Goal: Task Accomplishment & Management: Use online tool/utility

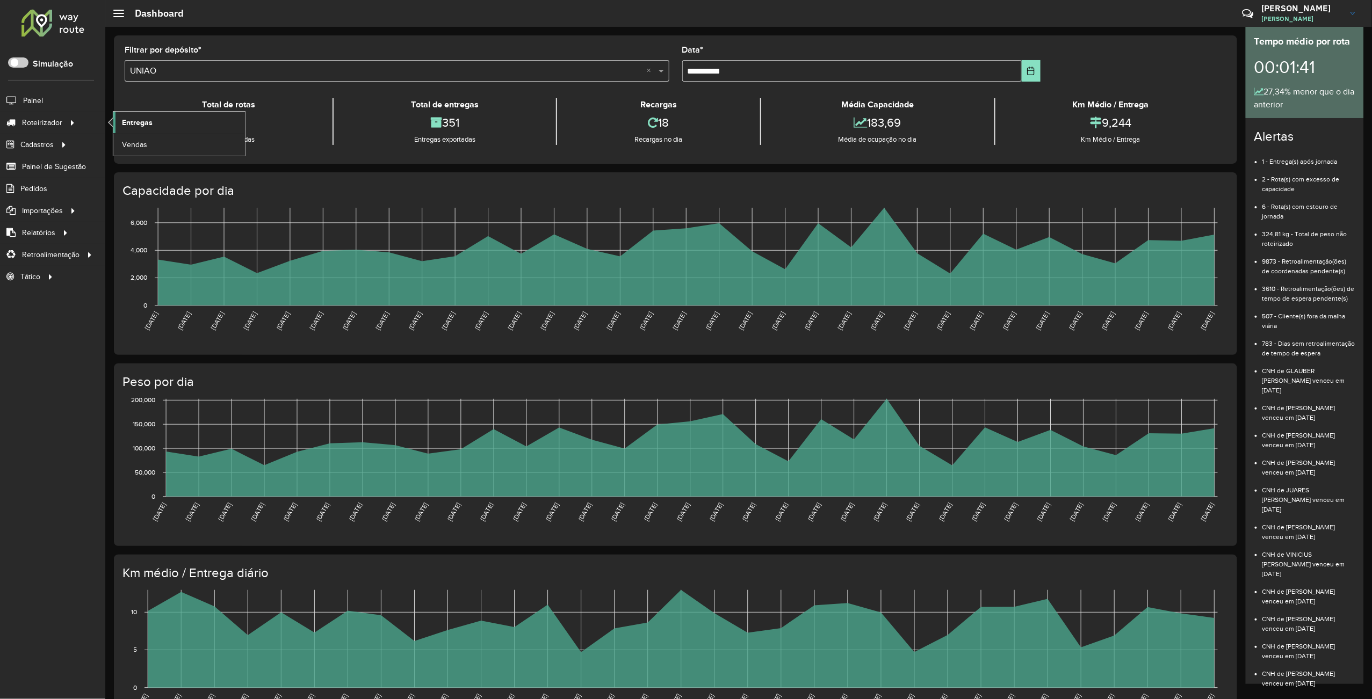
click at [128, 121] on span "Entregas" at bounding box center [137, 122] width 31 height 11
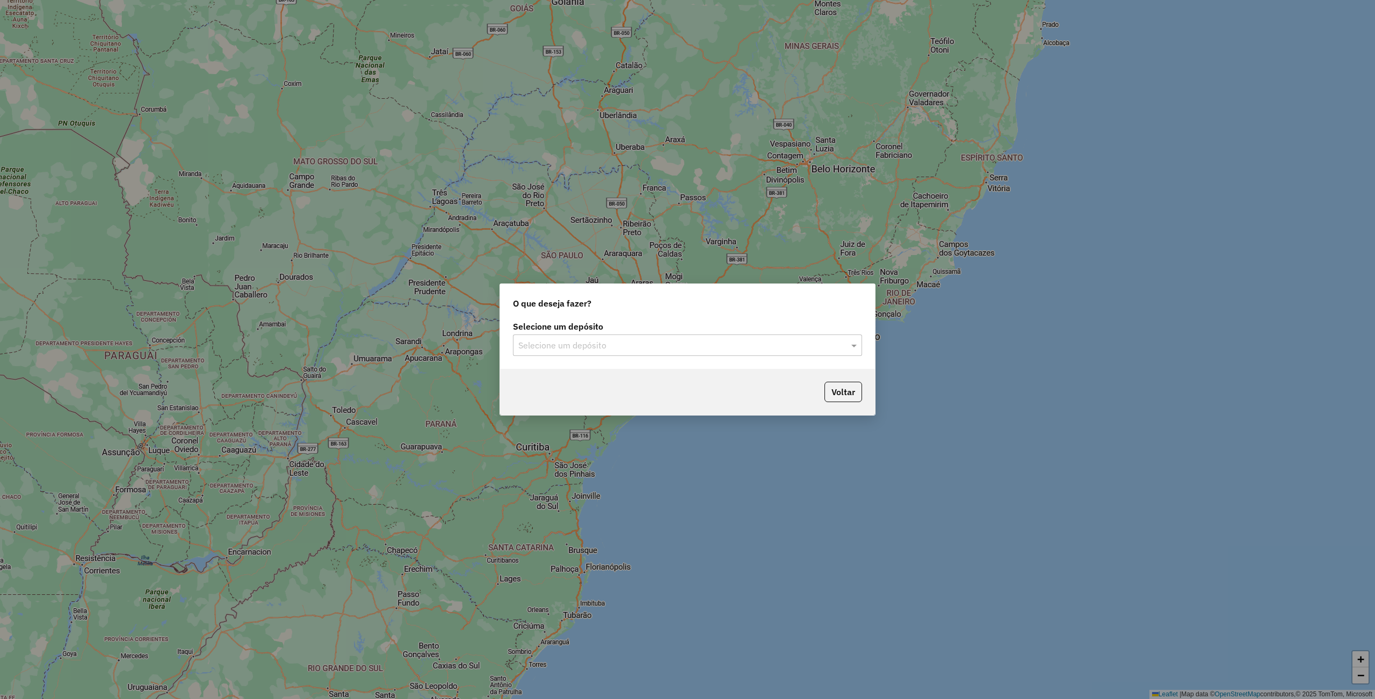
click at [614, 346] on input "text" at bounding box center [676, 345] width 317 height 13
click at [546, 381] on div "UNIAO" at bounding box center [686, 376] width 347 height 18
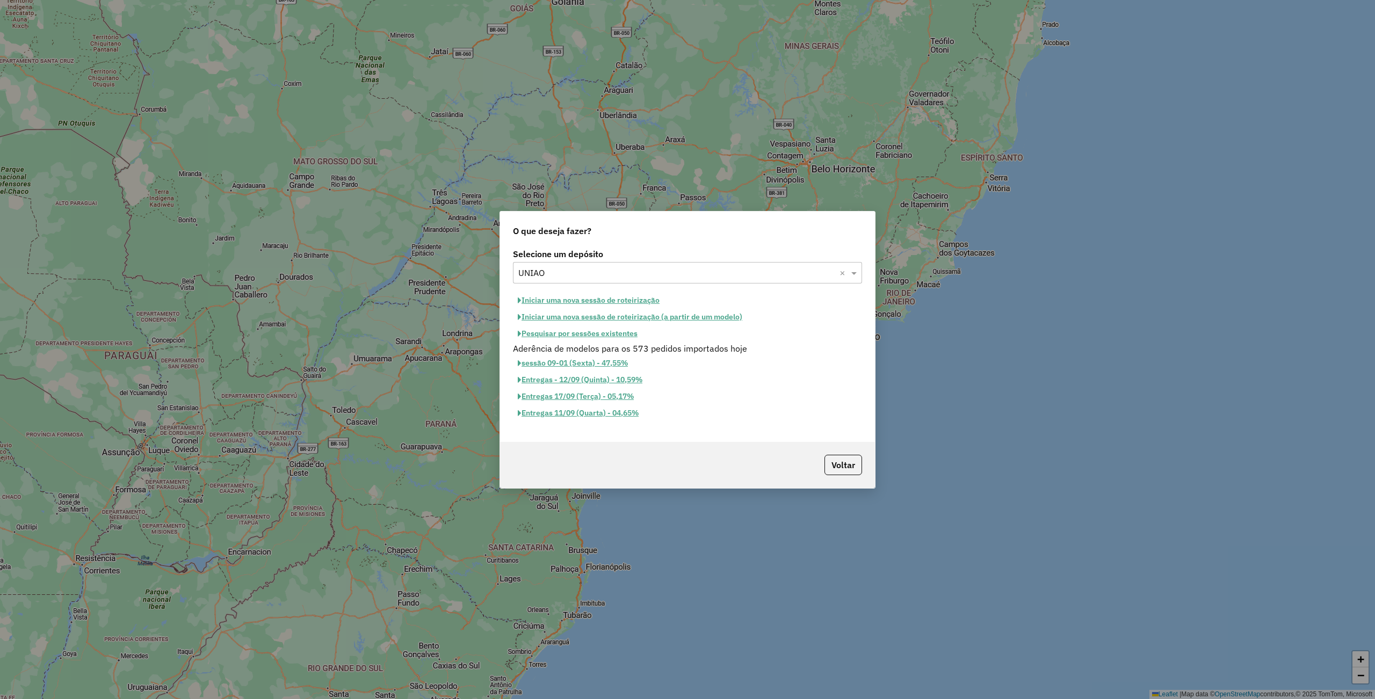
click at [612, 301] on button "Iniciar uma nova sessão de roteirização" at bounding box center [588, 300] width 151 height 17
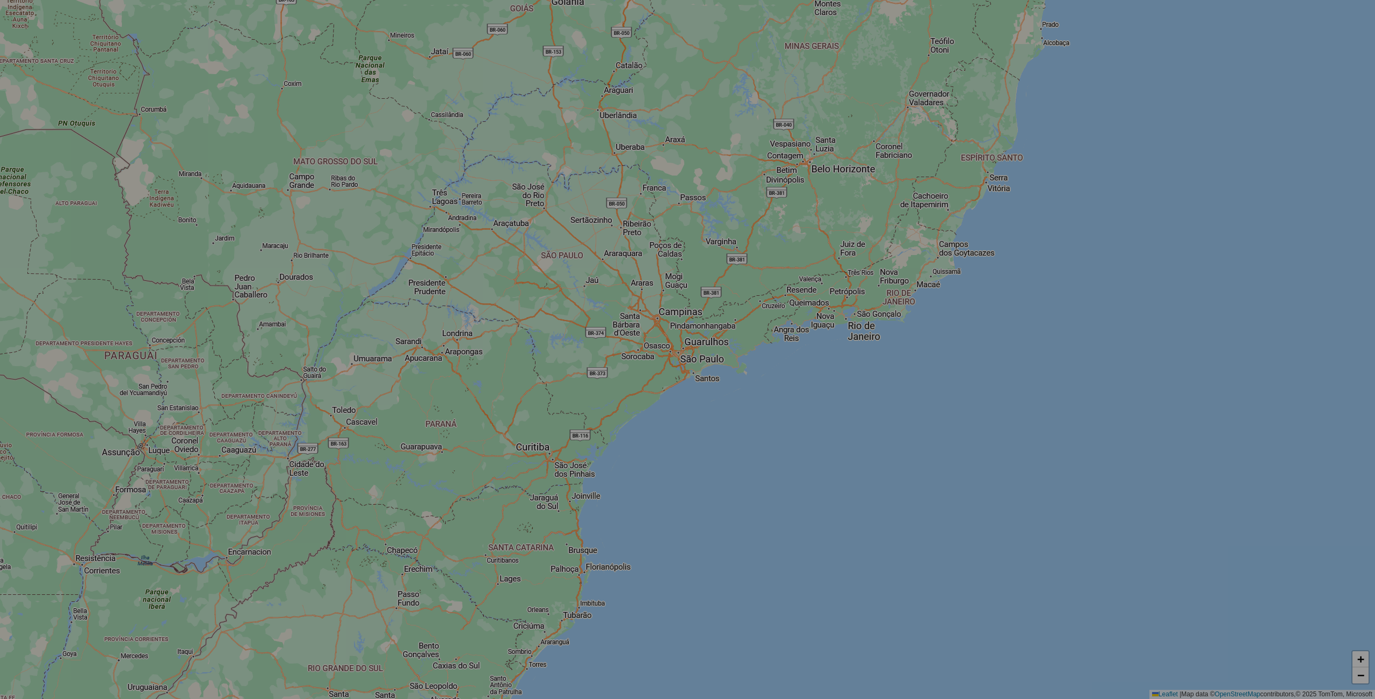
select select "*"
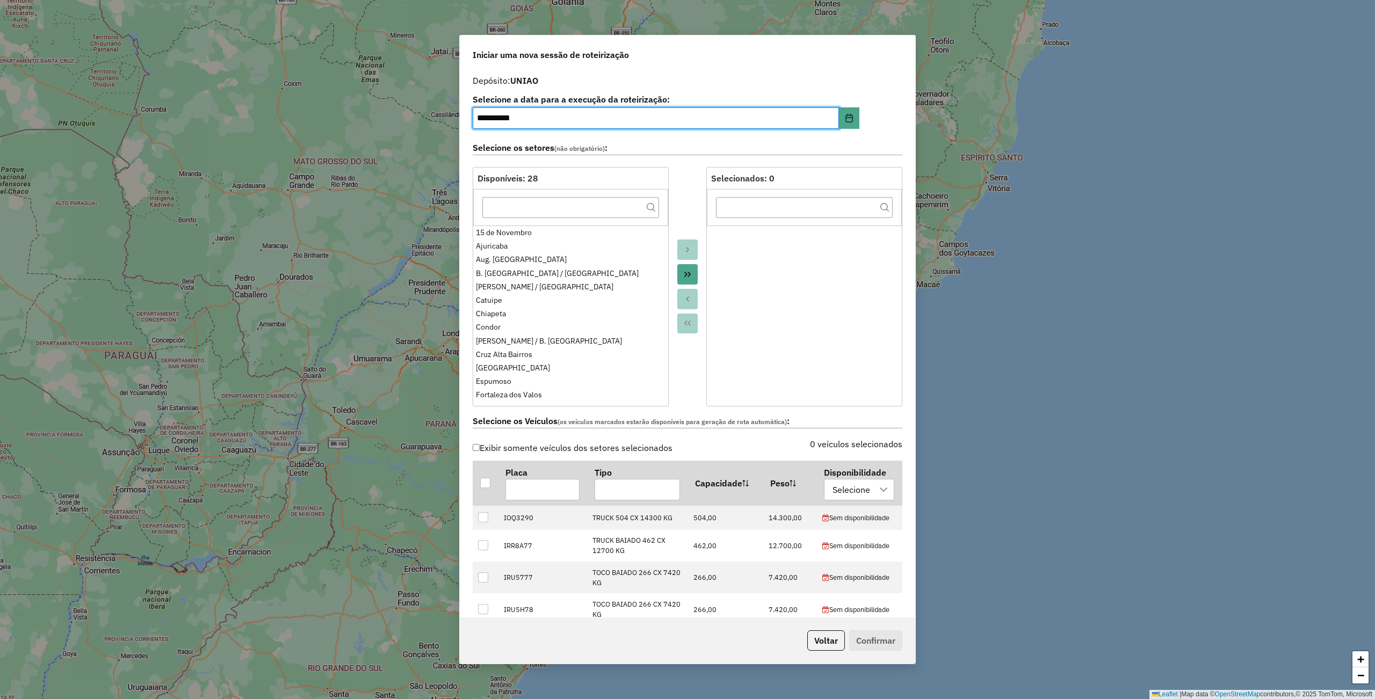
click at [683, 274] on icon "Move All to Target" at bounding box center [687, 274] width 9 height 9
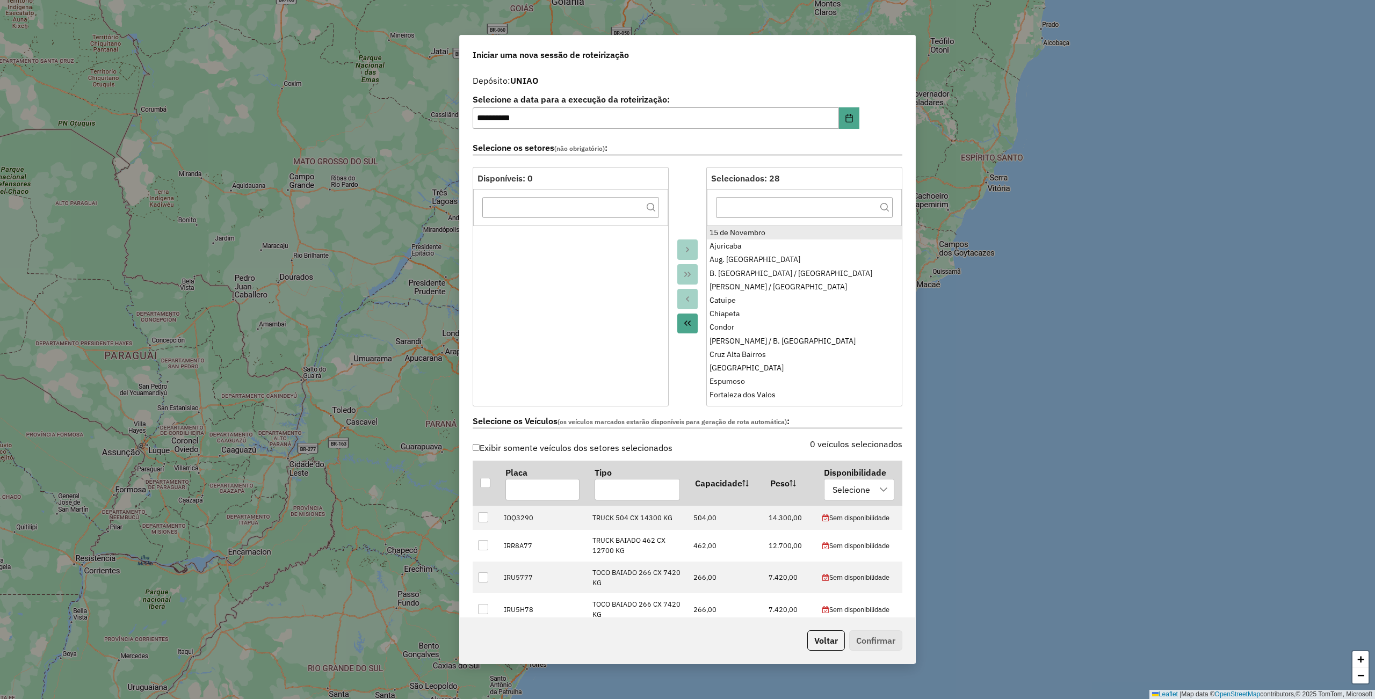
click at [771, 237] on div "15 de Novembro" at bounding box center [804, 232] width 190 height 11
click at [785, 289] on div "Campos Borges / Alto Alegre" at bounding box center [804, 286] width 190 height 11
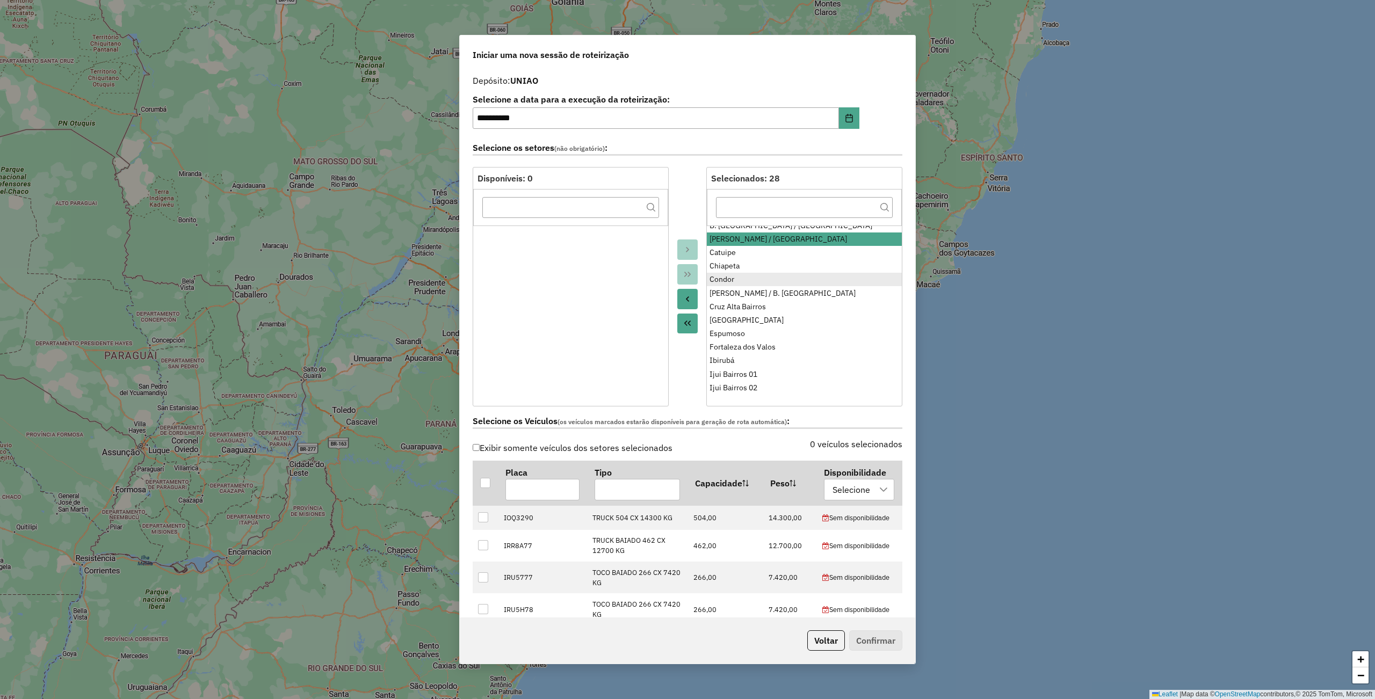
scroll to position [71, 0]
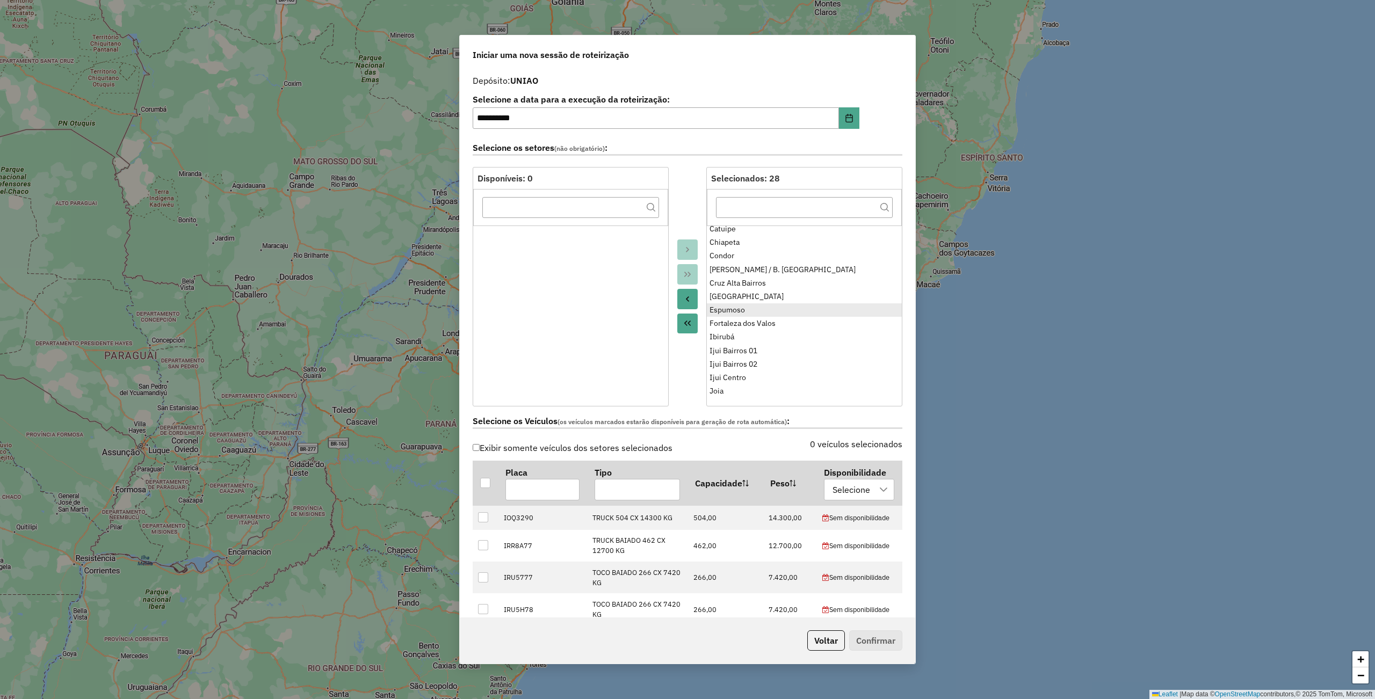
click at [740, 309] on div "Espumoso" at bounding box center [804, 310] width 190 height 11
click at [740, 338] on div "Ibirubá" at bounding box center [804, 336] width 190 height 11
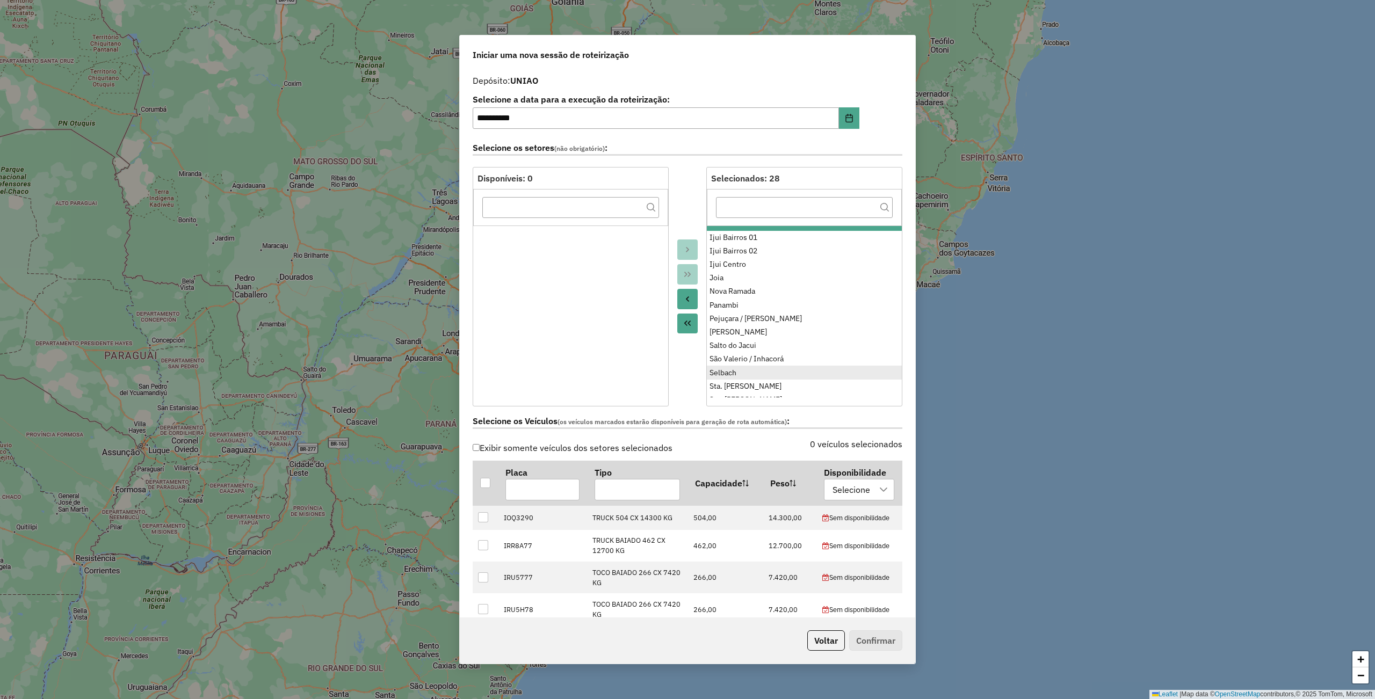
scroll to position [207, 0]
click at [765, 327] on div "Salto do Jacui" at bounding box center [804, 323] width 190 height 11
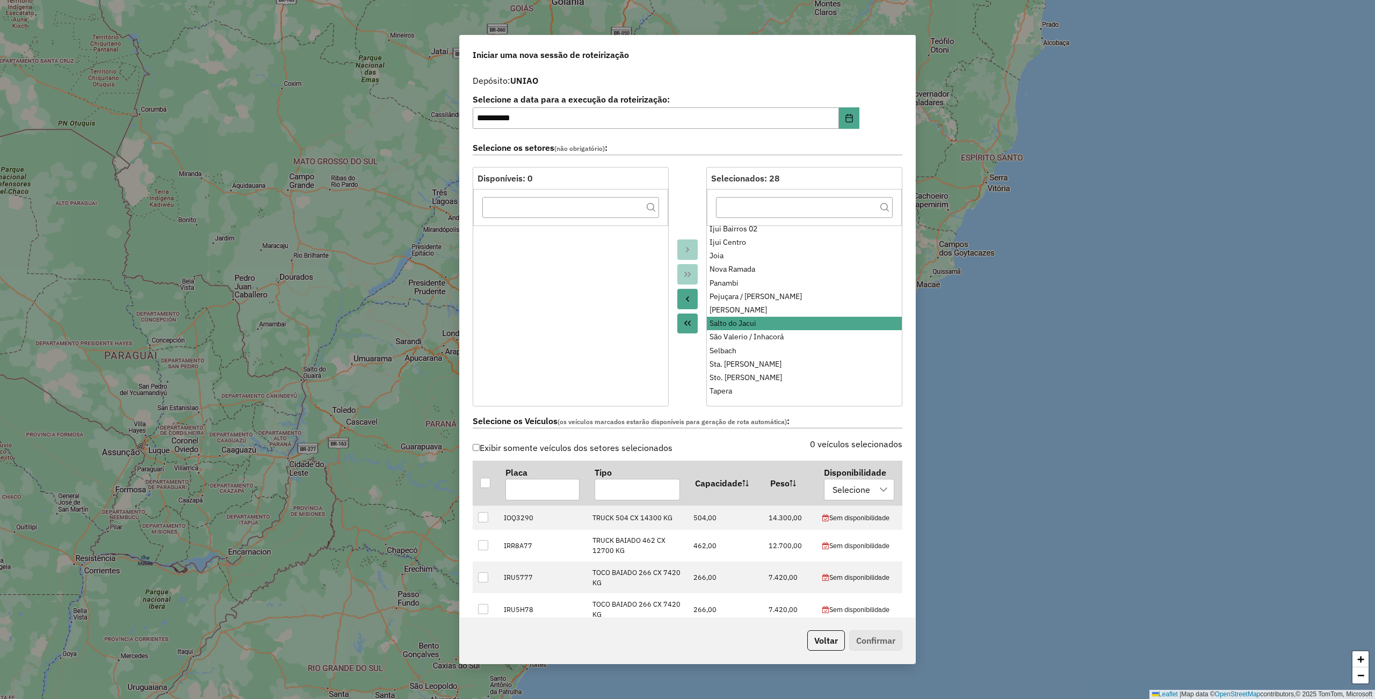
scroll to position [71, 0]
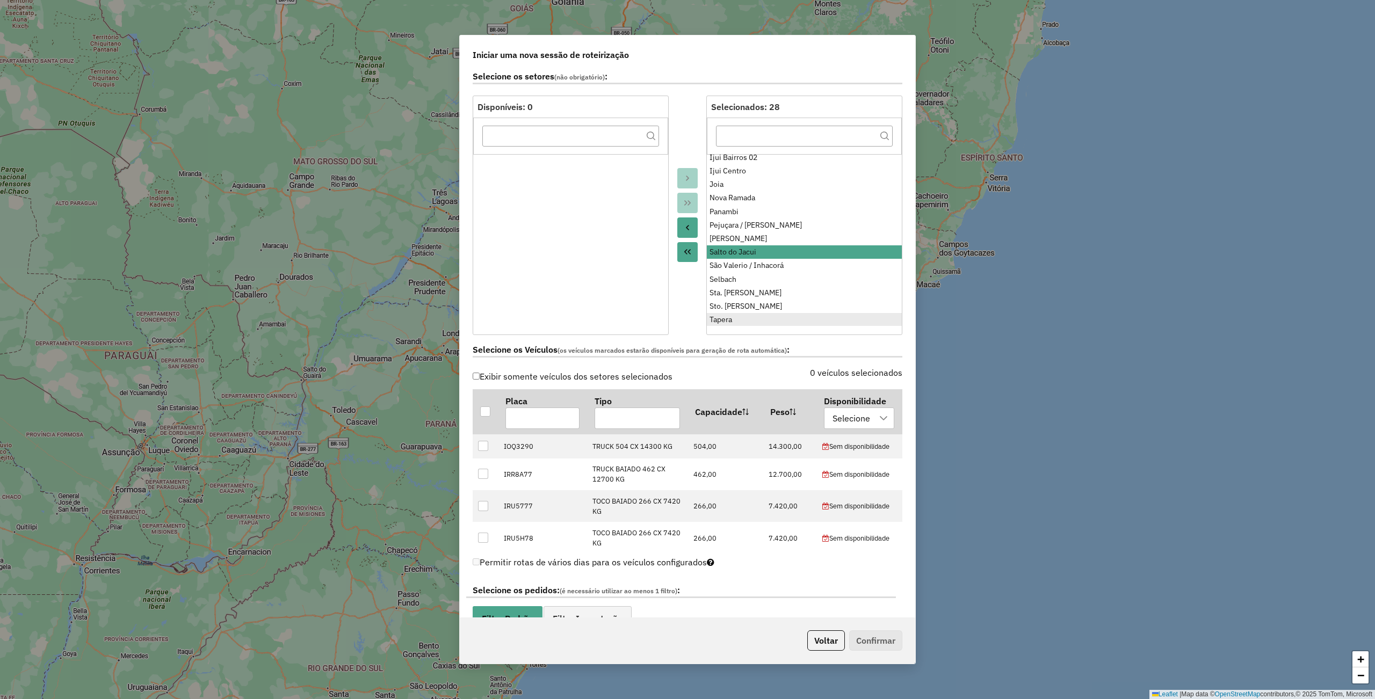
click at [738, 316] on div "Tapera" at bounding box center [804, 319] width 190 height 11
click at [735, 278] on div "Selbach" at bounding box center [804, 279] width 190 height 11
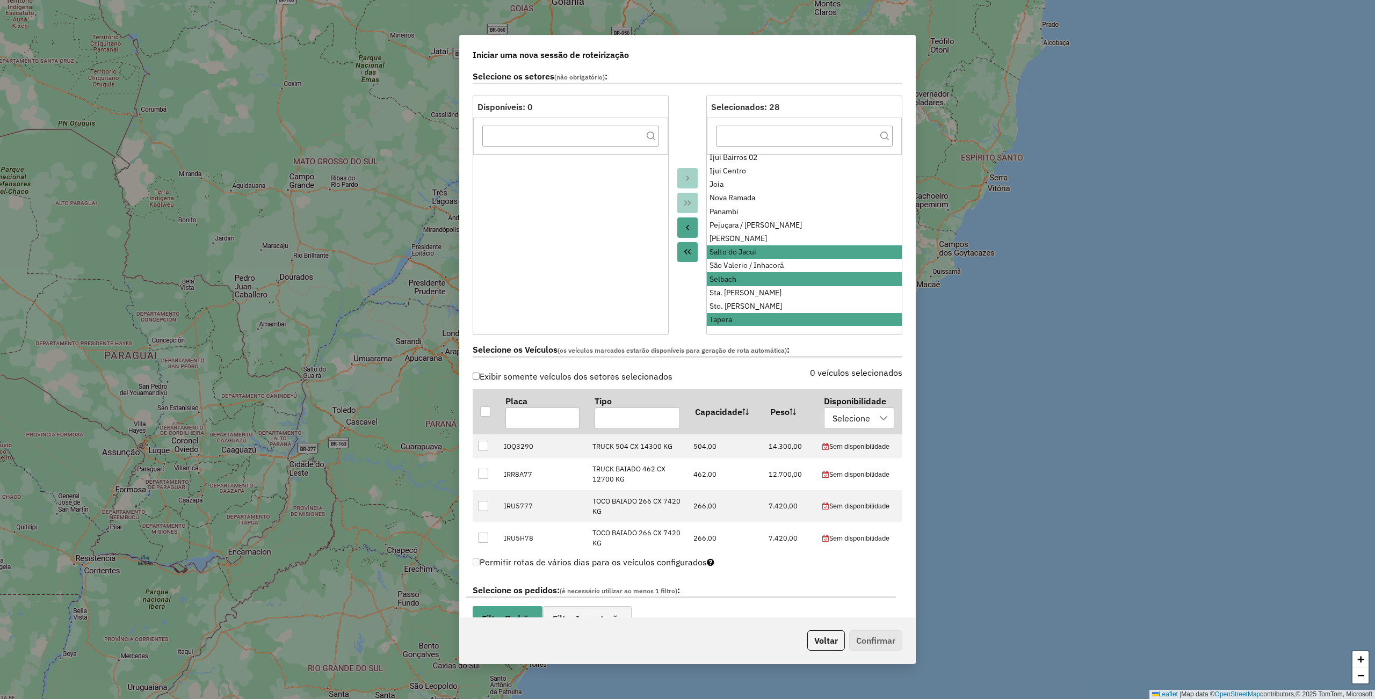
click at [690, 222] on button "Move to Source" at bounding box center [687, 228] width 20 height 20
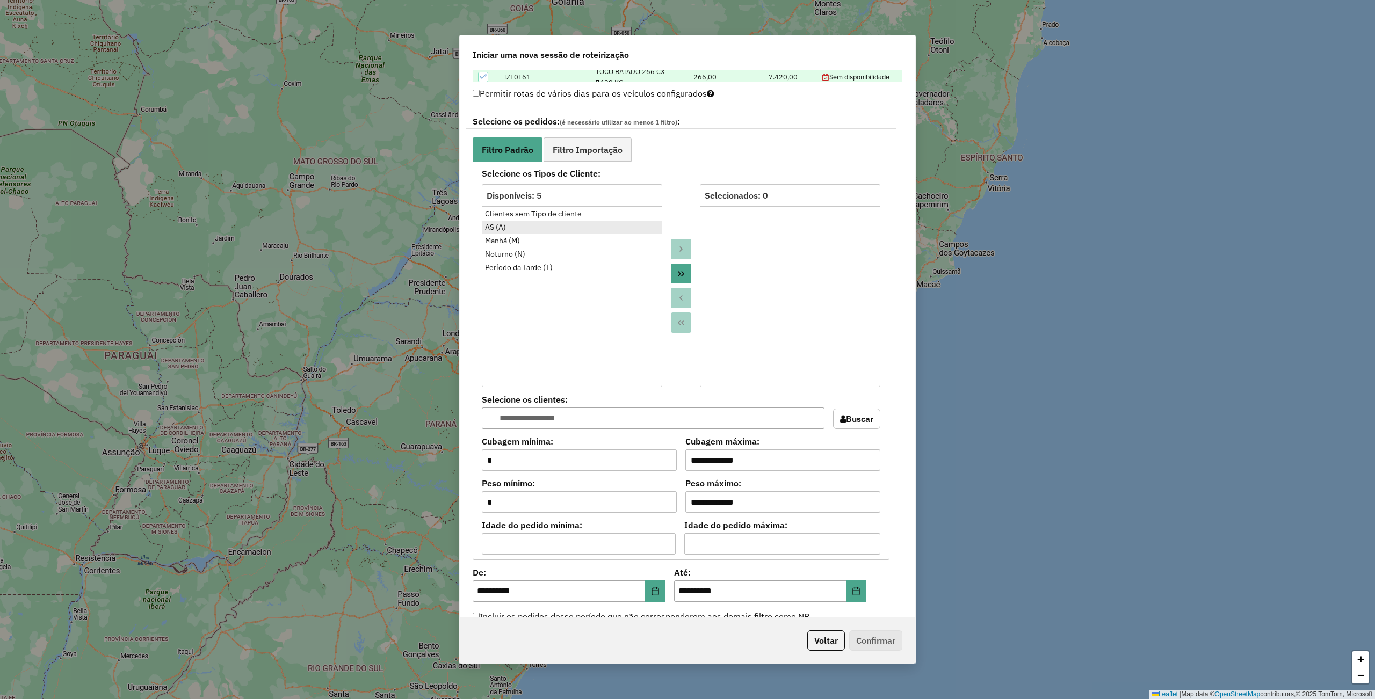
scroll to position [644, 0]
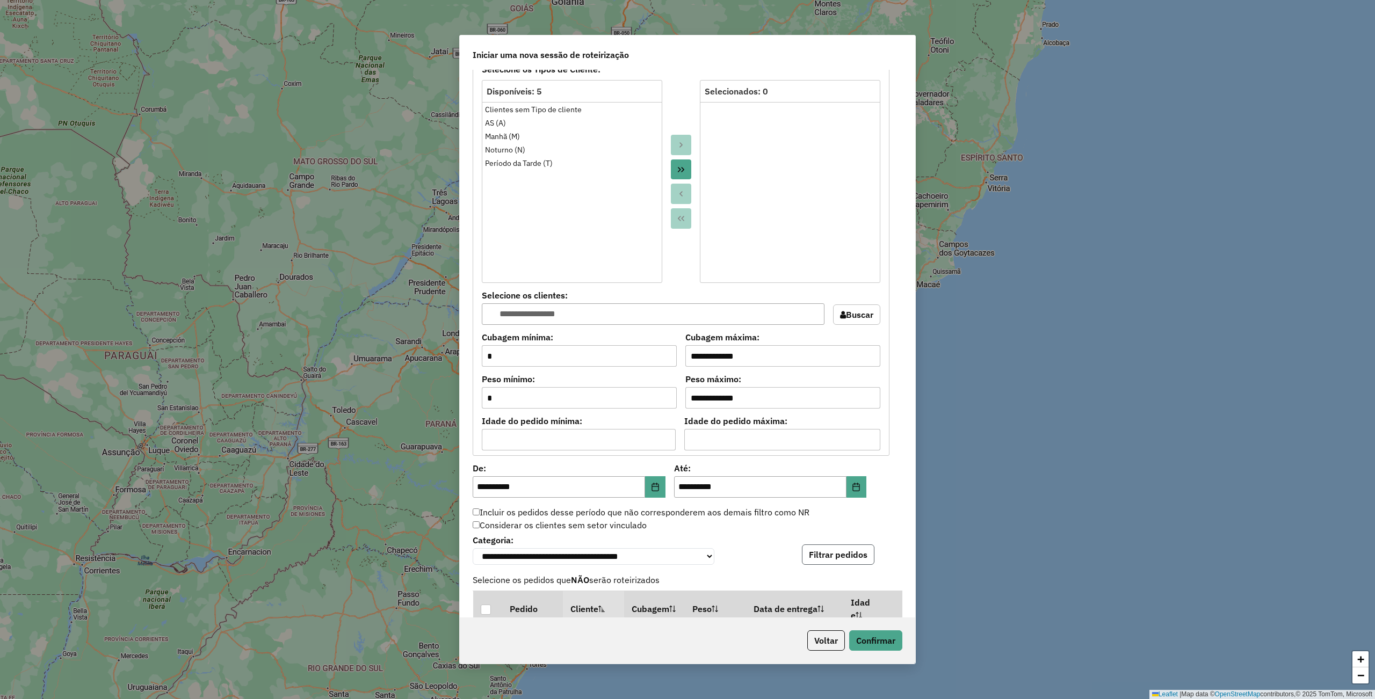
click at [853, 559] on button "Filtrar pedidos" at bounding box center [838, 555] width 73 height 20
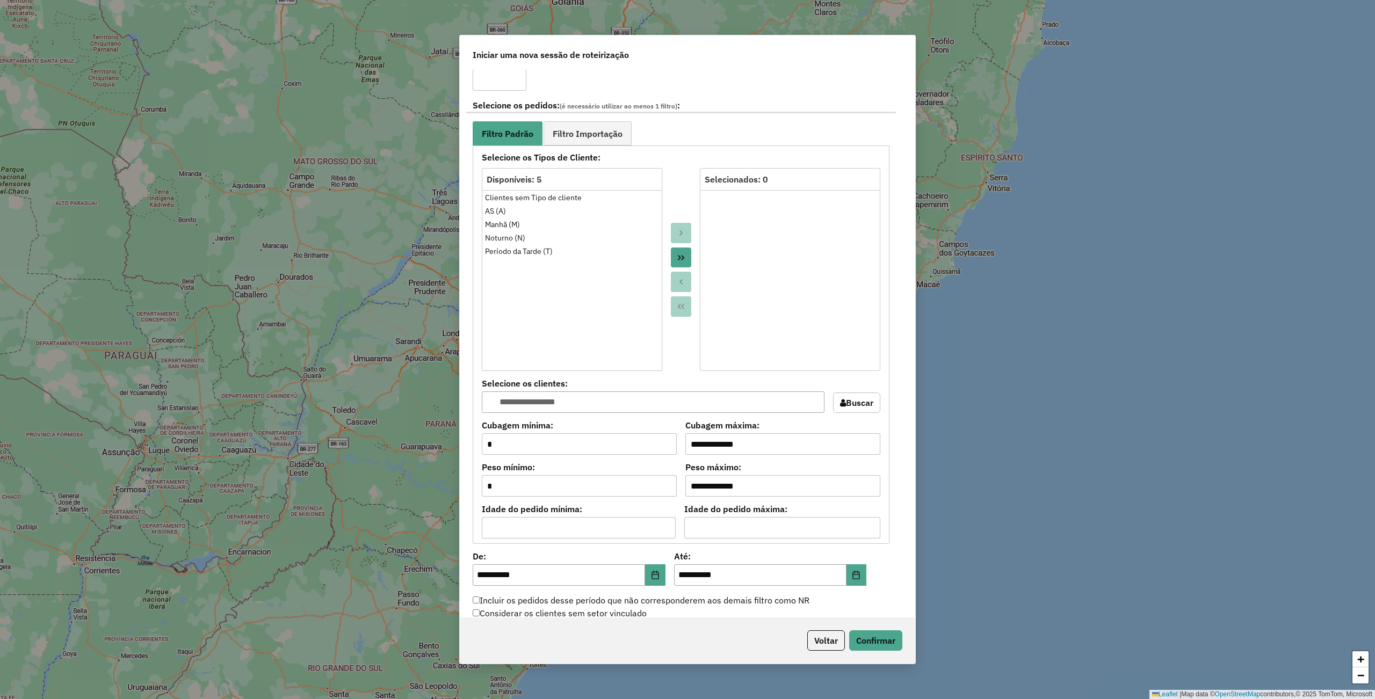
scroll to position [716, 0]
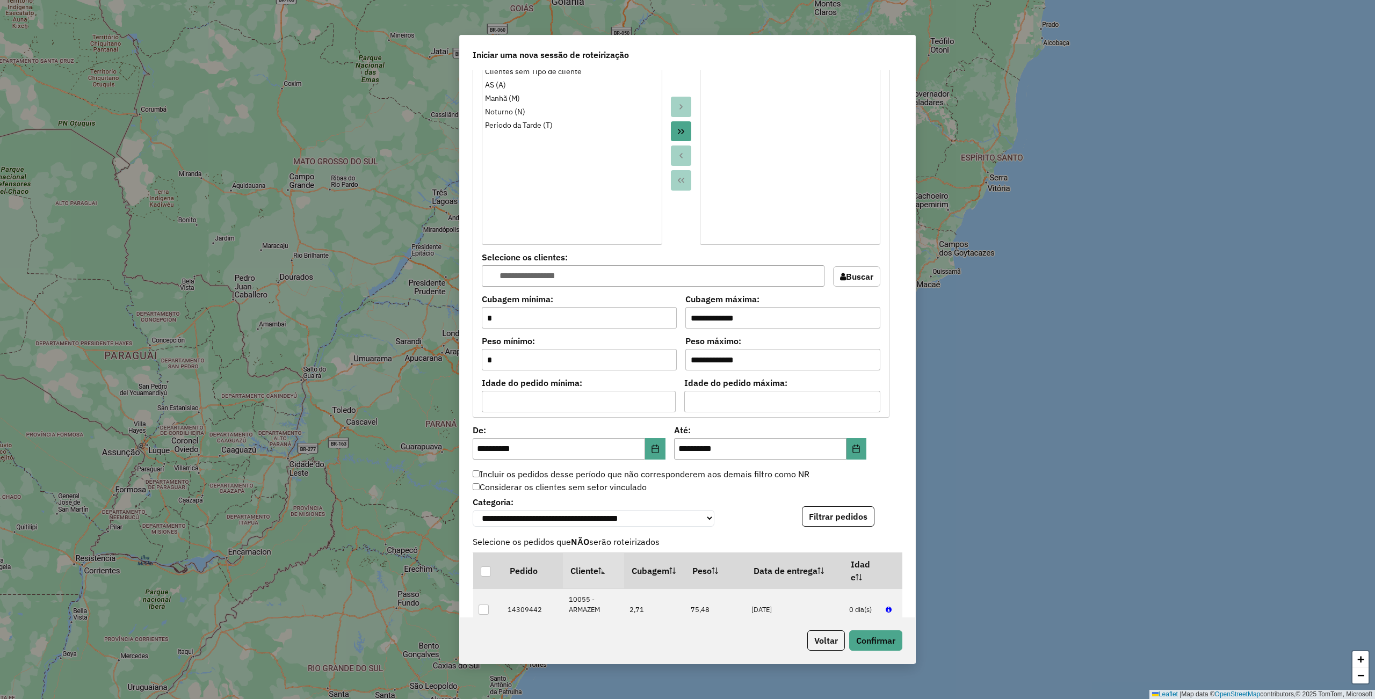
click at [472, 477] on div "Incluir os pedidos desse período que não corresponderem aos demais filtro como …" at bounding box center [681, 474] width 430 height 13
click at [835, 525] on button "Filtrar pedidos" at bounding box center [838, 516] width 73 height 20
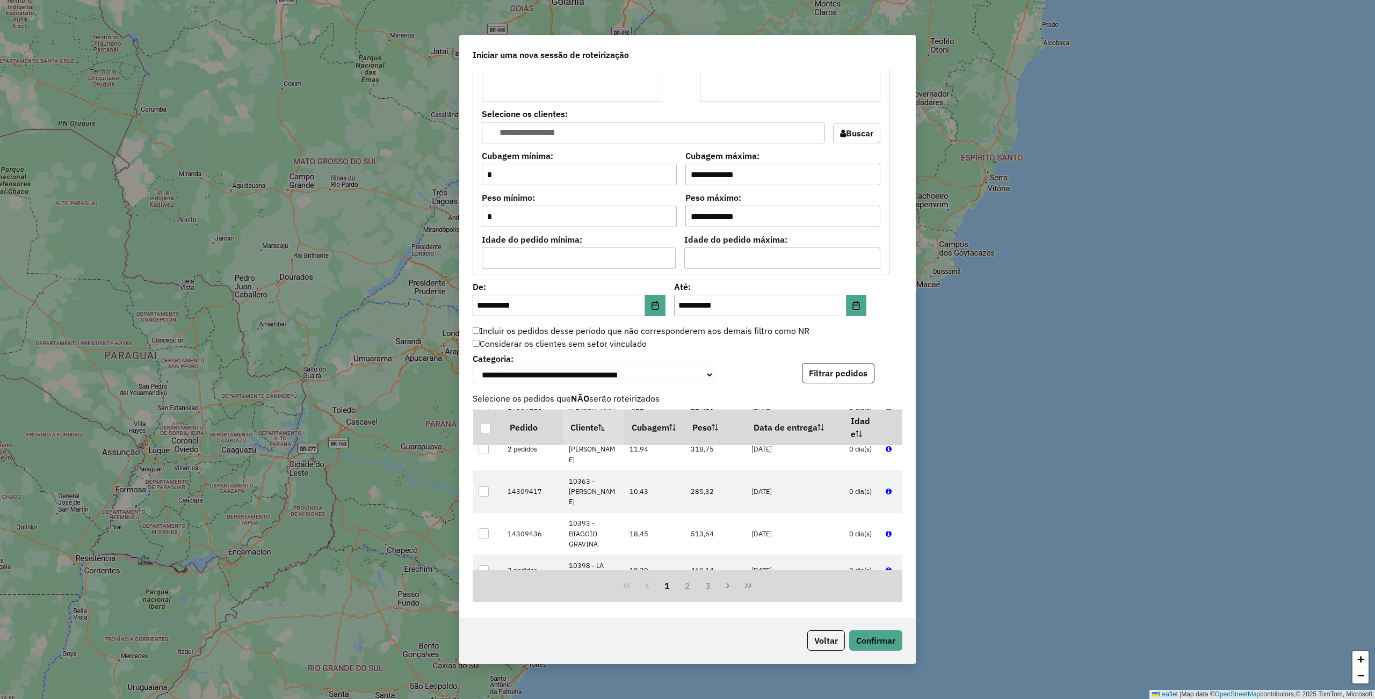
scroll to position [358, 0]
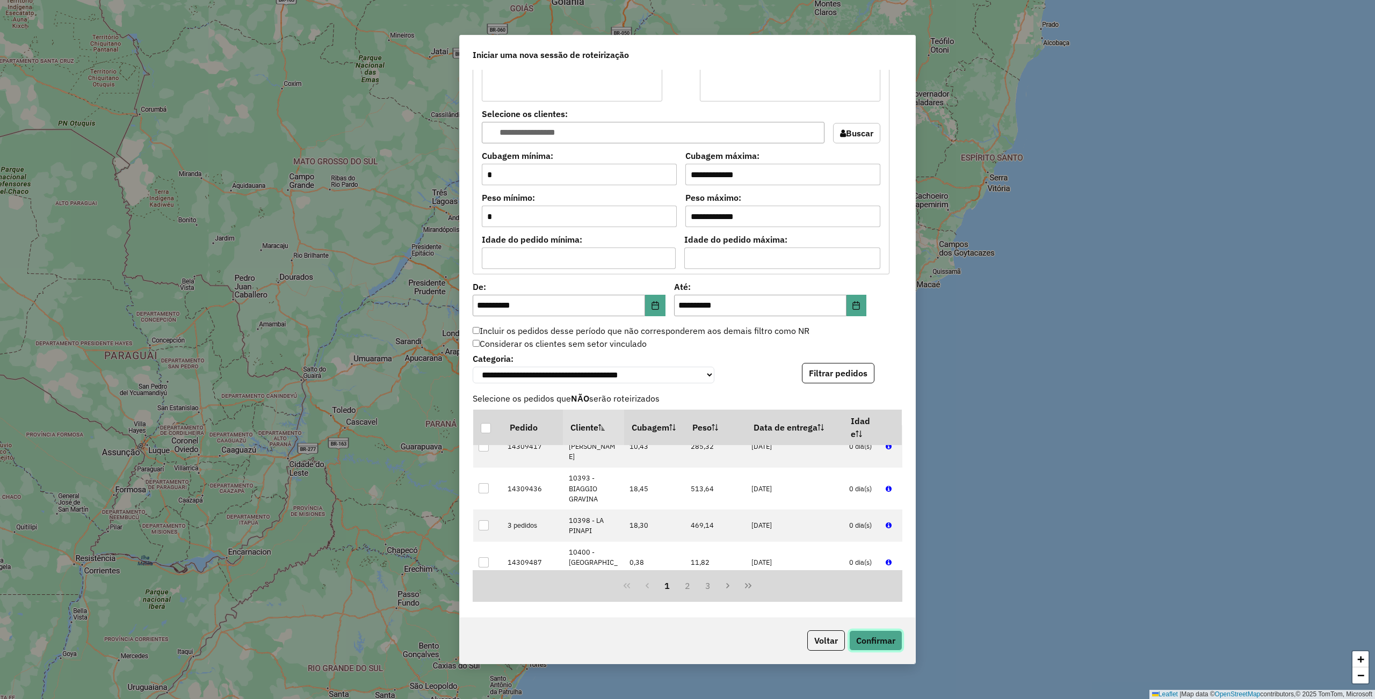
click at [881, 636] on button "Confirmar" at bounding box center [875, 641] width 53 height 20
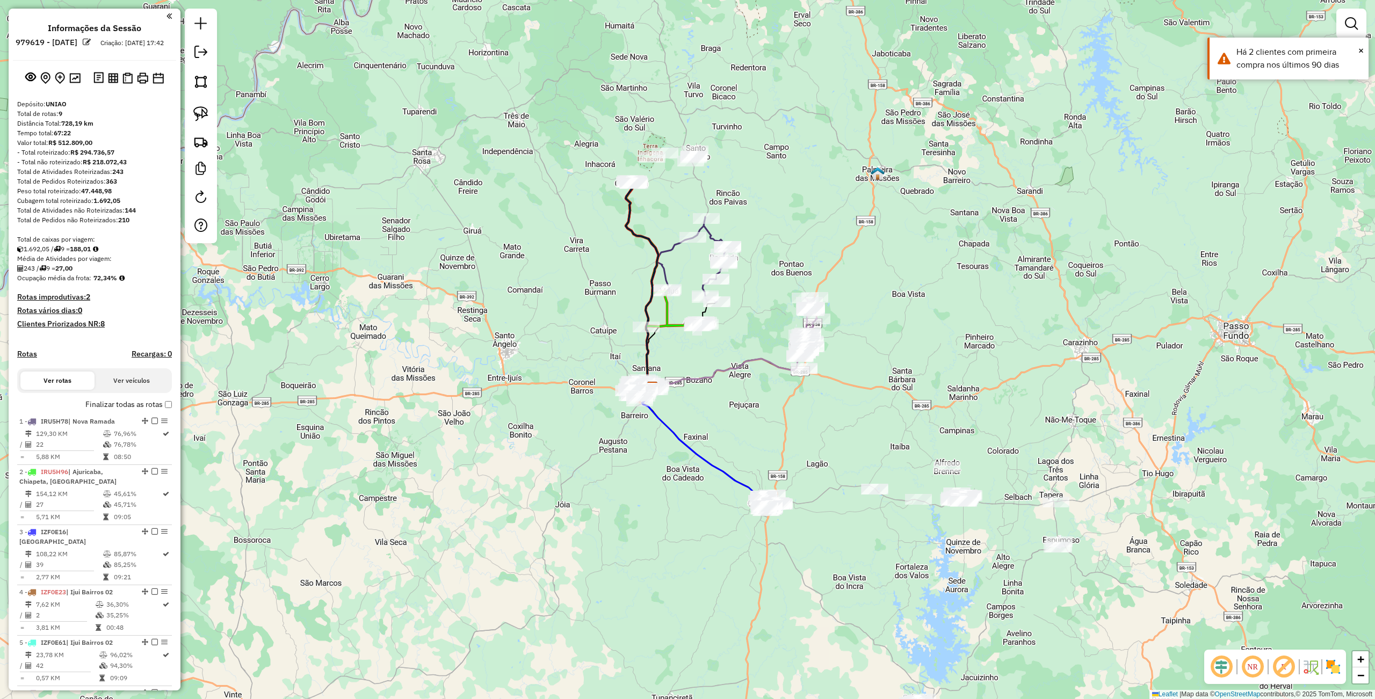
drag, startPoint x: 914, startPoint y: 464, endPoint x: 858, endPoint y: 559, distance: 110.3
click at [858, 585] on div "Janela de atendimento Grade de atendimento Capacidade Transportadoras Veículos …" at bounding box center [687, 349] width 1375 height 699
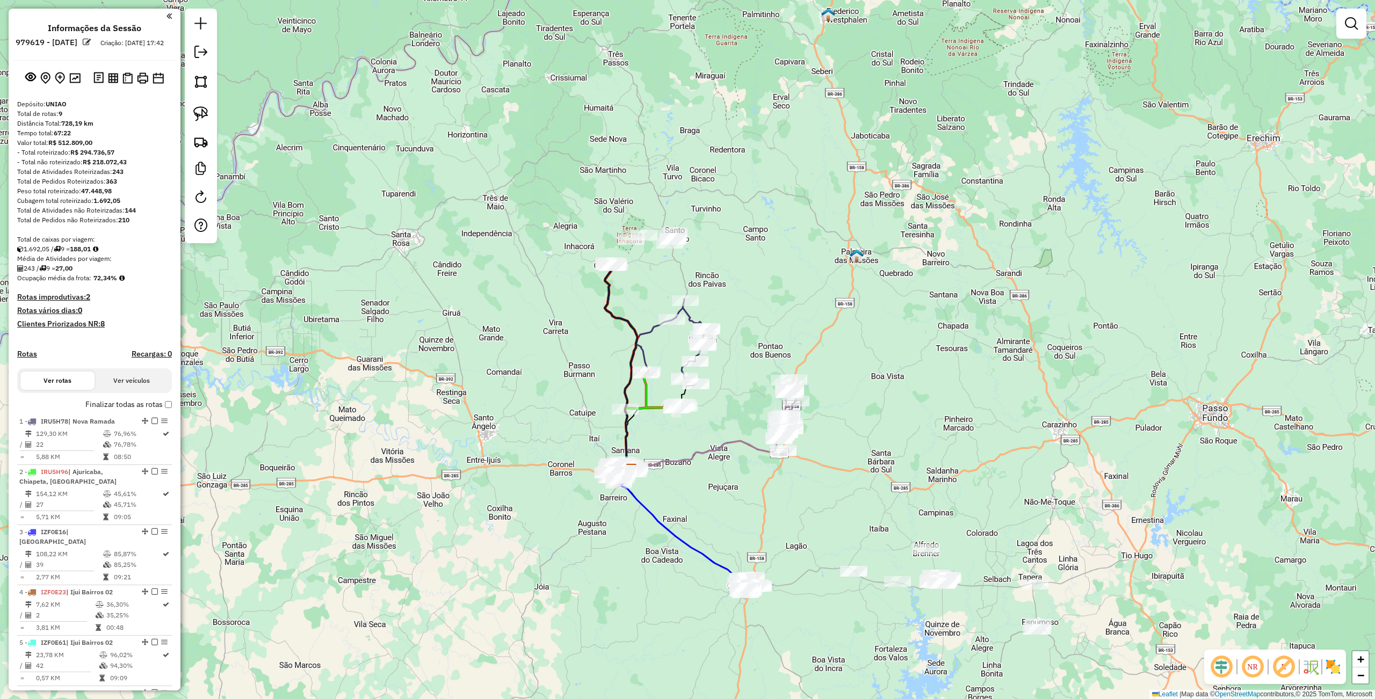
drag, startPoint x: 892, startPoint y: 325, endPoint x: 800, endPoint y: 352, distance: 95.8
click at [883, 366] on div "Janela de atendimento Grade de atendimento Capacidade Transportadoras Veículos …" at bounding box center [687, 349] width 1375 height 699
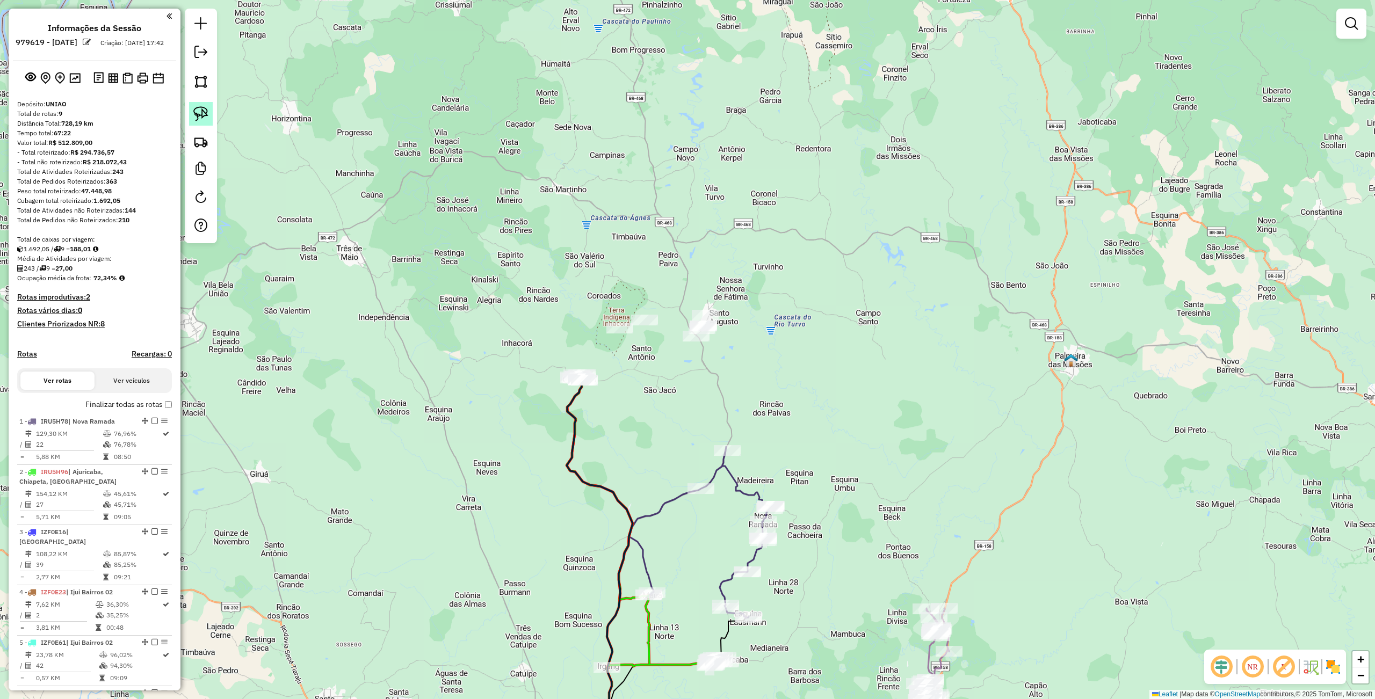
click at [207, 110] on img at bounding box center [200, 113] width 15 height 15
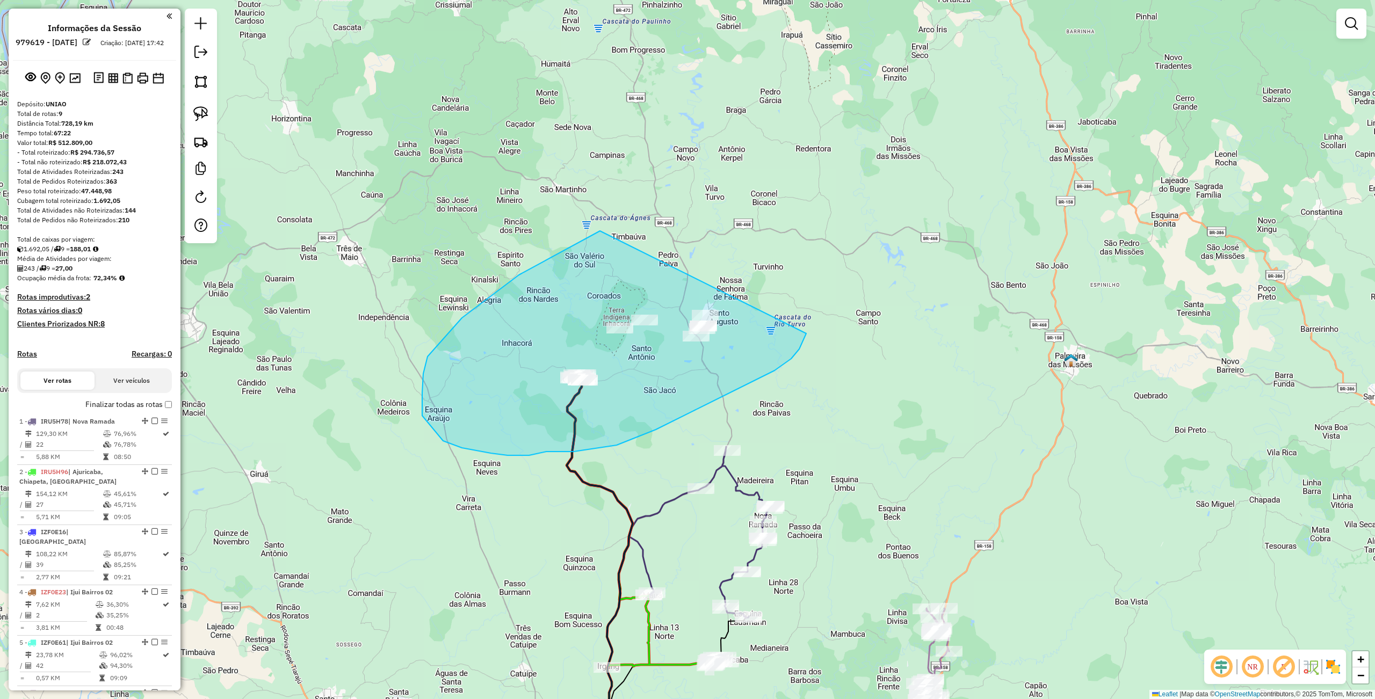
drag, startPoint x: 597, startPoint y: 232, endPoint x: 834, endPoint y: 279, distance: 241.5
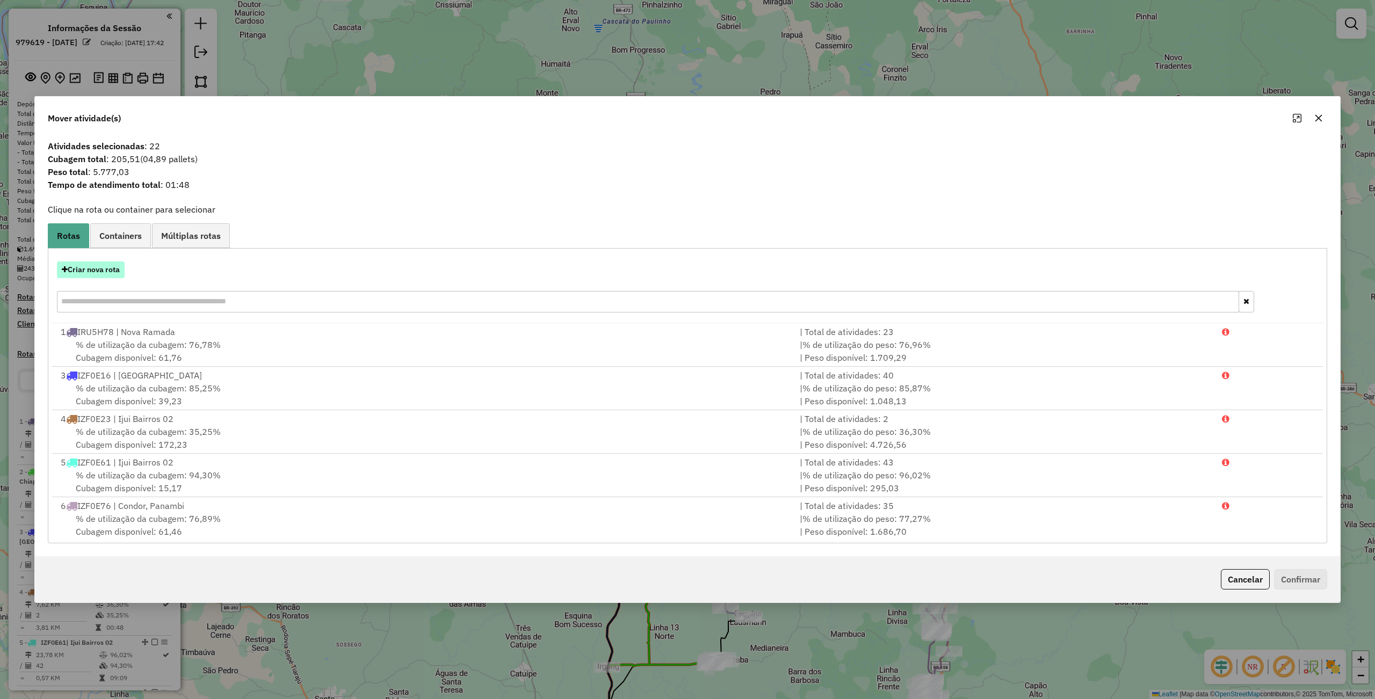
click at [91, 273] on button "Criar nova rota" at bounding box center [91, 270] width 68 height 17
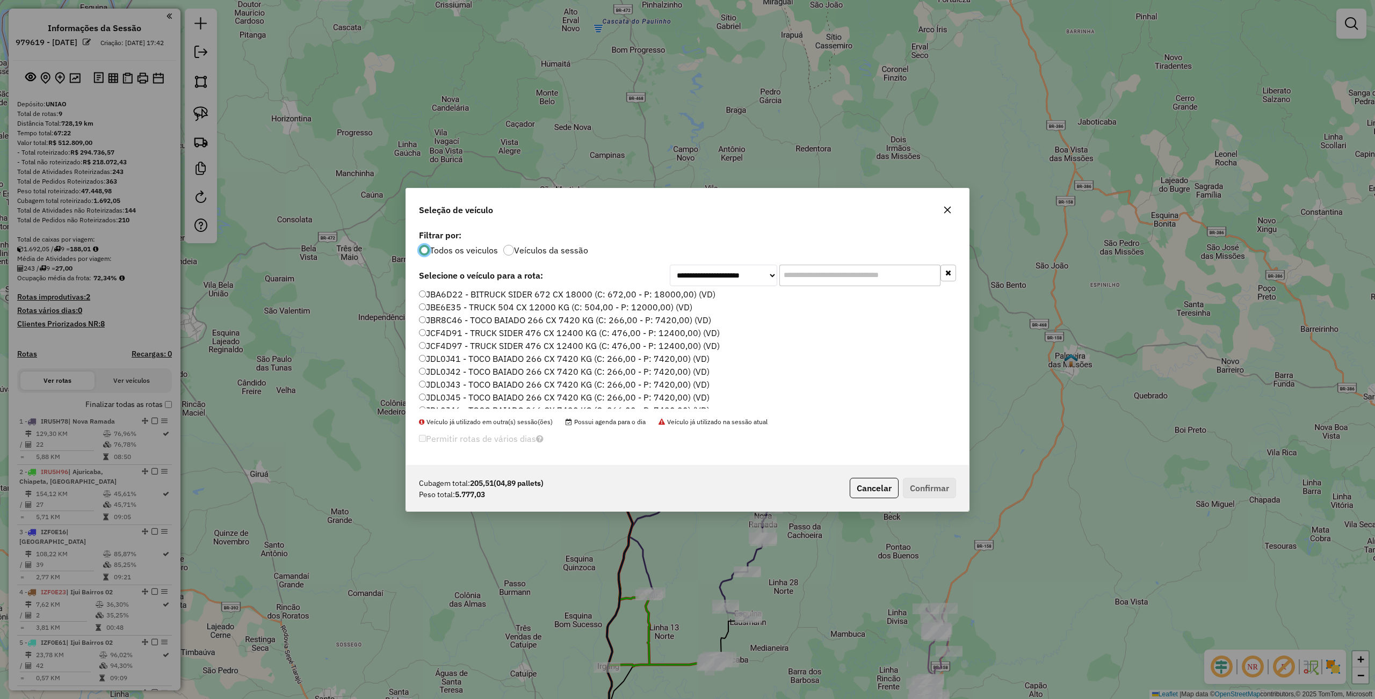
scroll to position [320, 0]
click at [463, 377] on label "JDL0J43 - TOCO BAIADO 266 CX 7420 KG (C: 266,00 - P: 7420,00) (VD)" at bounding box center [564, 375] width 291 height 13
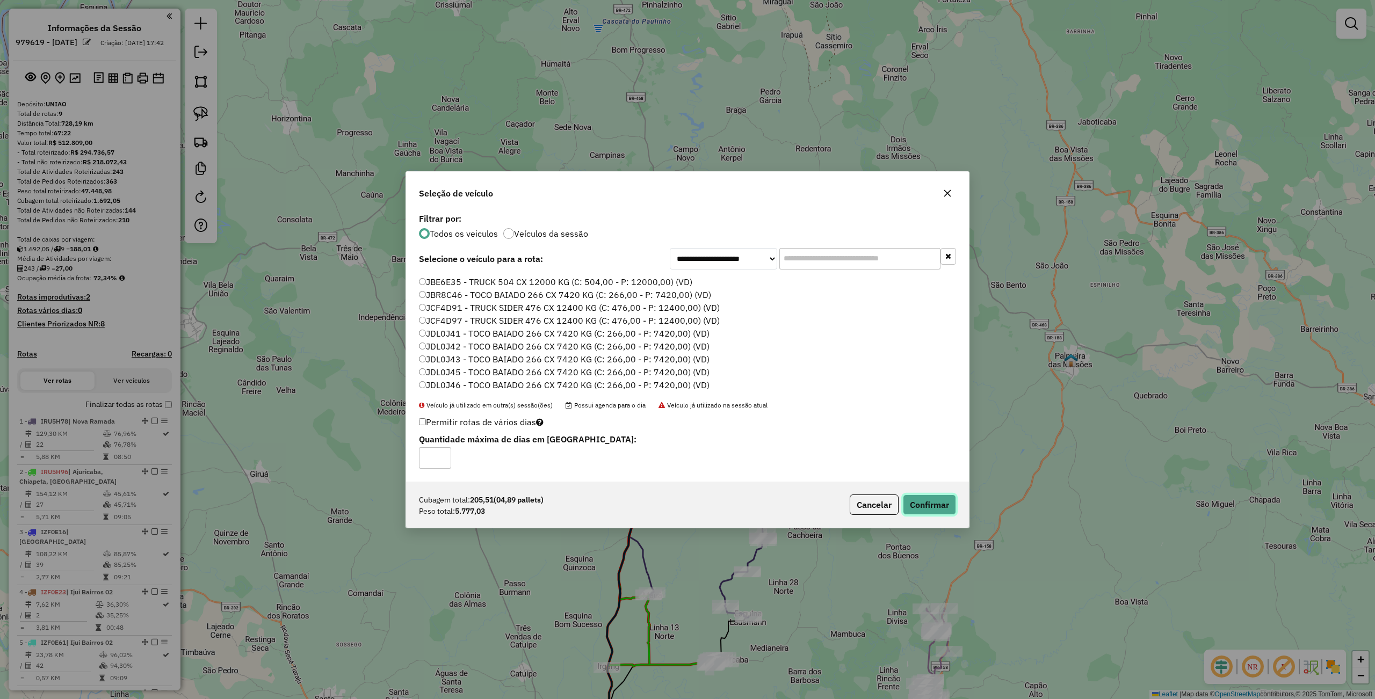
click at [932, 501] on button "Confirmar" at bounding box center [929, 505] width 53 height 20
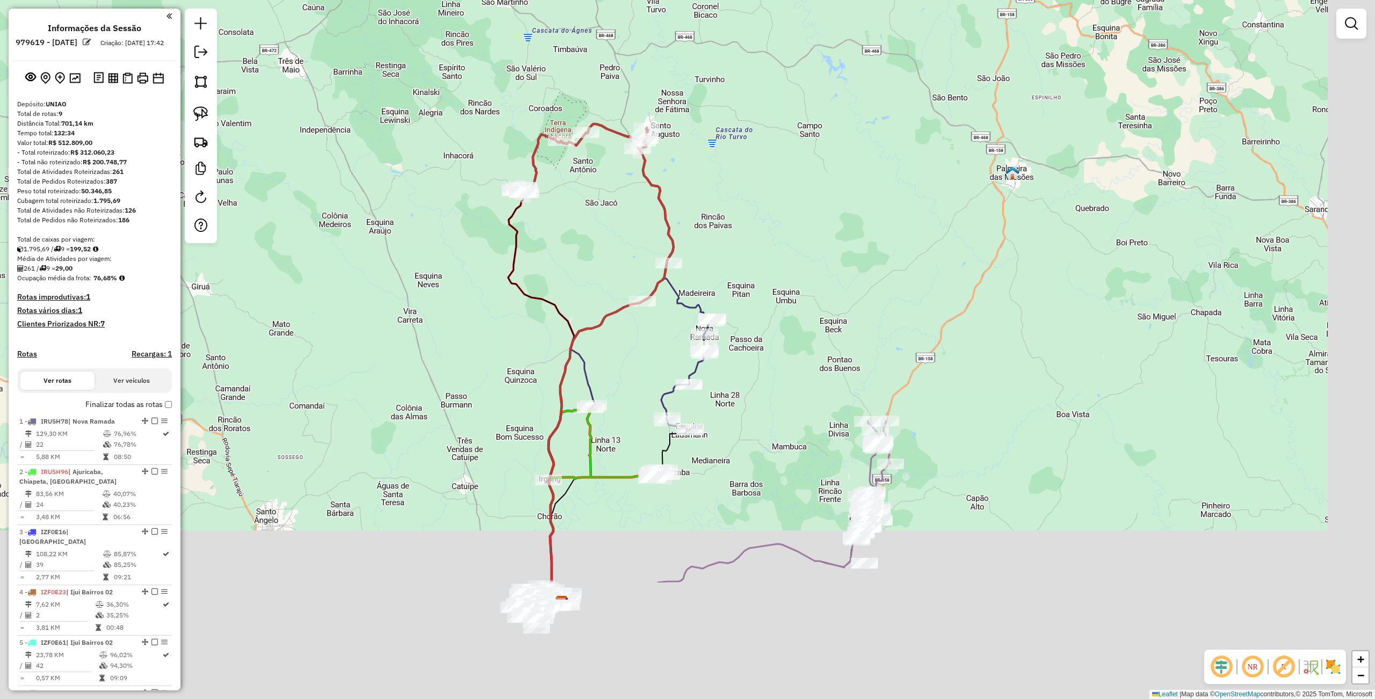
drag, startPoint x: 894, startPoint y: 441, endPoint x: 836, endPoint y: 253, distance: 196.9
click at [836, 253] on div "Janela de atendimento Grade de atendimento Capacidade Transportadoras Veículos …" at bounding box center [687, 349] width 1375 height 699
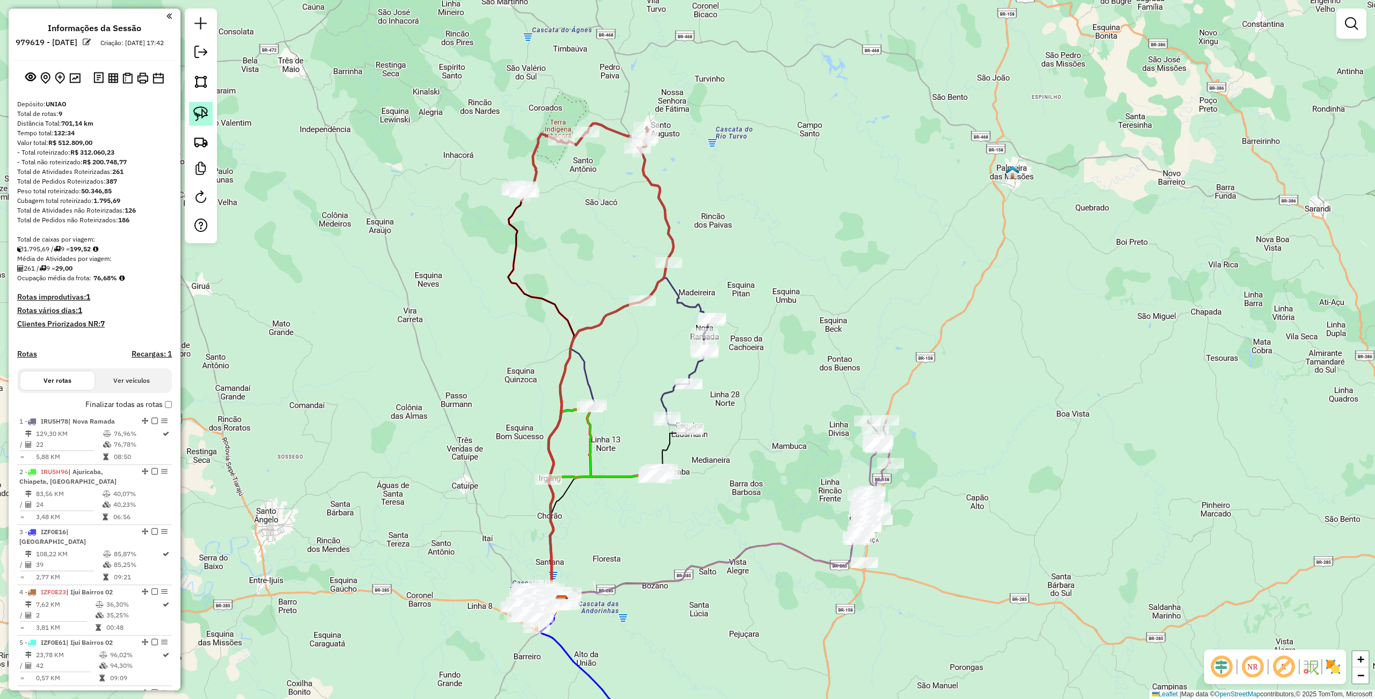
click at [201, 113] on img at bounding box center [200, 113] width 15 height 15
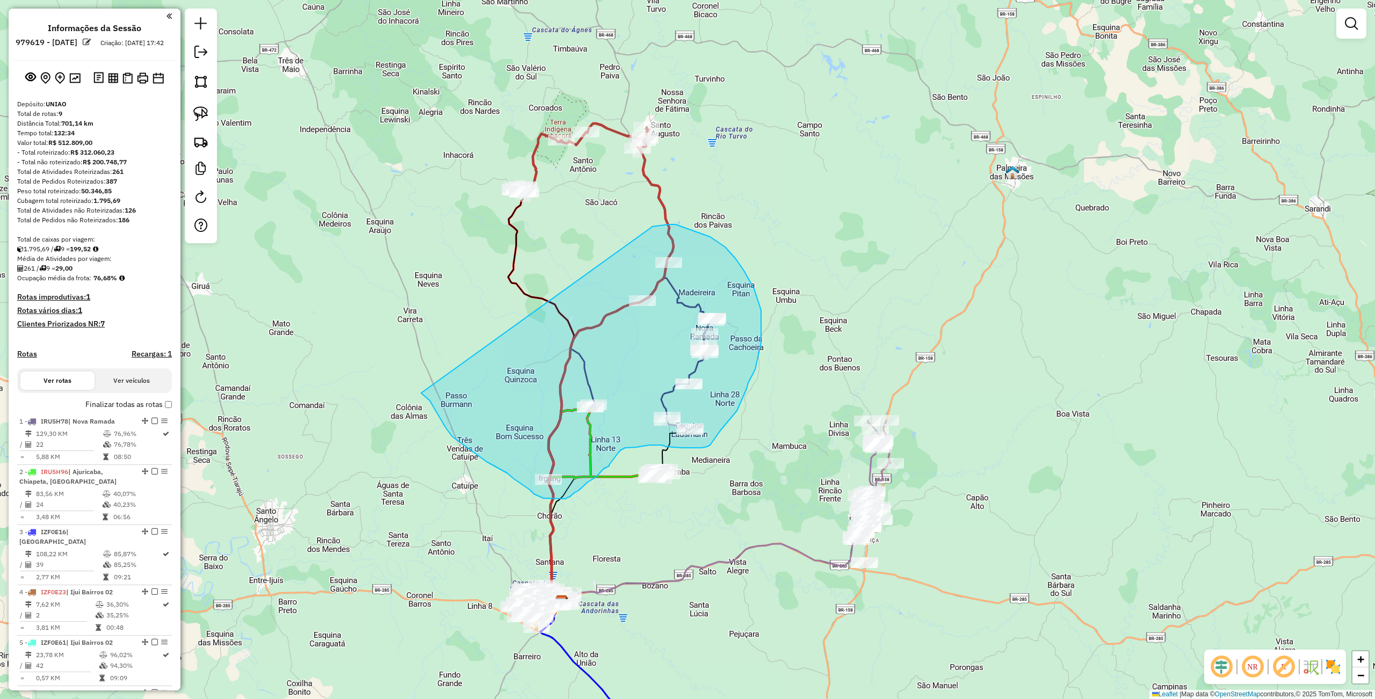
drag, startPoint x: 422, startPoint y: 394, endPoint x: 650, endPoint y: 228, distance: 281.9
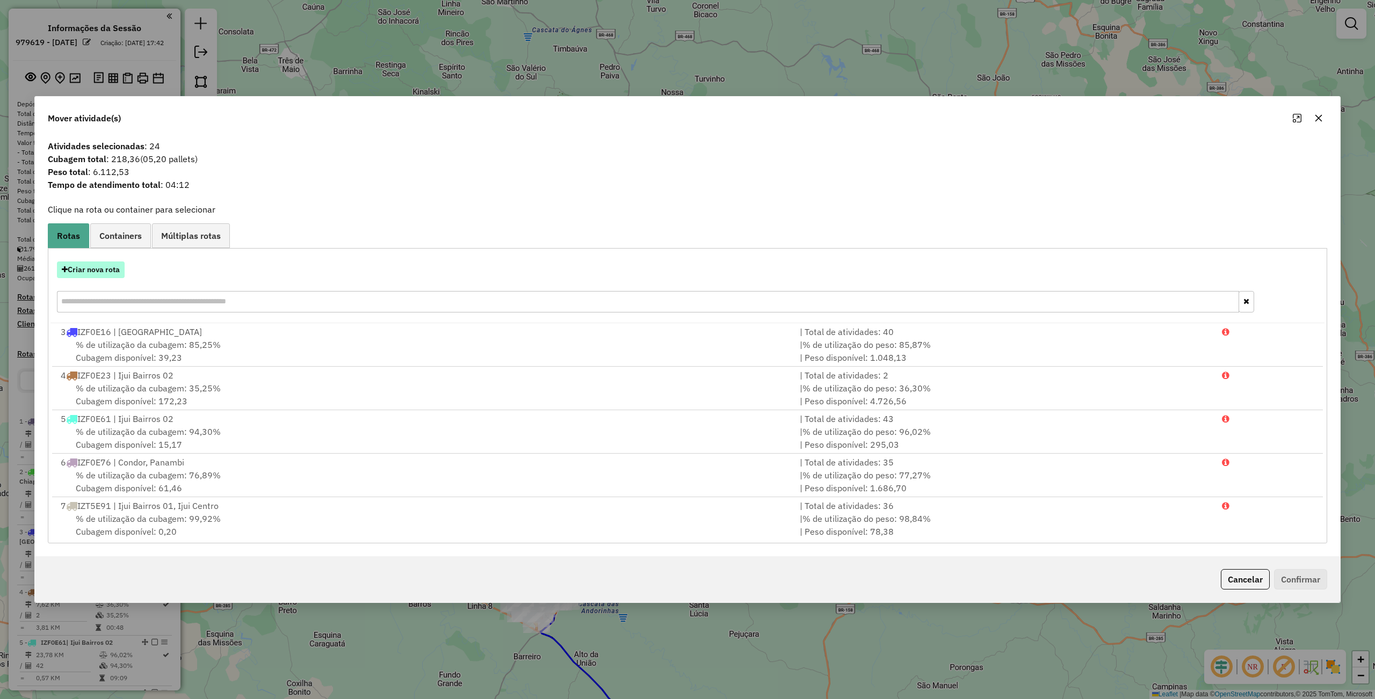
click at [104, 266] on button "Criar nova rota" at bounding box center [91, 270] width 68 height 17
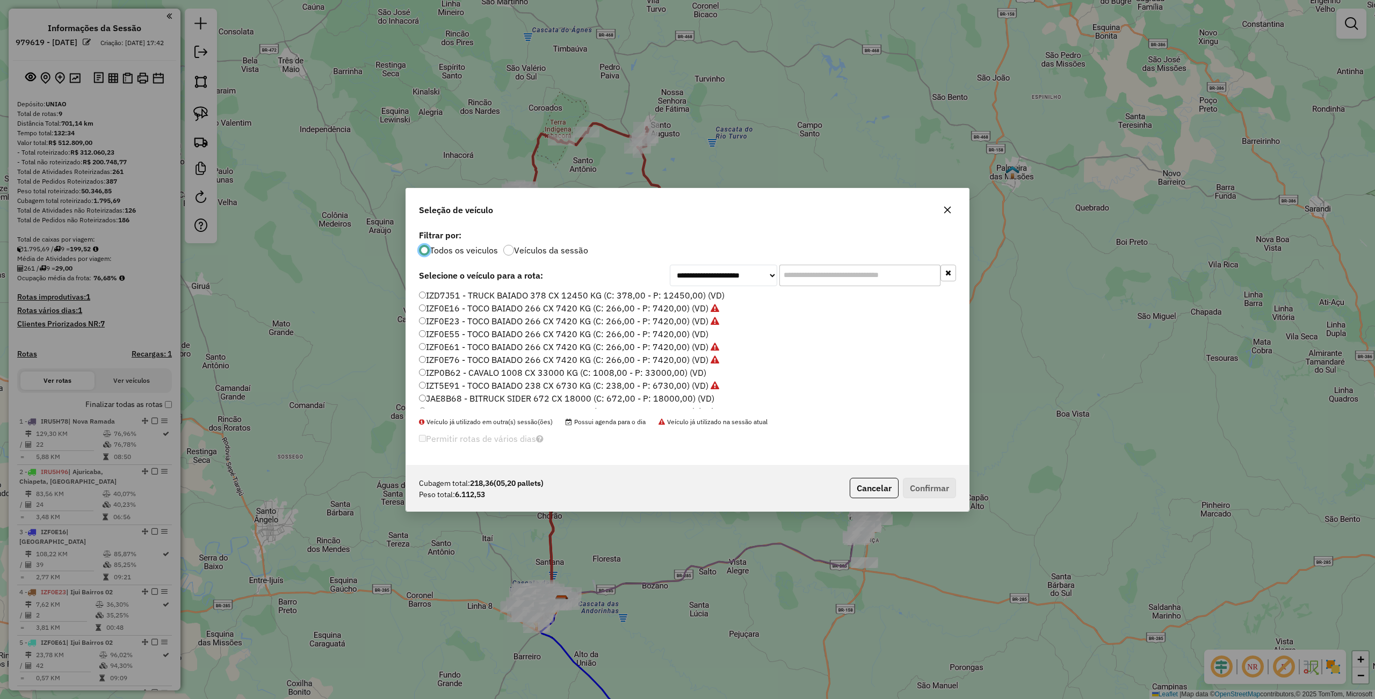
scroll to position [215, 0]
click at [462, 356] on label "JAU1I84 - TOCO BAIADO 266 CX 7420 KG (C: 266,00 - P: 7420,00) (VD)" at bounding box center [564, 352] width 291 height 13
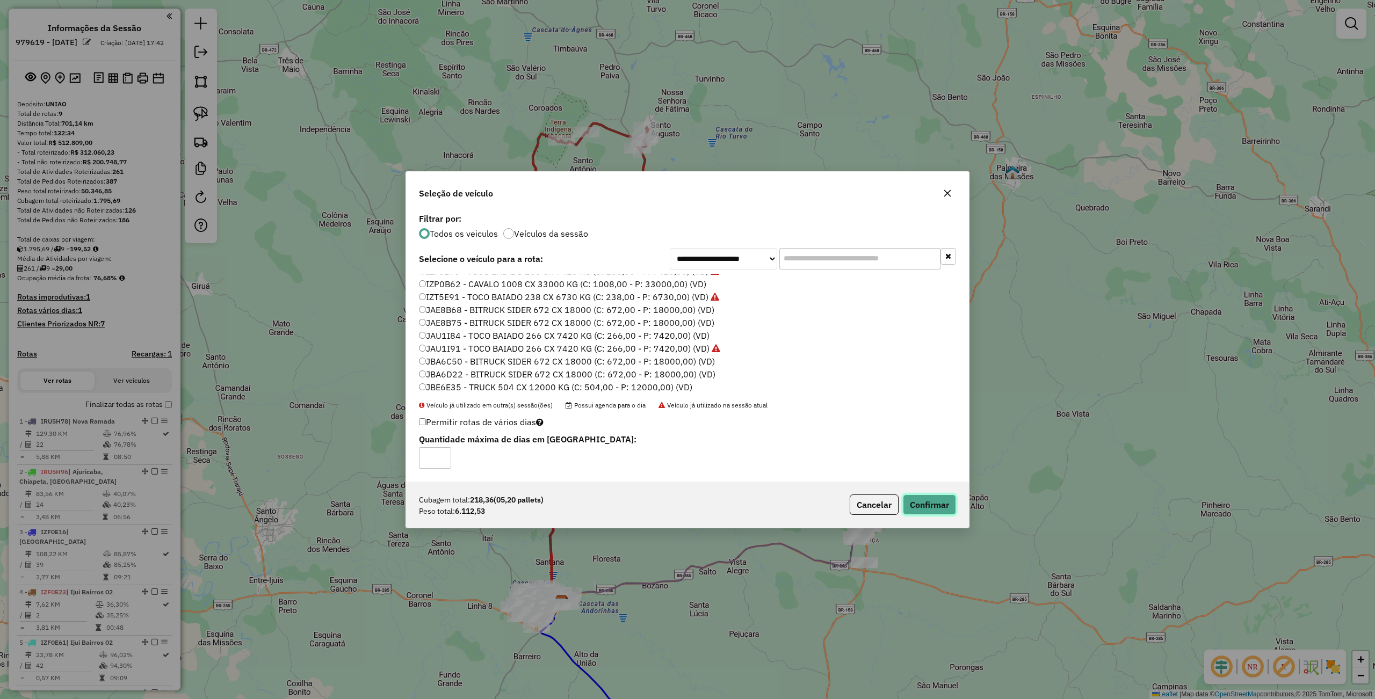
click at [915, 507] on button "Confirmar" at bounding box center [929, 505] width 53 height 20
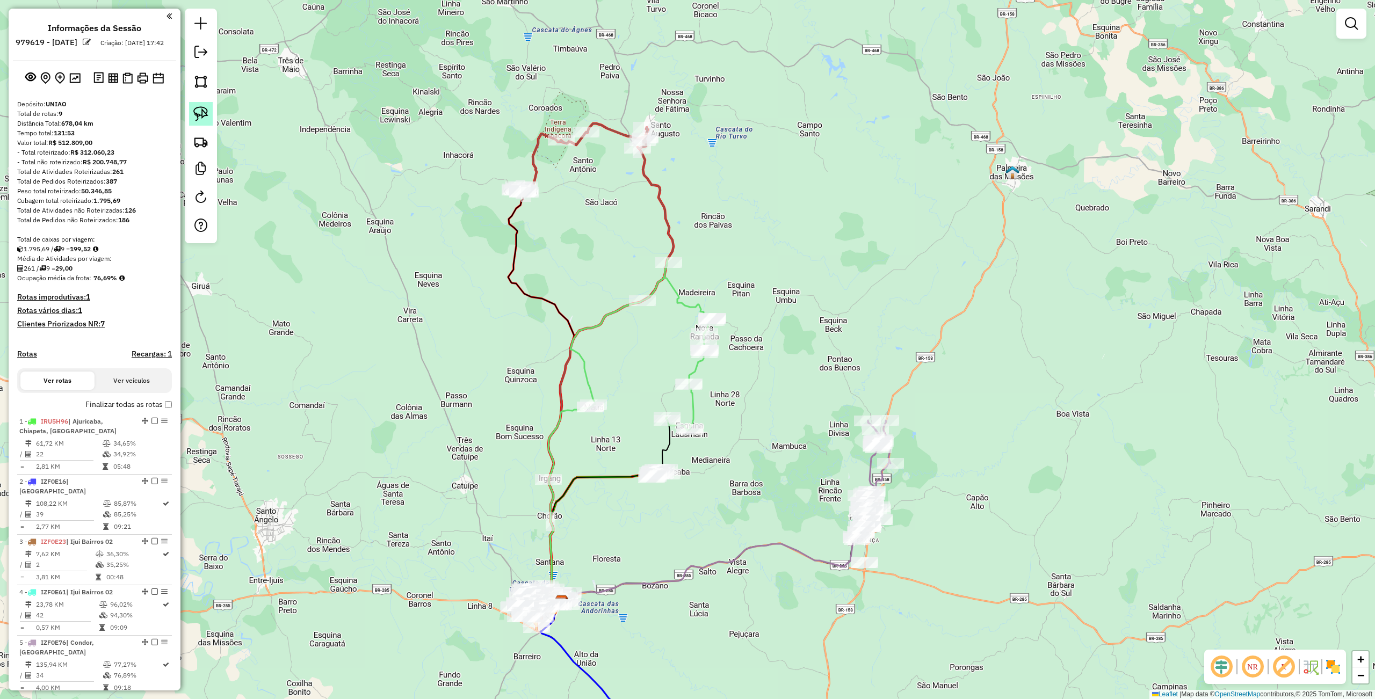
click at [202, 117] on img at bounding box center [200, 113] width 15 height 15
drag, startPoint x: 597, startPoint y: 291, endPoint x: 688, endPoint y: 244, distance: 102.1
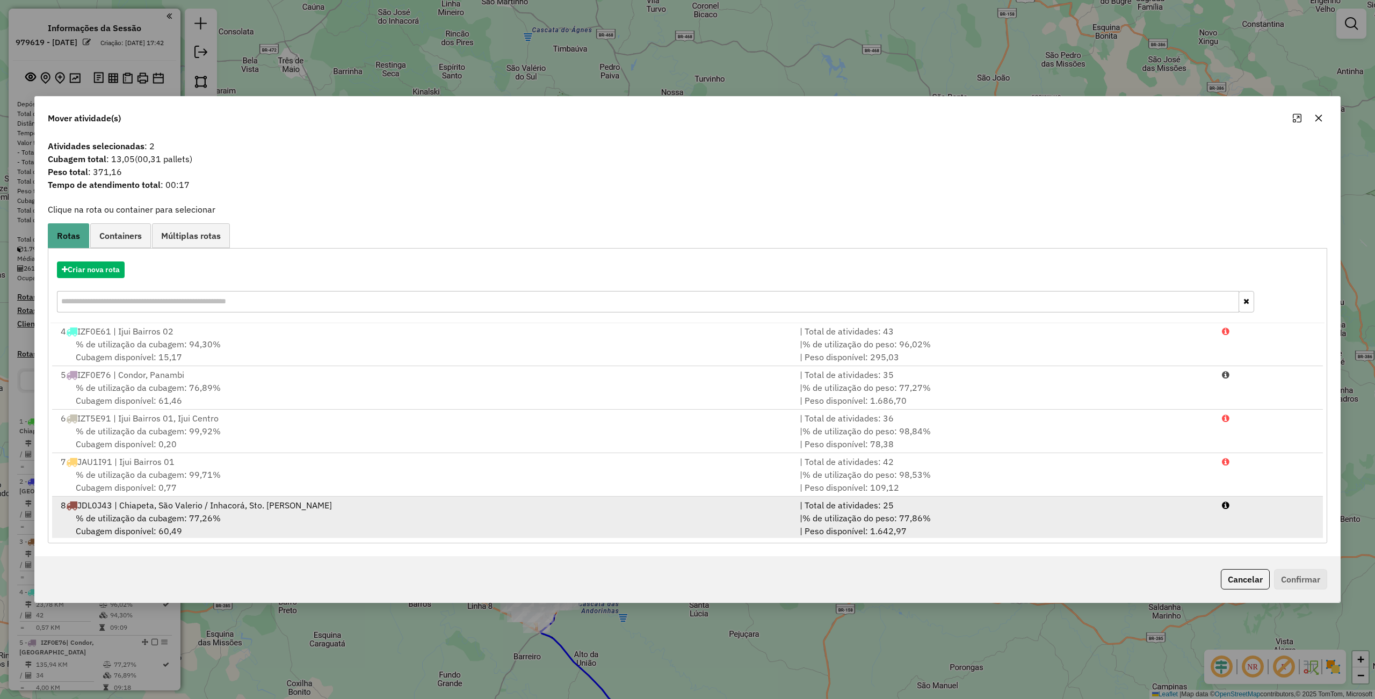
scroll to position [134, 0]
click at [216, 517] on span "% de utilização da cubagem: 77,26%" at bounding box center [148, 516] width 145 height 11
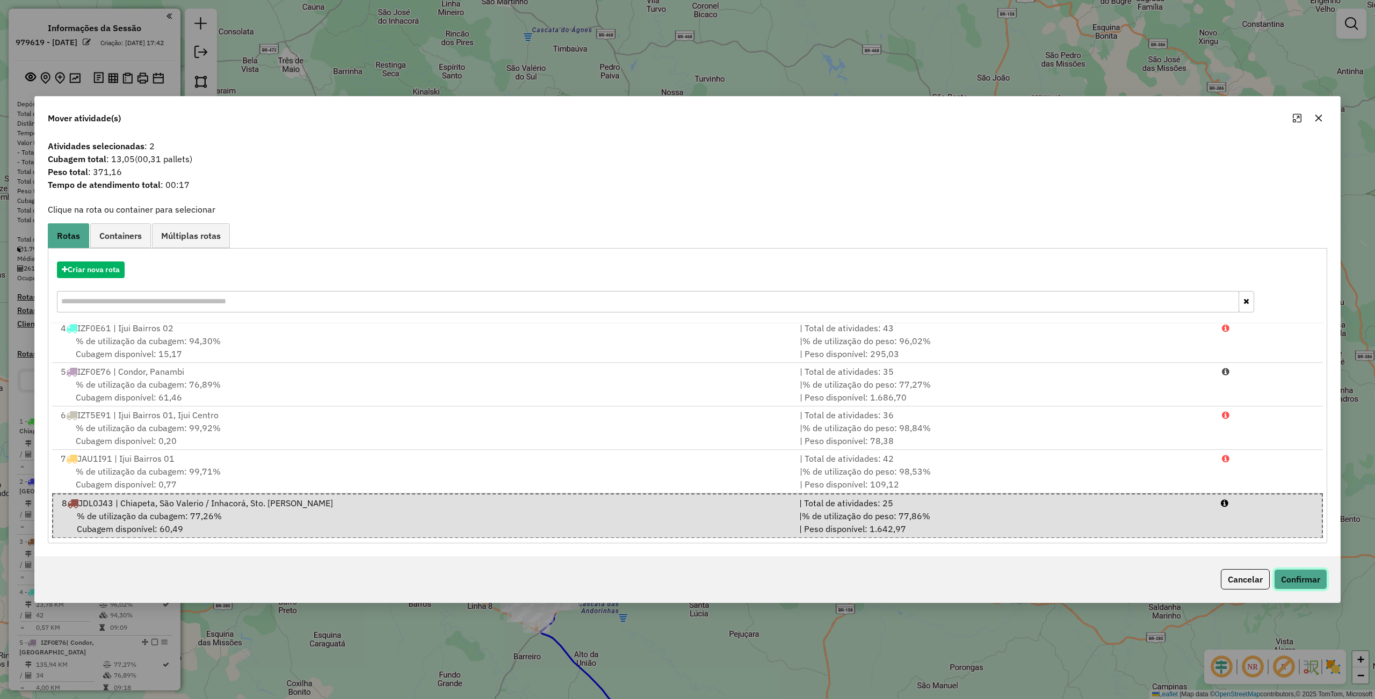
click at [1298, 580] on button "Confirmar" at bounding box center [1300, 579] width 53 height 20
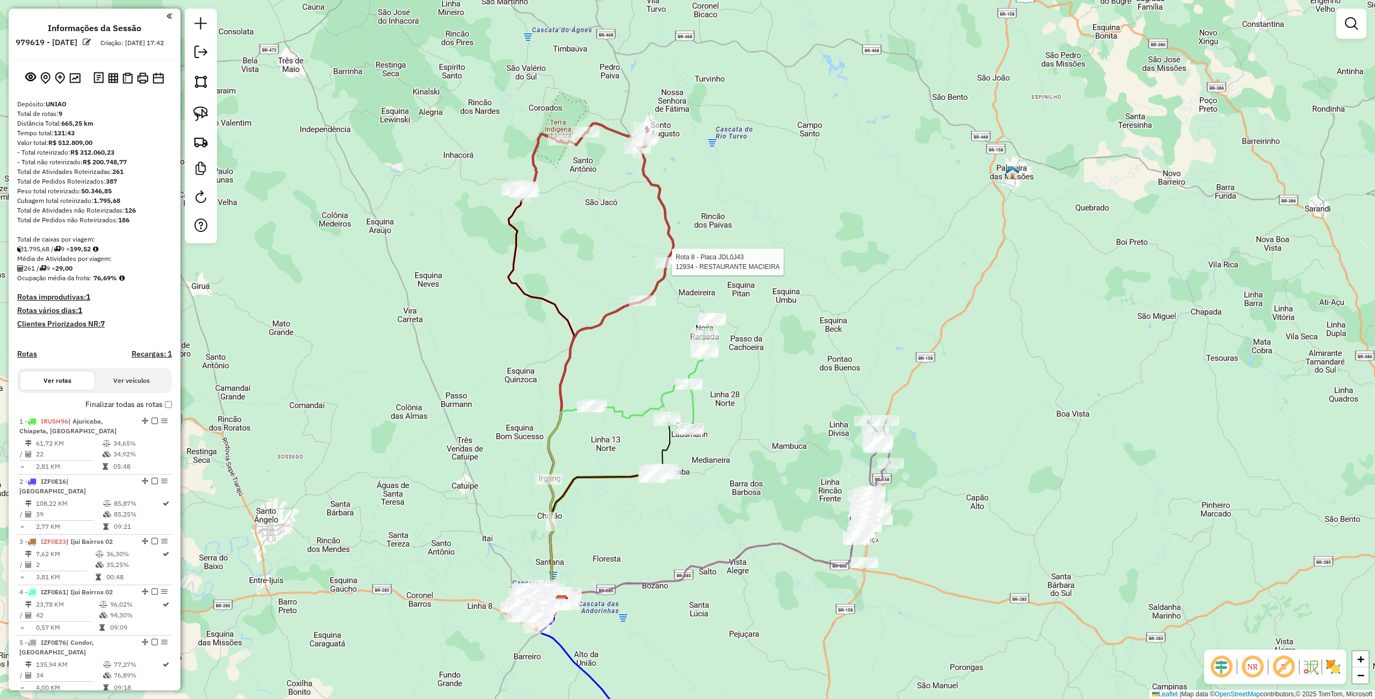
click at [667, 268] on div at bounding box center [668, 262] width 27 height 11
select select "**********"
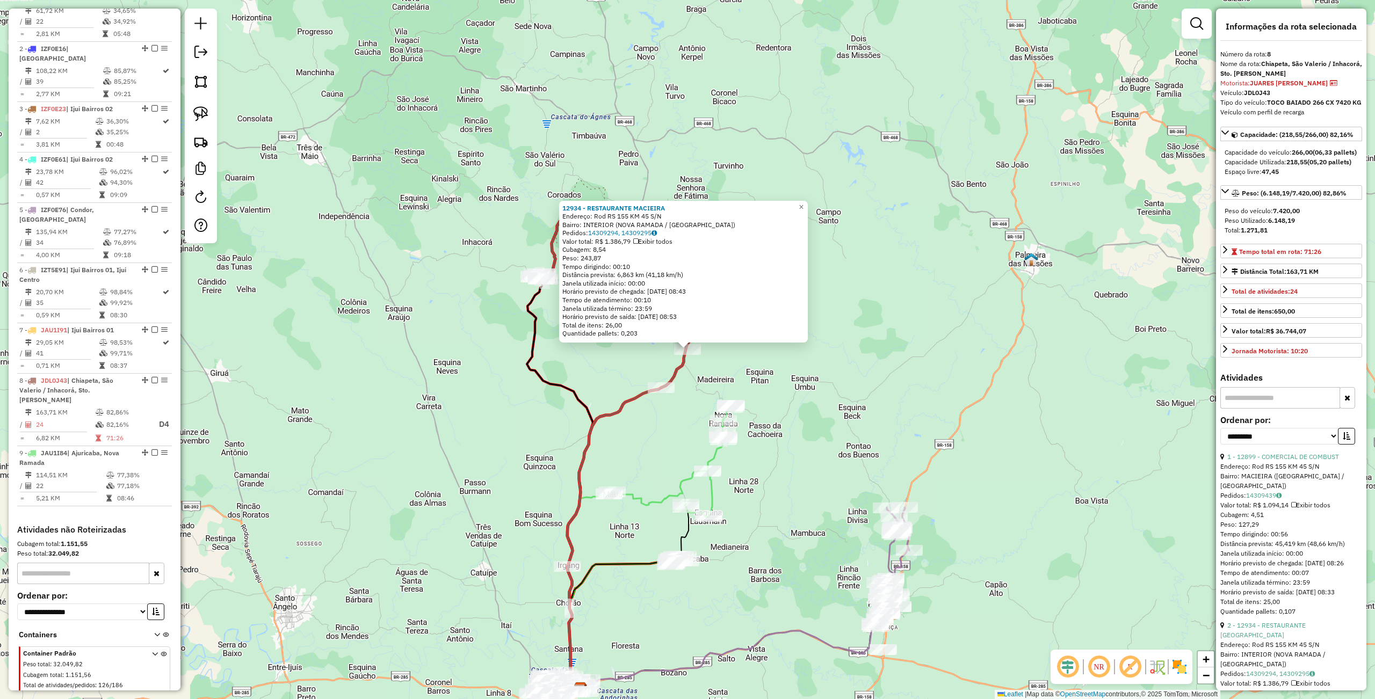
scroll to position [443, 0]
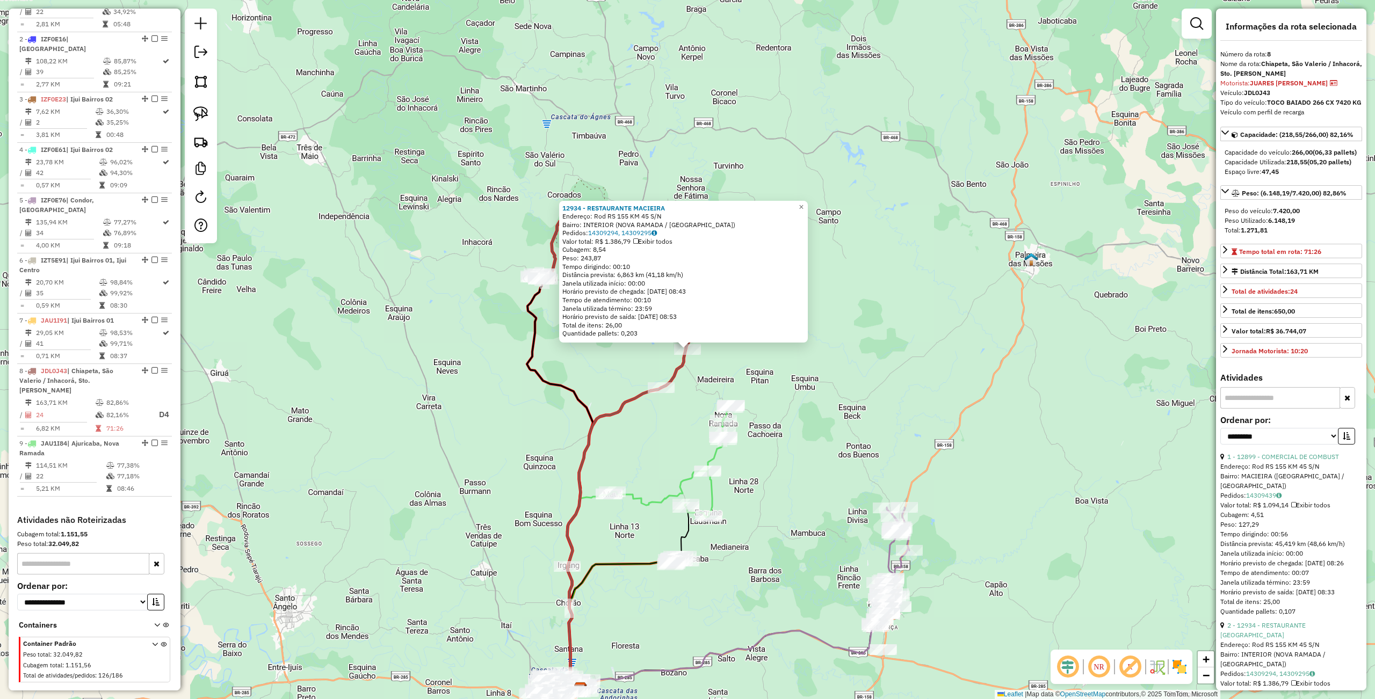
click at [866, 356] on div "12934 - RESTAURANTE MACIEIRA Endereço: Rod RS 155 KM 45 S/N Bairro: INTERIOR (N…" at bounding box center [687, 349] width 1375 height 699
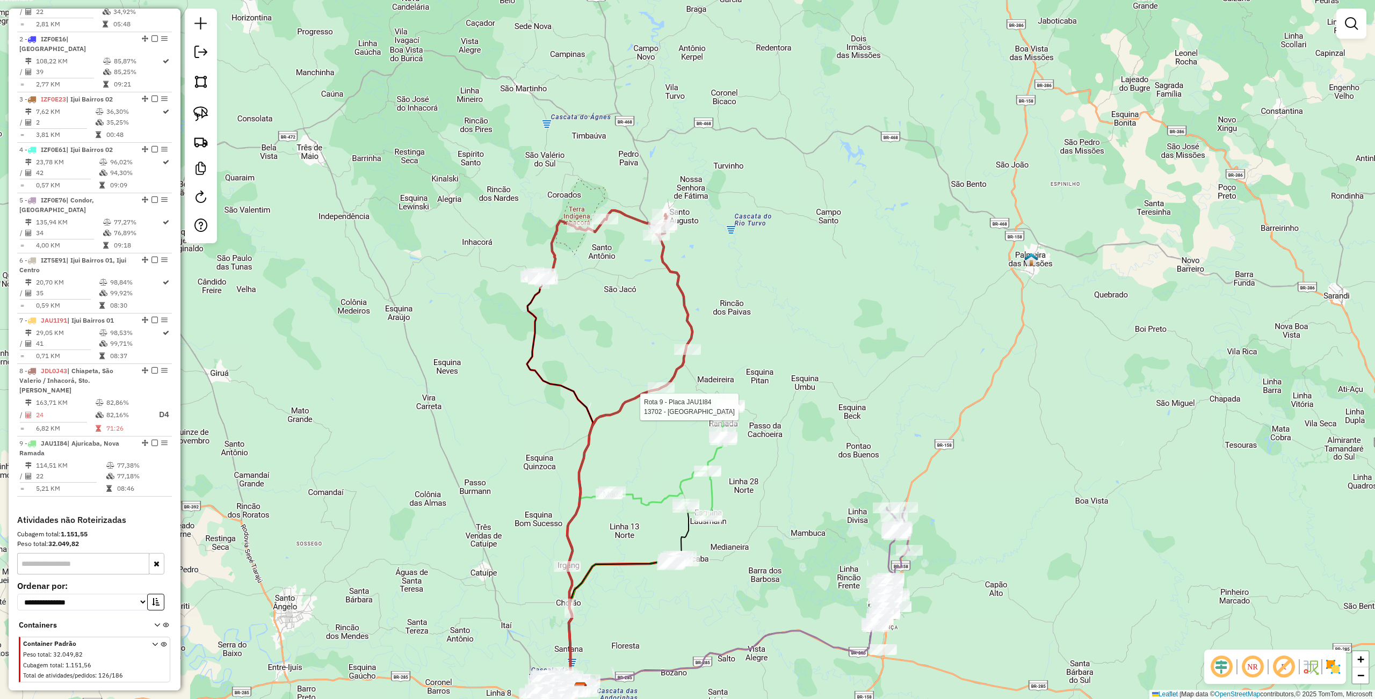
select select "**********"
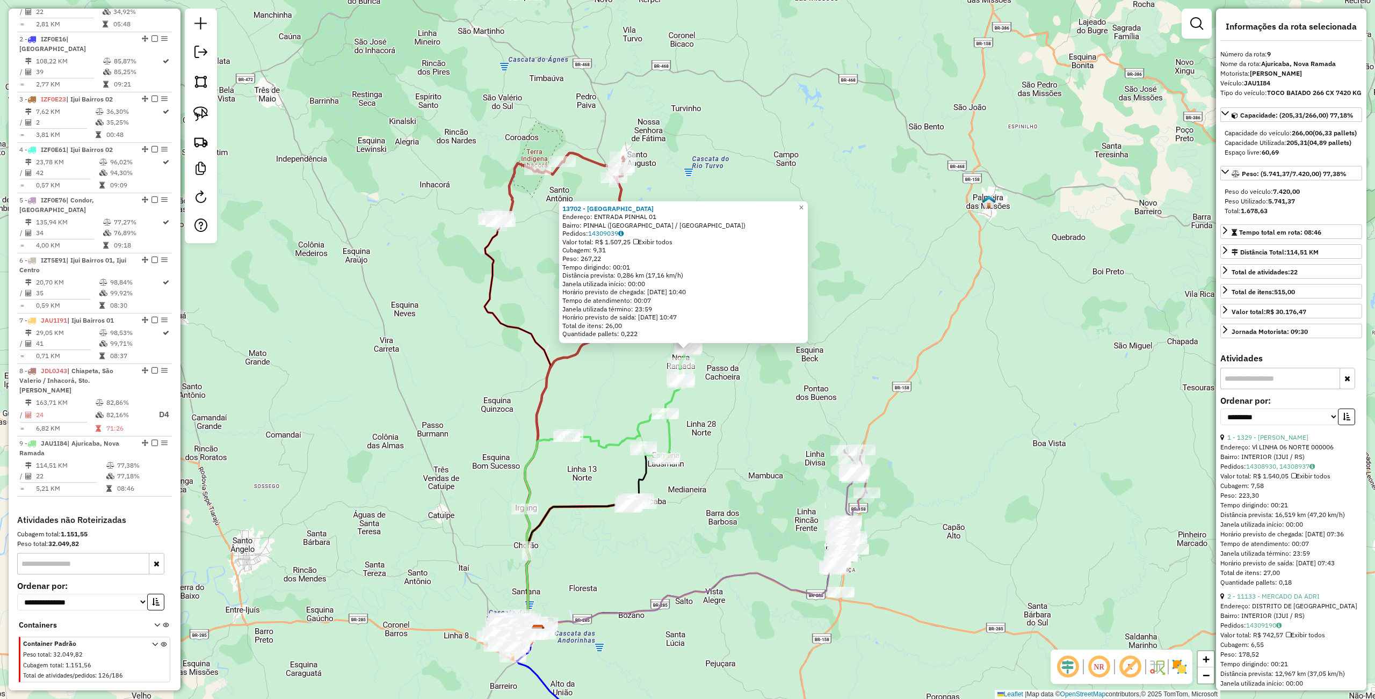
click at [727, 469] on div "13702 - BAR DO GAUCHO Endereço: ENTRADA PINHAL 01 Bairro: PINHAL (NOVA RAMADA /…" at bounding box center [687, 349] width 1375 height 699
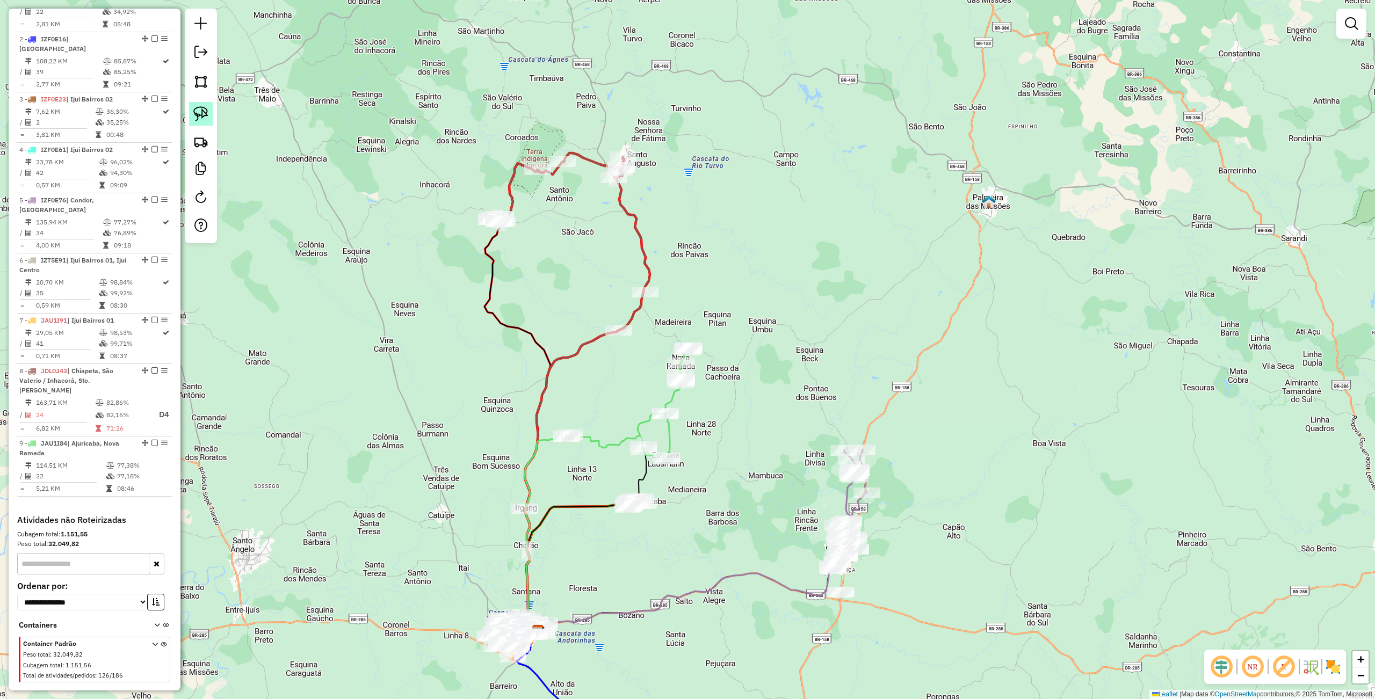
click at [197, 111] on img at bounding box center [200, 113] width 15 height 15
drag, startPoint x: 598, startPoint y: 356, endPoint x: 634, endPoint y: 319, distance: 50.9
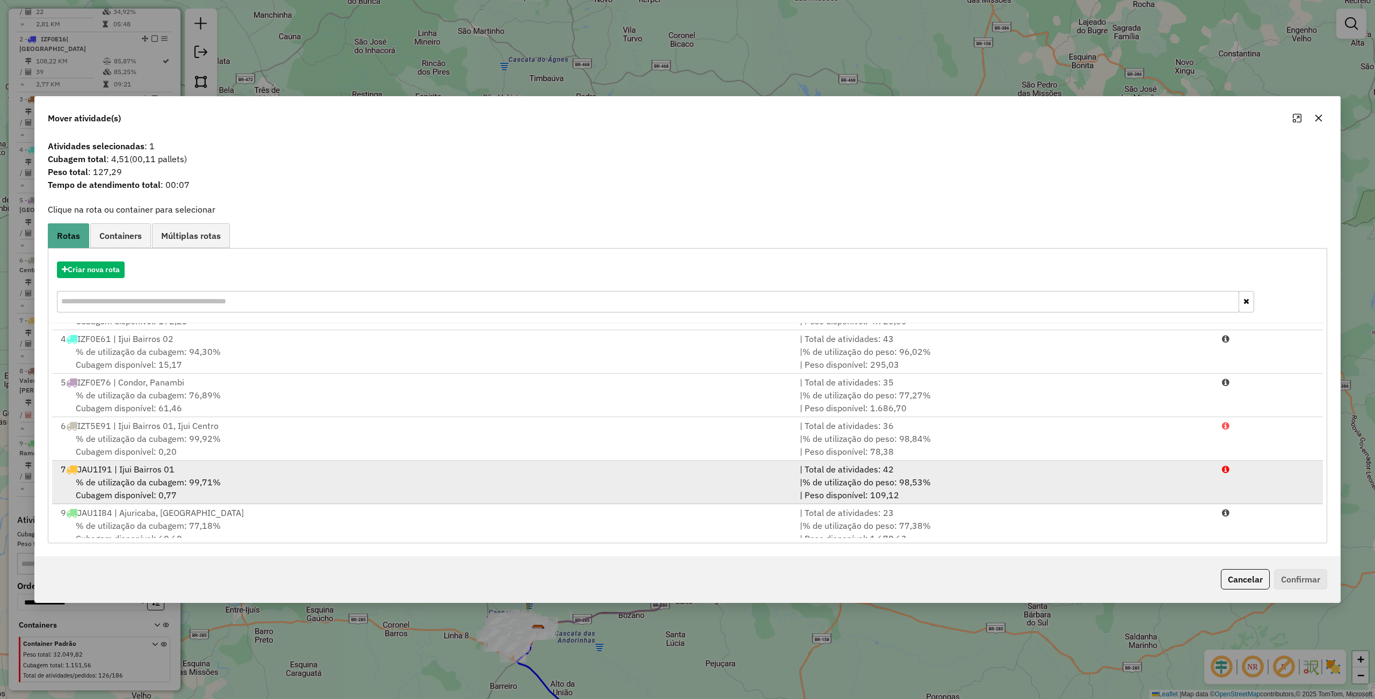
scroll to position [134, 0]
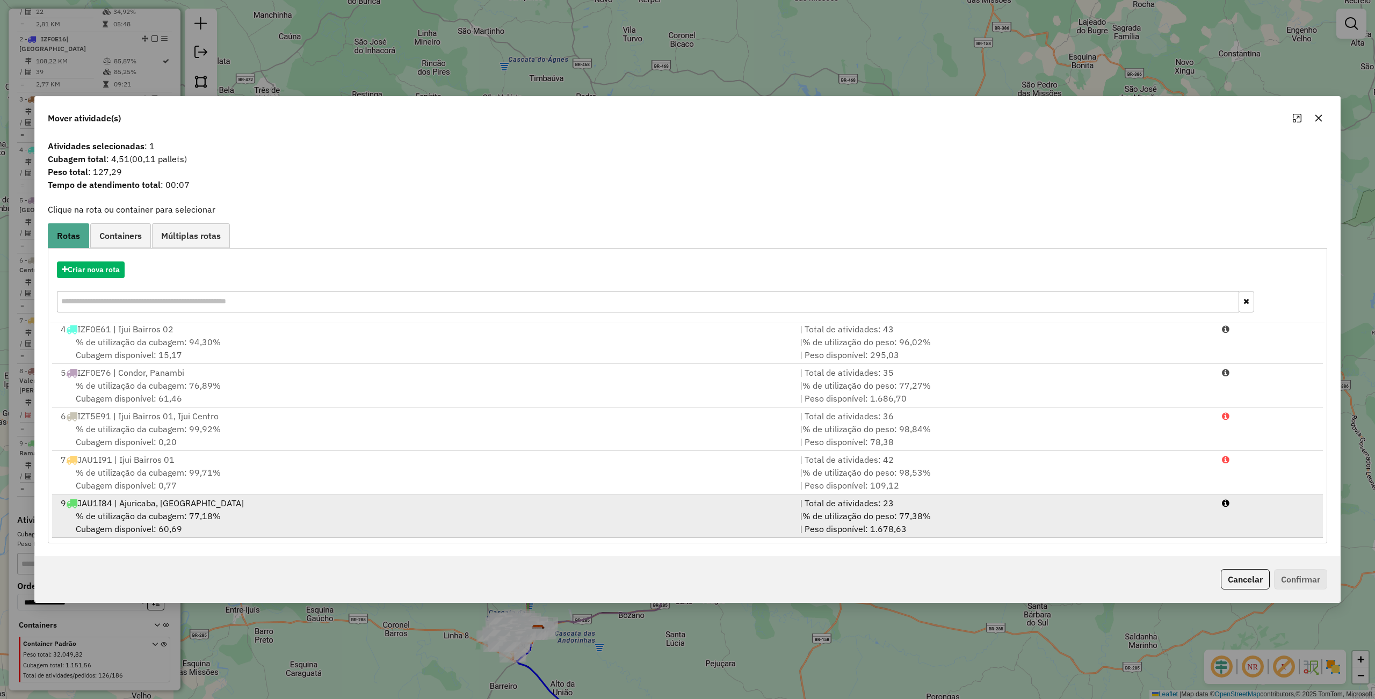
click at [252, 525] on div "% de utilização da cubagem: 77,18% Cubagem disponível: 60,69" at bounding box center [423, 523] width 739 height 26
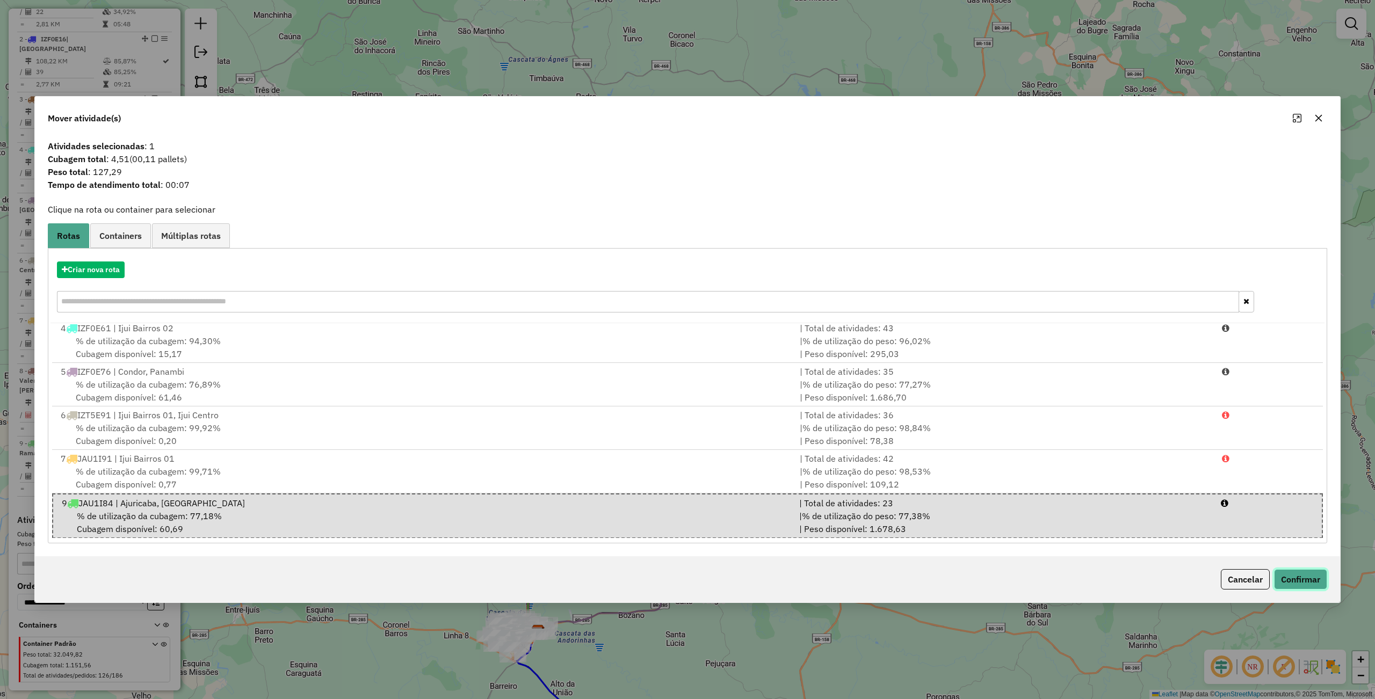
click at [1311, 578] on button "Confirmar" at bounding box center [1300, 579] width 53 height 20
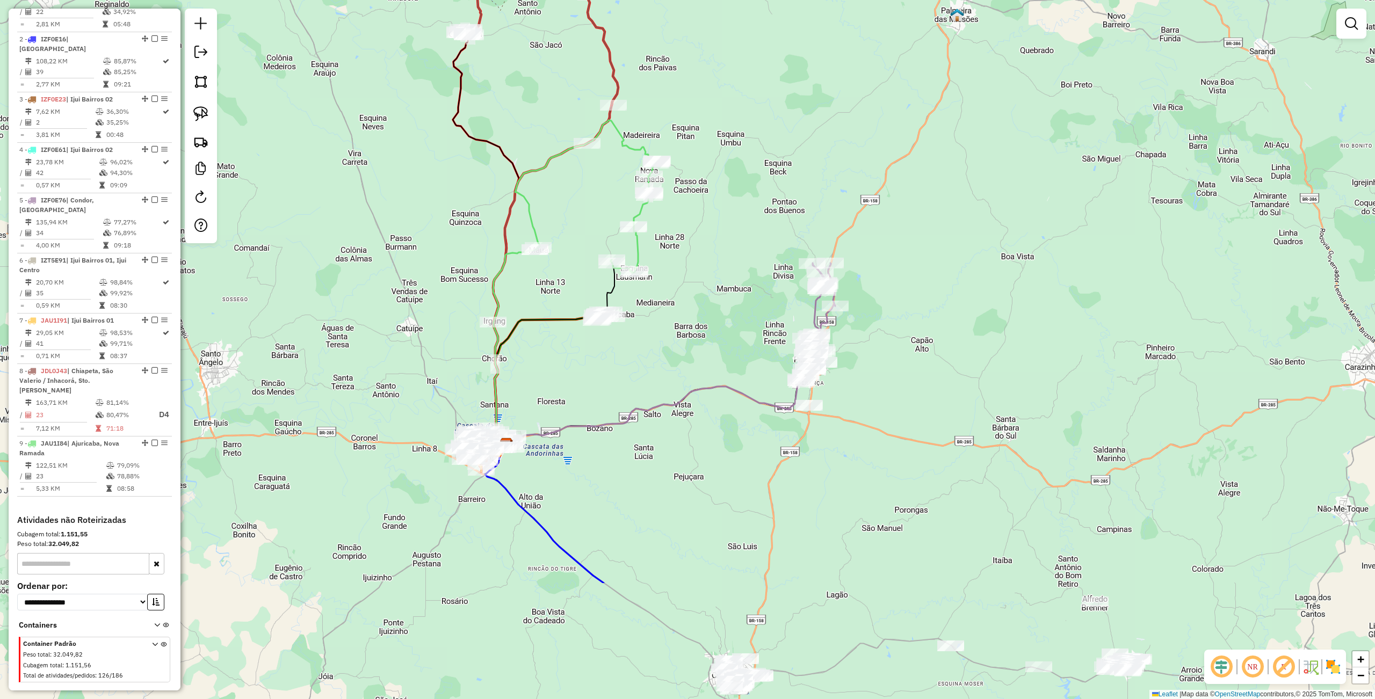
drag, startPoint x: 774, startPoint y: 402, endPoint x: 740, endPoint y: 205, distance: 200.1
click at [740, 207] on div "Janela de atendimento Grade de atendimento Capacidade Transportadoras Veículos …" at bounding box center [687, 349] width 1375 height 699
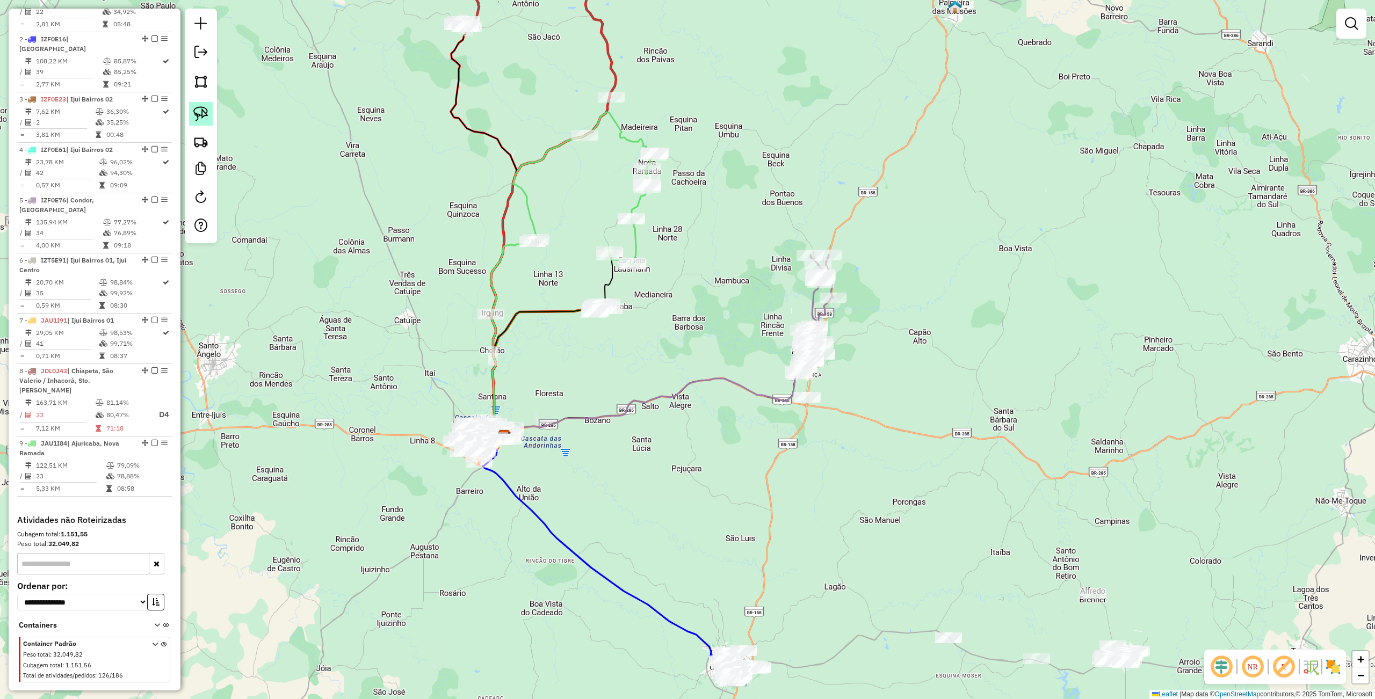
click at [199, 110] on img at bounding box center [200, 113] width 15 height 15
drag, startPoint x: 556, startPoint y: 378, endPoint x: 645, endPoint y: 303, distance: 115.9
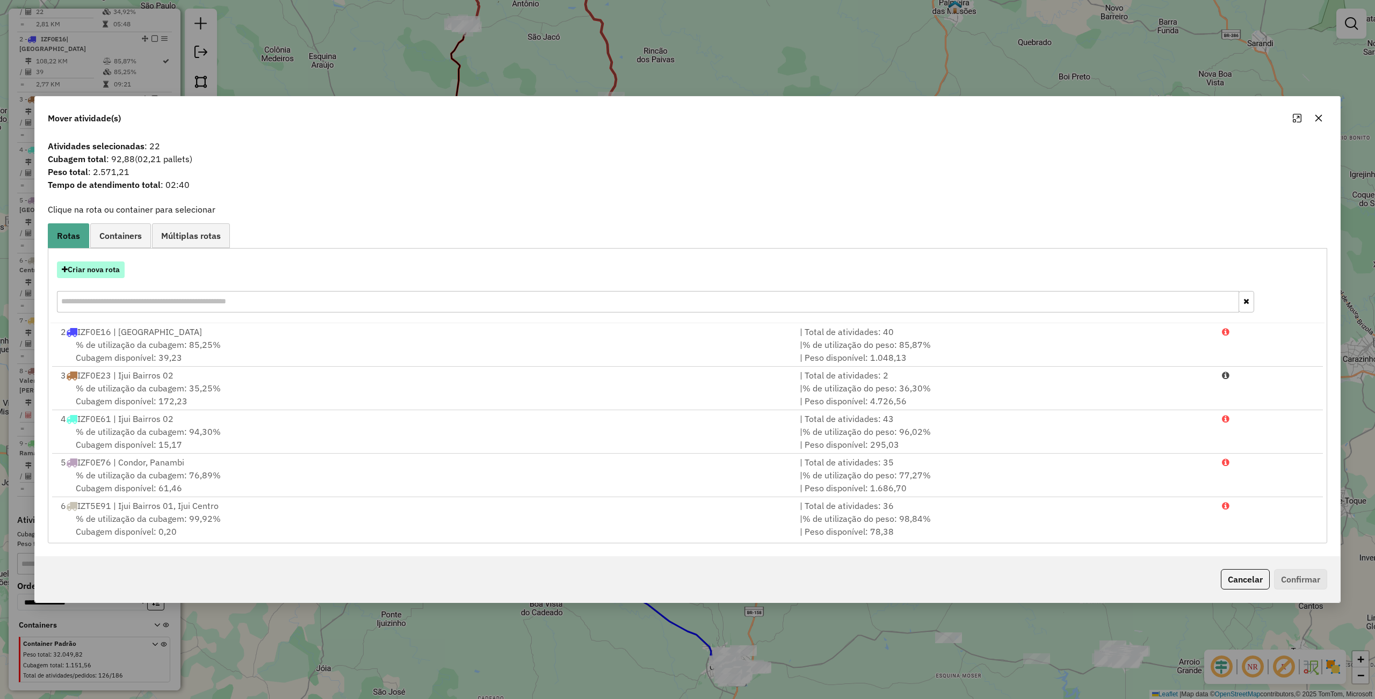
click at [89, 267] on button "Criar nova rota" at bounding box center [91, 270] width 68 height 17
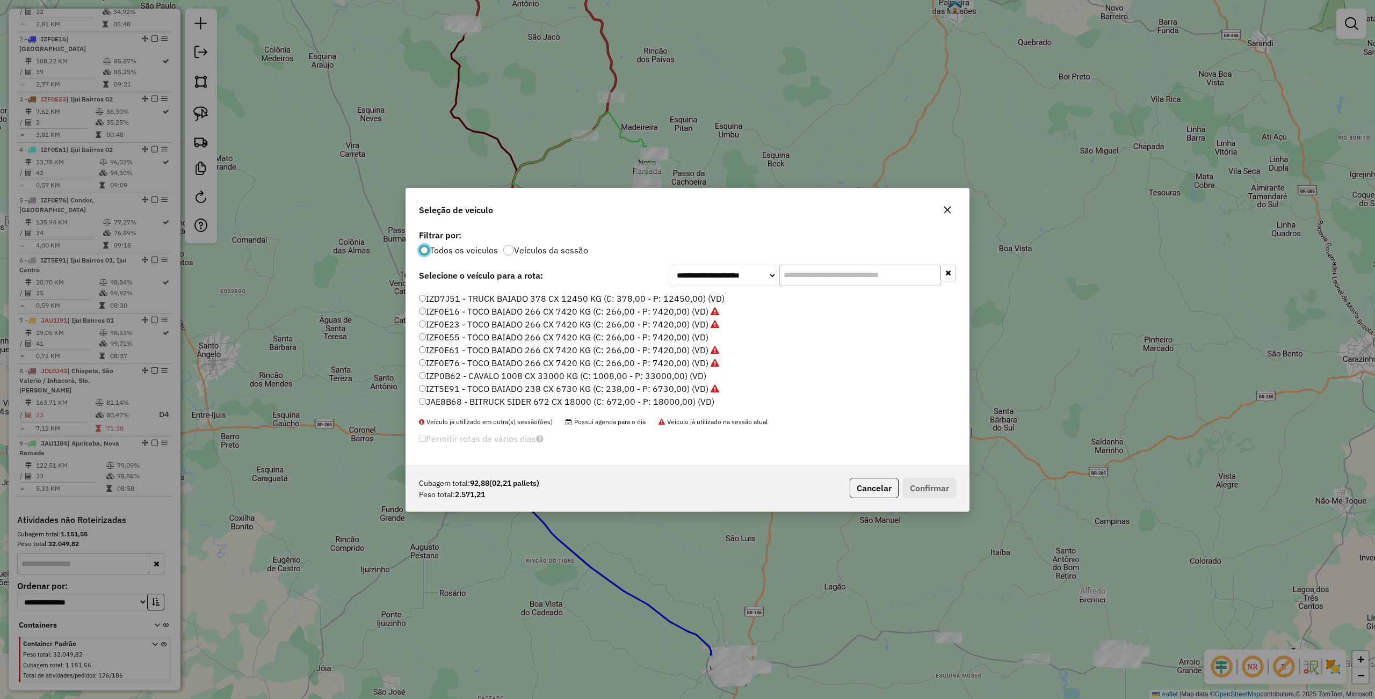
scroll to position [143, 0]
click at [452, 293] on label "IZD7J51 - TRUCK BAIADO 378 CX 12450 KG (C: 378,00 - P: 12450,00) (VD)" at bounding box center [572, 295] width 306 height 13
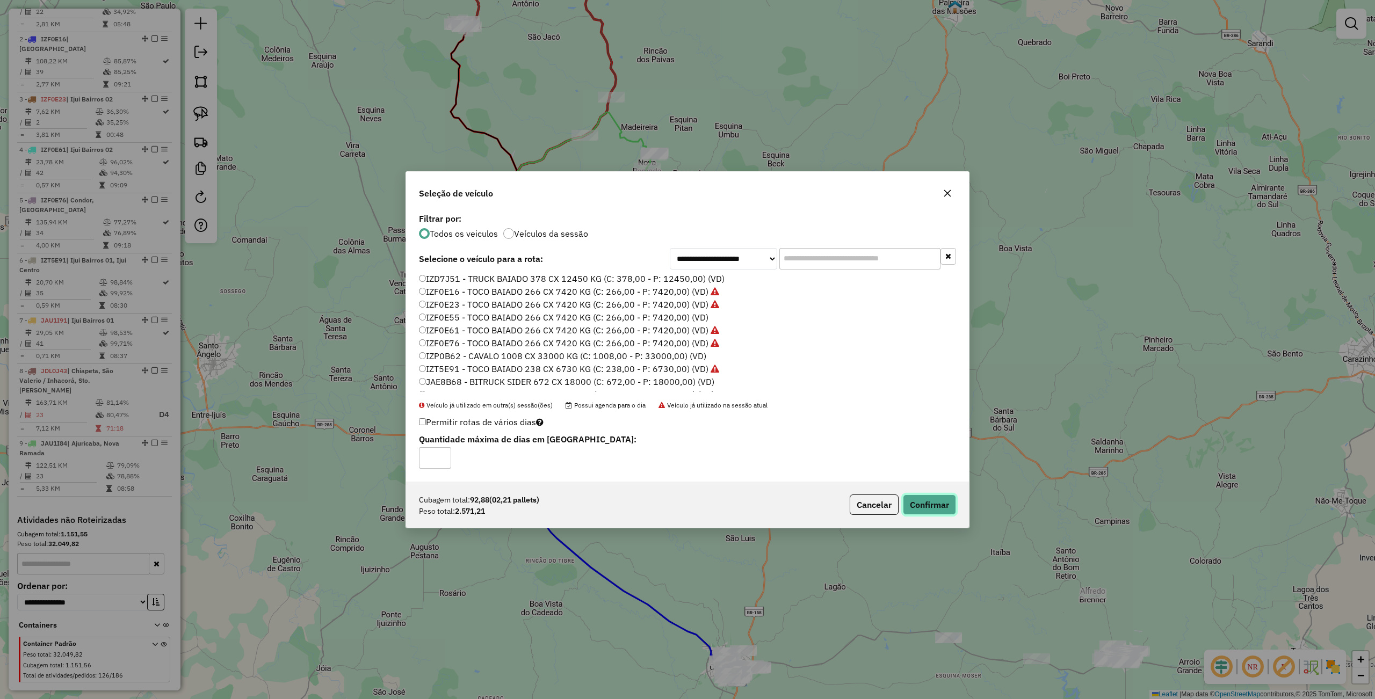
click at [934, 509] on button "Confirmar" at bounding box center [929, 505] width 53 height 20
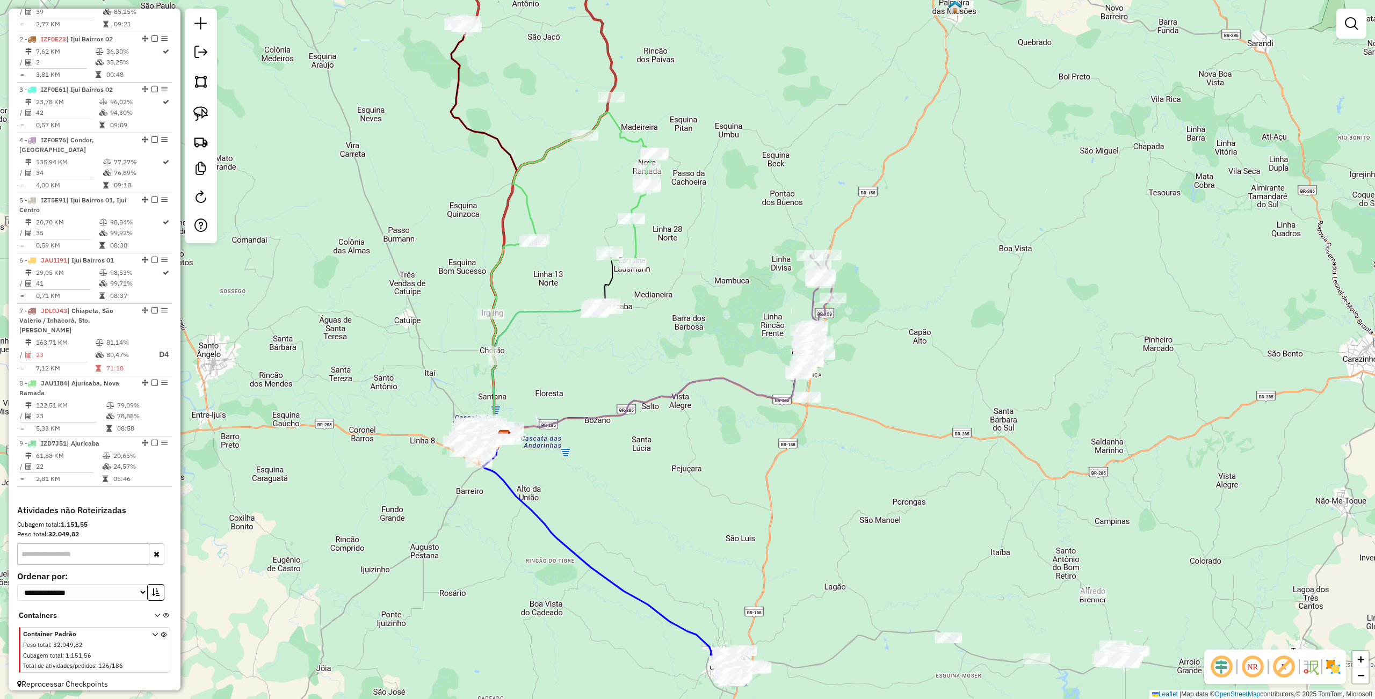
scroll to position [381, 0]
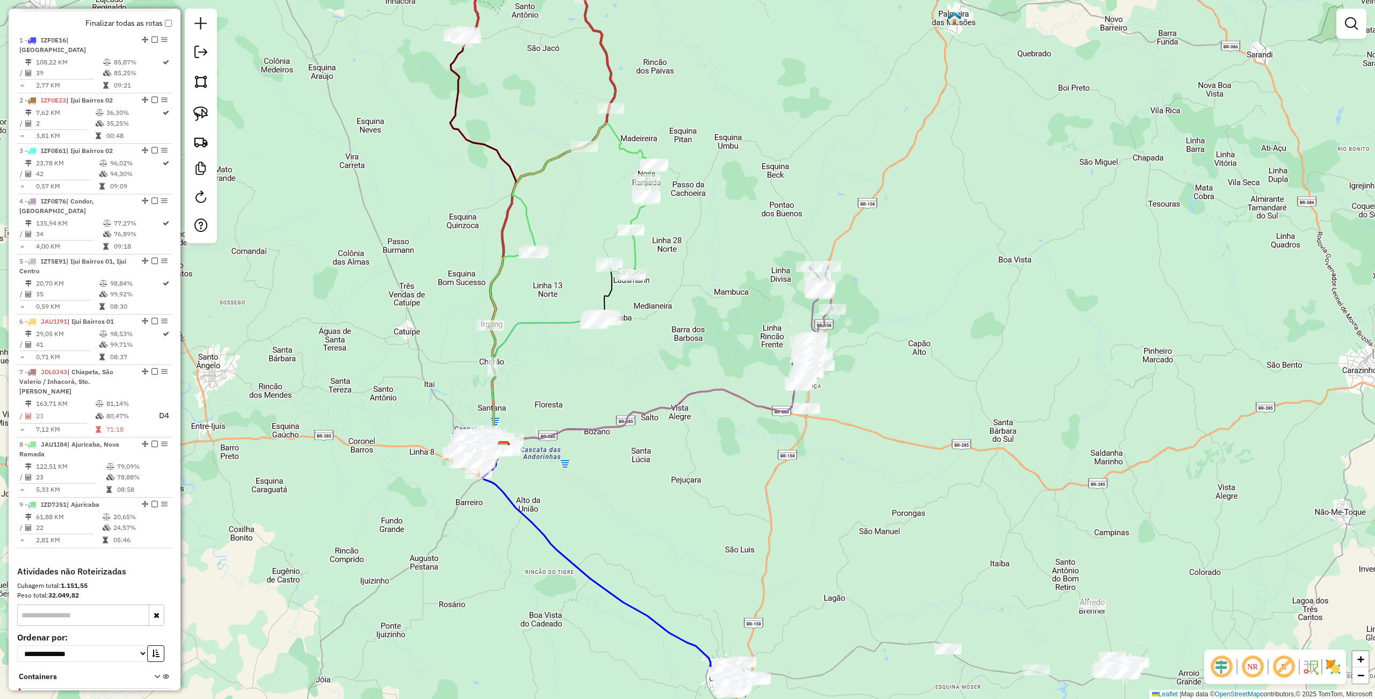
drag, startPoint x: 624, startPoint y: 407, endPoint x: 623, endPoint y: 418, distance: 11.3
click at [623, 418] on icon at bounding box center [653, 413] width 298 height 70
select select "**********"
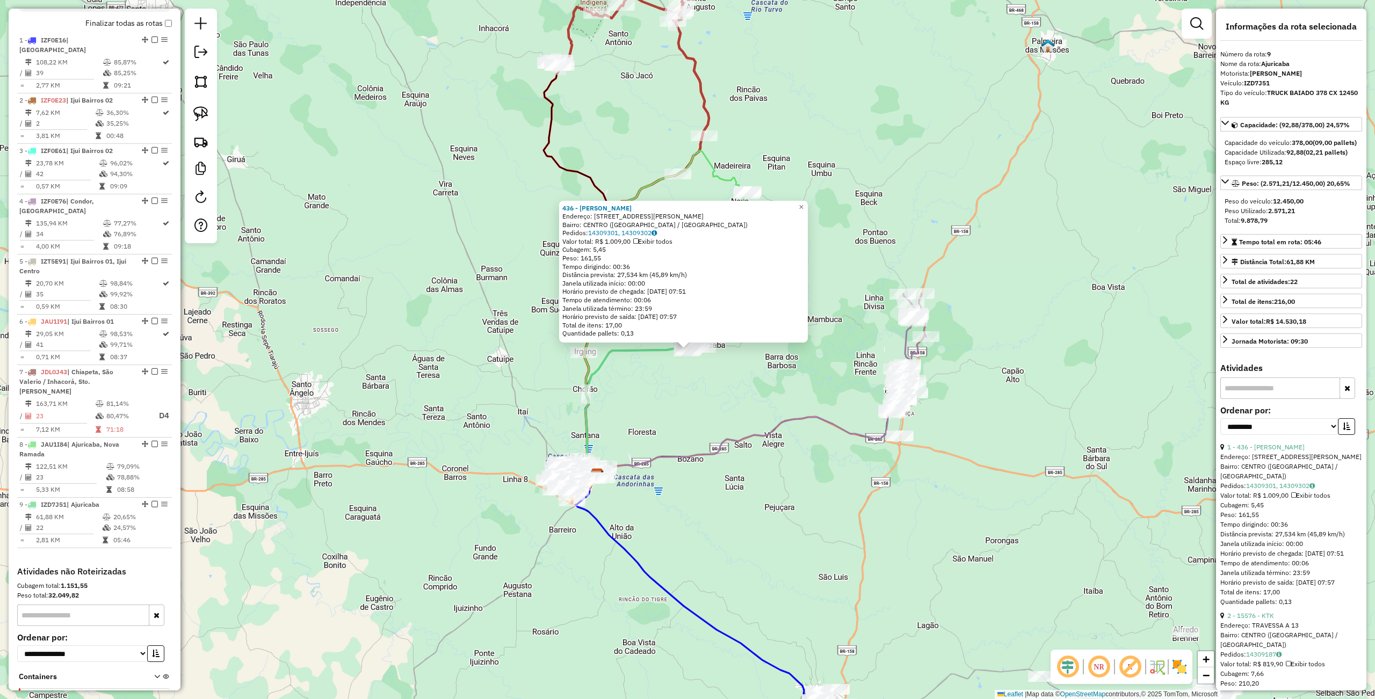
scroll to position [432, 0]
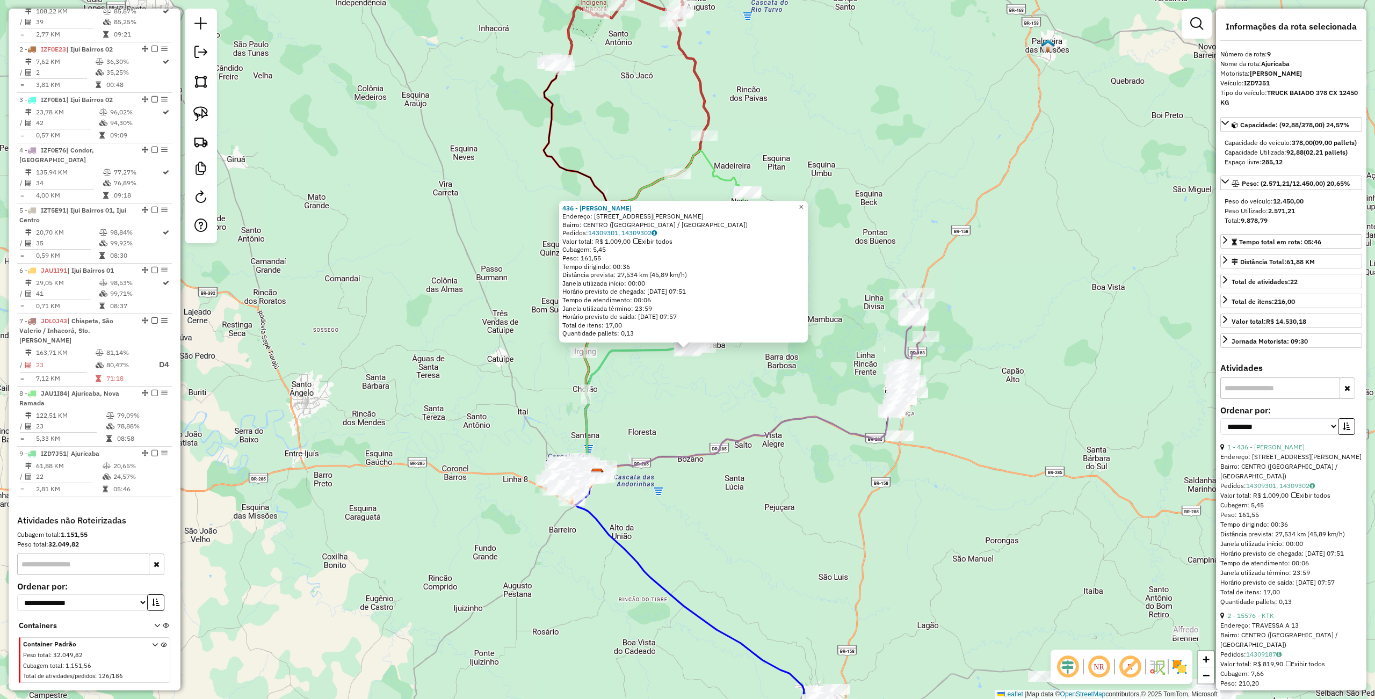
click at [727, 455] on div "436 - EDEMAR VALDIR KETZER Endereço: R RUA JOSE BONIFACIO 28 Bairro: CENTRO (AJ…" at bounding box center [687, 349] width 1375 height 699
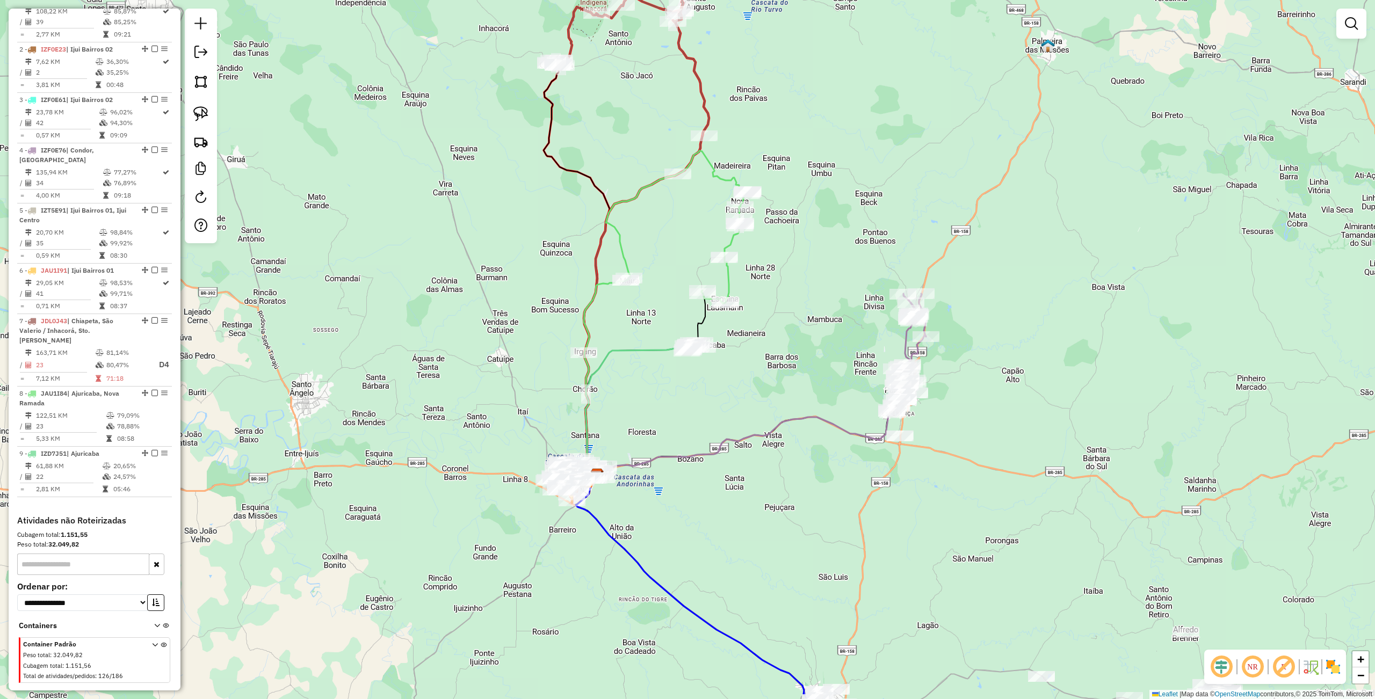
click at [742, 454] on div "Janela de atendimento Grade de atendimento Capacidade Transportadoras Veículos …" at bounding box center [687, 349] width 1375 height 699
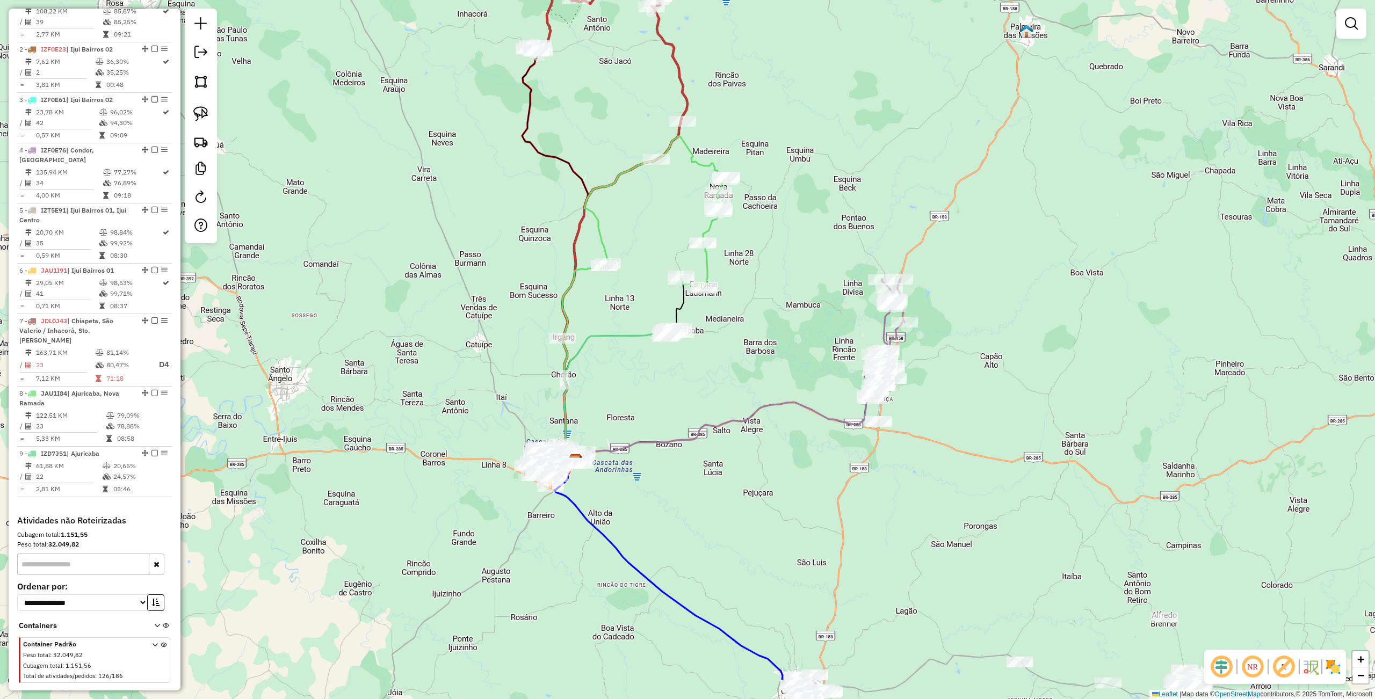
drag, startPoint x: 712, startPoint y: 425, endPoint x: 690, endPoint y: 411, distance: 25.9
click at [690, 411] on div "Janela de atendimento Grade de atendimento Capacidade Transportadoras Veículos …" at bounding box center [687, 349] width 1375 height 699
click at [650, 323] on div "Rota 9 - Placa IZD7J51 15576 - KTK Janela de atendimento Grade de atendimento C…" at bounding box center [687, 349] width 1375 height 699
select select "**********"
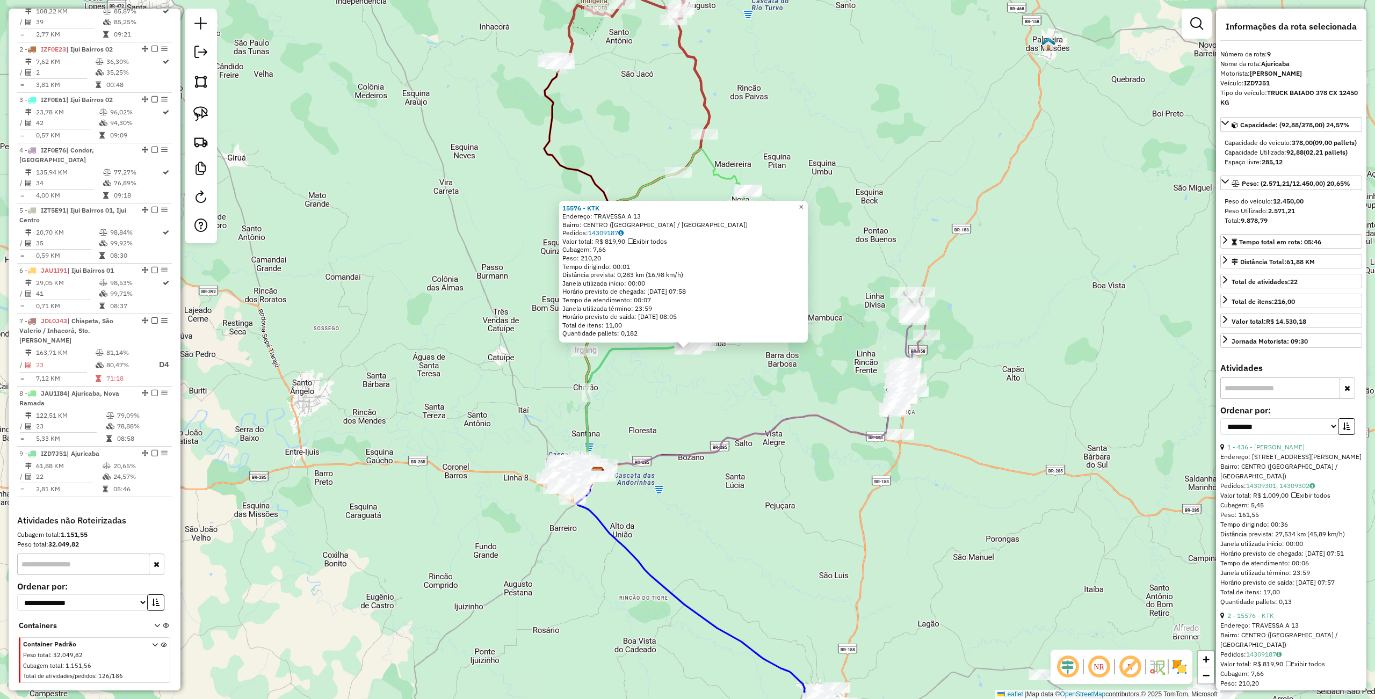
click at [714, 420] on div "15576 - KTK Endereço: TRAVESSA A 13 Bairro: [GEOGRAPHIC_DATA] ([GEOGRAPHIC_DATA…" at bounding box center [687, 349] width 1375 height 699
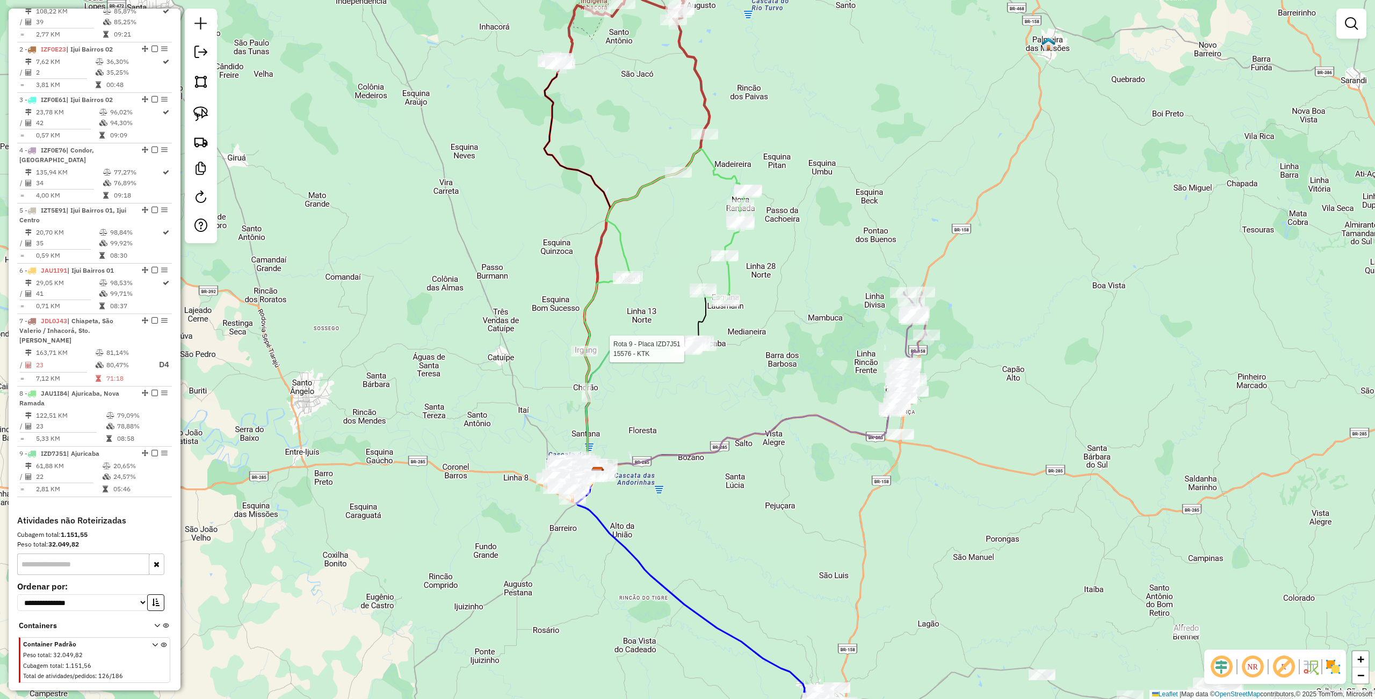
select select "**********"
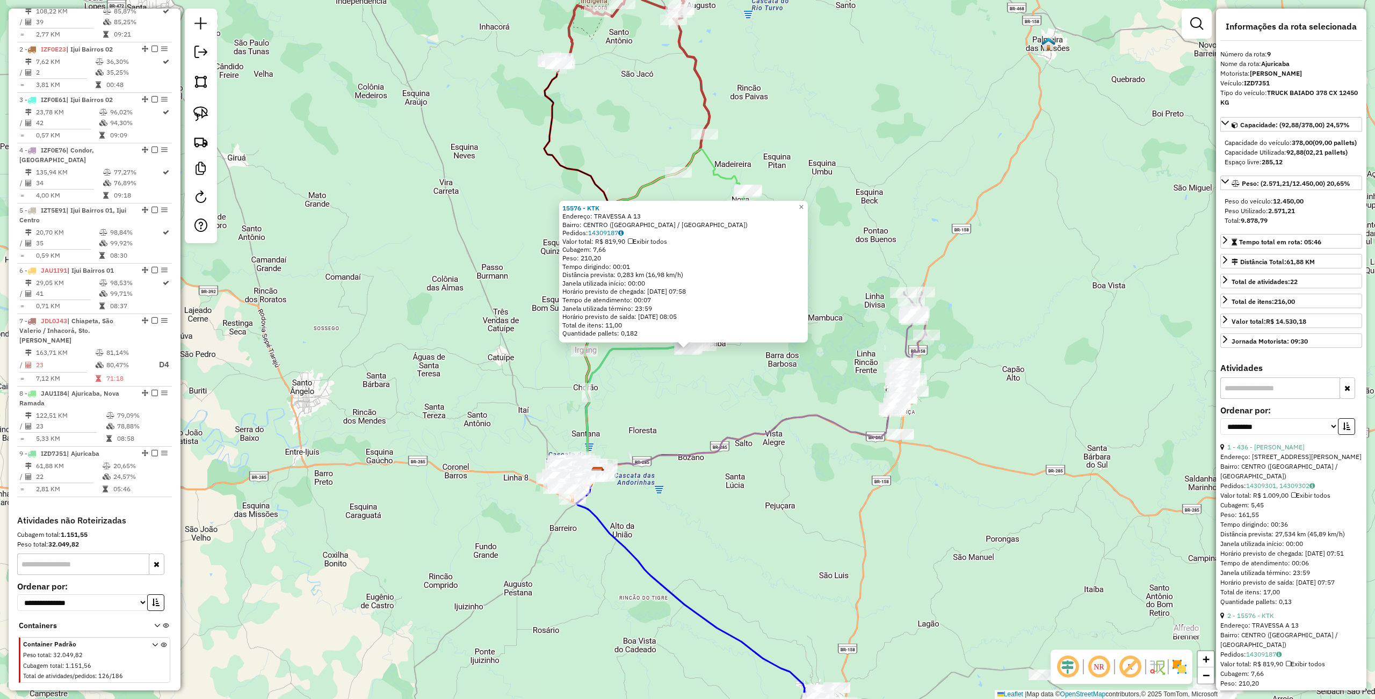
click at [684, 376] on div "15576 - KTK Endereço: TRAVESSA A 13 Bairro: [GEOGRAPHIC_DATA] ([GEOGRAPHIC_DATA…" at bounding box center [687, 349] width 1375 height 699
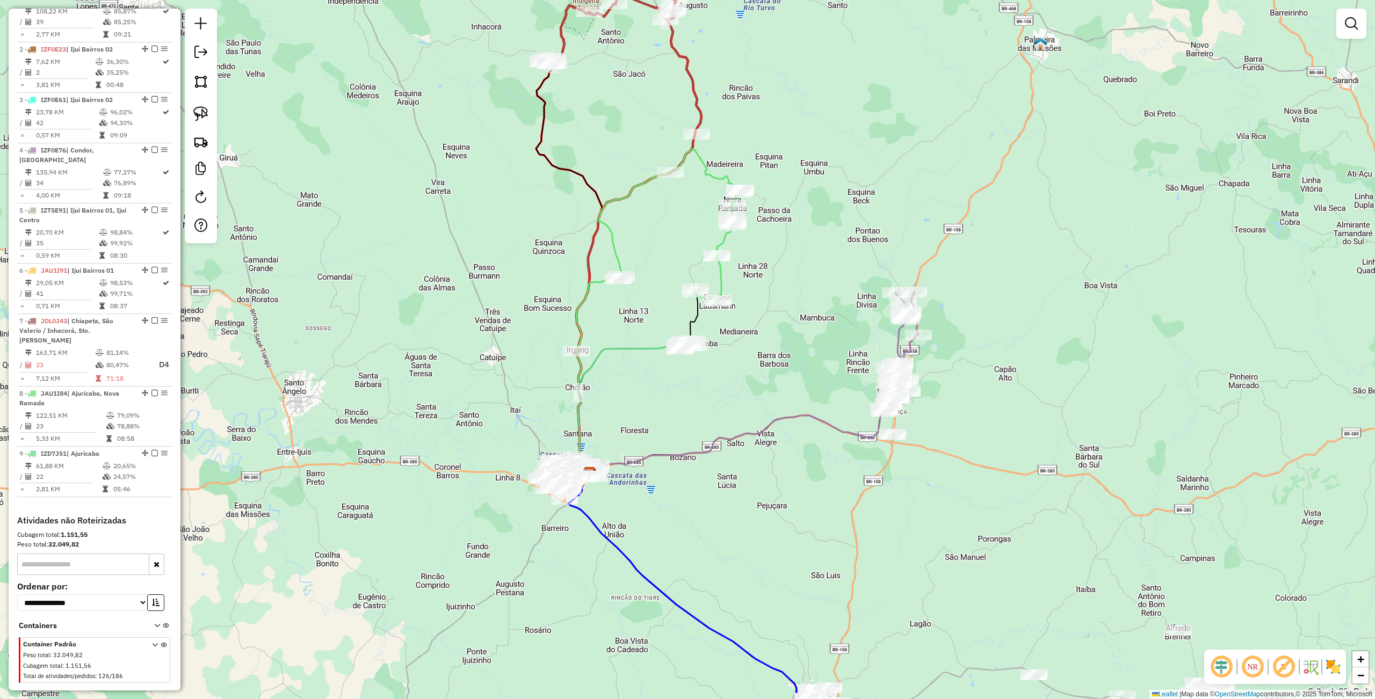
drag, startPoint x: 689, startPoint y: 377, endPoint x: 679, endPoint y: 378, distance: 9.2
click at [679, 378] on div "Janela de atendimento Grade de atendimento Capacidade Transportadoras Veículos …" at bounding box center [687, 349] width 1375 height 699
drag, startPoint x: 683, startPoint y: 419, endPoint x: 649, endPoint y: 424, distance: 34.7
click at [650, 424] on div "Janela de atendimento Grade de atendimento Capacidade Transportadoras Veículos …" at bounding box center [687, 349] width 1375 height 699
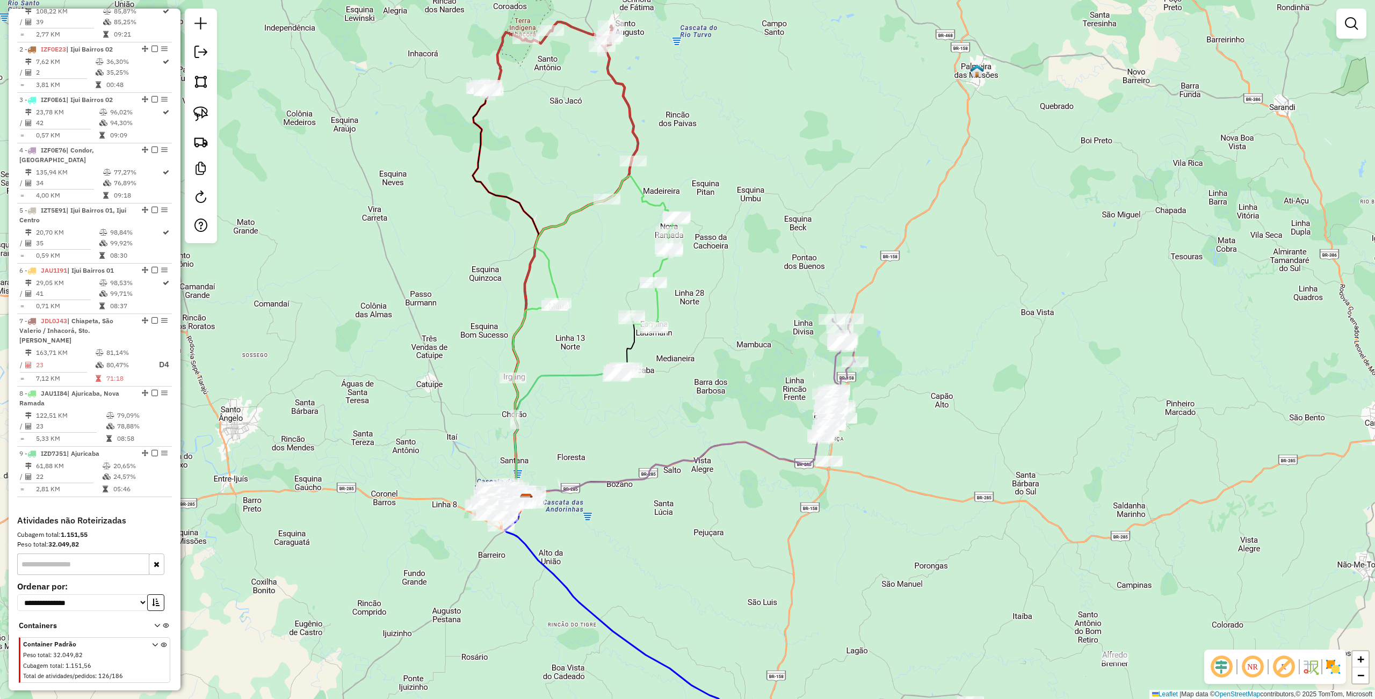
click at [665, 425] on div "Janela de atendimento Grade de atendimento Capacidade Transportadoras Veículos …" at bounding box center [687, 349] width 1375 height 699
select select "**********"
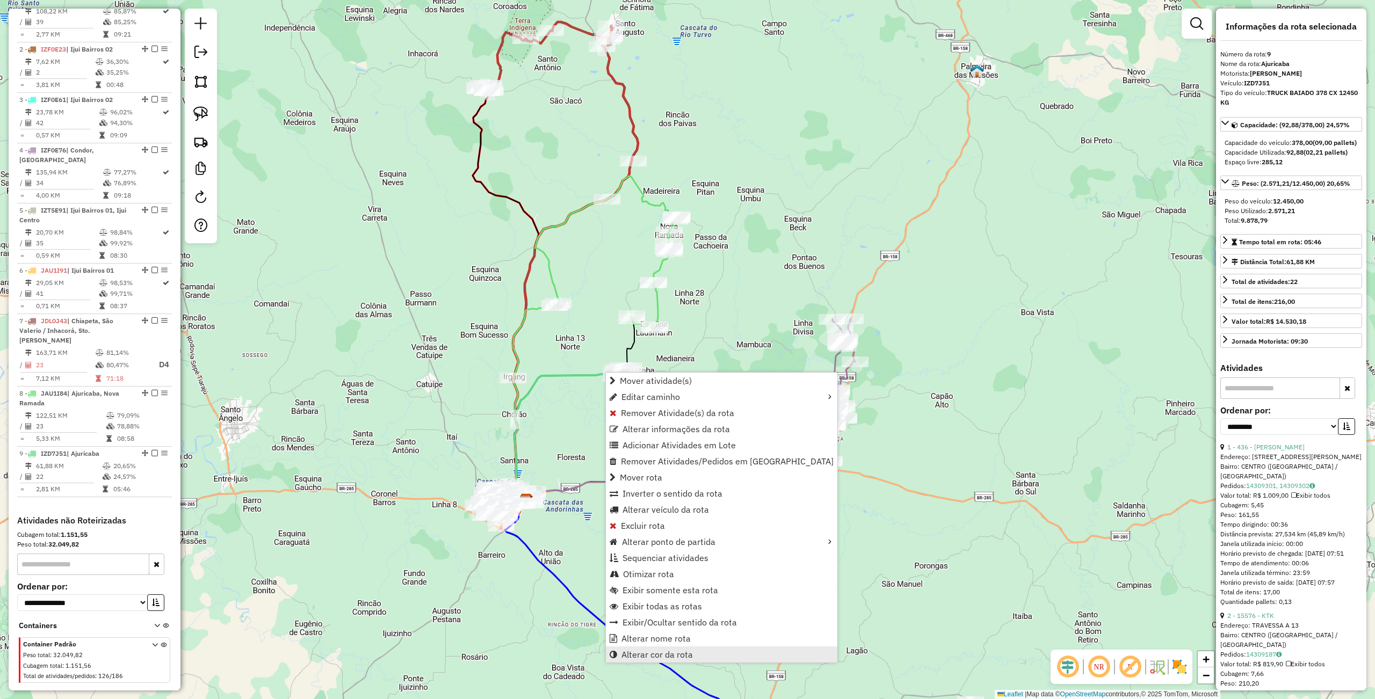
click at [663, 656] on span "Alterar cor da rota" at bounding box center [656, 654] width 71 height 9
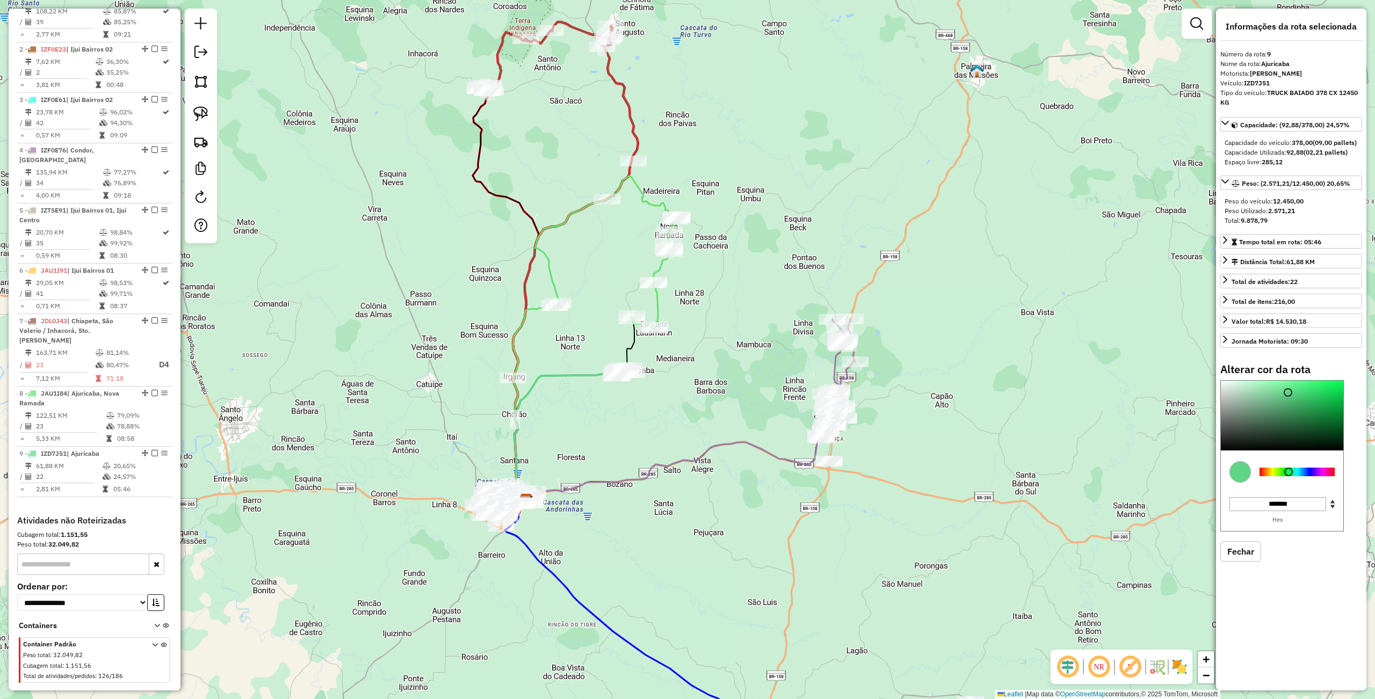
type input "*******"
click at [1303, 474] on div at bounding box center [1296, 472] width 75 height 9
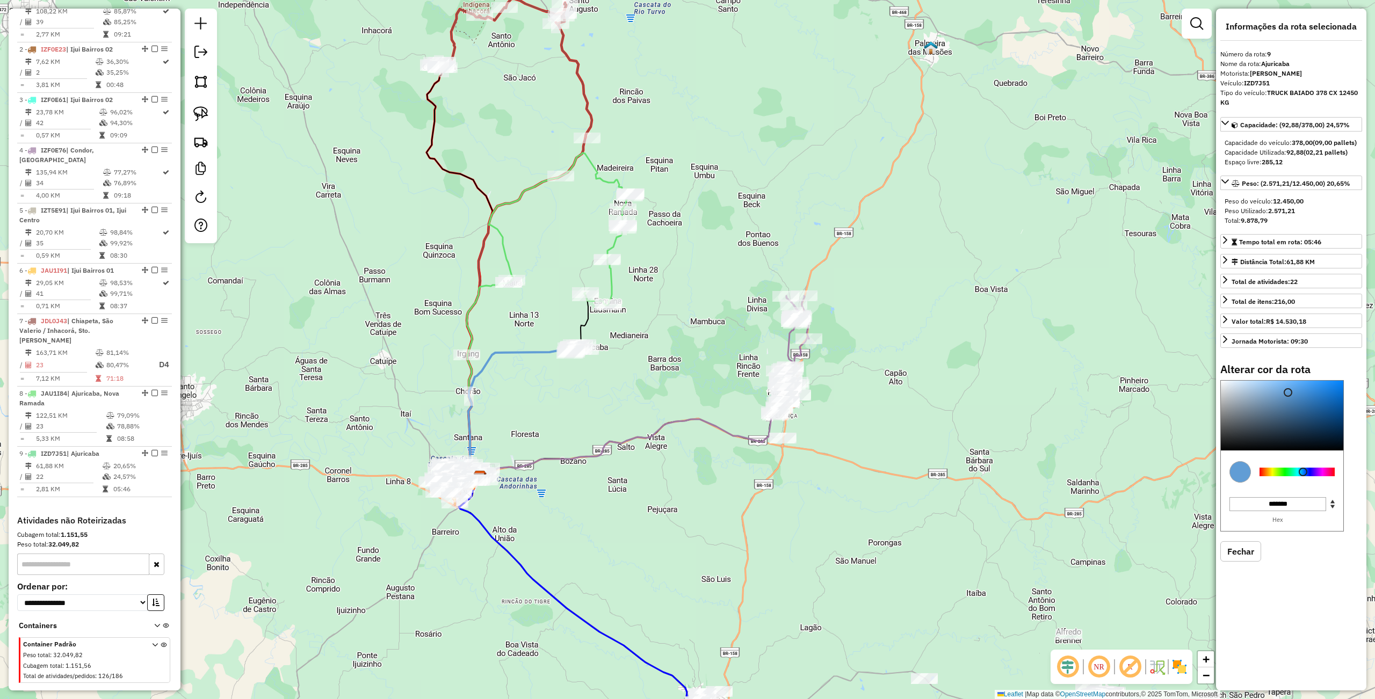
drag, startPoint x: 974, startPoint y: 471, endPoint x: 928, endPoint y: 448, distance: 51.6
click at [928, 448] on div "Janela de atendimento Grade de atendimento Capacidade Transportadoras Veículos …" at bounding box center [687, 349] width 1375 height 699
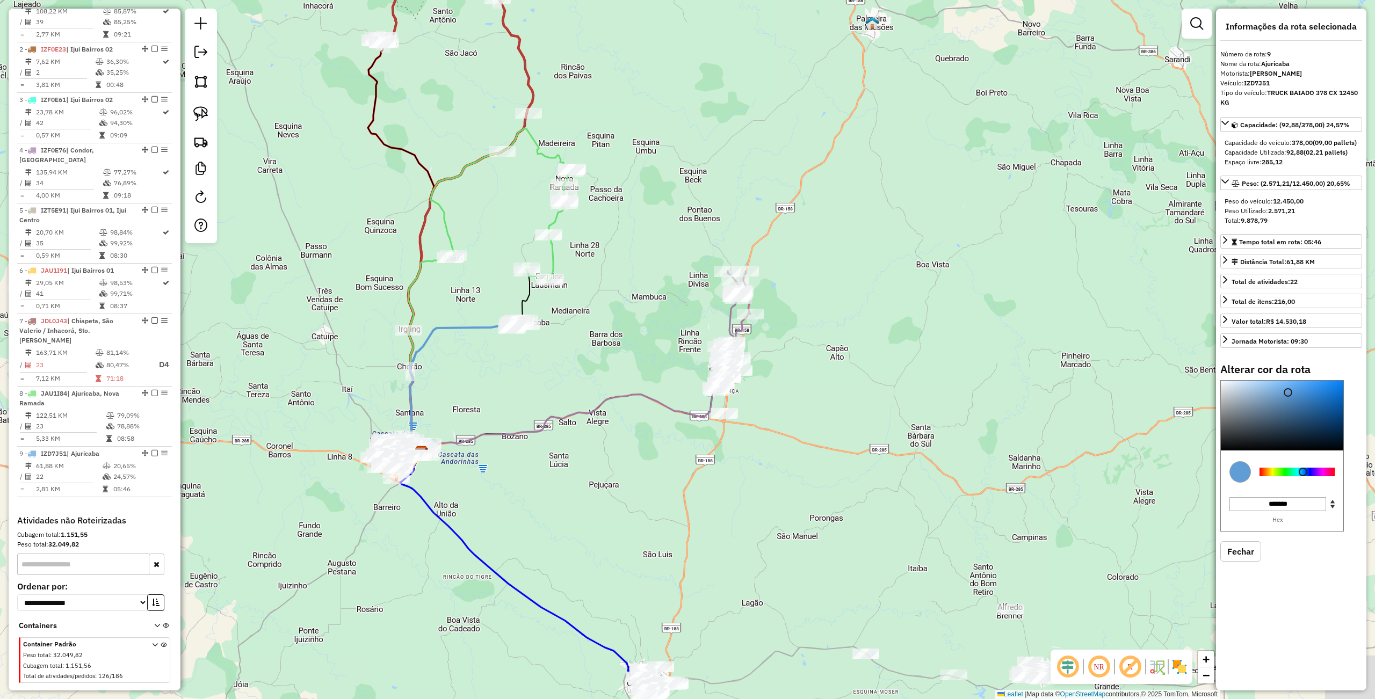
drag, startPoint x: 841, startPoint y: 466, endPoint x: 800, endPoint y: 396, distance: 81.1
click at [800, 396] on div "Janela de atendimento Grade de atendimento Capacidade Transportadoras Veículos …" at bounding box center [687, 349] width 1375 height 699
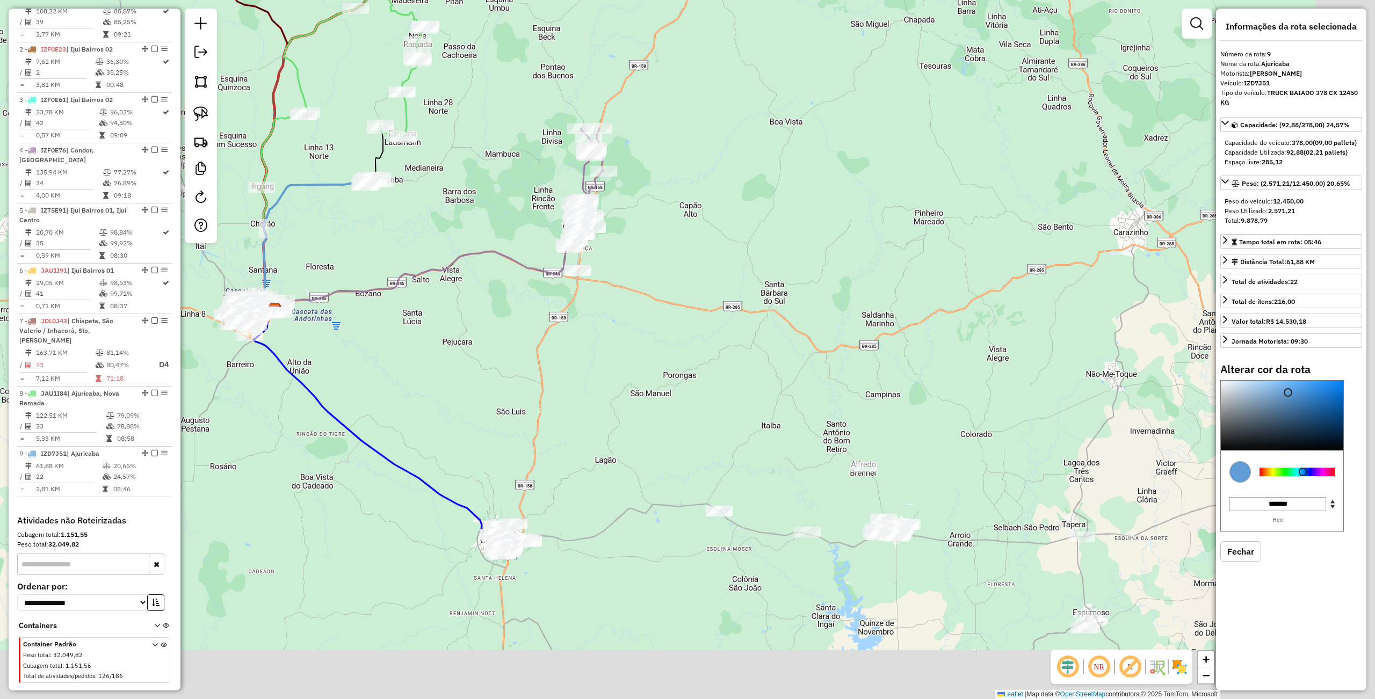
drag, startPoint x: 810, startPoint y: 538, endPoint x: 672, endPoint y: 548, distance: 137.9
click at [623, 394] on div "Janela de atendimento Grade de atendimento Capacidade Transportadoras Veículos …" at bounding box center [687, 349] width 1375 height 699
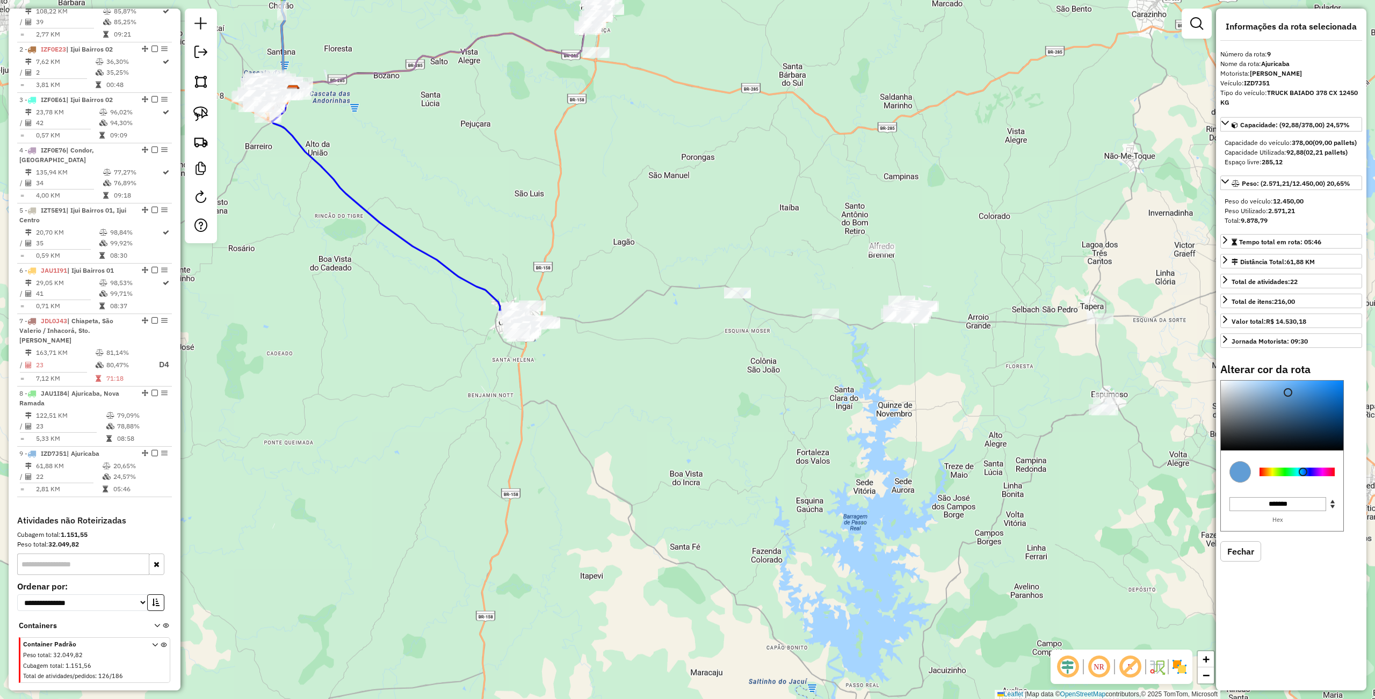
drag, startPoint x: 682, startPoint y: 578, endPoint x: 759, endPoint y: 524, distance: 94.2
click at [762, 555] on div "Janela de atendimento Grade de atendimento Capacidade Transportadoras Veículos …" at bounding box center [687, 349] width 1375 height 699
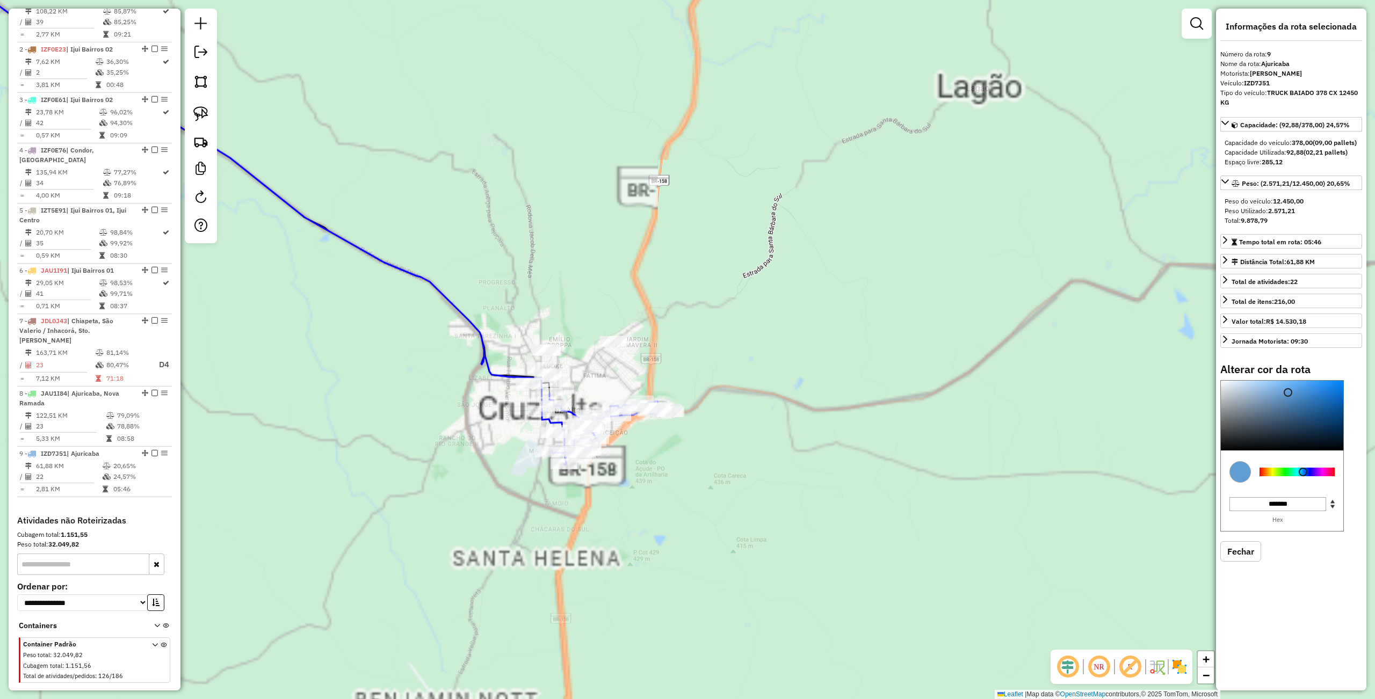
drag, startPoint x: 657, startPoint y: 516, endPoint x: 734, endPoint y: 407, distance: 132.6
click at [734, 407] on div "Janela de atendimento Grade de atendimento Capacidade Transportadoras Veículos …" at bounding box center [687, 349] width 1375 height 699
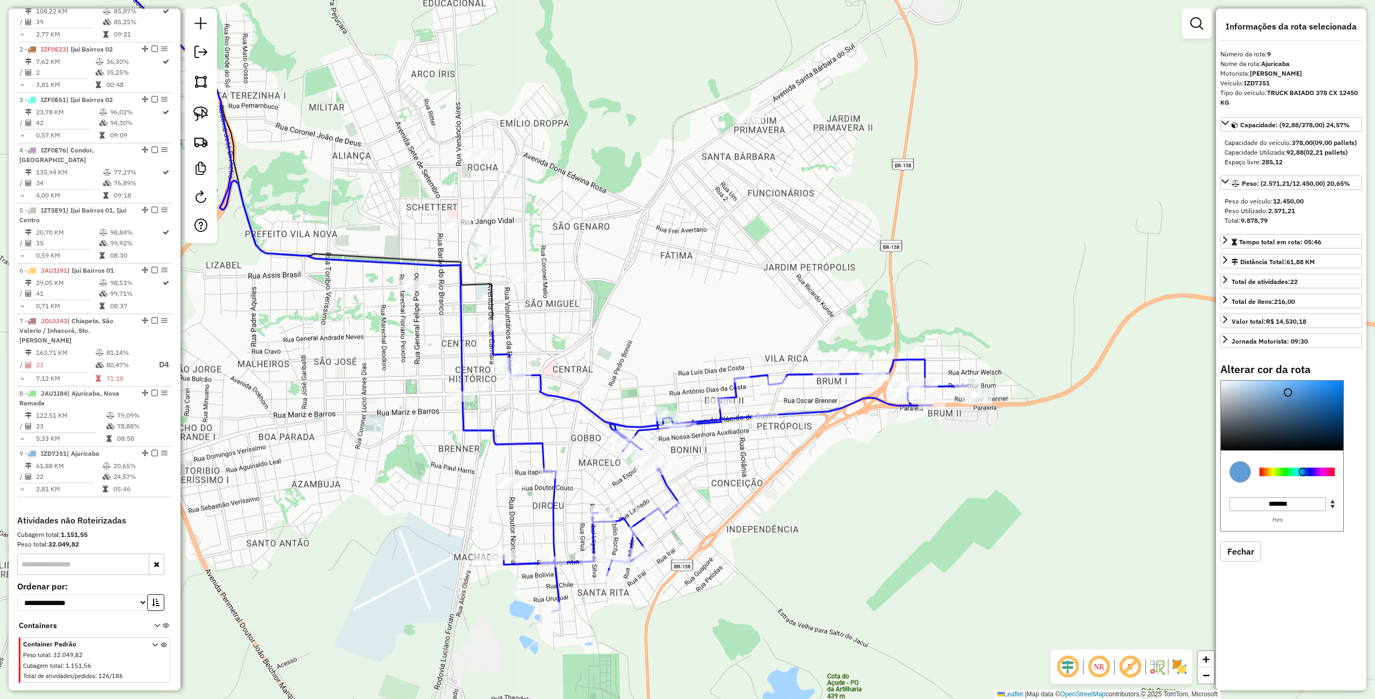
drag, startPoint x: 544, startPoint y: 323, endPoint x: 689, endPoint y: 265, distance: 156.4
click at [689, 265] on div "Janela de atendimento Grade de atendimento Capacidade Transportadoras Veículos …" at bounding box center [687, 349] width 1375 height 699
click at [192, 108] on link at bounding box center [201, 114] width 24 height 24
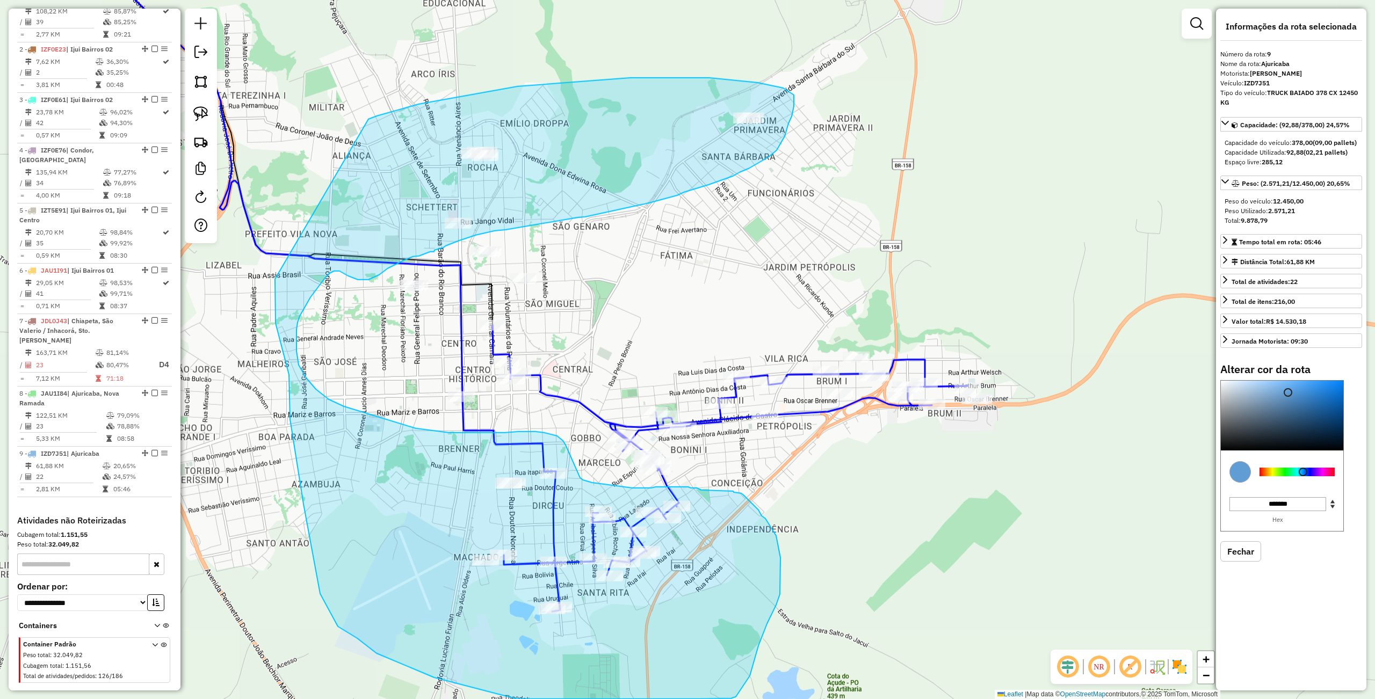
drag, startPoint x: 290, startPoint y: 419, endPoint x: 364, endPoint y: 122, distance: 306.1
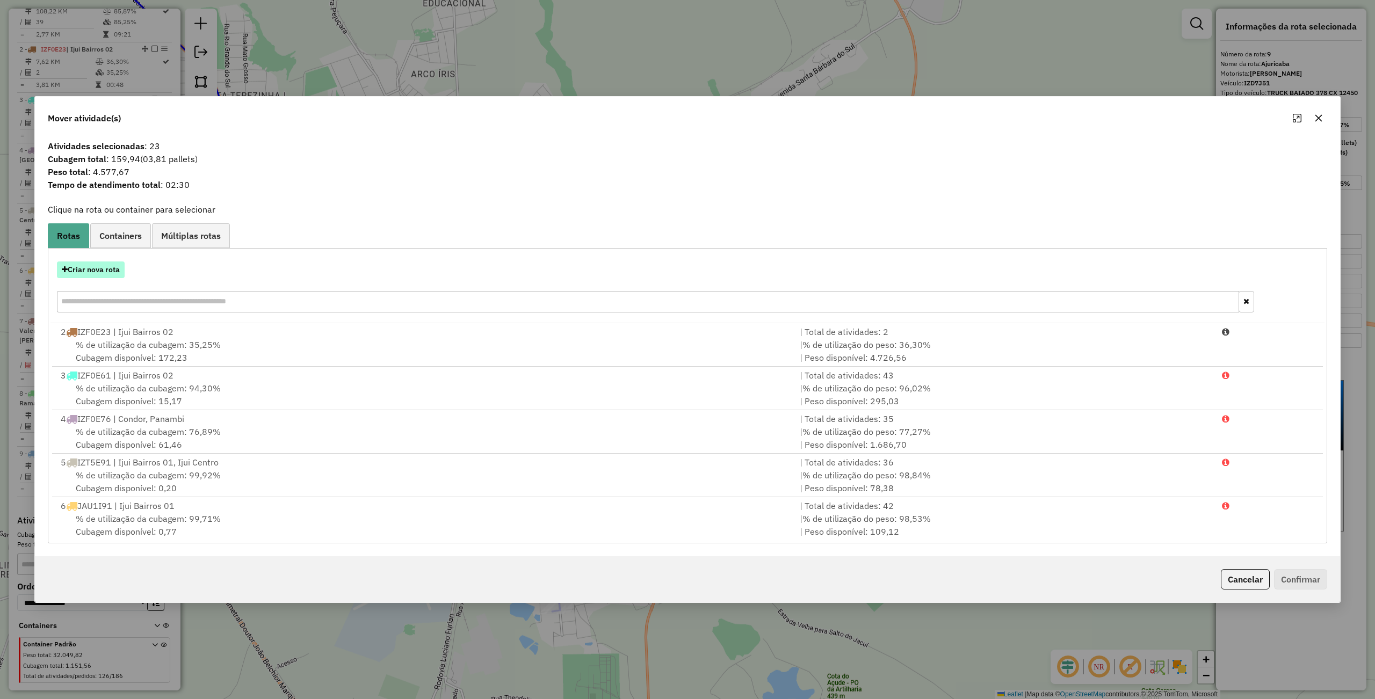
click at [99, 271] on button "Criar nova rota" at bounding box center [91, 270] width 68 height 17
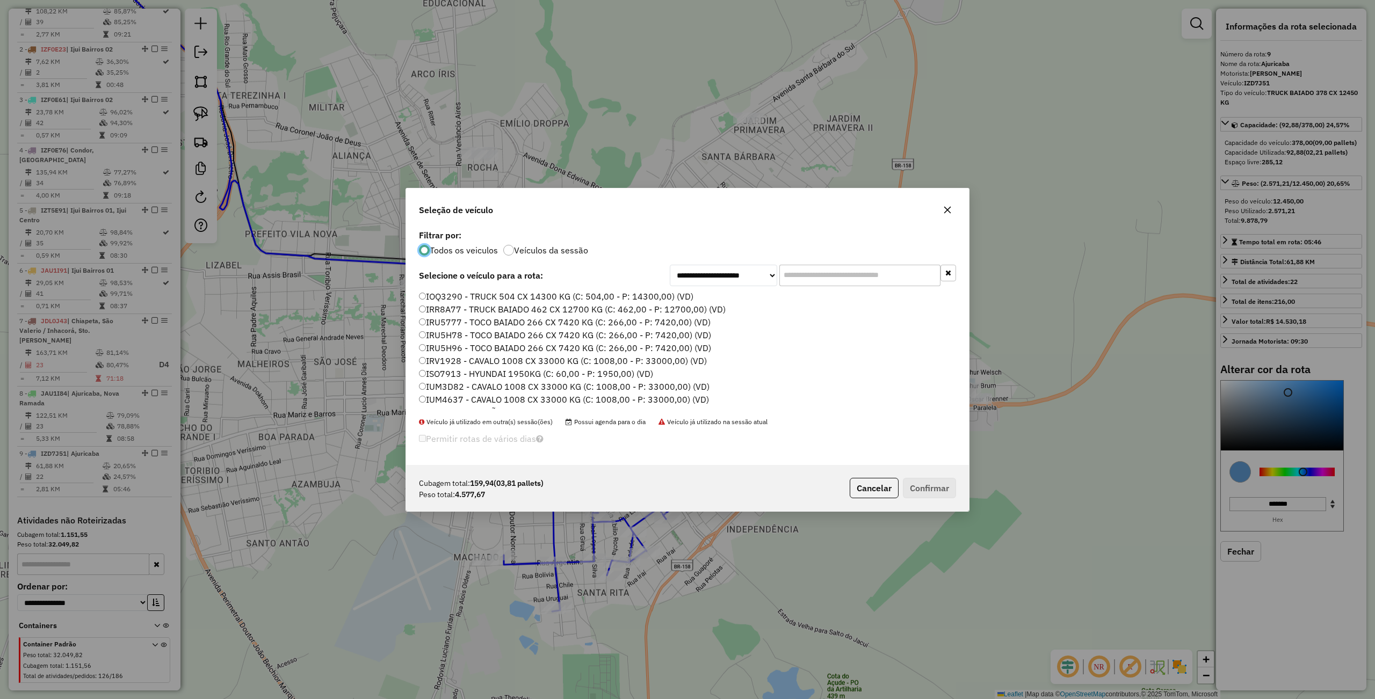
scroll to position [320, 0]
click at [458, 314] on label "JBR8C46 - TOCO BAIADO 266 CX 7420 KG (C: 266,00 - P: 7420,00) (VD)" at bounding box center [565, 311] width 292 height 13
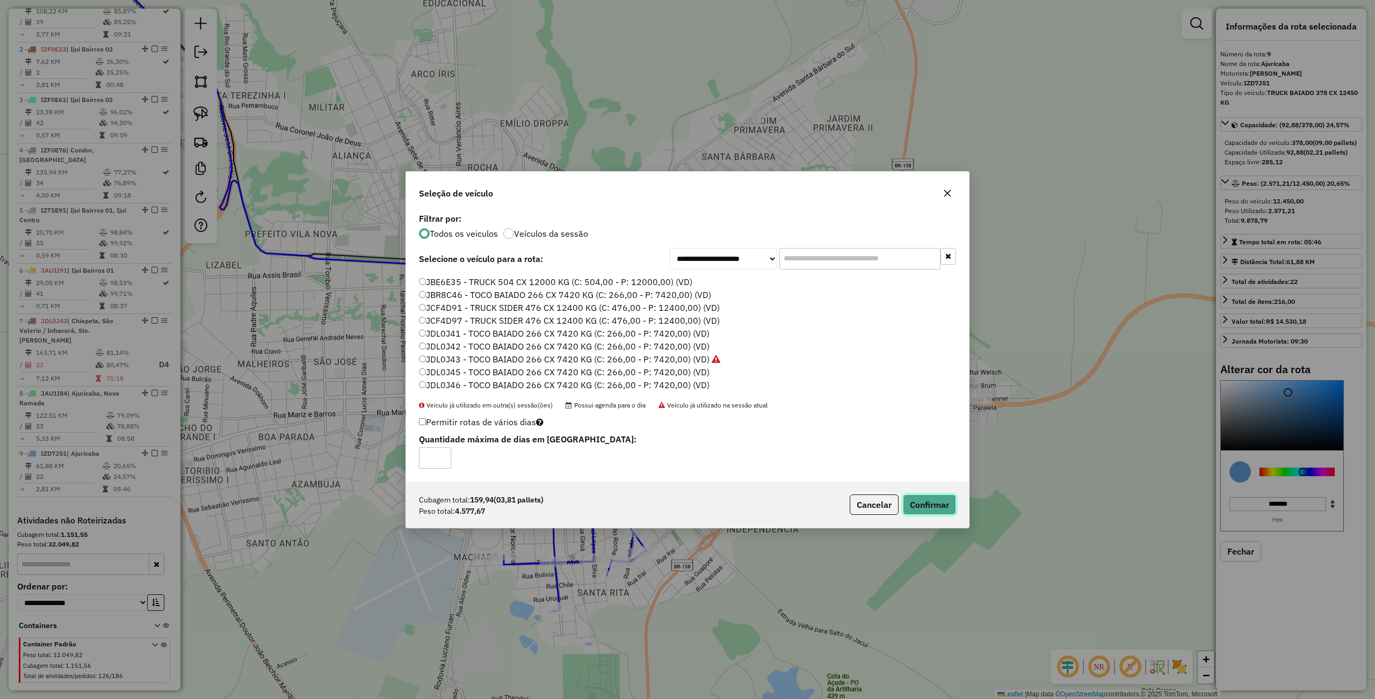
click at [933, 503] on button "Confirmar" at bounding box center [929, 505] width 53 height 20
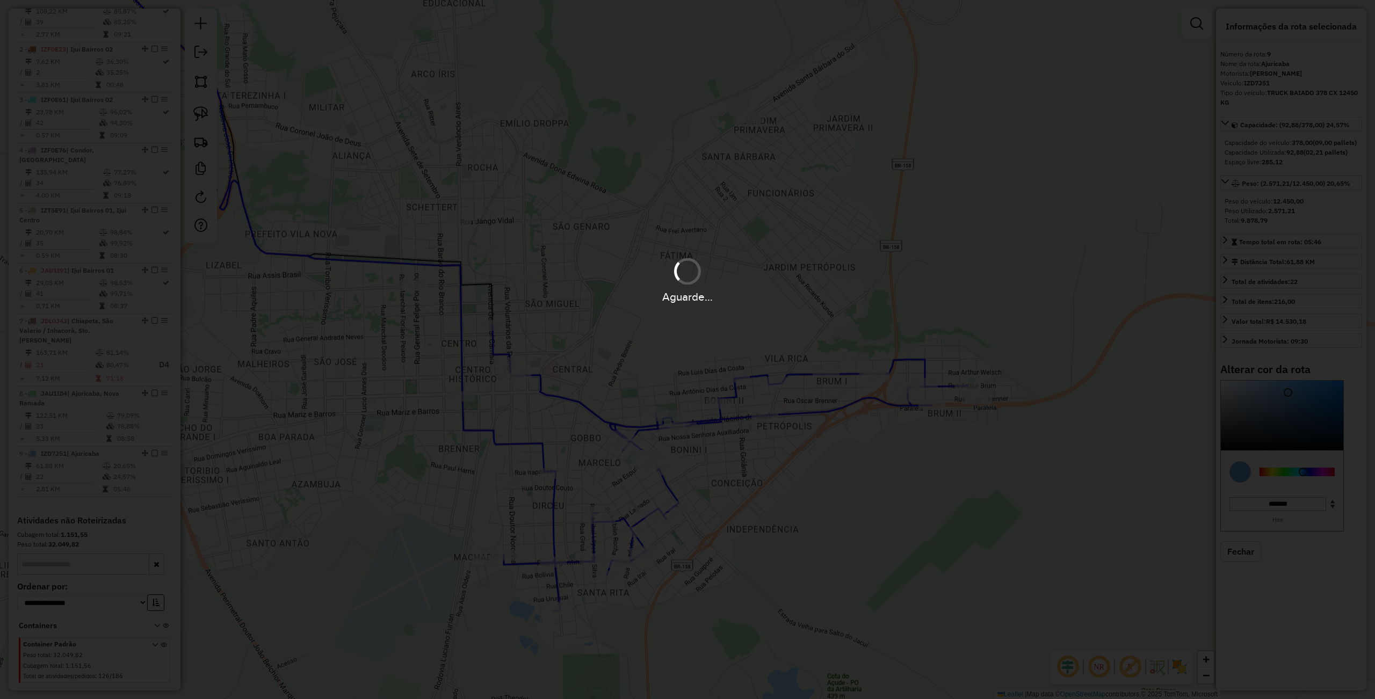
select select "**********"
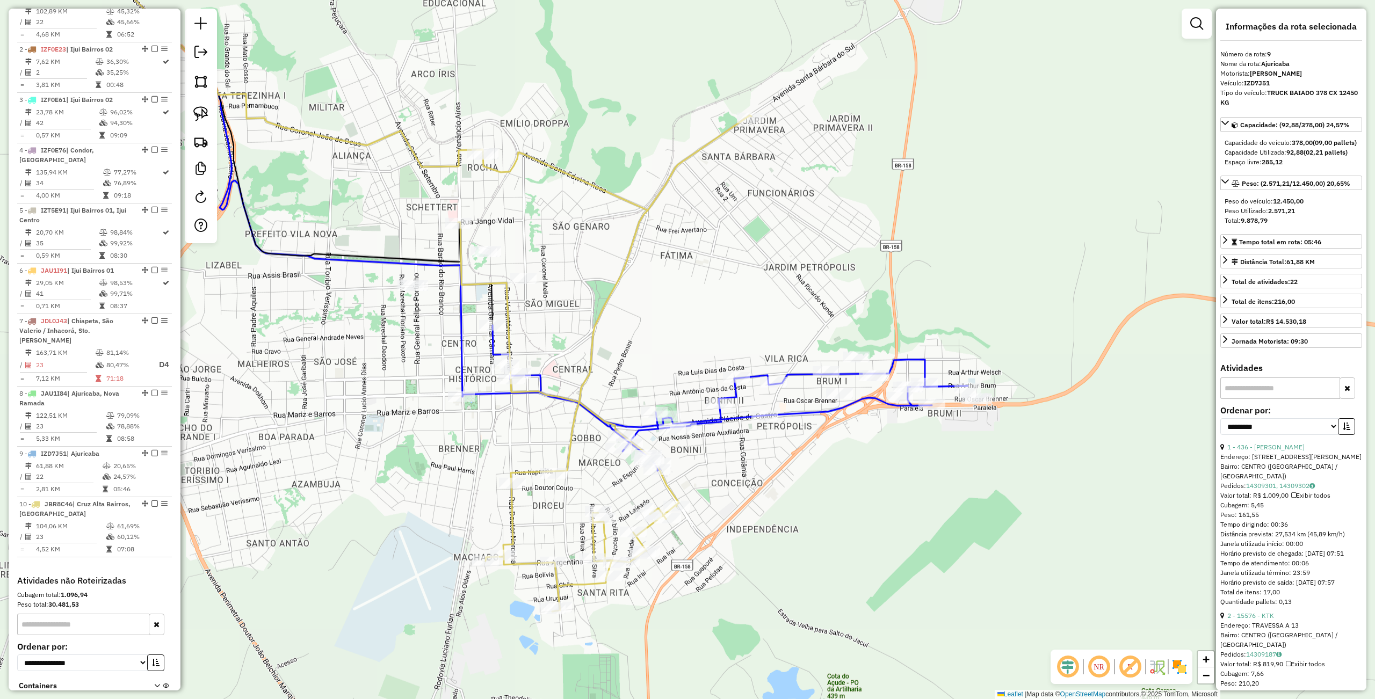
scroll to position [492, 0]
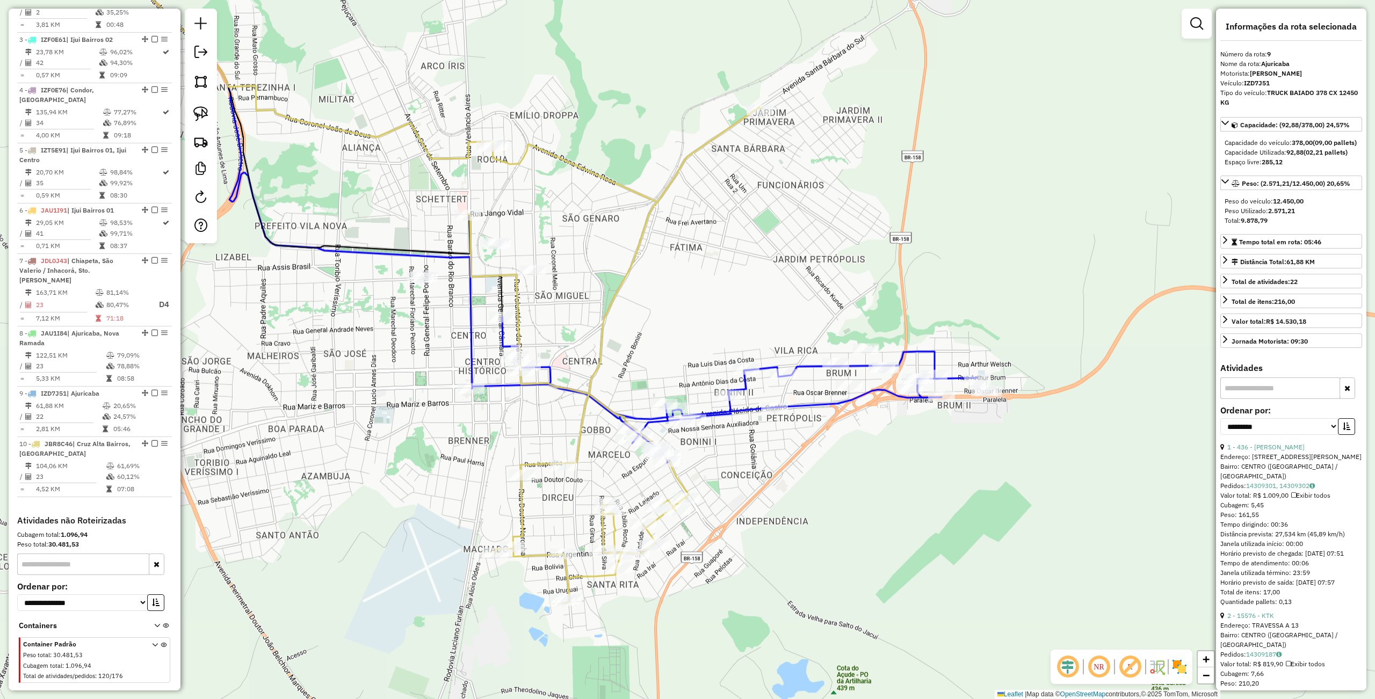
drag, startPoint x: 569, startPoint y: 355, endPoint x: 579, endPoint y: 347, distance: 12.6
click at [579, 347] on div "Janela de atendimento Grade de atendimento Capacidade Transportadoras Veículos …" at bounding box center [687, 349] width 1375 height 699
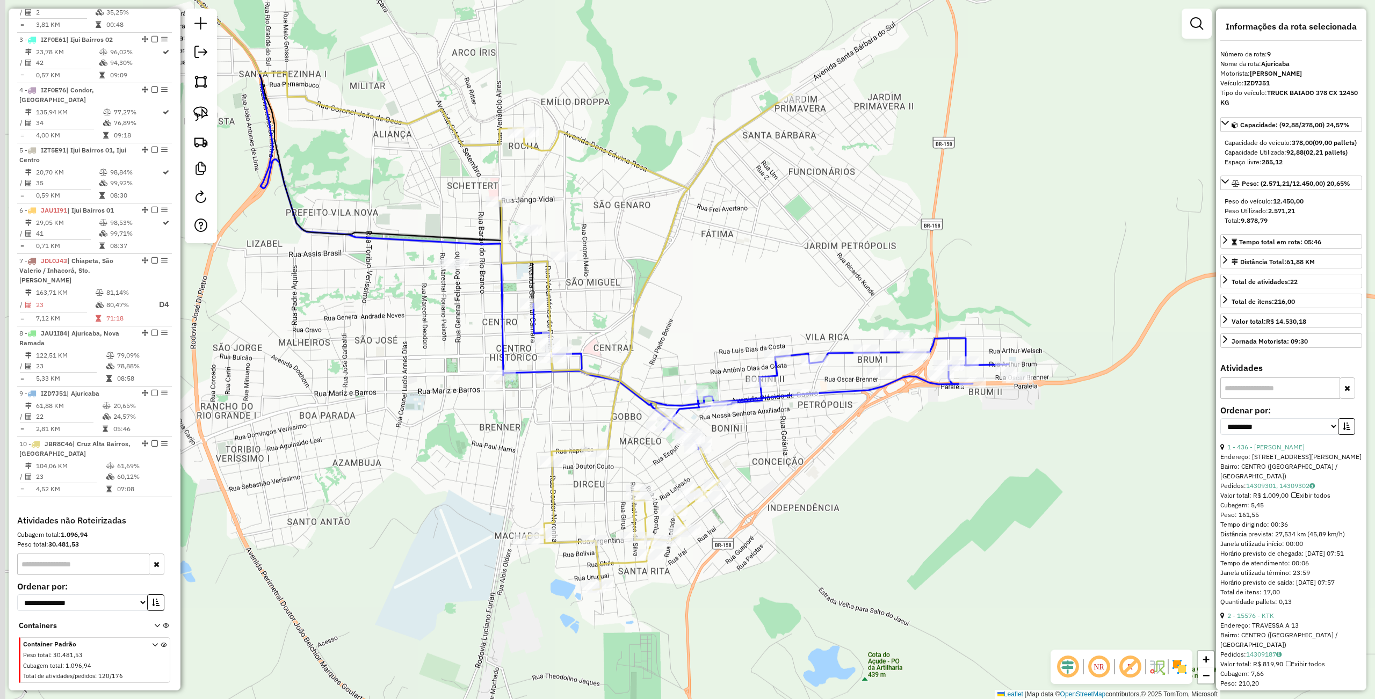
drag, startPoint x: 642, startPoint y: 328, endPoint x: 647, endPoint y: 314, distance: 14.1
click at [656, 321] on div "Janela de atendimento Grade de atendimento Capacidade Transportadoras Veículos …" at bounding box center [687, 349] width 1375 height 699
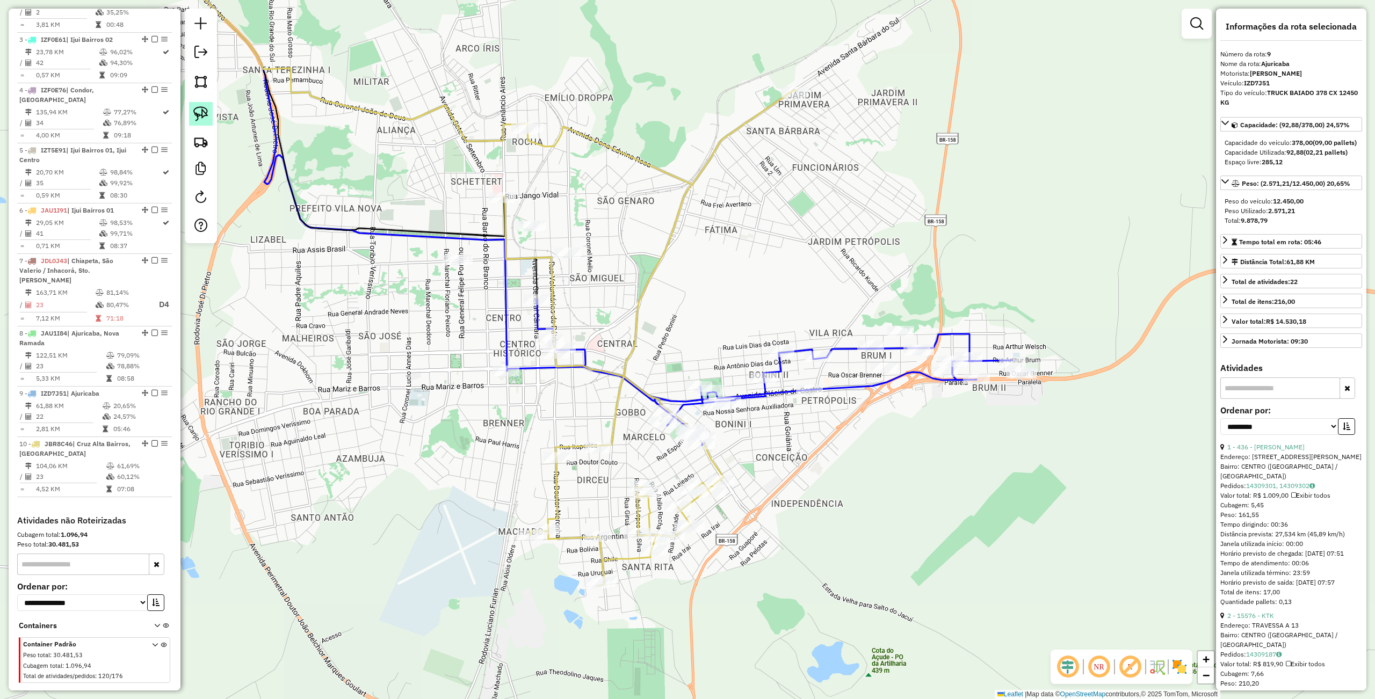
click at [205, 114] on img at bounding box center [200, 113] width 15 height 15
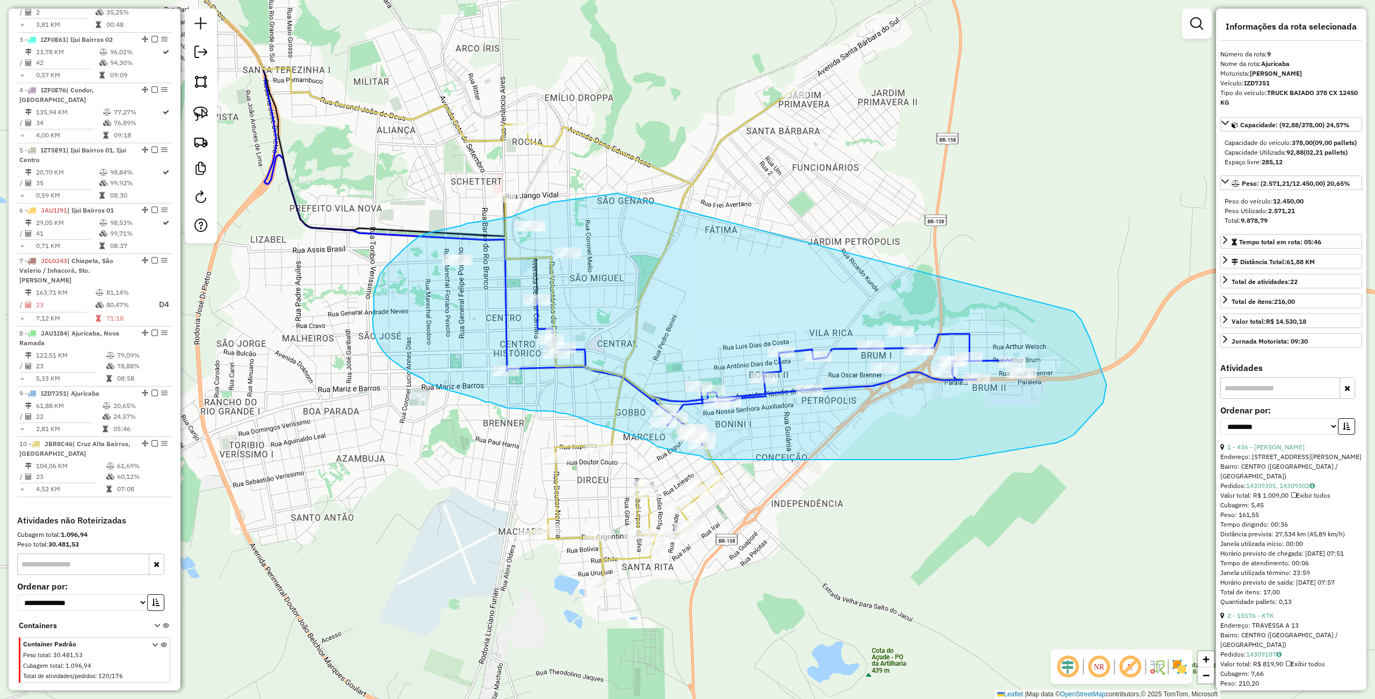
drag, startPoint x: 617, startPoint y: 193, endPoint x: 1069, endPoint y: 310, distance: 466.5
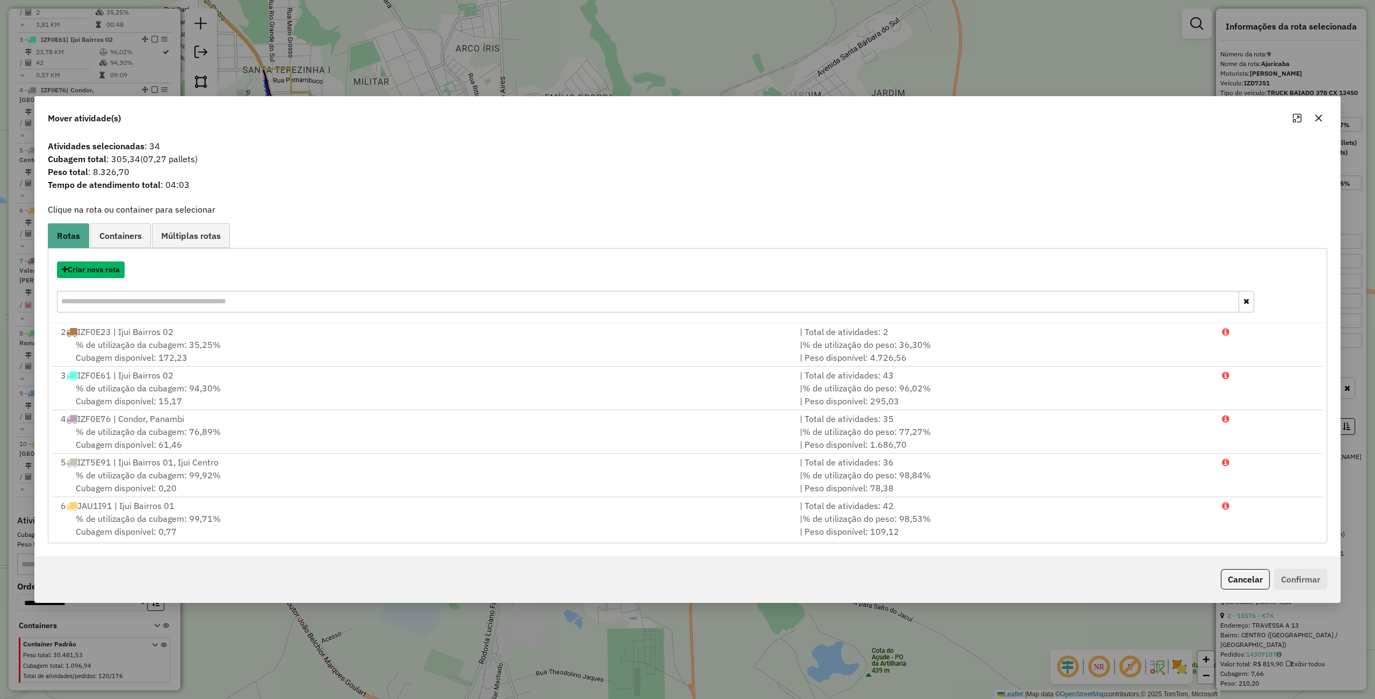
click at [97, 274] on button "Criar nova rota" at bounding box center [91, 270] width 68 height 17
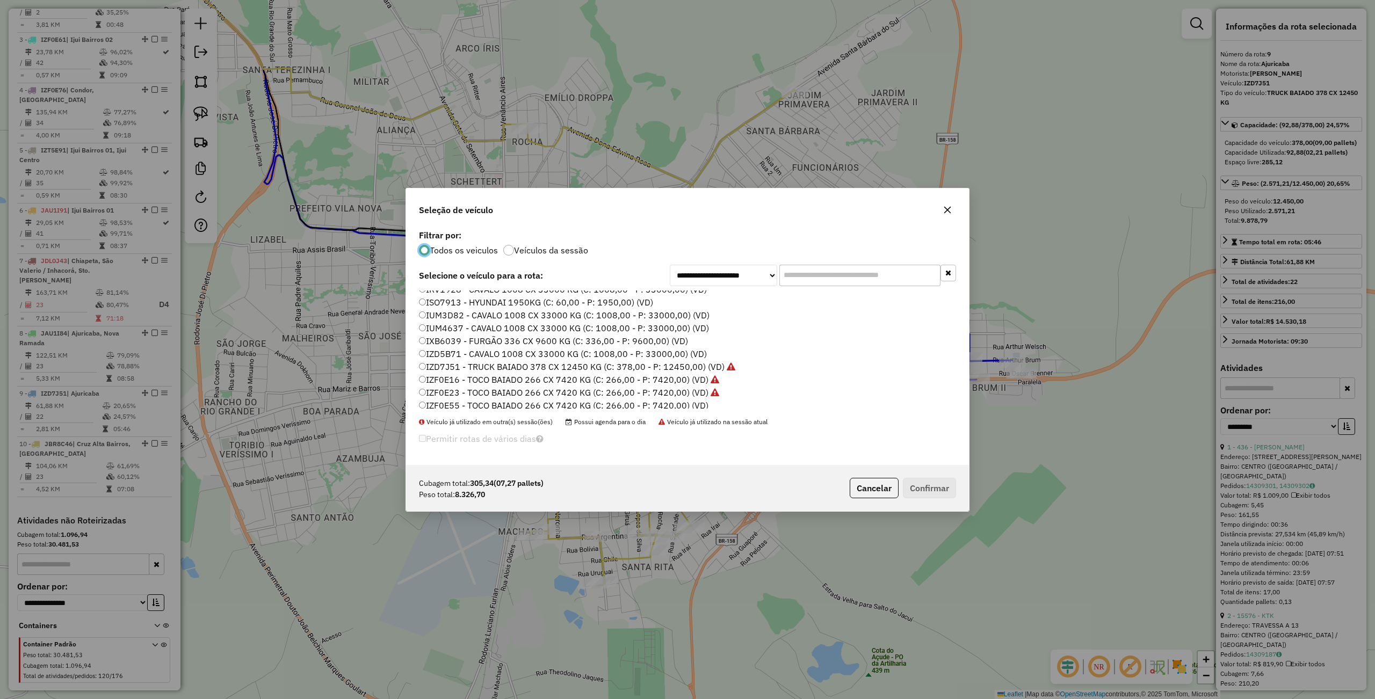
scroll to position [143, 0]
click at [456, 308] on label "IZF0E16 - TOCO BAIADO 266 CX 7420 KG (C: 266,00 - P: 7420,00) (VD)" at bounding box center [569, 308] width 300 height 13
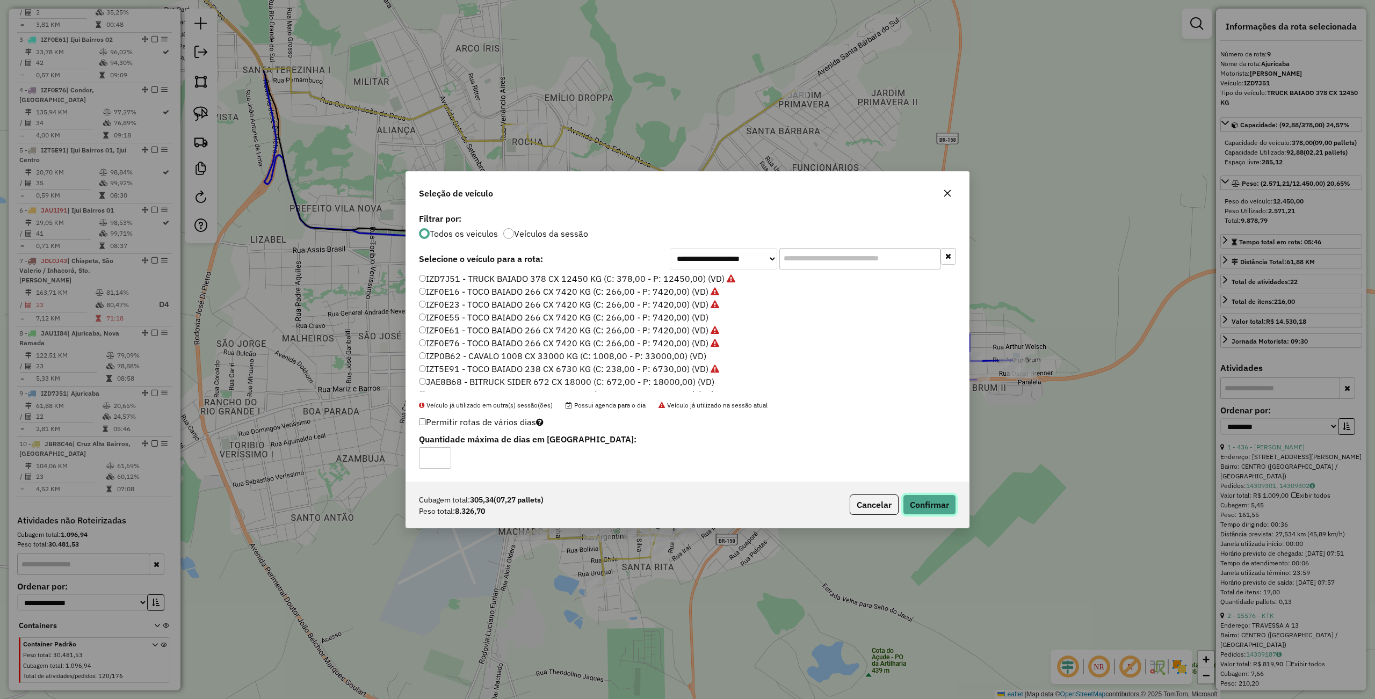
click at [935, 507] on button "Confirmar" at bounding box center [929, 505] width 53 height 20
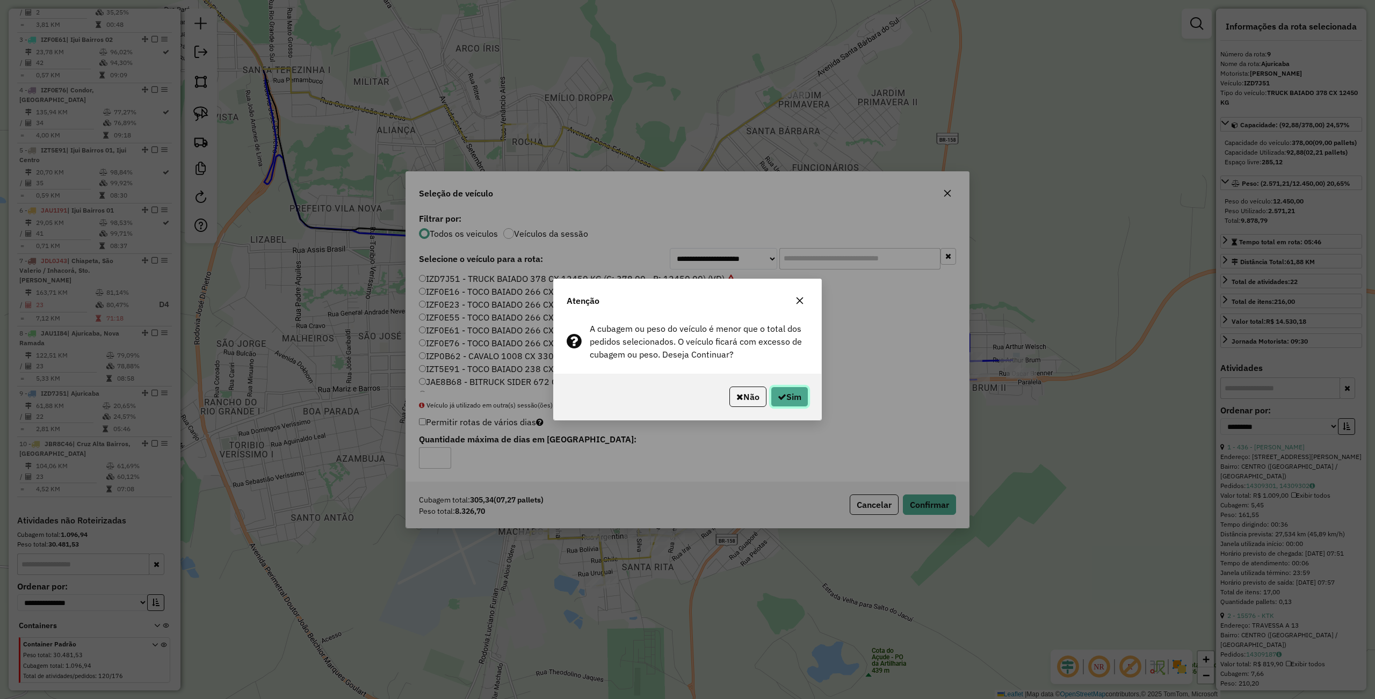
click at [798, 398] on button "Sim" at bounding box center [790, 397] width 38 height 20
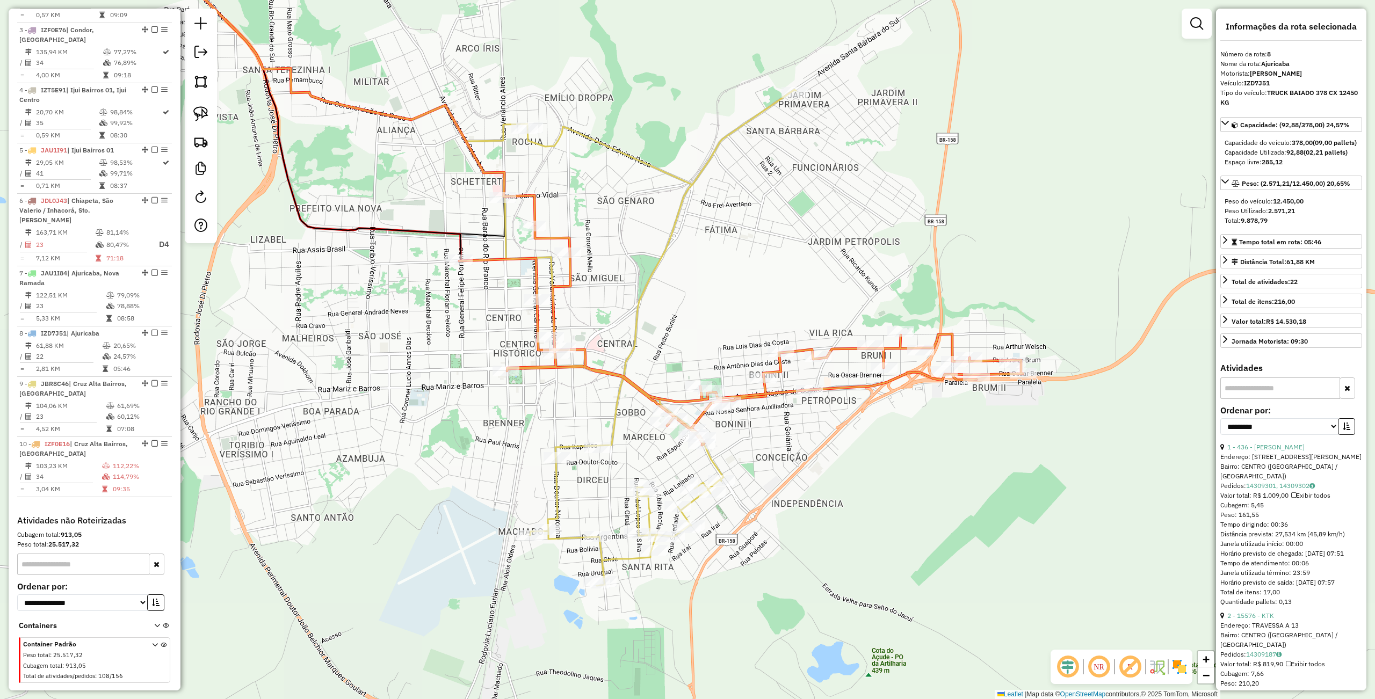
scroll to position [503, 0]
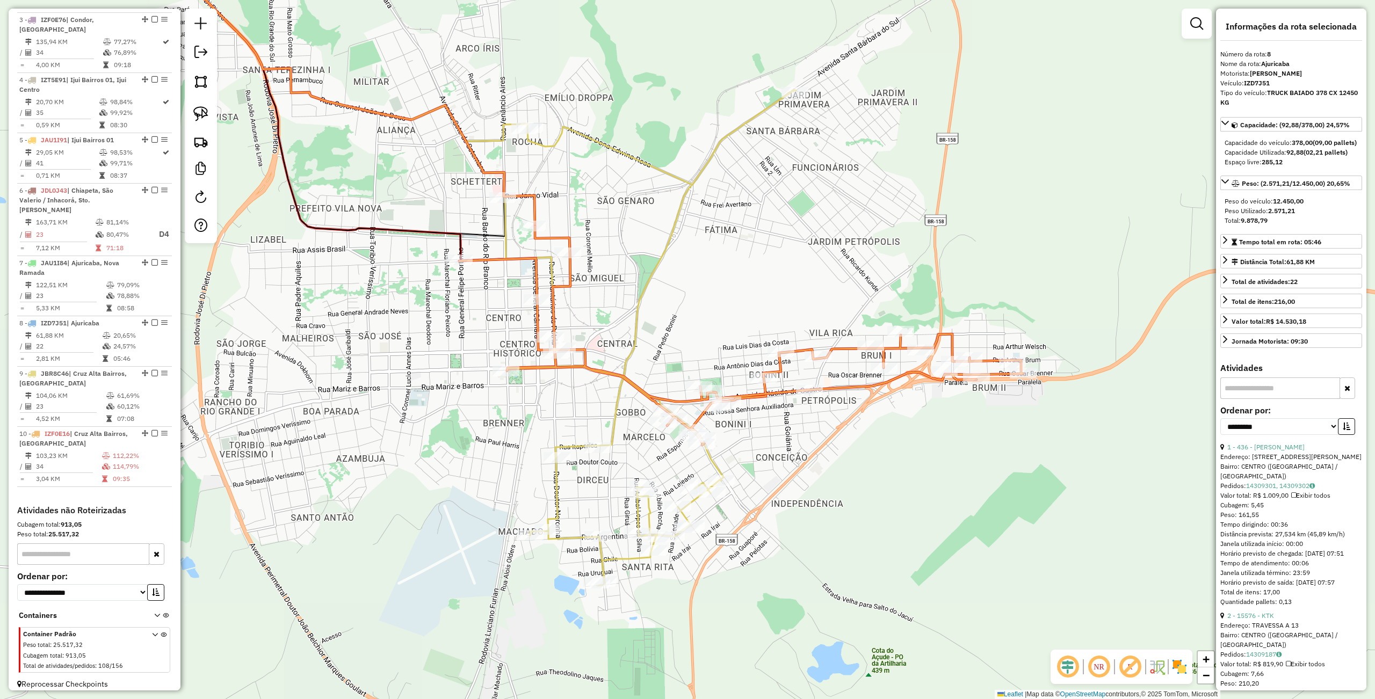
click at [682, 519] on icon at bounding box center [649, 338] width 293 height 496
click at [869, 527] on div "Janela de atendimento Grade de atendimento Capacidade Transportadoras Veículos …" at bounding box center [687, 349] width 1375 height 699
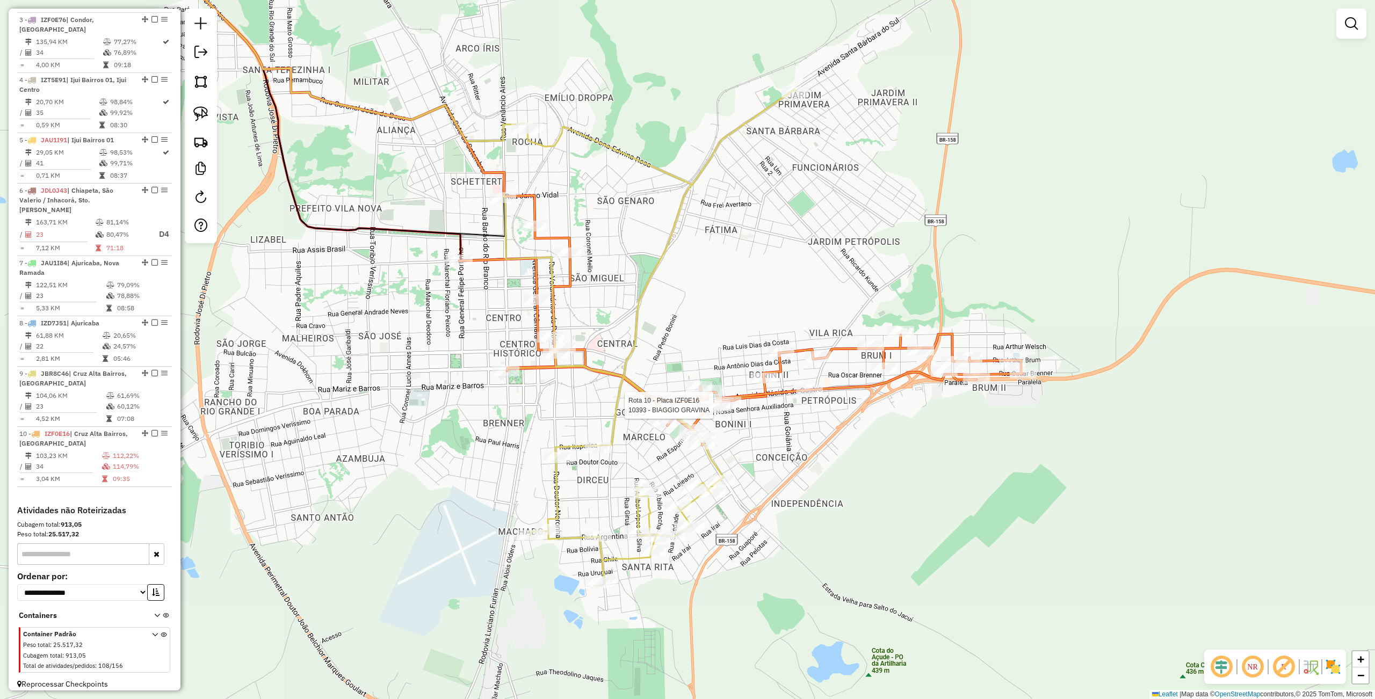
select select "**********"
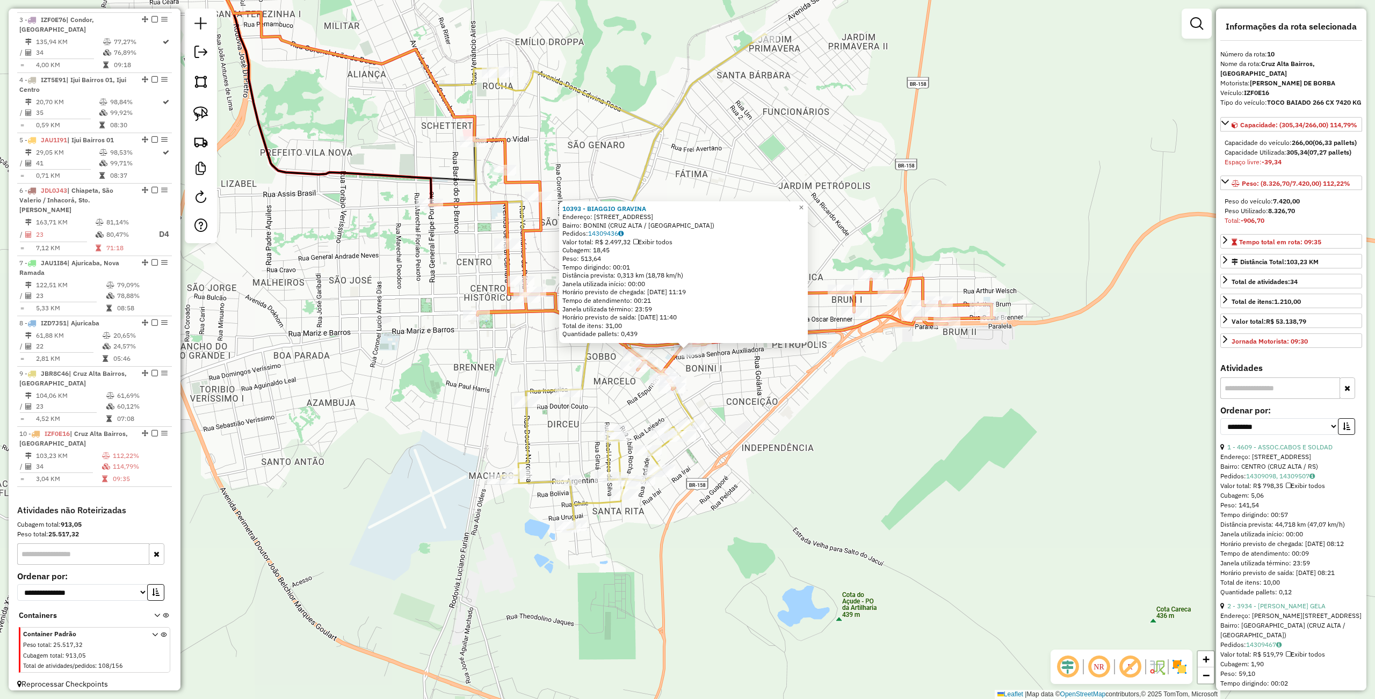
click at [782, 467] on div "10393 - BIAGGIO GRAVINA Endereço: Av PLACIDO DE CASTRO 617 Bairro: BONINI (CRUZ…" at bounding box center [687, 349] width 1375 height 699
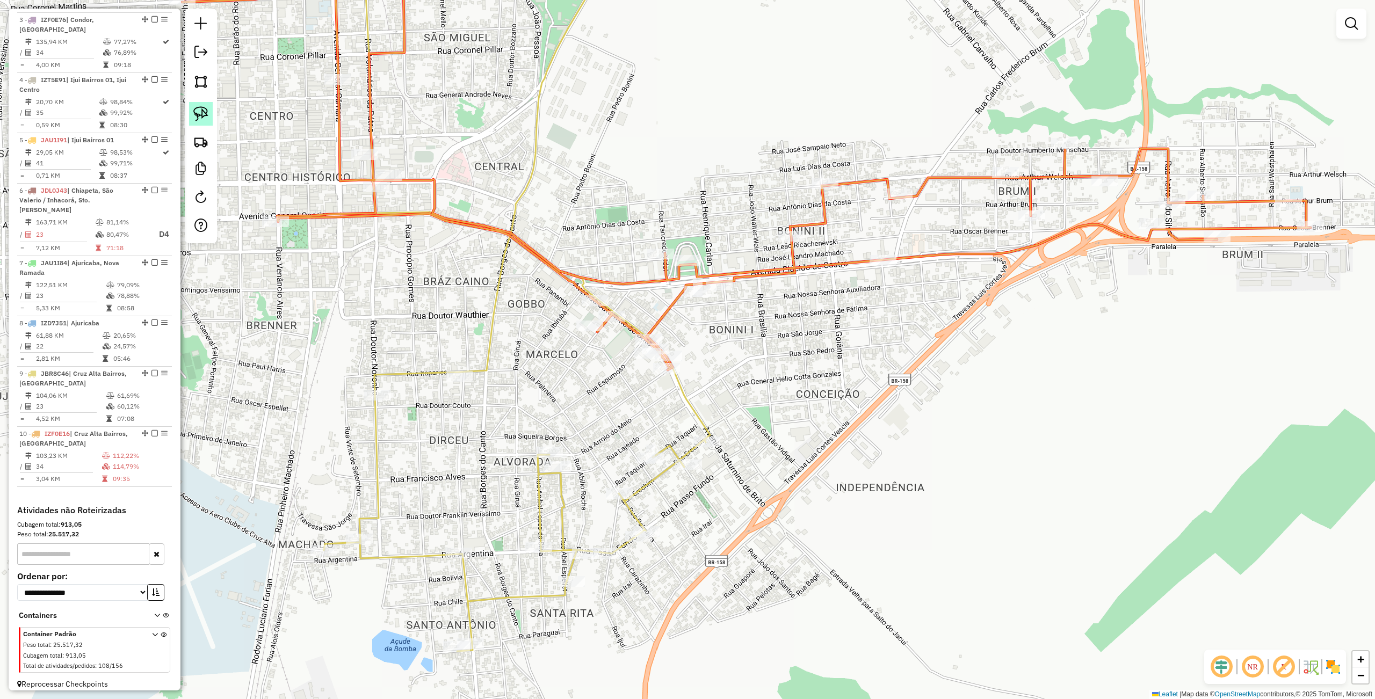
drag, startPoint x: 189, startPoint y: 108, endPoint x: 192, endPoint y: 114, distance: 6.7
click at [189, 111] on link at bounding box center [201, 114] width 24 height 24
drag, startPoint x: 675, startPoint y: 317, endPoint x: 698, endPoint y: 383, distance: 70.0
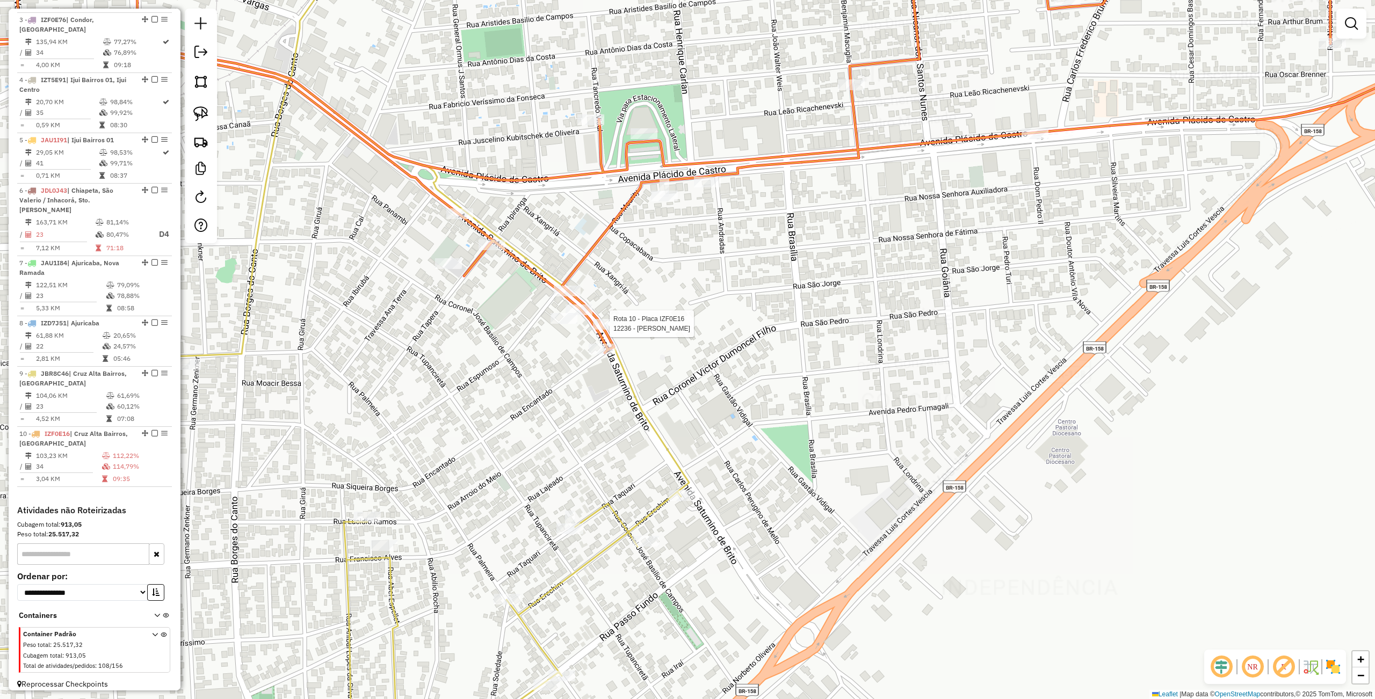
select select "**********"
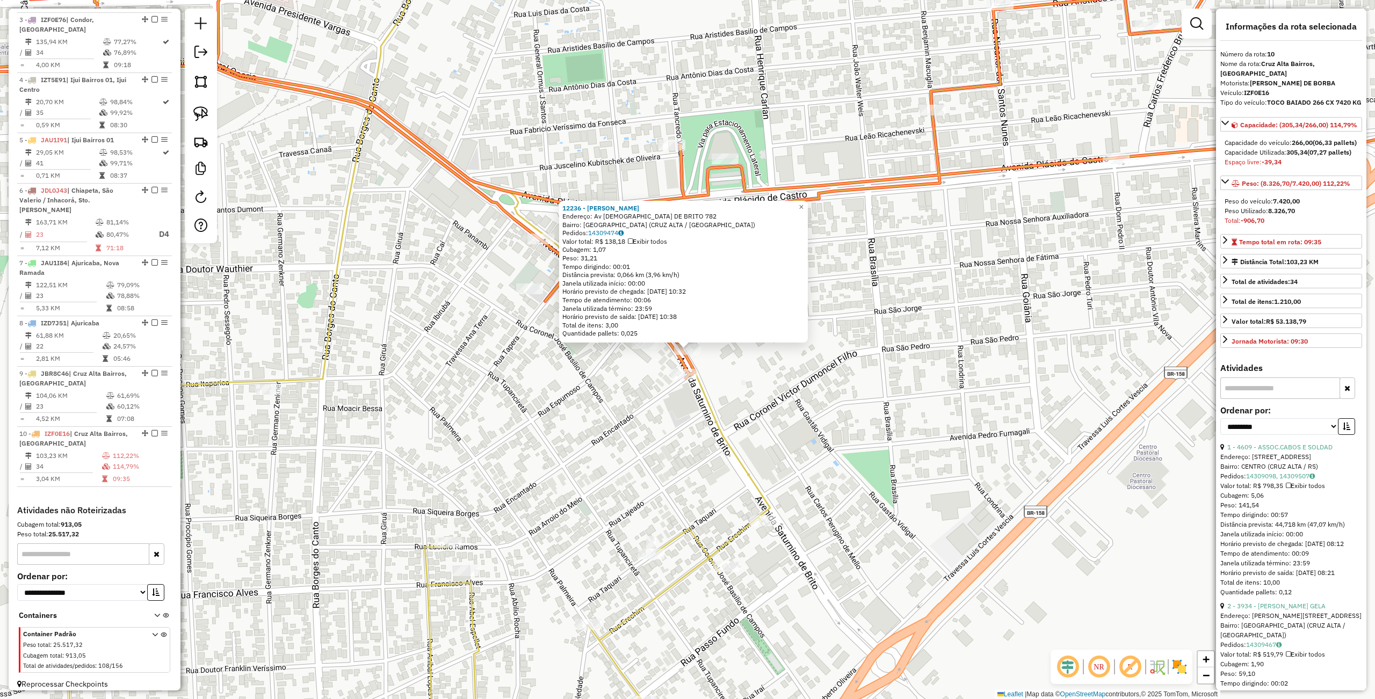
click at [666, 371] on div "Rota 10 - Placa IZF0E16 10398 - LA PINAPI 12236 - DIEGO TAFFAREL LANGN Endereço…" at bounding box center [687, 349] width 1375 height 699
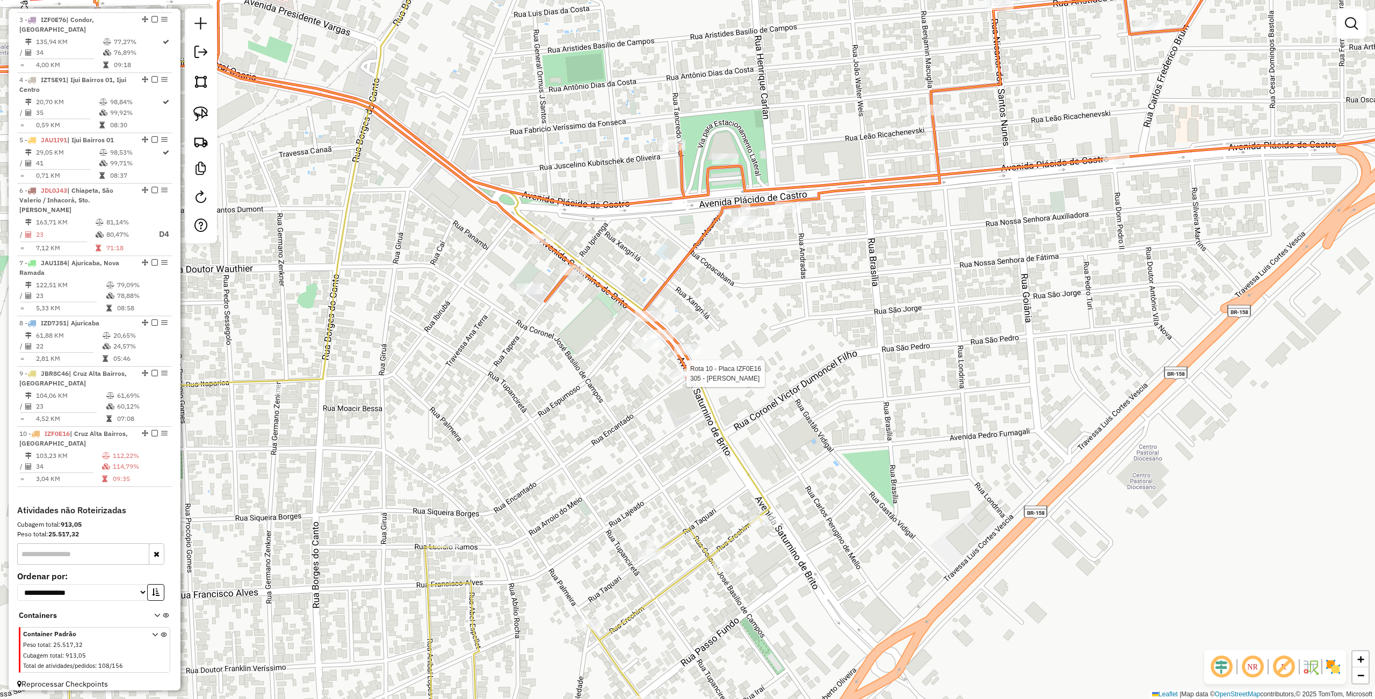
select select "**********"
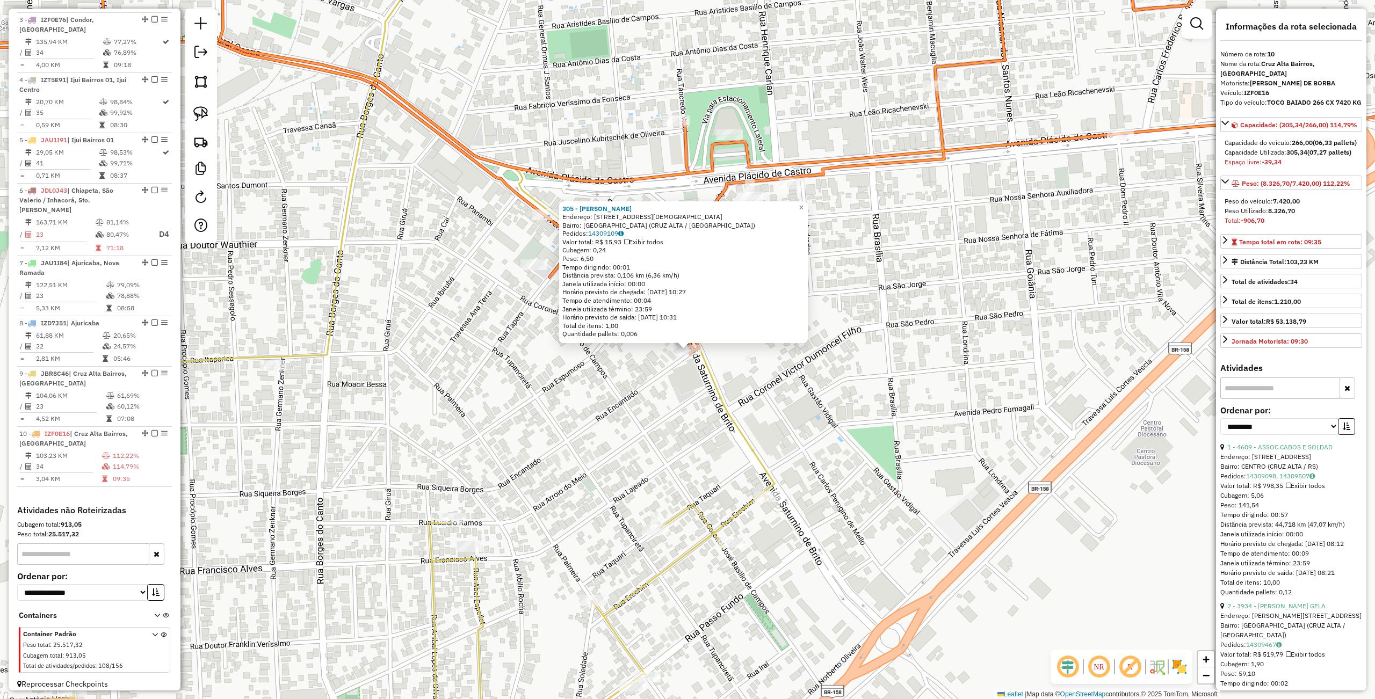
click at [655, 396] on div "305 - GLADEMIR KELLERMANN Endereço: Av SATURNINO DE BRITO 801 Bairro: VILA CONC…" at bounding box center [687, 349] width 1375 height 699
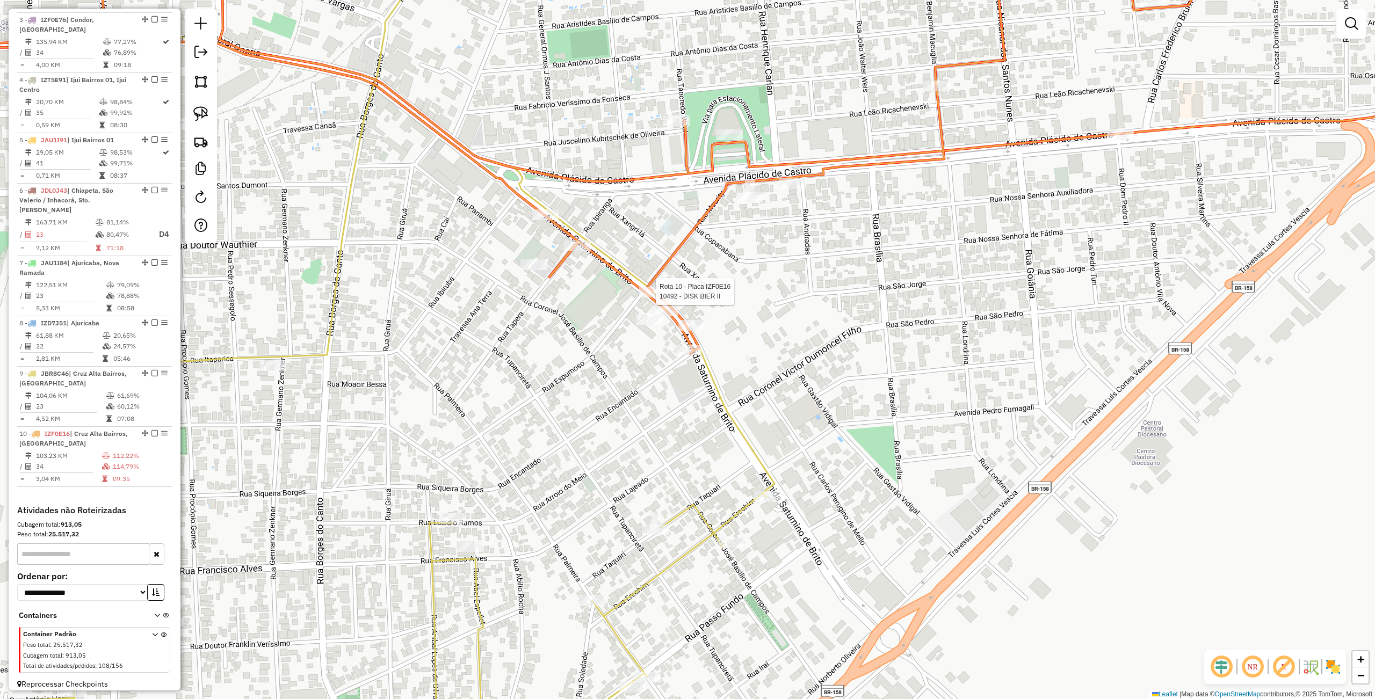
select select "**********"
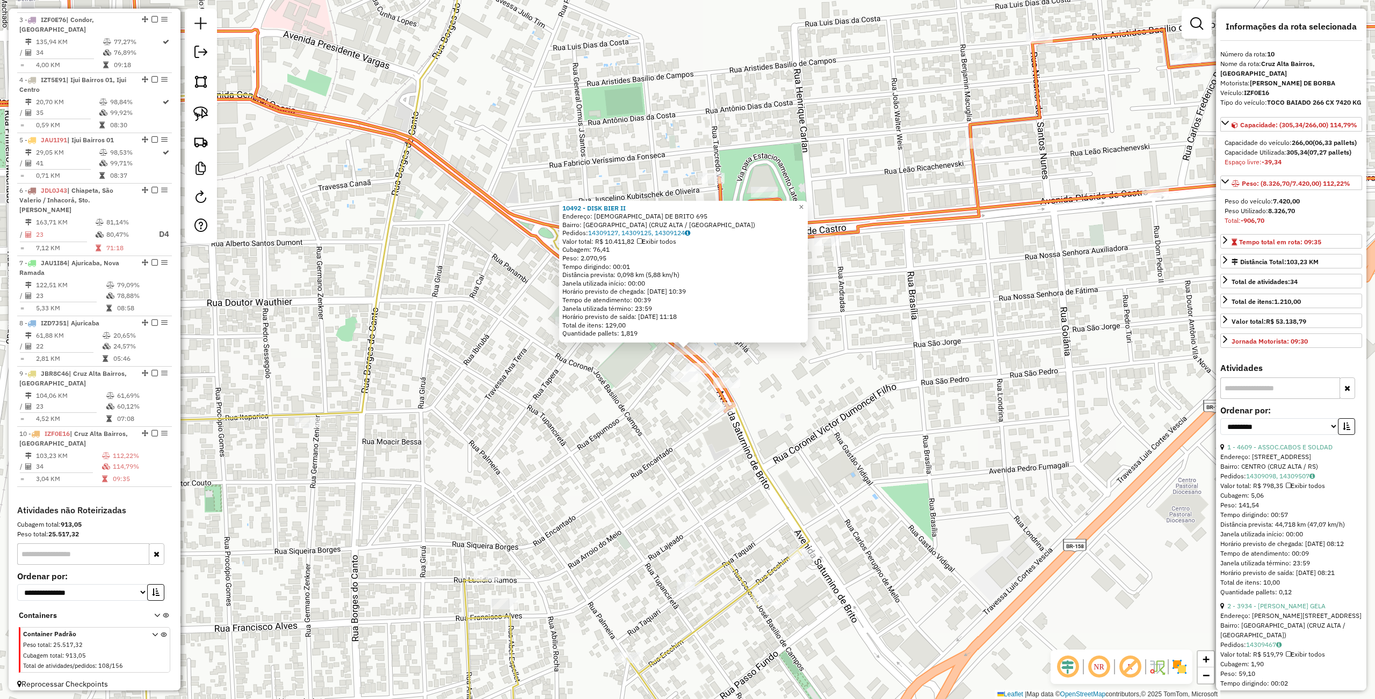
click at [599, 376] on div "10492 - DISK BIER II Endereço: SATURNINO DE BRITO 695 Bairro: VILA CONCEICAO (C…" at bounding box center [687, 349] width 1375 height 699
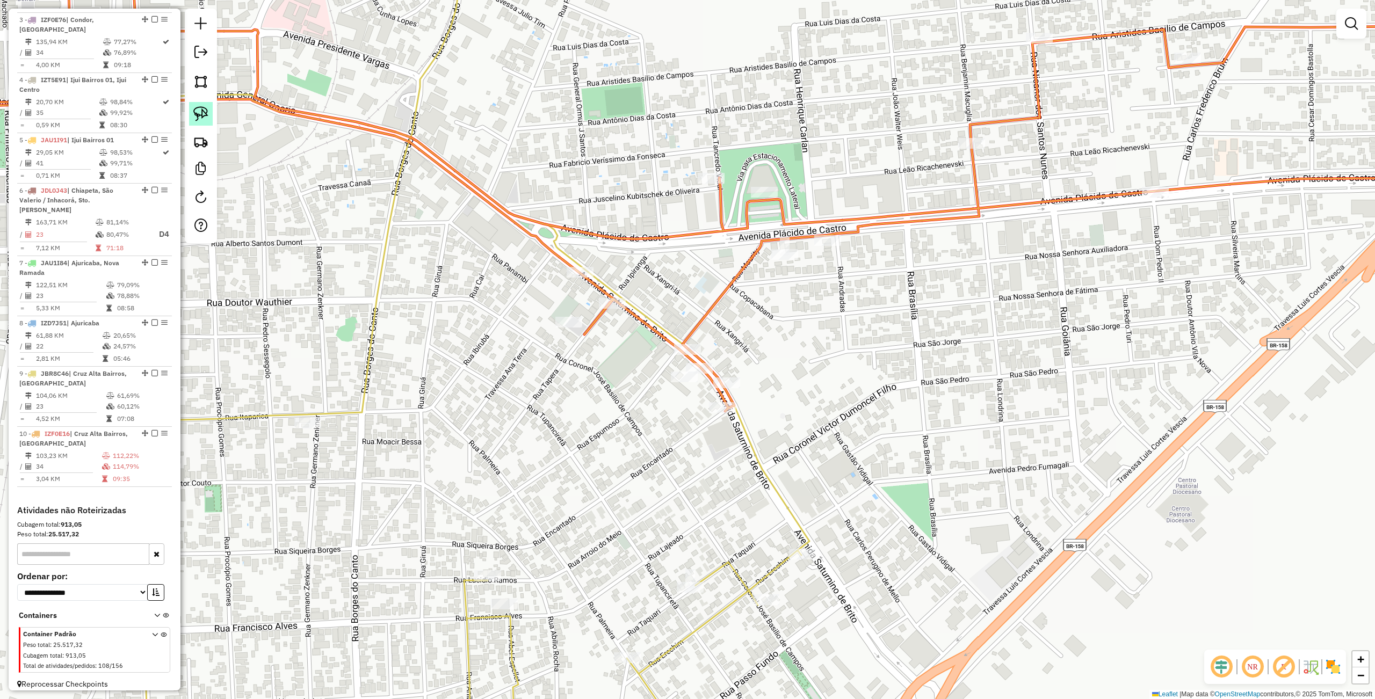
click at [205, 116] on img at bounding box center [200, 113] width 15 height 15
drag, startPoint x: 656, startPoint y: 330, endPoint x: 709, endPoint y: 353, distance: 58.7
select select "**********"
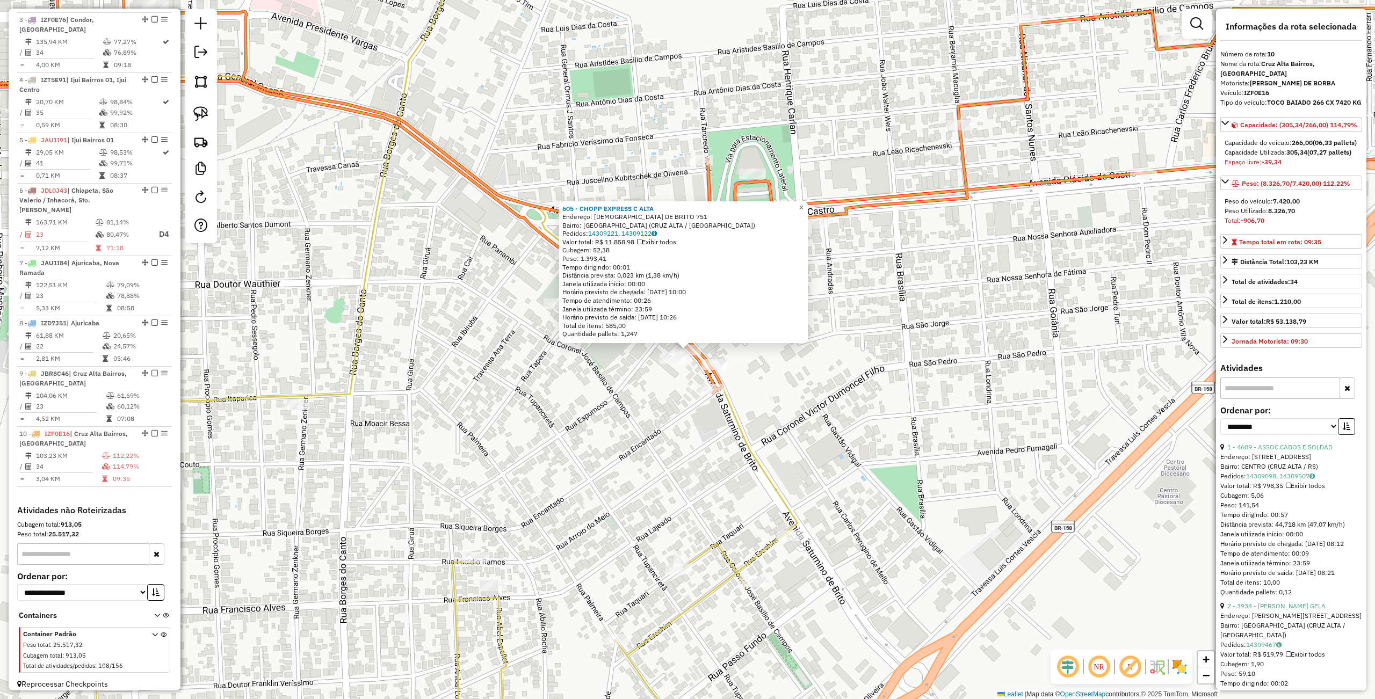
click at [855, 392] on div "605 - CHOPP EXPRESS C ALTA Endereço: SATURNINO DE BRITO 751 Bairro: VILA CONCEI…" at bounding box center [687, 349] width 1375 height 699
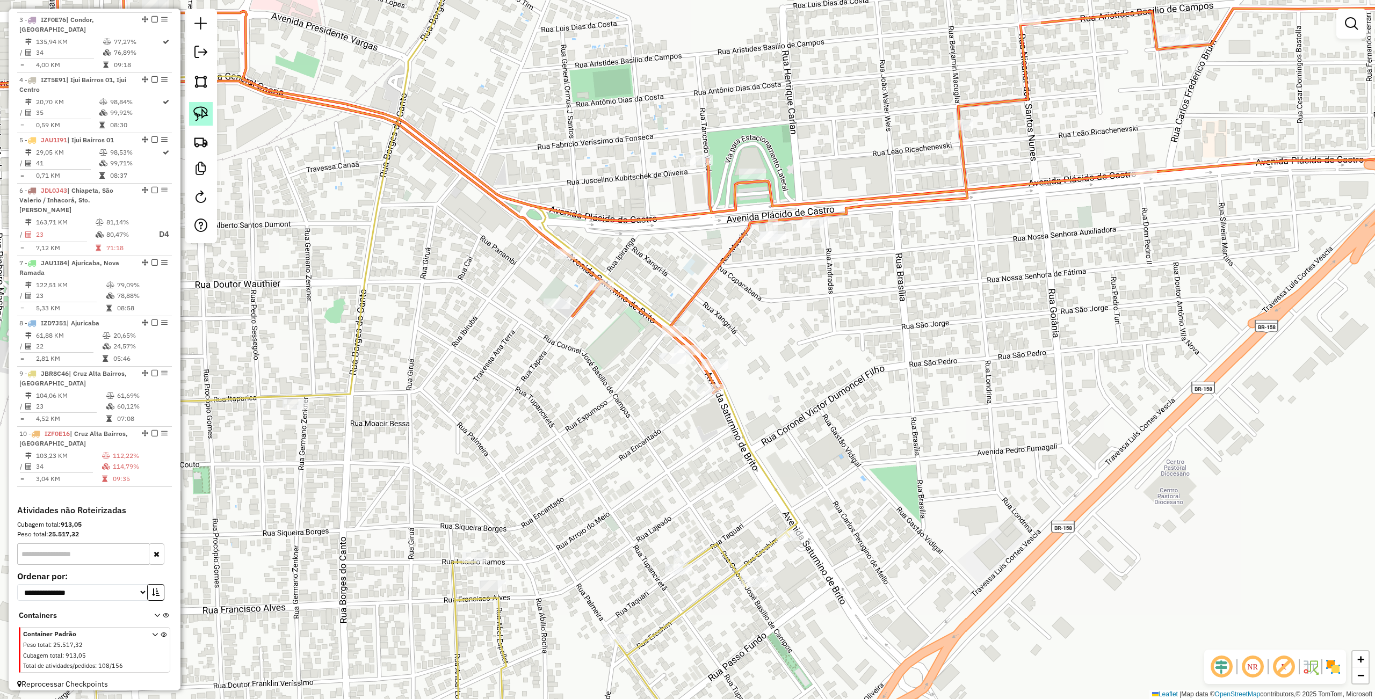
click at [200, 116] on img at bounding box center [200, 113] width 15 height 15
drag, startPoint x: 673, startPoint y: 306, endPoint x: 712, endPoint y: 328, distance: 44.2
click at [205, 113] on img at bounding box center [200, 113] width 15 height 15
drag, startPoint x: 728, startPoint y: 334, endPoint x: 785, endPoint y: 415, distance: 98.8
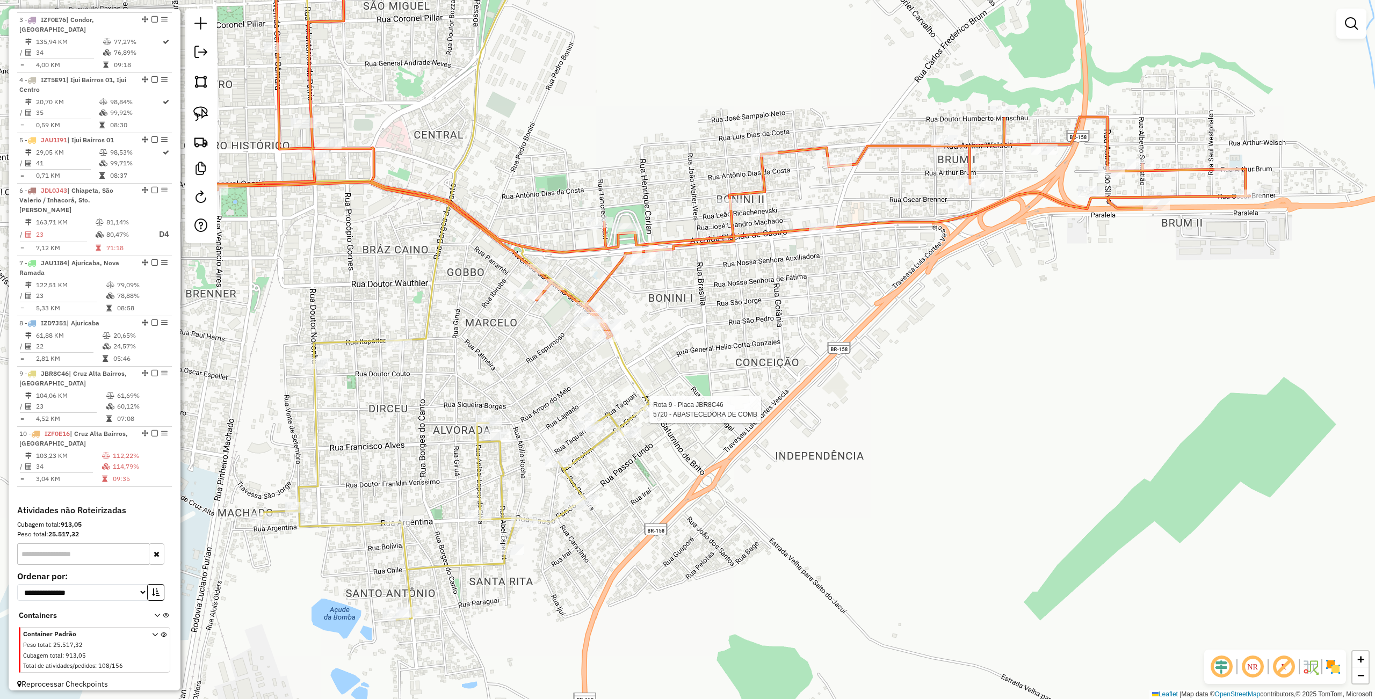
select select "**********"
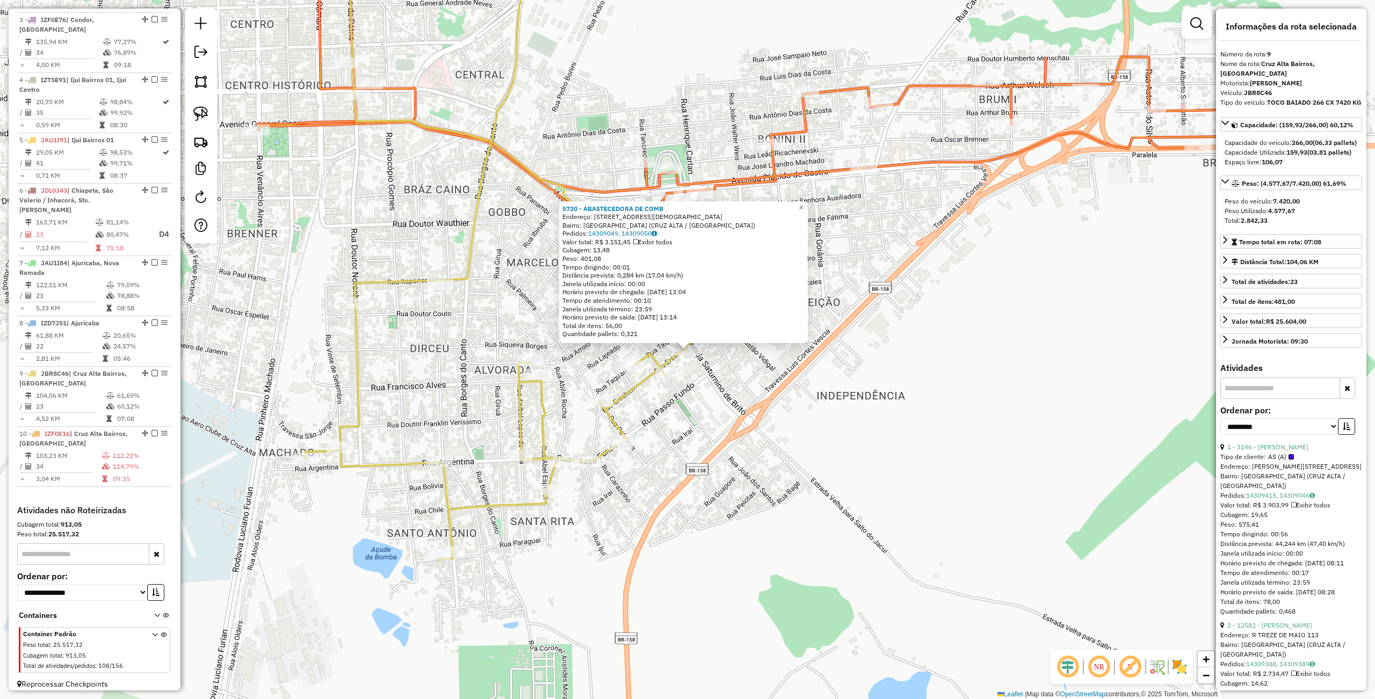
click at [815, 456] on div "5720 - ABASTECEDORA DE COMB Endereço: Av SATURNINO DE BRITO 1177 Bairro: VILA C…" at bounding box center [687, 349] width 1375 height 699
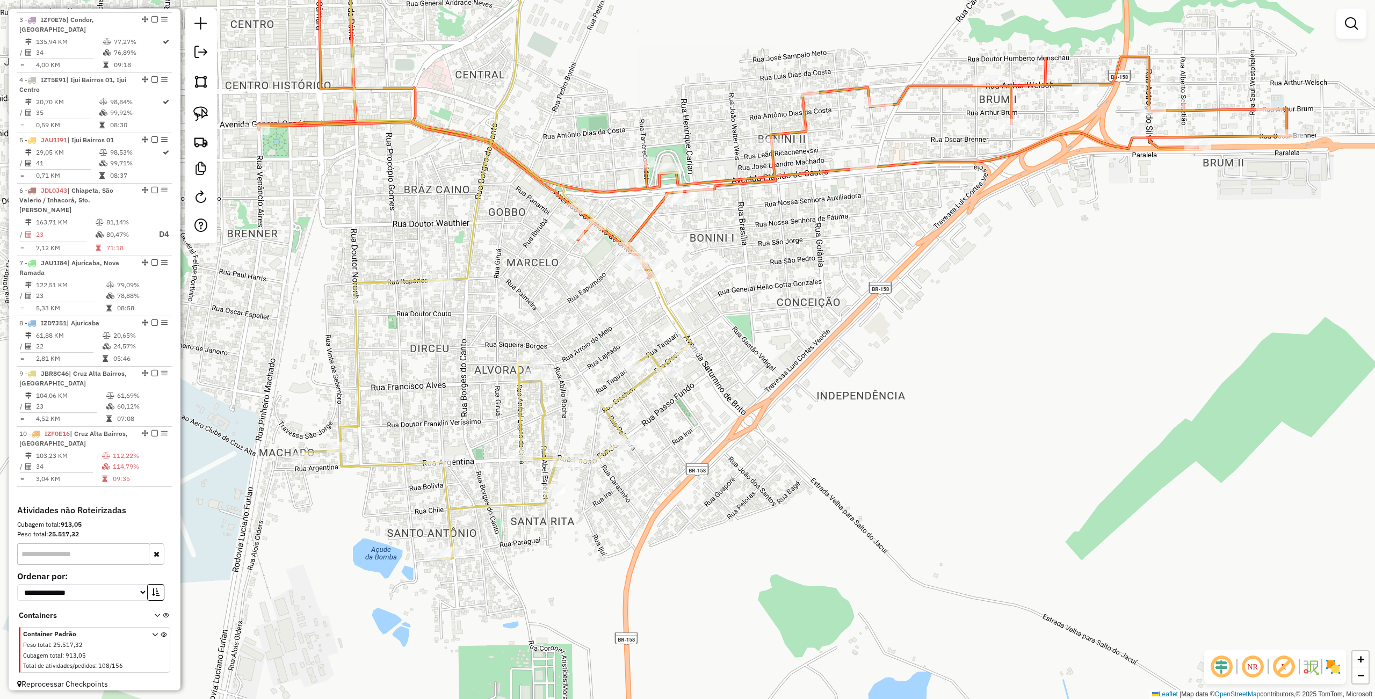
drag, startPoint x: 817, startPoint y: 431, endPoint x: 830, endPoint y: 463, distance: 34.7
click at [830, 463] on div "Janela de atendimento Grade de atendimento Capacidade Transportadoras Veículos …" at bounding box center [687, 349] width 1375 height 699
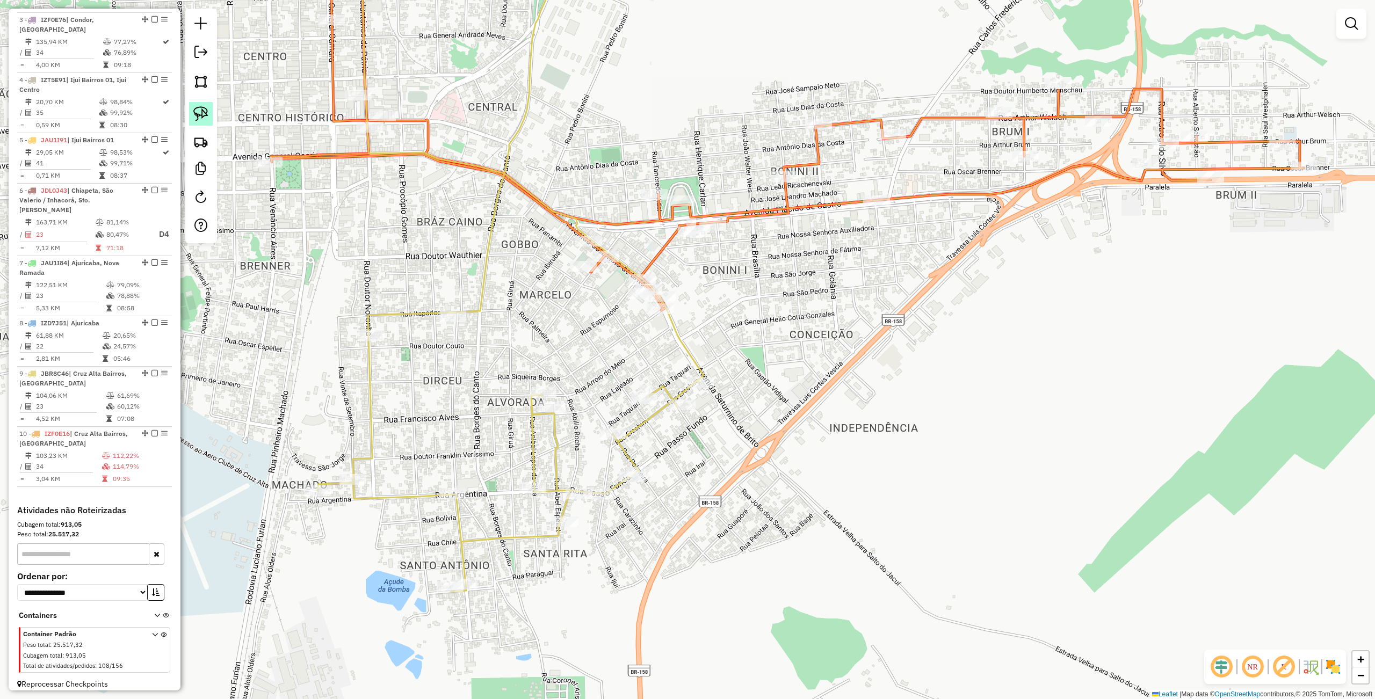
click at [194, 117] on img at bounding box center [200, 113] width 15 height 15
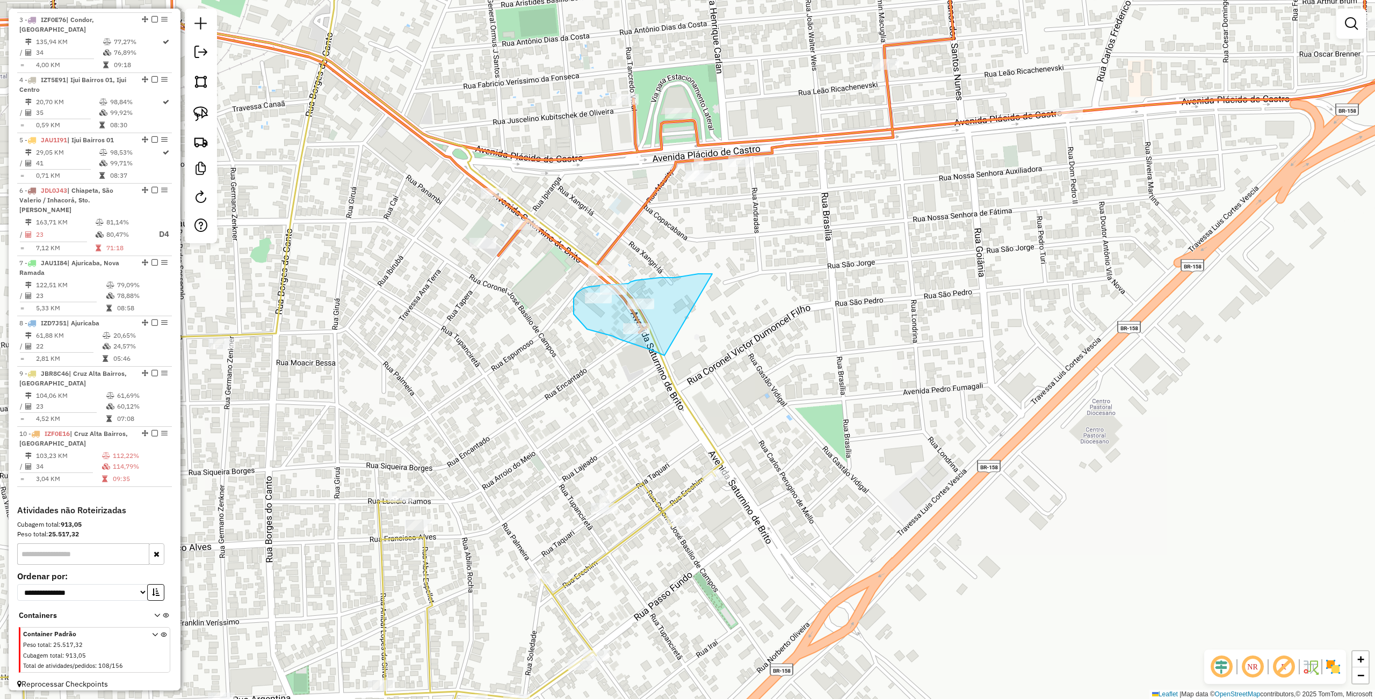
drag, startPoint x: 712, startPoint y: 274, endPoint x: 667, endPoint y: 357, distance: 94.7
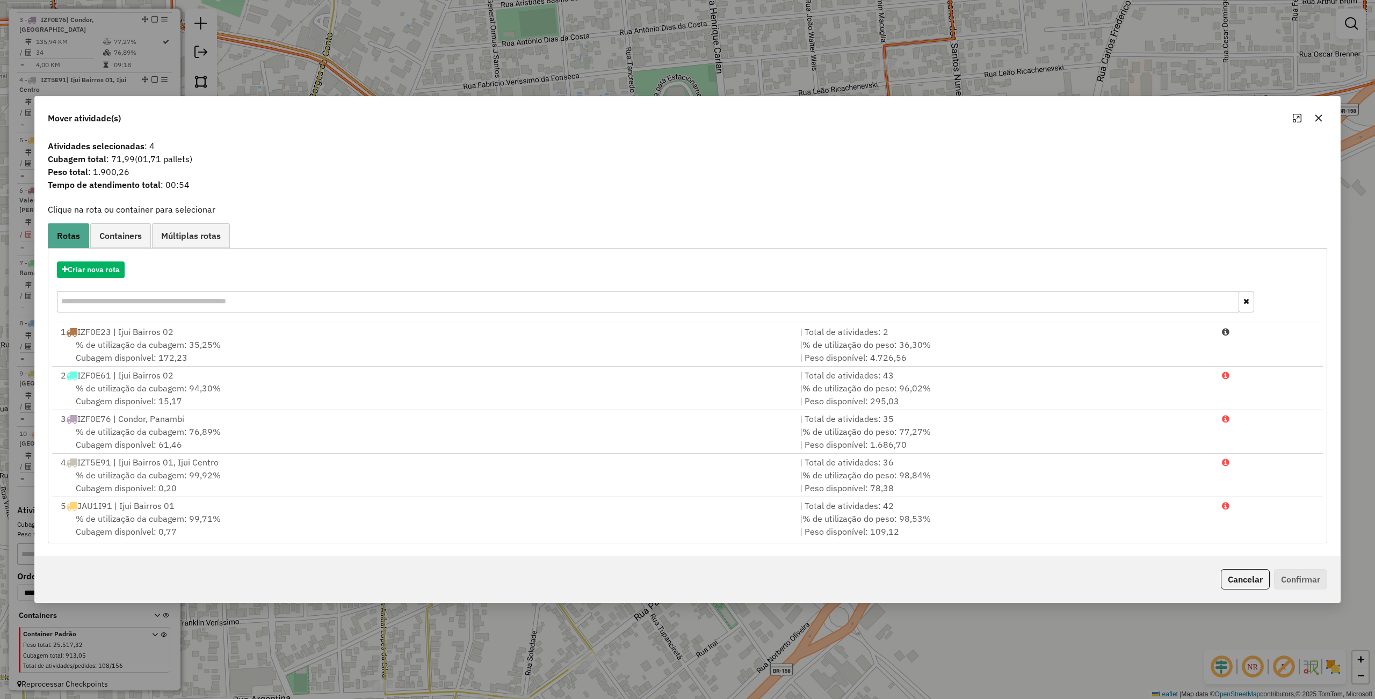
scroll to position [178, 0]
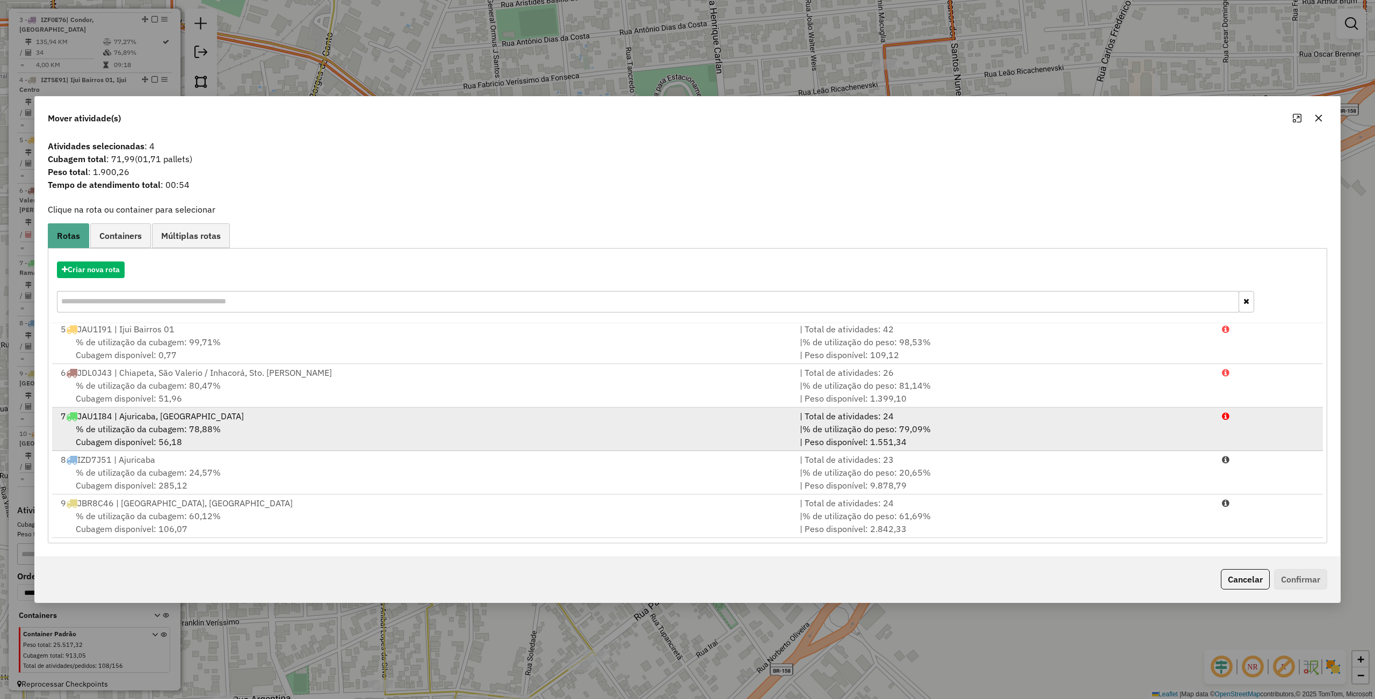
click at [249, 428] on div "% de utilização da cubagem: 78,88% Cubagem disponível: 56,18" at bounding box center [423, 436] width 739 height 26
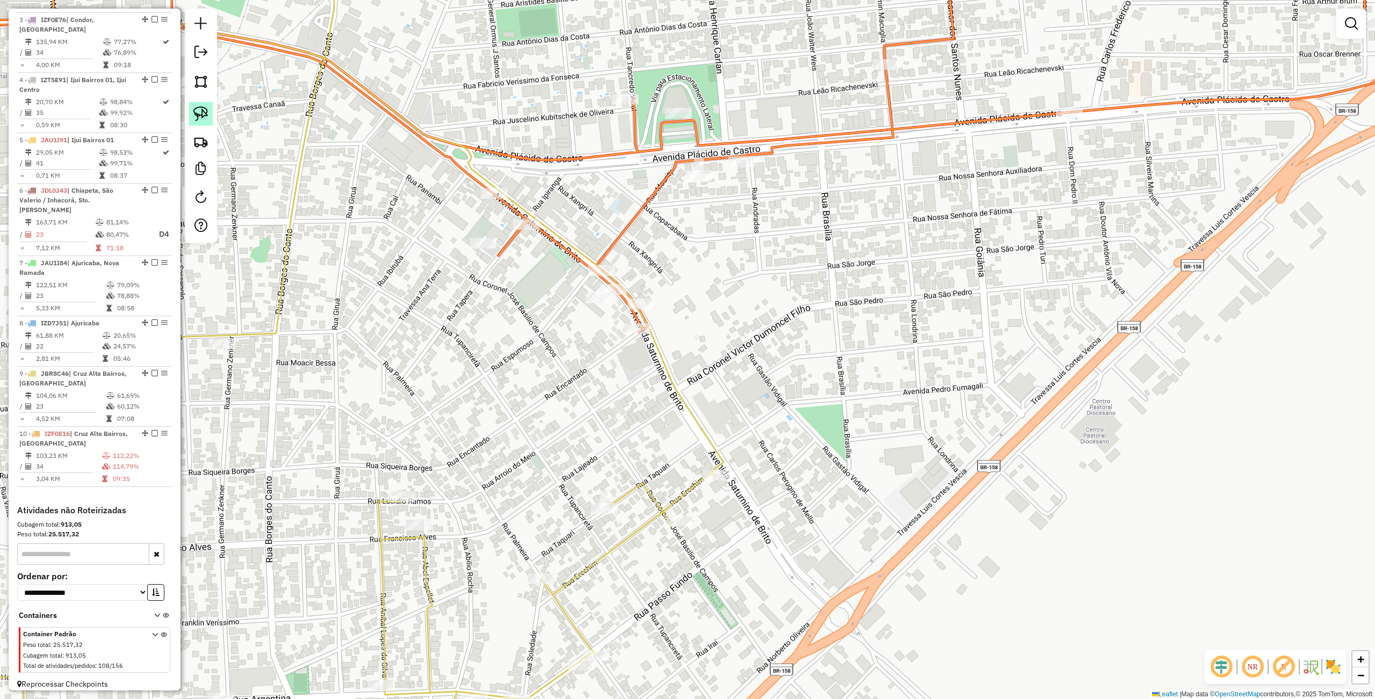
click at [202, 104] on link at bounding box center [201, 114] width 24 height 24
drag, startPoint x: 651, startPoint y: 267, endPoint x: 610, endPoint y: 351, distance: 93.2
click at [205, 117] on img at bounding box center [200, 113] width 15 height 15
drag, startPoint x: 621, startPoint y: 279, endPoint x: 676, endPoint y: 351, distance: 90.1
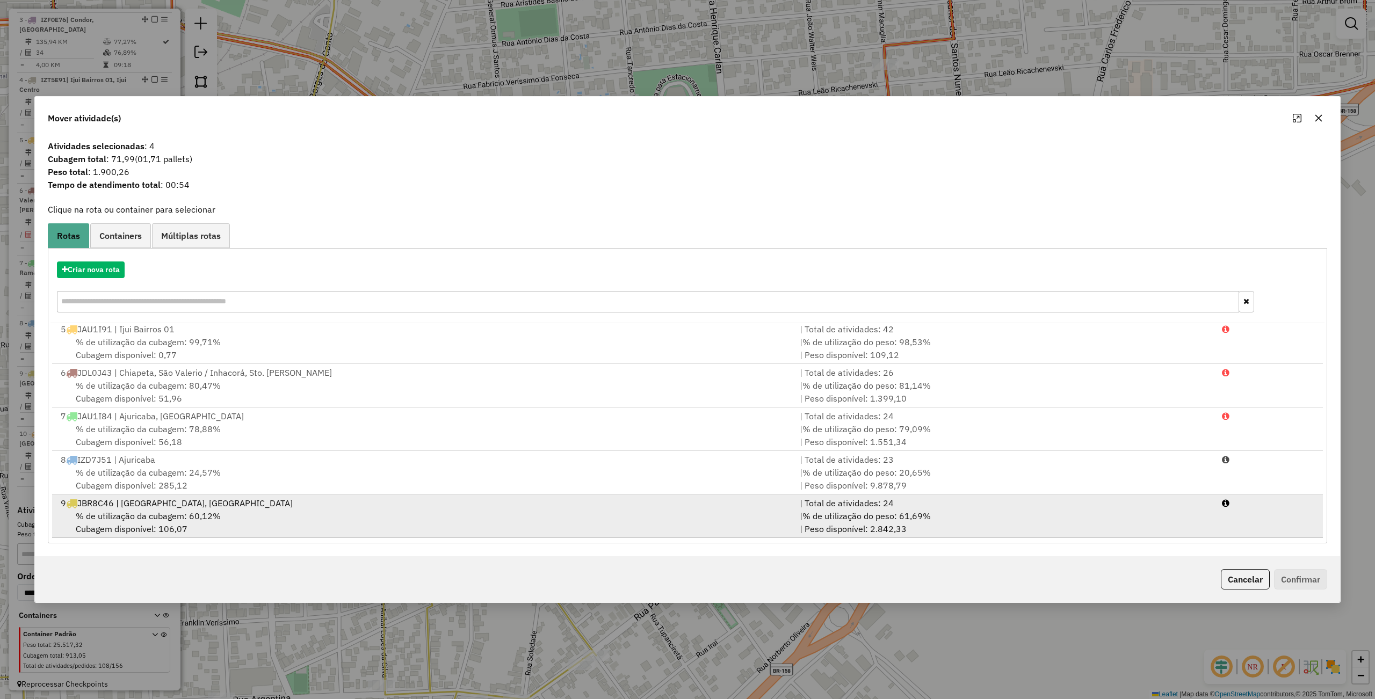
click at [202, 511] on span "% de utilização da cubagem: 60,12%" at bounding box center [148, 516] width 145 height 11
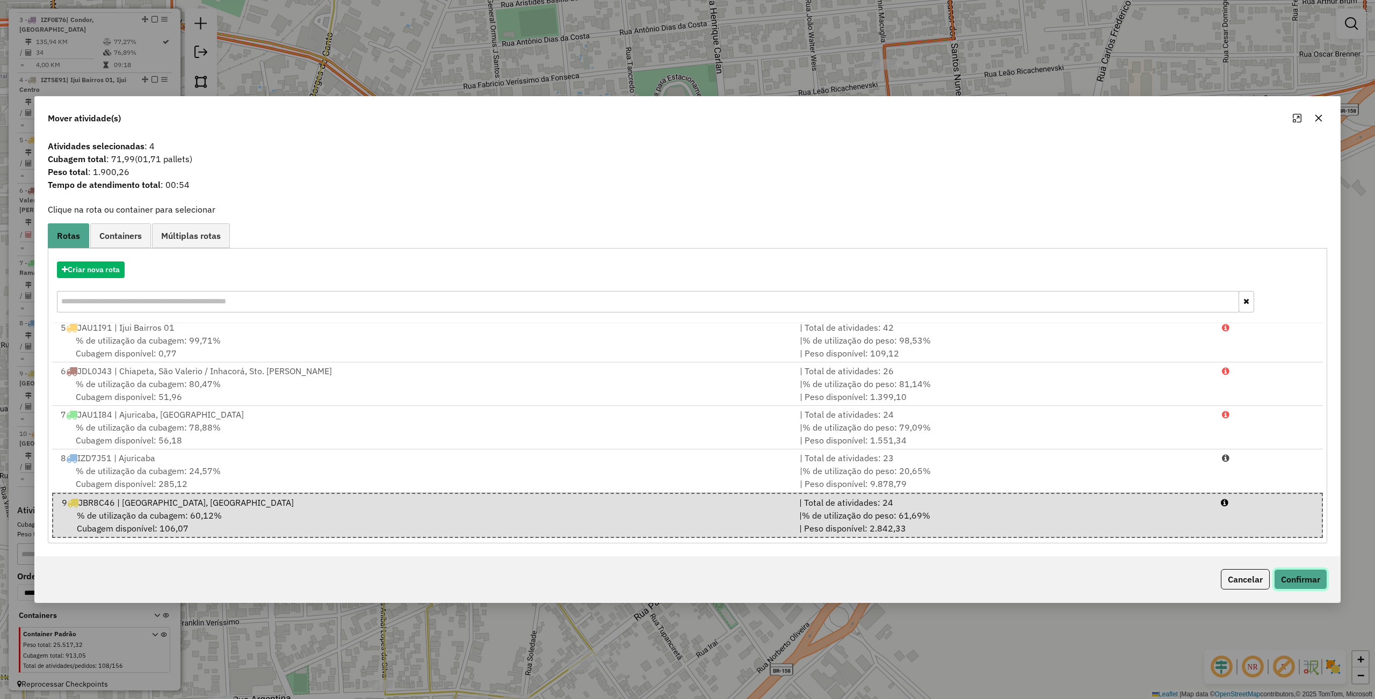
click at [1315, 576] on button "Confirmar" at bounding box center [1300, 579] width 53 height 20
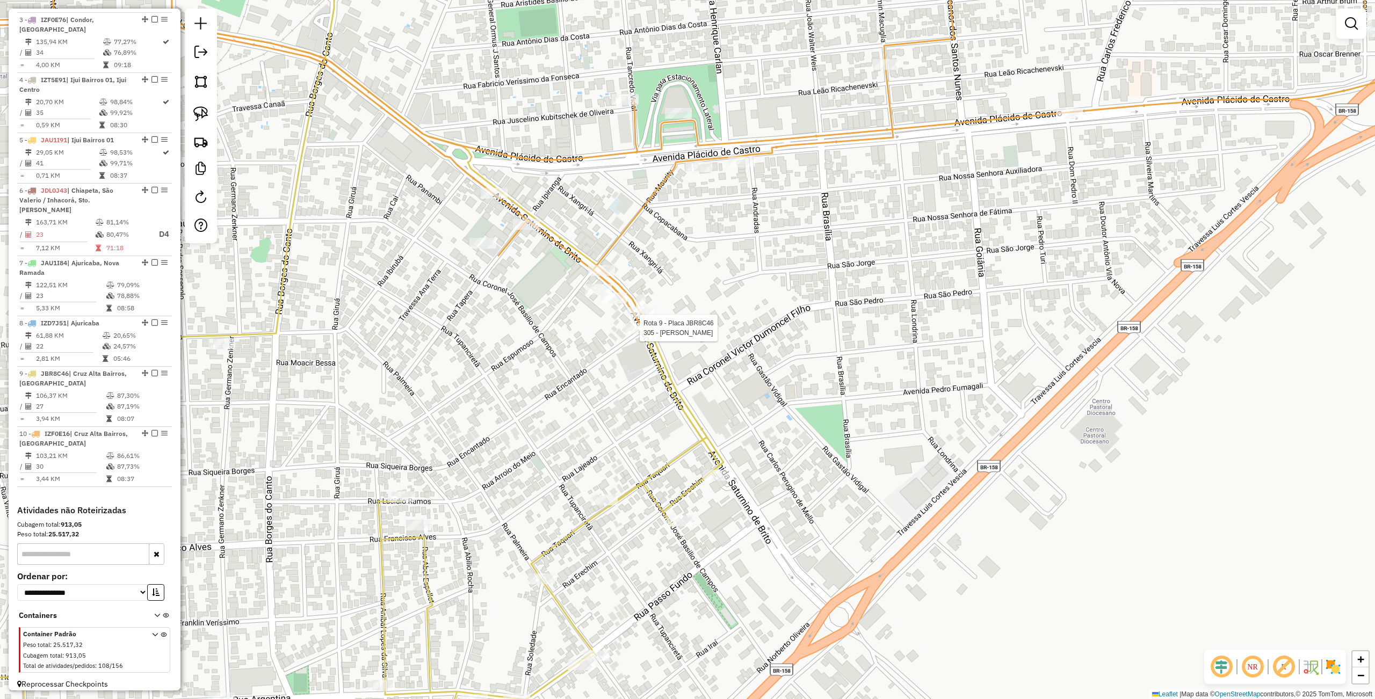
select select "**********"
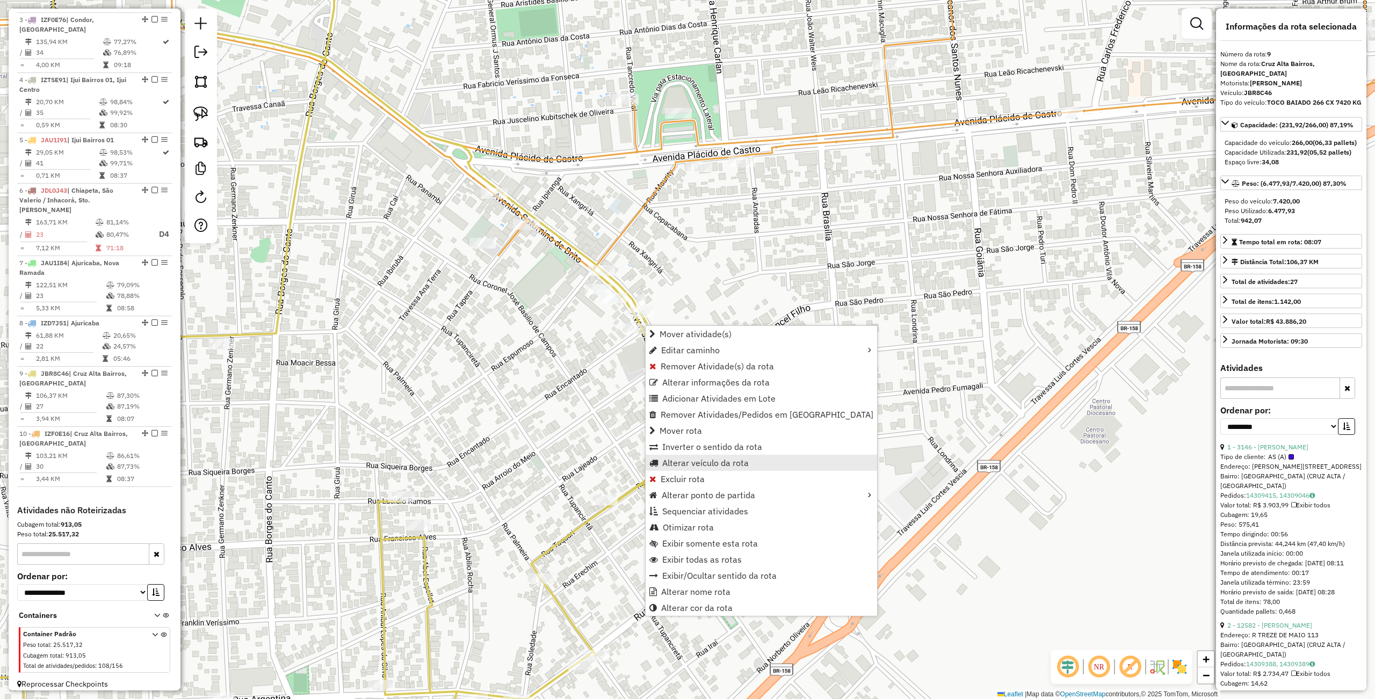
click at [696, 463] on span "Alterar veículo da rota" at bounding box center [705, 463] width 86 height 9
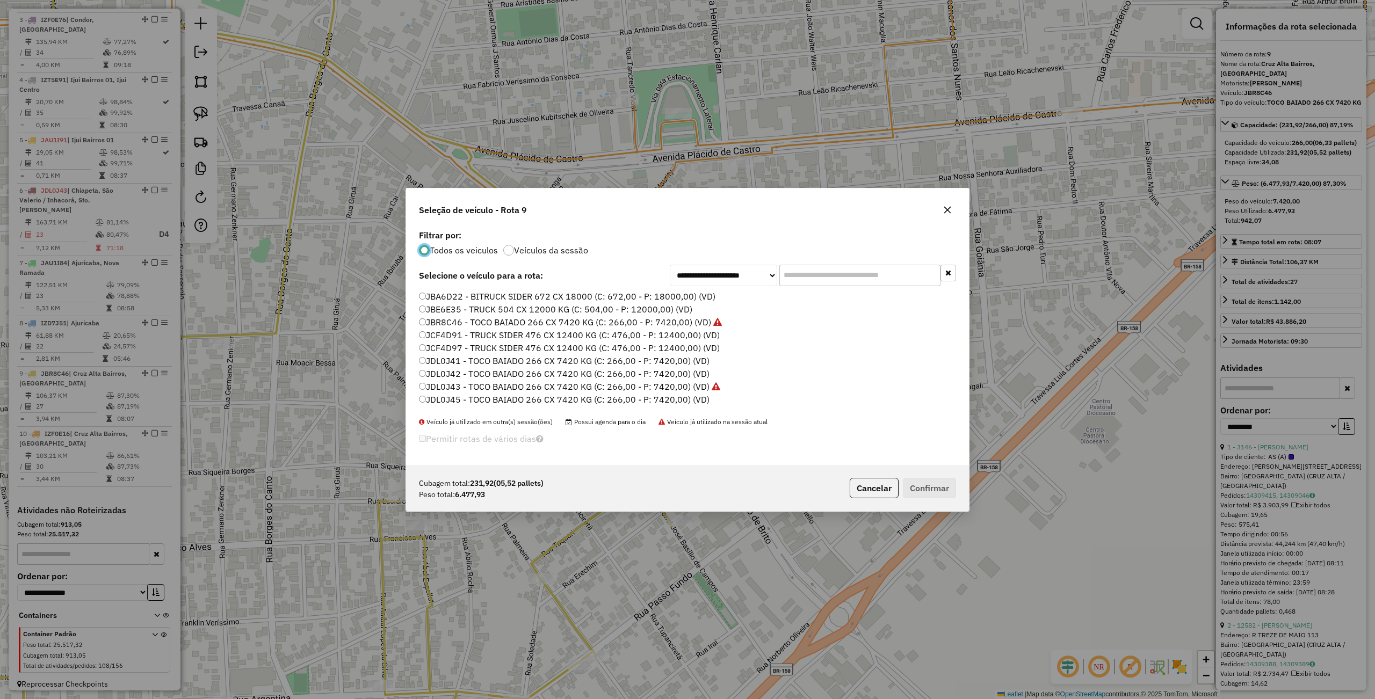
scroll to position [320, 0]
click at [465, 357] on label "JDL0J42 - TOCO BAIADO 266 CX 7420 KG (C: 266,00 - P: 7420,00) (VD)" at bounding box center [564, 363] width 291 height 13
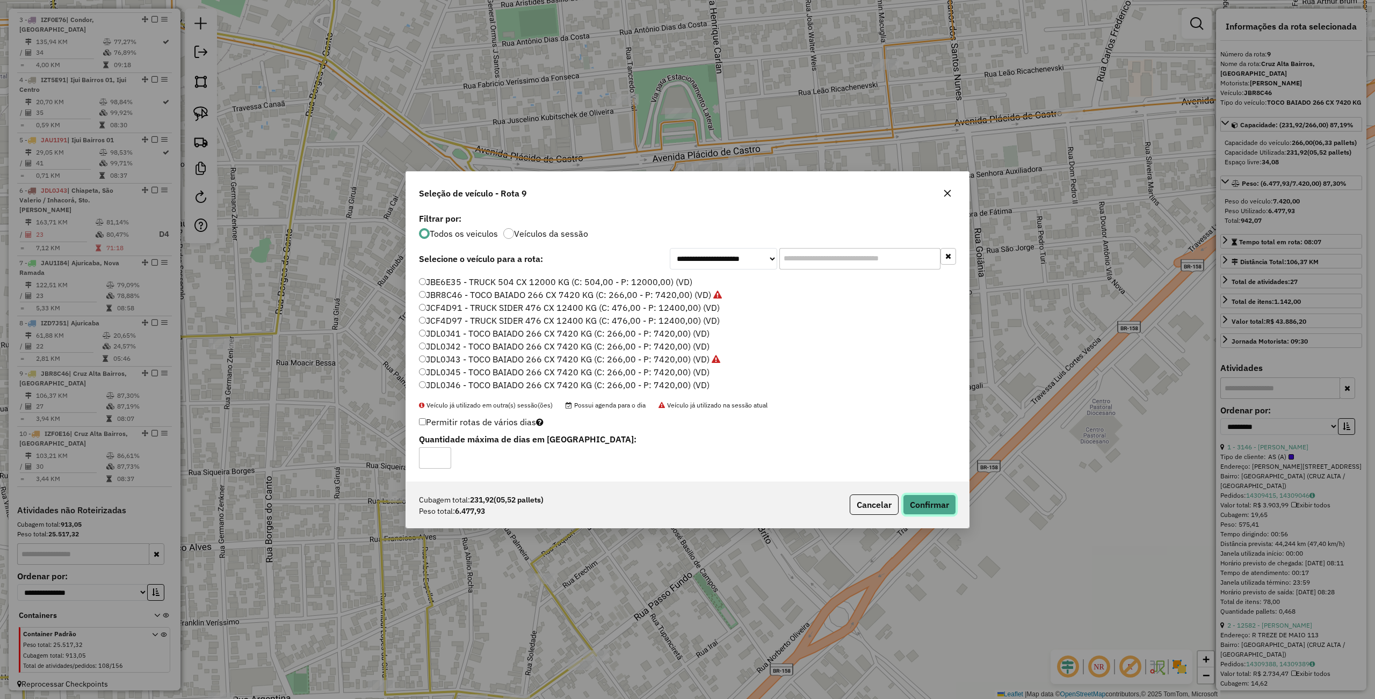
click at [941, 498] on button "Confirmar" at bounding box center [929, 505] width 53 height 20
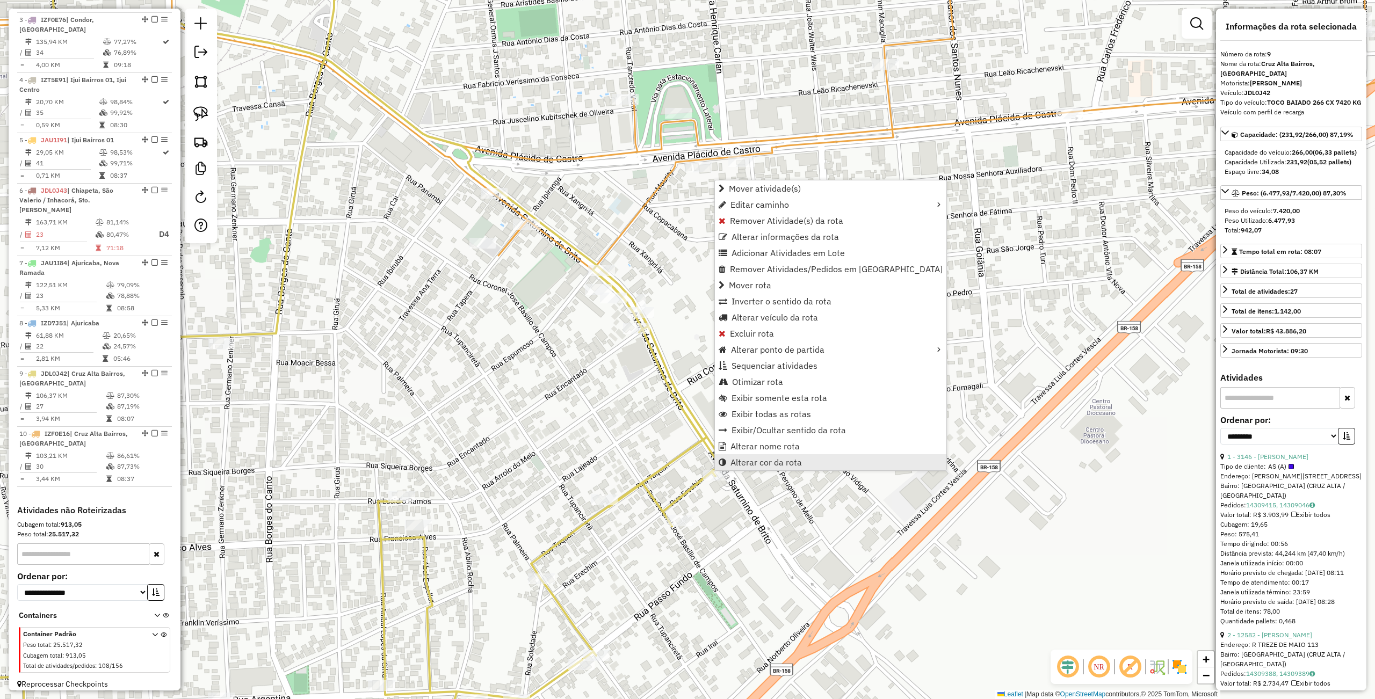
click at [814, 460] on link "Alterar cor da rota" at bounding box center [830, 462] width 231 height 16
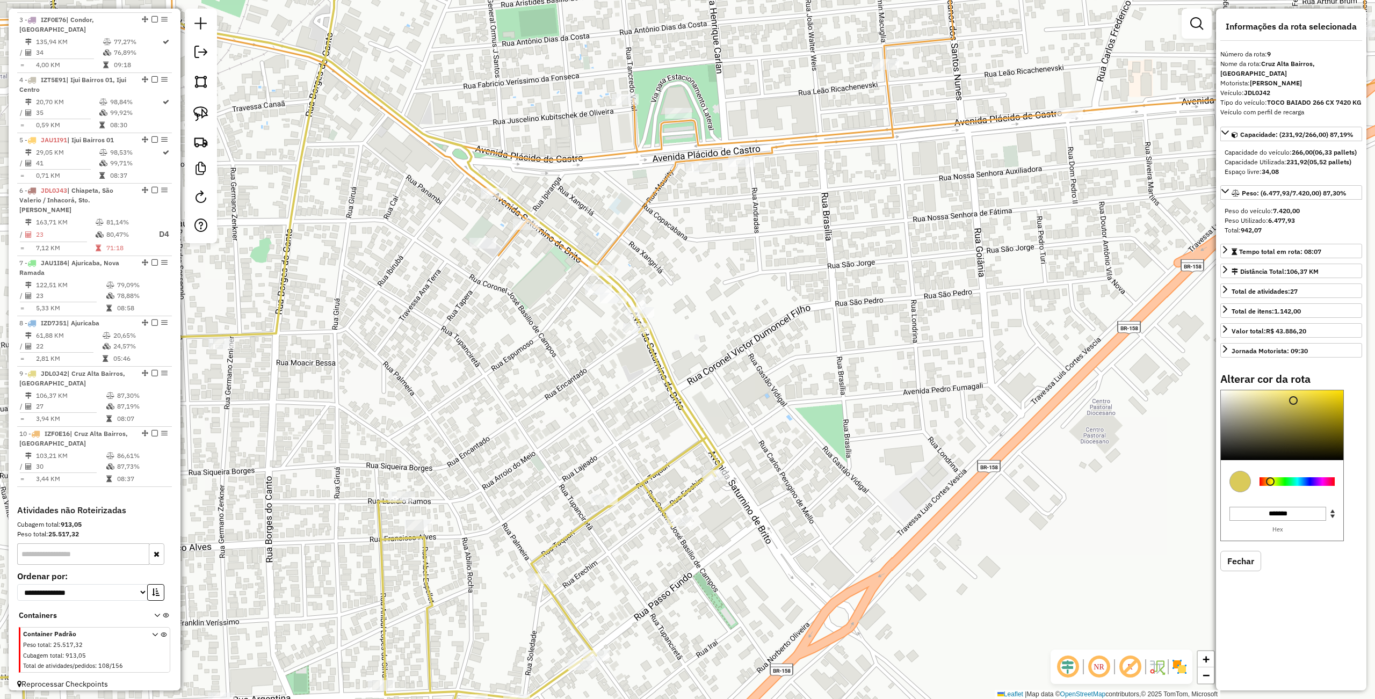
type input "*******"
click at [1279, 481] on div at bounding box center [1296, 481] width 75 height 9
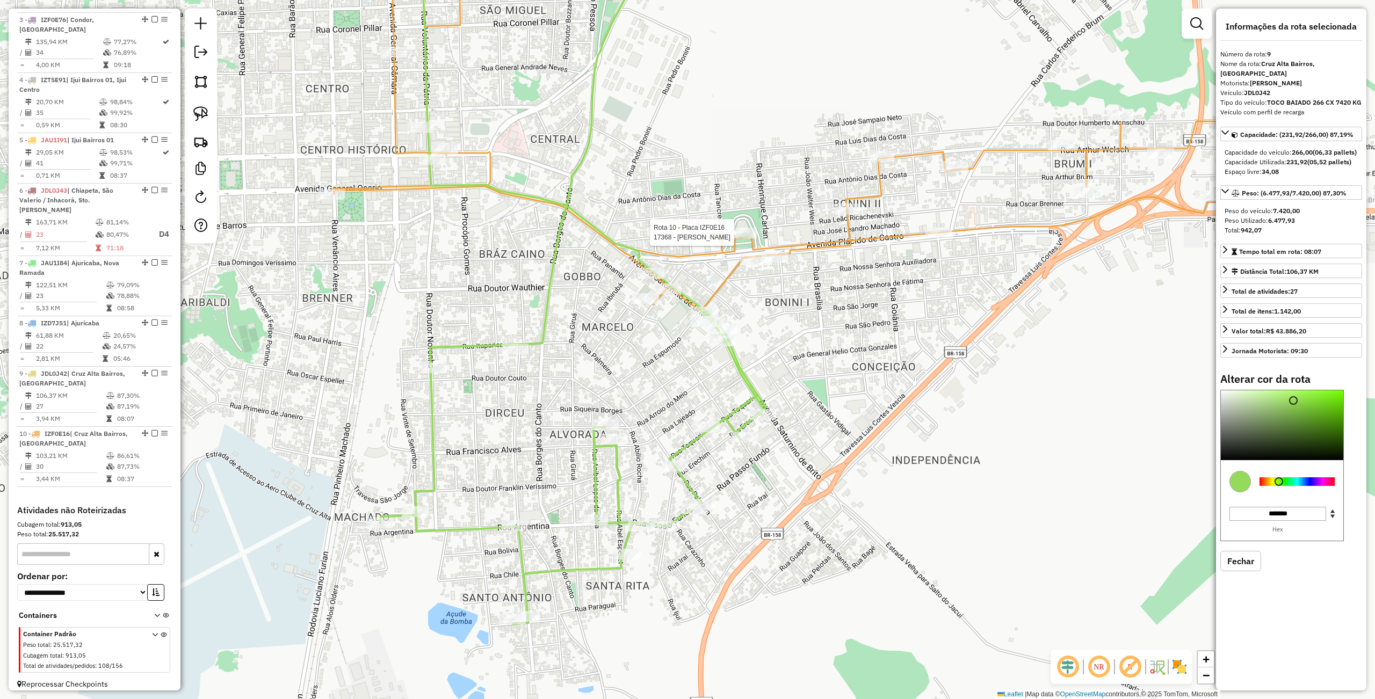
select select "**********"
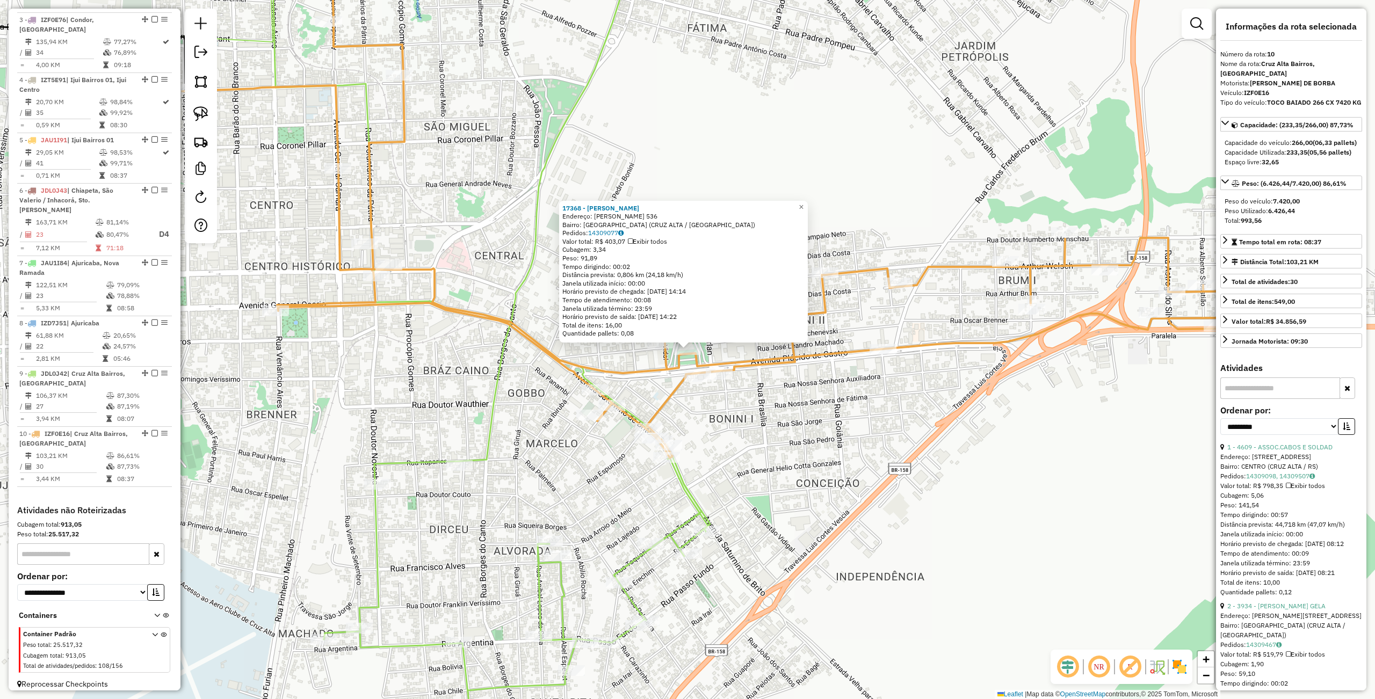
click at [910, 432] on div "17368 - LUCIANE SAMPAIO Endereço: PLACIDO DE CASTRO 536 Bairro: JARDIM AMERICA …" at bounding box center [687, 349] width 1375 height 699
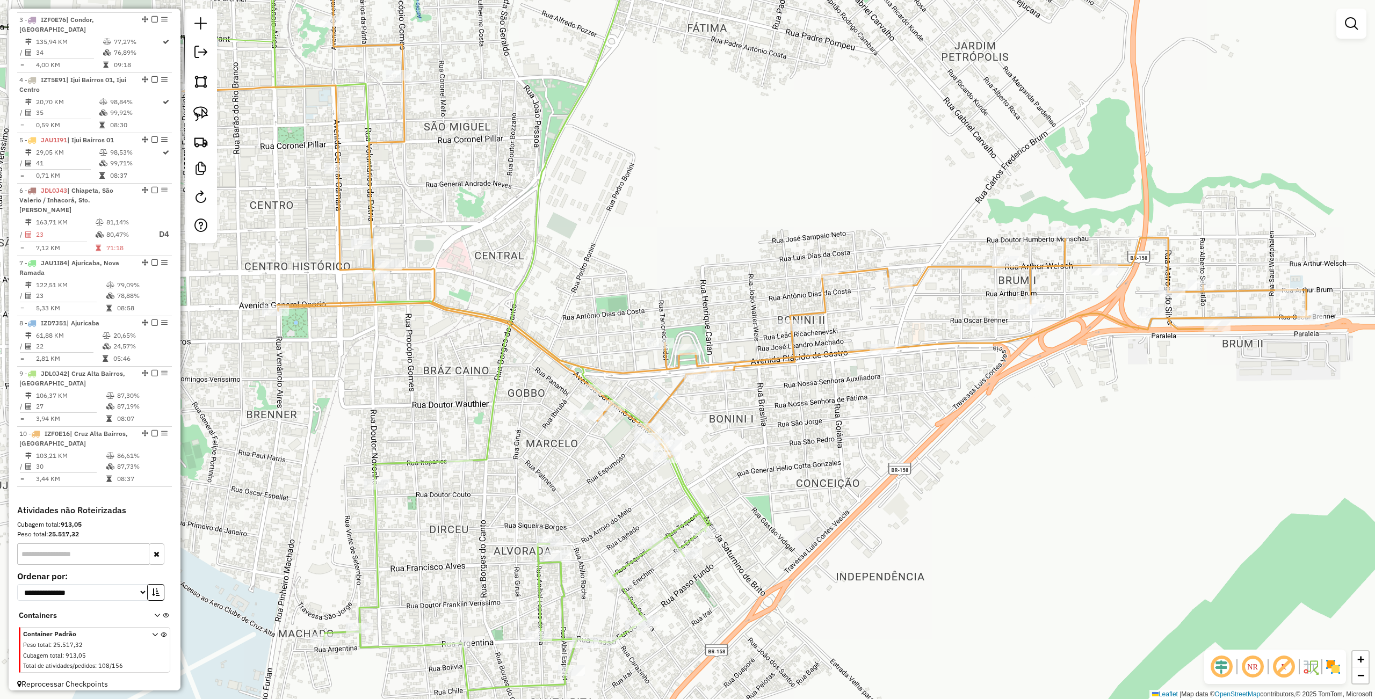
drag, startPoint x: 896, startPoint y: 450, endPoint x: 878, endPoint y: 361, distance: 90.5
click at [905, 342] on div "Janela de atendimento Grade de atendimento Capacidade Transportadoras Veículos …" at bounding box center [687, 349] width 1375 height 699
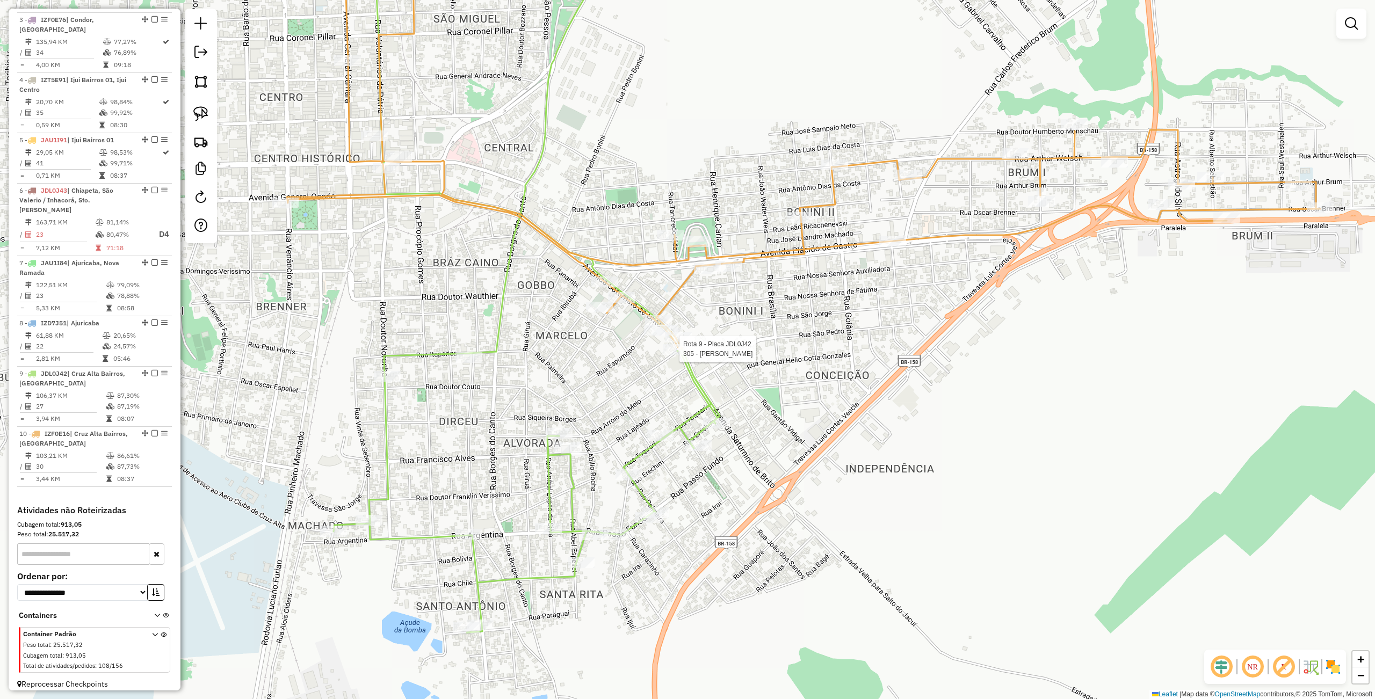
select select "**********"
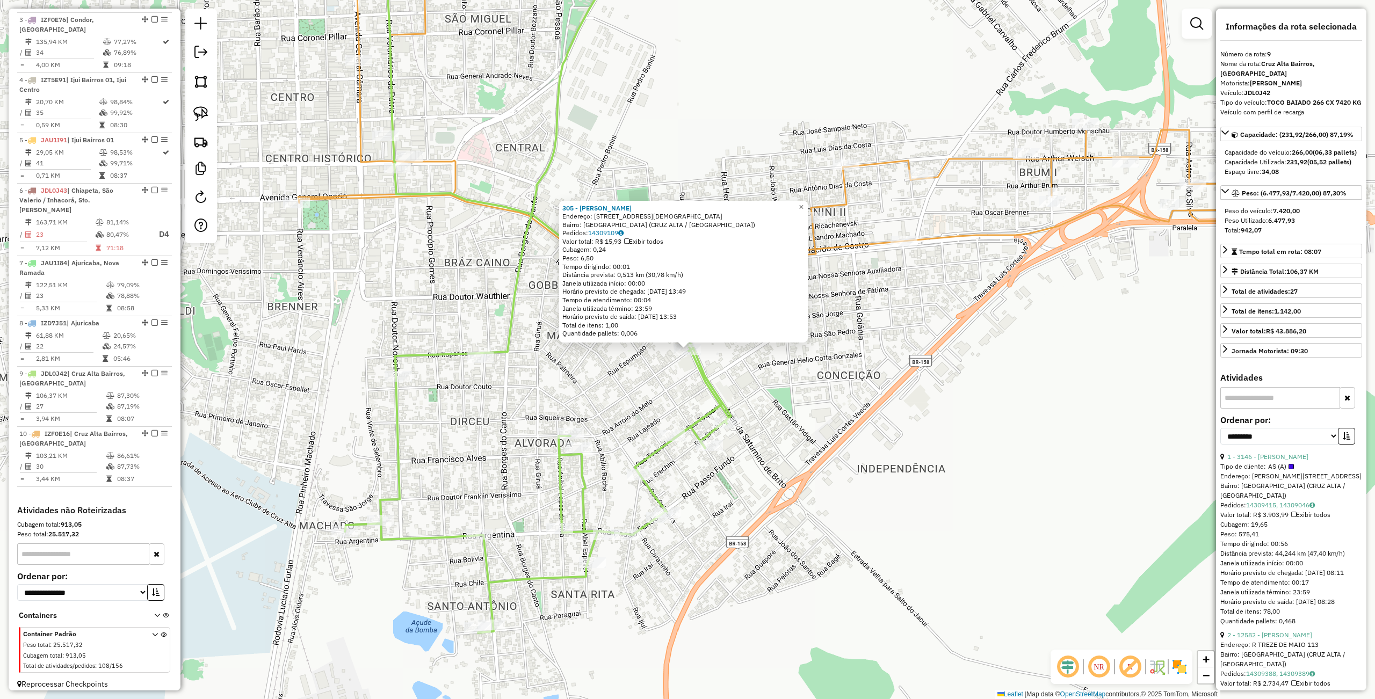
click at [852, 376] on div "305 - GLADEMIR KELLERMANN Endereço: Av SATURNINO DE BRITO 801 Bairro: VILA CONC…" at bounding box center [687, 349] width 1375 height 699
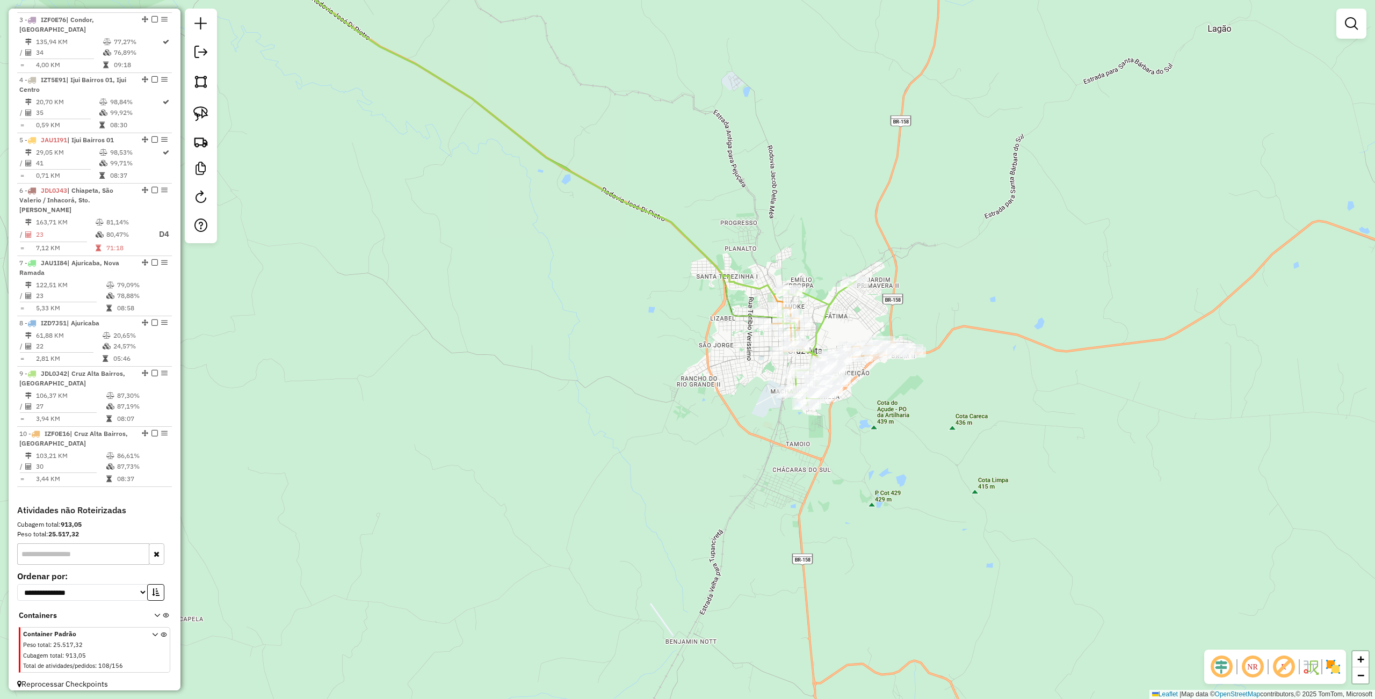
click at [535, 307] on div "Janela de atendimento Grade de atendimento Capacidade Transportadoras Veículos …" at bounding box center [687, 349] width 1375 height 699
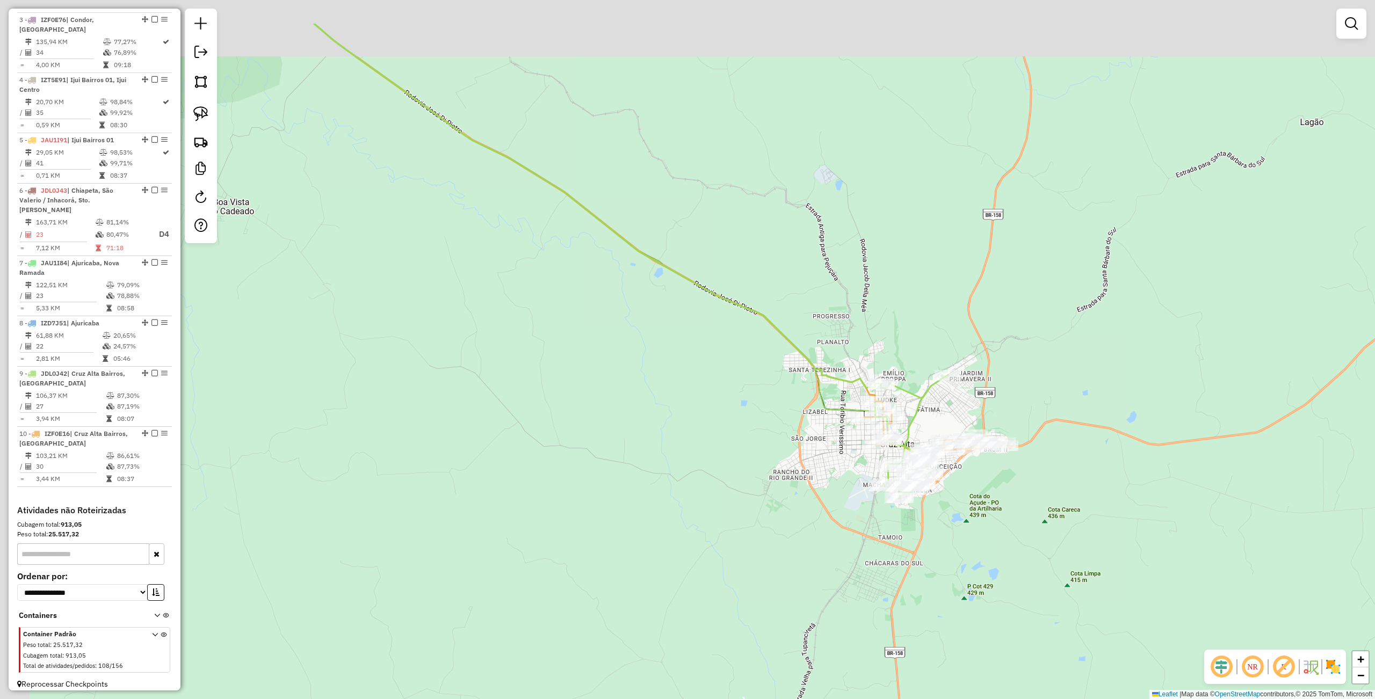
drag, startPoint x: 621, startPoint y: 381, endPoint x: 709, endPoint y: 420, distance: 96.2
click at [708, 441] on div "Janela de atendimento Grade de atendimento Capacidade Transportadoras Veículos …" at bounding box center [687, 349] width 1375 height 699
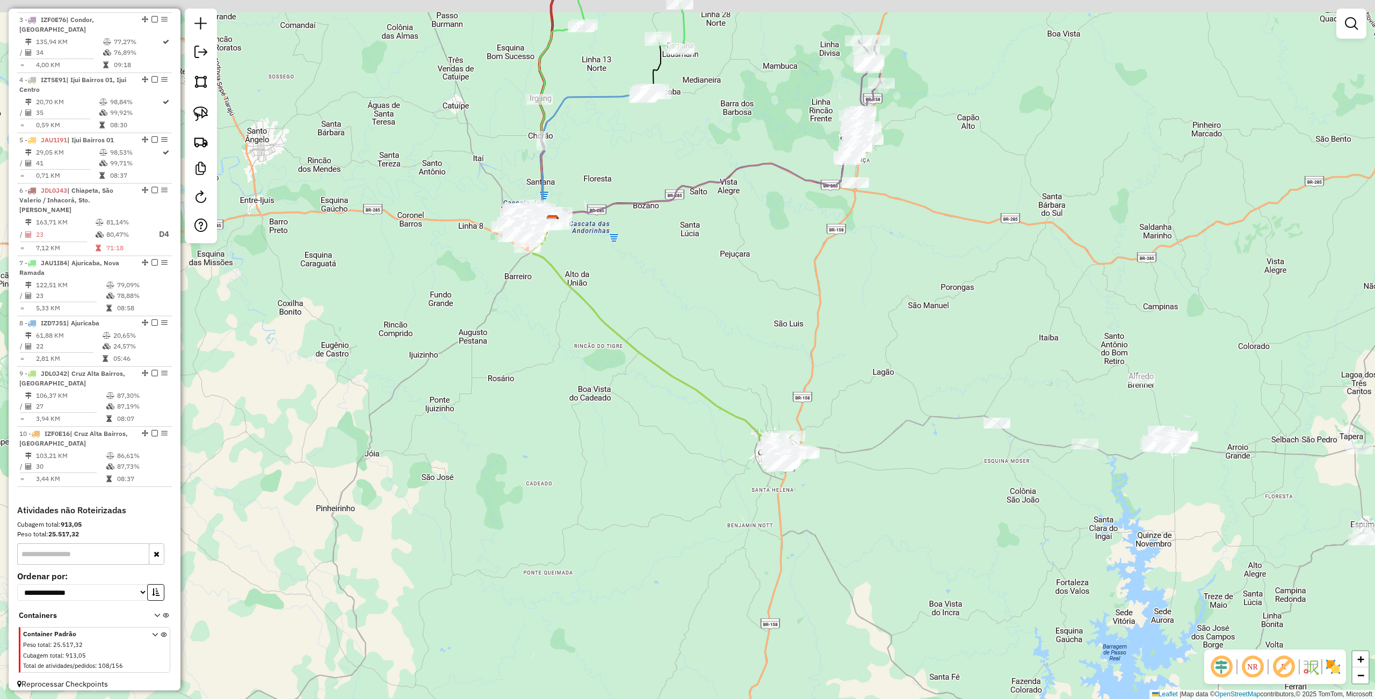
drag, startPoint x: 629, startPoint y: 306, endPoint x: 661, endPoint y: 333, distance: 41.5
click at [627, 382] on div "Janela de atendimento Grade de atendimento Capacidade Transportadoras Veículos …" at bounding box center [687, 349] width 1375 height 699
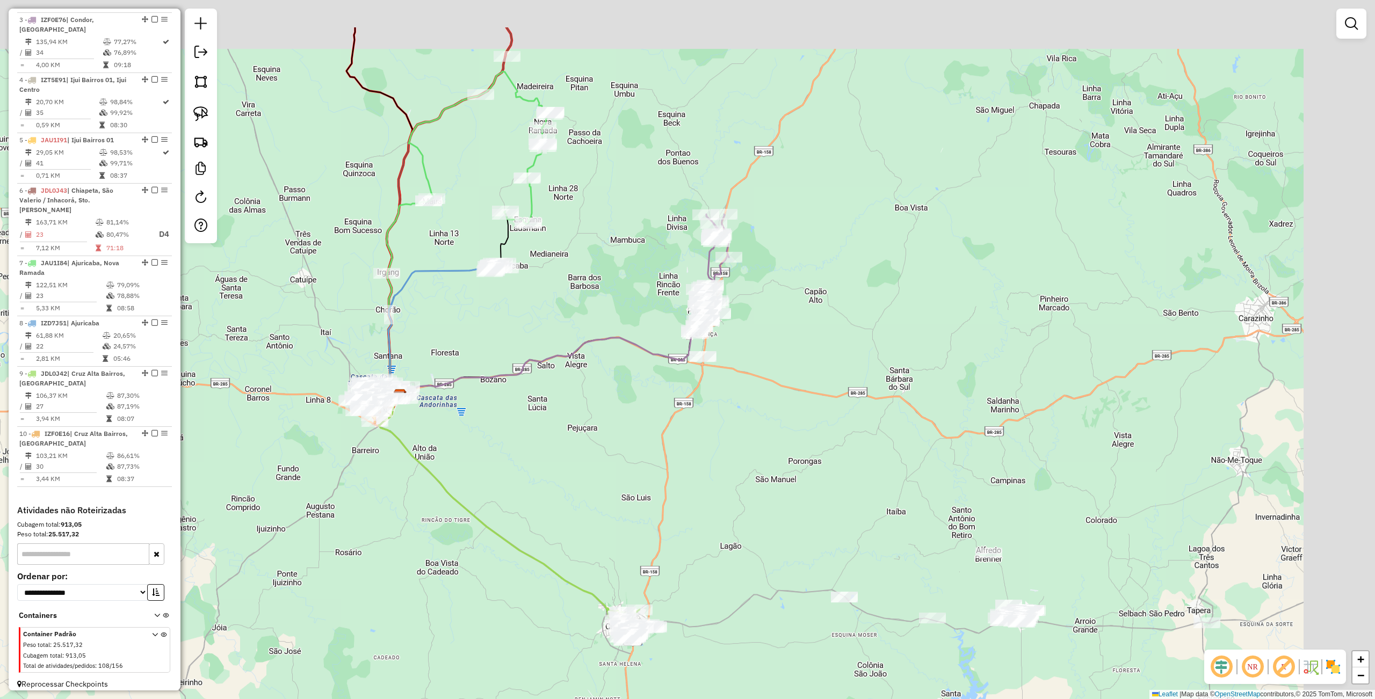
drag, startPoint x: 623, startPoint y: 379, endPoint x: 532, endPoint y: 411, distance: 97.0
click at [532, 411] on div "Janela de atendimento Grade de atendimento Capacidade Transportadoras Veículos …" at bounding box center [687, 349] width 1375 height 699
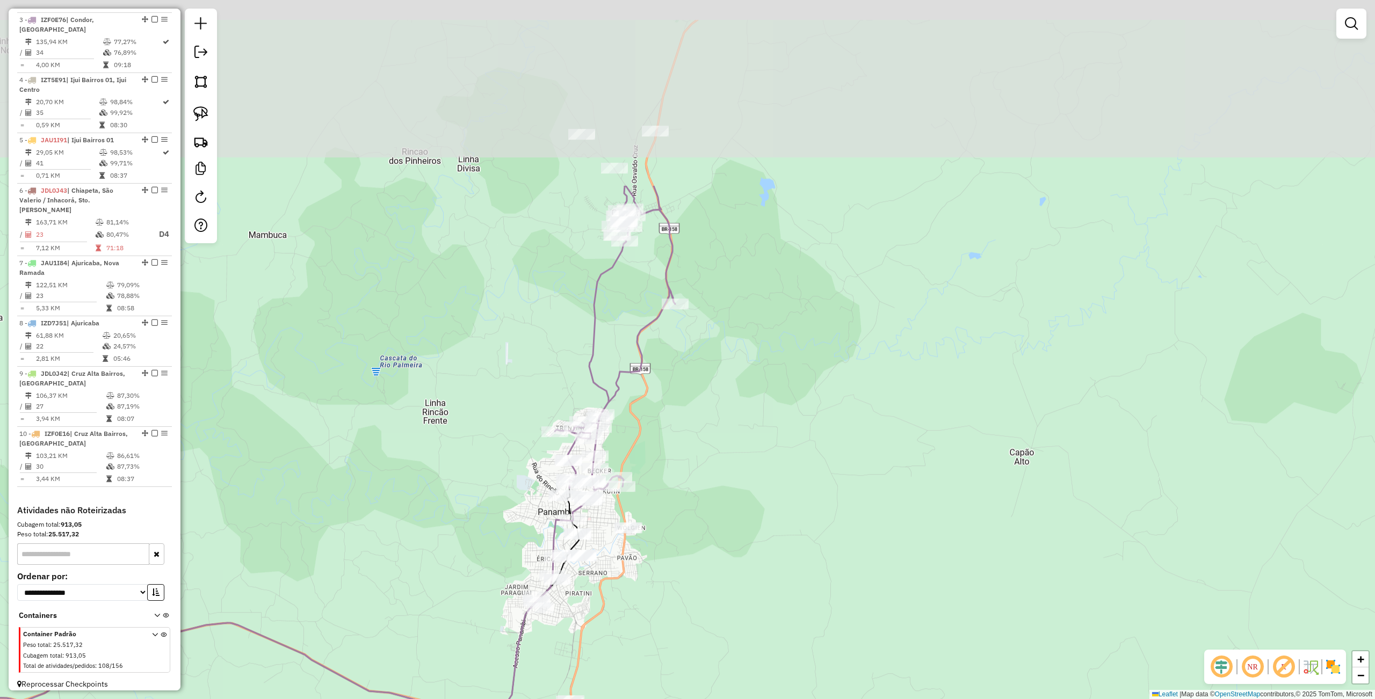
click at [764, 488] on div "Janela de atendimento Grade de atendimento Capacidade Transportadoras Veículos …" at bounding box center [687, 349] width 1375 height 699
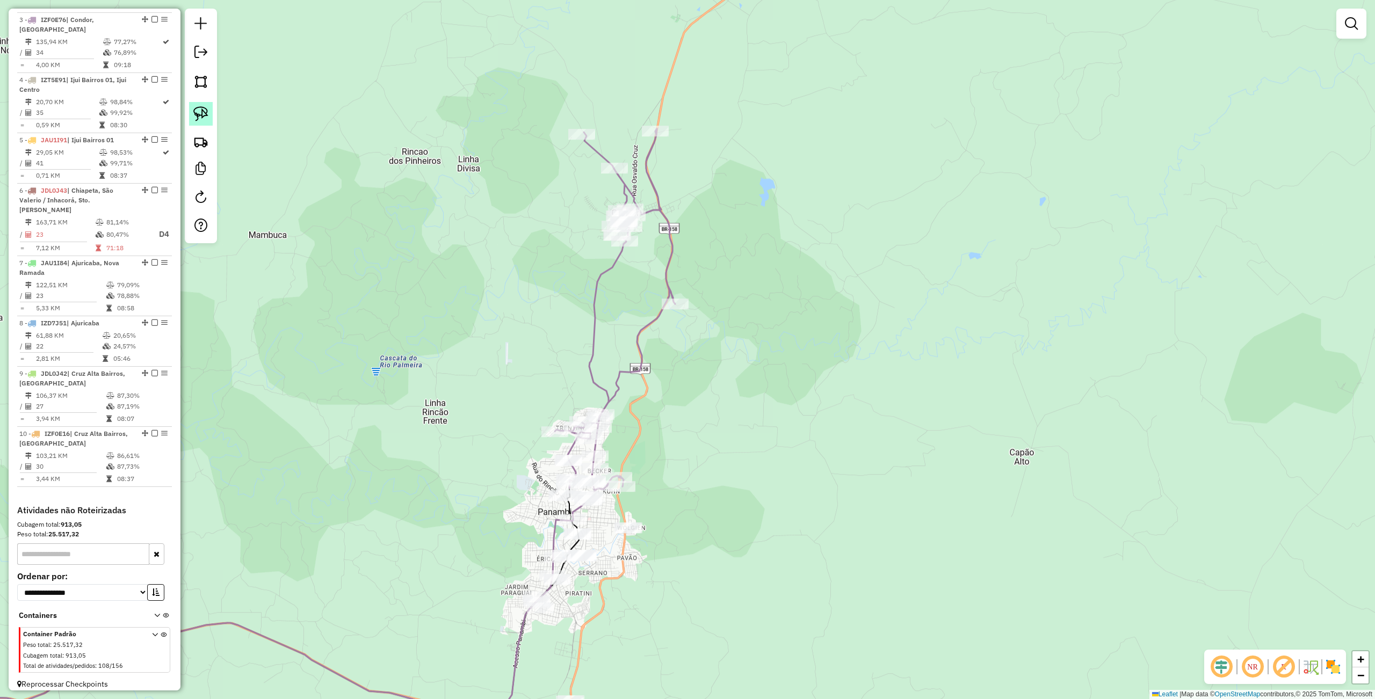
click at [211, 117] on link at bounding box center [201, 114] width 24 height 24
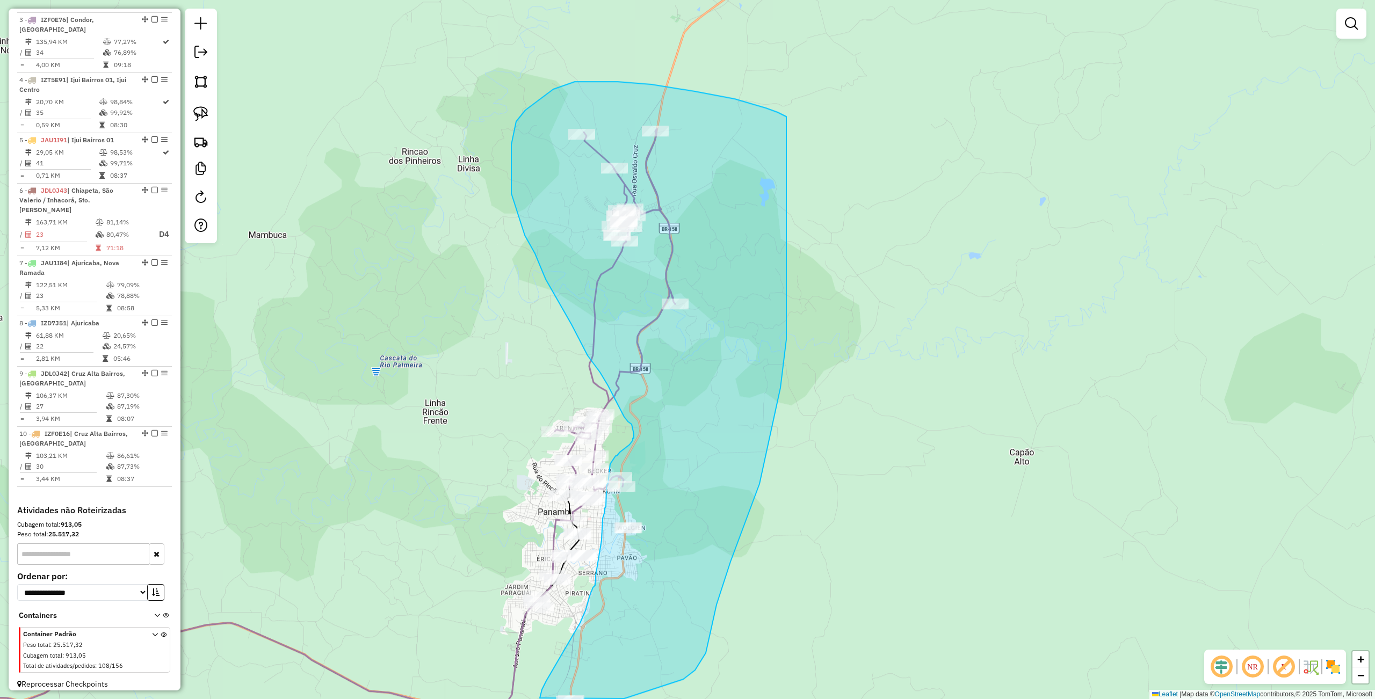
drag, startPoint x: 766, startPoint y: 108, endPoint x: 805, endPoint y: 235, distance: 132.5
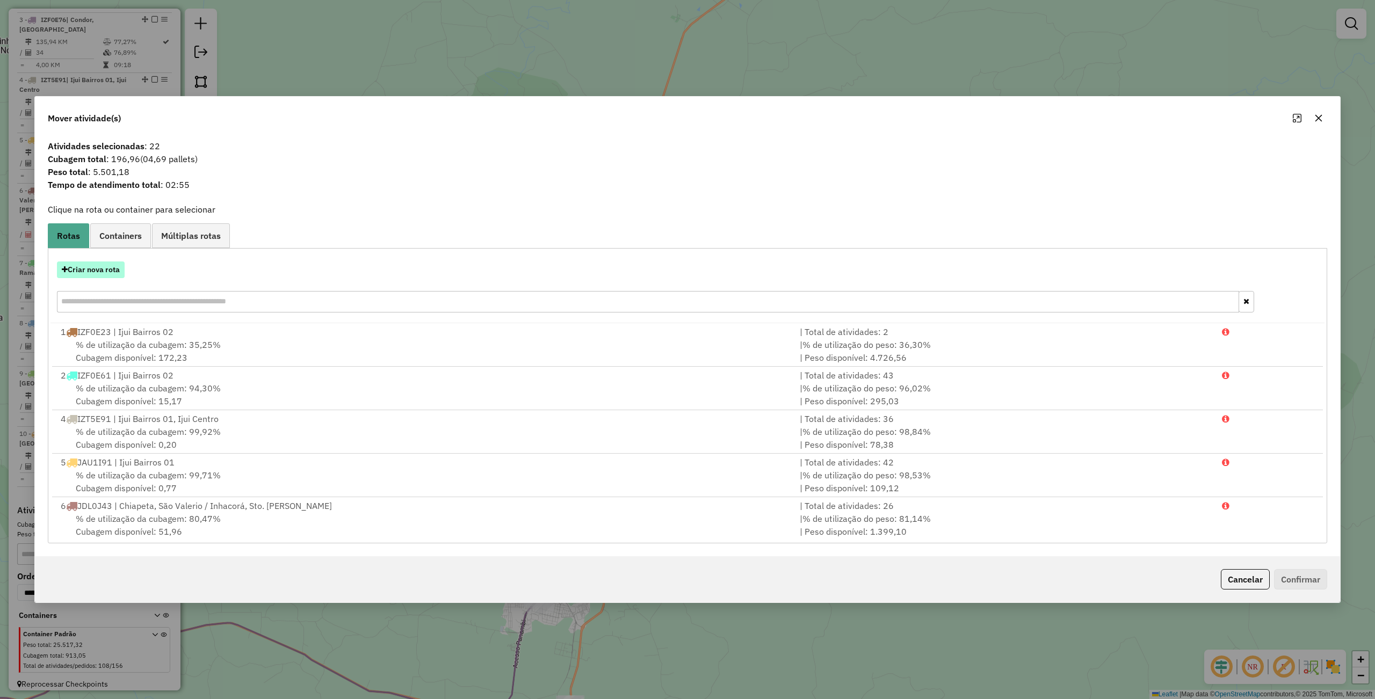
click at [124, 274] on button "Criar nova rota" at bounding box center [91, 270] width 68 height 17
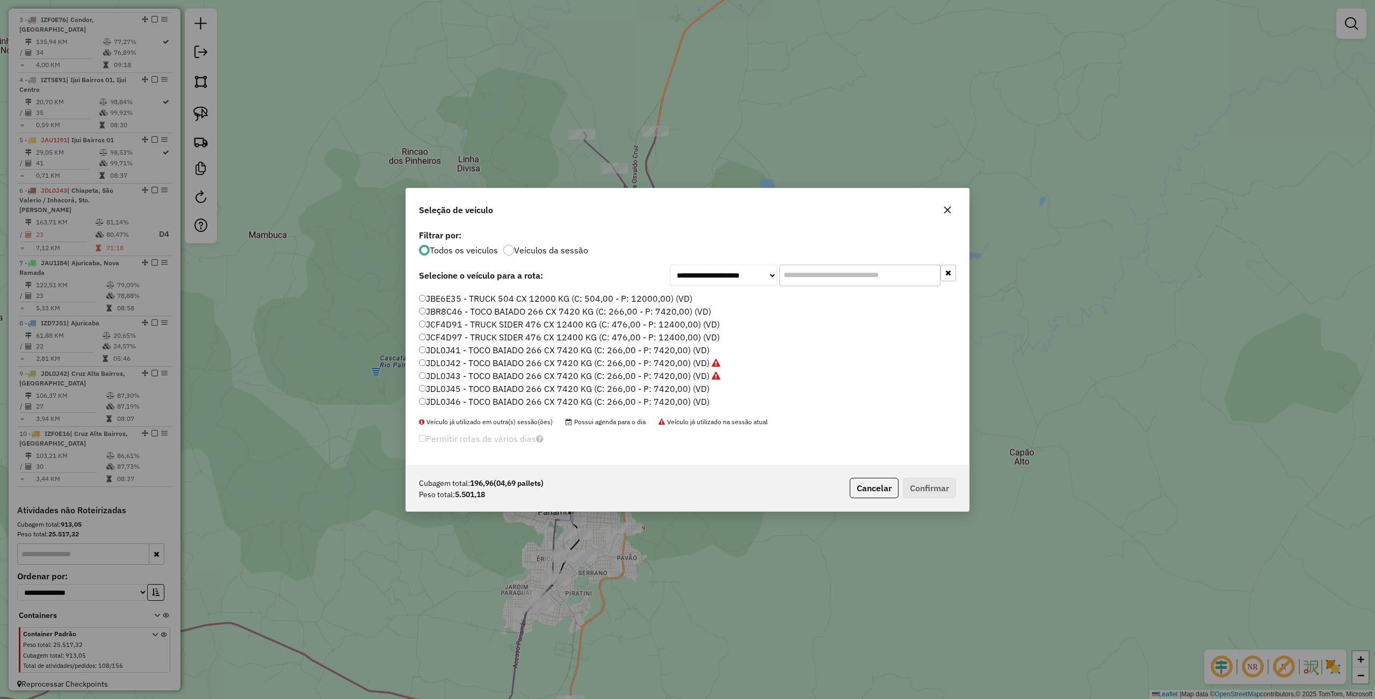
click at [458, 385] on label "JDL0J45 - TOCO BAIADO 266 CX 7420 KG (C: 266,00 - P: 7420,00) (VD)" at bounding box center [564, 388] width 291 height 13
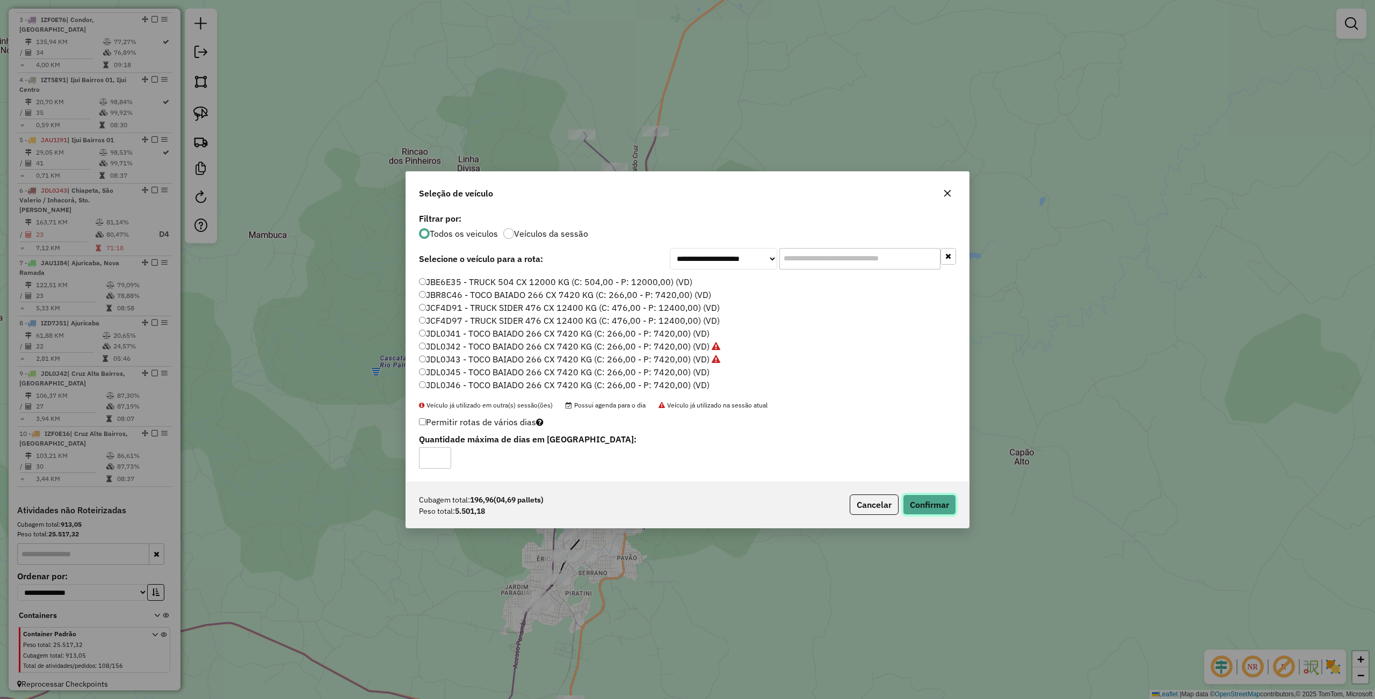
click at [945, 510] on button "Confirmar" at bounding box center [929, 505] width 53 height 20
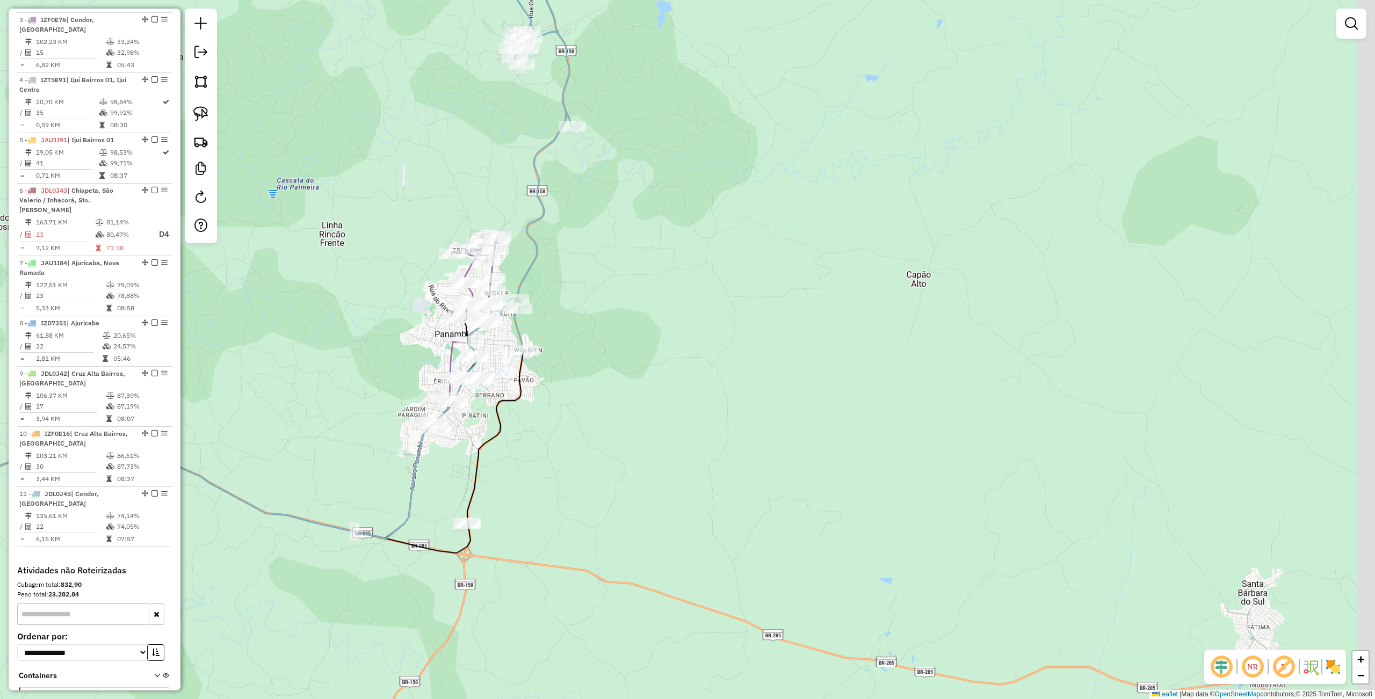
drag, startPoint x: 894, startPoint y: 454, endPoint x: 791, endPoint y: 276, distance: 205.5
click at [791, 276] on div "Janela de atendimento Grade de atendimento Capacidade Transportadoras Veículos …" at bounding box center [687, 349] width 1375 height 699
click at [200, 114] on img at bounding box center [200, 113] width 15 height 15
drag, startPoint x: 511, startPoint y: 508, endPoint x: 467, endPoint y: 544, distance: 57.3
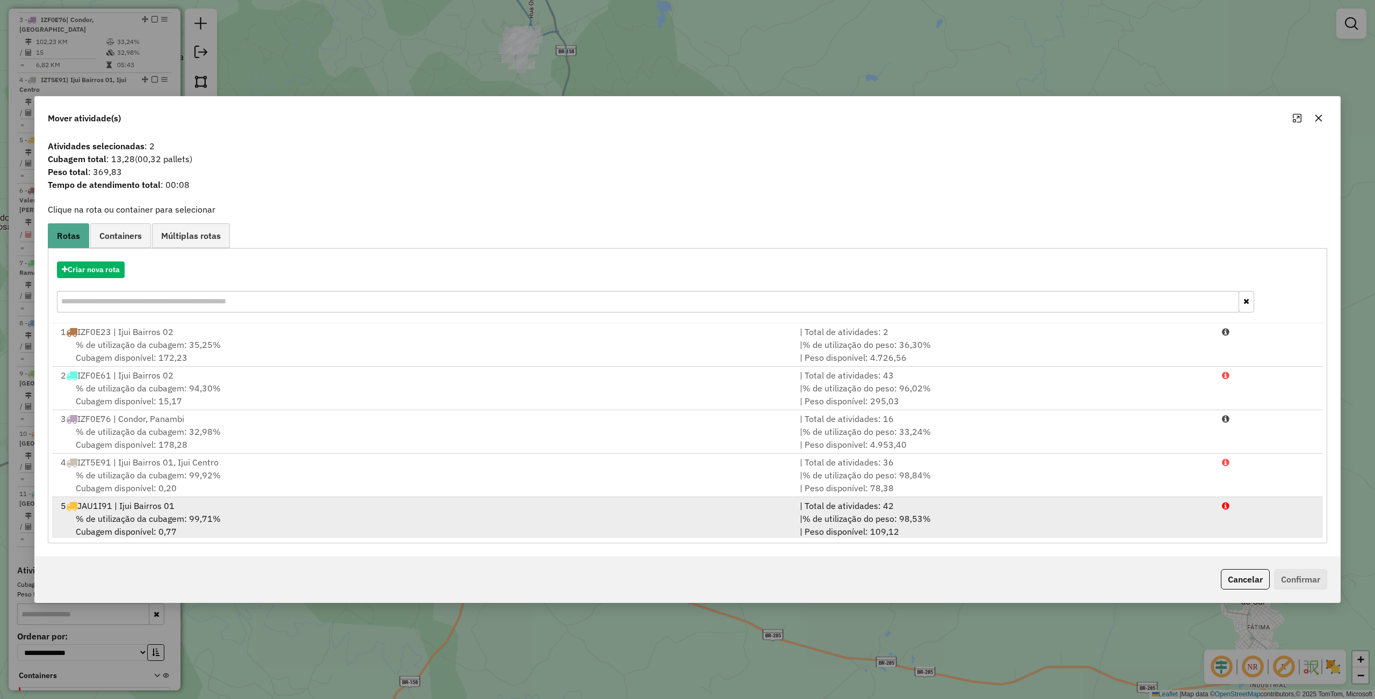
scroll to position [265, 0]
click at [360, 516] on div "% de utilização da cubagem: 74,05% Cubagem disponível: 69,04" at bounding box center [423, 523] width 739 height 26
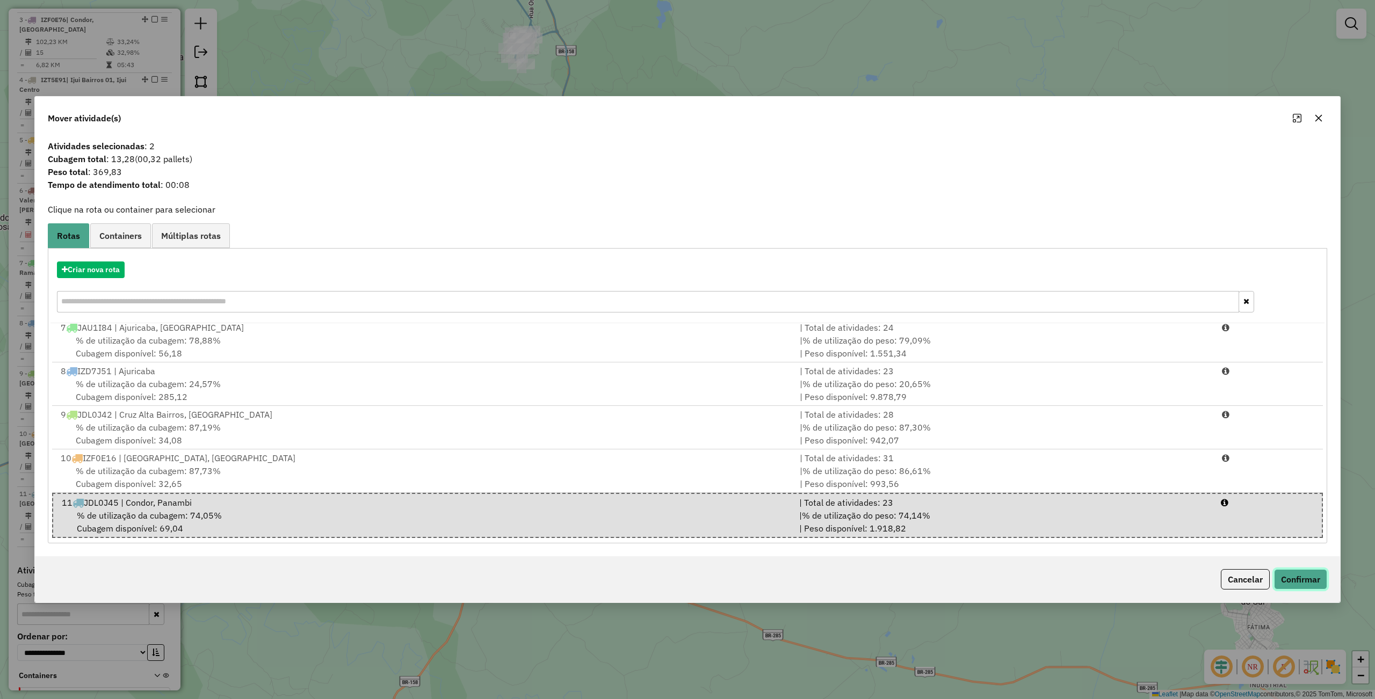
click at [1293, 577] on button "Confirmar" at bounding box center [1300, 579] width 53 height 20
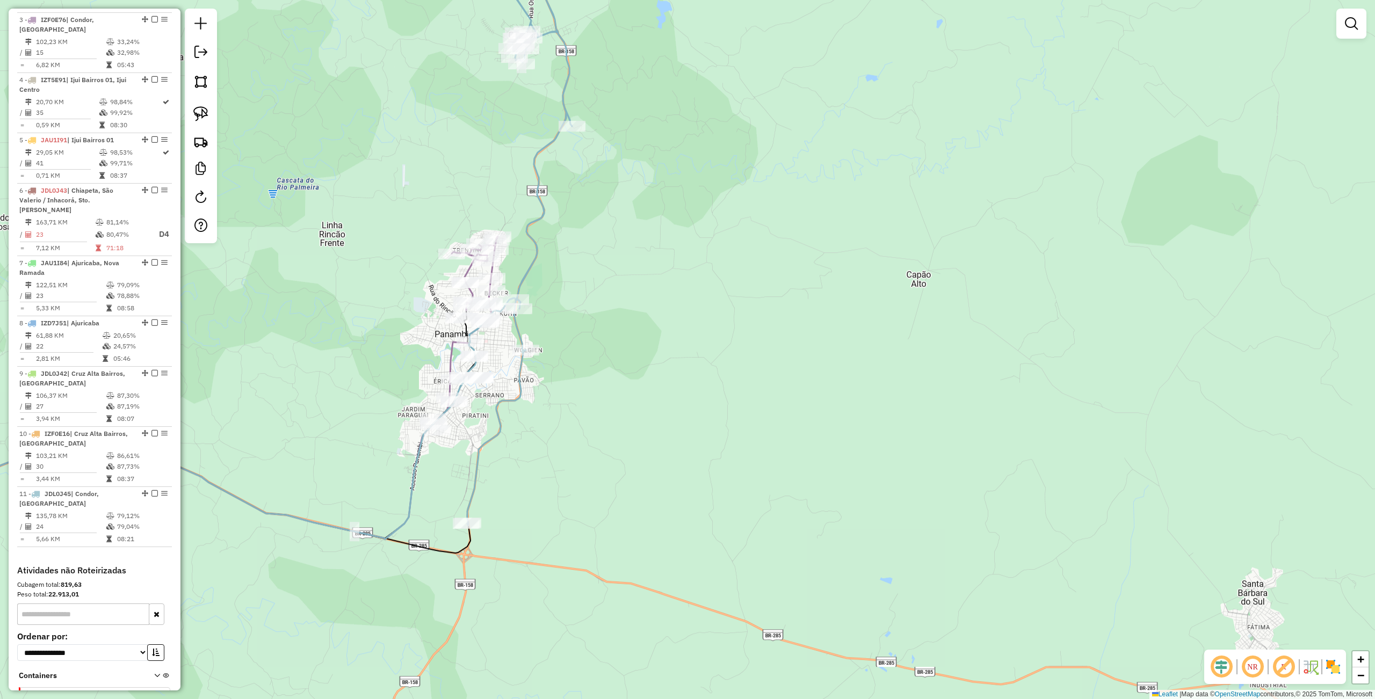
click at [200, 102] on link at bounding box center [201, 114] width 24 height 24
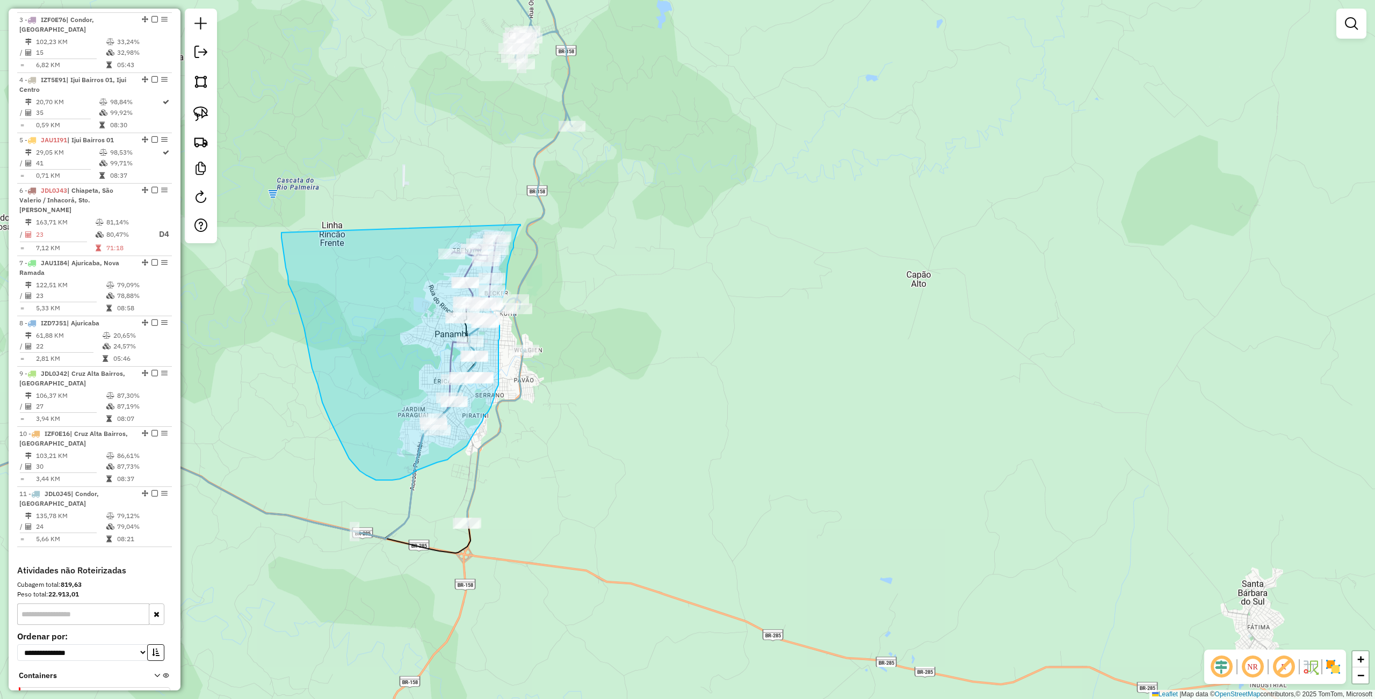
drag, startPoint x: 307, startPoint y: 343, endPoint x: 520, endPoint y: 224, distance: 243.8
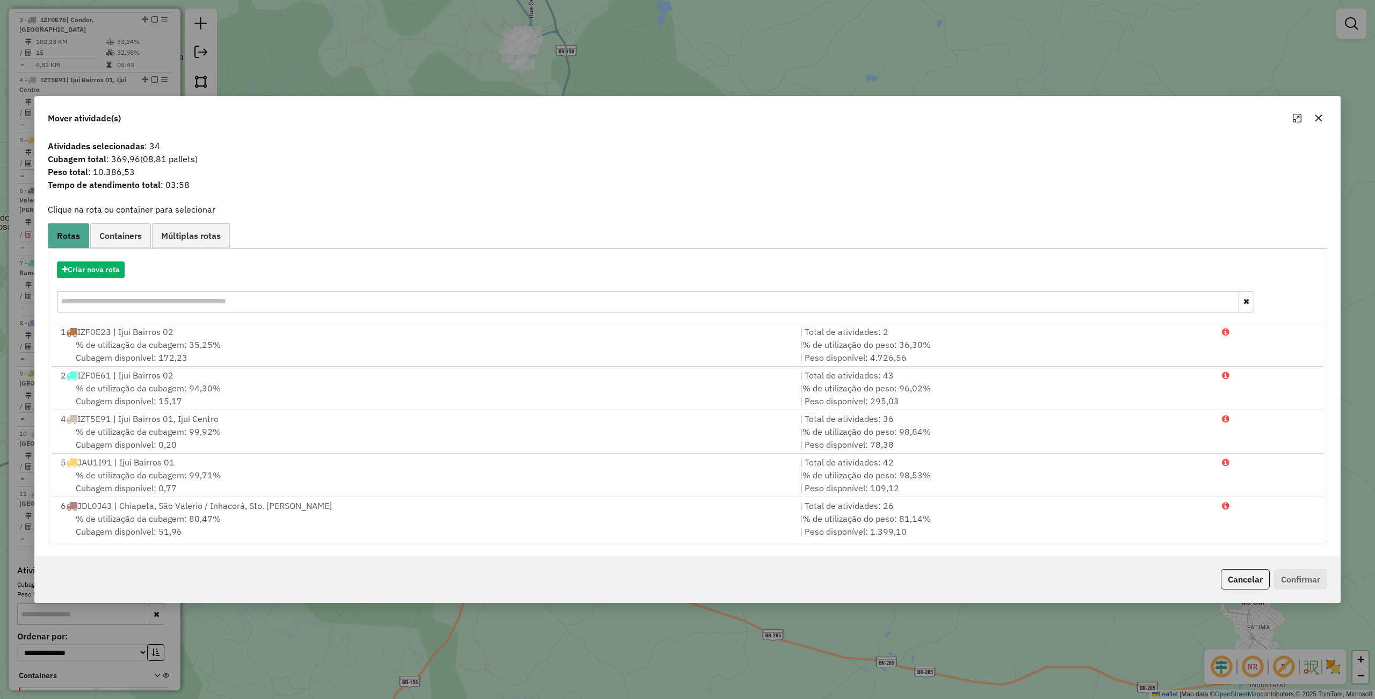
click at [103, 253] on div "Criar nova rota" at bounding box center [687, 288] width 1274 height 70
click at [97, 262] on button "Criar nova rota" at bounding box center [91, 270] width 68 height 17
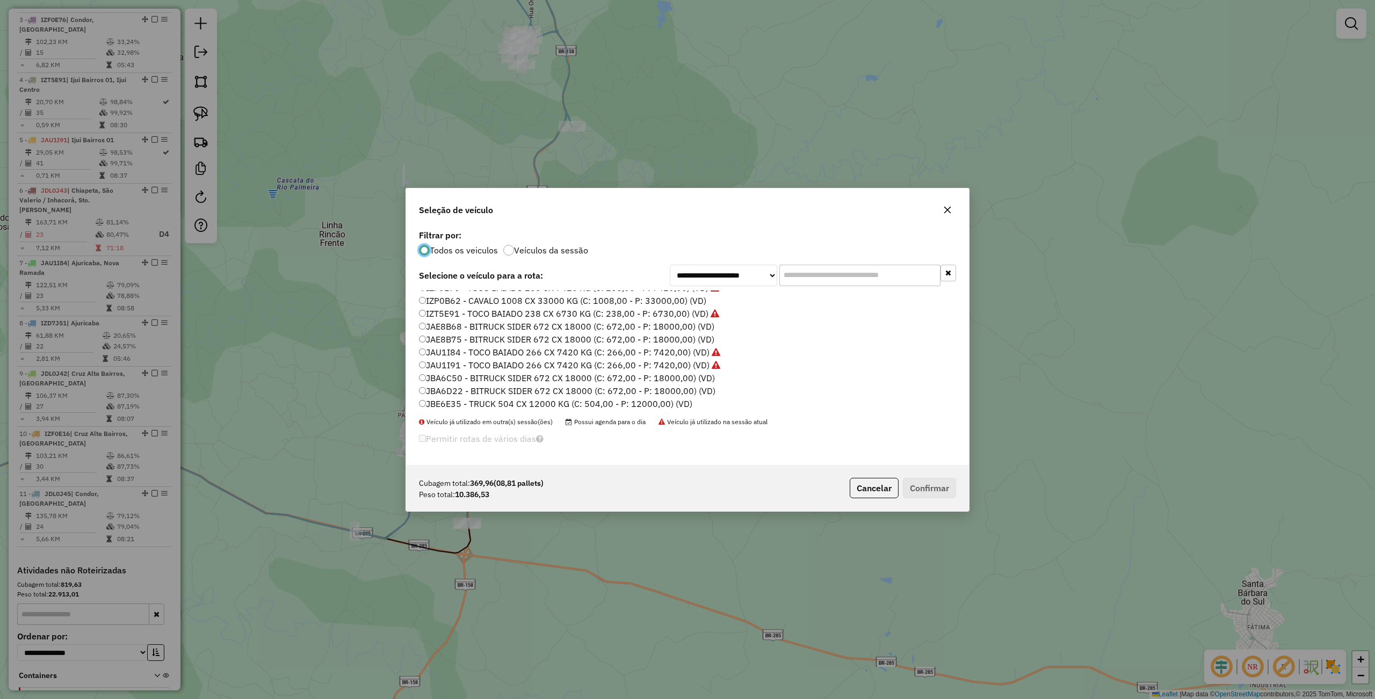
scroll to position [143, 0]
click at [464, 359] on label "IZF0E76 - TOCO BAIADO 266 CX 7420 KG (C: 266,00 - P: 7420,00) (VD)" at bounding box center [569, 359] width 300 height 13
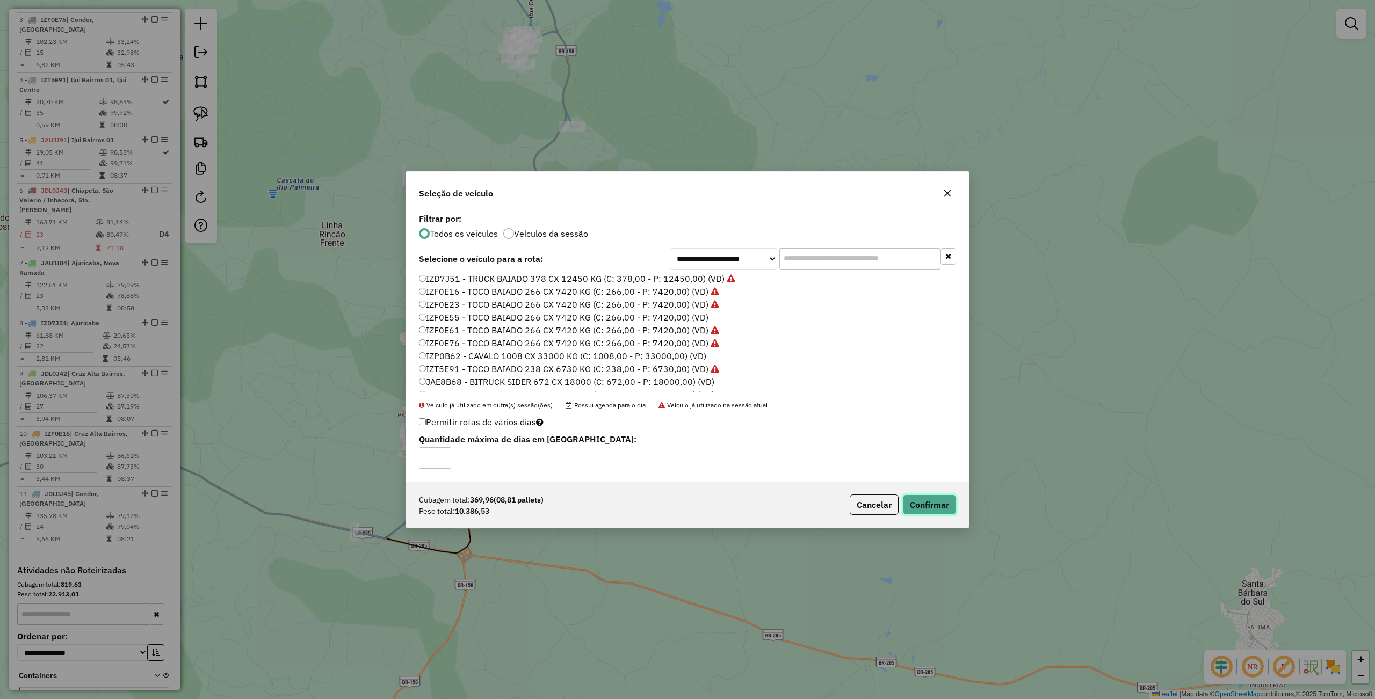
click at [934, 508] on button "Confirmar" at bounding box center [929, 505] width 53 height 20
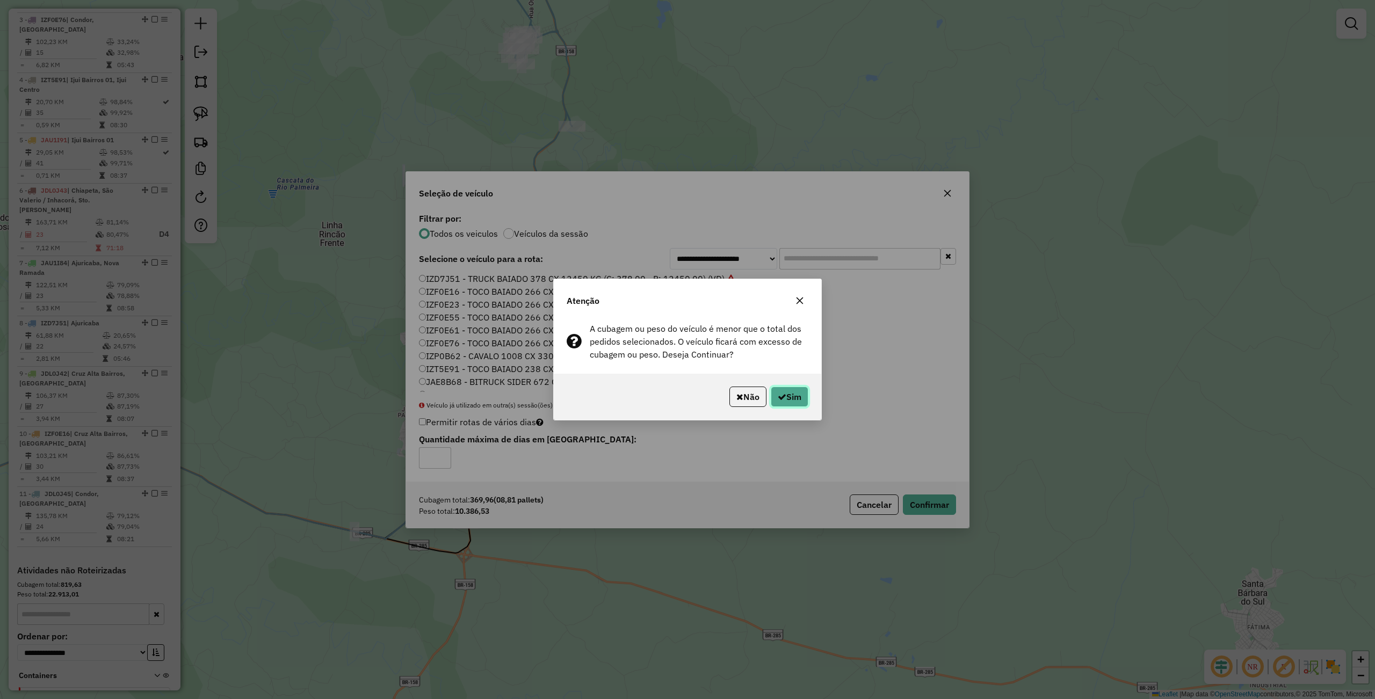
click at [795, 391] on button "Sim" at bounding box center [790, 397] width 38 height 20
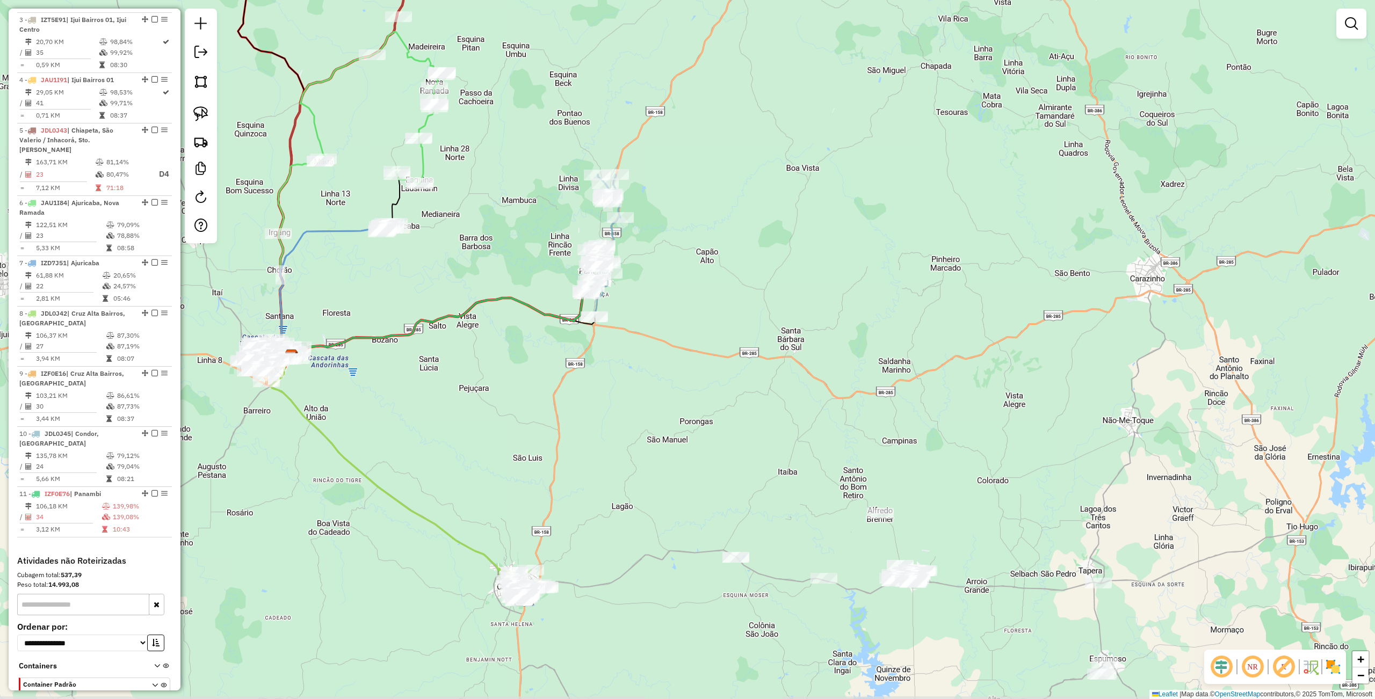
drag, startPoint x: 704, startPoint y: 387, endPoint x: 684, endPoint y: 364, distance: 30.5
click at [672, 368] on div "Janela de atendimento Grade de atendimento Capacidade Transportadoras Veículos …" at bounding box center [687, 349] width 1375 height 699
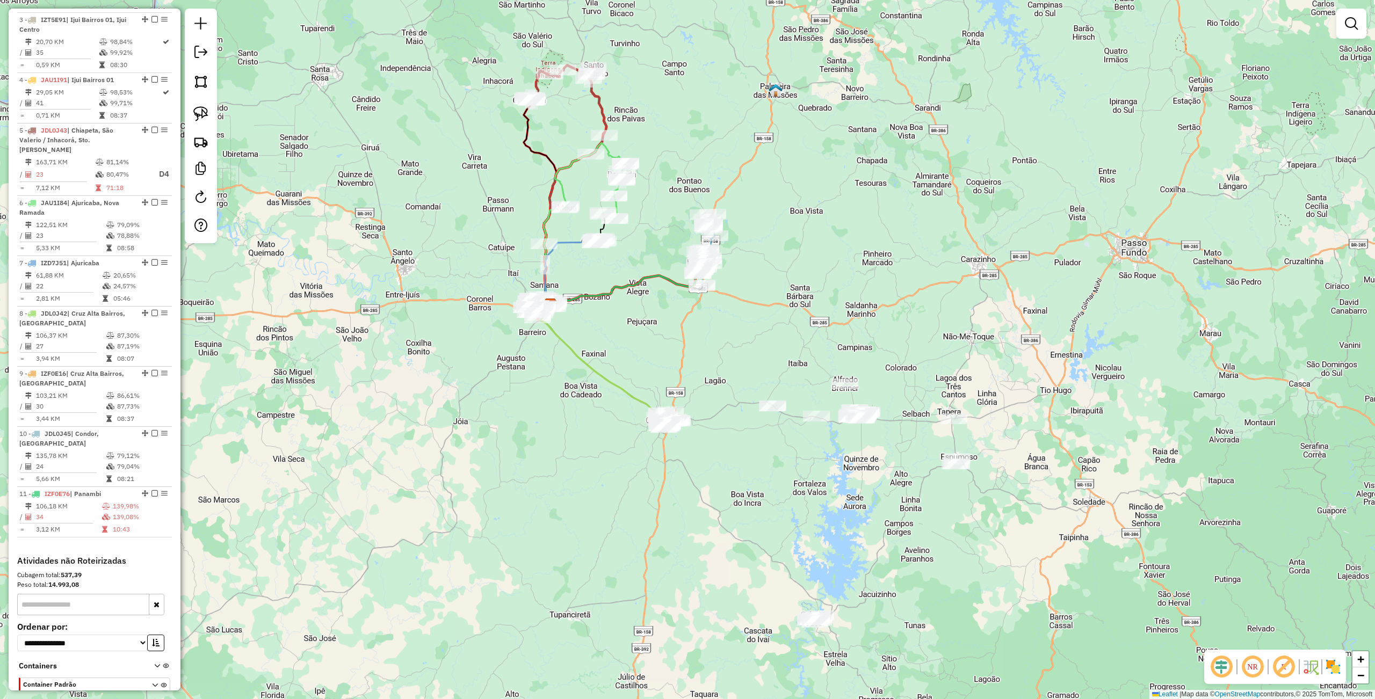
drag, startPoint x: 693, startPoint y: 419, endPoint x: 752, endPoint y: 374, distance: 74.4
click at [752, 374] on div "Janela de atendimento Grade de atendimento Capacidade Transportadoras Veículos …" at bounding box center [687, 349] width 1375 height 699
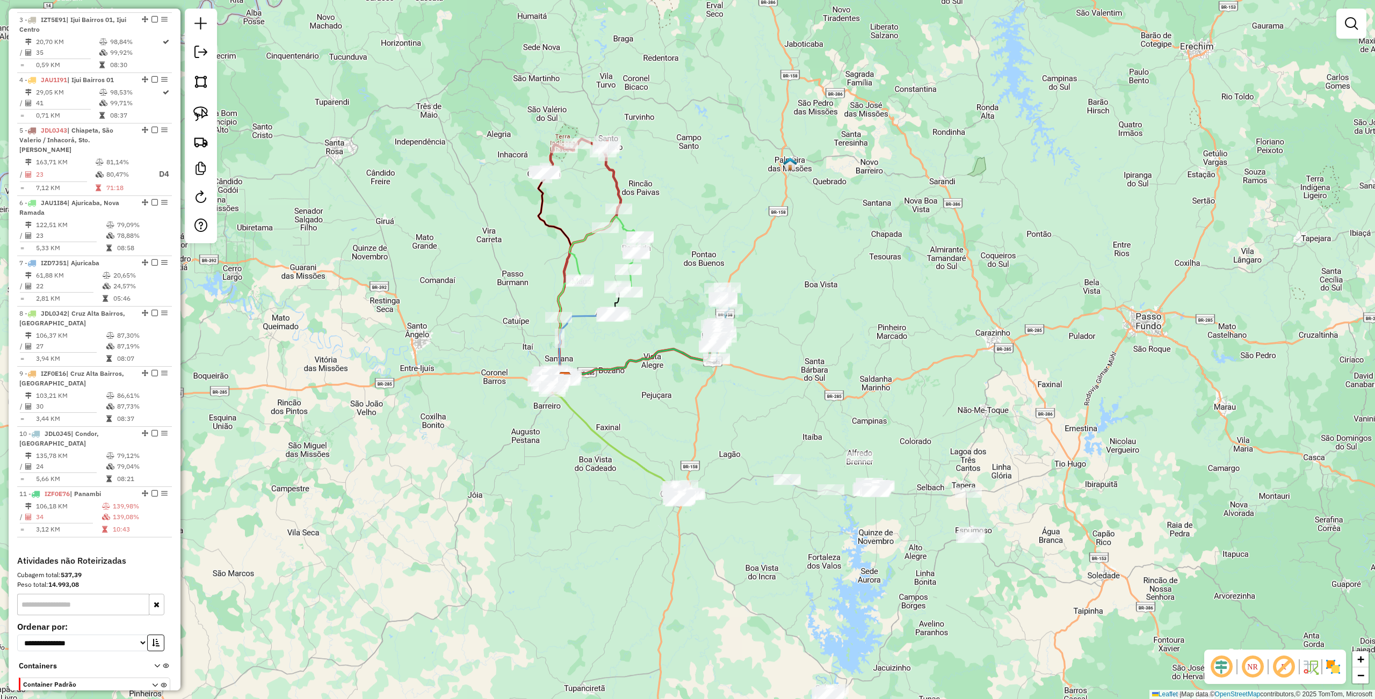
drag, startPoint x: 729, startPoint y: 360, endPoint x: 745, endPoint y: 423, distance: 65.5
click at [745, 423] on div "Janela de atendimento Grade de atendimento Capacidade Transportadoras Veículos …" at bounding box center [687, 349] width 1375 height 699
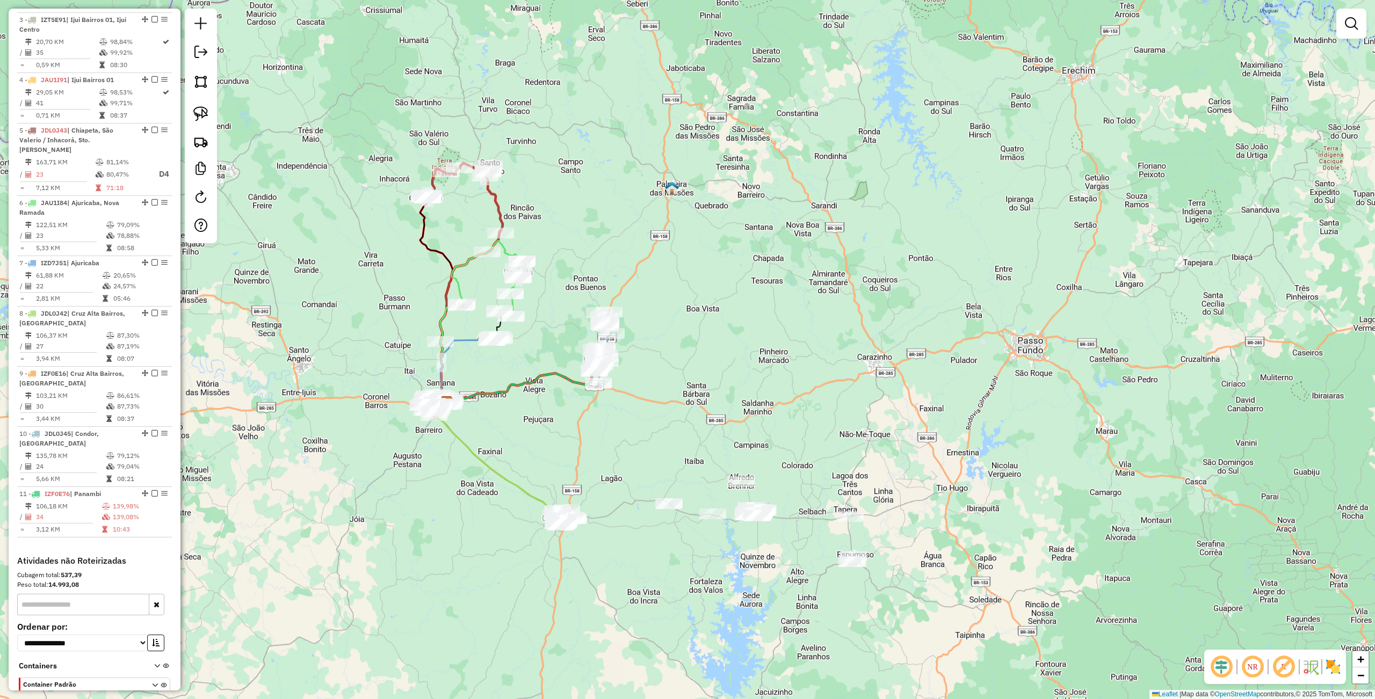
drag, startPoint x: 733, startPoint y: 409, endPoint x: 602, endPoint y: 450, distance: 137.8
click at [592, 450] on div "Janela de atendimento Grade de atendimento Capacidade Transportadoras Veículos …" at bounding box center [687, 349] width 1375 height 699
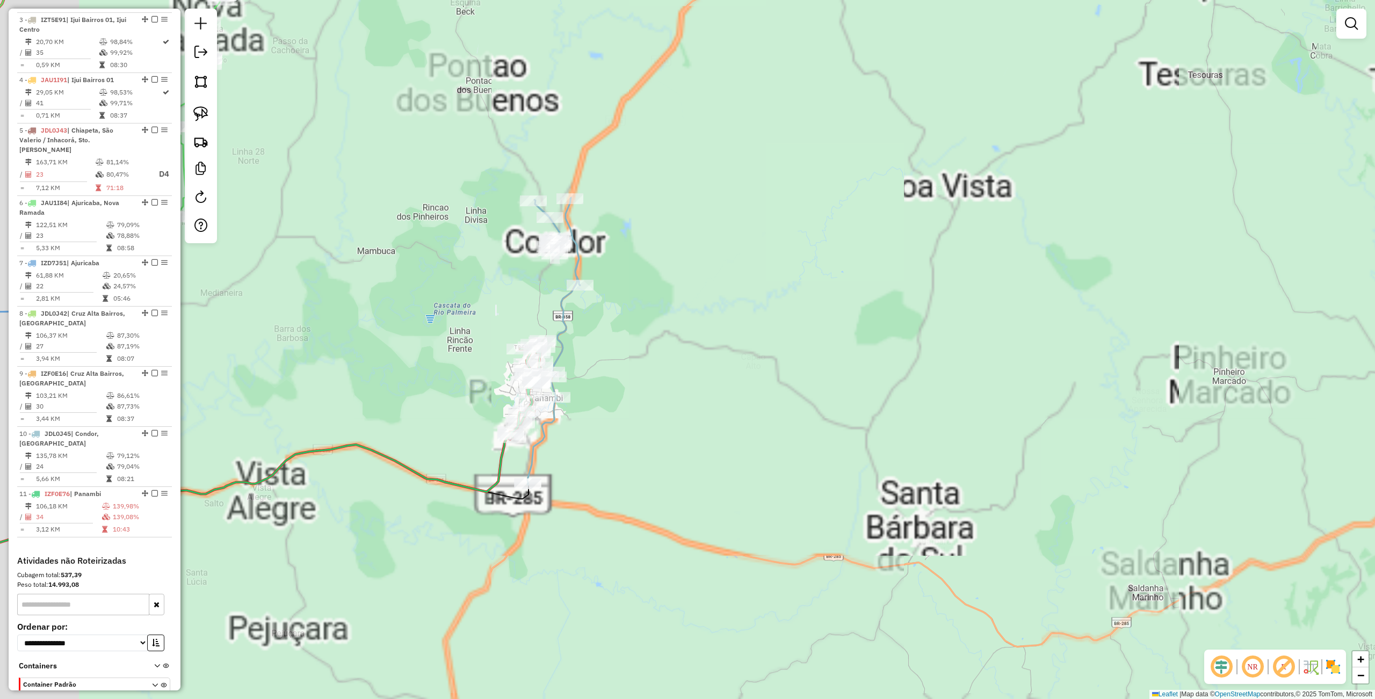
drag, startPoint x: 576, startPoint y: 432, endPoint x: 677, endPoint y: 391, distance: 108.9
click at [677, 391] on div "Janela de atendimento Grade de atendimento Capacidade Transportadoras Veículos …" at bounding box center [687, 349] width 1375 height 699
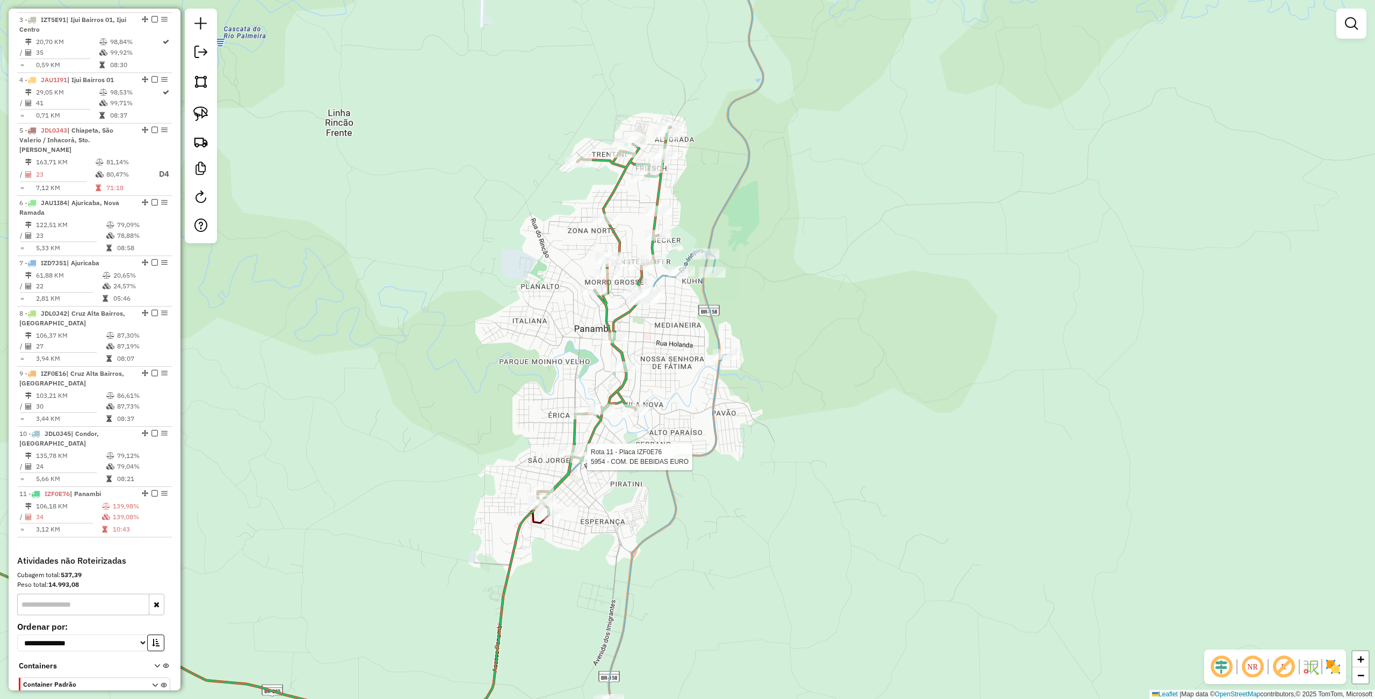
select select "**********"
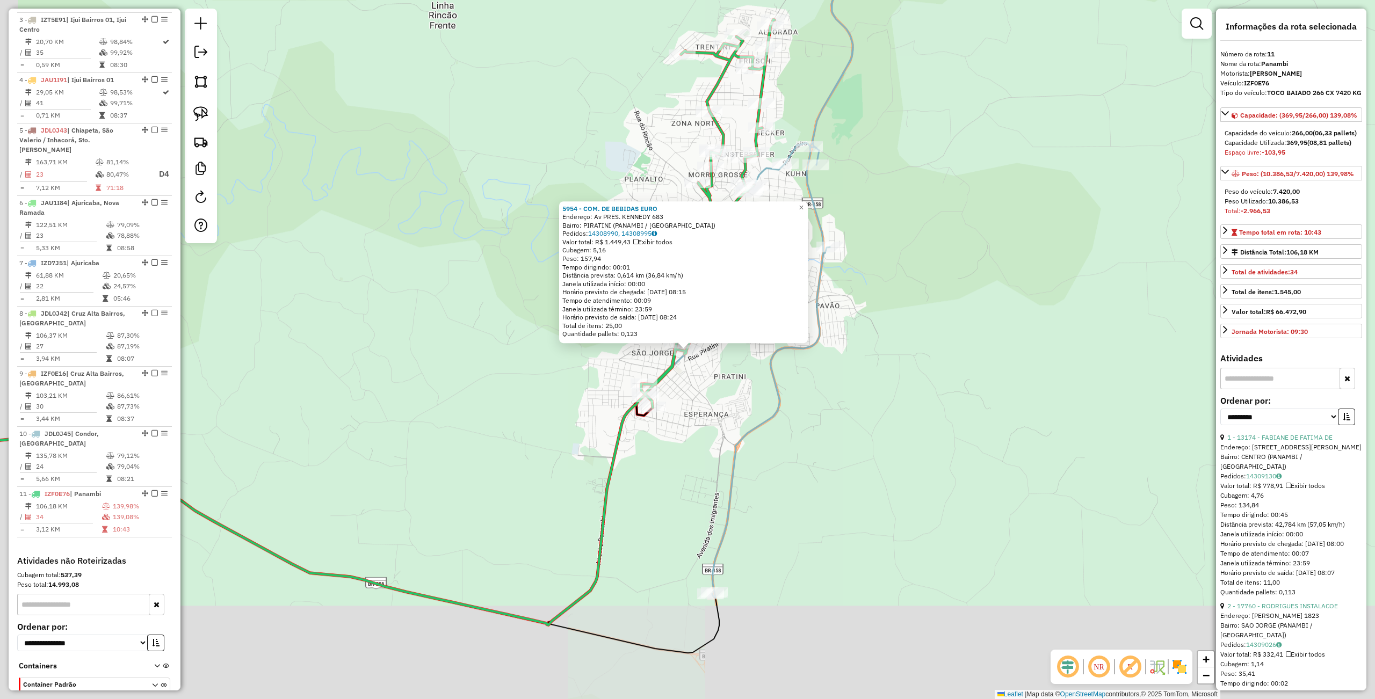
scroll to position [553, 0]
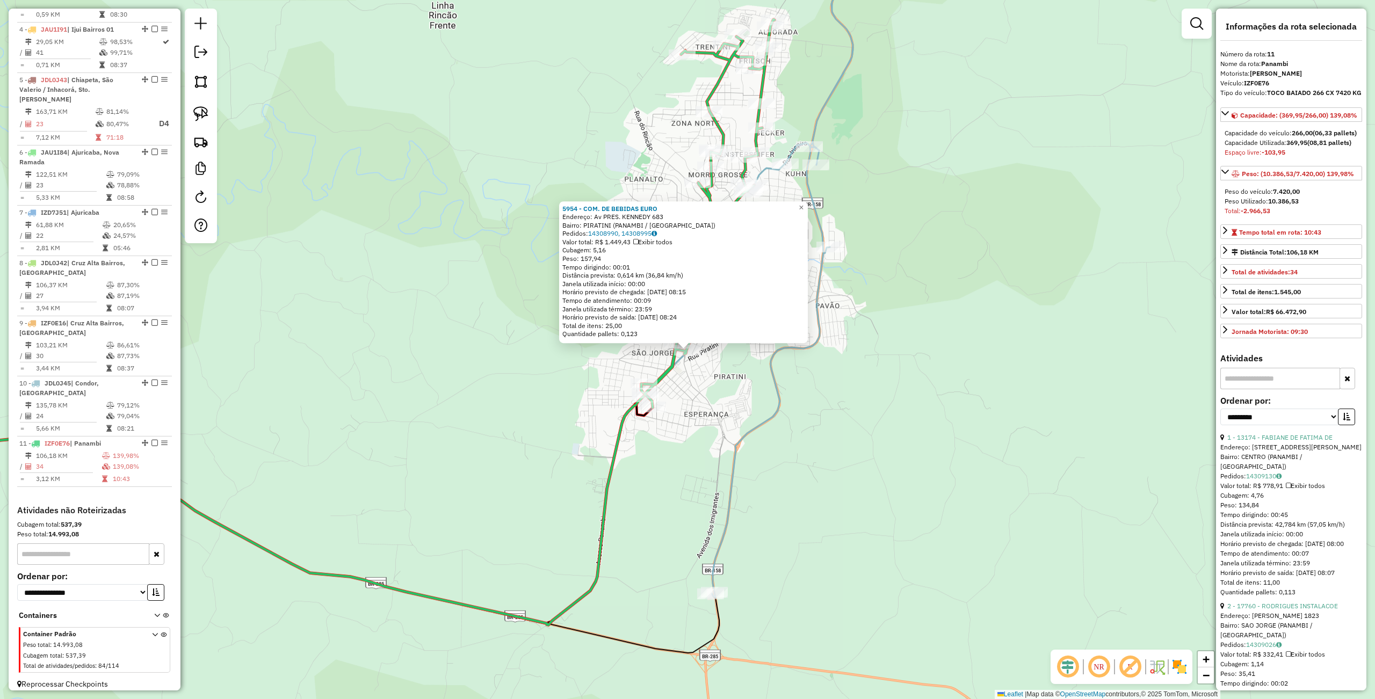
click at [692, 459] on div "5954 - COM. DE BEBIDAS EURO Endereço: Av PRES. KENNEDY 683 Bairro: PIRATINI (PA…" at bounding box center [687, 349] width 1375 height 699
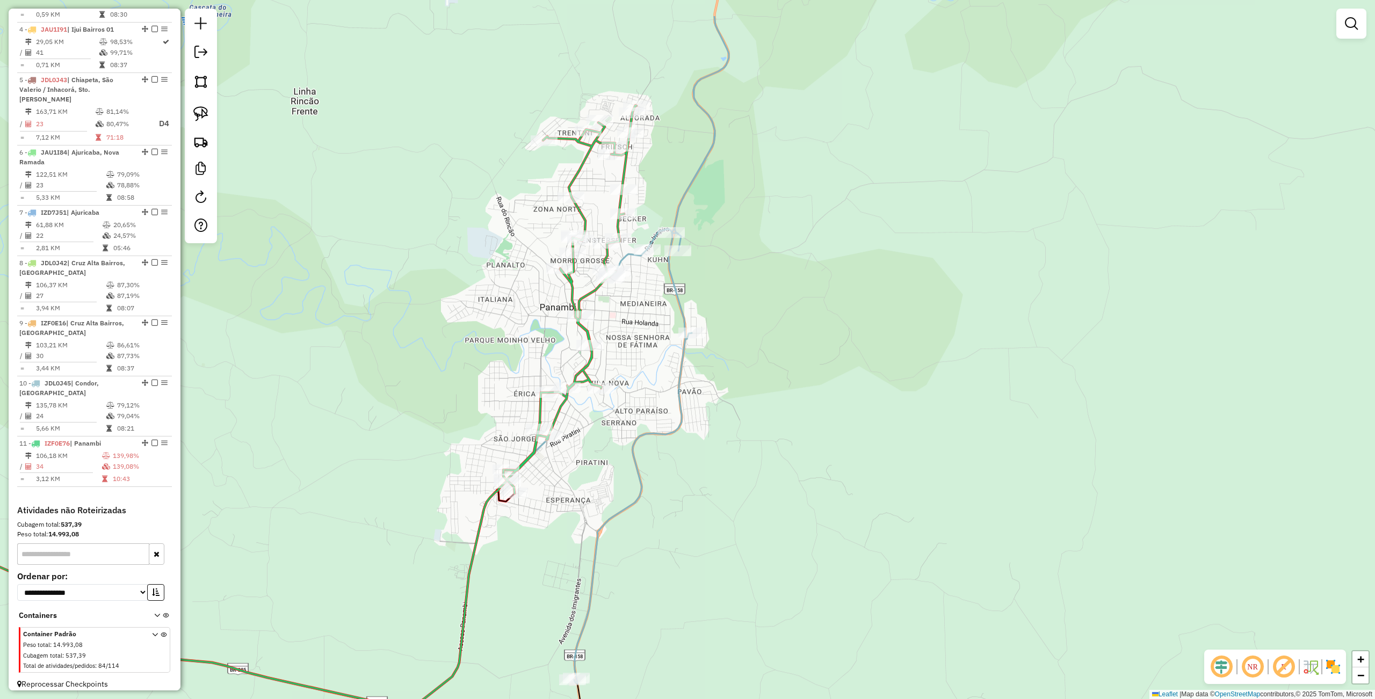
drag, startPoint x: 712, startPoint y: 439, endPoint x: 587, endPoint y: 501, distance: 139.1
click at [568, 536] on div "Janela de atendimento Grade de atendimento Capacidade Transportadoras Veículos …" at bounding box center [687, 349] width 1375 height 699
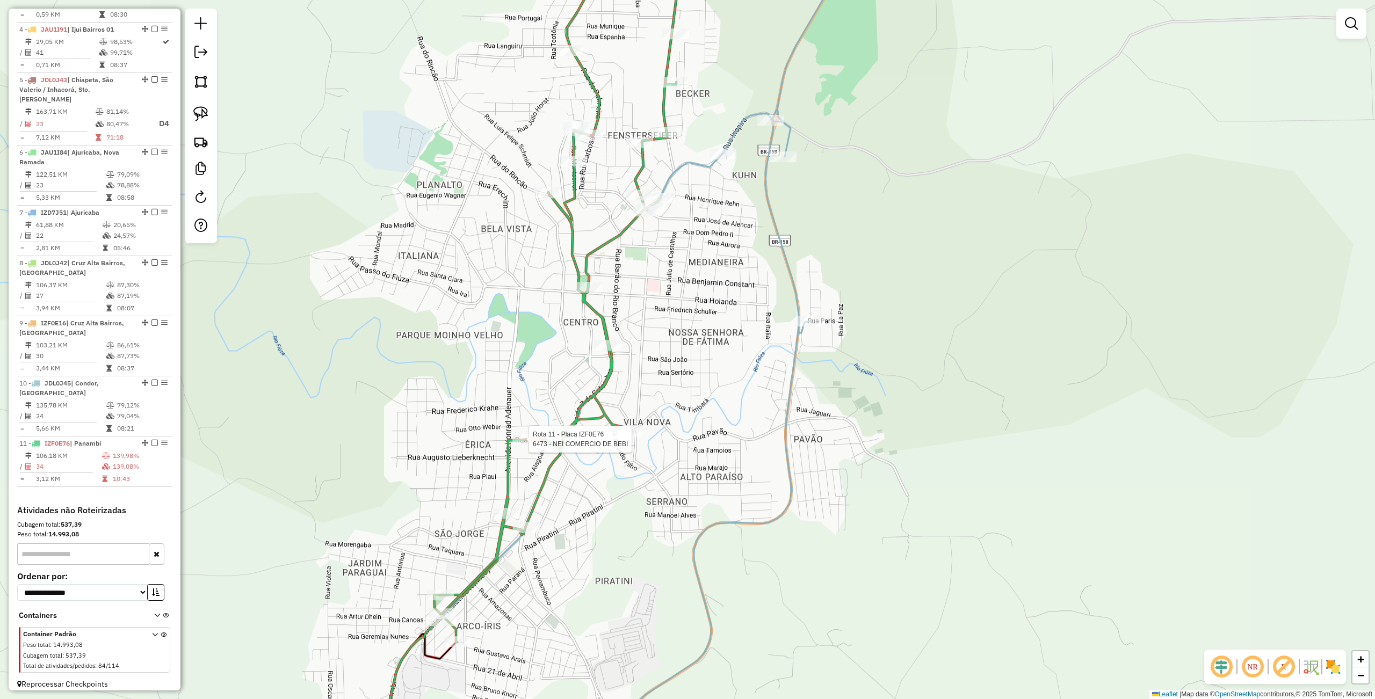
select select "**********"
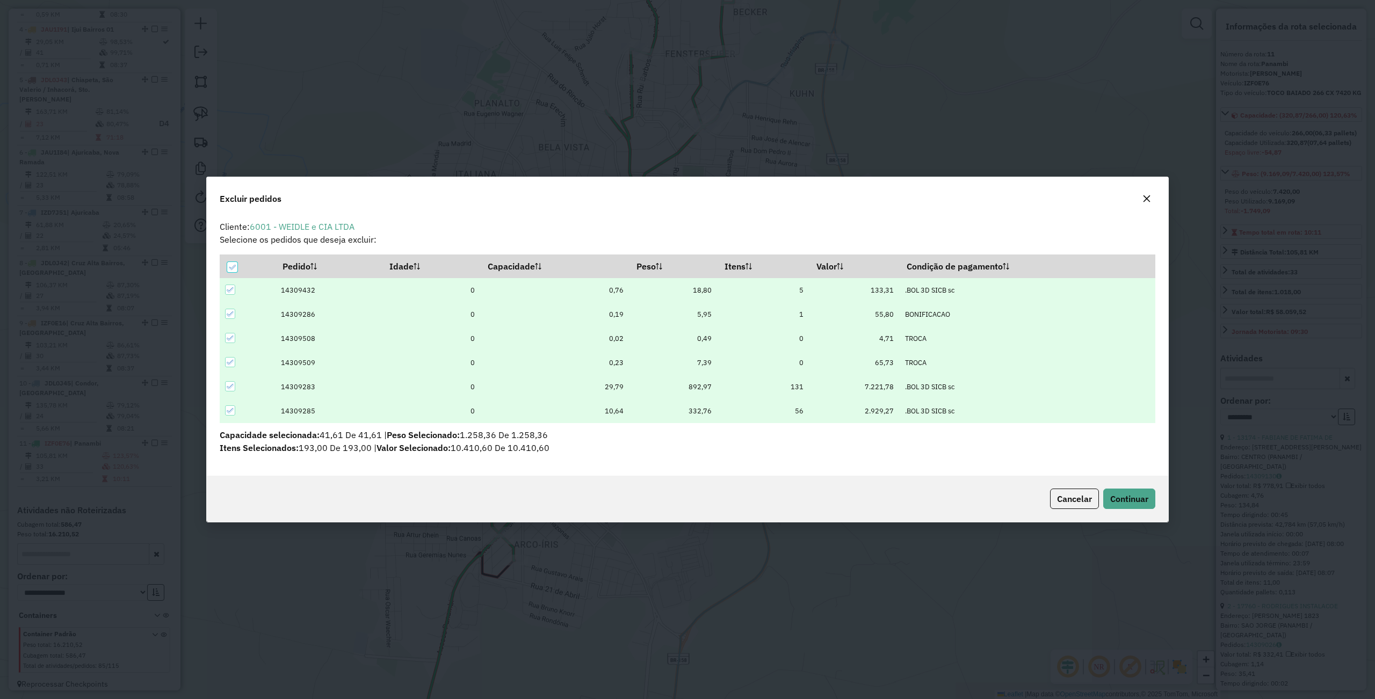
scroll to position [0, 0]
click at [1124, 495] on span "Continuar" at bounding box center [1129, 499] width 38 height 11
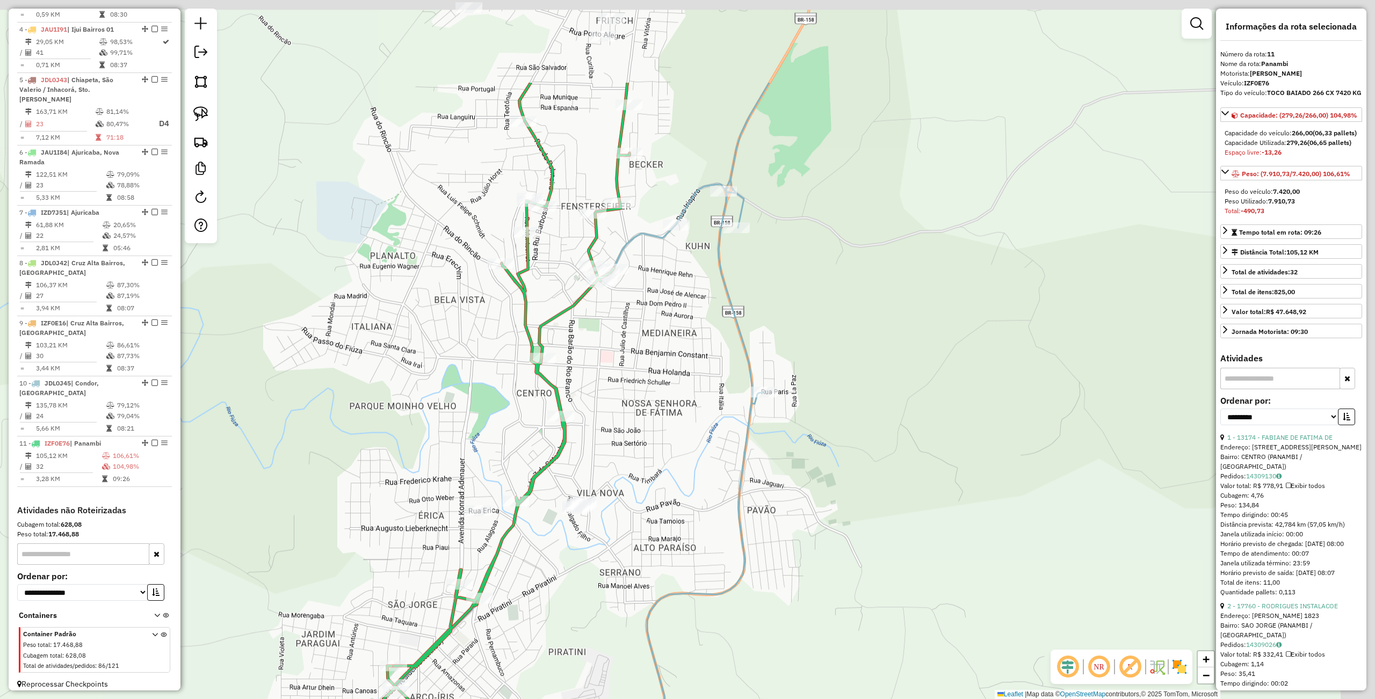
drag, startPoint x: 839, startPoint y: 402, endPoint x: 733, endPoint y: 556, distance: 187.0
click at [735, 563] on icon at bounding box center [665, 503] width 207 height 840
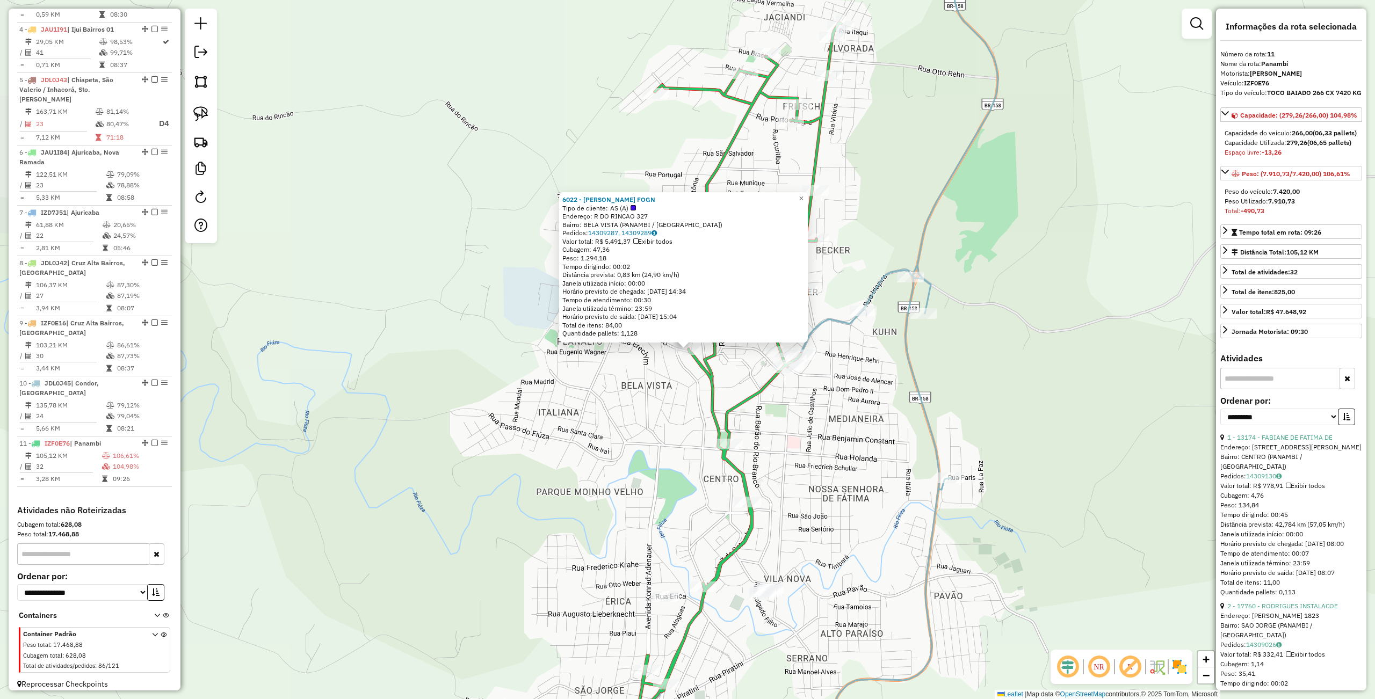
click at [501, 404] on div "6022 - CLAUDIO SOTILLI FOGN Tipo de cliente: AS (A) Endereço: R DO RINCAO 327 B…" at bounding box center [687, 349] width 1375 height 699
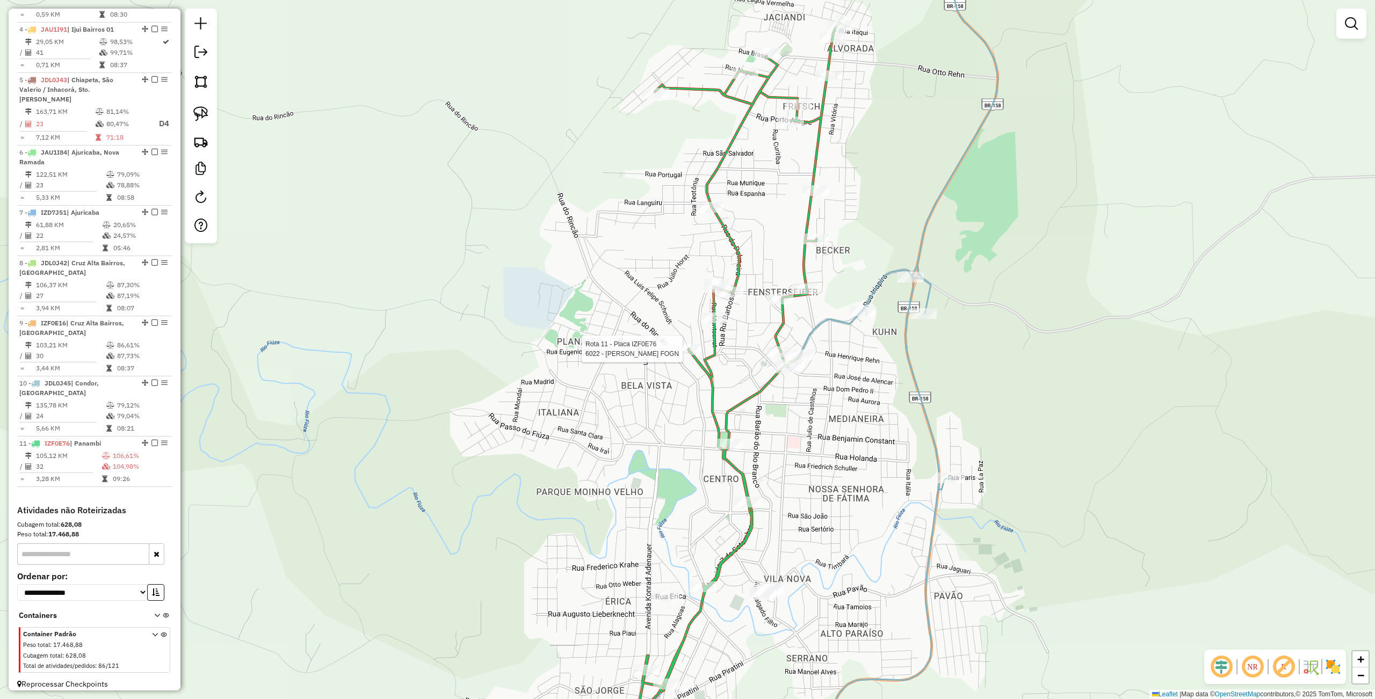
select select "**********"
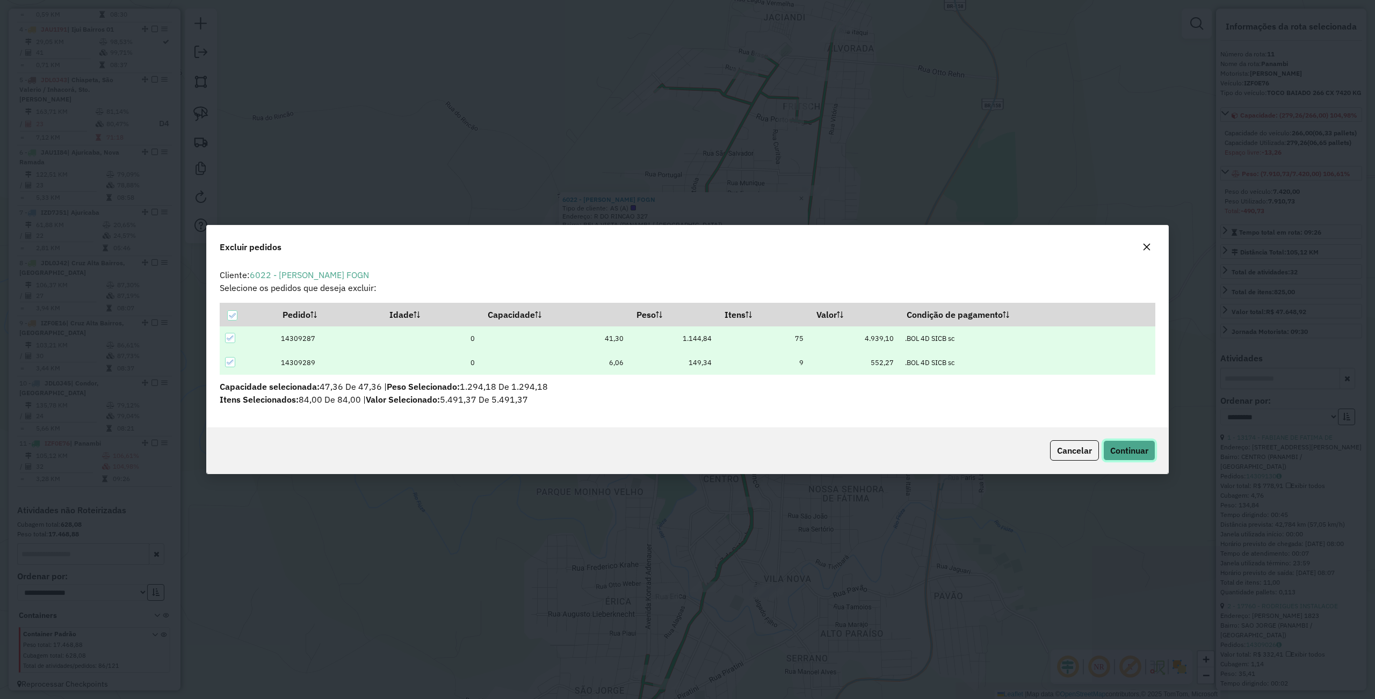
click at [1127, 450] on span "Continuar" at bounding box center [1129, 450] width 38 height 11
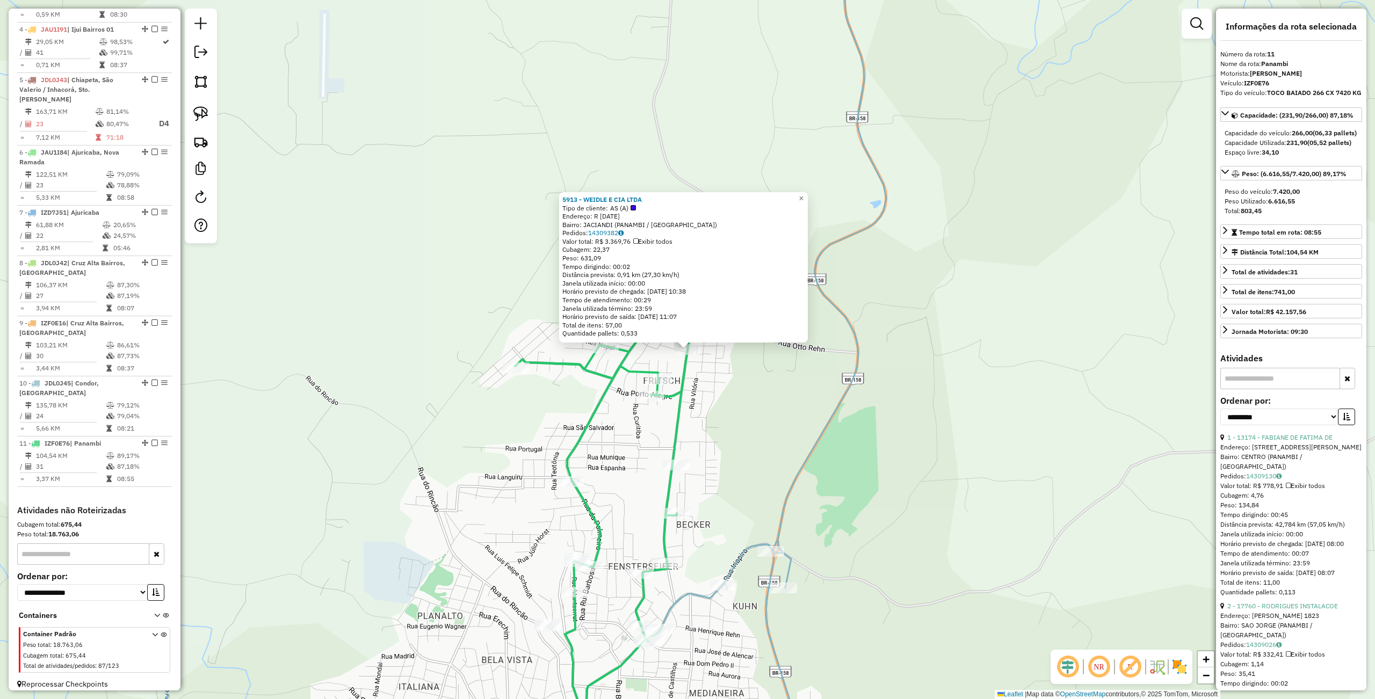
click at [911, 436] on div "5913 - WEIDLE E CIA LTDA Tipo de cliente: AS (A) Endereço: R 25 DE JULHO 2050 B…" at bounding box center [687, 349] width 1375 height 699
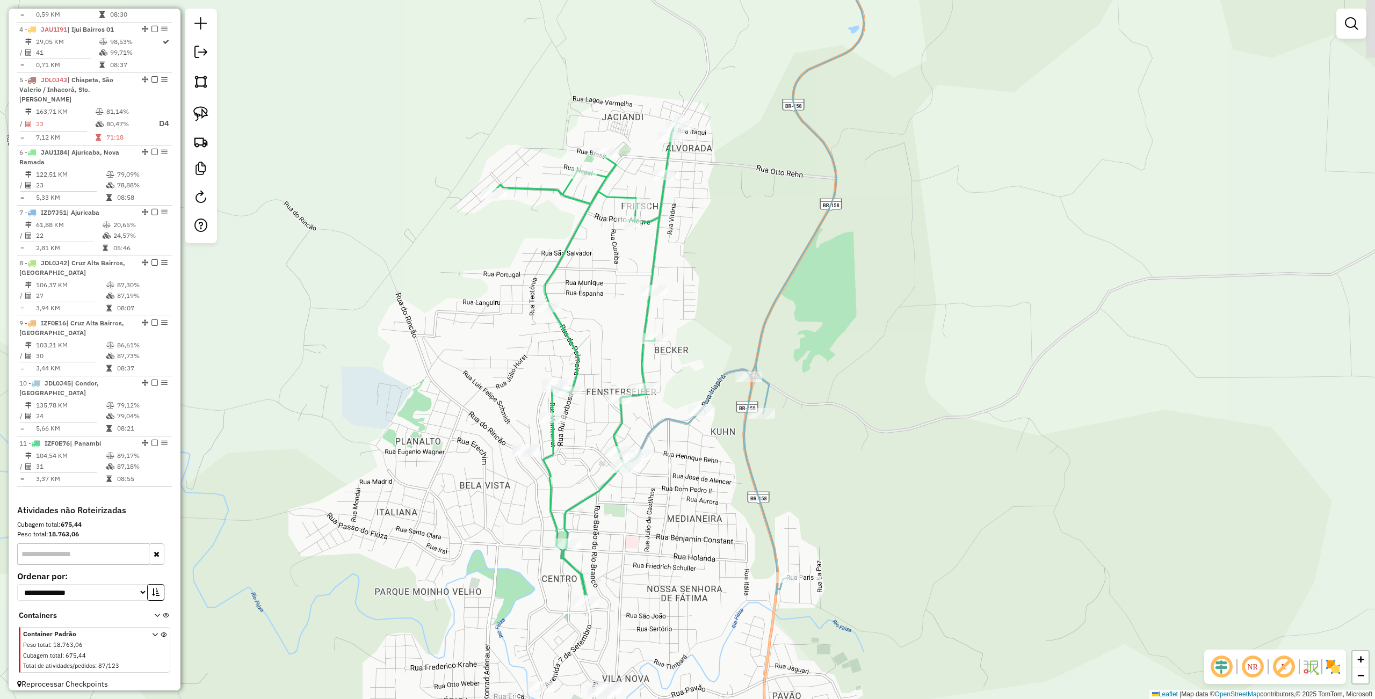
drag, startPoint x: 890, startPoint y: 452, endPoint x: 857, endPoint y: 276, distance: 179.3
click at [868, 276] on div "Janela de atendimento Grade de atendimento Capacidade Transportadoras Veículos …" at bounding box center [687, 349] width 1375 height 699
select select "**********"
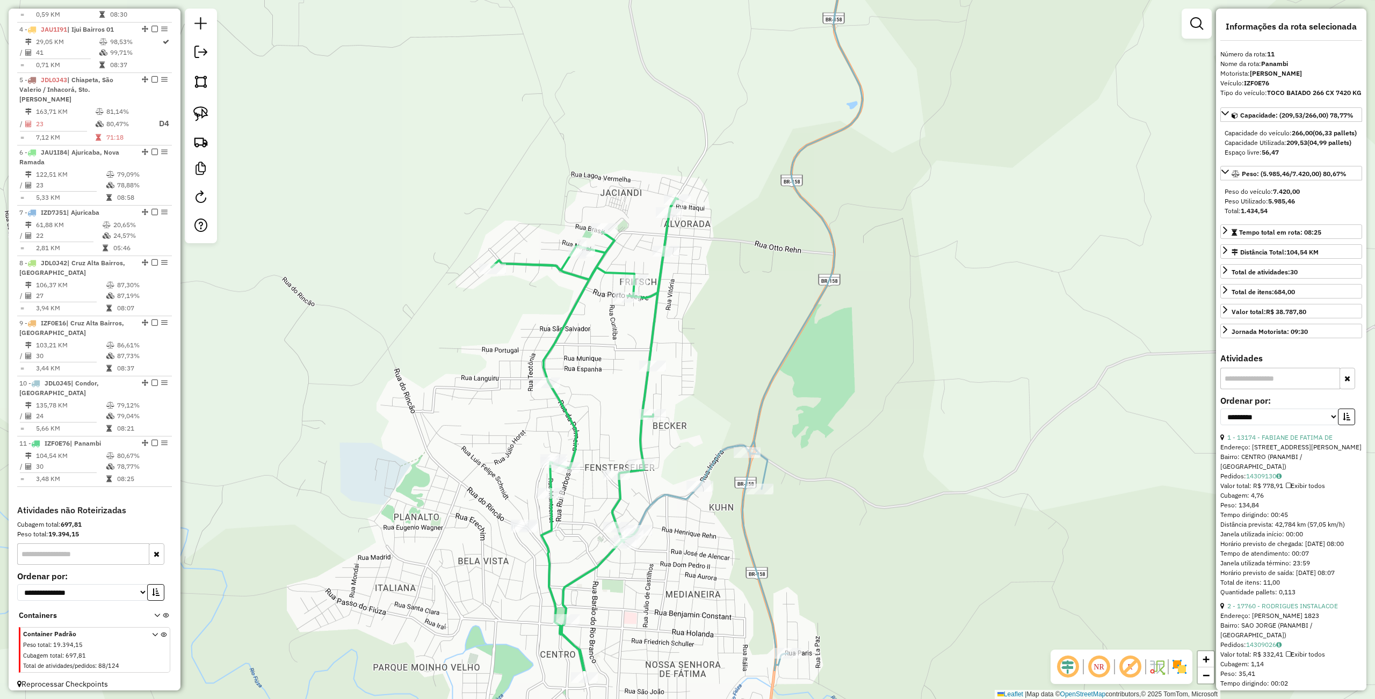
drag, startPoint x: 879, startPoint y: 467, endPoint x: 846, endPoint y: 332, distance: 139.2
click at [846, 332] on div "Janela de atendimento Grade de atendimento Capacidade Transportadoras Veículos …" at bounding box center [687, 349] width 1375 height 699
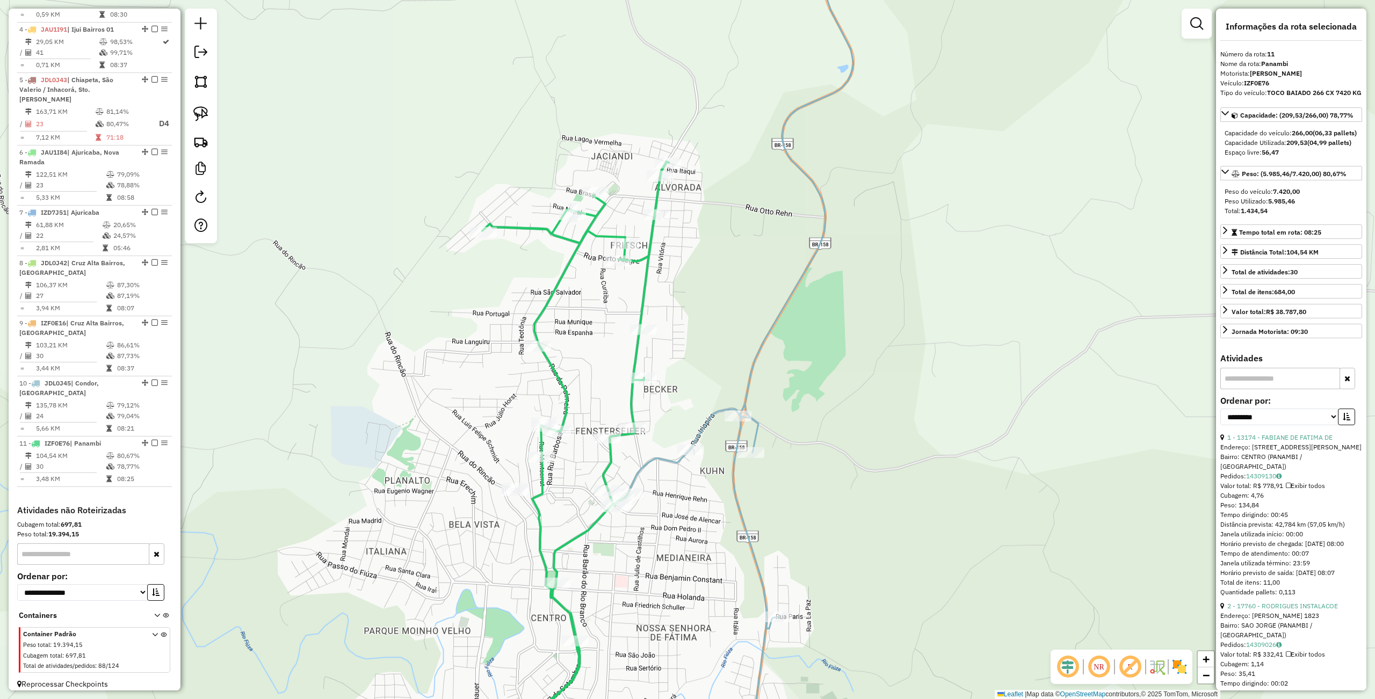
click at [559, 424] on icon at bounding box center [575, 466] width 186 height 608
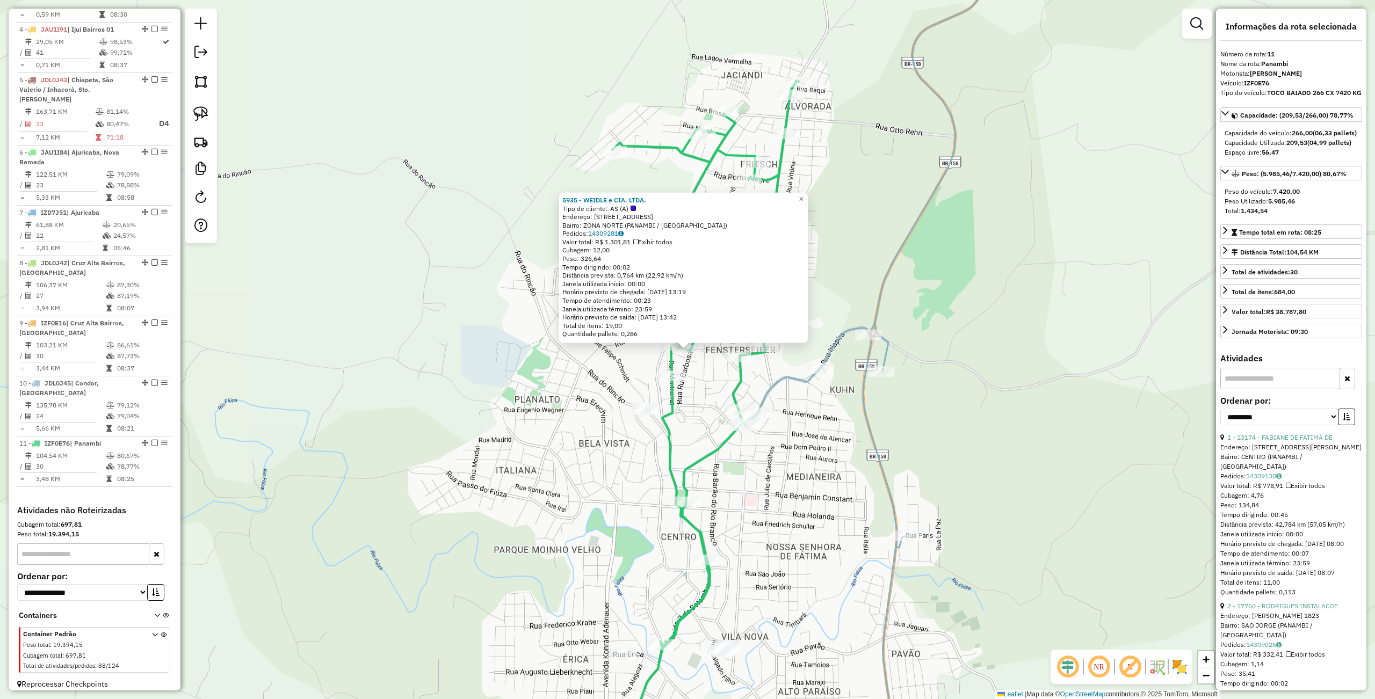
click at [561, 441] on div "5935 - WEIDLE e CIA. LTDA. Tipo de cliente: AS (A) Endereço: R DA PALMEIRA 880 …" at bounding box center [687, 349] width 1375 height 699
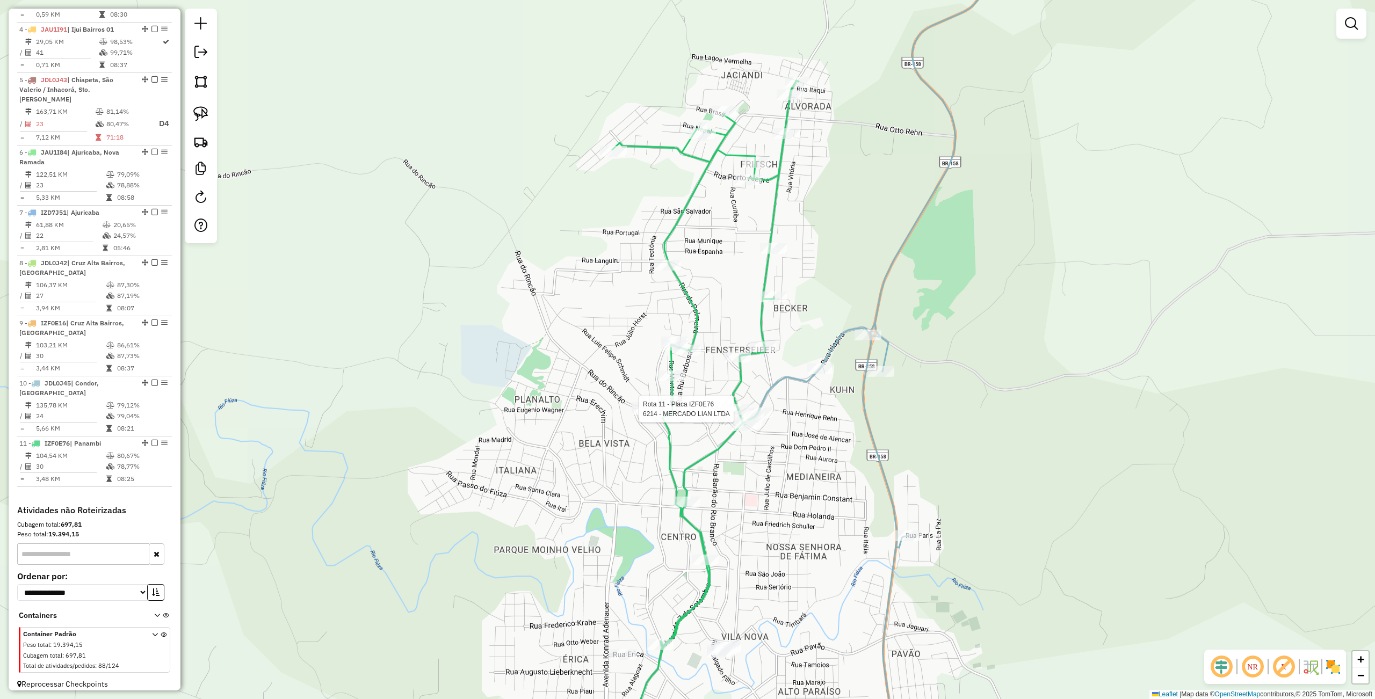
select select "**********"
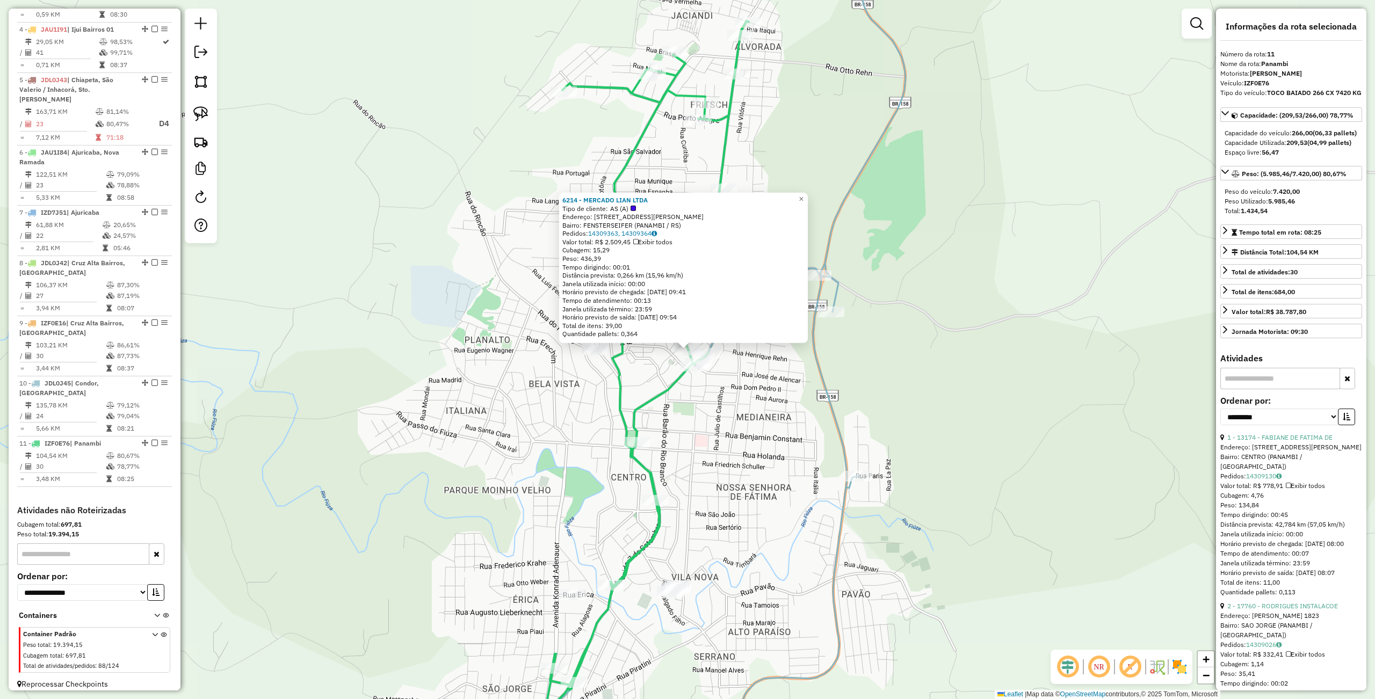
click at [751, 482] on div "6214 - MERCADO LIAN LTDA Tipo de cliente: AS (A) Endereço: R PEDRO ALVARES CABR…" at bounding box center [687, 349] width 1375 height 699
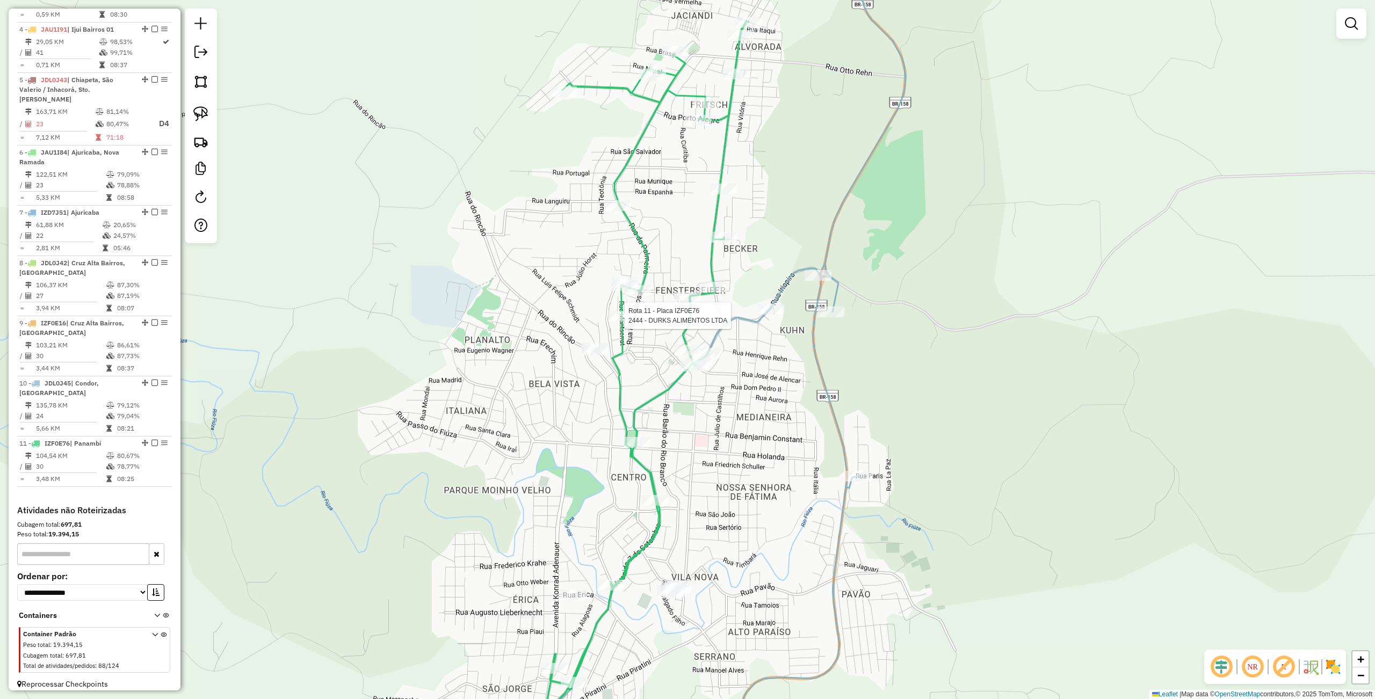
select select "**********"
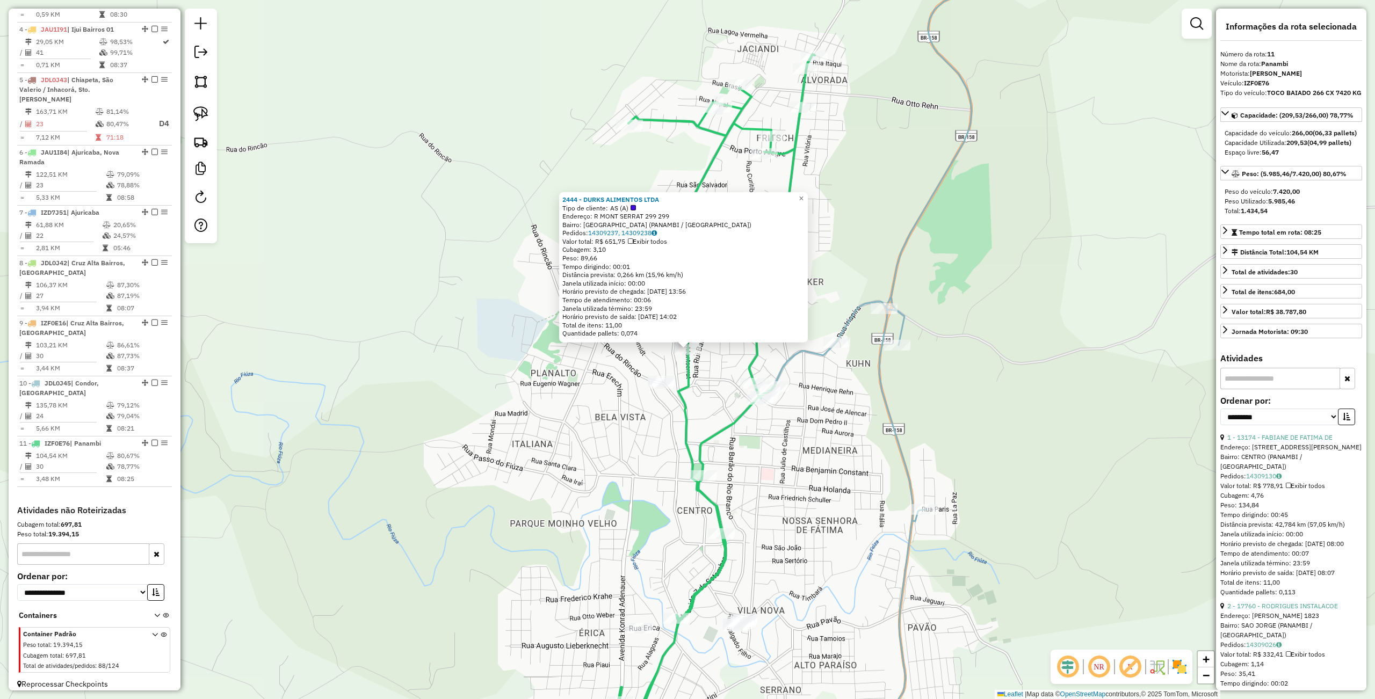
click at [670, 439] on div "2444 - DURKS ALIMENTOS LTDA Tipo de cliente: AS (A) Endereço: R MONT SERRAT 299…" at bounding box center [687, 349] width 1375 height 699
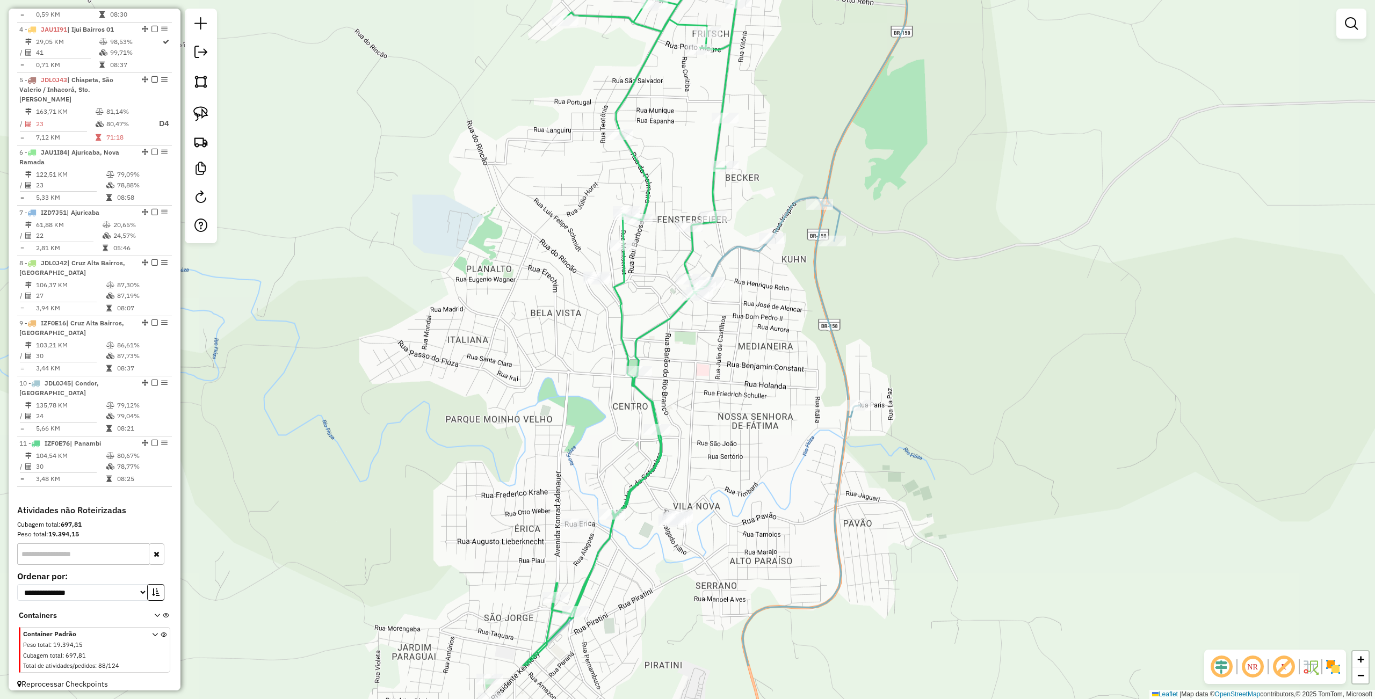
drag, startPoint x: 672, startPoint y: 439, endPoint x: 603, endPoint y: 302, distance: 154.2
click at [606, 315] on div "Janela de atendimento Grade de atendimento Capacidade Transportadoras Veículos …" at bounding box center [687, 349] width 1375 height 699
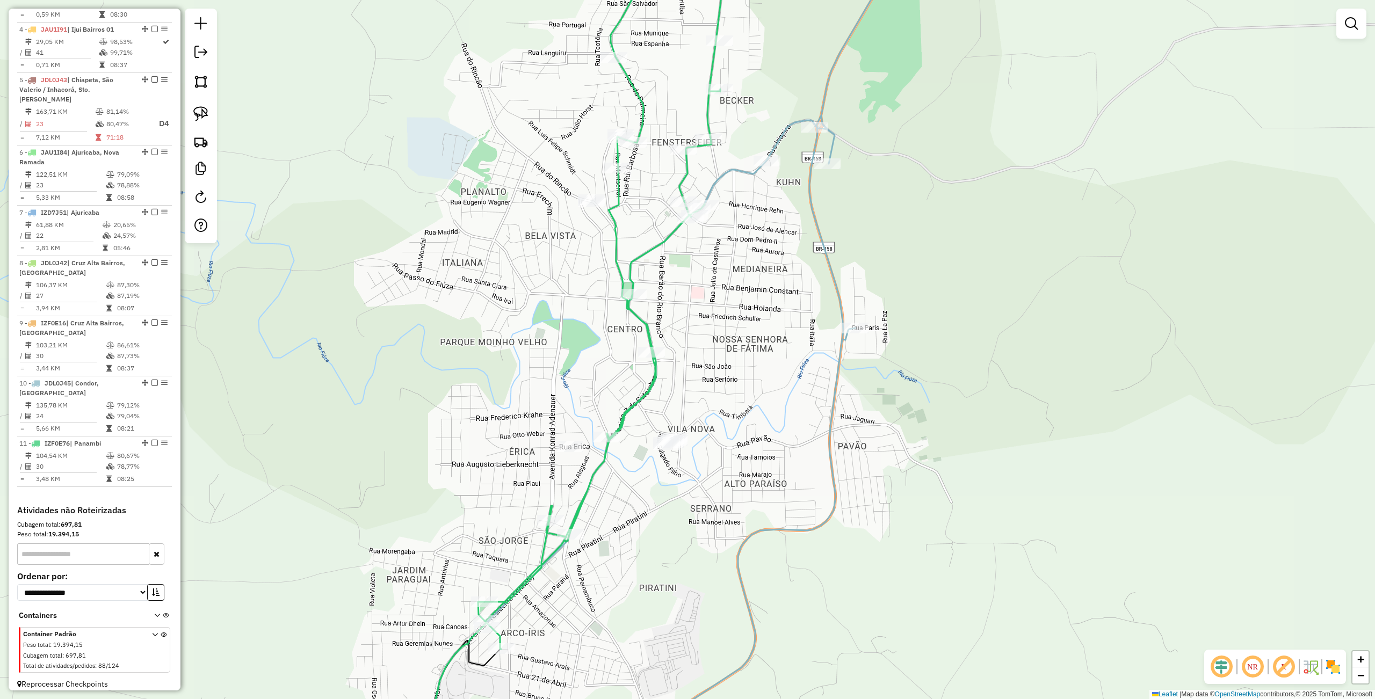
drag, startPoint x: 613, startPoint y: 435, endPoint x: 609, endPoint y: 401, distance: 34.6
click at [609, 364] on div "Janela de atendimento Grade de atendimento Capacidade Transportadoras Veículos …" at bounding box center [687, 349] width 1375 height 699
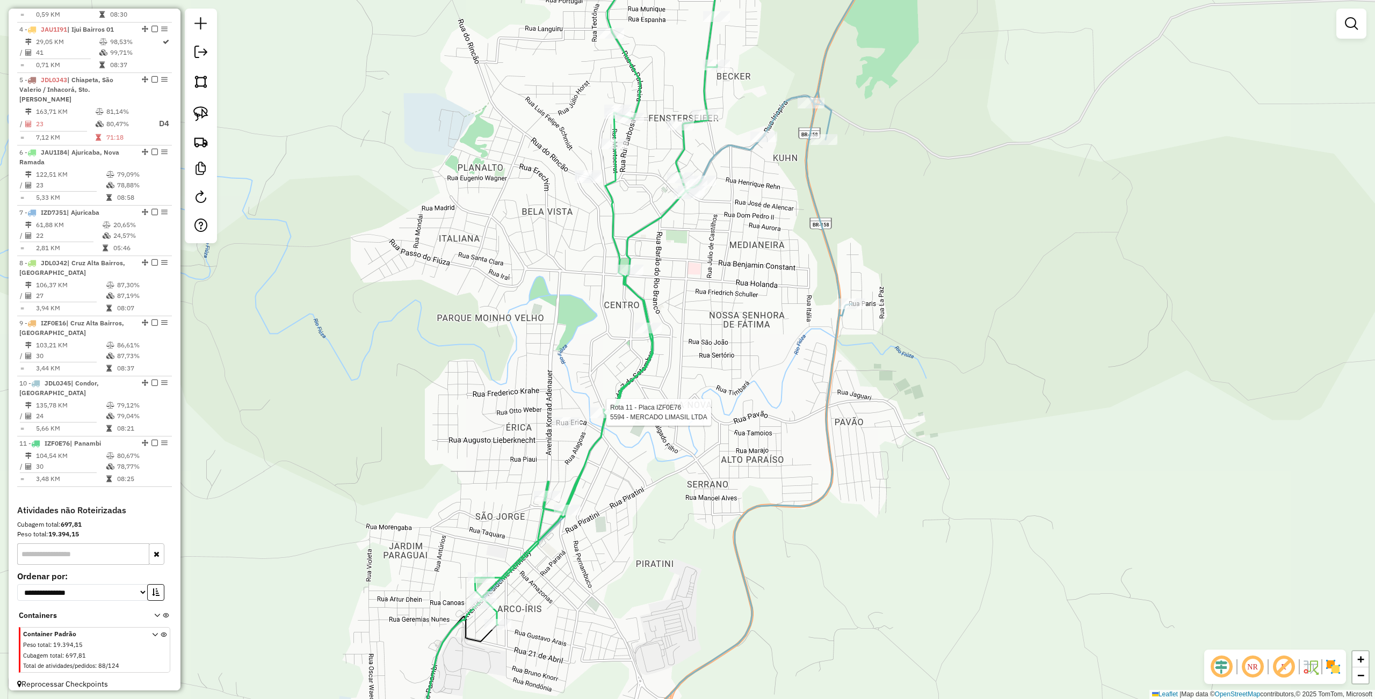
select select "**********"
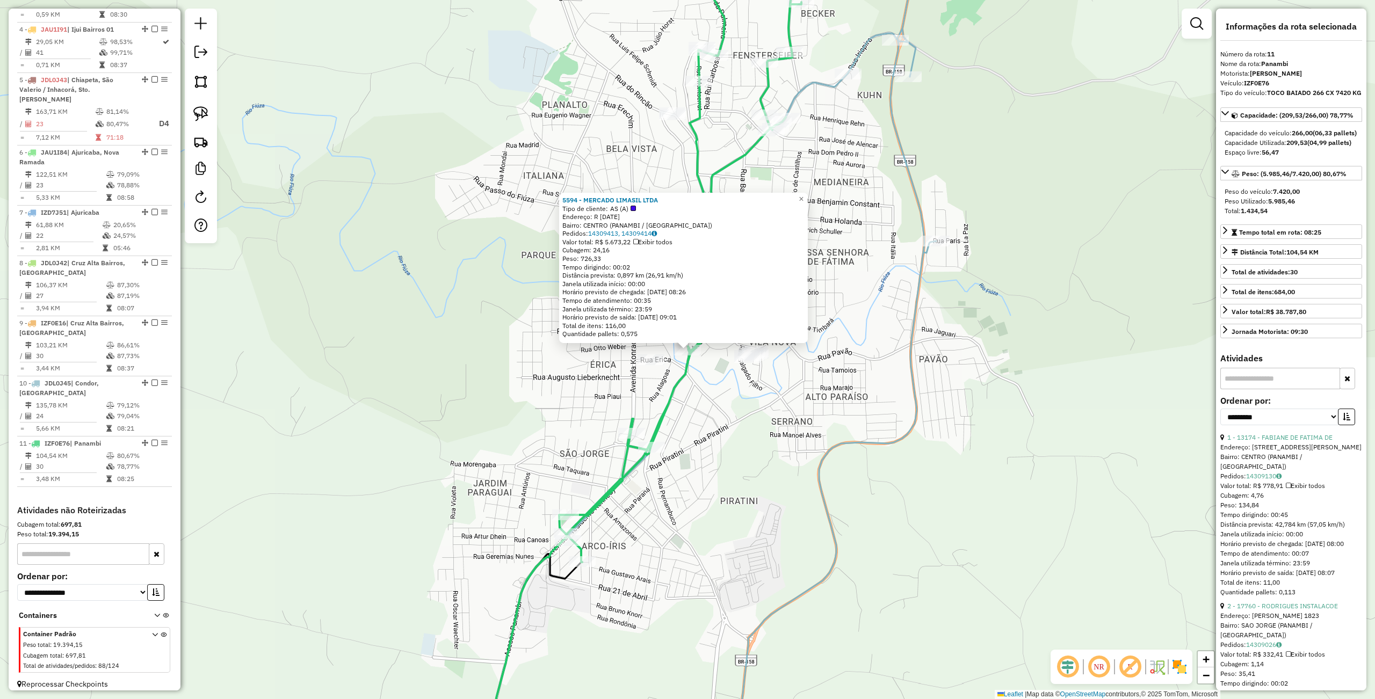
click at [698, 437] on div "5594 - MERCADO LIMASIL LTDA Tipo de cliente: AS (A) Endereço: R 7 DE SETEMBRO 1…" at bounding box center [687, 349] width 1375 height 699
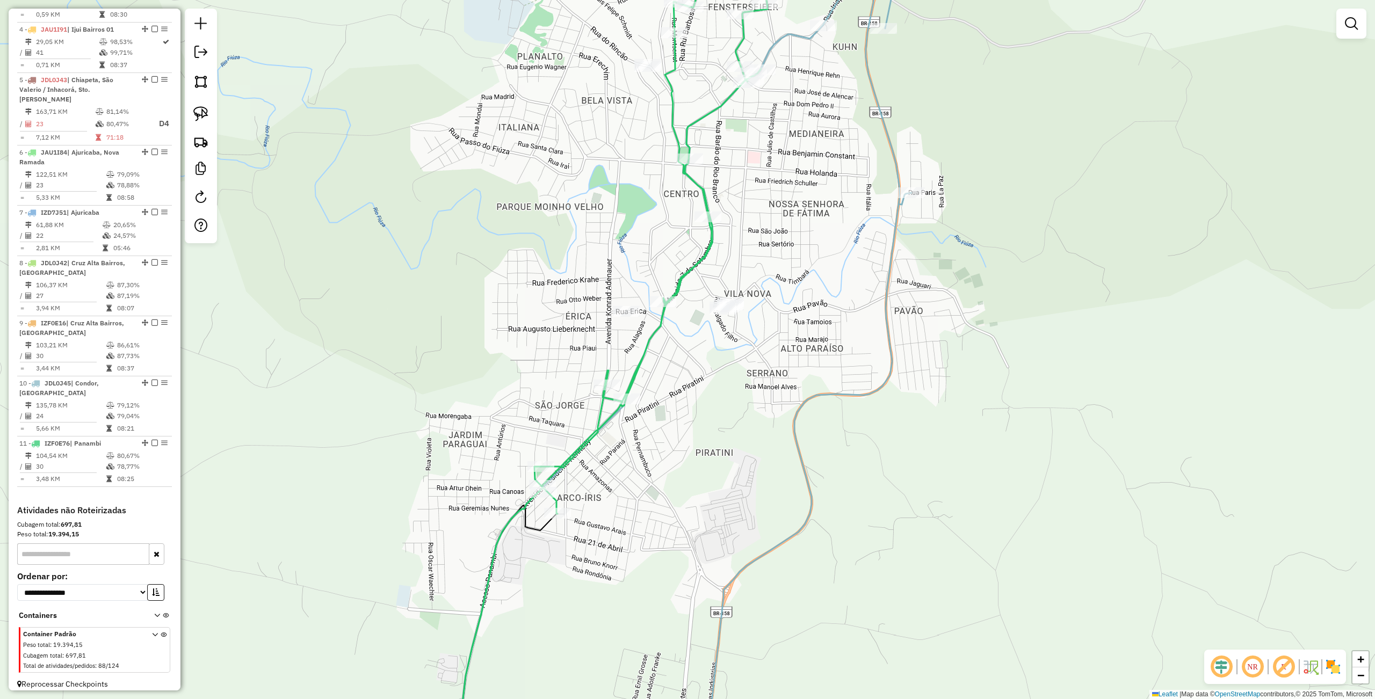
drag, startPoint x: 697, startPoint y: 368, endPoint x: 679, endPoint y: 422, distance: 56.4
click at [679, 424] on div "Janela de atendimento Grade de atendimento Capacidade Transportadoras Veículos …" at bounding box center [687, 349] width 1375 height 699
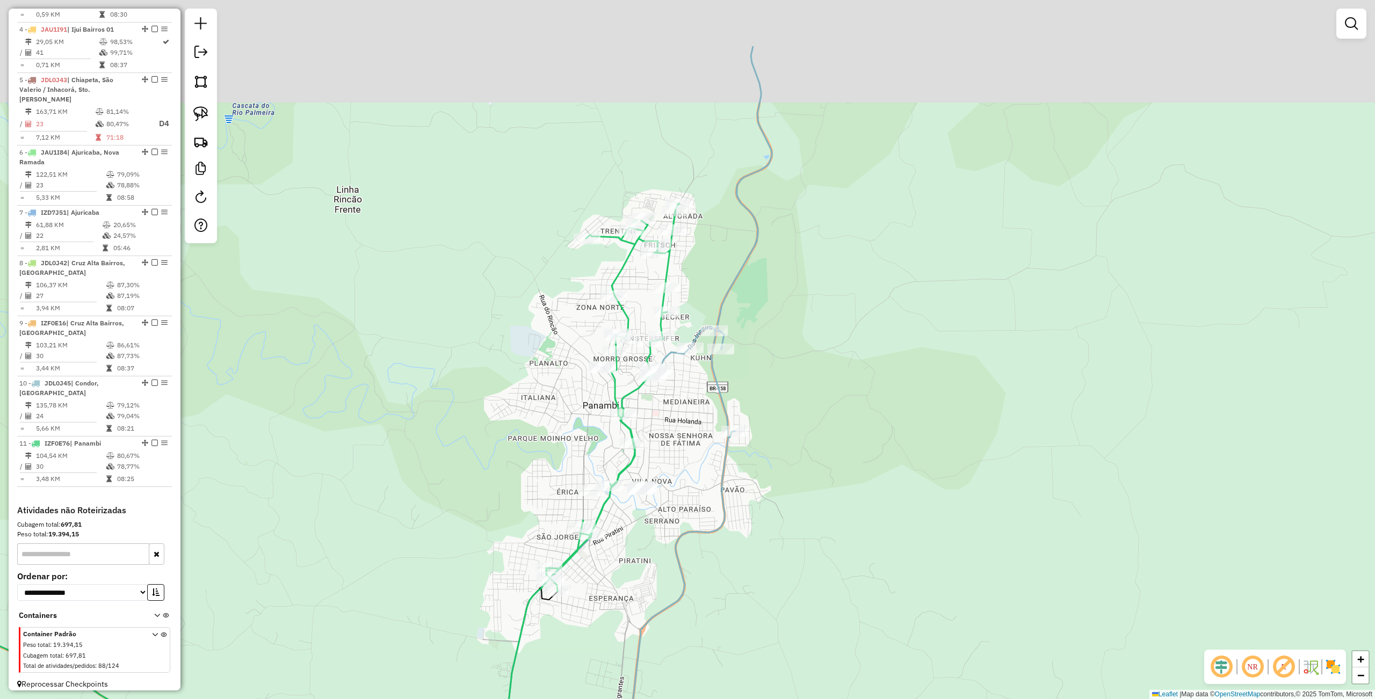
drag, startPoint x: 736, startPoint y: 330, endPoint x: 673, endPoint y: 452, distance: 137.4
click at [673, 466] on div "Janela de atendimento Grade de atendimento Capacidade Transportadoras Veículos …" at bounding box center [687, 349] width 1375 height 699
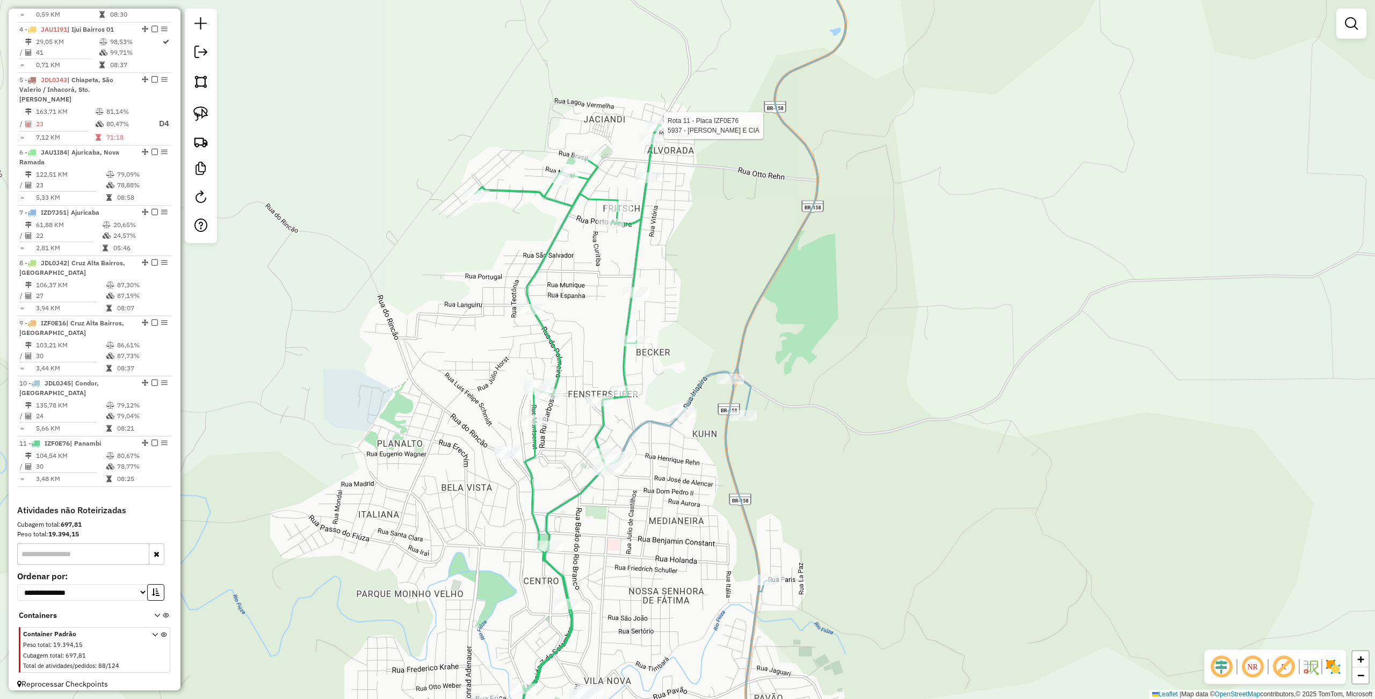
select select "**********"
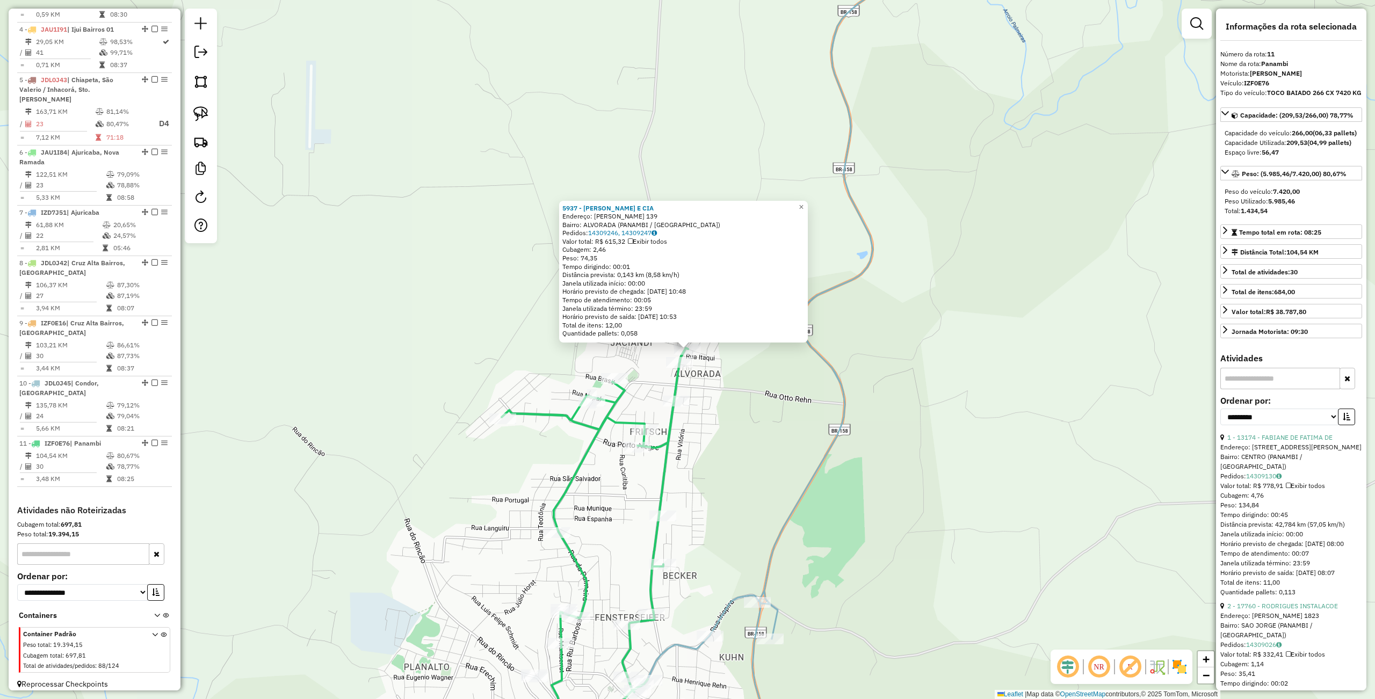
click at [778, 419] on div "5937 - WALMOR KROLOW E CIA Endereço: R CARAZINHO 139 Bairro: ALVORADA (PANAMBI …" at bounding box center [687, 349] width 1375 height 699
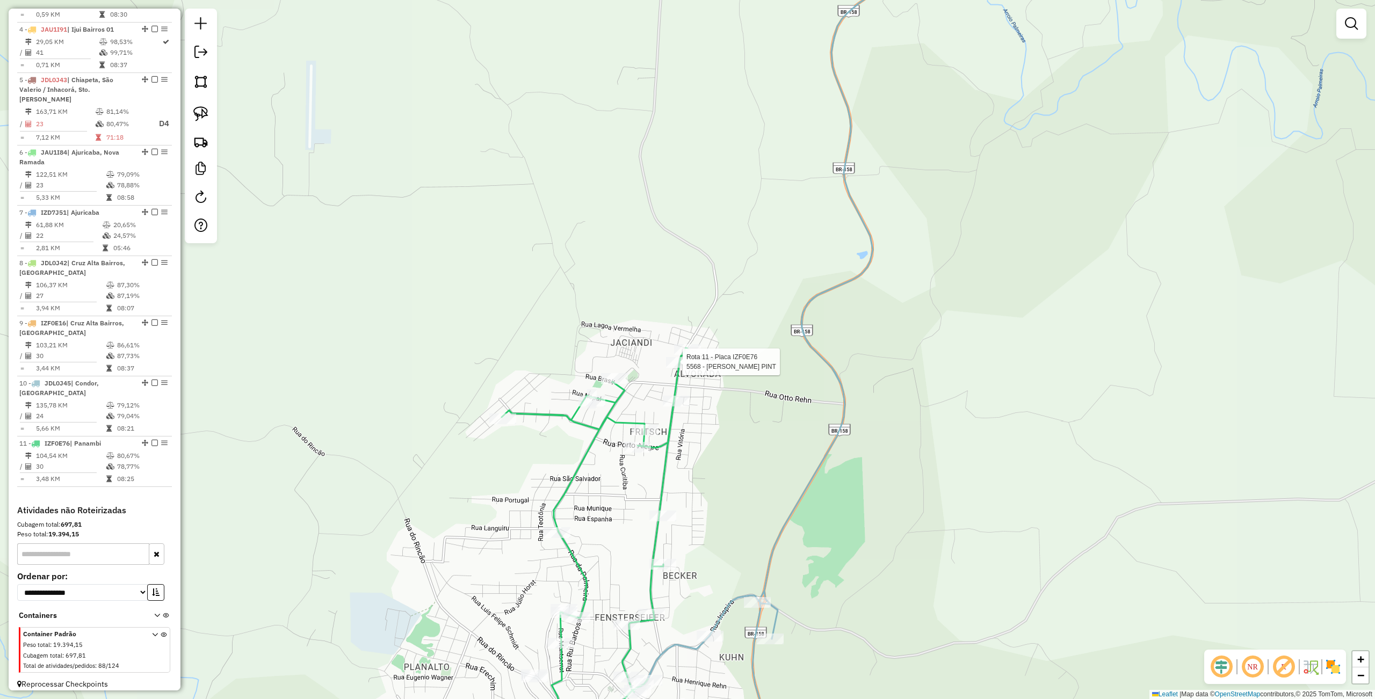
select select "**********"
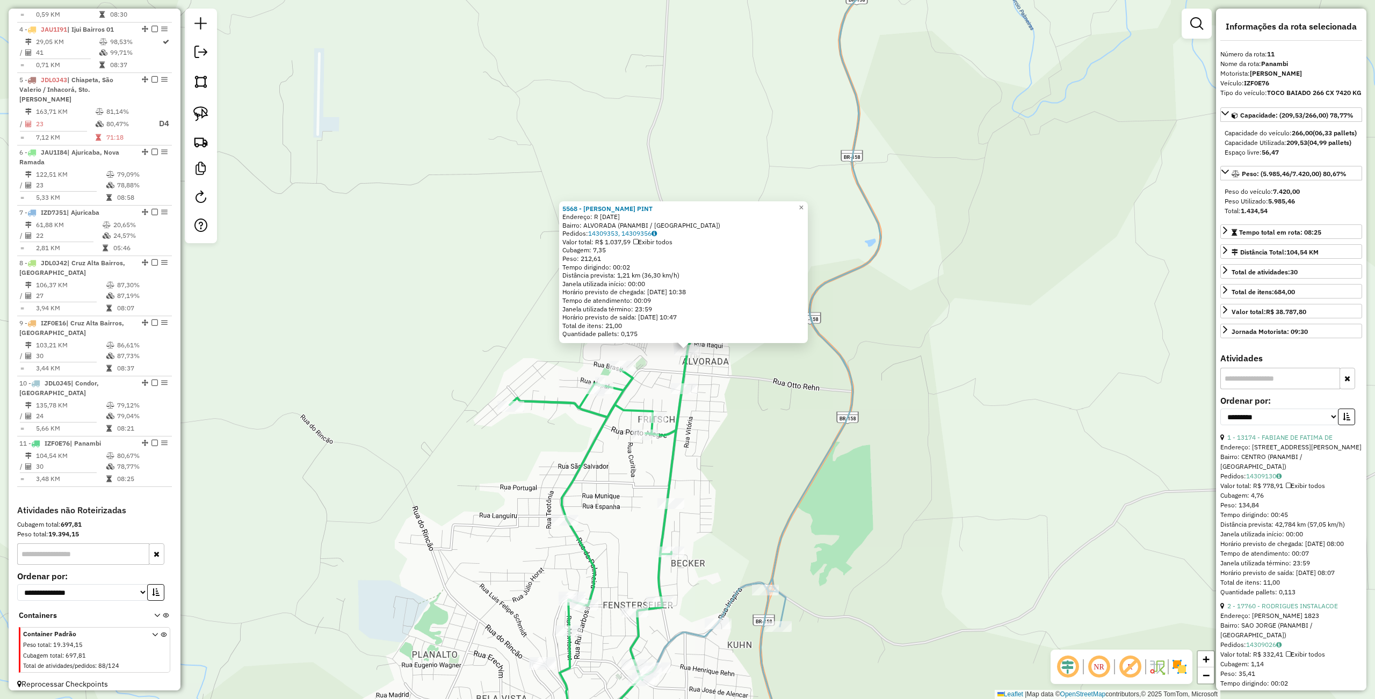
click at [759, 382] on div "5568 - LEONTINA CORREA PINT Endereço: R 25 DE JULHO 2426 Bairro: ALVORADA (PANA…" at bounding box center [687, 349] width 1375 height 699
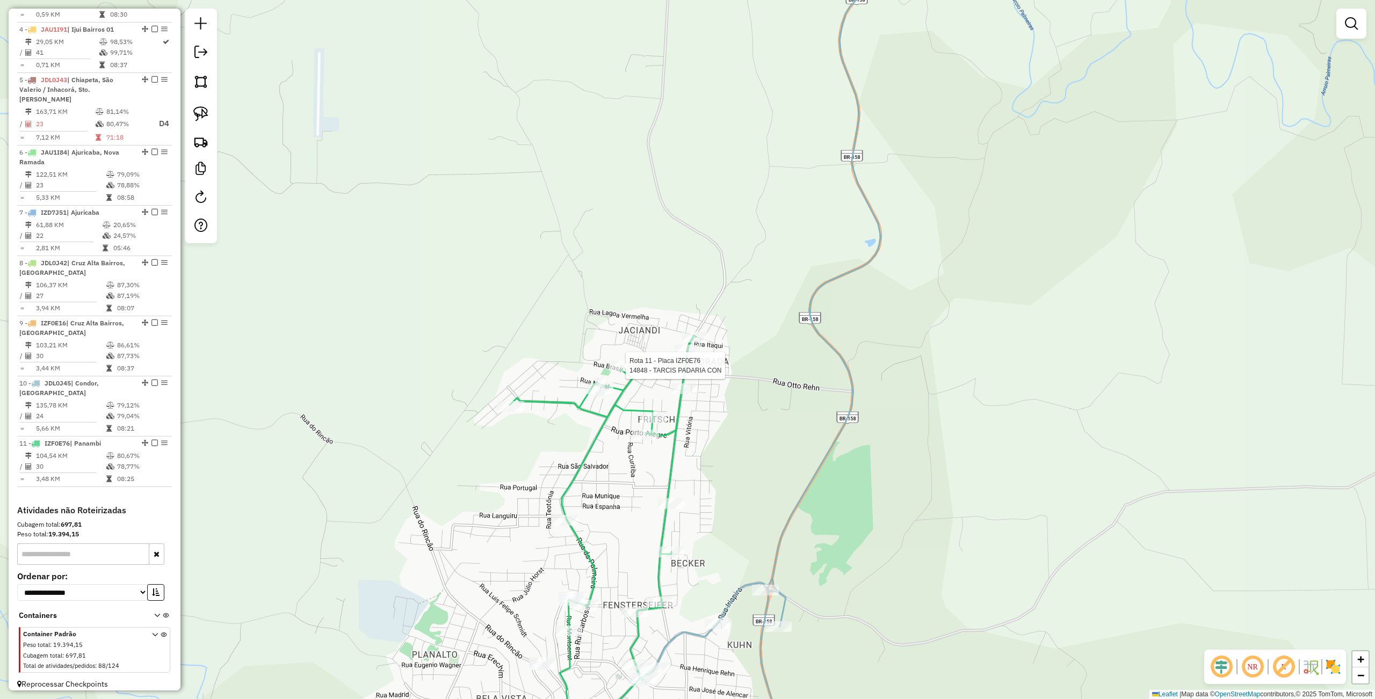
select select "**********"
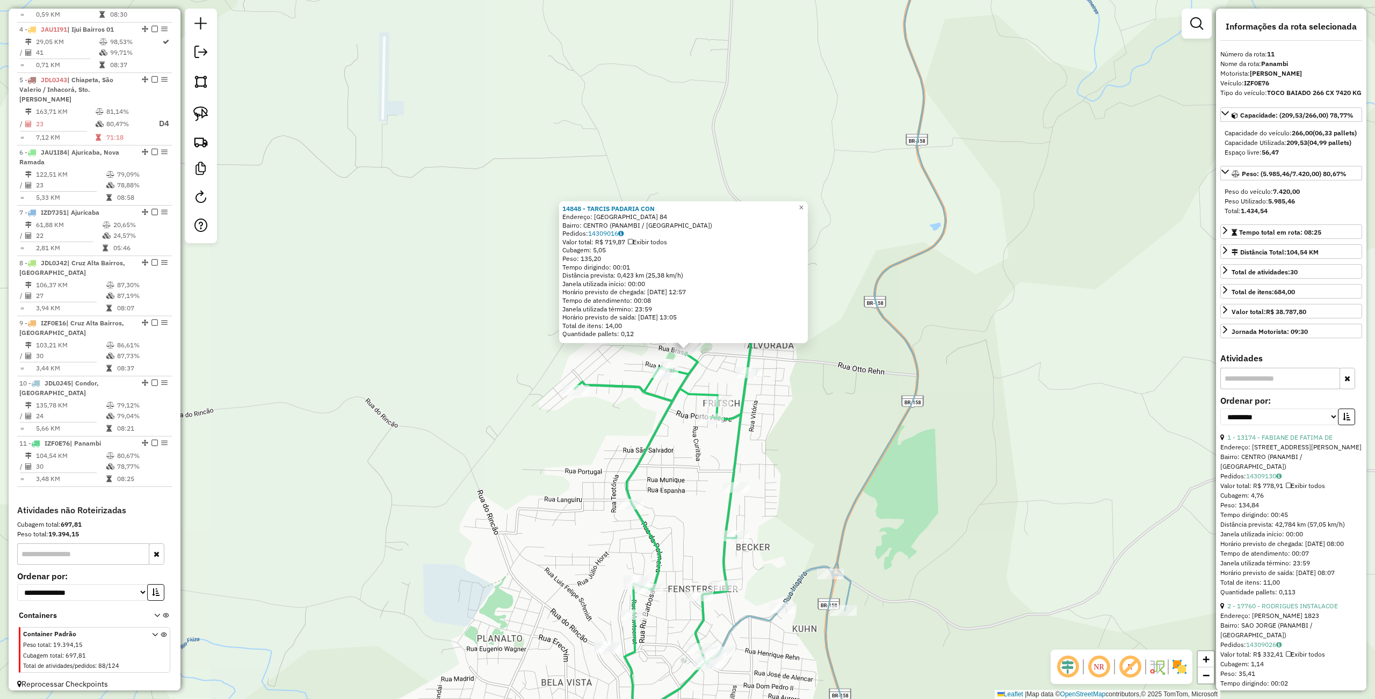
drag, startPoint x: 871, startPoint y: 440, endPoint x: 800, endPoint y: 425, distance: 73.0
click at [869, 439] on div "14848 - TARCIS PADARIA CON Endereço: BRASIL 84 Bairro: CENTRO (PANAMBI / RS) Pe…" at bounding box center [687, 349] width 1375 height 699
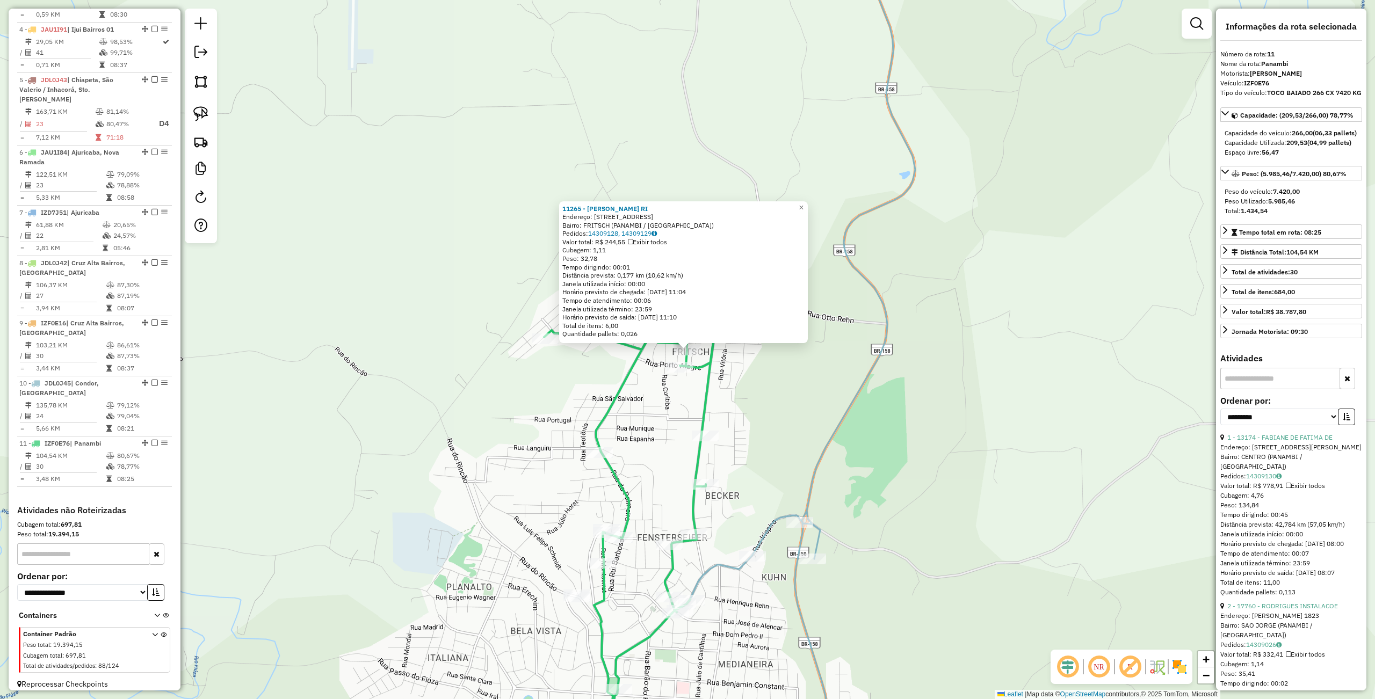
click at [789, 415] on div "11265 - JOSIANE ZAMBERLAN RI Endereço: R RIO DE JANEIRO 558 Bairro: FRITSCH (PA…" at bounding box center [687, 349] width 1375 height 699
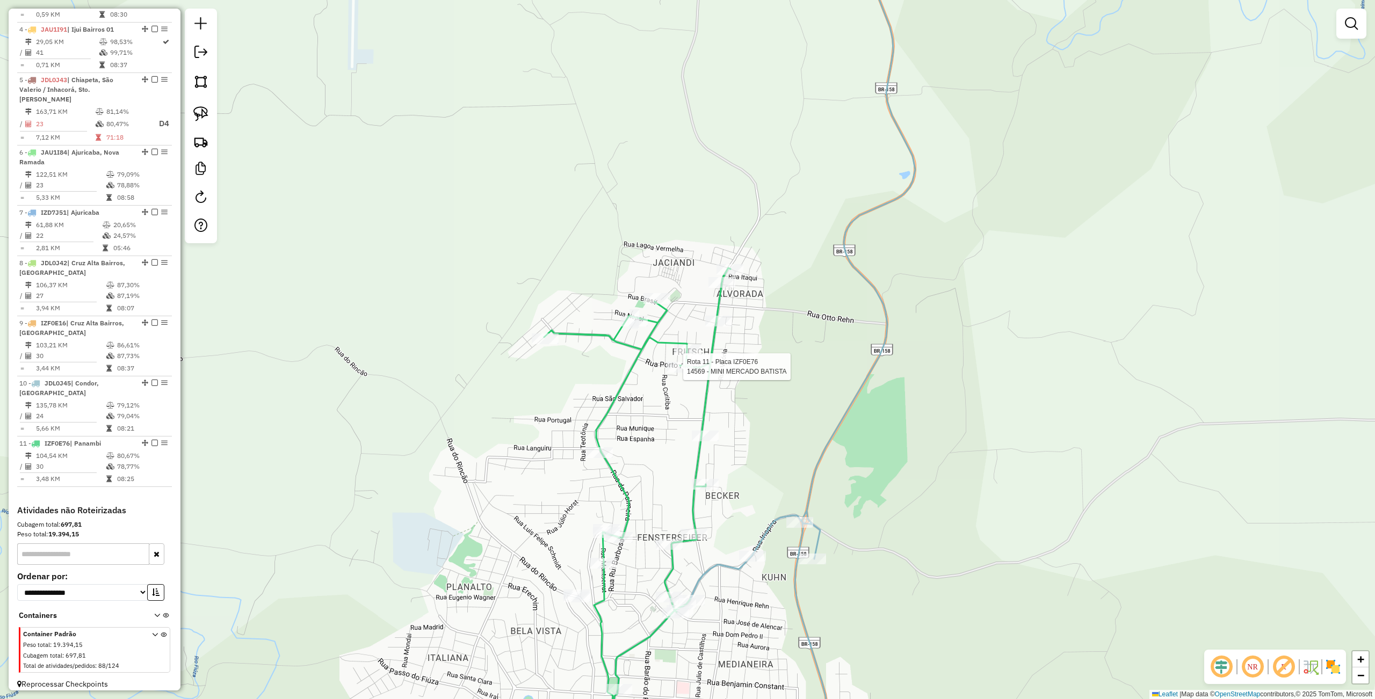
select select "**********"
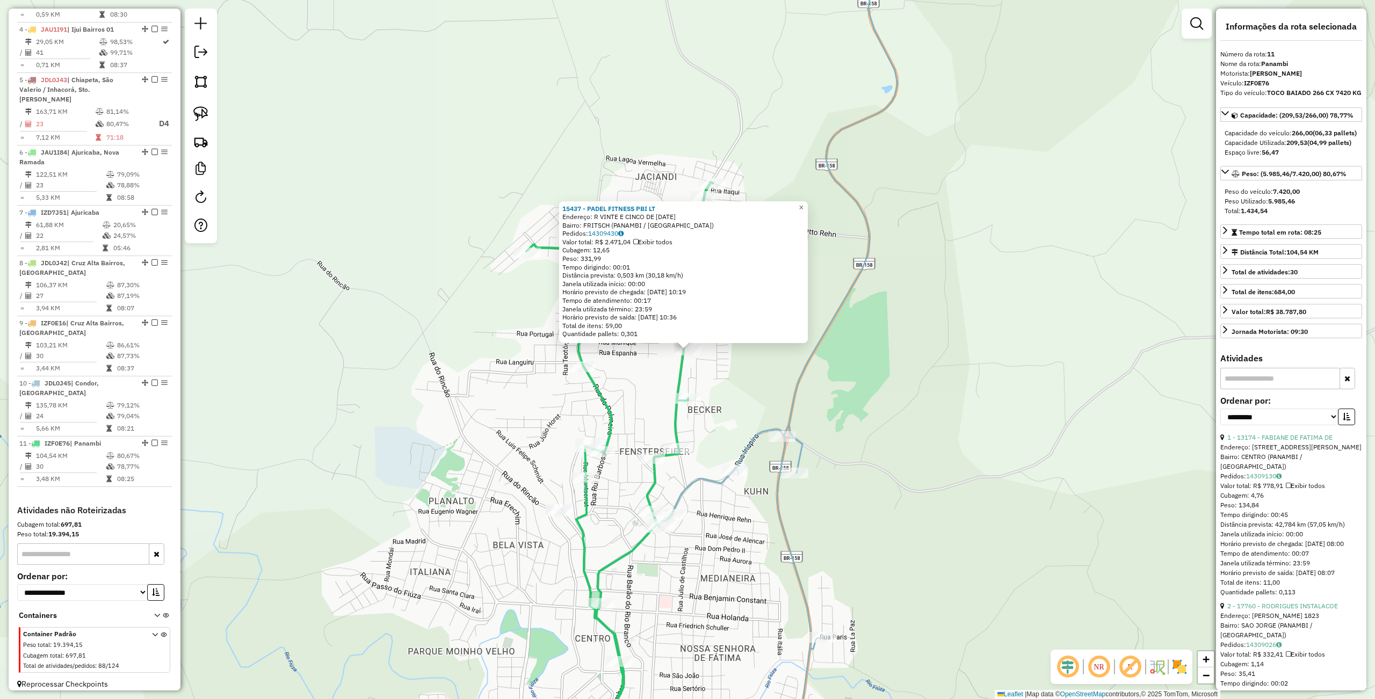
click at [743, 411] on div "15437 - PADEL FITNESS PBI LT Endereço: R VINTE E CINCO DE JULHO 2022 Bairro: FR…" at bounding box center [687, 349] width 1375 height 699
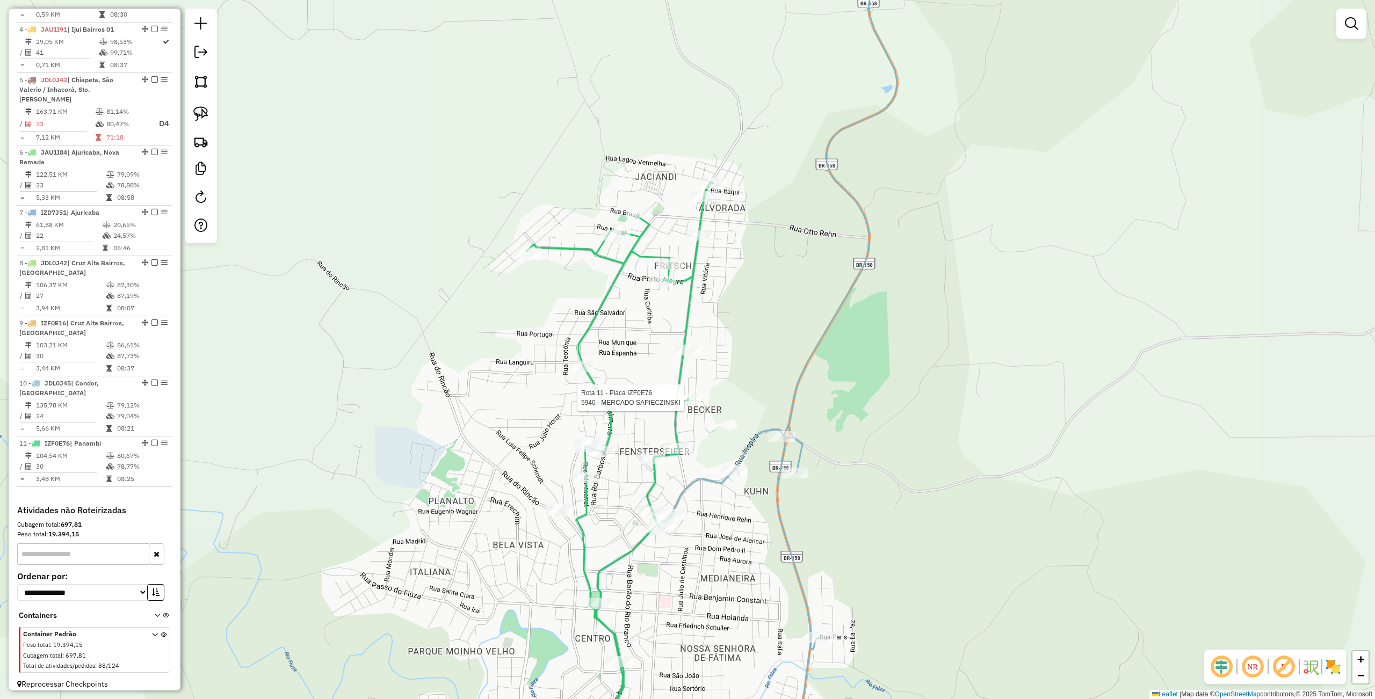
select select "**********"
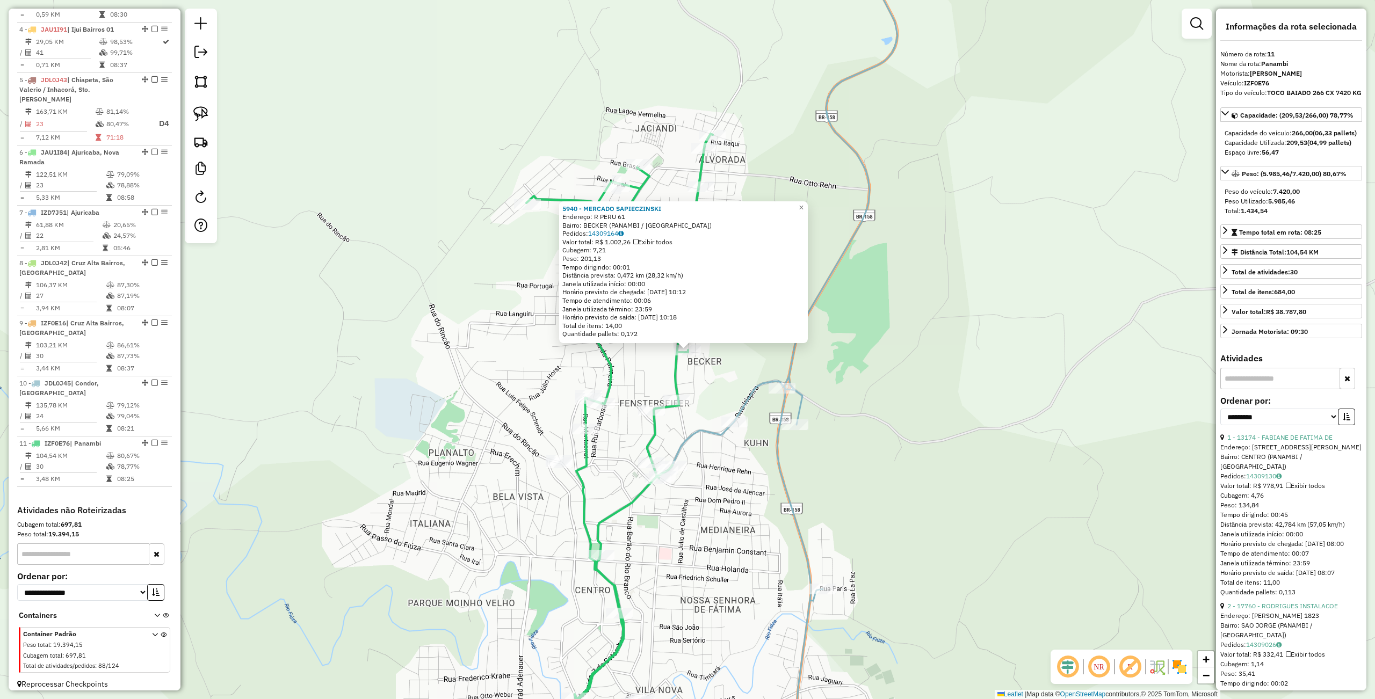
click at [705, 413] on div "5940 - MERCADO SAPIECZINSKI Endereço: R PERU 61 Bairro: BECKER (PANAMBI / RS) P…" at bounding box center [687, 349] width 1375 height 699
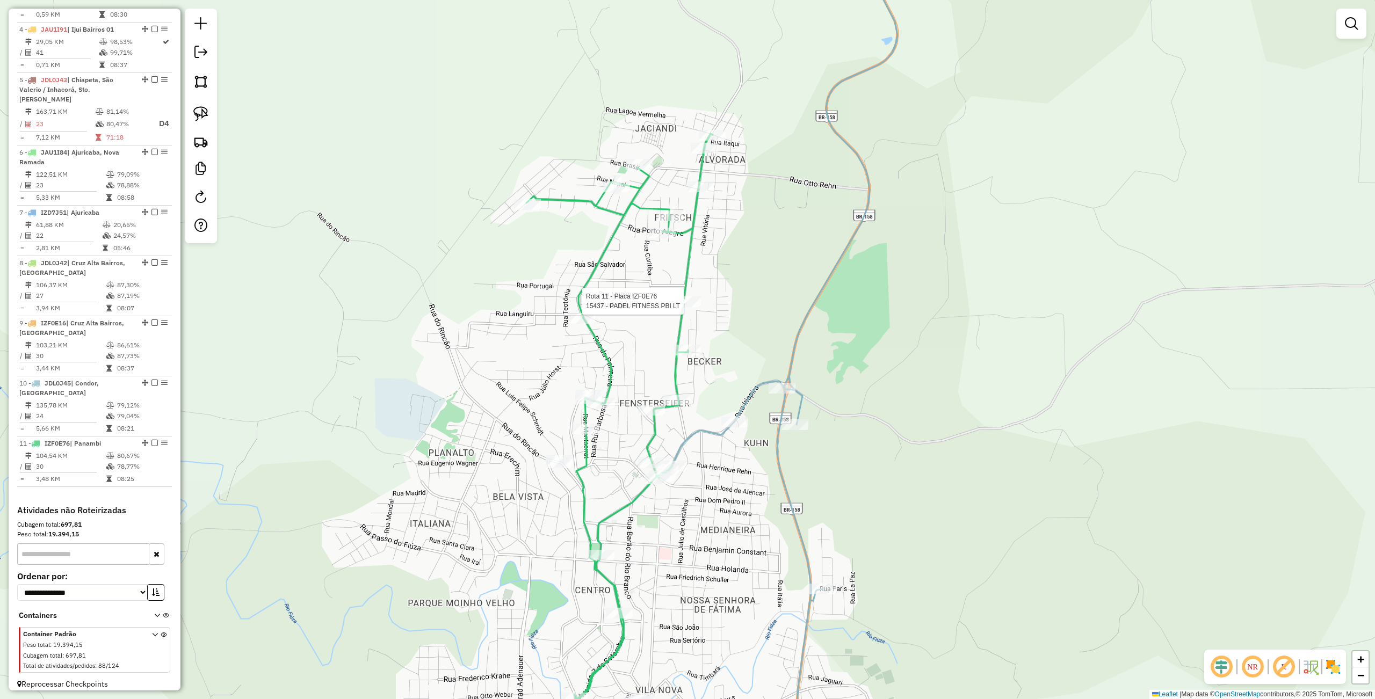
select select "**********"
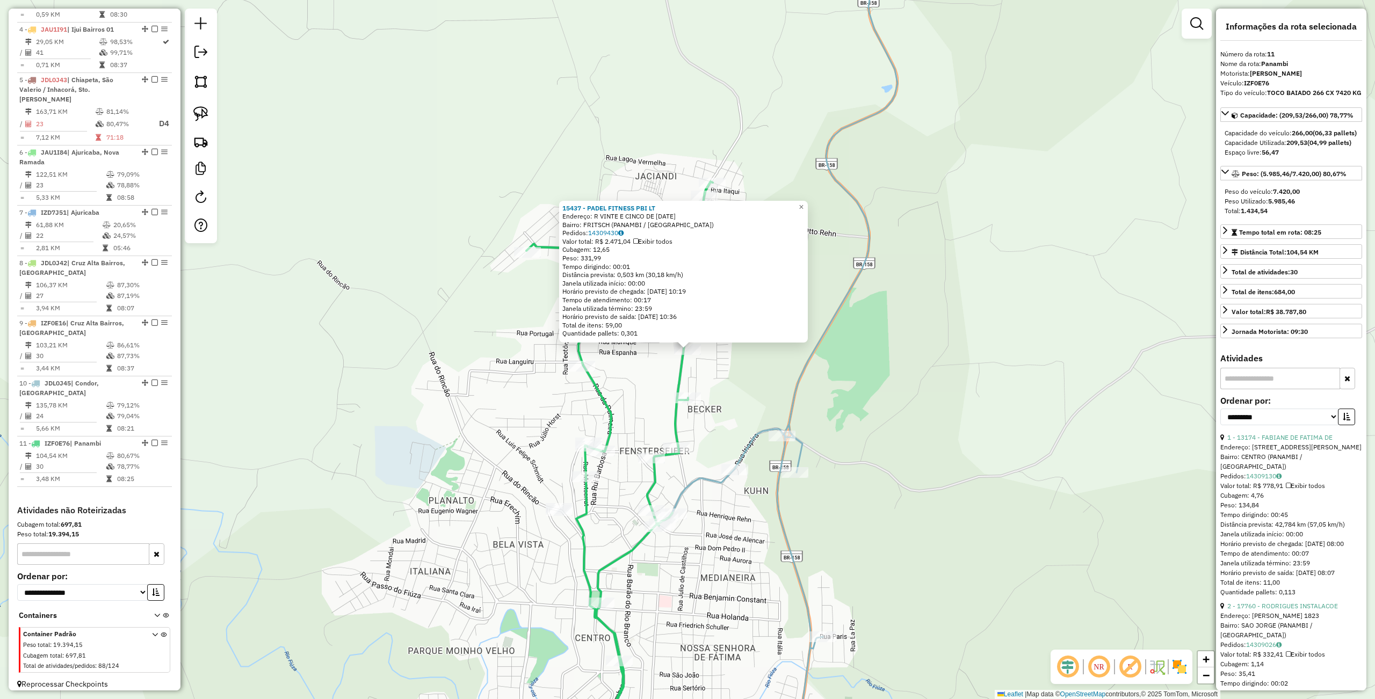
click at [735, 411] on div "15437 - PADEL FITNESS PBI LT Endereço: R VINTE E CINCO DE JULHO 2022 Bairro: FR…" at bounding box center [687, 349] width 1375 height 699
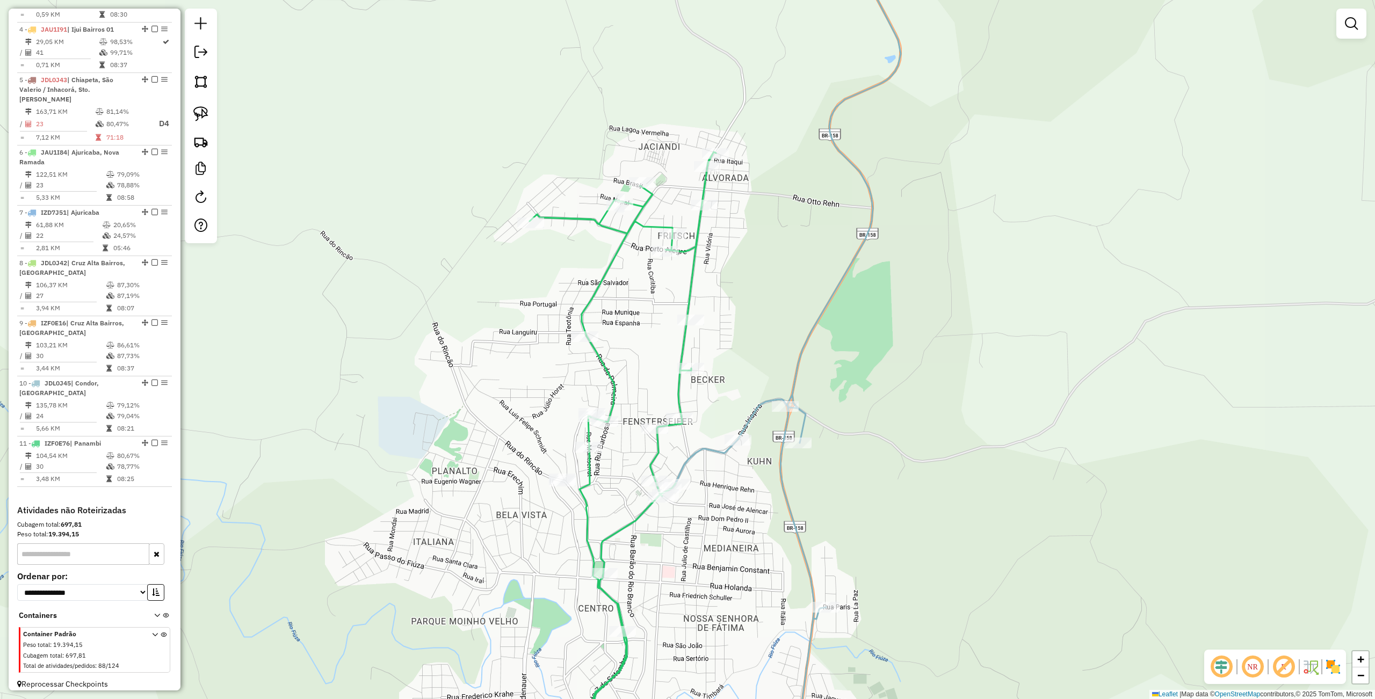
drag, startPoint x: 735, startPoint y: 411, endPoint x: 735, endPoint y: 346, distance: 65.0
click at [735, 346] on div "Janela de atendimento Grade de atendimento Capacidade Transportadoras Veículos …" at bounding box center [687, 349] width 1375 height 699
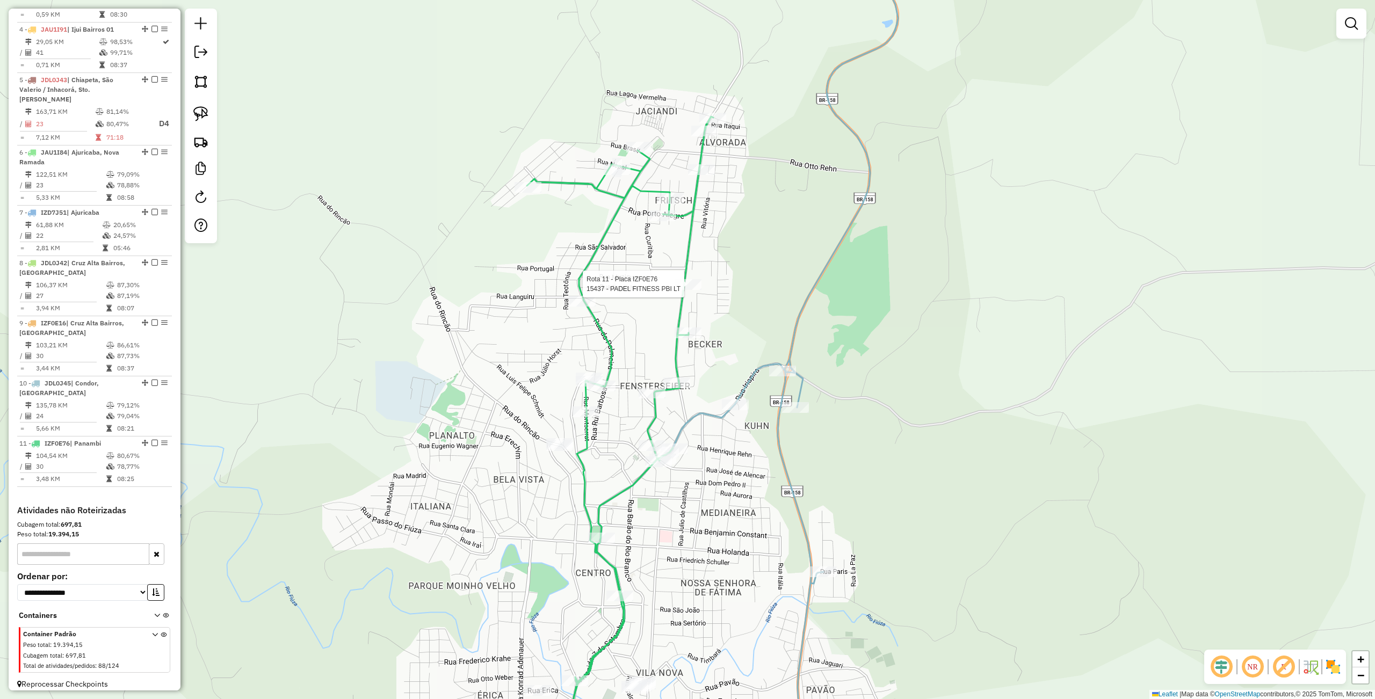
select select "**********"
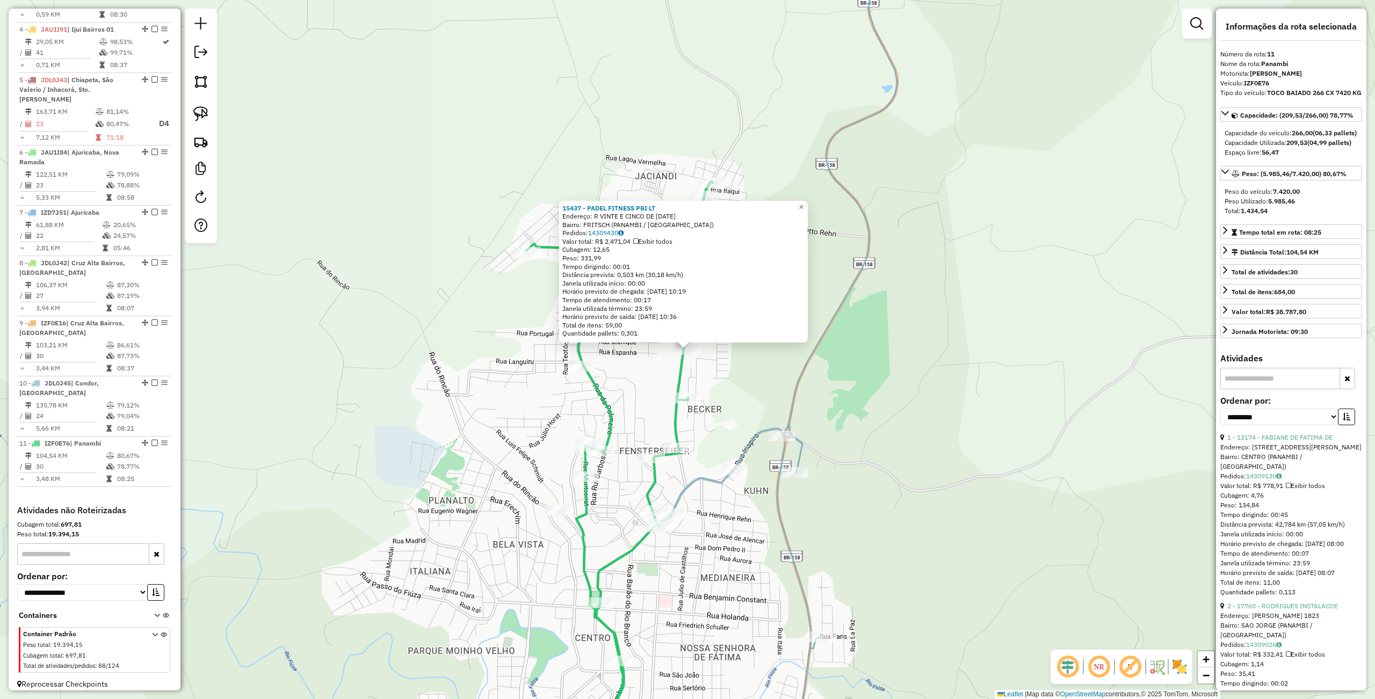
click at [752, 385] on div "15437 - PADEL FITNESS PBI LT Endereço: R VINTE E CINCO DE JULHO 2022 Bairro: FR…" at bounding box center [687, 349] width 1375 height 699
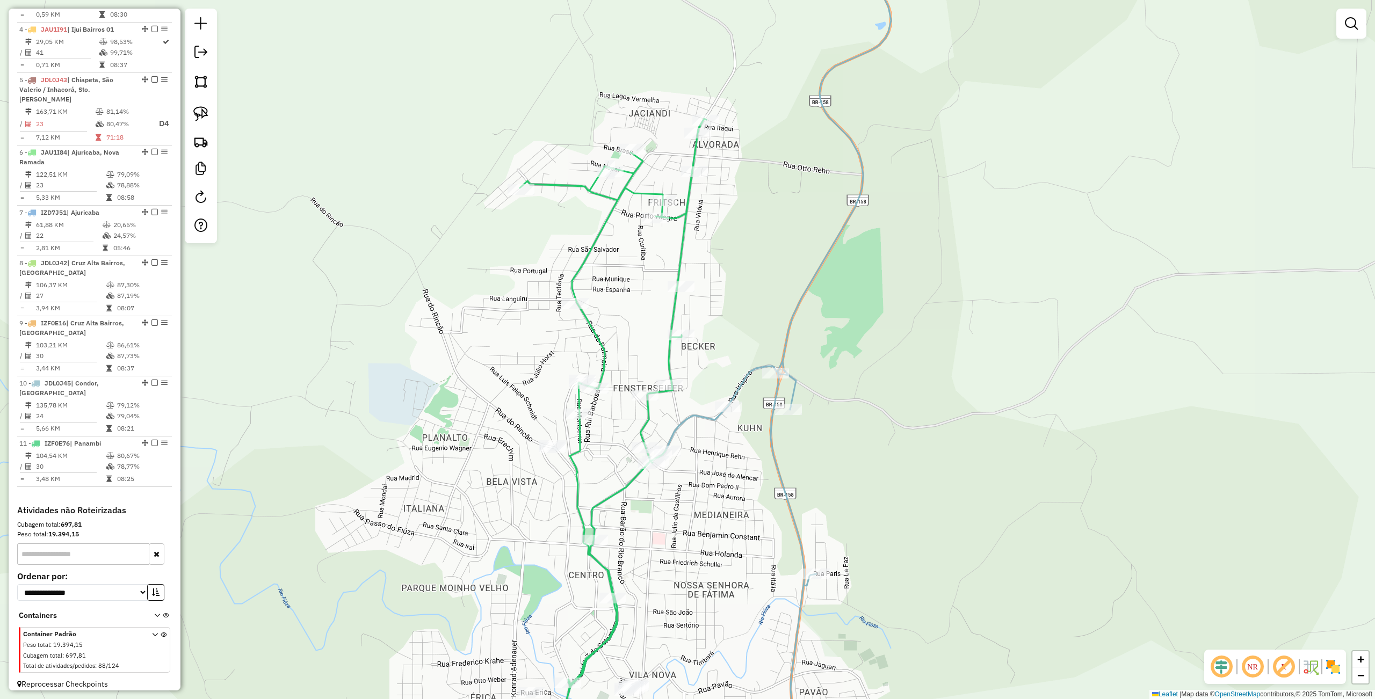
drag, startPoint x: 746, startPoint y: 415, endPoint x: 739, endPoint y: 349, distance: 67.0
click at [739, 349] on div "Janela de atendimento Grade de atendimento Capacidade Transportadoras Veículos …" at bounding box center [687, 349] width 1375 height 699
click at [681, 324] on div "Rota 11 - Placa IZF0E76 5940 - MERCADO SAPIECZINSKI Janela de atendimento Grade…" at bounding box center [687, 349] width 1375 height 699
click at [682, 337] on div at bounding box center [680, 331] width 27 height 11
select select "**********"
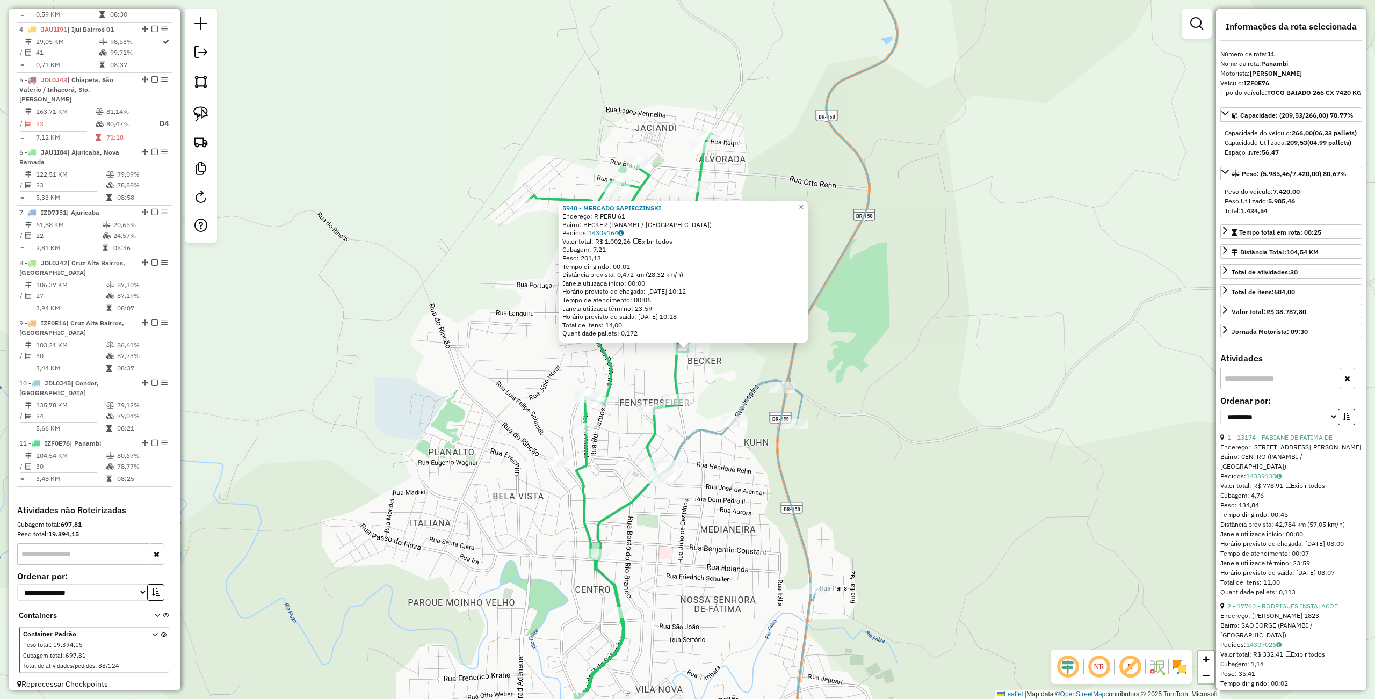
click at [750, 393] on icon at bounding box center [815, 350] width 163 height 840
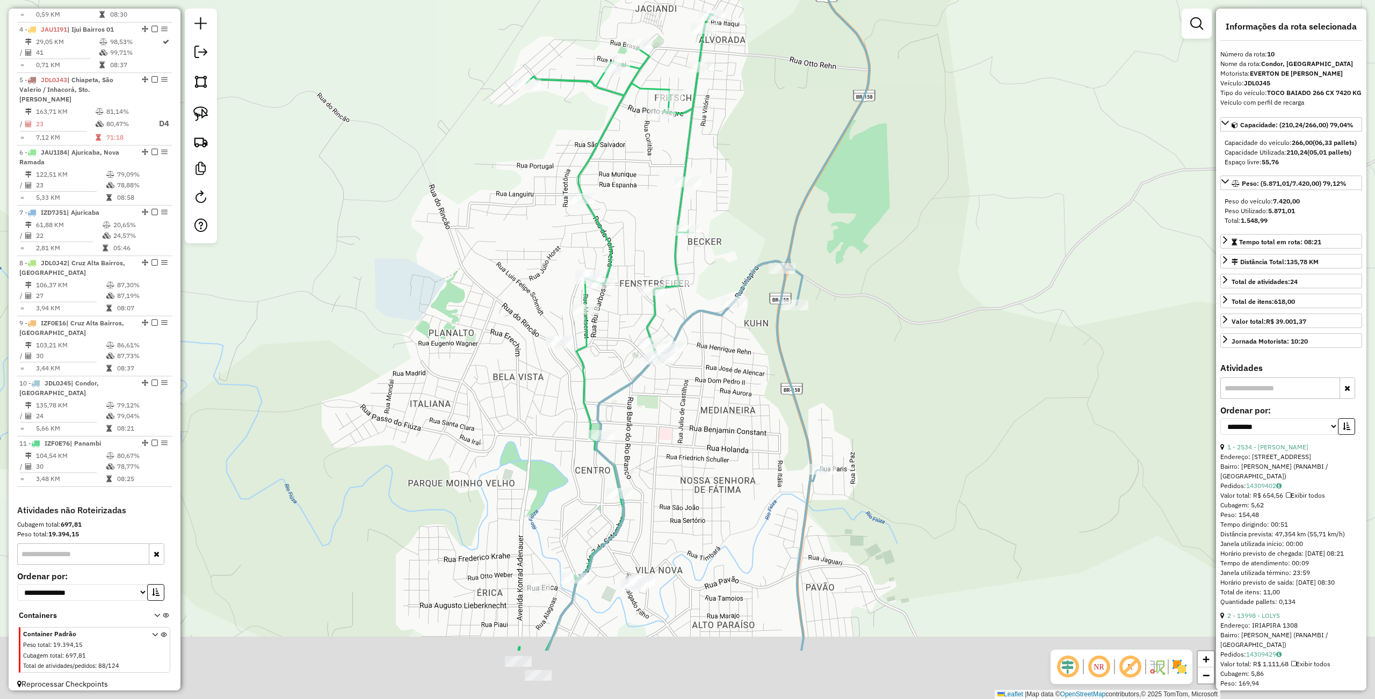
drag, startPoint x: 754, startPoint y: 433, endPoint x: 667, endPoint y: 322, distance: 140.7
click at [754, 307] on div "Janela de atendimento Grade de atendimento Capacidade Transportadoras Veículos …" at bounding box center [687, 349] width 1375 height 699
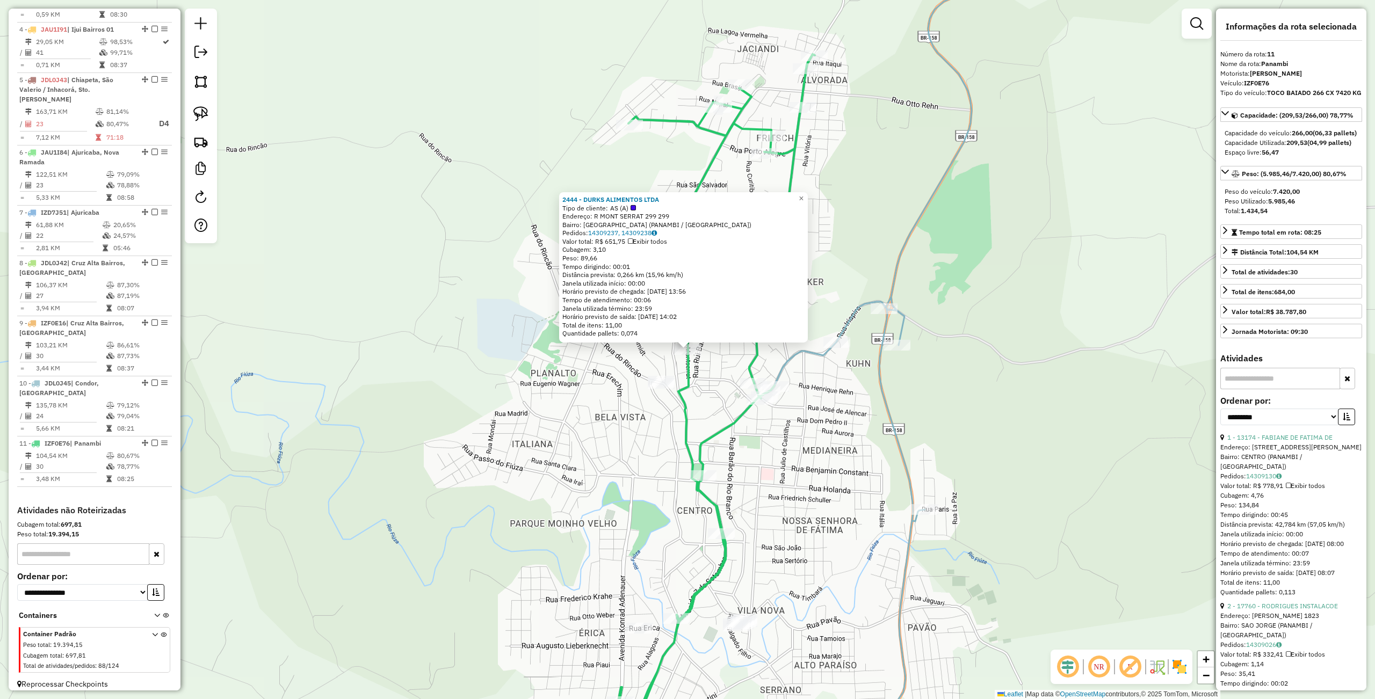
click at [636, 448] on div "2444 - DURKS ALIMENTOS LTDA Tipo de cliente: AS (A) Endereço: R MONT SERRAT 299…" at bounding box center [687, 349] width 1375 height 699
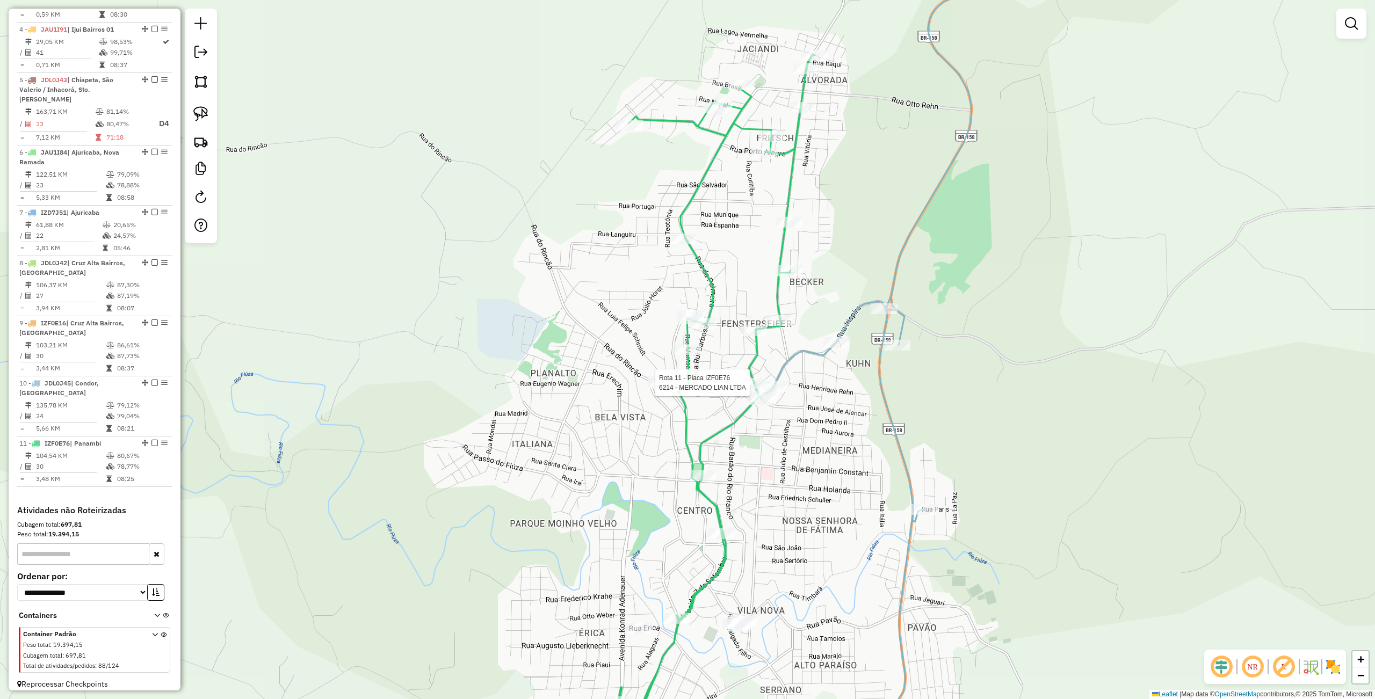
select select "**********"
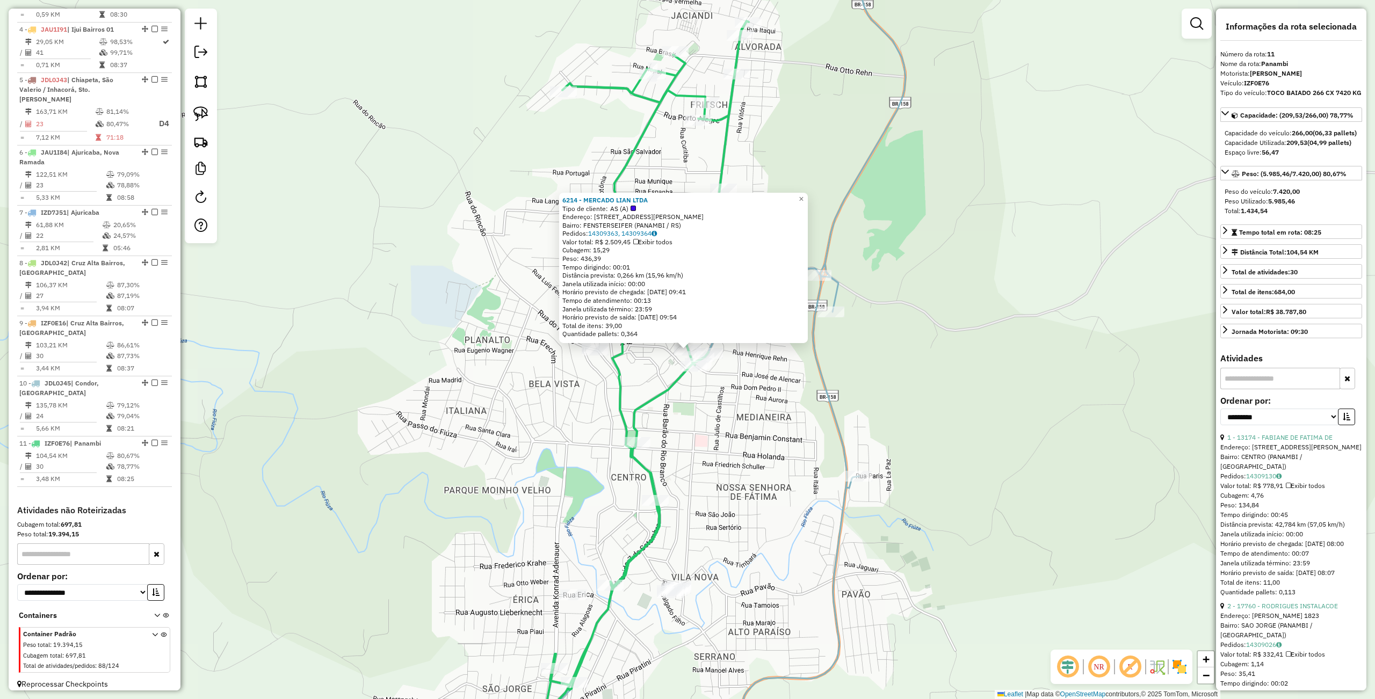
click at [764, 443] on div "6214 - MERCADO LIAN LTDA Tipo de cliente: AS (A) Endereço: R PEDRO ALVARES CABR…" at bounding box center [687, 349] width 1375 height 699
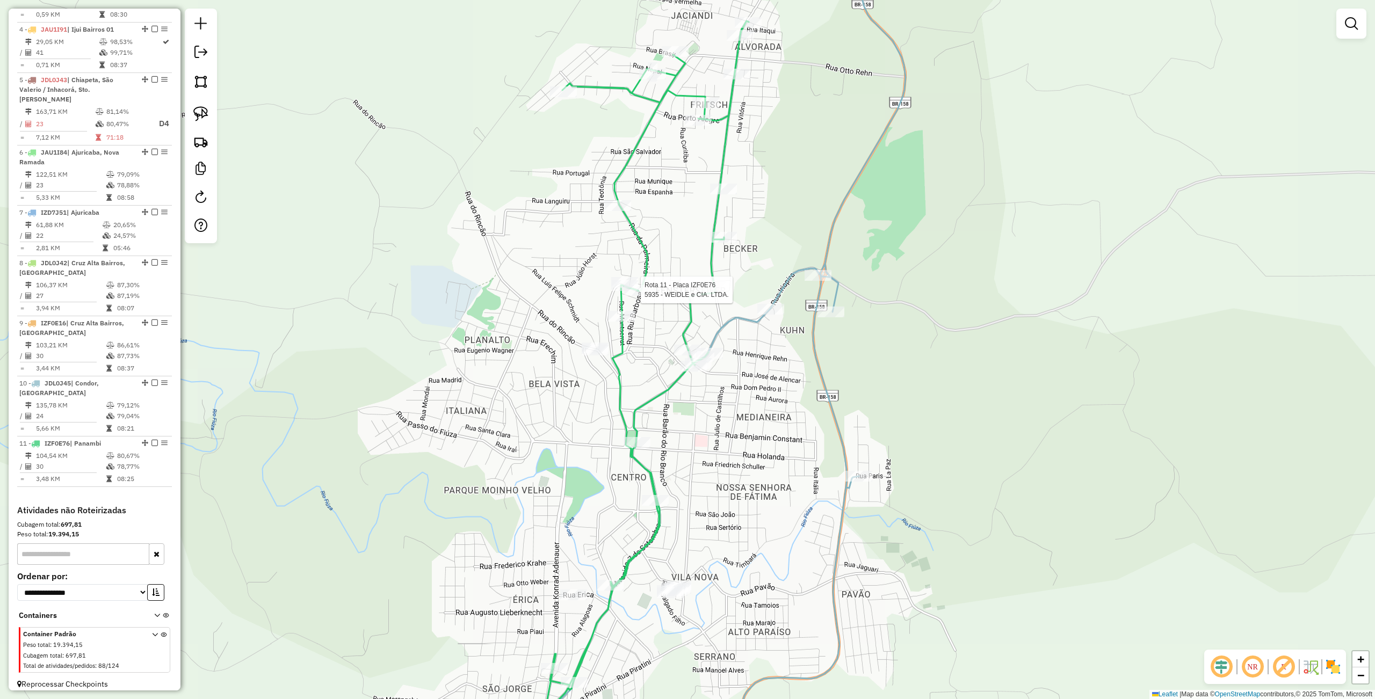
select select "**********"
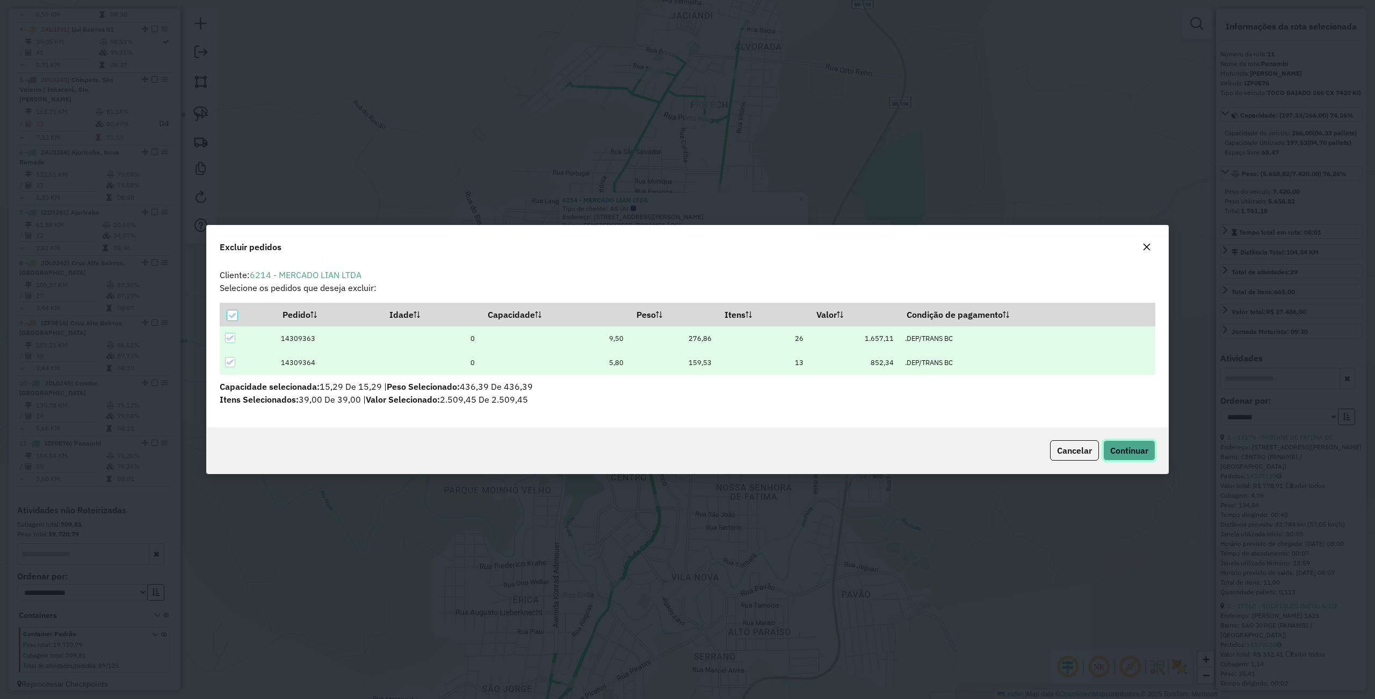
click at [1128, 454] on span "Continuar" at bounding box center [1129, 450] width 38 height 11
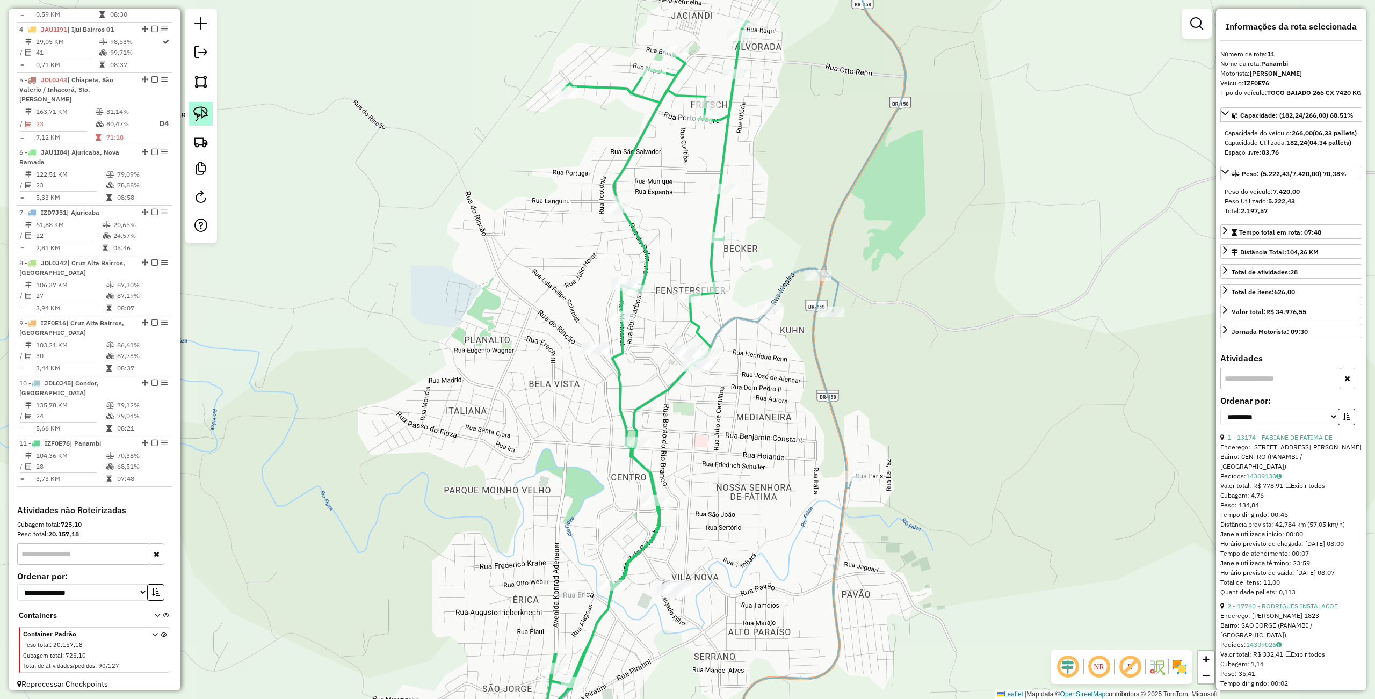
click at [200, 114] on img at bounding box center [200, 113] width 15 height 15
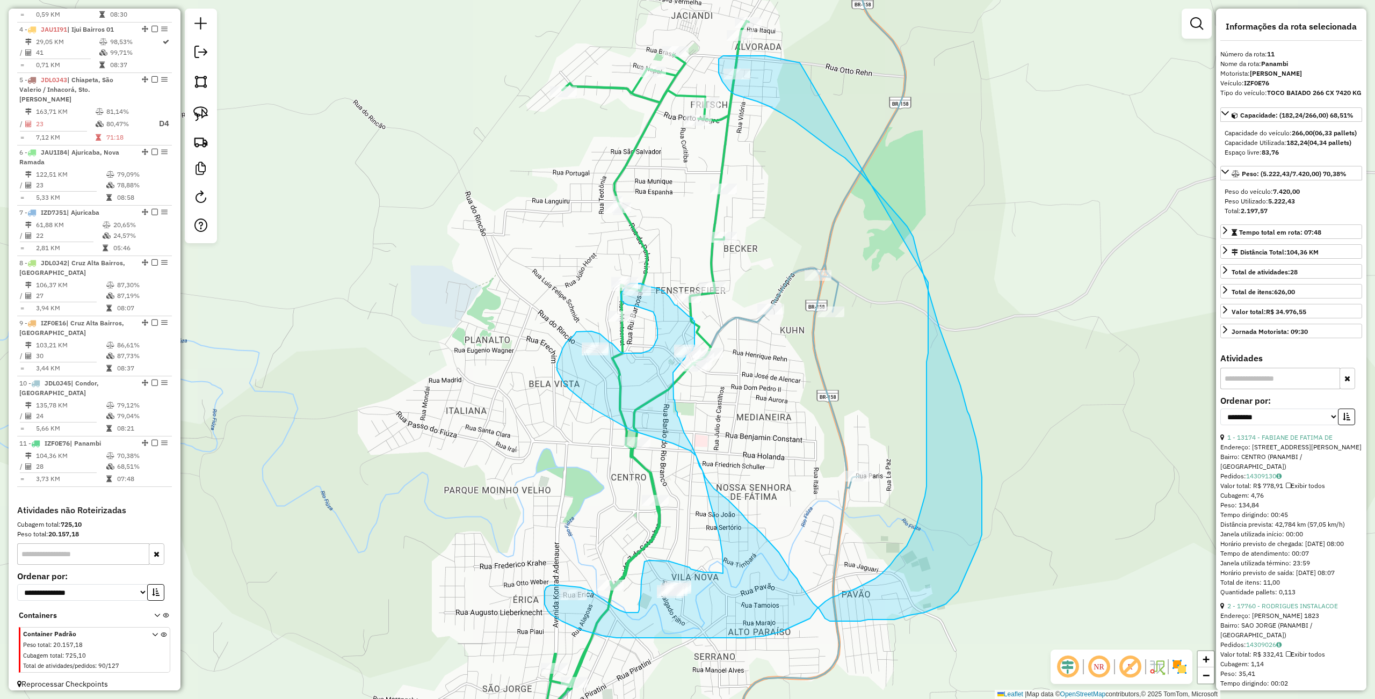
drag, startPoint x: 780, startPoint y: 59, endPoint x: 928, endPoint y: 282, distance: 268.6
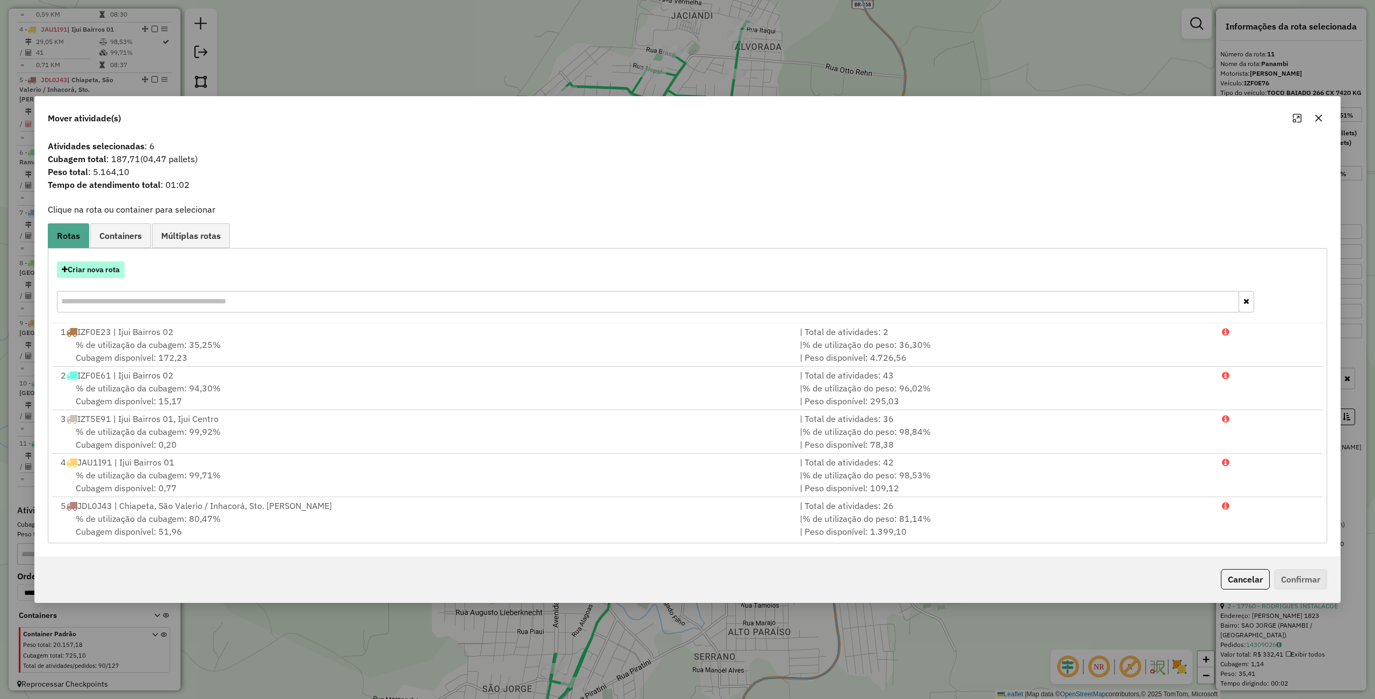
click at [95, 273] on button "Criar nova rota" at bounding box center [91, 270] width 68 height 17
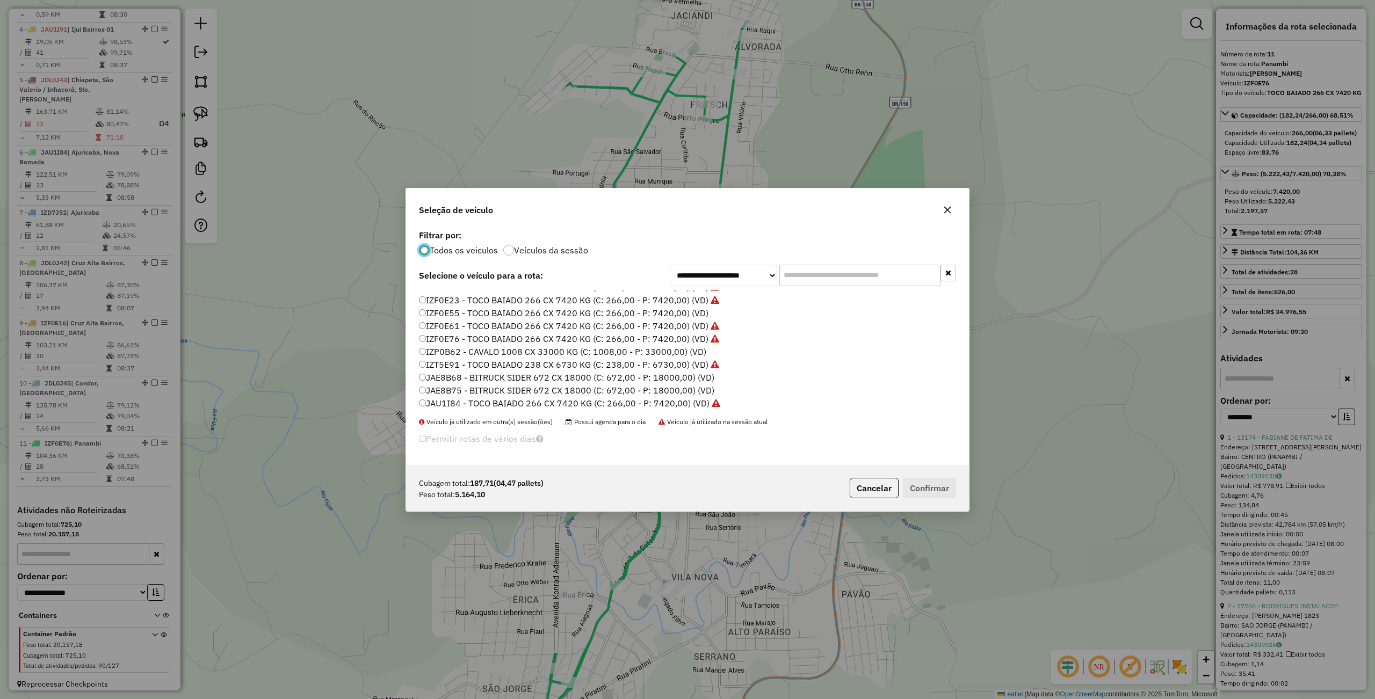
scroll to position [320, 0]
click at [454, 297] on label "JBE6E35 - TRUCK 504 CX 12000 KG (C: 504,00 - P: 12000,00) (VD)" at bounding box center [555, 298] width 273 height 13
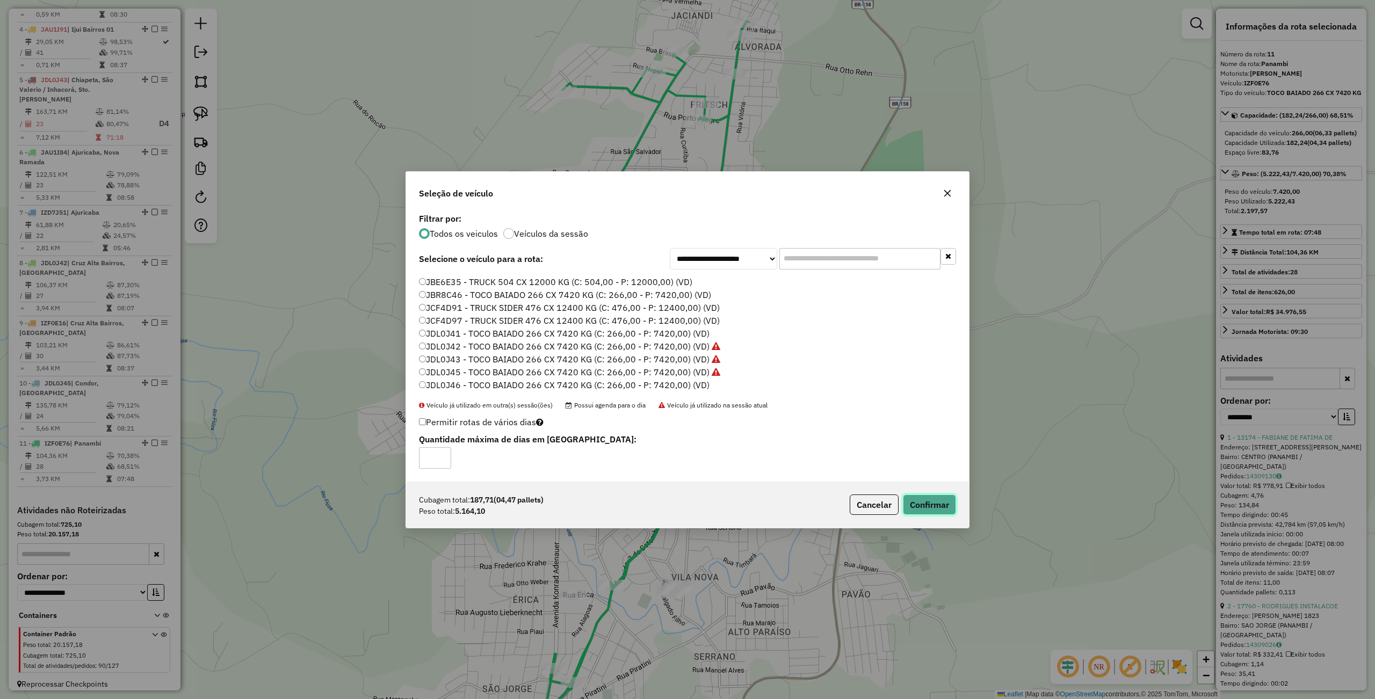
click at [927, 505] on button "Confirmar" at bounding box center [929, 505] width 53 height 20
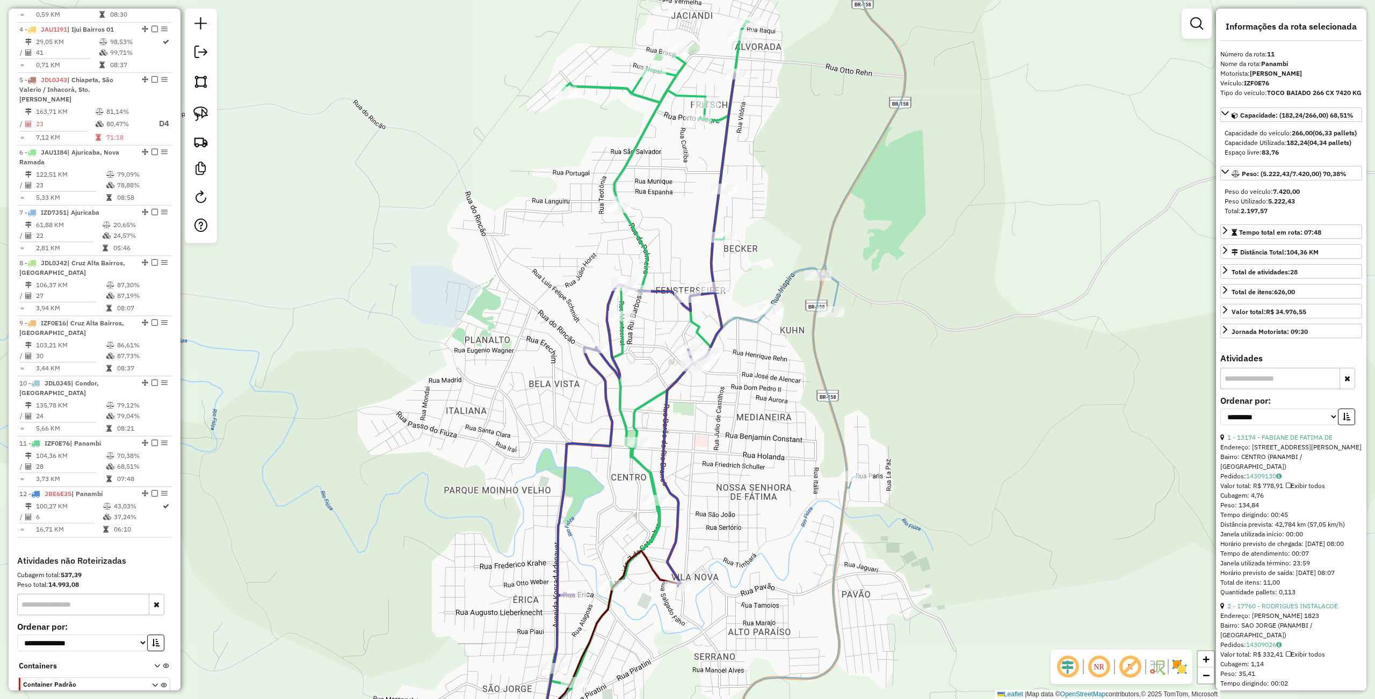
scroll to position [604, 0]
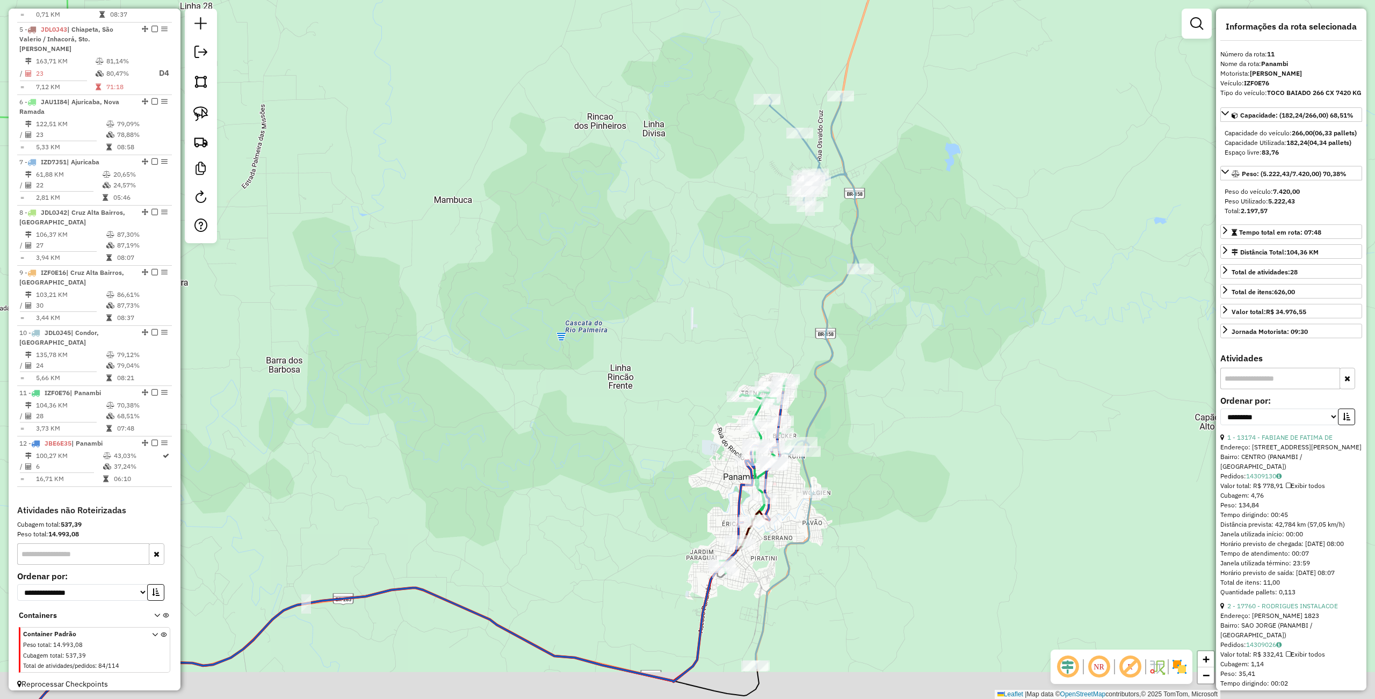
drag, startPoint x: 853, startPoint y: 576, endPoint x: 813, endPoint y: 408, distance: 172.2
click at [818, 411] on div "Janela de atendimento Grade de atendimento Capacidade Transportadoras Veículos …" at bounding box center [687, 349] width 1375 height 699
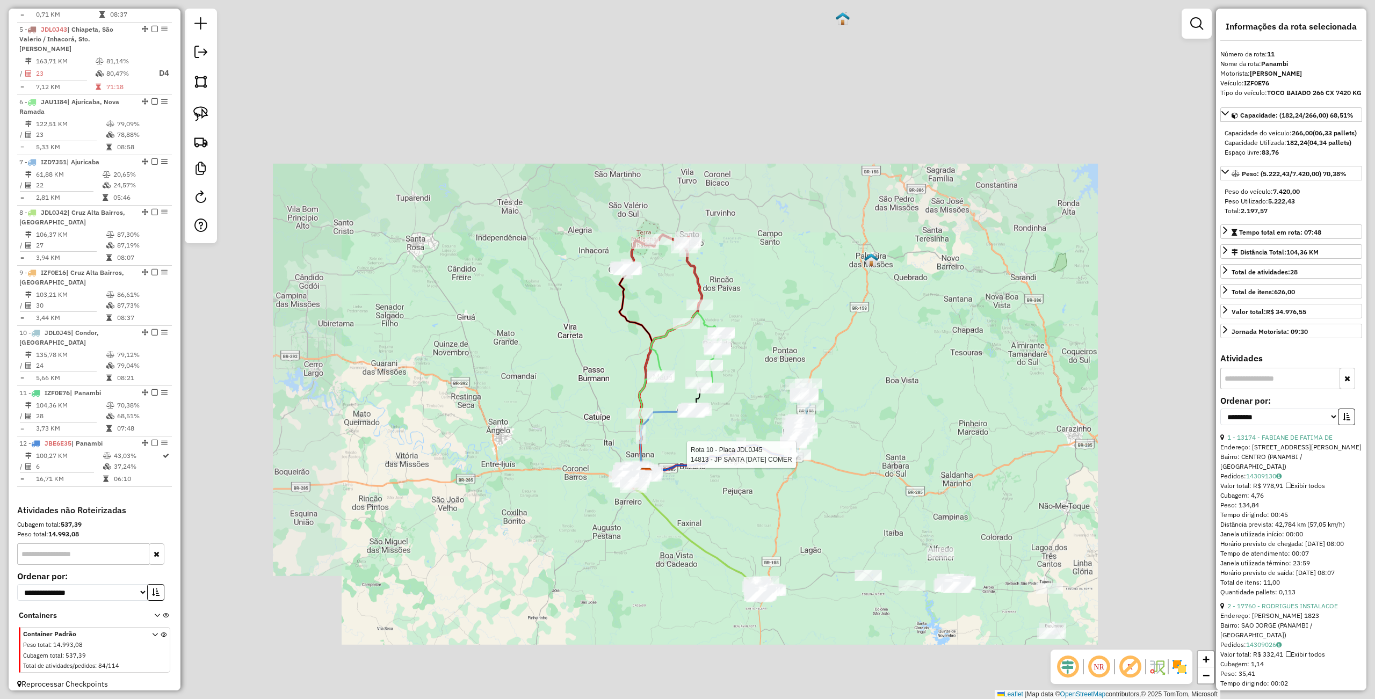
click at [802, 450] on div "Rota 10 - Placa JDL0J45 14813 - JP SANTA LUCIA COMER Janela de atendimento Grad…" at bounding box center [687, 349] width 1375 height 699
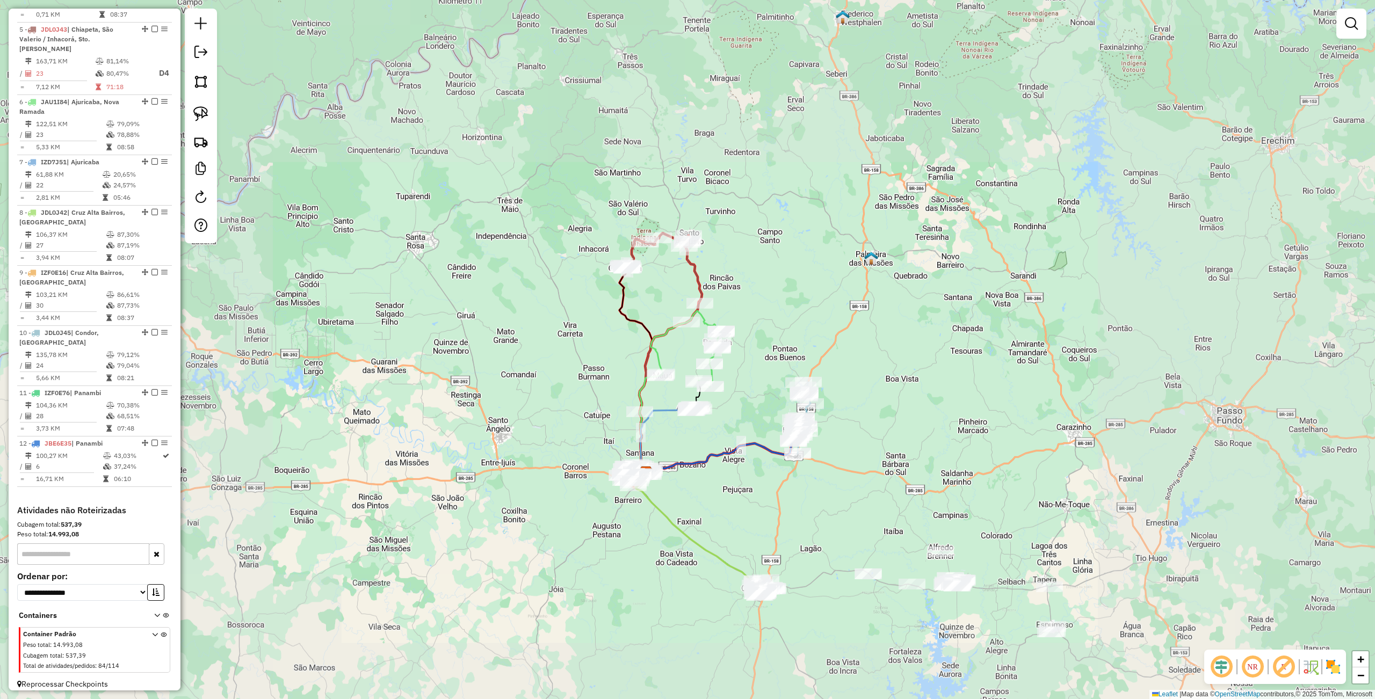
drag, startPoint x: 808, startPoint y: 497, endPoint x: 805, endPoint y: 484, distance: 13.3
click at [805, 484] on div "Janela de atendimento Grade de atendimento Capacidade Transportadoras Veículos …" at bounding box center [687, 349] width 1375 height 699
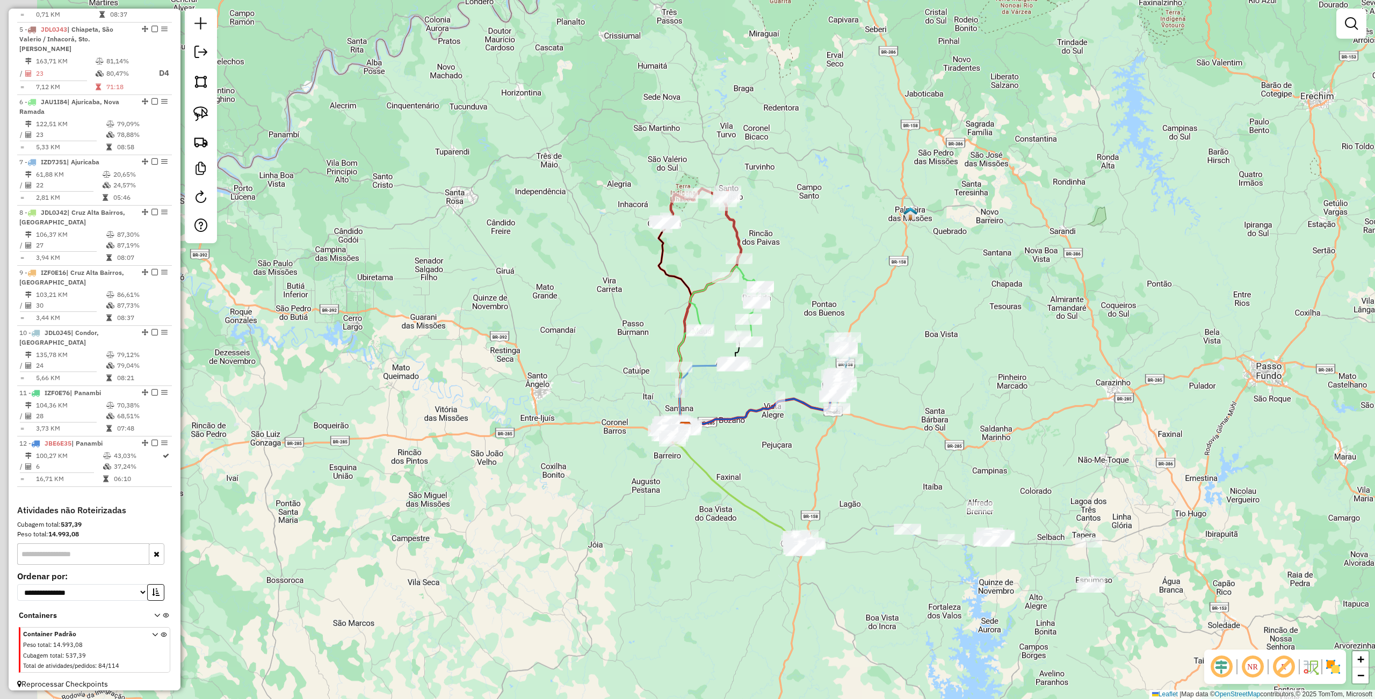
drag, startPoint x: 773, startPoint y: 516, endPoint x: 811, endPoint y: 477, distance: 54.3
click at [815, 483] on div "Janela de atendimento Grade de atendimento Capacidade Transportadoras Veículos …" at bounding box center [687, 349] width 1375 height 699
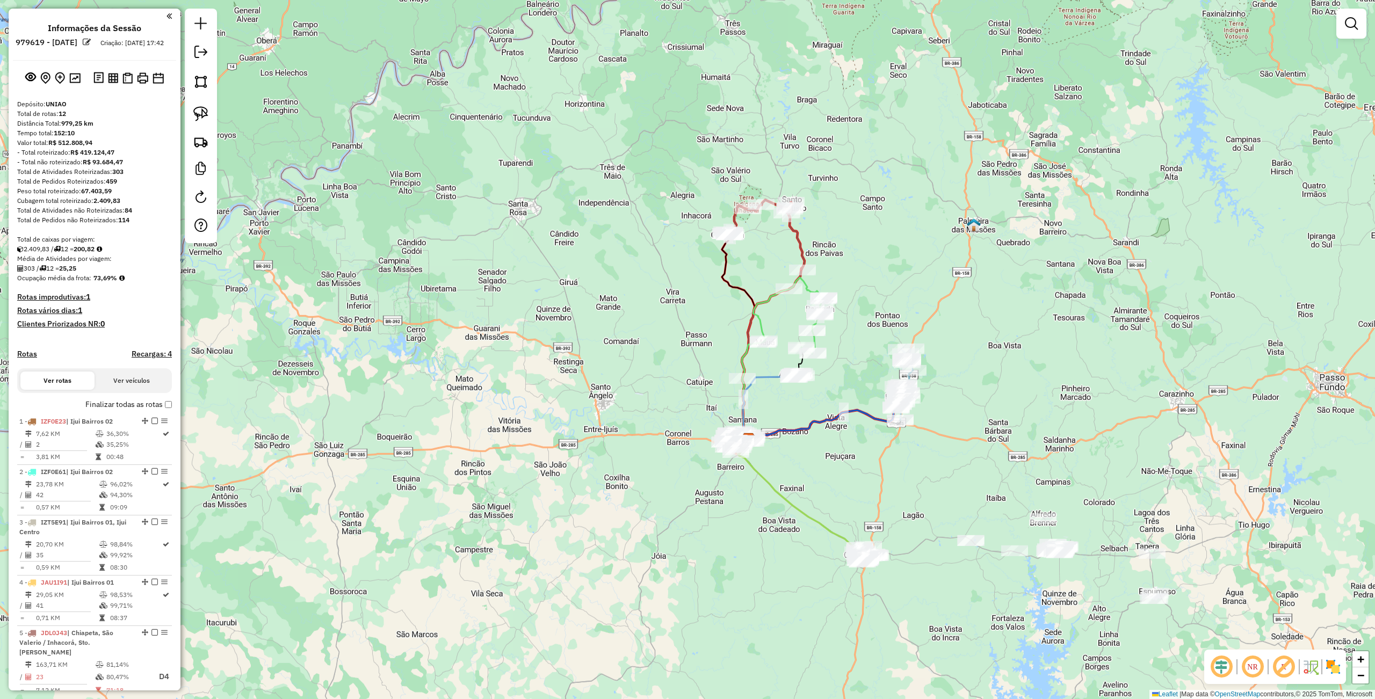
scroll to position [604, 0]
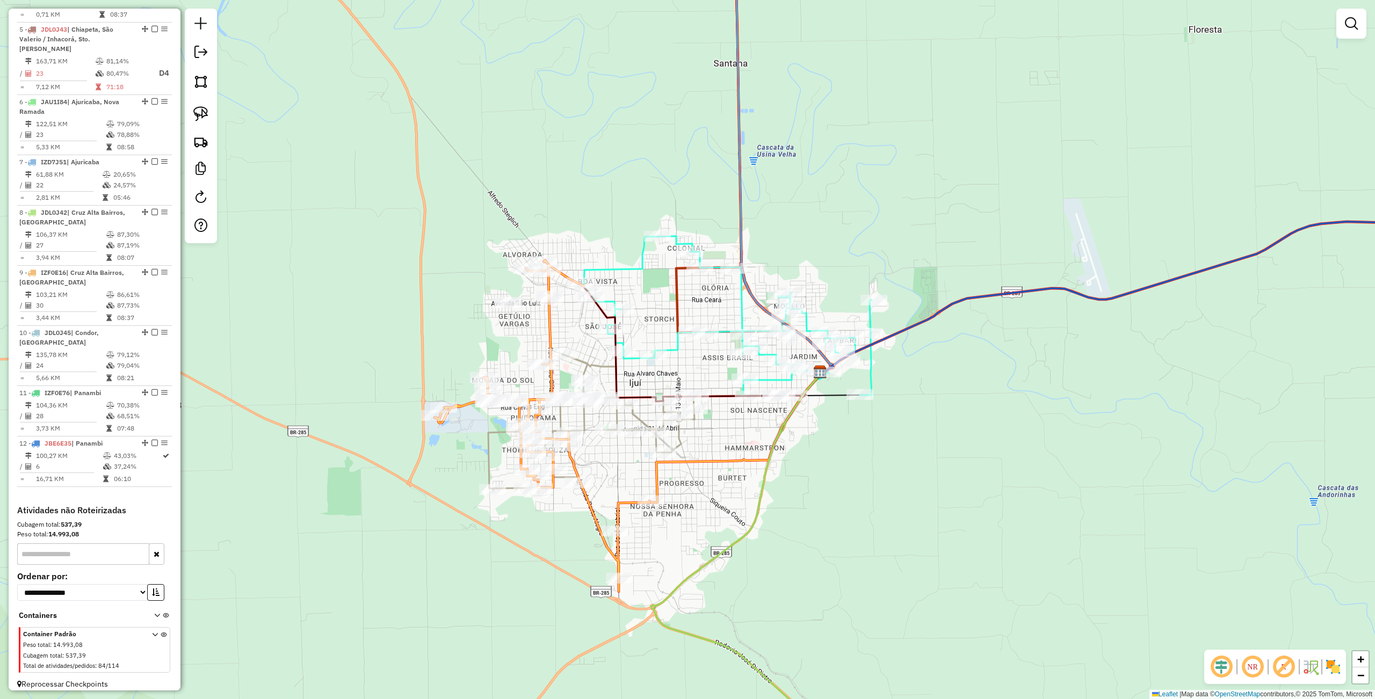
click at [1068, 525] on div "Janela de atendimento Grade de atendimento Capacidade Transportadoras Veículos …" at bounding box center [687, 349] width 1375 height 699
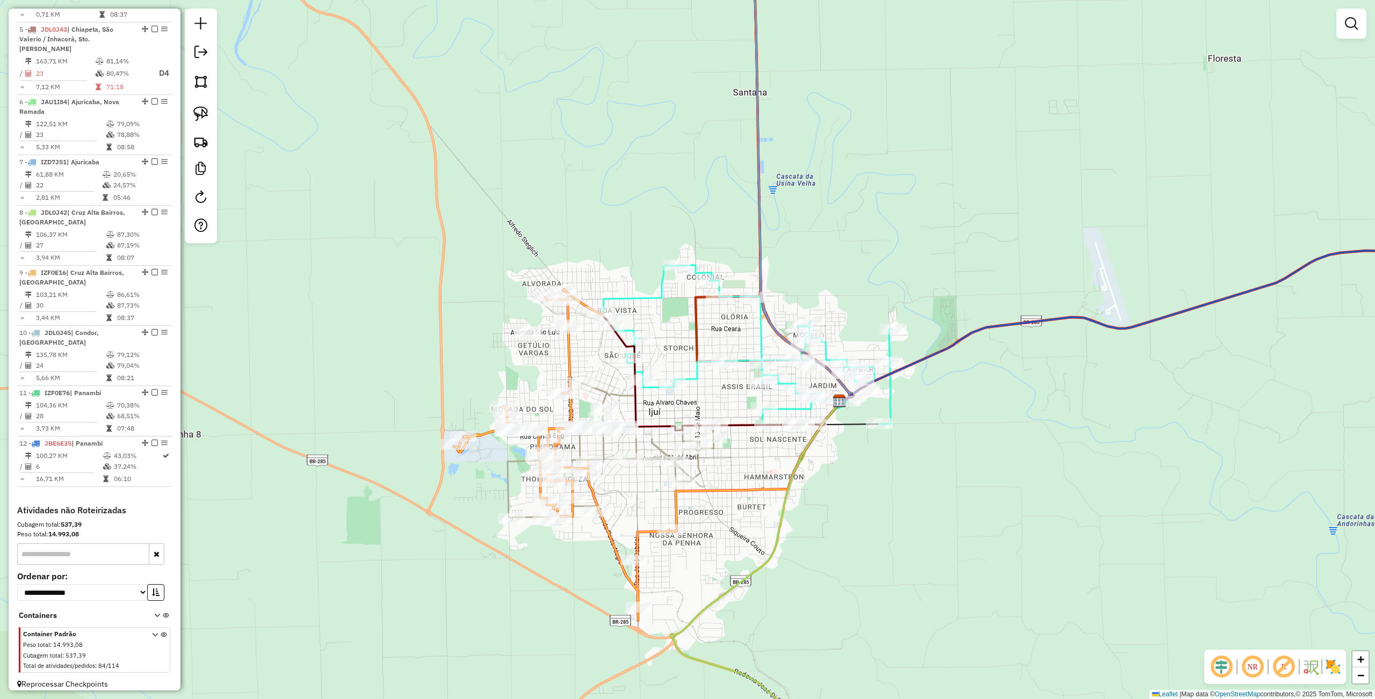
drag, startPoint x: 995, startPoint y: 507, endPoint x: 1016, endPoint y: 537, distance: 36.7
click at [1016, 537] on div "Janela de atendimento Grade de atendimento Capacidade Transportadoras Veículos …" at bounding box center [687, 349] width 1375 height 699
click at [197, 116] on img at bounding box center [200, 113] width 15 height 15
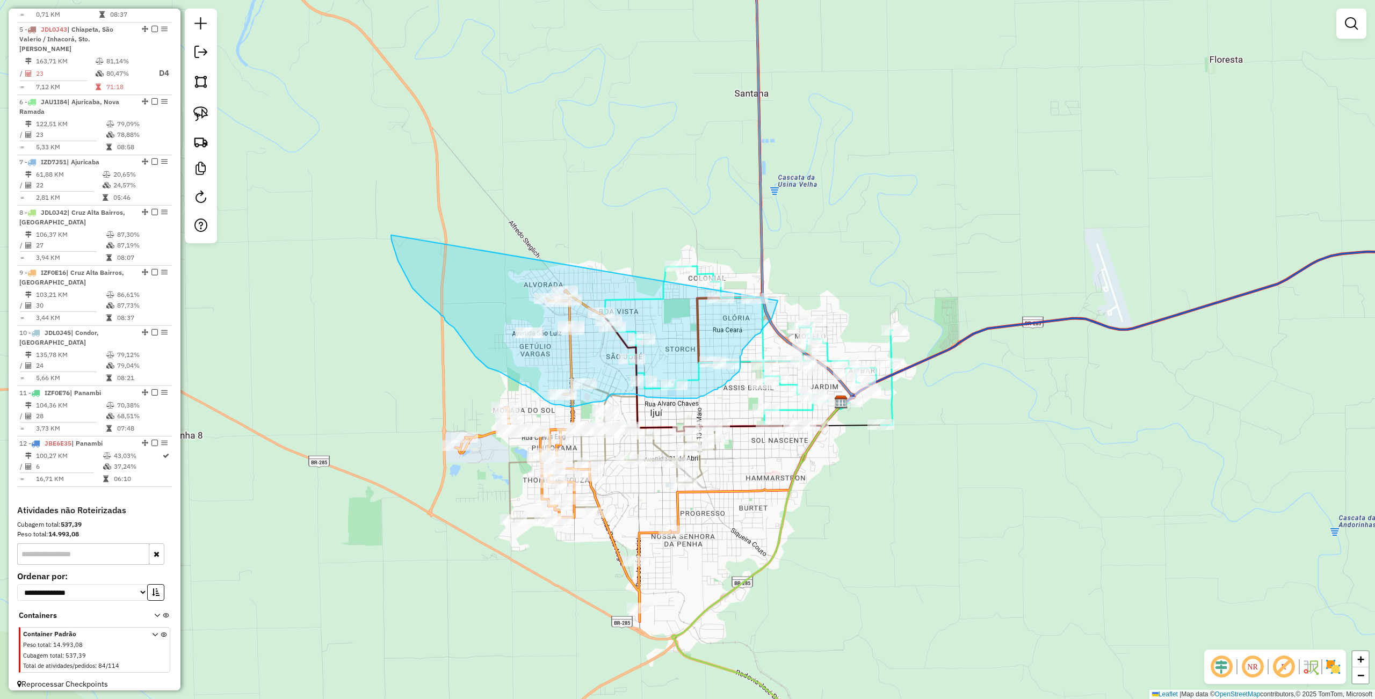
drag, startPoint x: 407, startPoint y: 279, endPoint x: 757, endPoint y: 237, distance: 352.7
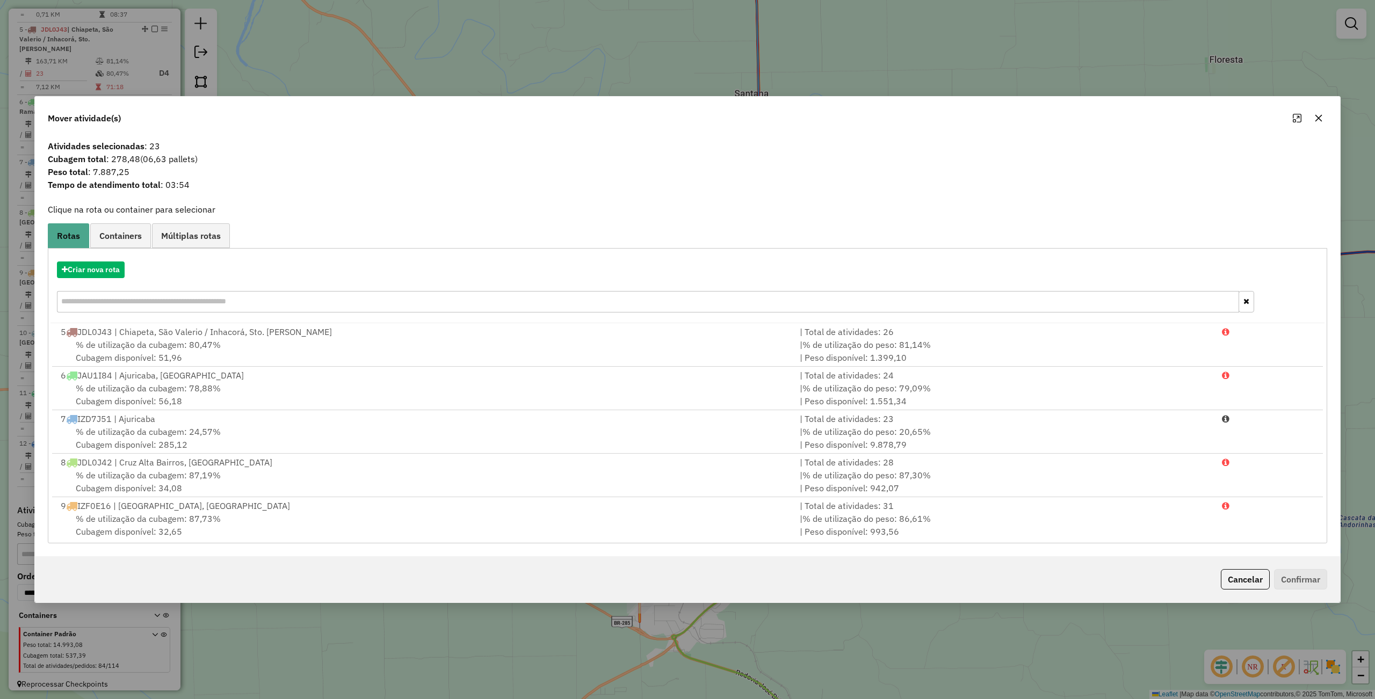
click at [118, 256] on div "Criar nova rota" at bounding box center [687, 288] width 1274 height 70
click at [96, 266] on button "Criar nova rota" at bounding box center [91, 270] width 68 height 17
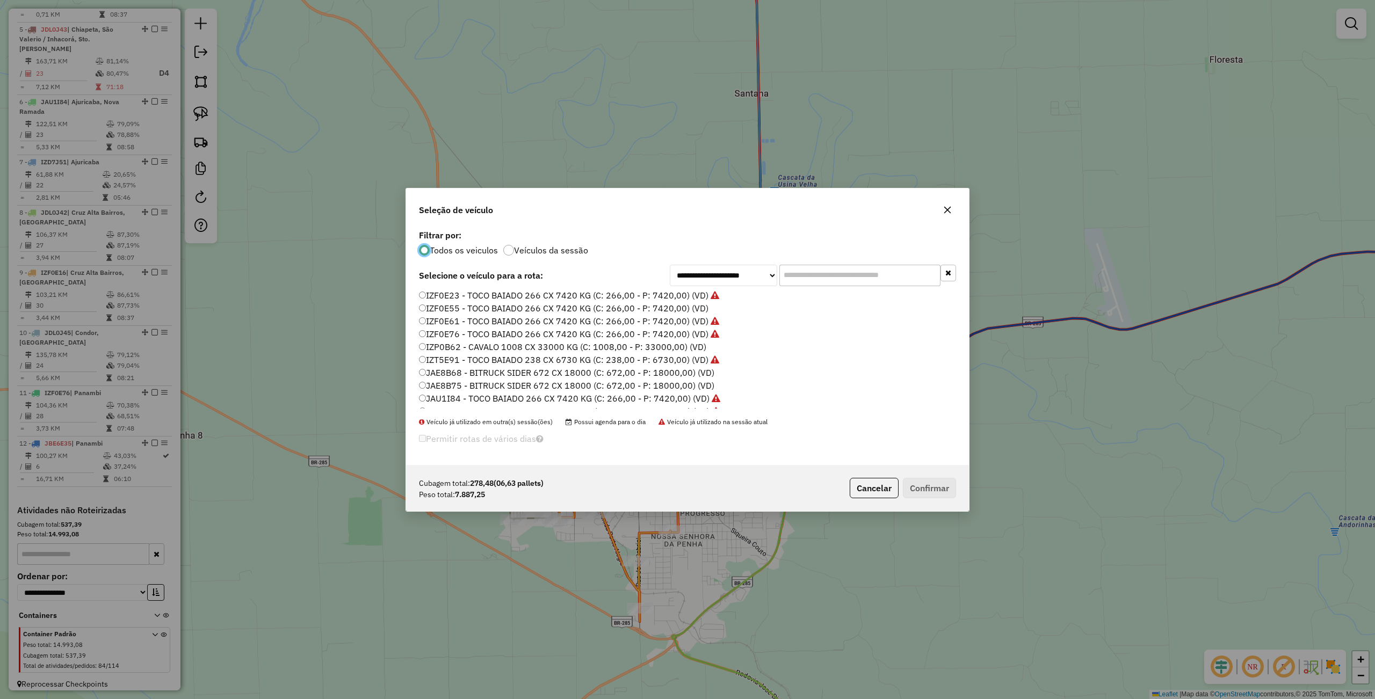
scroll to position [320, 0]
click at [469, 350] on label "JDL0J41 - TOCO BAIADO 266 CX 7420 KG (C: 266,00 - P: 7420,00) (VD)" at bounding box center [564, 350] width 291 height 13
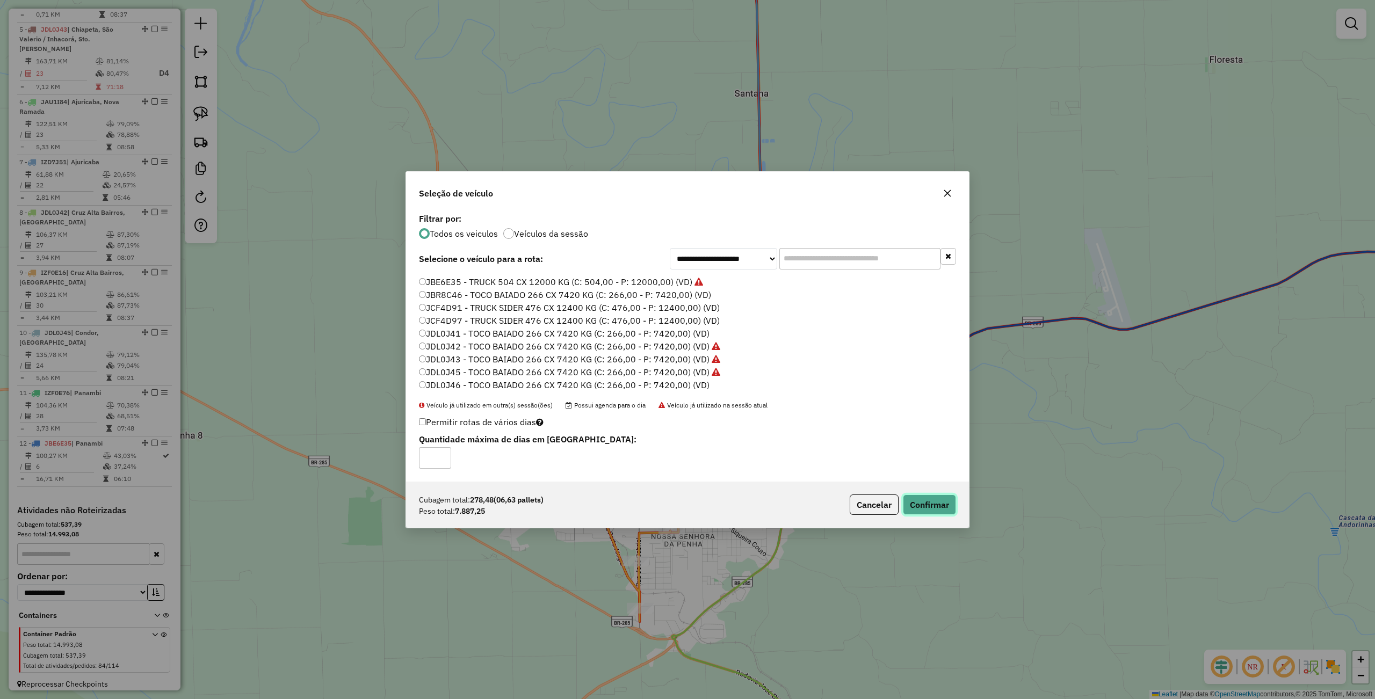
click at [932, 503] on button "Confirmar" at bounding box center [929, 505] width 53 height 20
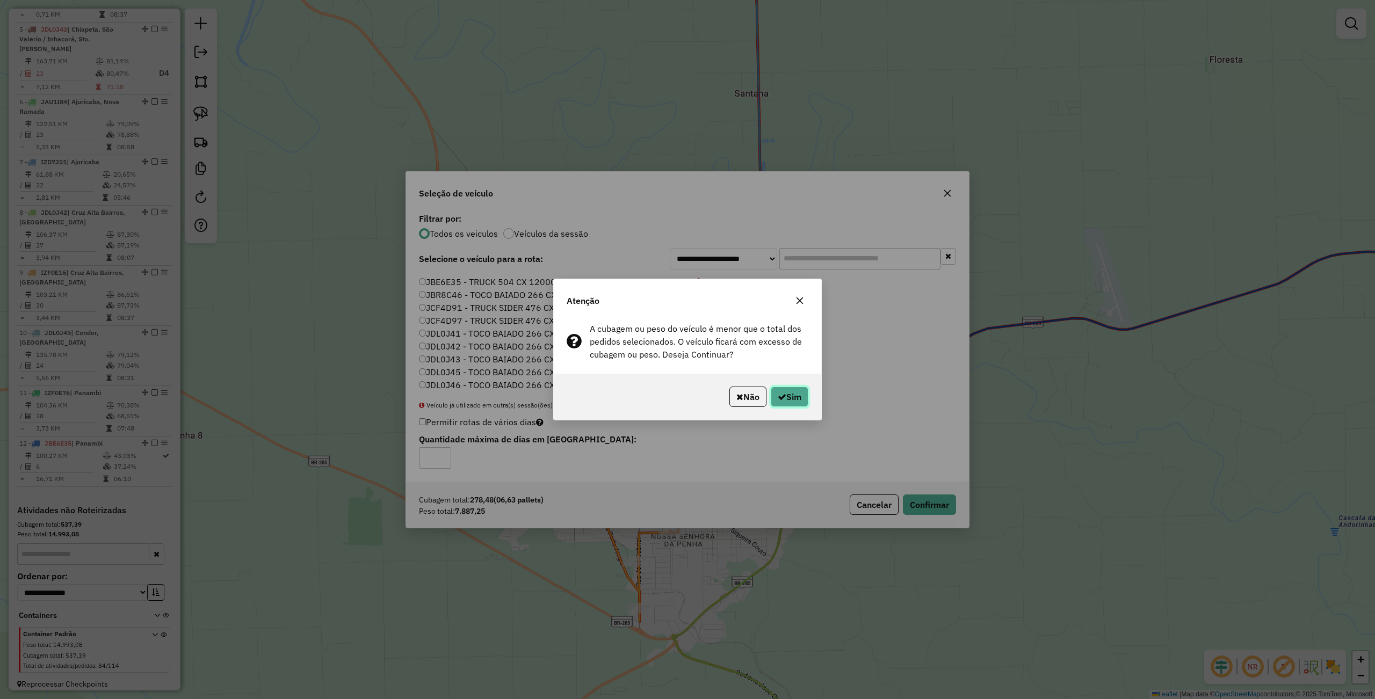
click at [791, 396] on button "Sim" at bounding box center [790, 397] width 38 height 20
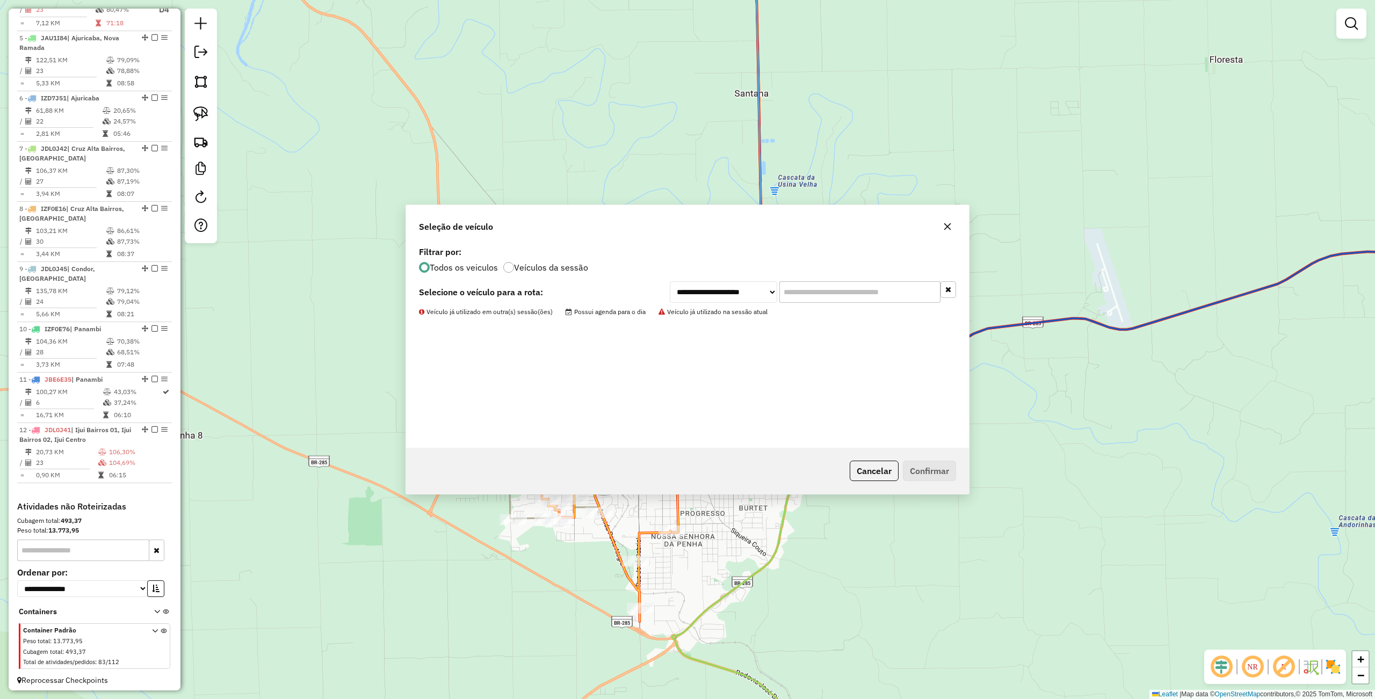
scroll to position [378, 0]
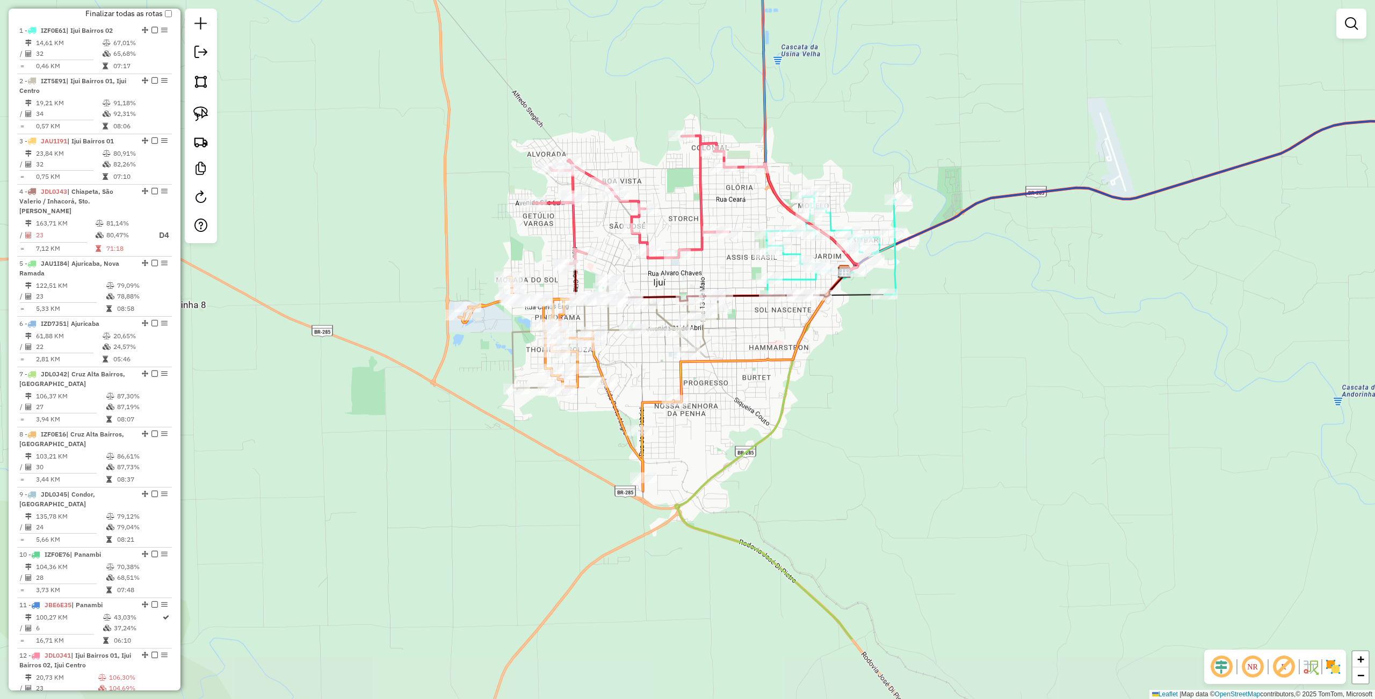
drag, startPoint x: 797, startPoint y: 541, endPoint x: 800, endPoint y: 412, distance: 128.9
click at [800, 412] on div "Janela de atendimento Grade de atendimento Capacidade Transportadoras Veículos …" at bounding box center [687, 349] width 1375 height 699
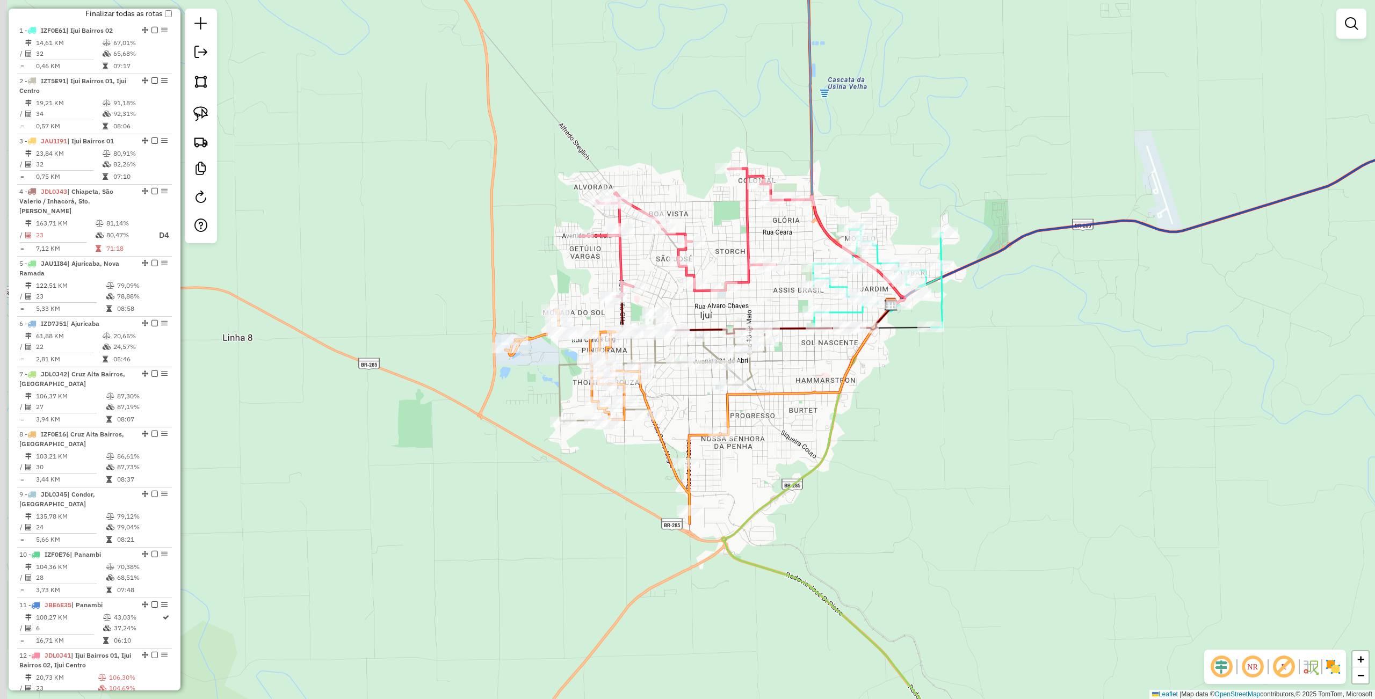
drag, startPoint x: 801, startPoint y: 434, endPoint x: 832, endPoint y: 432, distance: 30.7
click at [830, 444] on div "Janela de atendimento Grade de atendimento Capacidade Transportadoras Veículos …" at bounding box center [687, 349] width 1375 height 699
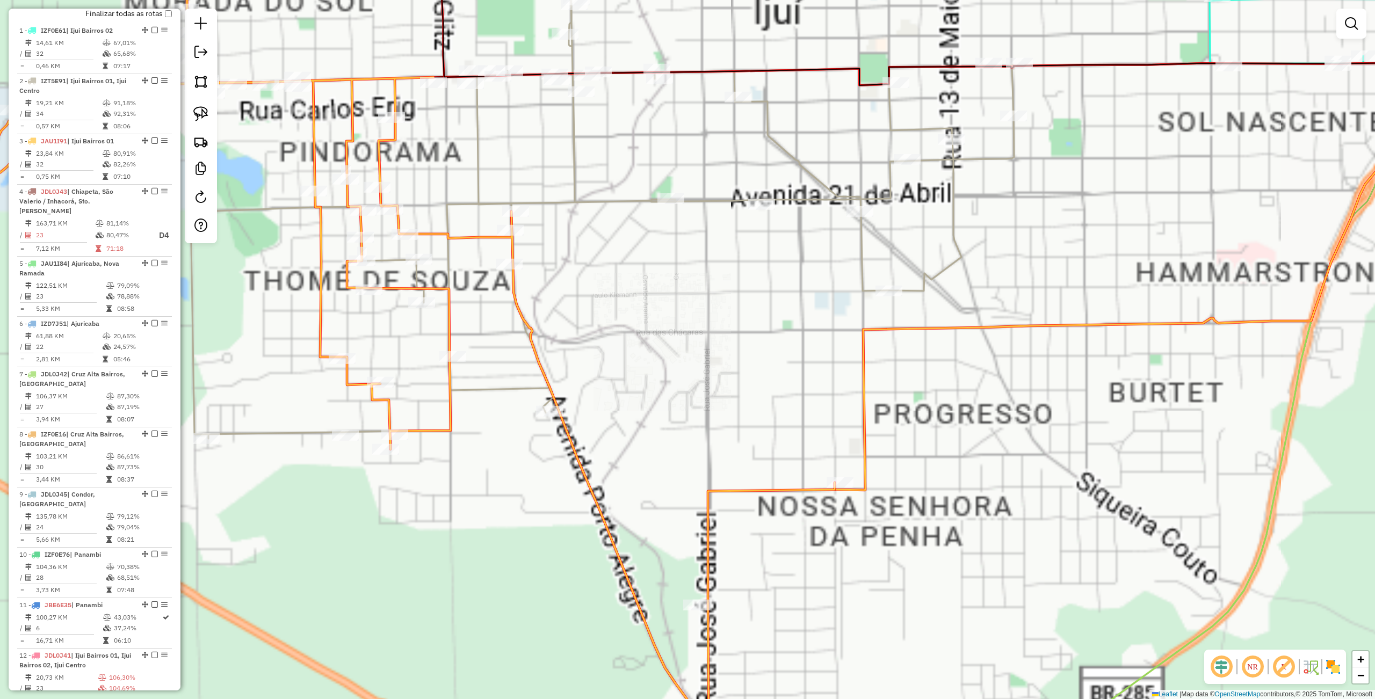
drag, startPoint x: 722, startPoint y: 398, endPoint x: 742, endPoint y: 340, distance: 60.8
click at [742, 346] on div "Janela de atendimento Grade de atendimento Capacidade Transportadoras Veículos …" at bounding box center [687, 349] width 1375 height 699
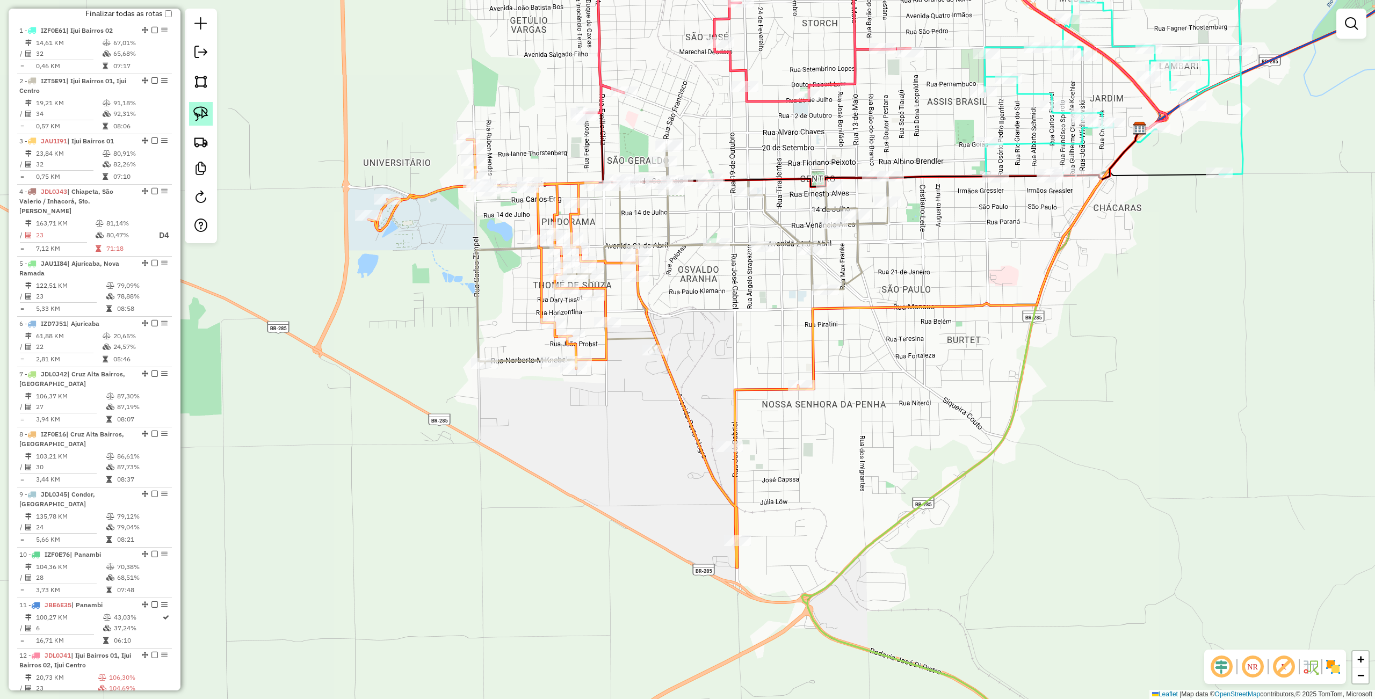
click at [199, 117] on img at bounding box center [200, 113] width 15 height 15
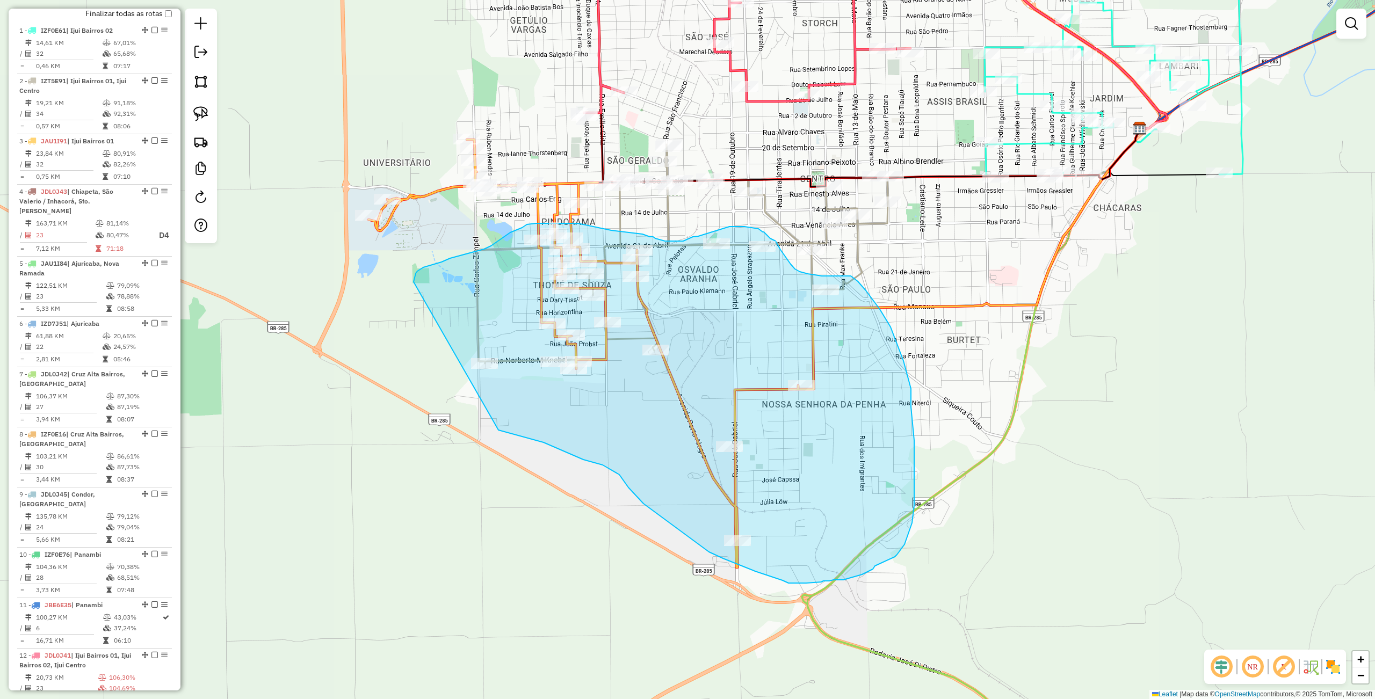
drag, startPoint x: 414, startPoint y: 282, endPoint x: 476, endPoint y: 424, distance: 154.9
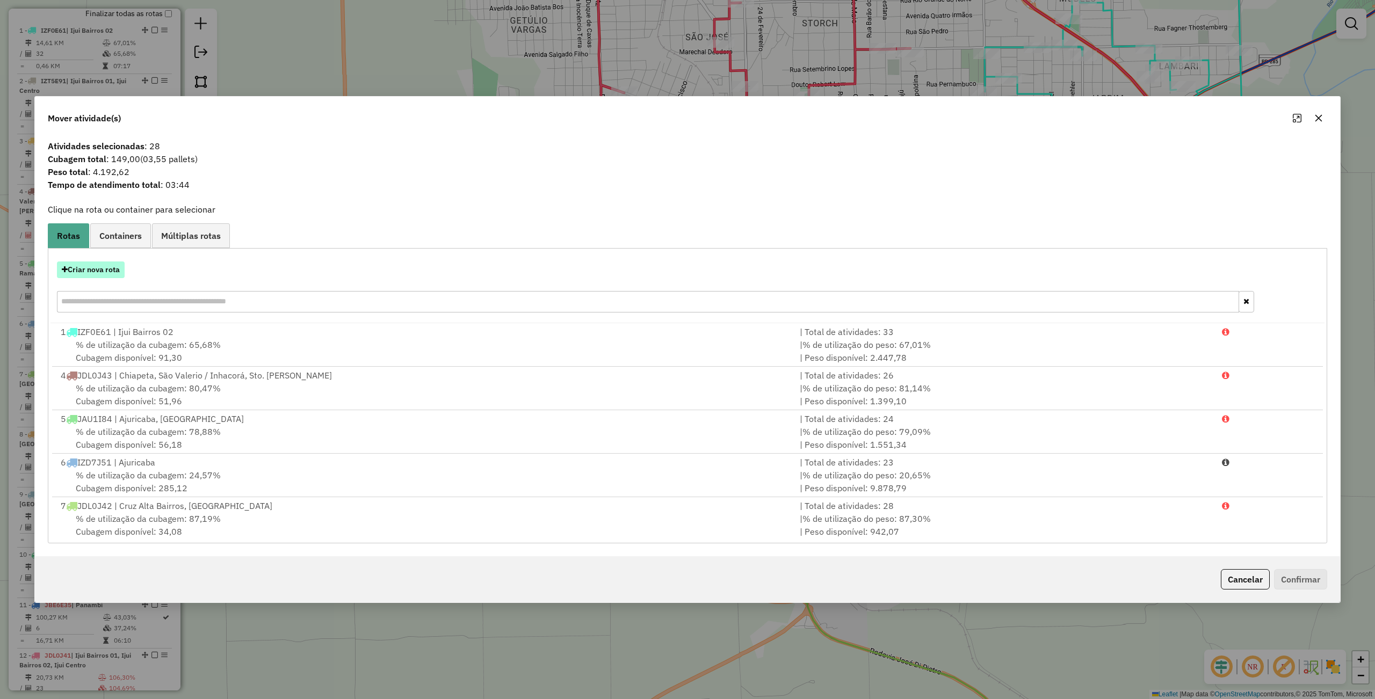
click at [89, 271] on button "Criar nova rota" at bounding box center [91, 270] width 68 height 17
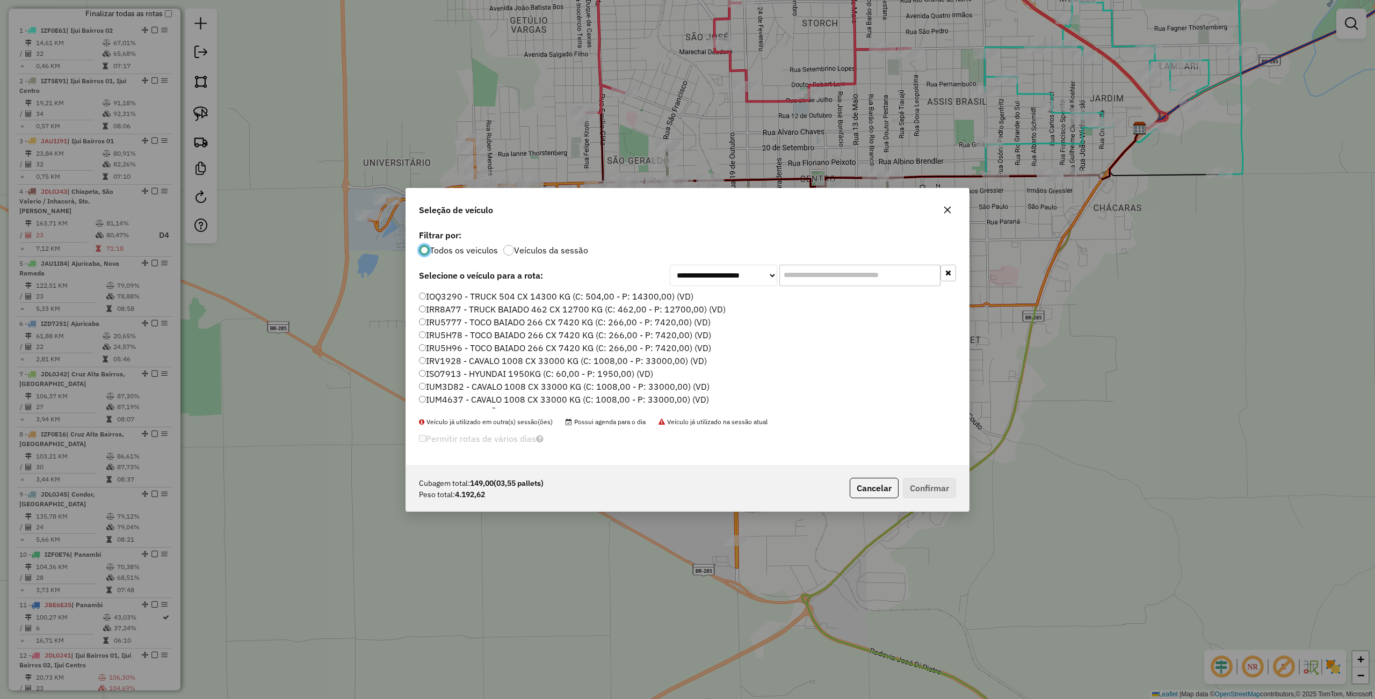
scroll to position [320, 0]
click at [479, 310] on label "JBR8C46 - TOCO BAIADO 266 CX 7420 KG (C: 266,00 - P: 7420,00) (VD)" at bounding box center [565, 311] width 292 height 13
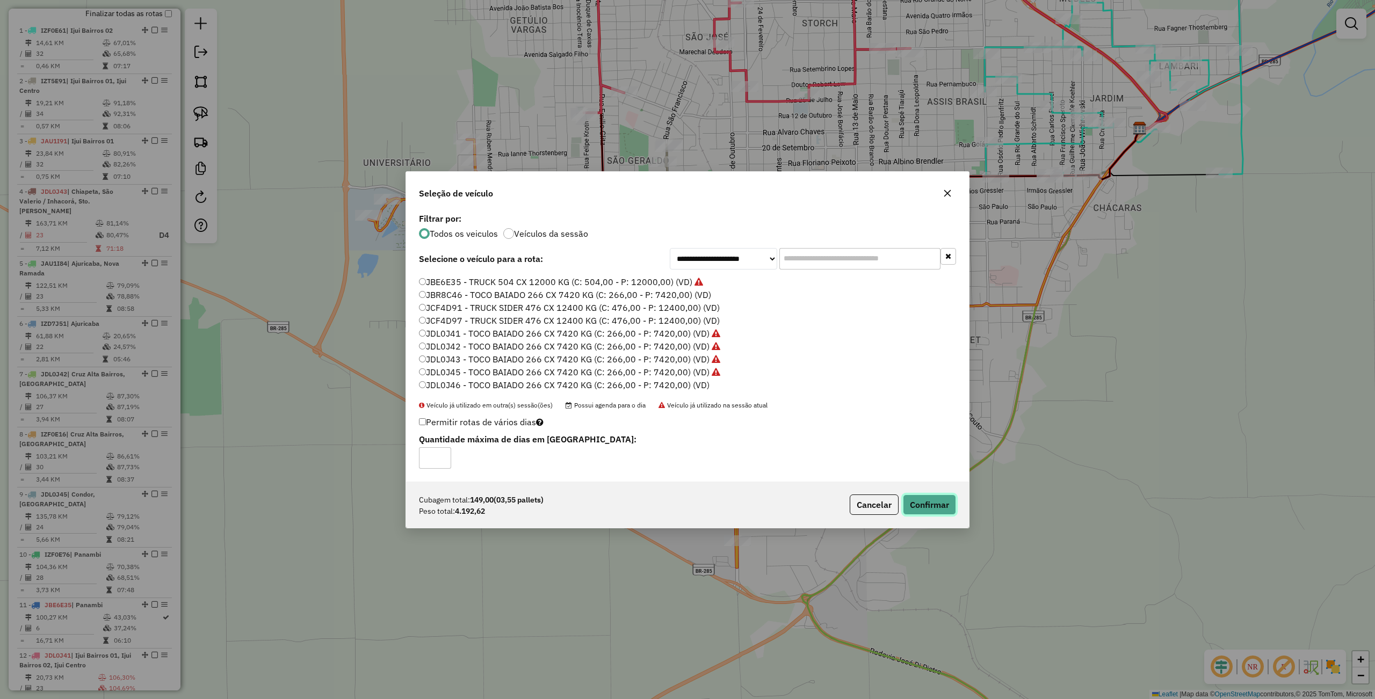
click at [931, 501] on button "Confirmar" at bounding box center [929, 505] width 53 height 20
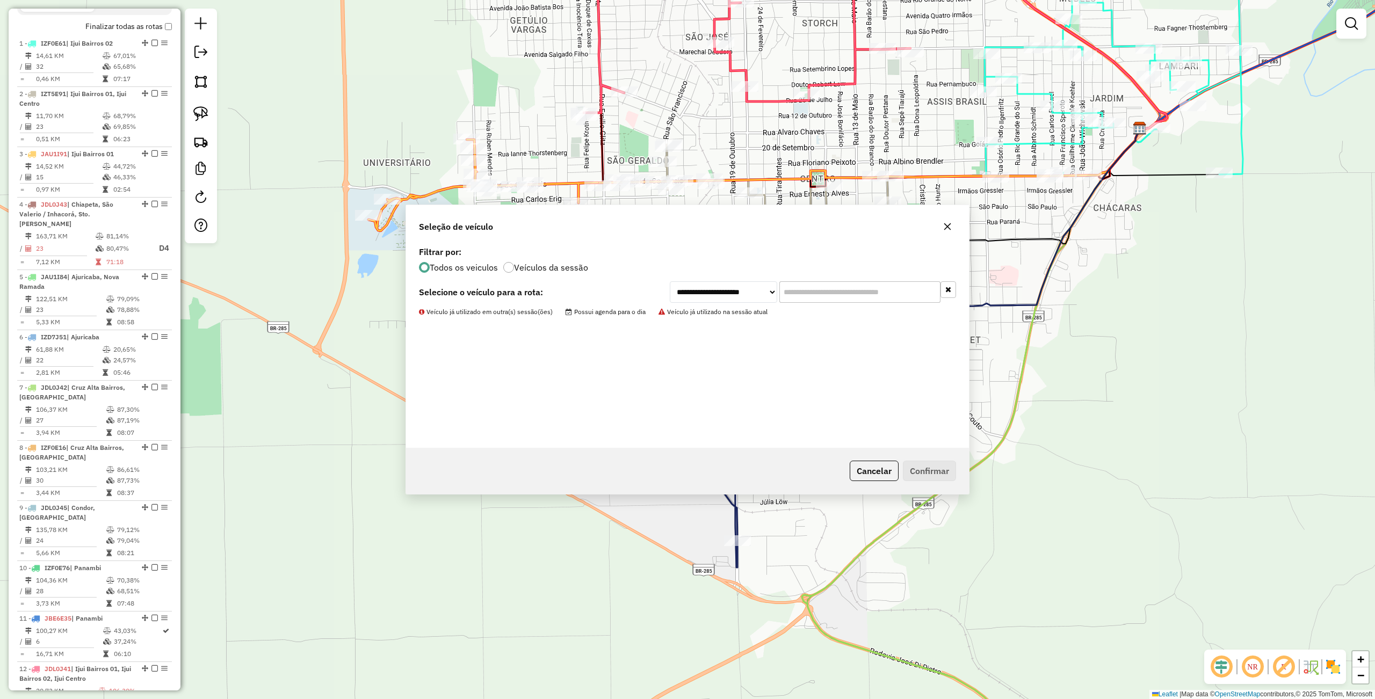
scroll to position [391, 0]
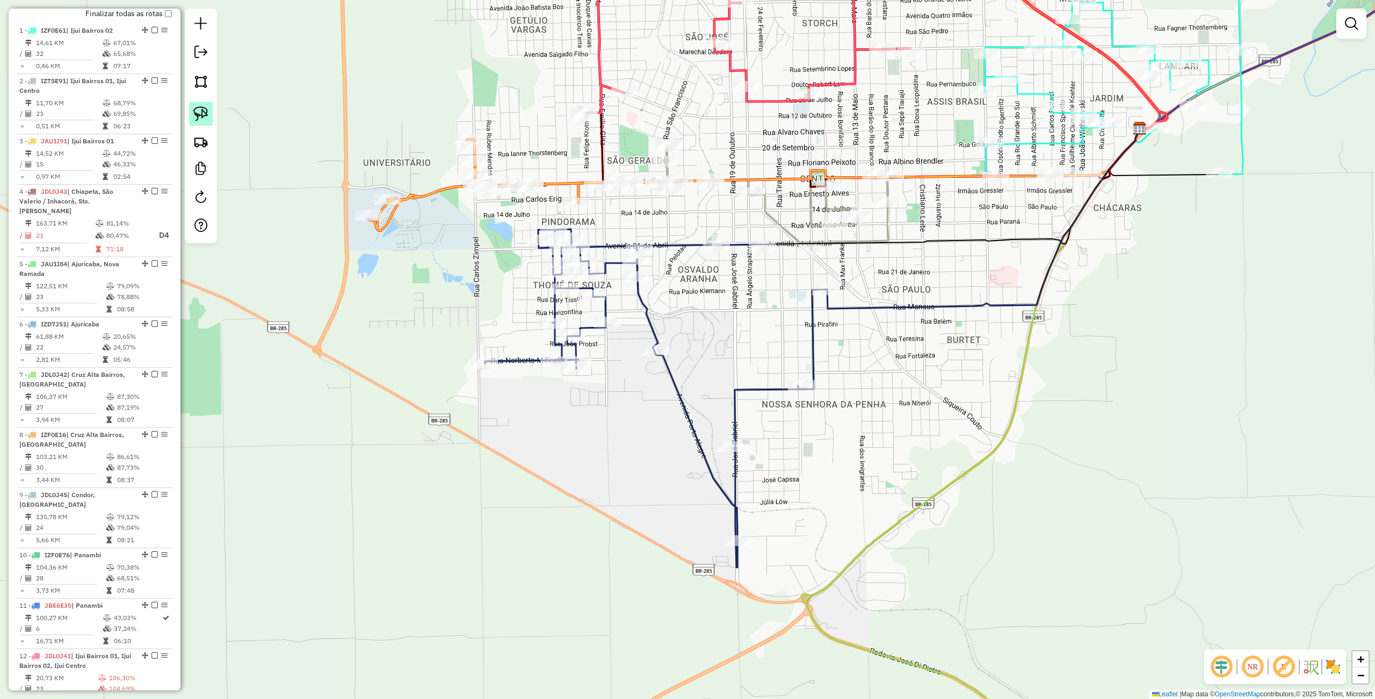
drag, startPoint x: 194, startPoint y: 112, endPoint x: 209, endPoint y: 118, distance: 15.7
click at [194, 112] on img at bounding box center [200, 113] width 15 height 15
drag, startPoint x: 859, startPoint y: 251, endPoint x: 800, endPoint y: 258, distance: 59.4
click at [800, 258] on div "Janela de atendimento Grade de atendimento Capacidade Transportadoras Veículos …" at bounding box center [687, 349] width 1375 height 699
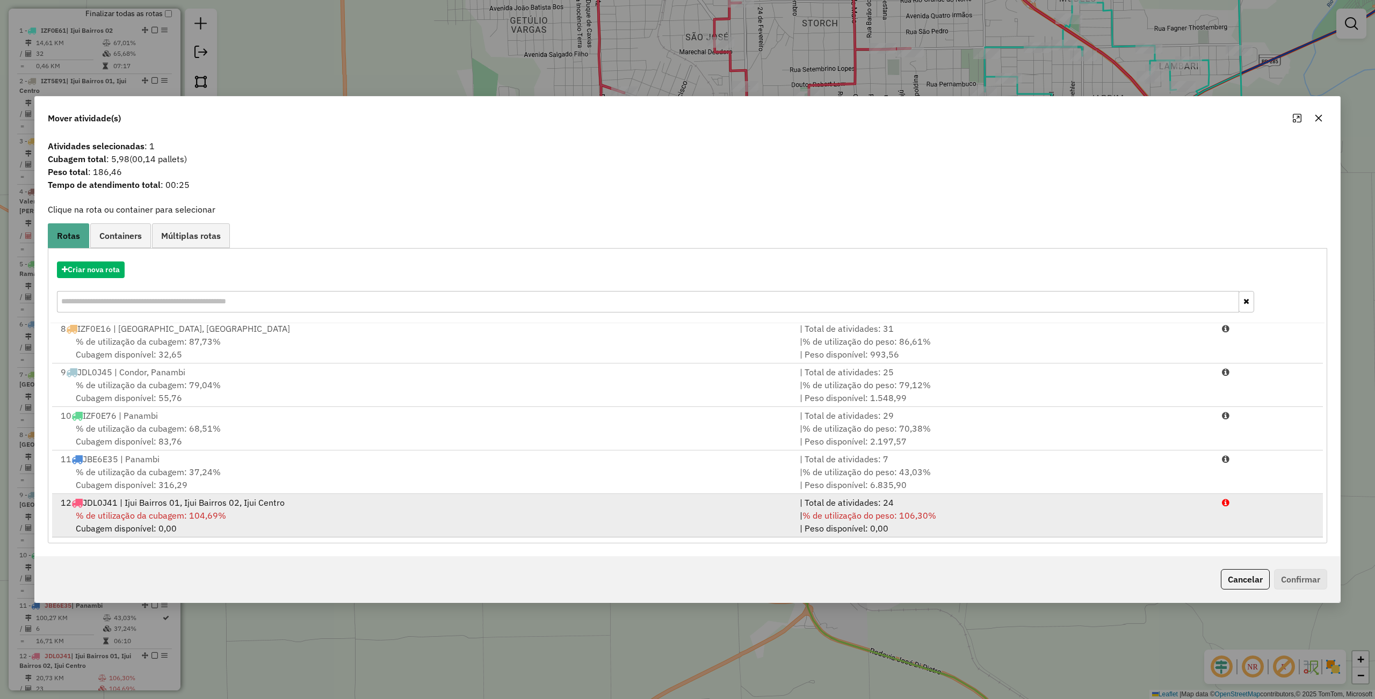
scroll to position [309, 0]
click at [162, 506] on div "13 JBR8C46 | Ijui Bairros 01, Ijui Centro" at bounding box center [423, 503] width 739 height 13
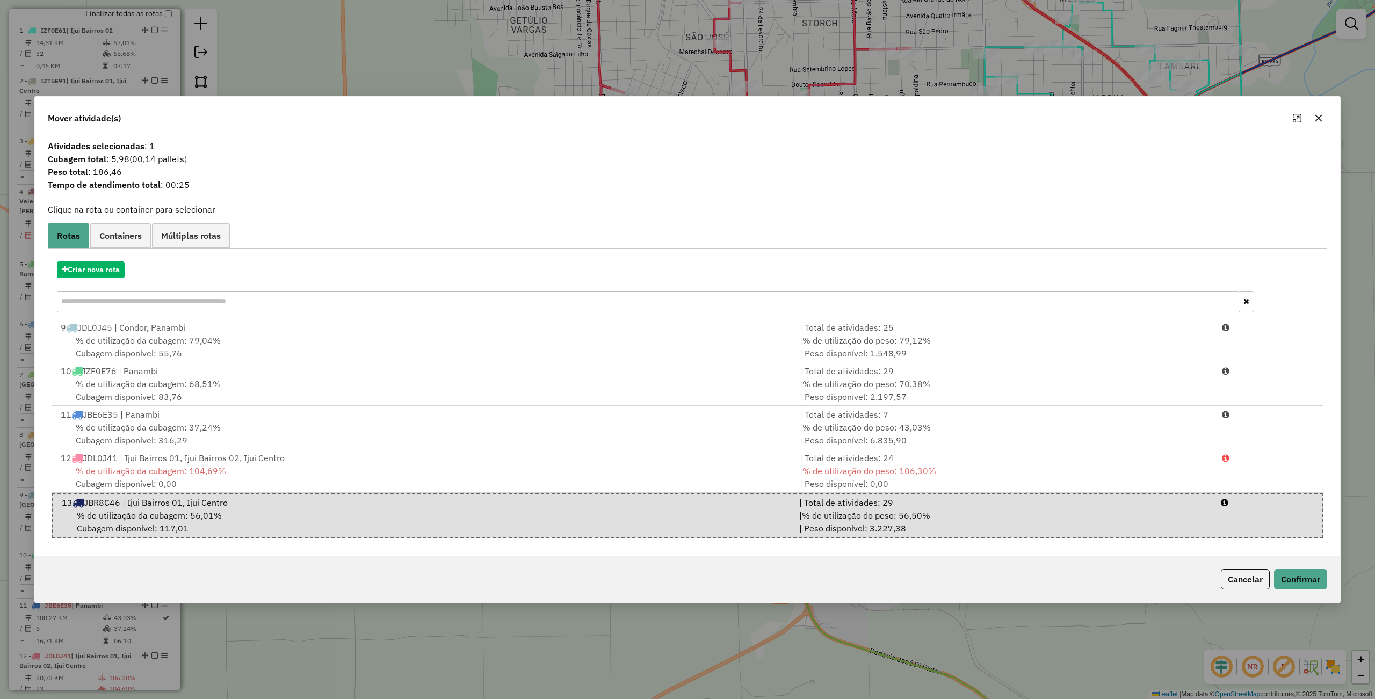
click at [1312, 593] on div "Cancelar Confirmar" at bounding box center [687, 579] width 1305 height 46
click at [1303, 576] on button "Confirmar" at bounding box center [1300, 579] width 53 height 20
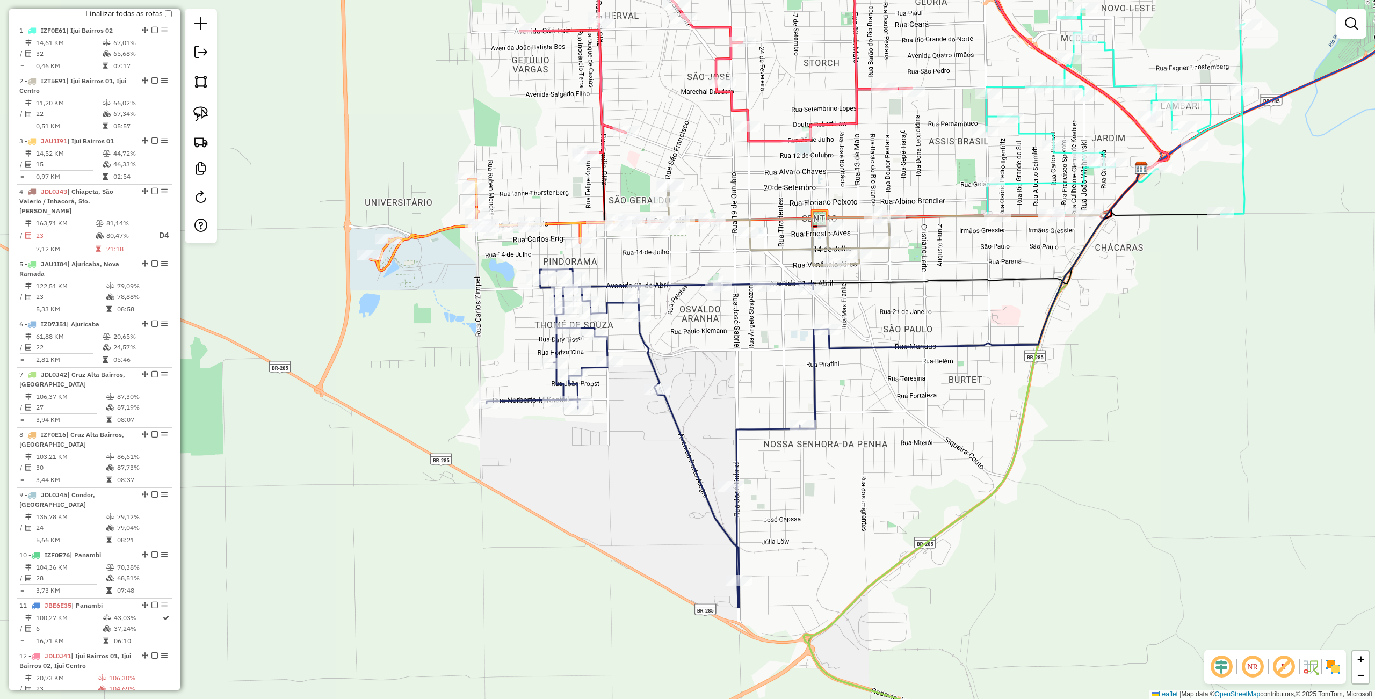
drag, startPoint x: 707, startPoint y: 334, endPoint x: 707, endPoint y: 348, distance: 14.5
click at [707, 348] on div "Janela de atendimento Grade de atendimento Capacidade Transportadoras Veículos …" at bounding box center [687, 349] width 1375 height 699
drag, startPoint x: 204, startPoint y: 112, endPoint x: 278, endPoint y: 133, distance: 77.0
click at [204, 112] on img at bounding box center [200, 113] width 15 height 15
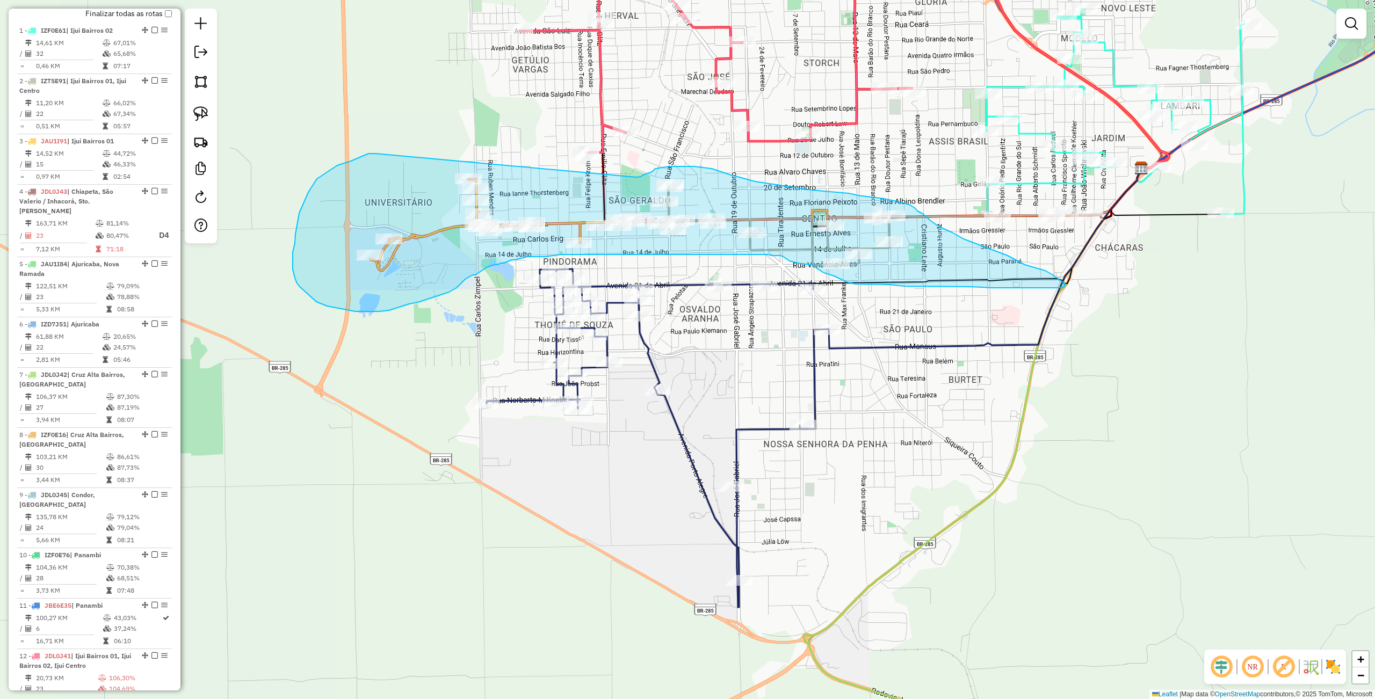
drag, startPoint x: 372, startPoint y: 154, endPoint x: 534, endPoint y: 175, distance: 163.6
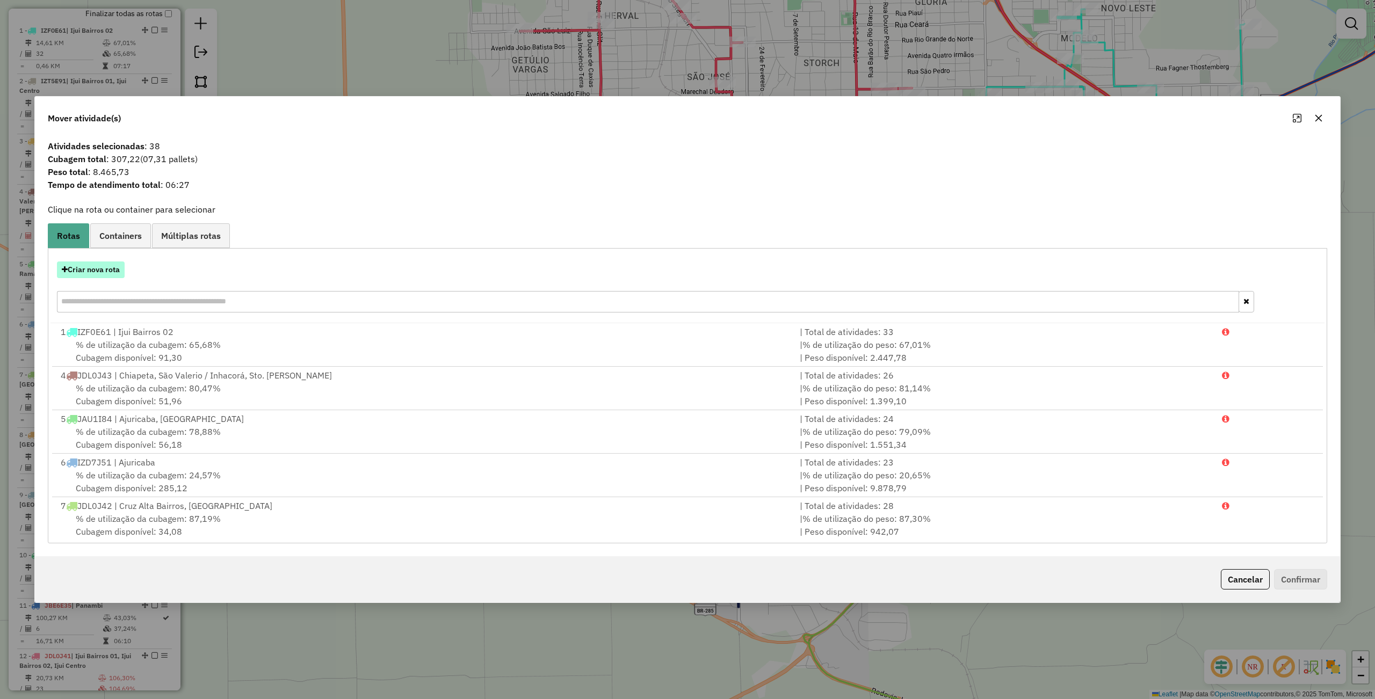
drag, startPoint x: 98, startPoint y: 273, endPoint x: 91, endPoint y: 276, distance: 7.0
click at [91, 276] on button "Criar nova rota" at bounding box center [91, 270] width 68 height 17
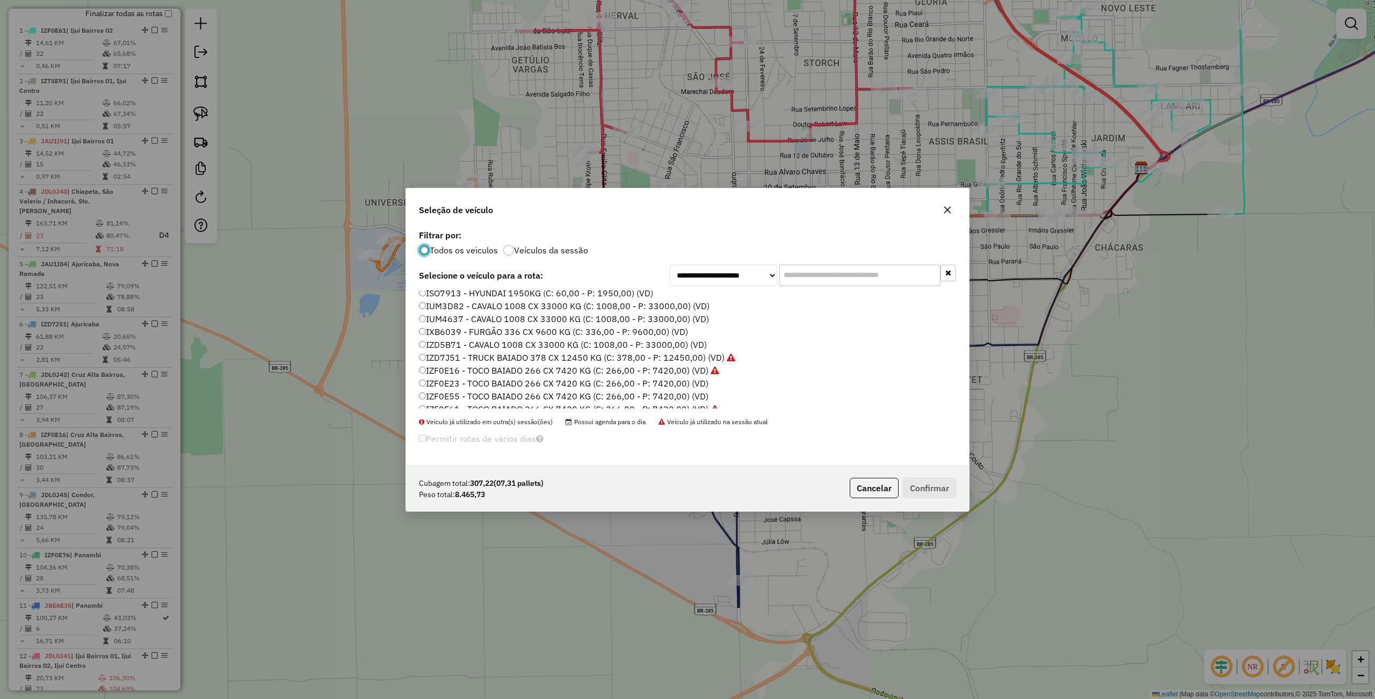
scroll to position [215, 0]
click at [448, 311] on label "IZT5E91 - TOCO BAIADO 238 CX 6730 KG (C: 238,00 - P: 6730,00) (VD)" at bounding box center [569, 313] width 300 height 13
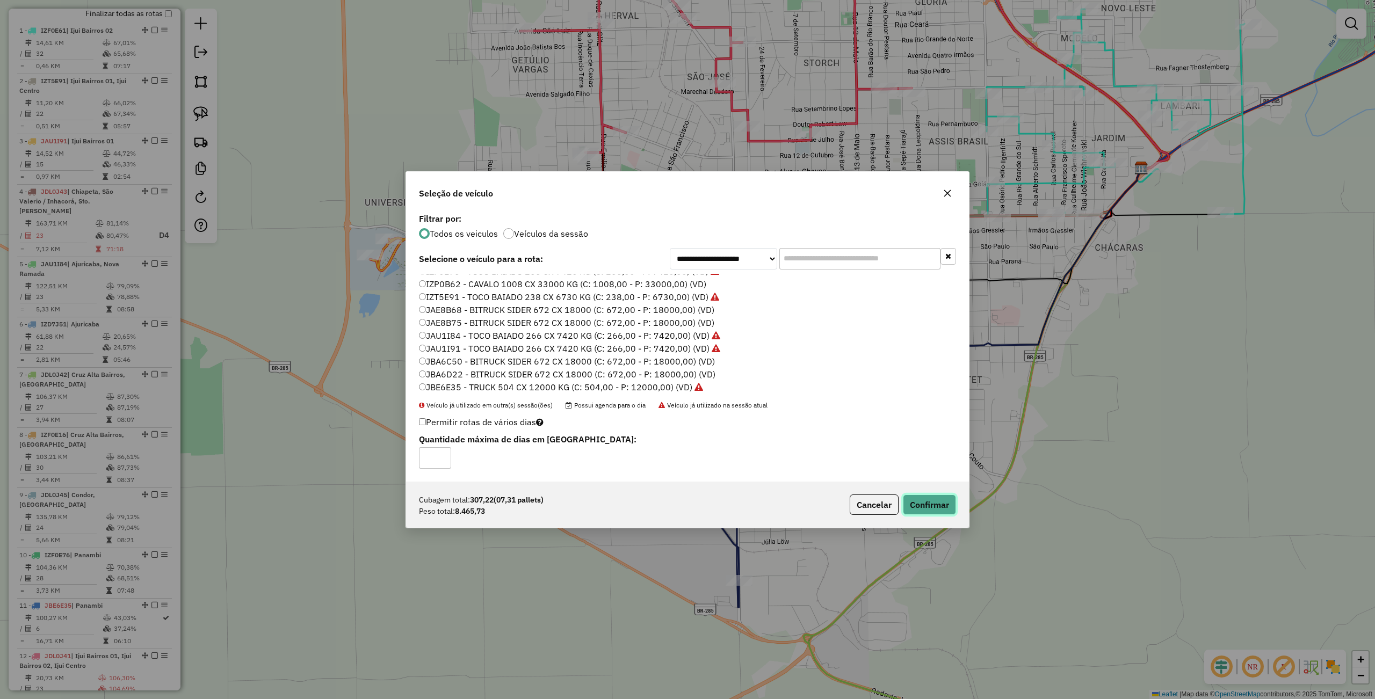
click at [928, 508] on button "Confirmar" at bounding box center [929, 505] width 53 height 20
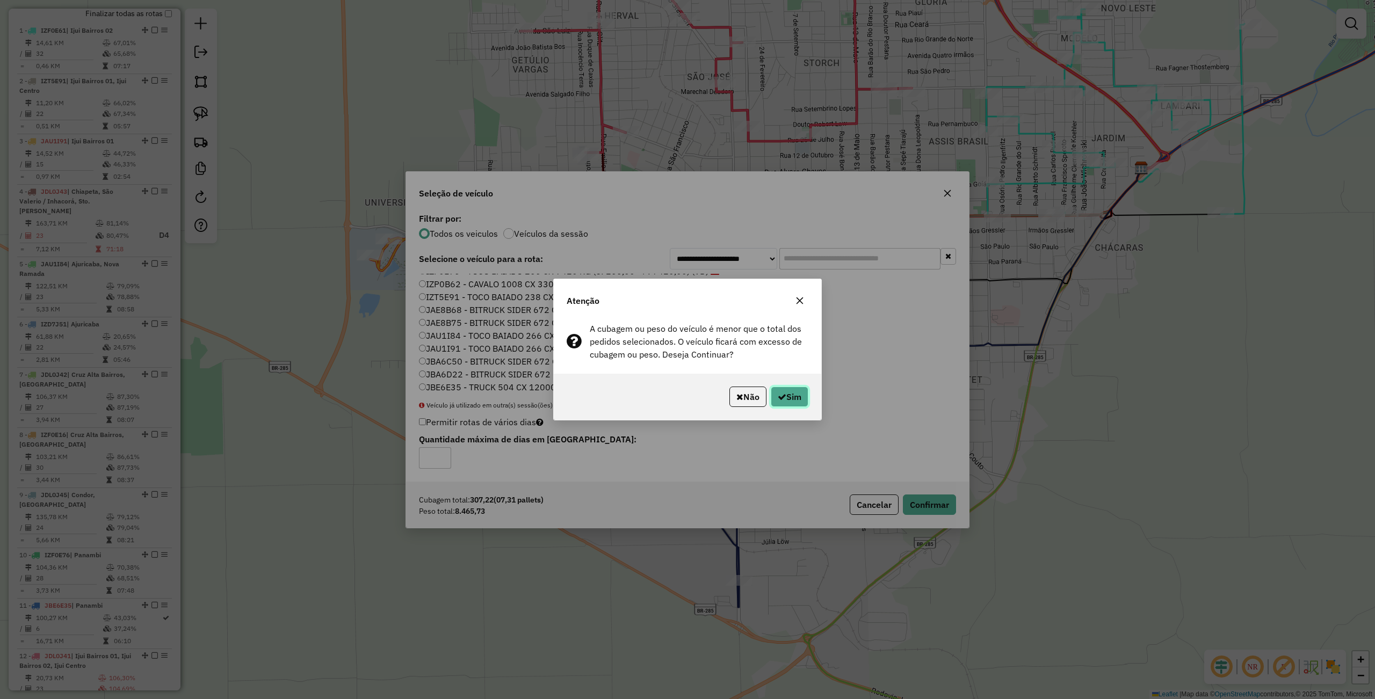
click at [785, 394] on button "Sim" at bounding box center [790, 397] width 38 height 20
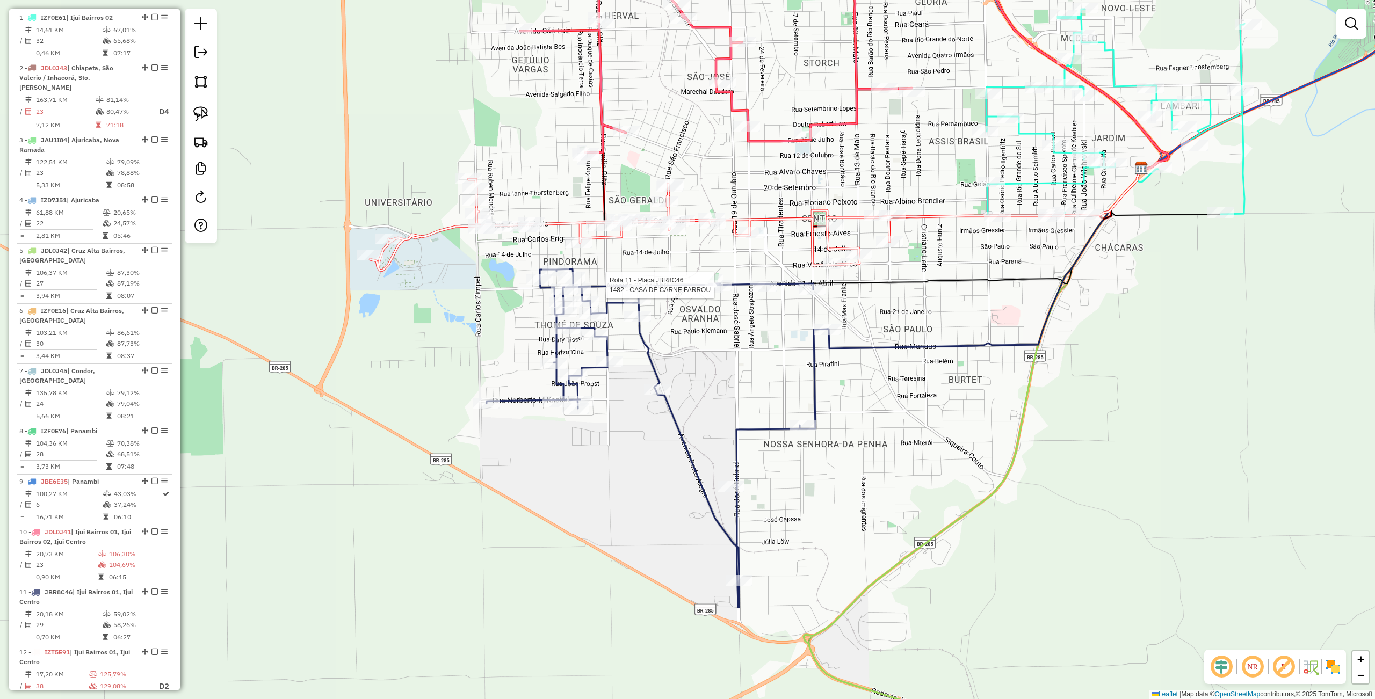
scroll to position [378, 0]
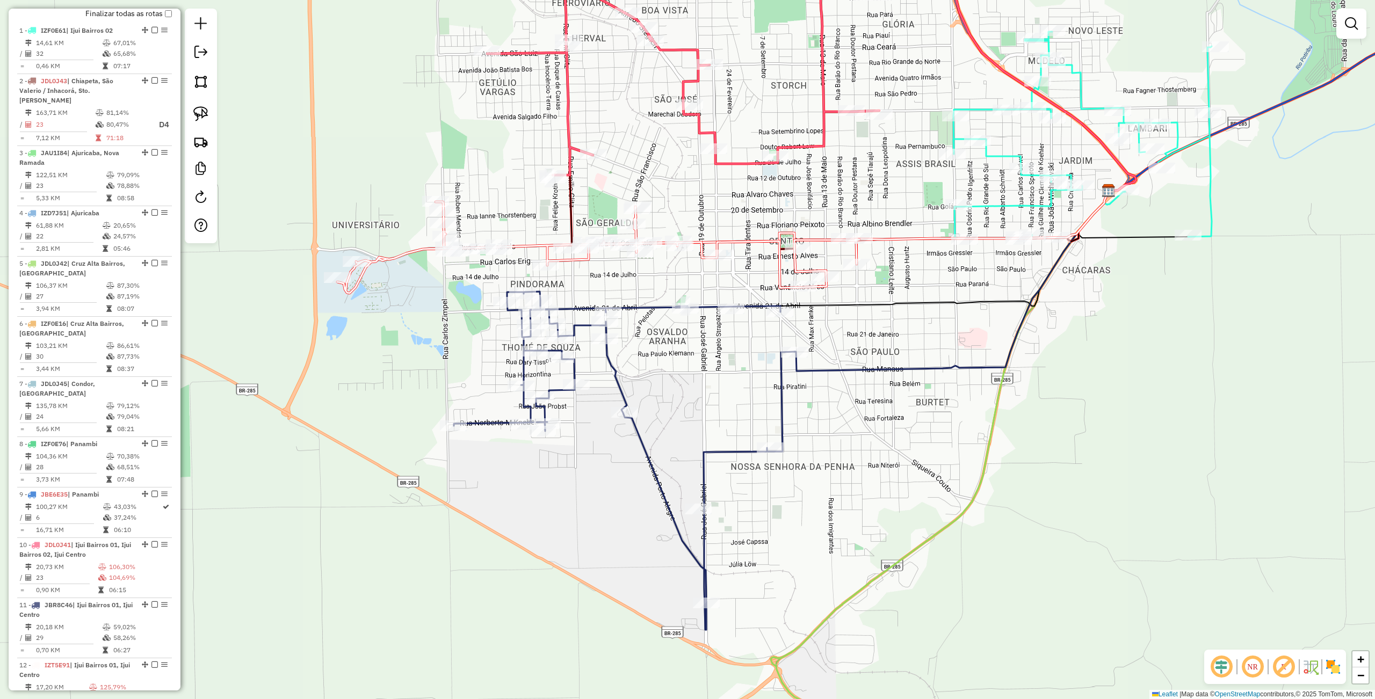
drag, startPoint x: 731, startPoint y: 339, endPoint x: 714, endPoint y: 363, distance: 29.2
click at [690, 366] on div "Janela de atendimento Grade de atendimento Capacidade Transportadoras Veículos …" at bounding box center [687, 349] width 1375 height 699
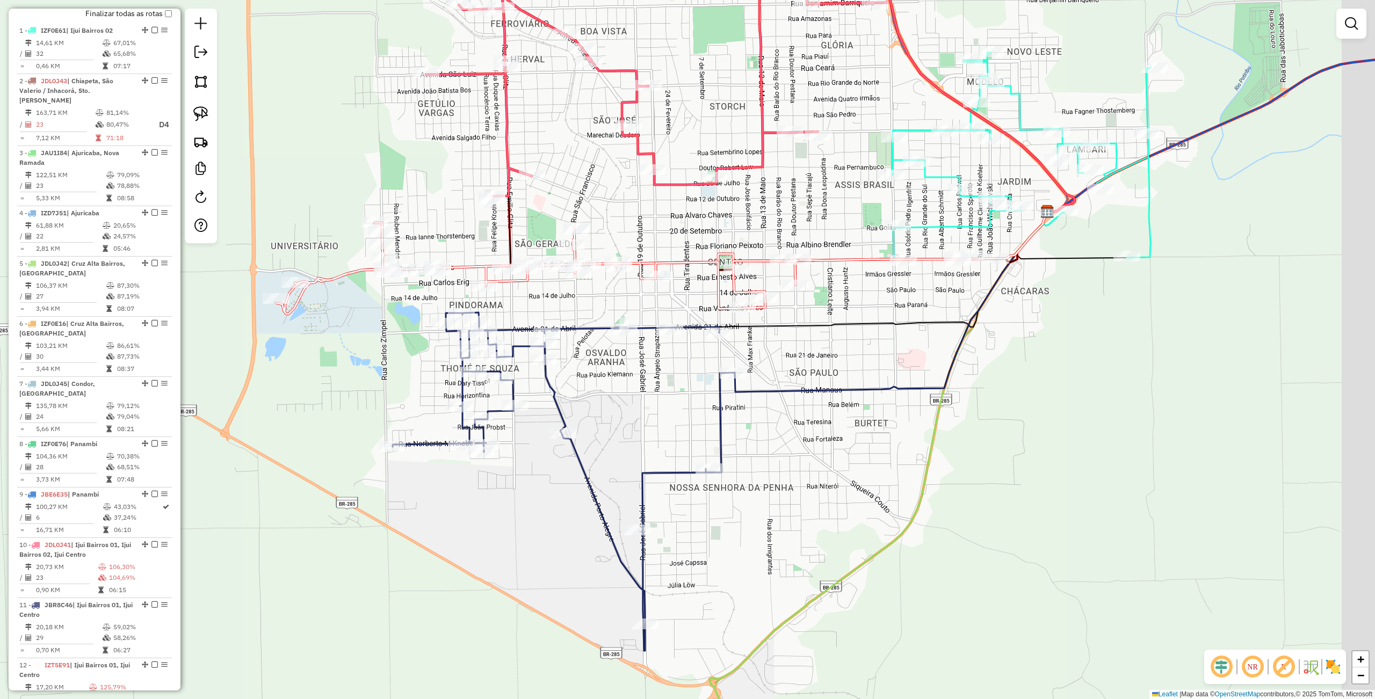
drag, startPoint x: 1005, startPoint y: 400, endPoint x: 953, endPoint y: 417, distance: 55.2
click at [953, 417] on div "Janela de atendimento Grade de atendimento Capacidade Transportadoras Veículos …" at bounding box center [687, 349] width 1375 height 699
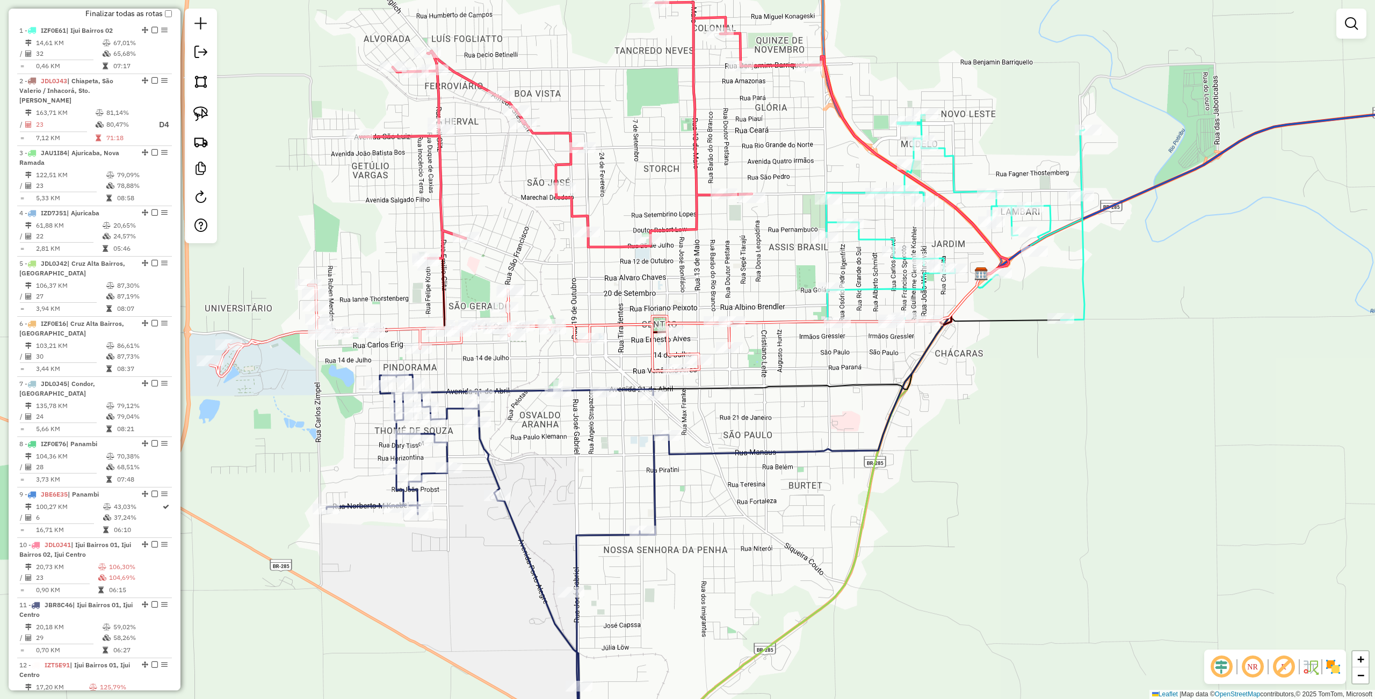
drag, startPoint x: 913, startPoint y: 428, endPoint x: 892, endPoint y: 449, distance: 30.0
click at [892, 449] on div "Janela de atendimento Grade de atendimento Capacidade Transportadoras Veículos …" at bounding box center [687, 349] width 1375 height 699
click at [194, 110] on img at bounding box center [200, 113] width 15 height 15
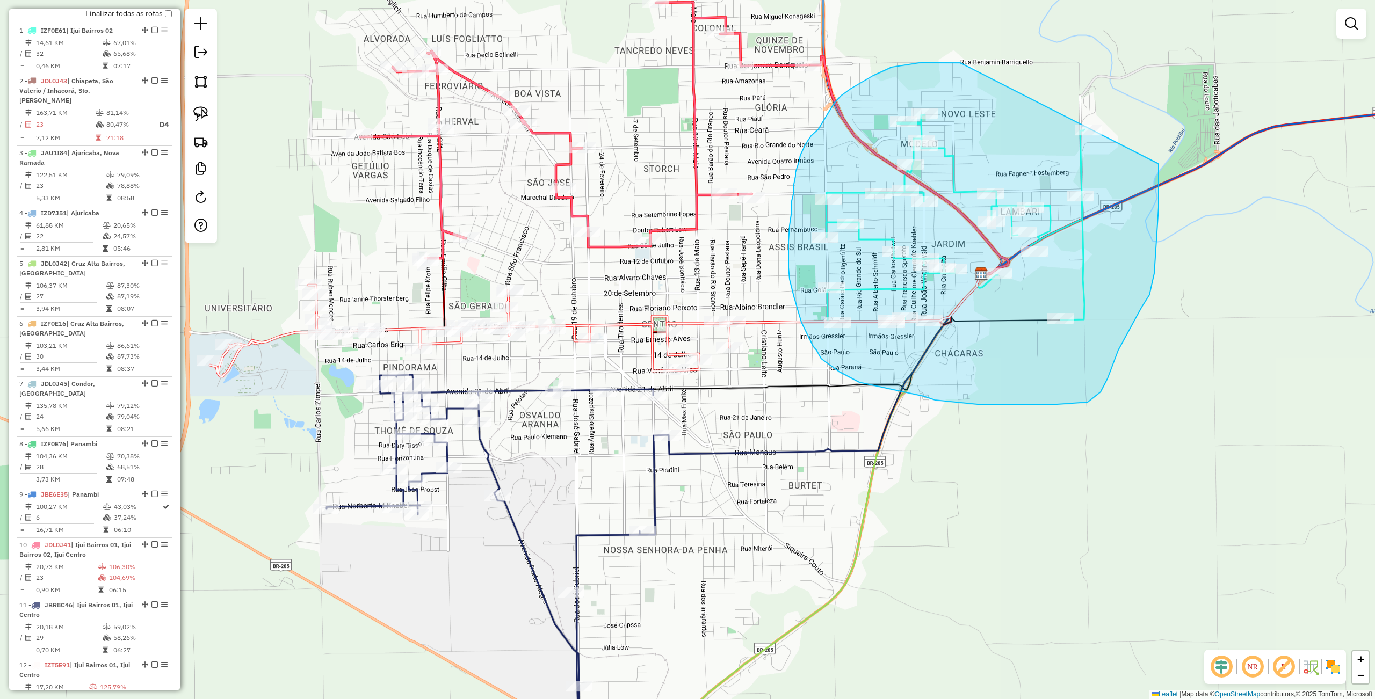
drag, startPoint x: 884, startPoint y: 71, endPoint x: 1152, endPoint y: 126, distance: 273.5
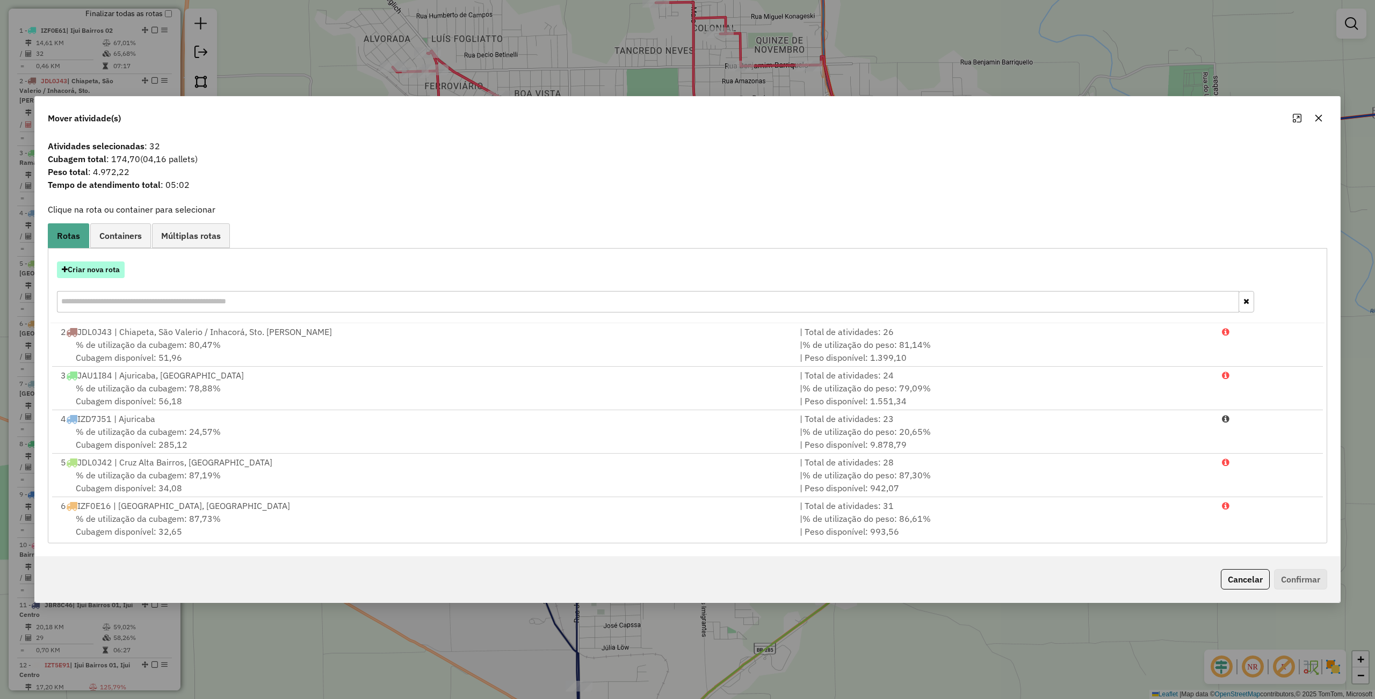
click at [93, 262] on button "Criar nova rota" at bounding box center [91, 270] width 68 height 17
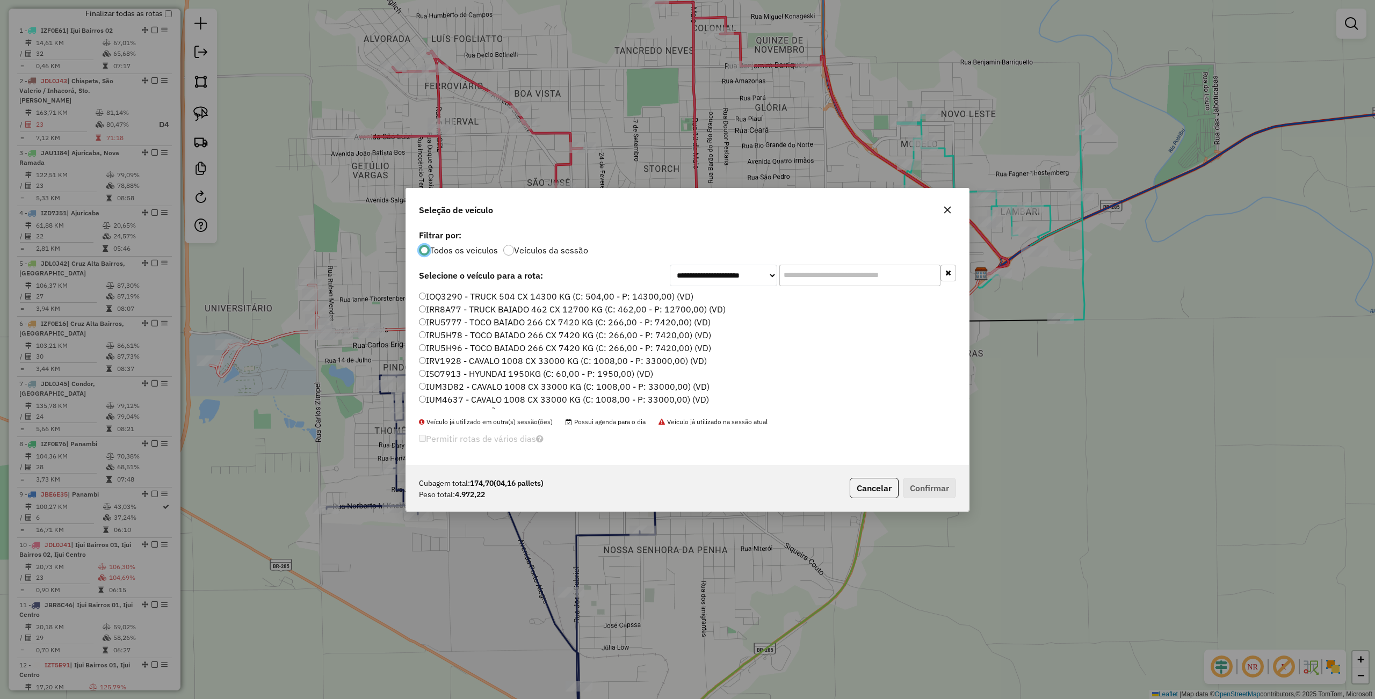
scroll to position [5, 3]
click at [426, 318] on label "IRU5777 - TOCO BAIADO 266 CX 7420 KG (C: 266,00 - P: 7420,00) (VD)" at bounding box center [565, 322] width 292 height 13
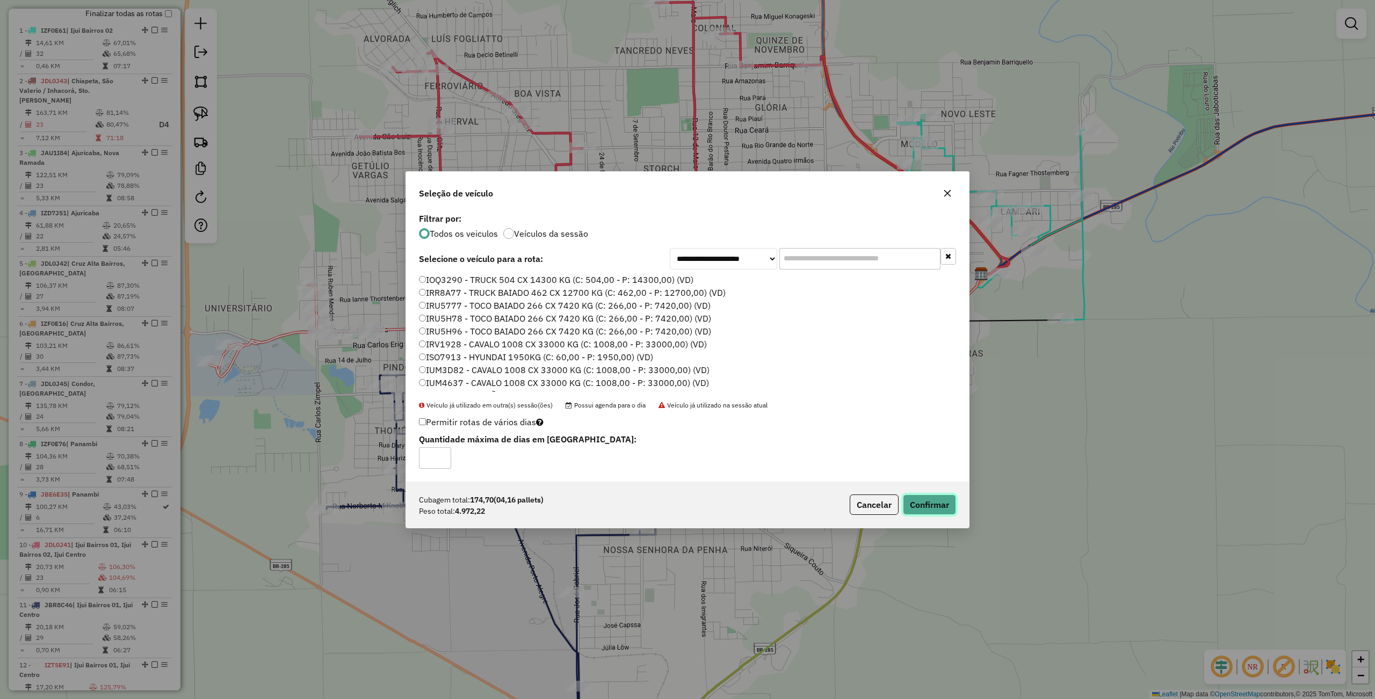
click at [939, 512] on button "Confirmar" at bounding box center [929, 505] width 53 height 20
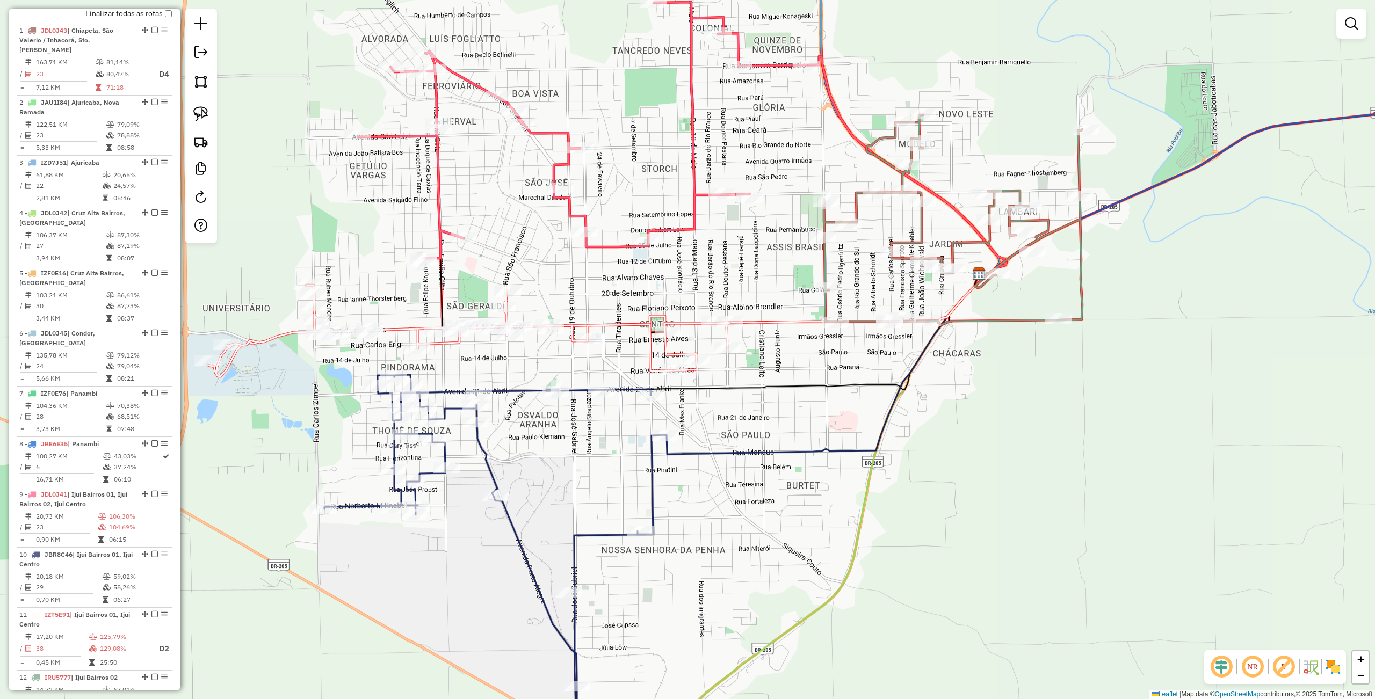
drag, startPoint x: 756, startPoint y: 410, endPoint x: 757, endPoint y: 371, distance: 39.8
click at [729, 415] on div "Janela de atendimento Grade de atendimento Capacidade Transportadoras Veículos …" at bounding box center [687, 349] width 1375 height 699
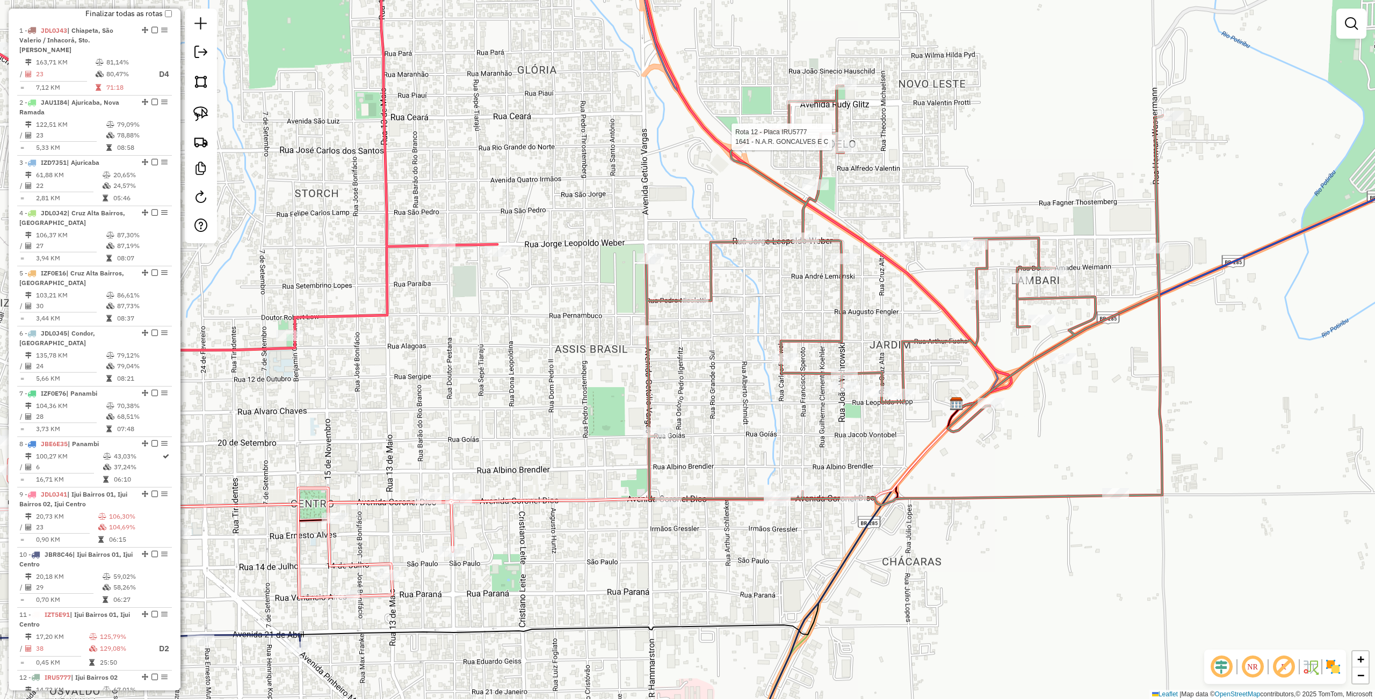
select select "**********"
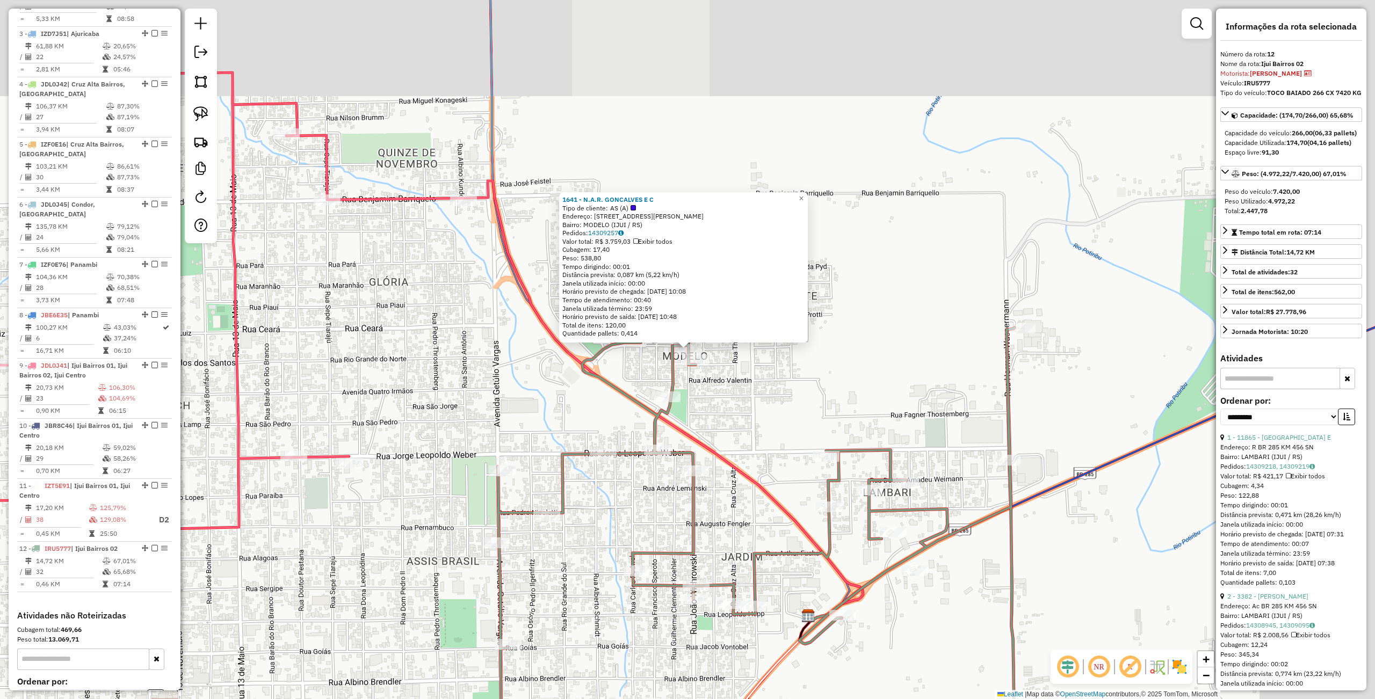
scroll to position [612, 0]
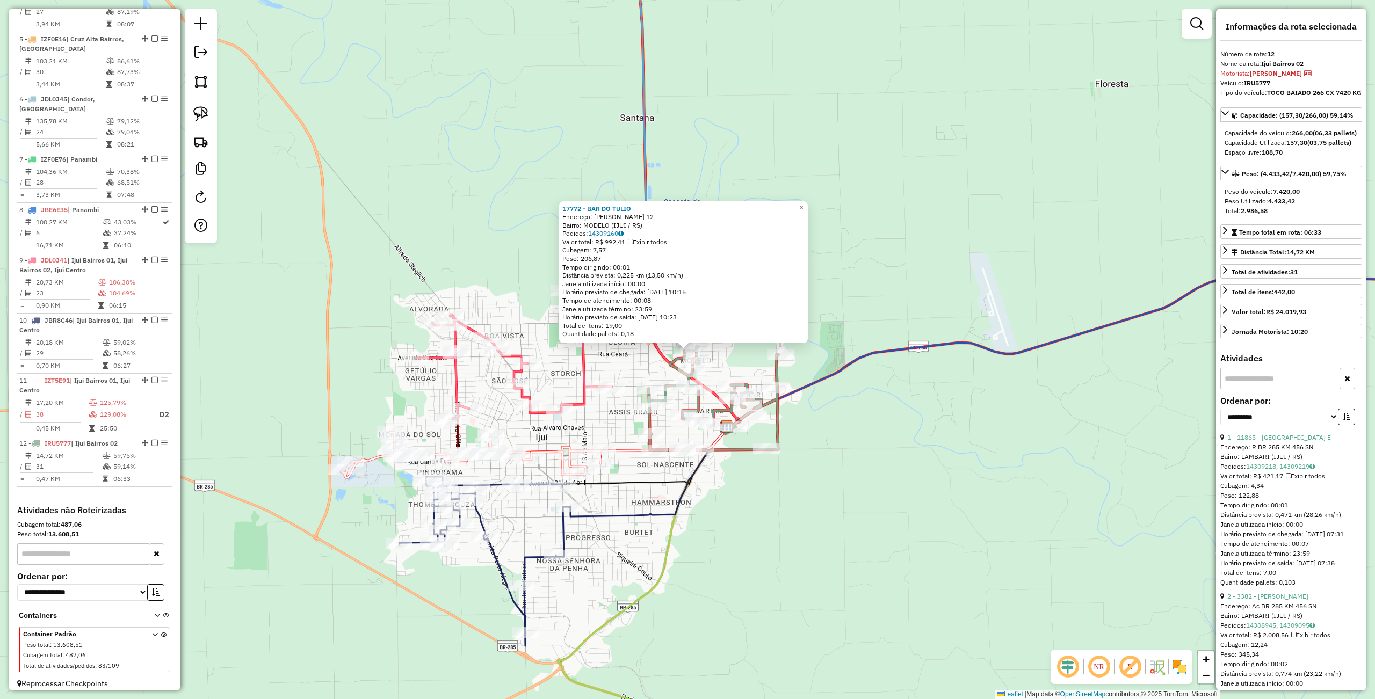
click at [888, 462] on div "17772 - BAR DO TULIO Endereço: RUDI GLITS 12 Bairro: MODELO (IJUI / RS) Pedidos…" at bounding box center [687, 349] width 1375 height 699
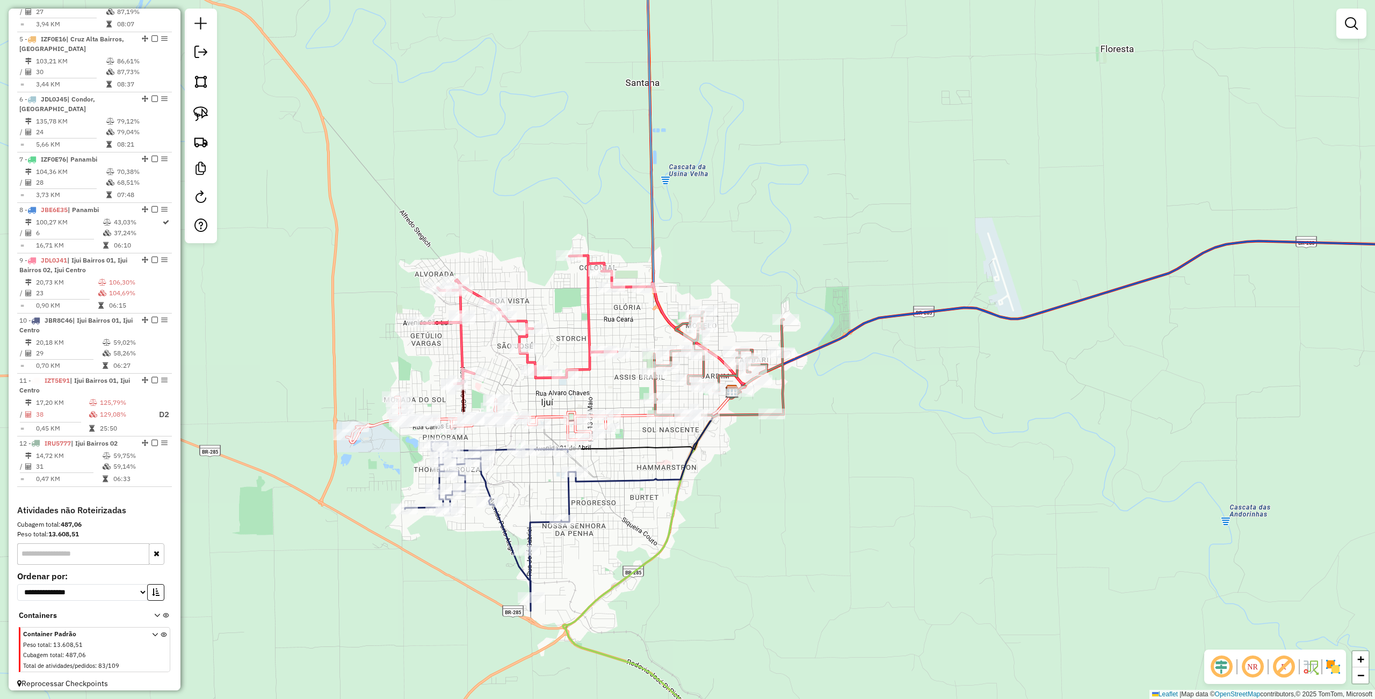
drag, startPoint x: 885, startPoint y: 486, endPoint x: 896, endPoint y: 400, distance: 87.2
click at [896, 400] on div "Janela de atendimento Grade de atendimento Capacidade Transportadoras Veículos …" at bounding box center [687, 349] width 1375 height 699
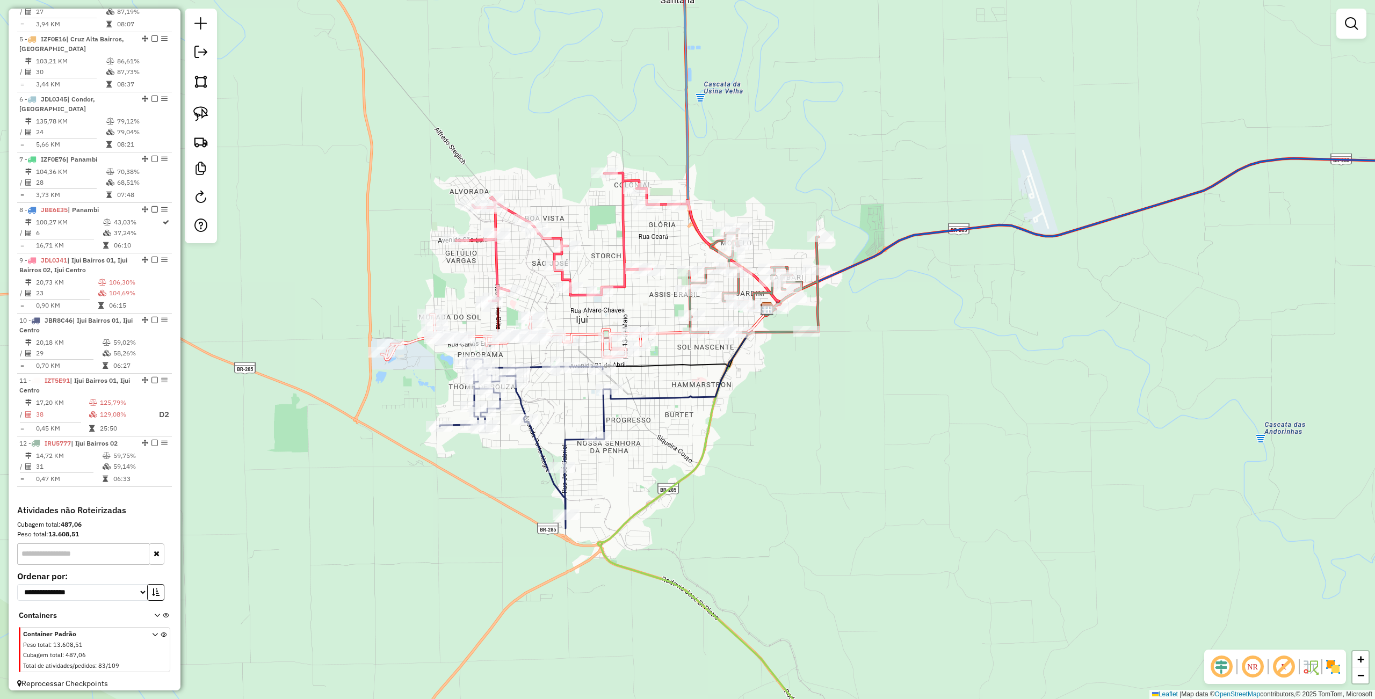
drag, startPoint x: 781, startPoint y: 432, endPoint x: 806, endPoint y: 434, distance: 25.3
click at [806, 434] on div "Janela de atendimento Grade de atendimento Capacidade Transportadoras Veículos …" at bounding box center [687, 349] width 1375 height 699
select select "**********"
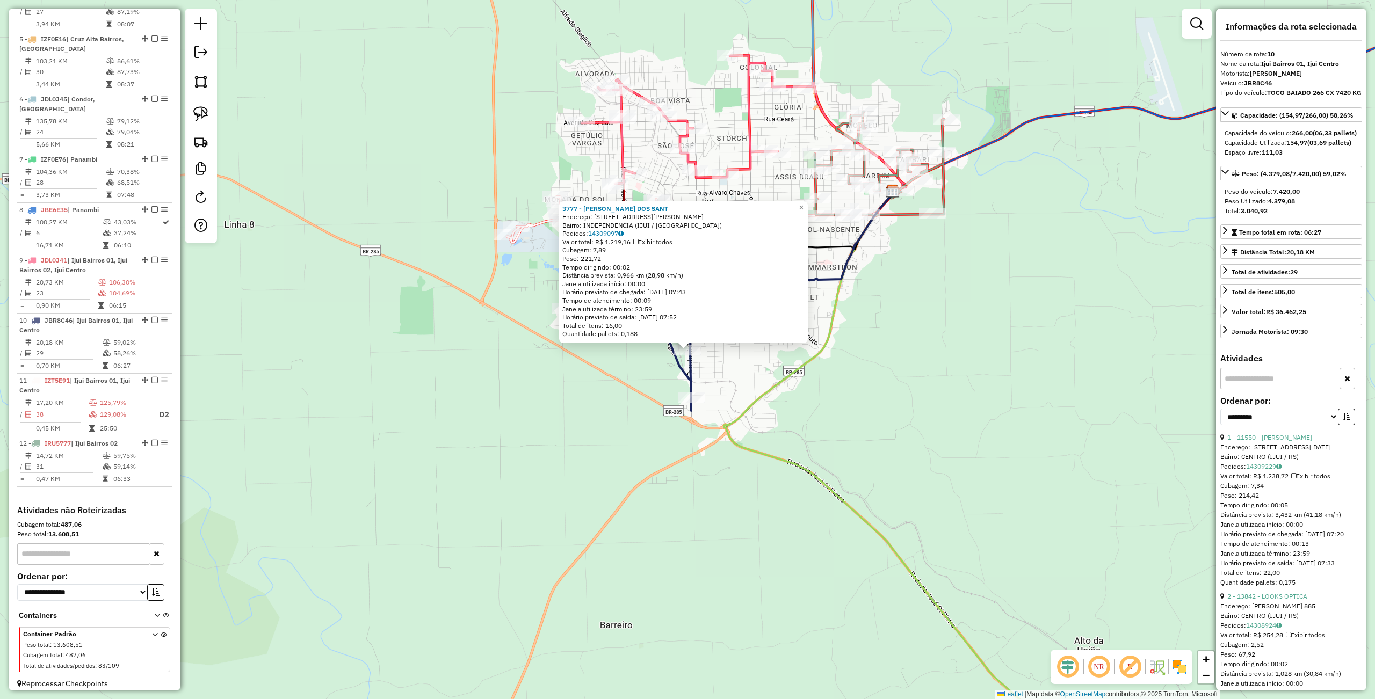
click at [562, 467] on div "3777 - MARIA CLENI DOS SANT Endereço: Av JOSE GABRIEL 1502 Bairro: INDEPENDENCI…" at bounding box center [687, 349] width 1375 height 699
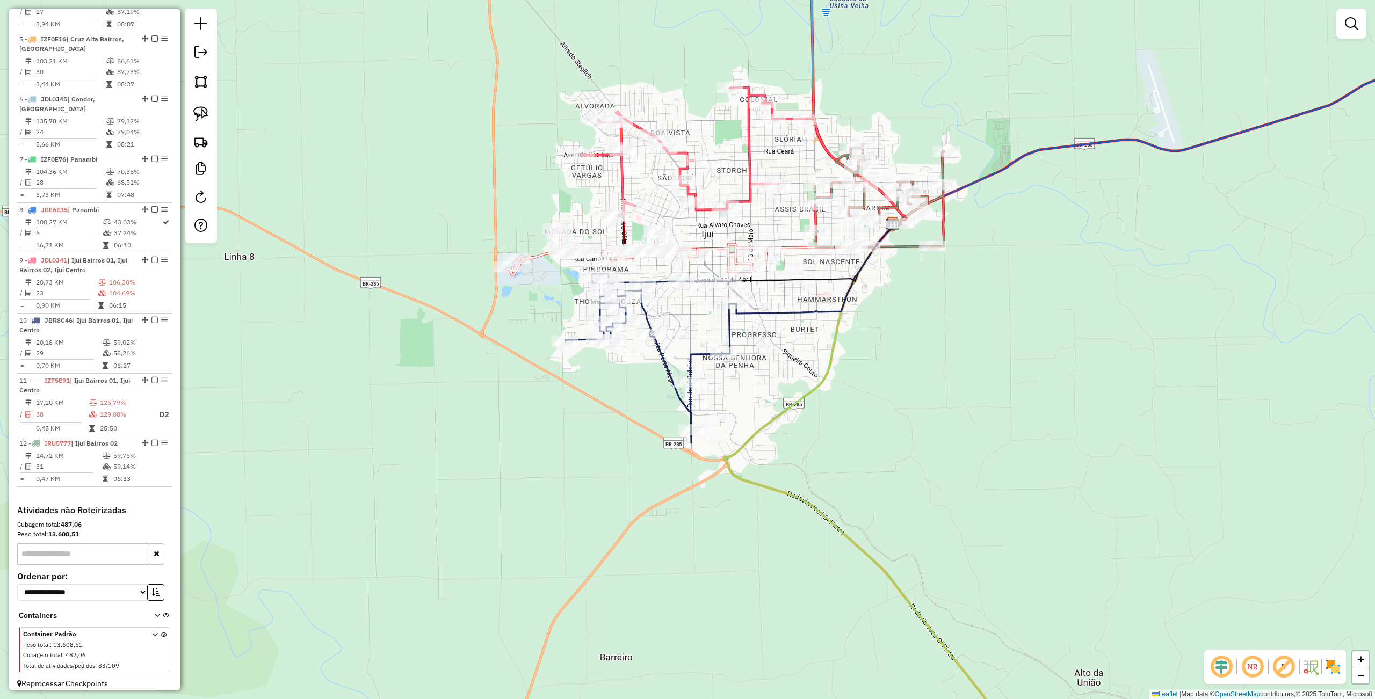
drag, startPoint x: 763, startPoint y: 353, endPoint x: 767, endPoint y: 381, distance: 28.3
click at [765, 389] on div "Janela de atendimento Grade de atendimento Capacidade Transportadoras Veículos …" at bounding box center [687, 349] width 1375 height 699
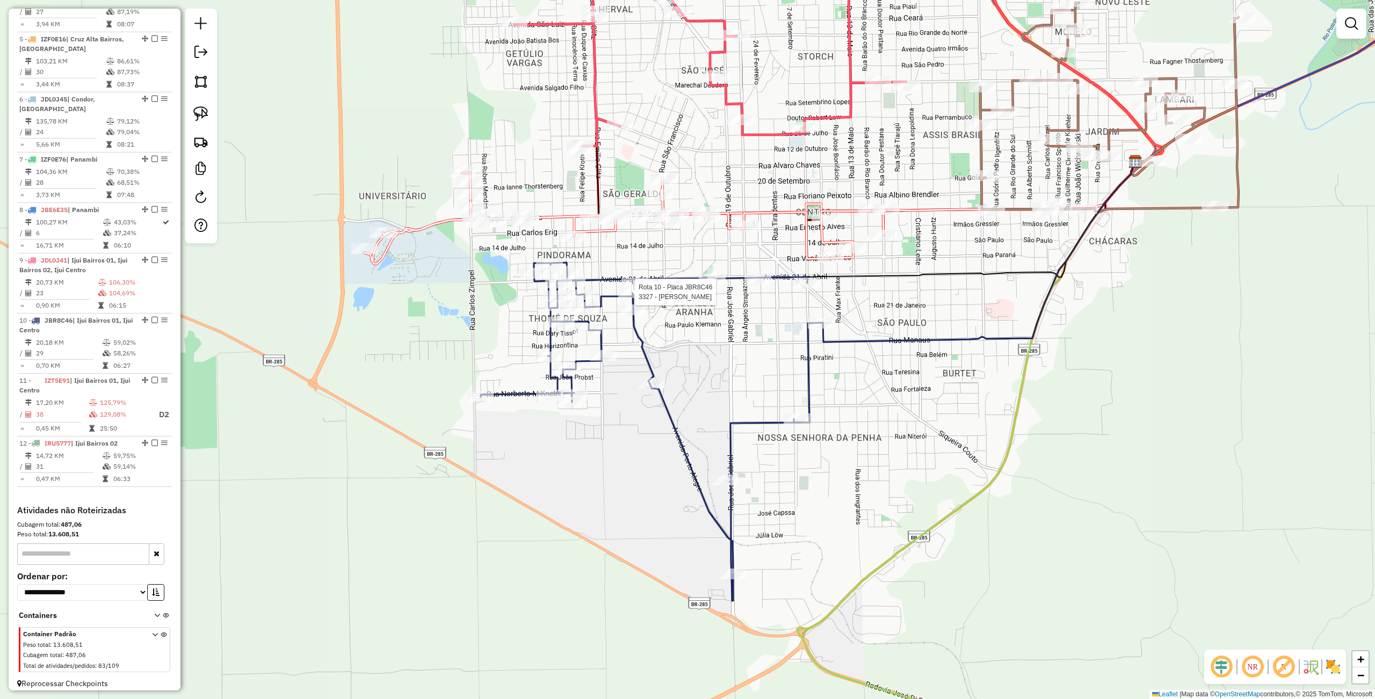
select select "**********"
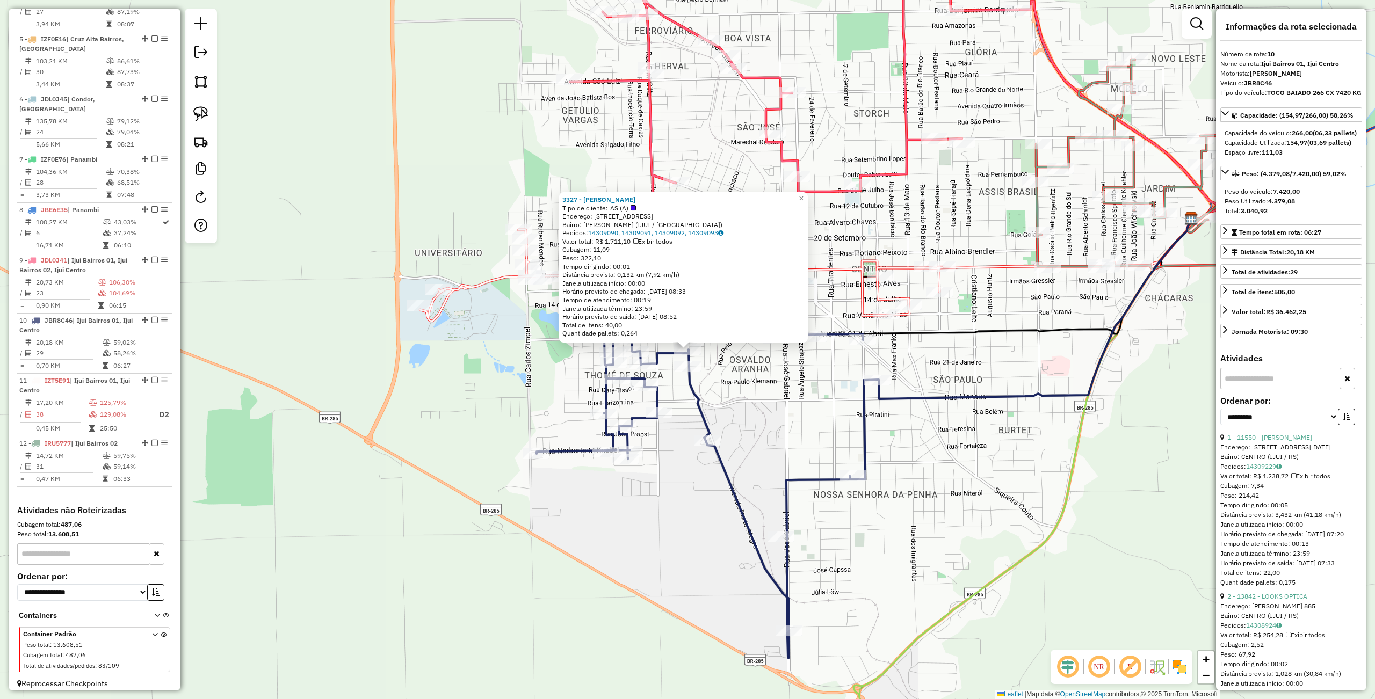
click at [749, 465] on div "Rota 10 - Placa JBR8C46 17599 - MELANIA TEREZA FABRY 3327 - ANTONIA ISELDA KRAI…" at bounding box center [687, 349] width 1375 height 699
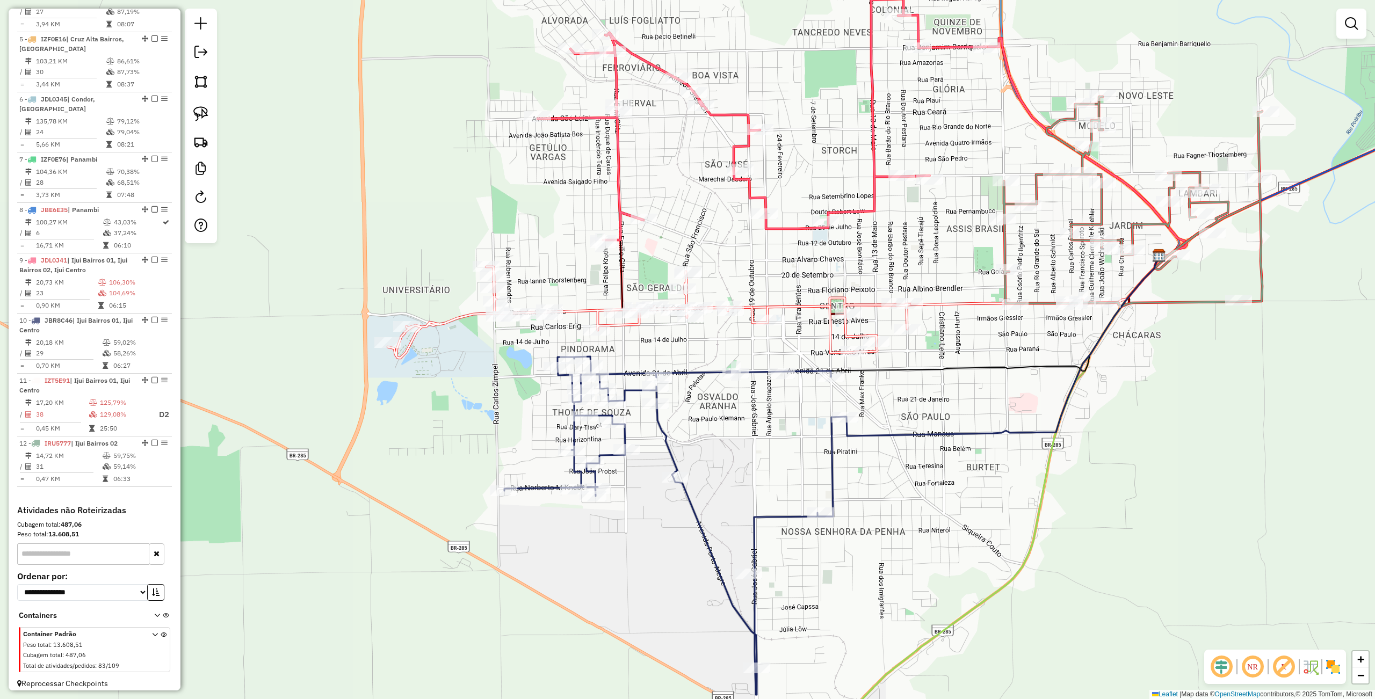
drag, startPoint x: 757, startPoint y: 443, endPoint x: 725, endPoint y: 480, distance: 49.1
click at [725, 480] on div "Janela de atendimento Grade de atendimento Capacidade Transportadoras Veículos …" at bounding box center [687, 349] width 1375 height 699
click at [647, 224] on div at bounding box center [644, 219] width 27 height 11
select select "**********"
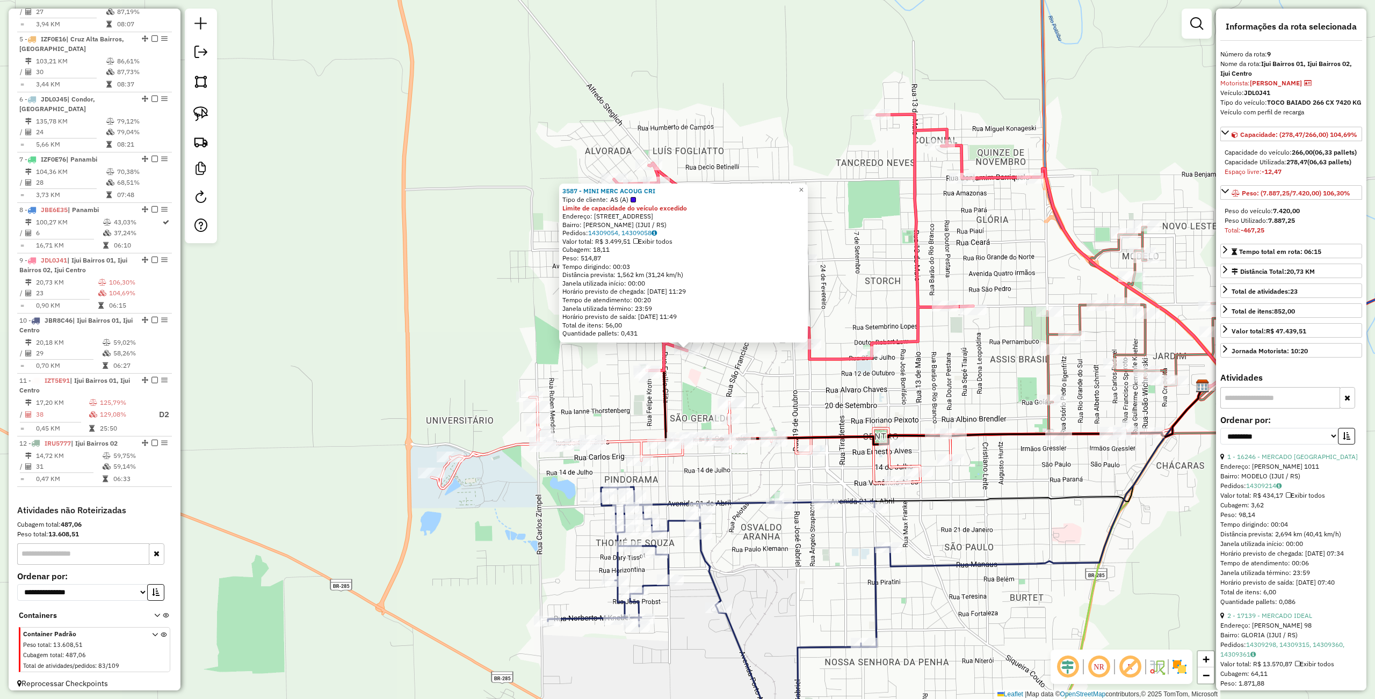
click at [747, 380] on div "3587 - MINI MERC ACOUG CRI Tipo de cliente: AS (A) Limite de capacidade do veíc…" at bounding box center [687, 349] width 1375 height 699
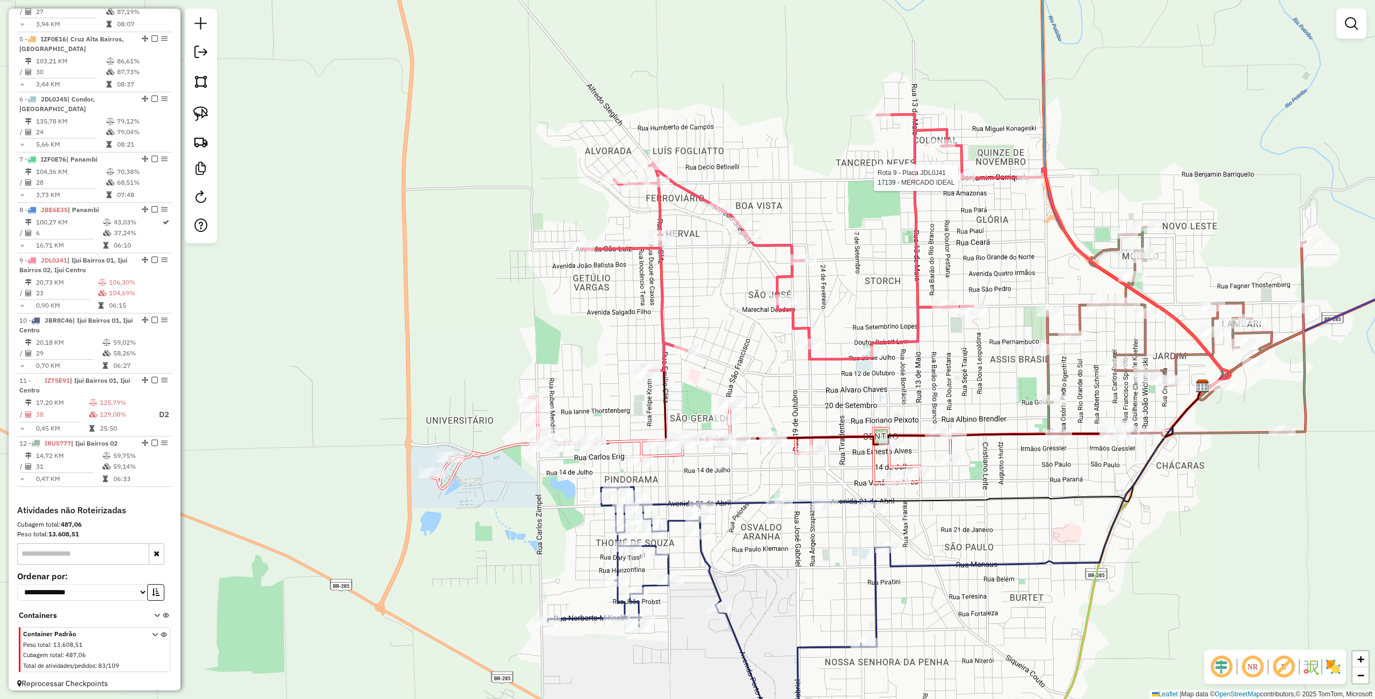
select select "**********"
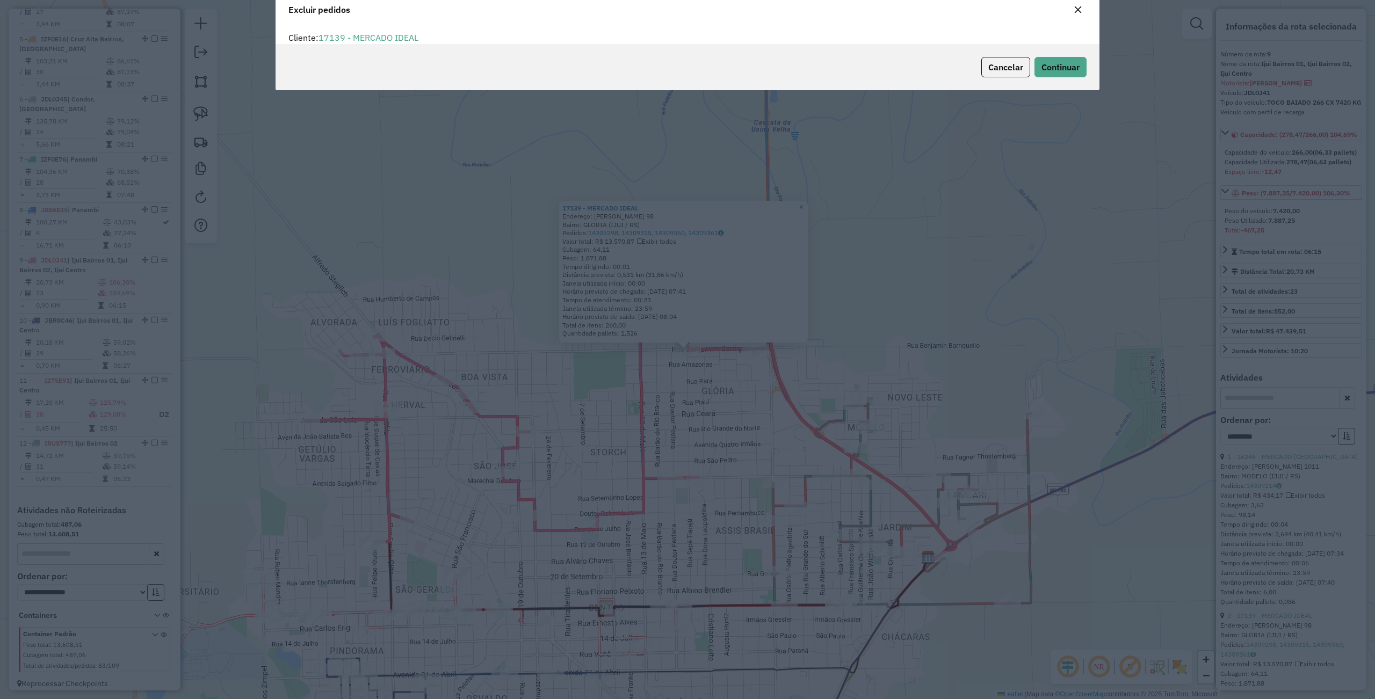
scroll to position [5, 3]
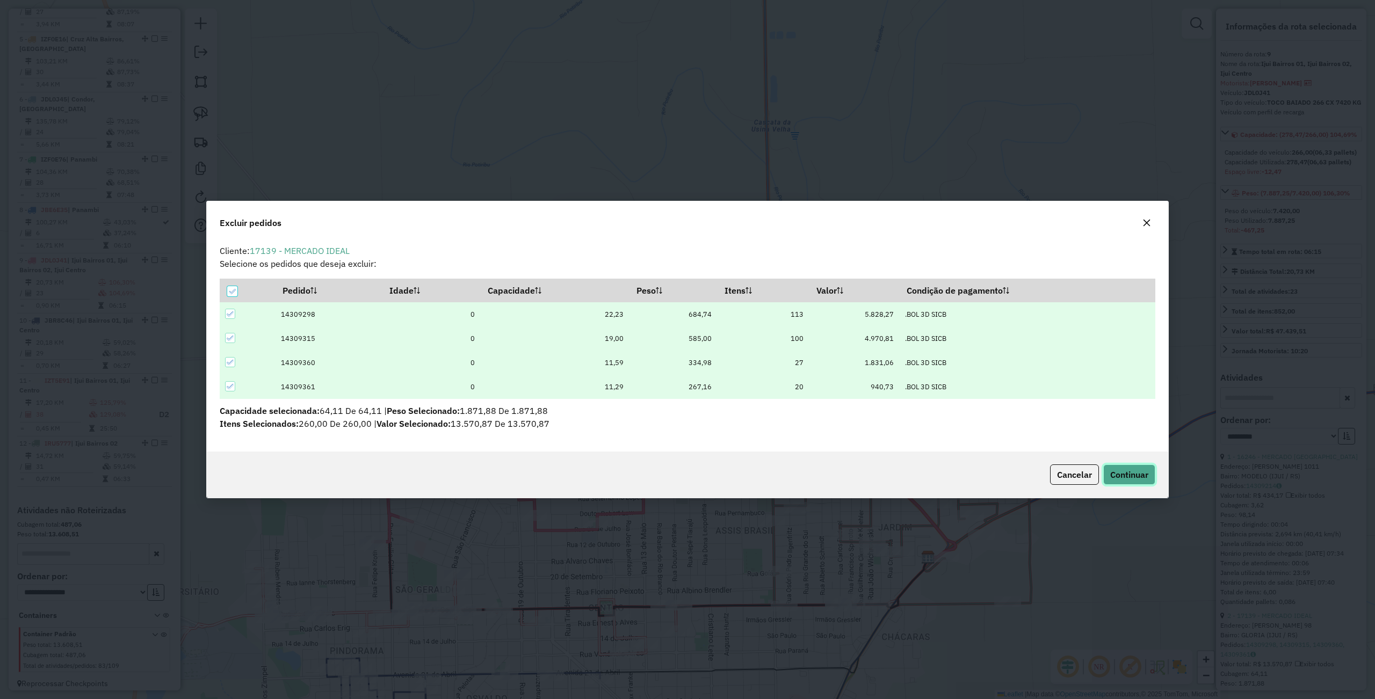
click at [1122, 473] on span "Continuar" at bounding box center [1129, 474] width 38 height 11
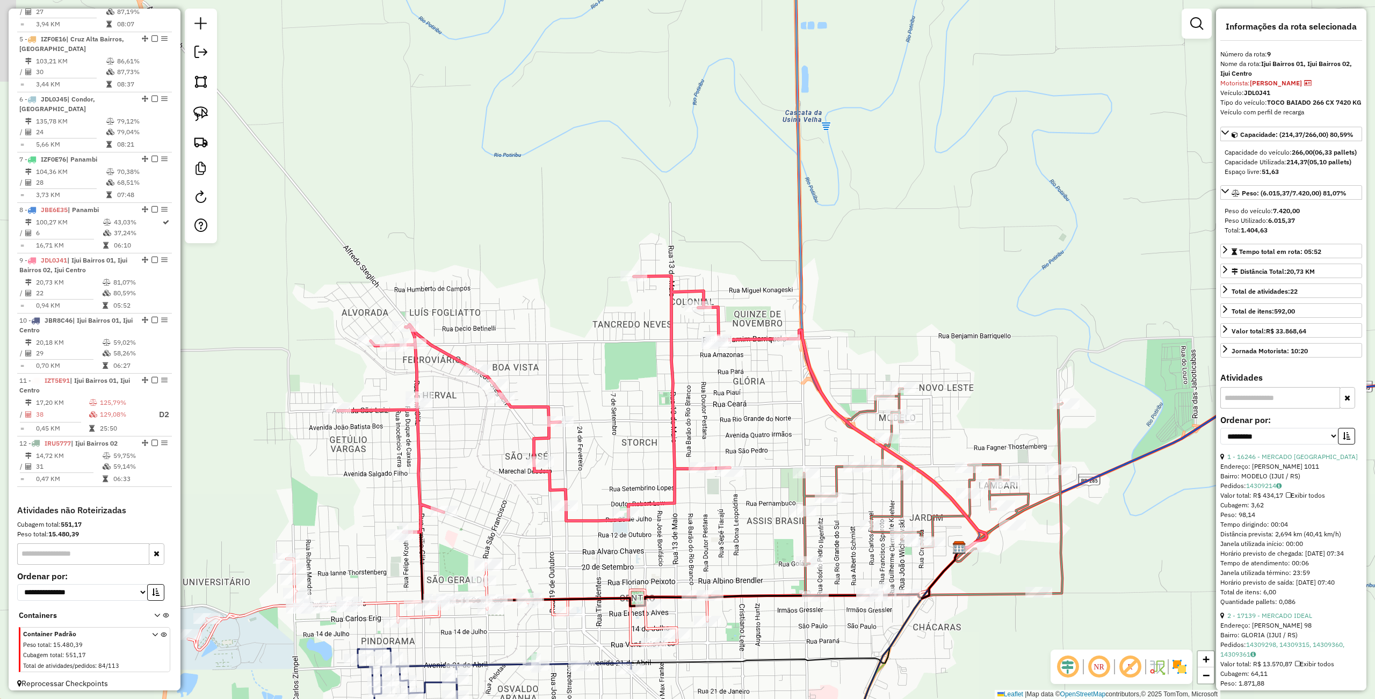
drag, startPoint x: 519, startPoint y: 385, endPoint x: 556, endPoint y: 371, distance: 40.1
click at [574, 366] on div "Janela de atendimento Grade de atendimento Capacidade Transportadoras Veículos …" at bounding box center [687, 349] width 1375 height 699
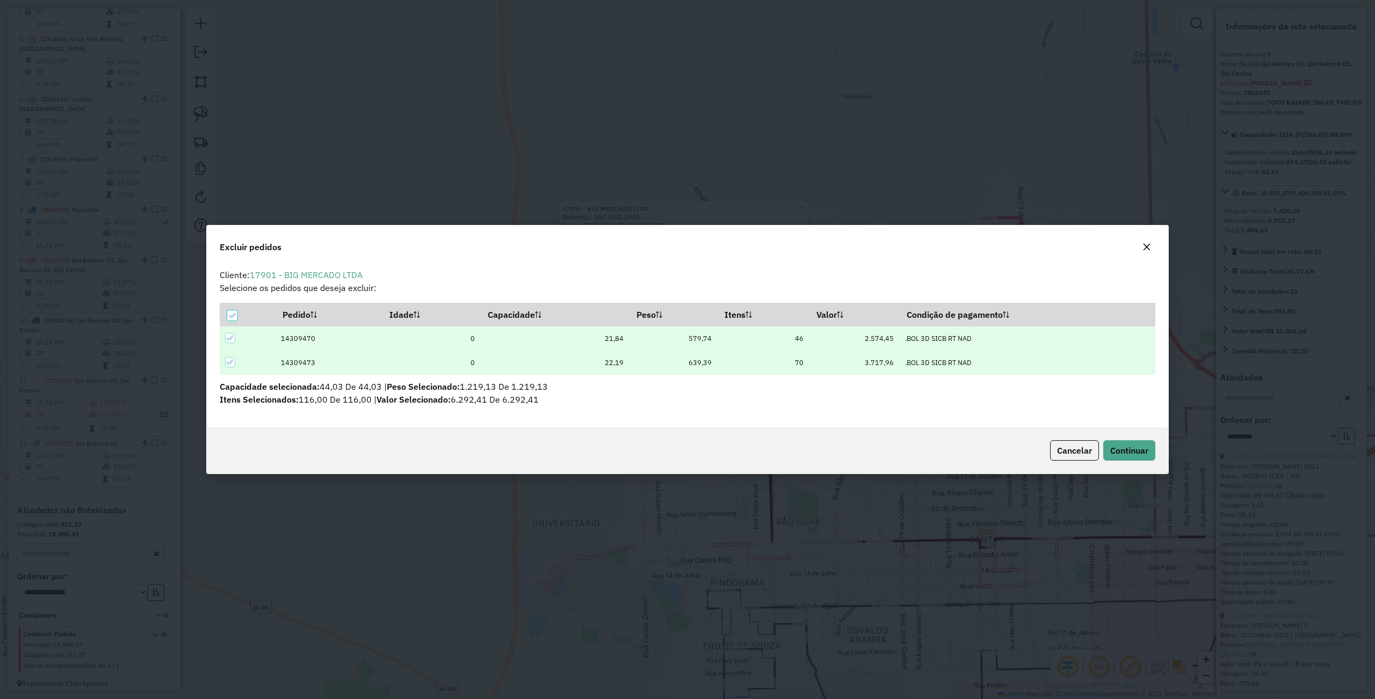
scroll to position [0, 0]
click at [1148, 450] on button "Continuar" at bounding box center [1129, 450] width 52 height 20
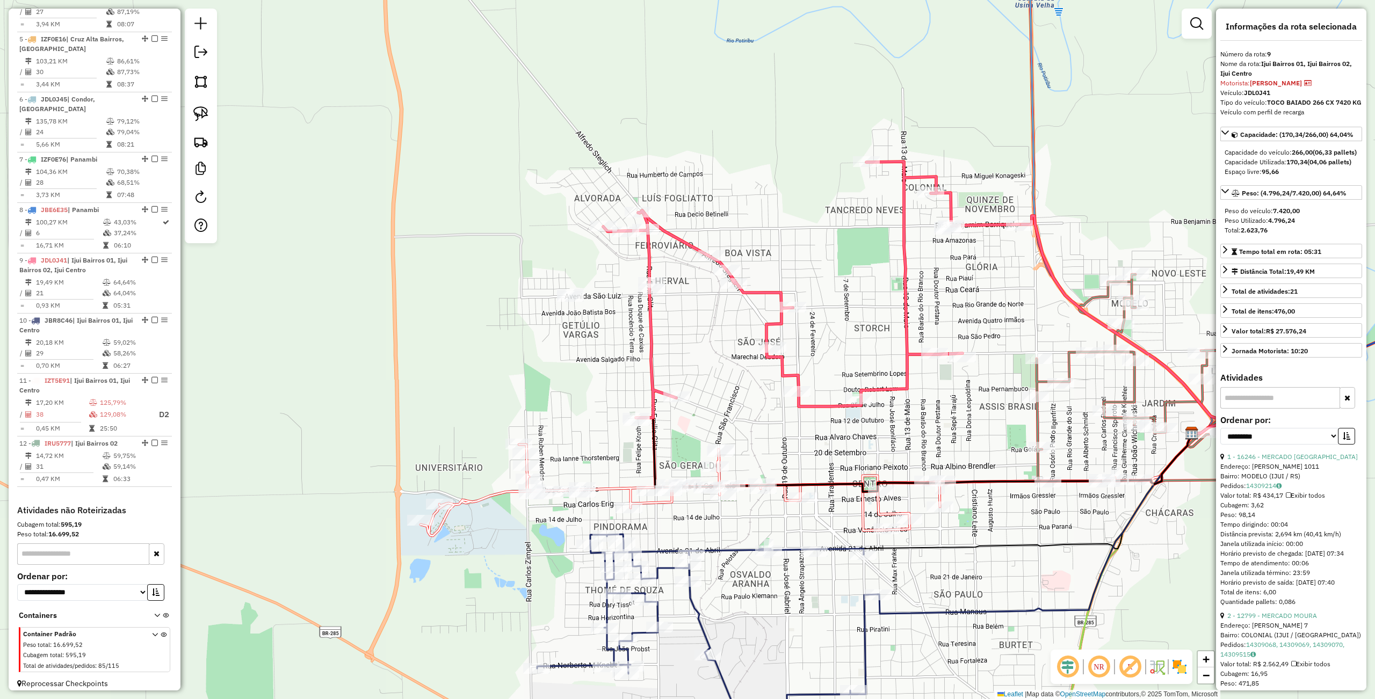
drag, startPoint x: 622, startPoint y: 349, endPoint x: 482, endPoint y: 272, distance: 159.4
click at [482, 273] on div "Janela de atendimento Grade de atendimento Capacidade Transportadoras Veículos …" at bounding box center [687, 349] width 1375 height 699
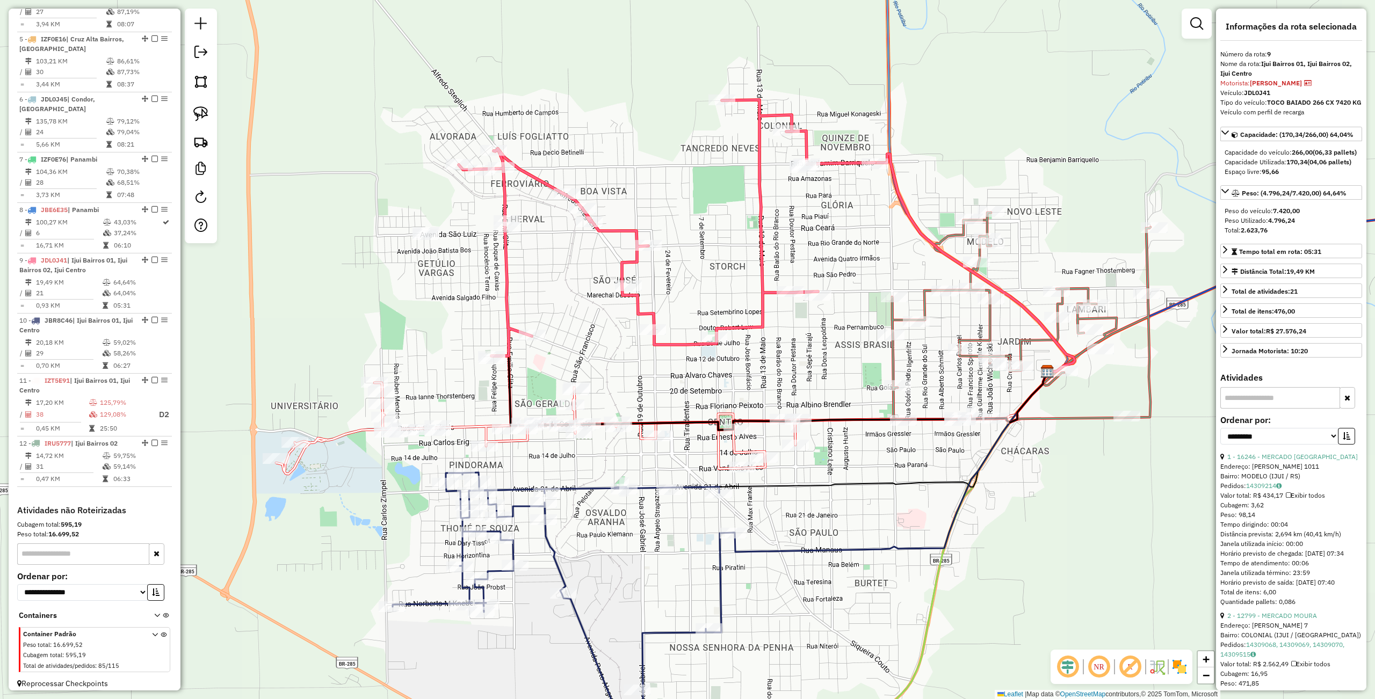
drag, startPoint x: 572, startPoint y: 309, endPoint x: 521, endPoint y: 305, distance: 51.2
click at [521, 305] on div "Janela de atendimento Grade de atendimento Capacidade Transportadoras Veículos …" at bounding box center [687, 349] width 1375 height 699
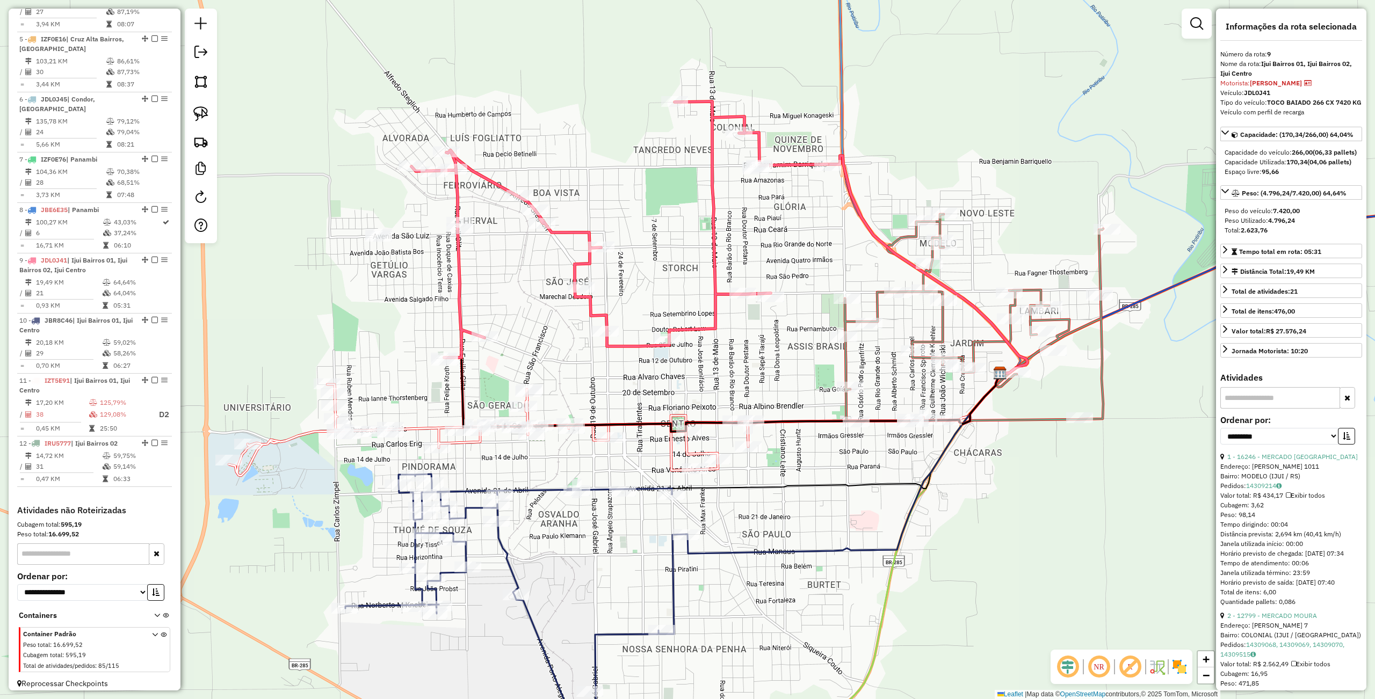
drag, startPoint x: 873, startPoint y: 250, endPoint x: 832, endPoint y: 251, distance: 41.4
click at [832, 251] on div "Janela de atendimento Grade de atendimento Capacidade Transportadoras Veículos …" at bounding box center [687, 349] width 1375 height 699
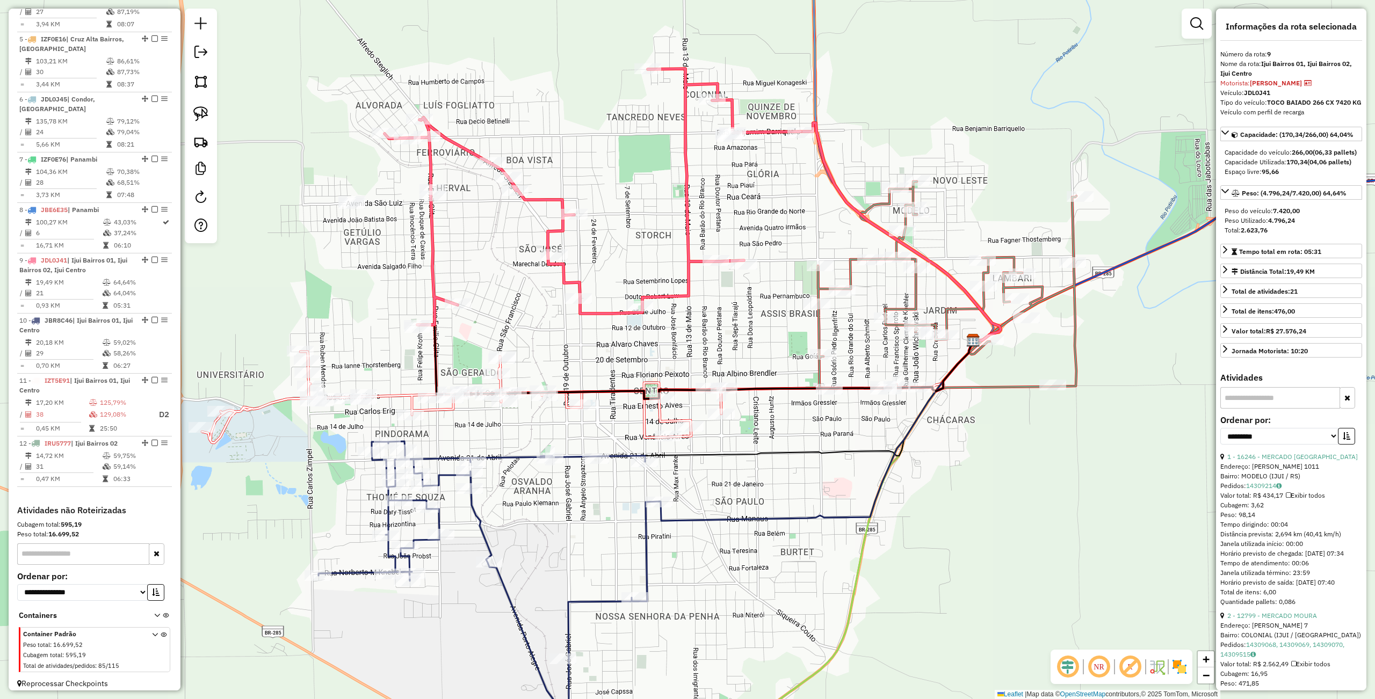
drag, startPoint x: 903, startPoint y: 477, endPoint x: 881, endPoint y: 441, distance: 41.9
click at [875, 445] on icon at bounding box center [809, 402] width 329 height 120
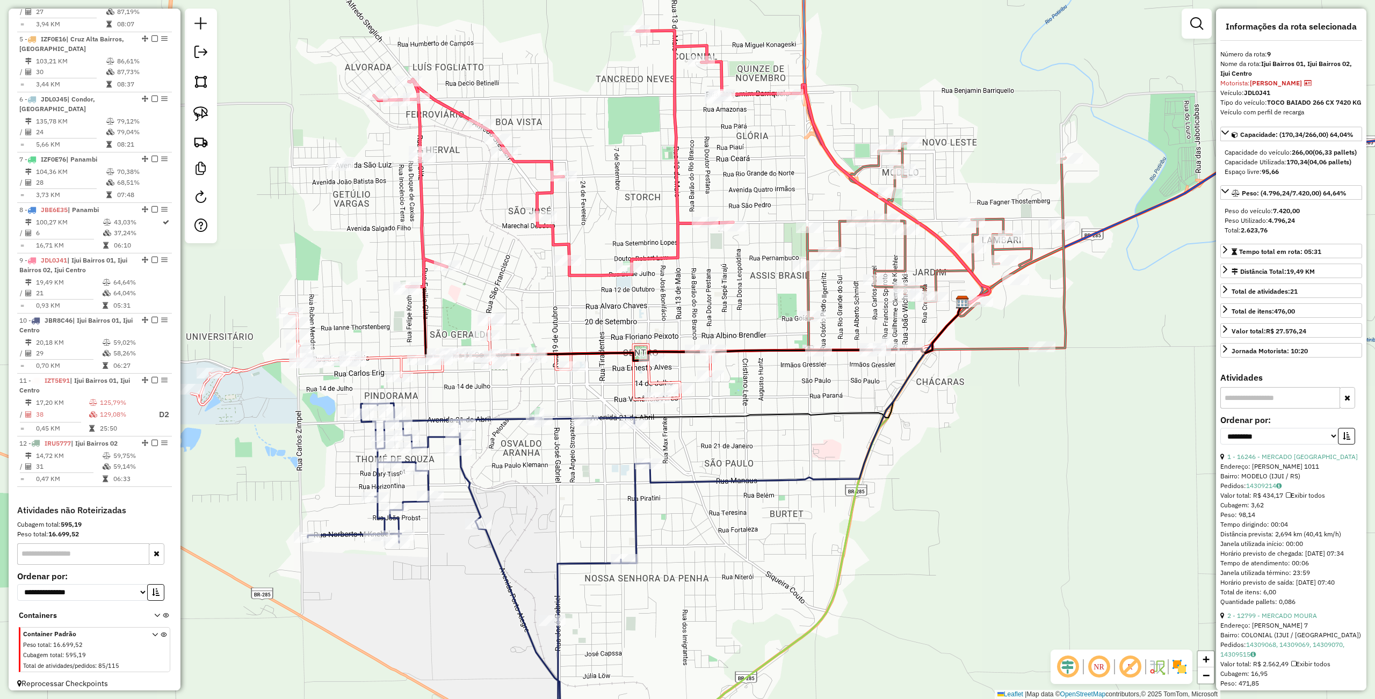
drag, startPoint x: 1027, startPoint y: 424, endPoint x: 1018, endPoint y: 385, distance: 40.3
click at [1018, 385] on div "Janela de atendimento Grade de atendimento Capacidade Transportadoras Veículos …" at bounding box center [687, 349] width 1375 height 699
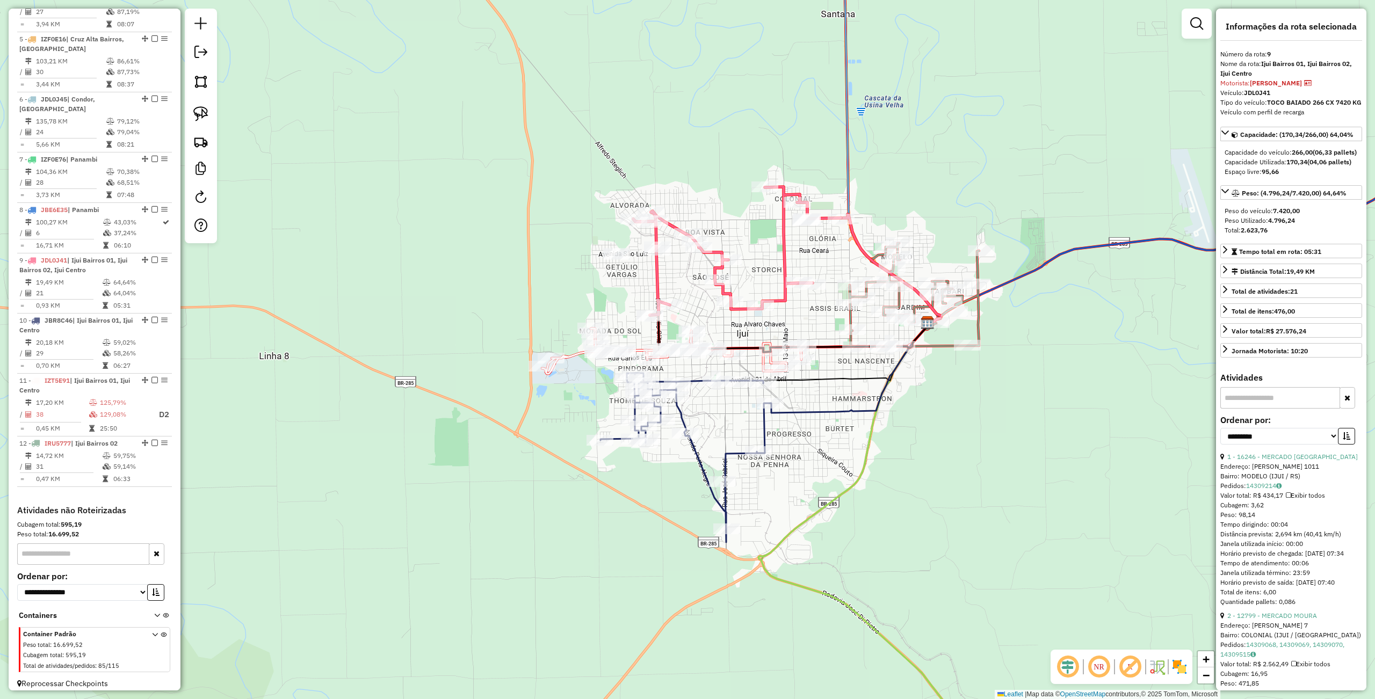
drag, startPoint x: 666, startPoint y: 503, endPoint x: 596, endPoint y: 492, distance: 71.2
click at [596, 492] on div "Janela de atendimento Grade de atendimento Capacidade Transportadoras Veículos …" at bounding box center [687, 349] width 1375 height 699
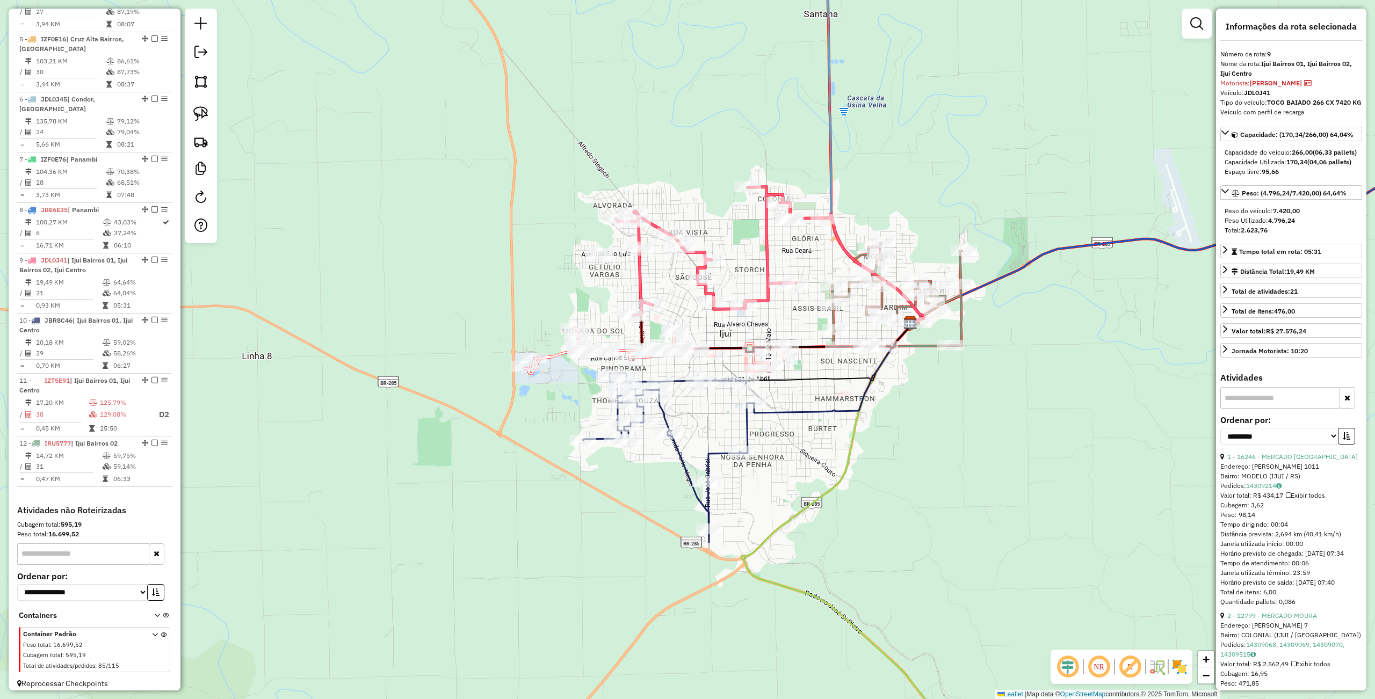
click at [908, 496] on div "Janela de atendimento Grade de atendimento Capacidade Transportadoras Veículos …" at bounding box center [687, 349] width 1375 height 699
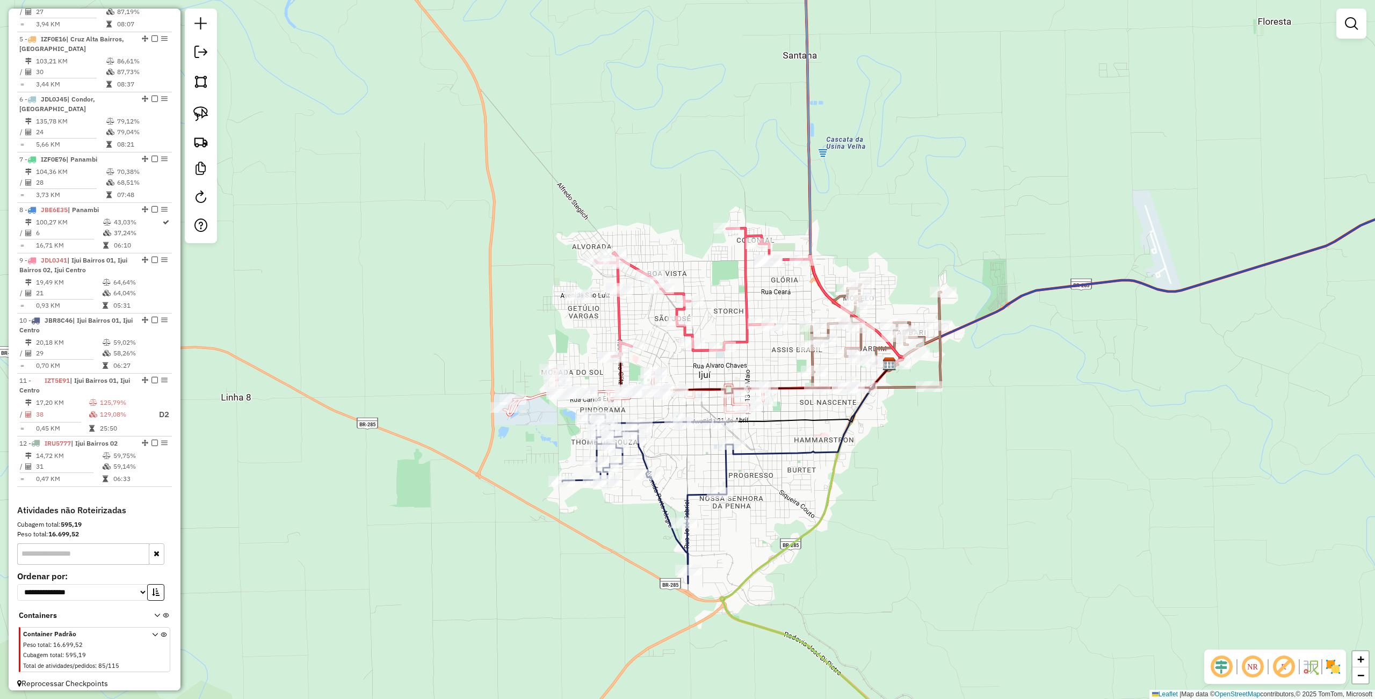
drag, startPoint x: 919, startPoint y: 483, endPoint x: 890, endPoint y: 540, distance: 63.4
click at [890, 540] on div "Janela de atendimento Grade de atendimento Capacidade Transportadoras Veículos …" at bounding box center [687, 349] width 1375 height 699
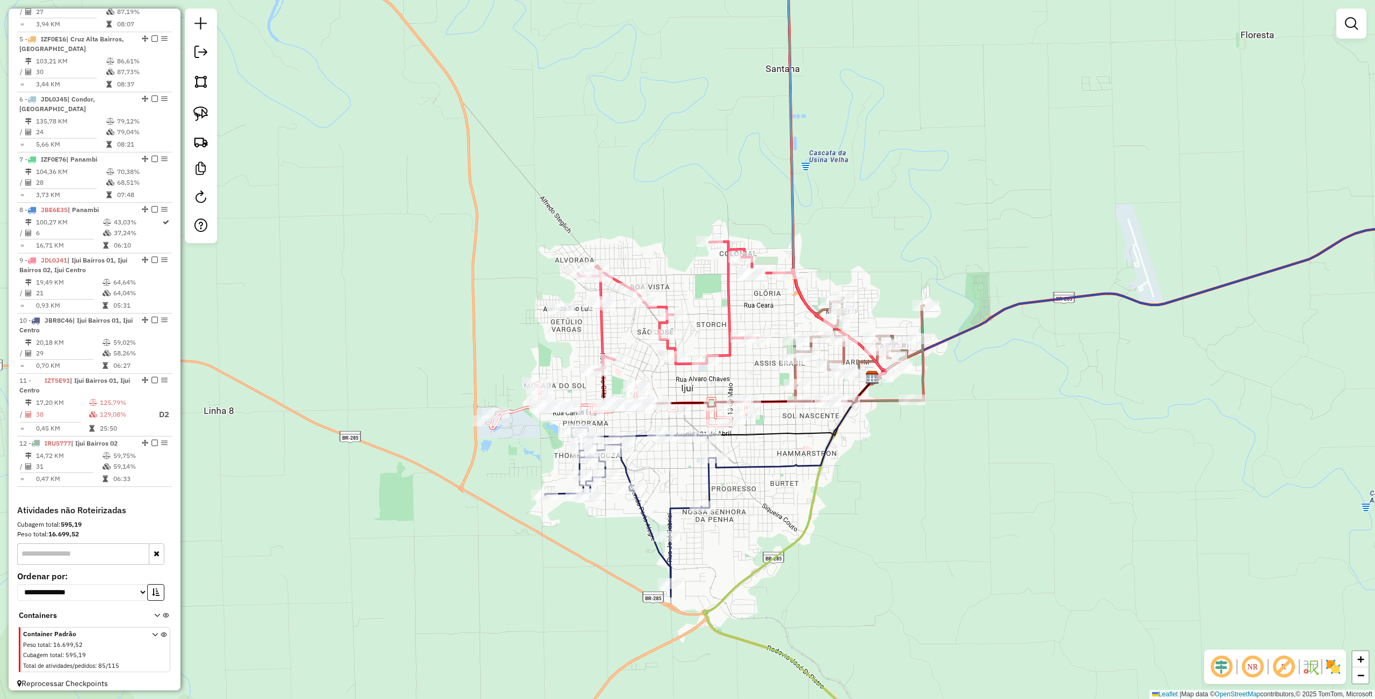
drag, startPoint x: 890, startPoint y: 540, endPoint x: 881, endPoint y: 538, distance: 9.3
click at [881, 538] on div "Janela de atendimento Grade de atendimento Capacidade Transportadoras Veículos …" at bounding box center [687, 349] width 1375 height 699
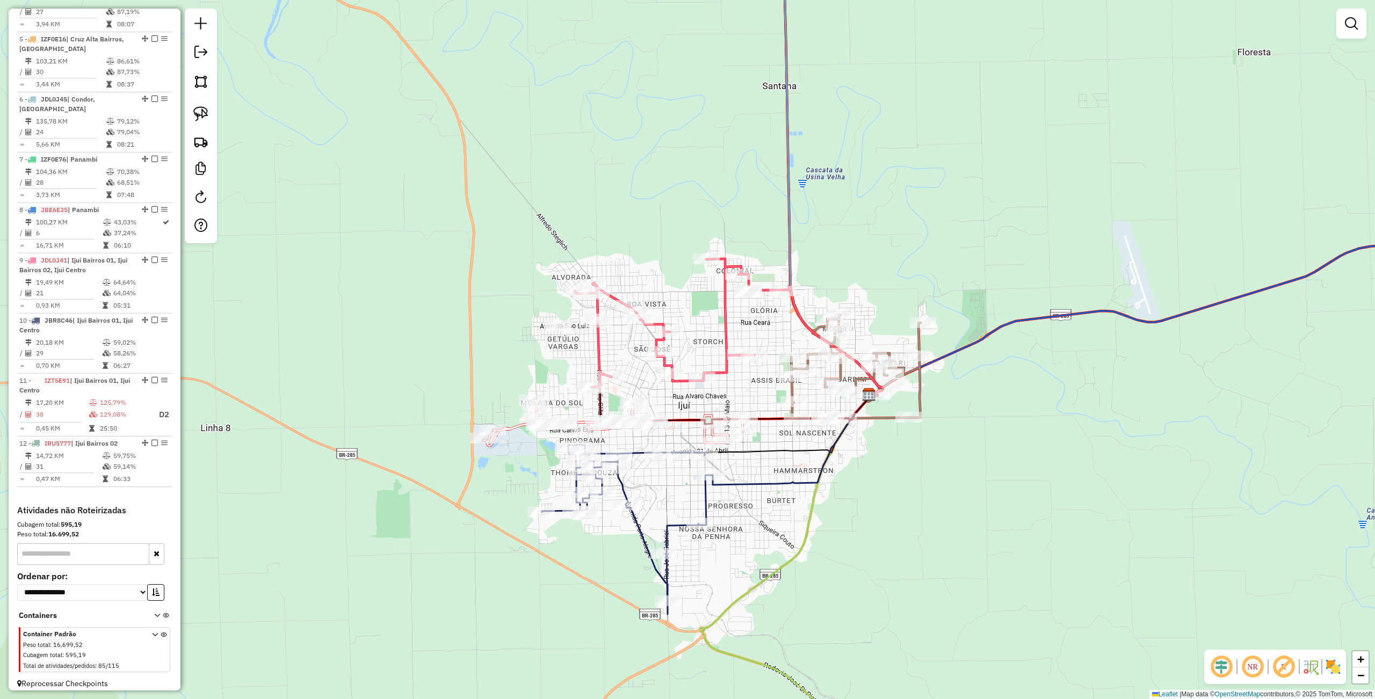
drag, startPoint x: 889, startPoint y: 531, endPoint x: 882, endPoint y: 555, distance: 25.3
click at [882, 555] on div "Janela de atendimento Grade de atendimento Capacidade Transportadoras Veículos …" at bounding box center [687, 349] width 1375 height 699
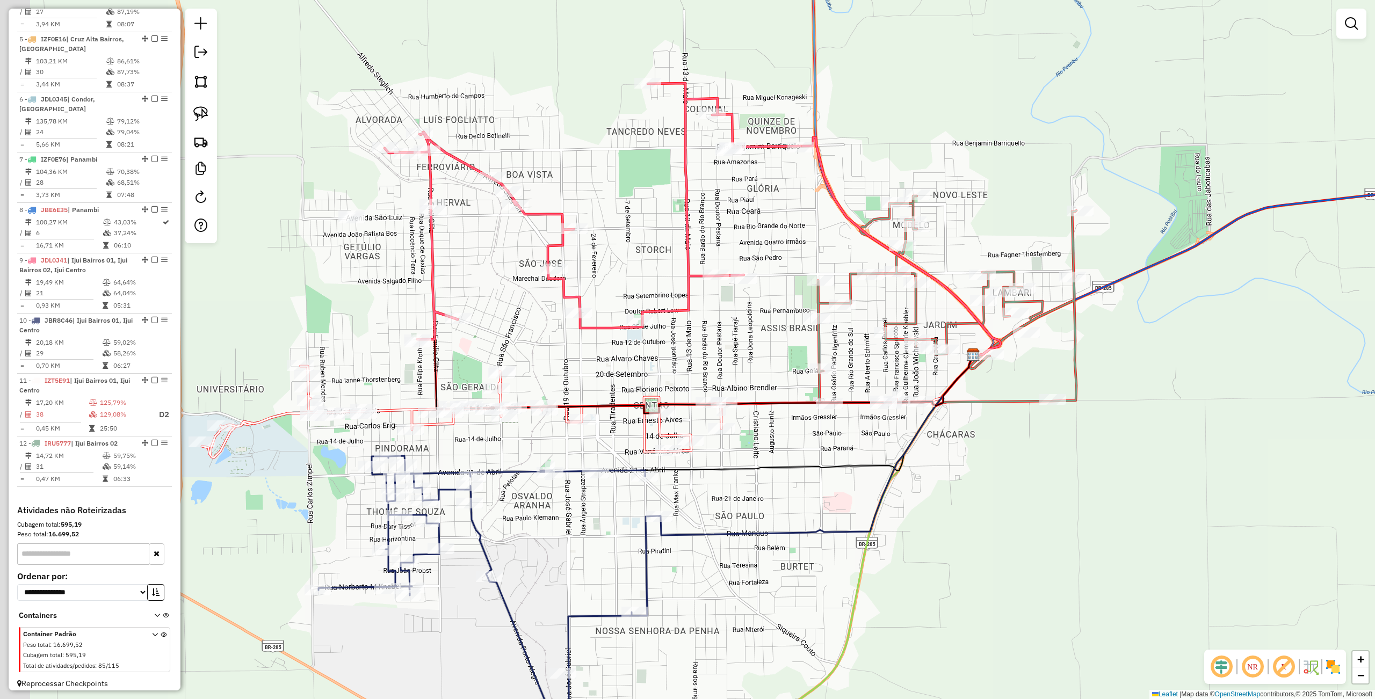
drag, startPoint x: 851, startPoint y: 462, endPoint x: 959, endPoint y: 478, distance: 109.1
click at [959, 478] on div "Janela de atendimento Grade de atendimento Capacidade Transportadoras Veículos …" at bounding box center [687, 349] width 1375 height 699
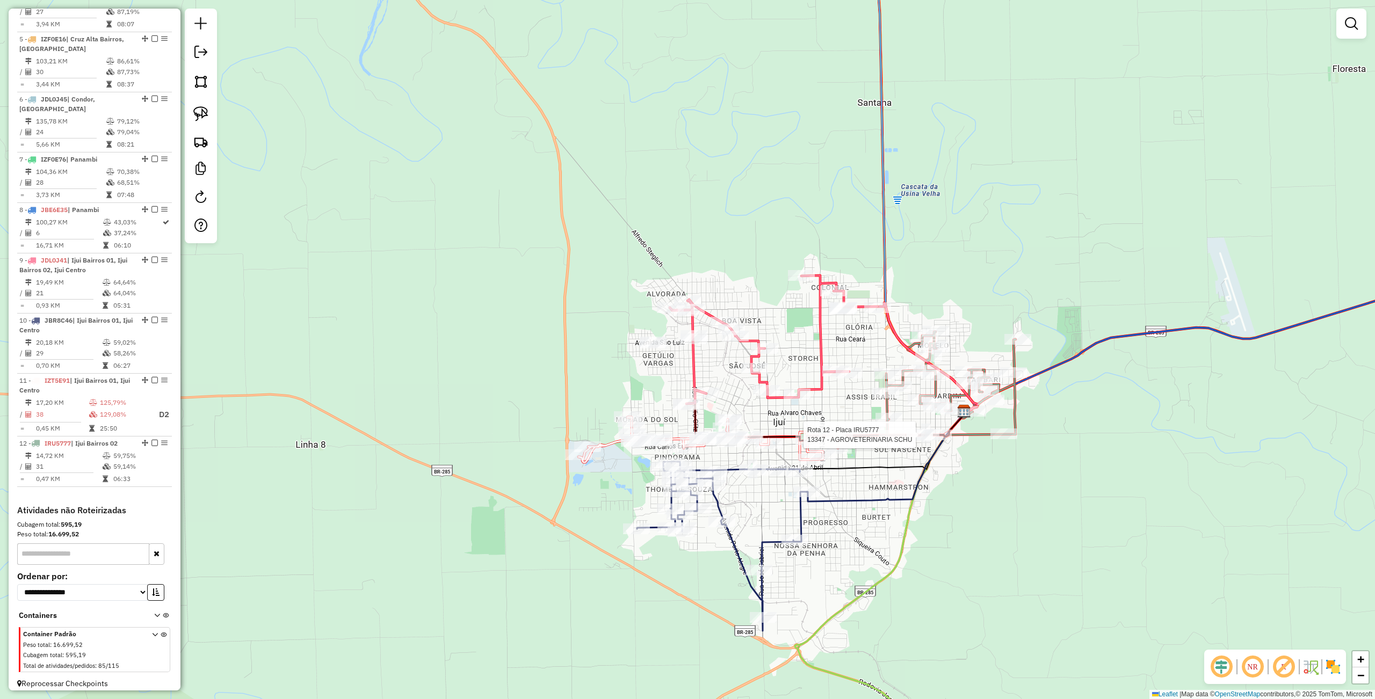
select select "**********"
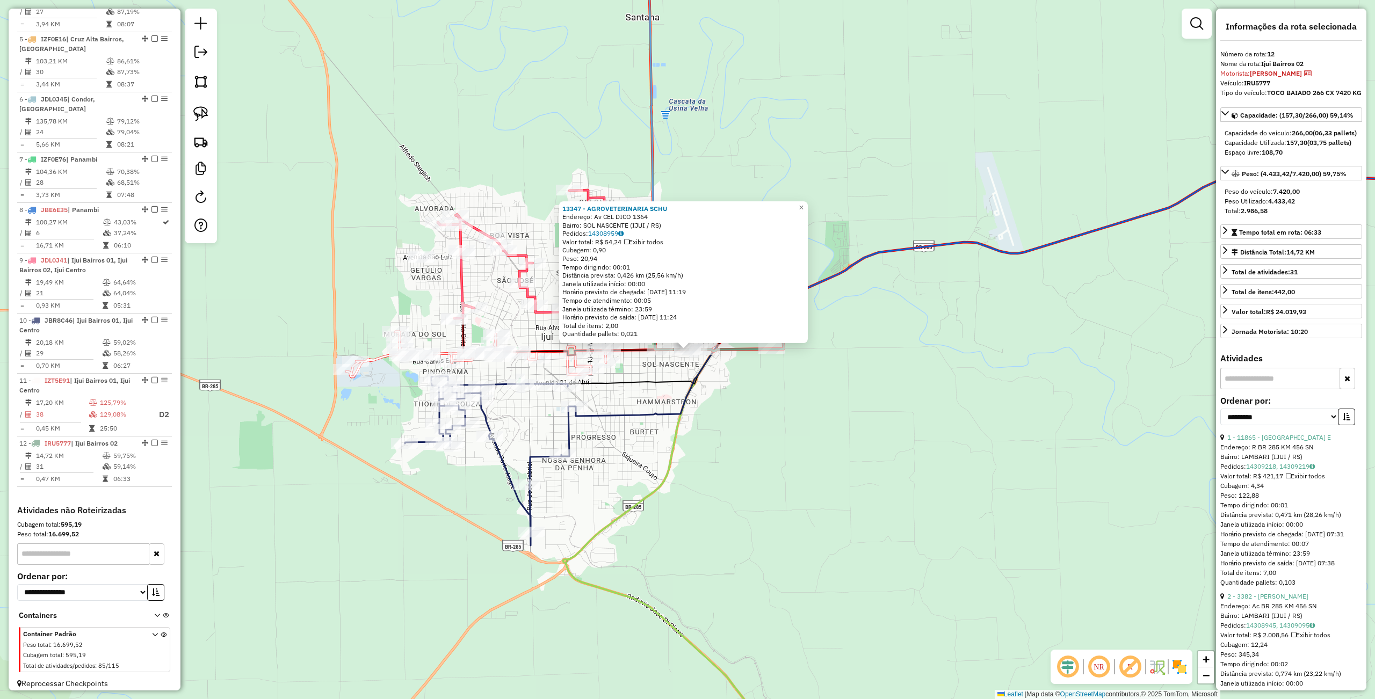
click at [948, 477] on div "13347 - AGROVETERINARIA SCHU Endereço: Av CEL DICO 1364 Bairro: SOL NASCENTE (I…" at bounding box center [687, 349] width 1375 height 699
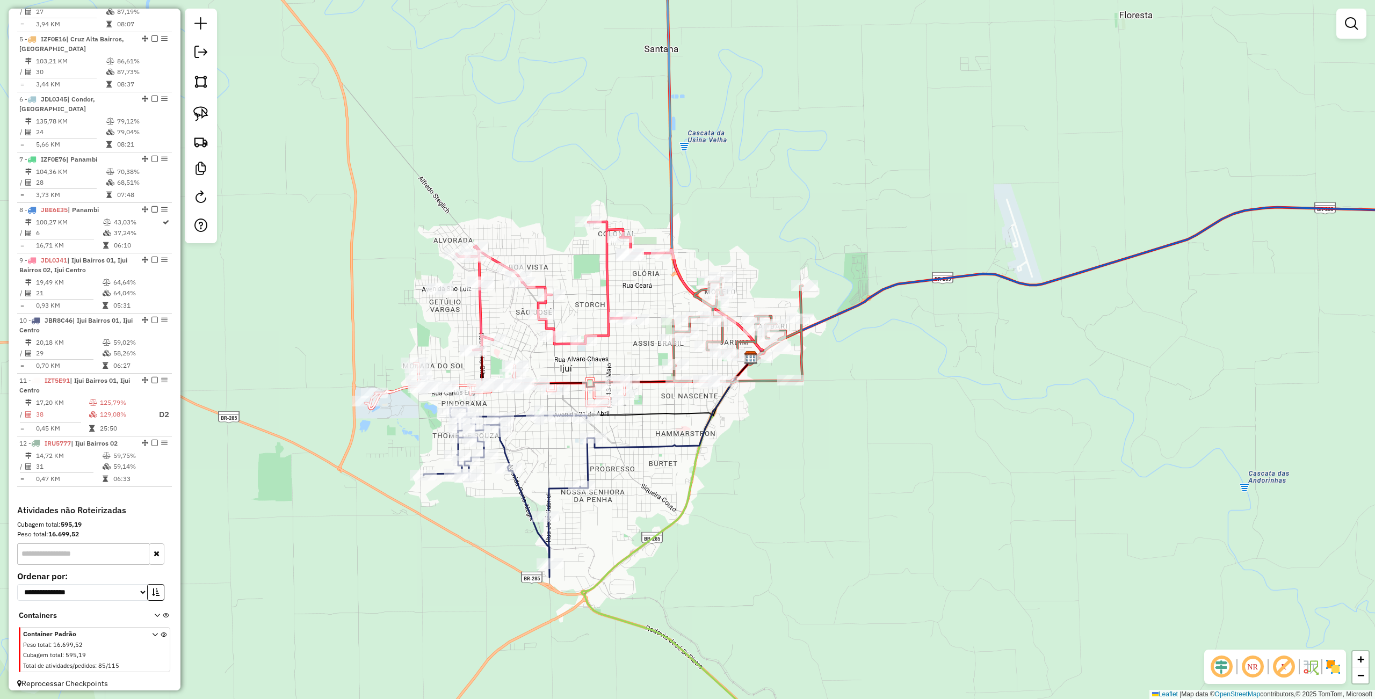
drag, startPoint x: 839, startPoint y: 429, endPoint x: 856, endPoint y: 458, distance: 33.9
click at [856, 458] on div "Janela de atendimento Grade de atendimento Capacidade Transportadoras Veículos …" at bounding box center [687, 349] width 1375 height 699
select select "**********"
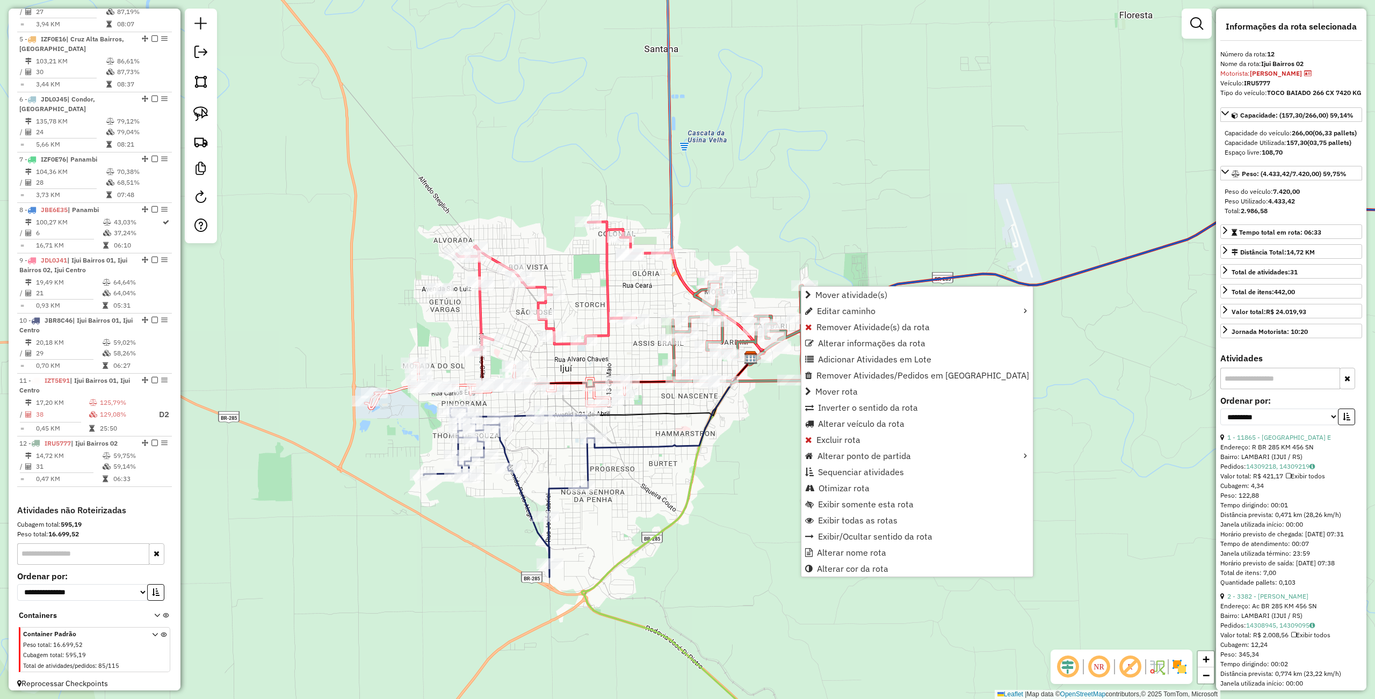
click at [767, 523] on div "Janela de atendimento Grade de atendimento Capacidade Transportadoras Veículos …" at bounding box center [687, 349] width 1375 height 699
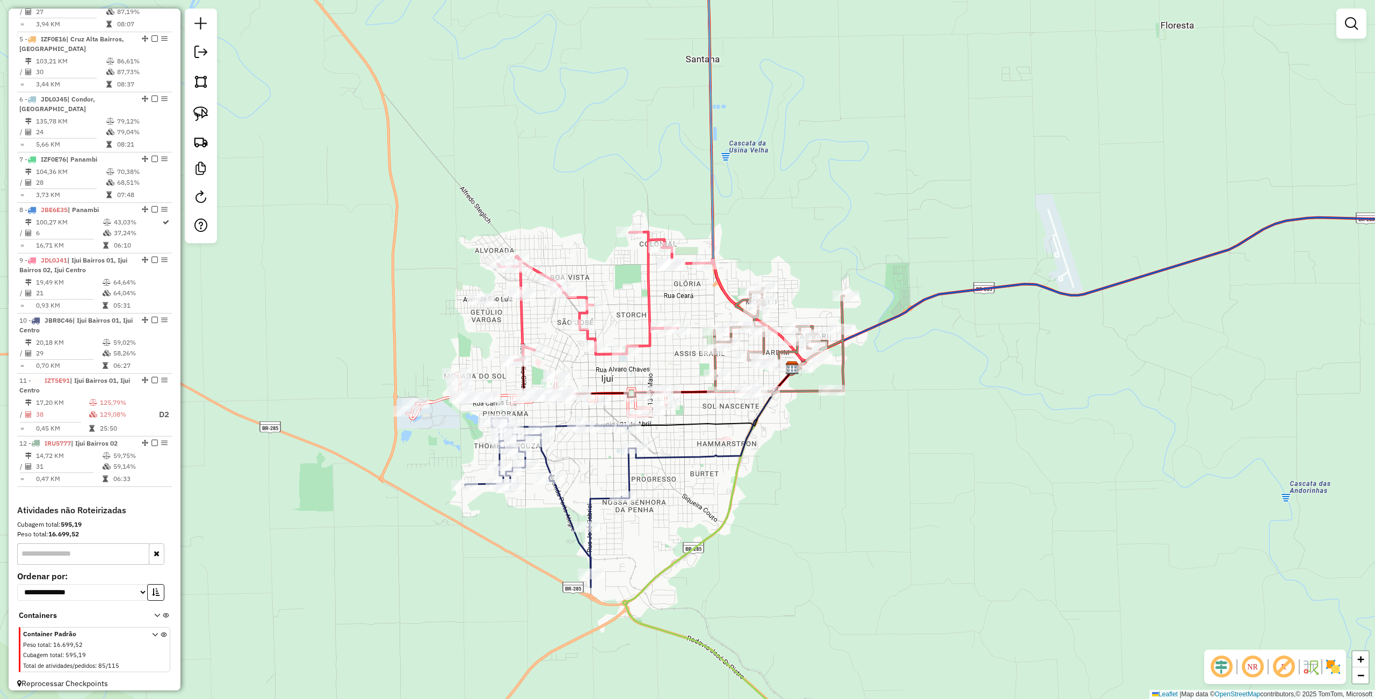
drag, startPoint x: 744, startPoint y: 469, endPoint x: 785, endPoint y: 479, distance: 42.6
click at [785, 479] on div "Janela de atendimento Grade de atendimento Capacidade Transportadoras Veículos …" at bounding box center [687, 349] width 1375 height 699
select select "**********"
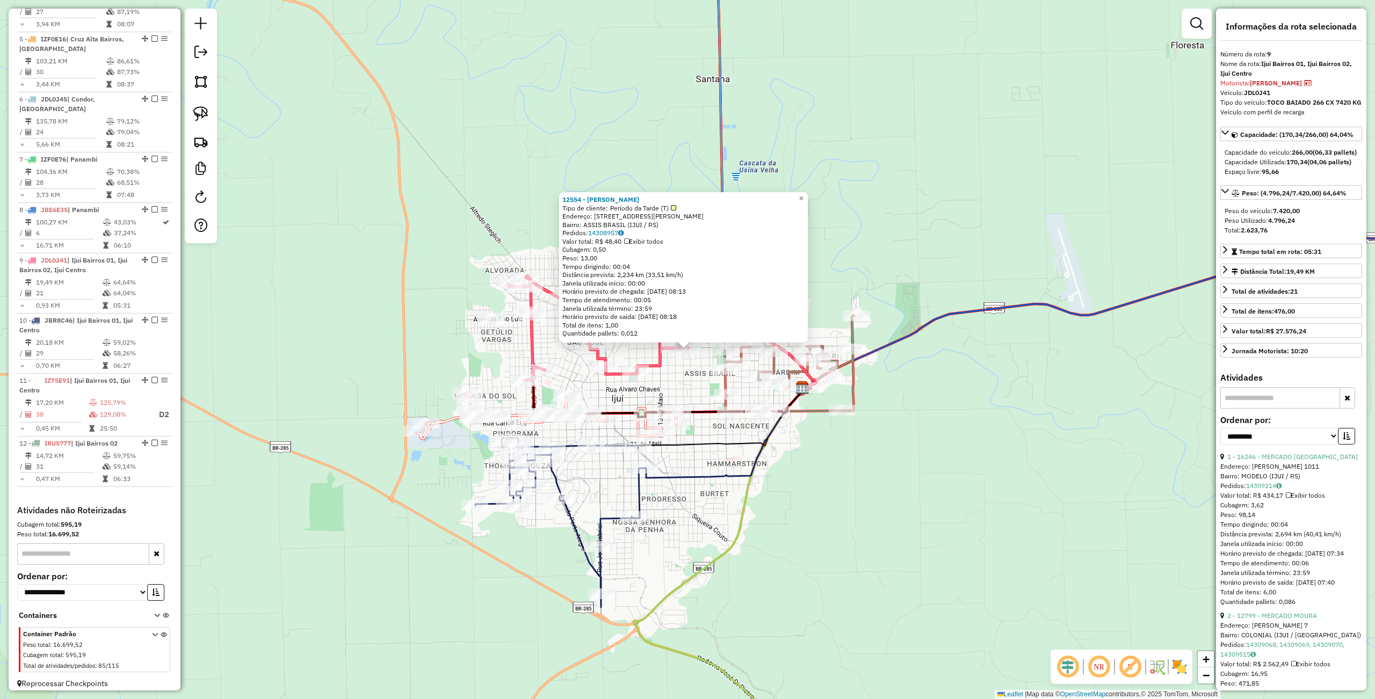
click at [871, 536] on div "12554 - [PERSON_NAME] D Tipo de cliente: Período da Tarde (T) Endereço: R [PERS…" at bounding box center [687, 349] width 1375 height 699
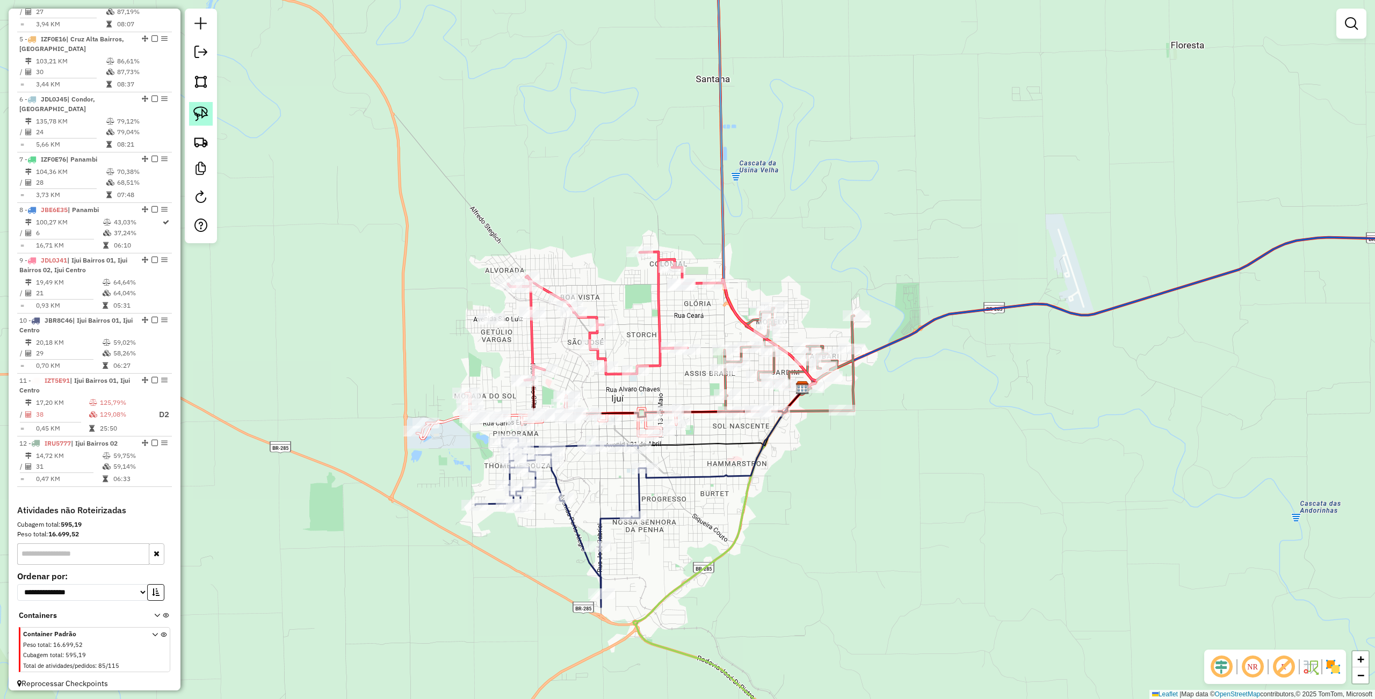
click at [200, 106] on link at bounding box center [201, 114] width 24 height 24
drag, startPoint x: 424, startPoint y: 313, endPoint x: 502, endPoint y: 312, distance: 77.9
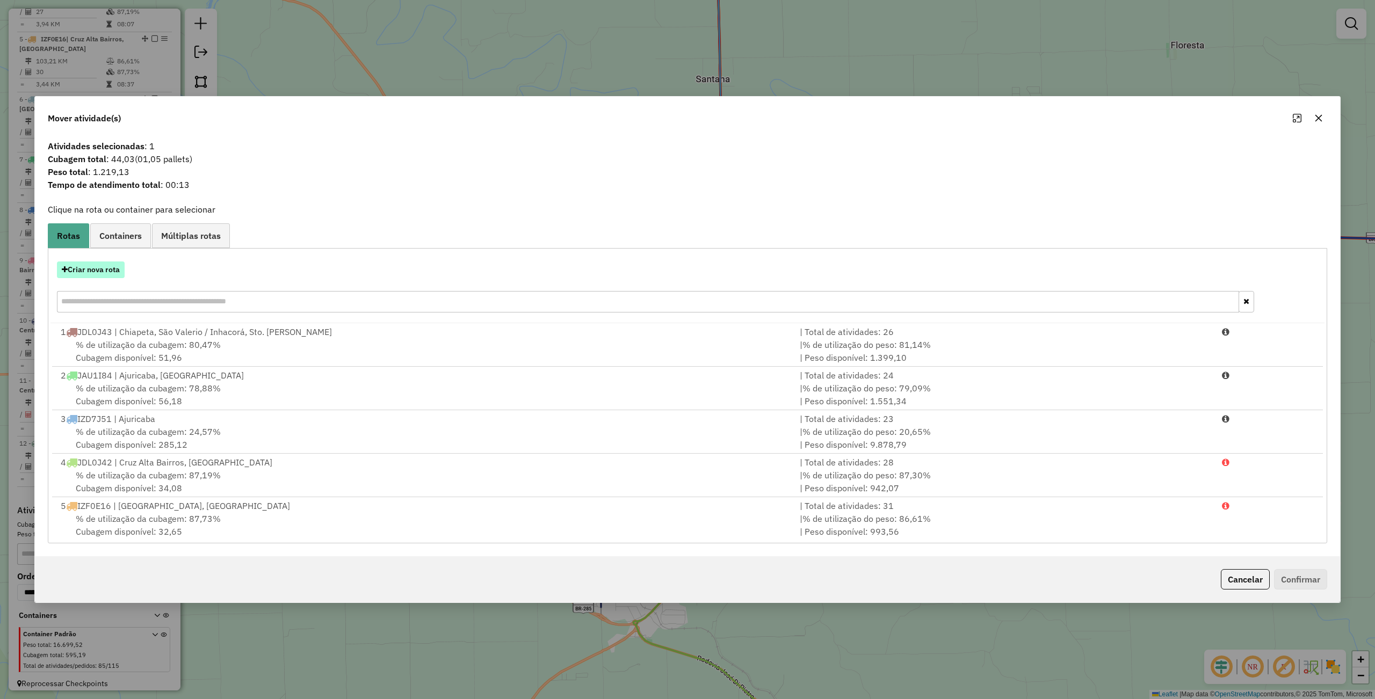
click at [104, 273] on button "Criar nova rota" at bounding box center [91, 270] width 68 height 17
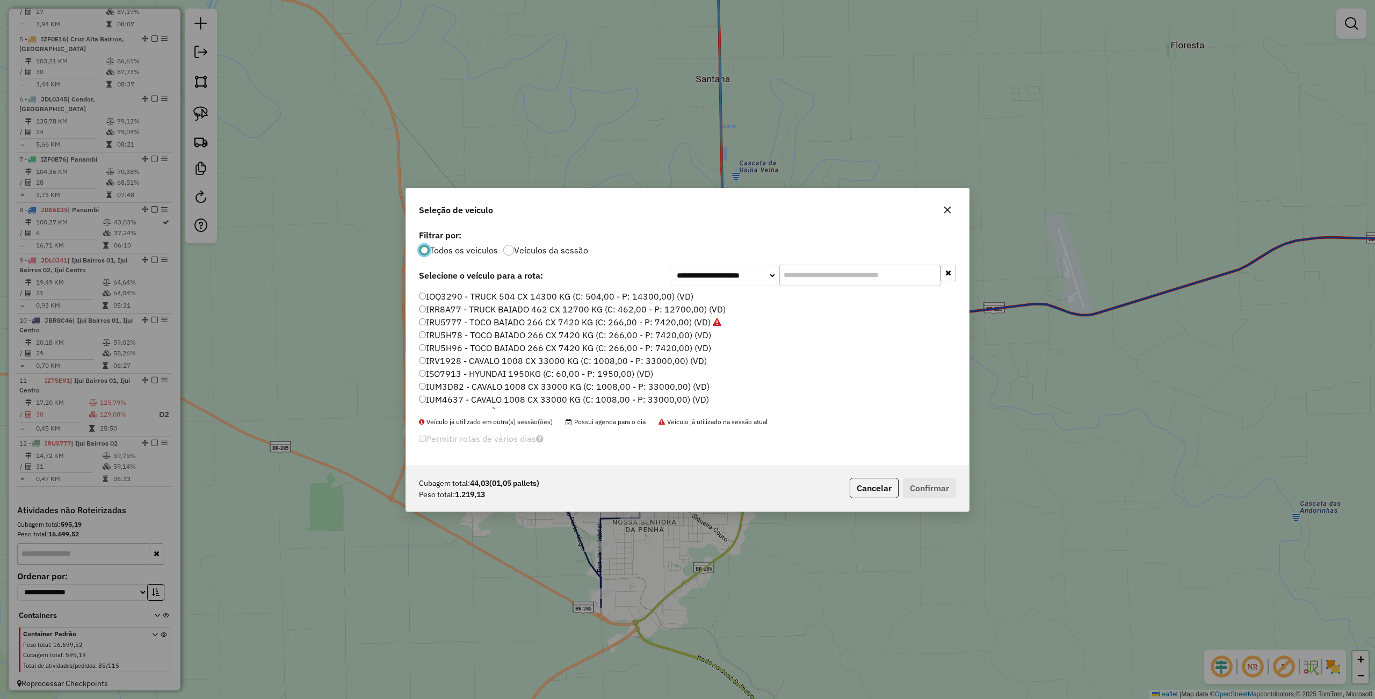
scroll to position [5, 3]
click at [454, 310] on label "IRR8A77 - TRUCK BAIADO 462 CX 12700 KG (C: 462,00 - P: 12700,00) (VD)" at bounding box center [572, 309] width 307 height 13
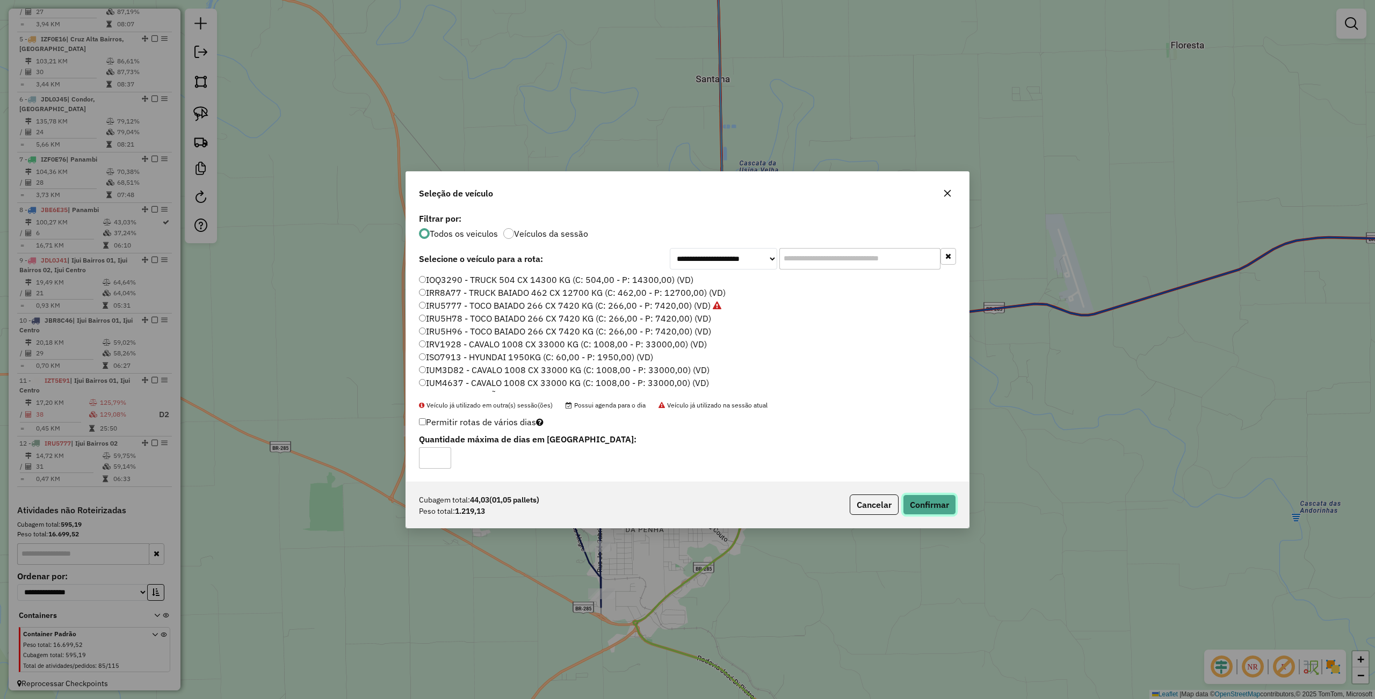
click at [945, 508] on button "Confirmar" at bounding box center [929, 505] width 53 height 20
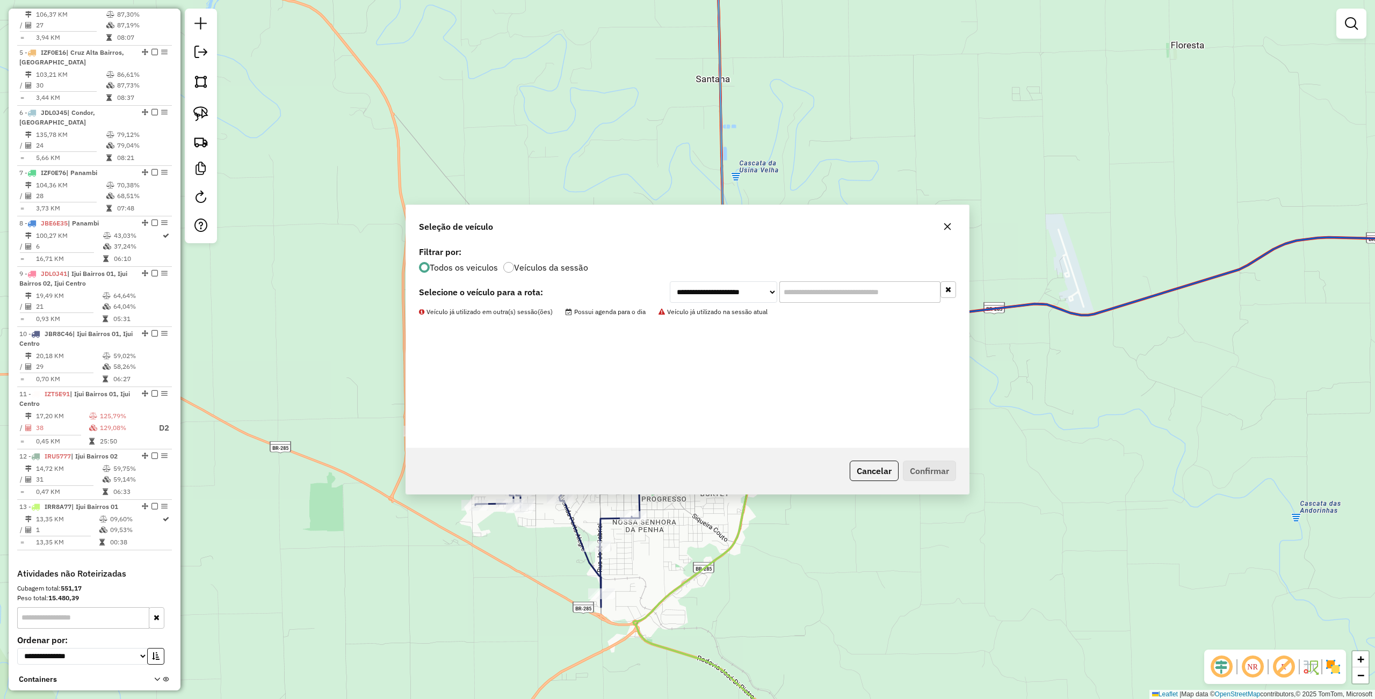
scroll to position [626, 0]
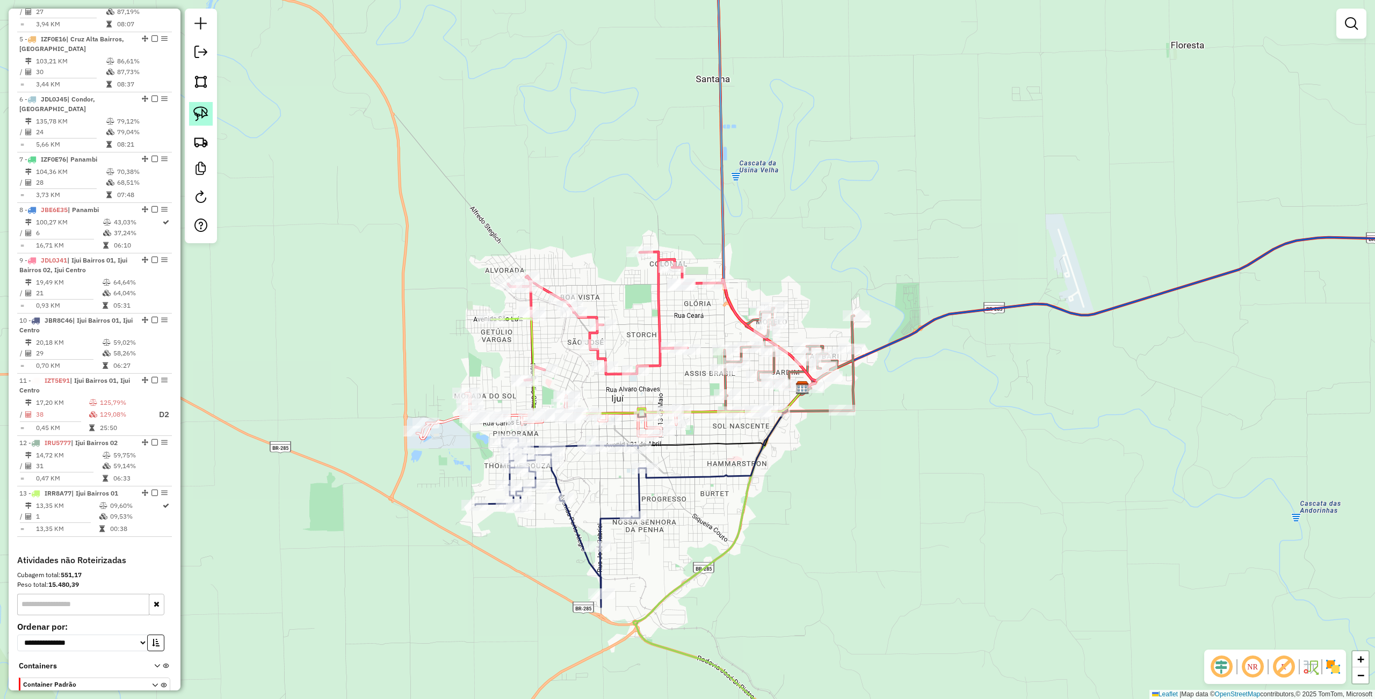
click at [202, 114] on img at bounding box center [200, 113] width 15 height 15
drag, startPoint x: 648, startPoint y: 301, endPoint x: 697, endPoint y: 294, distance: 49.9
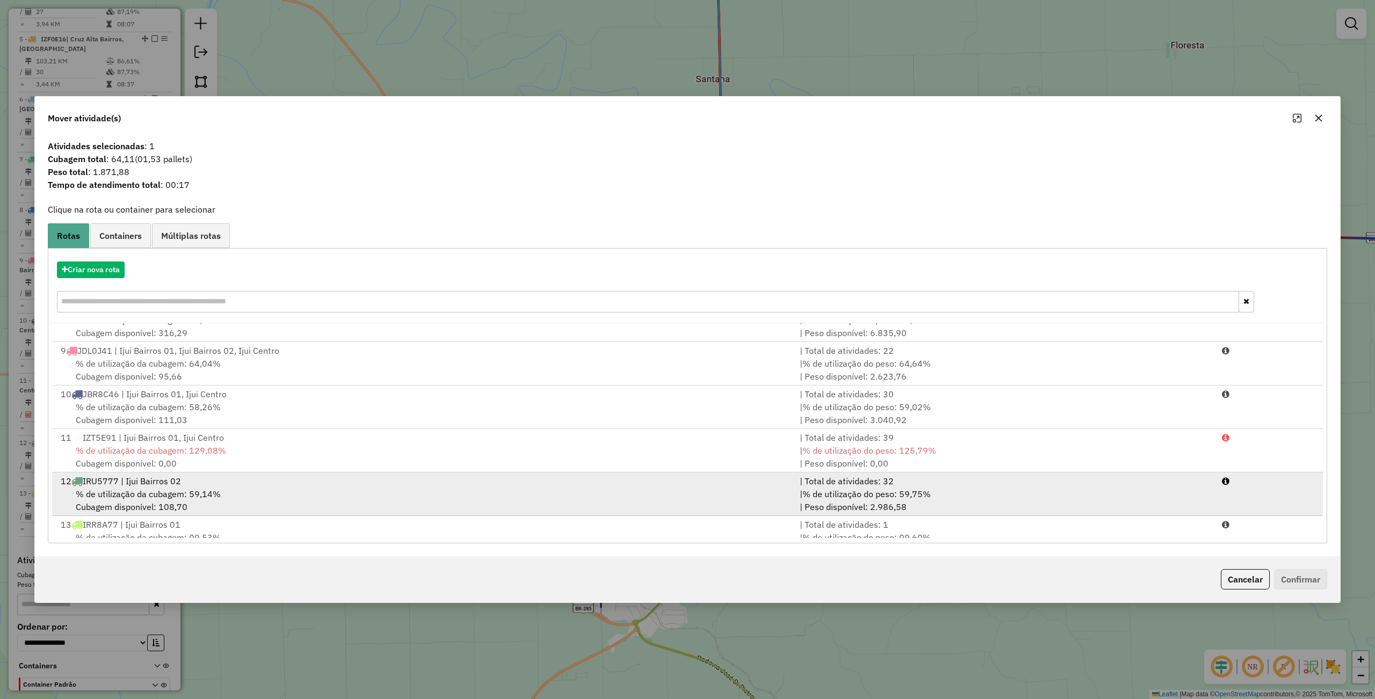
scroll to position [353, 0]
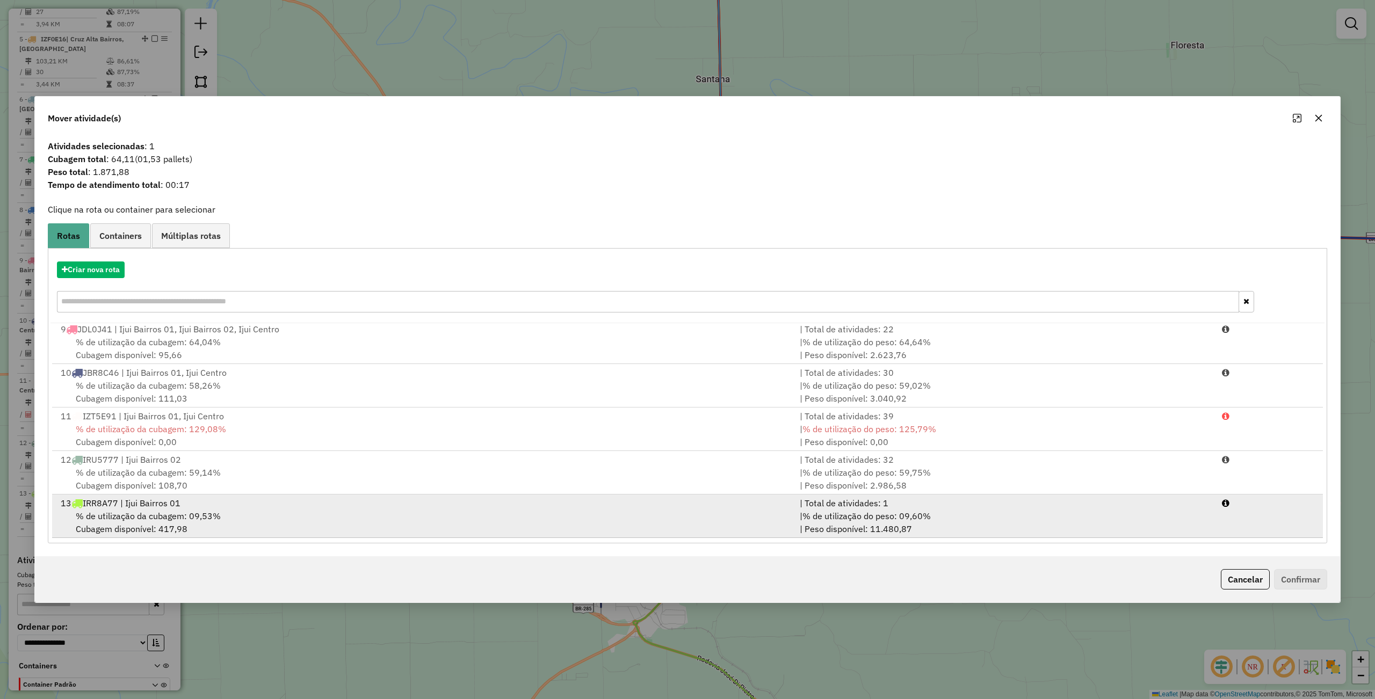
click at [279, 510] on div "% de utilização da cubagem: 09,53% Cubagem disponível: 417,98" at bounding box center [423, 523] width 739 height 26
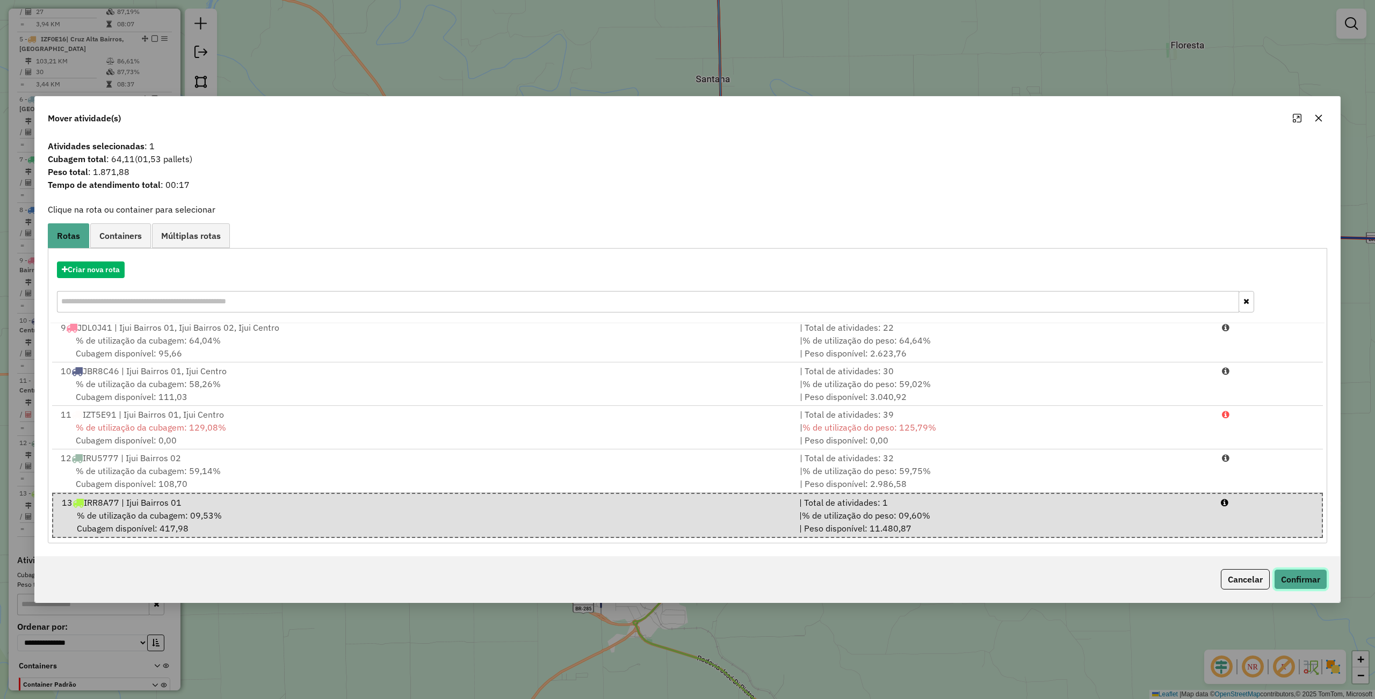
click at [1314, 584] on button "Confirmar" at bounding box center [1300, 579] width 53 height 20
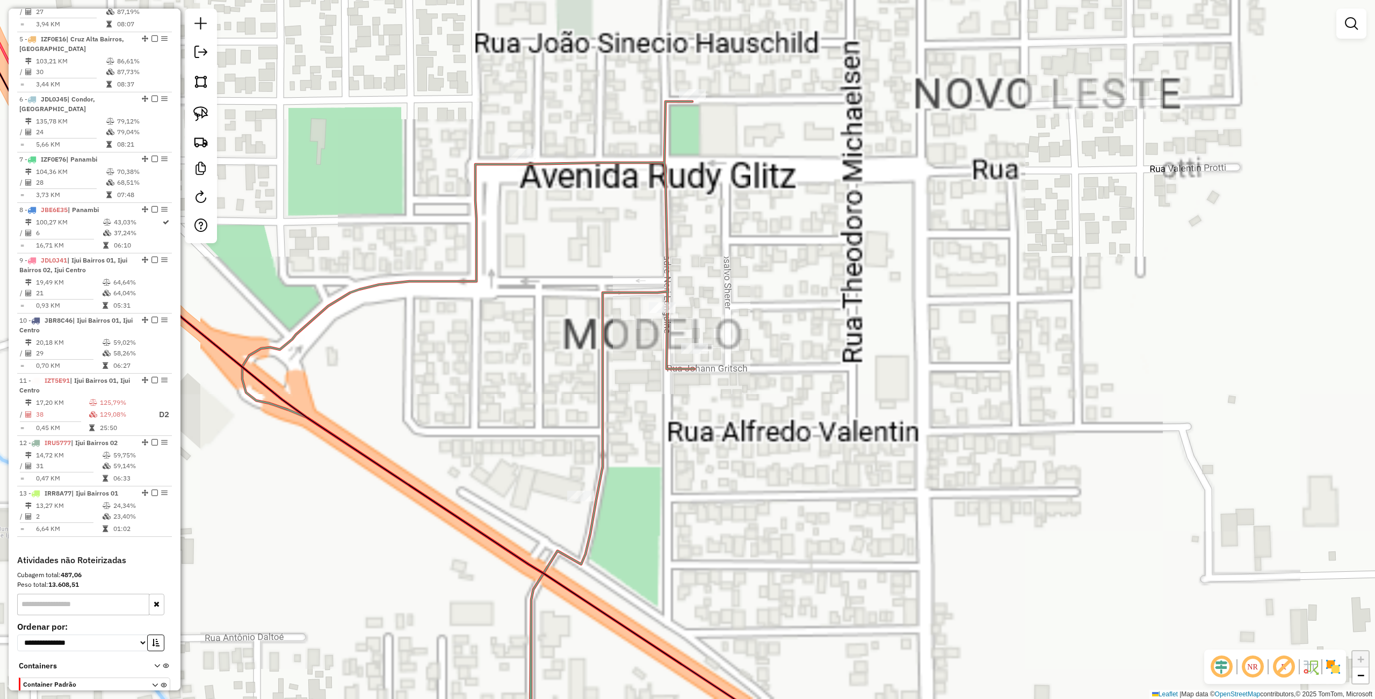
click at [200, 114] on img at bounding box center [200, 113] width 15 height 15
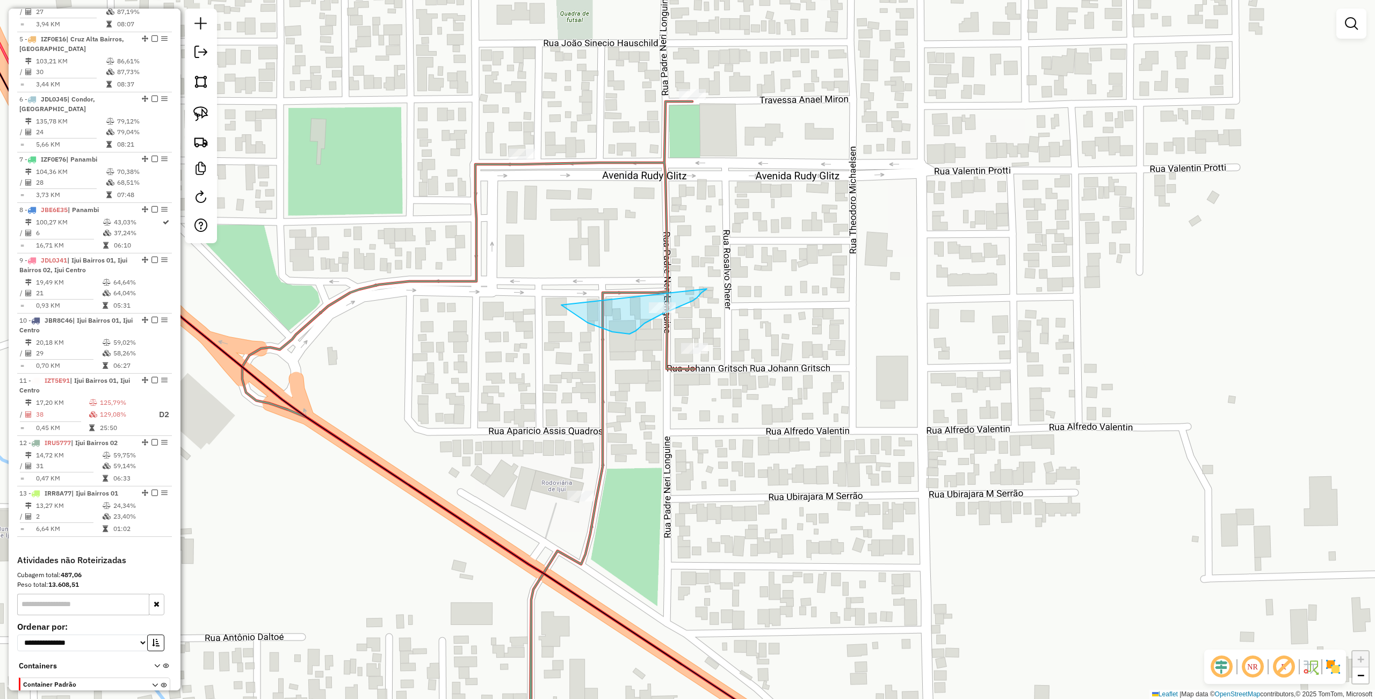
drag, startPoint x: 588, startPoint y: 323, endPoint x: 709, endPoint y: 284, distance: 127.6
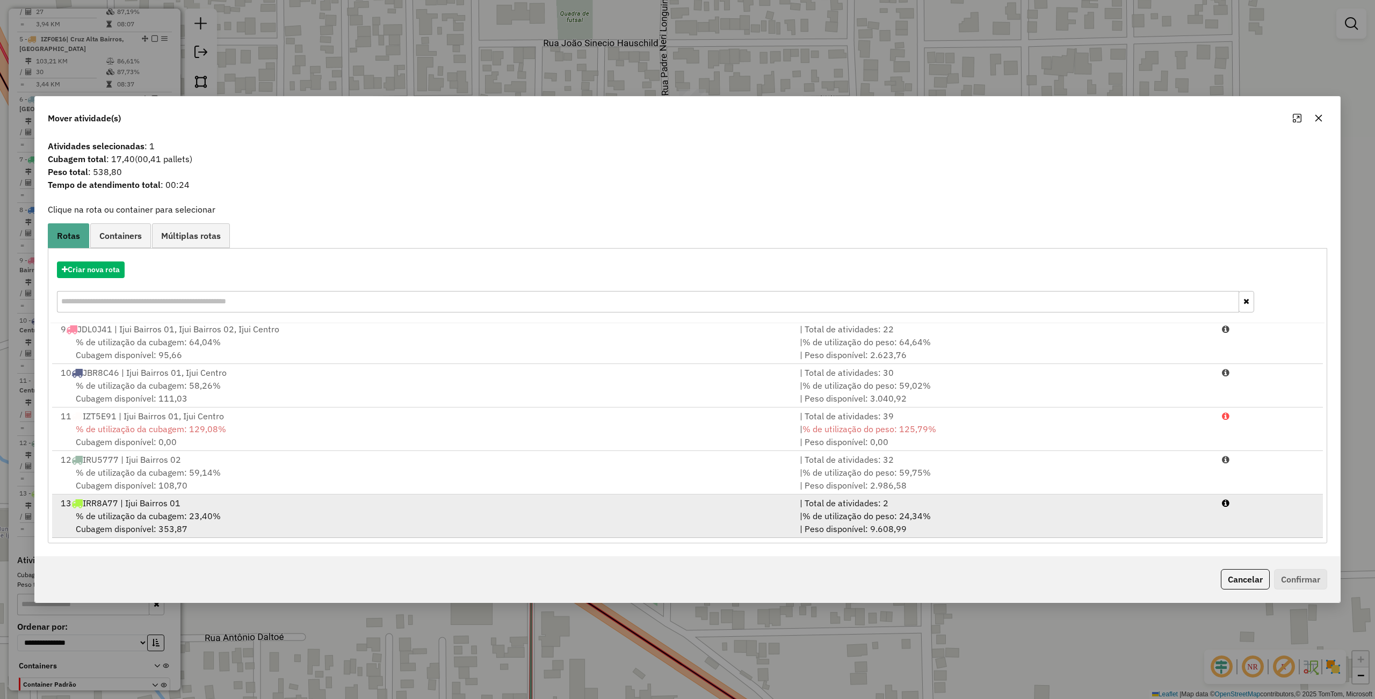
click at [292, 510] on div "% de utilização da cubagem: 23,40% Cubagem disponível: 353,87" at bounding box center [423, 523] width 739 height 26
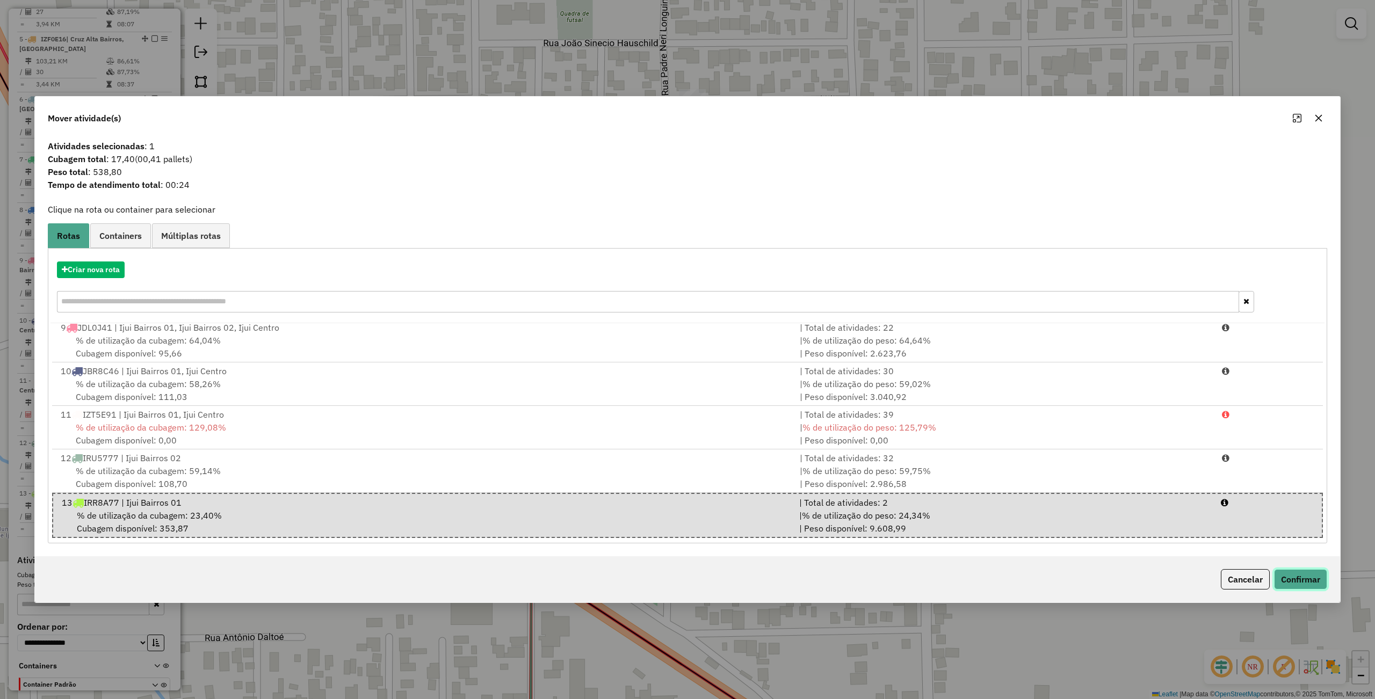
click at [1313, 576] on button "Confirmar" at bounding box center [1300, 579] width 53 height 20
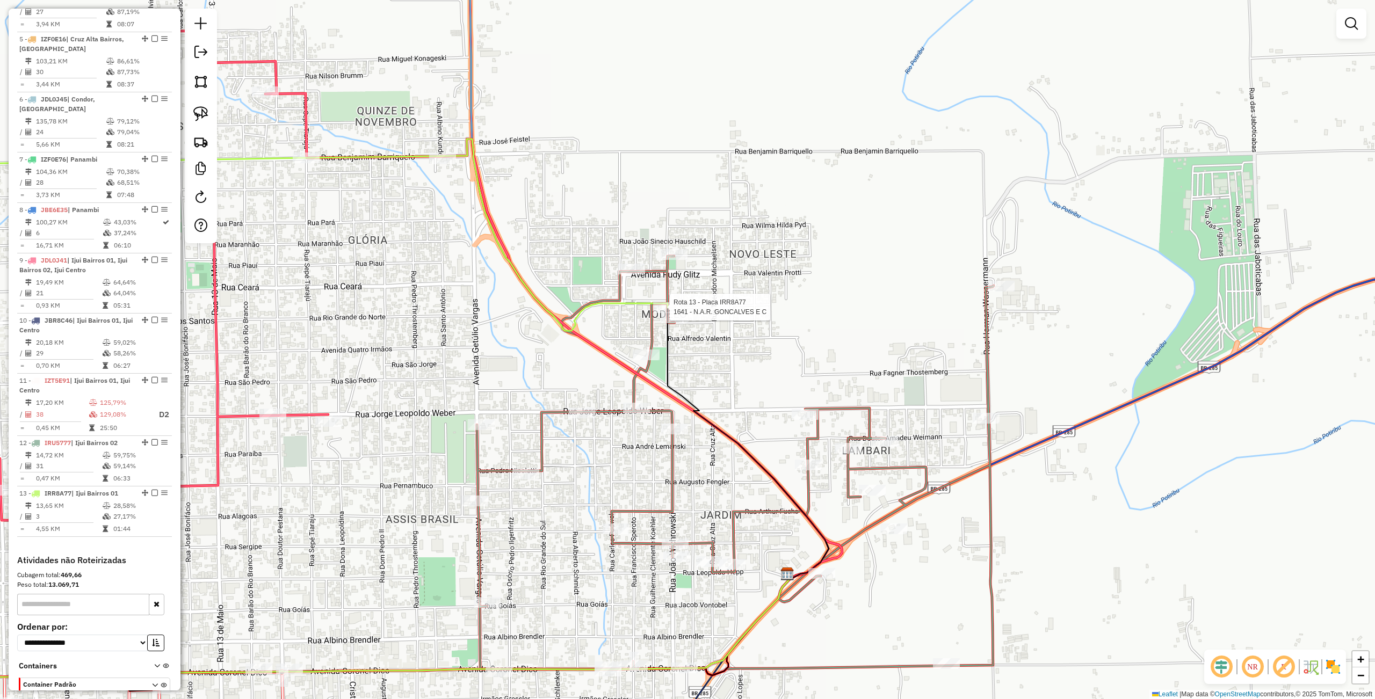
select select "**********"
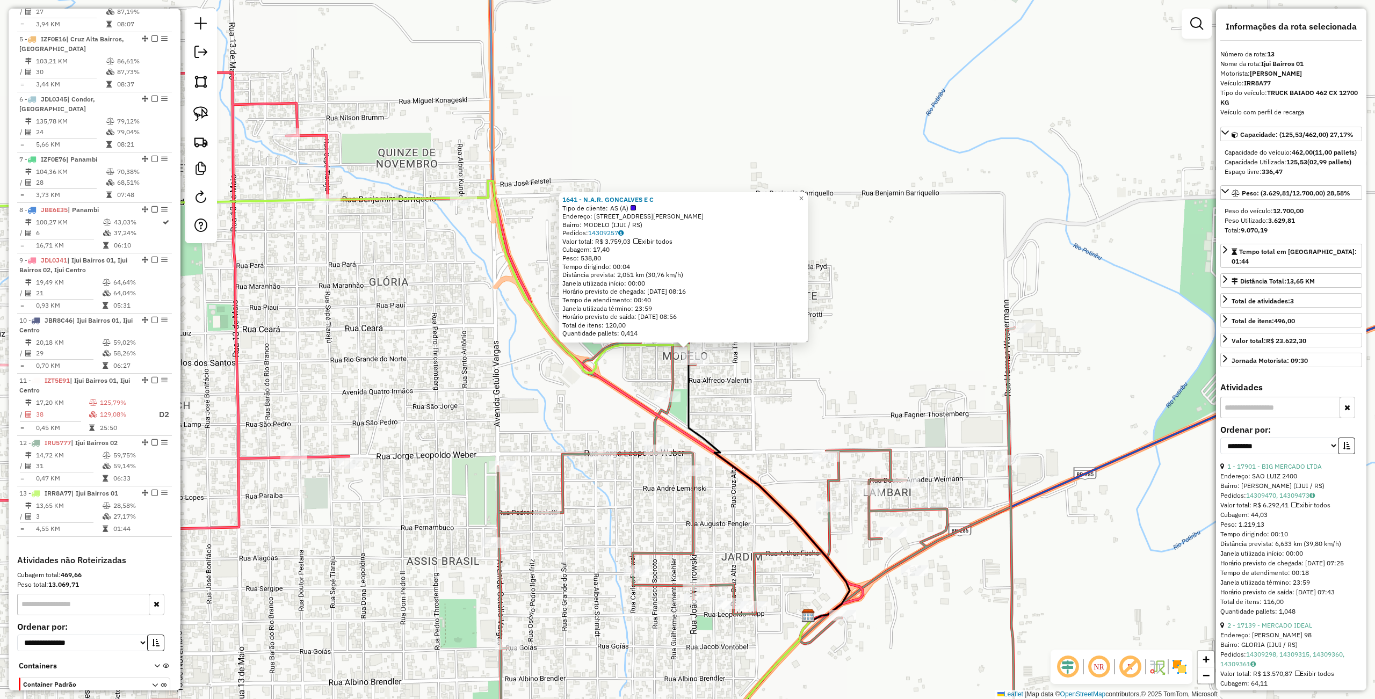
scroll to position [677, 0]
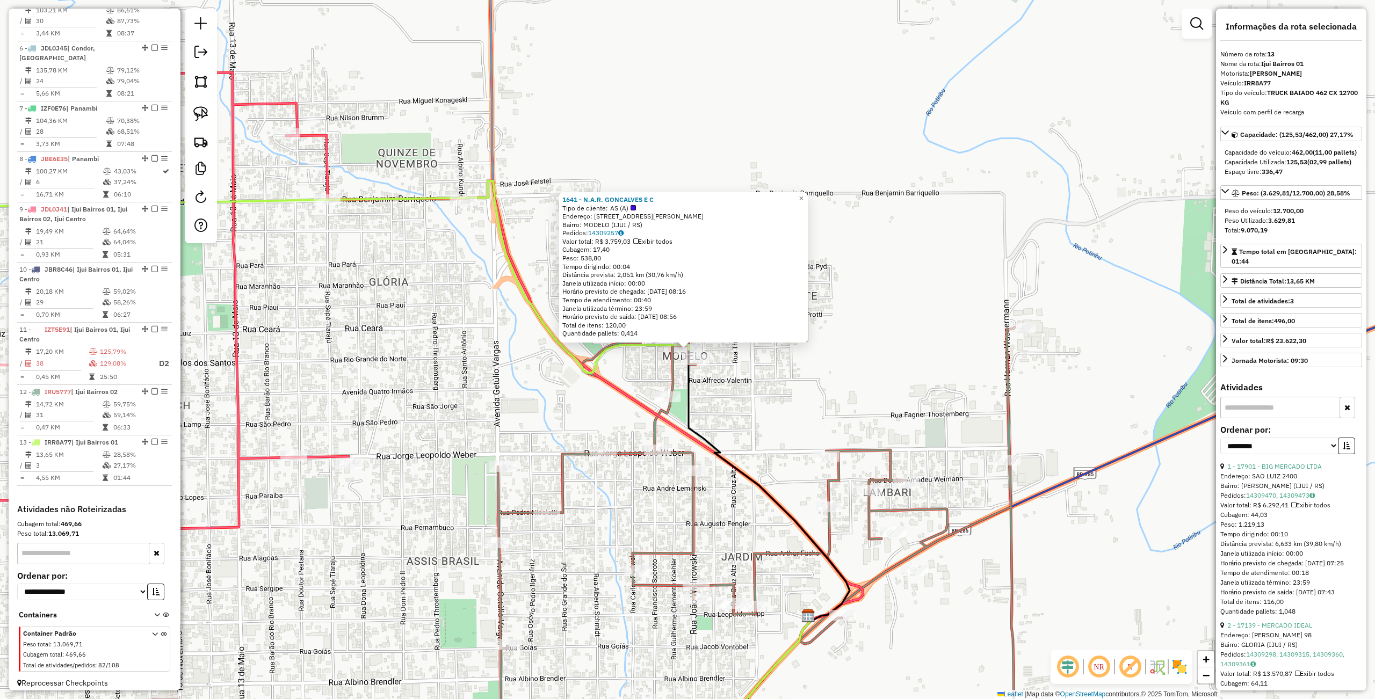
click at [771, 408] on div "1641 - N.A.R. GONCALVES E C Tipo de cliente: AS (A) Endereço: R LEOPOLDO STEINH…" at bounding box center [687, 349] width 1375 height 699
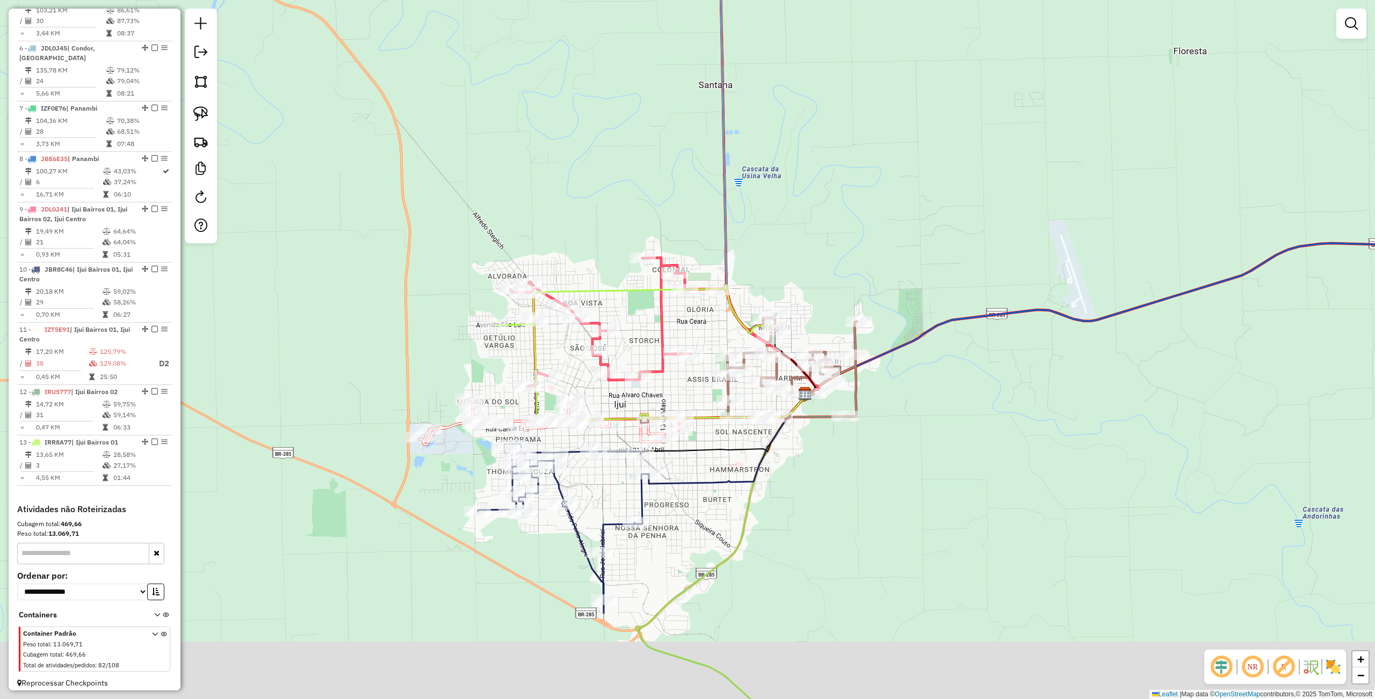
drag, startPoint x: 842, startPoint y: 562, endPoint x: 872, endPoint y: 482, distance: 85.5
click at [872, 482] on div "Janela de atendimento Grade de atendimento Capacidade Transportadoras Veículos …" at bounding box center [687, 349] width 1375 height 699
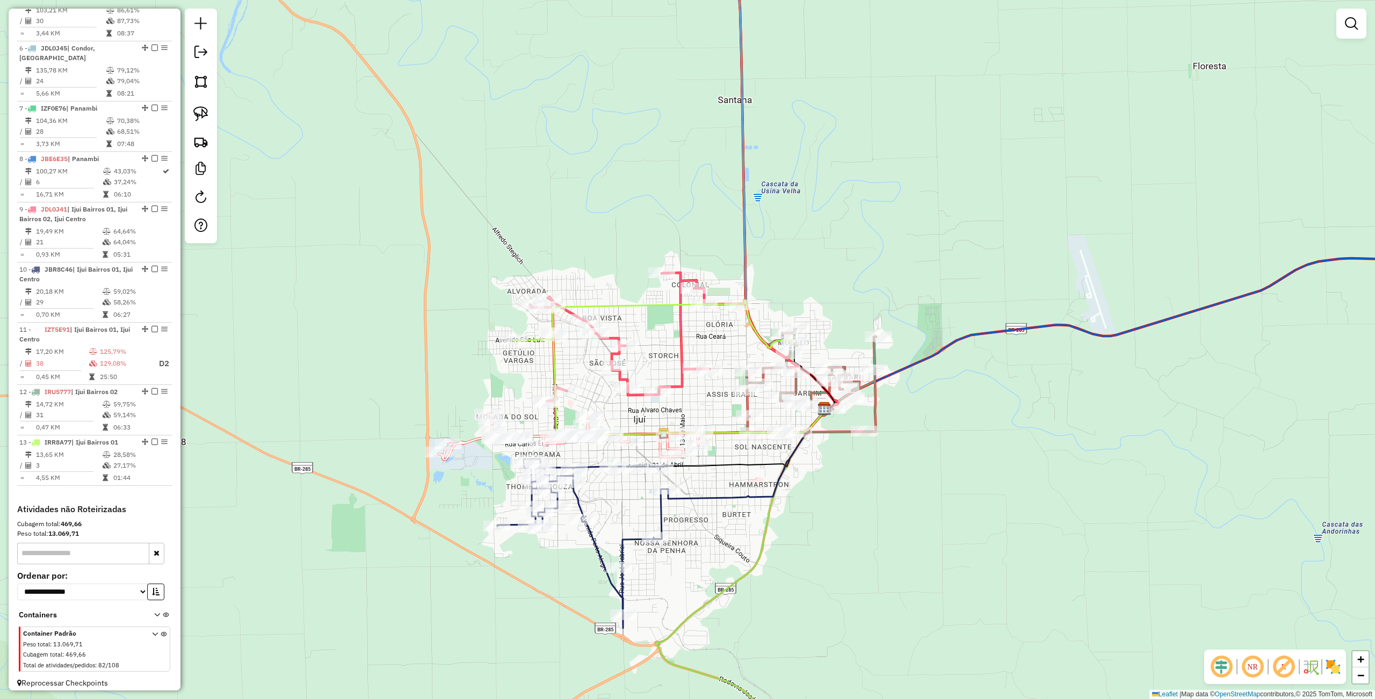
click at [766, 560] on div "Janela de atendimento Grade de atendimento Capacidade Transportadoras Veículos …" at bounding box center [687, 349] width 1375 height 699
drag, startPoint x: 819, startPoint y: 510, endPoint x: 838, endPoint y: 518, distance: 20.5
click at [838, 518] on div "Janela de atendimento Grade de atendimento Capacidade Transportadoras Veículos …" at bounding box center [687, 349] width 1375 height 699
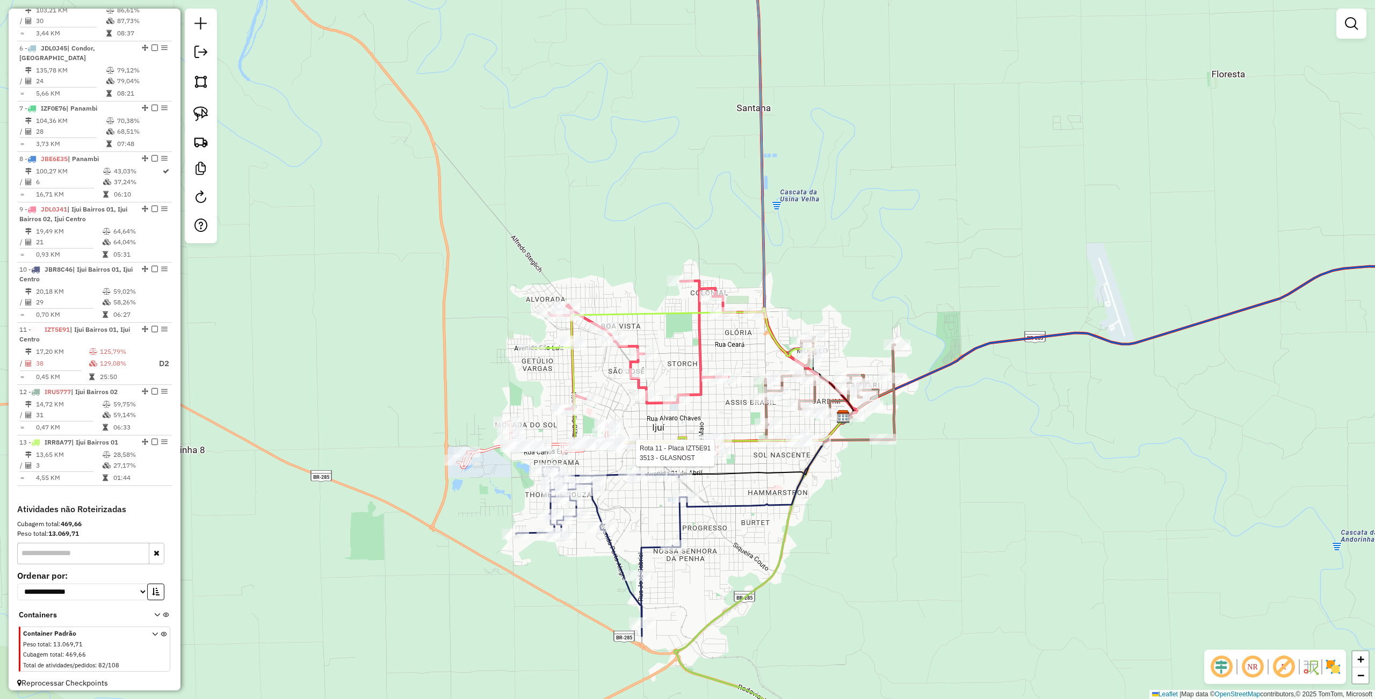
select select "**********"
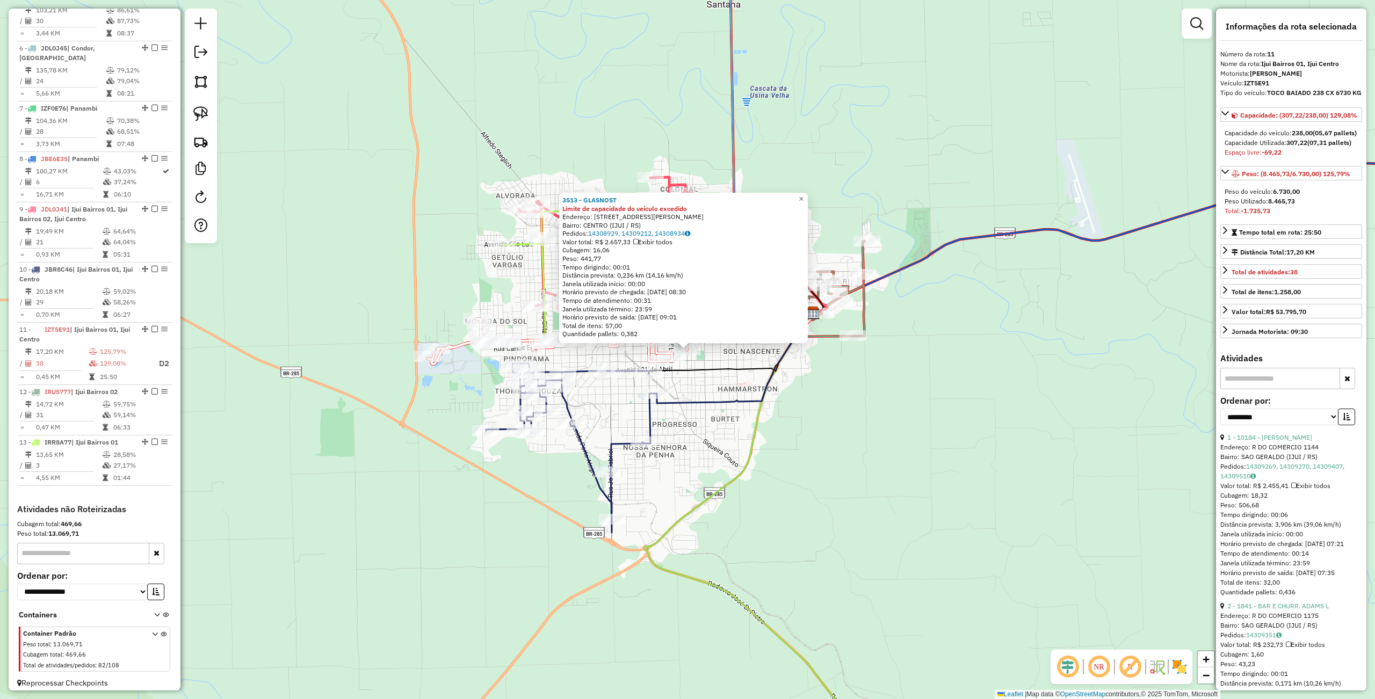
click at [789, 494] on div "3513 - GLASNOST Limite de capacidade do veículo excedido Endereço: DR PESTANA 2…" at bounding box center [687, 349] width 1375 height 699
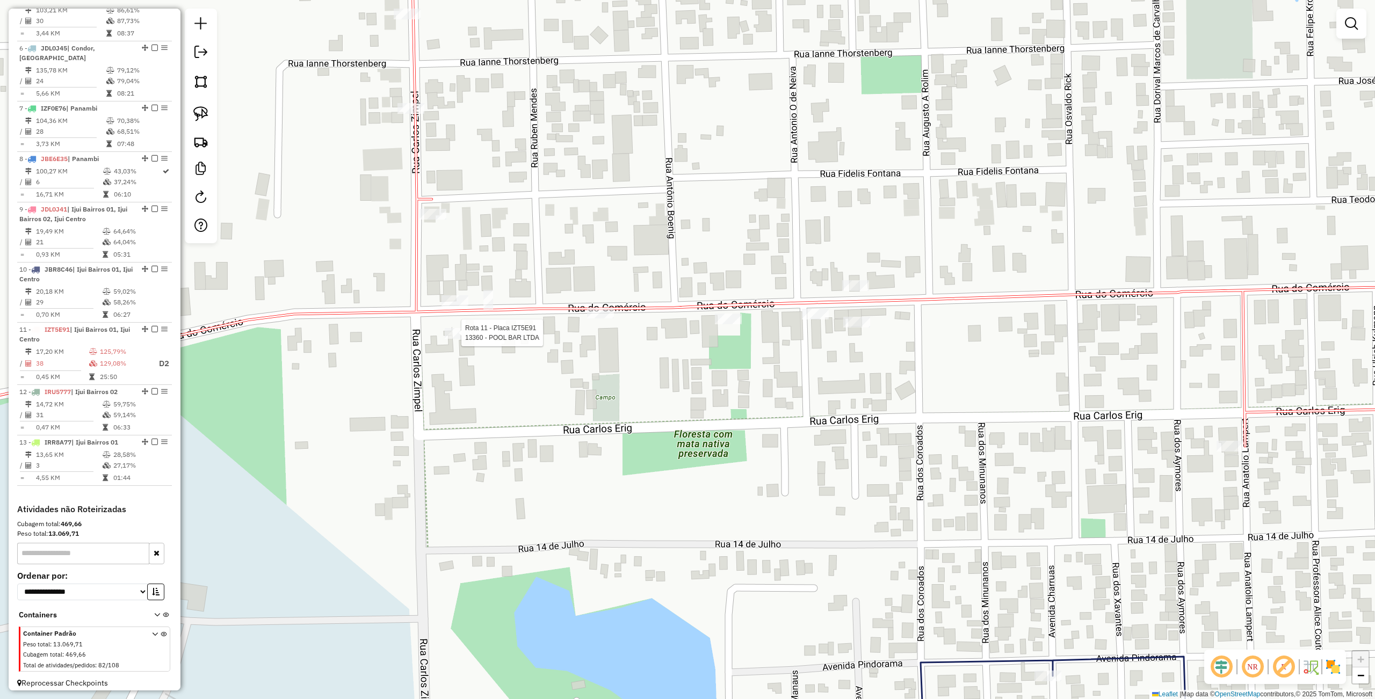
select select "**********"
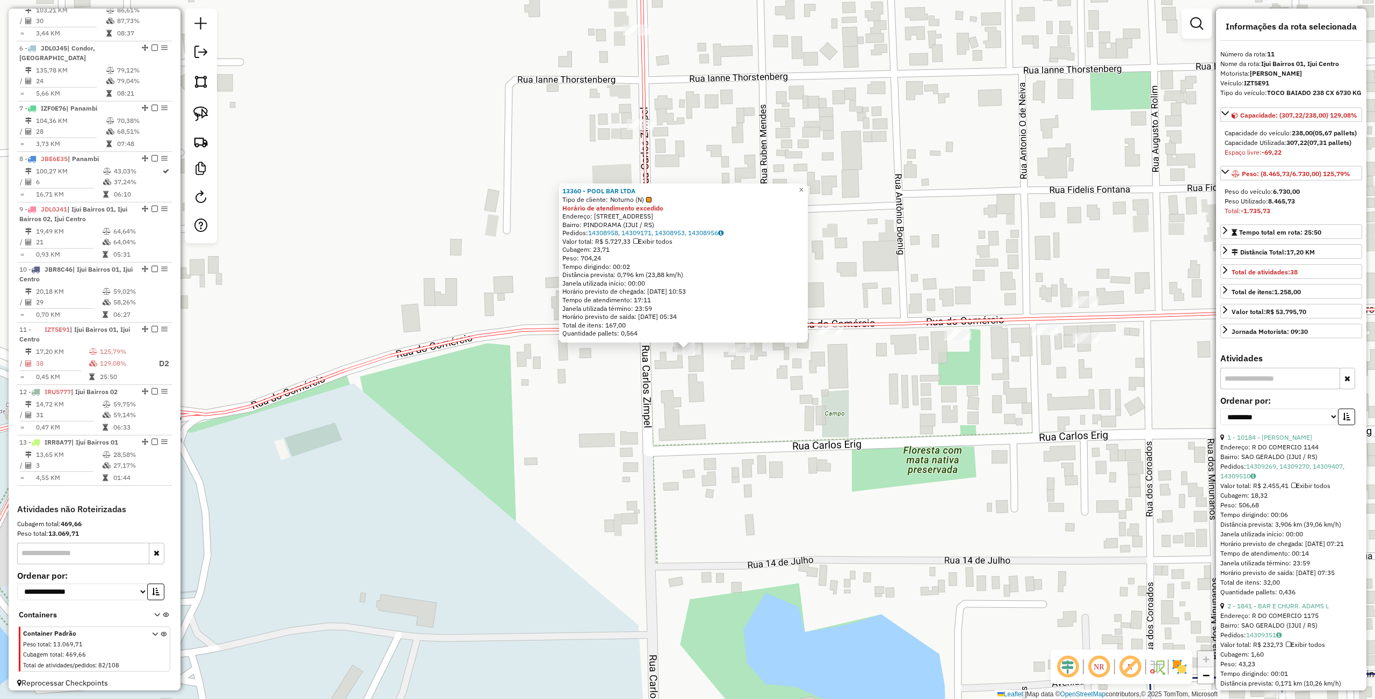
click at [602, 436] on div "13360 - POOL BAR LTDA Tipo de cliente: Noturno (N) Horário de atendimento exced…" at bounding box center [687, 349] width 1375 height 699
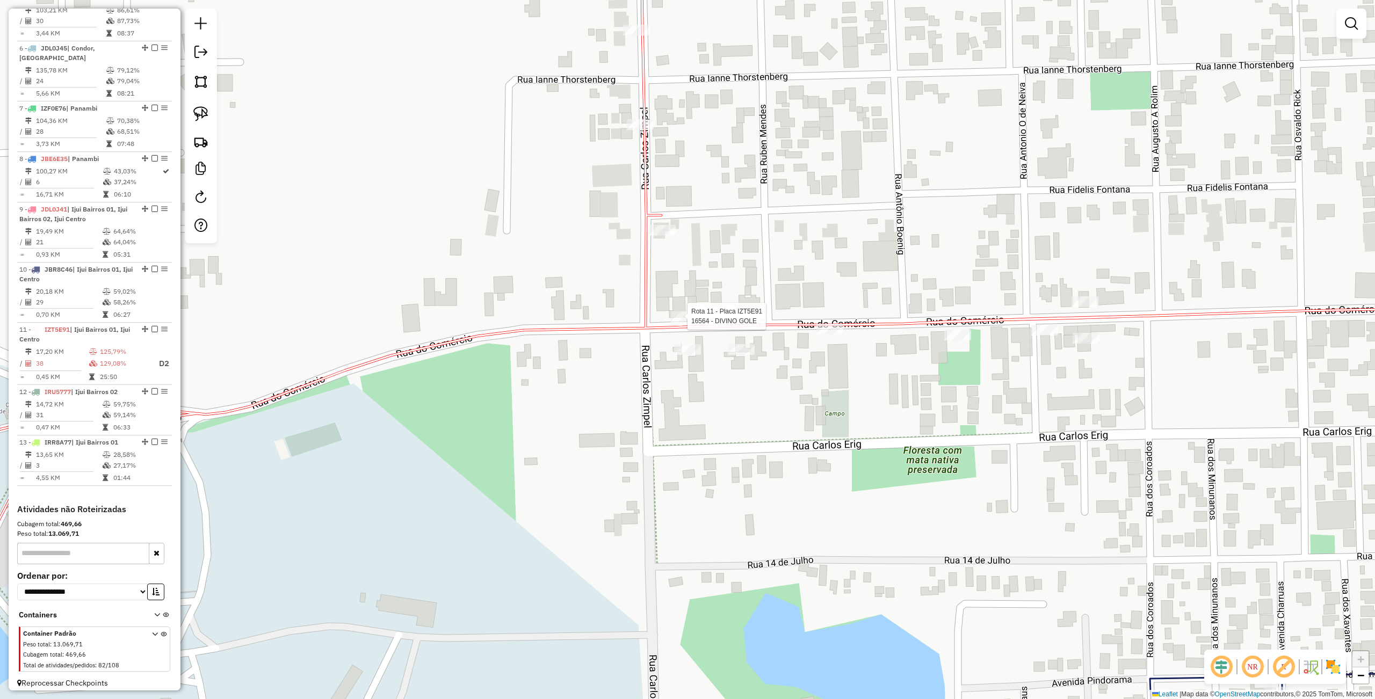
select select "**********"
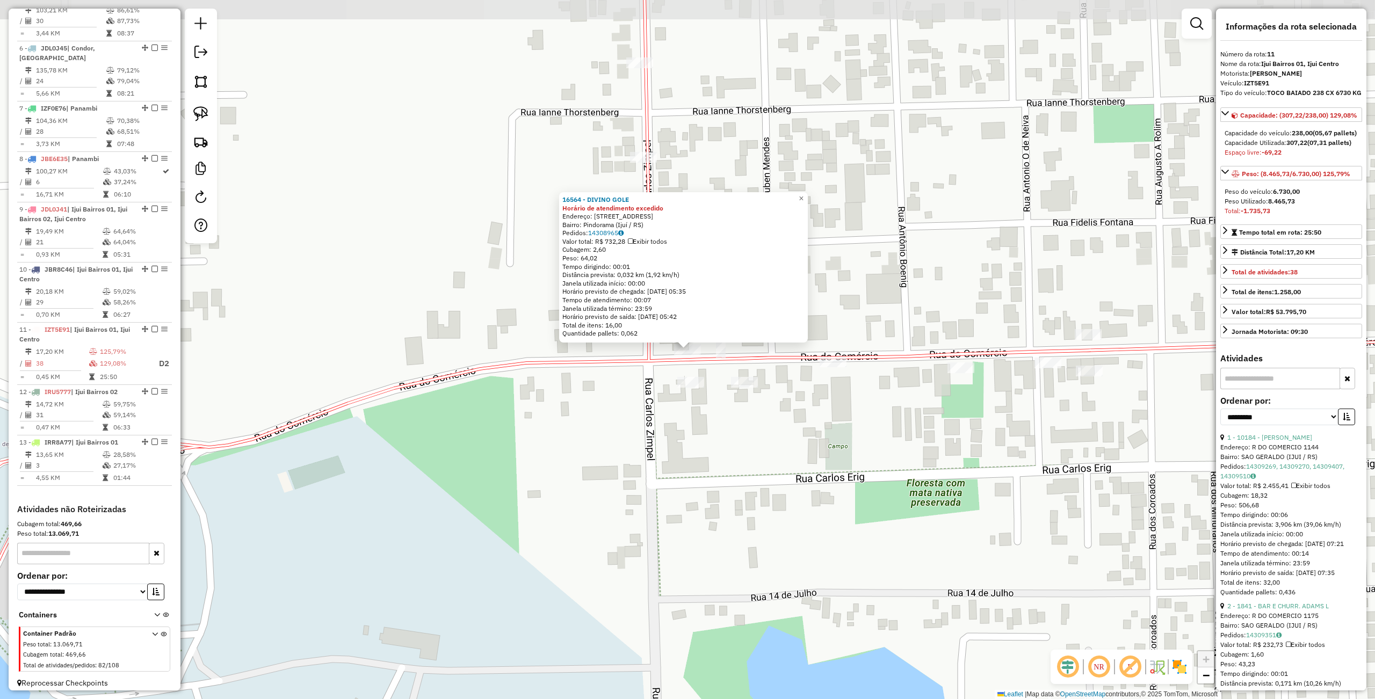
click at [759, 505] on div "16564 - DIVINO GOLE Horário de atendimento excedido Endereço: Rua do Comércio, …" at bounding box center [687, 349] width 1375 height 699
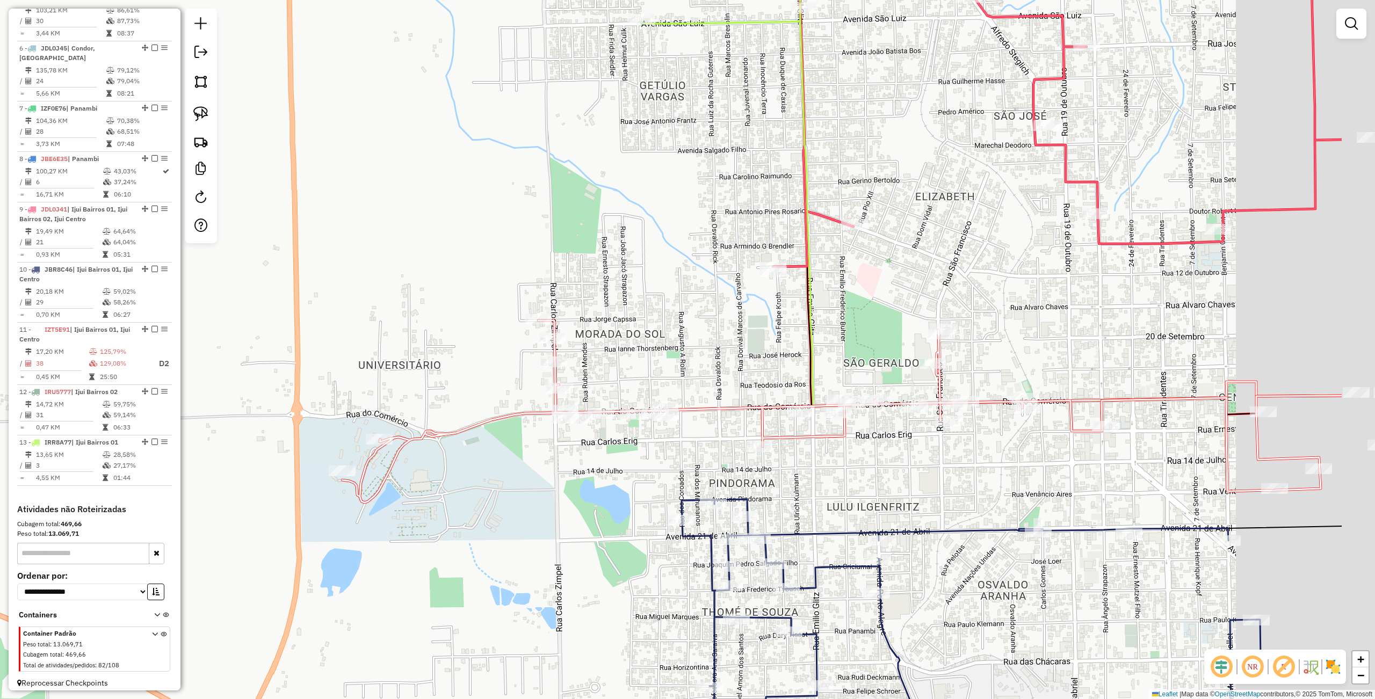
drag, startPoint x: 928, startPoint y: 451, endPoint x: 748, endPoint y: 392, distance: 189.4
click at [749, 396] on div "Janela de atendimento Grade de atendimento Capacidade Transportadoras Veículos …" at bounding box center [687, 349] width 1375 height 699
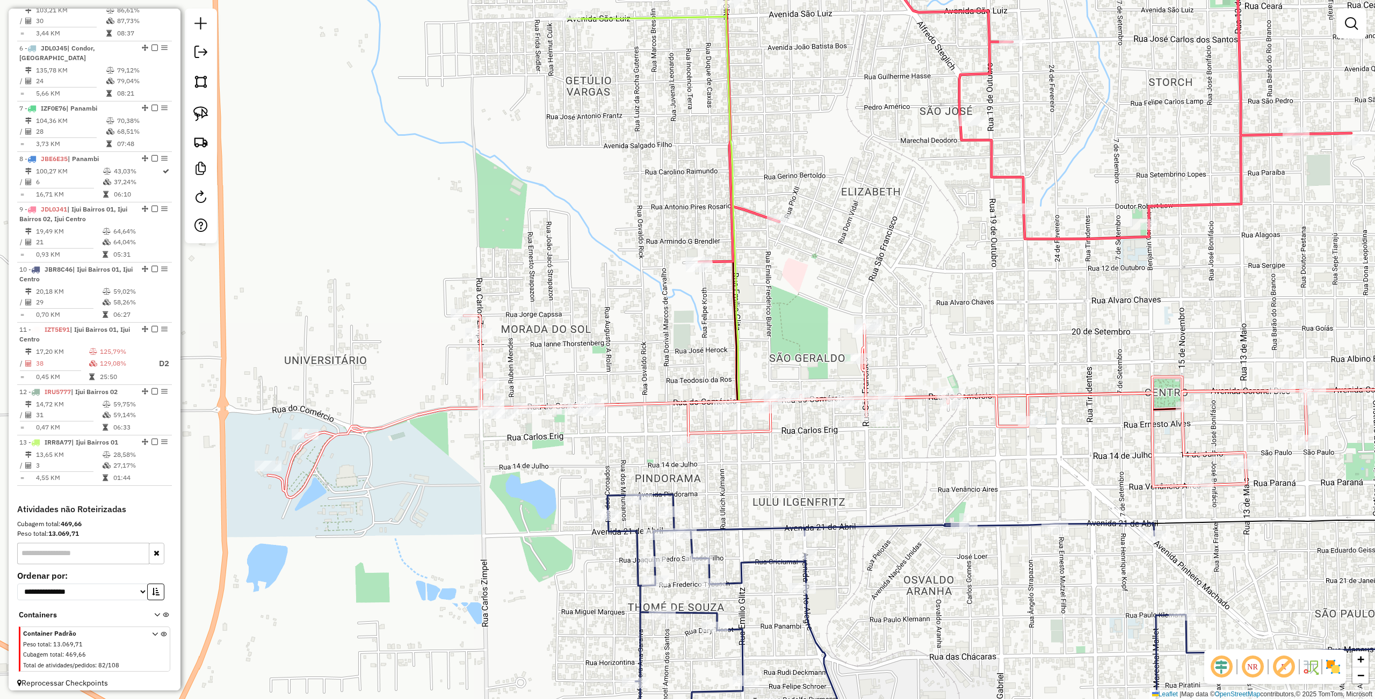
drag, startPoint x: 851, startPoint y: 448, endPoint x: 791, endPoint y: 447, distance: 59.6
click at [792, 448] on div "Janela de atendimento Grade de atendimento Capacidade Transportadoras Veículos …" at bounding box center [687, 349] width 1375 height 699
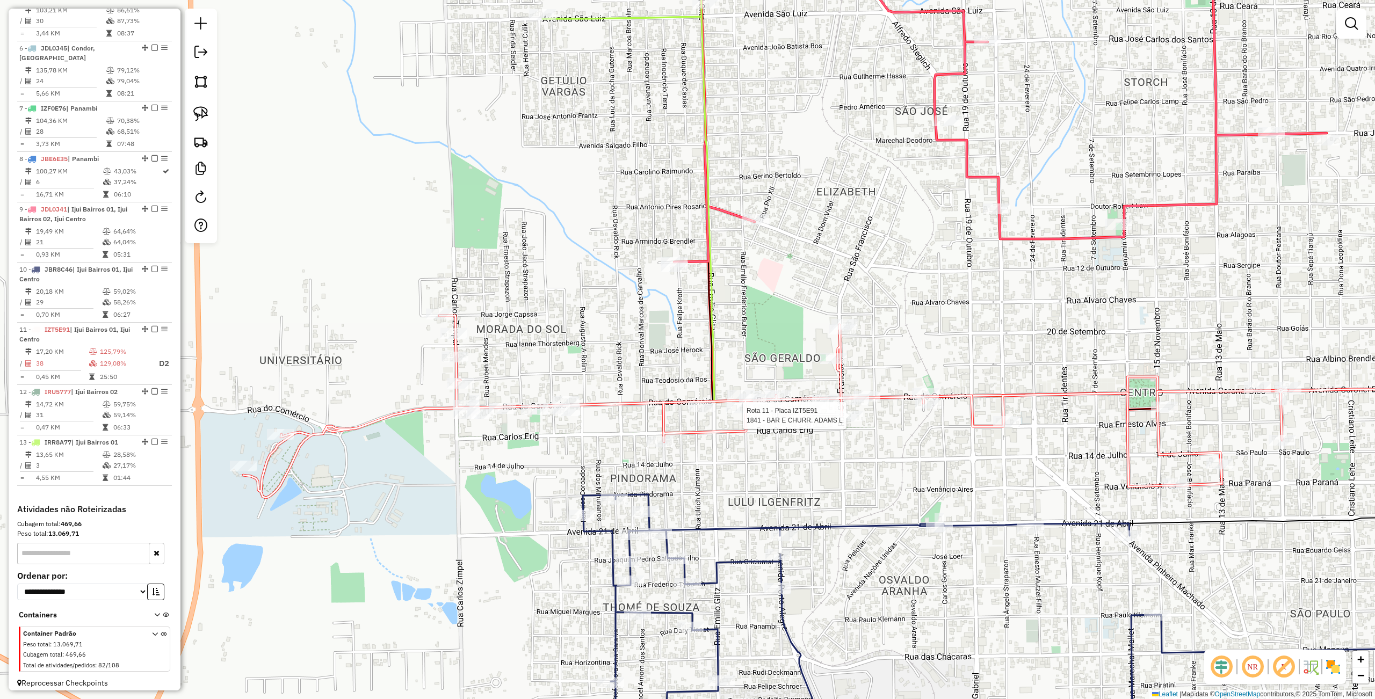
select select "**********"
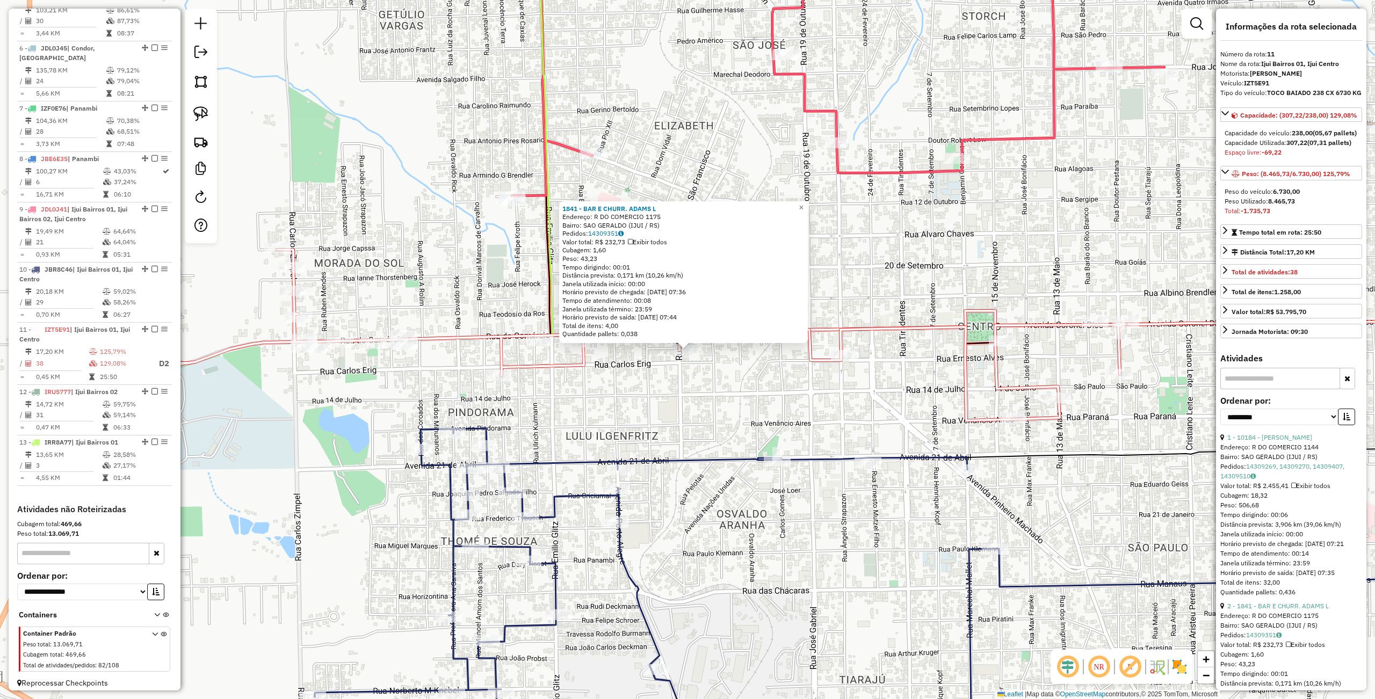
click at [690, 443] on div "1841 - BAR E CHURR. ADAMS L Endereço: R DO COMERCIO 1175 Bairro: SAO GERALDO (I…" at bounding box center [687, 349] width 1375 height 699
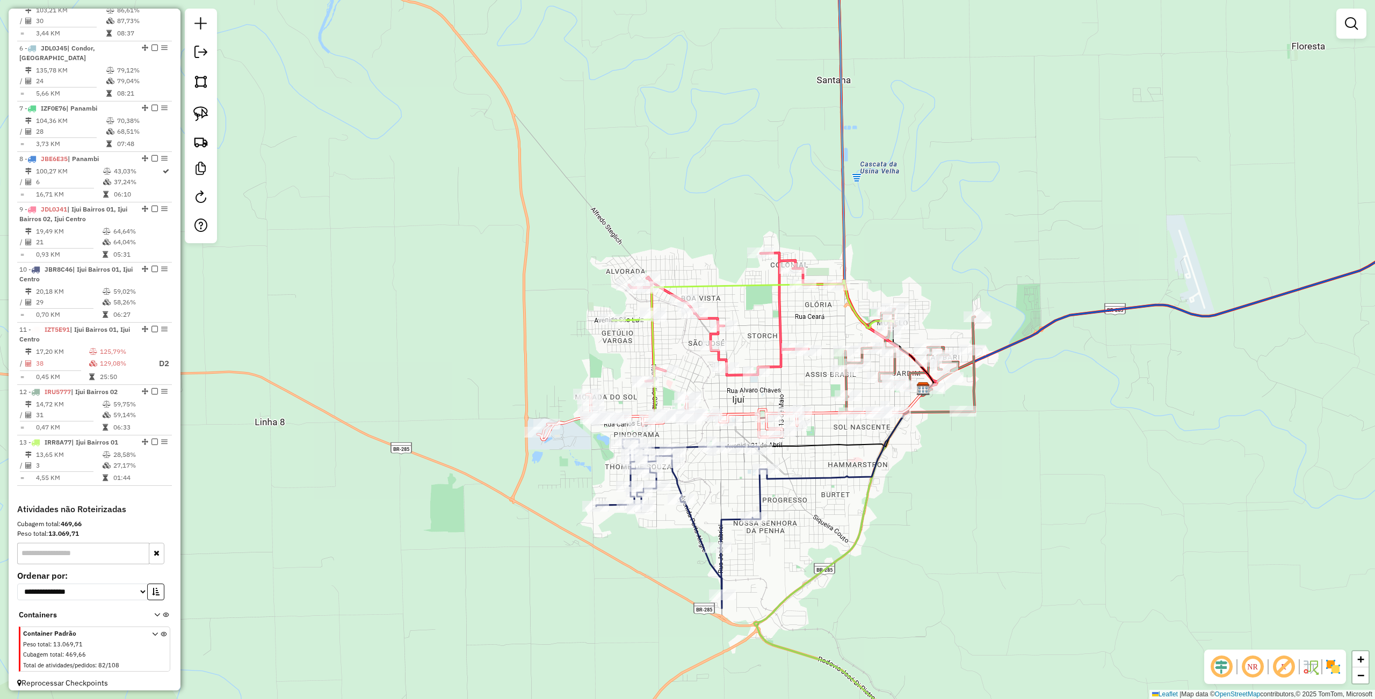
click at [495, 369] on div "Rota 11 - Placa IZT5E91 3606 - K. R. LUZZA - ME Rota 11 - Placa IZT5E91 1605 - …" at bounding box center [687, 349] width 1375 height 699
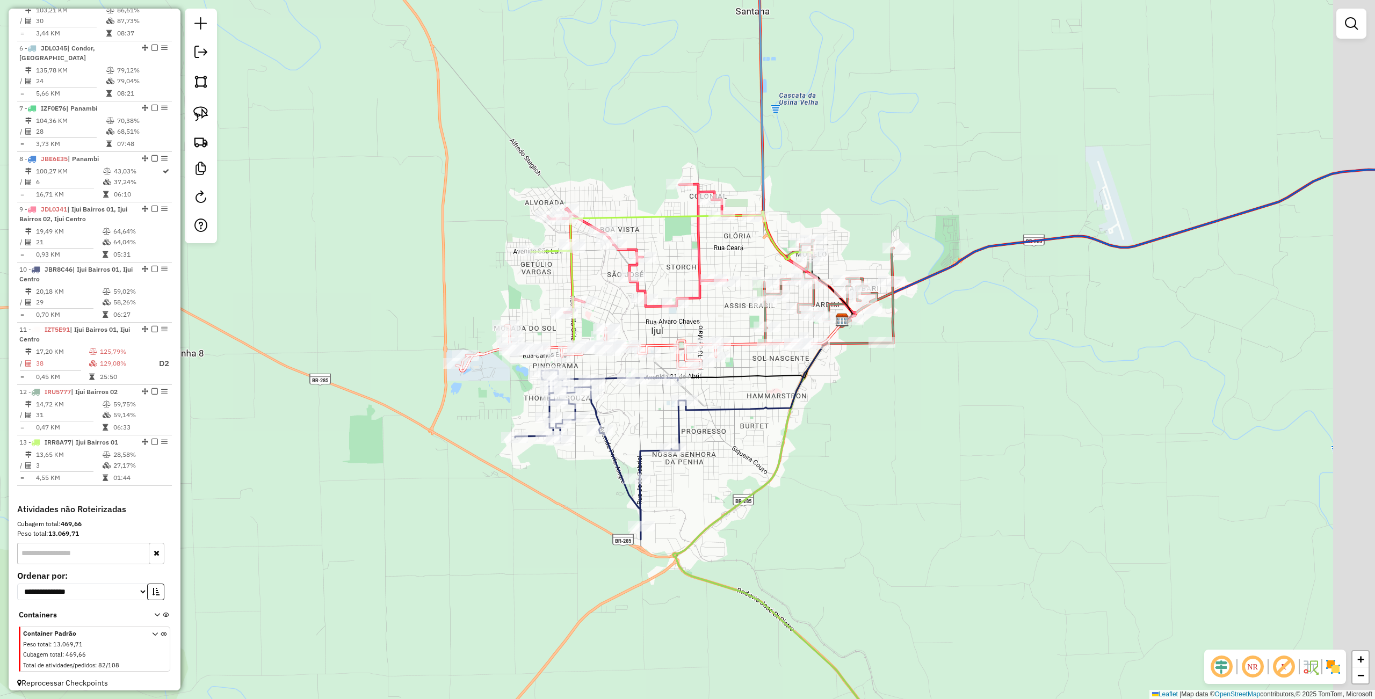
drag, startPoint x: 417, startPoint y: 301, endPoint x: 389, endPoint y: 331, distance: 40.7
click at [376, 273] on div "Janela de atendimento Grade de atendimento Capacidade Transportadoras Veículos …" at bounding box center [687, 349] width 1375 height 699
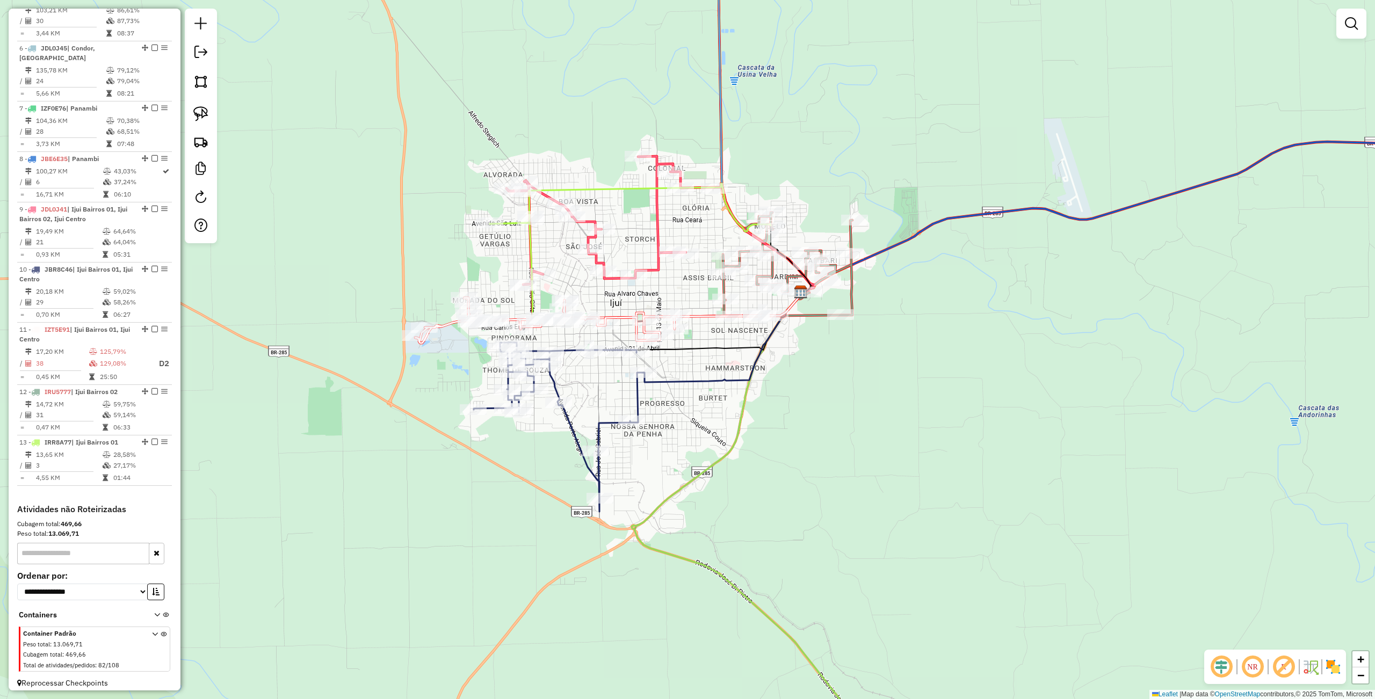
drag, startPoint x: 802, startPoint y: 470, endPoint x: 787, endPoint y: 530, distance: 60.8
click at [787, 530] on div "Janela de atendimento Grade de atendimento Capacidade Transportadoras Veículos …" at bounding box center [687, 349] width 1375 height 699
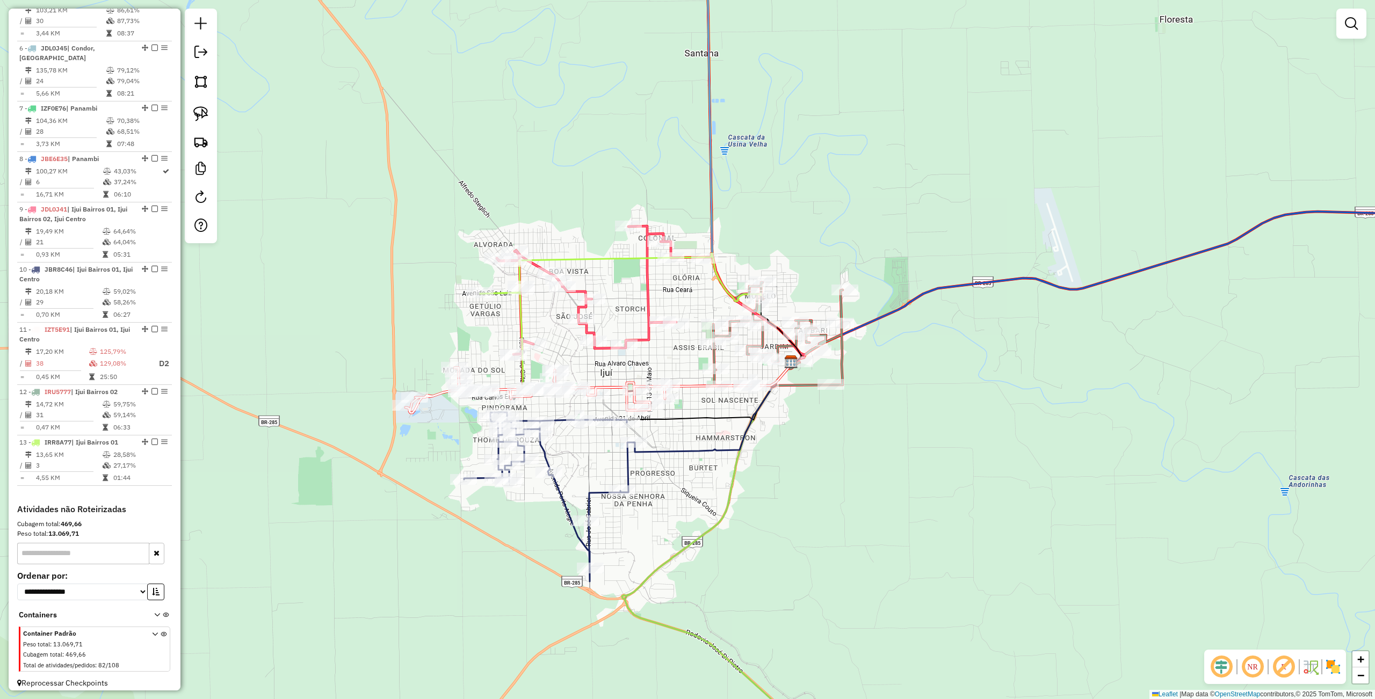
drag, startPoint x: 838, startPoint y: 490, endPoint x: 843, endPoint y: 501, distance: 11.8
click at [843, 501] on div "Janela de atendimento Grade de atendimento Capacidade Transportadoras Veículos …" at bounding box center [687, 349] width 1375 height 699
click at [792, 512] on div "Janela de atendimento Grade de atendimento Capacidade Transportadoras Veículos …" at bounding box center [687, 349] width 1375 height 699
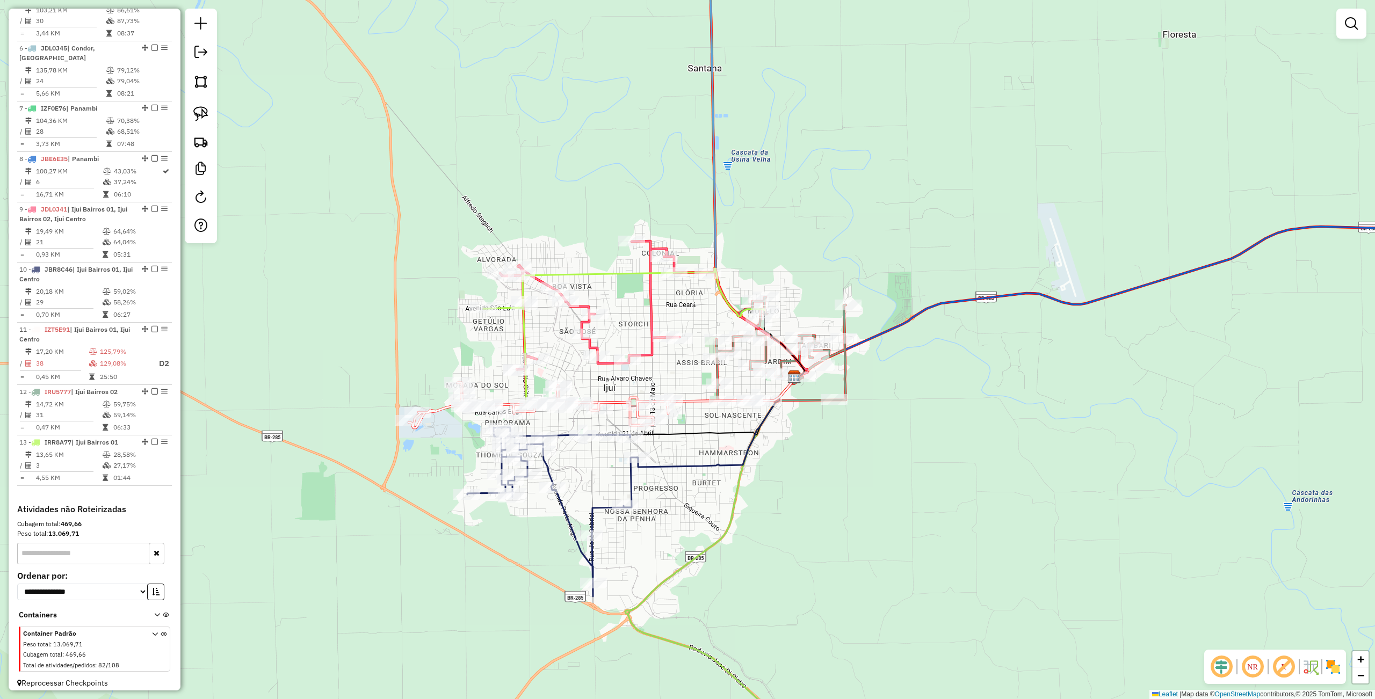
click at [295, 247] on div "Janela de atendimento Grade de atendimento Capacidade Transportadoras Veículos …" at bounding box center [687, 349] width 1375 height 699
click at [871, 489] on div "Rota 10 - Placa JBR8C46 11050 - ARMAZEM MORAES Rota 10 - Placa JBR8C46 11423 - …" at bounding box center [687, 349] width 1375 height 699
select select "**********"
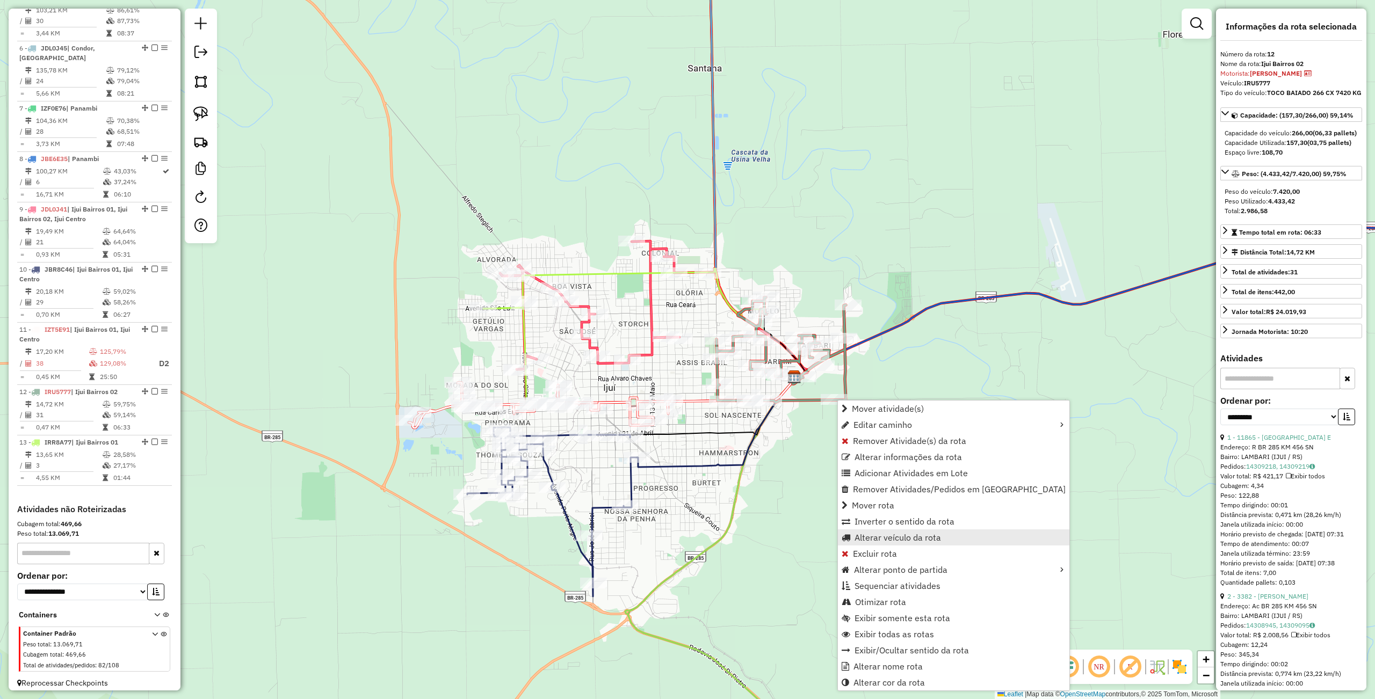
click at [939, 536] on span "Alterar veículo da rota" at bounding box center [897, 537] width 86 height 9
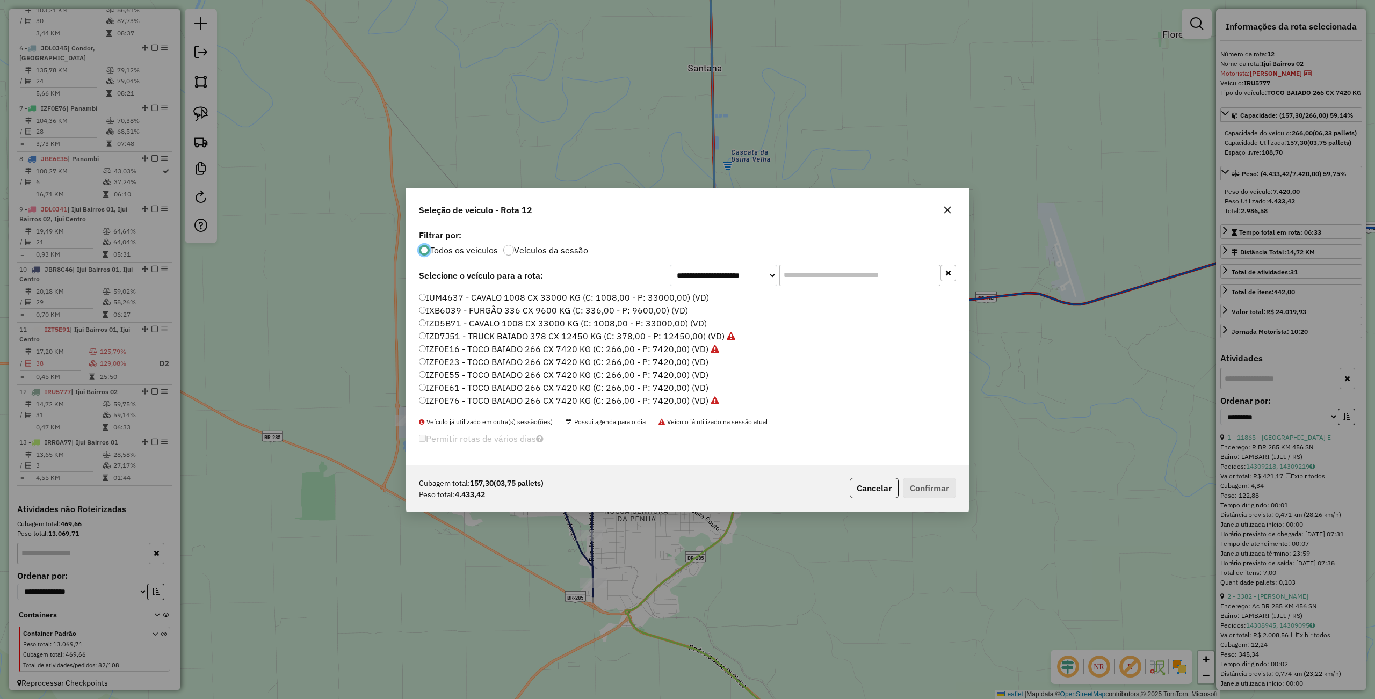
scroll to position [143, 0]
click at [441, 342] on label "IZF0E61 - TOCO BAIADO 266 CX 7420 KG (C: 266,00 - P: 7420,00) (VD)" at bounding box center [563, 346] width 289 height 13
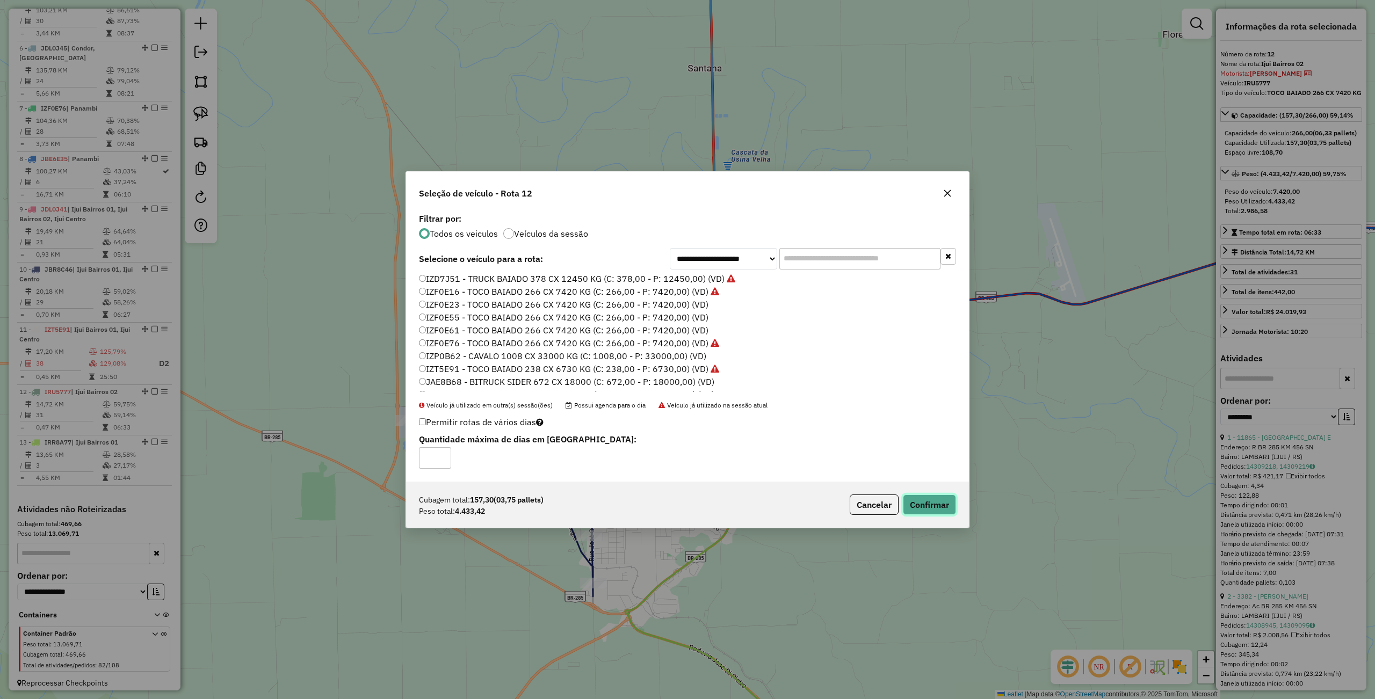
click at [945, 505] on button "Confirmar" at bounding box center [929, 505] width 53 height 20
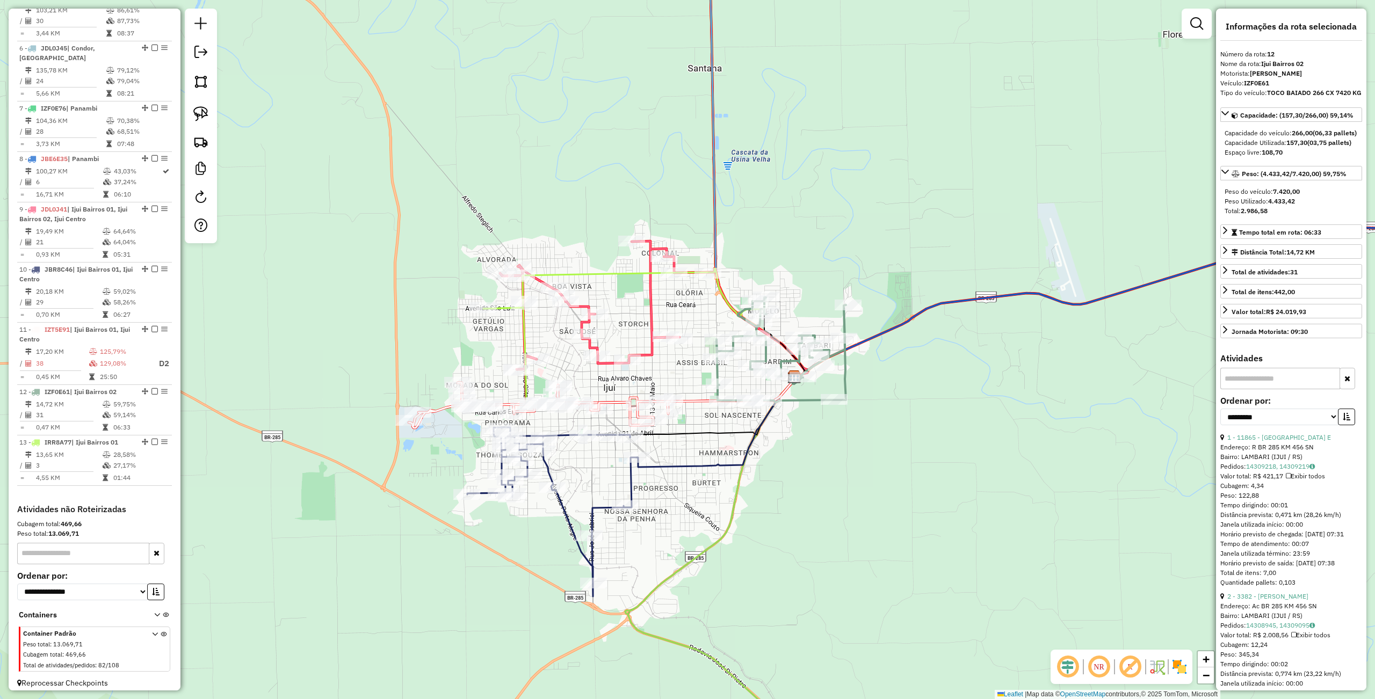
click at [746, 453] on icon at bounding box center [716, 422] width 158 height 89
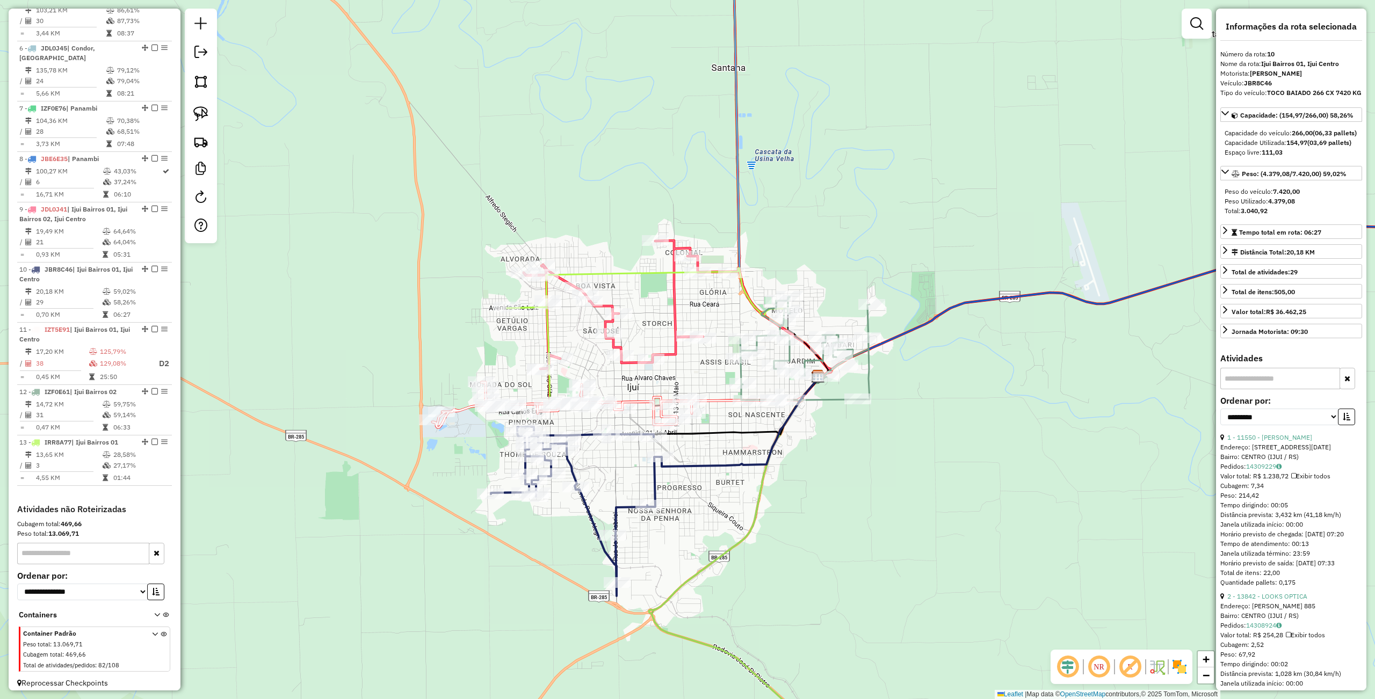
drag, startPoint x: 758, startPoint y: 456, endPoint x: 780, endPoint y: 455, distance: 22.0
click at [780, 455] on div "Janela de atendimento Grade de atendimento Capacidade Transportadoras Veículos …" at bounding box center [687, 349] width 1375 height 699
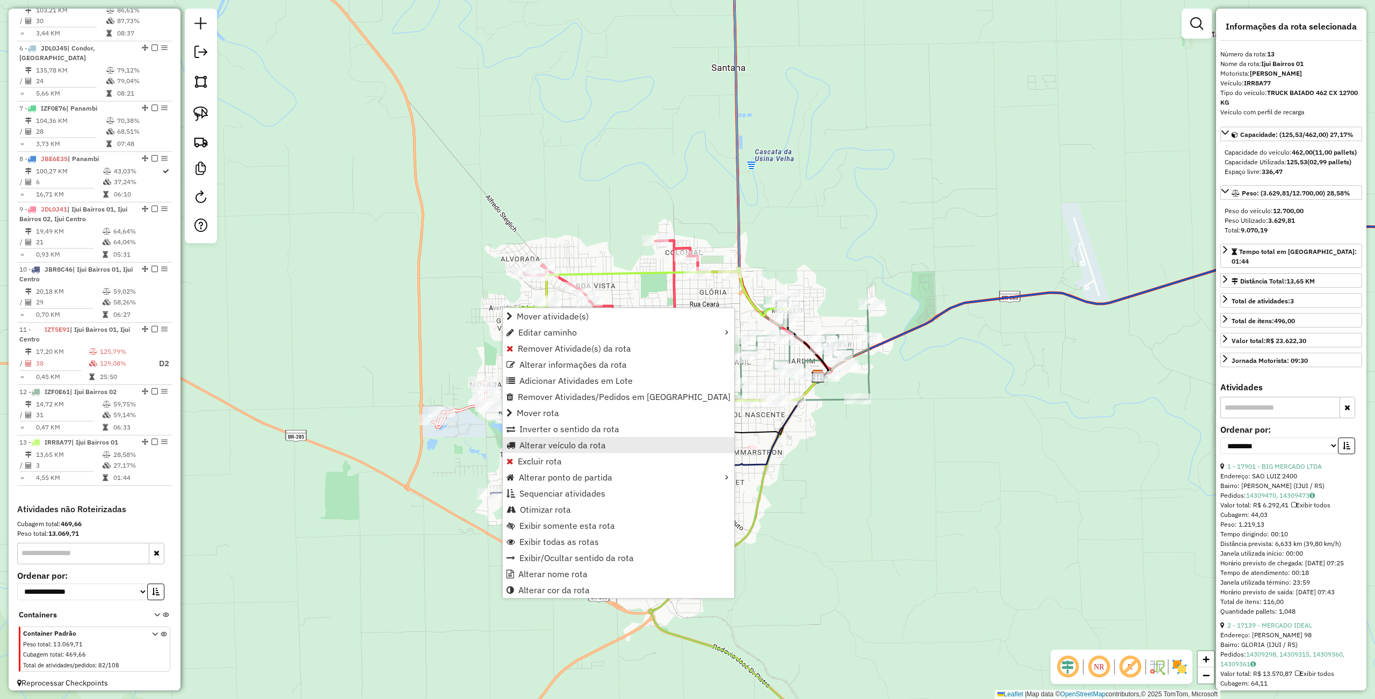
click at [566, 445] on span "Alterar veículo da rota" at bounding box center [562, 445] width 86 height 9
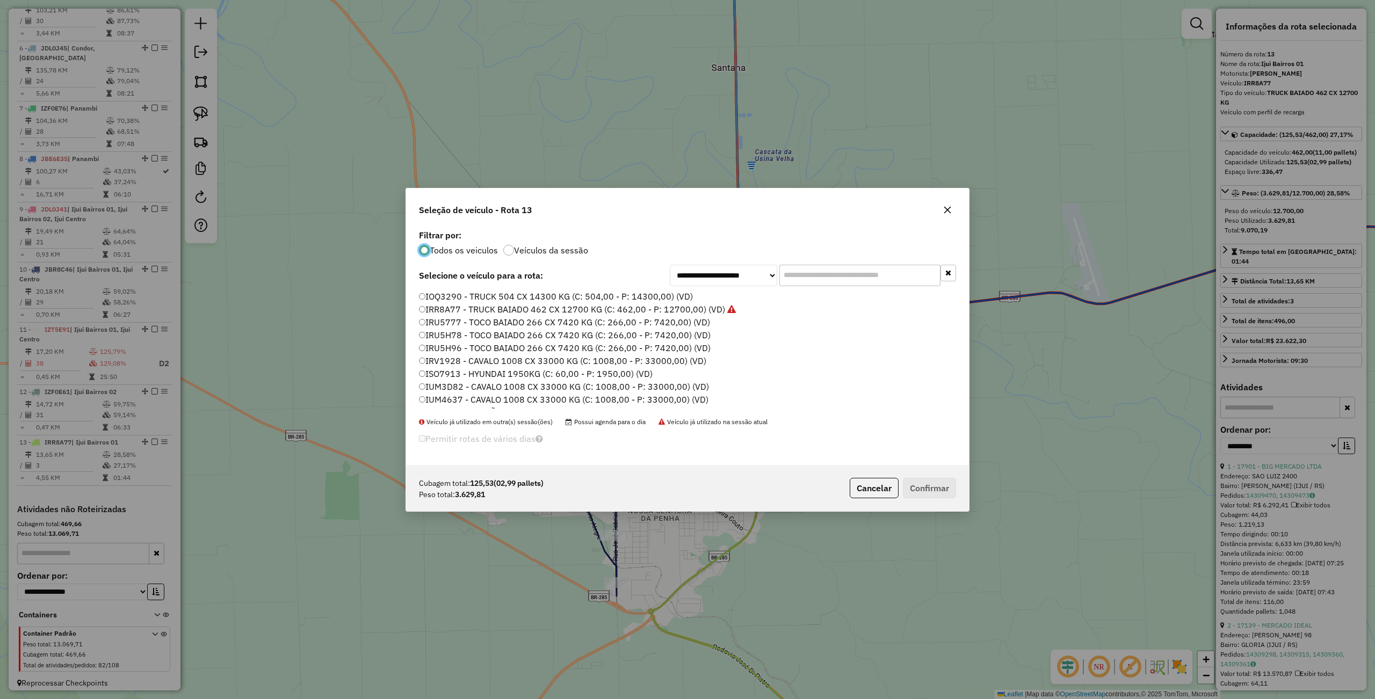
scroll to position [5, 3]
click at [465, 321] on label "IRU5777 - TOCO BAIADO 266 CX 7420 KG (C: 266,00 - P: 7420,00) (VD)" at bounding box center [565, 322] width 292 height 13
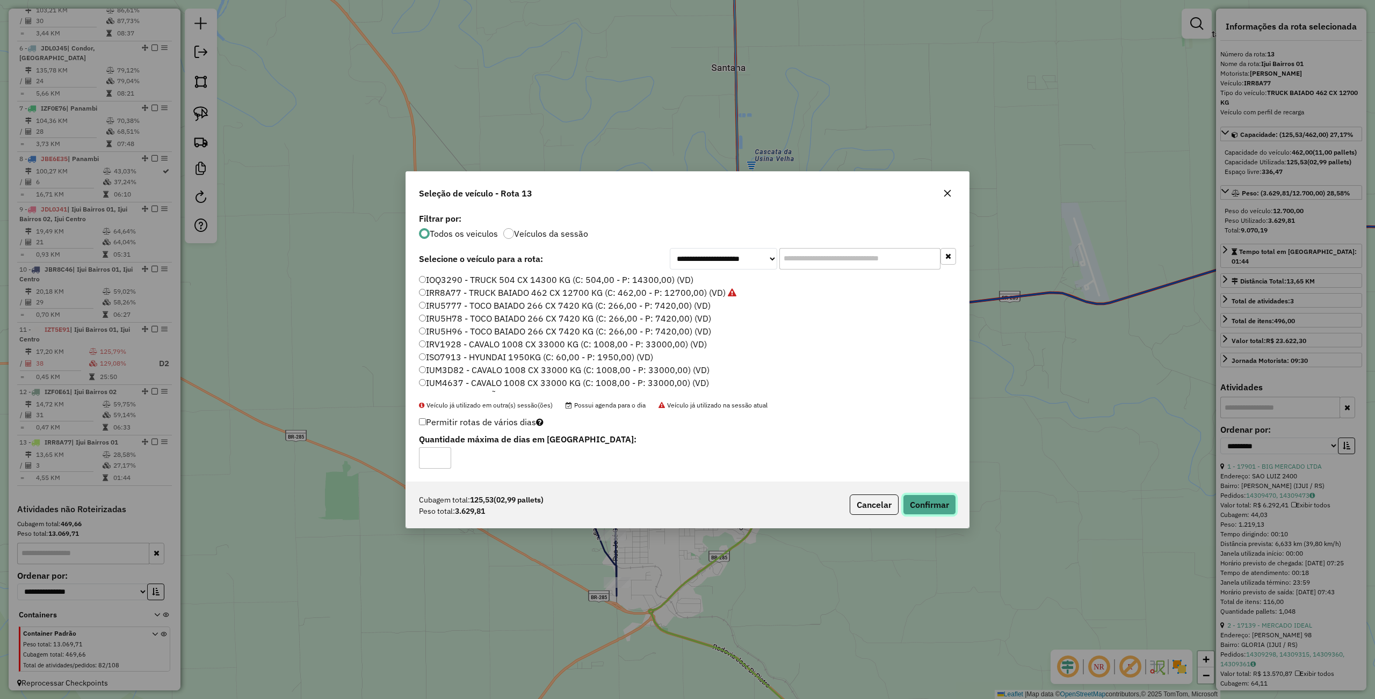
click at [911, 505] on button "Confirmar" at bounding box center [929, 505] width 53 height 20
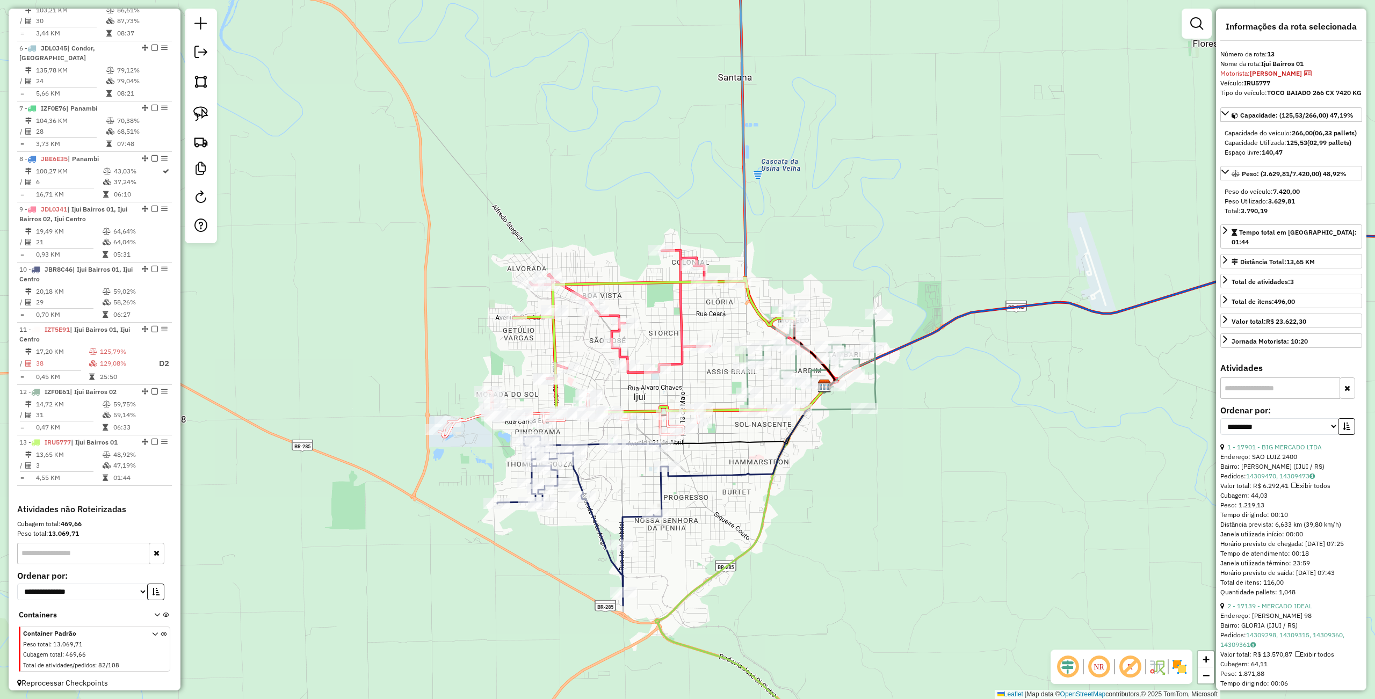
drag, startPoint x: 841, startPoint y: 516, endPoint x: 838, endPoint y: 510, distance: 6.3
click at [844, 518] on div "Janela de atendimento Grade de atendimento Capacidade Transportadoras Veículos …" at bounding box center [687, 349] width 1375 height 699
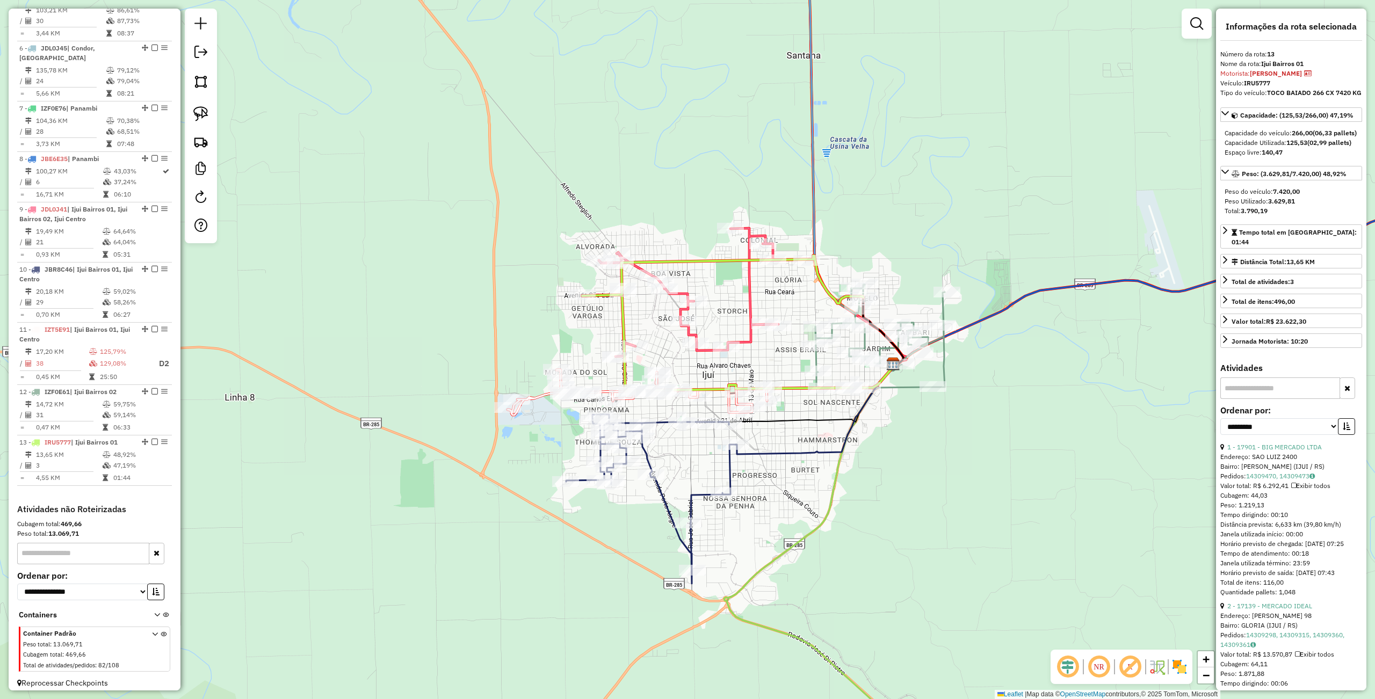
drag, startPoint x: 743, startPoint y: 507, endPoint x: 780, endPoint y: 459, distance: 60.9
click at [812, 475] on div "Janela de atendimento Grade de atendimento Capacidade Transportadoras Veículos …" at bounding box center [687, 349] width 1375 height 699
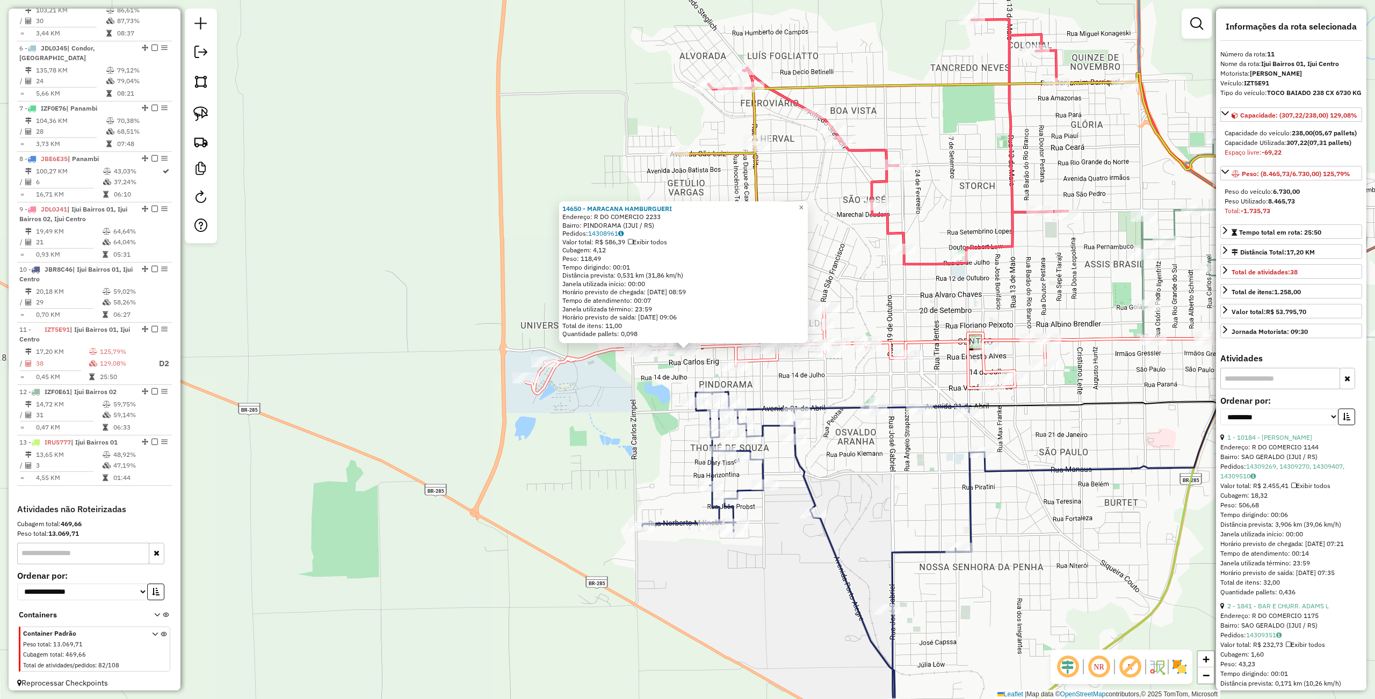
click at [621, 475] on div "14650 - MARACANA HAMBURGUERI Endereço: R DO COMERCIO 2233 Bairro: PINDORAMA (IJ…" at bounding box center [687, 349] width 1375 height 699
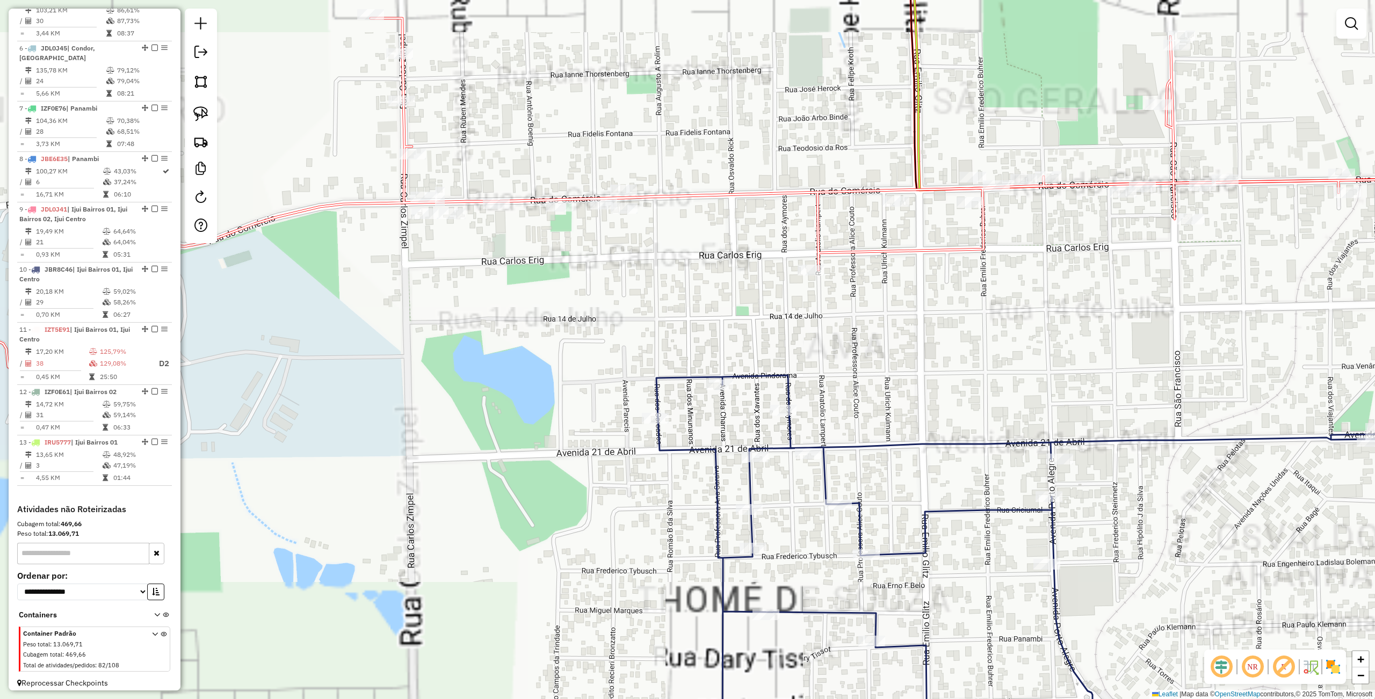
drag, startPoint x: 600, startPoint y: 242, endPoint x: 847, endPoint y: 287, distance: 250.6
click at [624, 303] on div "Janela de atendimento Grade de atendimento Capacidade Transportadoras Veículos …" at bounding box center [687, 349] width 1375 height 699
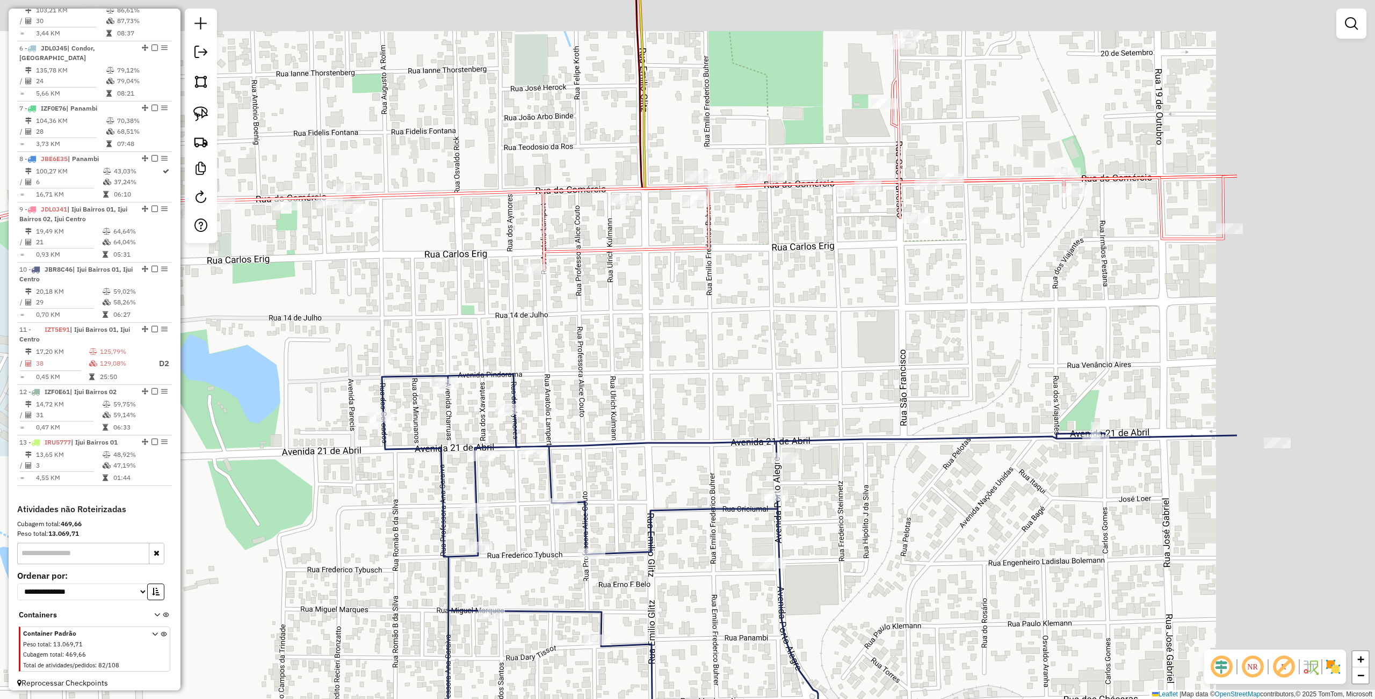
drag, startPoint x: 599, startPoint y: 284, endPoint x: 566, endPoint y: 278, distance: 33.8
click at [365, 282] on div "Janela de atendimento Grade de atendimento Capacidade Transportadoras Veículos …" at bounding box center [687, 349] width 1375 height 699
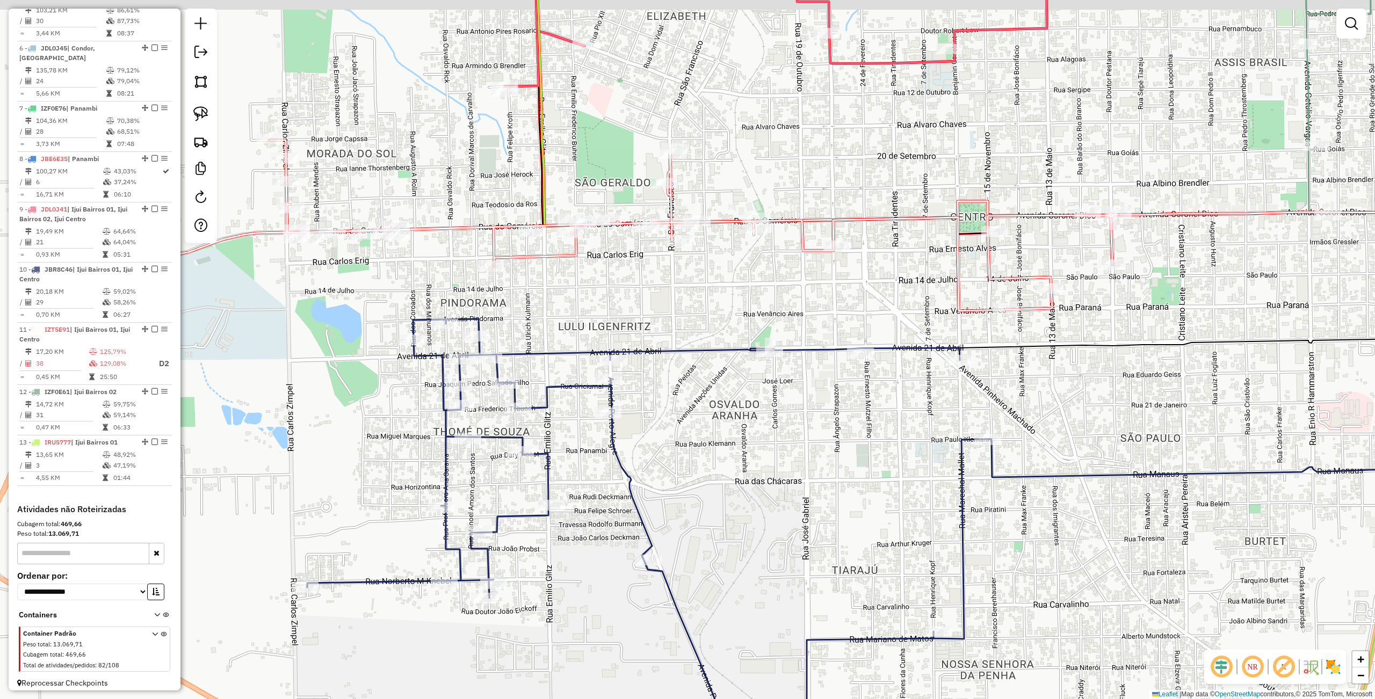
drag, startPoint x: 1144, startPoint y: 314, endPoint x: 1119, endPoint y: 319, distance: 25.3
click at [1120, 320] on div "Janela de atendimento Grade de atendimento Capacidade Transportadoras Veículos …" at bounding box center [687, 349] width 1375 height 699
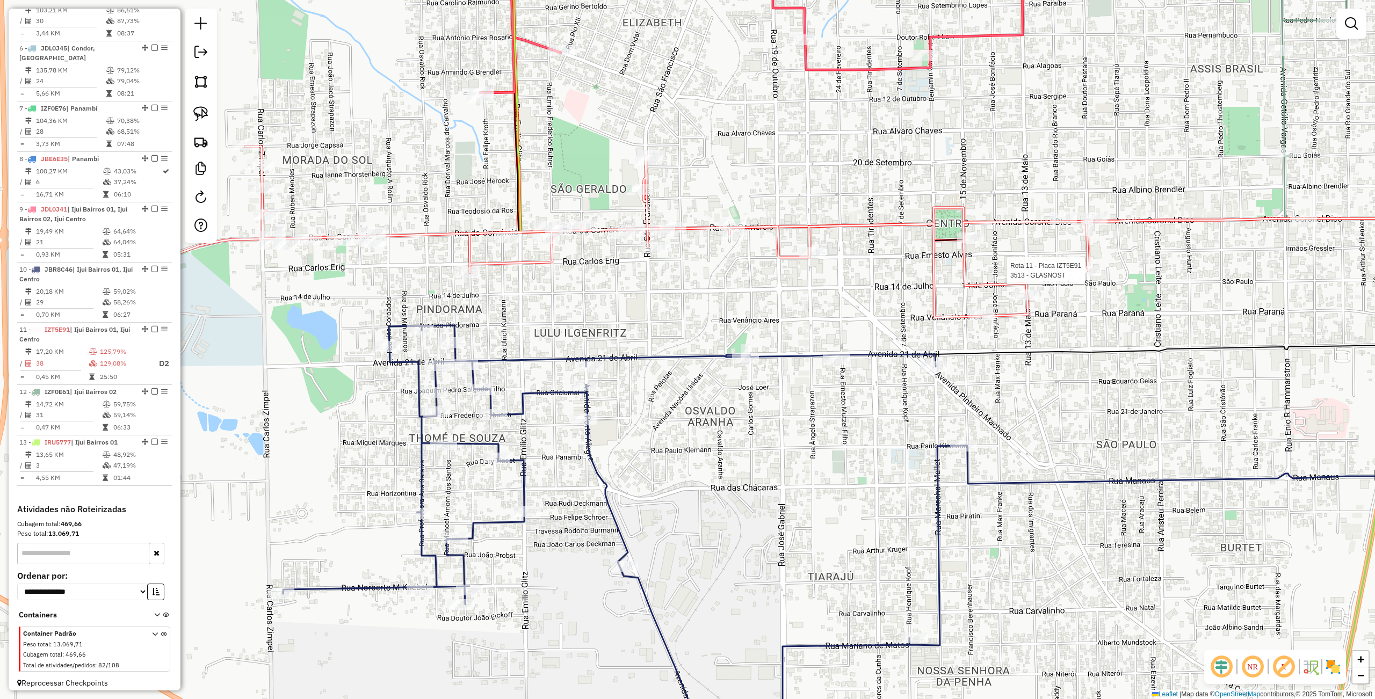
select select "**********"
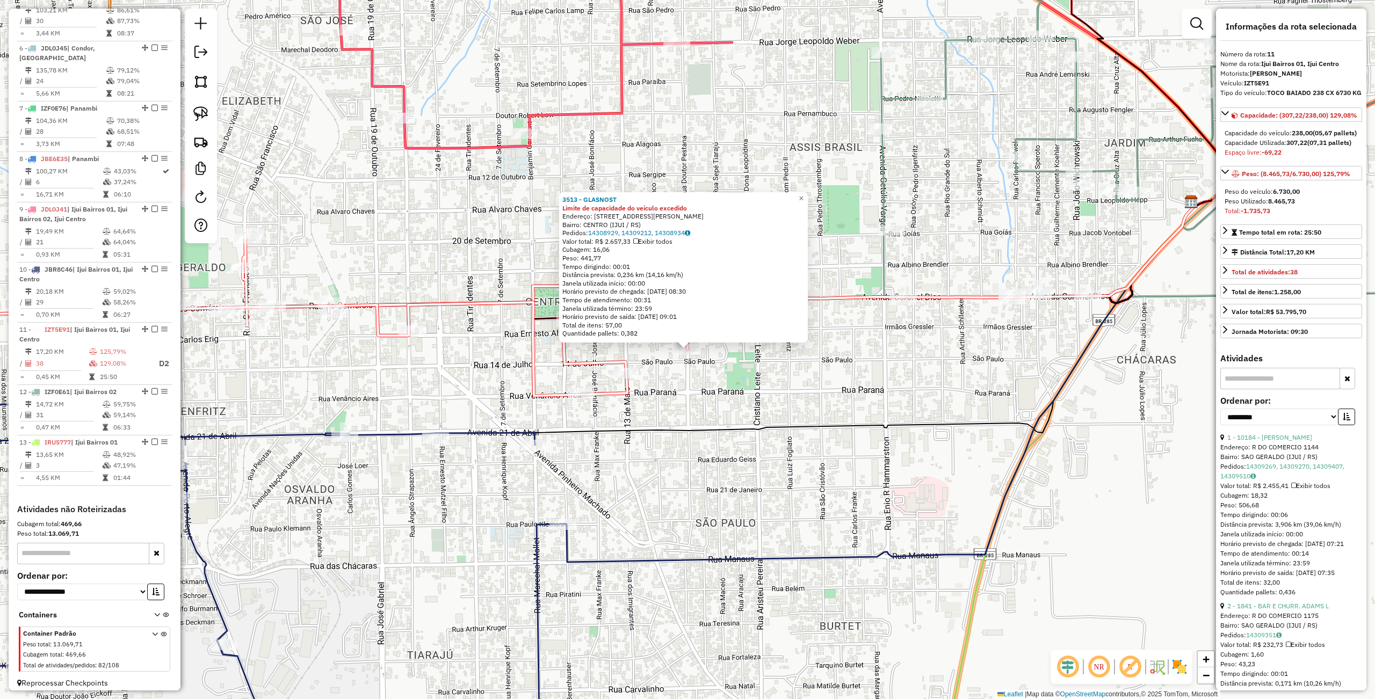
click at [832, 415] on div "3513 - GLASNOST Limite de capacidade do veículo excedido Endereço: DR PESTANA 2…" at bounding box center [687, 349] width 1375 height 699
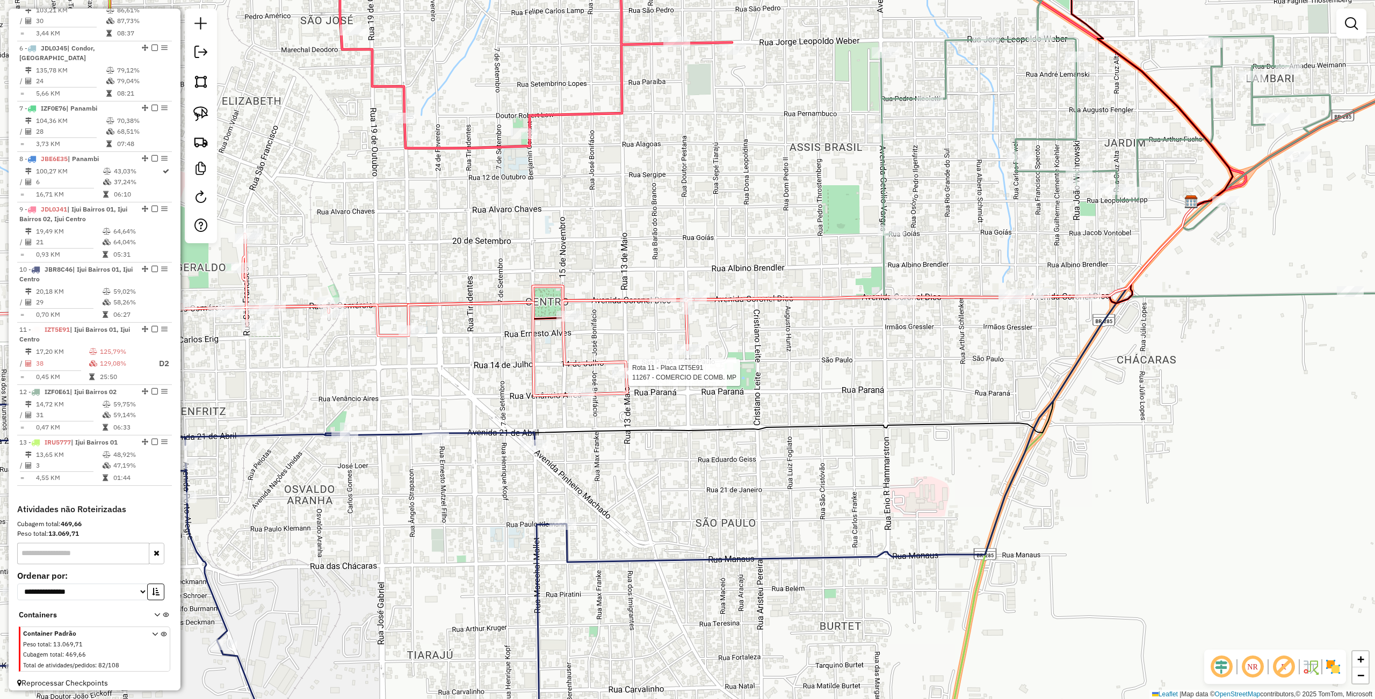
select select "**********"
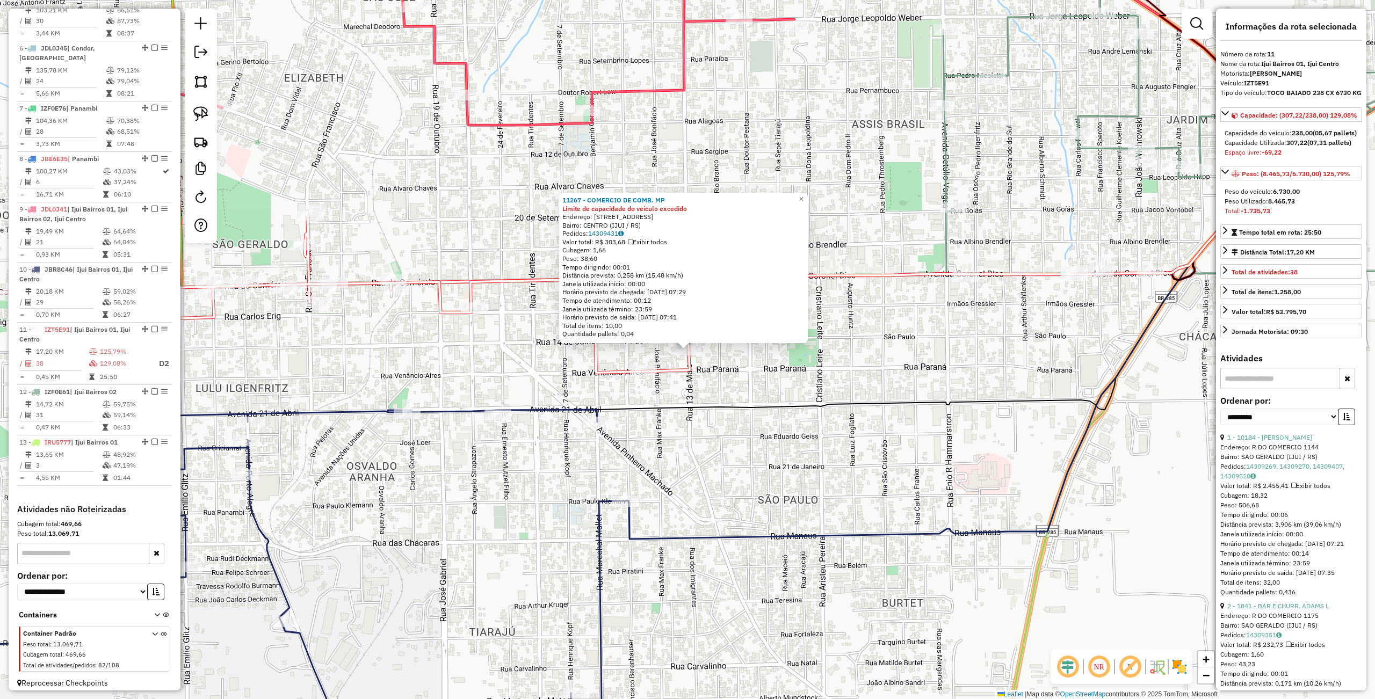
click at [725, 398] on div "11267 - COMERCIO DE COMB. MP Limite de capacidade do veículo excedido Endereço:…" at bounding box center [687, 349] width 1375 height 699
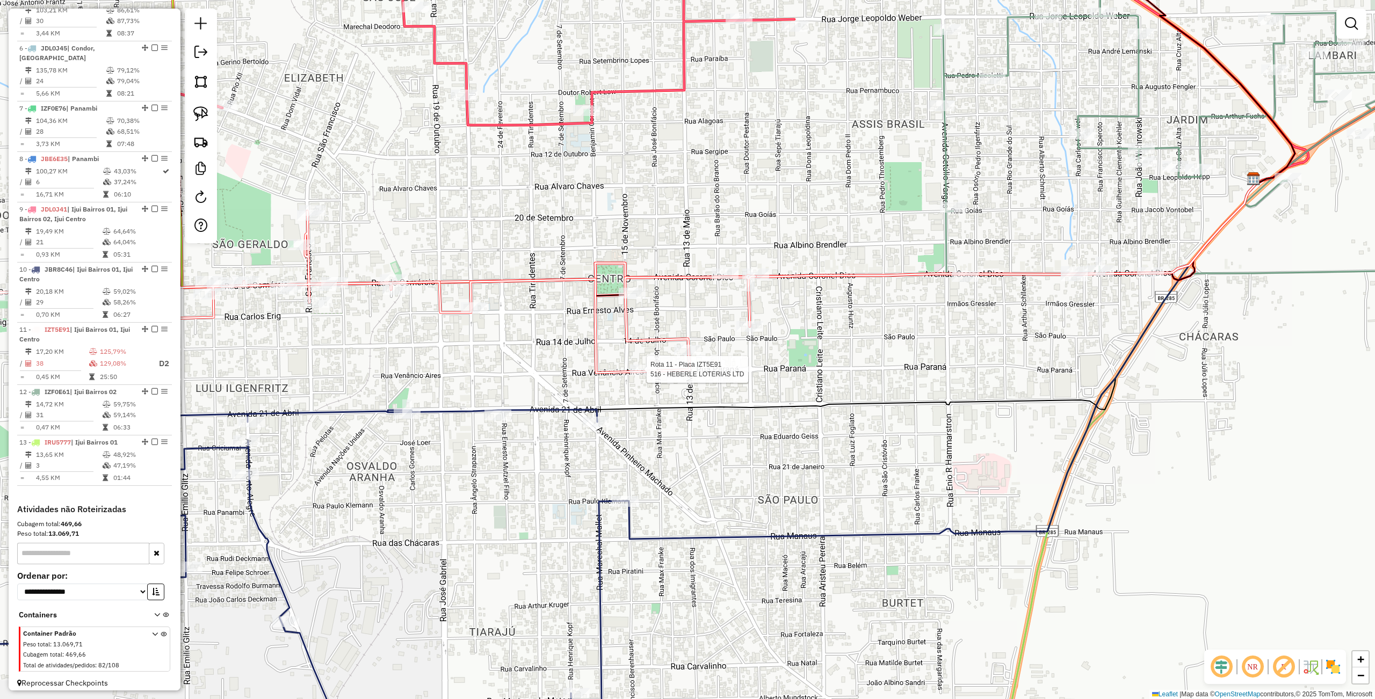
select select "**********"
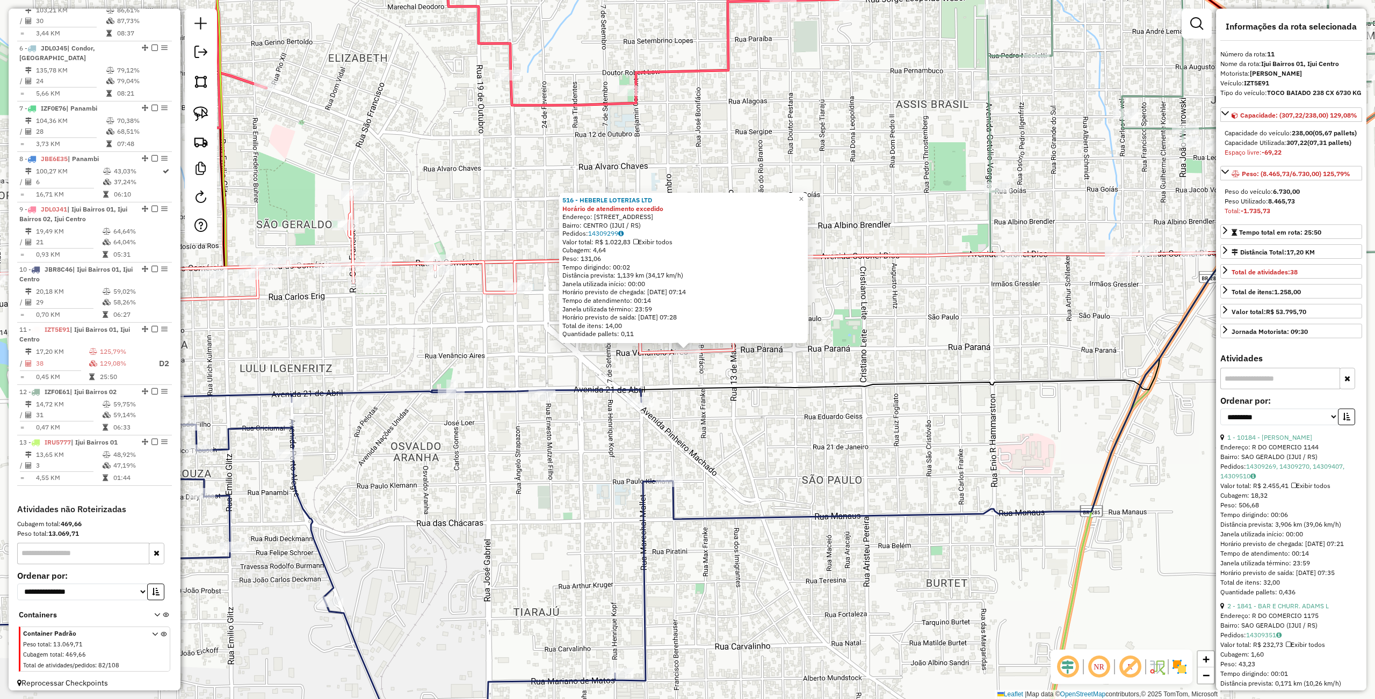
click at [760, 396] on div "516 - HEBERLE LOTERIAS LTD Horário de atendimento excedido Endereço: R VENANCIO…" at bounding box center [687, 349] width 1375 height 699
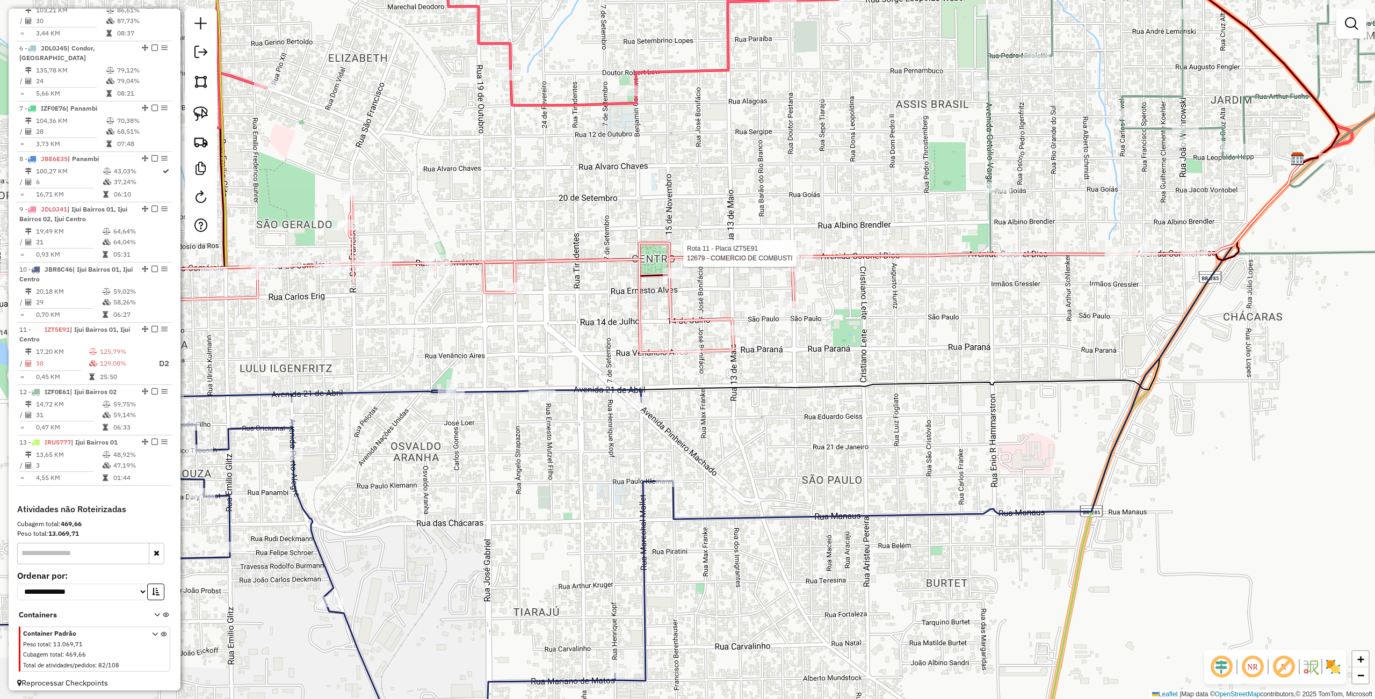
click at [799, 259] on div at bounding box center [799, 254] width 27 height 11
select select "**********"
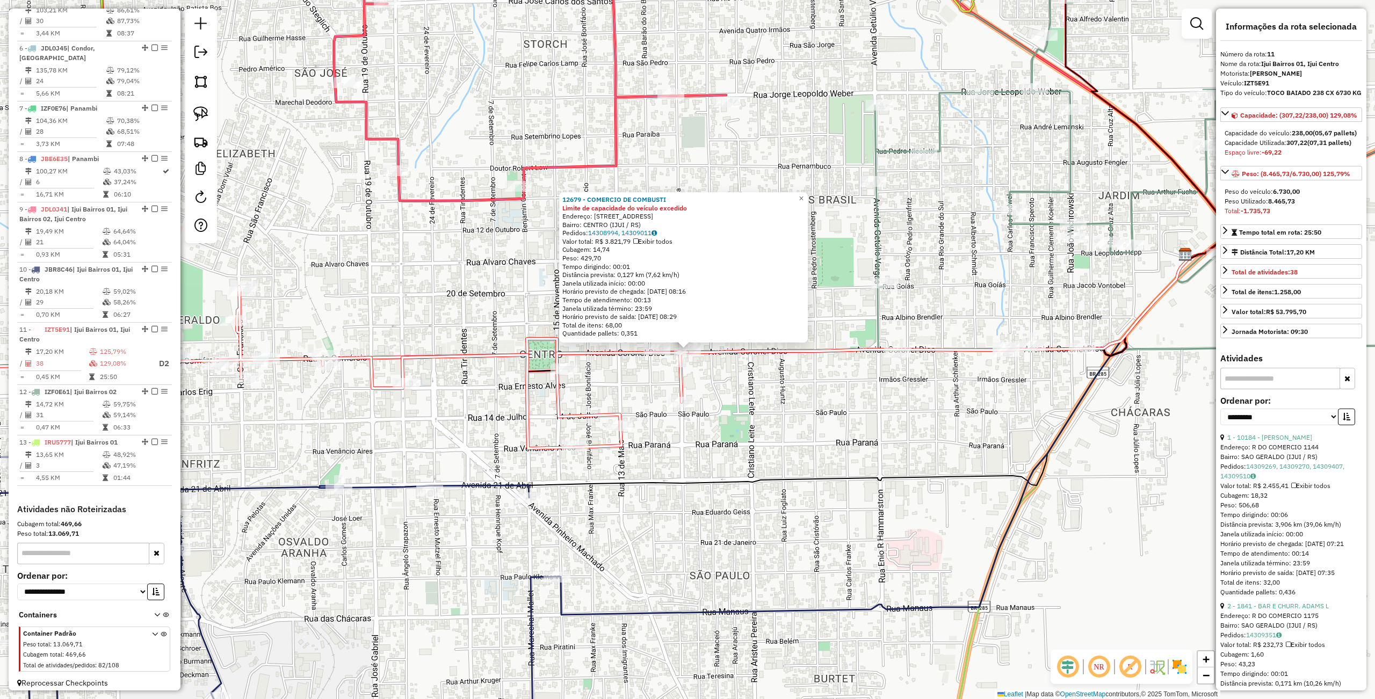
click at [839, 397] on div "12679 - COMERCIO DE COMBUSTI Limite de capacidade do veículo excedido Endereço:…" at bounding box center [687, 349] width 1375 height 699
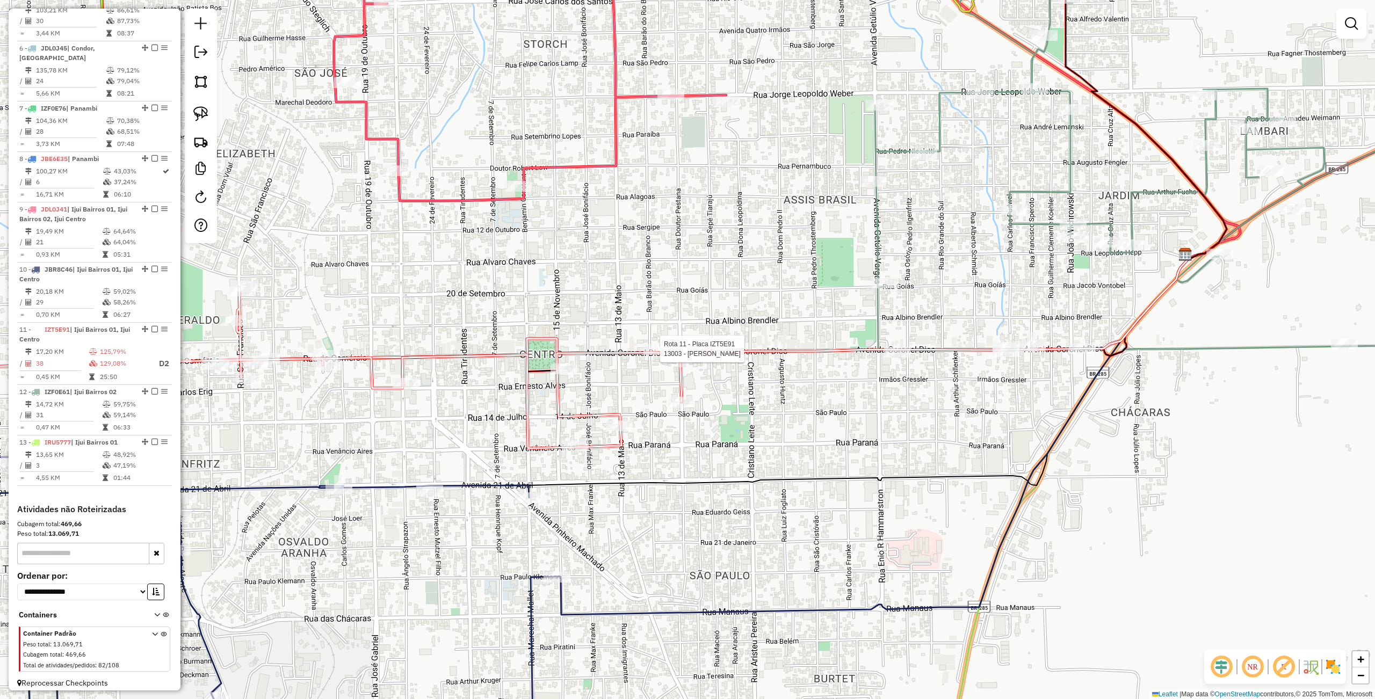
select select "**********"
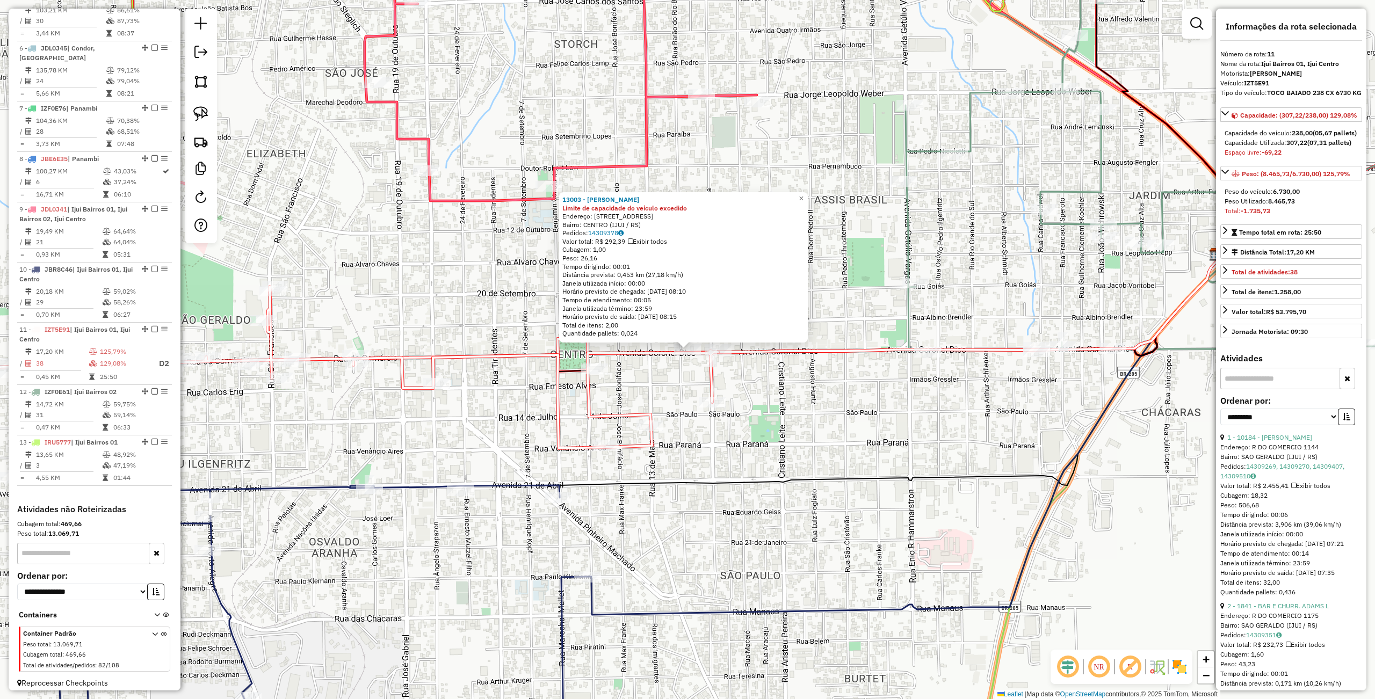
click at [673, 372] on div "13003 - CHANA PILAR MORAIS Limite de capacidade do veículo excedido Endereço: A…" at bounding box center [687, 349] width 1375 height 699
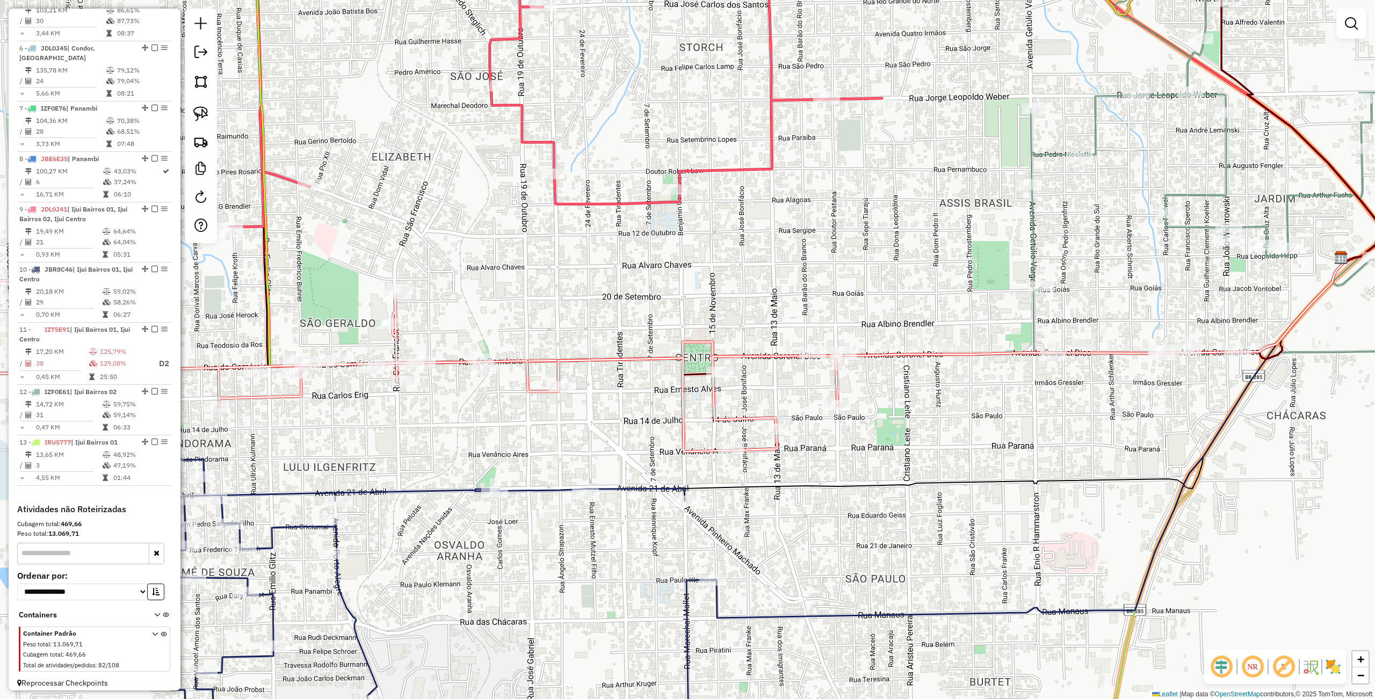
drag, startPoint x: 711, startPoint y: 406, endPoint x: 706, endPoint y: 409, distance: 6.0
click at [912, 411] on div "Janela de atendimento Grade de atendimento Capacidade Transportadoras Veículos …" at bounding box center [687, 349] width 1375 height 699
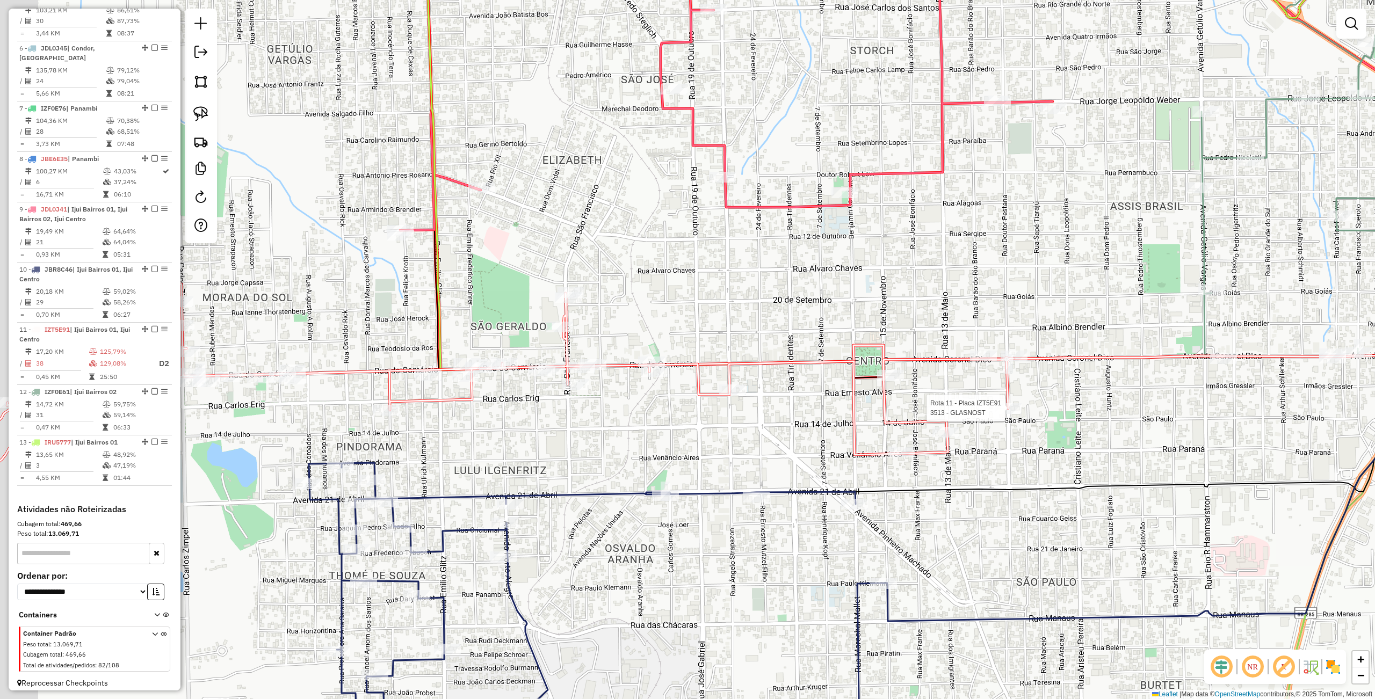
drag, startPoint x: 606, startPoint y: 396, endPoint x: 628, endPoint y: 396, distance: 22.0
click at [628, 396] on div "Rota 11 - Placa IZT5E91 3513 - GLASNOST Janela de atendimento Grade de atendime…" at bounding box center [687, 349] width 1375 height 699
select select "**********"
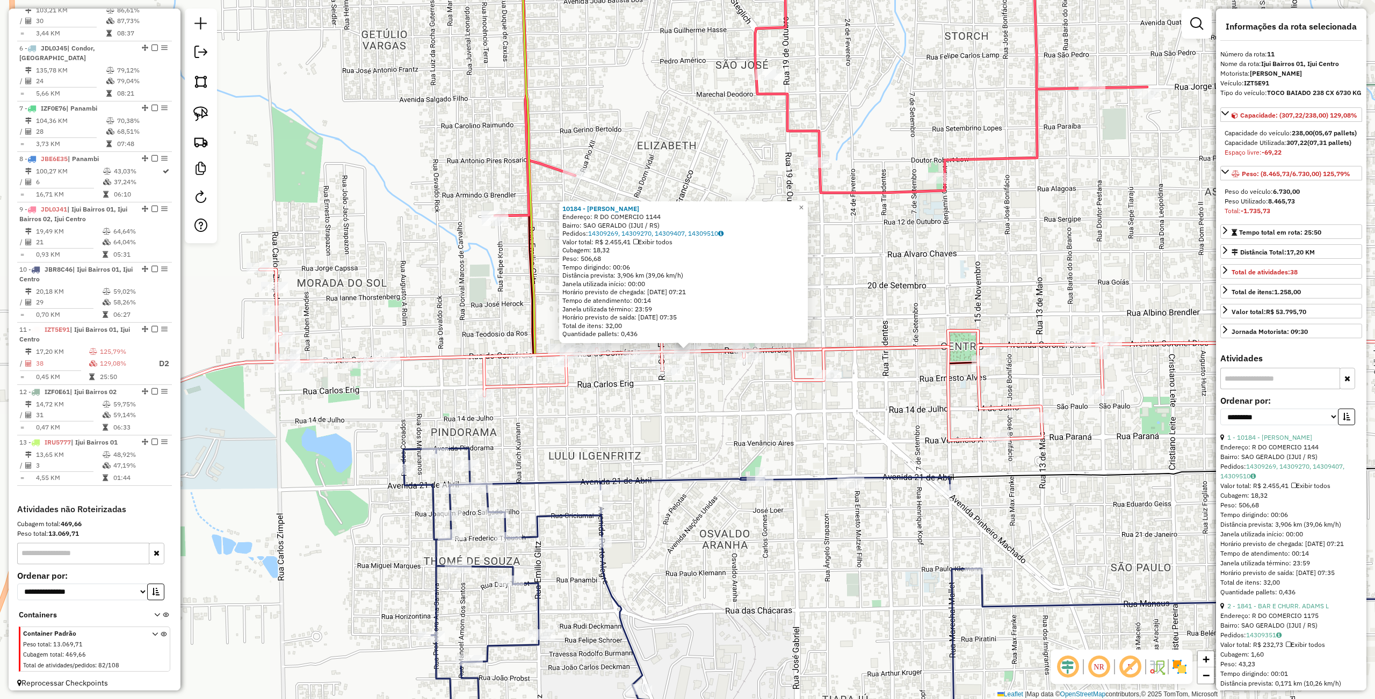
click at [712, 433] on div "10184 - ELOI MAAS Endereço: R DO COMERCIO 1144 Bairro: SAO GERALDO (IJUI / RS) …" at bounding box center [687, 349] width 1375 height 699
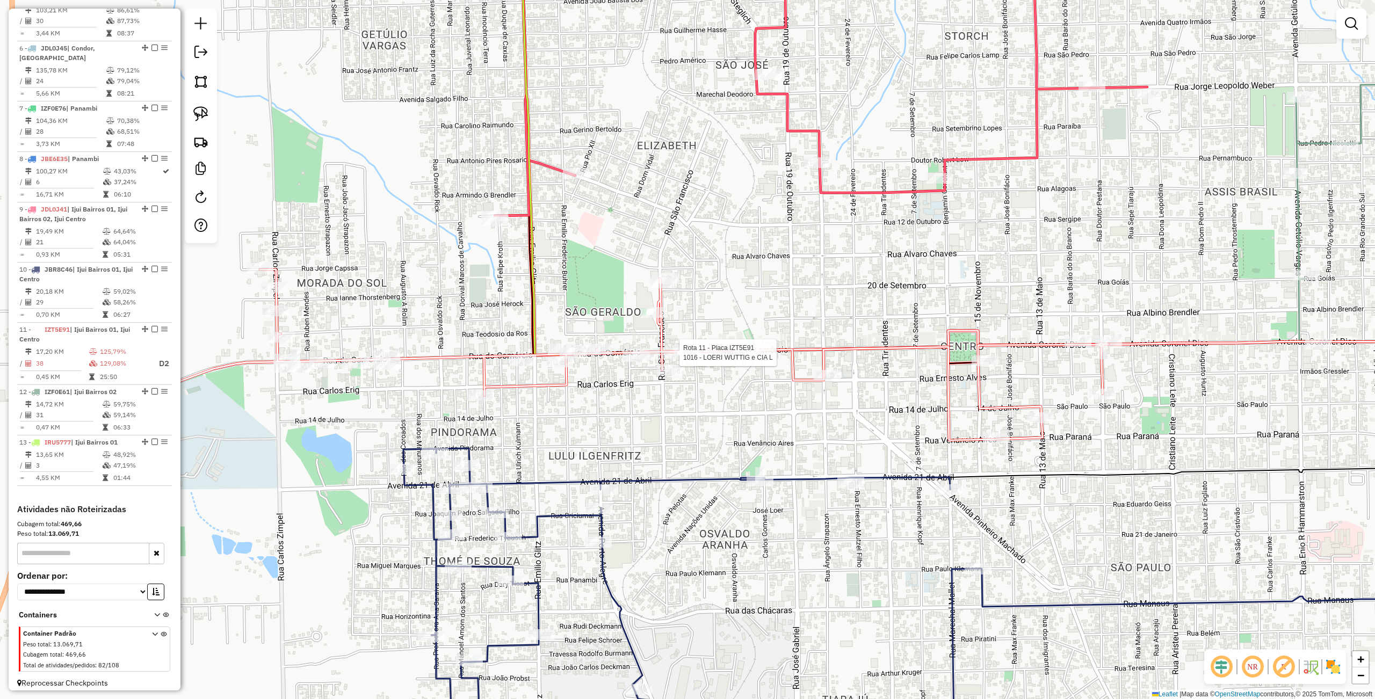
click at [676, 359] on div at bounding box center [676, 353] width 27 height 11
select select "**********"
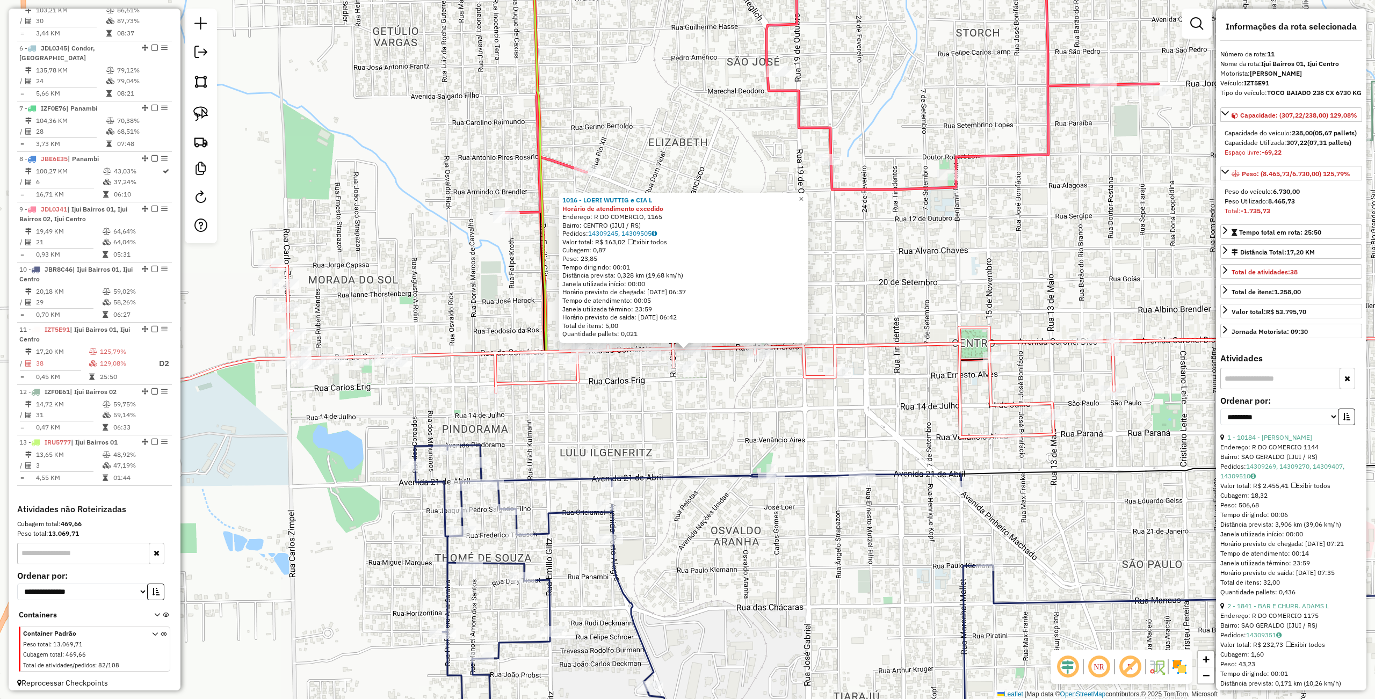
click at [705, 411] on div "Rota 11 - Placa IZT5E91 1841 - BAR E CHURR. ADAMS L 1016 - LOERI WUTTIG e CIA L…" at bounding box center [687, 349] width 1375 height 699
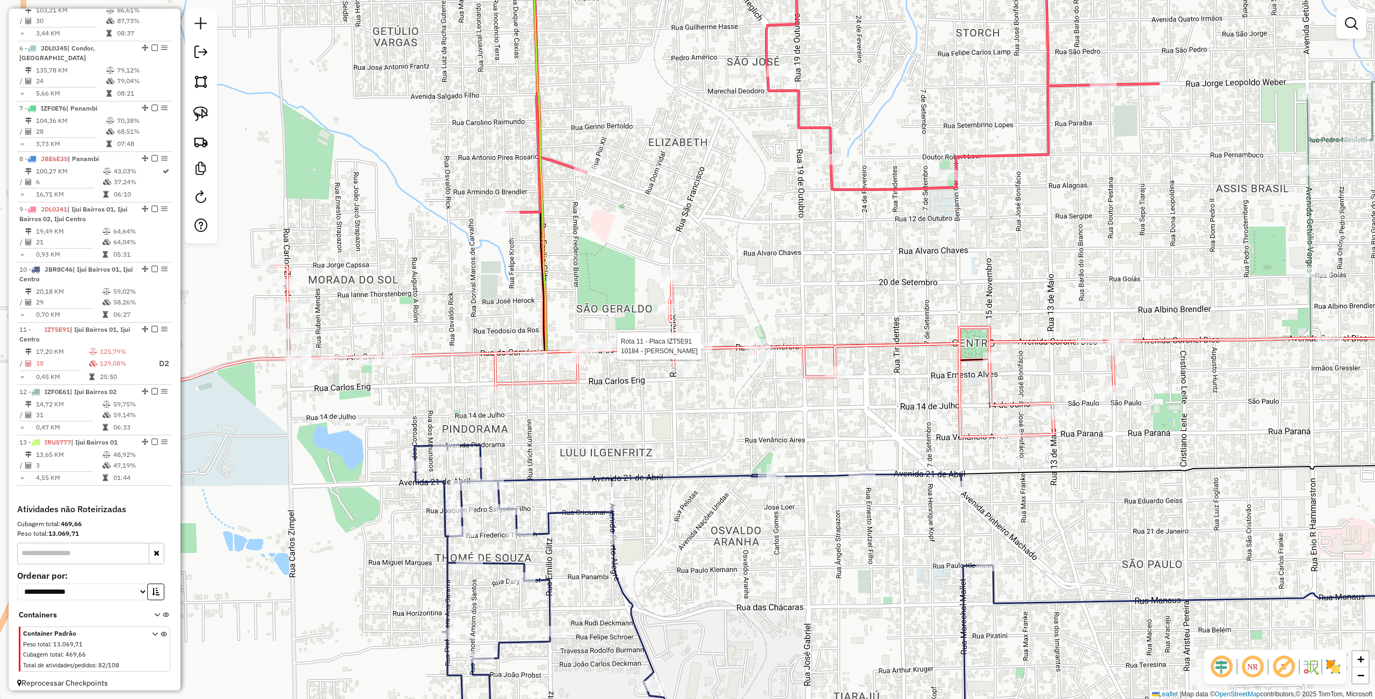
select select "**********"
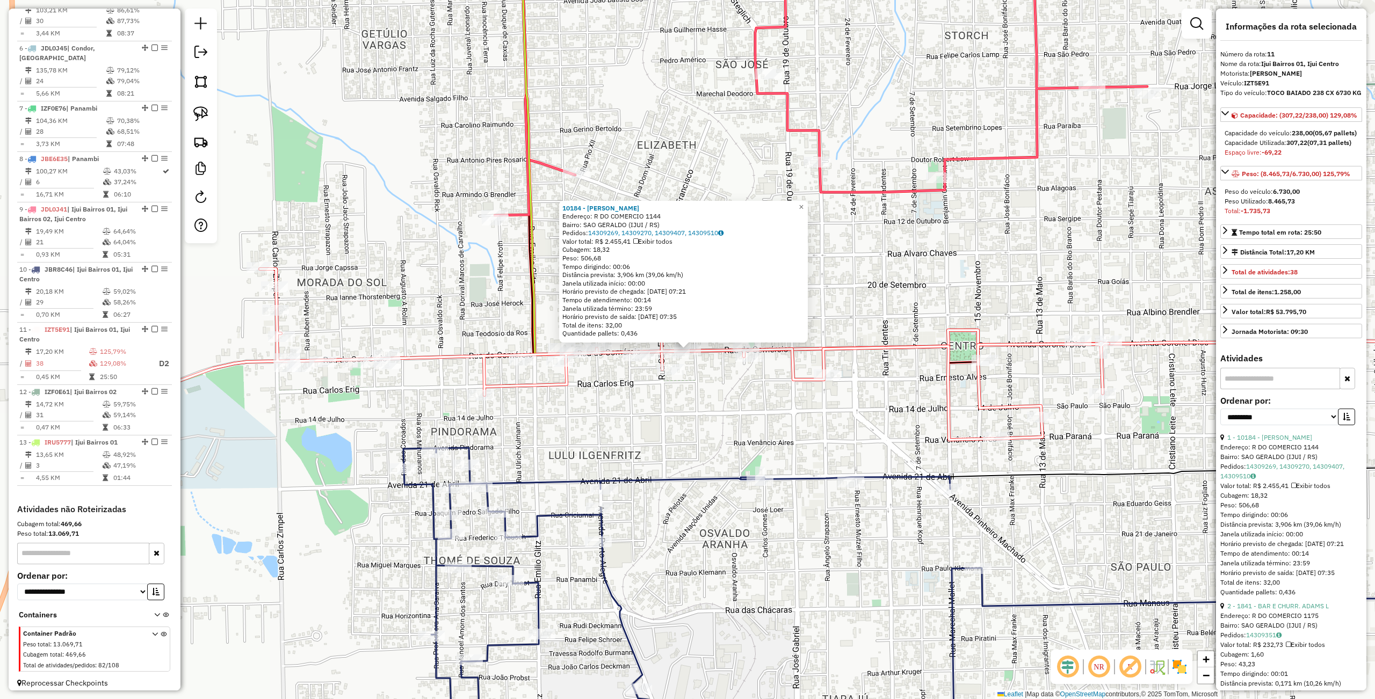
click at [676, 386] on div "Rota 11 - Placa IZT5E91 10184 - ELOI MAAS 10184 - ELOI MAAS Endereço: R DO COME…" at bounding box center [687, 349] width 1375 height 699
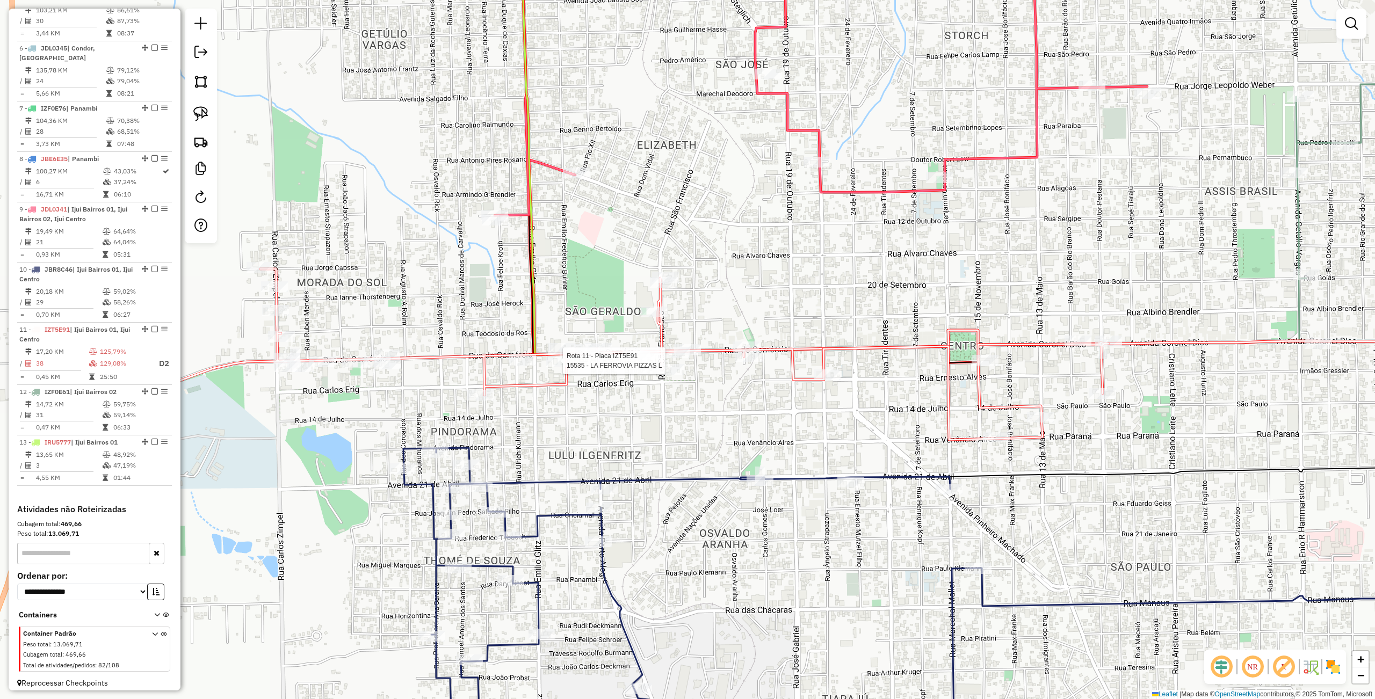
select select "**********"
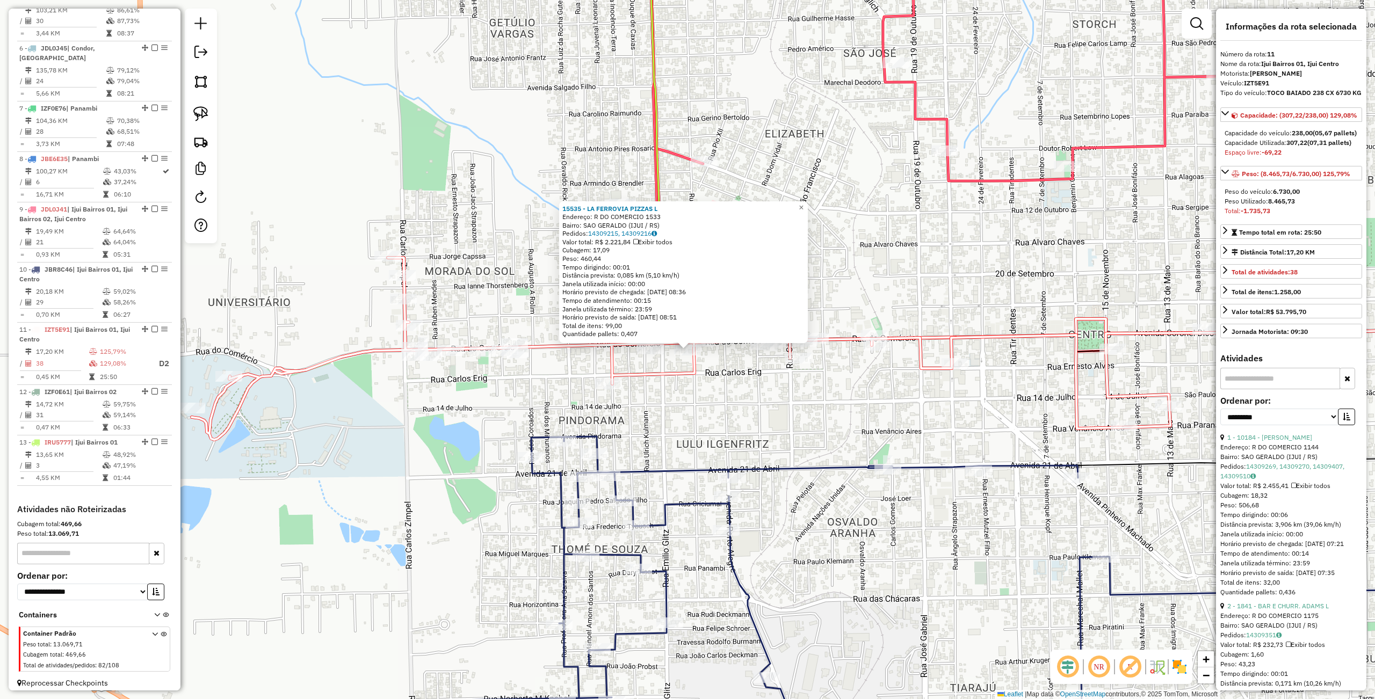
click at [710, 374] on div "15535 - LA FERROVIA PIZZAS L Endereço: R DO COMERCIO 1533 Bairro: SAO GERALDO (…" at bounding box center [687, 349] width 1375 height 699
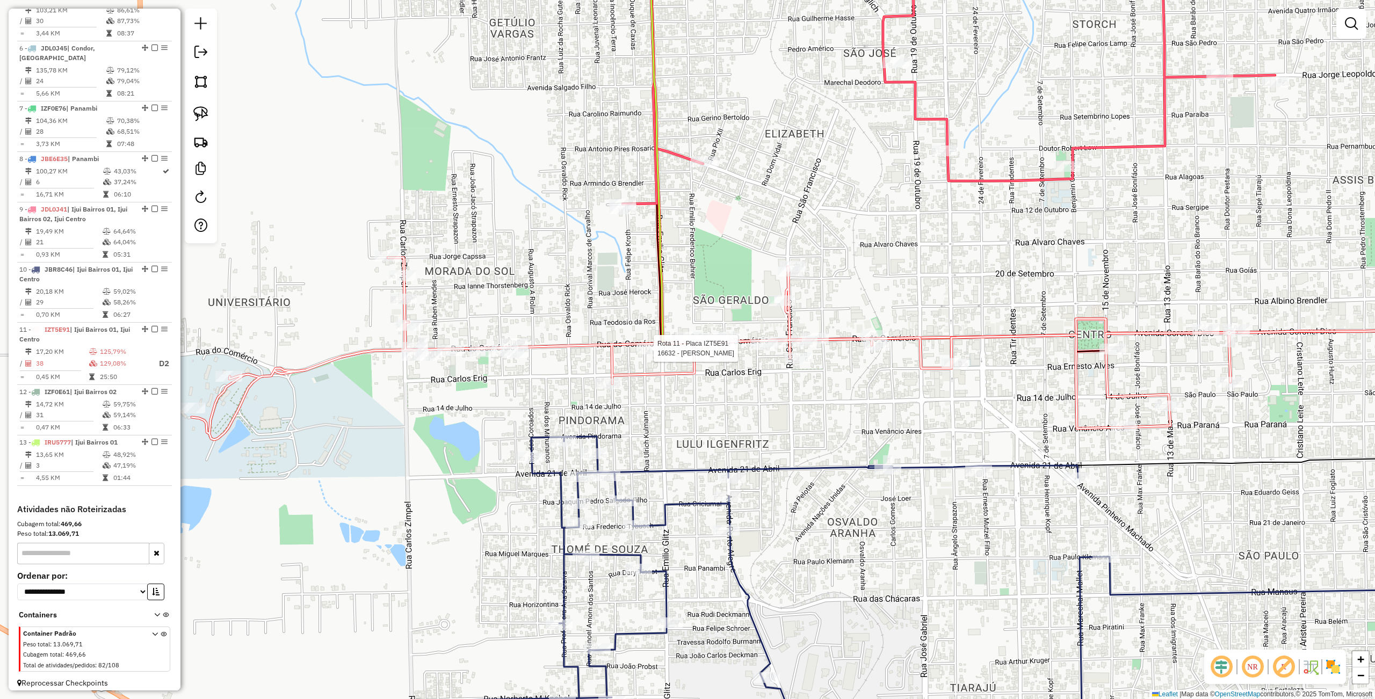
select select "**********"
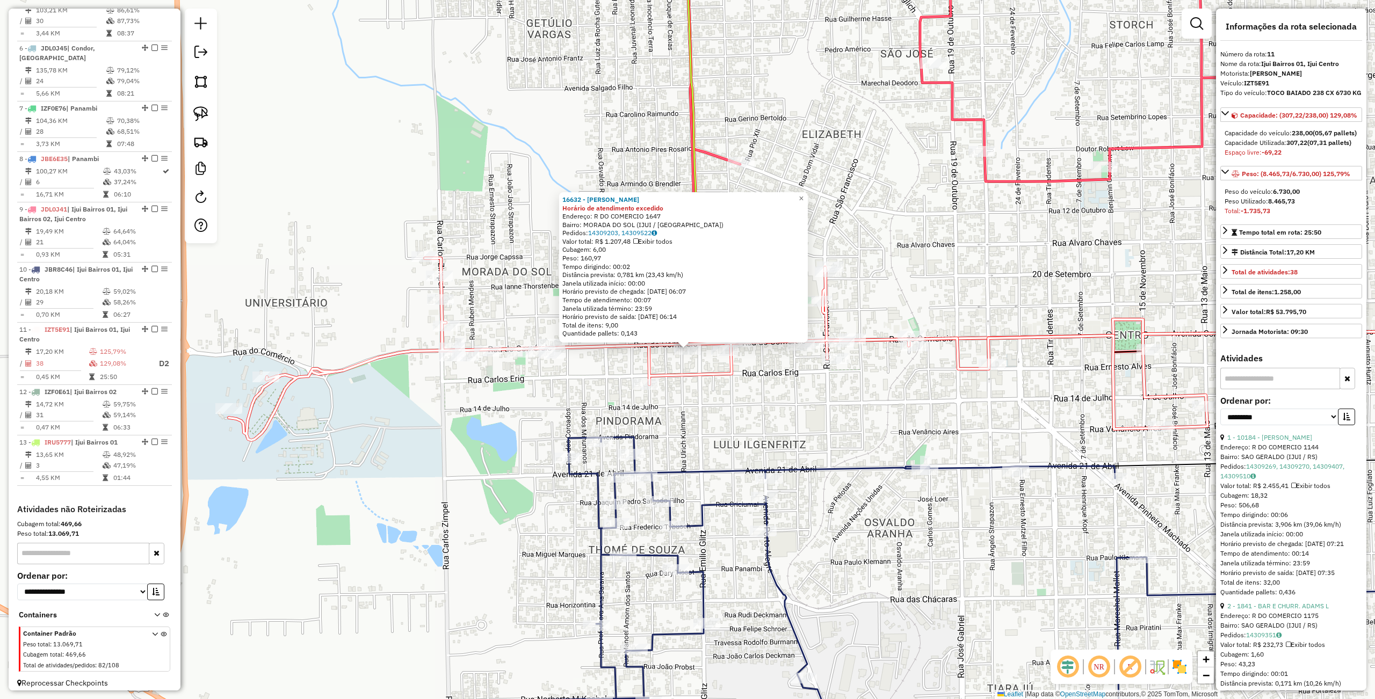
click at [718, 378] on icon at bounding box center [751, 349] width 1045 height 182
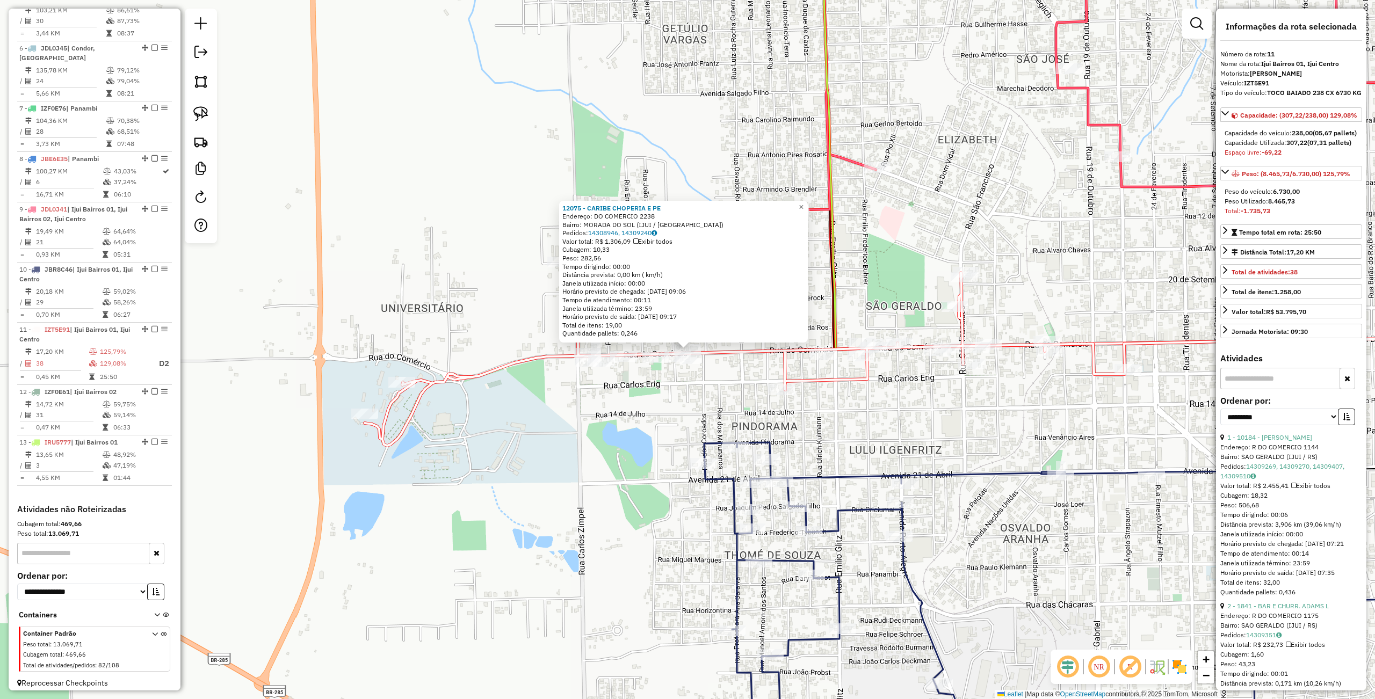
click at [611, 385] on div "Rota 11 - Placa IZT5E91 16564 - DIVINO GOLE 12075 - CARIBE CHOPERIA E PE Endere…" at bounding box center [687, 349] width 1375 height 699
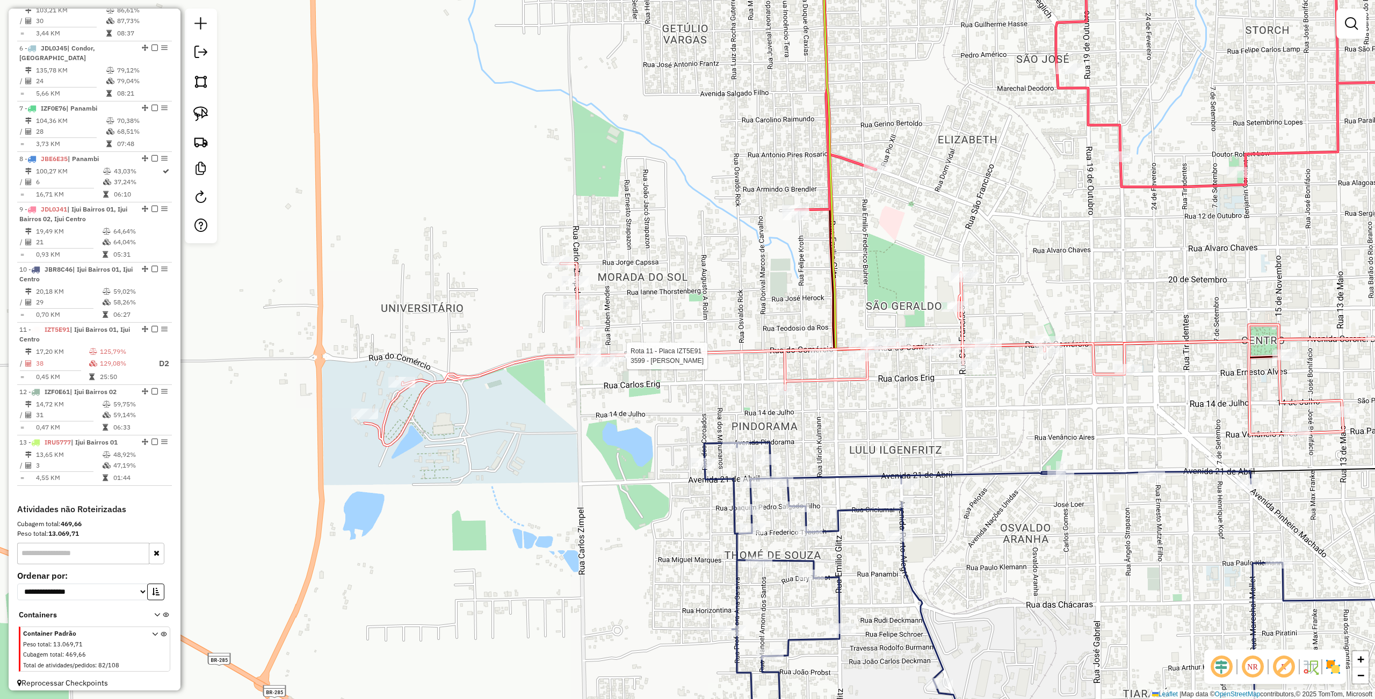
select select "**********"
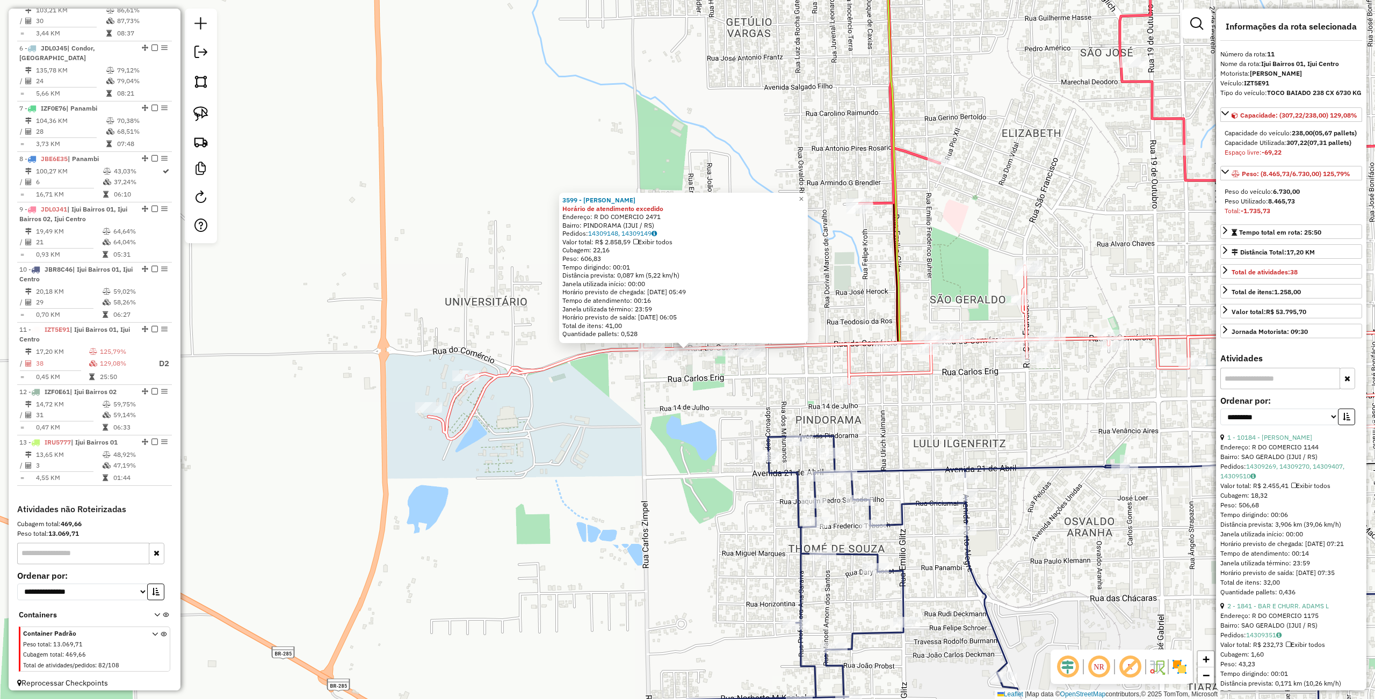
click at [645, 402] on div "3599 - REMIR BRACKMANN Horário de atendimento excedido Endereço: R DO COMERCIO …" at bounding box center [687, 349] width 1375 height 699
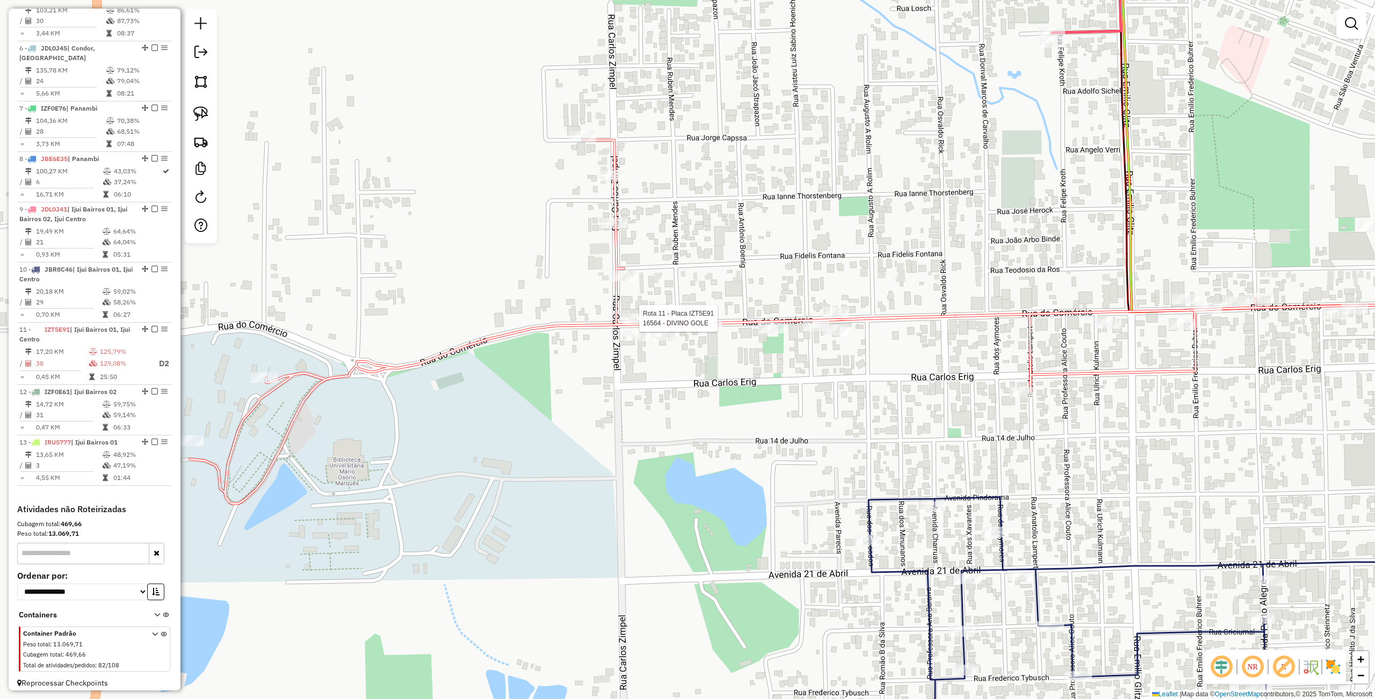
select select "**********"
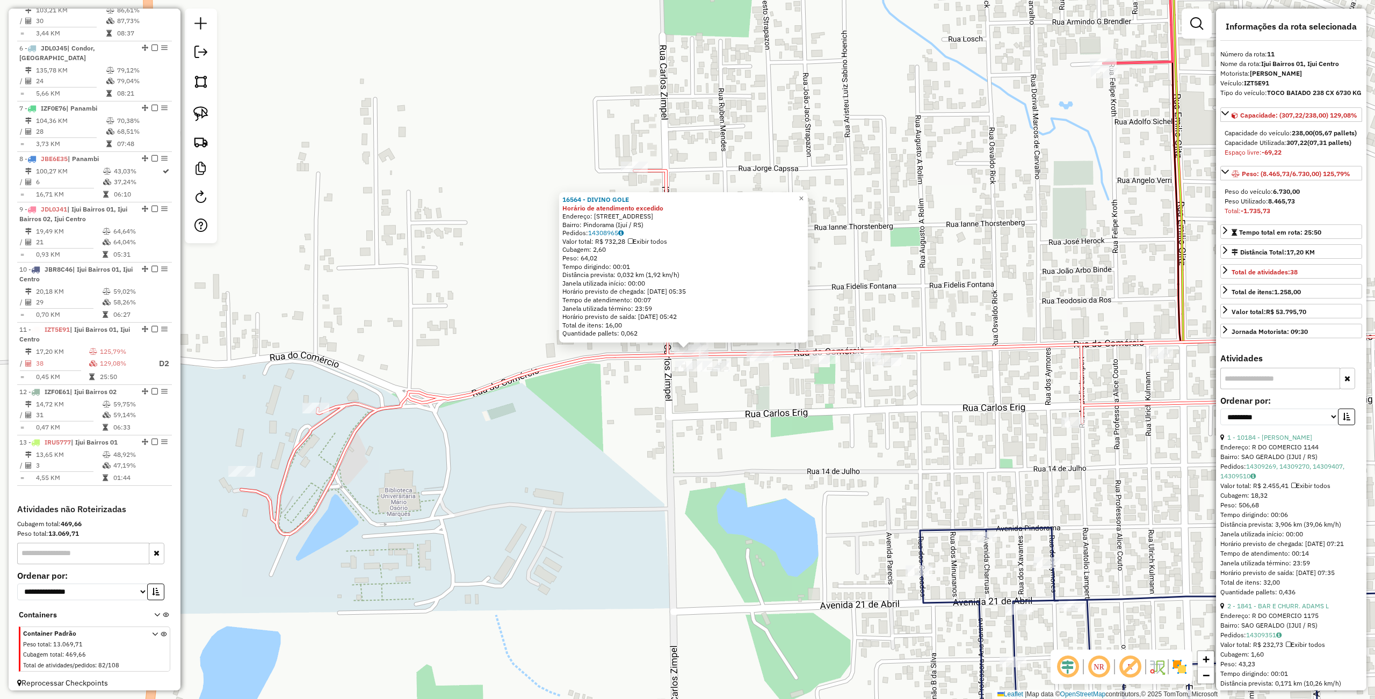
click at [726, 412] on div "16564 - DIVINO GOLE Horário de atendimento excedido Endereço: Rua do Comércio, …" at bounding box center [687, 349] width 1375 height 699
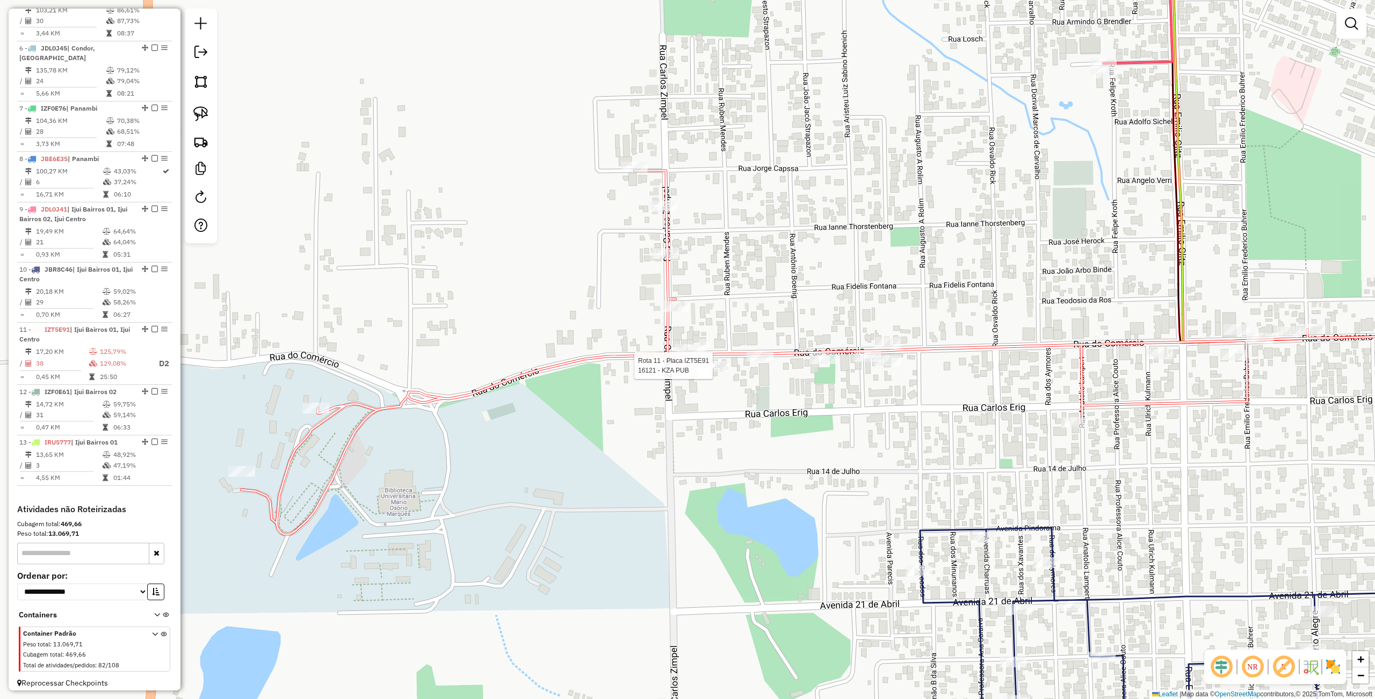
select select "**********"
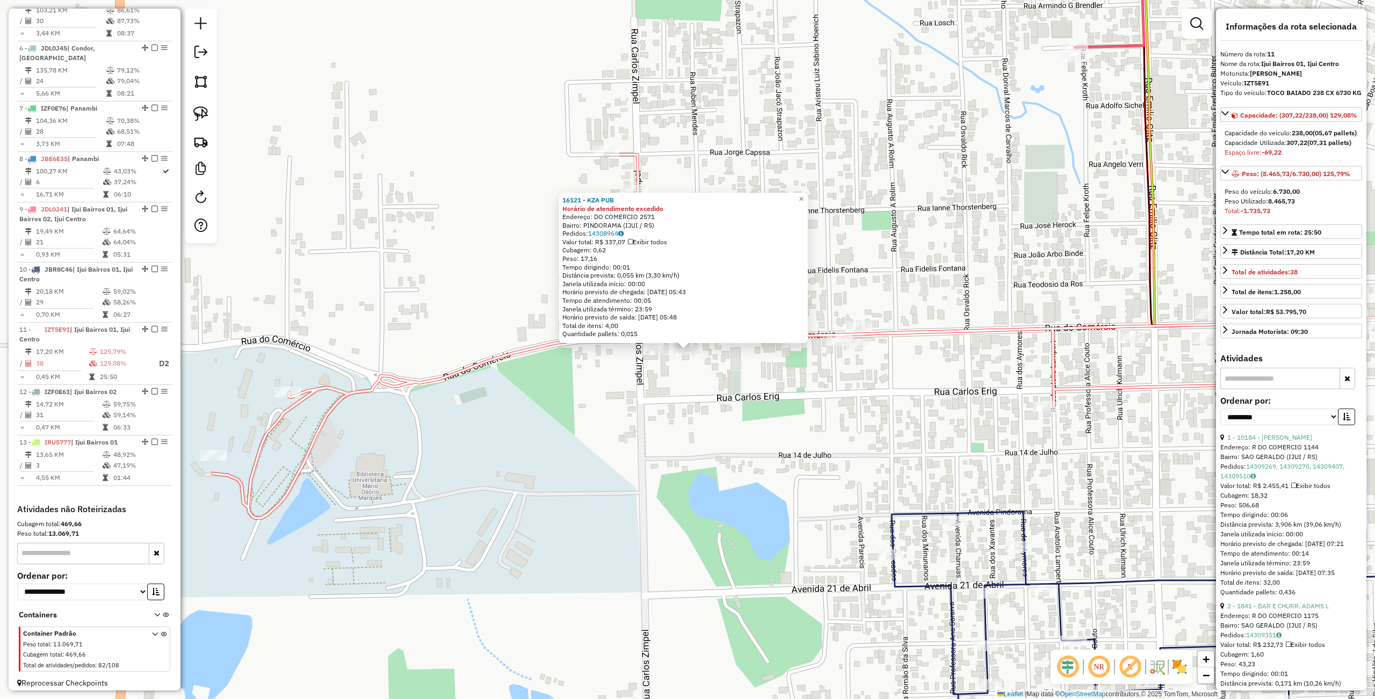
click at [738, 389] on div "16121 - KZA PUB Horário de atendimento excedido Endereço: DO COMERCIO 2571 Bair…" at bounding box center [687, 349] width 1375 height 699
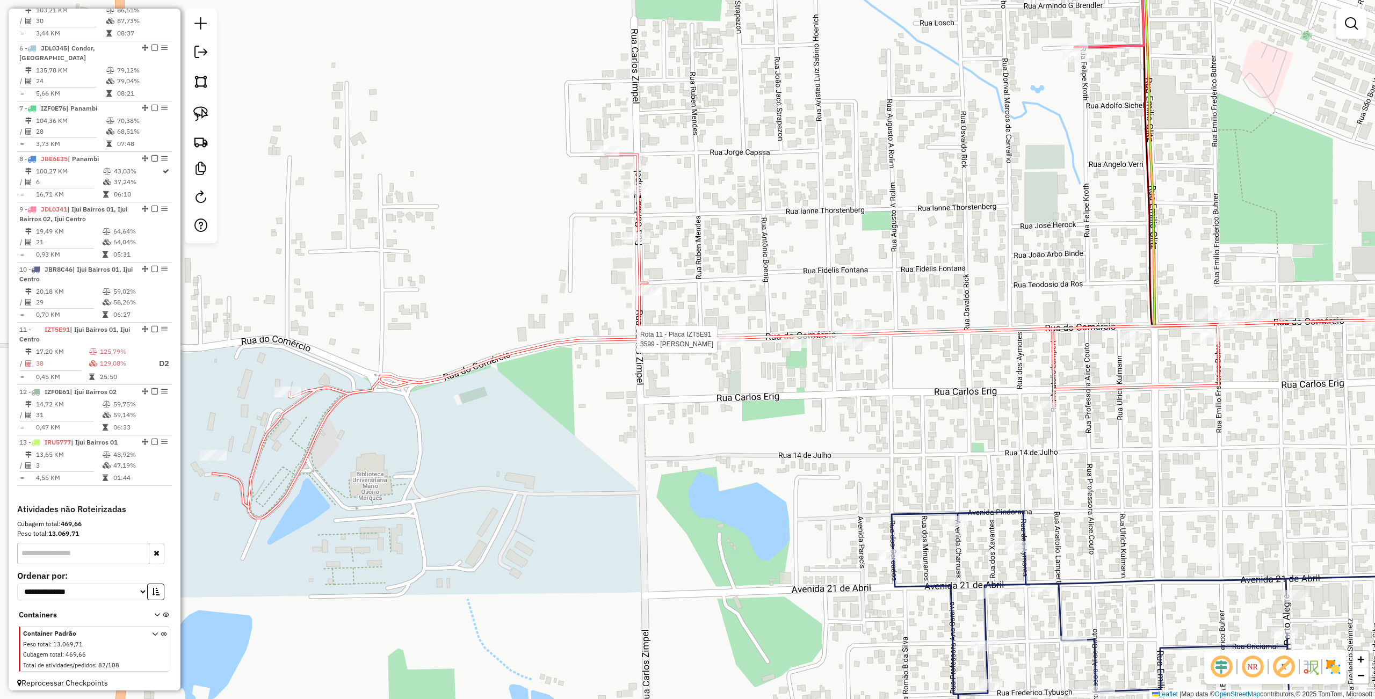
click at [726, 345] on div at bounding box center [731, 340] width 27 height 11
select select "**********"
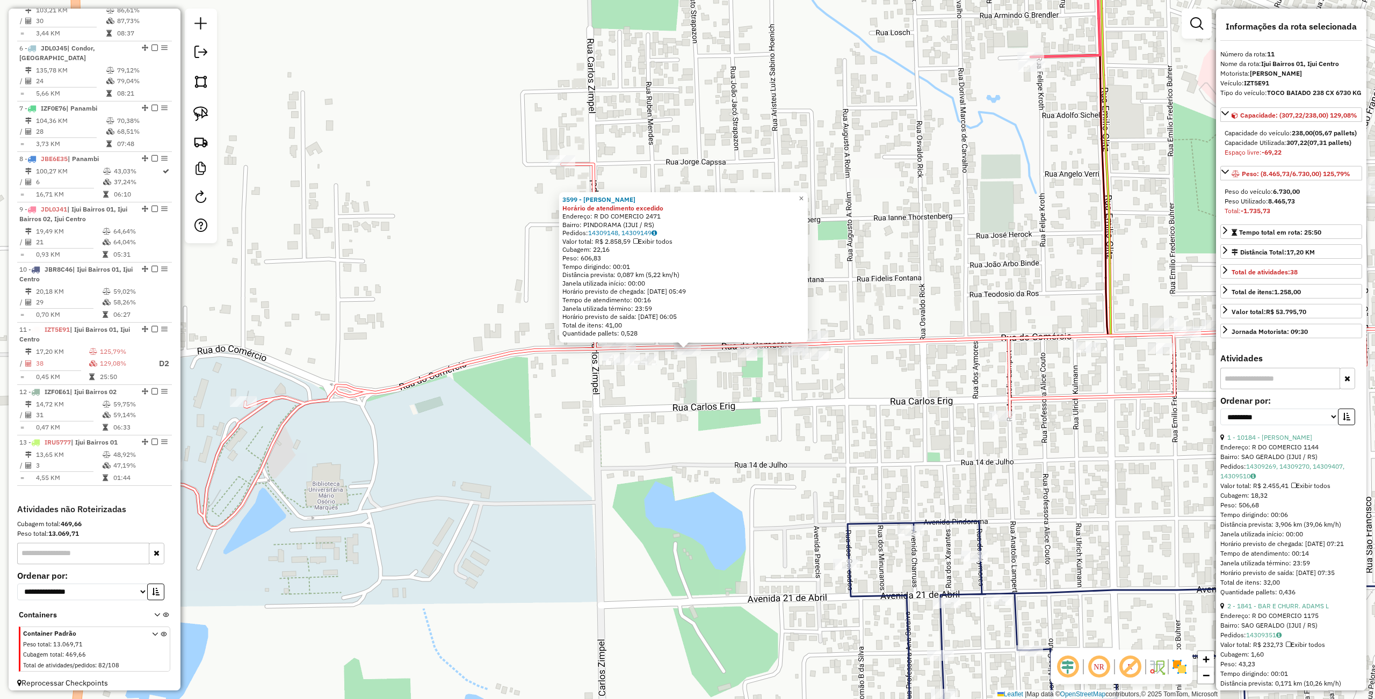
click at [611, 463] on div "3599 - REMIR BRACKMANN Horário de atendimento excedido Endereço: R DO COMERCIO …" at bounding box center [687, 349] width 1375 height 699
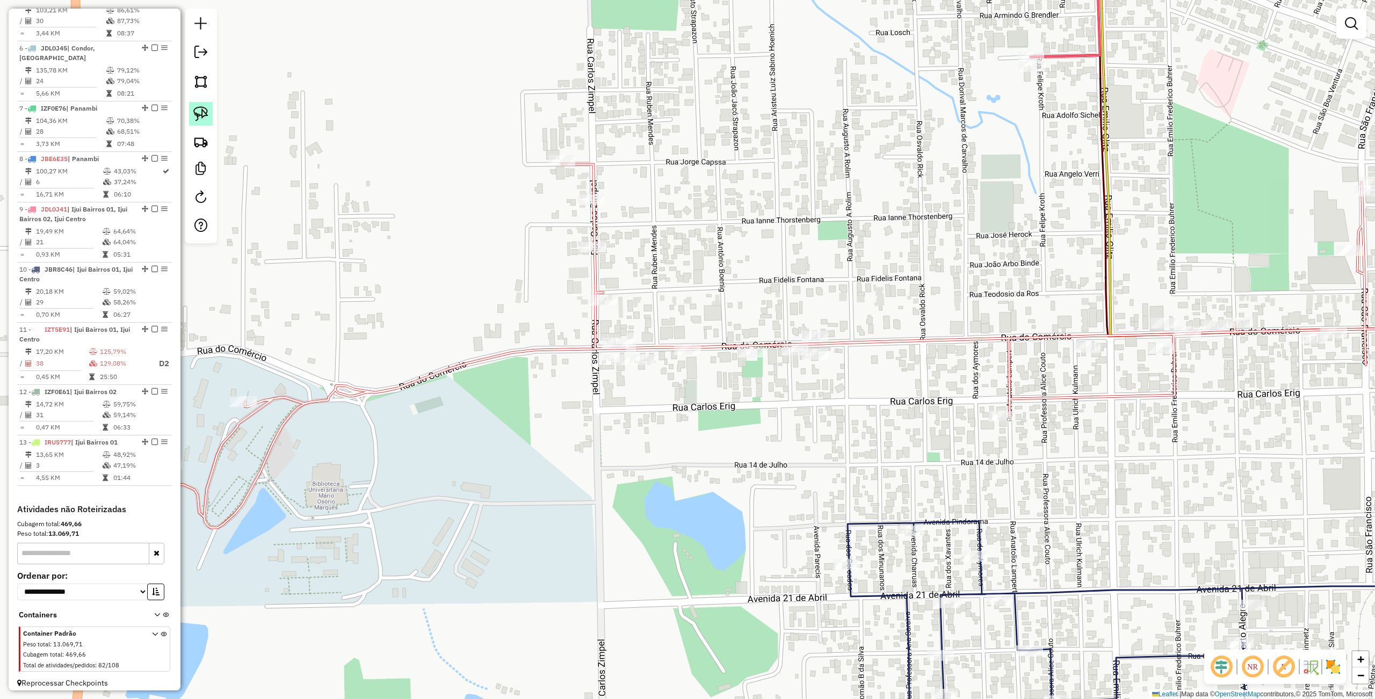
click at [202, 117] on img at bounding box center [200, 113] width 15 height 15
drag, startPoint x: 688, startPoint y: 319, endPoint x: 690, endPoint y: 356, distance: 36.6
click at [690, 356] on div "Rota 11 - Placa IZT5E91 3599 - REMIR BRACKMANN Janela de atendimento Grade de a…" at bounding box center [687, 349] width 1375 height 699
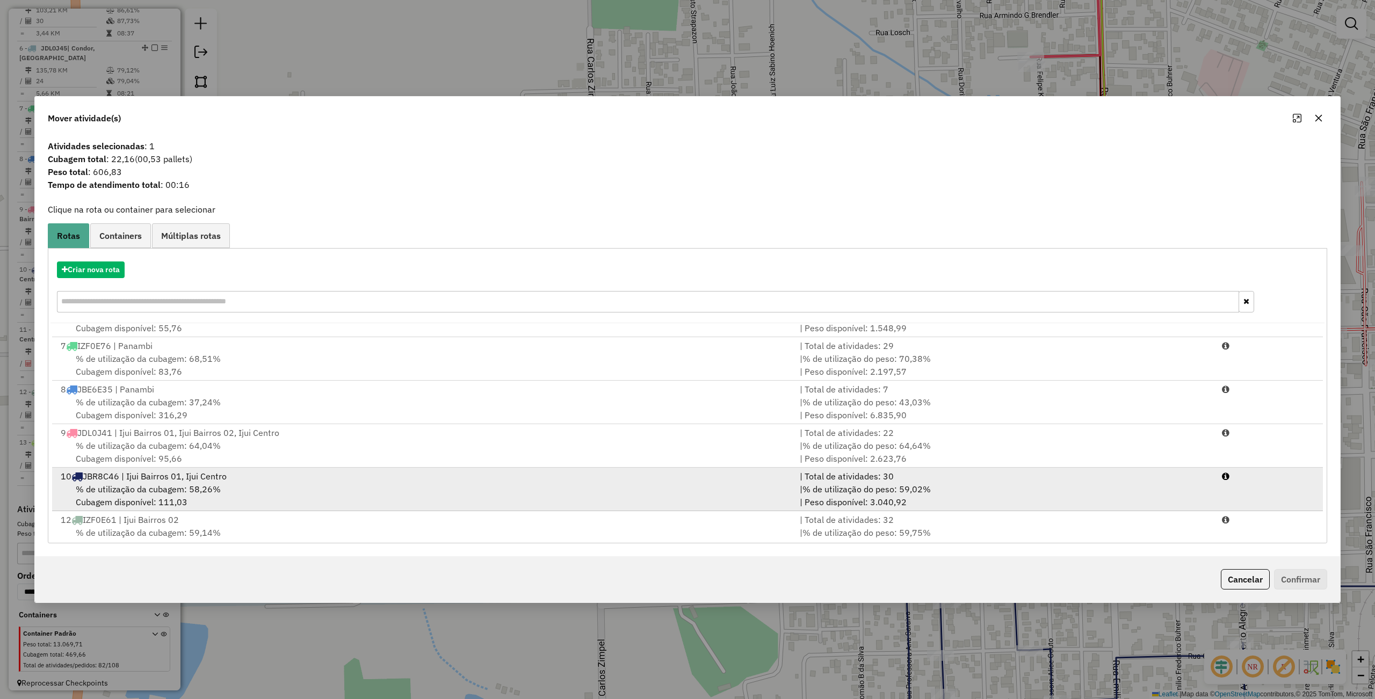
scroll to position [309, 0]
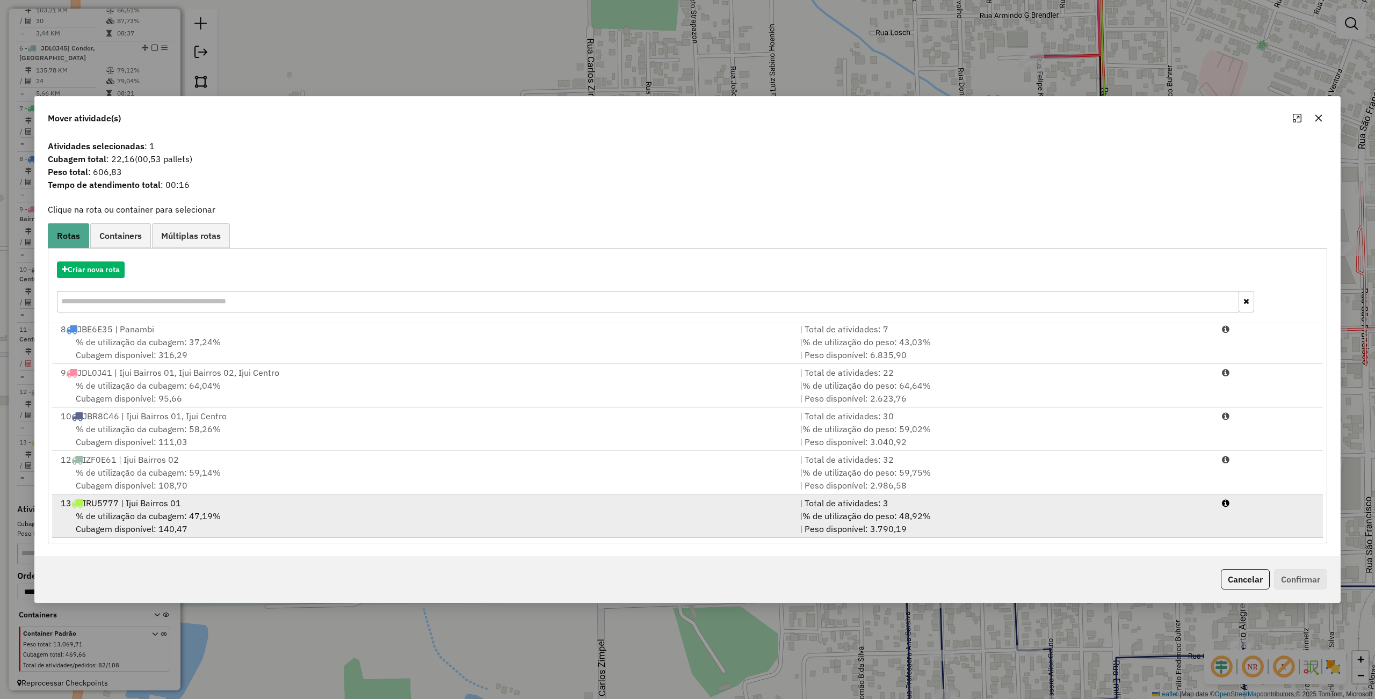
click at [267, 510] on div "% de utilização da cubagem: 47,19% Cubagem disponível: 140,47" at bounding box center [423, 523] width 739 height 26
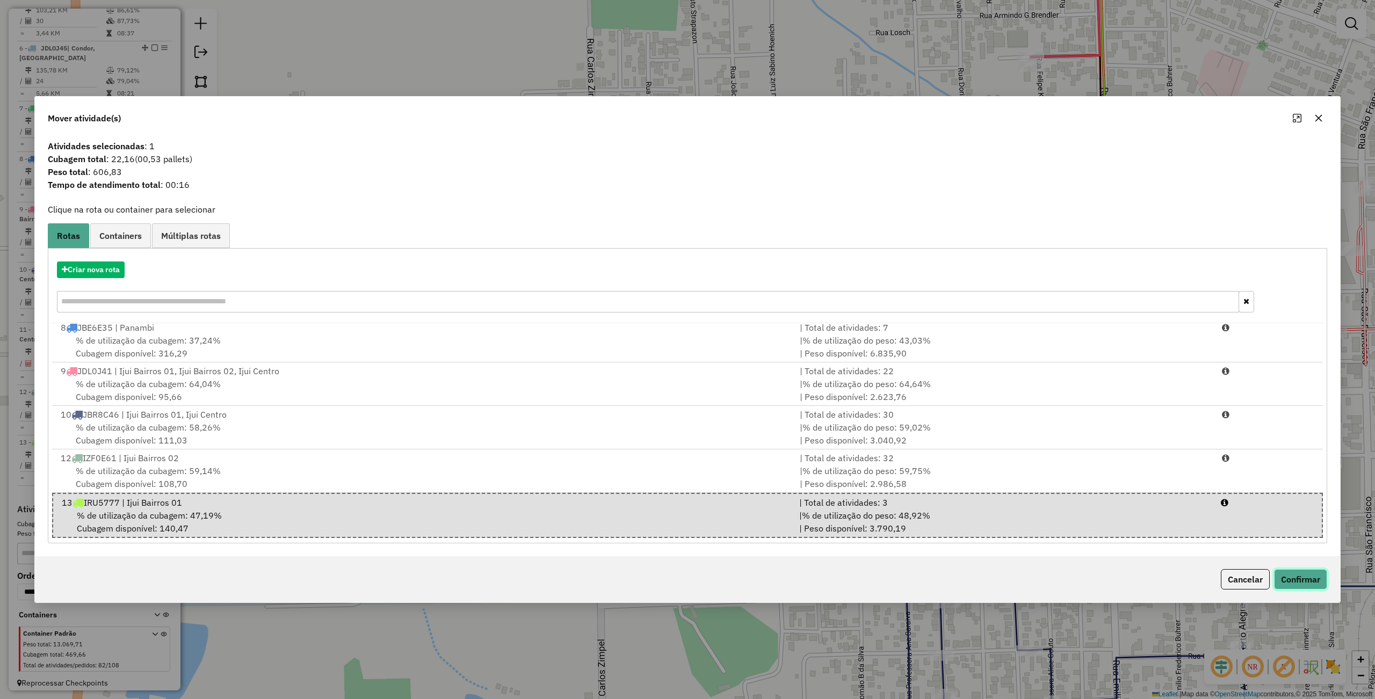
click at [1300, 577] on button "Confirmar" at bounding box center [1300, 579] width 53 height 20
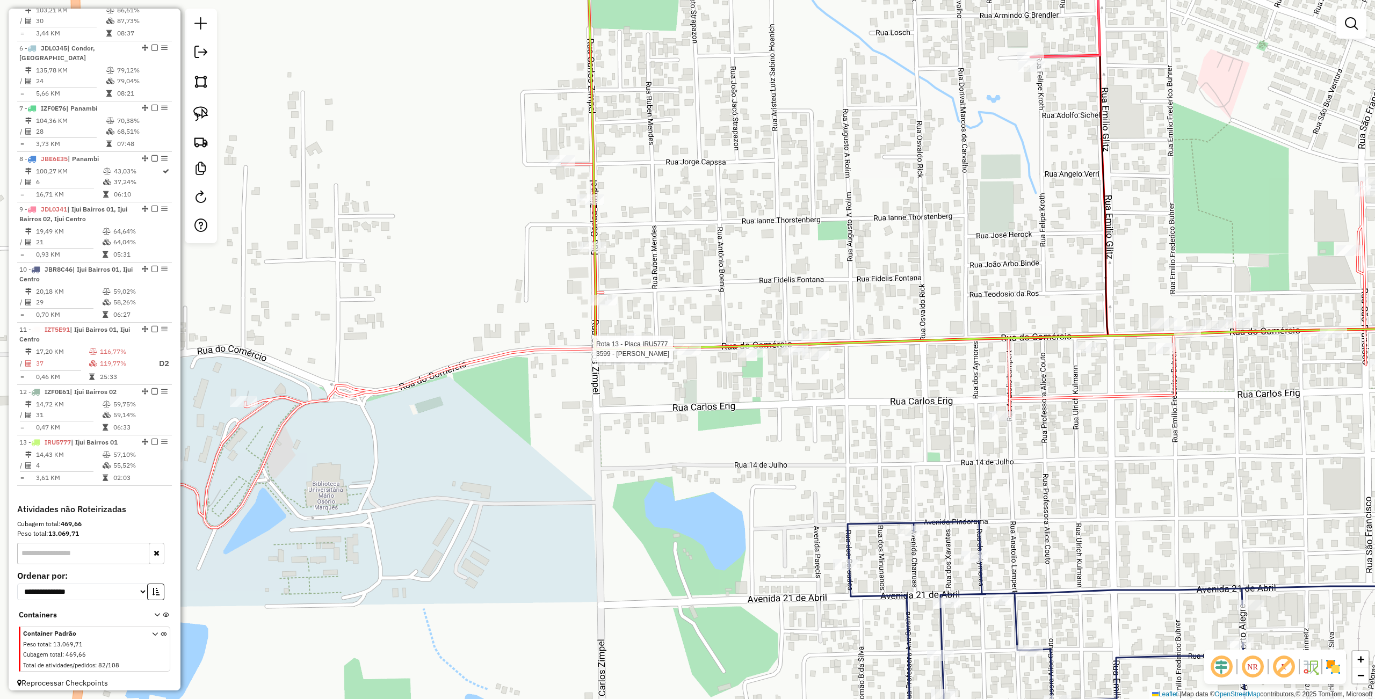
select select "**********"
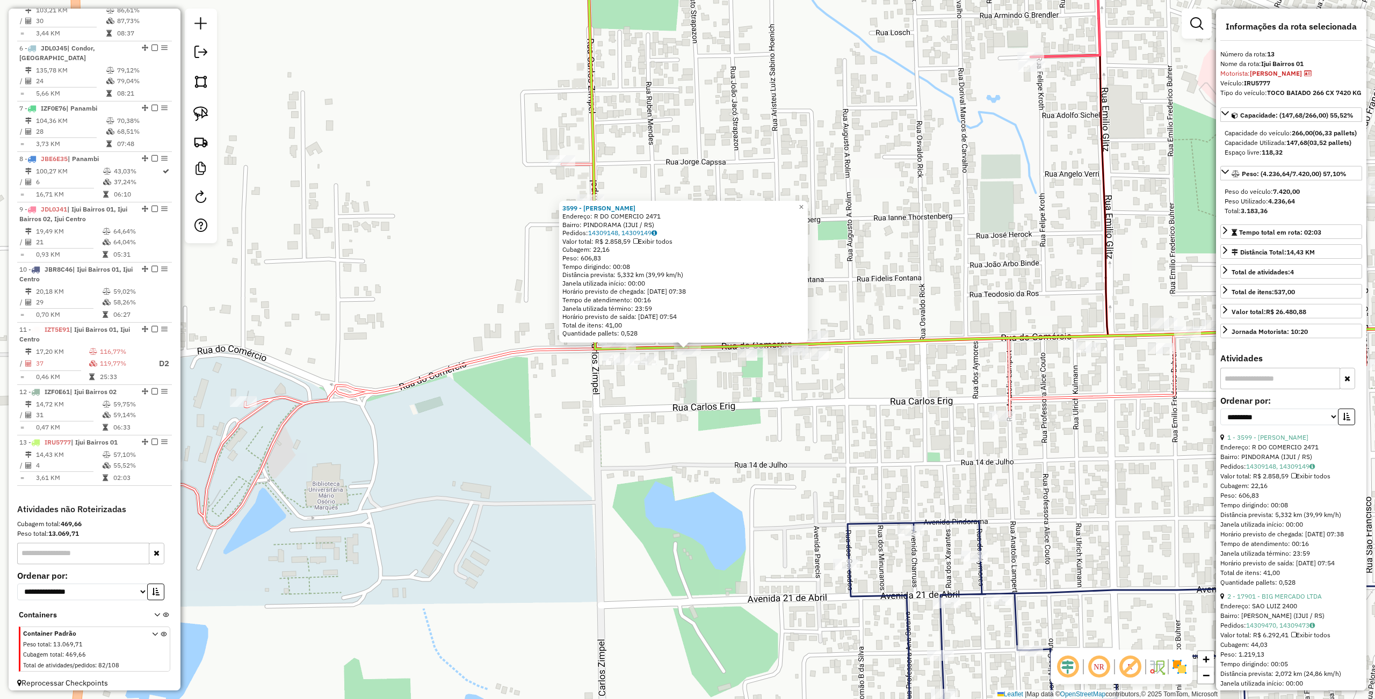
click at [736, 437] on div "Rota 13 - Placa IRU5777 3599 - REMIR BRACKMANN 3599 - REMIR BRACKMANN Endereço:…" at bounding box center [687, 349] width 1375 height 699
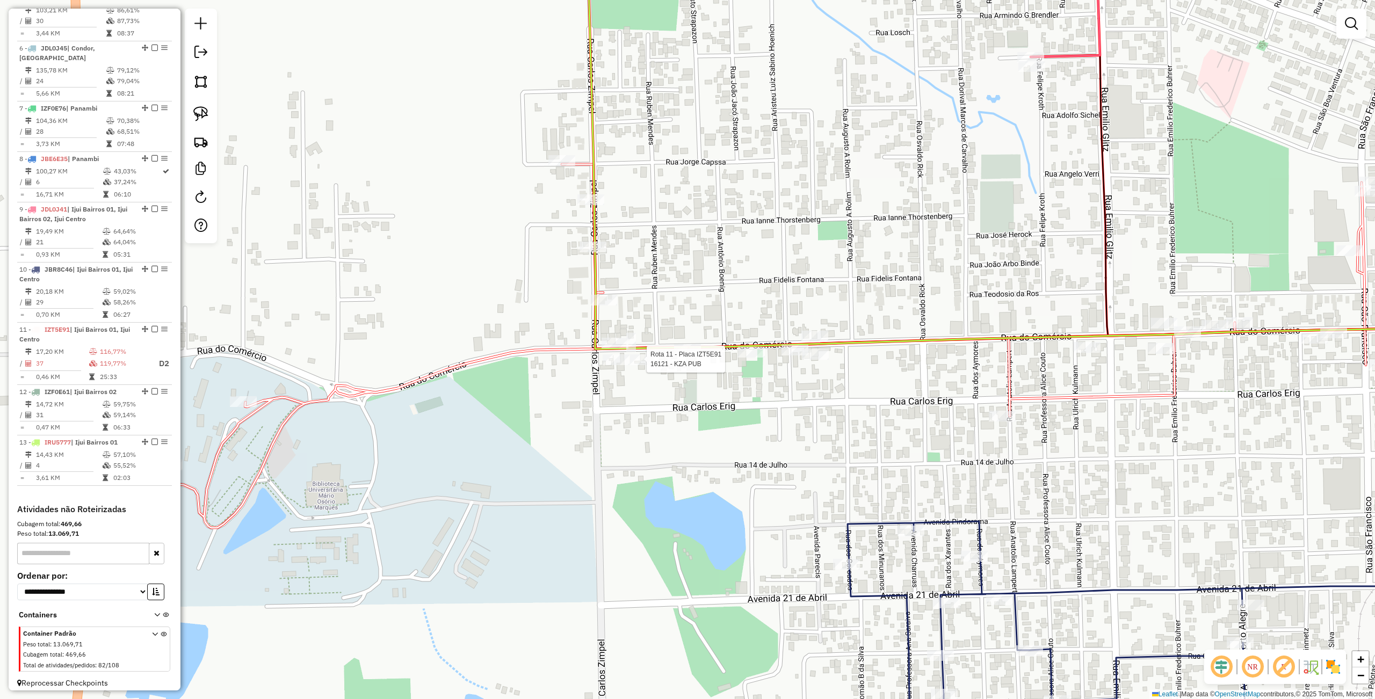
click at [640, 365] on div at bounding box center [643, 359] width 27 height 11
select select "**********"
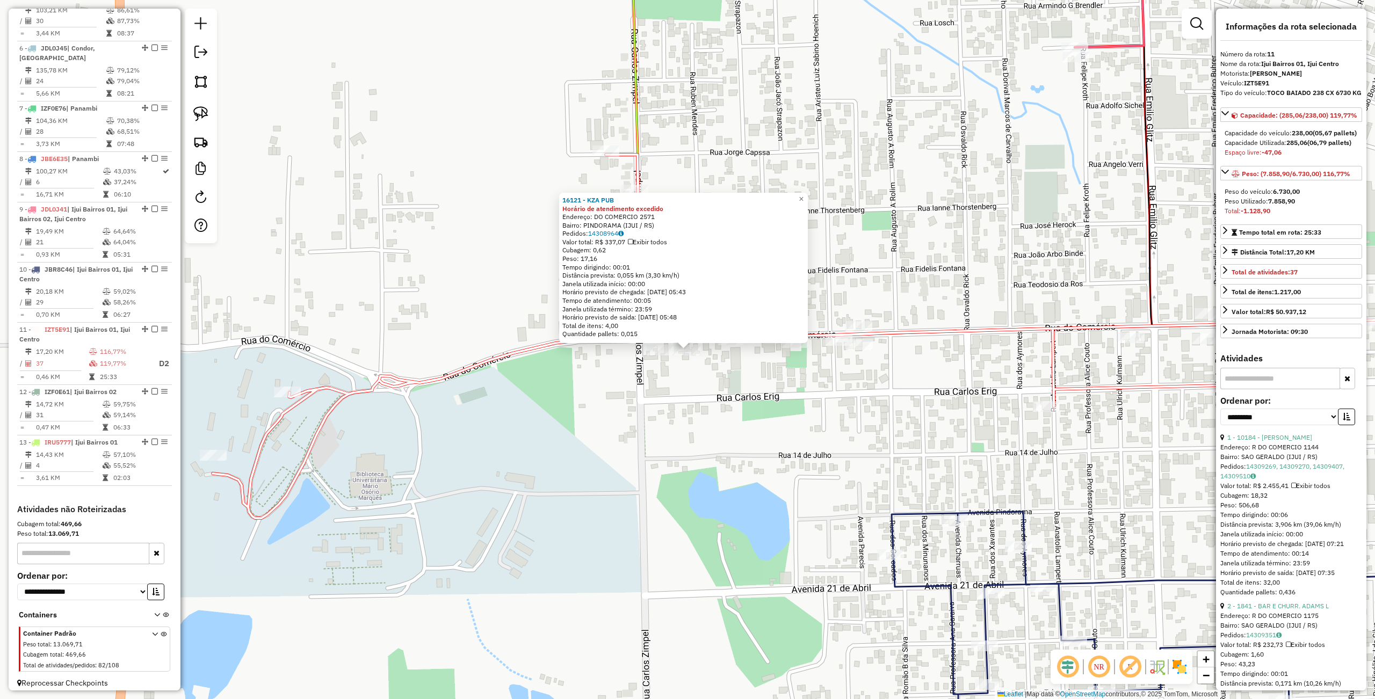
click at [776, 419] on div "16121 - KZA PUB Horário de atendimento excedido Endereço: DO COMERCIO 2571 Bair…" at bounding box center [687, 349] width 1375 height 699
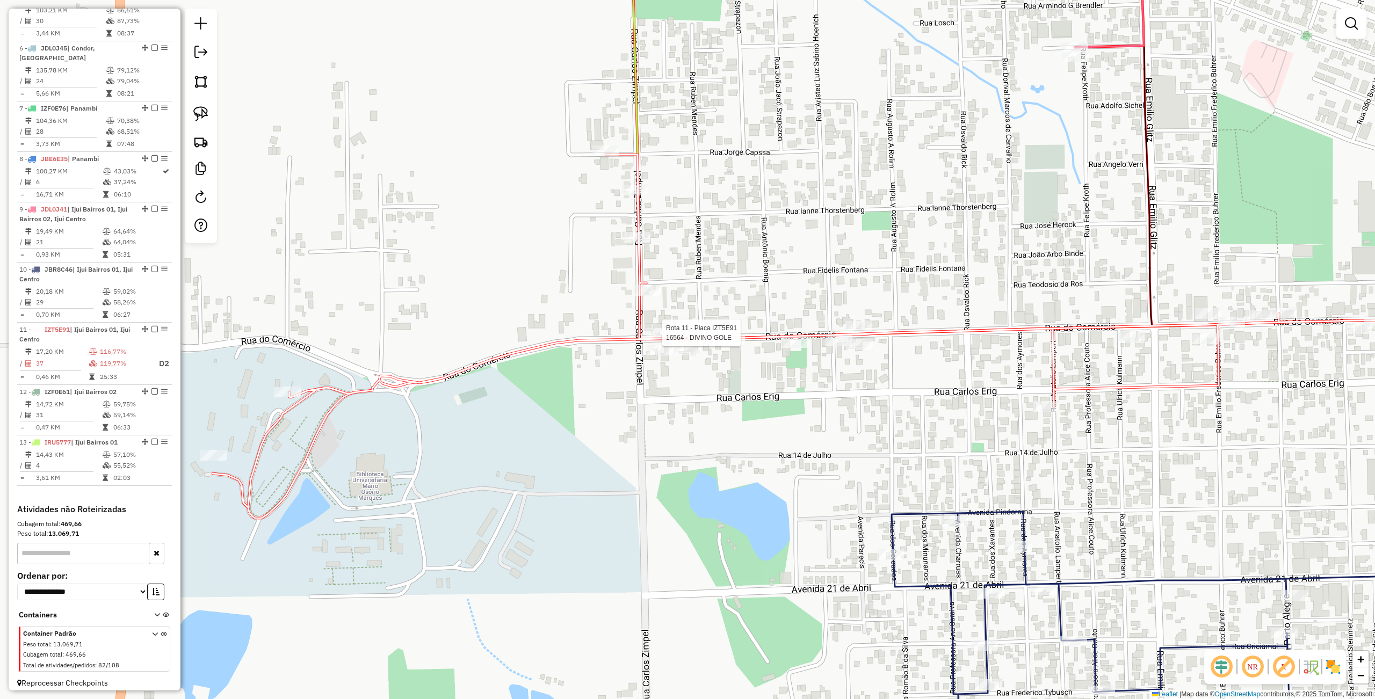
select select "**********"
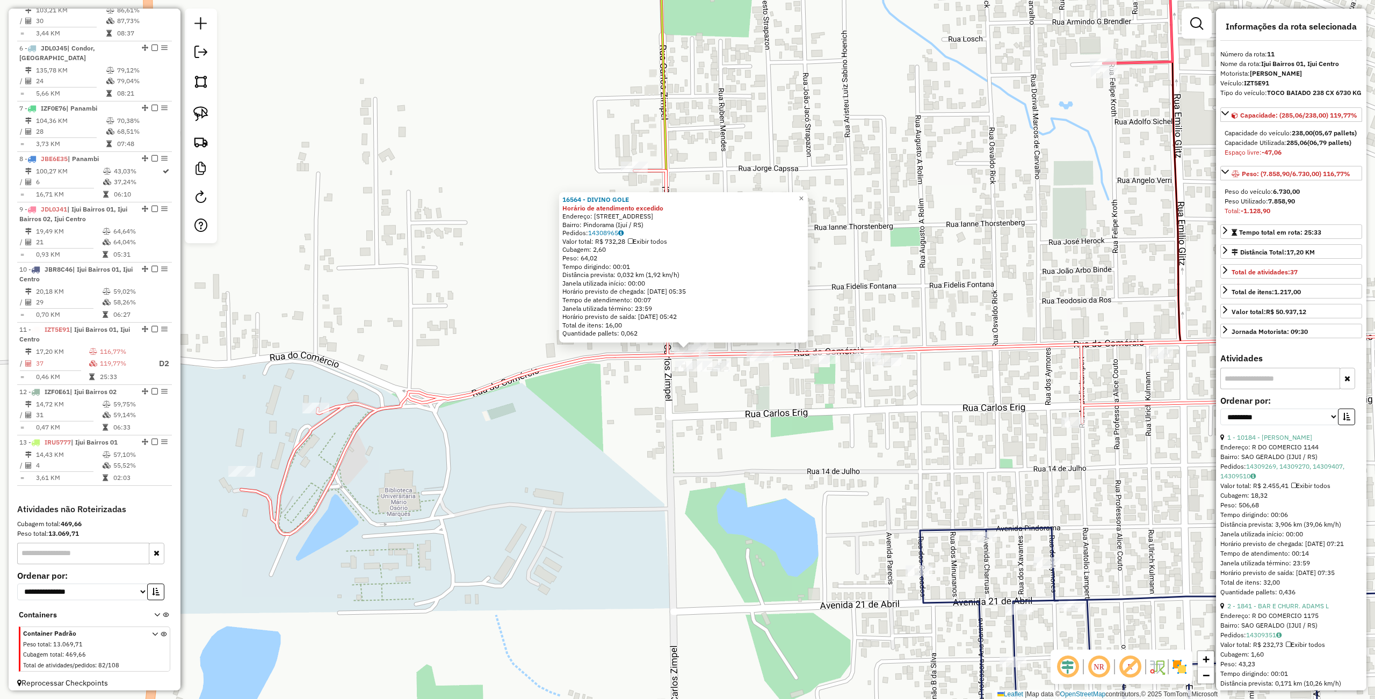
click at [767, 447] on div "16564 - DIVINO GOLE Horário de atendimento excedido Endereço: Rua do Comércio, …" at bounding box center [687, 349] width 1375 height 699
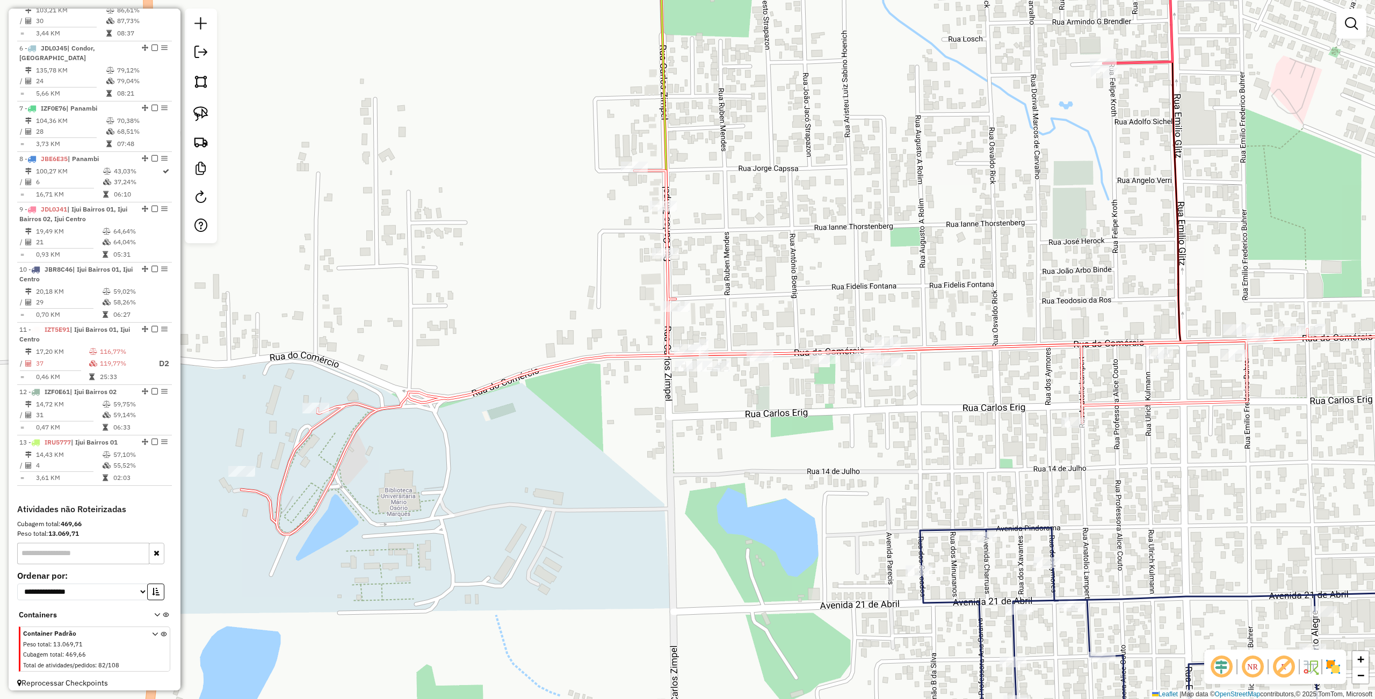
drag, startPoint x: 733, startPoint y: 276, endPoint x: 642, endPoint y: 276, distance: 90.8
click at [585, 264] on div "Janela de atendimento Grade de atendimento Capacidade Transportadoras Veículos …" at bounding box center [687, 349] width 1375 height 699
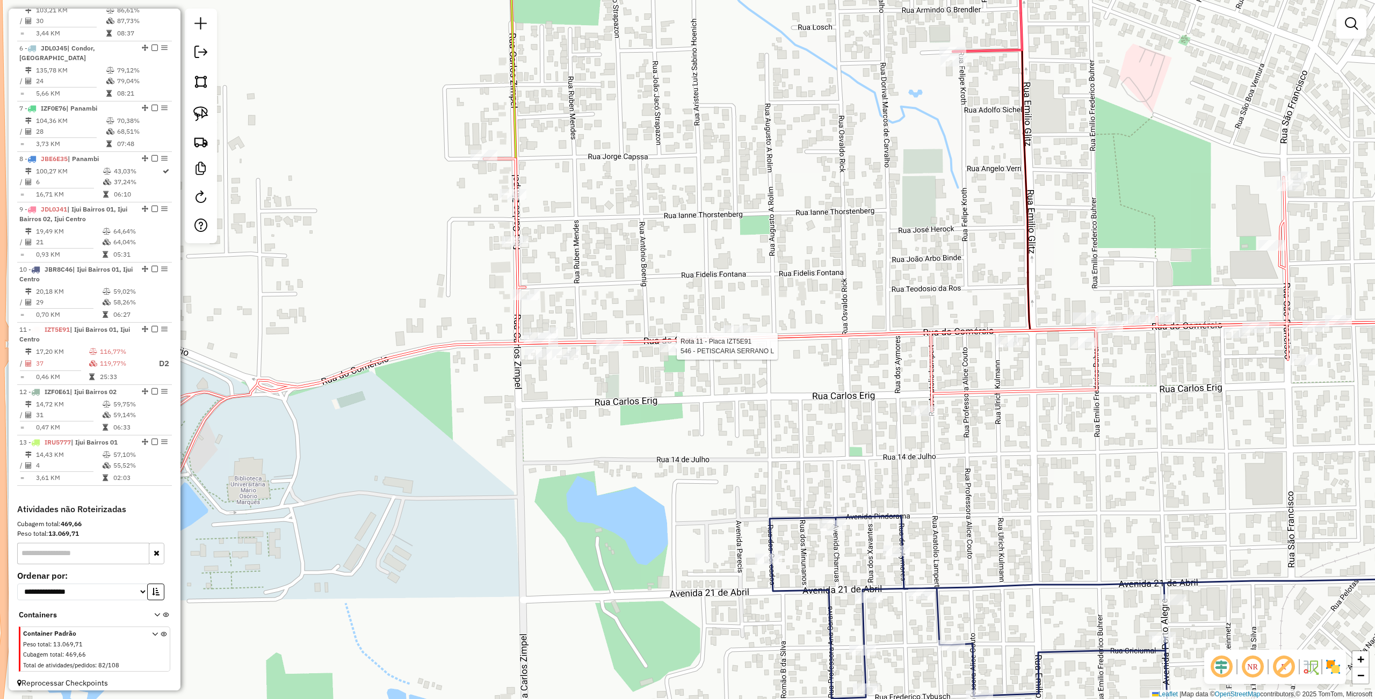
select select "**********"
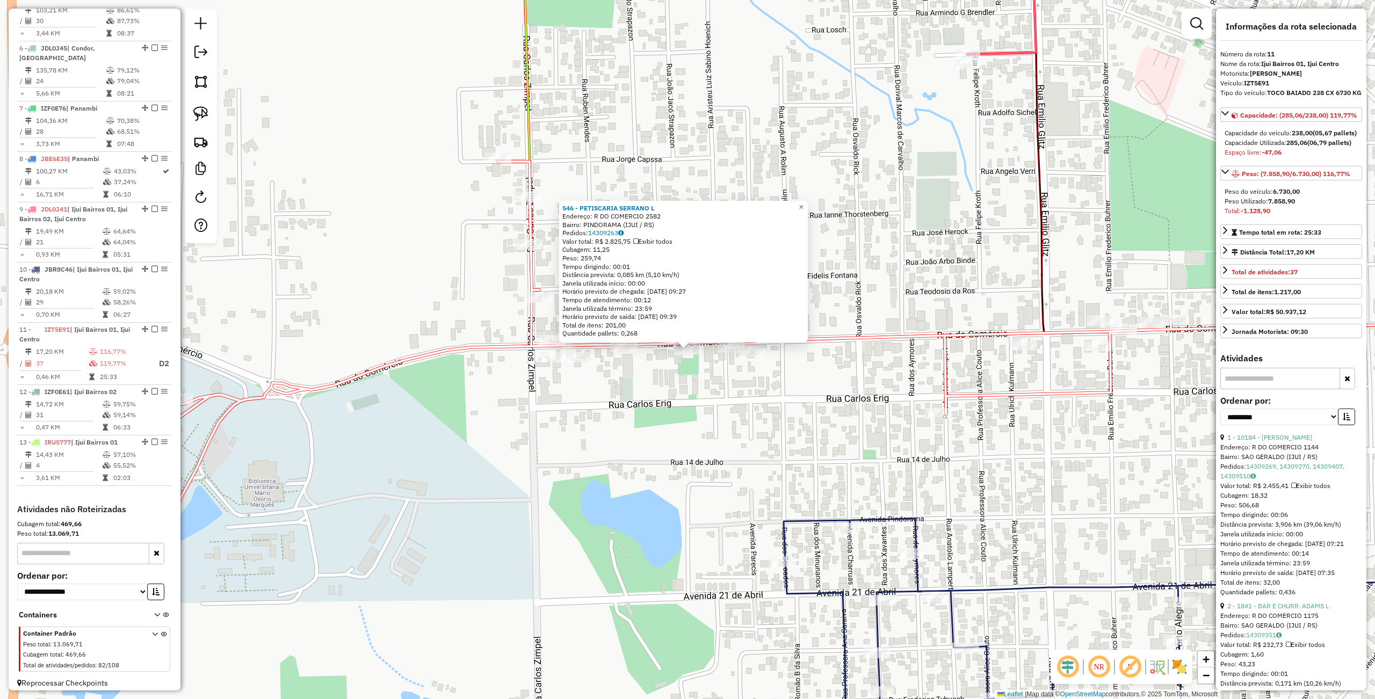
click at [793, 408] on div "546 - PETISCARIA SERRANO L Endereço: R DO COMERCIO 2582 Bairro: PINDORAMA (IJUI…" at bounding box center [687, 349] width 1375 height 699
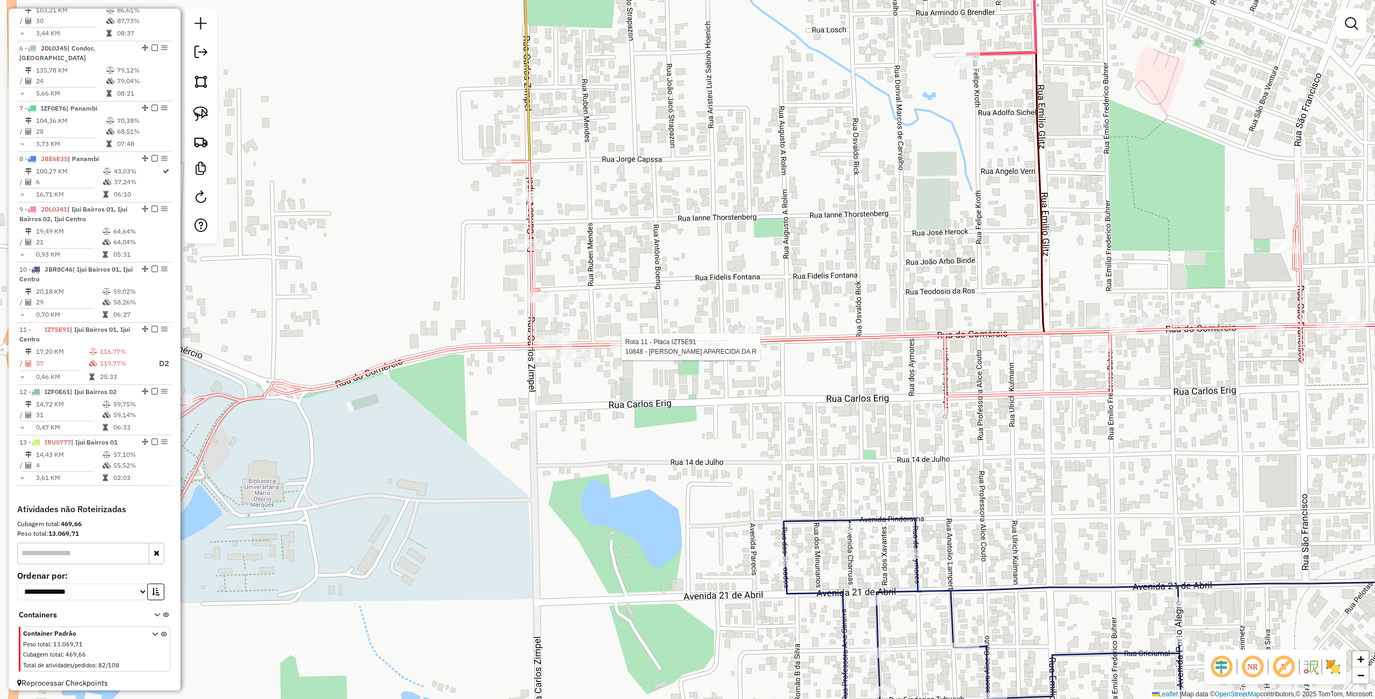
select select "**********"
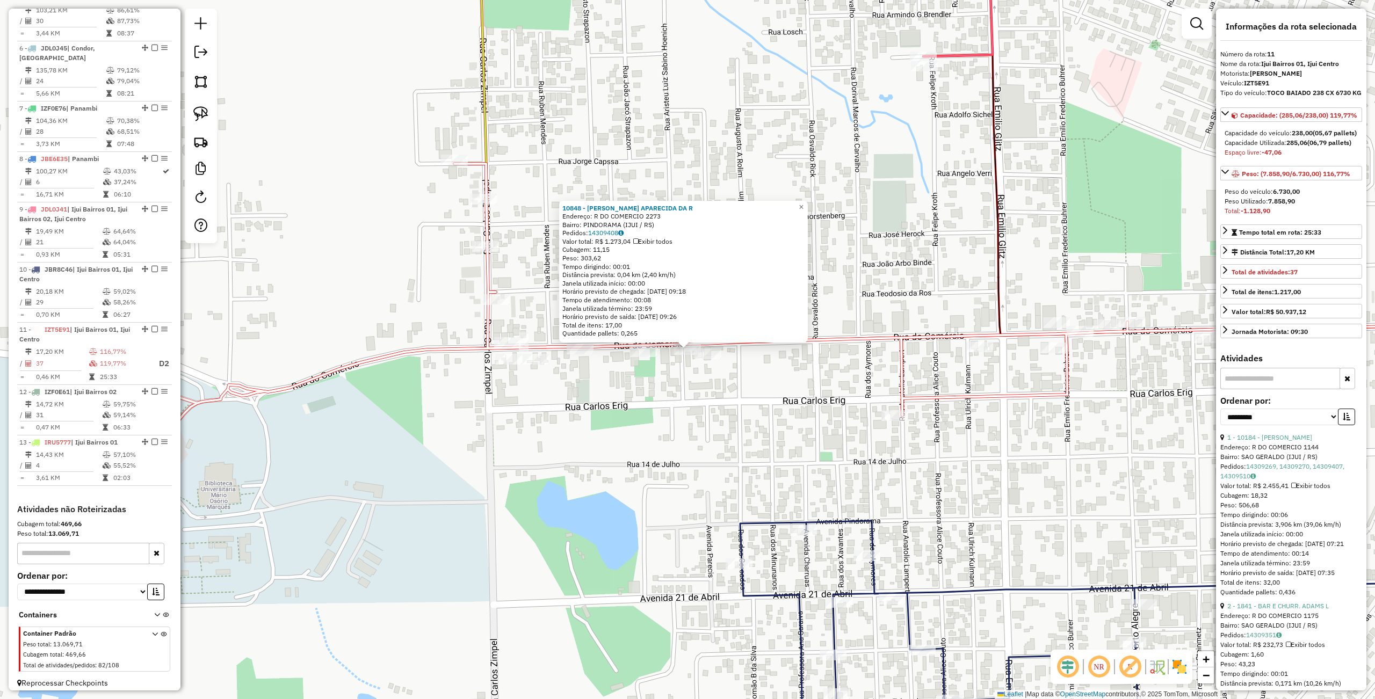
click at [760, 404] on div "10848 - MARIA APARECIDA DA R Endereço: R DO COMERCIO 2273 Bairro: PINDORAMA (IJ…" at bounding box center [687, 349] width 1375 height 699
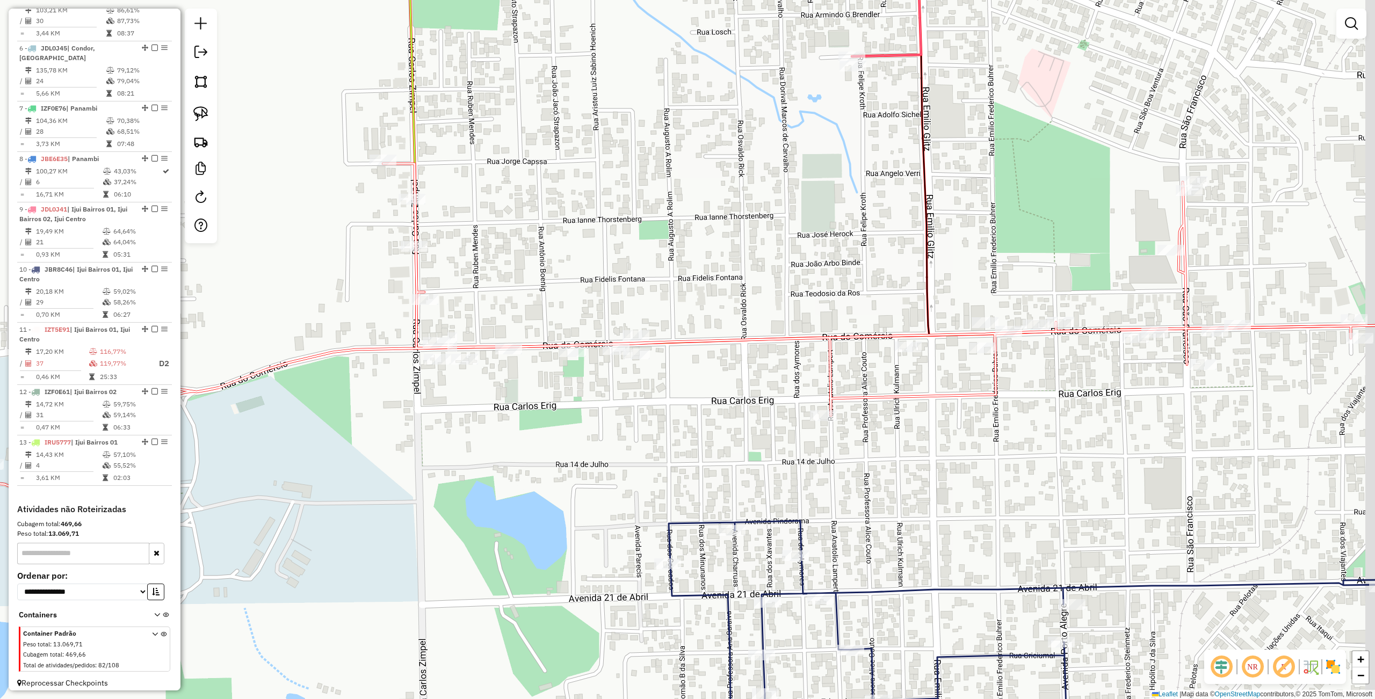
drag, startPoint x: 685, startPoint y: 387, endPoint x: 692, endPoint y: 387, distance: 7.0
click at [682, 387] on div "Janela de atendimento Grade de atendimento Capacidade Transportadoras Veículos …" at bounding box center [687, 349] width 1375 height 699
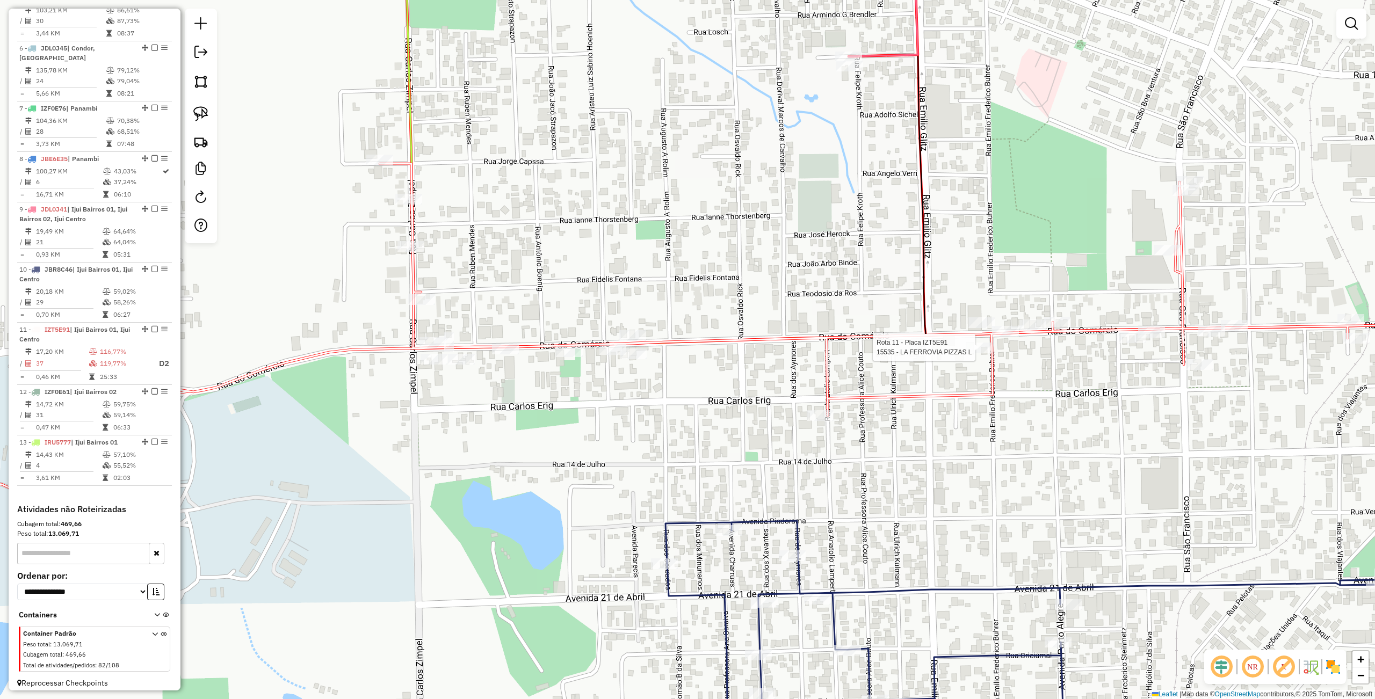
select select "**********"
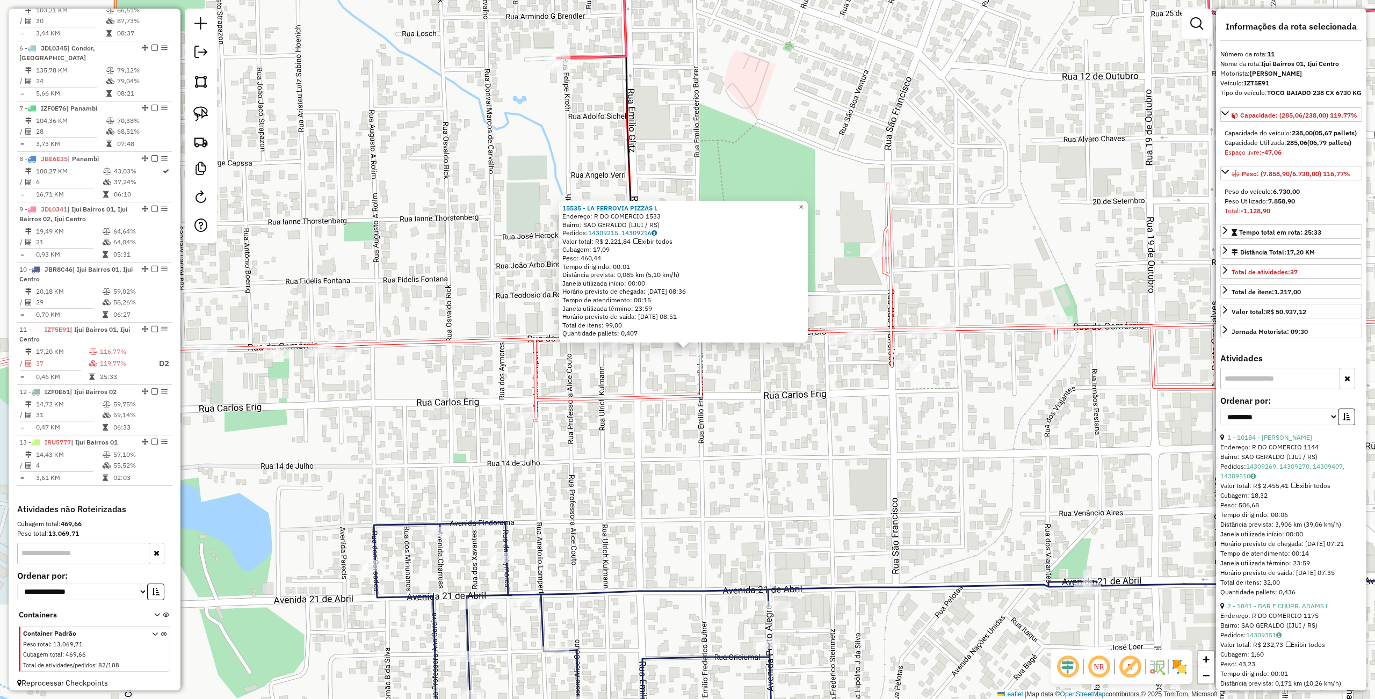
click at [697, 426] on div "15535 - LA FERROVIA PIZZAS L Endereço: R DO COMERCIO 1533 Bairro: SAO GERALDO (…" at bounding box center [687, 349] width 1375 height 699
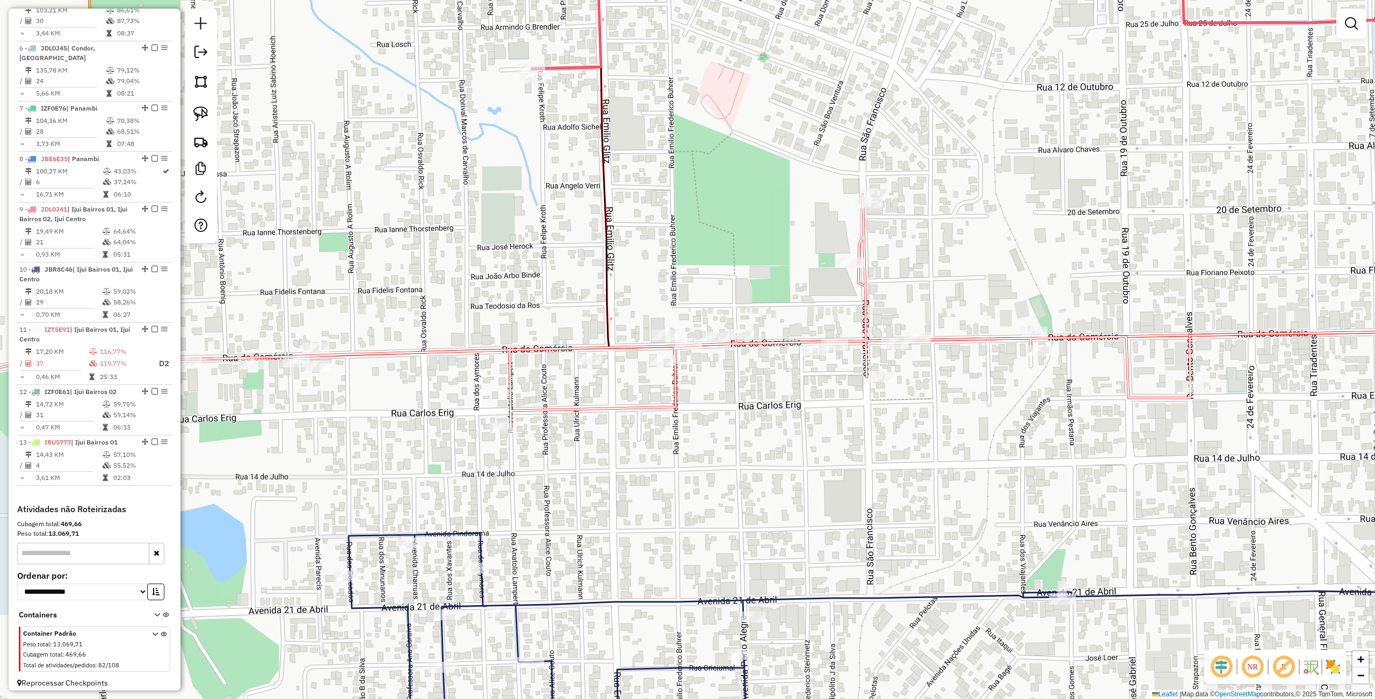
drag, startPoint x: 759, startPoint y: 399, endPoint x: 734, endPoint y: 409, distance: 27.4
click at [734, 409] on div "Janela de atendimento Grade de atendimento Capacidade Transportadoras Veículos …" at bounding box center [687, 349] width 1375 height 699
select select "**********"
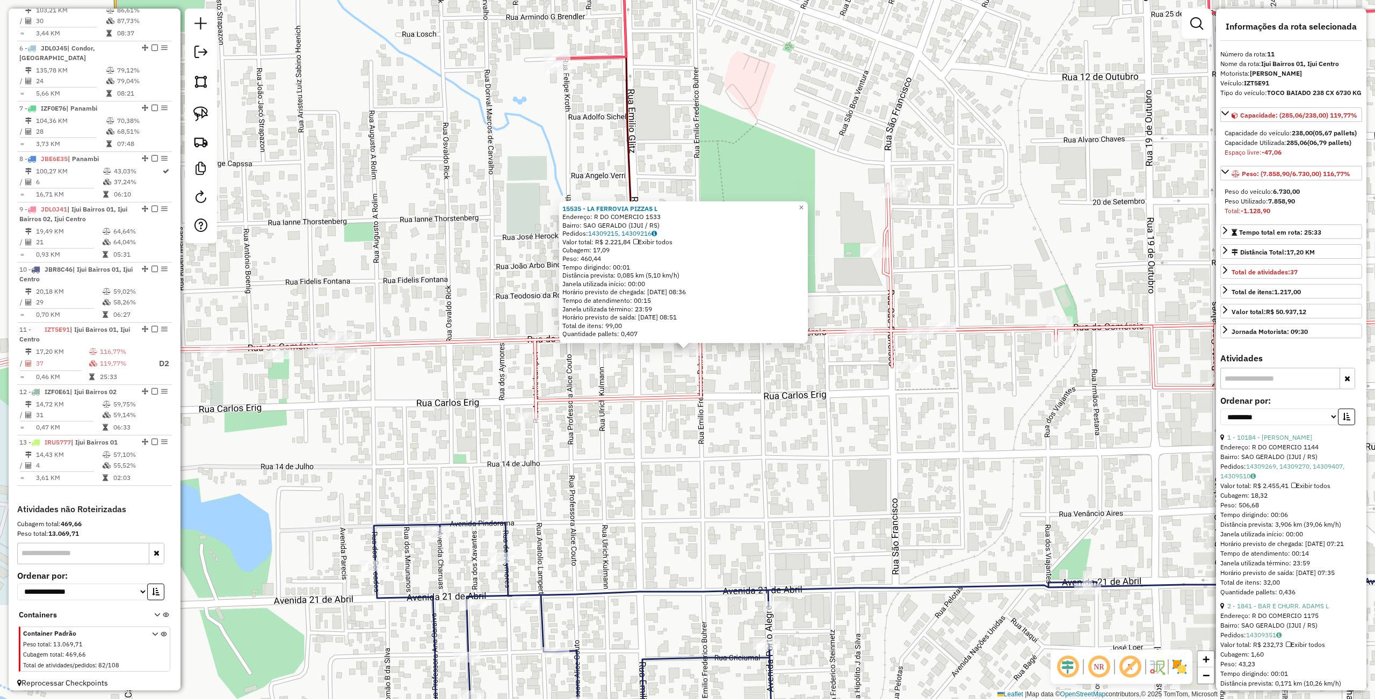
click at [736, 423] on div "15535 - LA FERROVIA PIZZAS L Endereço: R DO COMERCIO 1533 Bairro: SAO GERALDO (…" at bounding box center [687, 349] width 1375 height 699
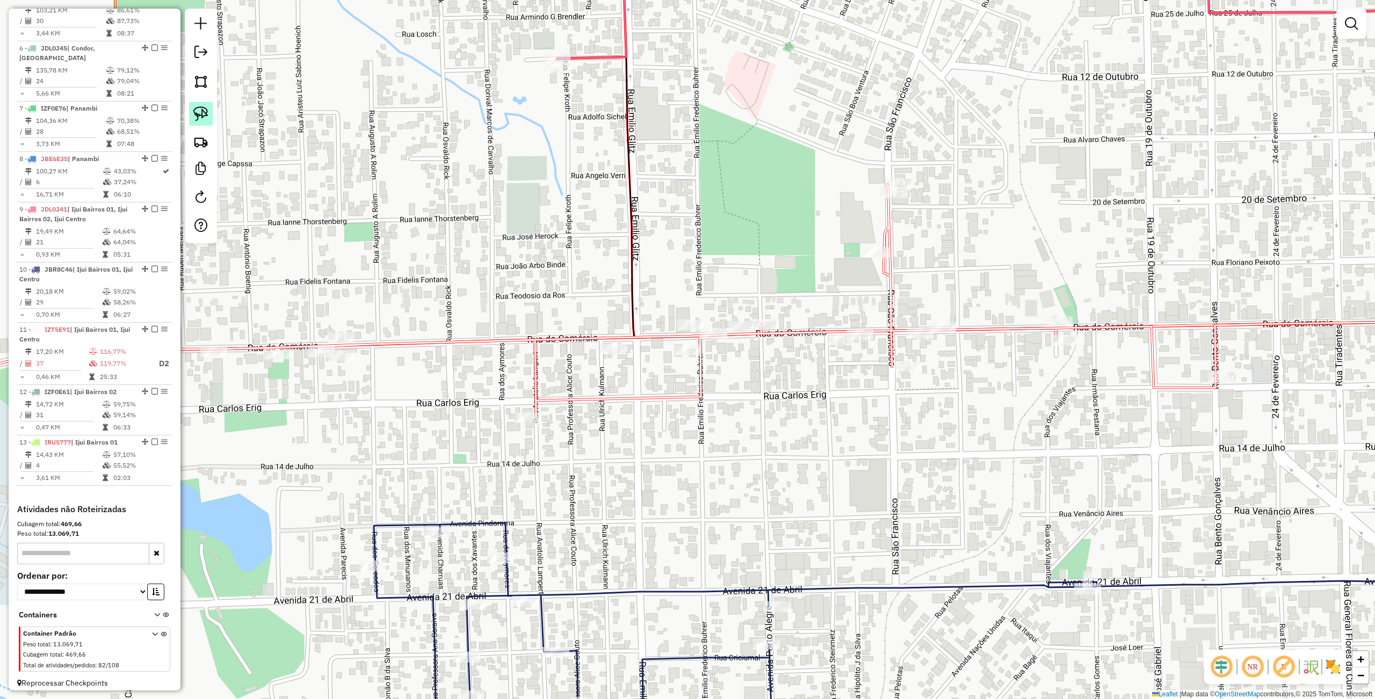
click at [203, 120] on img at bounding box center [200, 113] width 15 height 15
drag, startPoint x: 694, startPoint y: 394, endPoint x: 722, endPoint y: 374, distance: 34.6
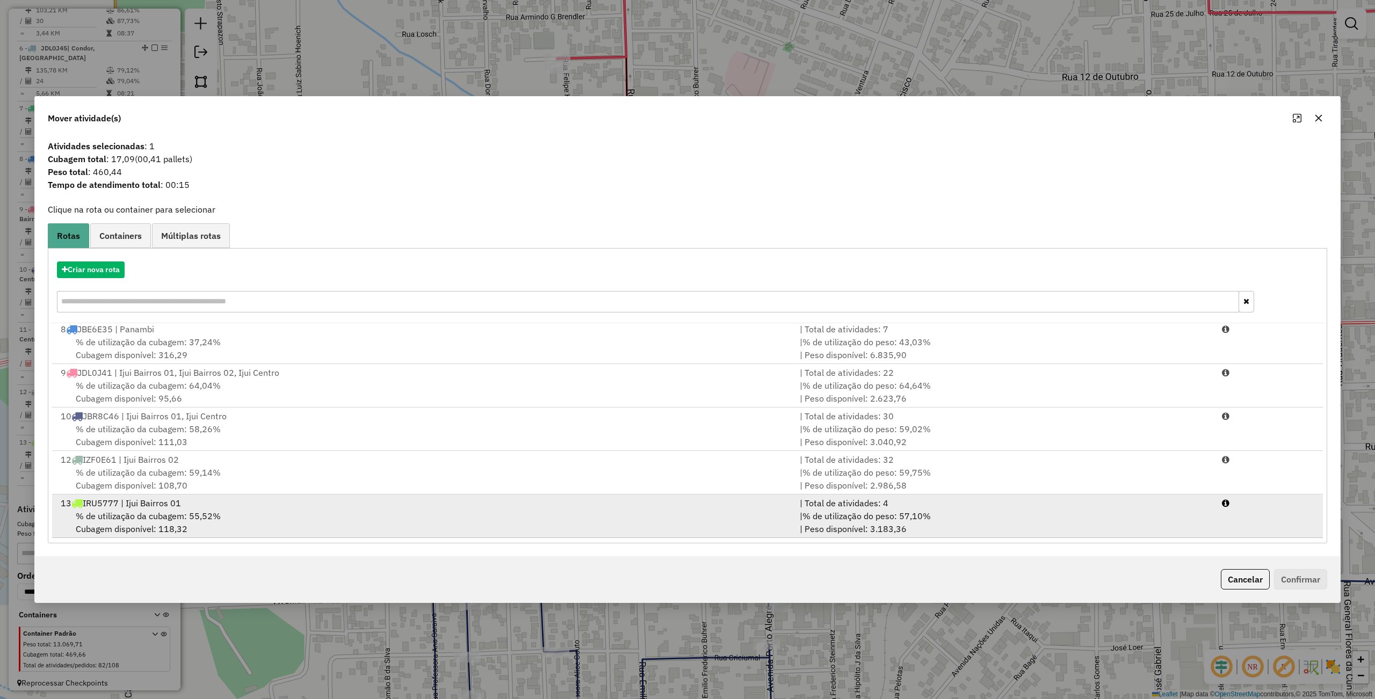
click at [333, 511] on div "% de utilização da cubagem: 55,52% Cubagem disponível: 118,32" at bounding box center [423, 523] width 739 height 26
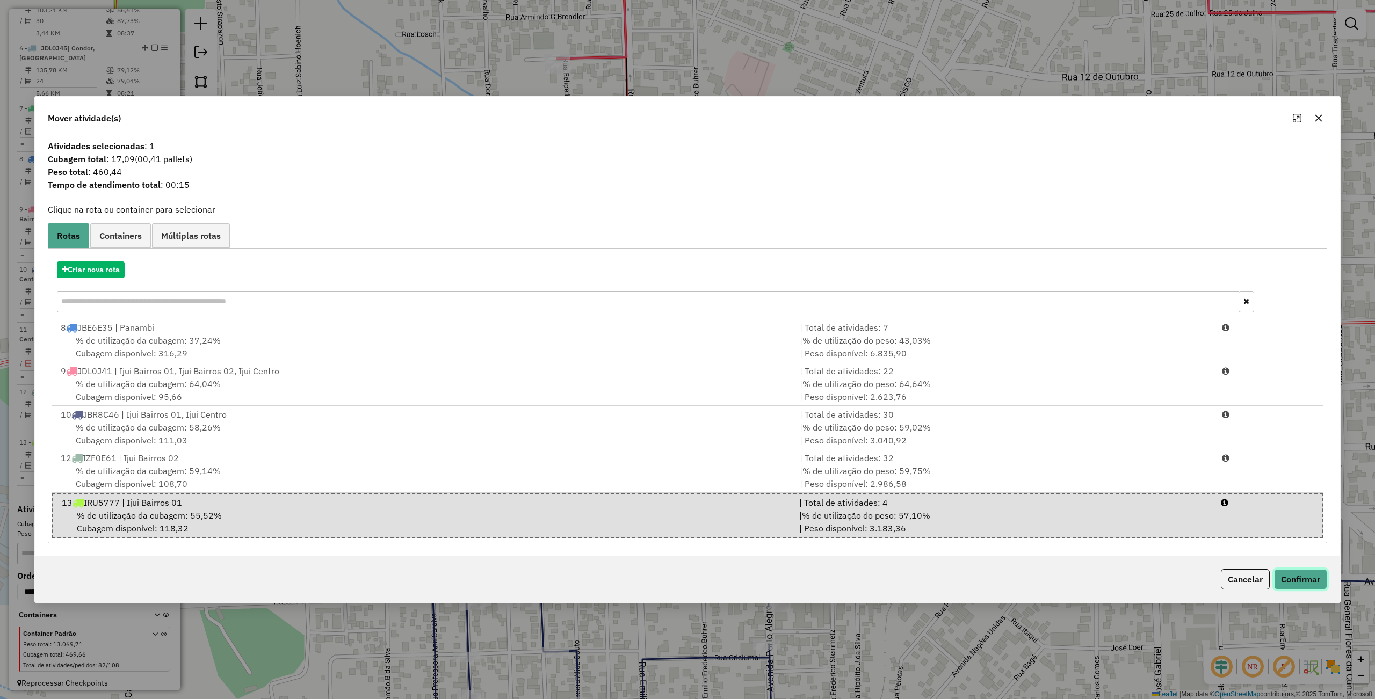
click at [1306, 582] on button "Confirmar" at bounding box center [1300, 579] width 53 height 20
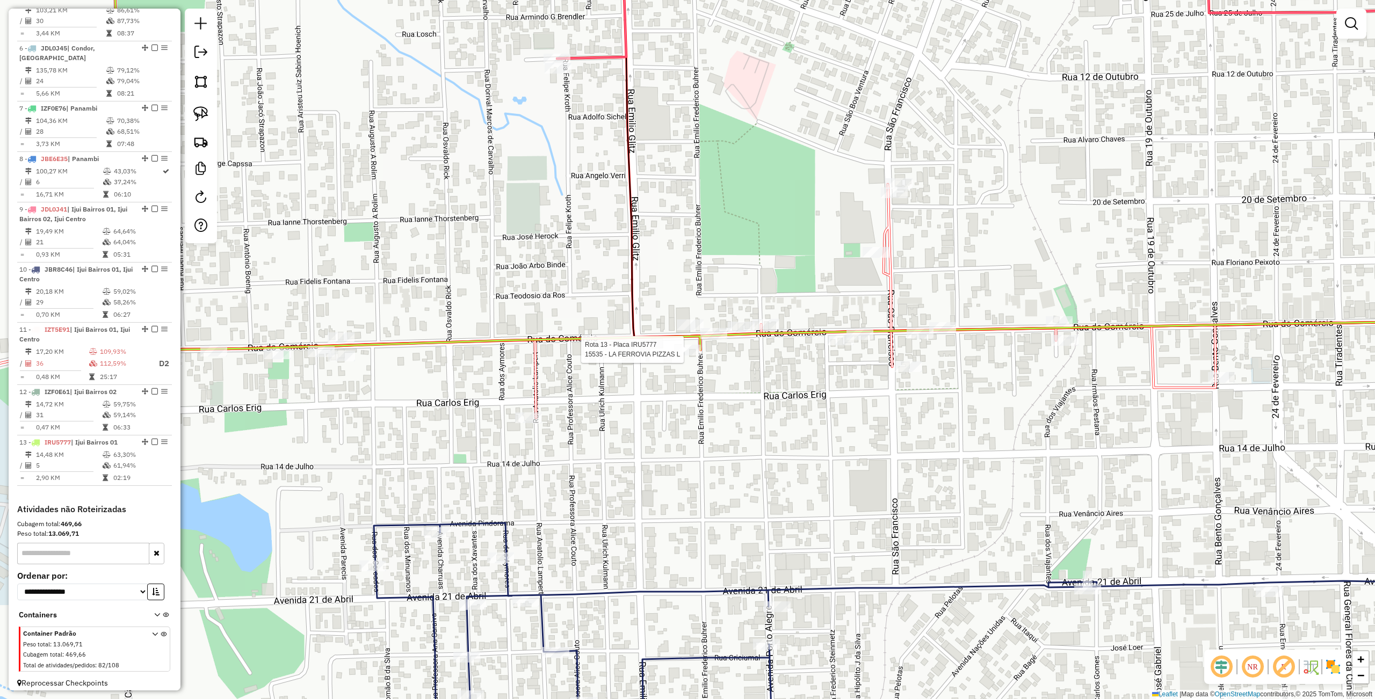
select select "**********"
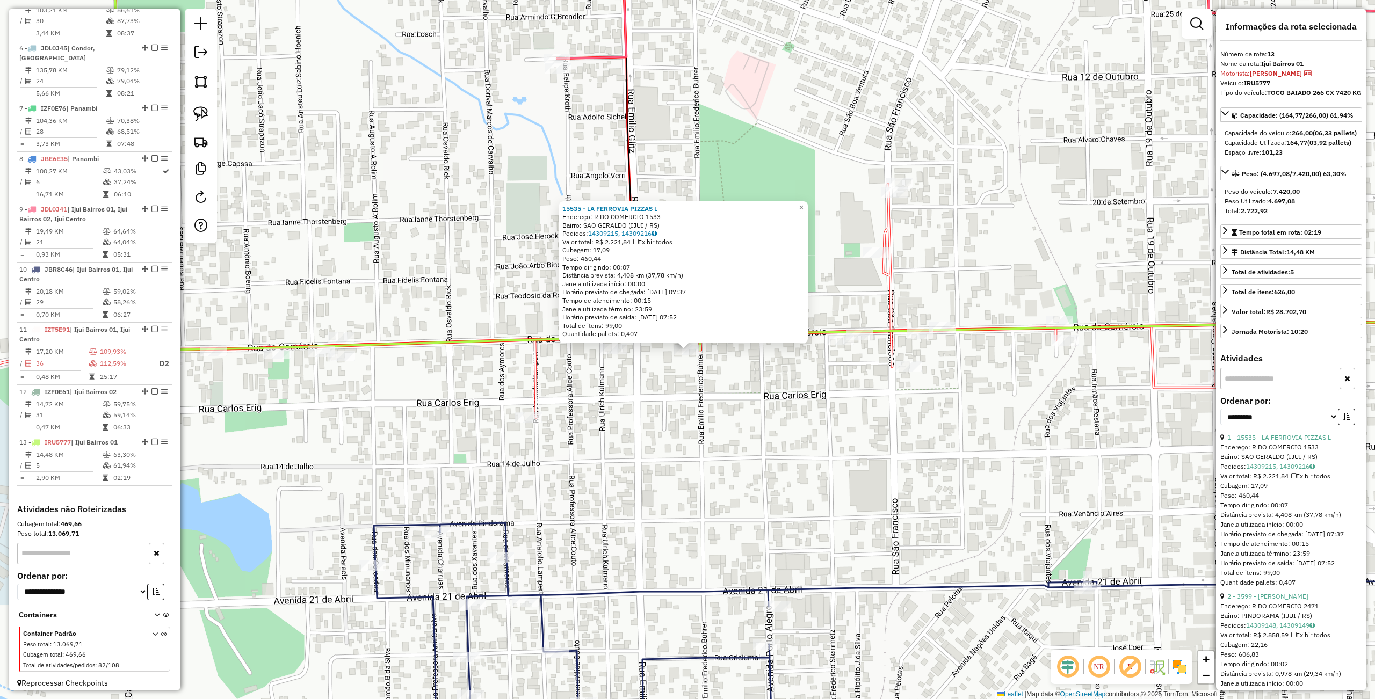
click at [743, 423] on div "Rota 13 - Placa IRU5777 15535 - LA FERROVIA PIZZAS L 15535 - LA FERROVIA PIZZAS…" at bounding box center [687, 349] width 1375 height 699
click at [847, 346] on div at bounding box center [841, 341] width 27 height 11
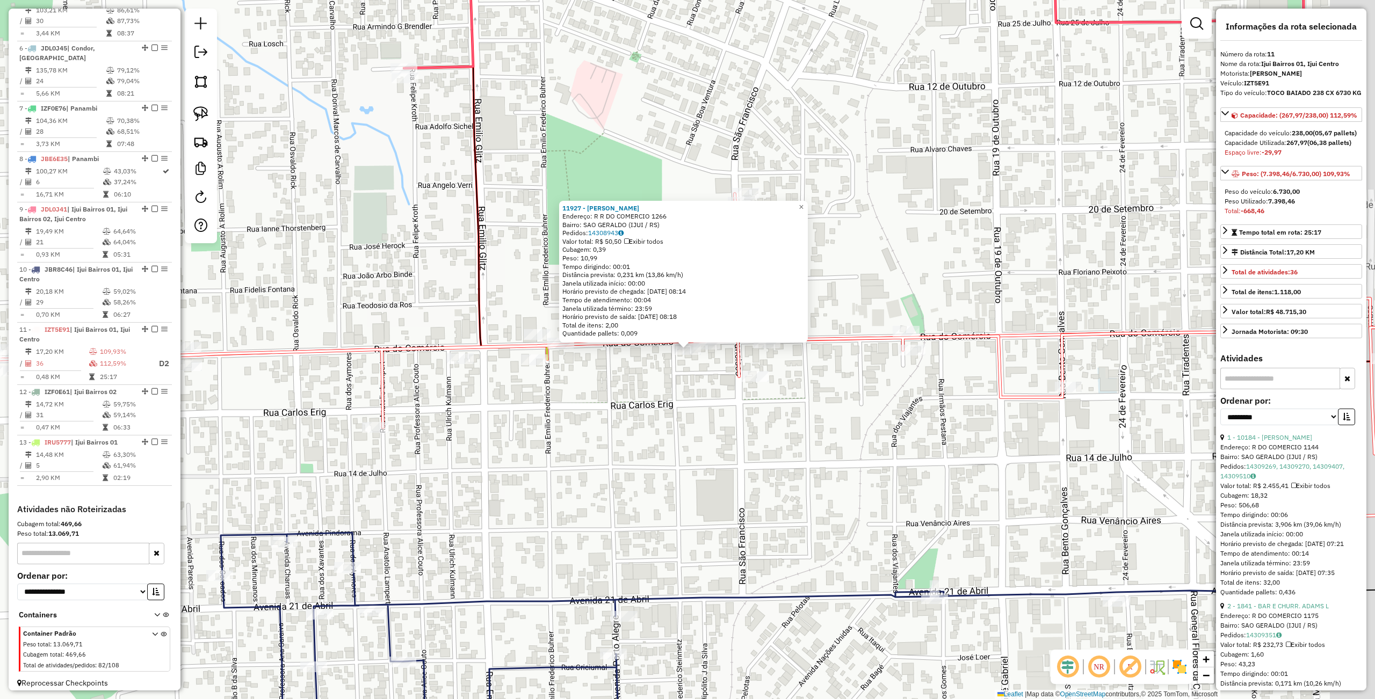
click at [647, 473] on div "11927 - FABIO ROSA DA SILVA Endereço: R R DO COMERCIO 1266 Bairro: SAO GERALDO …" at bounding box center [687, 349] width 1375 height 699
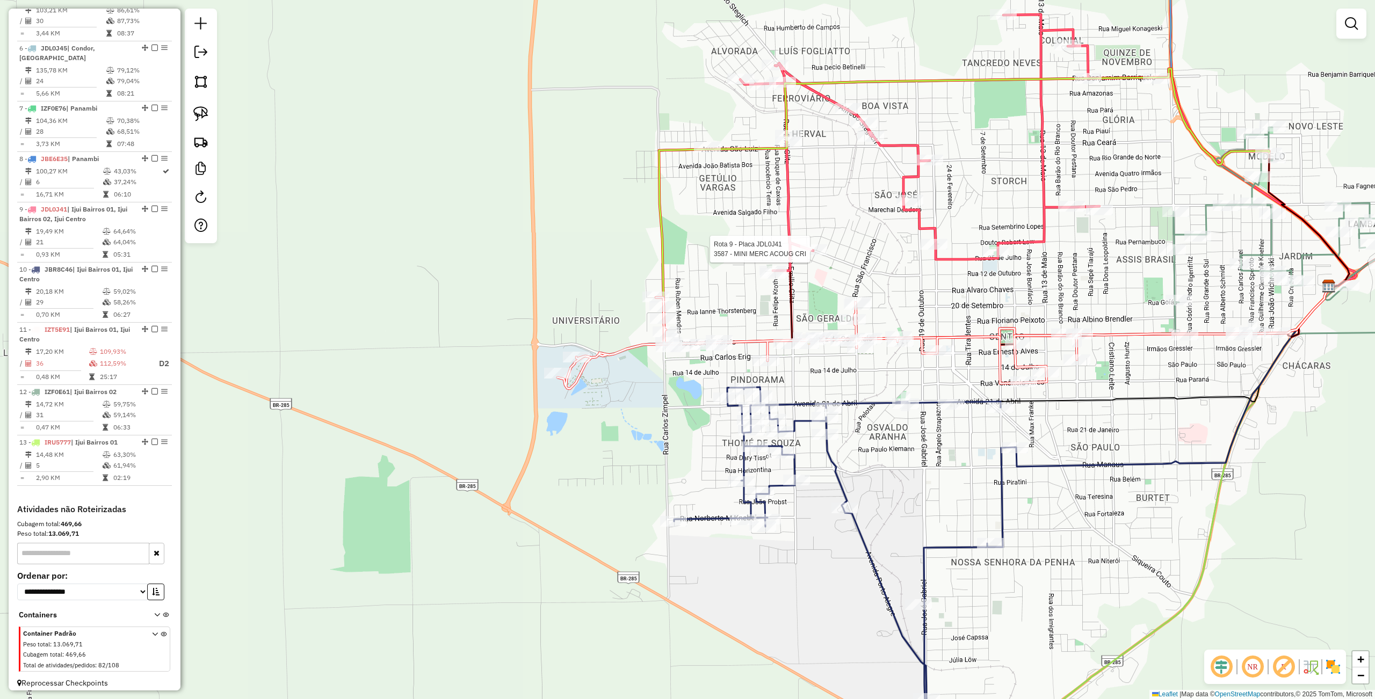
click at [817, 255] on div at bounding box center [813, 249] width 27 height 11
select select "**********"
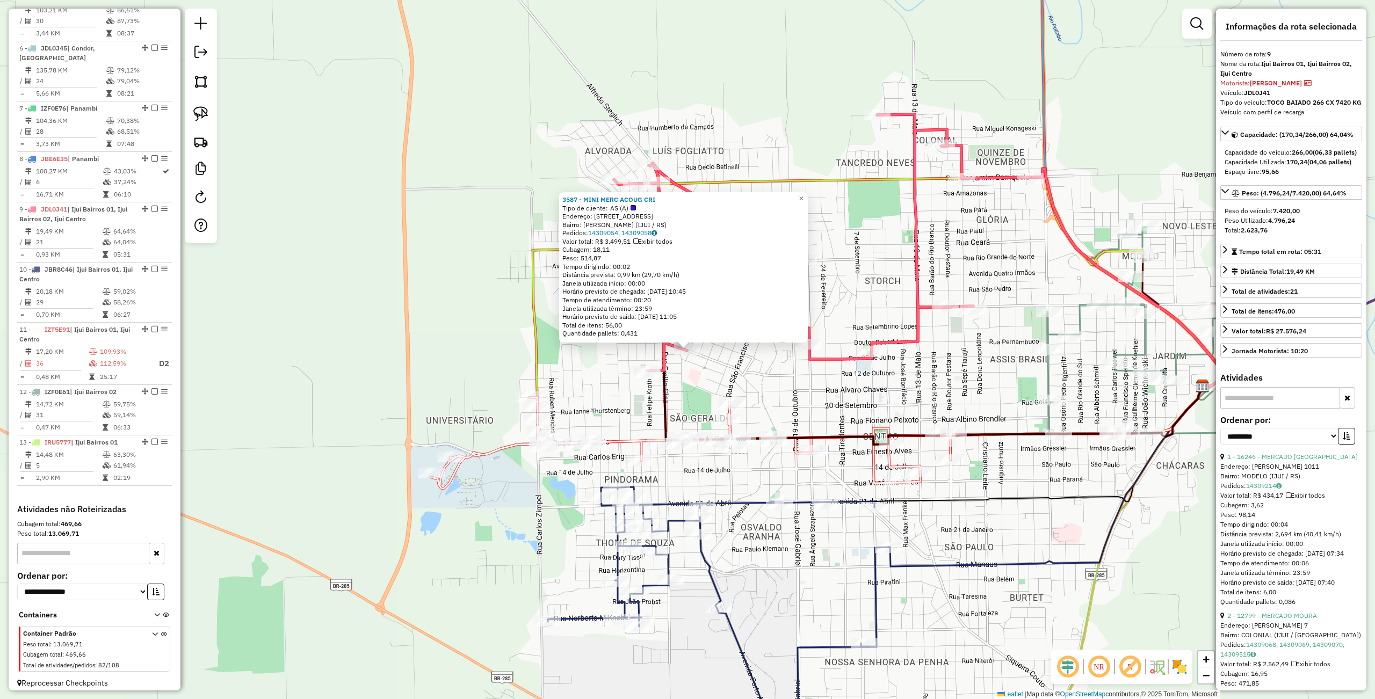
click at [854, 389] on div "3587 - MINI MERC ACOUG CRI Tipo de cliente: AS (A) Endereço: [STREET_ADDRESS] P…" at bounding box center [687, 349] width 1375 height 699
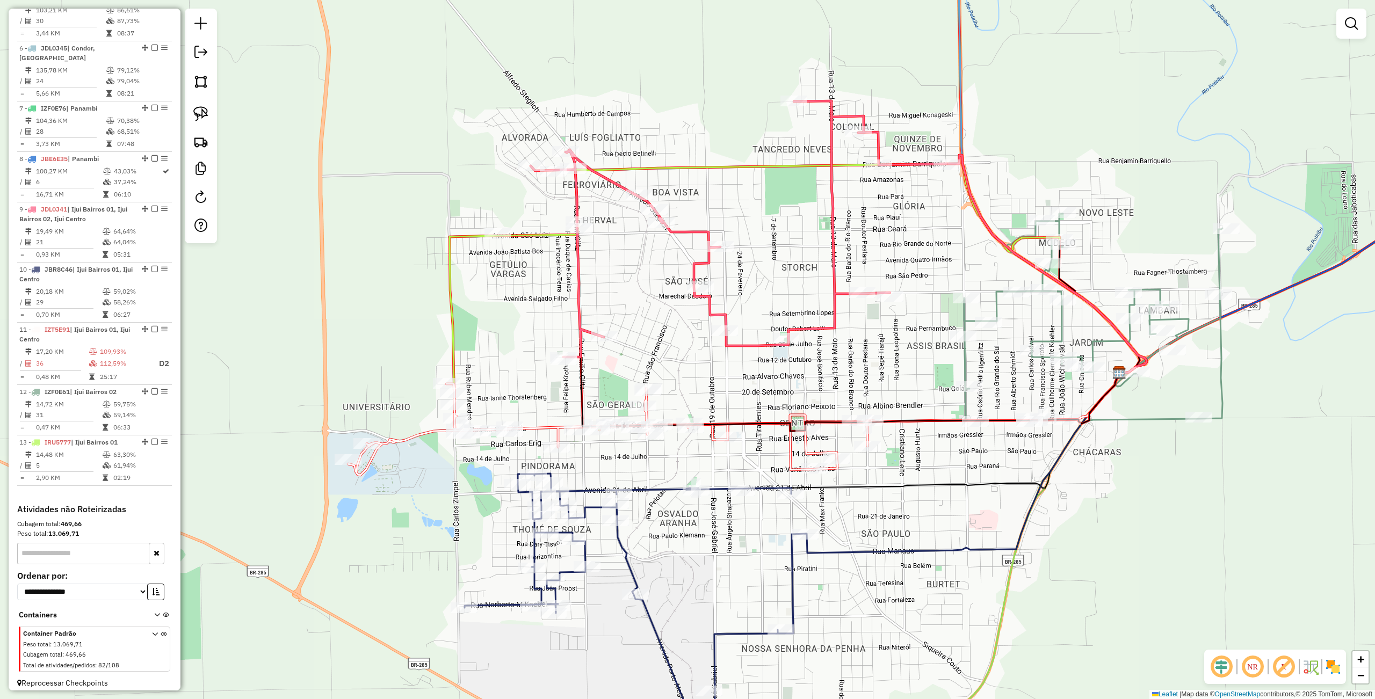
drag, startPoint x: 960, startPoint y: 351, endPoint x: 876, endPoint y: 338, distance: 84.8
click at [876, 338] on div "Janela de atendimento Grade de atendimento Capacidade Transportadoras Veículos …" at bounding box center [687, 349] width 1375 height 699
click at [207, 117] on img at bounding box center [200, 113] width 15 height 15
click at [977, 295] on div "Rota 12 - Placa IZF0E61 17410 - MERCADO CARRETEIRO Janela de atendimento Grade …" at bounding box center [687, 349] width 1375 height 699
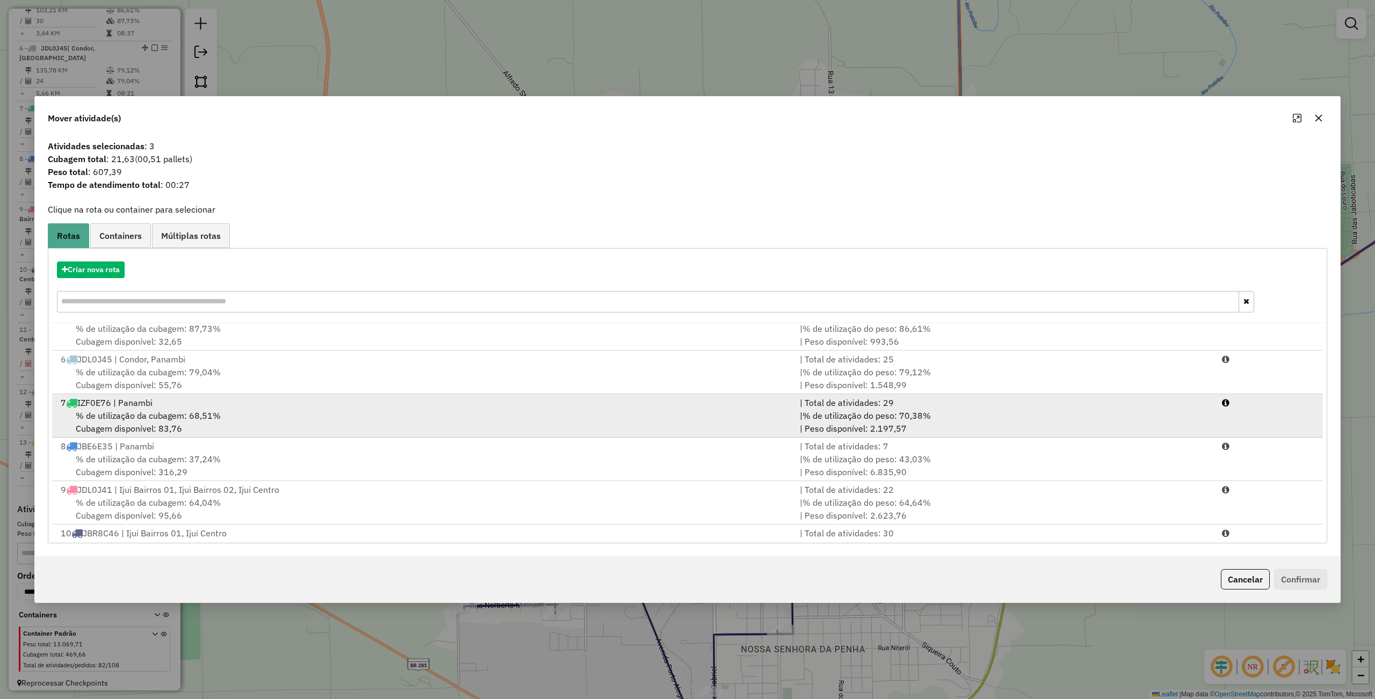
scroll to position [215, 0]
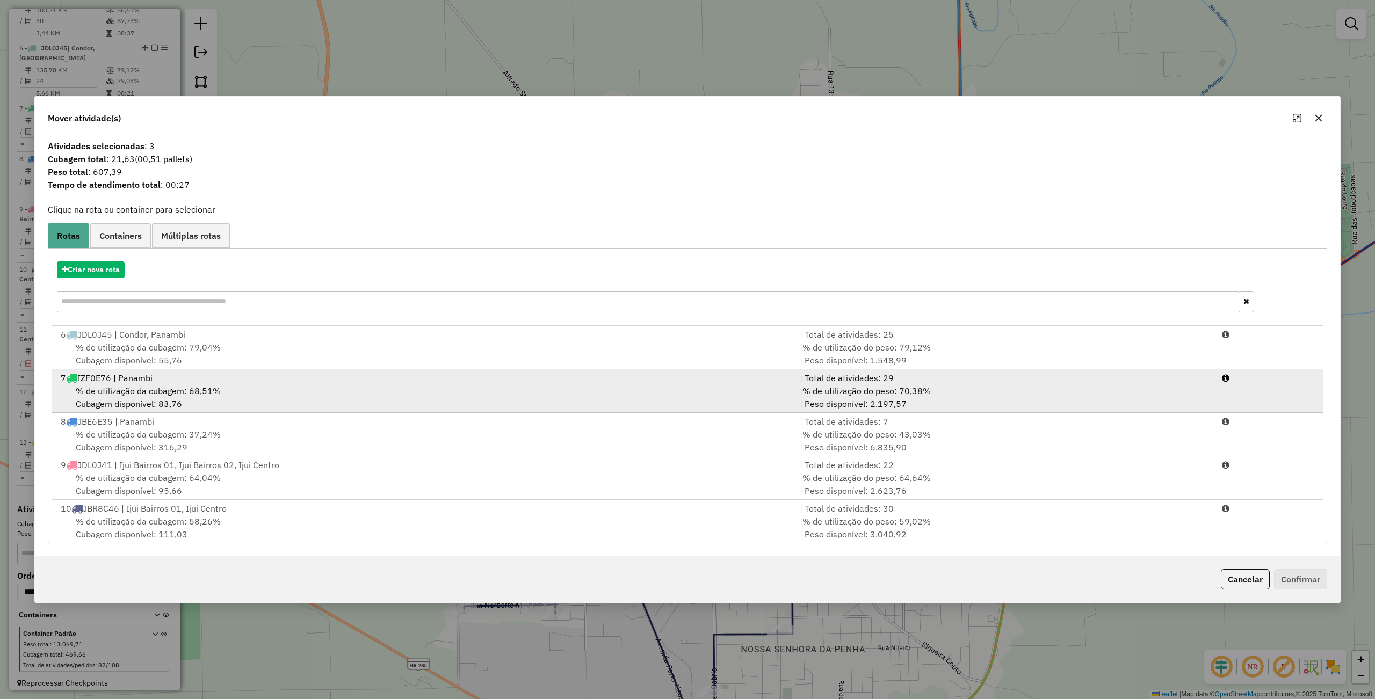
click at [264, 469] on div "9 JDL0J41 | Ijui Bairros 01, Ijui Bairros 02, Ijui Centro" at bounding box center [423, 465] width 739 height 13
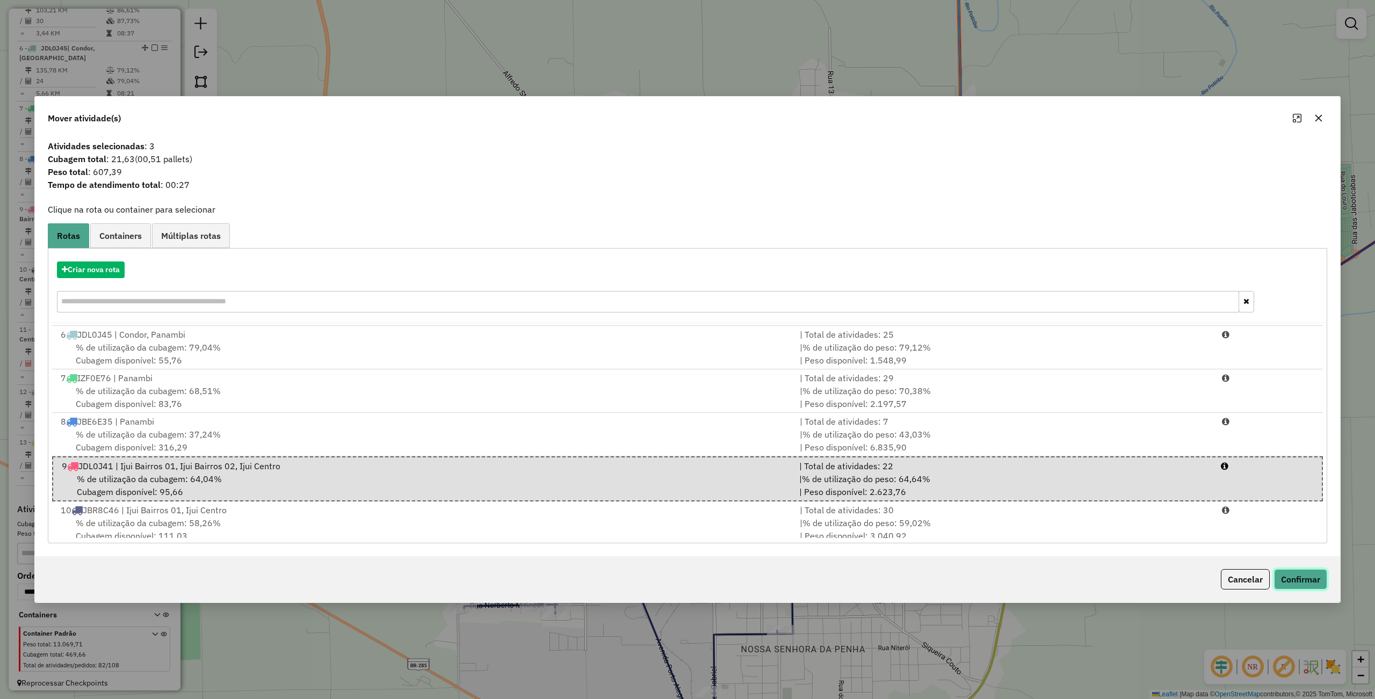
click at [1292, 578] on button "Confirmar" at bounding box center [1300, 579] width 53 height 20
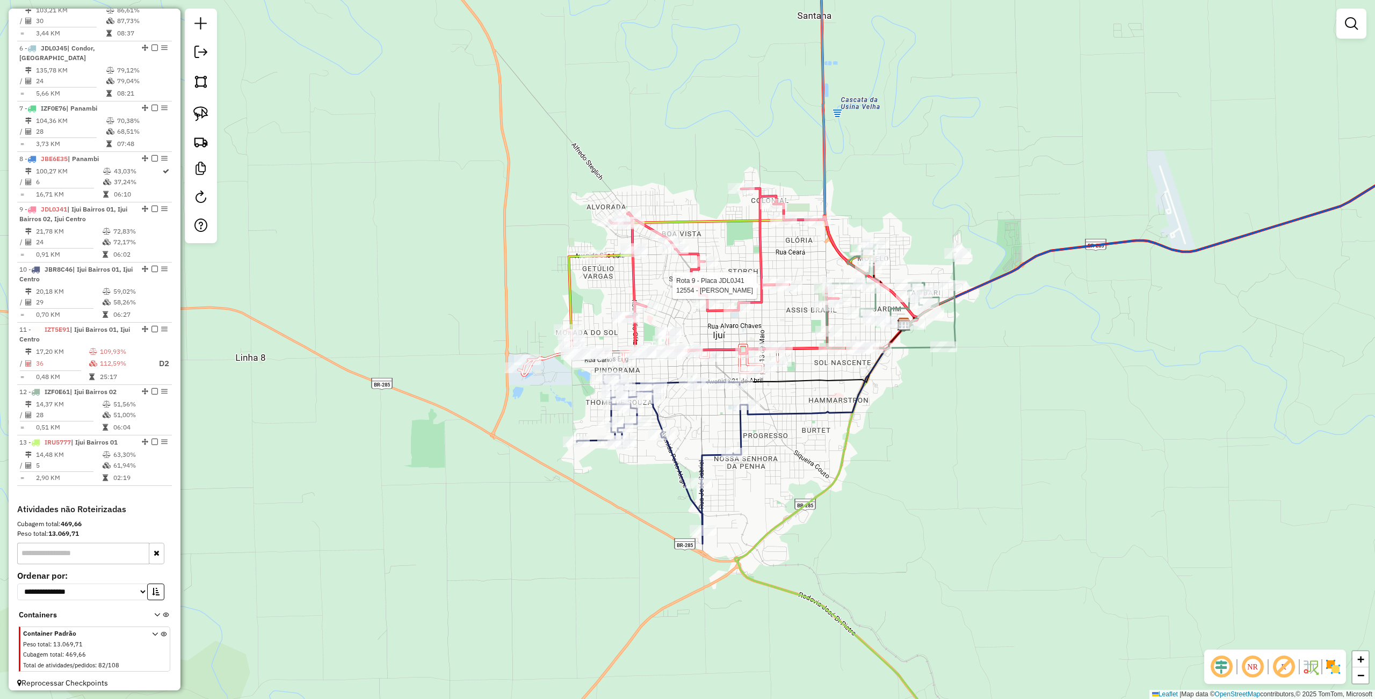
select select "**********"
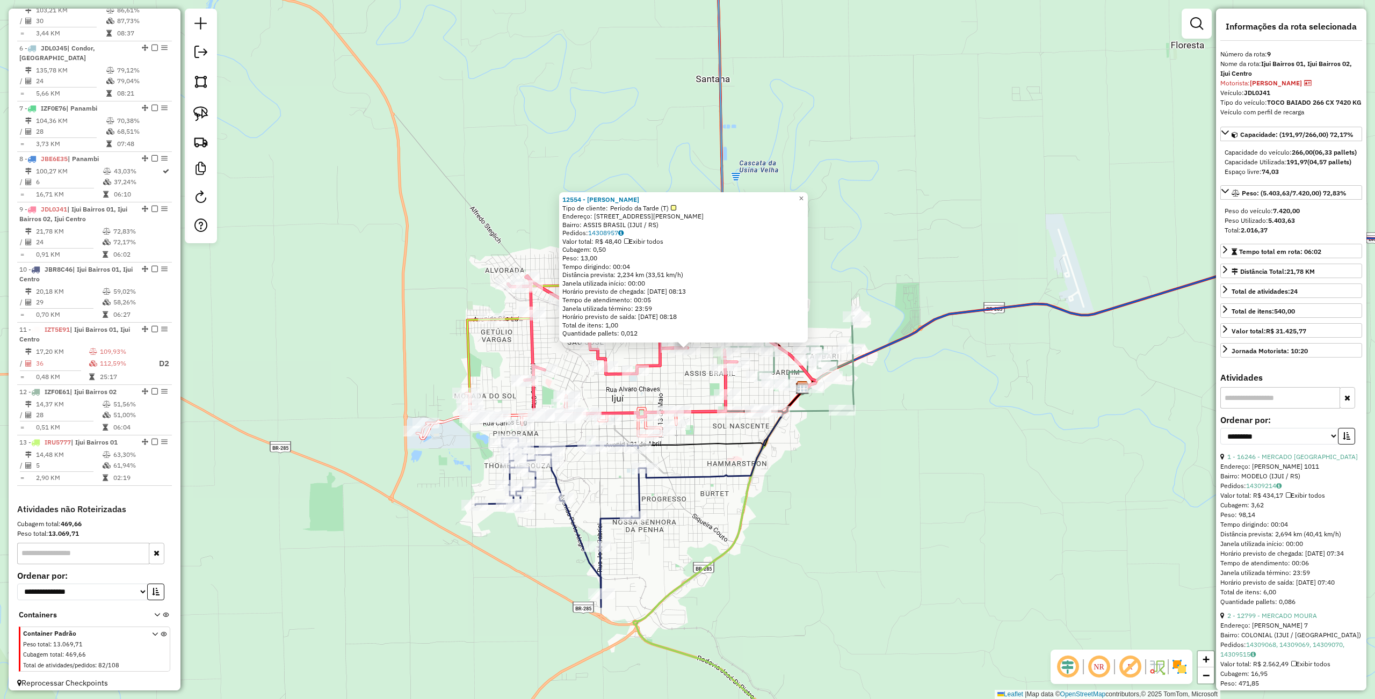
click at [927, 465] on div "12554 - [PERSON_NAME] D Tipo de cliente: Período da Tarde (T) Endereço: R [PERS…" at bounding box center [687, 349] width 1375 height 699
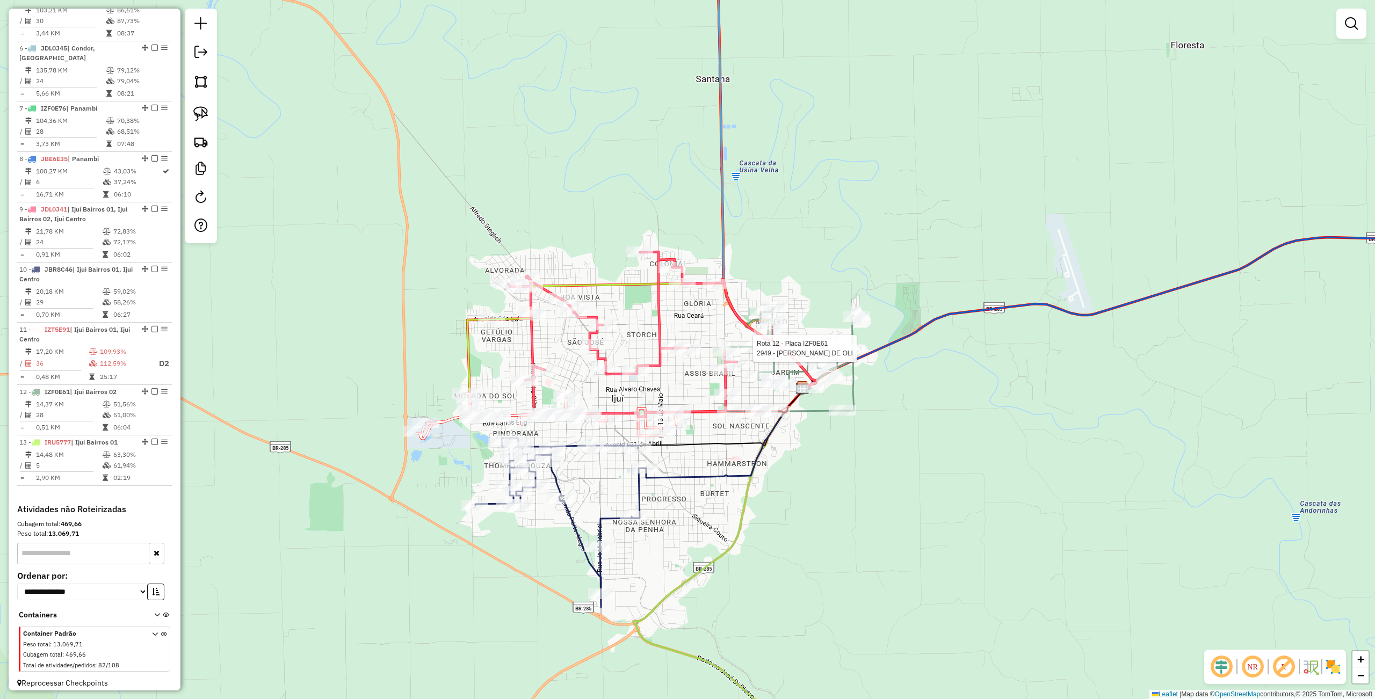
select select "**********"
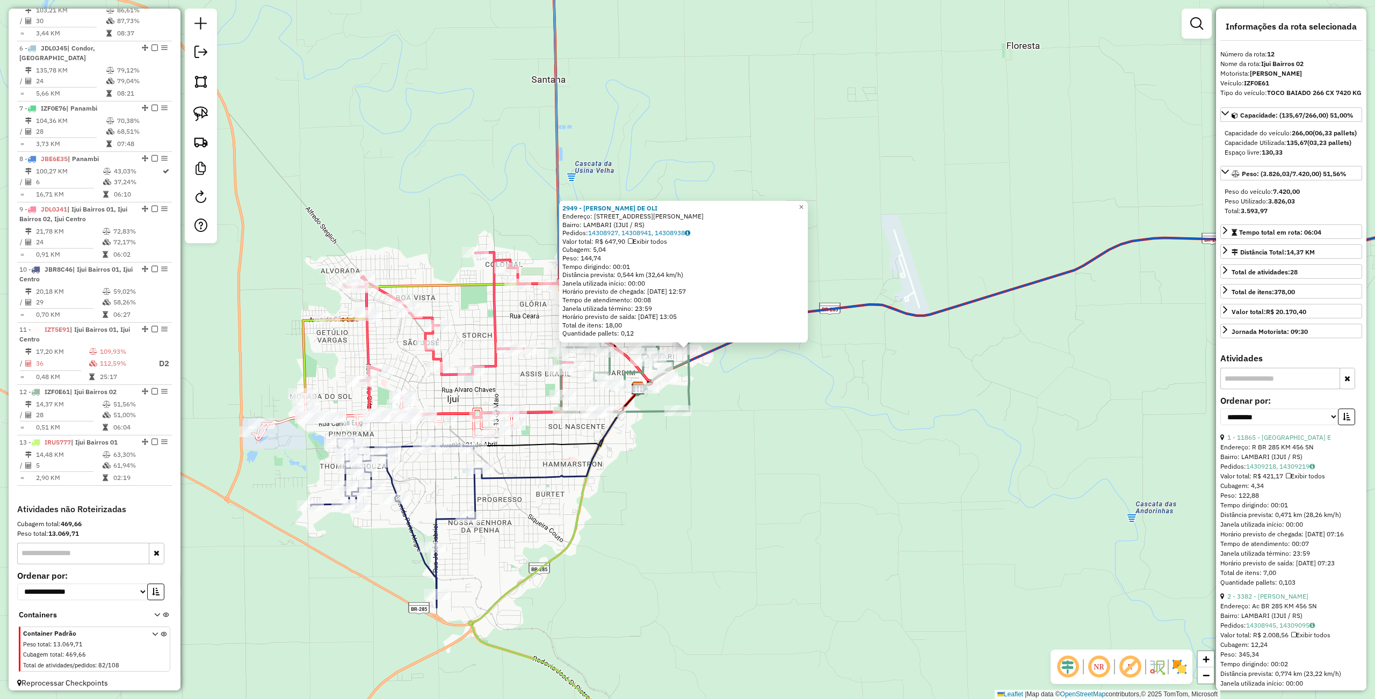
click at [894, 488] on div "2949 - SIRLEI FATIMA DE OLI Endereço: R HERMAN WASSERMANN 143 Bairro: LAMBARI (…" at bounding box center [687, 349] width 1375 height 699
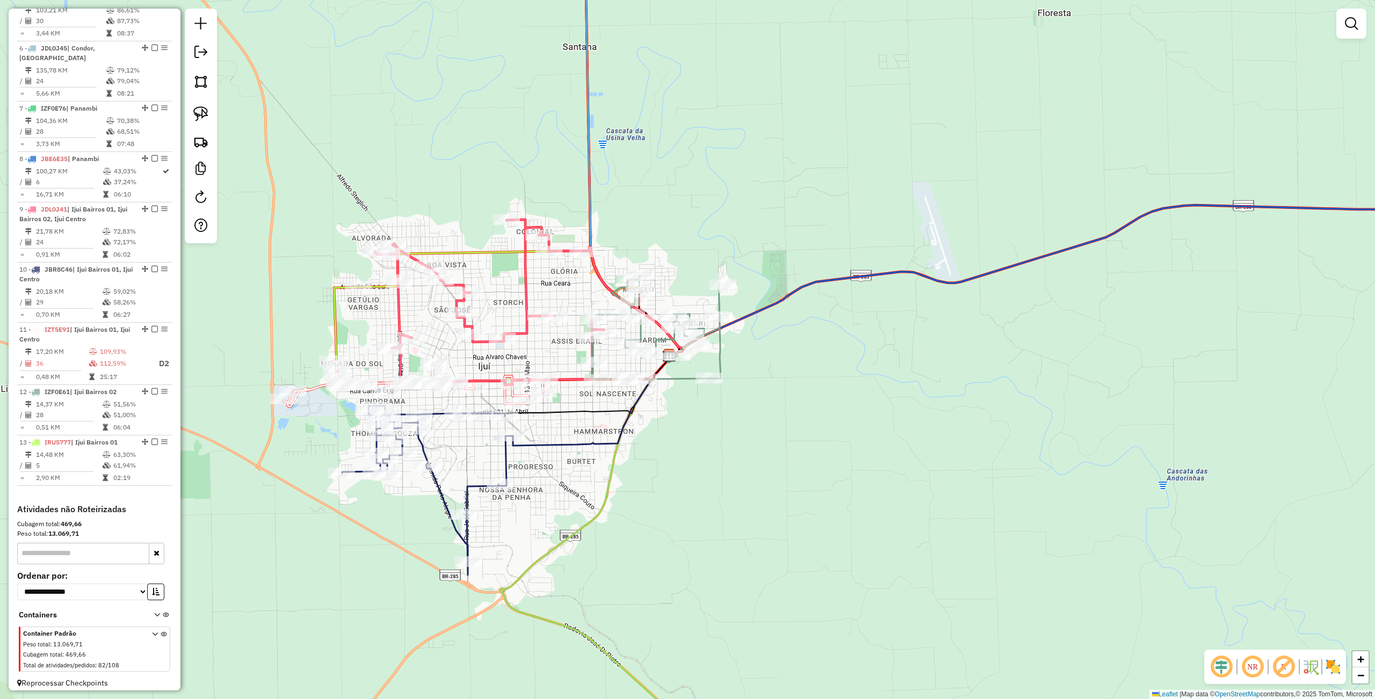
drag, startPoint x: 797, startPoint y: 482, endPoint x: 796, endPoint y: 462, distance: 19.9
click at [823, 467] on div "Janela de atendimento Grade de atendimento Capacidade Transportadoras Veículos …" at bounding box center [687, 349] width 1375 height 699
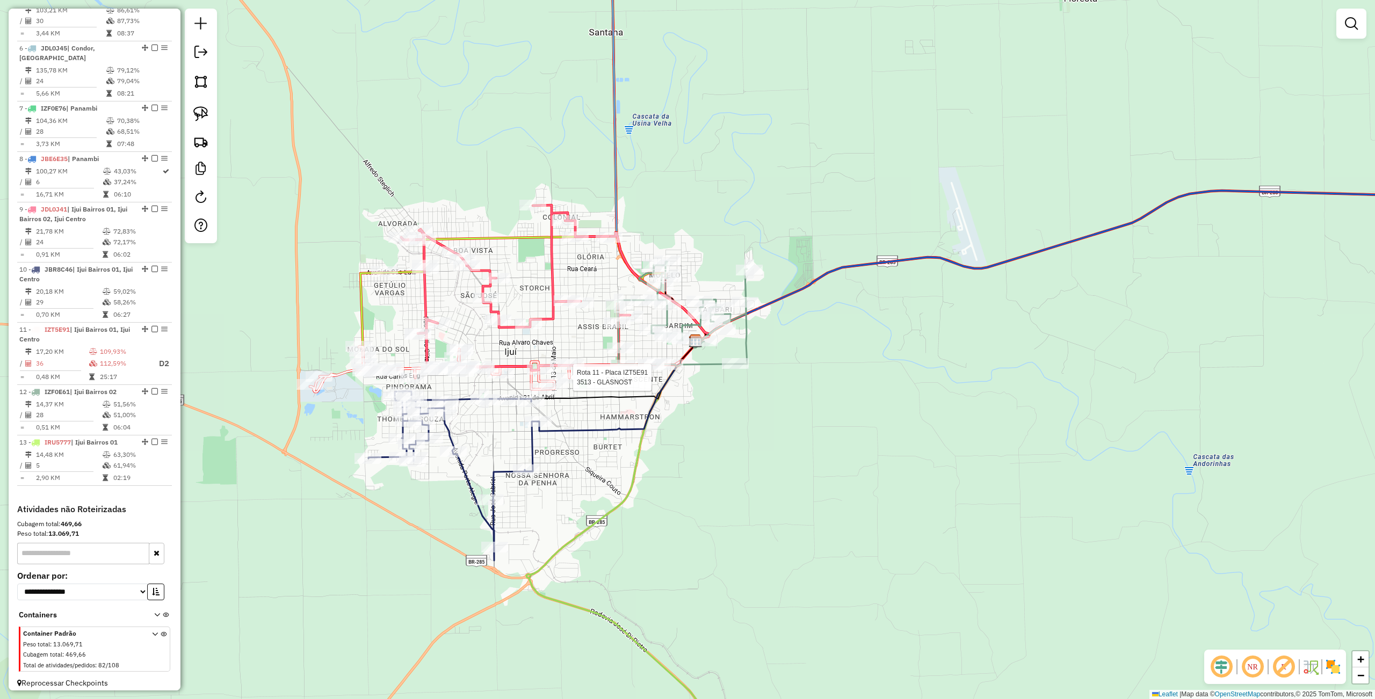
select select "**********"
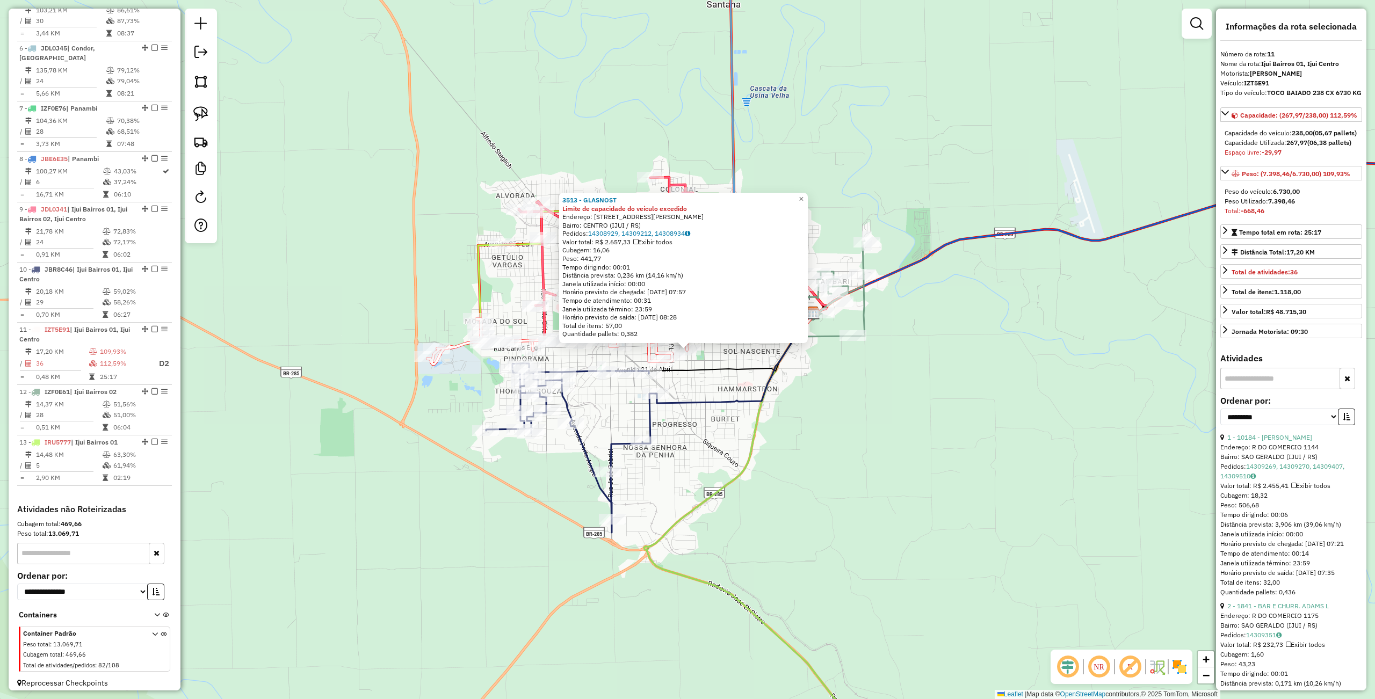
click at [791, 482] on div "3513 - GLASNOST Limite de capacidade do veículo excedido Endereço: DR PESTANA 2…" at bounding box center [687, 349] width 1375 height 699
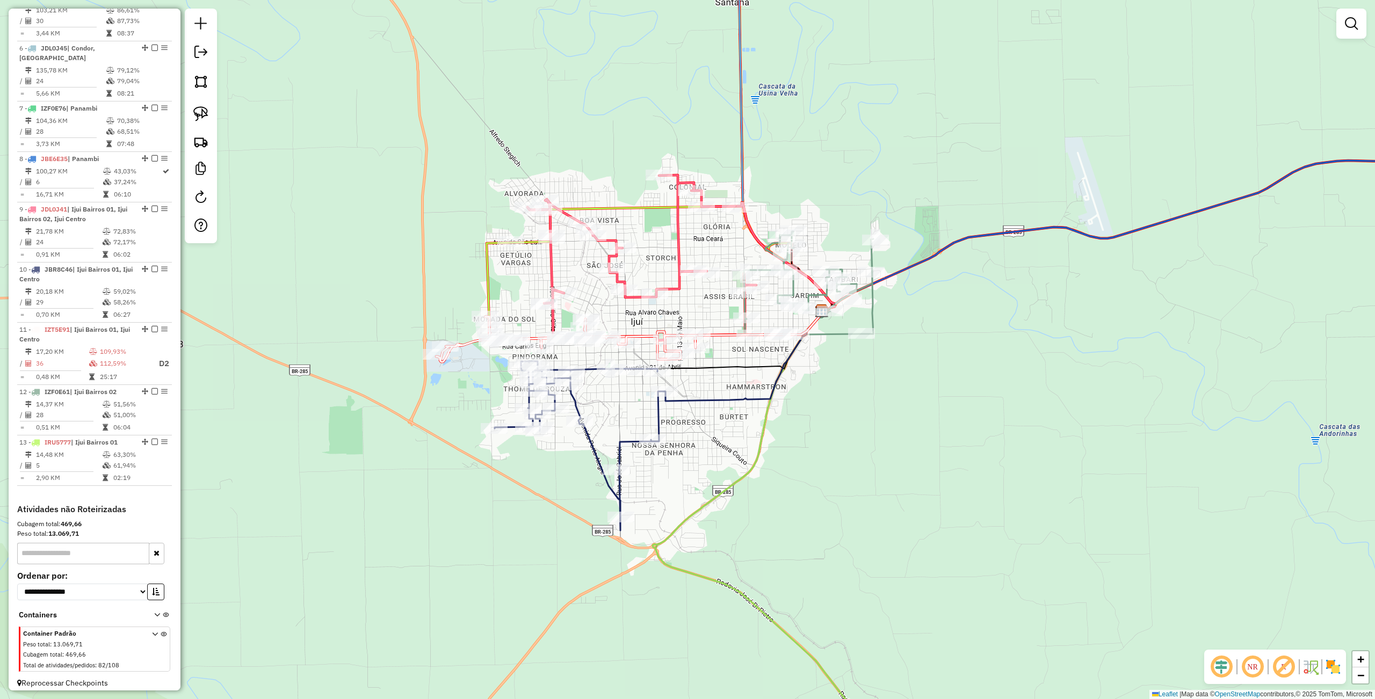
drag, startPoint x: 754, startPoint y: 473, endPoint x: 756, endPoint y: 463, distance: 10.4
click at [774, 465] on div "Janela de atendimento Grade de atendimento Capacidade Transportadoras Veículos …" at bounding box center [687, 349] width 1375 height 699
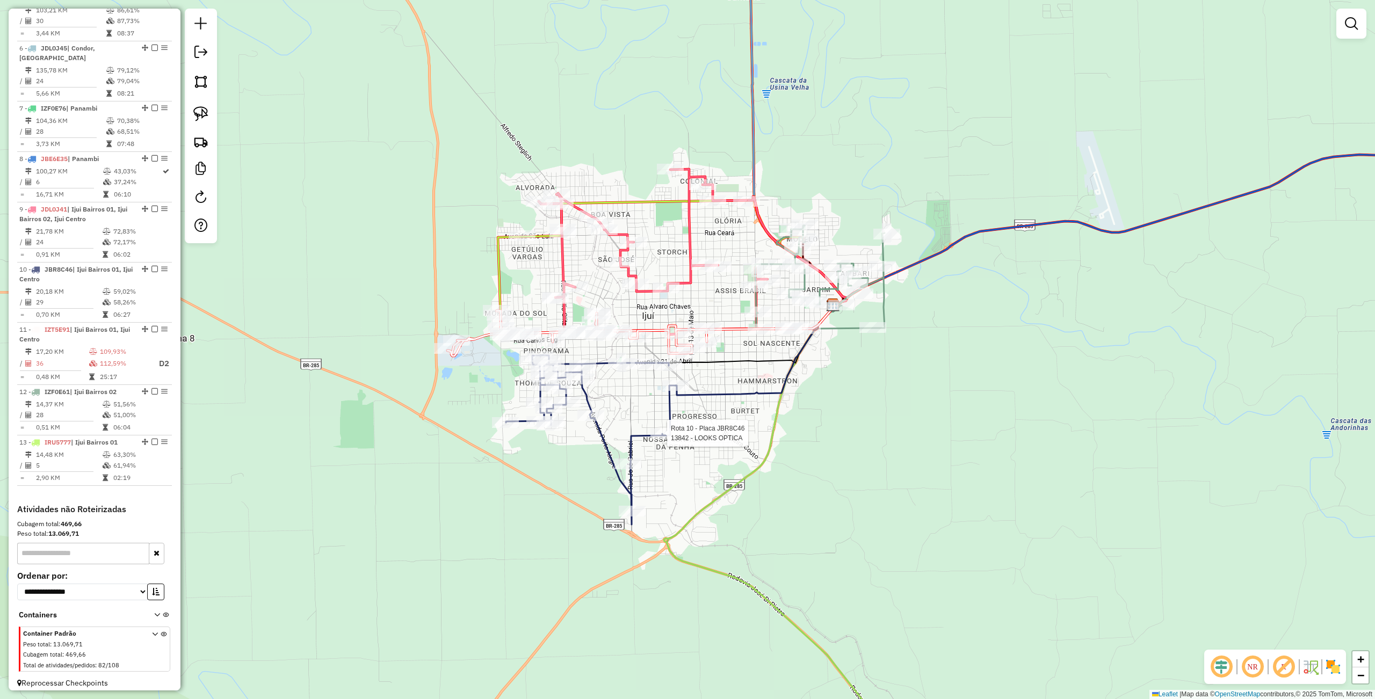
select select "**********"
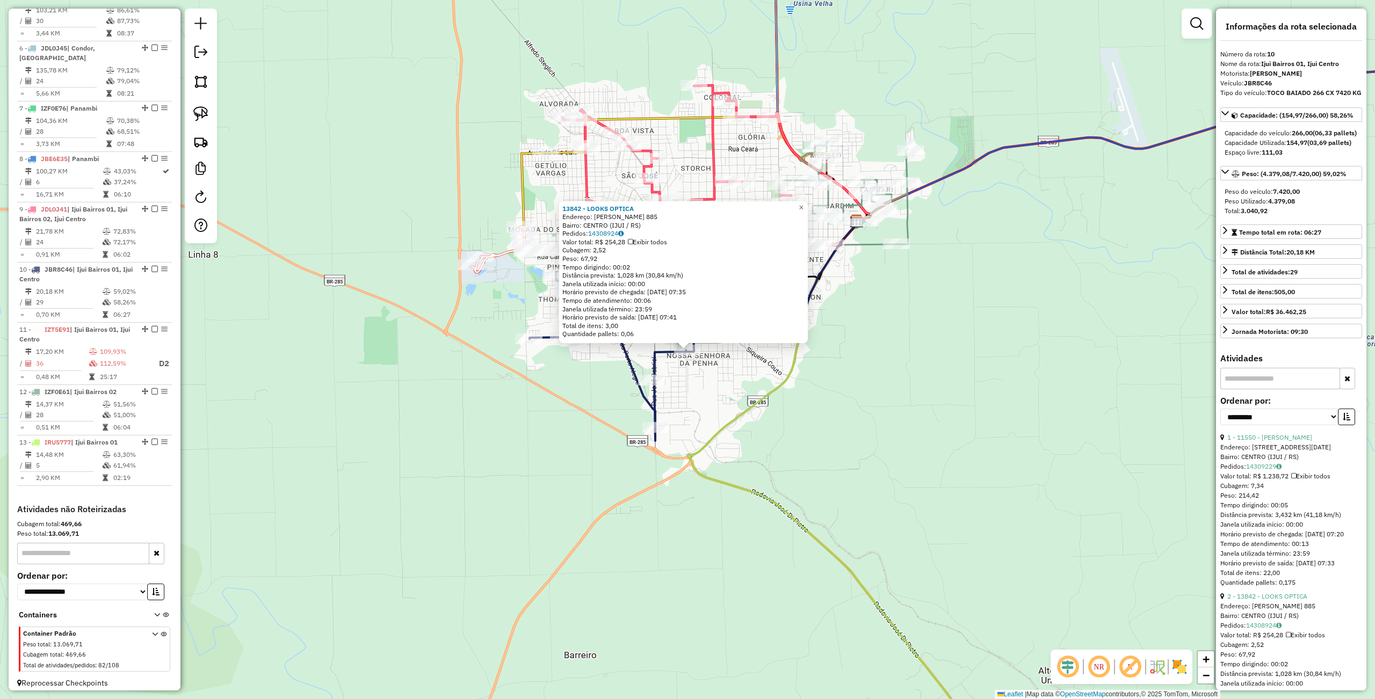
click at [680, 506] on div "13842 - LOOKS OPTICA Endereço: [PERSON_NAME] 885 Bairro: CENTRO (IJUI / RS) Ped…" at bounding box center [687, 349] width 1375 height 699
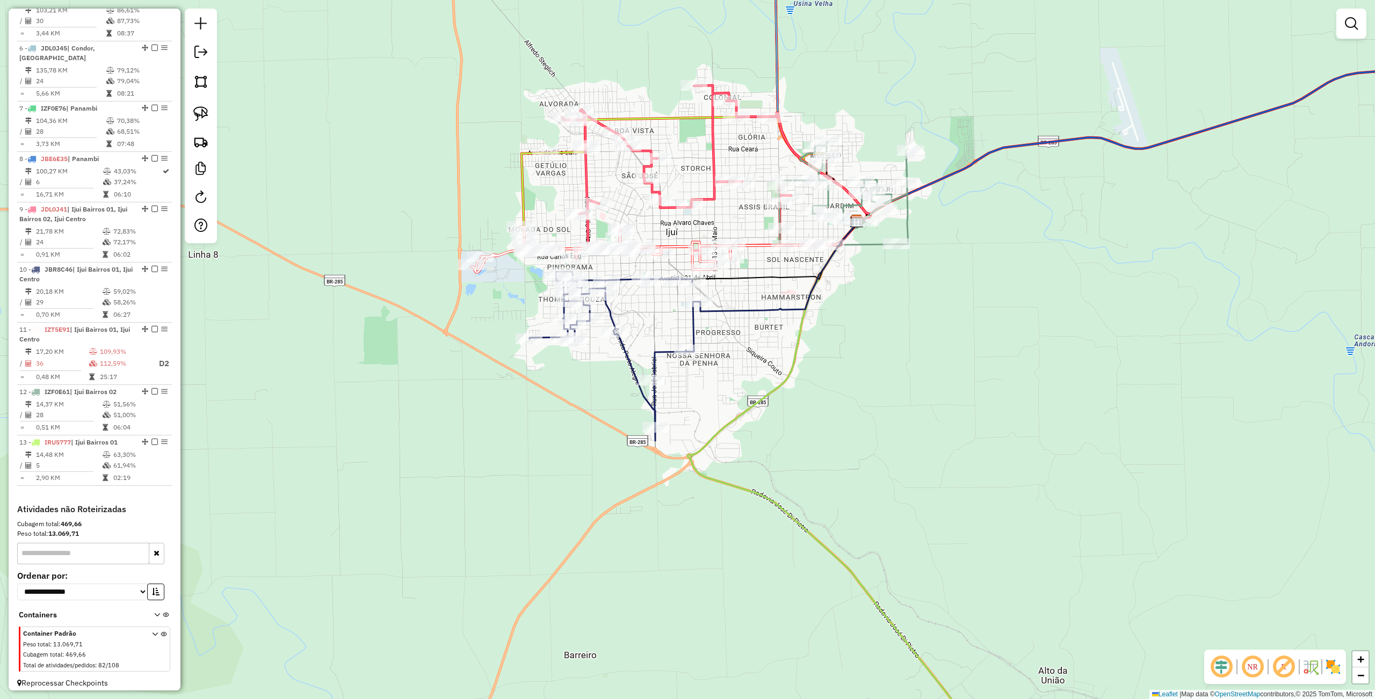
drag, startPoint x: 770, startPoint y: 546, endPoint x: 729, endPoint y: 422, distance: 131.1
click at [763, 577] on div "Janela de atendimento Grade de atendimento Capacidade Transportadoras Veículos …" at bounding box center [687, 349] width 1375 height 699
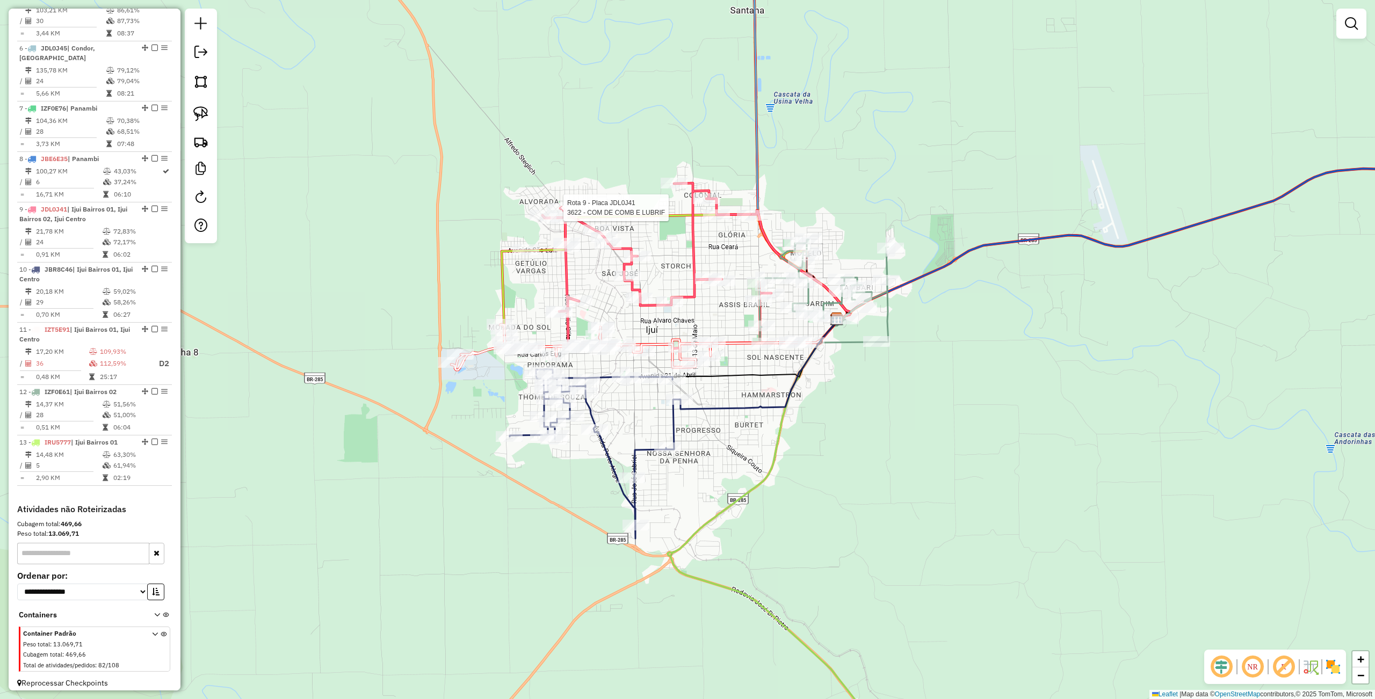
select select "**********"
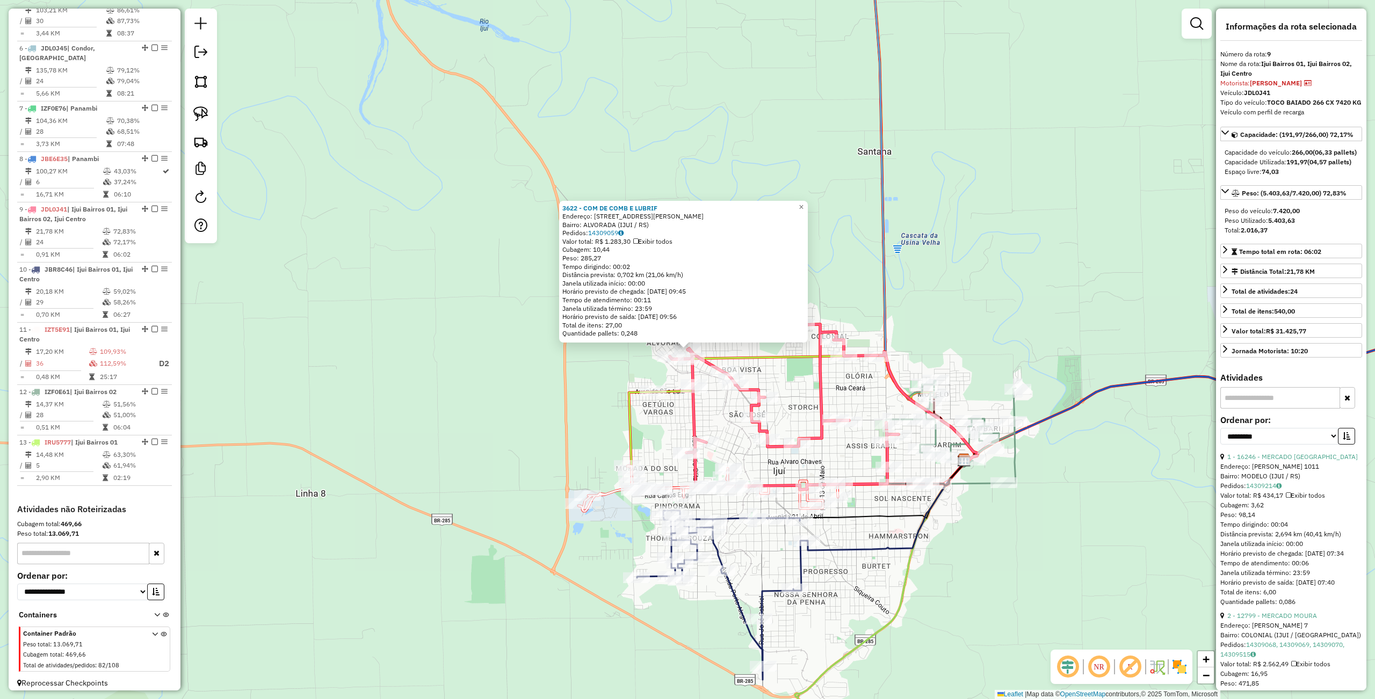
click at [484, 441] on div "3622 - COM DE COMB E LUBRIF Endereço: R ALFREDO STEGLISCH SOBRINHO 1230 Bairro:…" at bounding box center [687, 349] width 1375 height 699
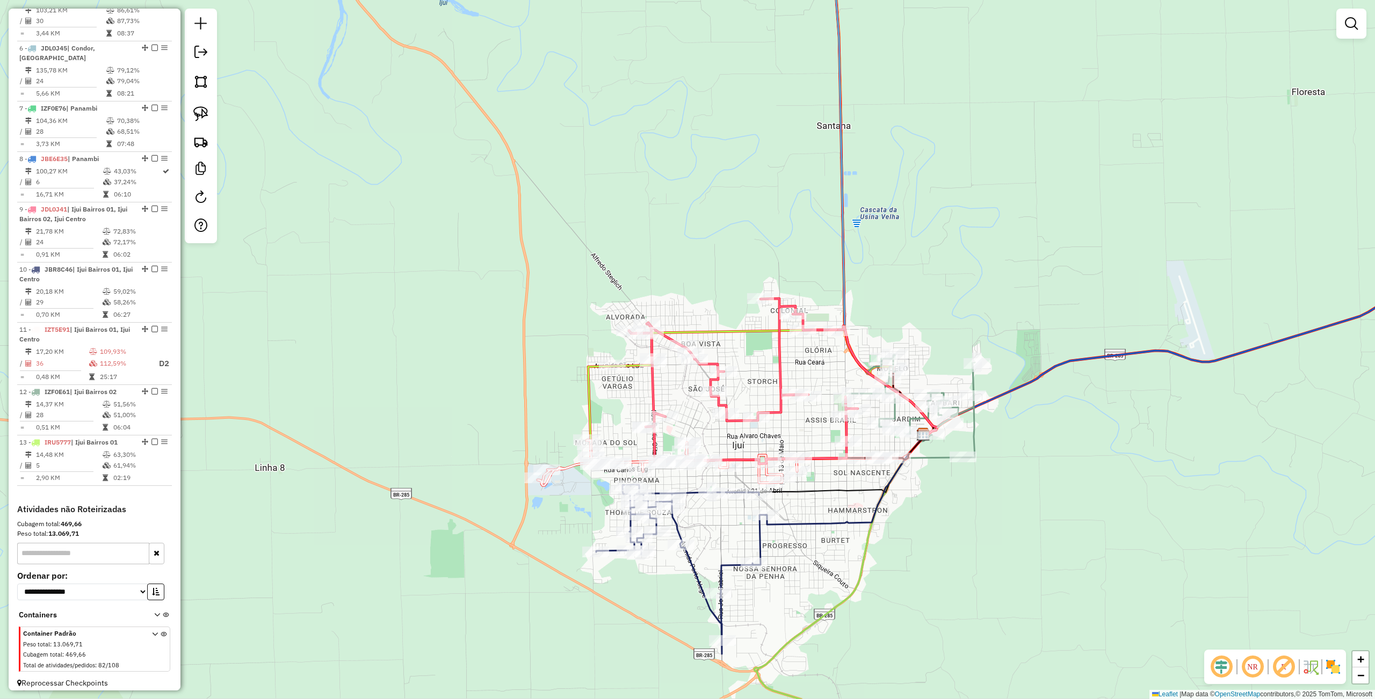
drag, startPoint x: 761, startPoint y: 462, endPoint x: 720, endPoint y: 436, distance: 48.3
click at [720, 436] on div "Janela de atendimento Grade de atendimento Capacidade Transportadoras Veículos …" at bounding box center [687, 349] width 1375 height 699
select select "**********"
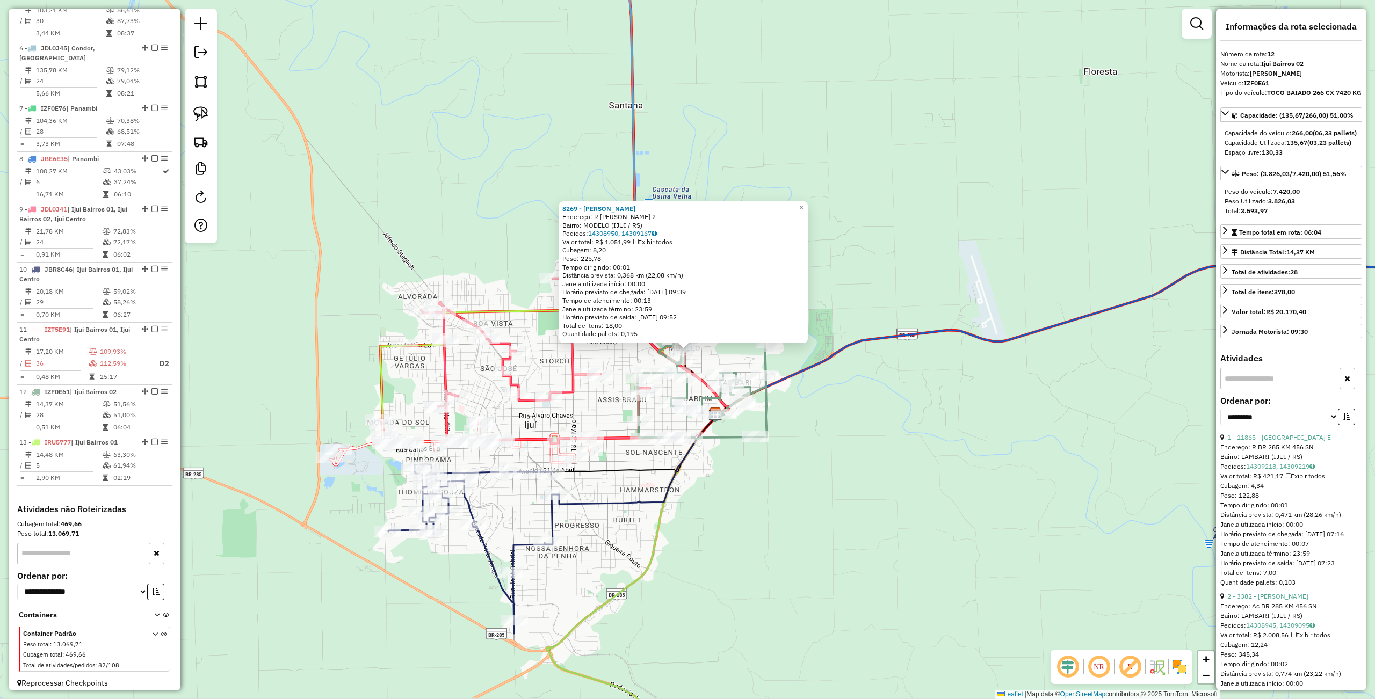
drag, startPoint x: 830, startPoint y: 547, endPoint x: 776, endPoint y: 542, distance: 53.9
click at [830, 547] on div "8269 - SONIA MARIA DA SILVA Endereço: R JOHANN GRITSCH 2 Bairro: MODELO (IJUI /…" at bounding box center [687, 349] width 1375 height 699
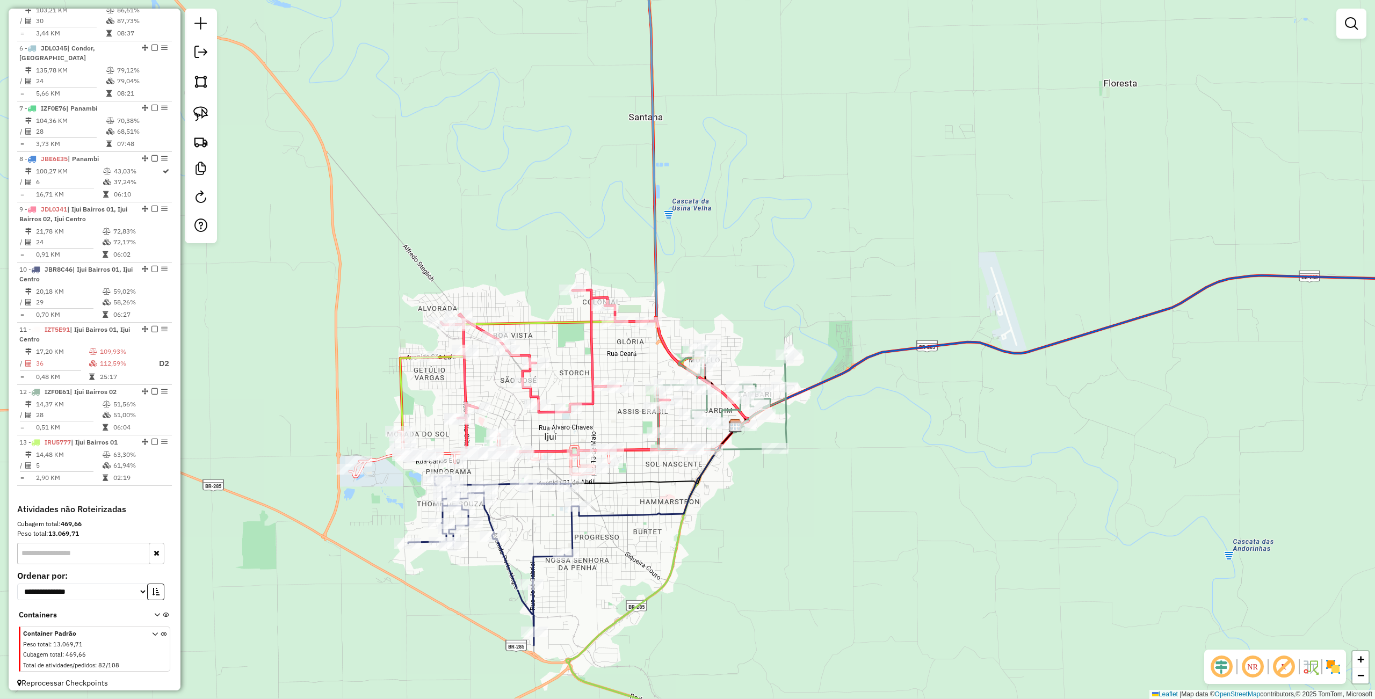
drag, startPoint x: 758, startPoint y: 507, endPoint x: 778, endPoint y: 519, distance: 23.1
click at [778, 519] on div "Janela de atendimento Grade de atendimento Capacidade Transportadoras Veículos …" at bounding box center [687, 349] width 1375 height 699
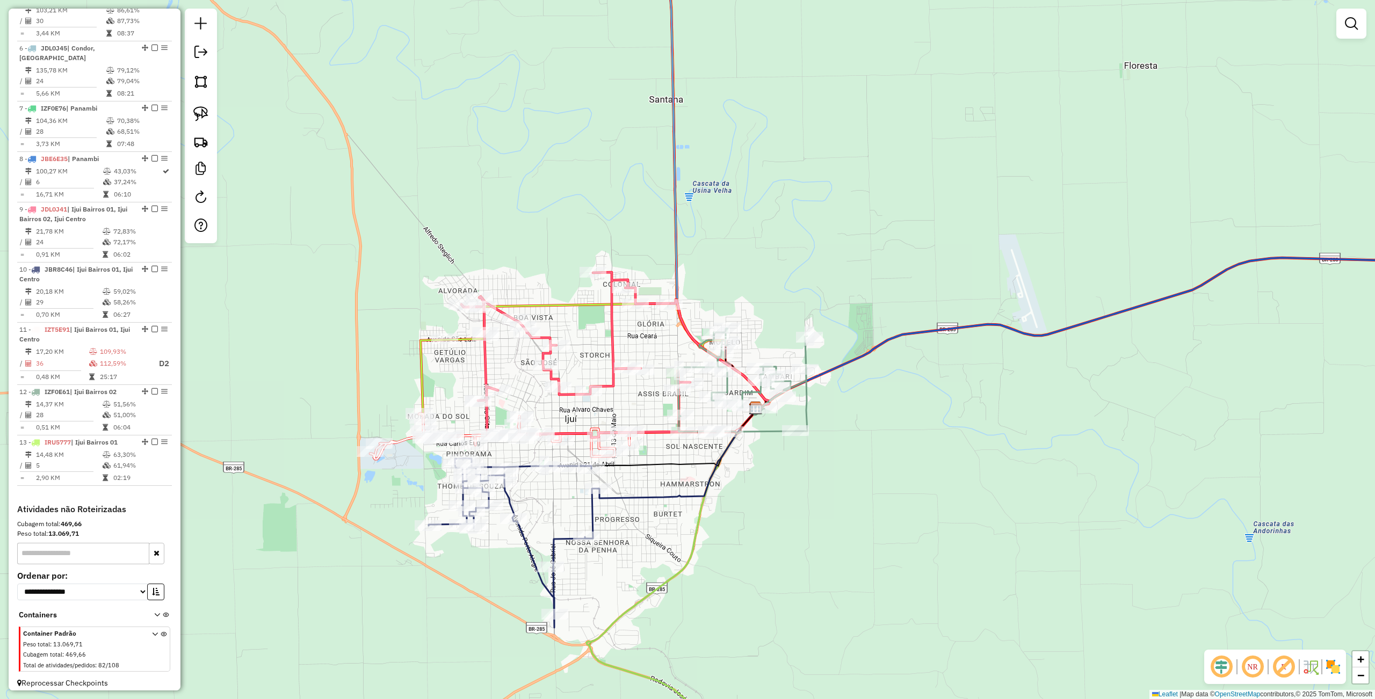
drag, startPoint x: 754, startPoint y: 538, endPoint x: 774, endPoint y: 520, distance: 27.0
click at [774, 520] on div "Janela de atendimento Grade de atendimento Capacidade Transportadoras Veículos …" at bounding box center [687, 349] width 1375 height 699
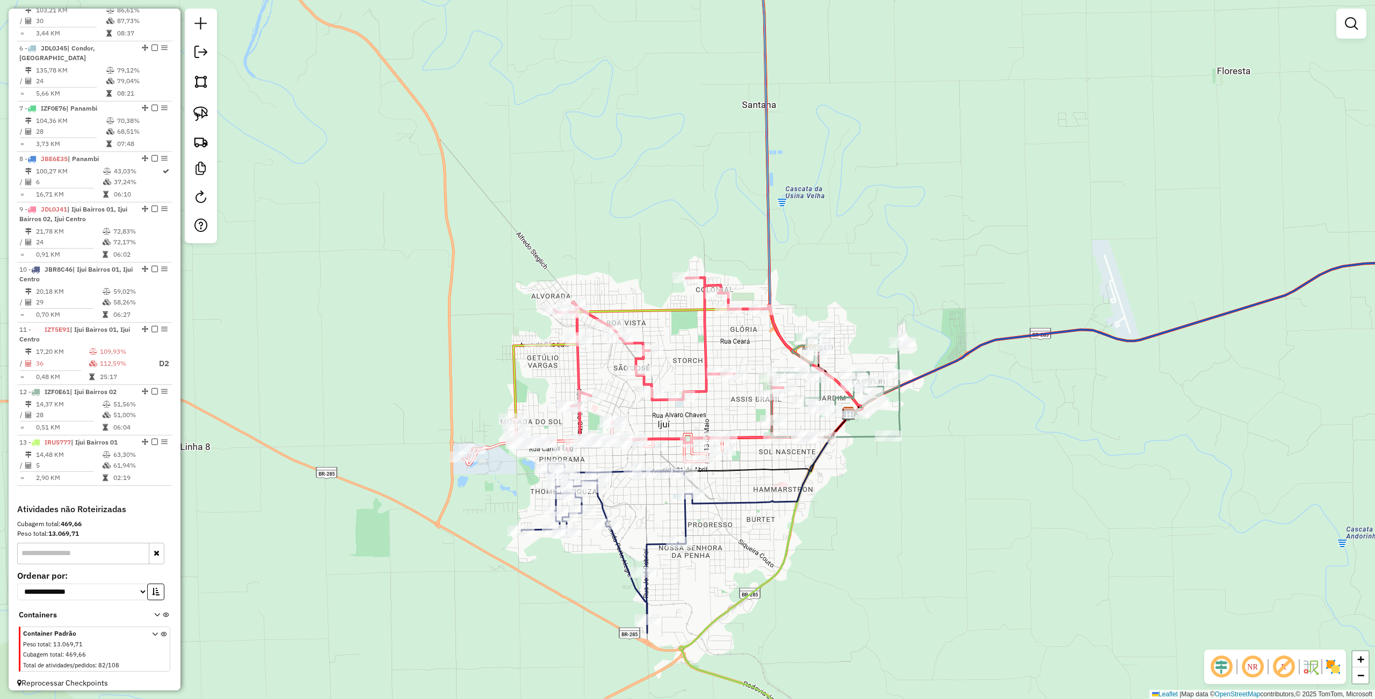
drag, startPoint x: 660, startPoint y: 517, endPoint x: 753, endPoint y: 522, distance: 93.1
click at [753, 522] on div "Janela de atendimento Grade de atendimento Capacidade Transportadoras Veículos …" at bounding box center [687, 349] width 1375 height 699
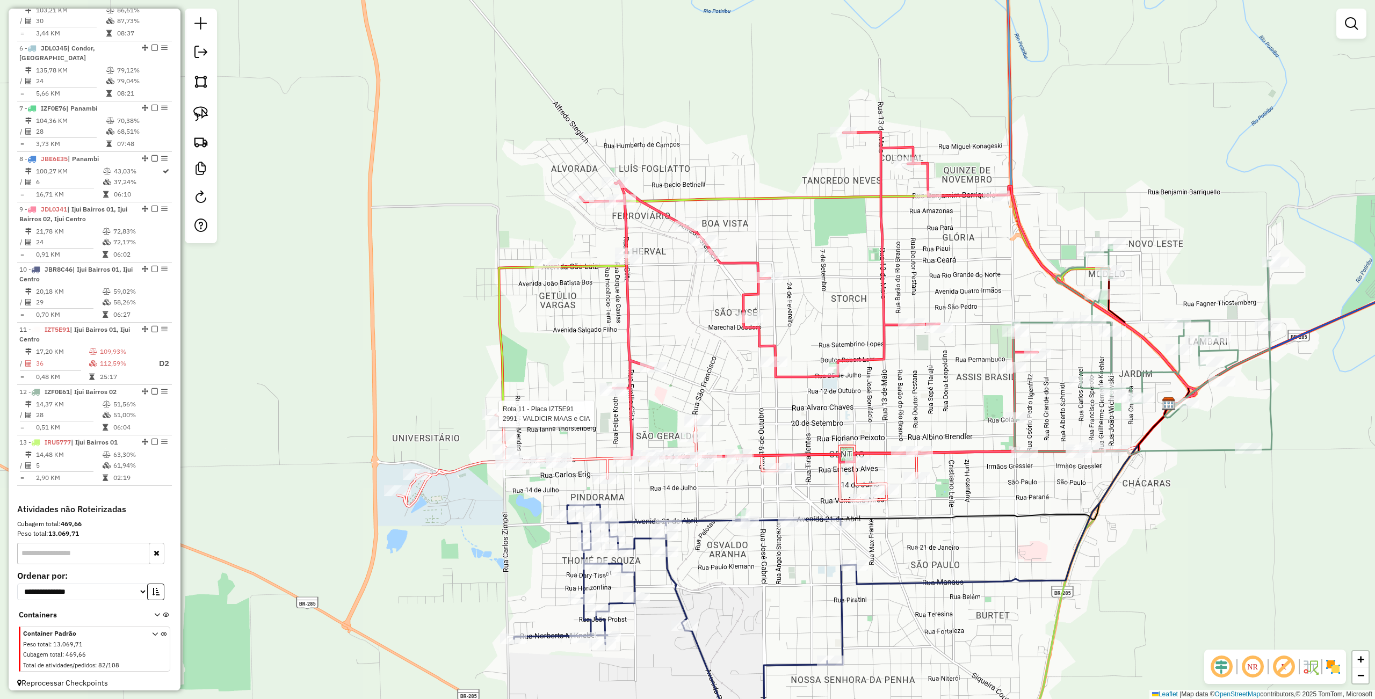
select select "**********"
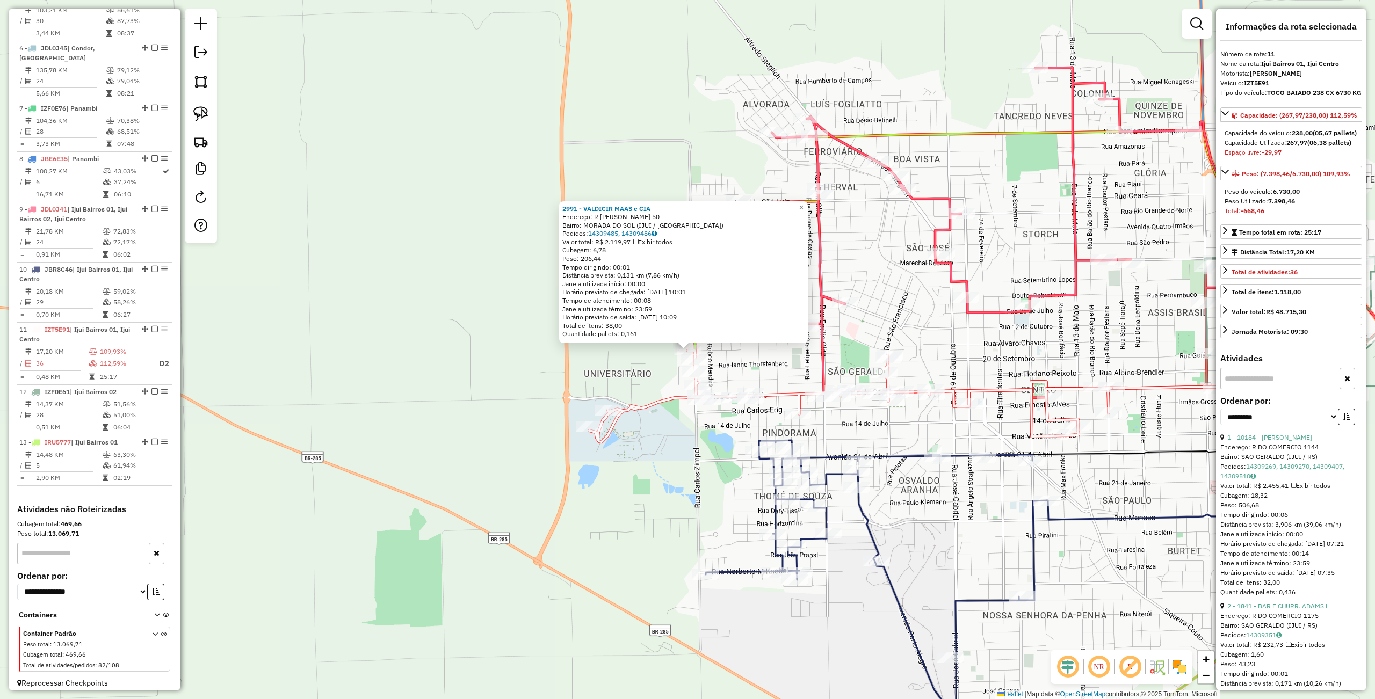
click at [553, 528] on div "2991 - VALDICIR MAAS e CIA Endereço: R JORGE CAPSSA 50 Bairro: MORADA DO SOL (I…" at bounding box center [687, 349] width 1375 height 699
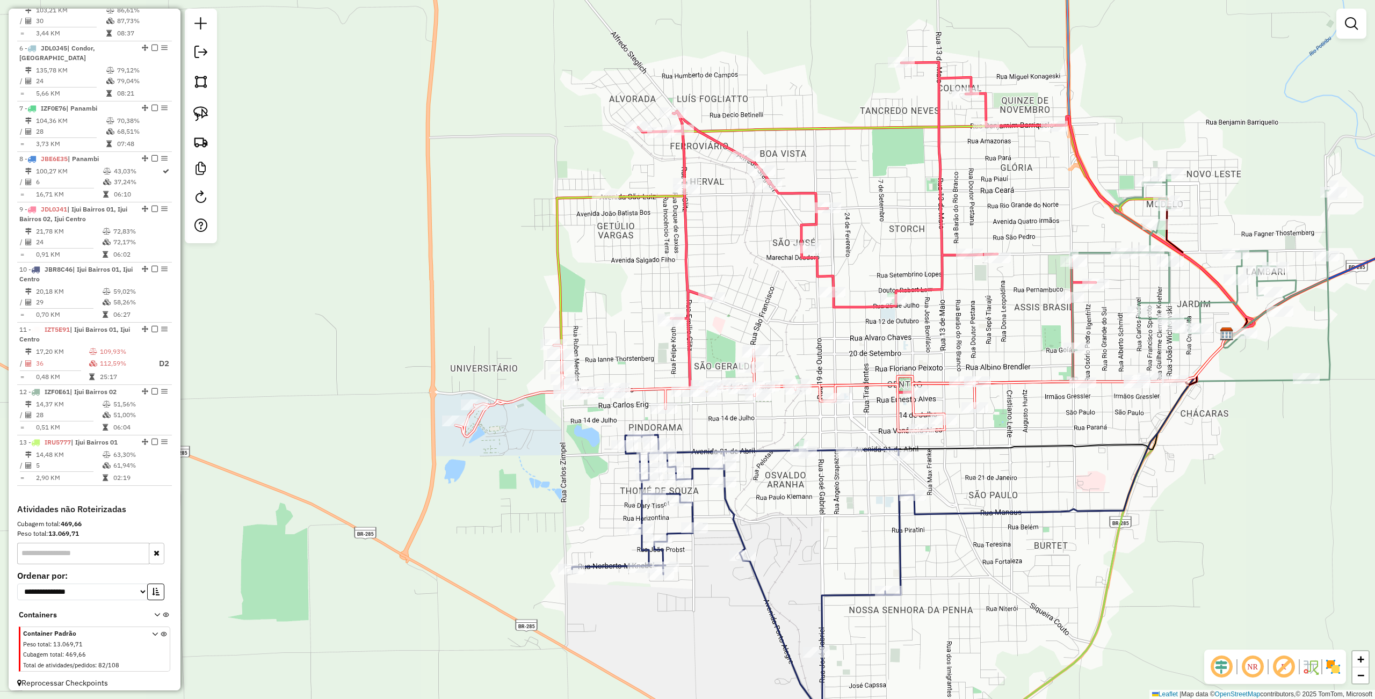
drag, startPoint x: 573, startPoint y: 531, endPoint x: 457, endPoint y: 516, distance: 116.9
click at [428, 527] on div "Janela de atendimento Grade de atendimento Capacidade Transportadoras Veículos …" at bounding box center [687, 349] width 1375 height 699
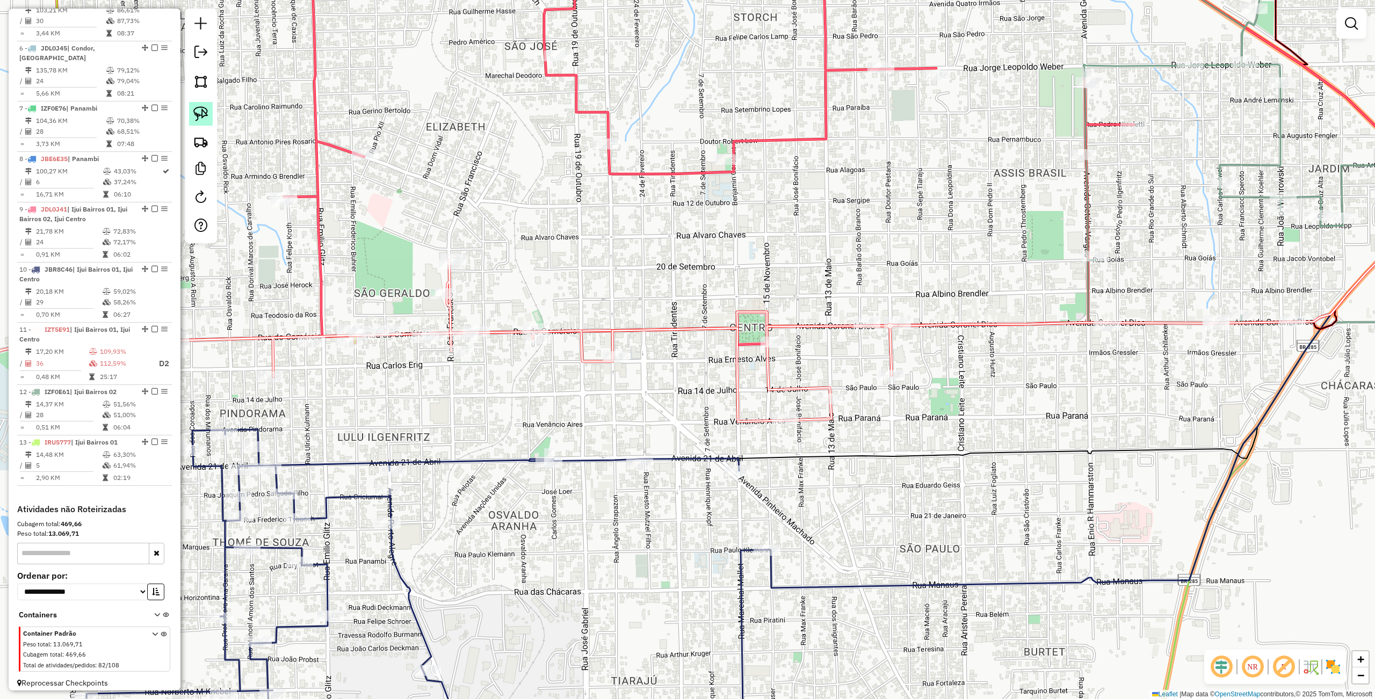
click at [199, 106] on img at bounding box center [200, 113] width 15 height 15
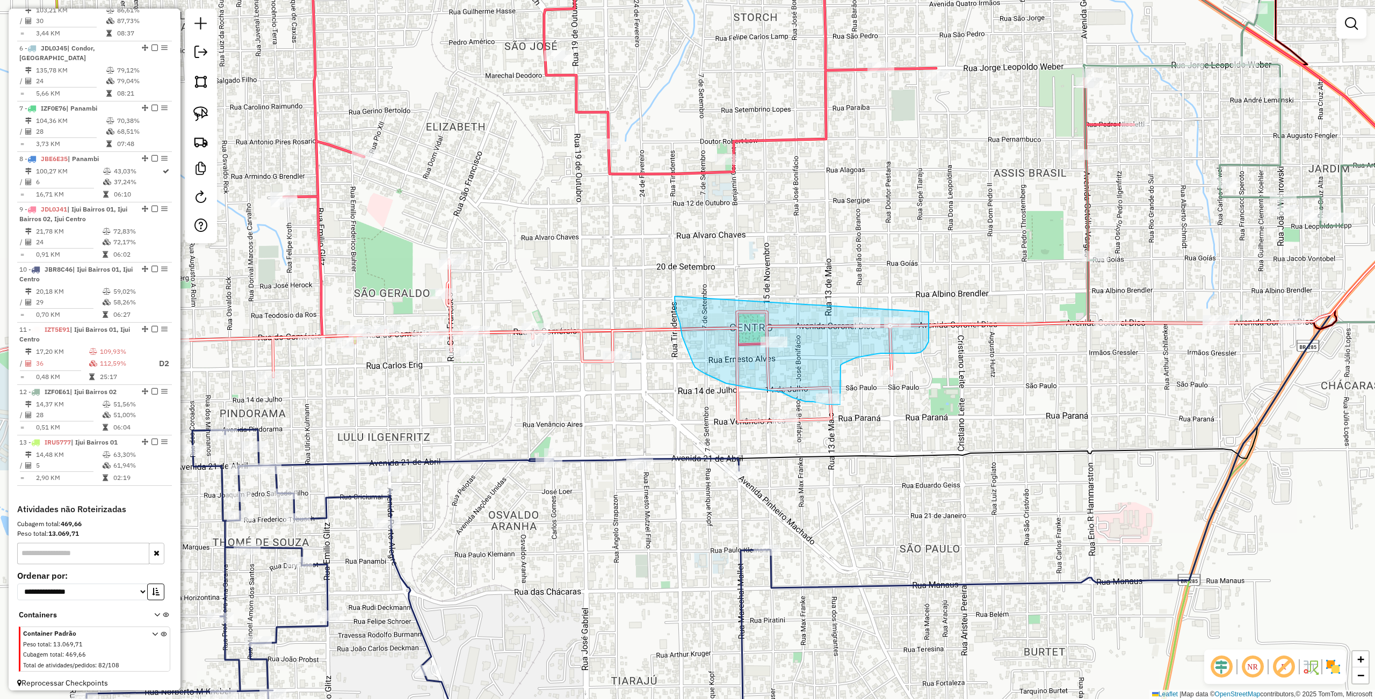
drag, startPoint x: 675, startPoint y: 296, endPoint x: 929, endPoint y: 311, distance: 254.5
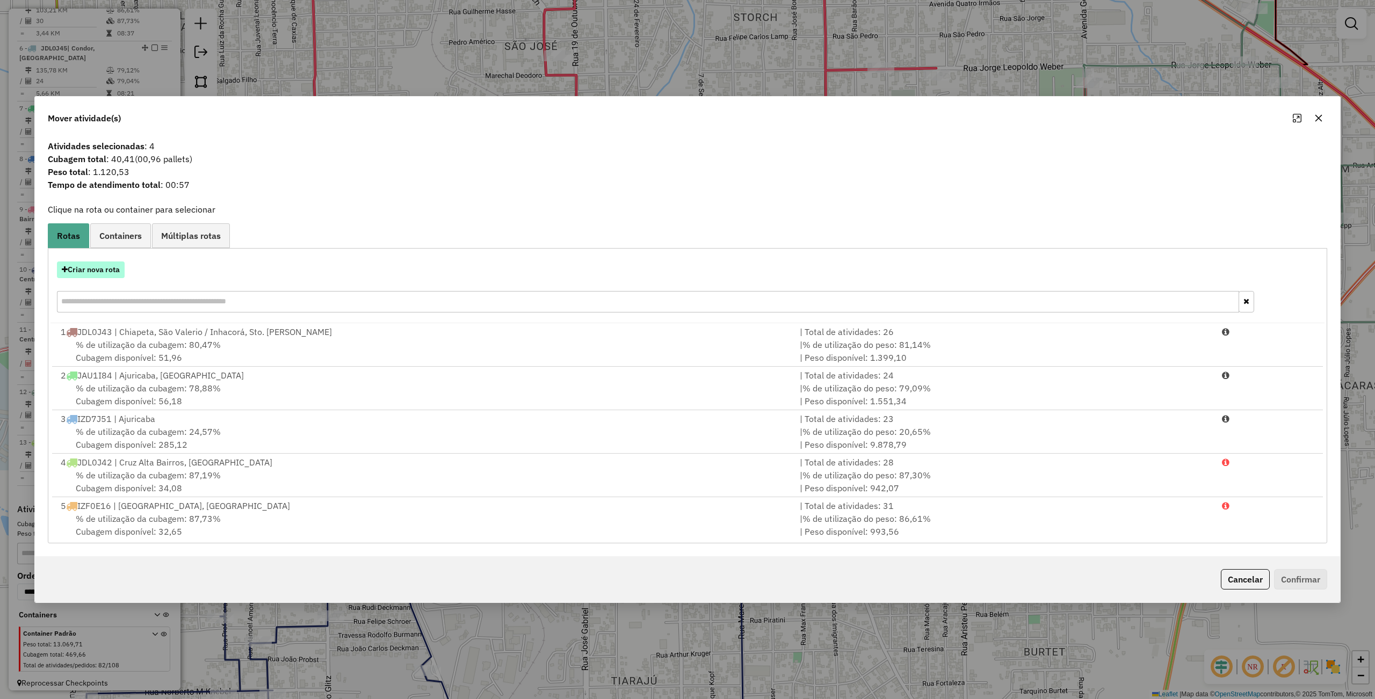
click at [125, 269] on button "Criar nova rota" at bounding box center [91, 270] width 68 height 17
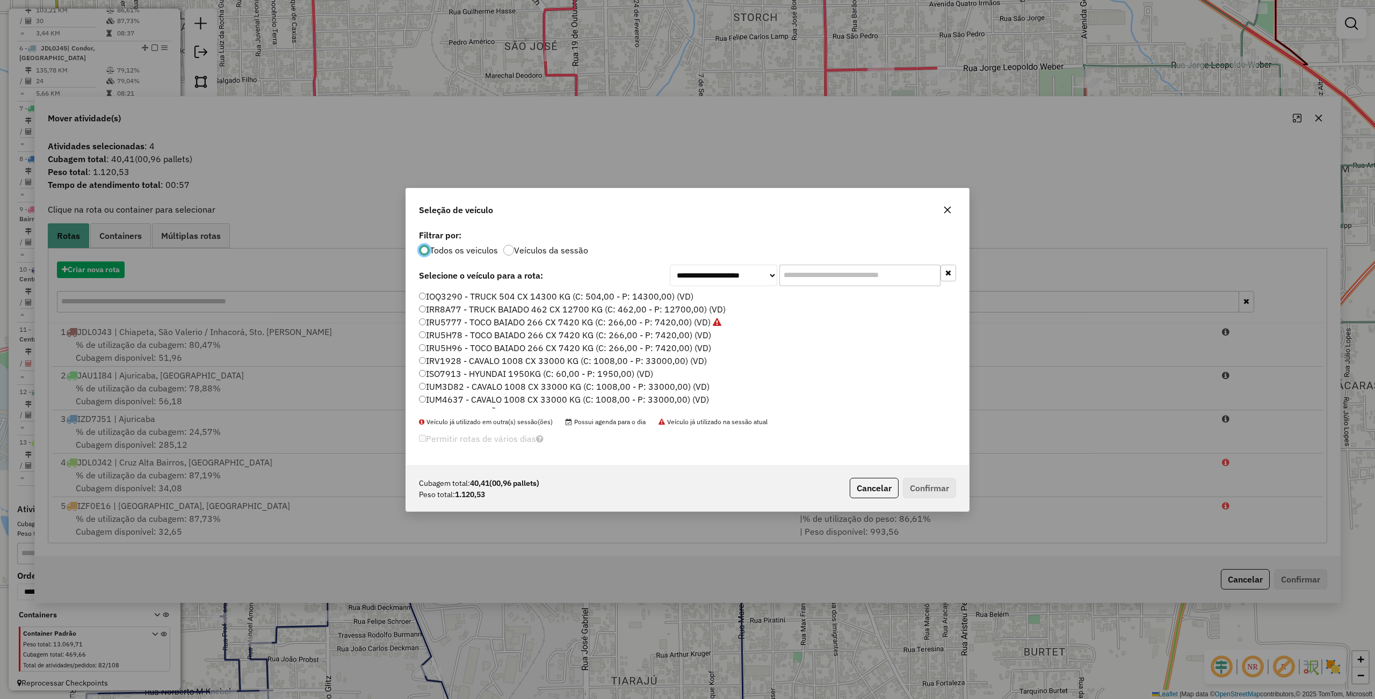
scroll to position [5, 3]
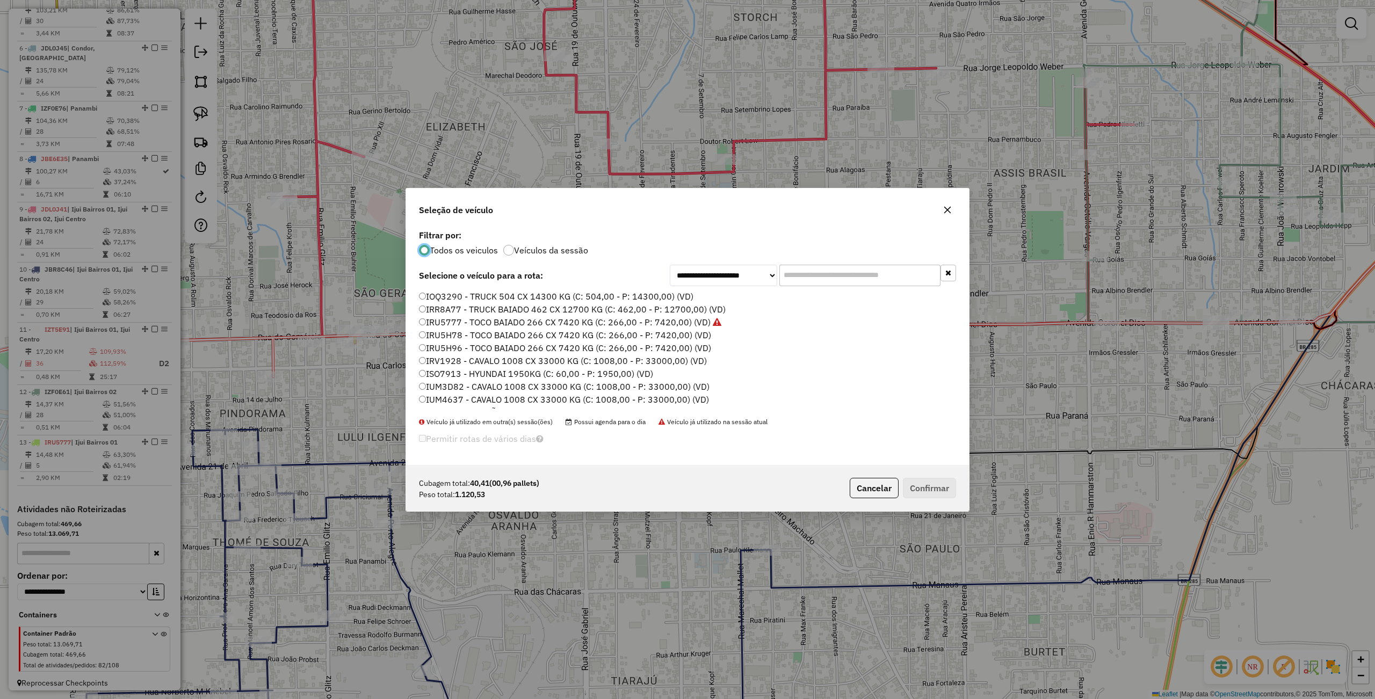
click at [436, 369] on label "ISO7913 - HYUNDAI 1950KG (C: 60,00 - P: 1950,00) (VD)" at bounding box center [536, 373] width 234 height 13
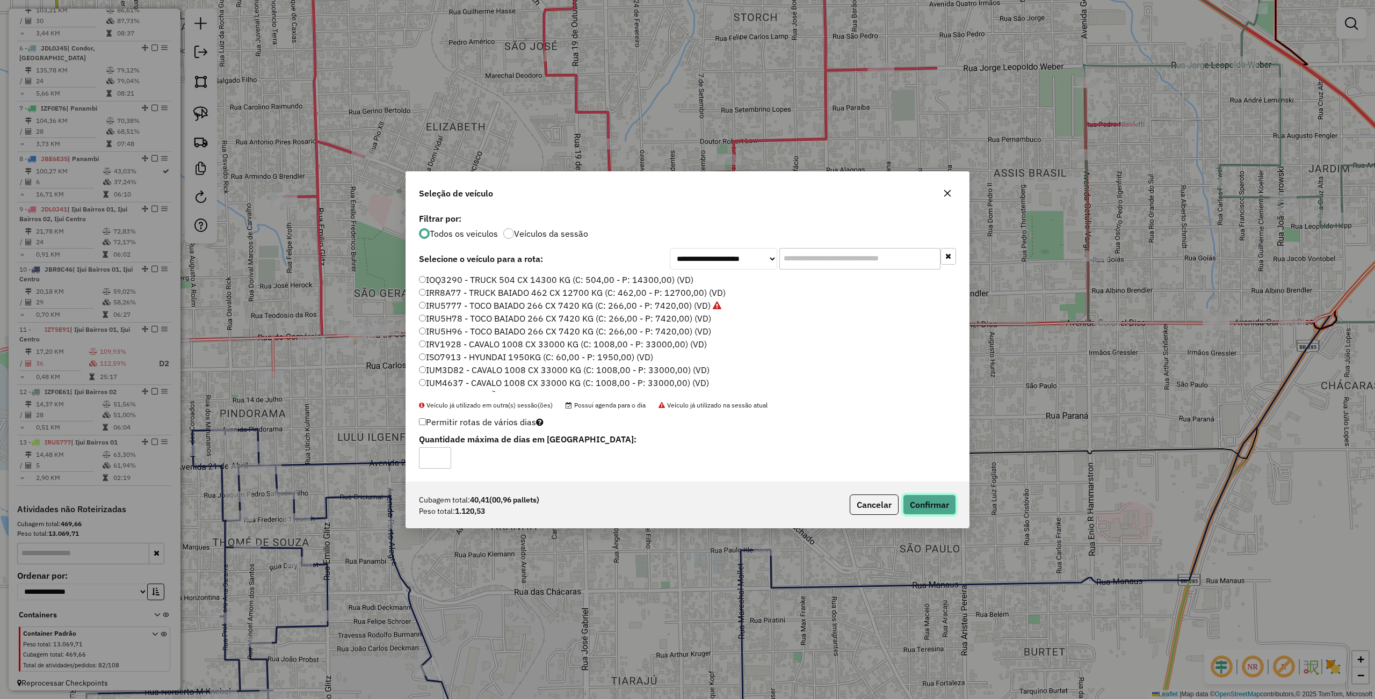
click at [940, 510] on button "Confirmar" at bounding box center [929, 505] width 53 height 20
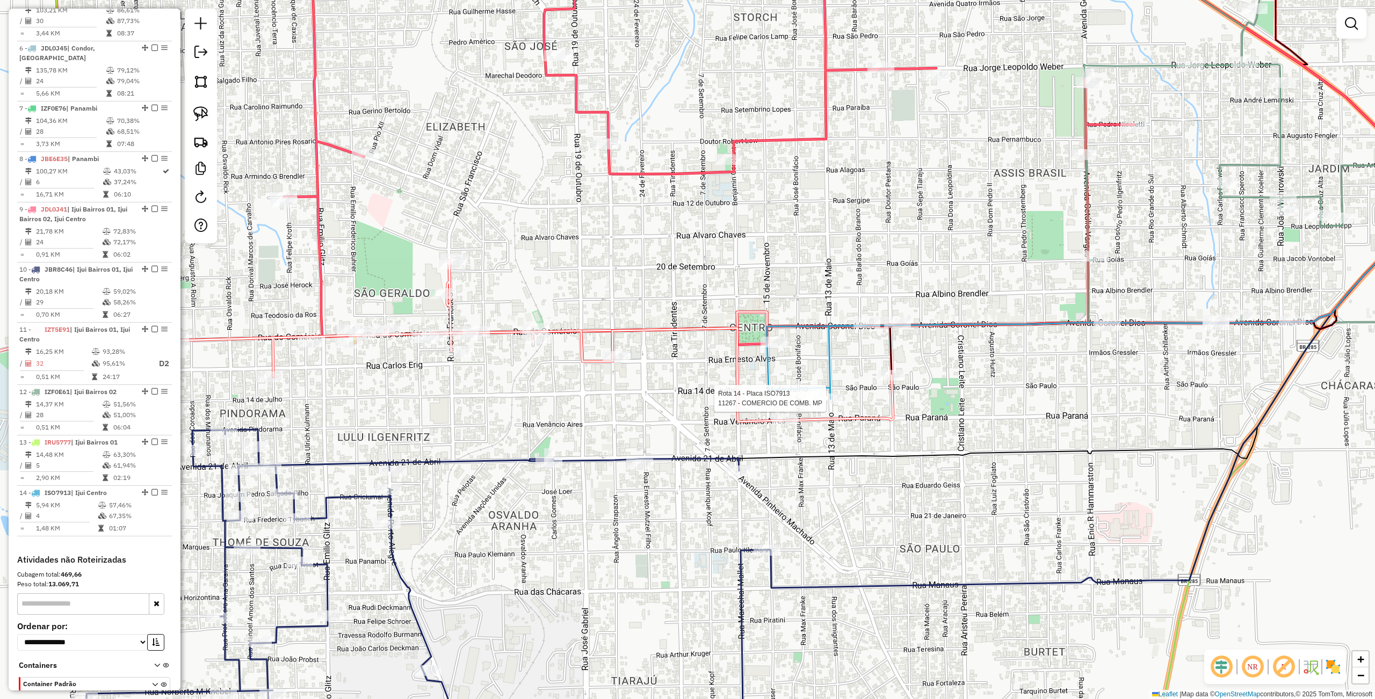
select select "**********"
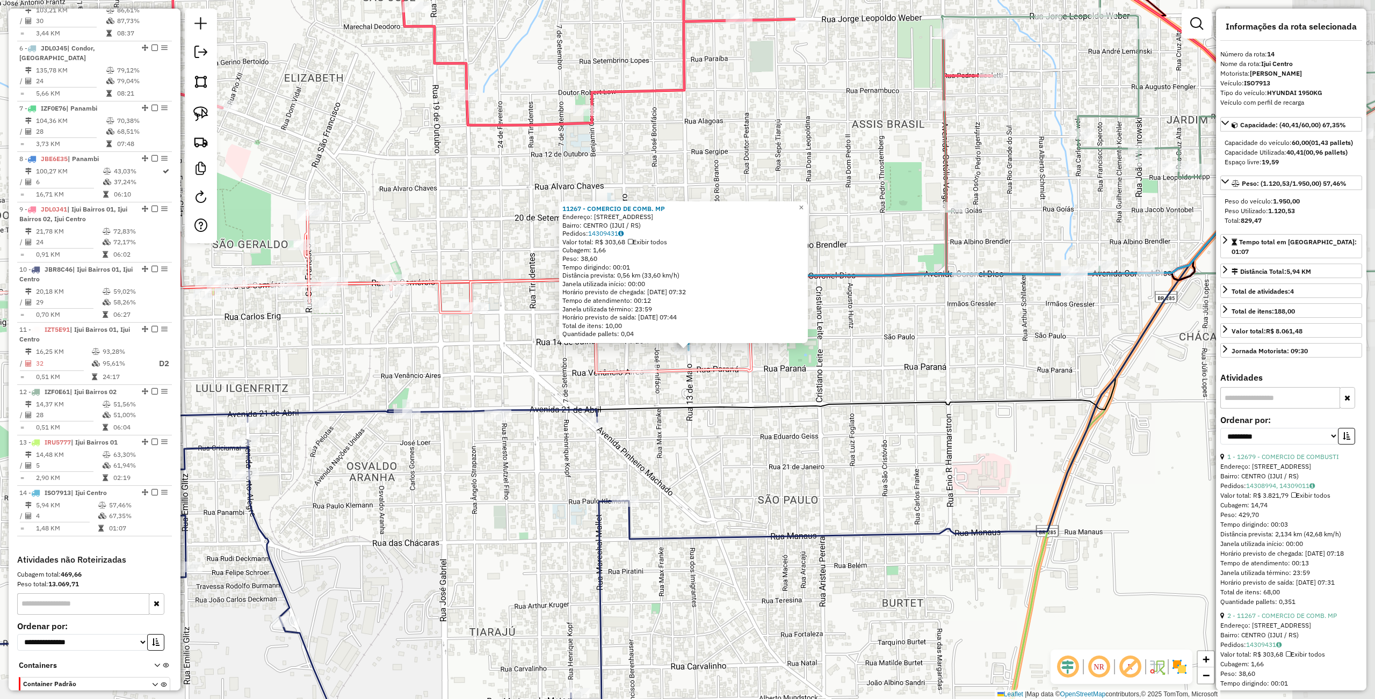
scroll to position [727, 0]
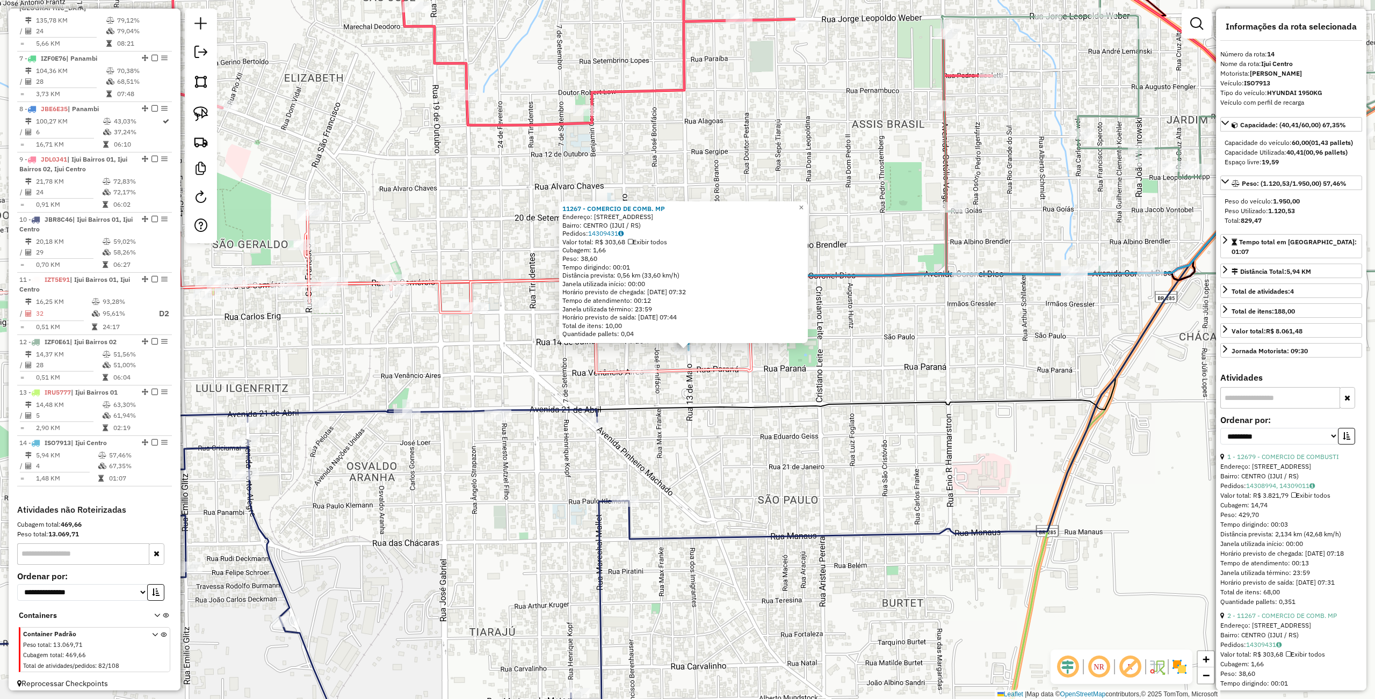
click at [924, 428] on div "11267 - COMERCIO DE COMB. MP Endereço: R VENCANCIO AIRES 34 Bairro: CENTRO (IJU…" at bounding box center [687, 349] width 1375 height 699
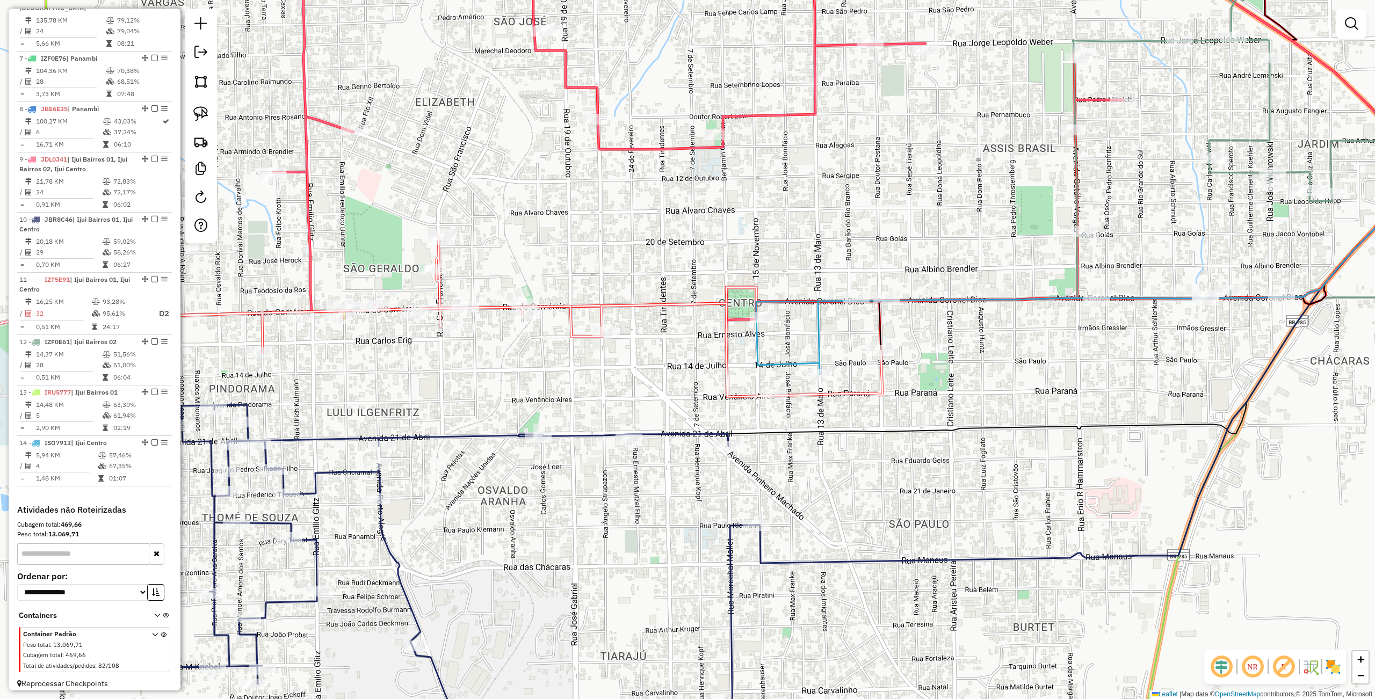
drag, startPoint x: 874, startPoint y: 450, endPoint x: 874, endPoint y: 444, distance: 5.9
click at [879, 450] on div "Janela de atendimento Grade de atendimento Capacidade Transportadoras Veículos …" at bounding box center [687, 349] width 1375 height 699
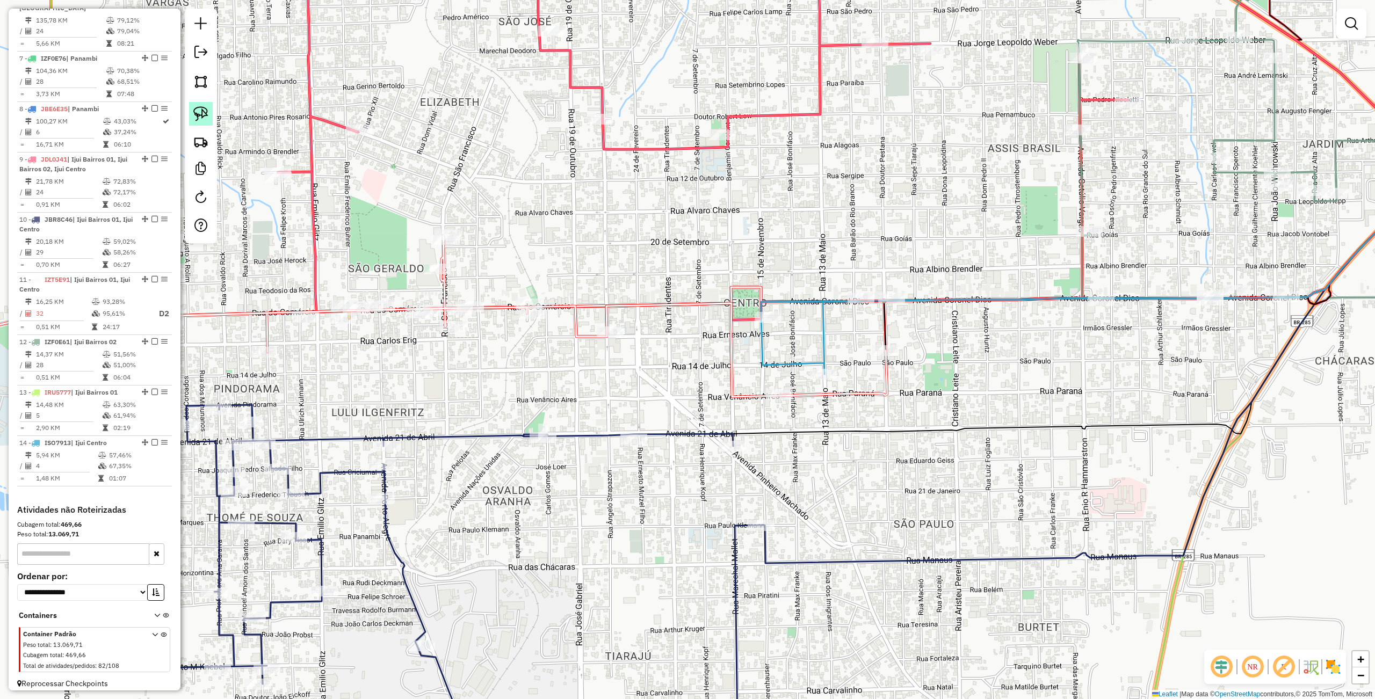
click at [195, 113] on img at bounding box center [200, 113] width 15 height 15
drag, startPoint x: 996, startPoint y: 321, endPoint x: 1152, endPoint y: 321, distance: 156.3
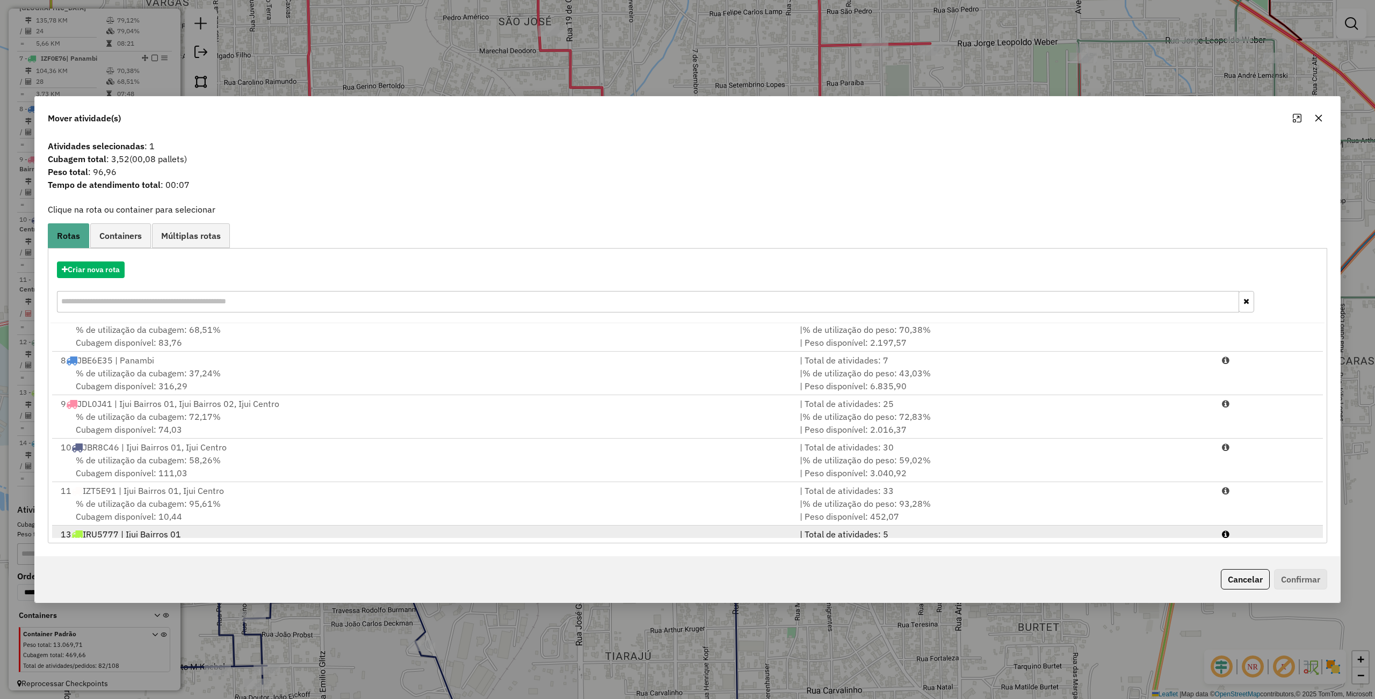
scroll to position [353, 0]
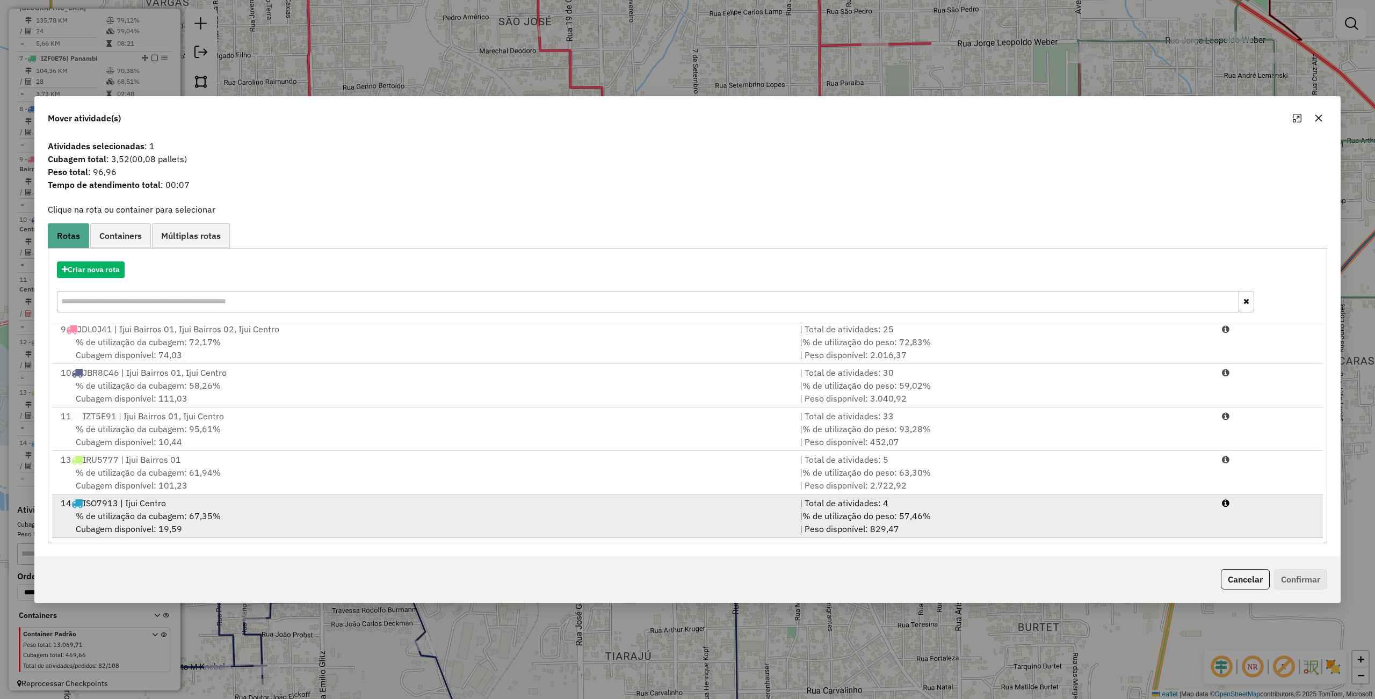
click at [262, 510] on div "% de utilização da cubagem: 67,35% Cubagem disponível: 19,59" at bounding box center [423, 523] width 739 height 26
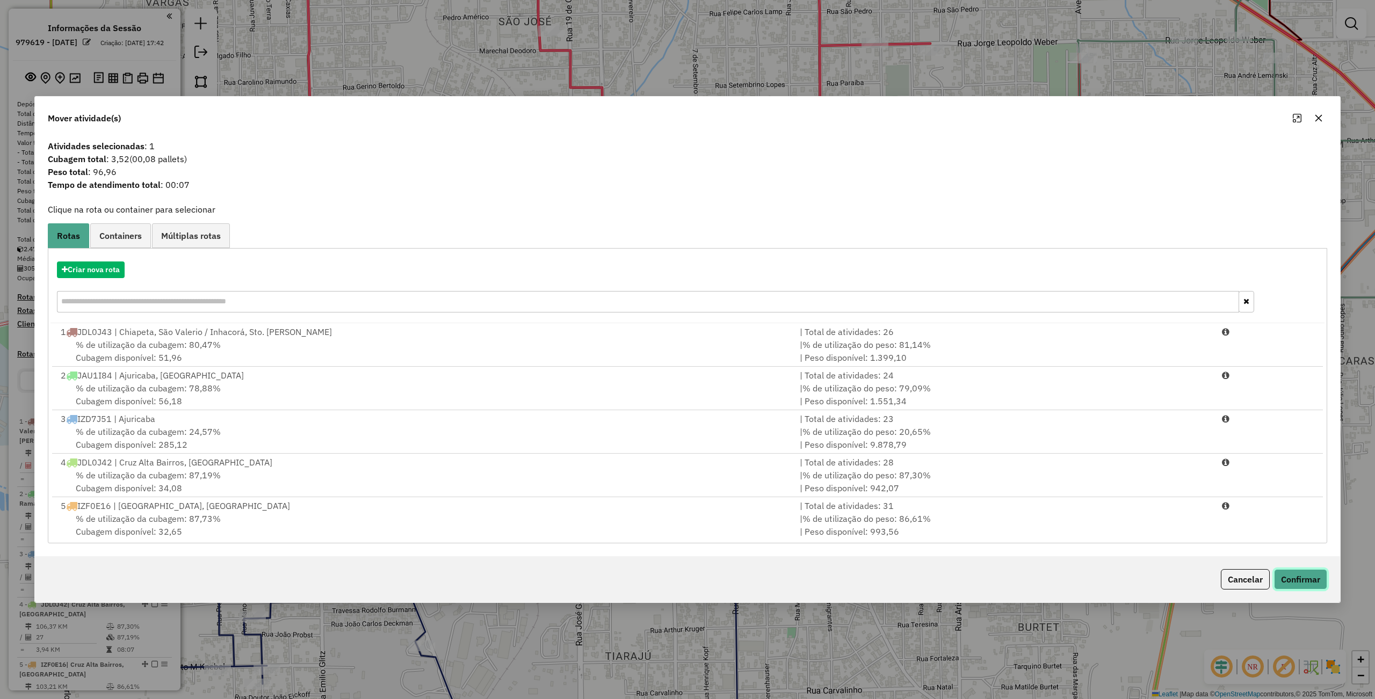
drag, startPoint x: 0, startPoint y: 0, endPoint x: 1324, endPoint y: 578, distance: 1445.2
click at [1324, 578] on button "Confirmar" at bounding box center [1300, 579] width 53 height 20
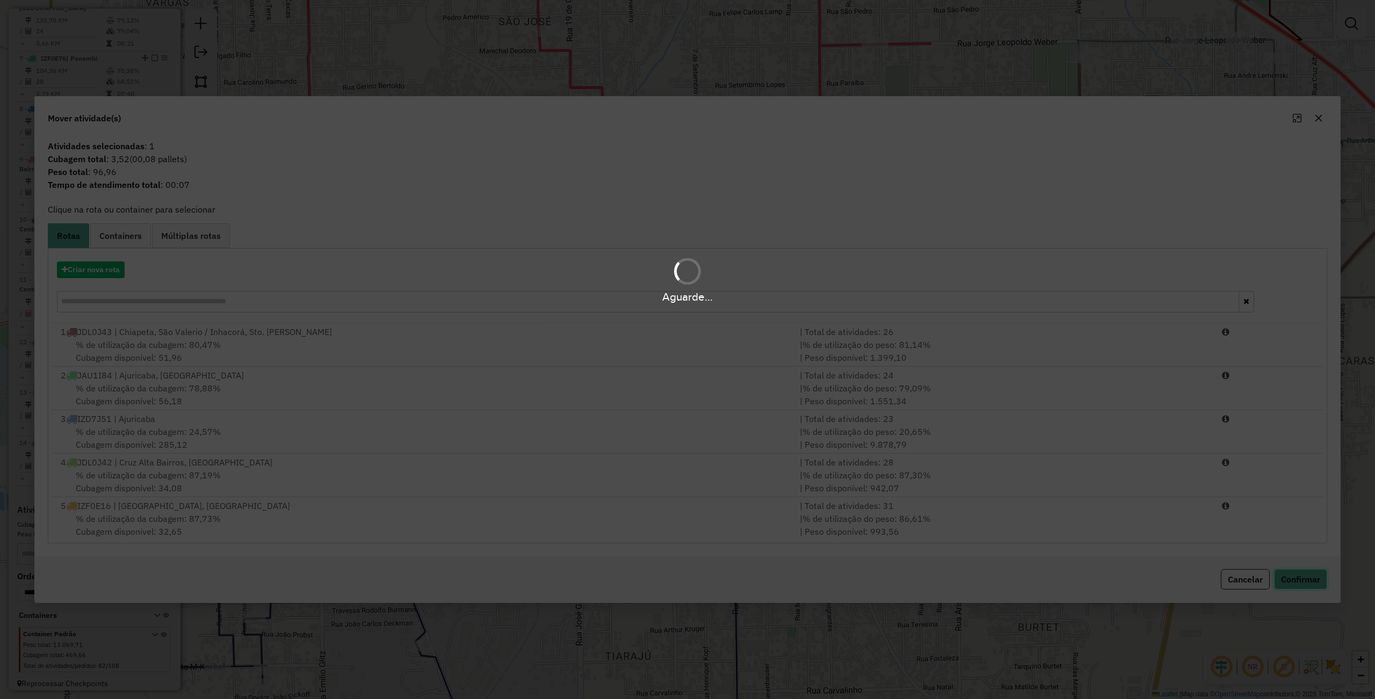
scroll to position [353, 0]
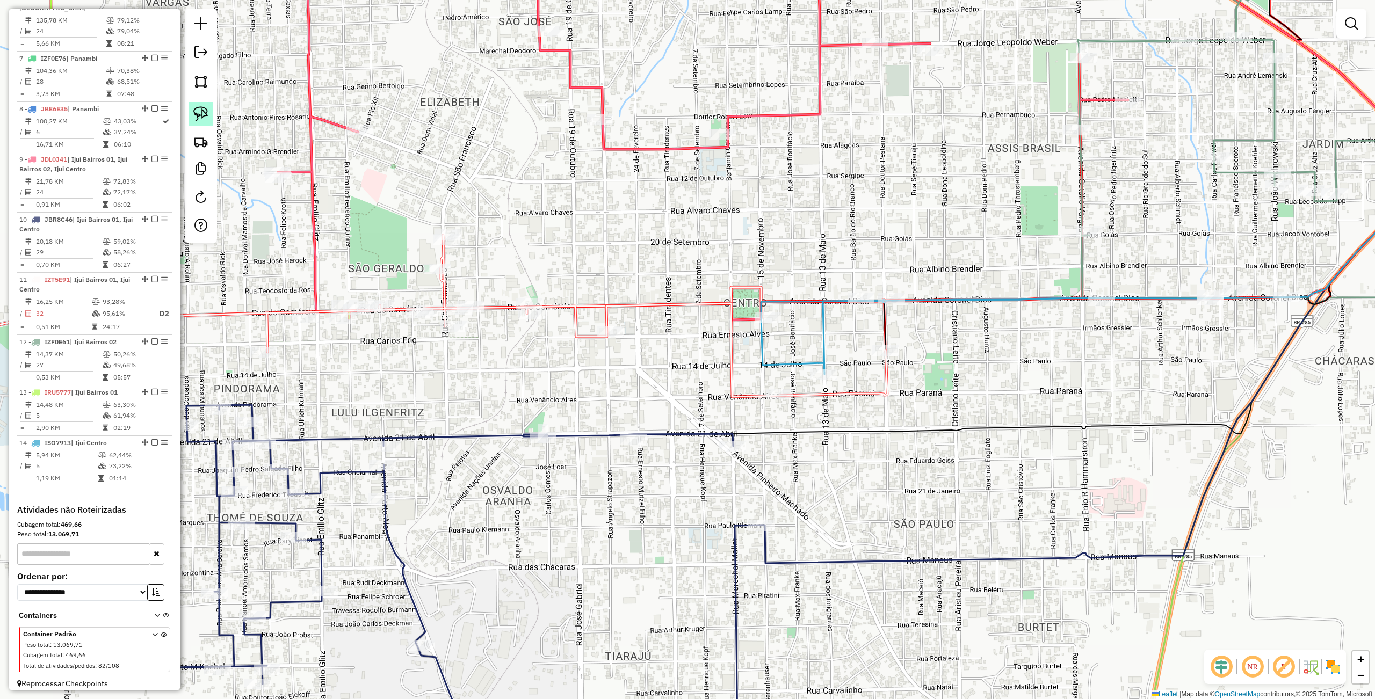
click at [202, 110] on img at bounding box center [200, 113] width 15 height 15
drag, startPoint x: 1051, startPoint y: 174, endPoint x: 1105, endPoint y: 228, distance: 76.3
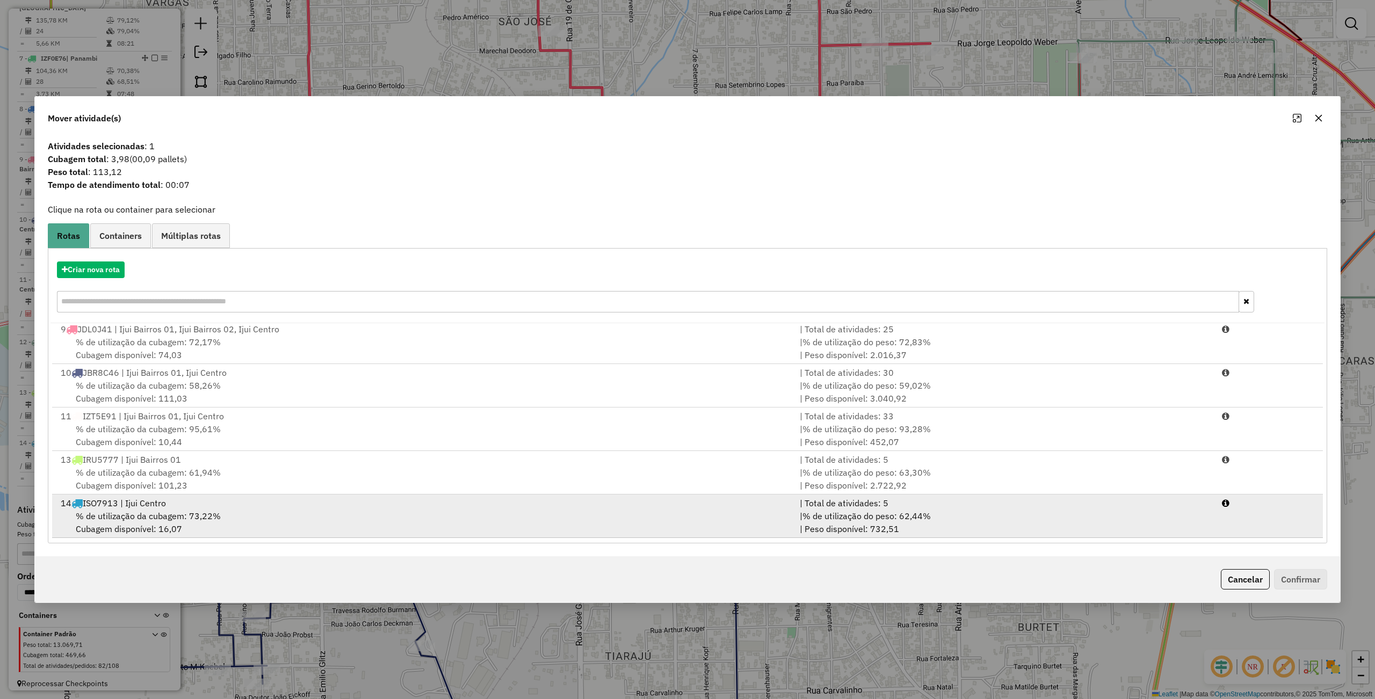
click at [260, 514] on div "% de utilização da cubagem: 73,22% Cubagem disponível: 16,07" at bounding box center [423, 523] width 739 height 26
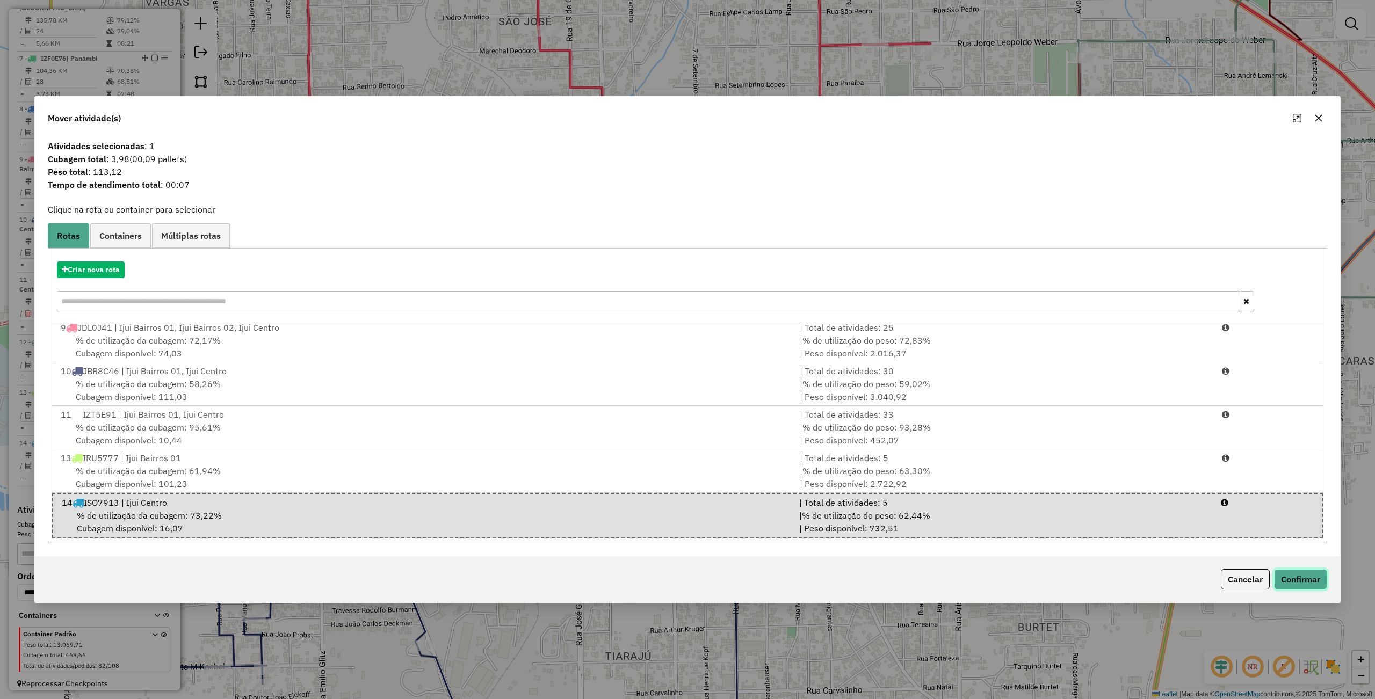
click at [1320, 569] on button "Confirmar" at bounding box center [1300, 579] width 53 height 20
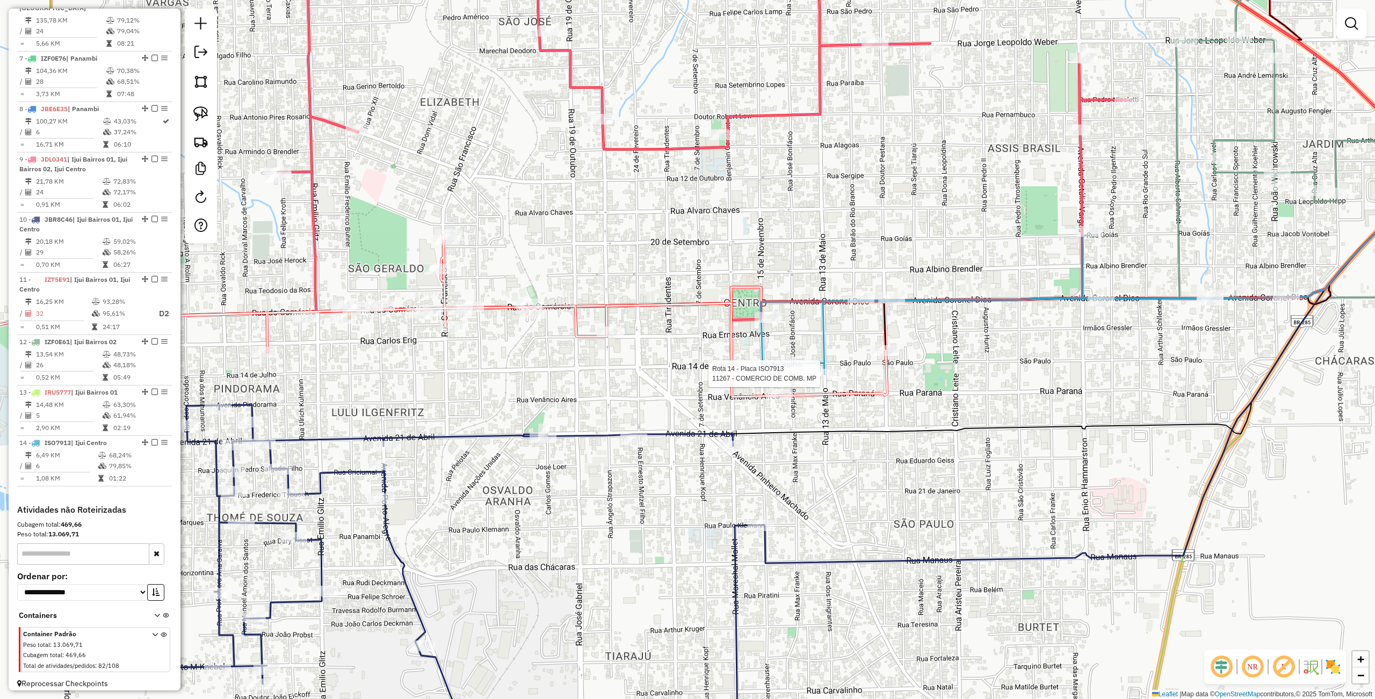
select select "**********"
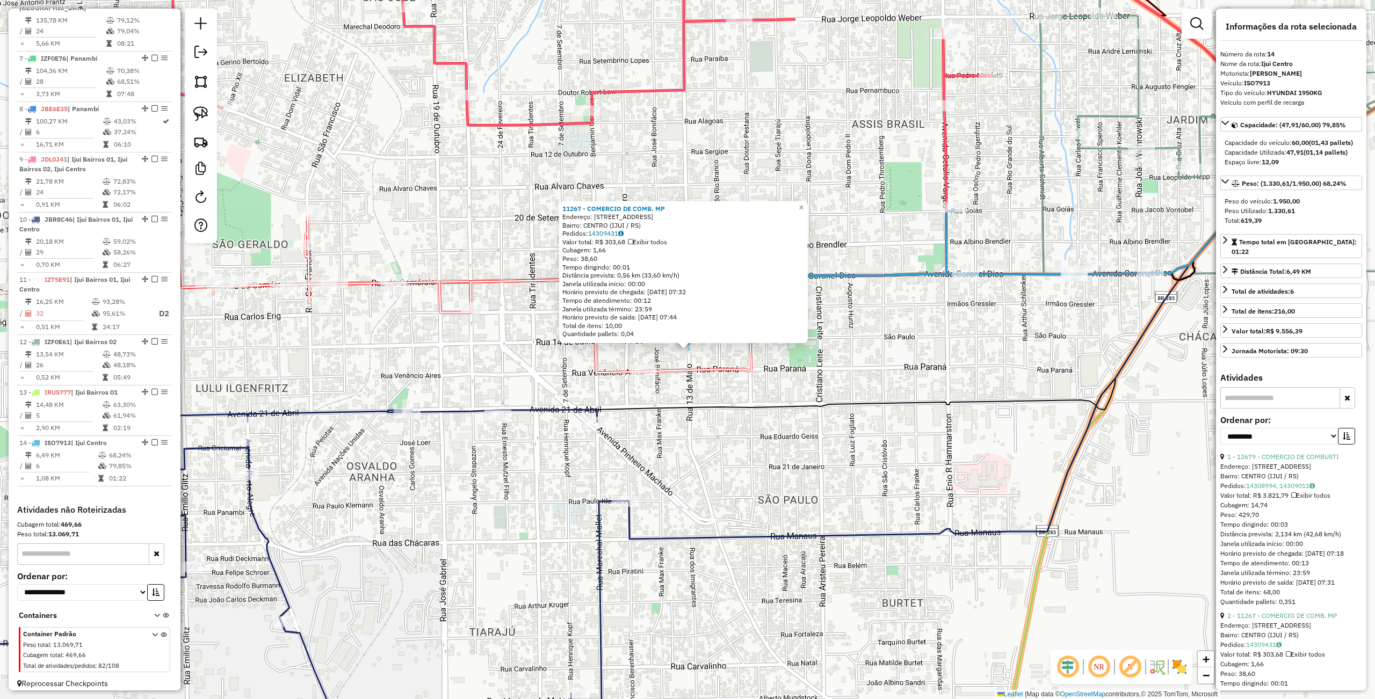
drag, startPoint x: 799, startPoint y: 596, endPoint x: 805, endPoint y: 591, distance: 7.2
click at [799, 596] on div "11267 - COMERCIO DE COMB. MP Endereço: R VENCANCIO AIRES 34 Bairro: CENTRO (IJU…" at bounding box center [687, 349] width 1375 height 699
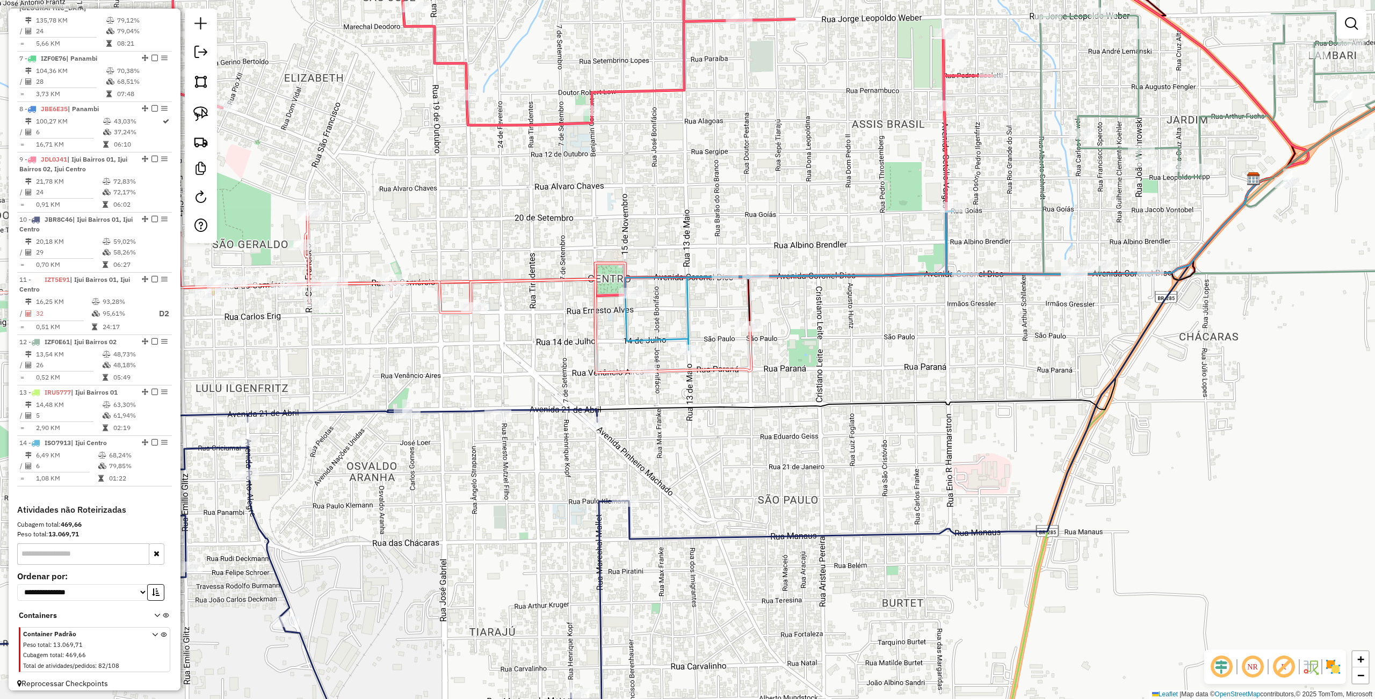
click at [797, 475] on div "Janela de atendimento Grade de atendimento Capacidade Transportadoras Veículos …" at bounding box center [687, 349] width 1375 height 699
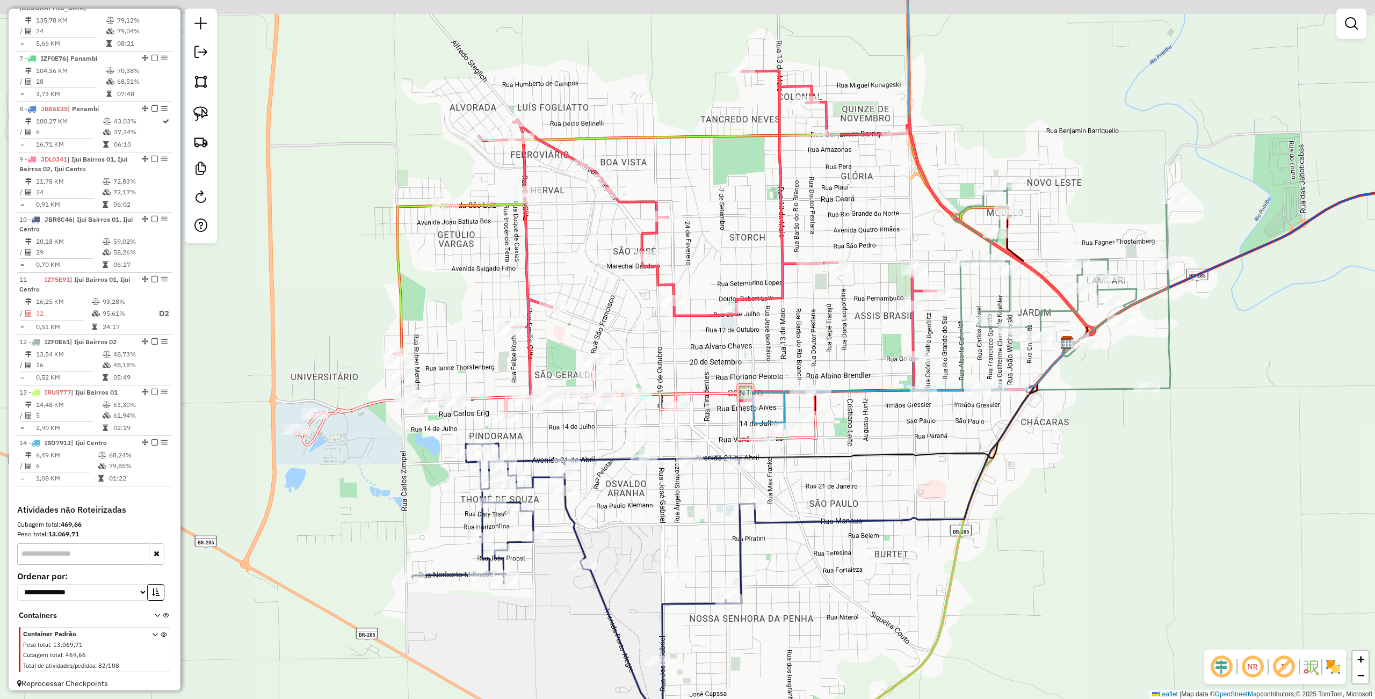
drag, startPoint x: 876, startPoint y: 460, endPoint x: 943, endPoint y: 464, distance: 66.7
click at [959, 464] on icon at bounding box center [903, 404] width 329 height 120
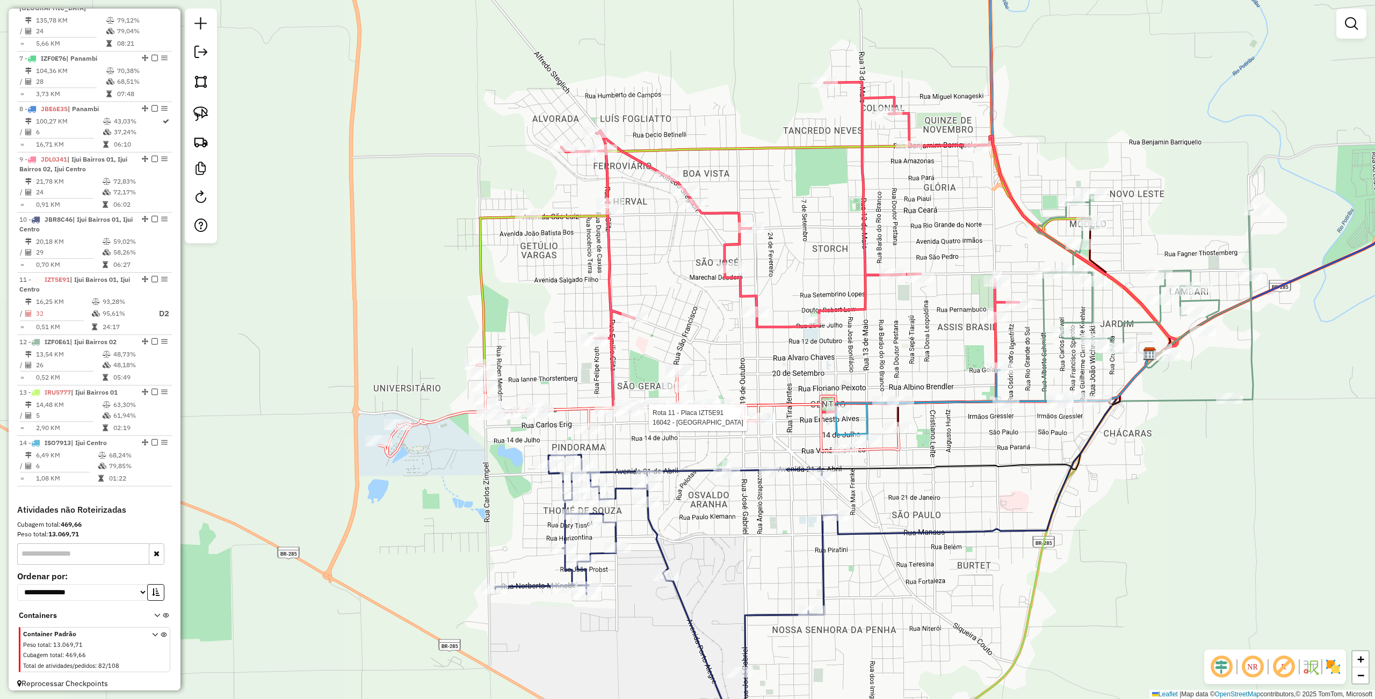
select select "**********"
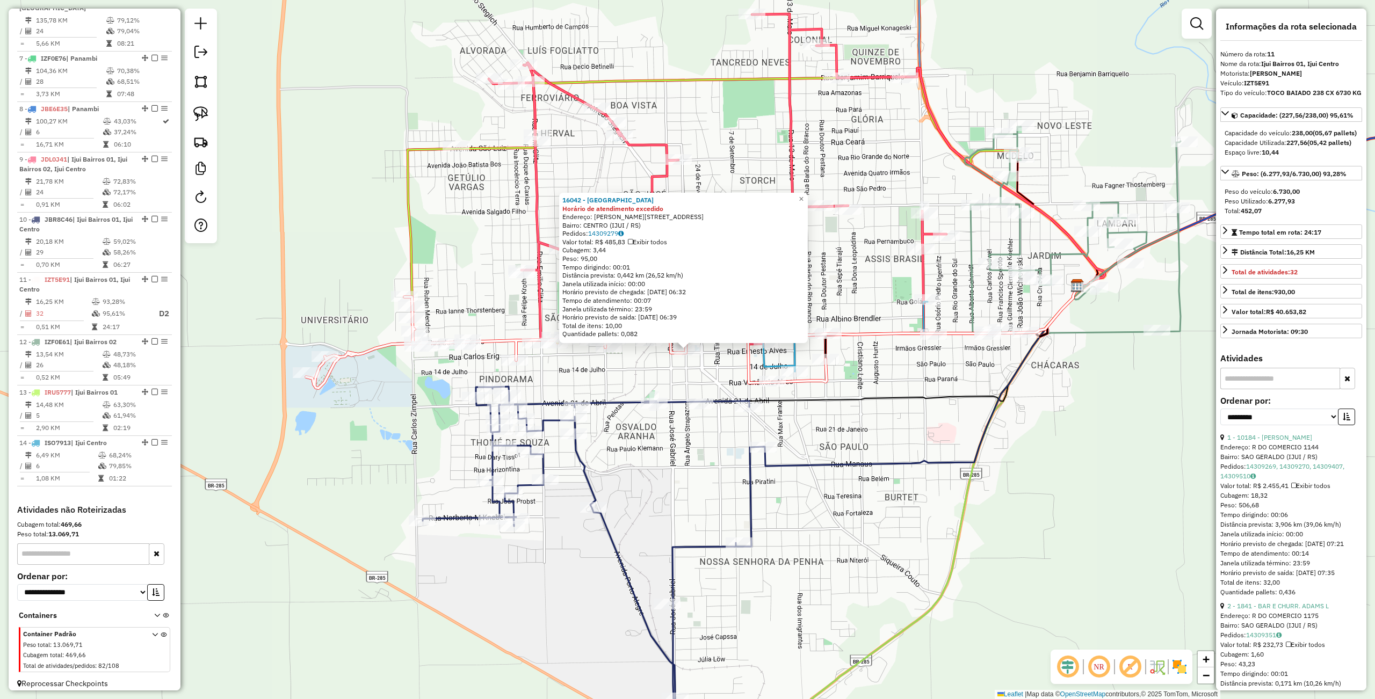
click at [1084, 515] on div "16042 - VILLA BENTO CENTRO D Horário de atendimento excedido Endereço: R BENTO …" at bounding box center [687, 349] width 1375 height 699
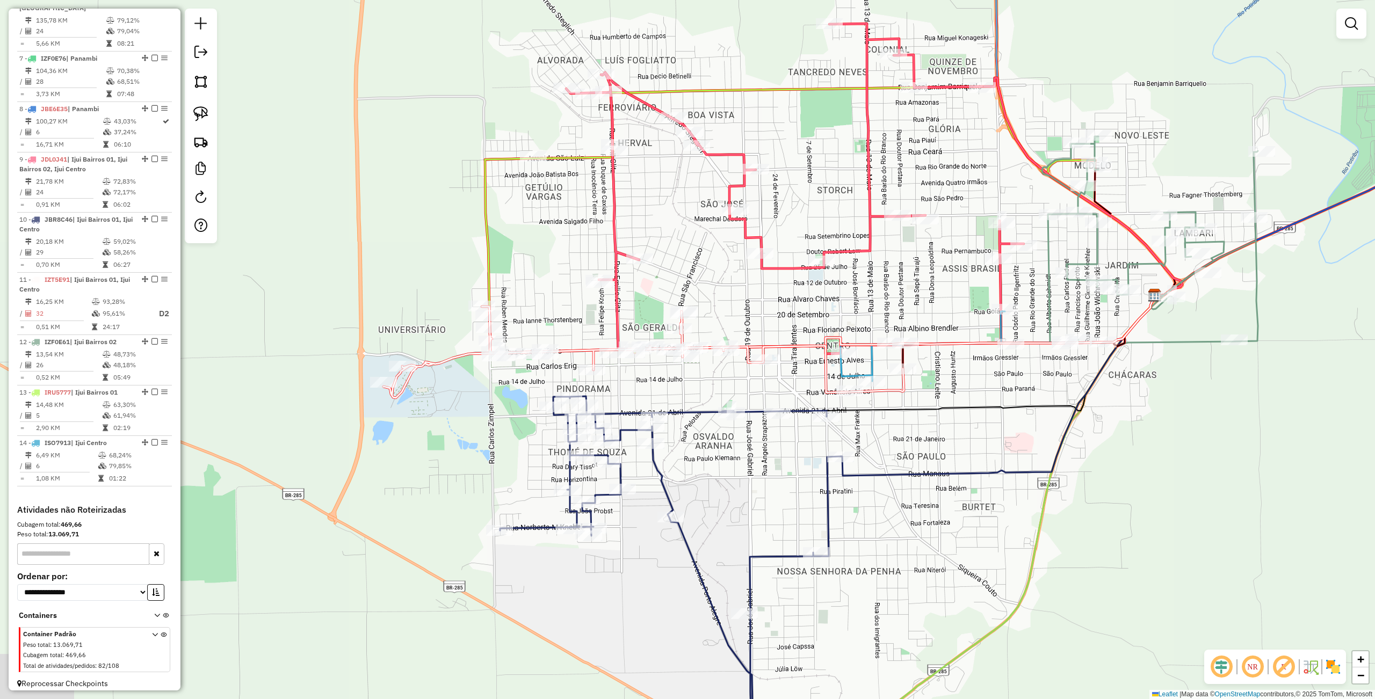
drag, startPoint x: 971, startPoint y: 481, endPoint x: 1025, endPoint y: 474, distance: 54.8
click at [1049, 491] on icon at bounding box center [986, 538] width 339 height 483
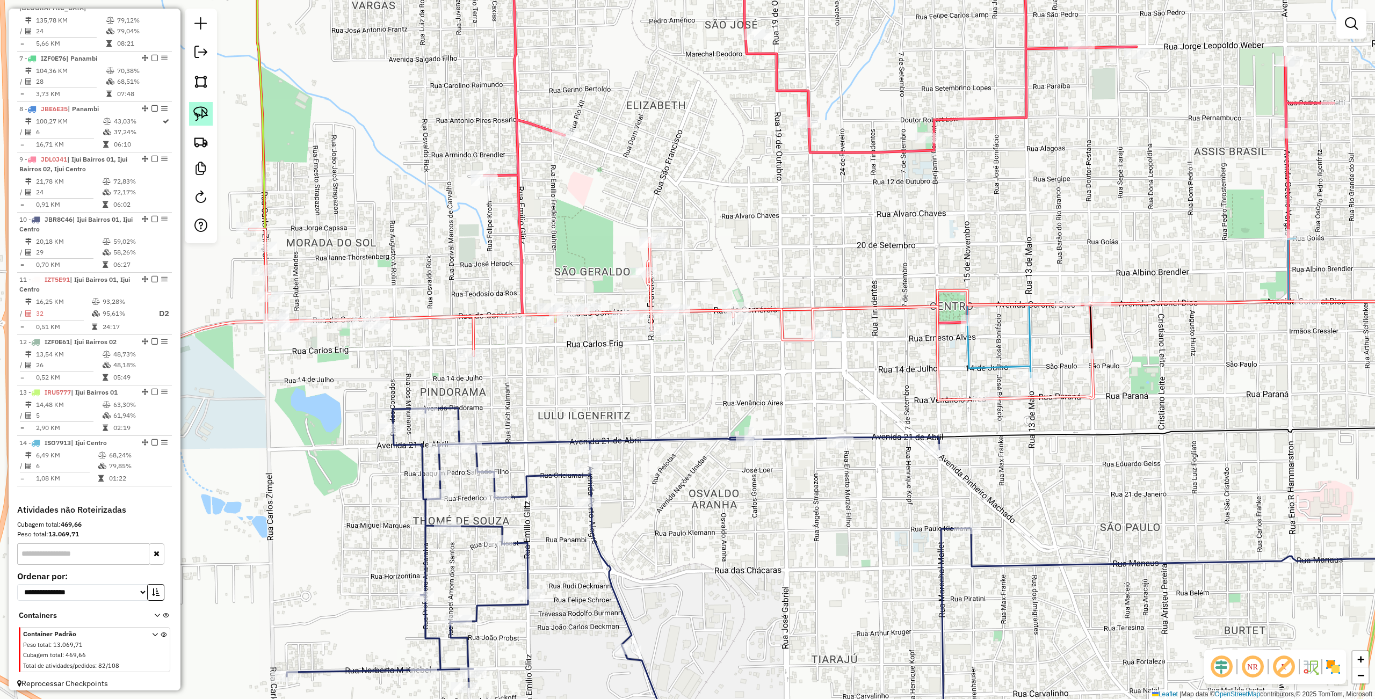
click at [196, 116] on img at bounding box center [200, 113] width 15 height 15
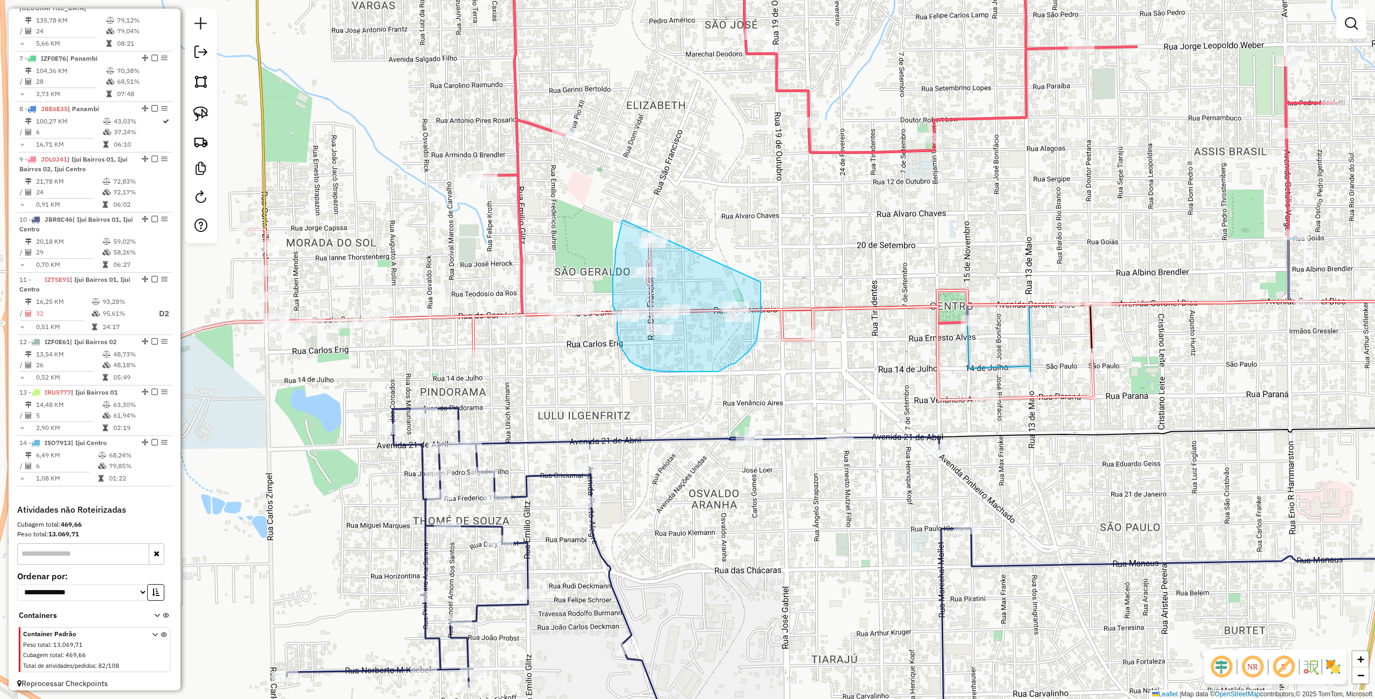
drag, startPoint x: 619, startPoint y: 237, endPoint x: 760, endPoint y: 282, distance: 148.6
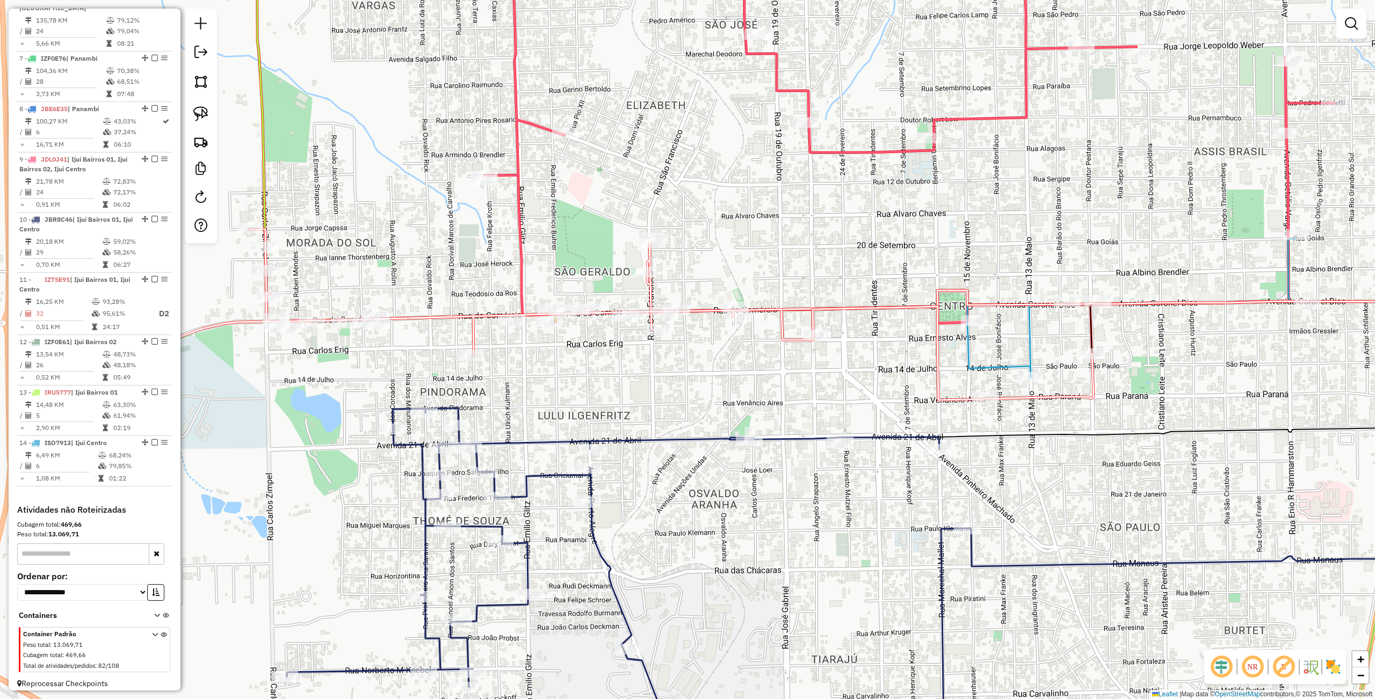
drag, startPoint x: 758, startPoint y: 366, endPoint x: 740, endPoint y: 347, distance: 27.0
click at [759, 366] on div "Janela de atendimento Grade de atendimento Capacidade Transportadoras Veículos …" at bounding box center [687, 349] width 1375 height 699
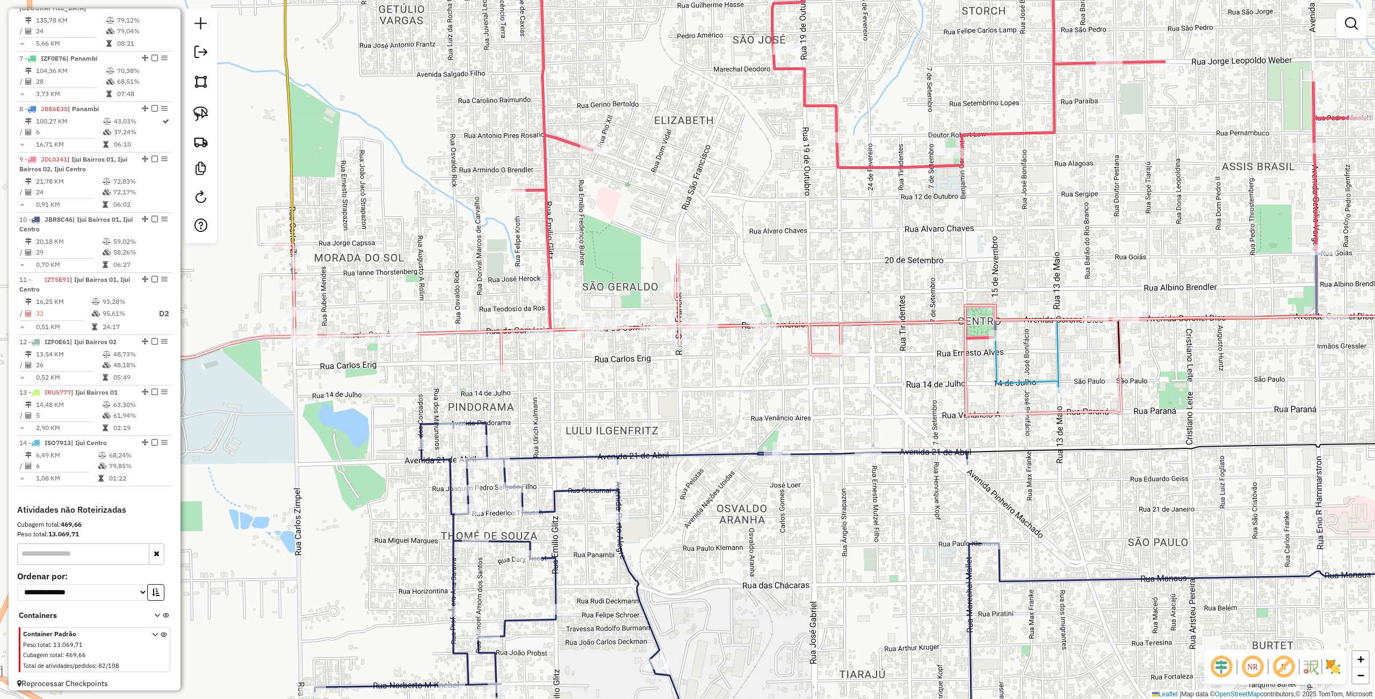
drag, startPoint x: 414, startPoint y: 294, endPoint x: 409, endPoint y: 282, distance: 12.8
click at [409, 282] on div "Rota 11 - Placa IZT5E91 18150 - TORO PADEL Janela de atendimento Grade de atend…" at bounding box center [687, 349] width 1375 height 699
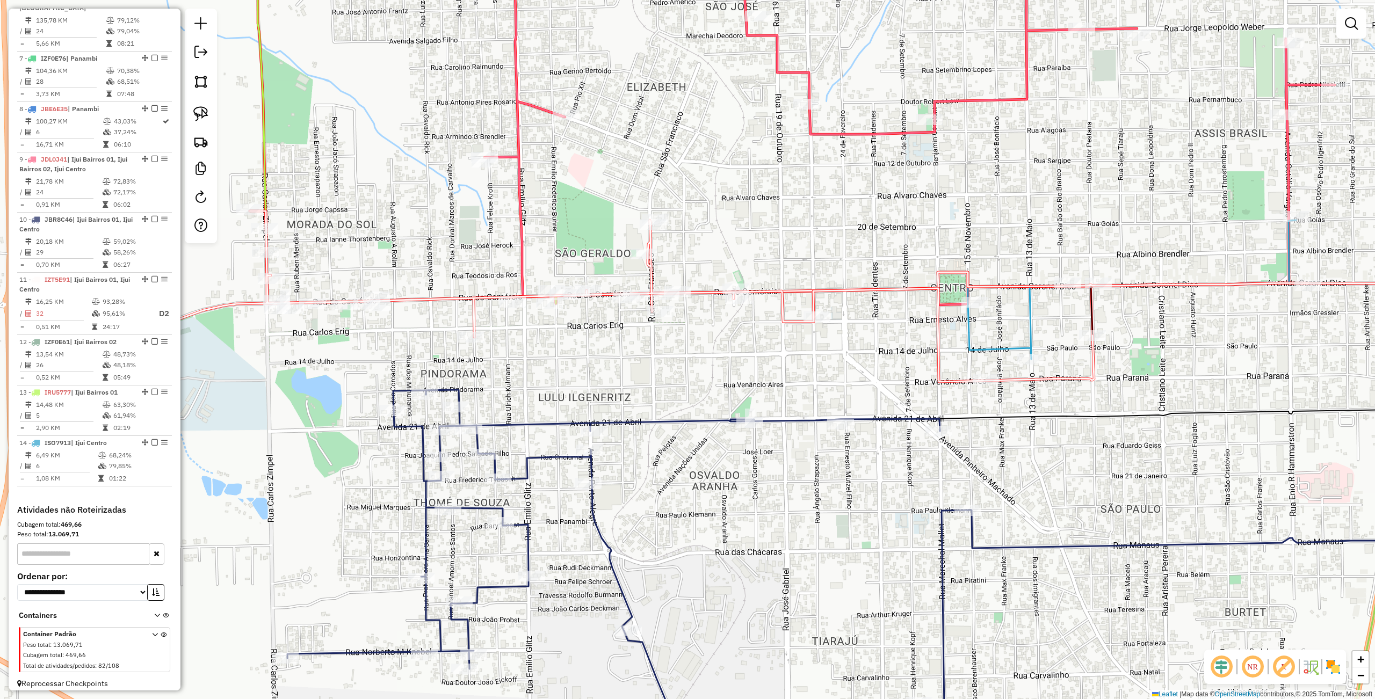
drag, startPoint x: 450, startPoint y: 346, endPoint x: 423, endPoint y: 325, distance: 33.3
click at [423, 323] on div "Janela de atendimento Grade de atendimento Capacidade Transportadoras Veículos …" at bounding box center [687, 349] width 1375 height 699
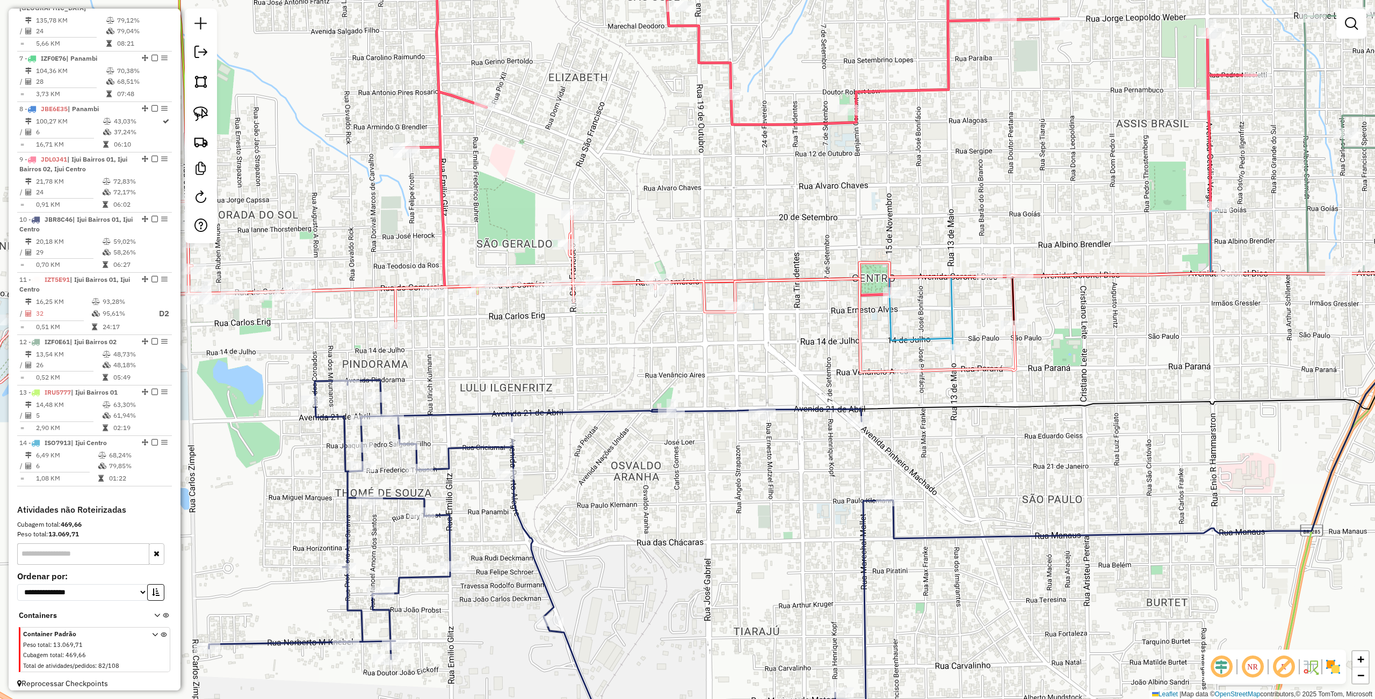
drag, startPoint x: 542, startPoint y: 374, endPoint x: 570, endPoint y: 379, distance: 28.3
click at [462, 365] on div "Janela de atendimento Grade de atendimento Capacidade Transportadoras Veículos …" at bounding box center [687, 349] width 1375 height 699
click at [195, 110] on img at bounding box center [200, 113] width 15 height 15
drag, startPoint x: 1076, startPoint y: 315, endPoint x: 1004, endPoint y: 301, distance: 73.7
select select "**********"
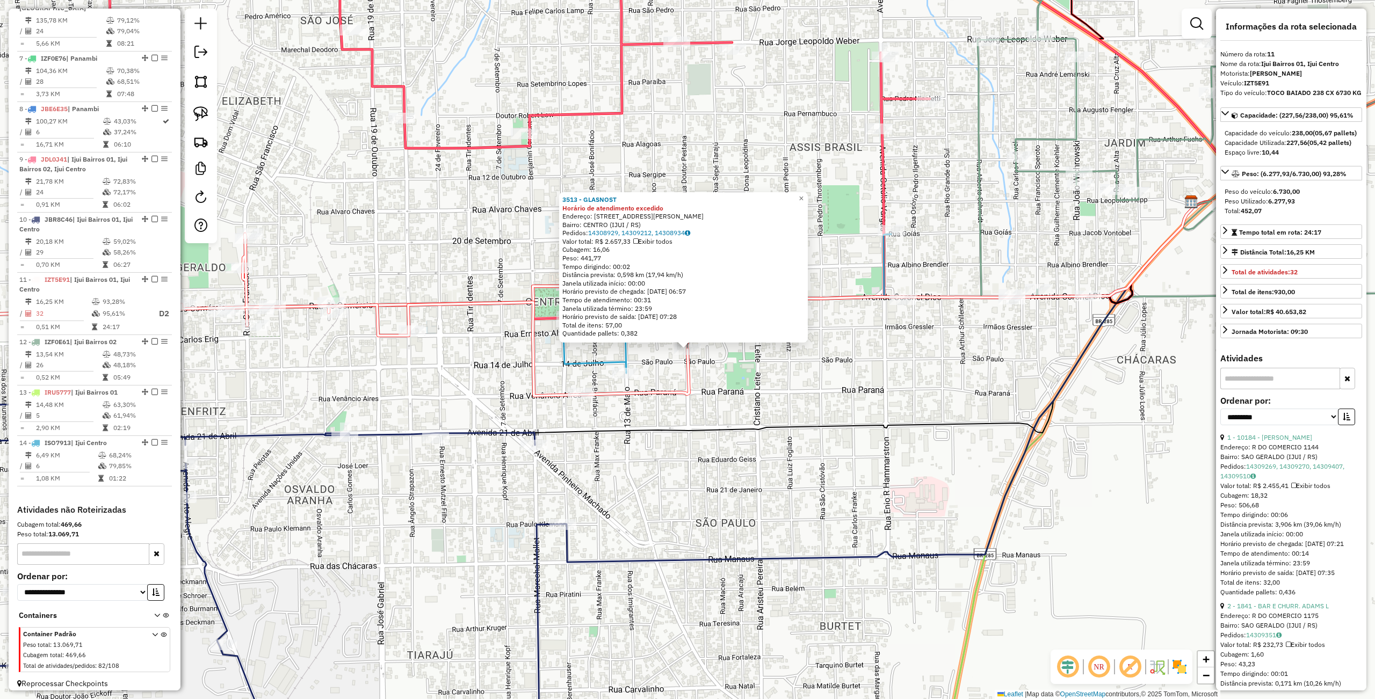
click at [798, 396] on div "3513 - GLASNOST Horário de atendimento excedido Endereço: DR PESTANA 248 Bairro…" at bounding box center [687, 349] width 1375 height 699
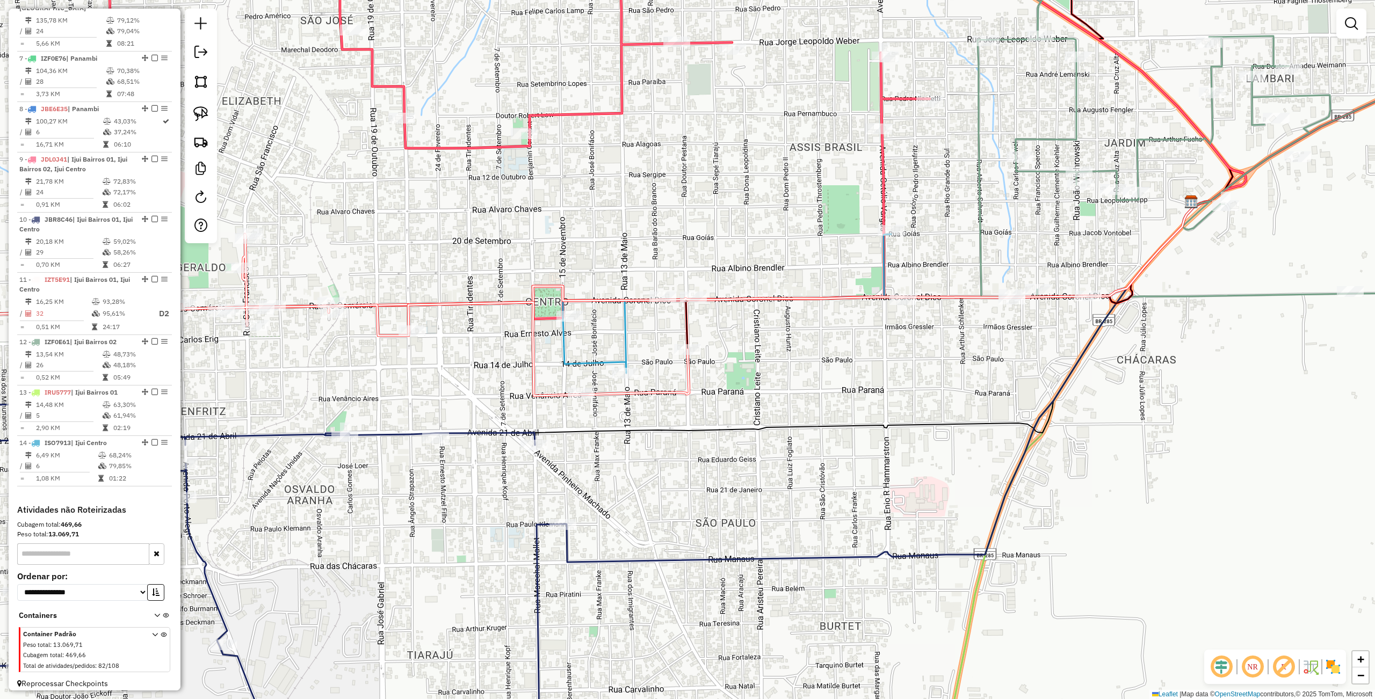
drag, startPoint x: 200, startPoint y: 112, endPoint x: 218, endPoint y: 117, distance: 18.5
click at [200, 112] on img at bounding box center [200, 113] width 15 height 15
drag, startPoint x: 512, startPoint y: 391, endPoint x: 610, endPoint y: 404, distance: 98.6
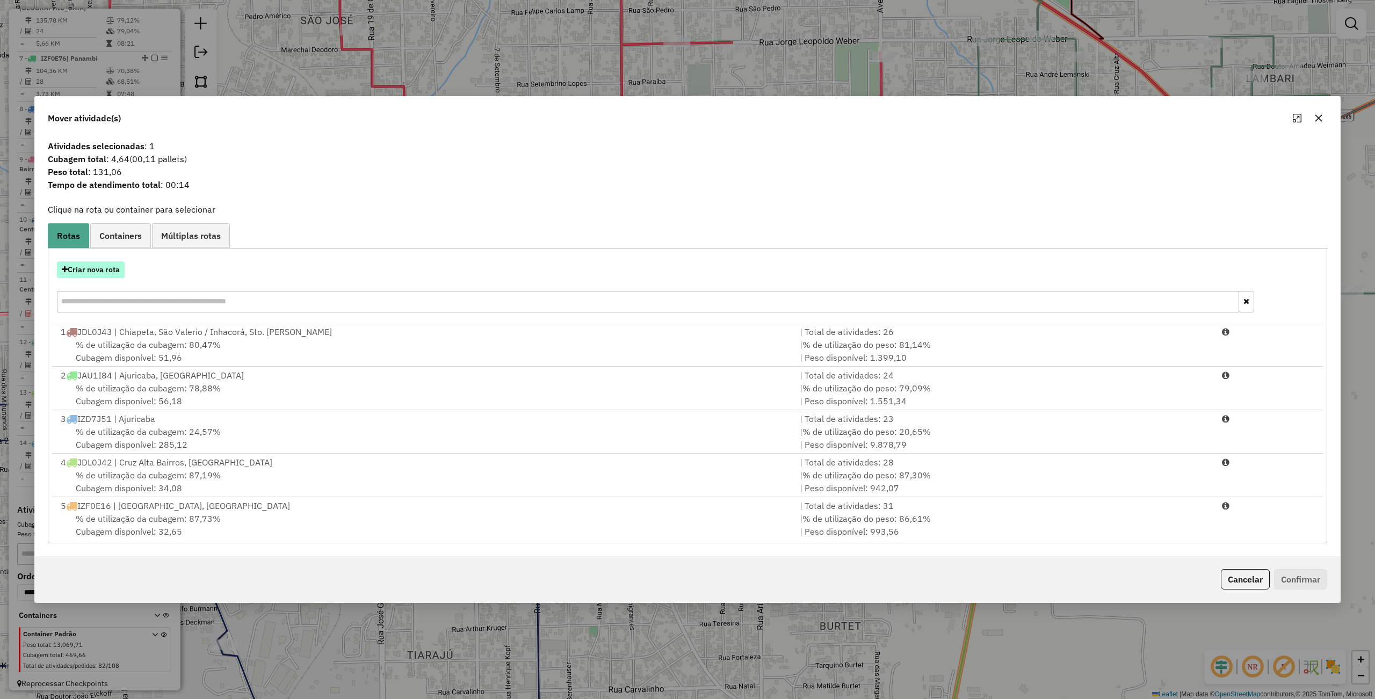
click at [104, 266] on button "Criar nova rota" at bounding box center [91, 270] width 68 height 17
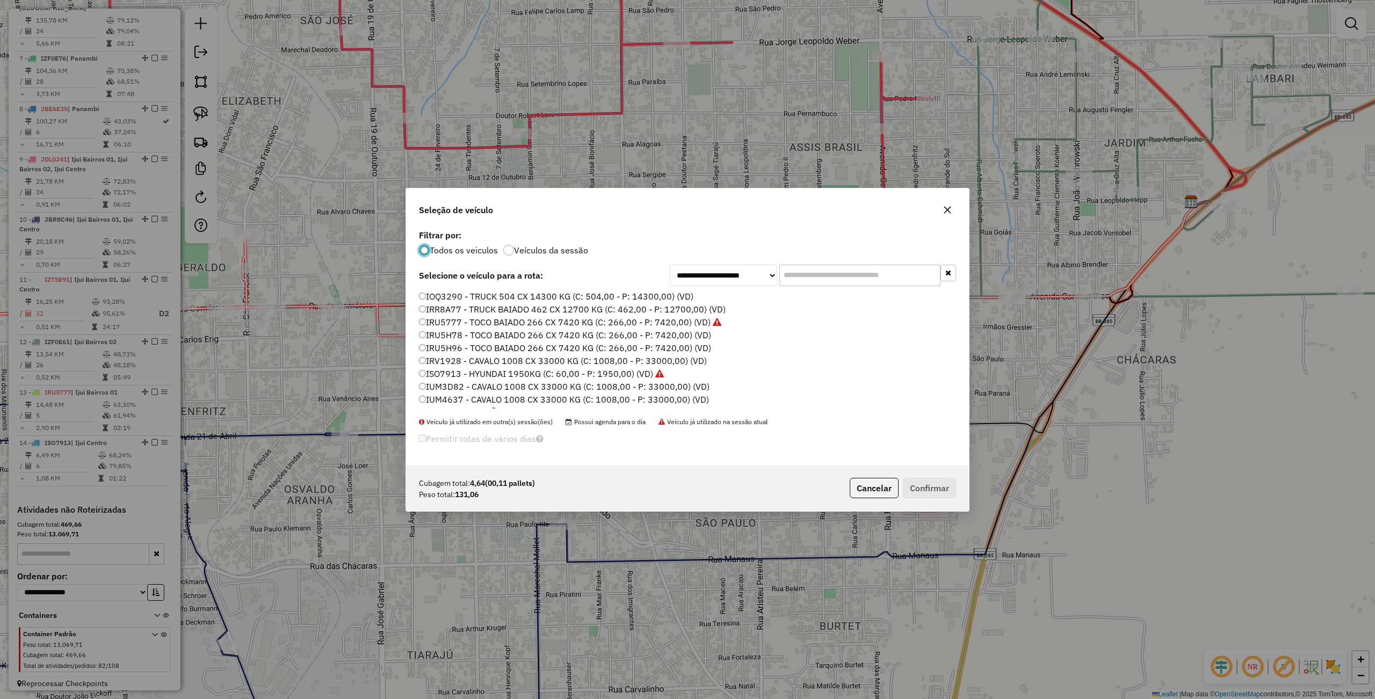
scroll to position [5, 3]
click at [457, 369] on label "ISO7913 - HYUNDAI 1950KG (C: 60,00 - P: 1950,00) (VD)" at bounding box center [541, 373] width 245 height 13
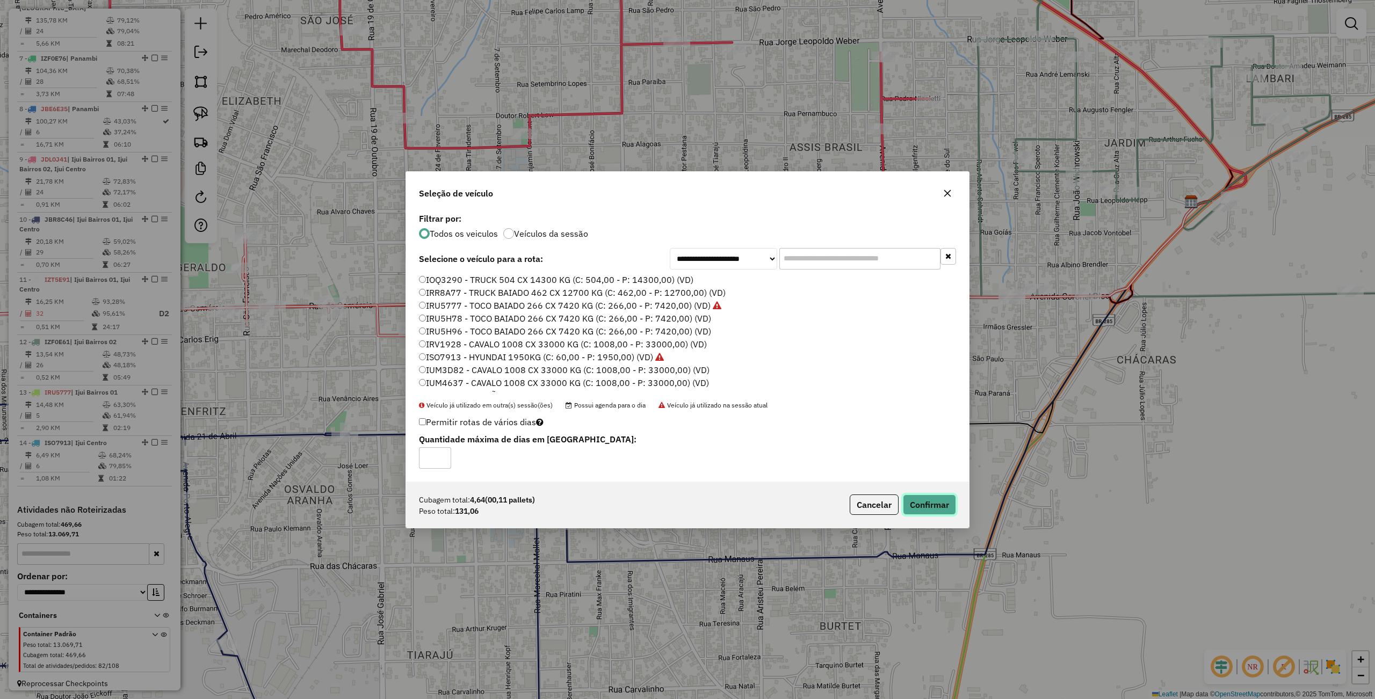
click at [937, 512] on button "Confirmar" at bounding box center [929, 505] width 53 height 20
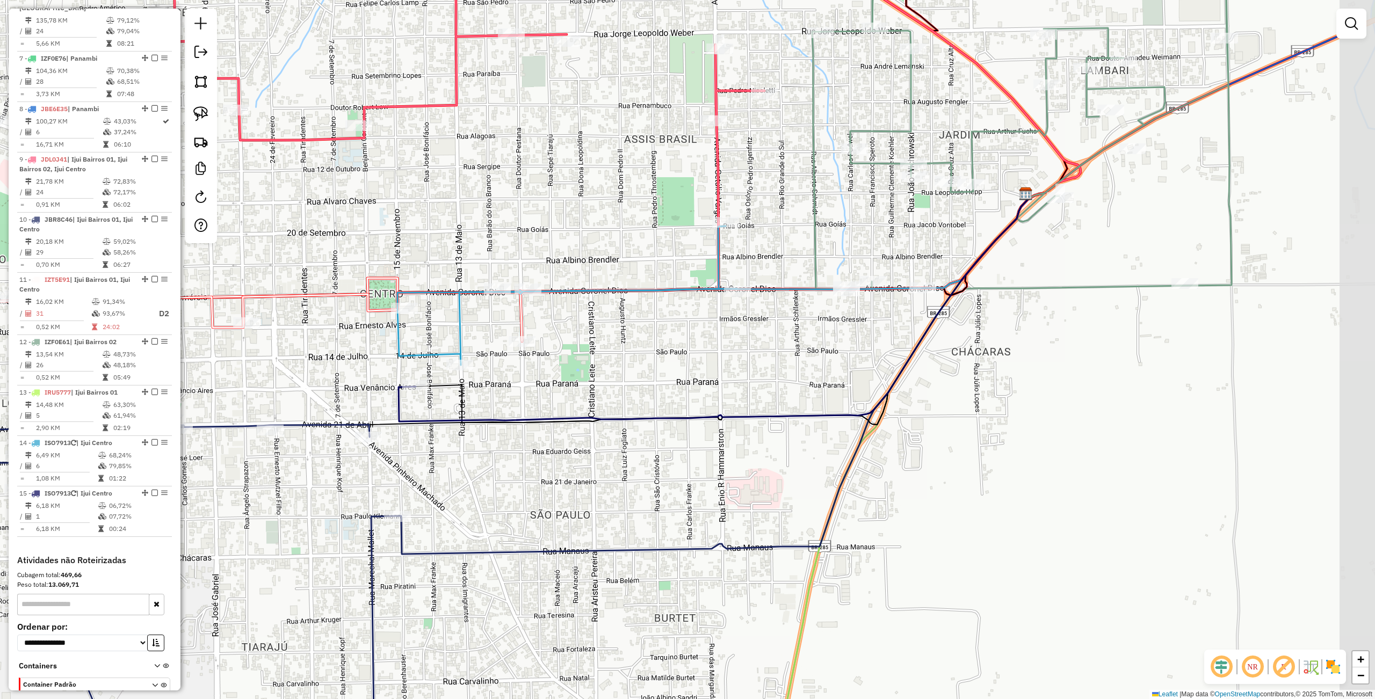
drag, startPoint x: 1025, startPoint y: 348, endPoint x: 859, endPoint y: 340, distance: 165.6
click at [859, 340] on div "Janela de atendimento Grade de atendimento Capacidade Transportadoras Veículos …" at bounding box center [687, 349] width 1375 height 699
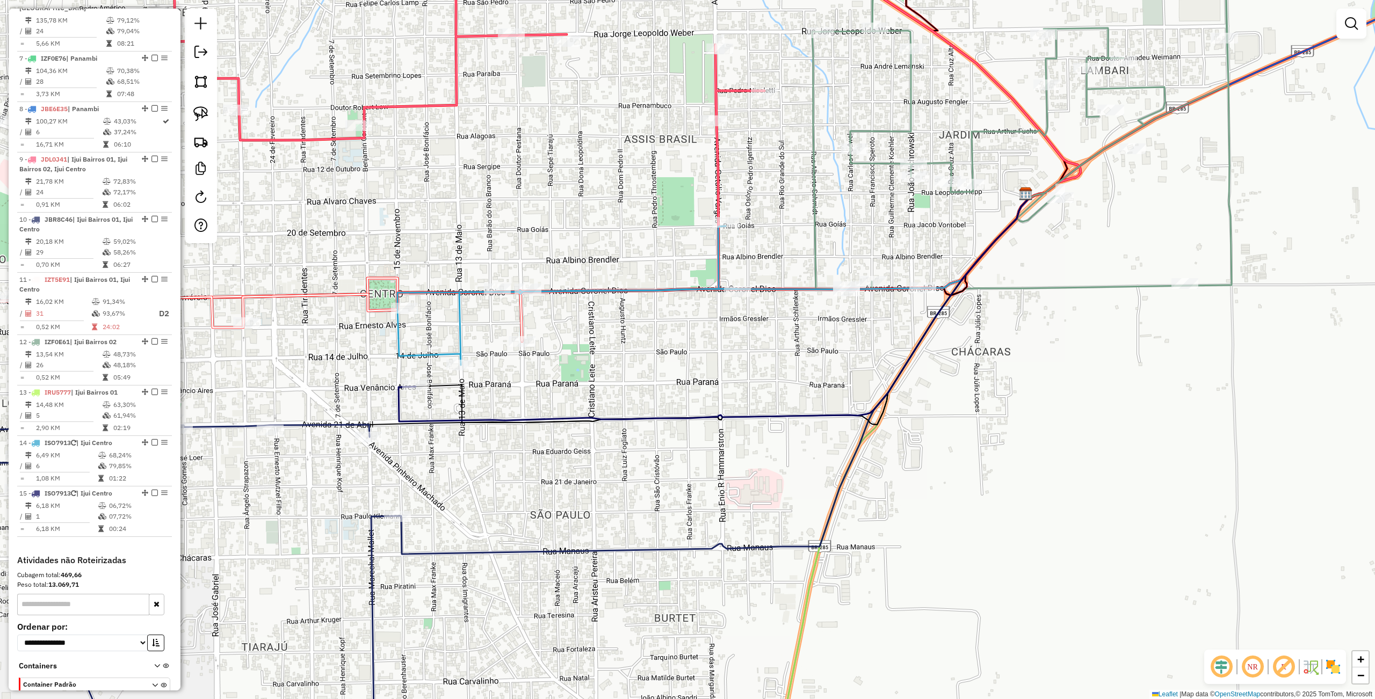
click at [907, 292] on icon at bounding box center [778, 244] width 500 height 95
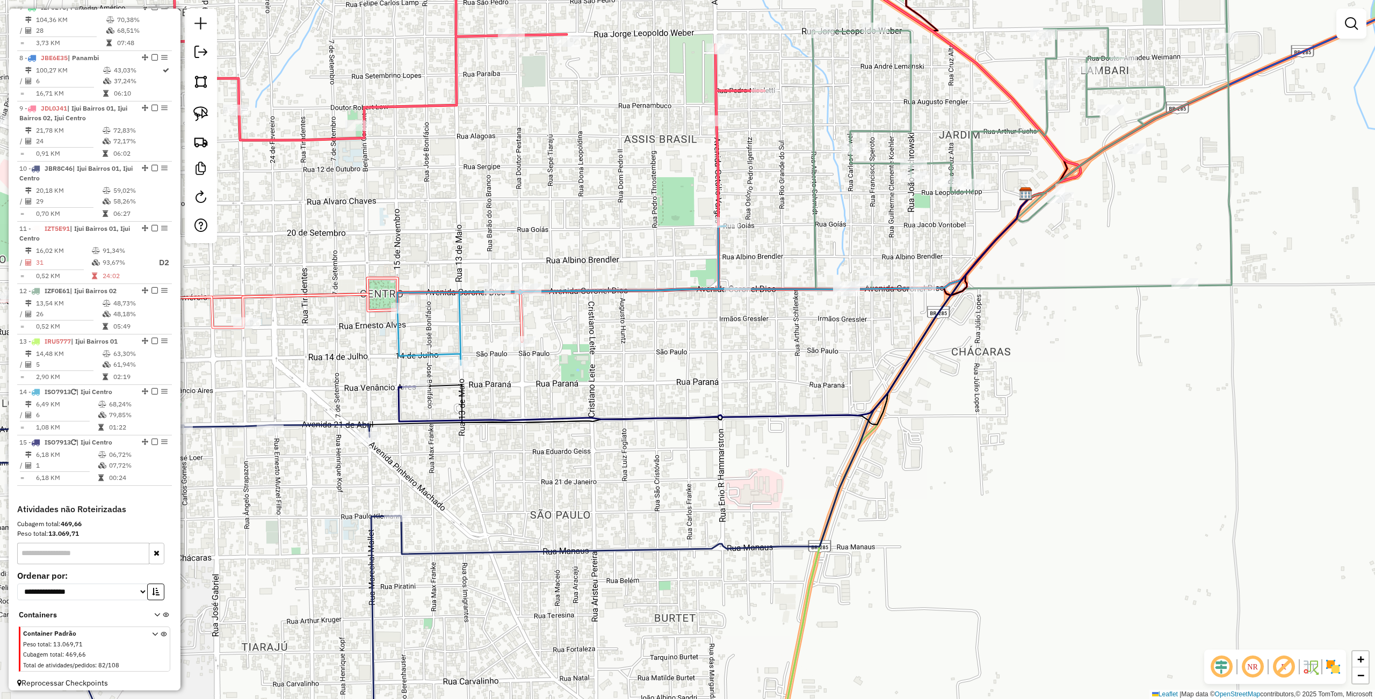
select select "**********"
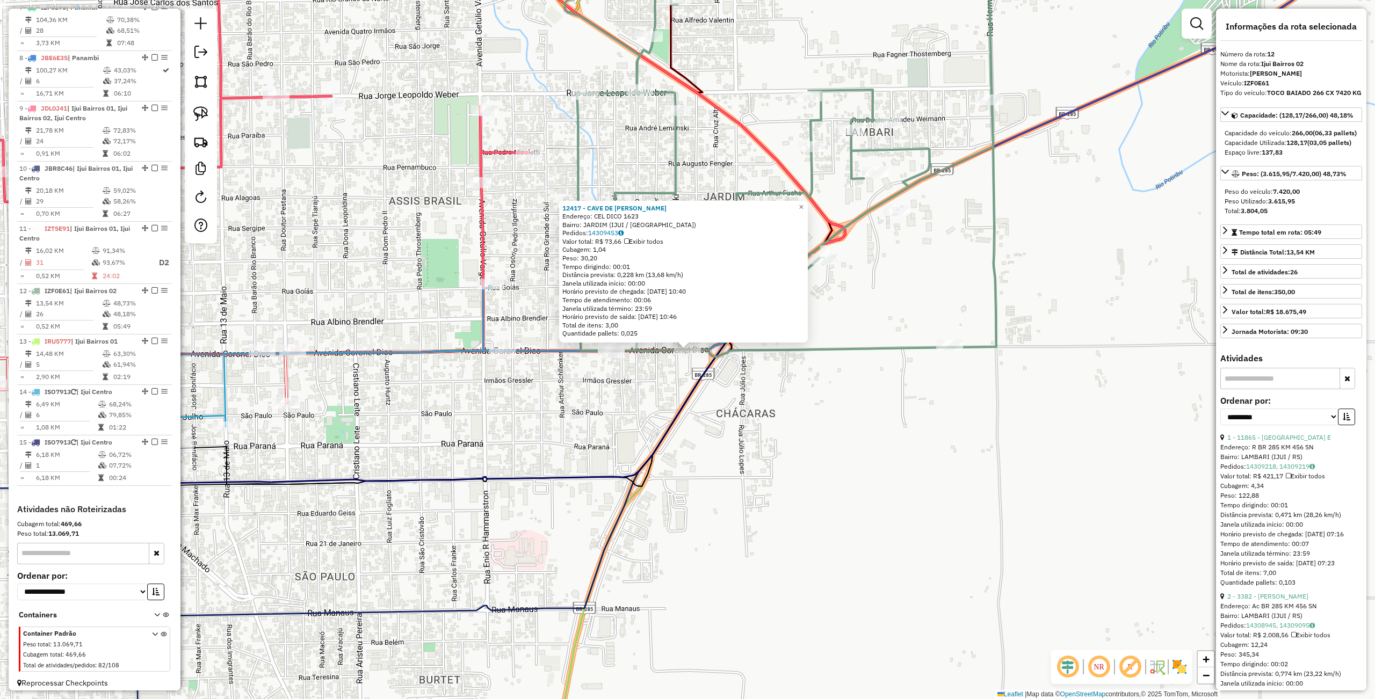
click at [933, 381] on div "12417 - CAVE DE [PERSON_NAME]: CEL DICO 1623 Bairro: JARDIM (IJUI / [GEOGRAPHIC…" at bounding box center [687, 349] width 1375 height 699
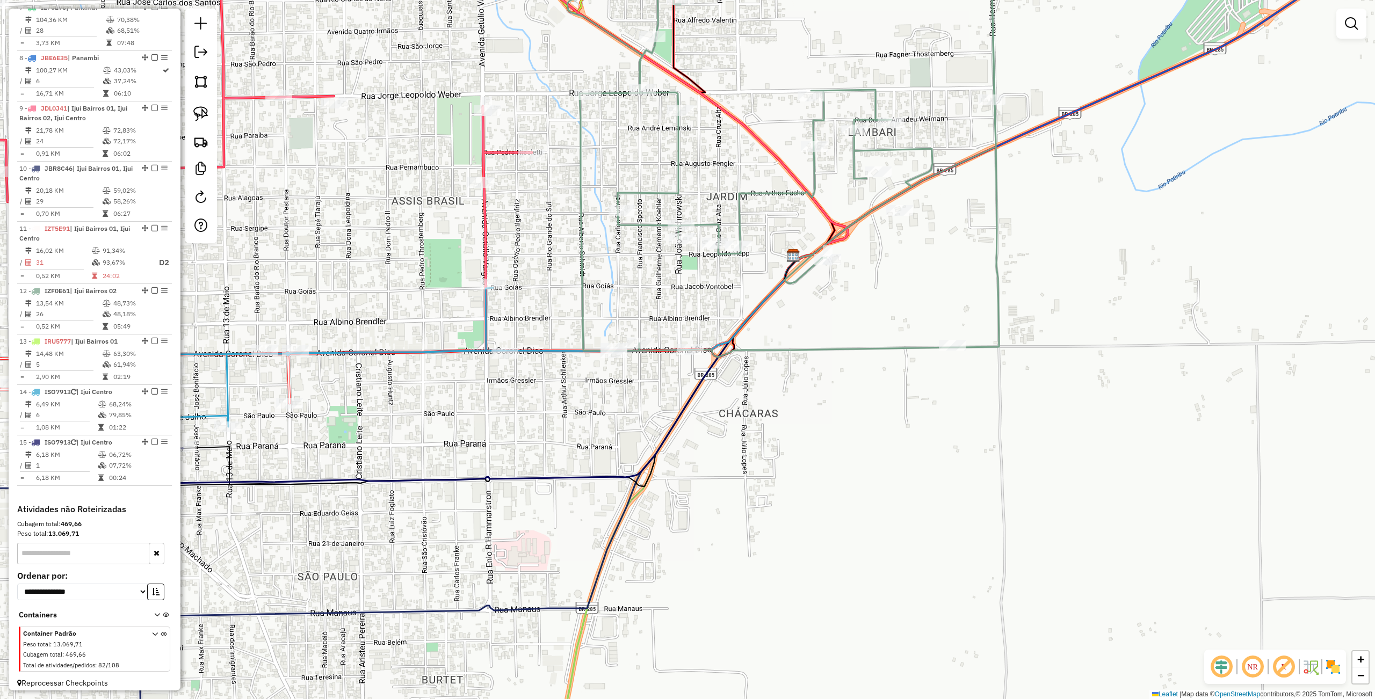
drag, startPoint x: 621, startPoint y: 501, endPoint x: 795, endPoint y: 475, distance: 176.5
click at [795, 444] on icon at bounding box center [480, 437] width 631 height 357
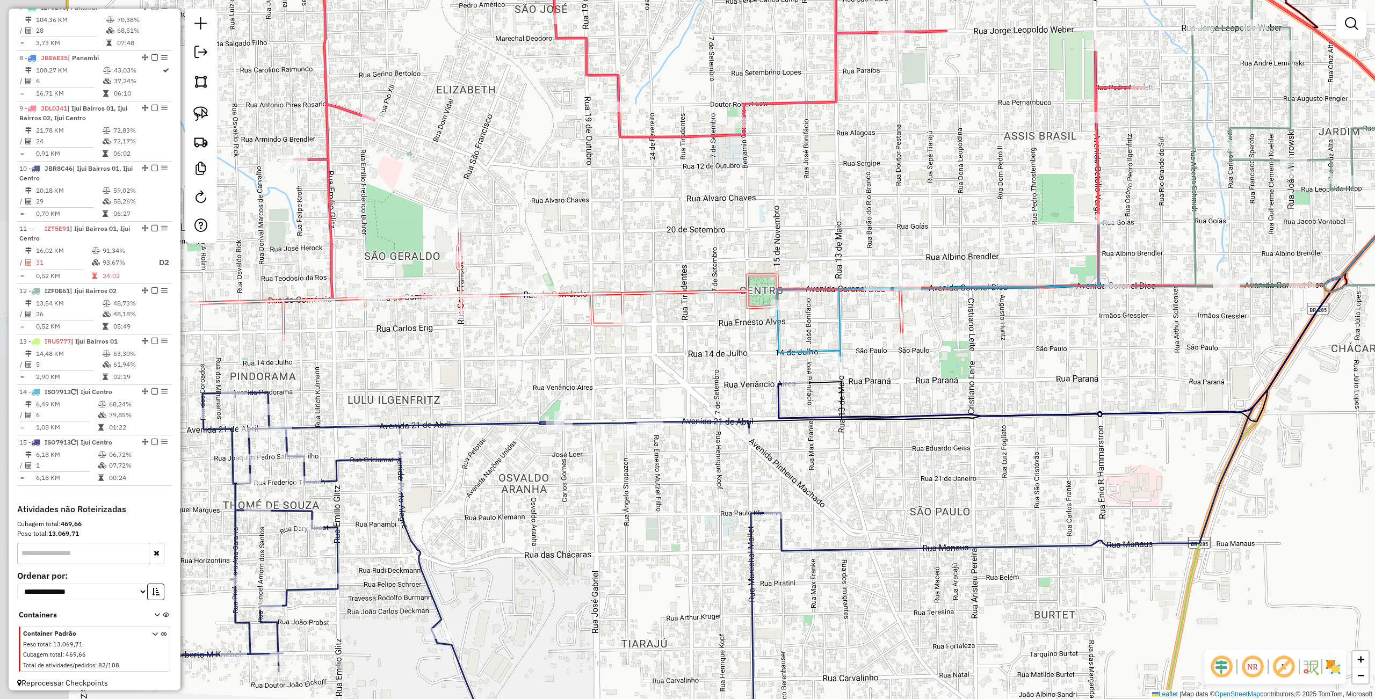
drag, startPoint x: 822, startPoint y: 477, endPoint x: 922, endPoint y: 474, distance: 100.5
click at [922, 474] on div "Janela de atendimento Grade de atendimento Capacidade Transportadoras Veículos …" at bounding box center [687, 349] width 1375 height 699
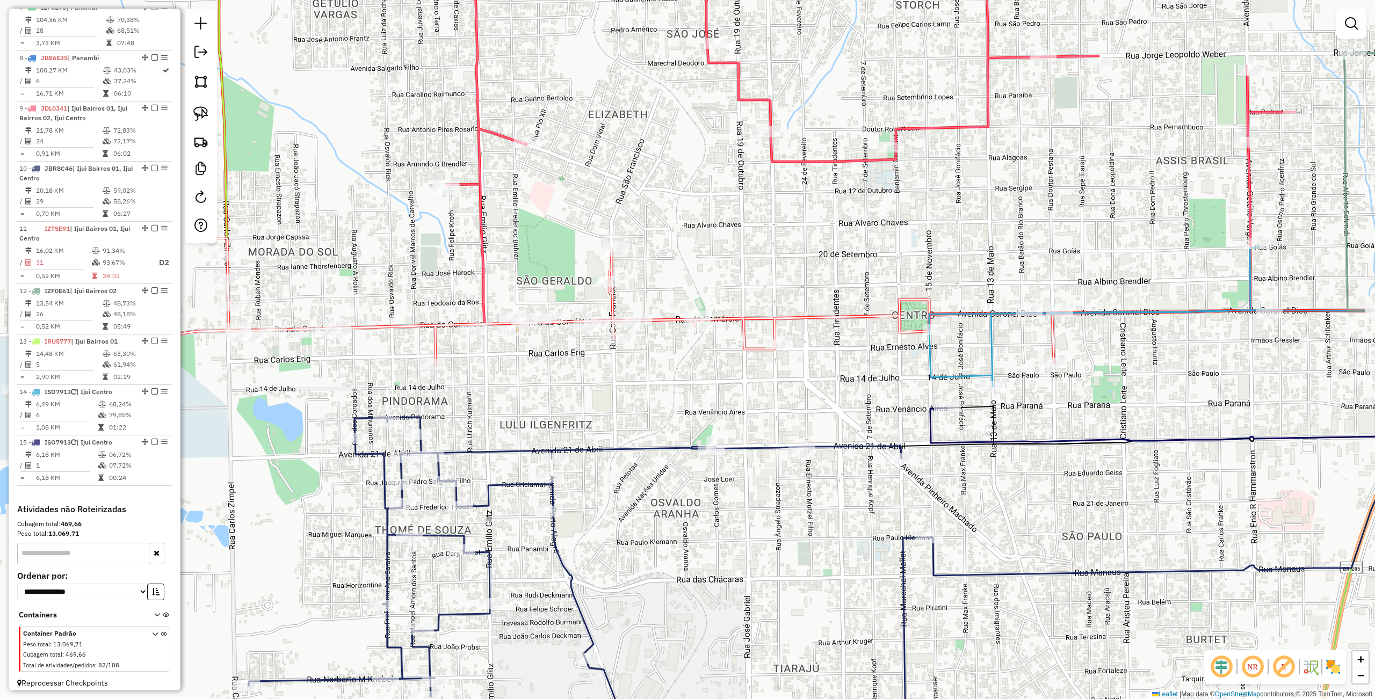
drag, startPoint x: 613, startPoint y: 368, endPoint x: 765, endPoint y: 393, distance: 154.0
click at [765, 393] on div "Janela de atendimento Grade de atendimento Capacidade Transportadoras Veículos …" at bounding box center [687, 349] width 1375 height 699
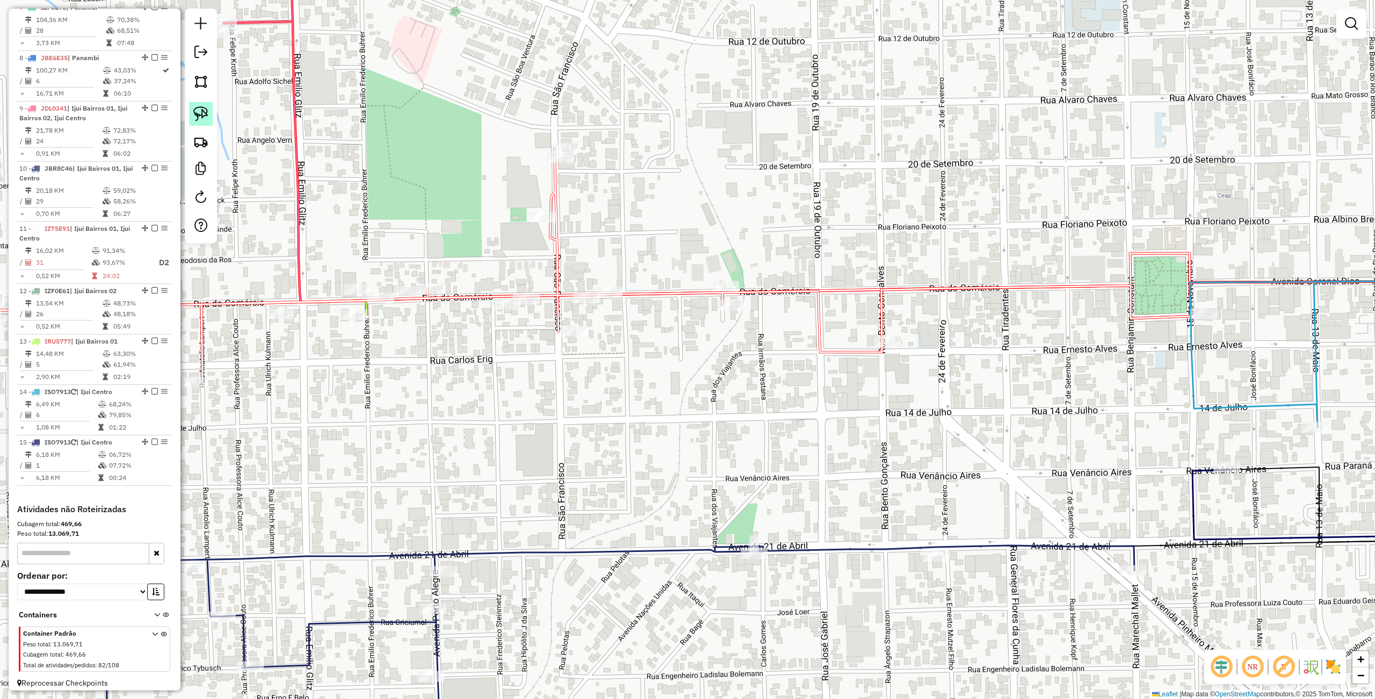
click at [202, 120] on img at bounding box center [200, 113] width 15 height 15
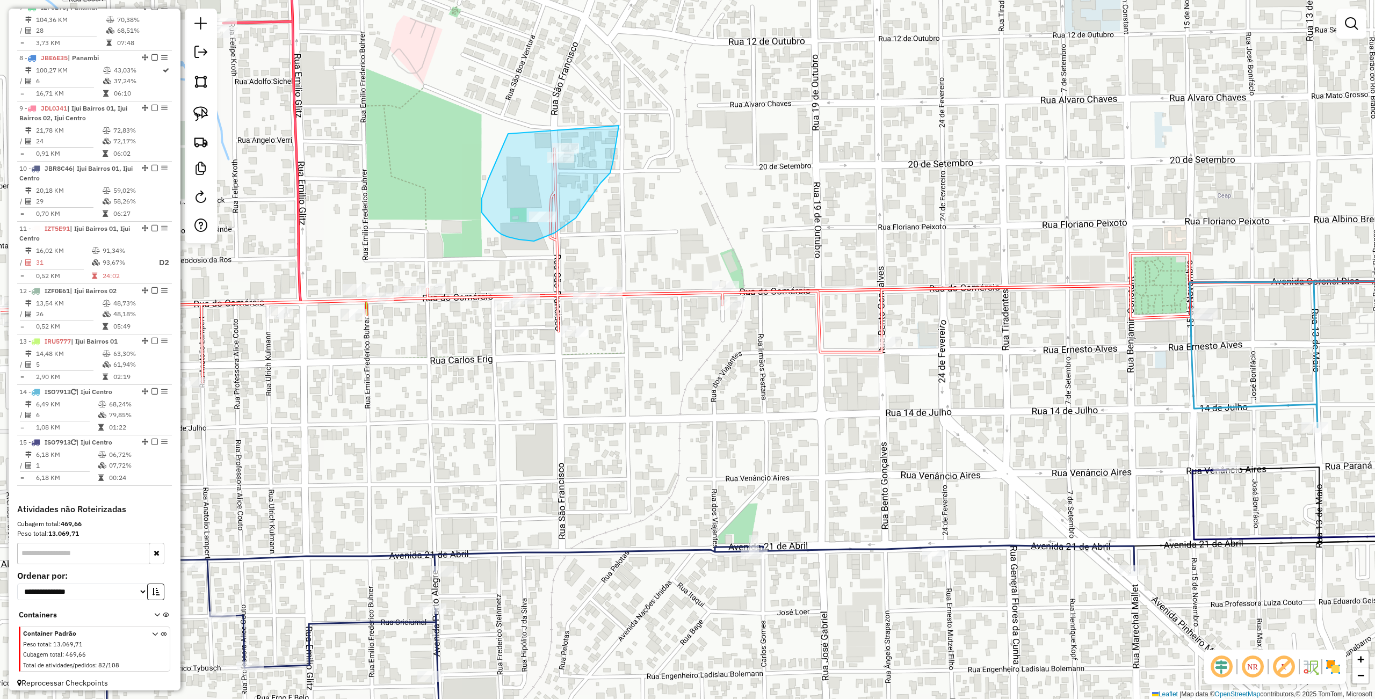
drag, startPoint x: 508, startPoint y: 135, endPoint x: 622, endPoint y: 111, distance: 117.0
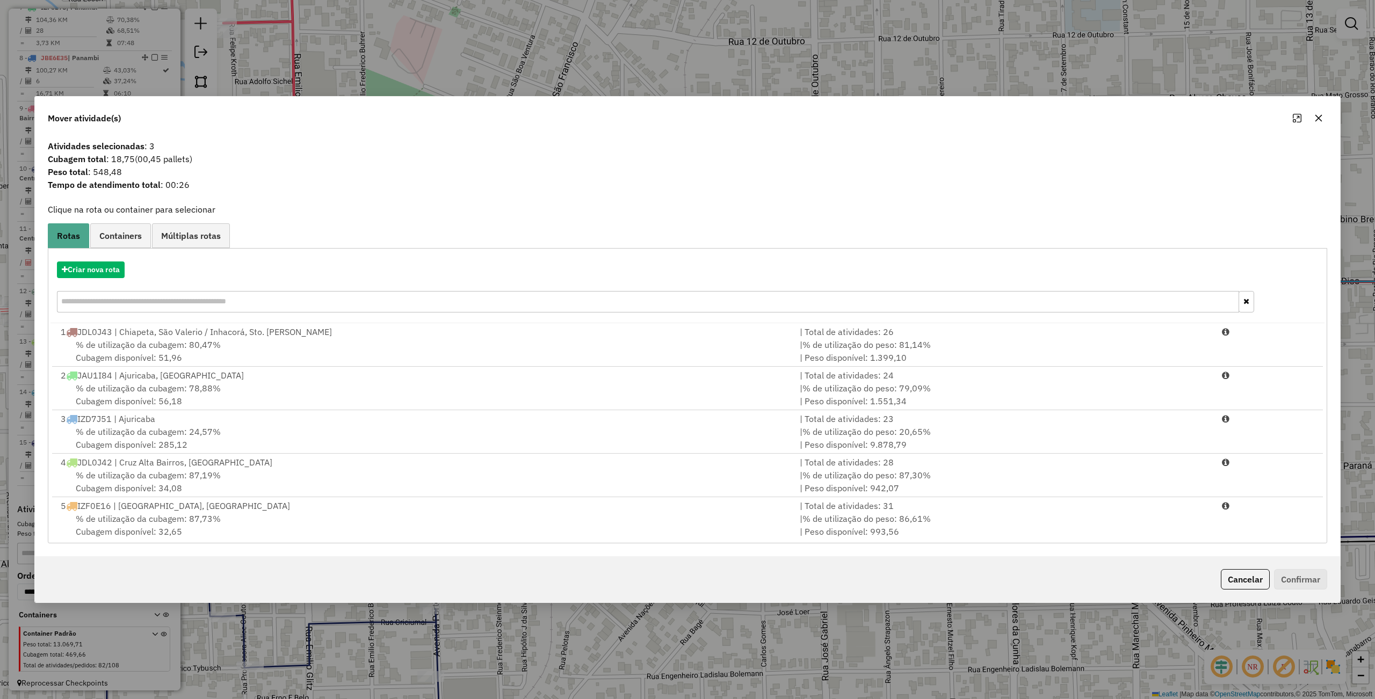
scroll to position [396, 0]
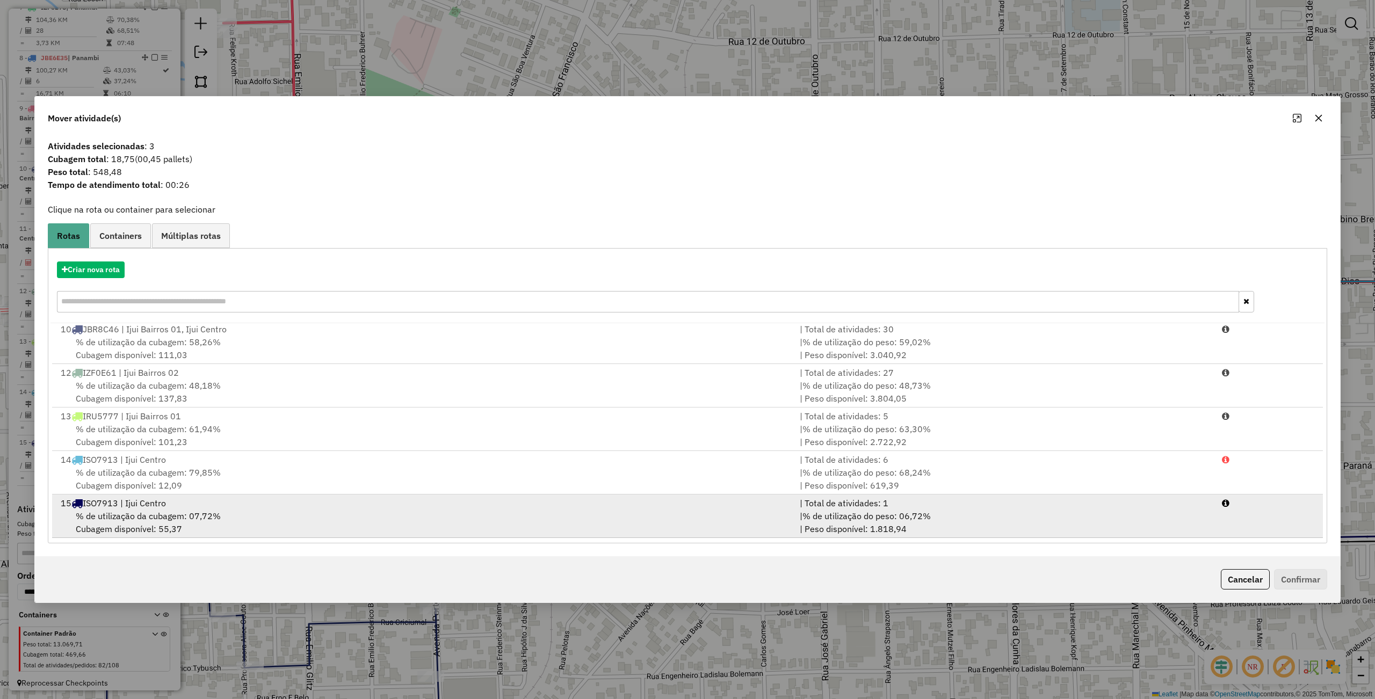
click at [323, 519] on div "% de utilização da cubagem: 07,72% Cubagem disponível: 55,37" at bounding box center [423, 523] width 739 height 26
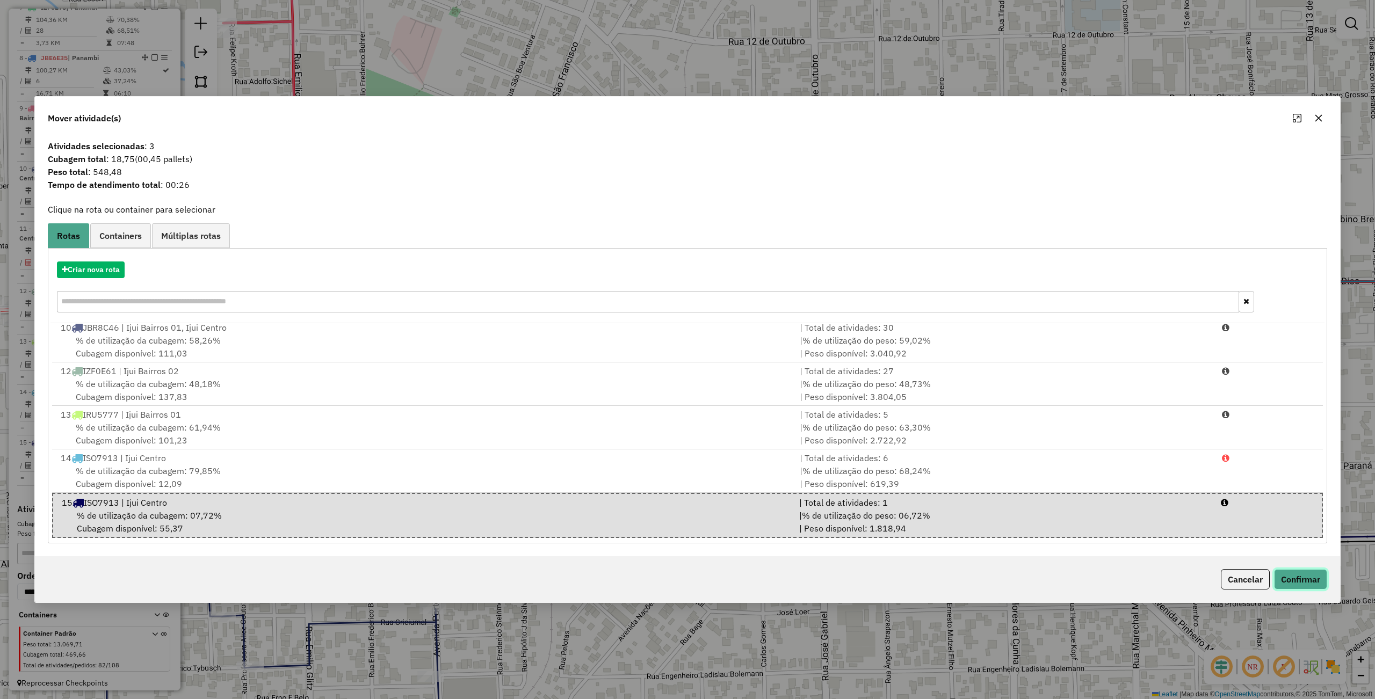
click at [1299, 577] on button "Confirmar" at bounding box center [1300, 579] width 53 height 20
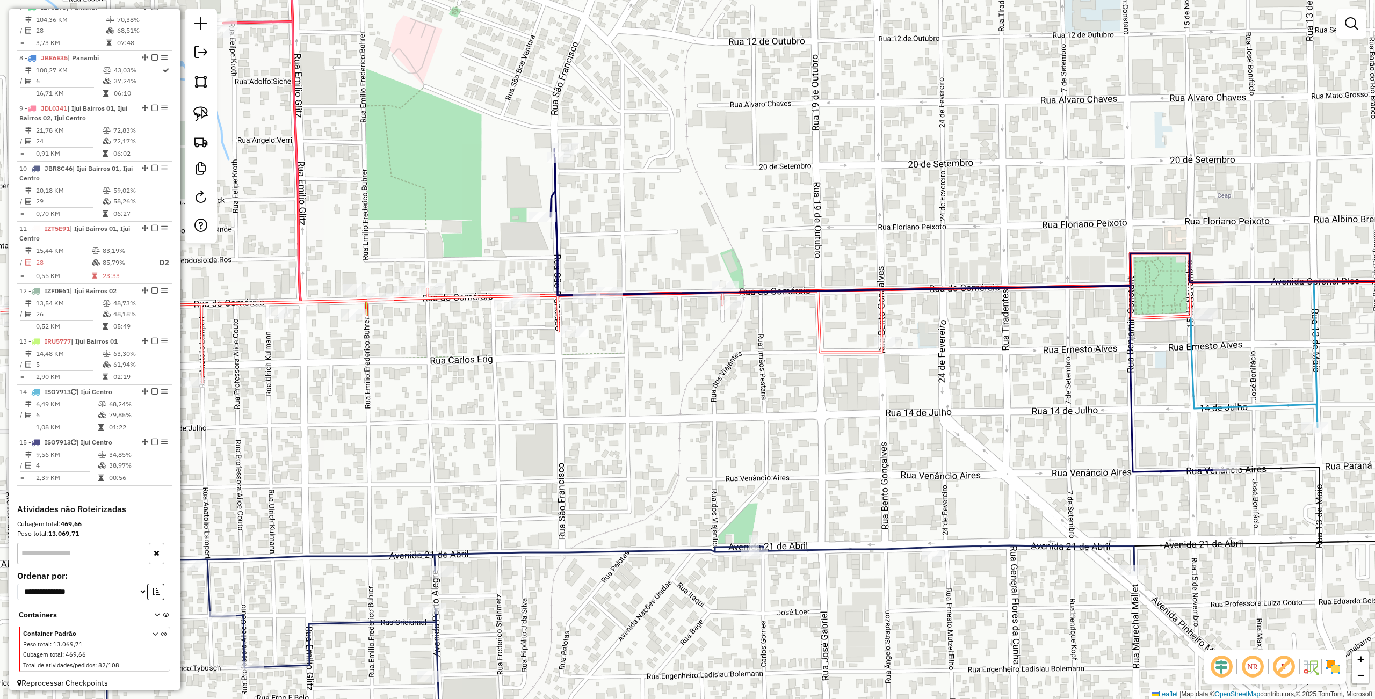
drag, startPoint x: 604, startPoint y: 251, endPoint x: 654, endPoint y: 234, distance: 52.3
click at [690, 220] on div "Rota 15 - Placa ISO7913 13020 - K3 RESTAURANTE E LAN Janela de atendimento Grad…" at bounding box center [687, 349] width 1375 height 699
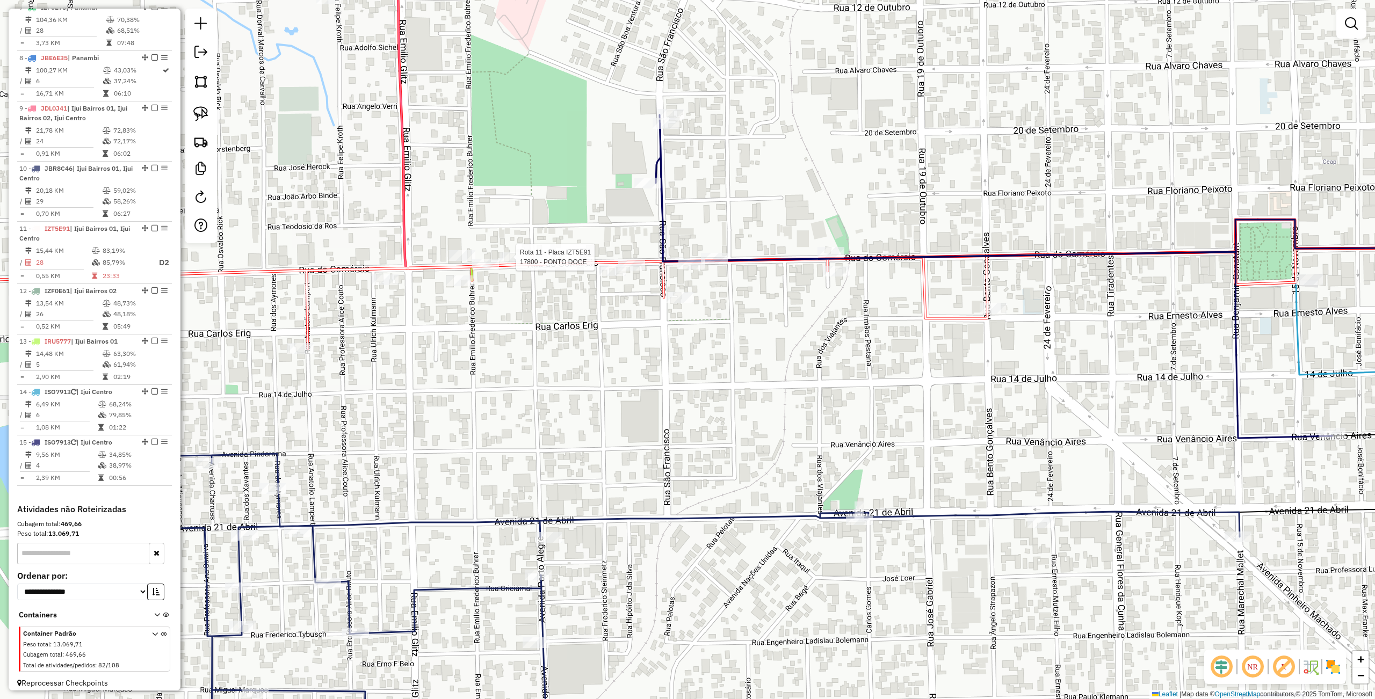
click at [501, 263] on div at bounding box center [512, 257] width 27 height 11
select select "**********"
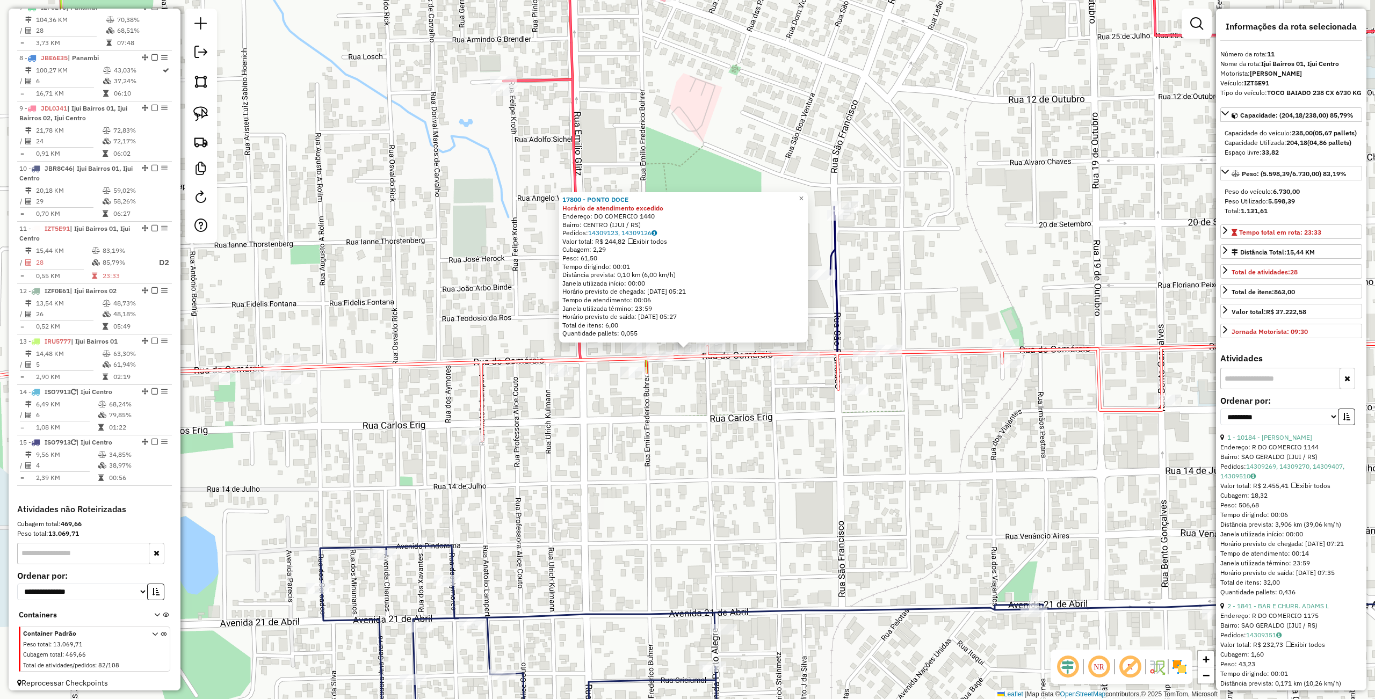
click at [666, 389] on div "17800 - PONTO DOCE Horário de atendimento excedido Endereço: DO COMERCIO 1440 B…" at bounding box center [687, 349] width 1375 height 699
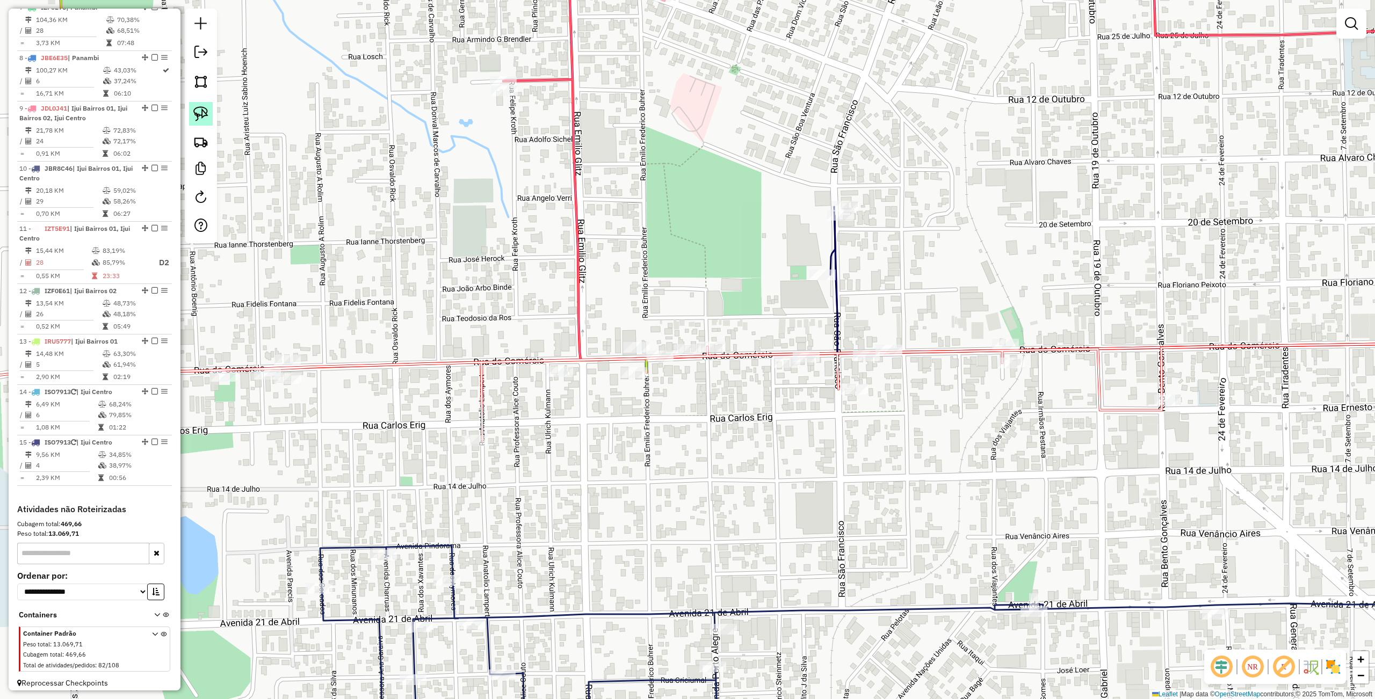
click at [204, 115] on img at bounding box center [200, 113] width 15 height 15
drag, startPoint x: 578, startPoint y: 315, endPoint x: 654, endPoint y: 335, distance: 78.4
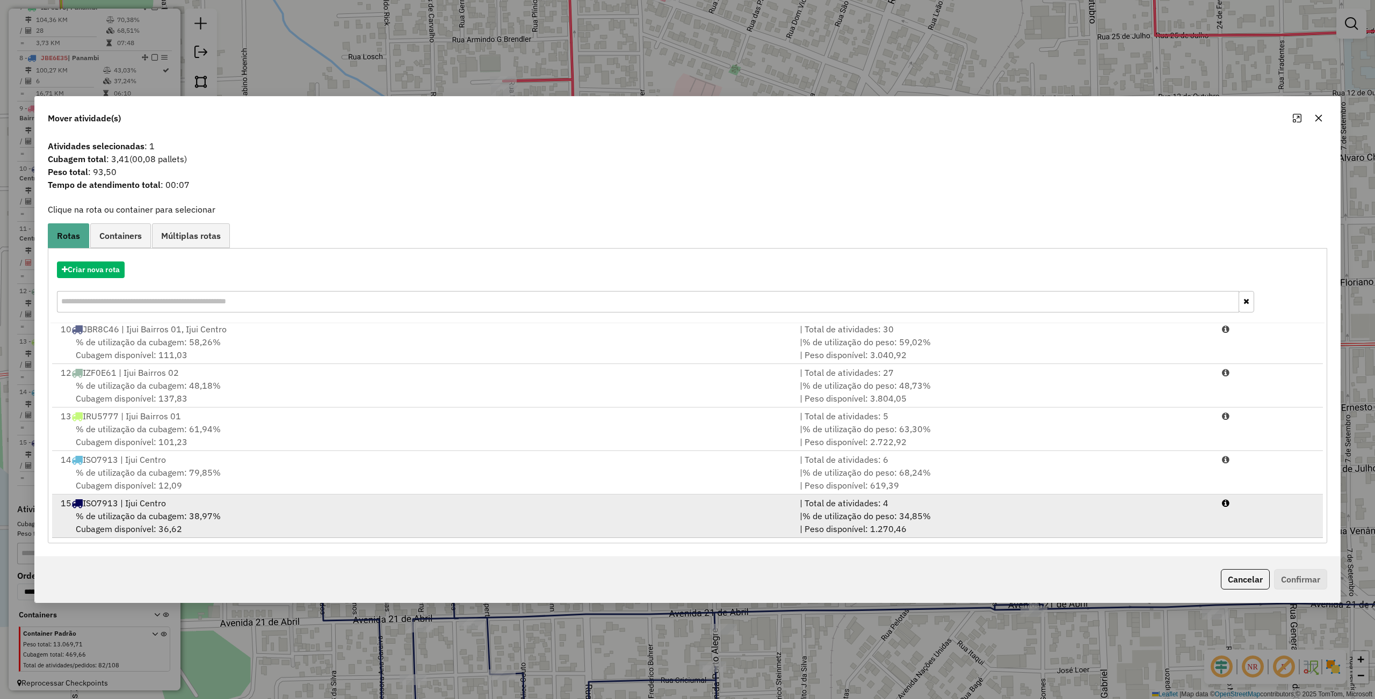
click at [224, 525] on div "% de utilização da cubagem: 38,97% Cubagem disponível: 36,62" at bounding box center [423, 523] width 739 height 26
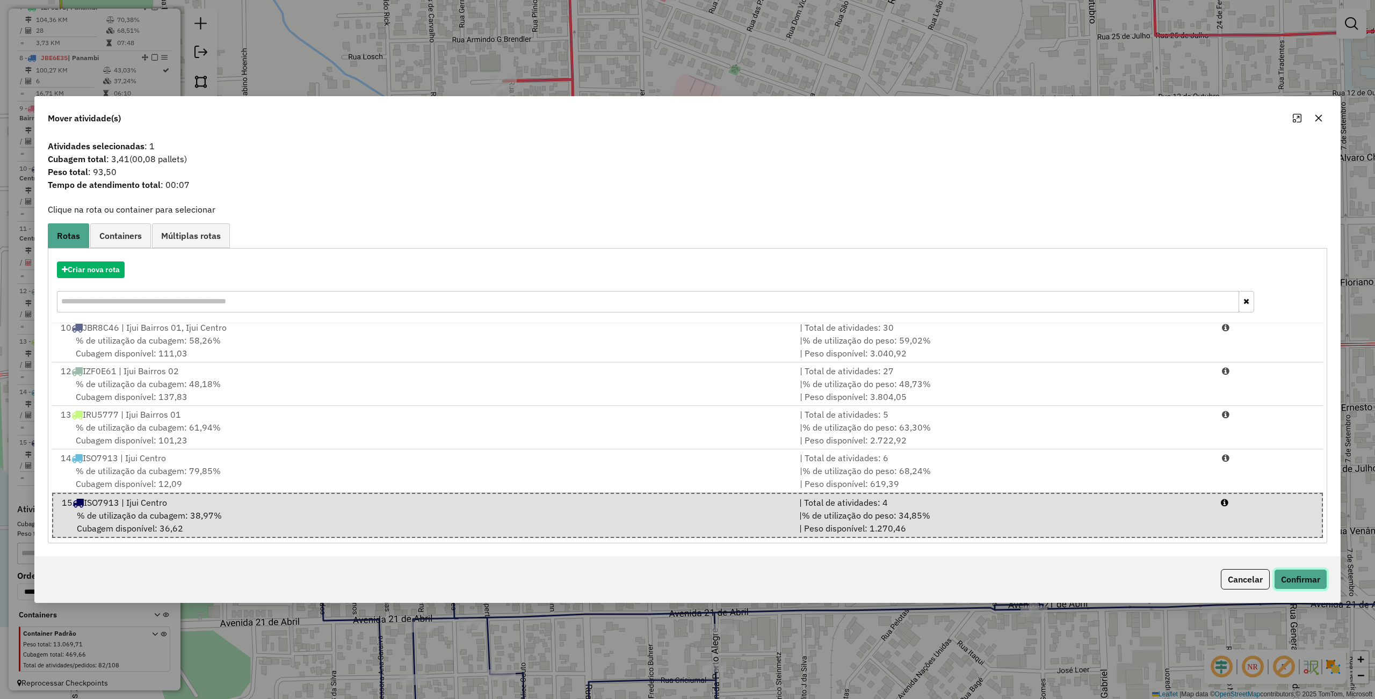
click at [1301, 582] on button "Confirmar" at bounding box center [1300, 579] width 53 height 20
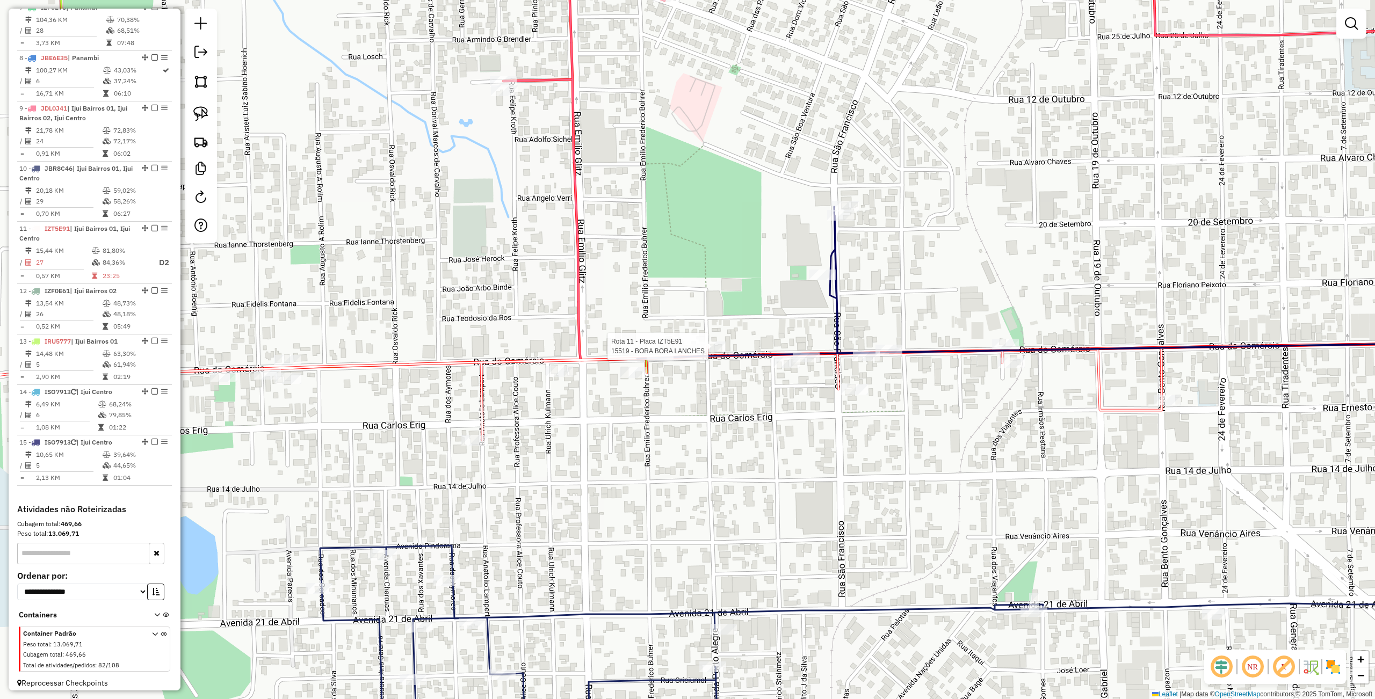
select select "**********"
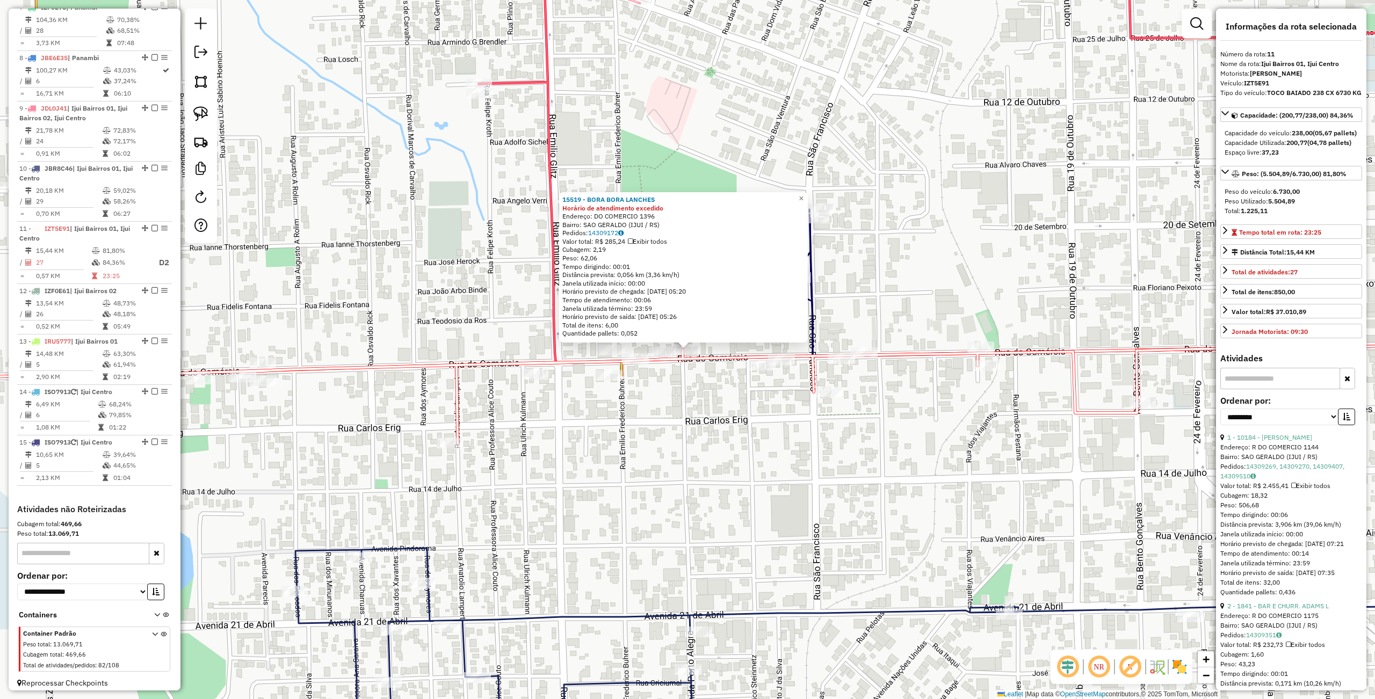
click at [664, 396] on div "15519 - BORA BORA LANCHES Horário de atendimento excedido Endereço: DO COMERCIO…" at bounding box center [687, 349] width 1375 height 699
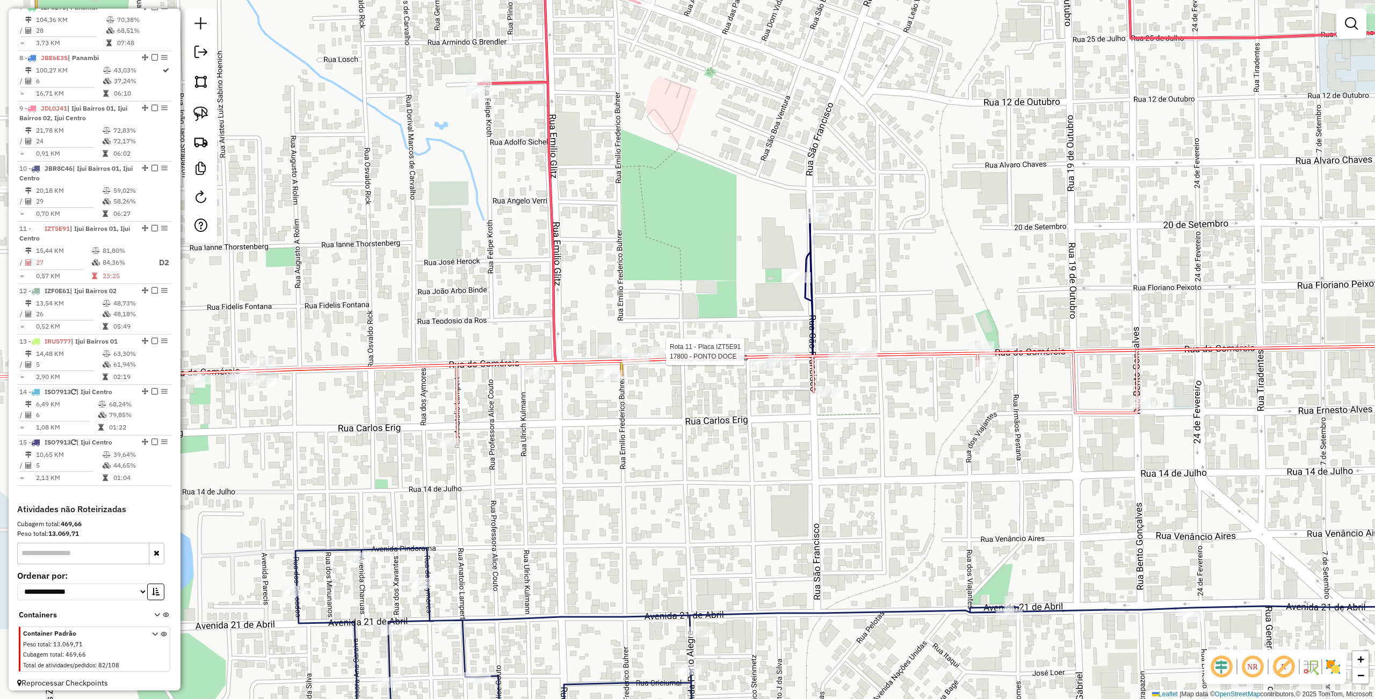
select select "**********"
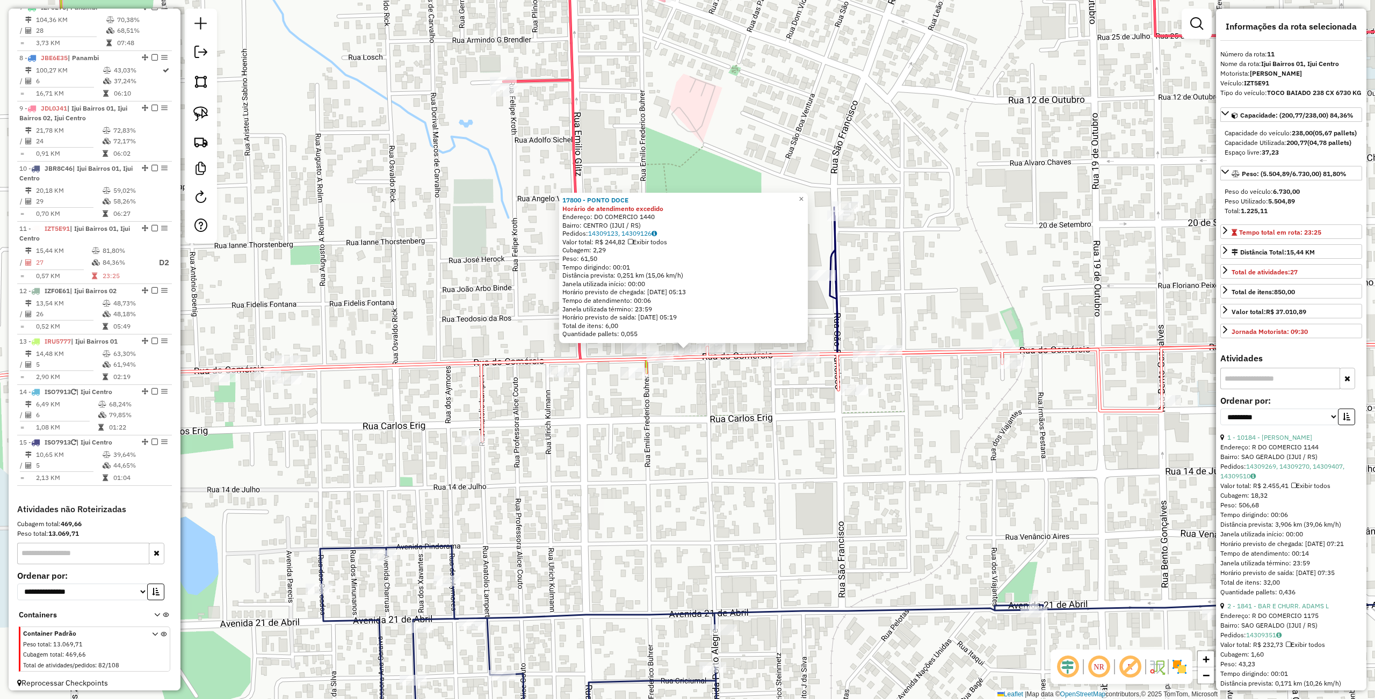
click at [724, 406] on div "17800 - PONTO DOCE Horário de atendimento excedido Endereço: DO COMERCIO 1440 B…" at bounding box center [687, 349] width 1375 height 699
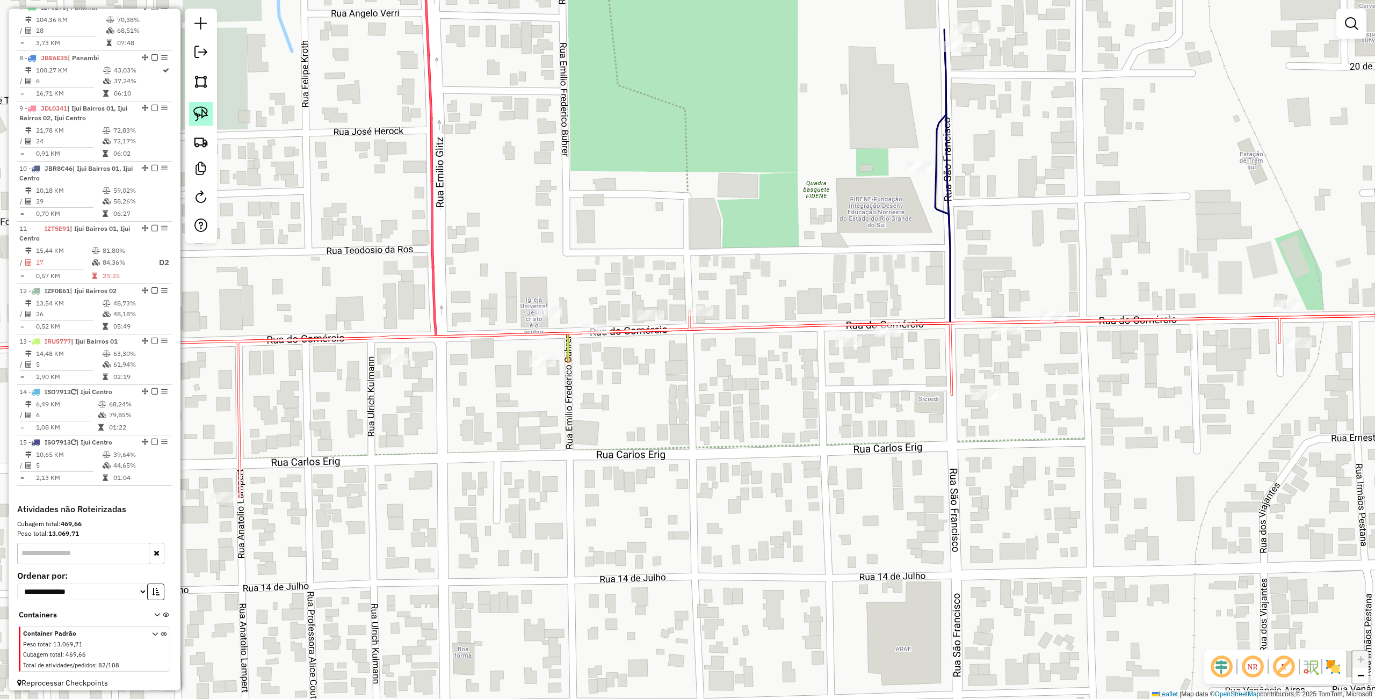
click at [195, 106] on img at bounding box center [200, 113] width 15 height 15
drag, startPoint x: 612, startPoint y: 260, endPoint x: 749, endPoint y: 310, distance: 145.3
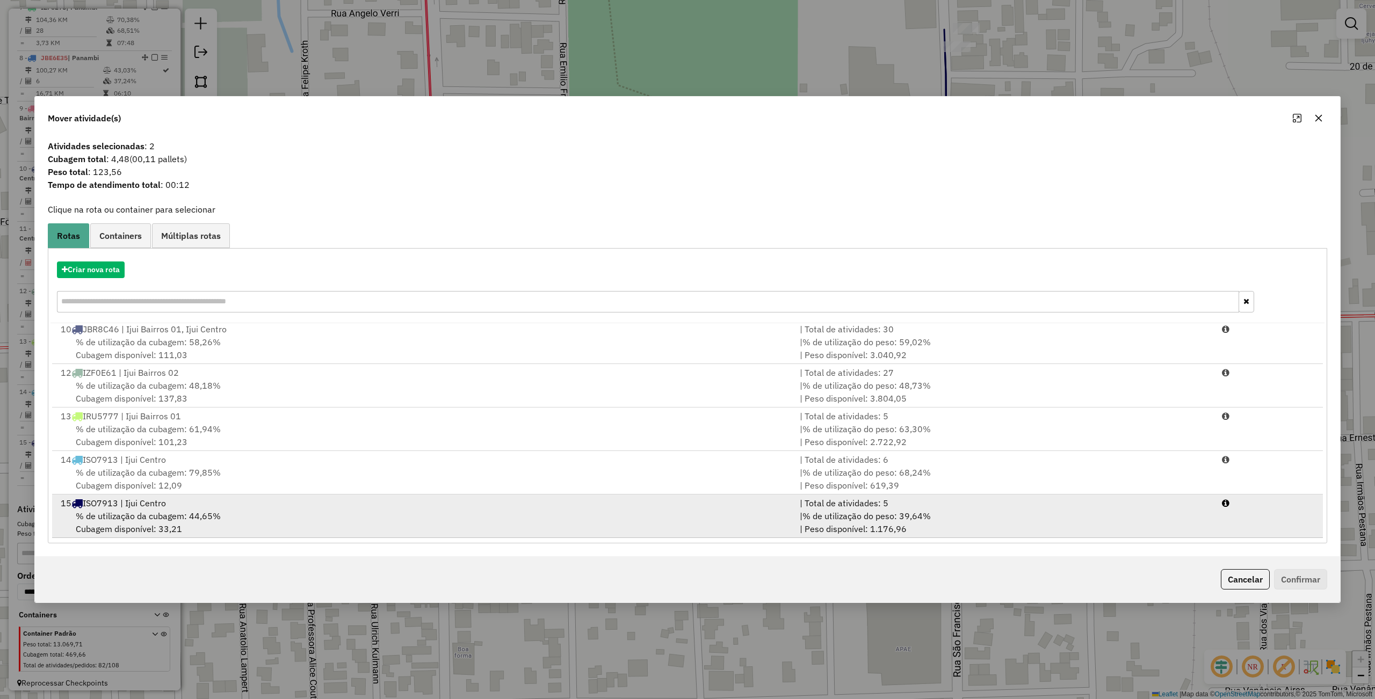
click at [349, 501] on div "15 ISO7913 | Ijui Centro" at bounding box center [423, 503] width 739 height 13
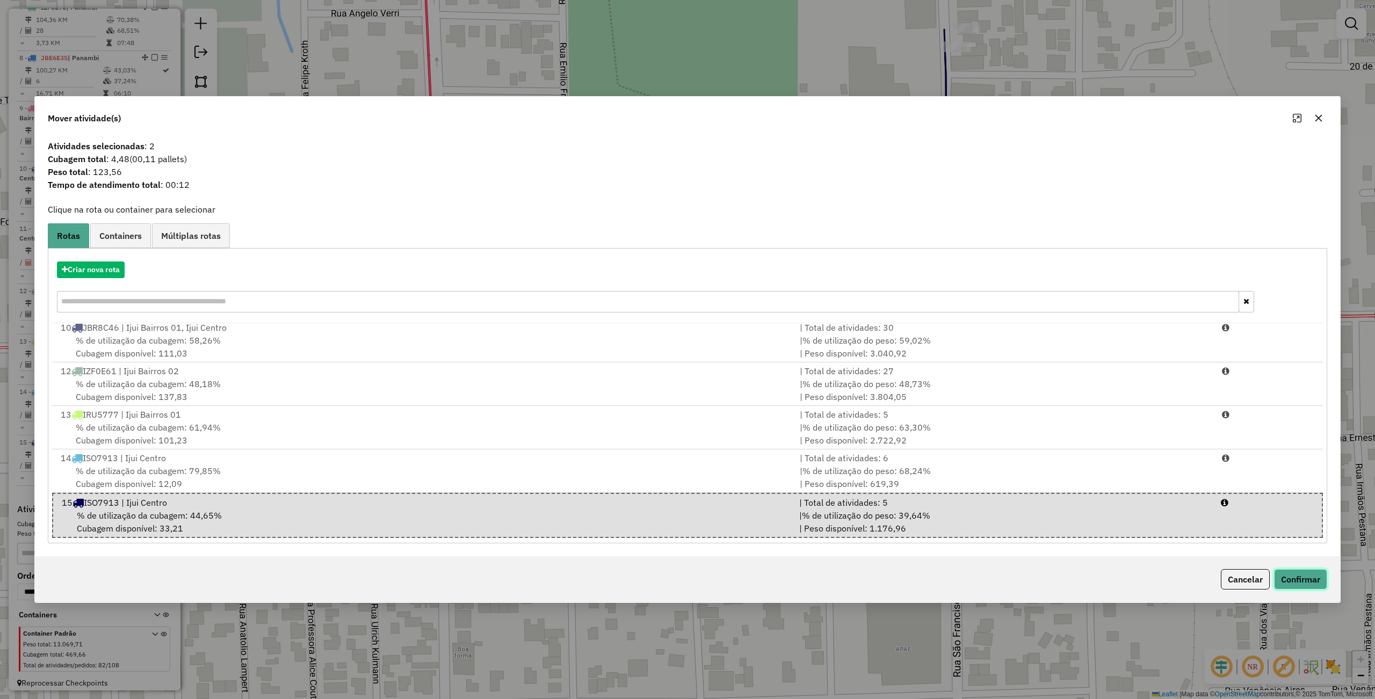
click at [1304, 579] on button "Confirmar" at bounding box center [1300, 579] width 53 height 20
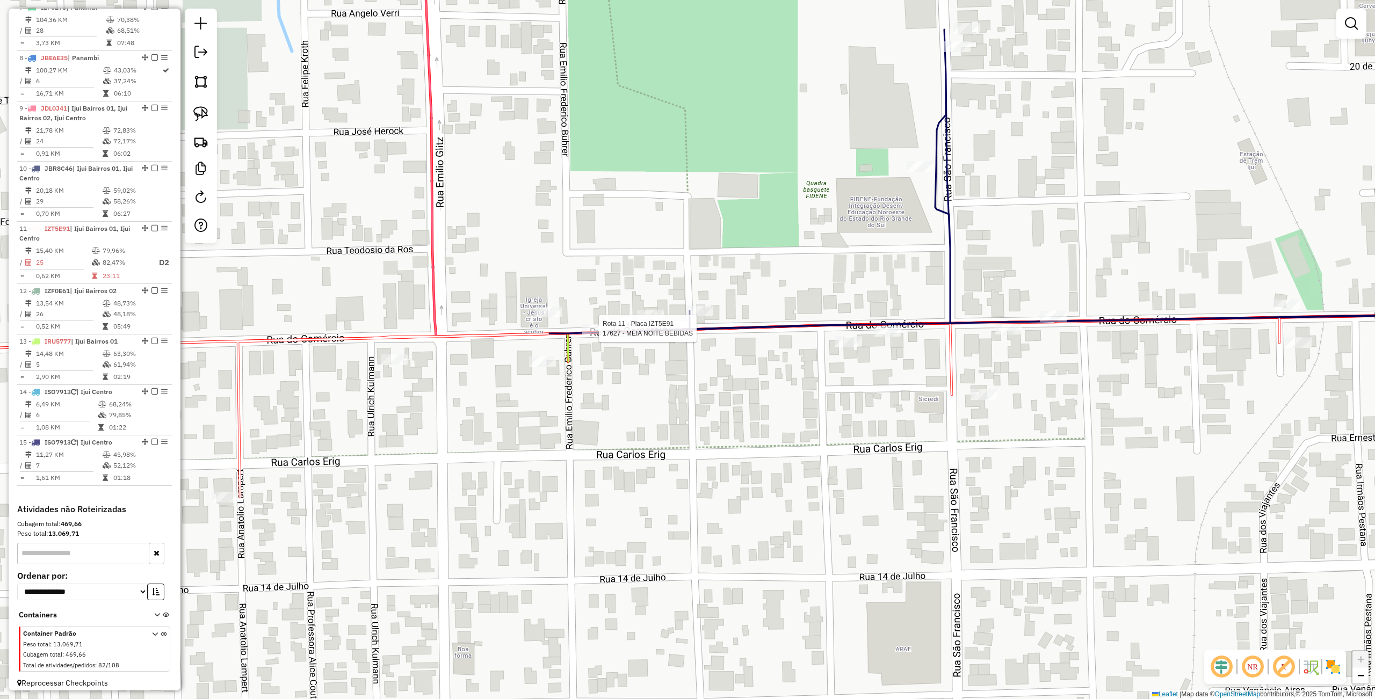
select select "**********"
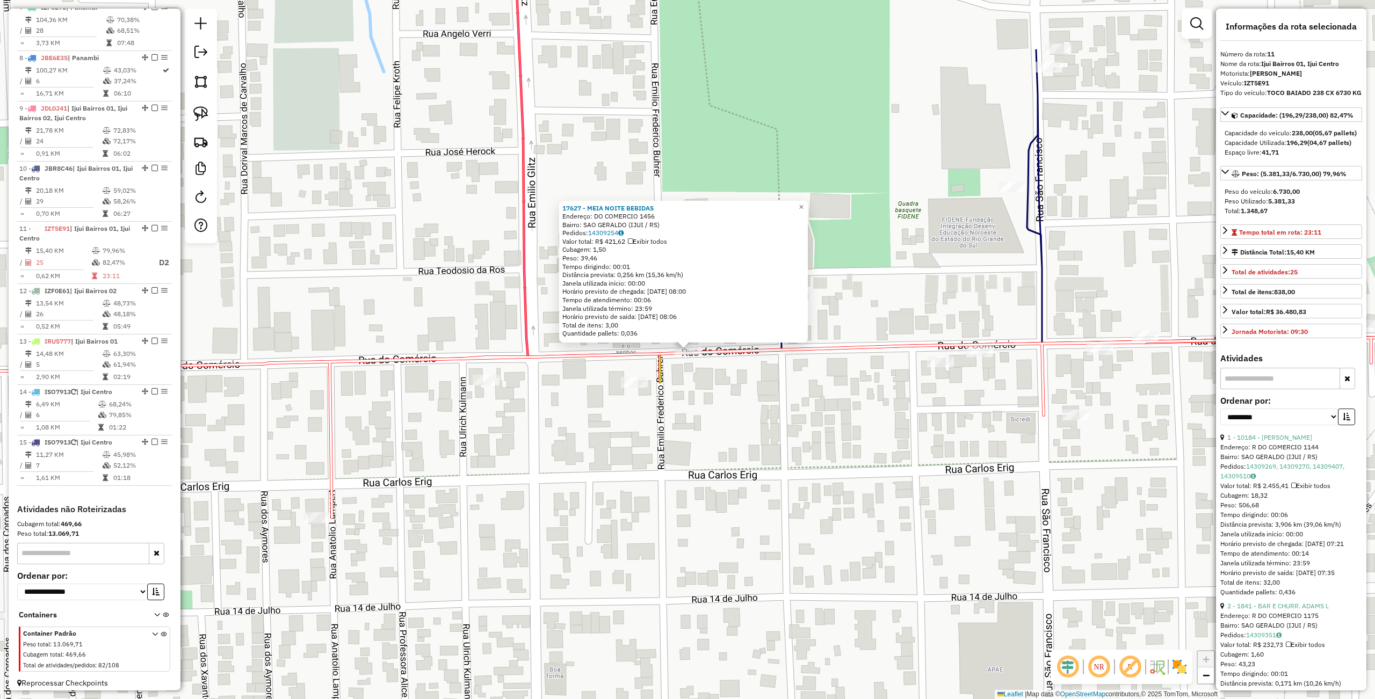
click at [840, 415] on div "17627 - MEIA NOITE BEBIDAS Endereço: DO COMERCIO 1456 Bairro: SAO GERALDO (IJUI…" at bounding box center [687, 349] width 1375 height 699
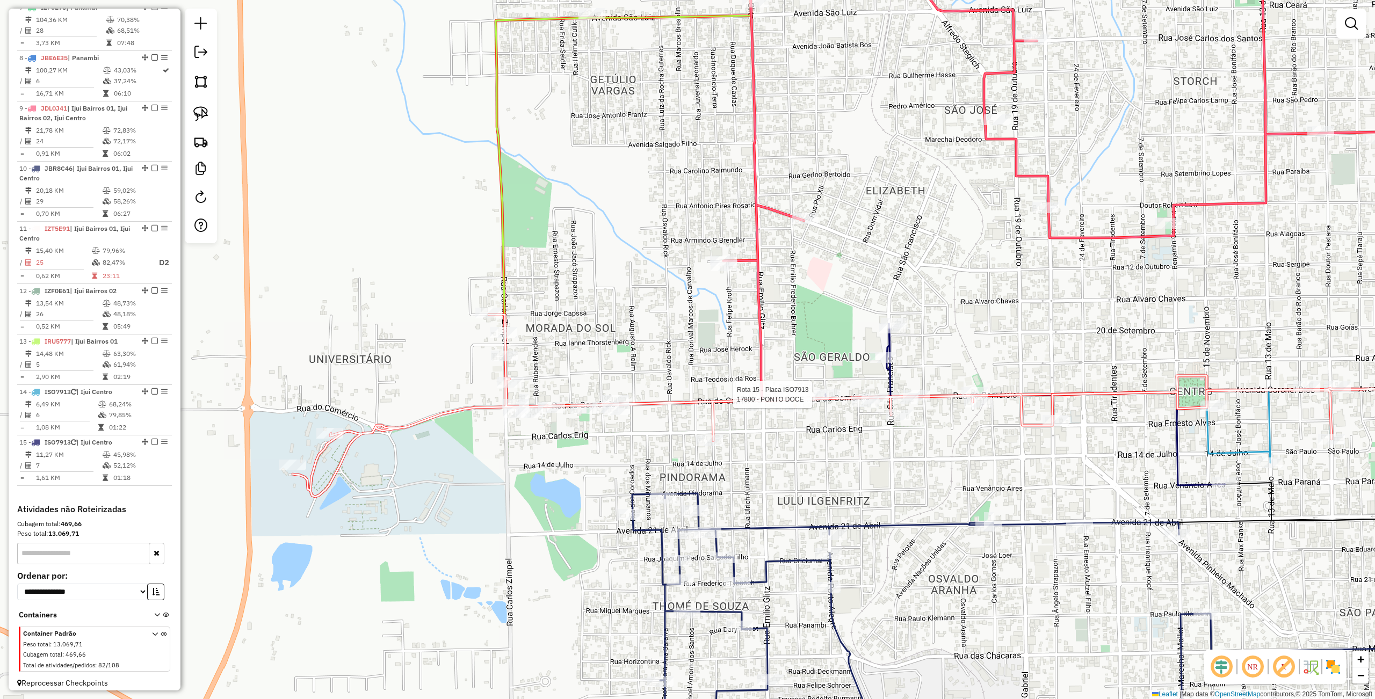
select select "**********"
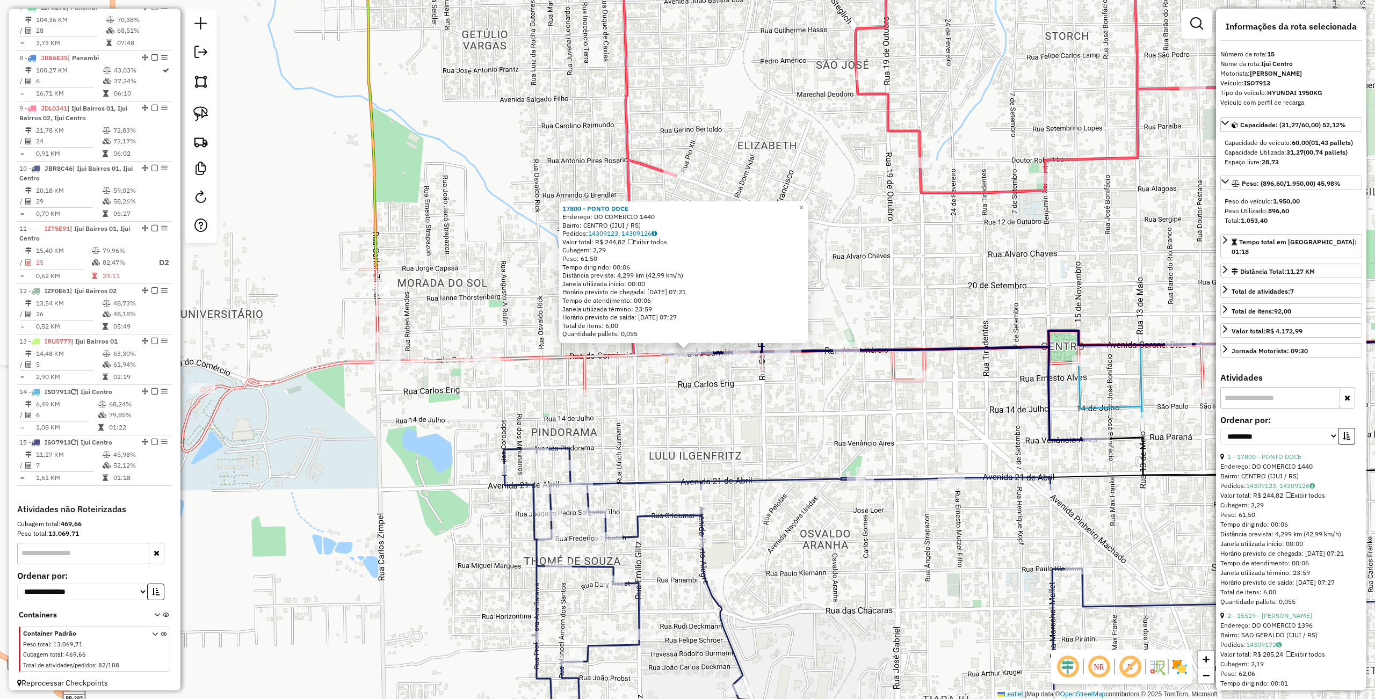
click at [658, 458] on div "17800 - PONTO DOCE Endereço: DO COMERCIO 1440 Bairro: CENTRO (IJUI / RS) Pedido…" at bounding box center [687, 349] width 1375 height 699
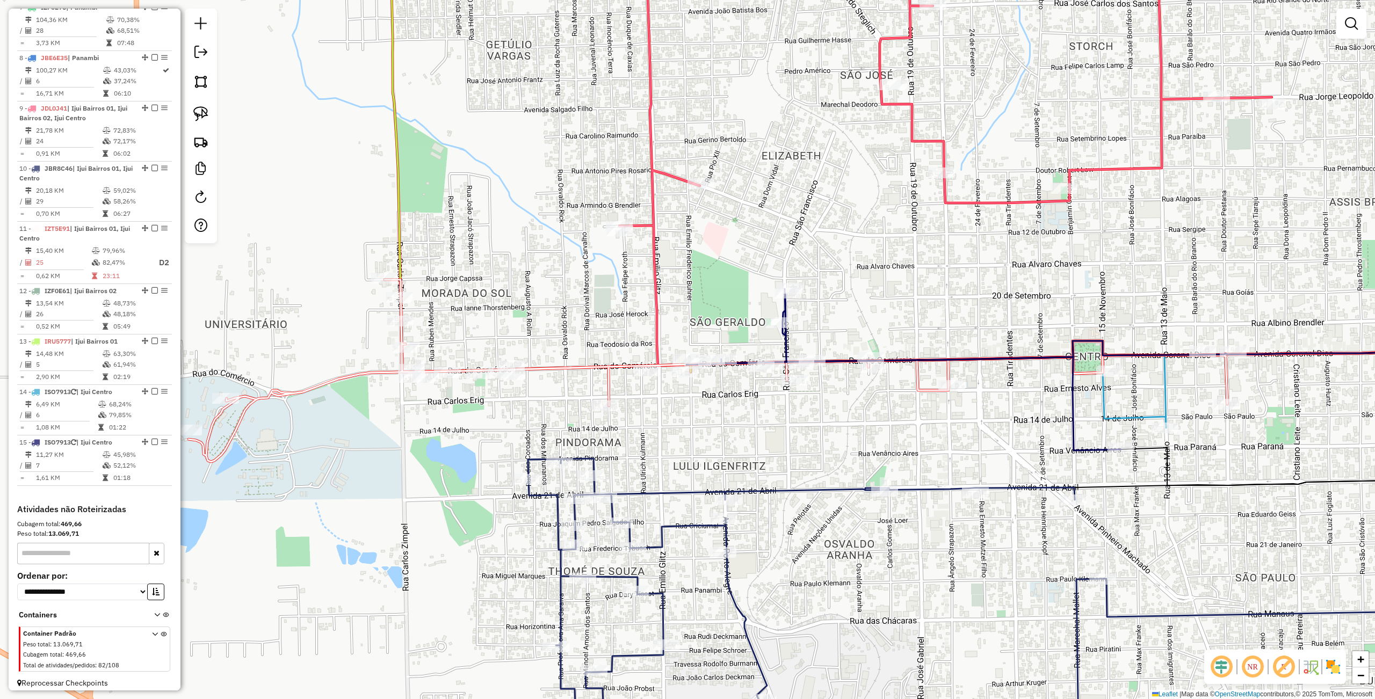
drag, startPoint x: 716, startPoint y: 421, endPoint x: 698, endPoint y: 417, distance: 18.6
click at [774, 428] on div "Janela de atendimento Grade de atendimento Capacidade Transportadoras Veículos …" at bounding box center [687, 349] width 1375 height 699
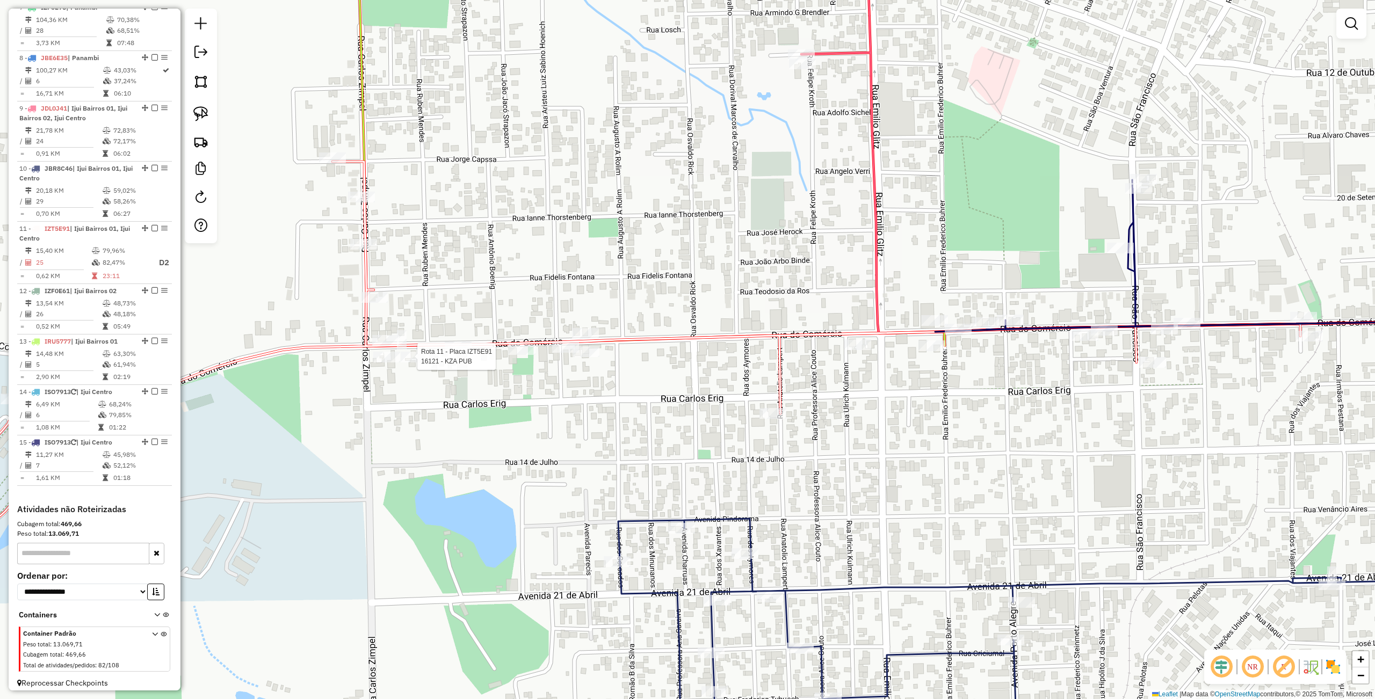
select select "**********"
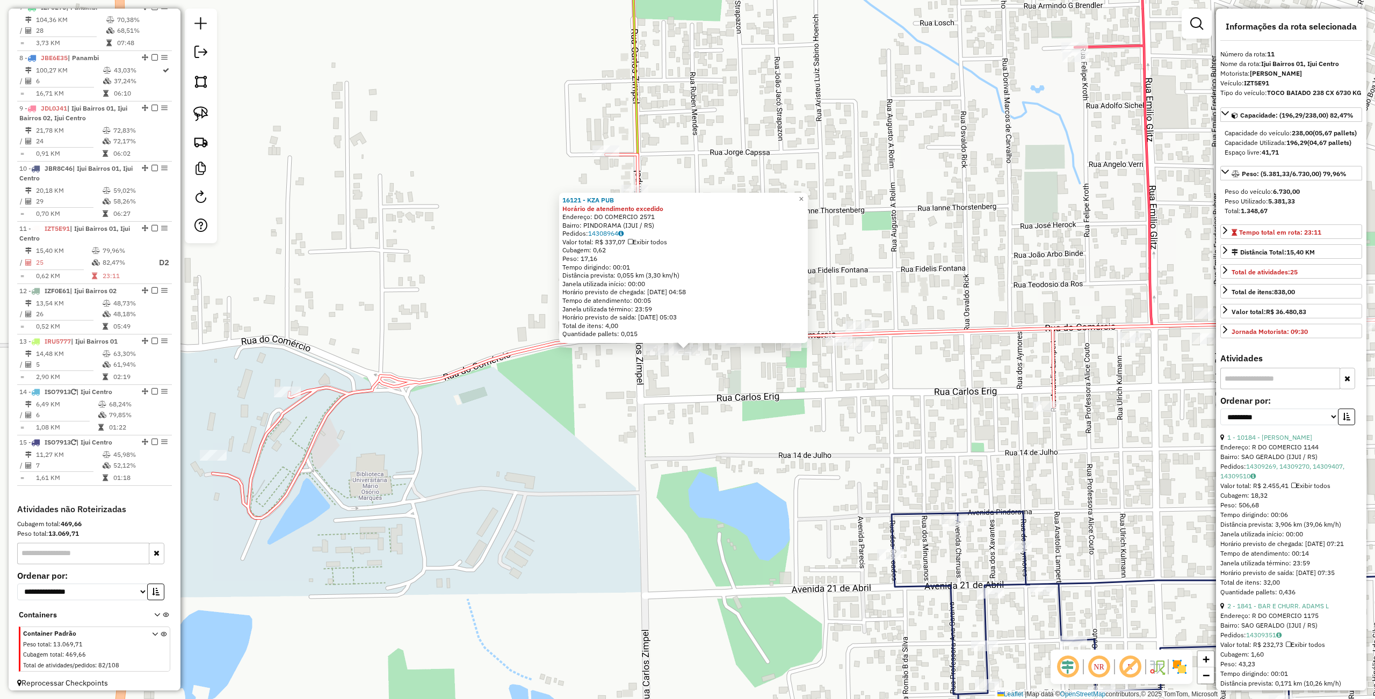
click at [581, 413] on div "16121 - KZA PUB Horário de atendimento excedido Endereço: DO COMERCIO 2571 Bair…" at bounding box center [687, 349] width 1375 height 699
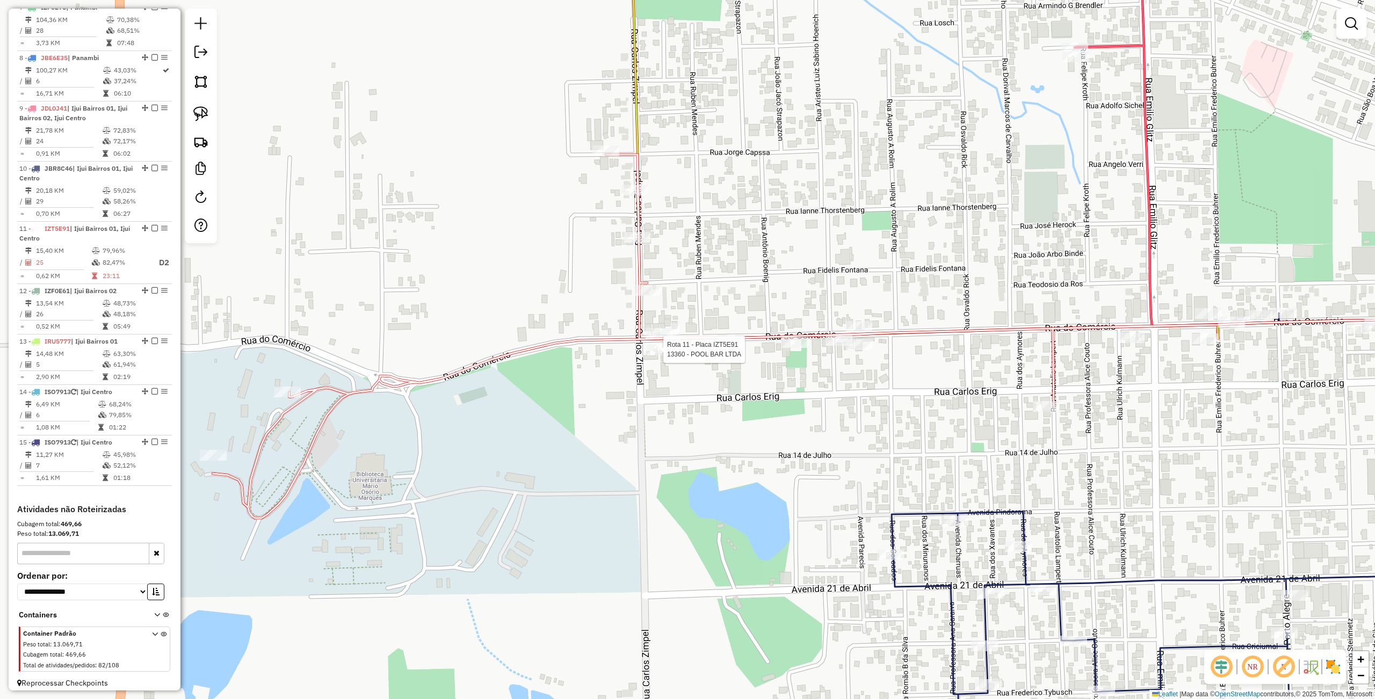
select select "**********"
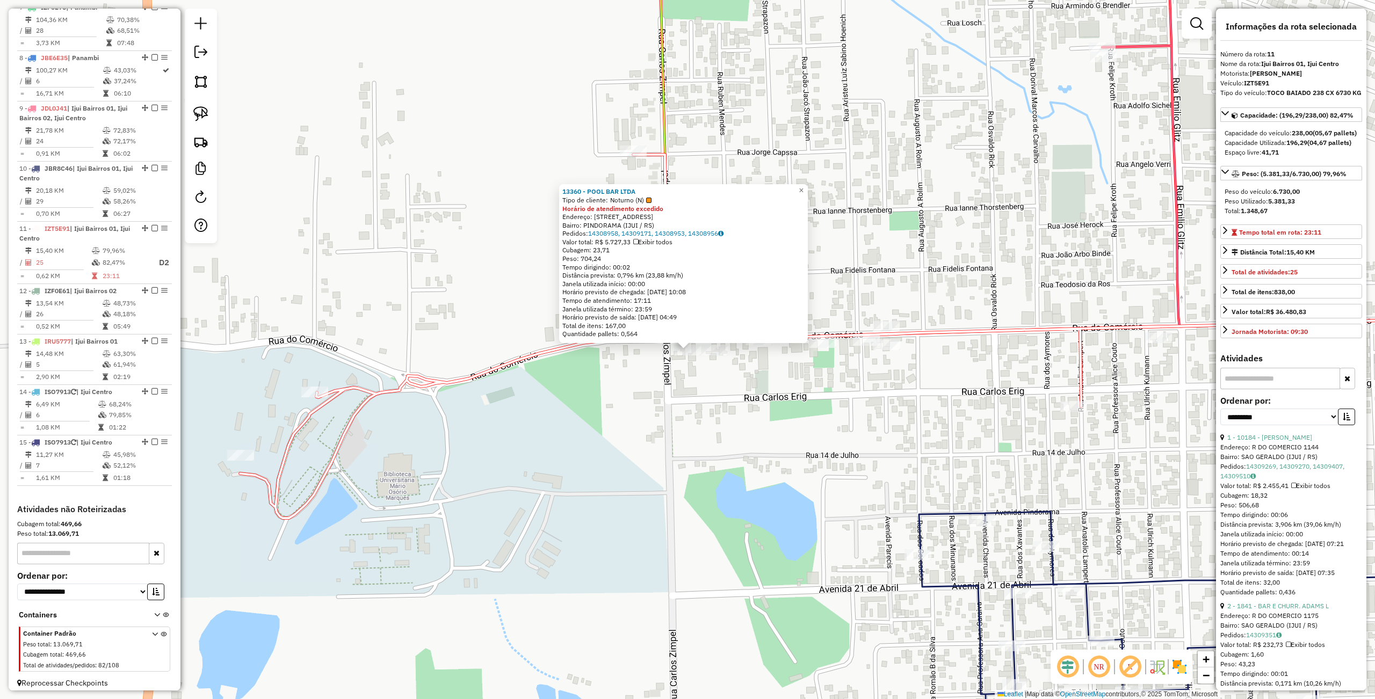
click at [752, 423] on div "13360 - POOL BAR LTDA Tipo de cliente: Noturno (N) Horário de atendimento exced…" at bounding box center [687, 349] width 1375 height 699
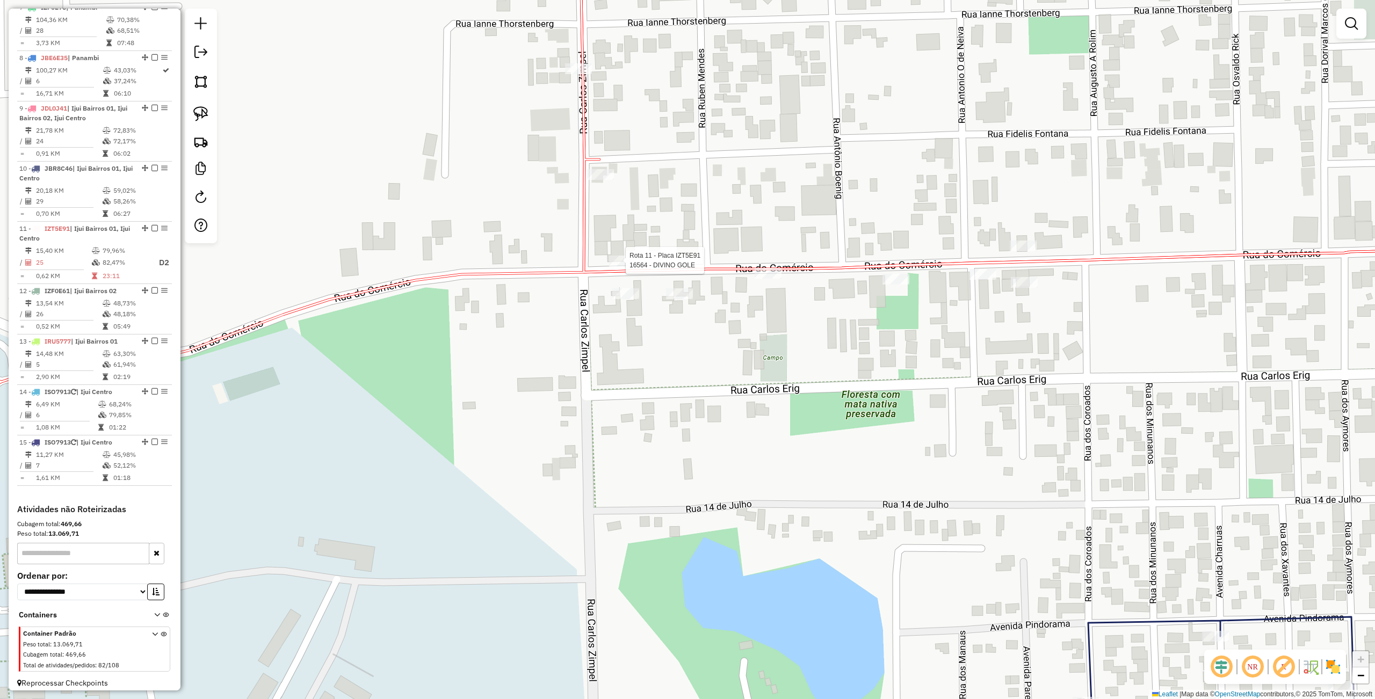
select select "**********"
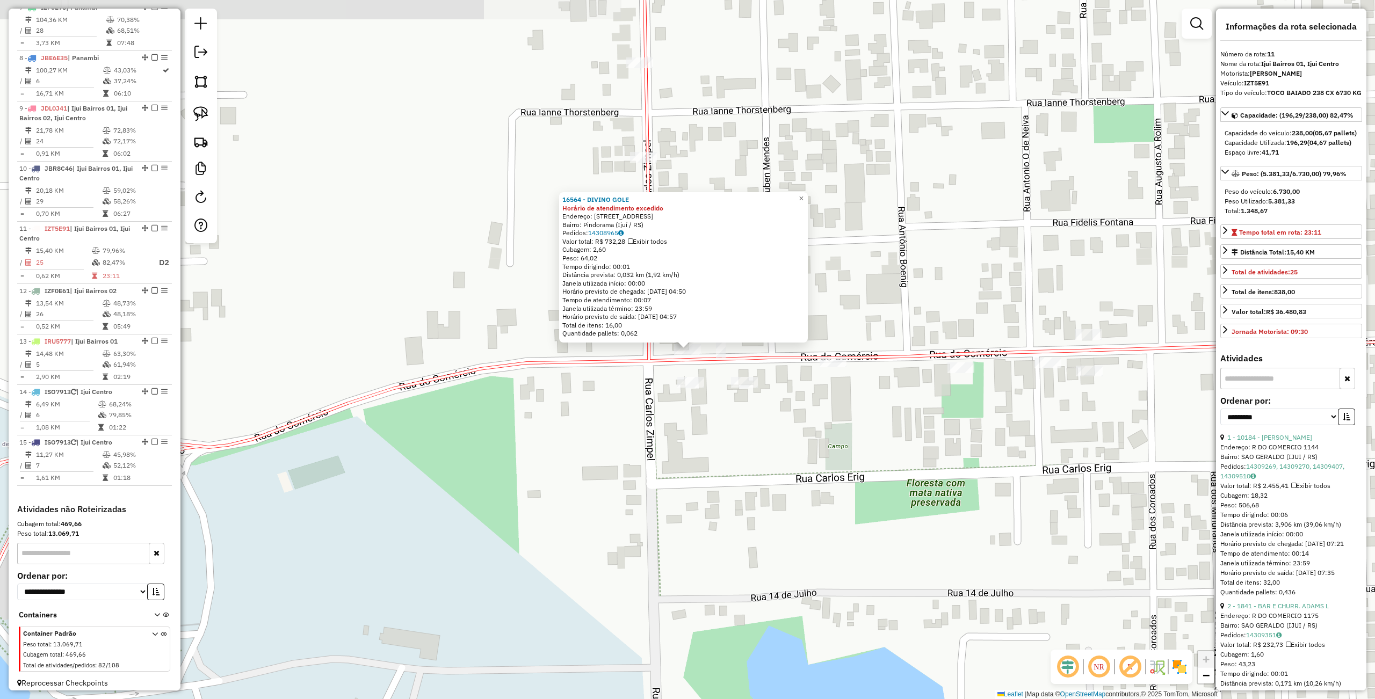
click at [720, 415] on div "16564 - DIVINO GOLE Horário de atendimento excedido Endereço: Rua do Comércio, …" at bounding box center [687, 349] width 1375 height 699
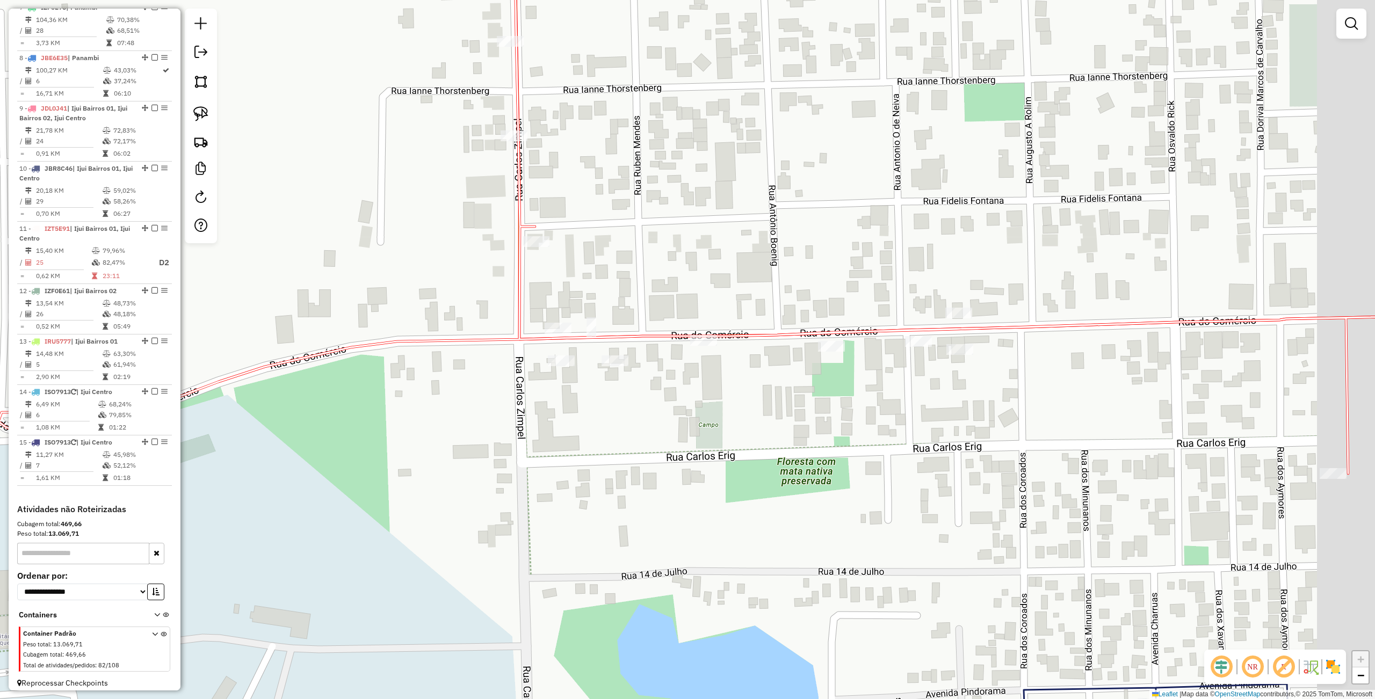
drag, startPoint x: 773, startPoint y: 418, endPoint x: 767, endPoint y: 418, distance: 6.4
click at [712, 422] on div "Janela de atendimento Grade de atendimento Capacidade Transportadoras Veículos …" at bounding box center [687, 349] width 1375 height 699
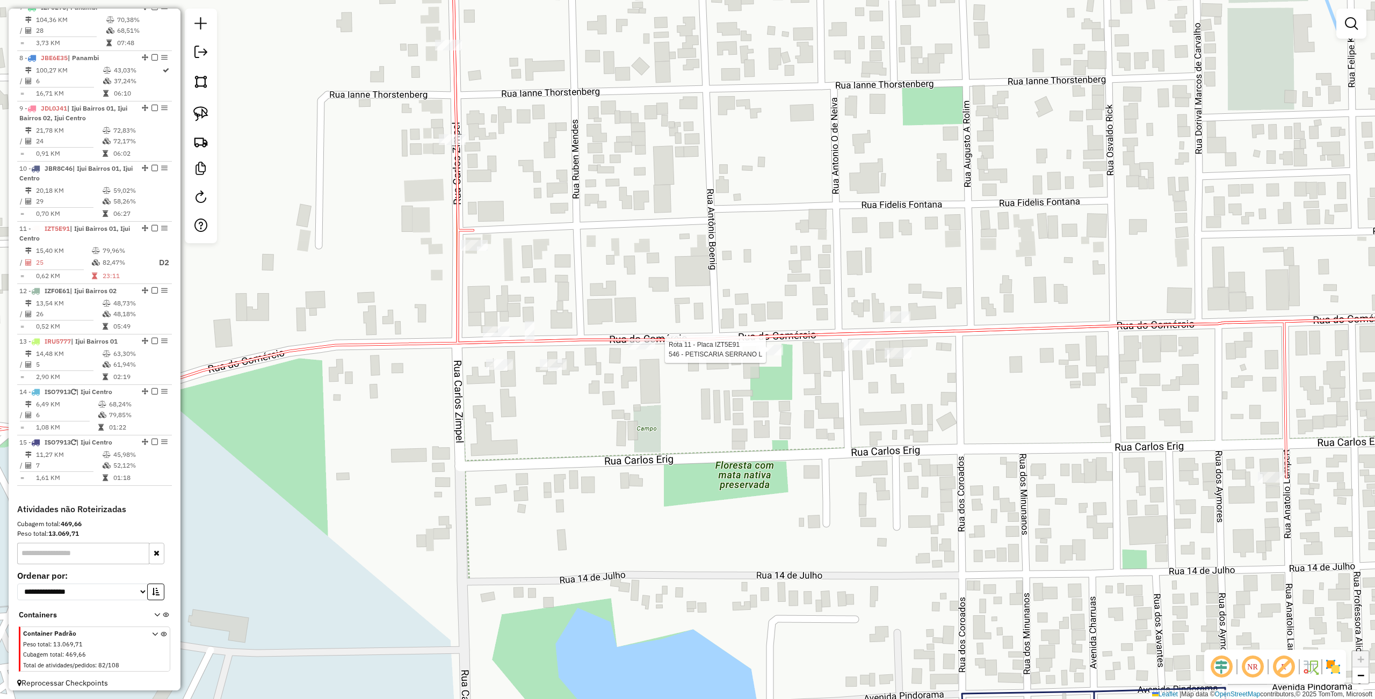
select select "**********"
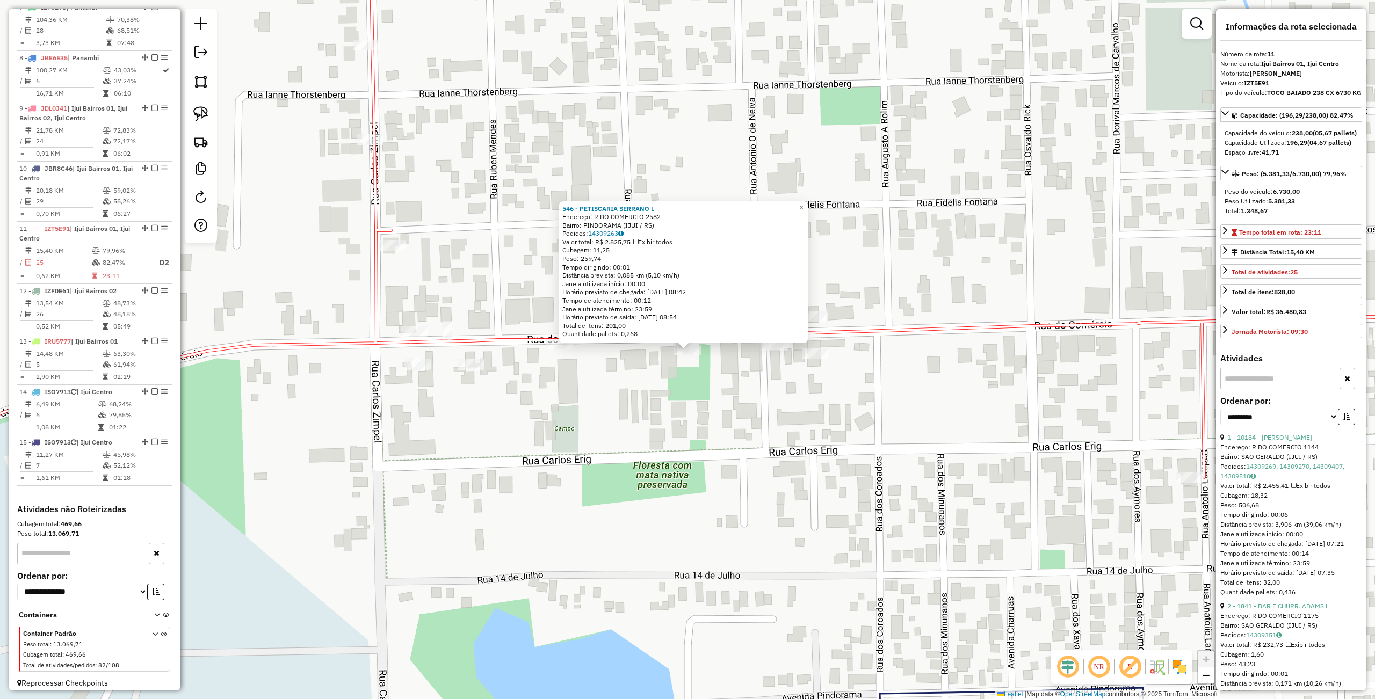
click at [796, 413] on div "Rota 11 - Placa IZT5E91 10848 - MARIA APARECIDA DA R 546 - PETISCARIA SERRANO L…" at bounding box center [687, 349] width 1375 height 699
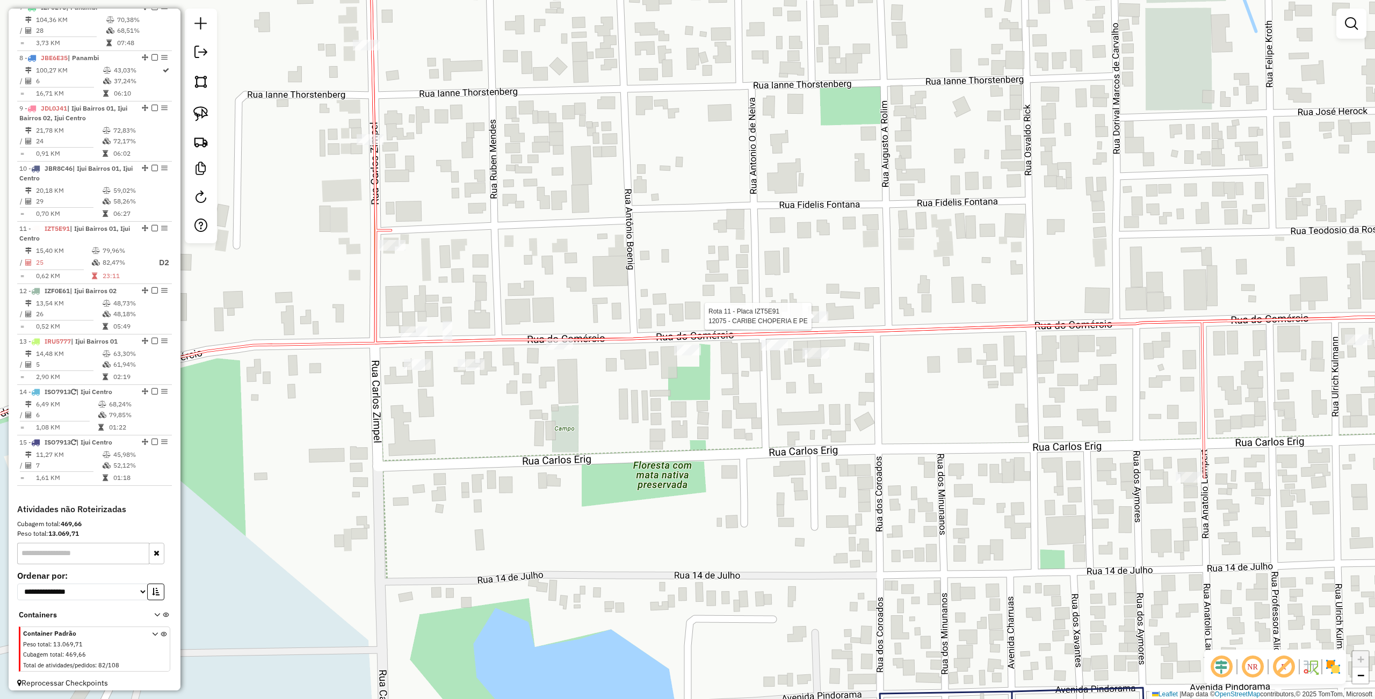
select select "**********"
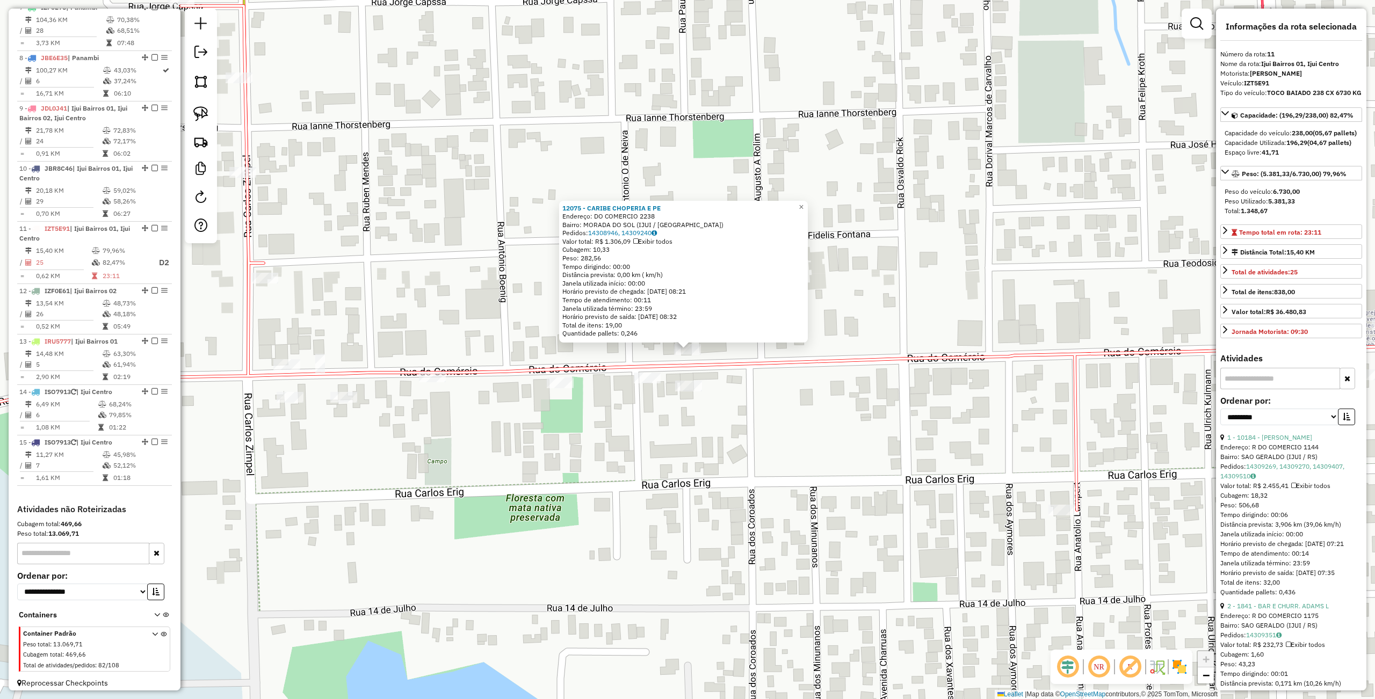
click at [845, 432] on div "12075 - CARIBE CHOPERIA E PE Endereço: DO COMERCIO 2238 Bairro: MORADA DO SOL (…" at bounding box center [687, 349] width 1375 height 699
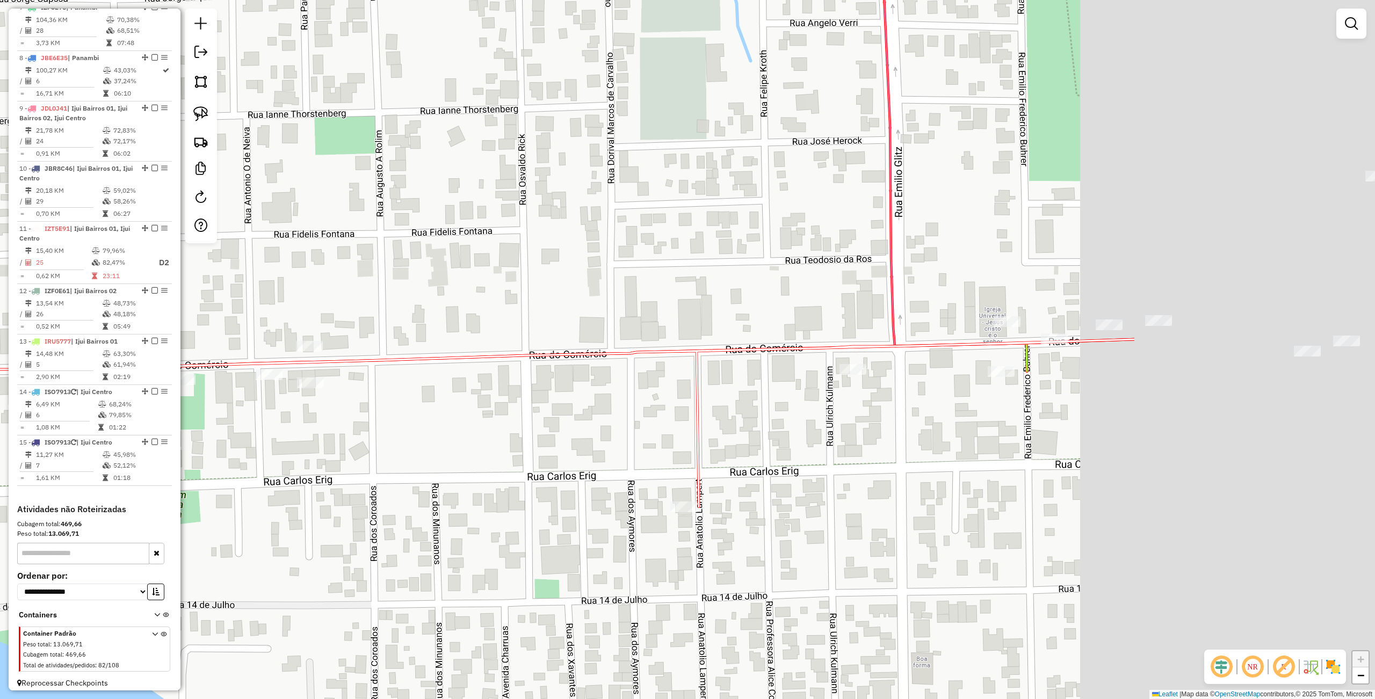
drag, startPoint x: 909, startPoint y: 428, endPoint x: 512, endPoint y: 424, distance: 396.9
click at [512, 424] on div "Janela de atendimento Grade de atendimento Capacidade Transportadoras Veículos …" at bounding box center [687, 349] width 1375 height 699
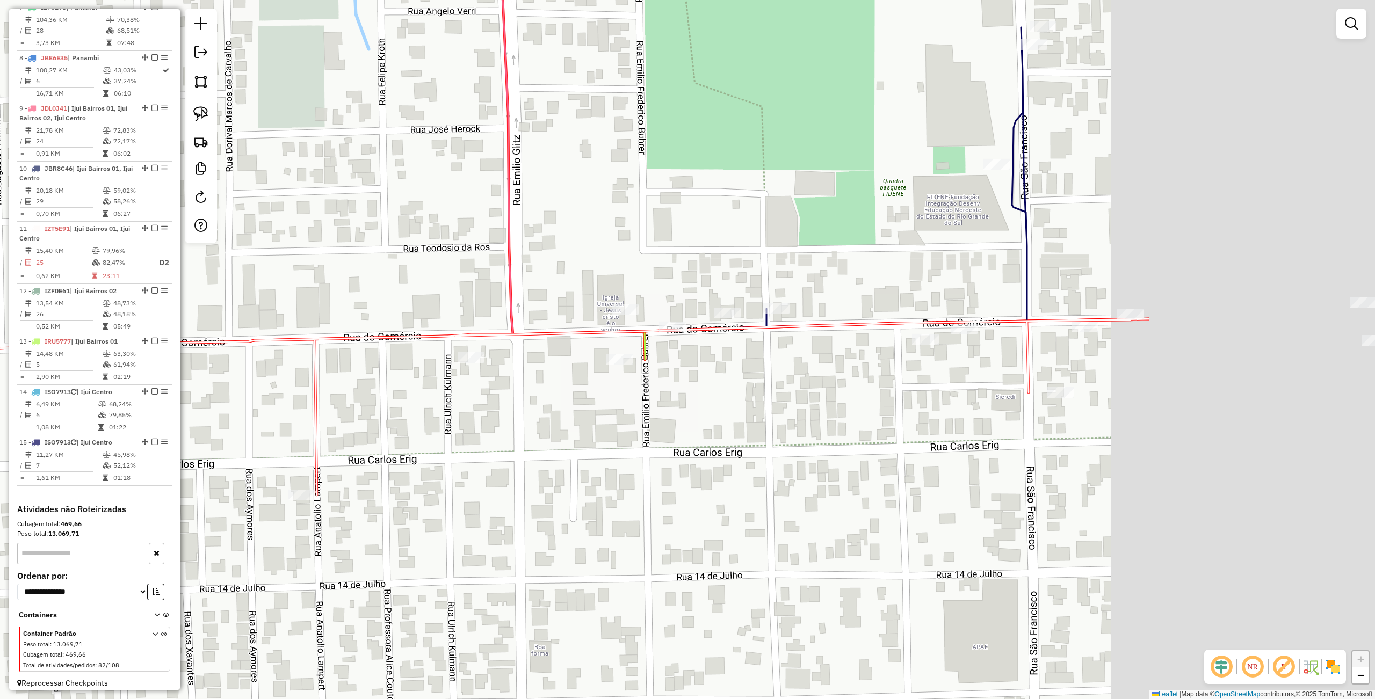
drag, startPoint x: 727, startPoint y: 415, endPoint x: 436, endPoint y: 383, distance: 292.2
click at [373, 387] on div "Janela de atendimento Grade de atendimento Capacidade Transportadoras Veículos …" at bounding box center [687, 349] width 1375 height 699
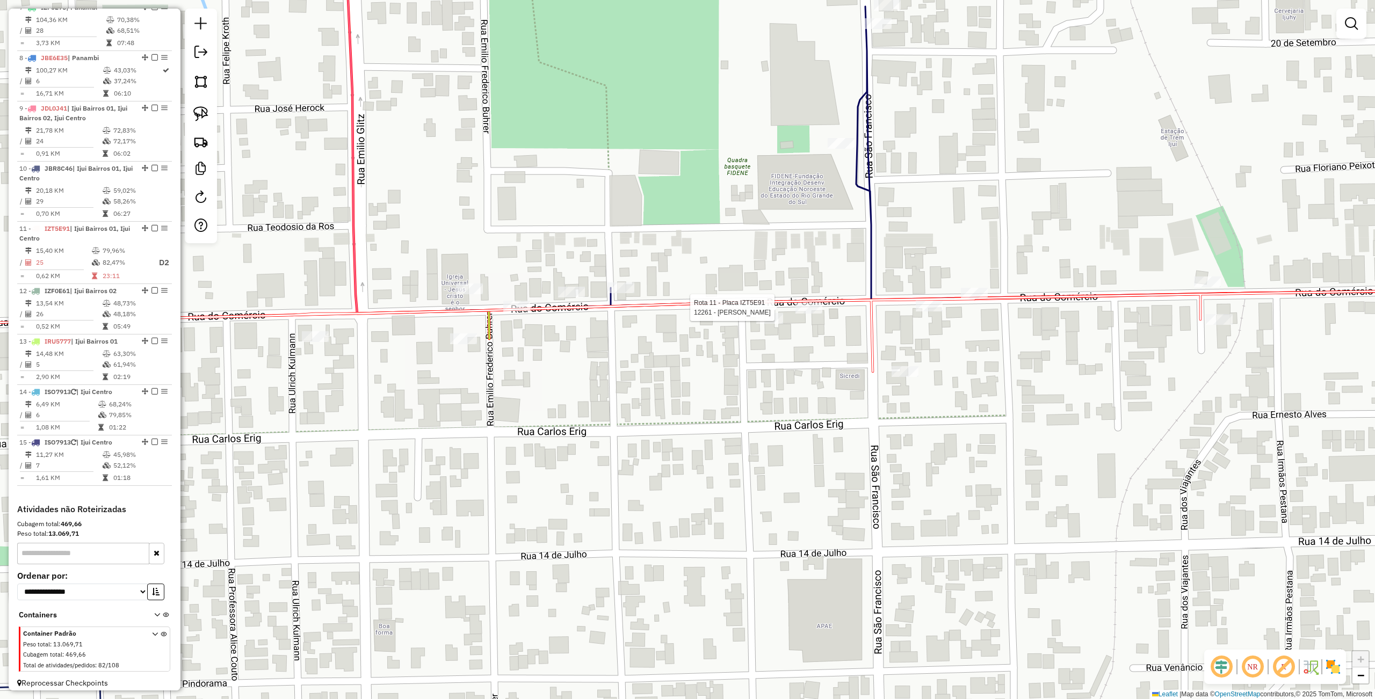
click at [815, 314] on div at bounding box center [808, 308] width 27 height 11
select select "**********"
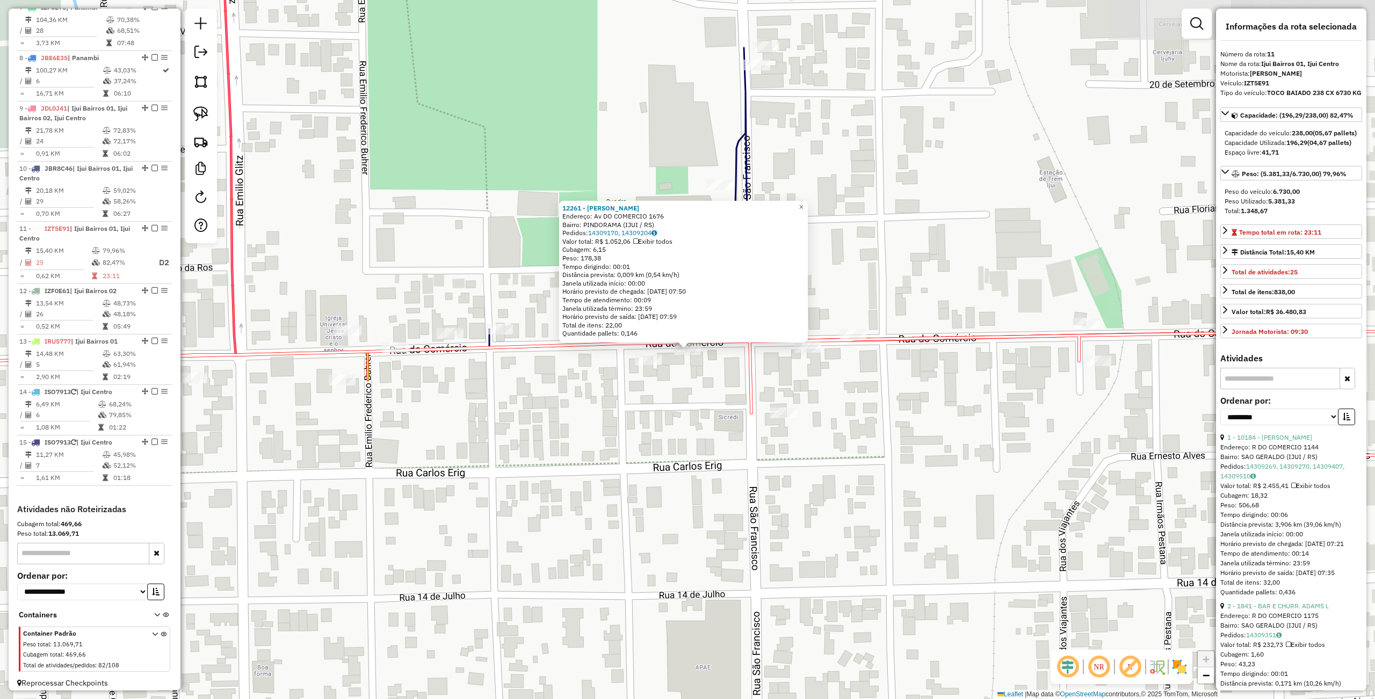
click at [832, 383] on div "Rota 11 - Placa IZT5E91 12261 - IGOR FERNANDO MACHAD 12261 - IGOR FERNANDO MACH…" at bounding box center [687, 349] width 1375 height 699
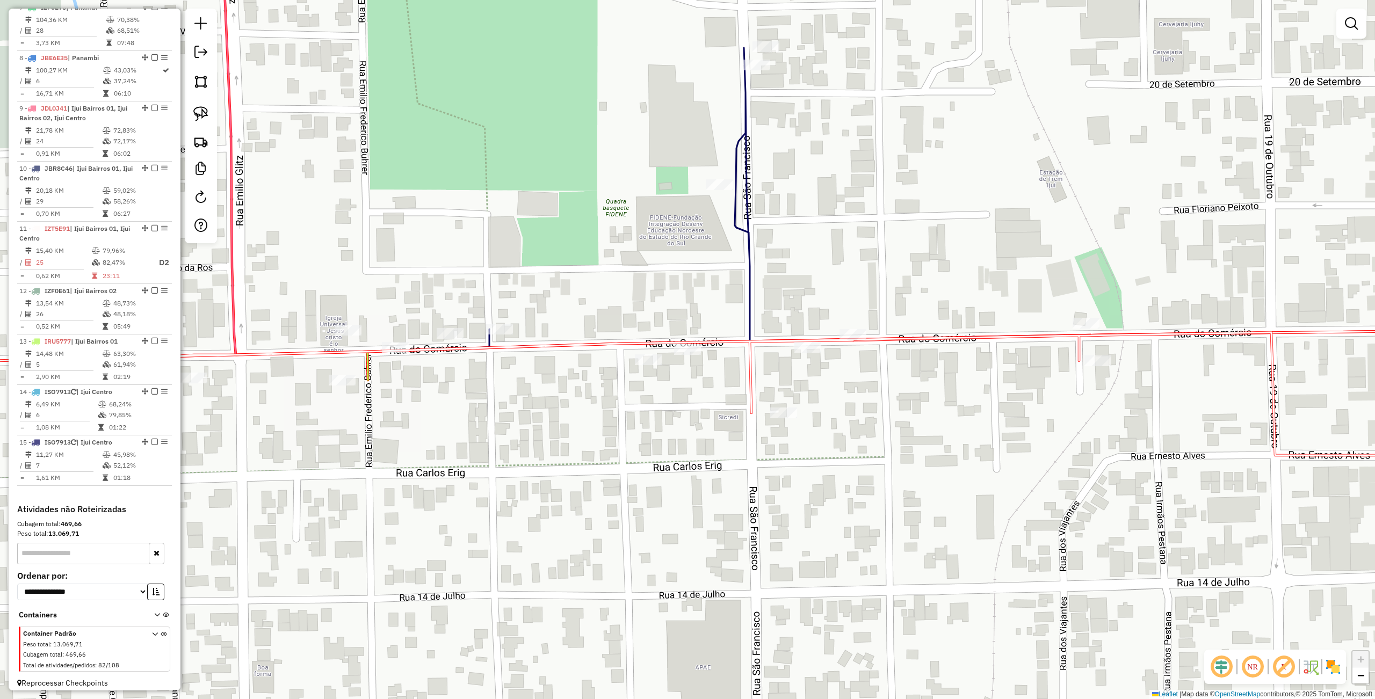
drag, startPoint x: 894, startPoint y: 377, endPoint x: 654, endPoint y: 368, distance: 240.8
click at [641, 368] on div "Rota 11 - Placa IZT5E91 10184 - ELOI MAAS Janela de atendimento Grade de atendi…" at bounding box center [687, 349] width 1375 height 699
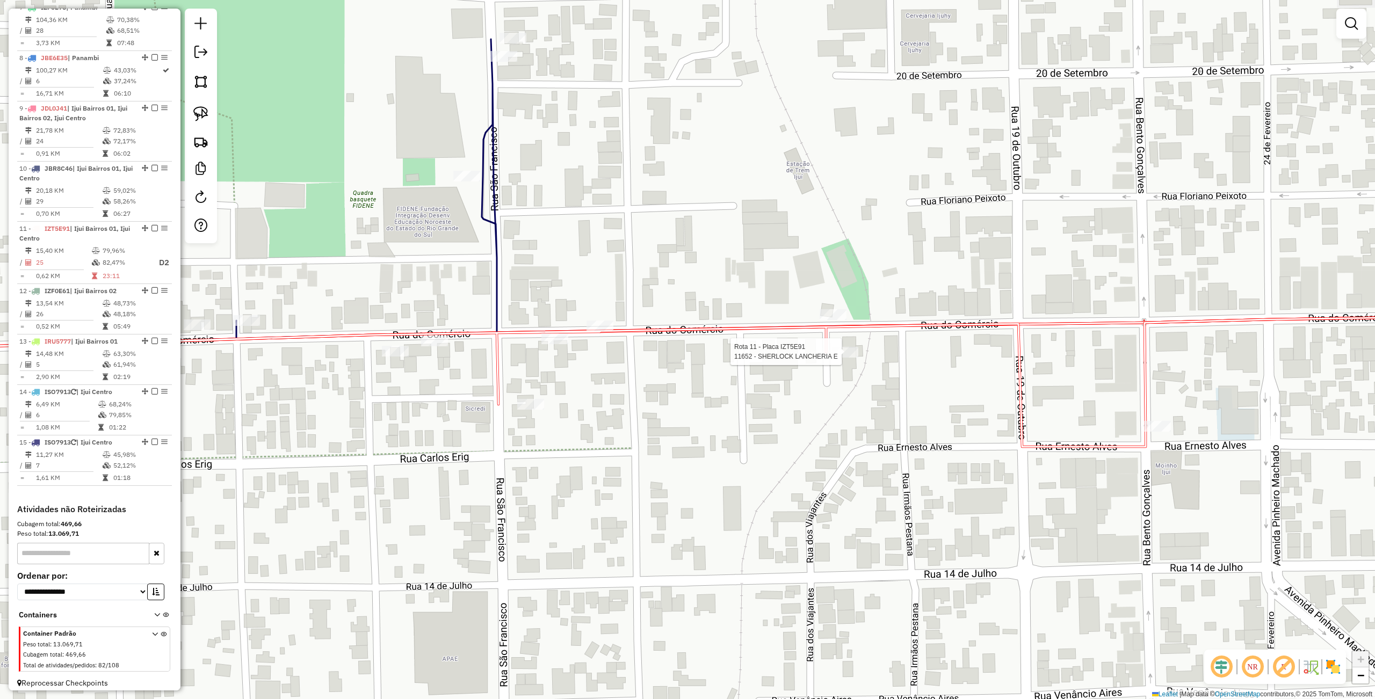
select select "**********"
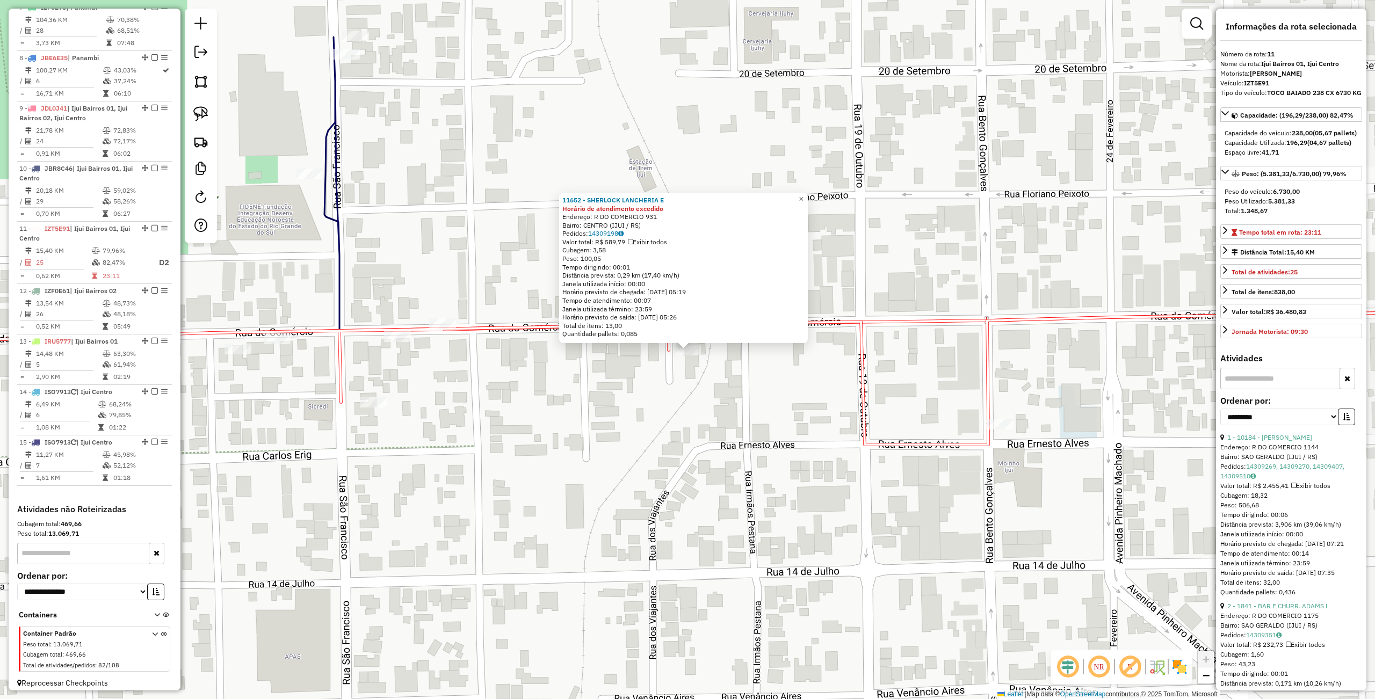
click at [759, 395] on div "11652 - SHERLOCK LANCHERIA E Horário de atendimento excedido Endereço: R DO COM…" at bounding box center [687, 349] width 1375 height 699
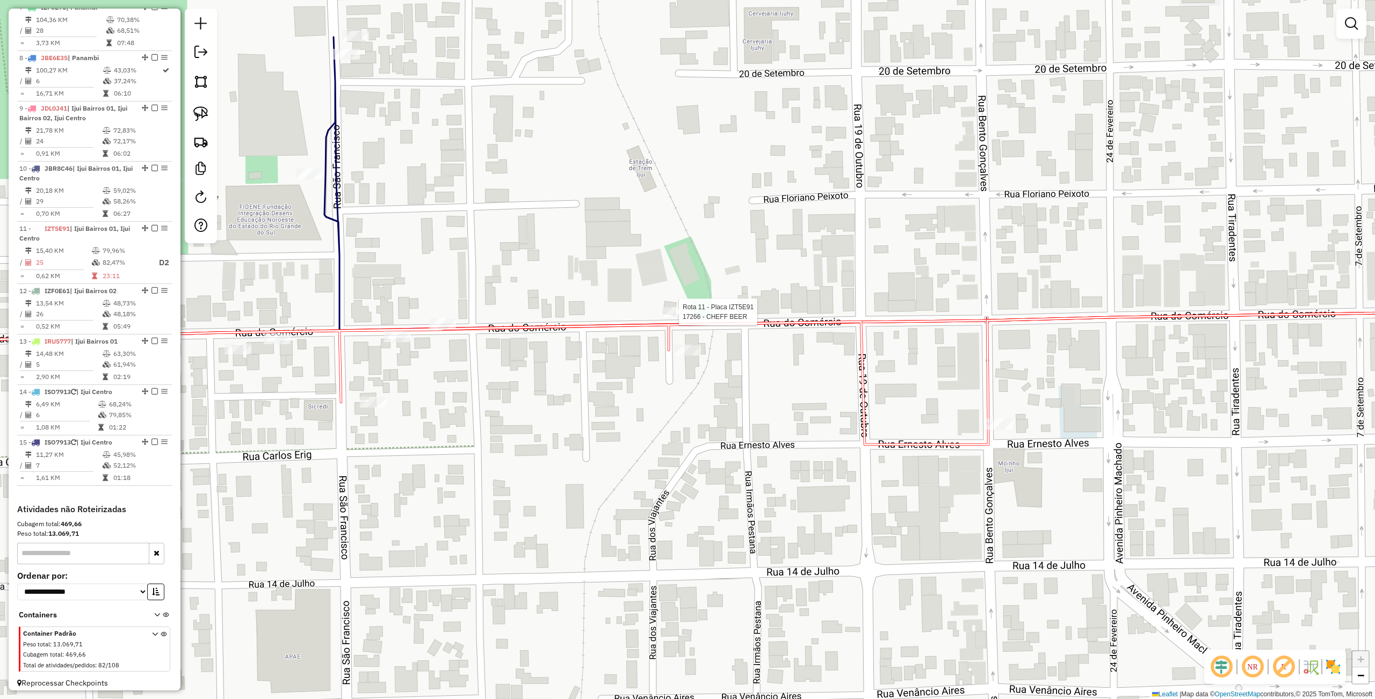
select select "**********"
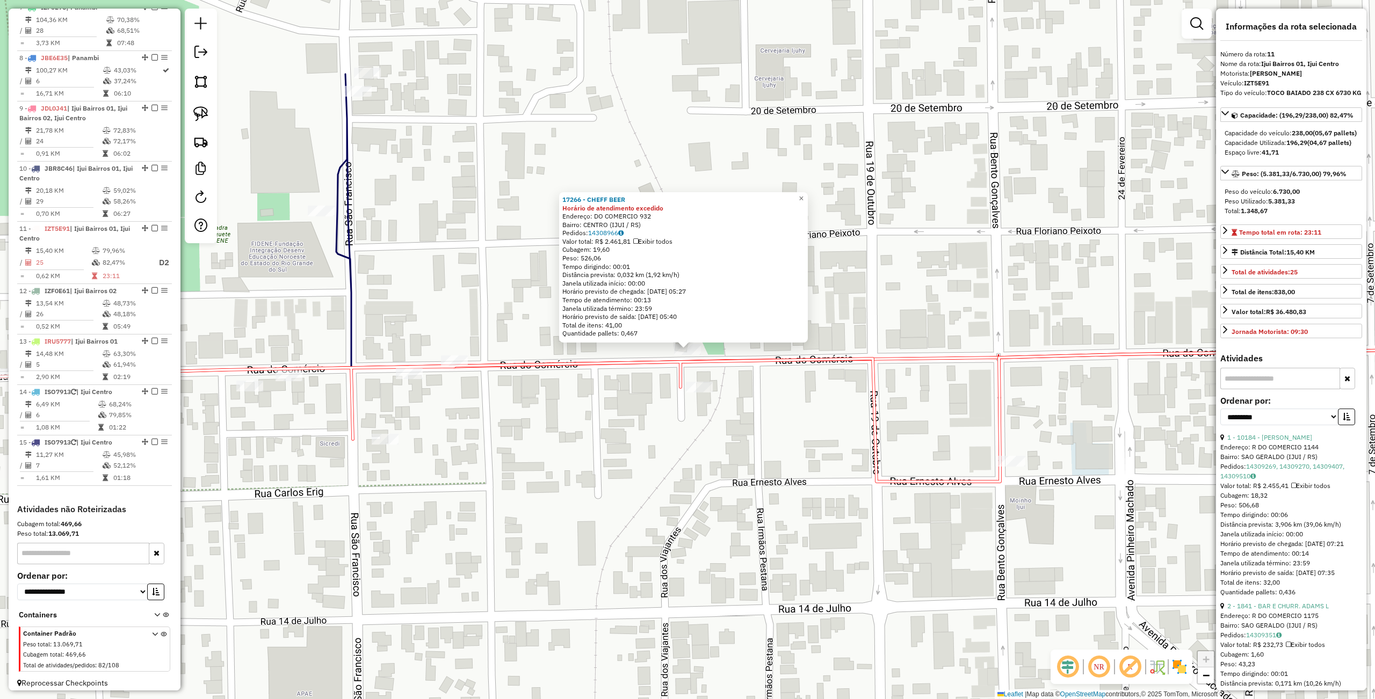
click at [656, 392] on div "17266 - CHEFF BEER Horário de atendimento excedido Endereço: DO COMERCIO 932 Ba…" at bounding box center [687, 349] width 1375 height 699
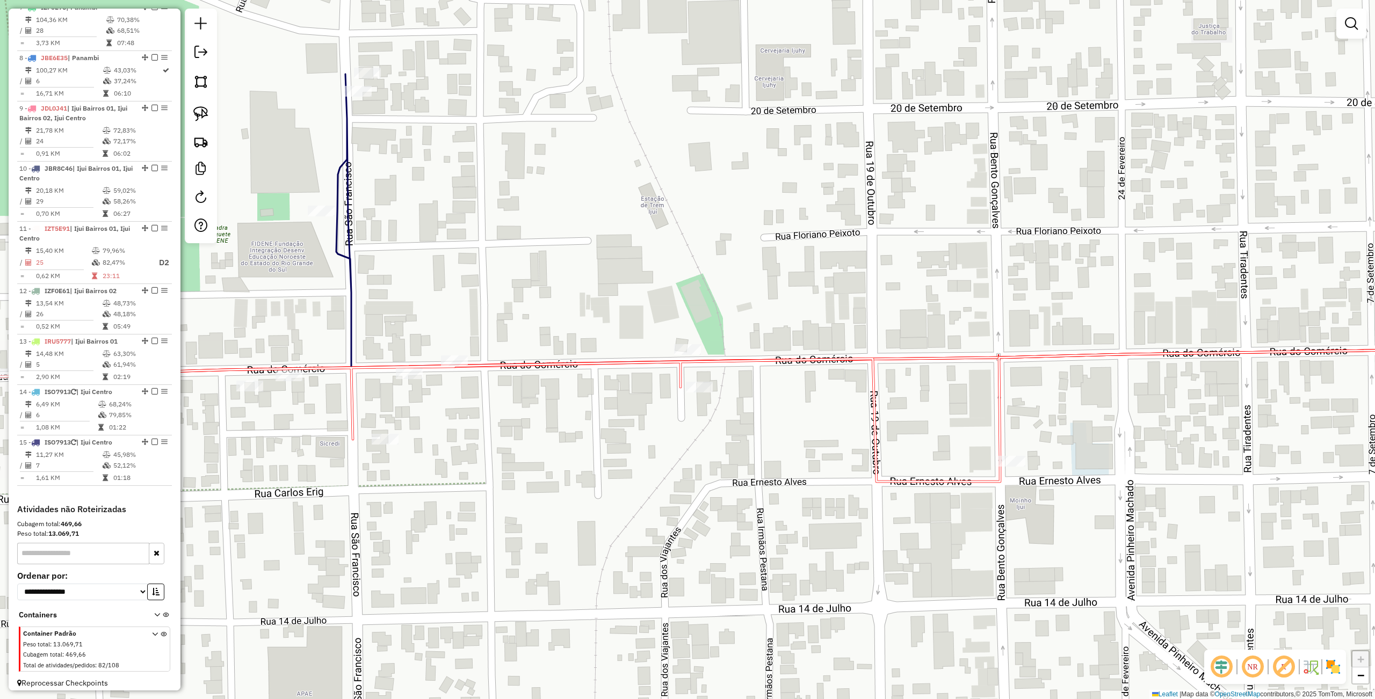
drag, startPoint x: 198, startPoint y: 112, endPoint x: 604, endPoint y: 275, distance: 437.4
click at [198, 113] on img at bounding box center [200, 113] width 15 height 15
drag, startPoint x: 629, startPoint y: 276, endPoint x: 803, endPoint y: 346, distance: 187.9
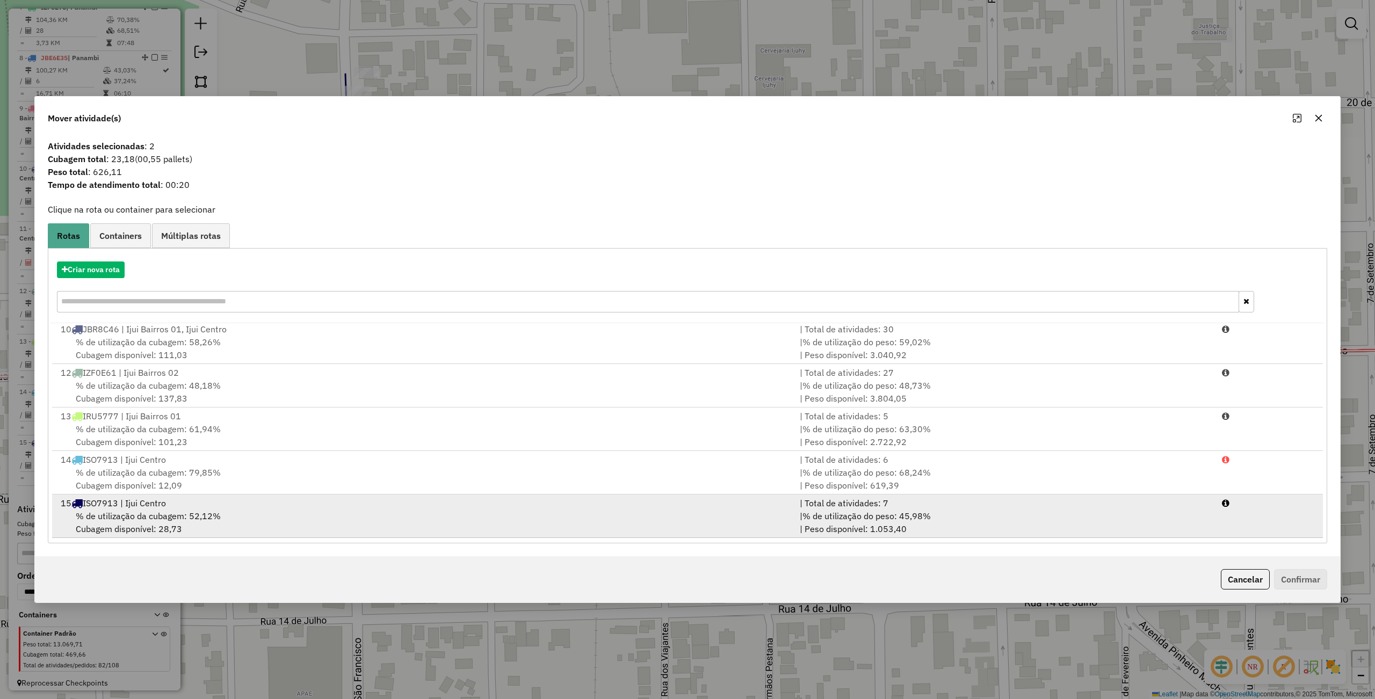
click at [213, 512] on span "% de utilização da cubagem: 52,12%" at bounding box center [148, 516] width 145 height 11
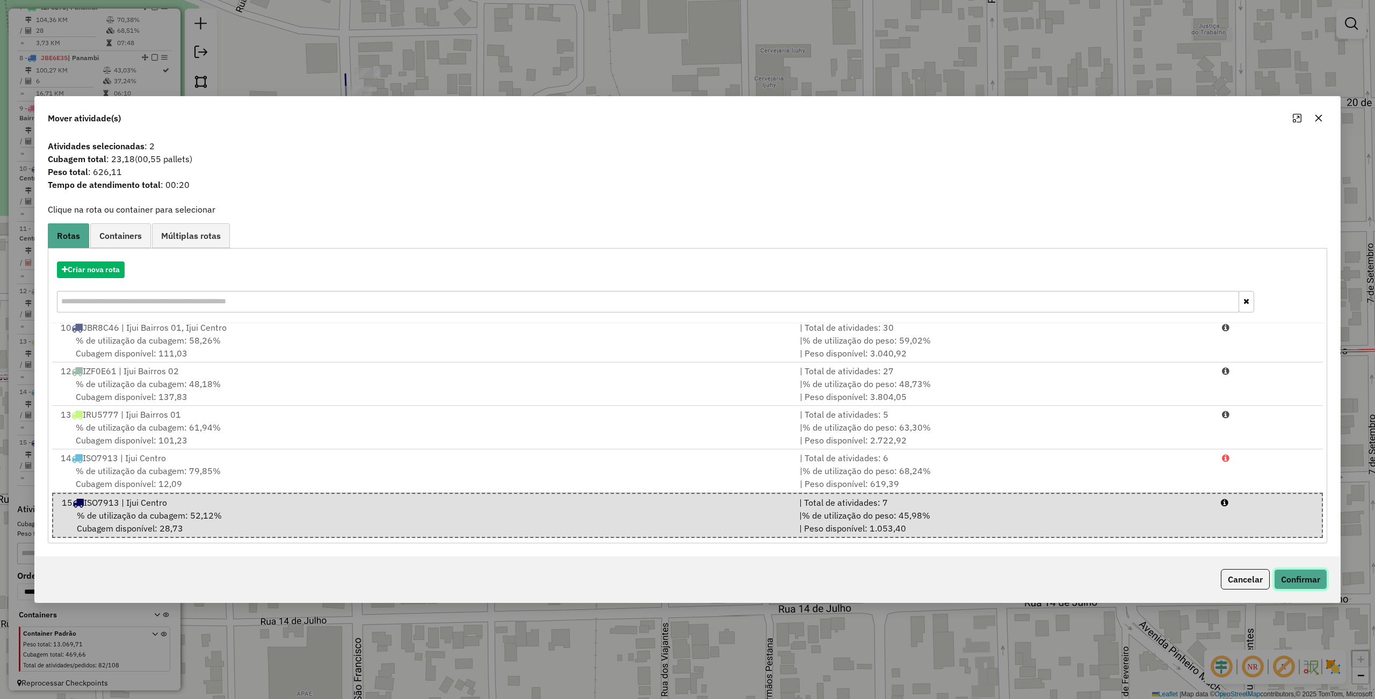
click at [1292, 575] on button "Confirmar" at bounding box center [1300, 579] width 53 height 20
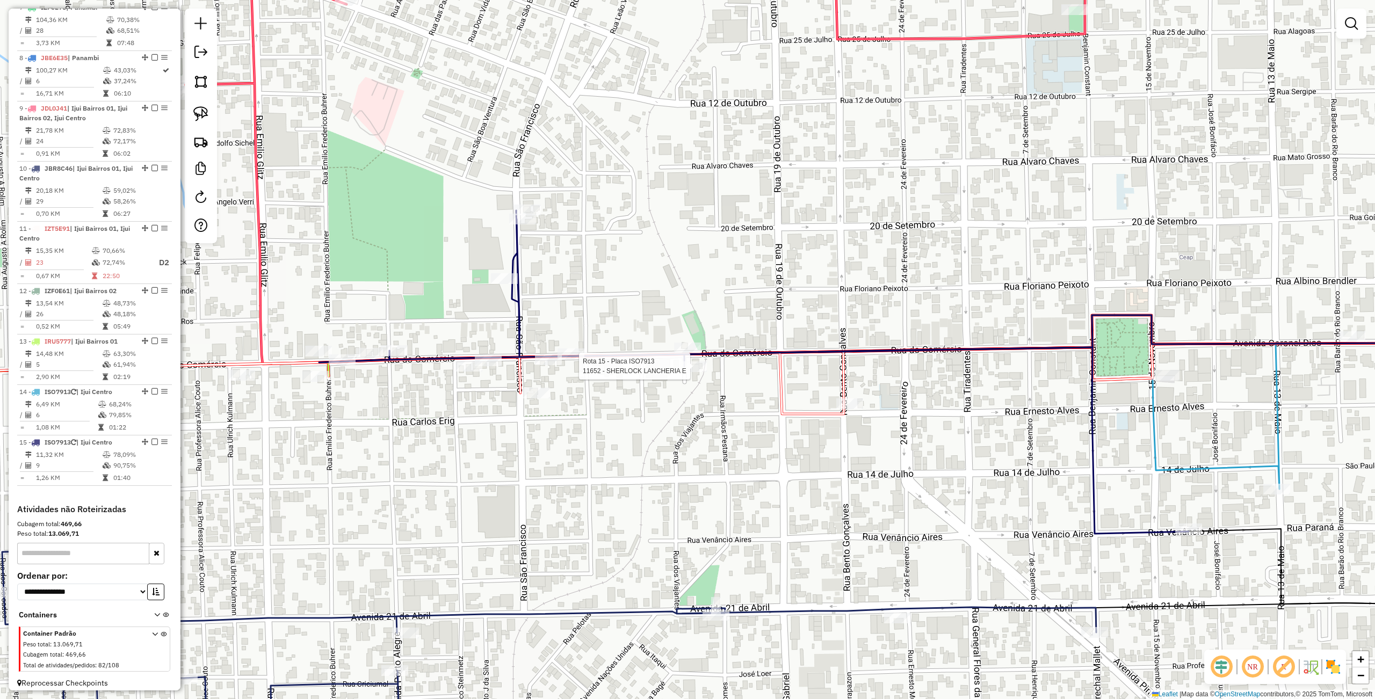
select select "**********"
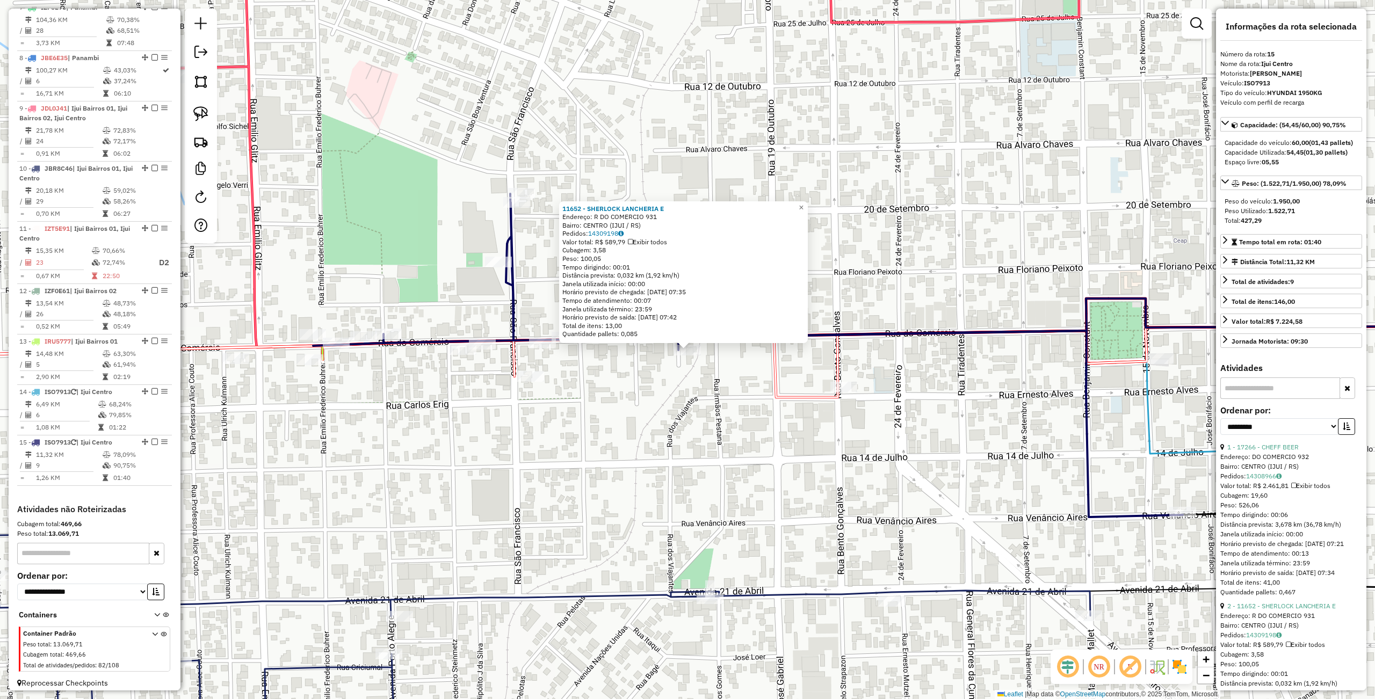
click at [643, 446] on div "11652 - SHERLOCK LANCHERIA E Endereço: R DO COMERCIO 931 Bairro: CENTRO (IJUI /…" at bounding box center [687, 349] width 1375 height 699
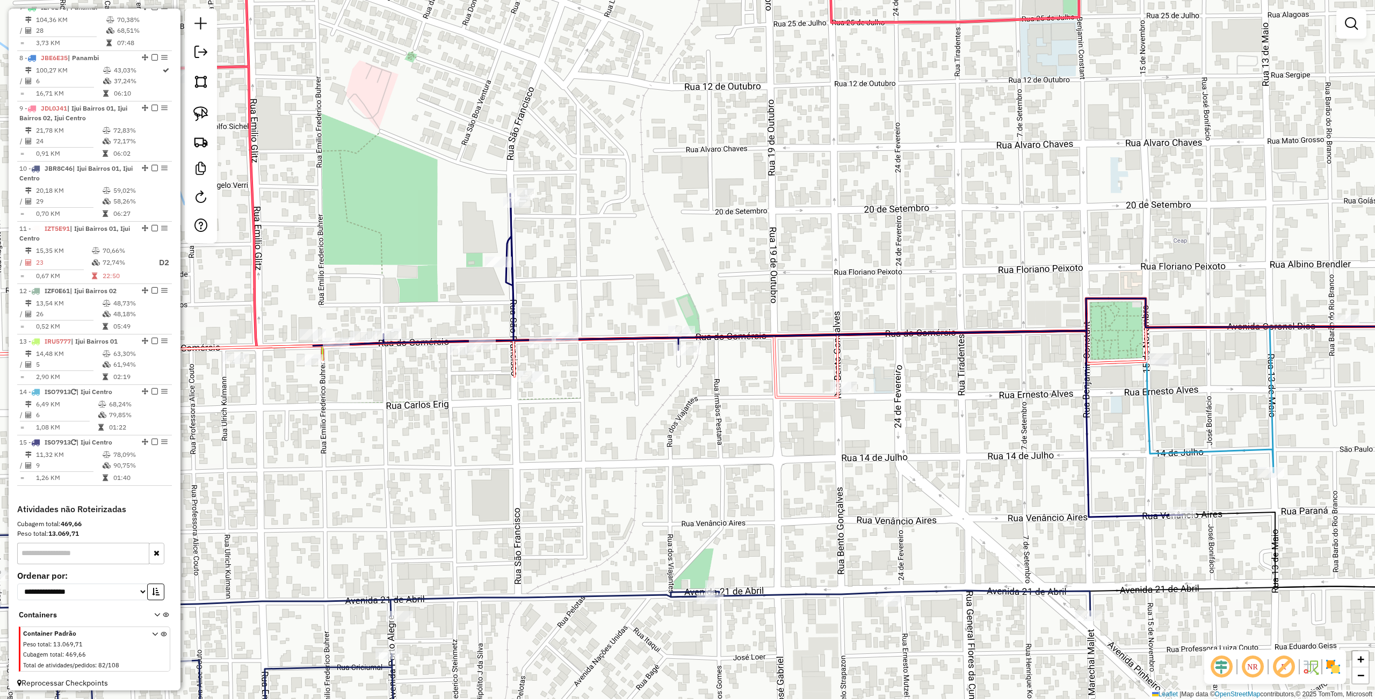
drag, startPoint x: 582, startPoint y: 426, endPoint x: 724, endPoint y: 407, distance: 143.2
click at [724, 407] on div "Janela de atendimento Grade de atendimento Capacidade Transportadoras Veículos …" at bounding box center [687, 349] width 1375 height 699
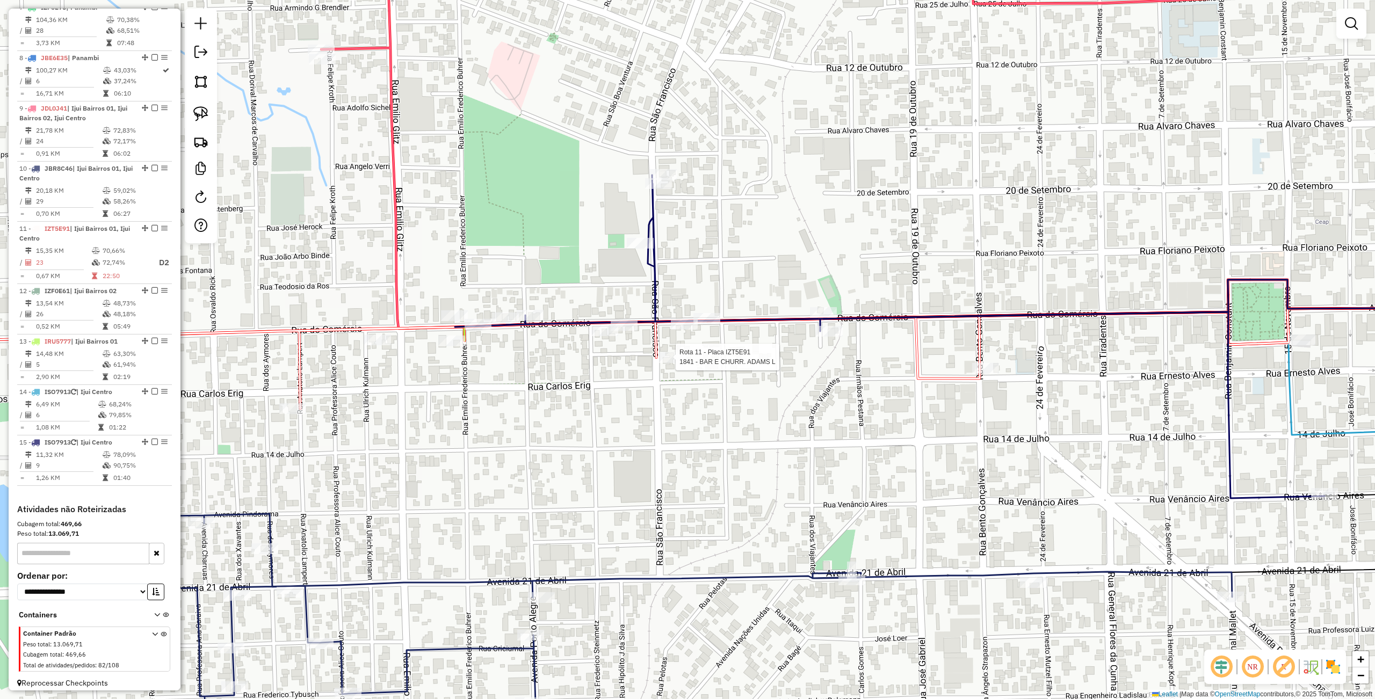
select select "**********"
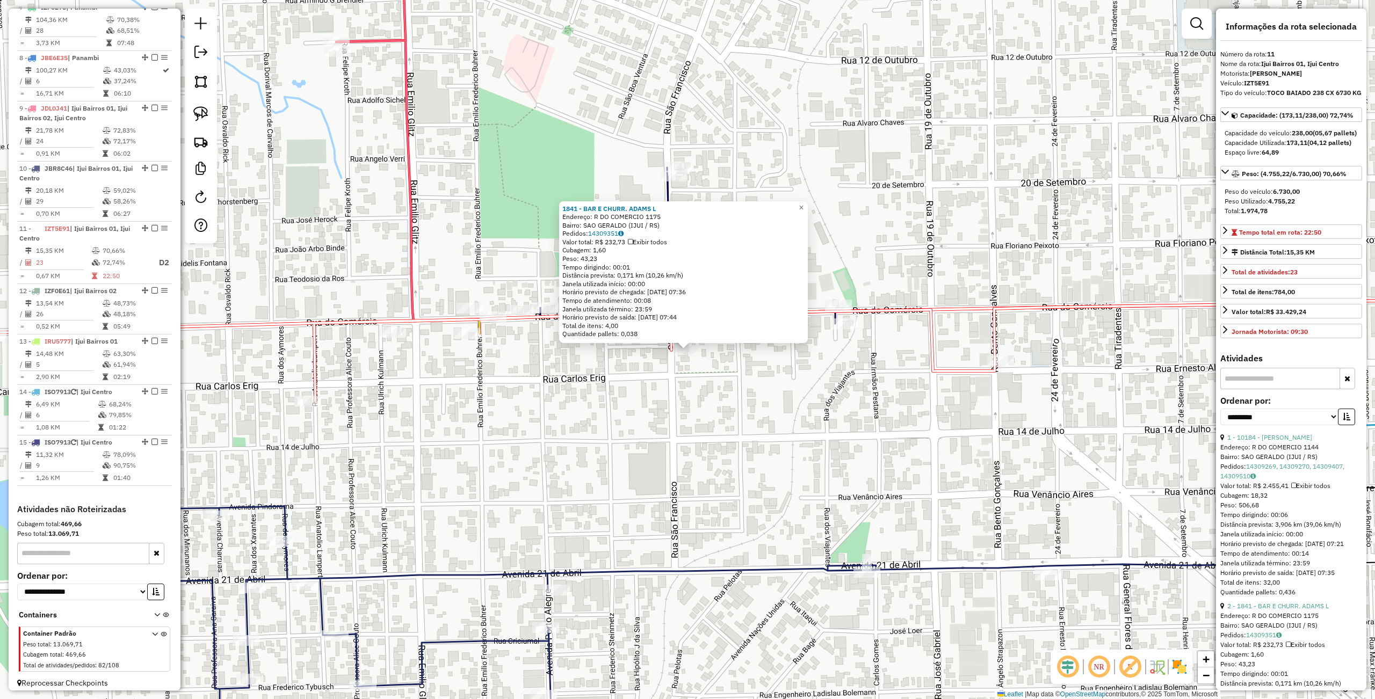
click at [785, 417] on div "1841 - BAR E CHURR. ADAMS L Endereço: R DO COMERCIO 1175 Bairro: SAO GERALDO (I…" at bounding box center [687, 349] width 1375 height 699
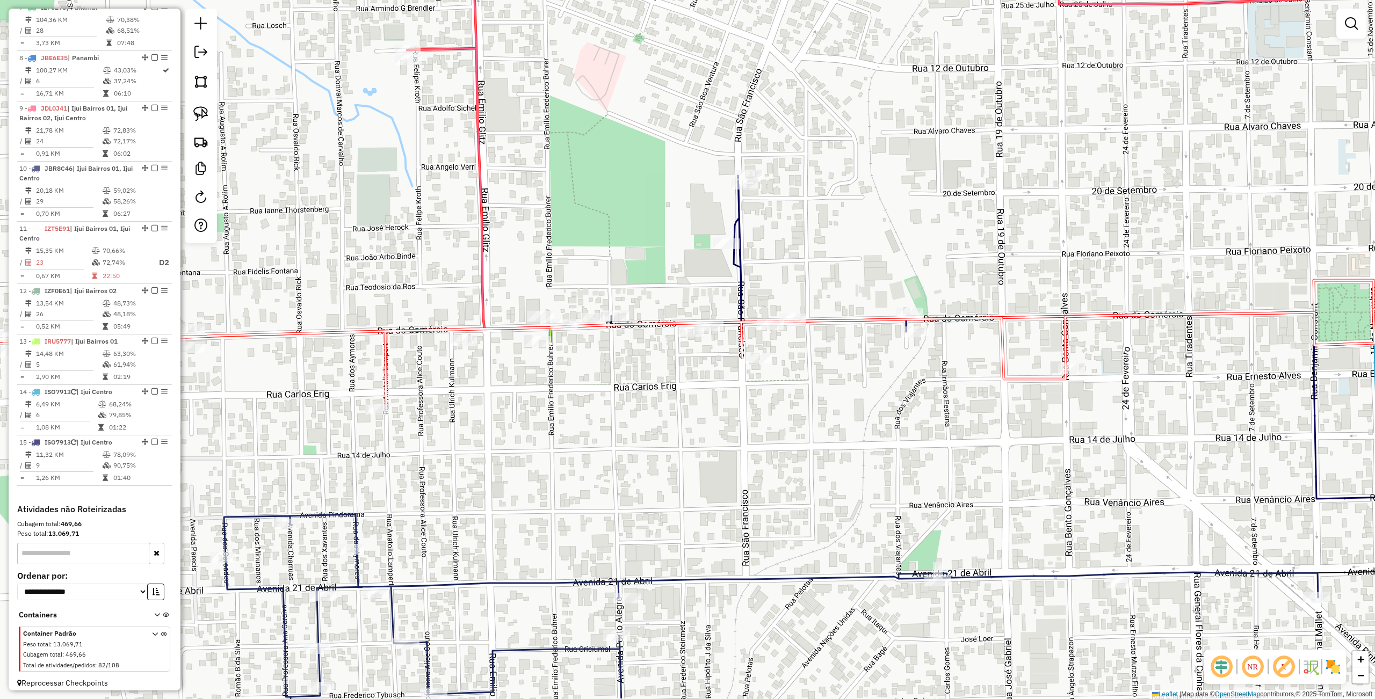
drag, startPoint x: 791, startPoint y: 401, endPoint x: 862, endPoint y: 407, distance: 71.7
click at [862, 409] on div "Janela de atendimento Grade de atendimento Capacidade Transportadoras Veículos …" at bounding box center [687, 349] width 1375 height 699
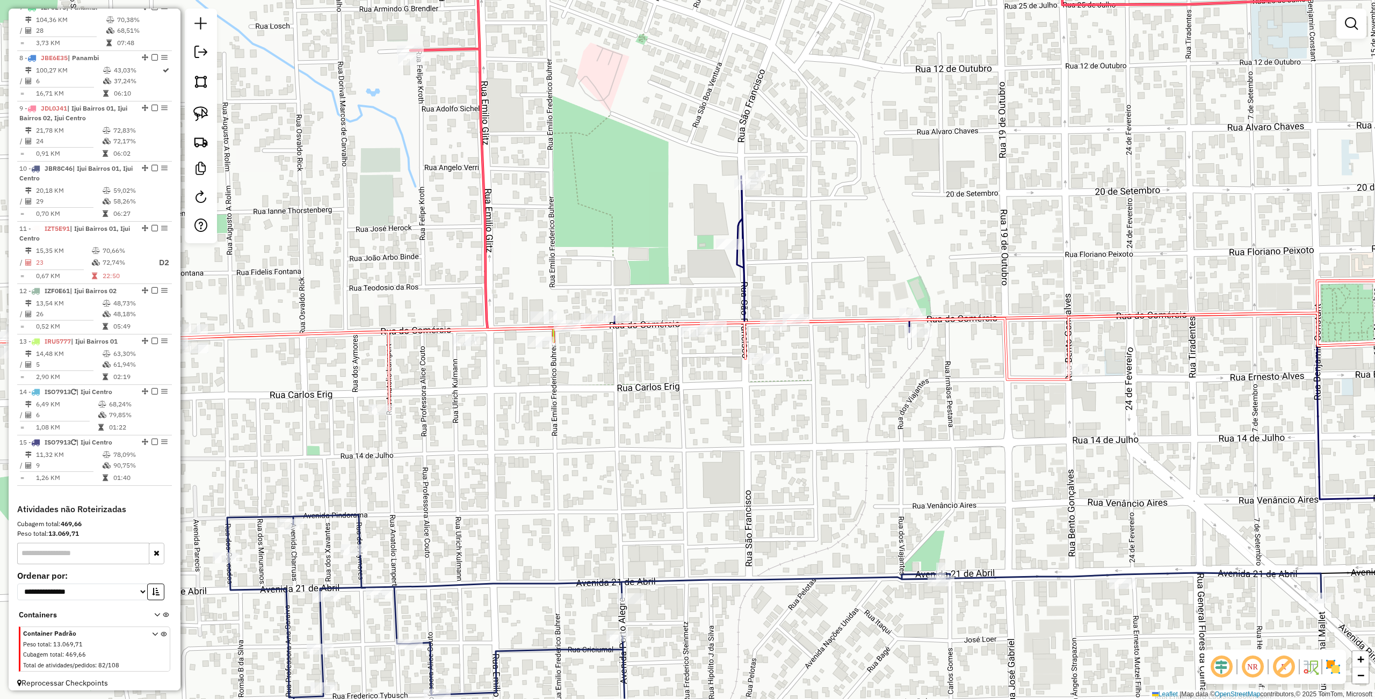
drag, startPoint x: 999, startPoint y: 430, endPoint x: 911, endPoint y: 418, distance: 89.4
click at [1088, 419] on div "Janela de atendimento Grade de atendimento Capacidade Transportadoras Veículos …" at bounding box center [687, 349] width 1375 height 699
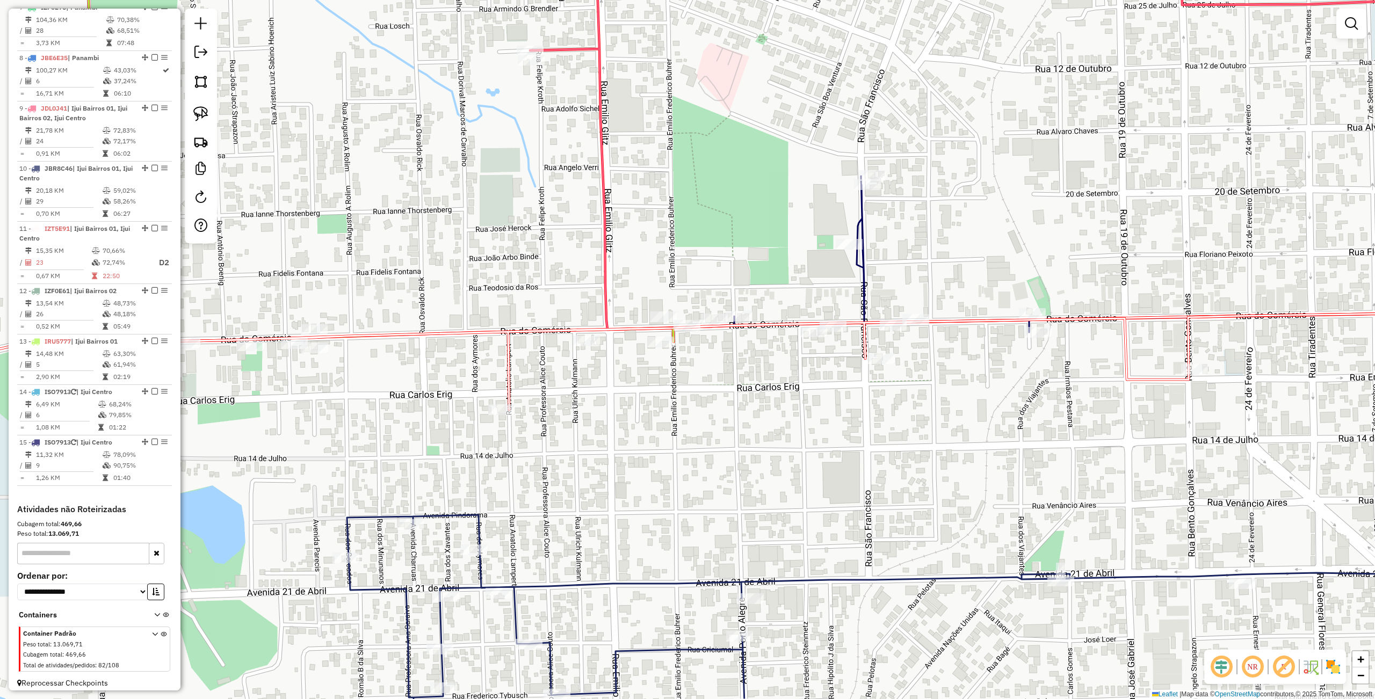
drag, startPoint x: 733, startPoint y: 423, endPoint x: 742, endPoint y: 430, distance: 11.9
click at [742, 430] on div "Janela de atendimento Grade de atendimento Capacidade Transportadoras Veículos …" at bounding box center [687, 349] width 1375 height 699
select select "**********"
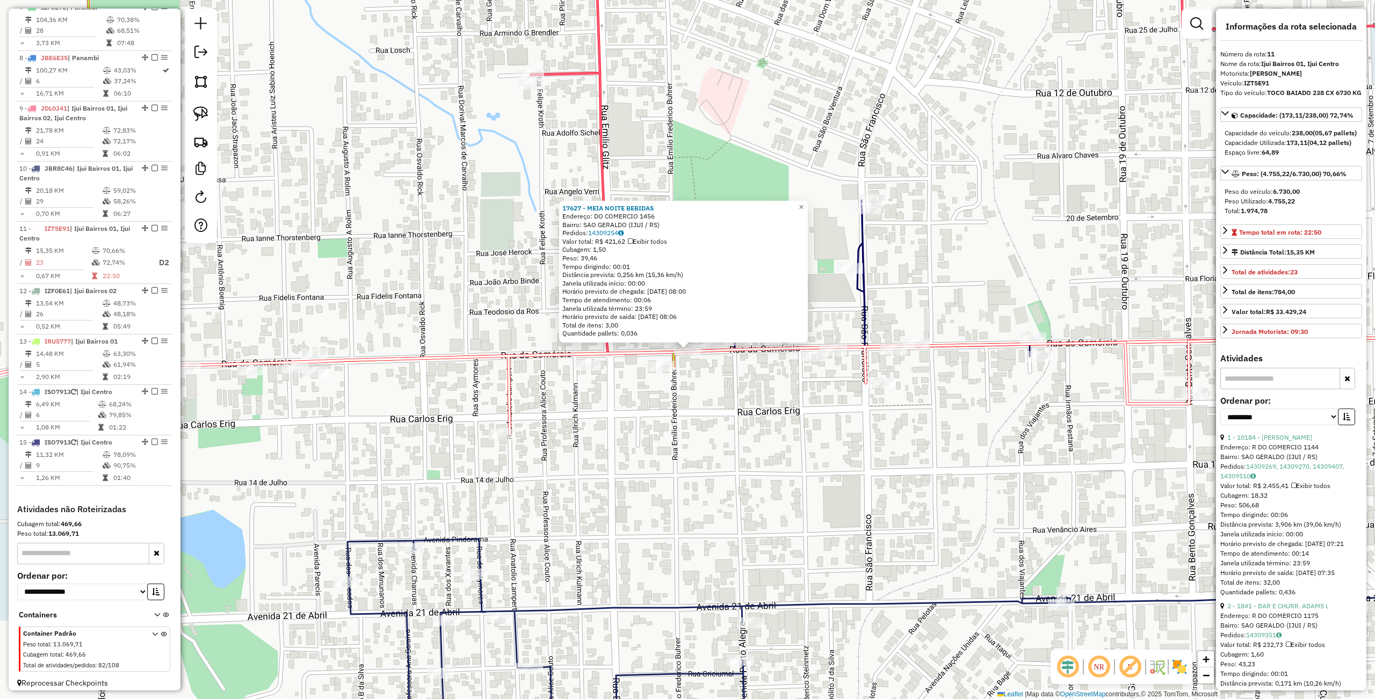
click at [735, 409] on div "17627 - MEIA NOITE BEBIDAS Endereço: DO COMERCIO 1456 Bairro: SAO GERALDO (IJUI…" at bounding box center [687, 349] width 1375 height 699
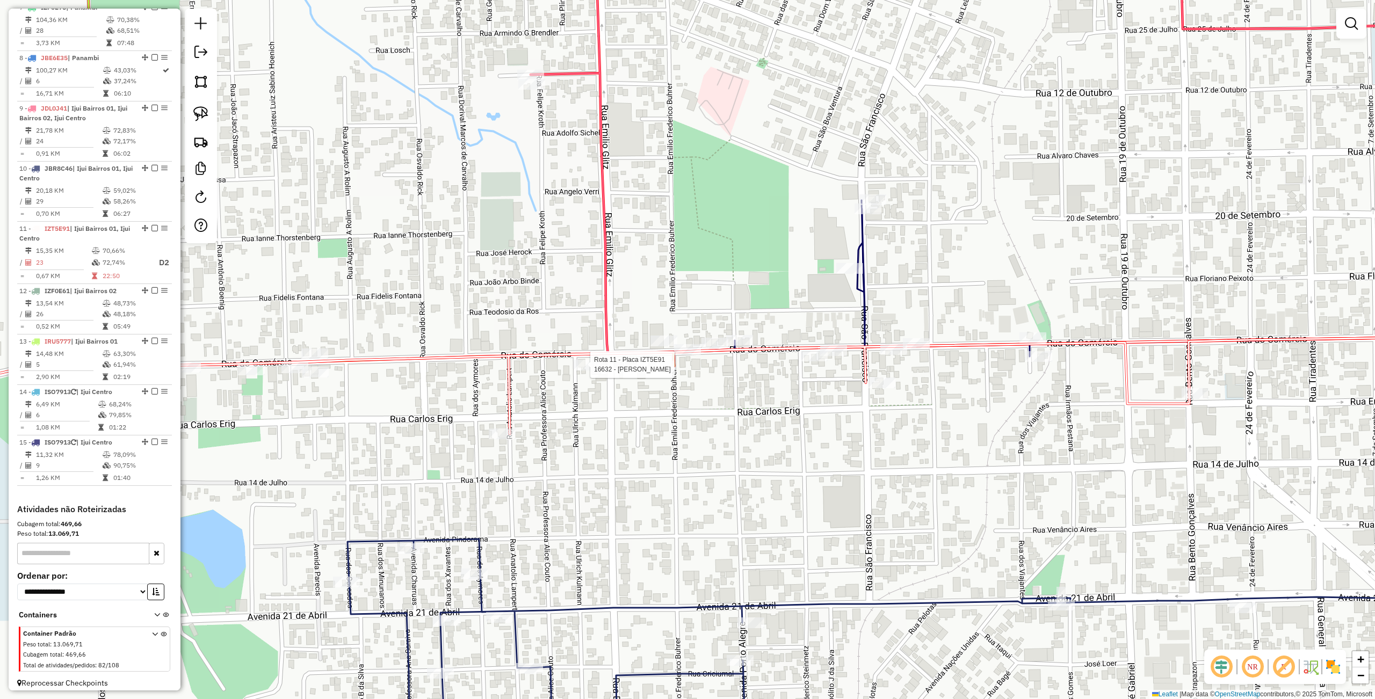
select select "**********"
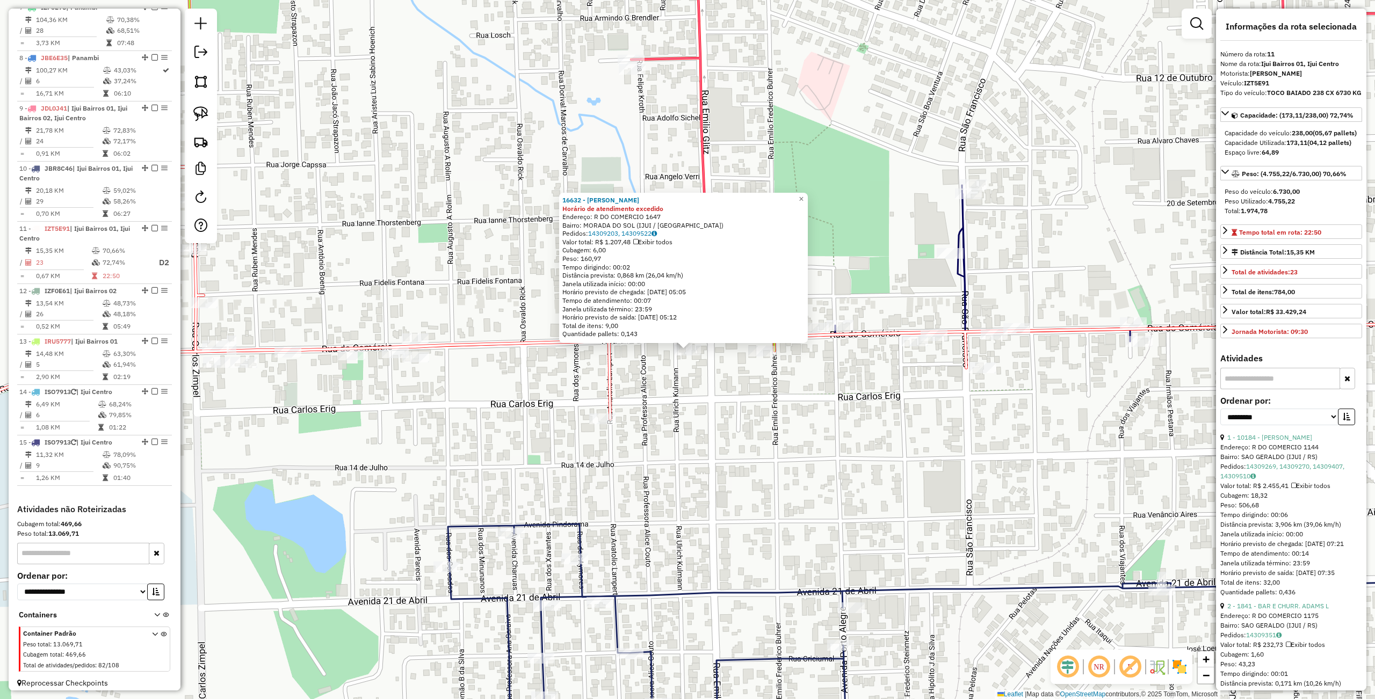
click at [603, 390] on div "16632 - SANDRA ELIZA HUTTING Horário de atendimento excedido Endereço: R DO COM…" at bounding box center [687, 349] width 1375 height 699
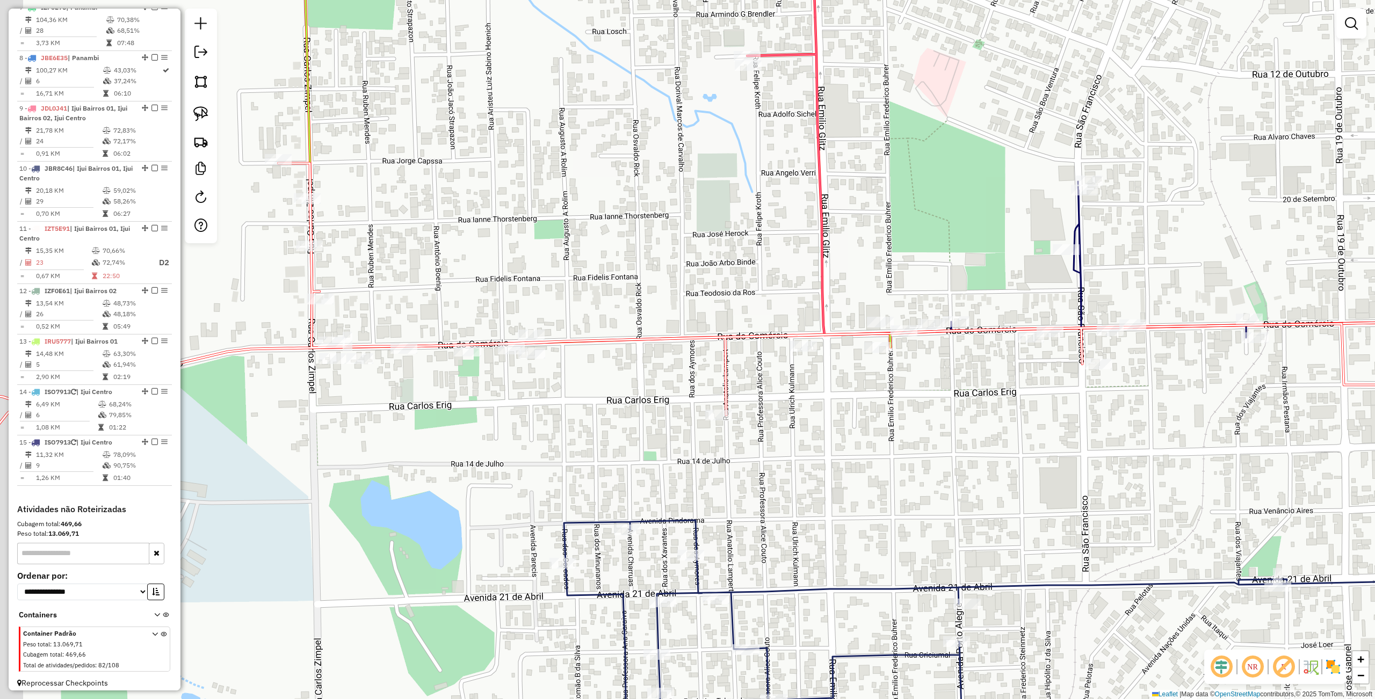
drag, startPoint x: 577, startPoint y: 380, endPoint x: 700, endPoint y: 376, distance: 123.6
click at [700, 376] on div "Janela de atendimento Grade de atendimento Capacidade Transportadoras Veículos …" at bounding box center [687, 349] width 1375 height 699
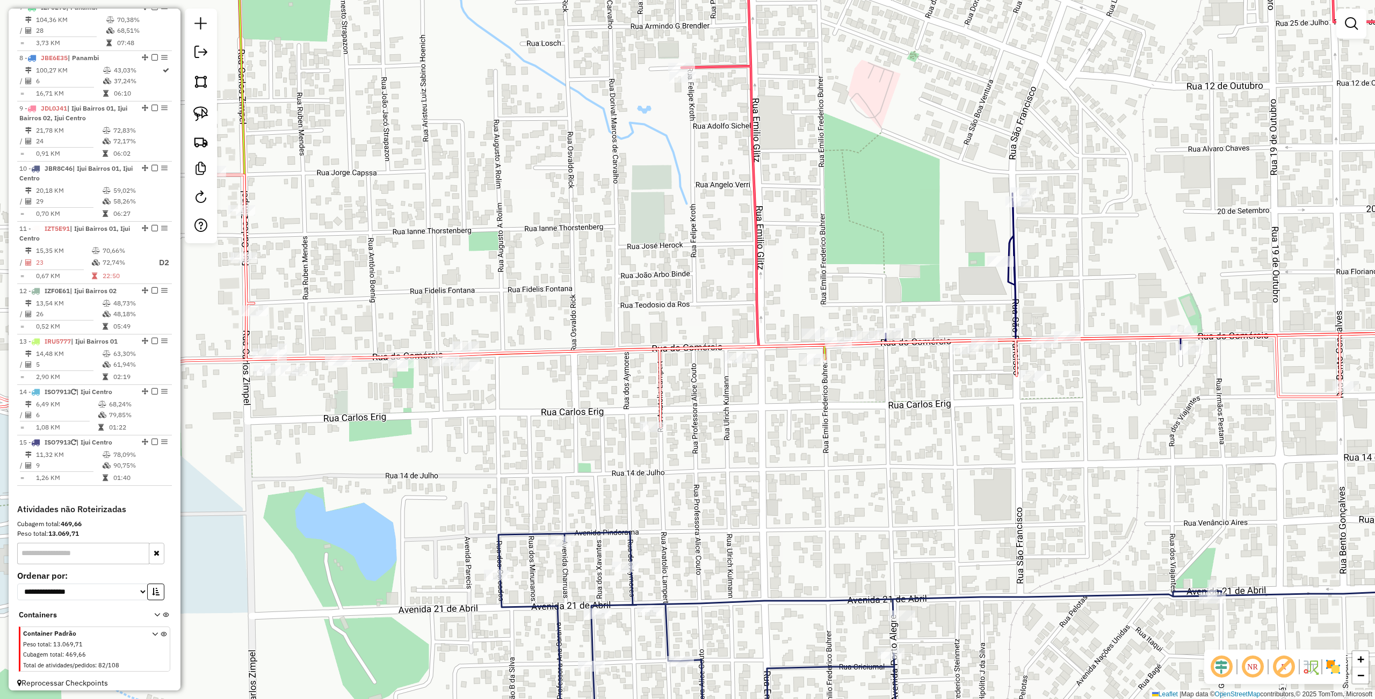
drag, startPoint x: 772, startPoint y: 392, endPoint x: 705, endPoint y: 407, distance: 68.8
click at [705, 407] on div "Janela de atendimento Grade de atendimento Capacidade Transportadoras Veículos …" at bounding box center [687, 349] width 1375 height 699
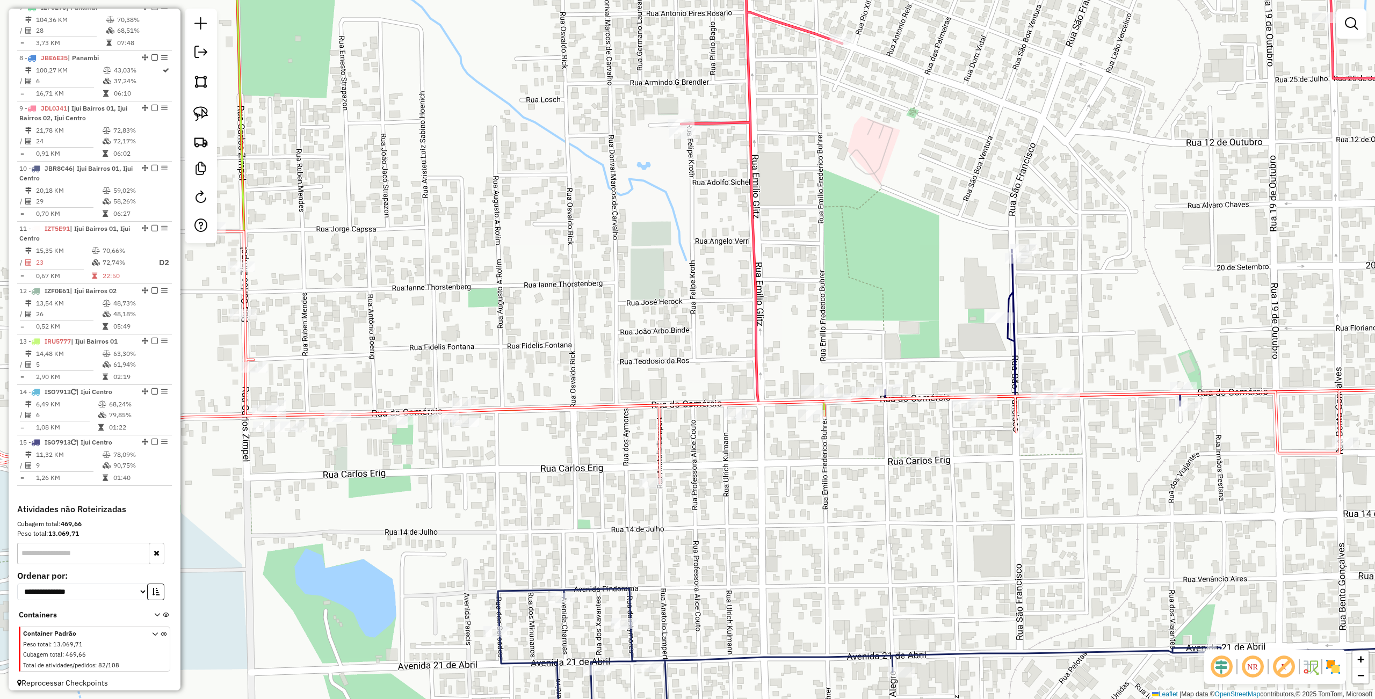
drag, startPoint x: 641, startPoint y: 381, endPoint x: 357, endPoint y: 239, distance: 317.0
click at [621, 392] on div "Janela de atendimento Grade de atendimento Capacidade Transportadoras Veículos …" at bounding box center [687, 349] width 1375 height 699
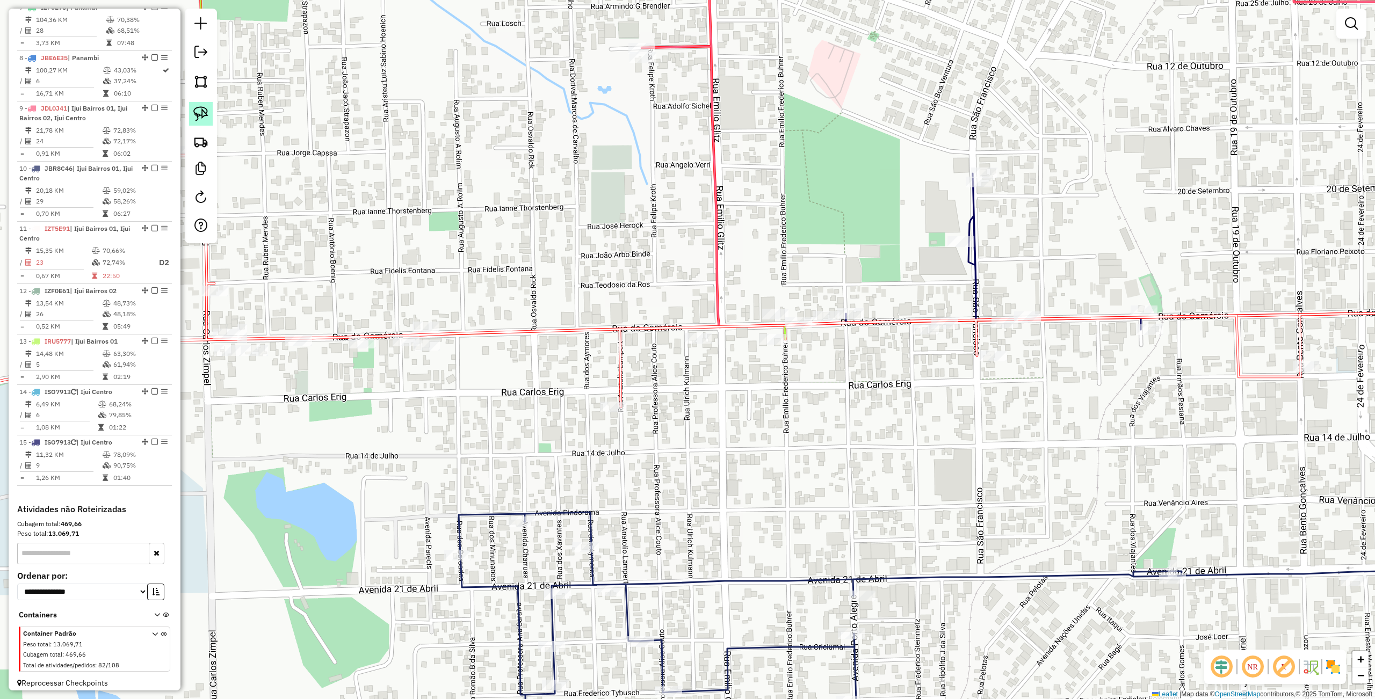
click at [207, 113] on img at bounding box center [200, 113] width 15 height 15
drag, startPoint x: 658, startPoint y: 396, endPoint x: 701, endPoint y: 449, distance: 68.0
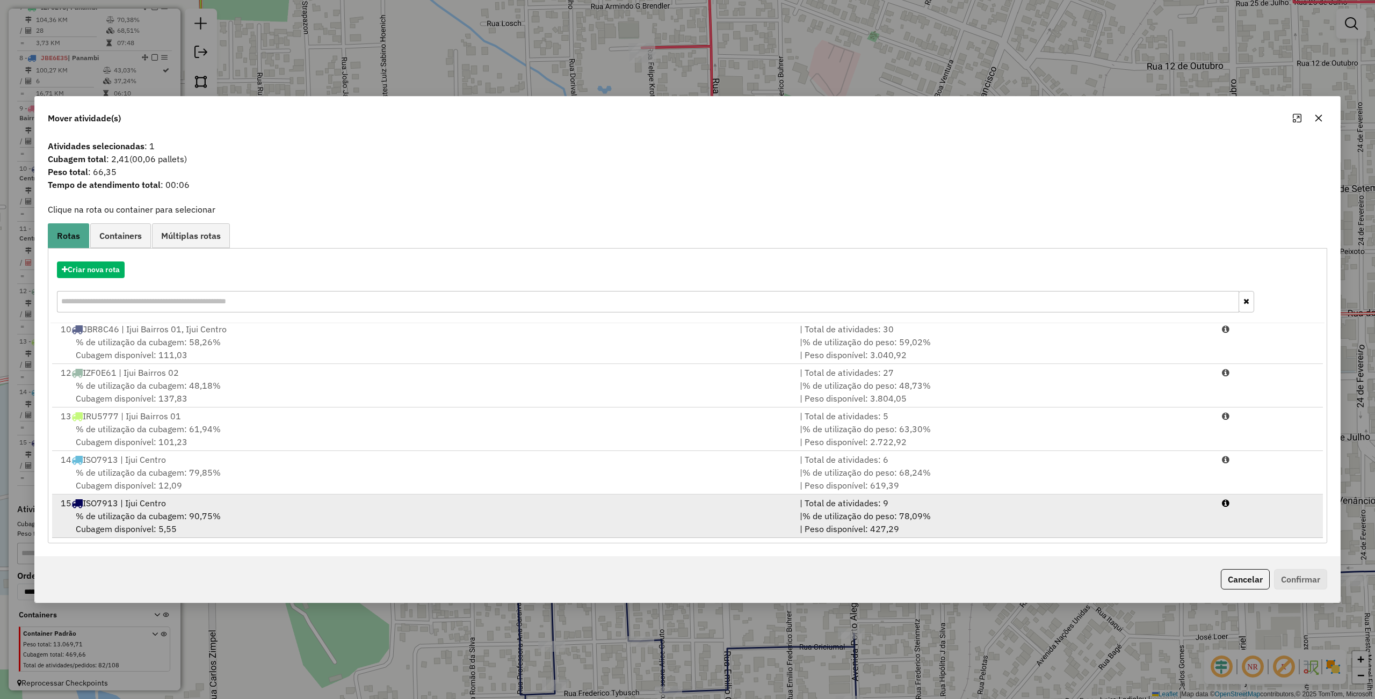
click at [255, 520] on div "% de utilização da cubagem: 90,75% Cubagem disponível: 5,55" at bounding box center [423, 523] width 739 height 26
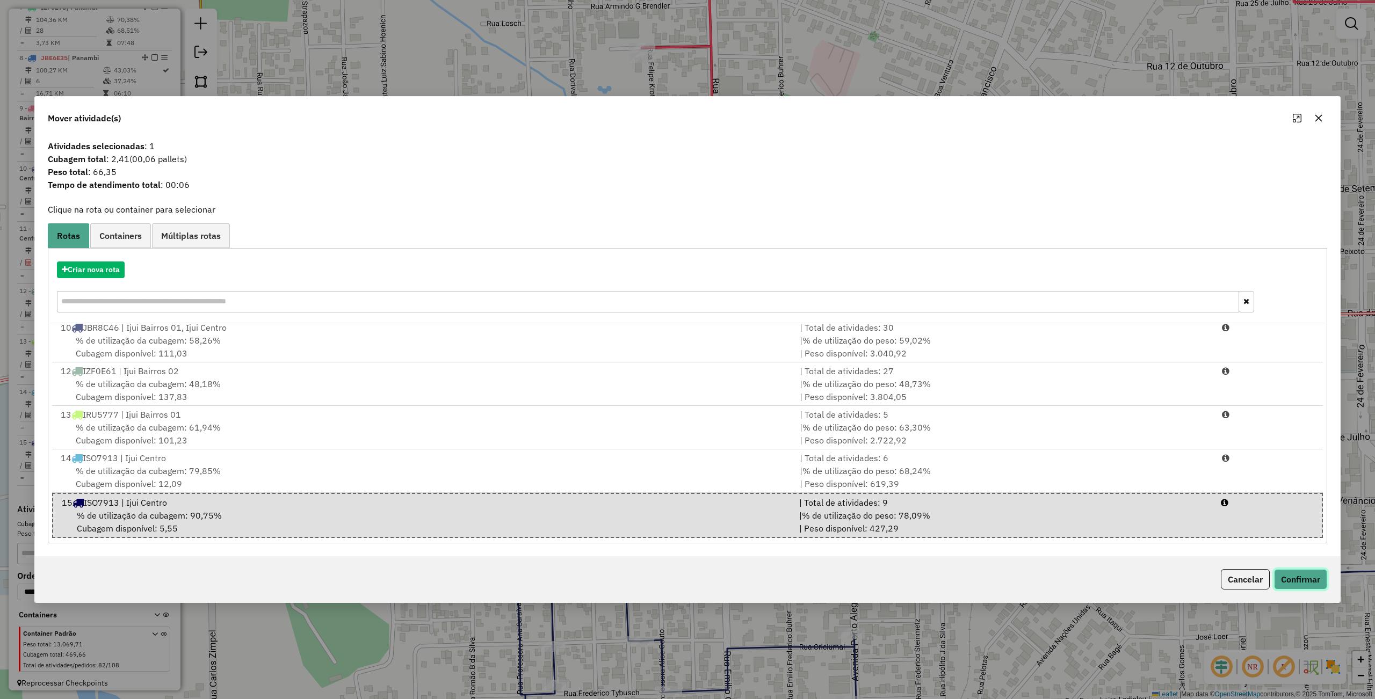
click at [1301, 580] on button "Confirmar" at bounding box center [1300, 579] width 53 height 20
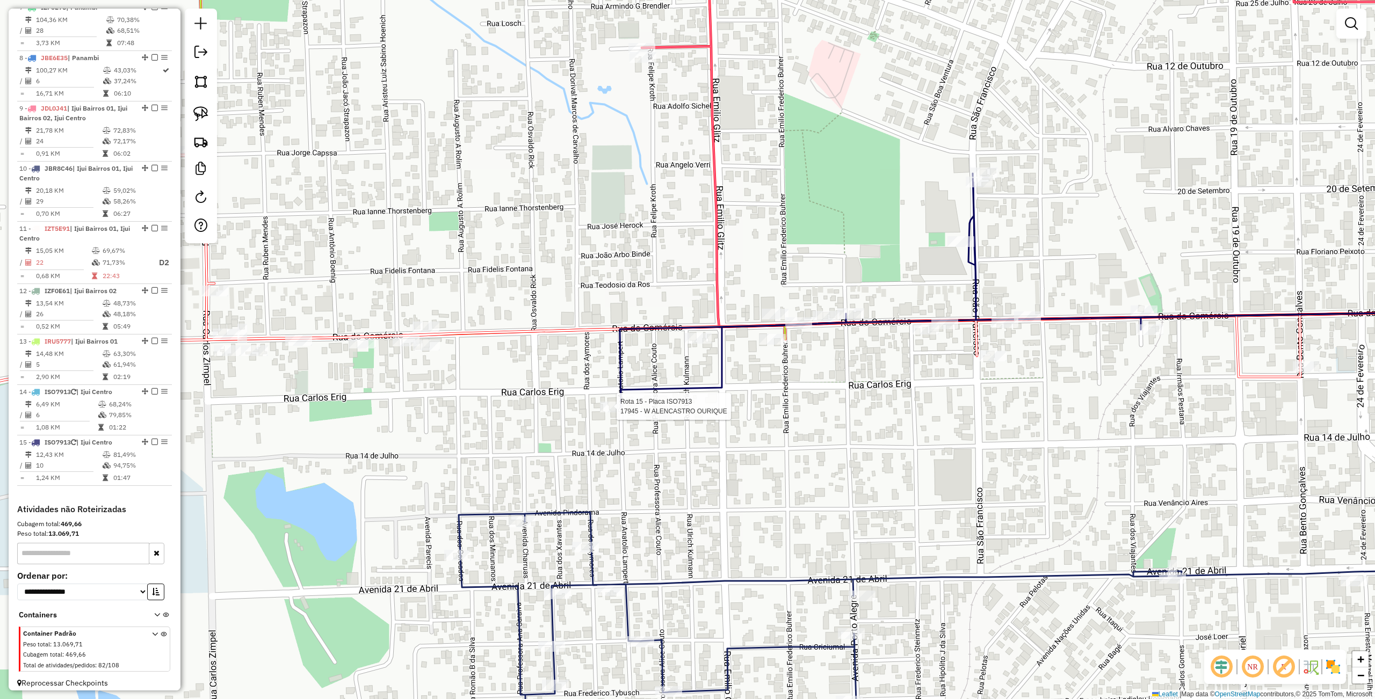
select select "**********"
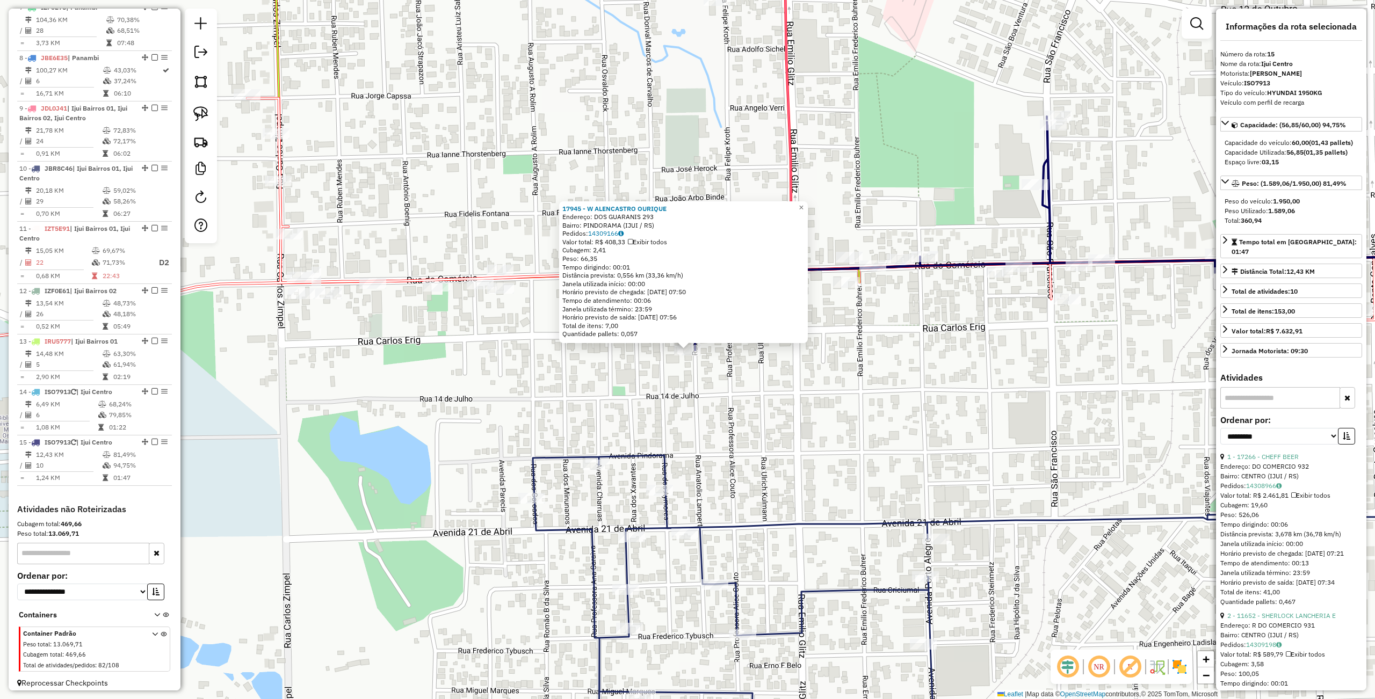
click at [818, 397] on div "17945 - W ALENCASTRO OURIQUE Endereço: DOS GUARANIS 293 Bairro: PINDORAMA (IJUI…" at bounding box center [687, 349] width 1375 height 699
click at [829, 392] on div "17945 - W ALENCASTRO OURIQUE Endereço: DOS GUARANIS 293 Bairro: PINDORAMA (IJUI…" at bounding box center [687, 349] width 1375 height 699
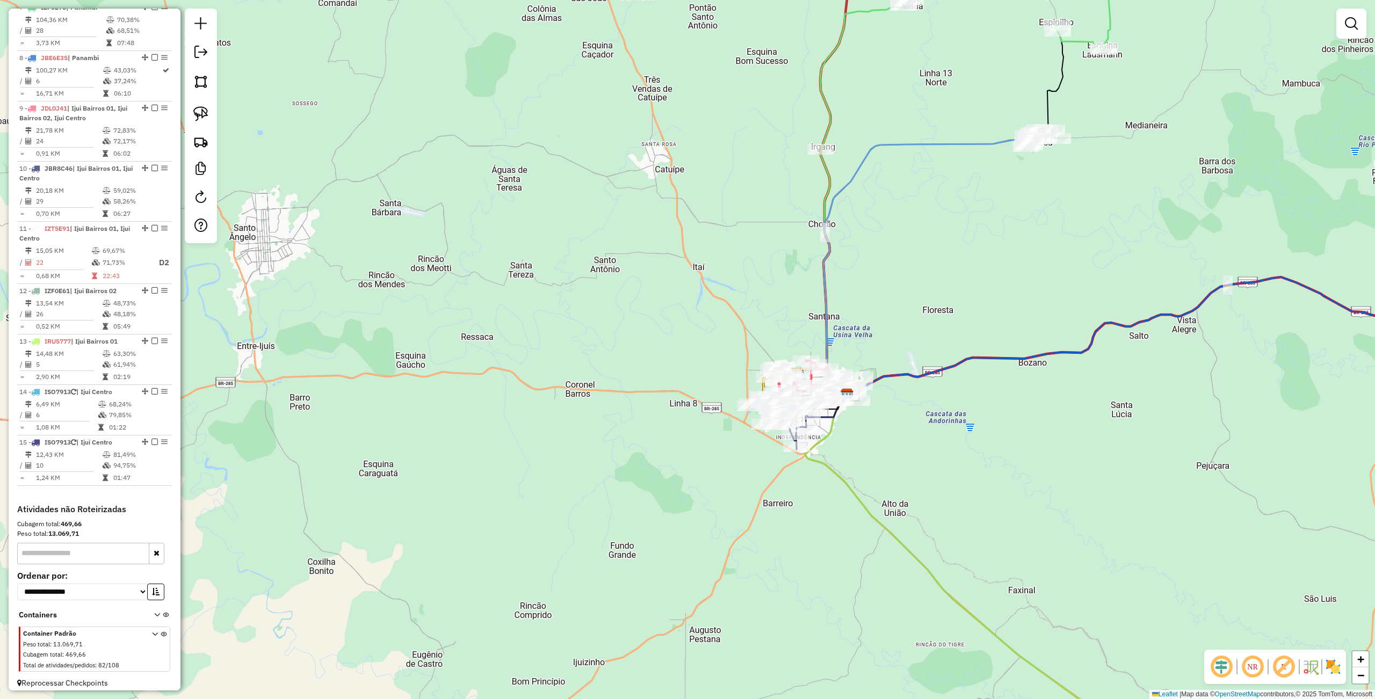
drag, startPoint x: 934, startPoint y: 443, endPoint x: 881, endPoint y: 451, distance: 53.9
click at [881, 451] on div "Janela de atendimento Grade de atendimento Capacidade Transportadoras Veículos …" at bounding box center [687, 349] width 1375 height 699
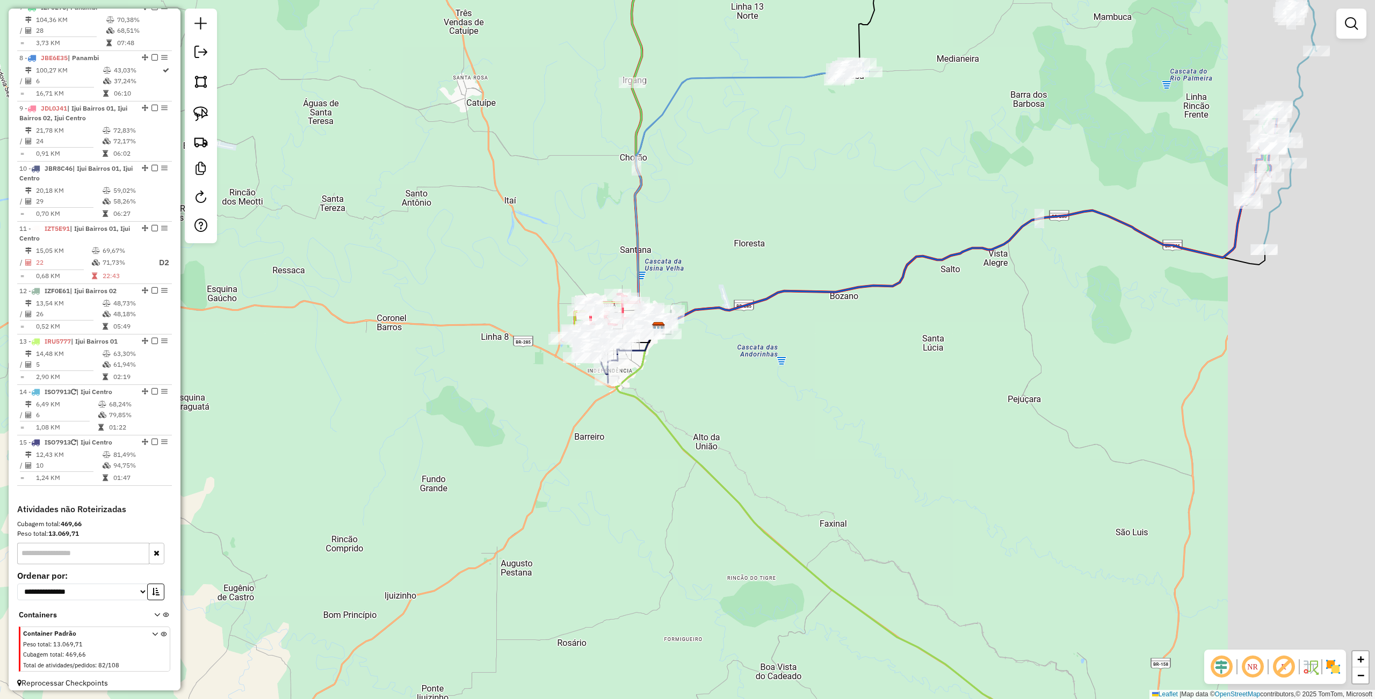
drag, startPoint x: 933, startPoint y: 447, endPoint x: 739, endPoint y: 377, distance: 206.8
click at [692, 344] on div "Janela de atendimento Grade de atendimento Capacidade Transportadoras Veículos …" at bounding box center [687, 349] width 1375 height 699
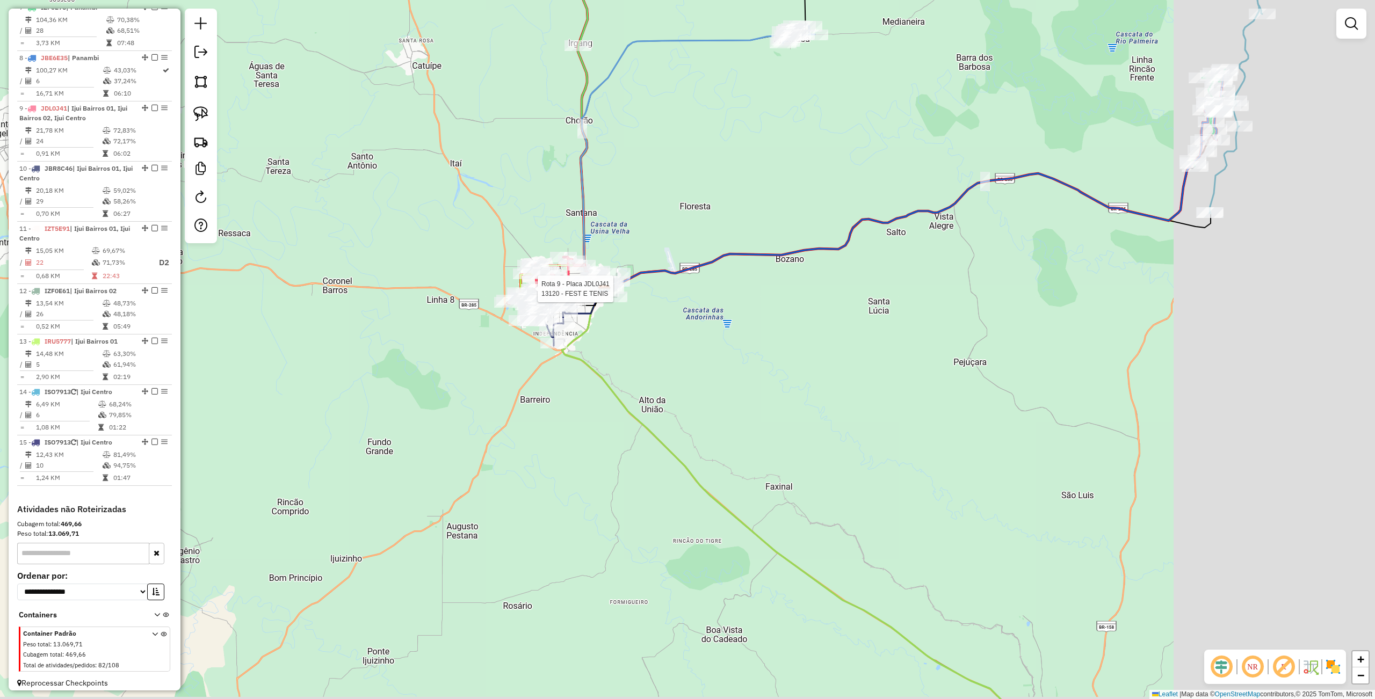
drag, startPoint x: 901, startPoint y: 434, endPoint x: 843, endPoint y: 401, distance: 66.4
click at [845, 406] on div "Rota 9 - Placa JDL0J41 13120 - FEST E TENIS Janela de atendimento Grade de aten…" at bounding box center [687, 349] width 1375 height 699
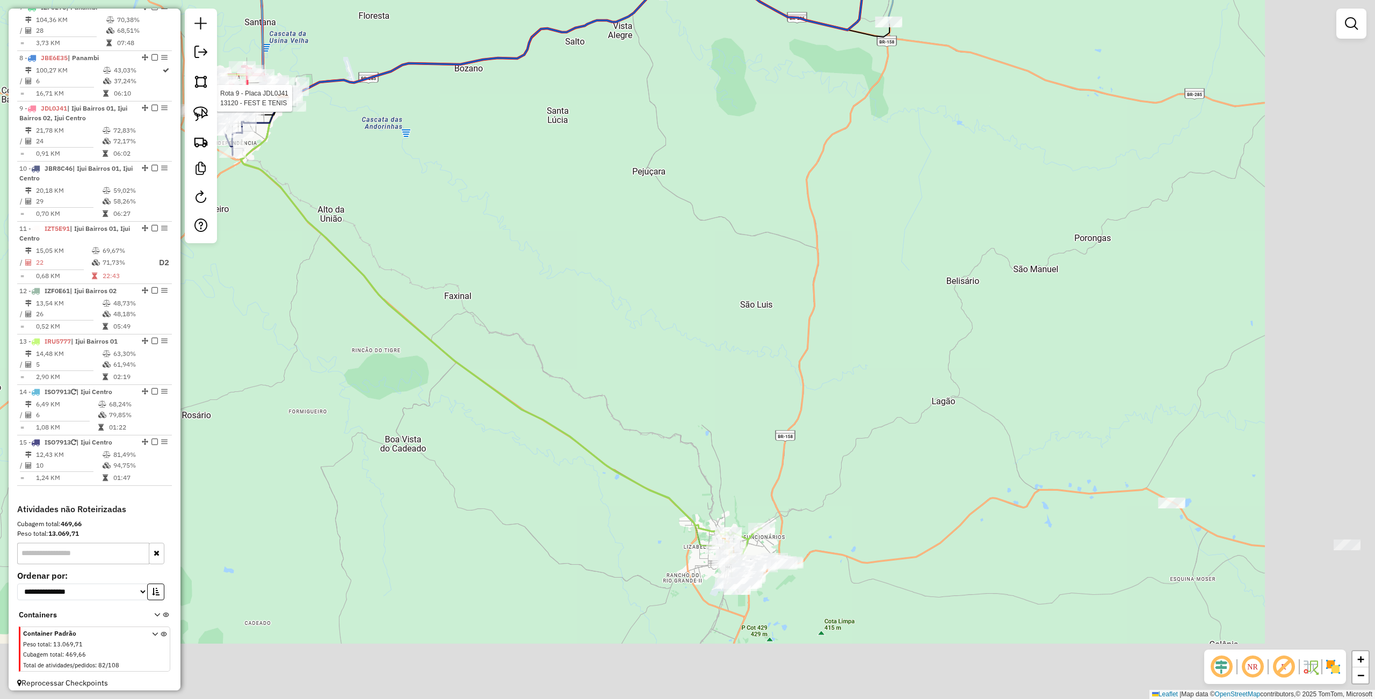
drag, startPoint x: 678, startPoint y: 357, endPoint x: 688, endPoint y: 385, distance: 29.7
click at [586, 258] on div "Rota 9 - Placa JDL0J41 13120 - FEST E TENIS Janela de atendimento Grade de aten…" at bounding box center [687, 349] width 1375 height 699
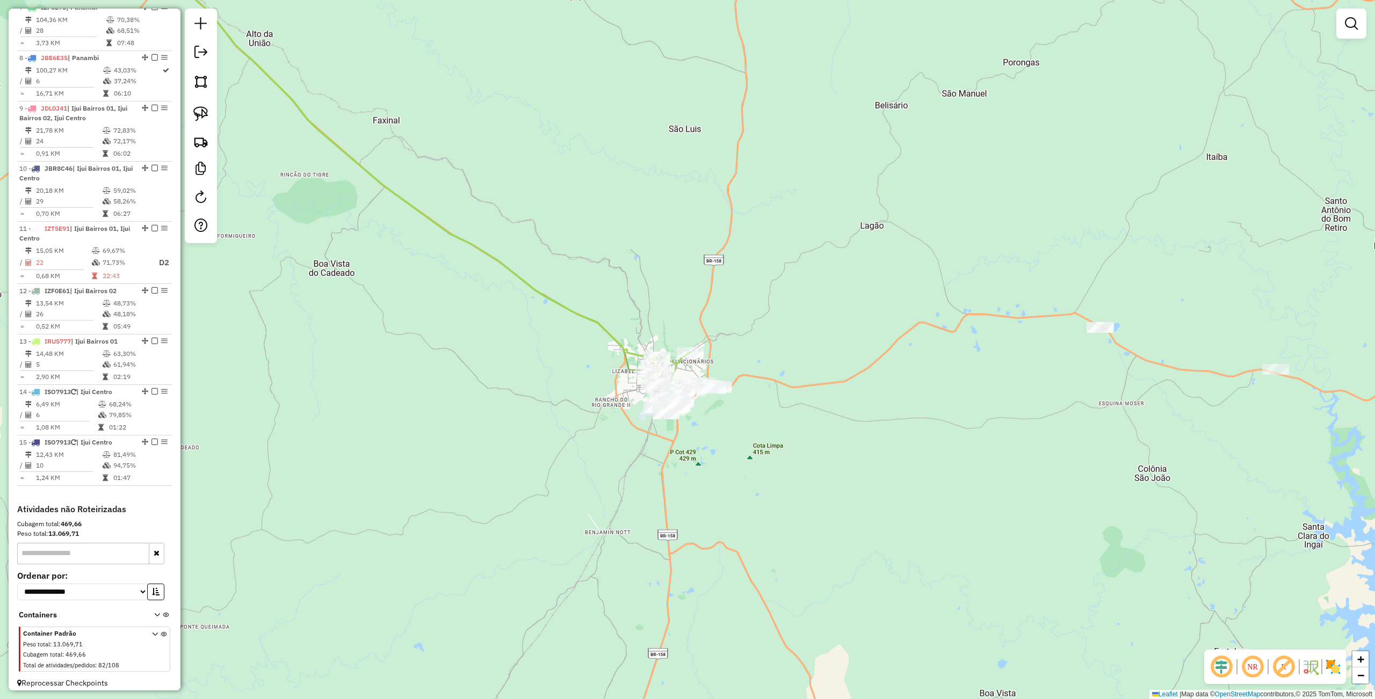
drag, startPoint x: 735, startPoint y: 422, endPoint x: 748, endPoint y: 379, distance: 44.9
click at [749, 379] on div "Rota 9 - Placa JDL0J41 13120 - FEST E TENIS Janela de atendimento Grade de aten…" at bounding box center [687, 349] width 1375 height 699
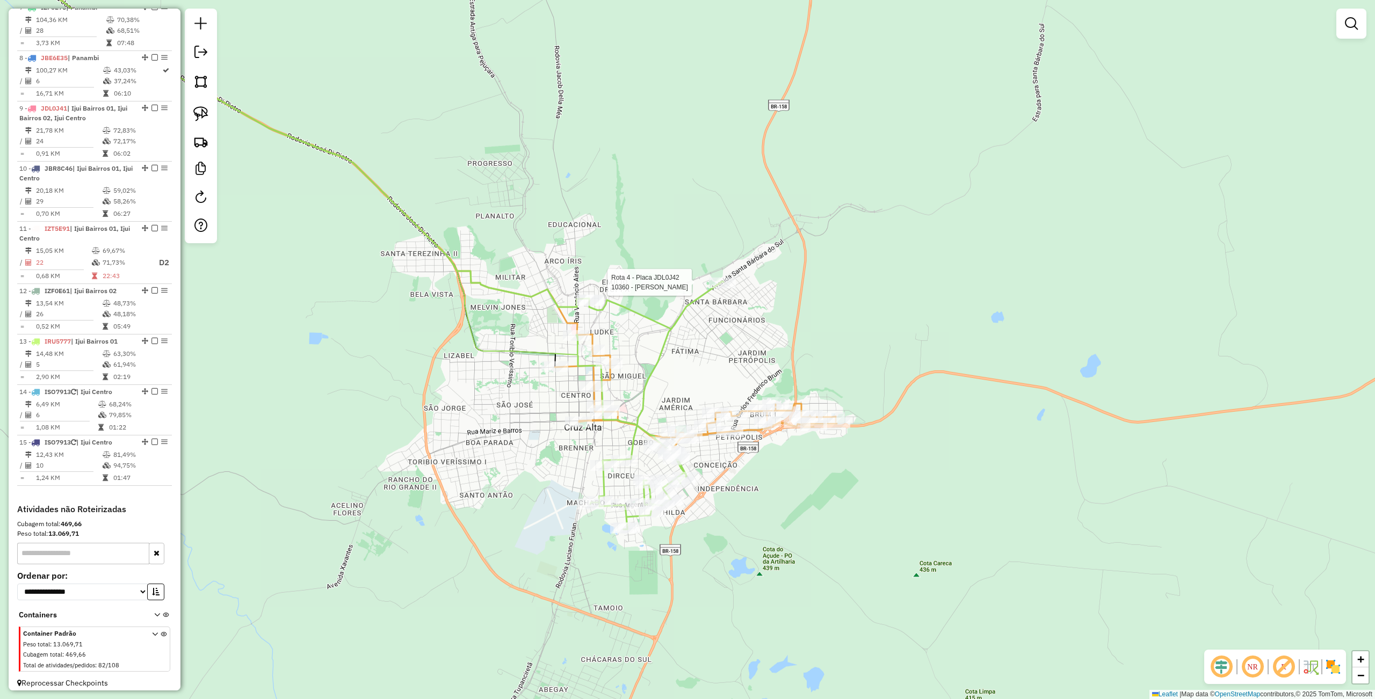
select select "**********"
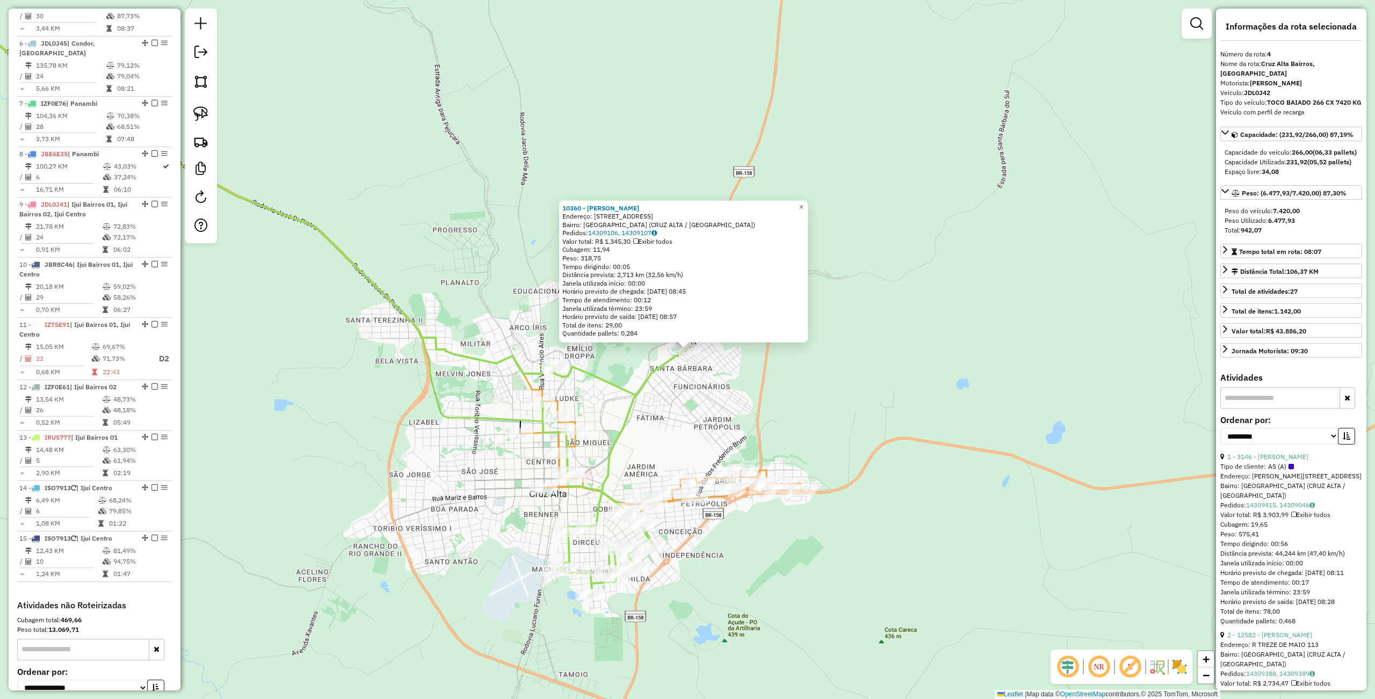
scroll to position [589, 0]
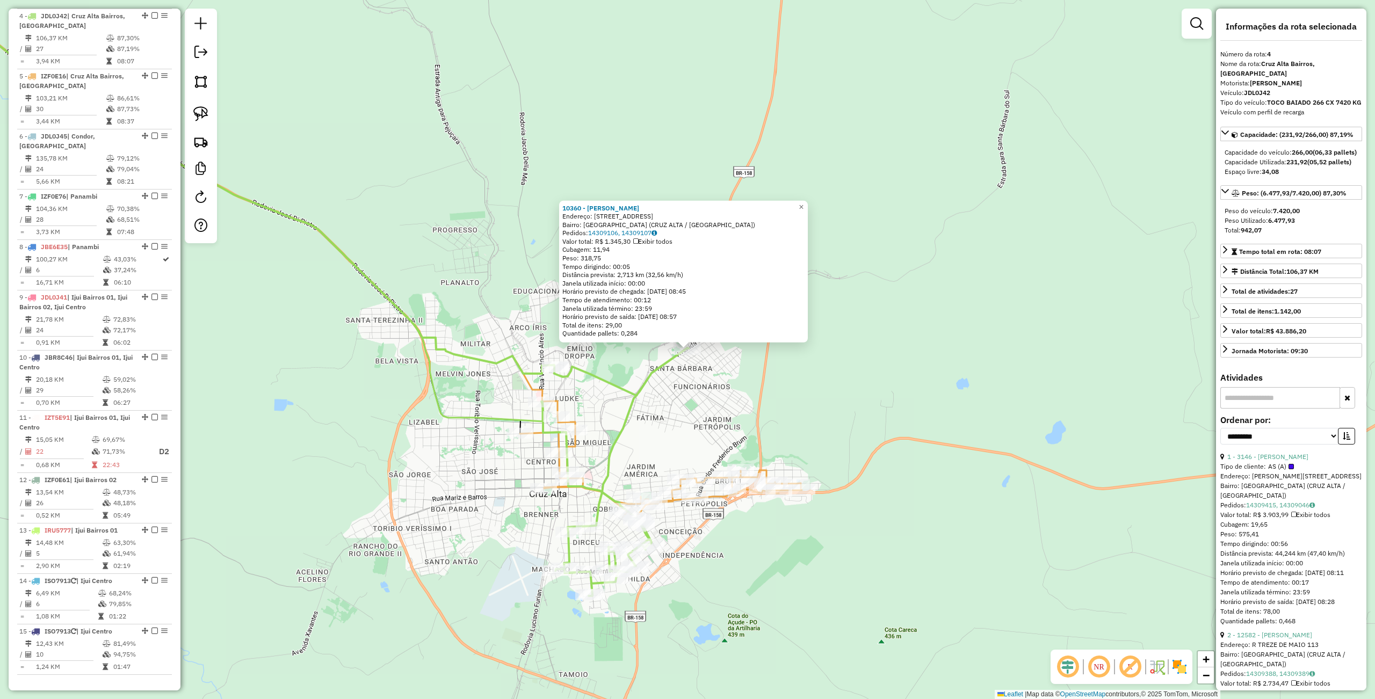
click at [918, 423] on div "10360 - RAFAEL DE SOUZA GODO Endereço: Av SANTA BARBARA DO SUL 496 Bairro: JARD…" at bounding box center [687, 349] width 1375 height 699
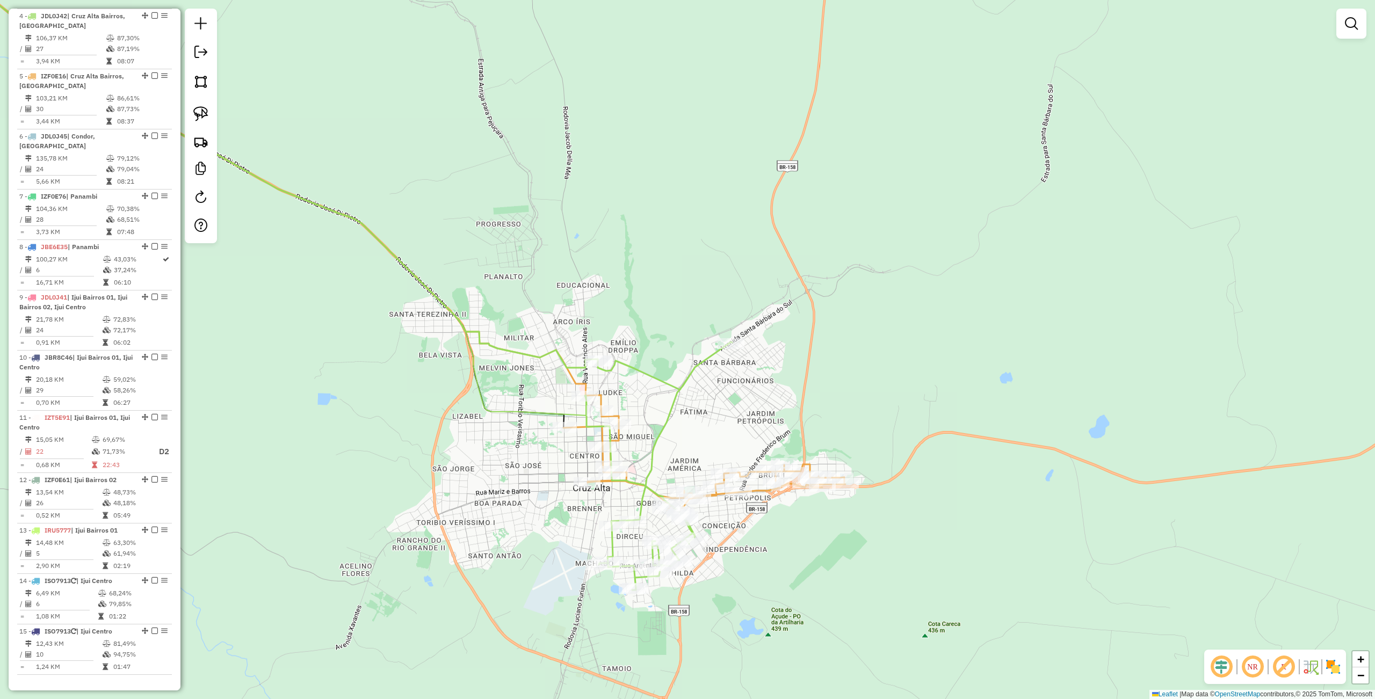
drag, startPoint x: 671, startPoint y: 417, endPoint x: 715, endPoint y: 403, distance: 46.9
click at [716, 411] on div "Janela de atendimento Grade de atendimento Capacidade Transportadoras Veículos …" at bounding box center [687, 349] width 1375 height 699
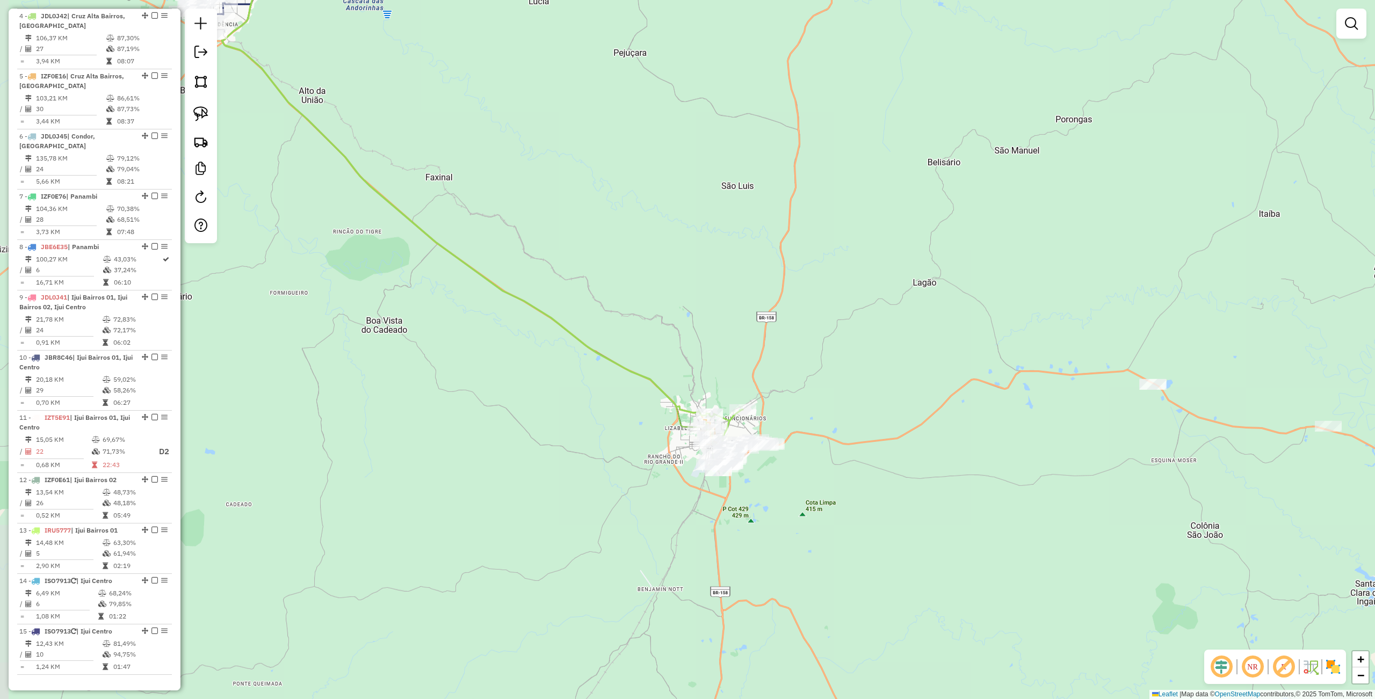
drag, startPoint x: 701, startPoint y: 437, endPoint x: 756, endPoint y: 450, distance: 56.3
click at [780, 503] on div "Janela de atendimento Grade de atendimento Capacidade Transportadoras Veículos …" at bounding box center [687, 349] width 1375 height 699
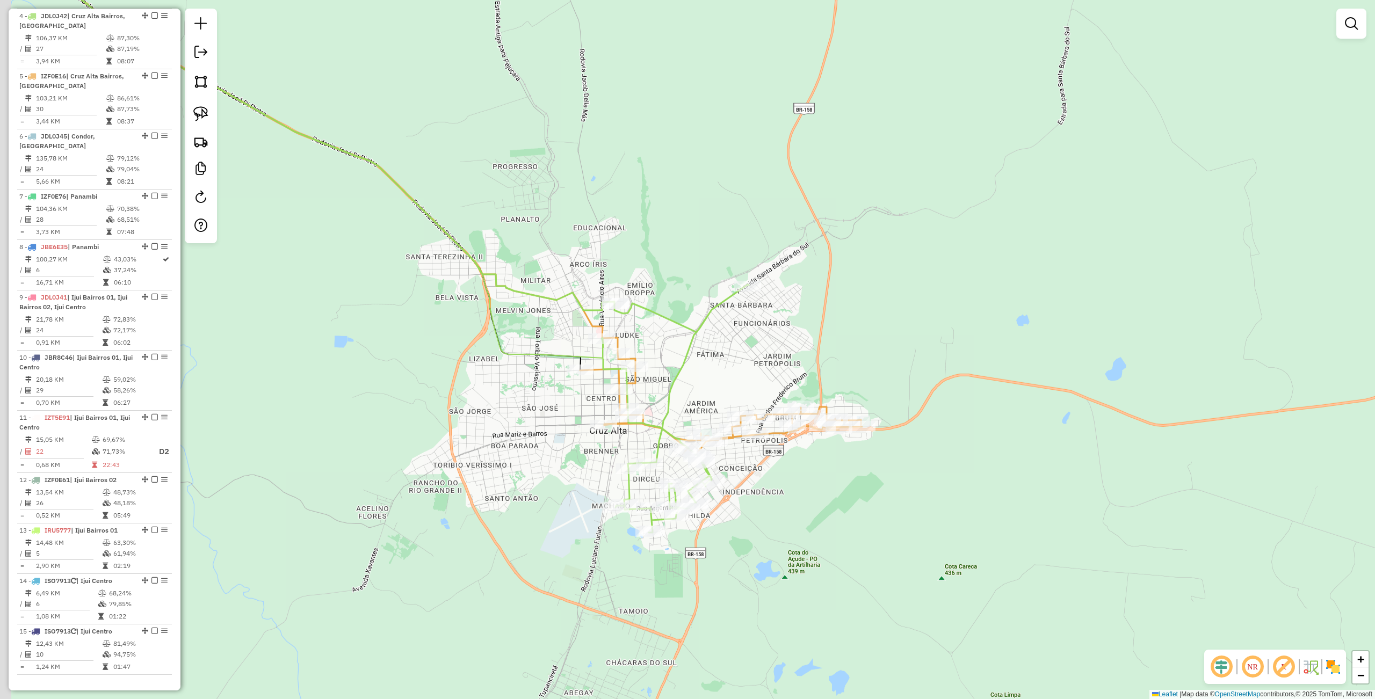
drag, startPoint x: 750, startPoint y: 477, endPoint x: 899, endPoint y: 519, distance: 154.4
click at [897, 533] on div "Janela de atendimento Grade de atendimento Capacidade Transportadoras Veículos …" at bounding box center [687, 349] width 1375 height 699
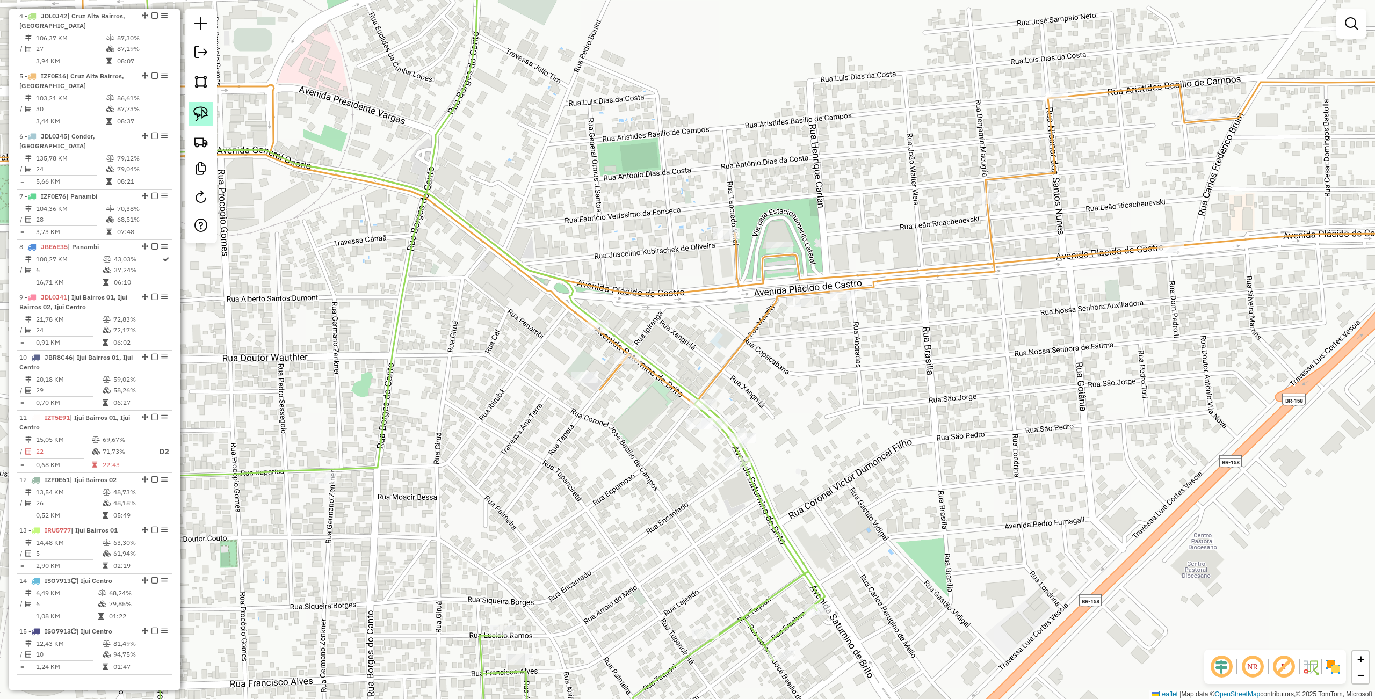
click at [205, 112] on img at bounding box center [200, 113] width 15 height 15
drag, startPoint x: 693, startPoint y: 366, endPoint x: 742, endPoint y: 410, distance: 66.2
select select "**********"
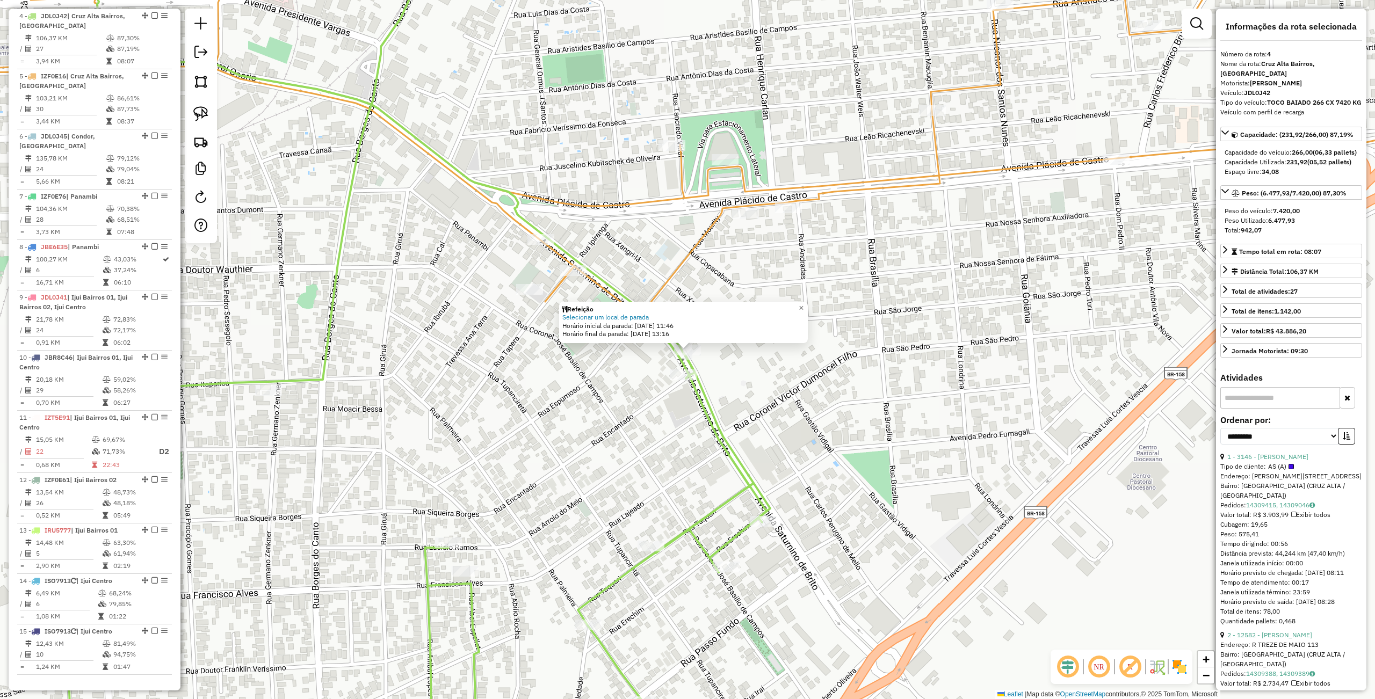
drag, startPoint x: 793, startPoint y: 441, endPoint x: 791, endPoint y: 436, distance: 5.6
click at [793, 441] on div "Refeição Selecionar um local de parada Horário inicial da parada: 15/08/2025 11…" at bounding box center [687, 349] width 1375 height 699
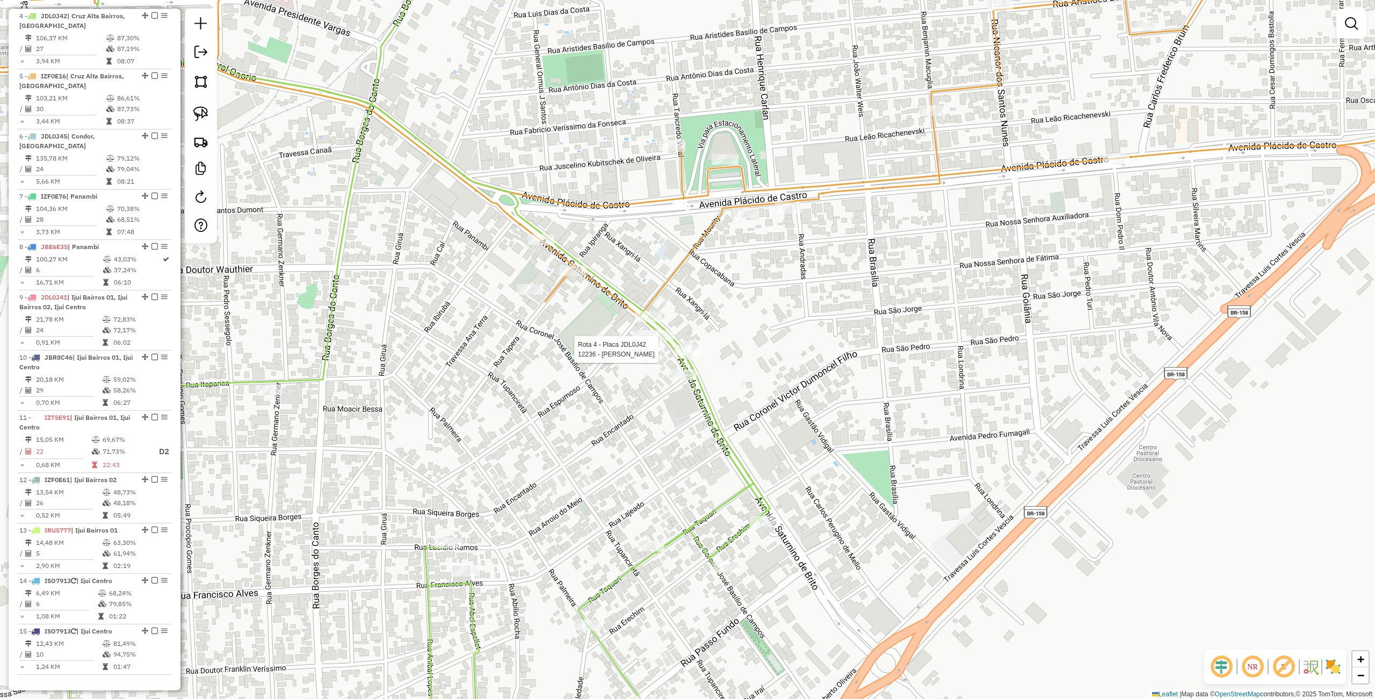
select select "**********"
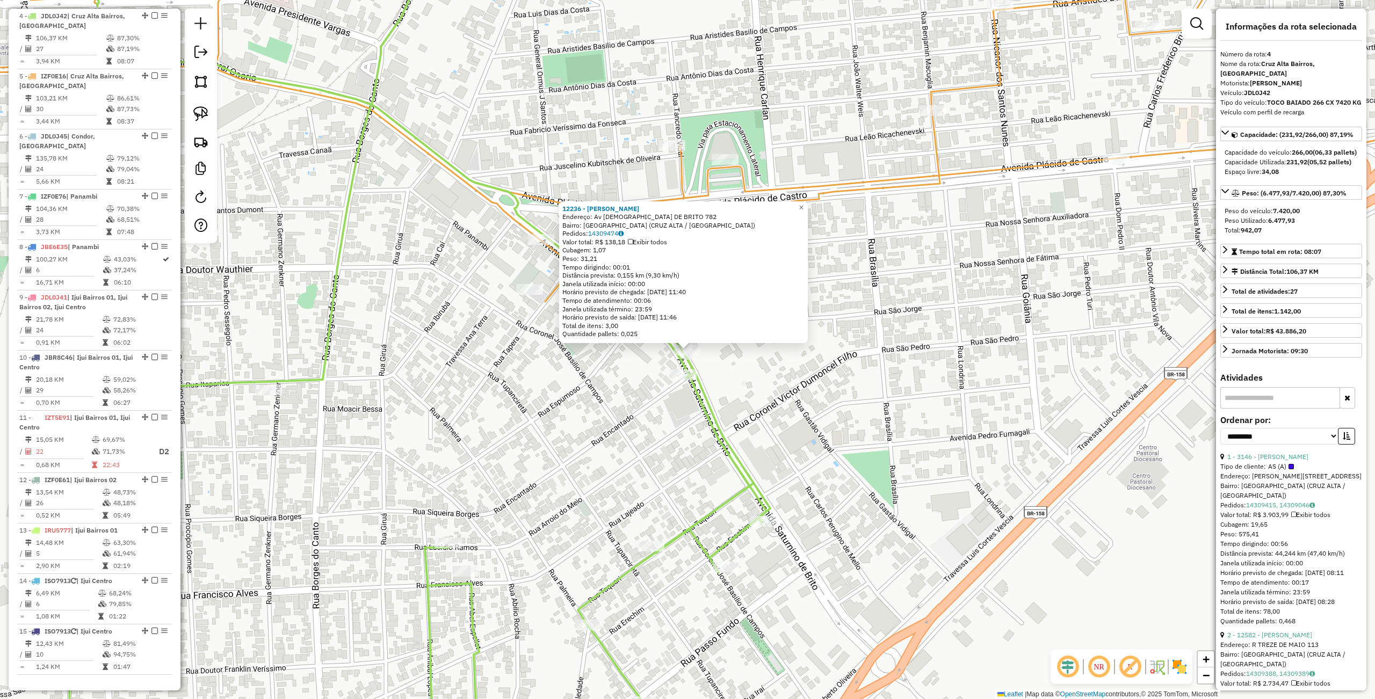
click at [778, 409] on div "12236 - DIEGO TAFFAREL LANGN Endereço: Av SATURNINO DE BRITO 782 Bairro: VILA C…" at bounding box center [687, 349] width 1375 height 699
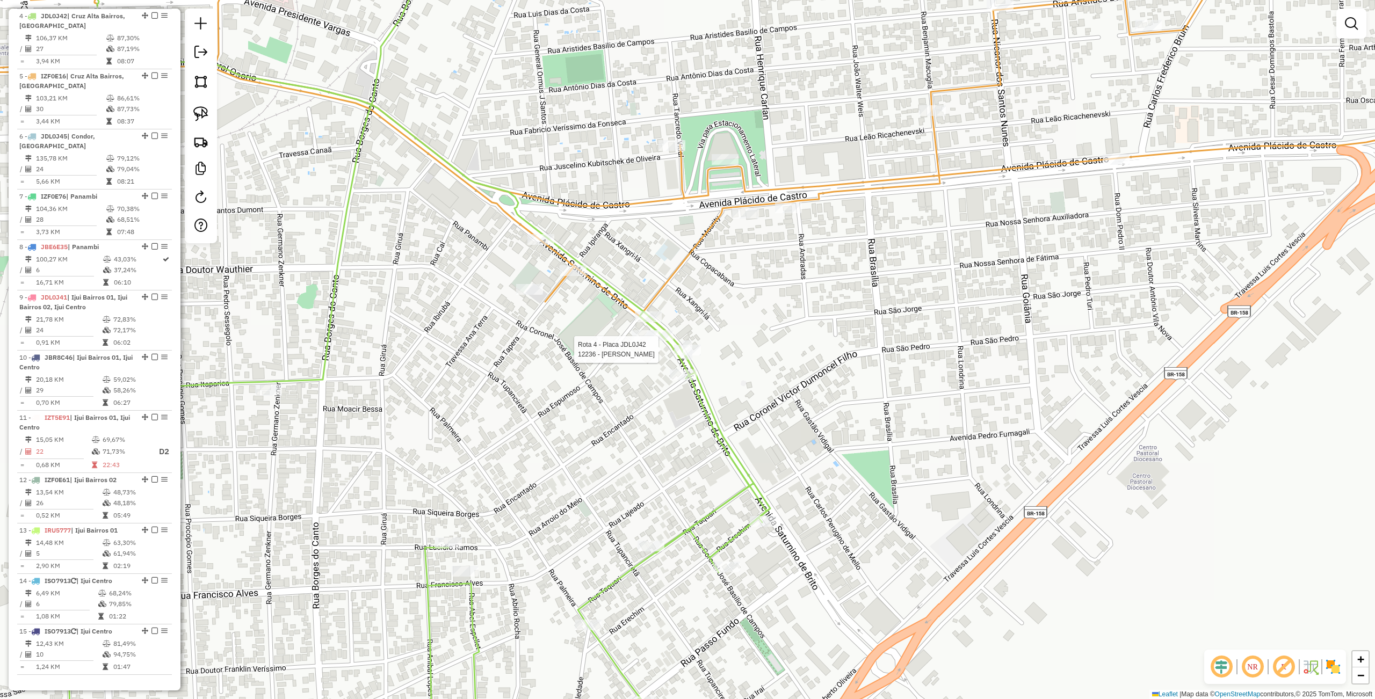
select select "**********"
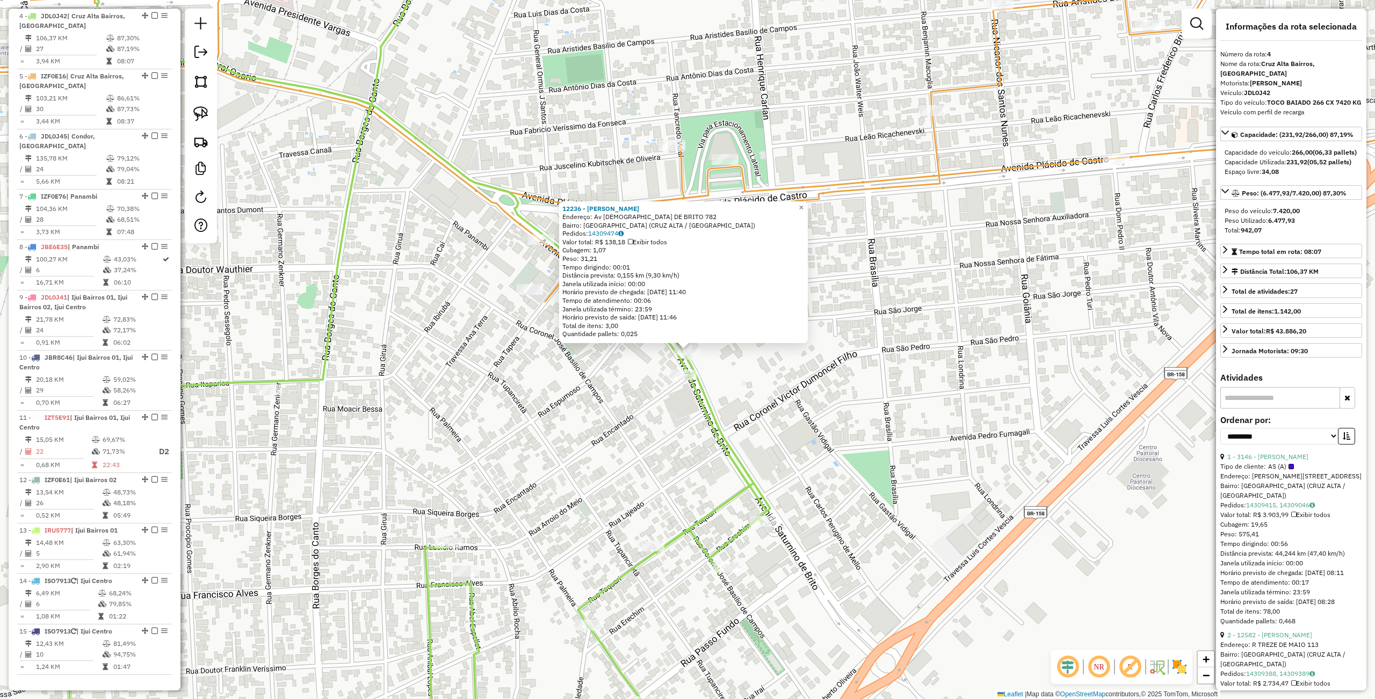
click at [786, 414] on div "12236 - DIEGO TAFFAREL LANGN Endereço: Av SATURNINO DE BRITO 782 Bairro: VILA C…" at bounding box center [687, 349] width 1375 height 699
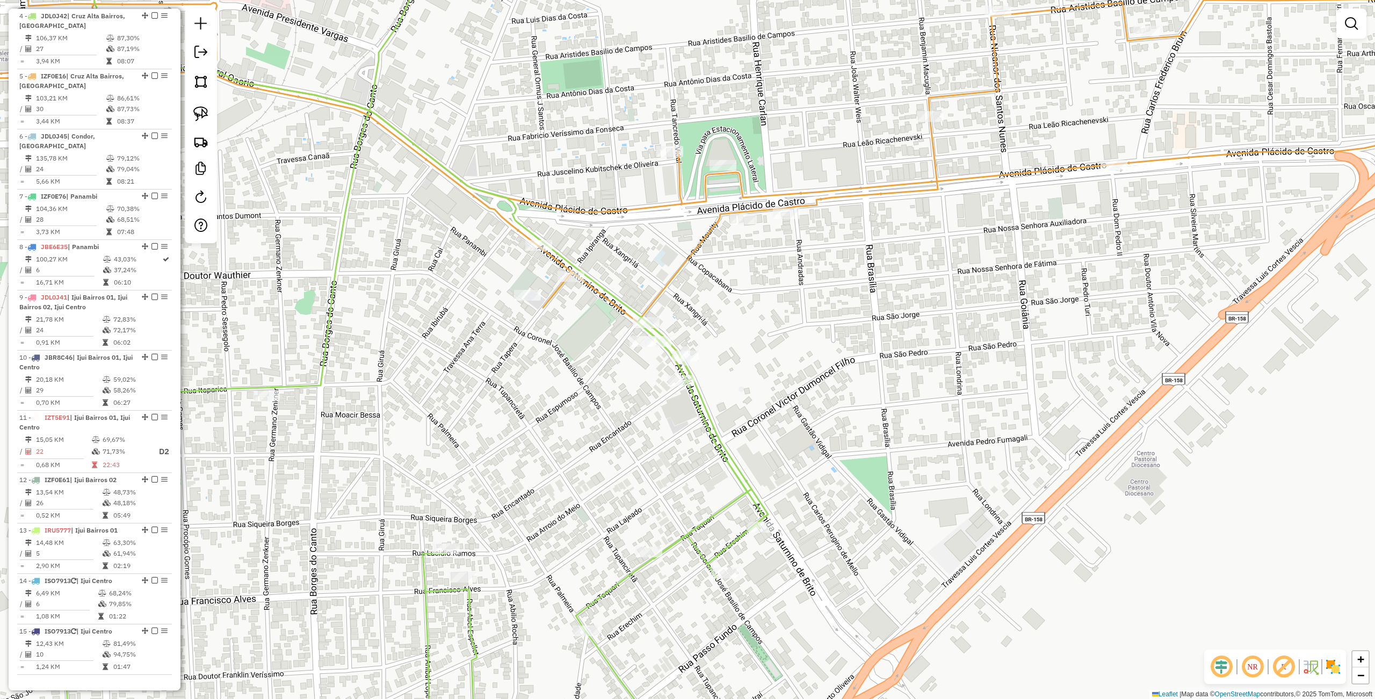
drag, startPoint x: 770, startPoint y: 394, endPoint x: 763, endPoint y: 405, distance: 12.8
click at [763, 406] on div "Janela de atendimento Grade de atendimento Capacidade Transportadoras Veículos …" at bounding box center [687, 349] width 1375 height 699
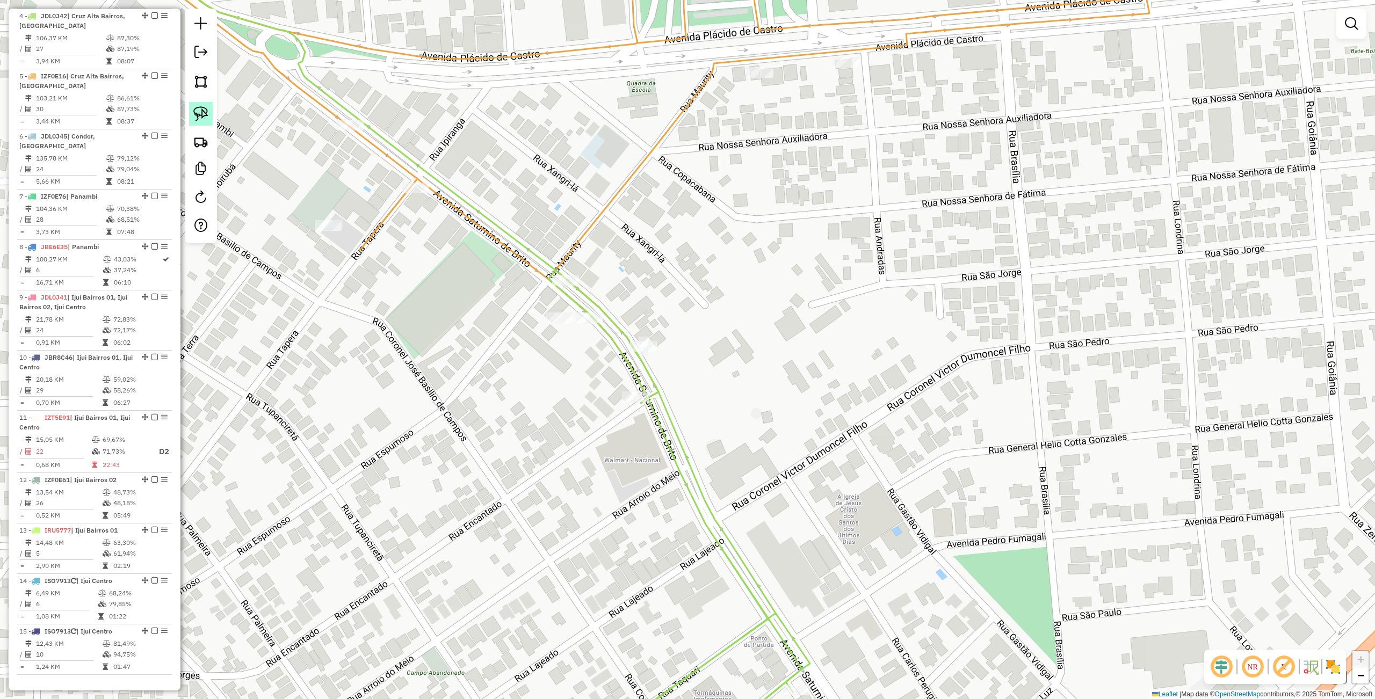
click at [196, 108] on img at bounding box center [200, 113] width 15 height 15
drag, startPoint x: 600, startPoint y: 233, endPoint x: 635, endPoint y: 299, distance: 74.5
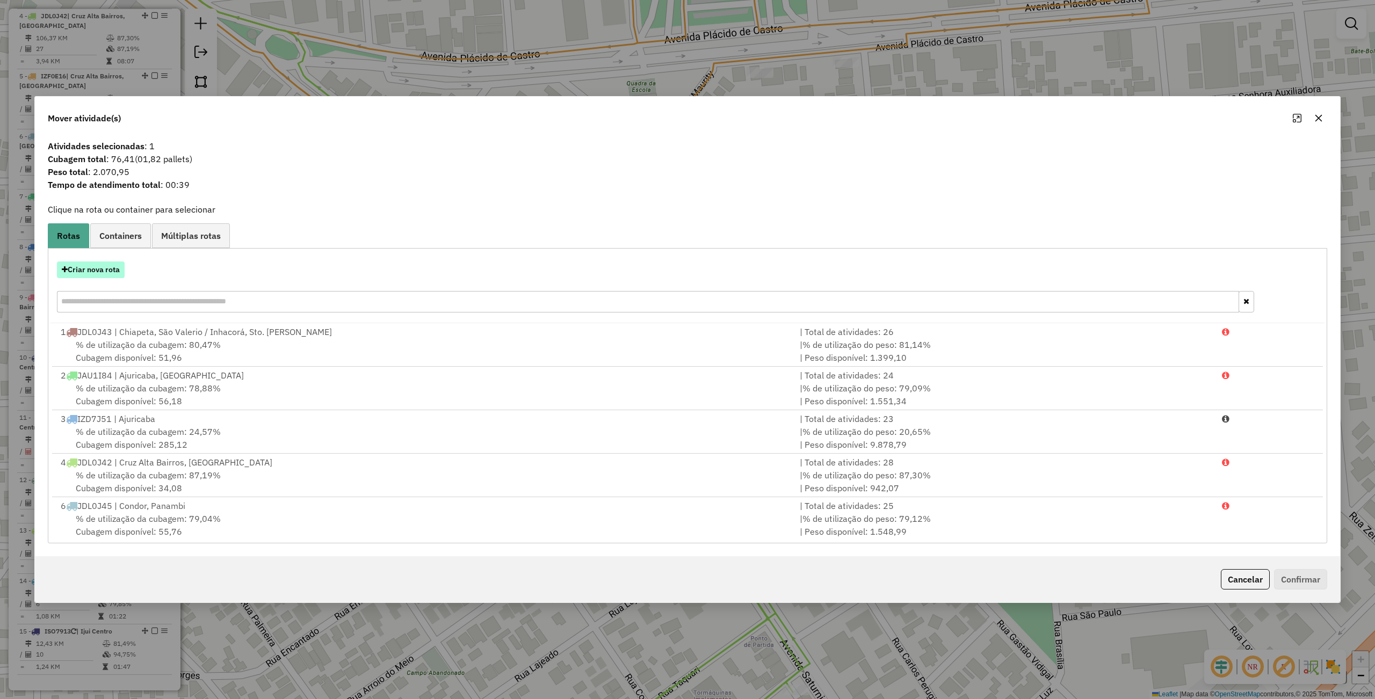
click at [77, 266] on button "Criar nova rota" at bounding box center [91, 270] width 68 height 17
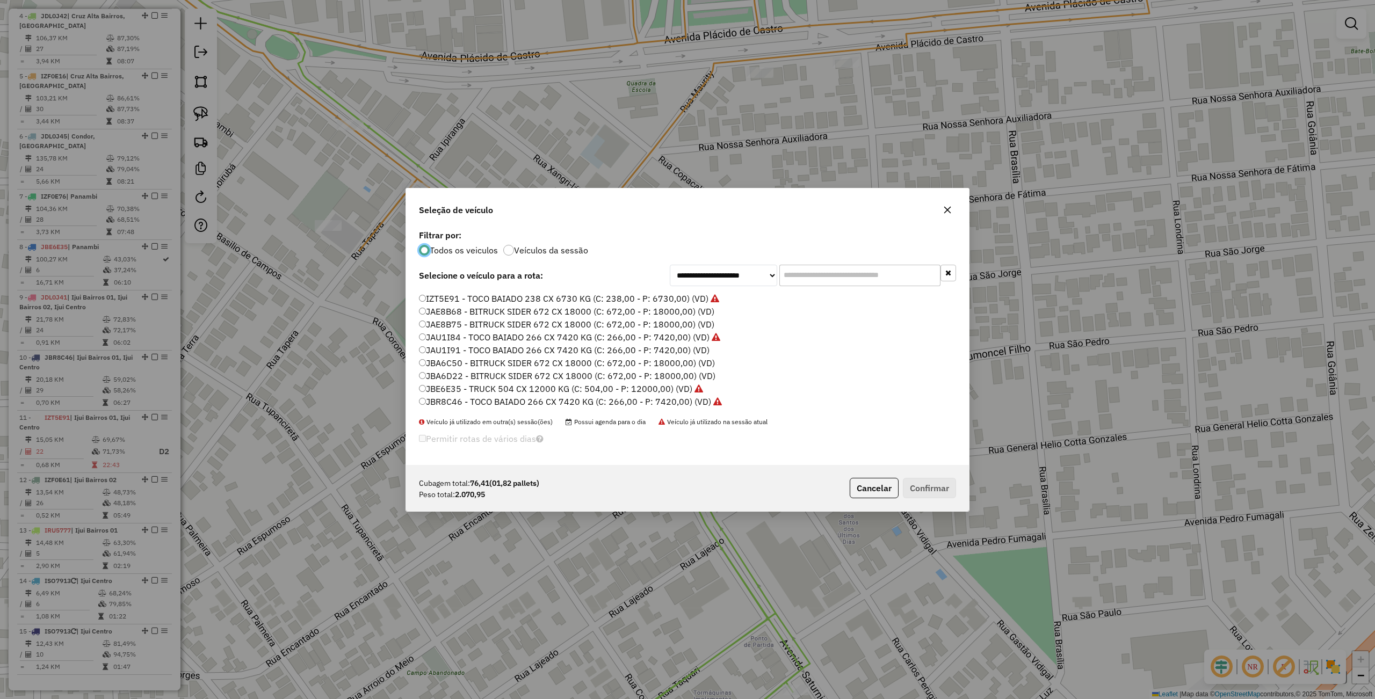
scroll to position [320, 0]
click at [434, 323] on label "JCF4D91 - TRUCK SIDER 476 CX 12400 KG (C: 476,00 - P: 12400,00) (VD)" at bounding box center [569, 324] width 301 height 13
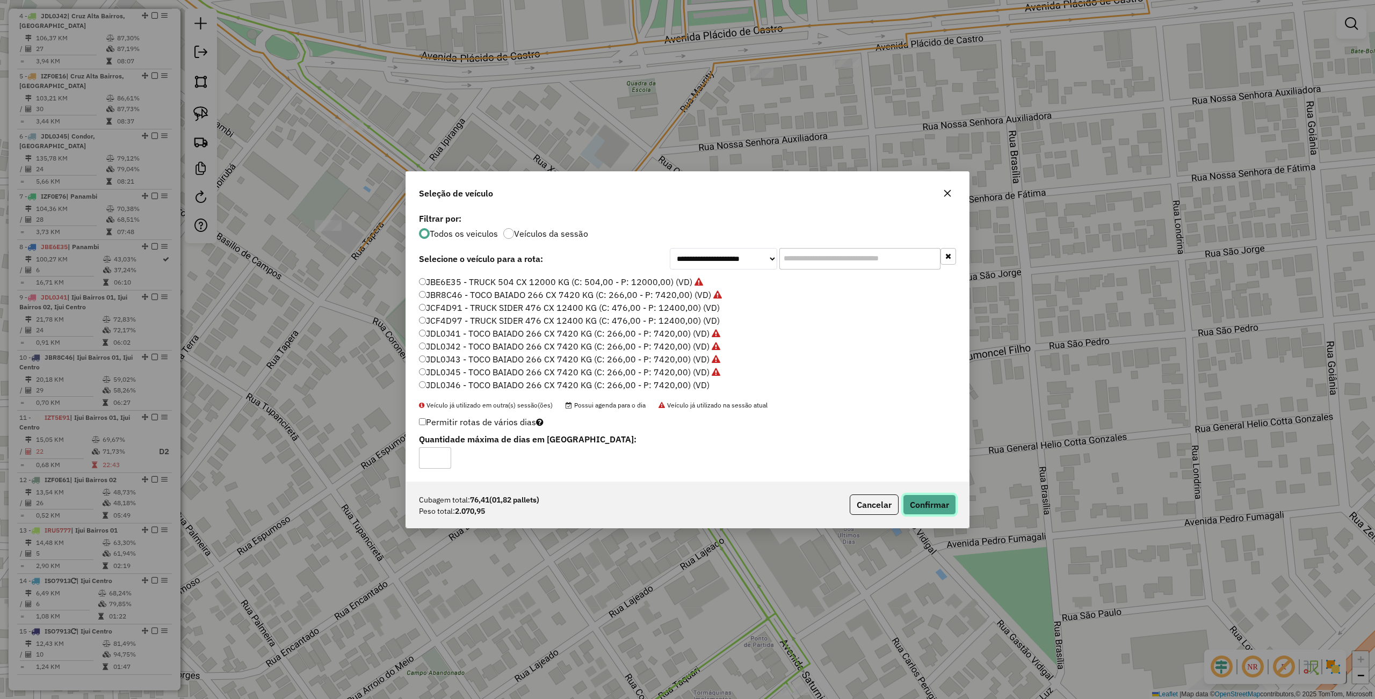
click at [946, 505] on button "Confirmar" at bounding box center [929, 505] width 53 height 20
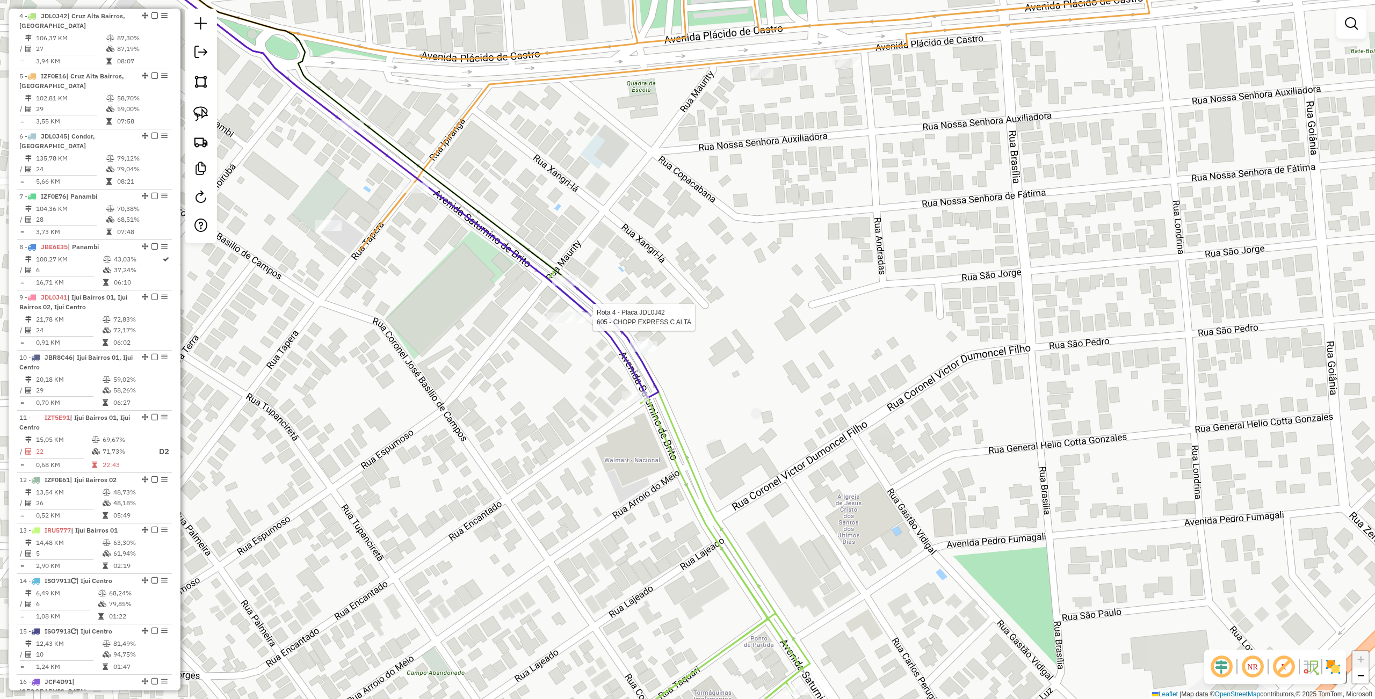
select select "**********"
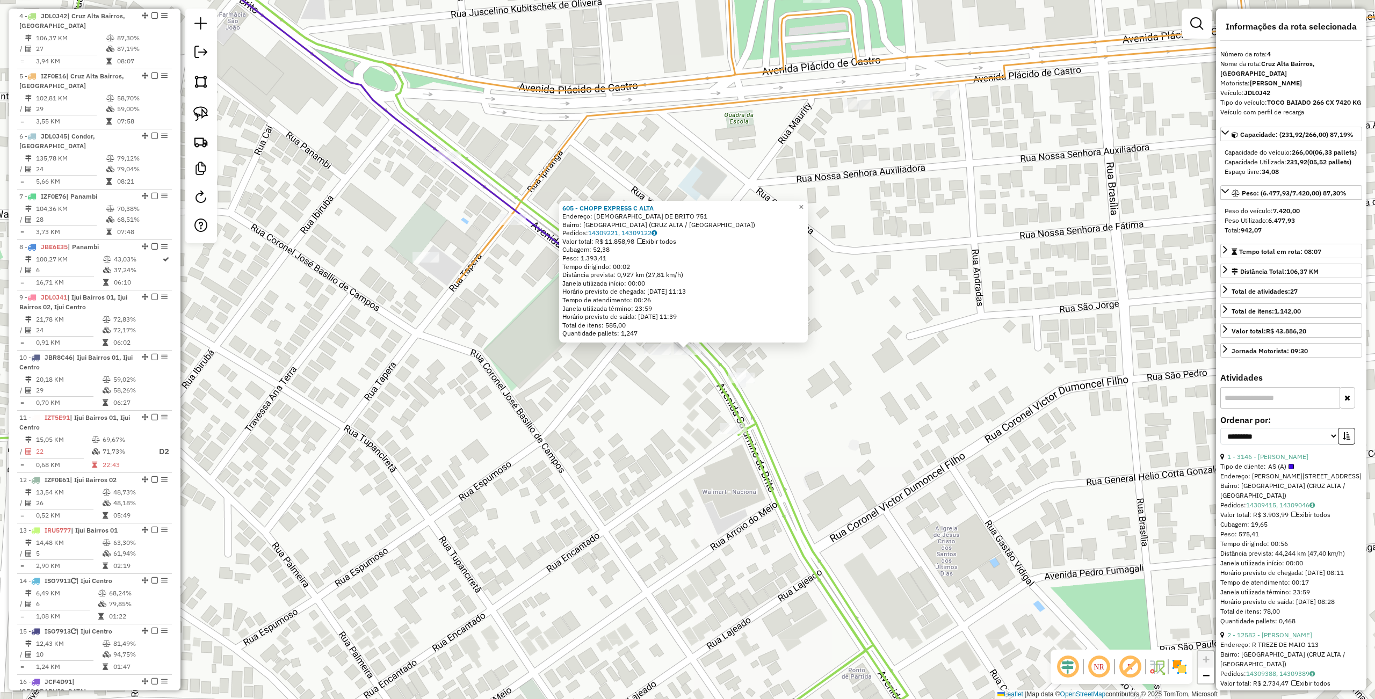
click at [538, 463] on div "605 - CHOPP EXPRESS C ALTA Endereço: SATURNINO DE BRITO 751 Bairro: VILA CONCEI…" at bounding box center [687, 349] width 1375 height 699
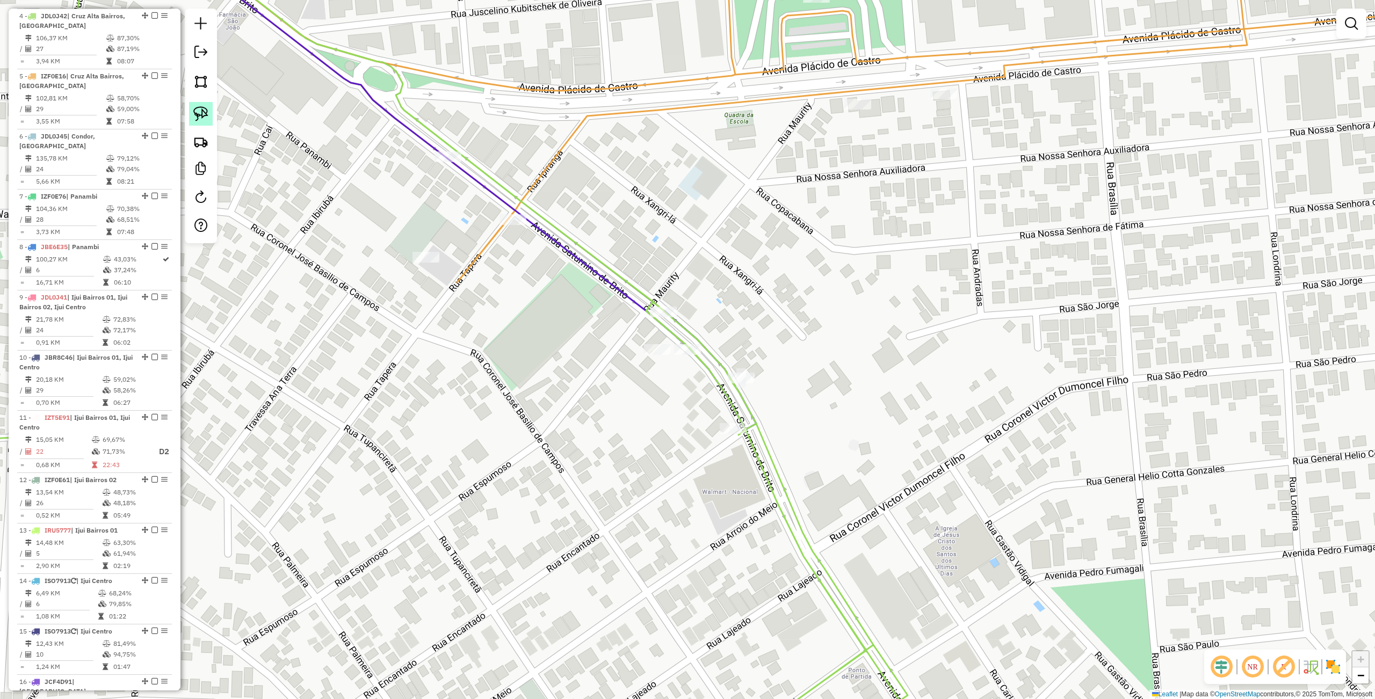
click at [198, 108] on img at bounding box center [200, 113] width 15 height 15
drag, startPoint x: 681, startPoint y: 310, endPoint x: 712, endPoint y: 364, distance: 62.1
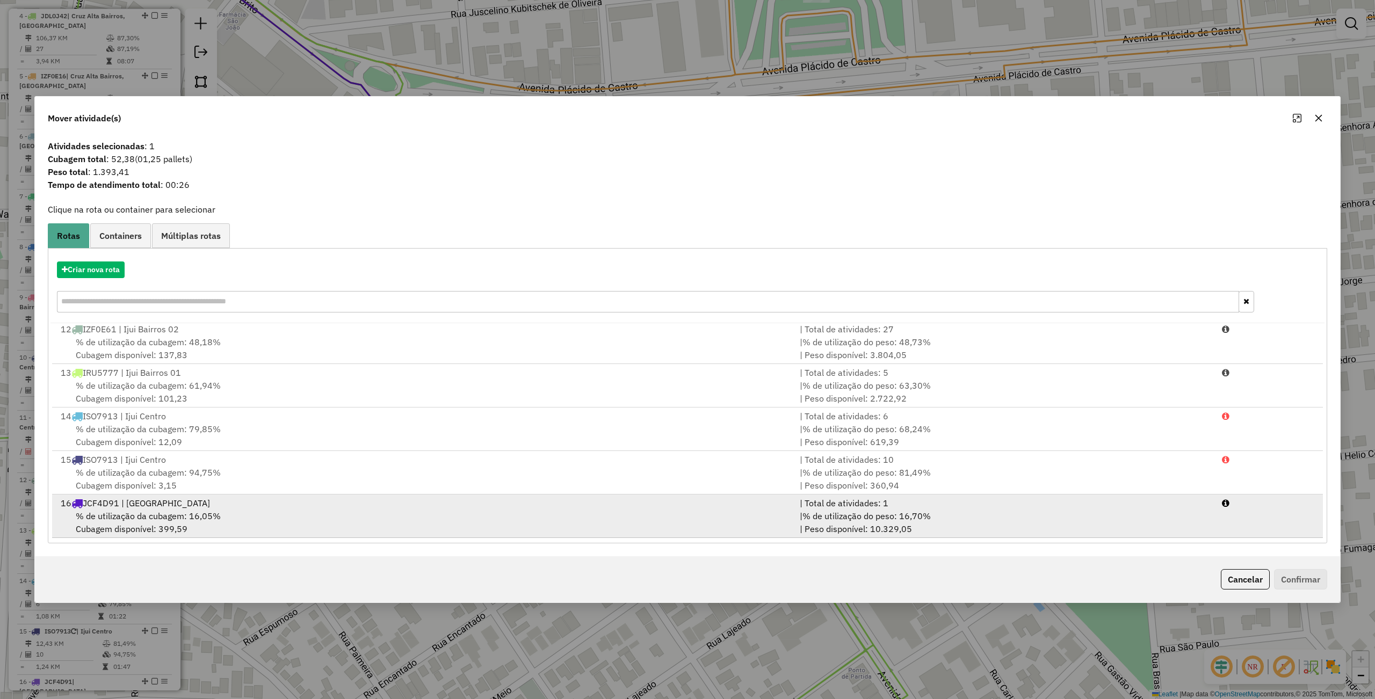
scroll to position [440, 0]
click at [178, 523] on div "% de utilização da cubagem: 16,05% Cubagem disponível: 399,59" at bounding box center [423, 523] width 739 height 26
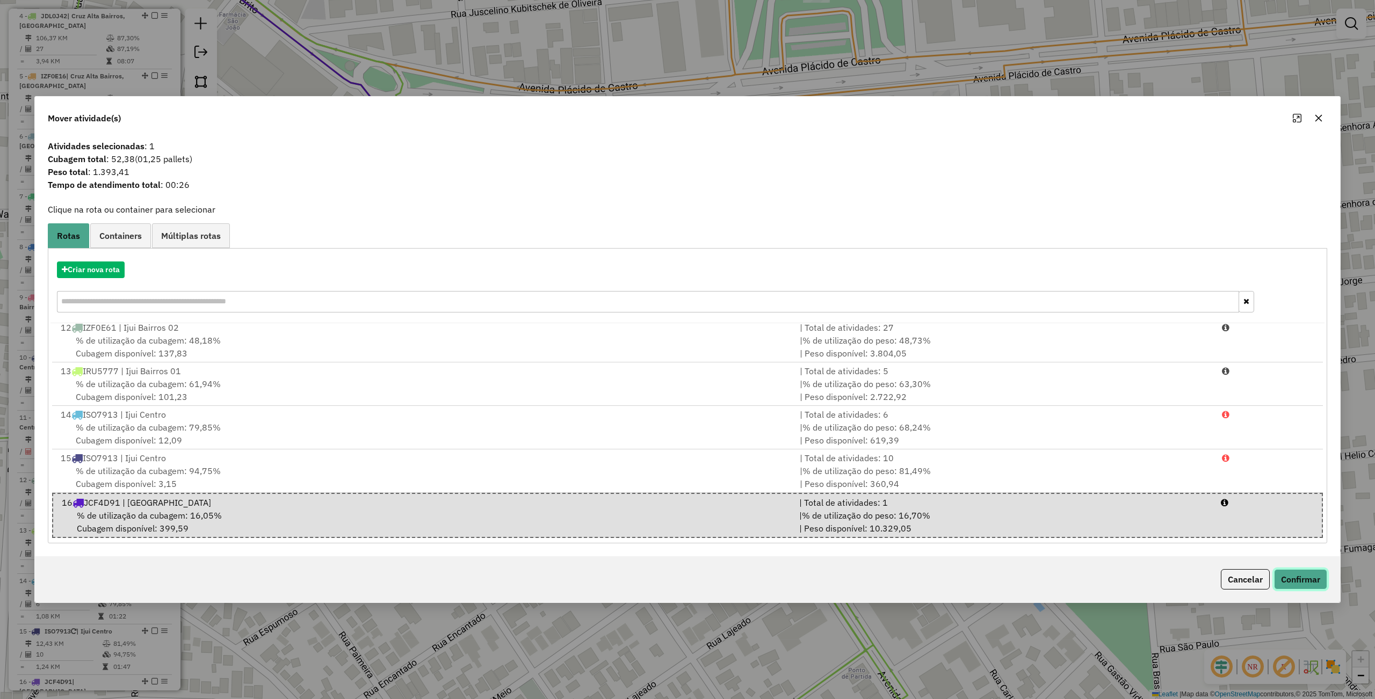
click at [1287, 587] on button "Confirmar" at bounding box center [1300, 579] width 53 height 20
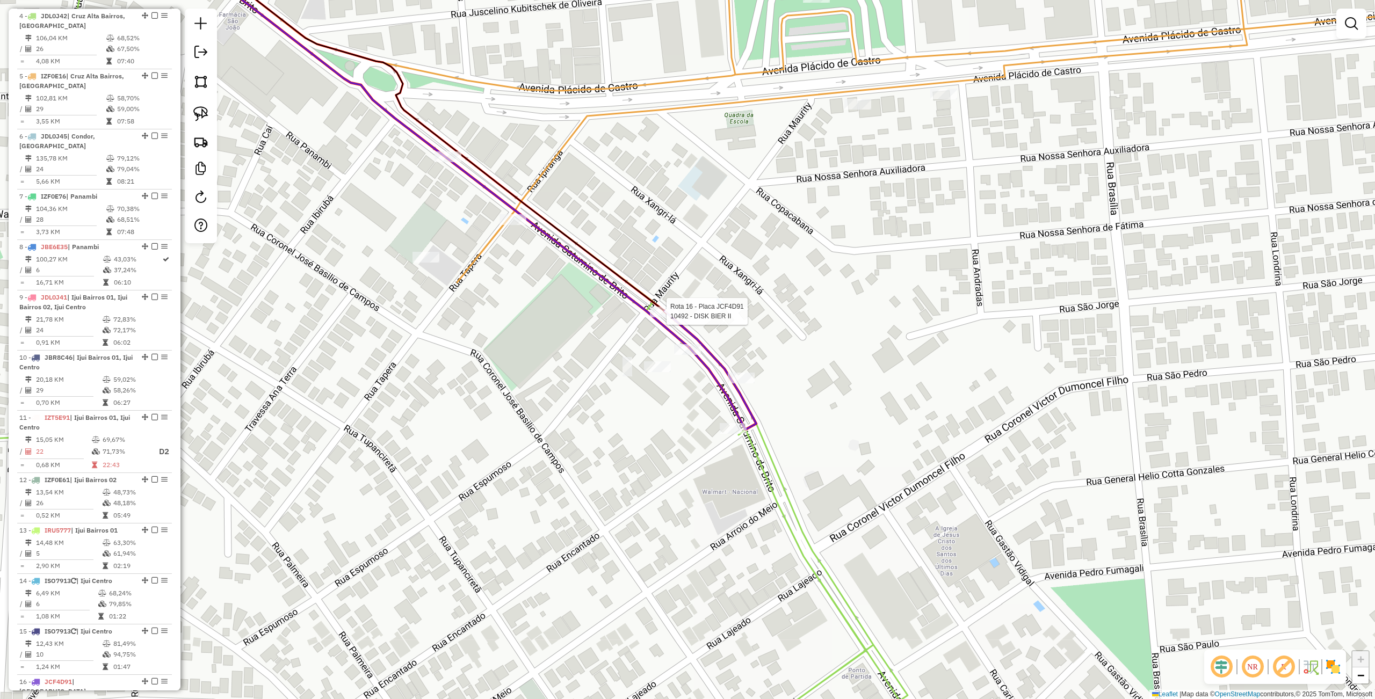
select select "**********"
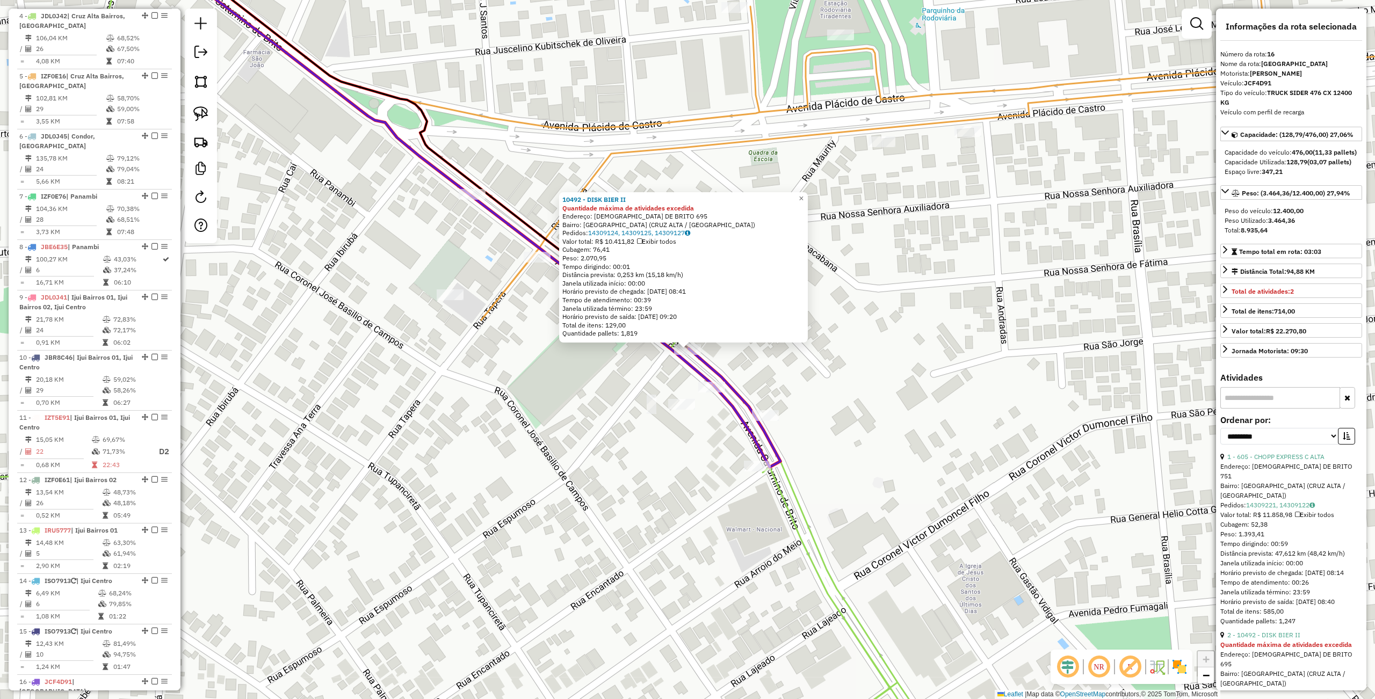
scroll to position [828, 0]
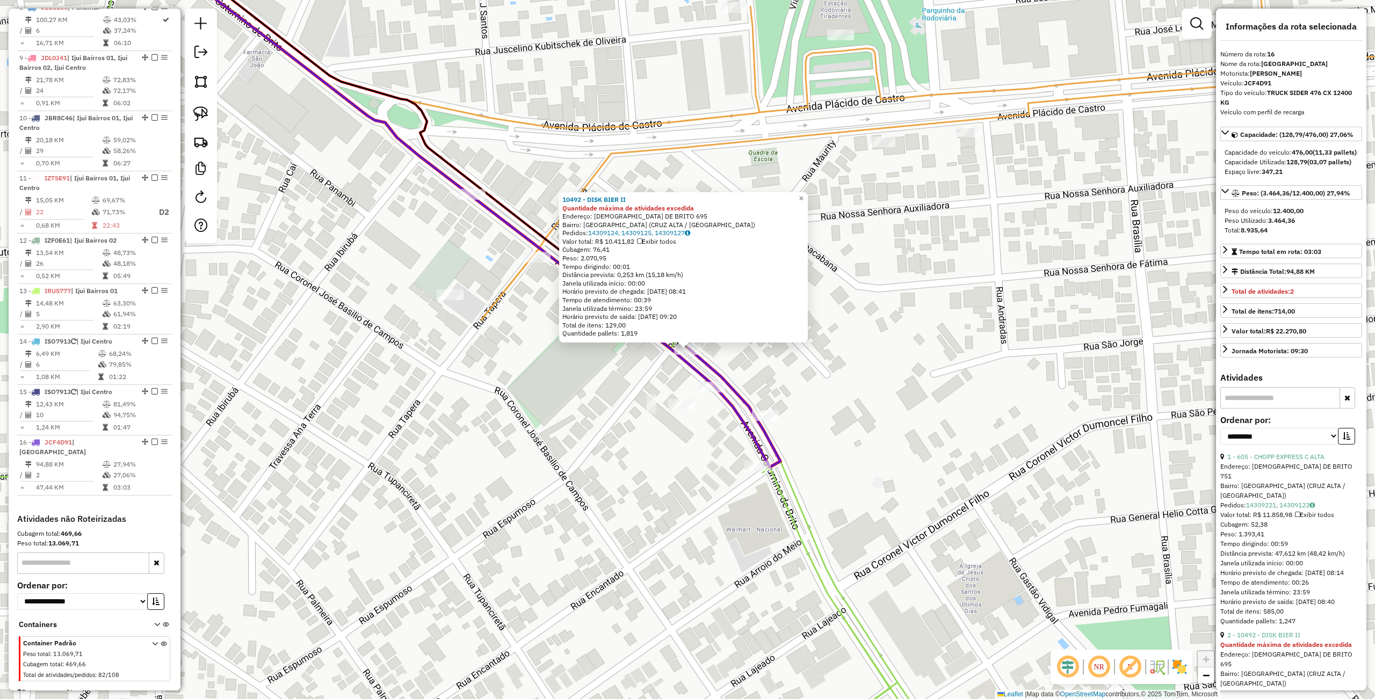
click at [596, 432] on div "10492 - DISK BIER II Quantidade máxima de atividades excedida Endereço: SATURNI…" at bounding box center [687, 349] width 1375 height 699
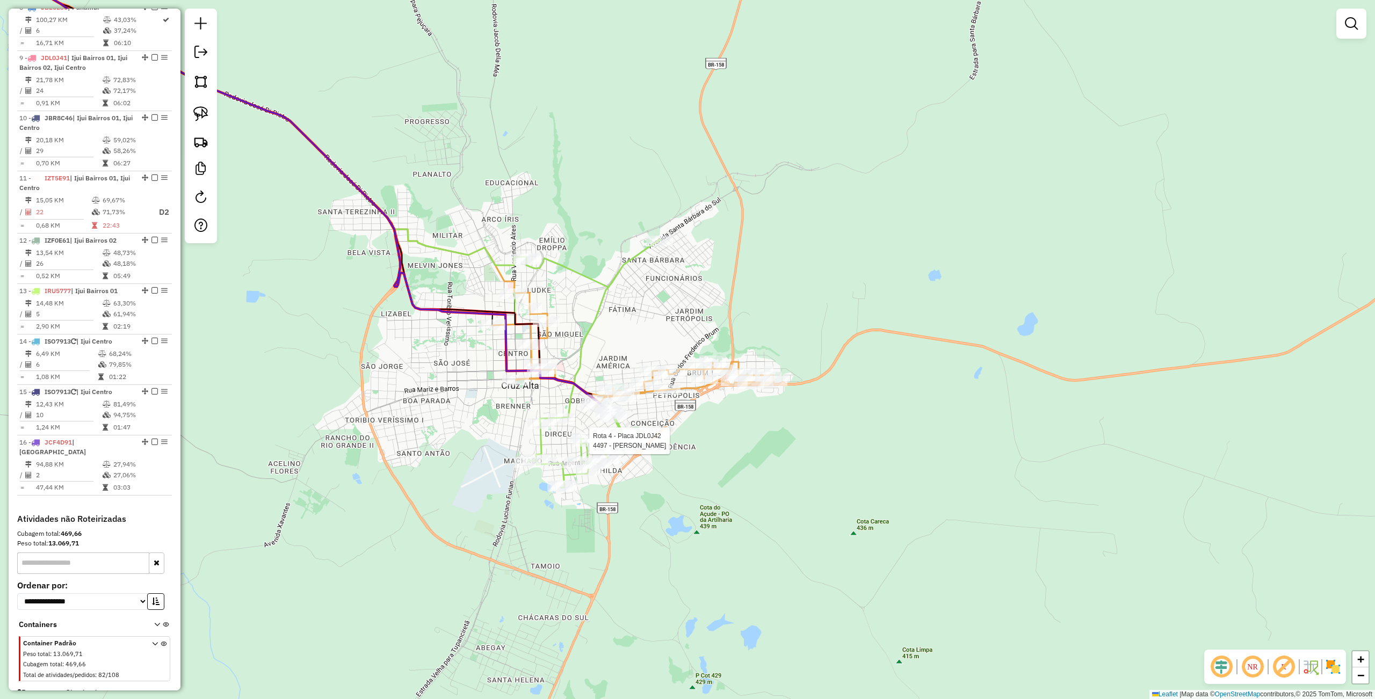
select select "**********"
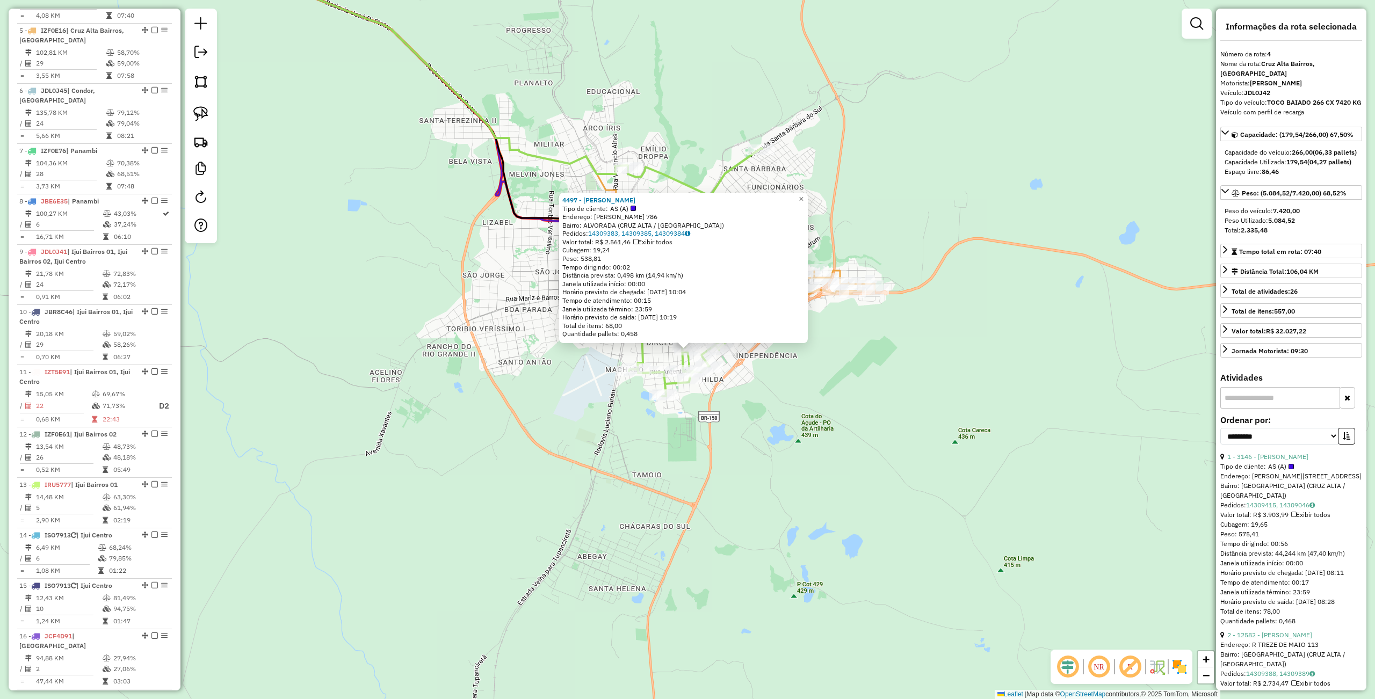
click at [836, 526] on div "4497 - JONARA GALVAO LANDWO Tipo de cliente: AS (A) Endereço: R FRANCISCO ALVES…" at bounding box center [687, 349] width 1375 height 699
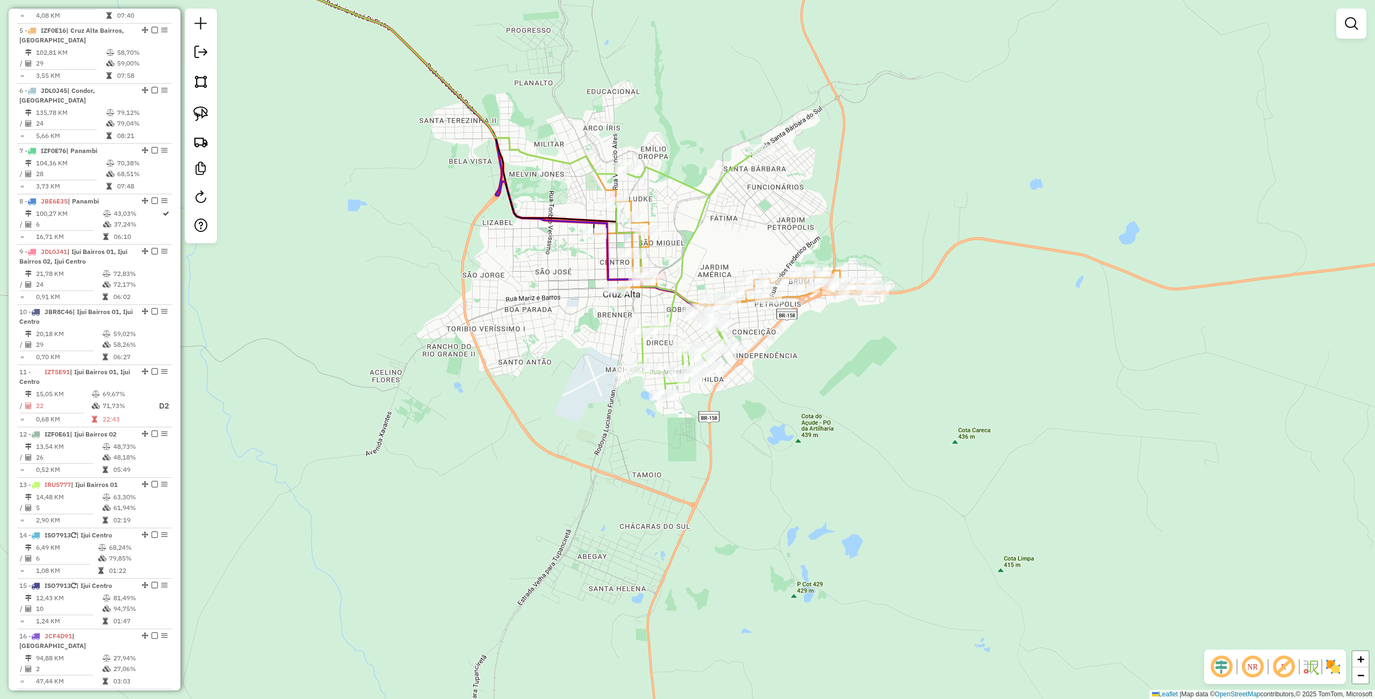
scroll to position [589, 0]
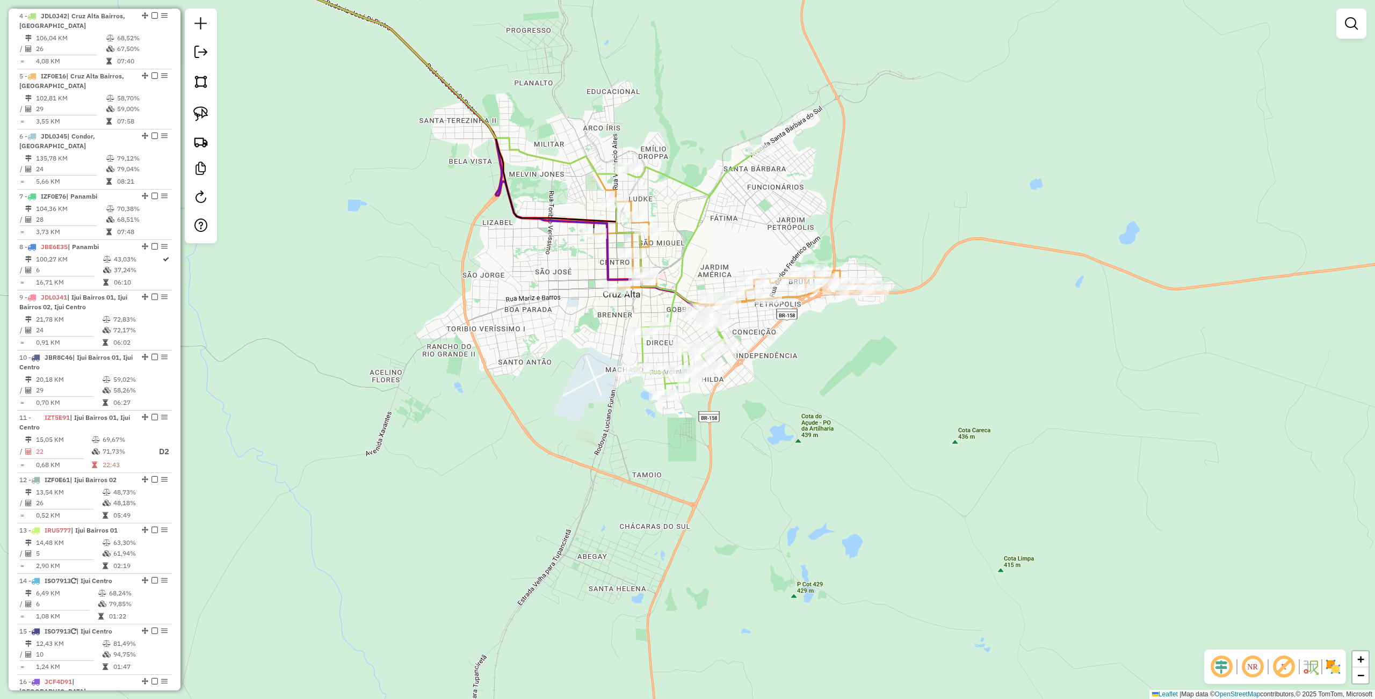
drag, startPoint x: 843, startPoint y: 458, endPoint x: 817, endPoint y: 392, distance: 70.9
click at [842, 477] on div "Janela de atendimento Grade de atendimento Capacidade Transportadoras Veículos …" at bounding box center [687, 349] width 1375 height 699
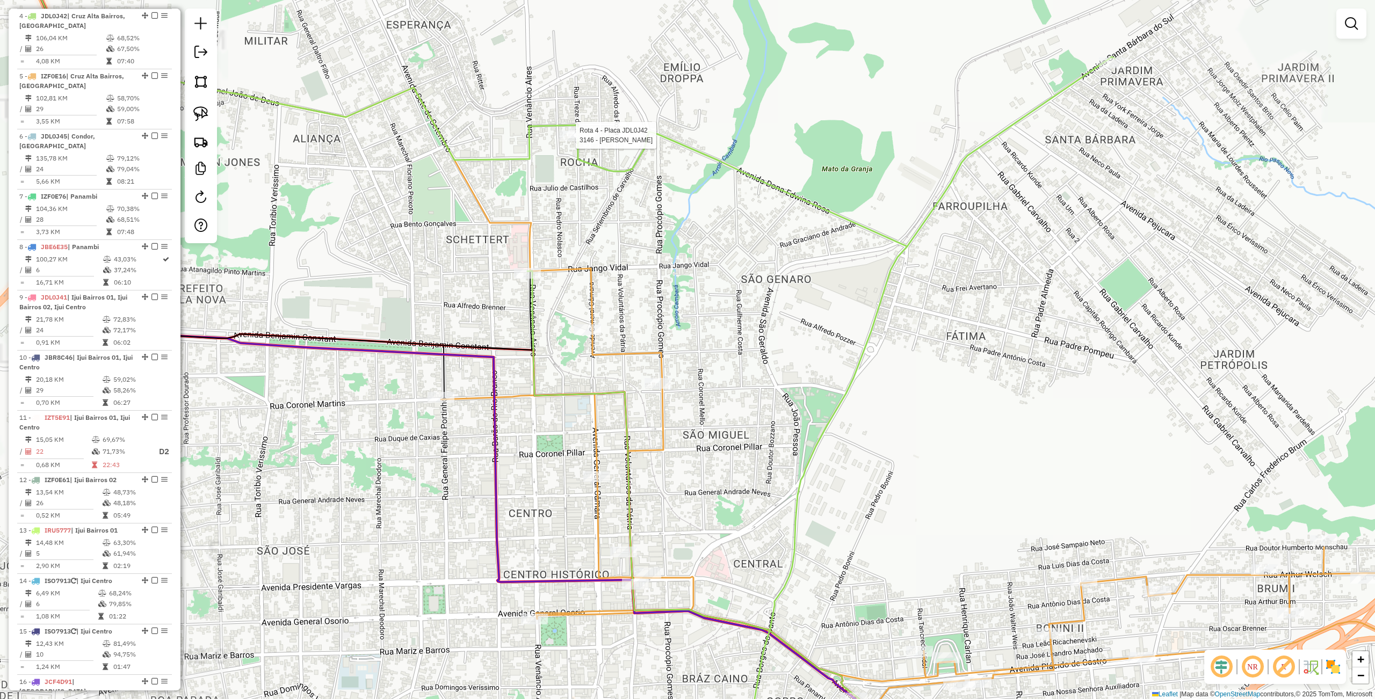
select select "**********"
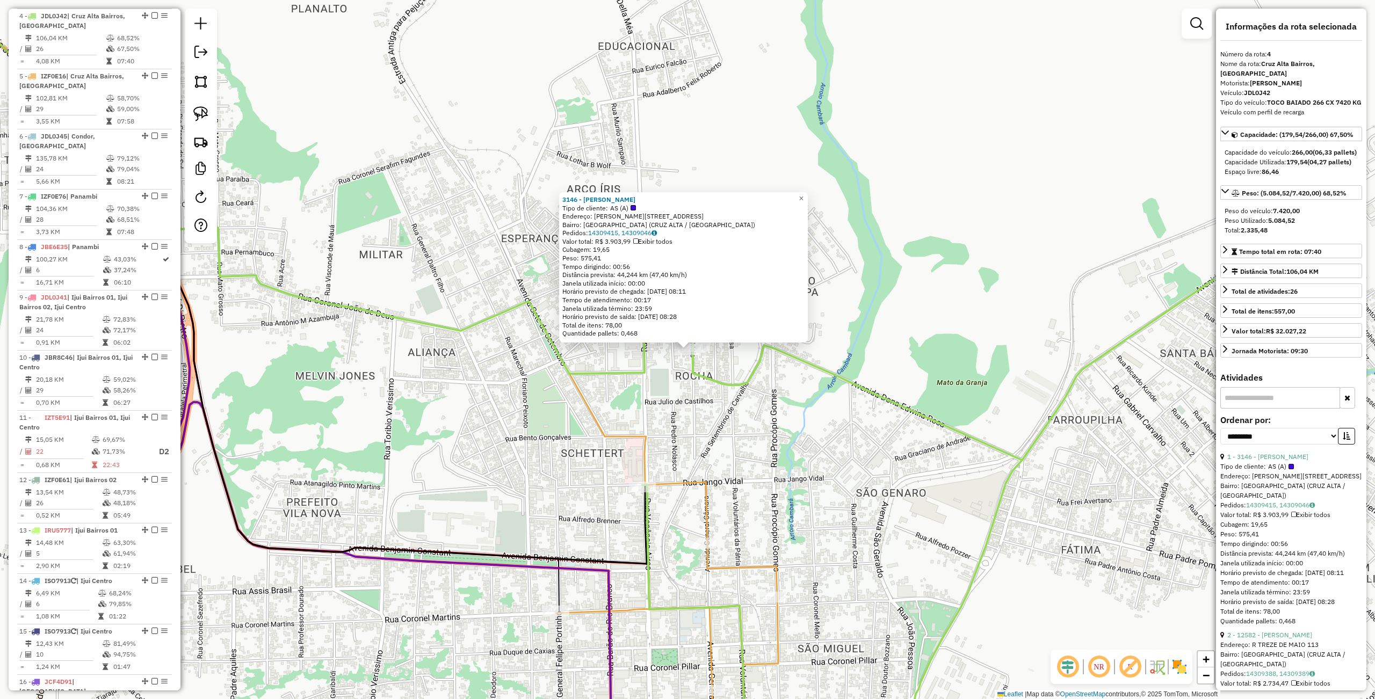
click at [530, 345] on div "3146 - ANTONIO PATATT Tipo de cliente: AS (A) Endereço: R FERMINO DE PAULA FILH…" at bounding box center [687, 349] width 1375 height 699
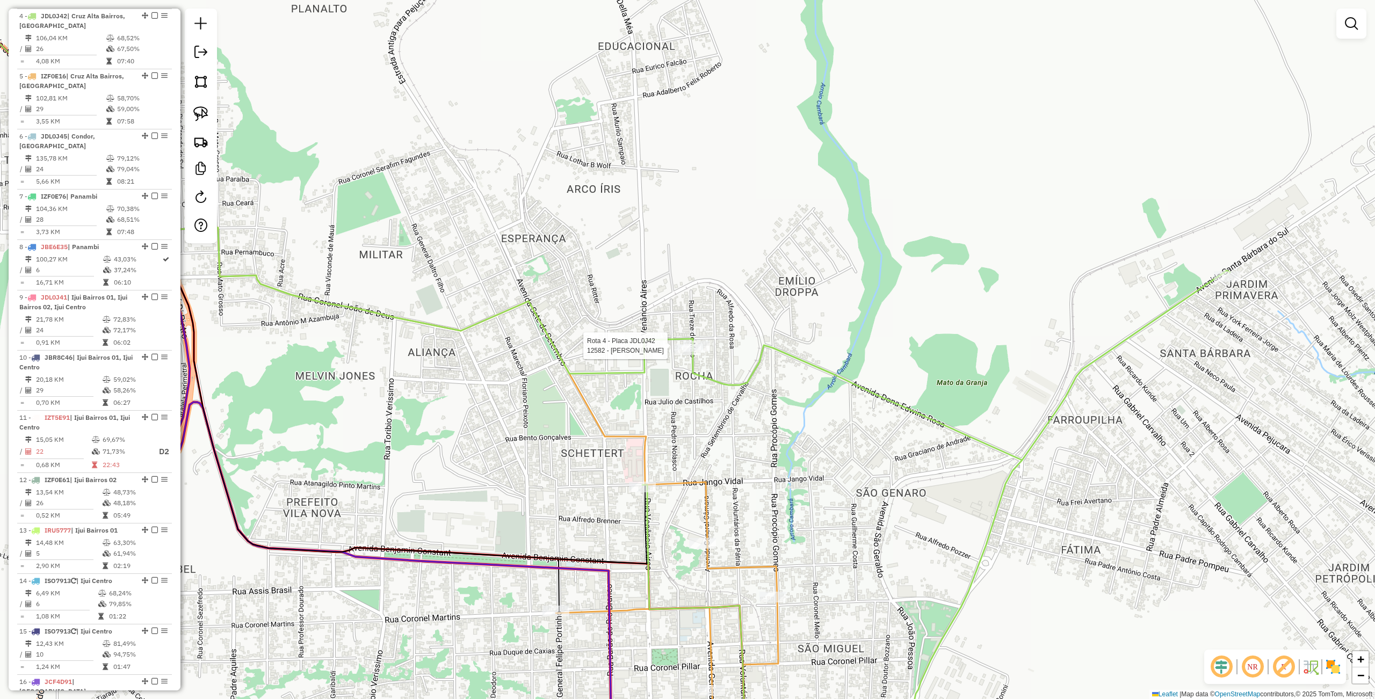
select select "**********"
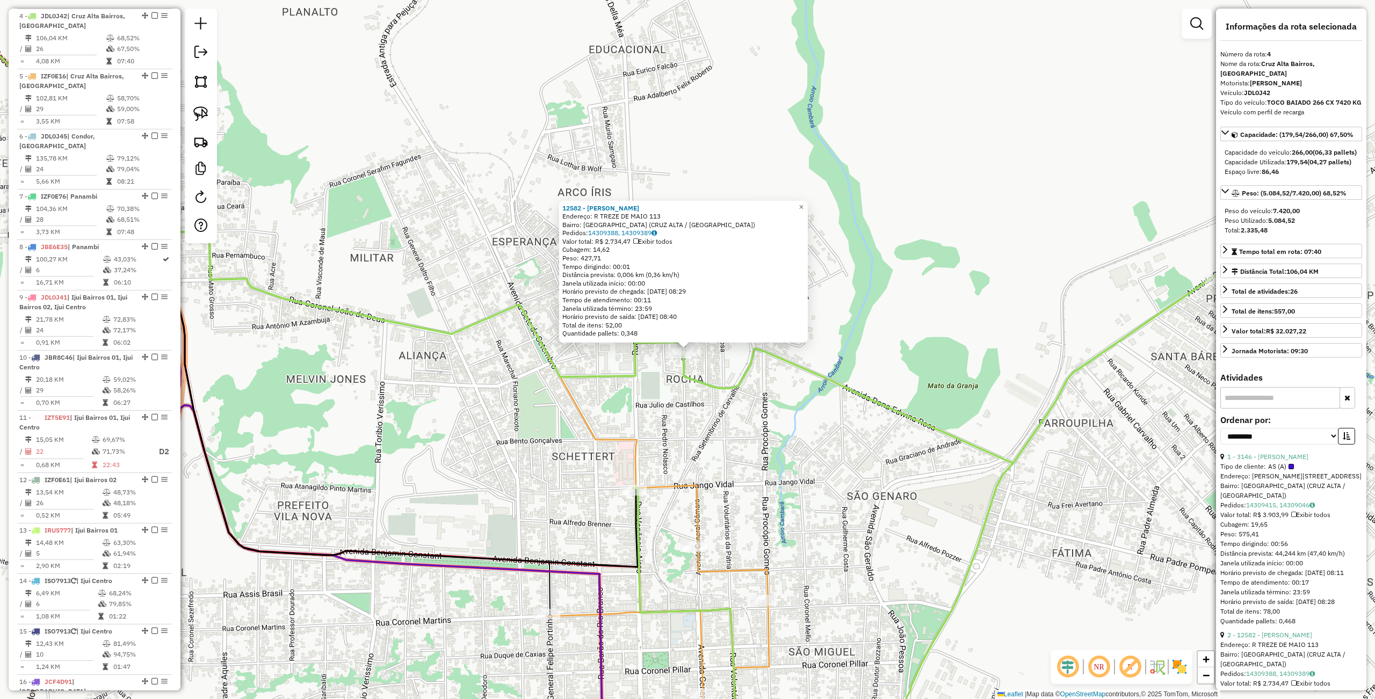
click at [735, 393] on icon at bounding box center [927, 522] width 588 height 496
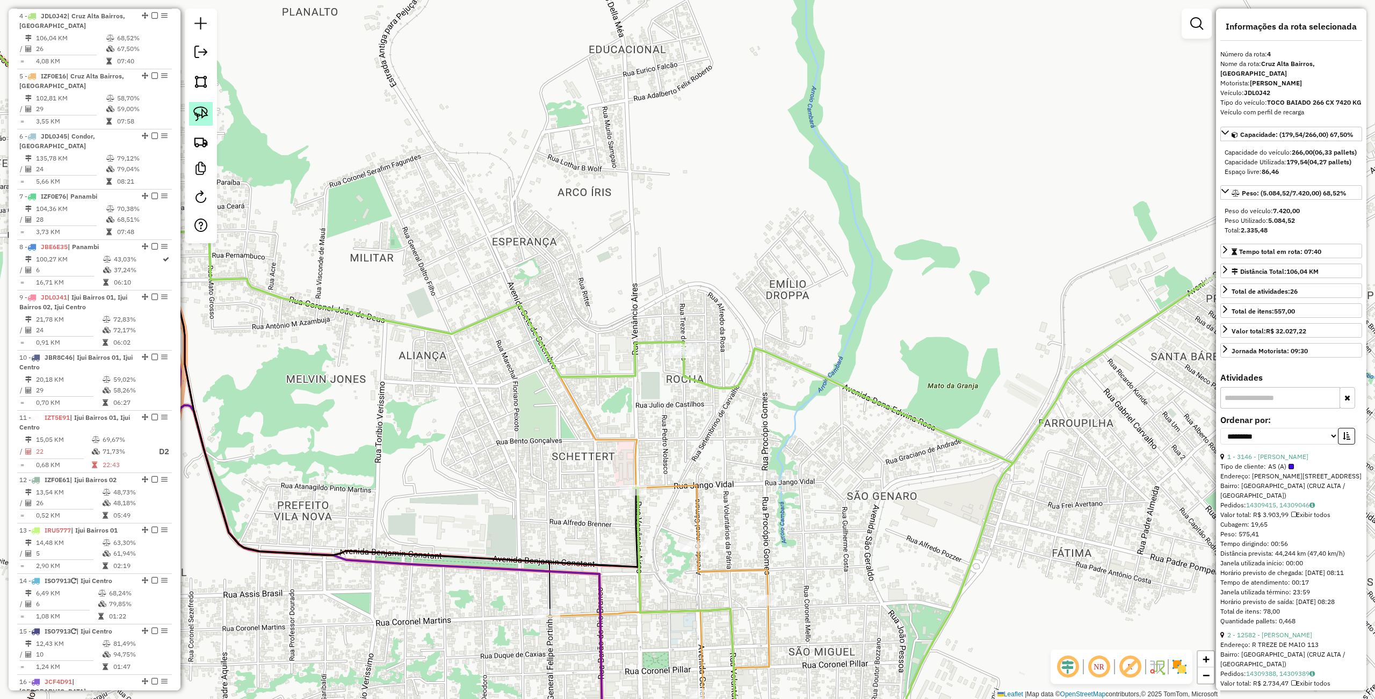
click at [198, 112] on img at bounding box center [200, 113] width 15 height 15
drag, startPoint x: 594, startPoint y: 244, endPoint x: 745, endPoint y: 372, distance: 198.2
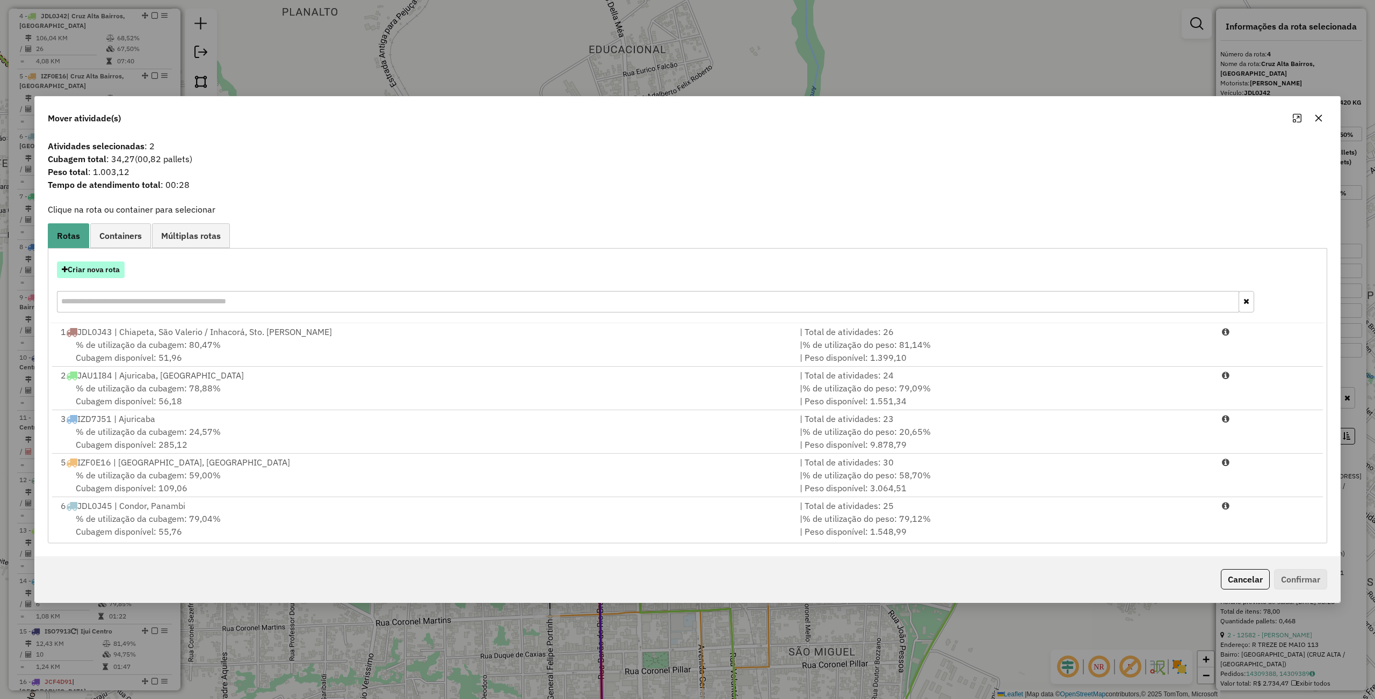
click at [112, 271] on button "Criar nova rota" at bounding box center [91, 270] width 68 height 17
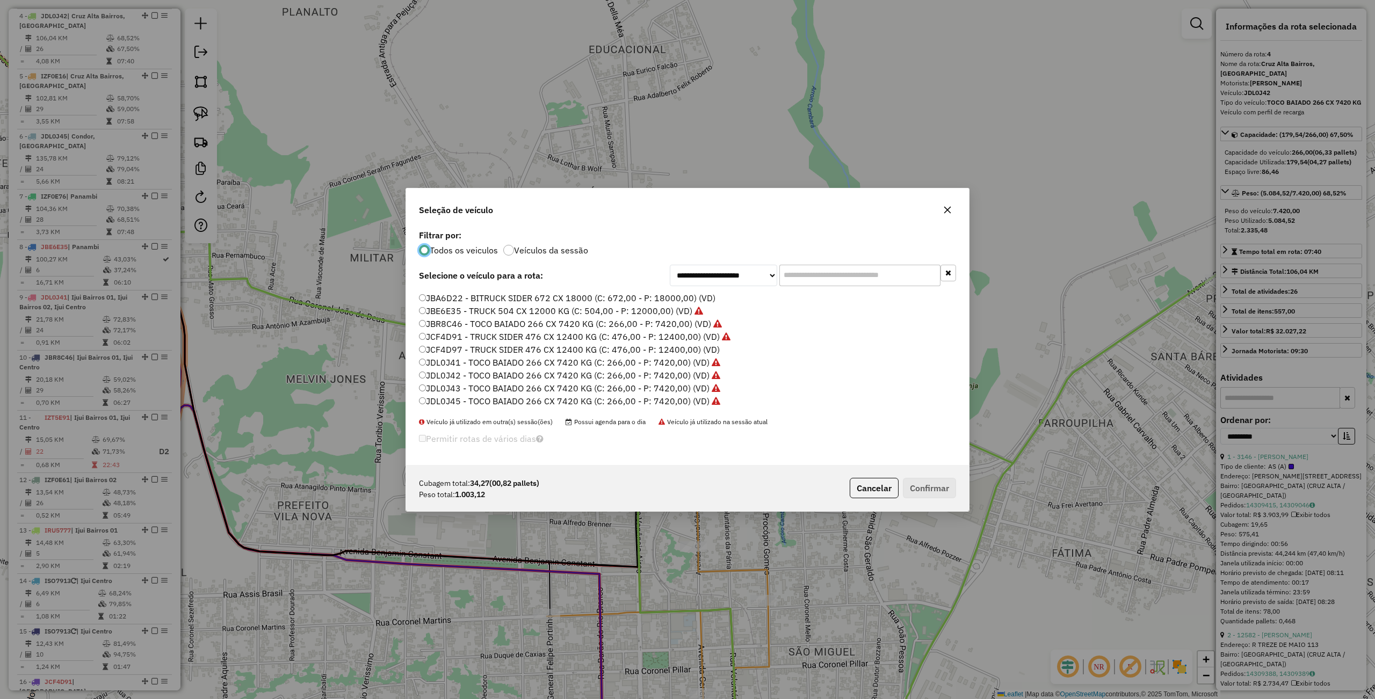
scroll to position [320, 0]
click at [454, 324] on label "JCF4D91 - TRUCK SIDER 476 CX 12400 KG (C: 476,00 - P: 12400,00) (VD)" at bounding box center [574, 324] width 311 height 13
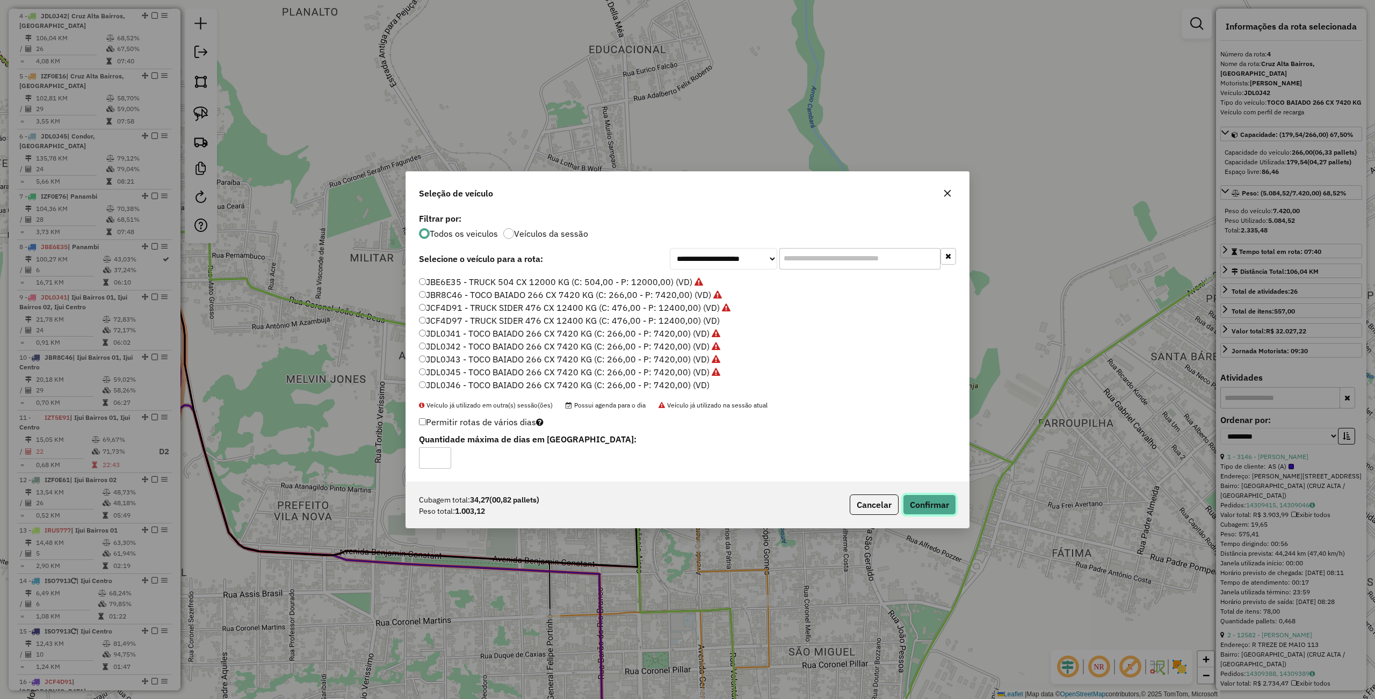
click at [931, 507] on button "Confirmar" at bounding box center [929, 505] width 53 height 20
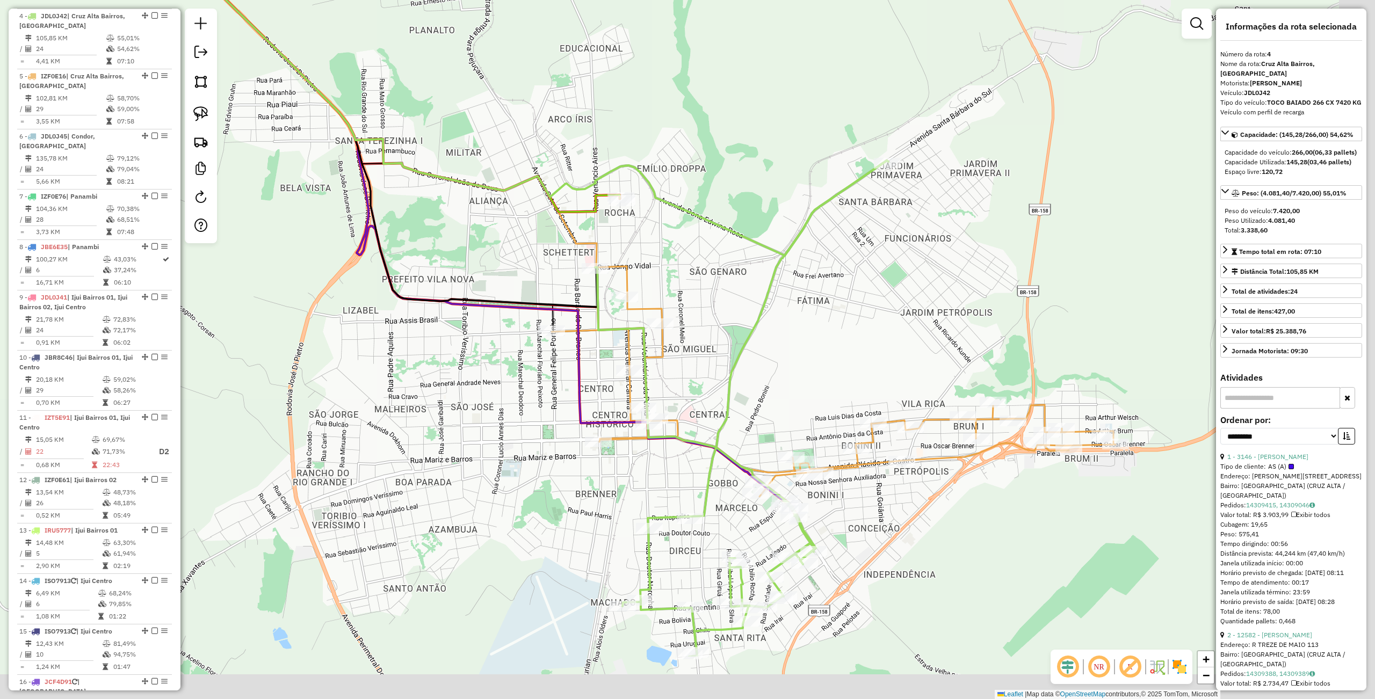
drag, startPoint x: 785, startPoint y: 387, endPoint x: 719, endPoint y: 273, distance: 131.2
click at [719, 273] on div "Janela de atendimento Grade de atendimento Capacidade Transportadoras Veículos …" at bounding box center [687, 349] width 1375 height 699
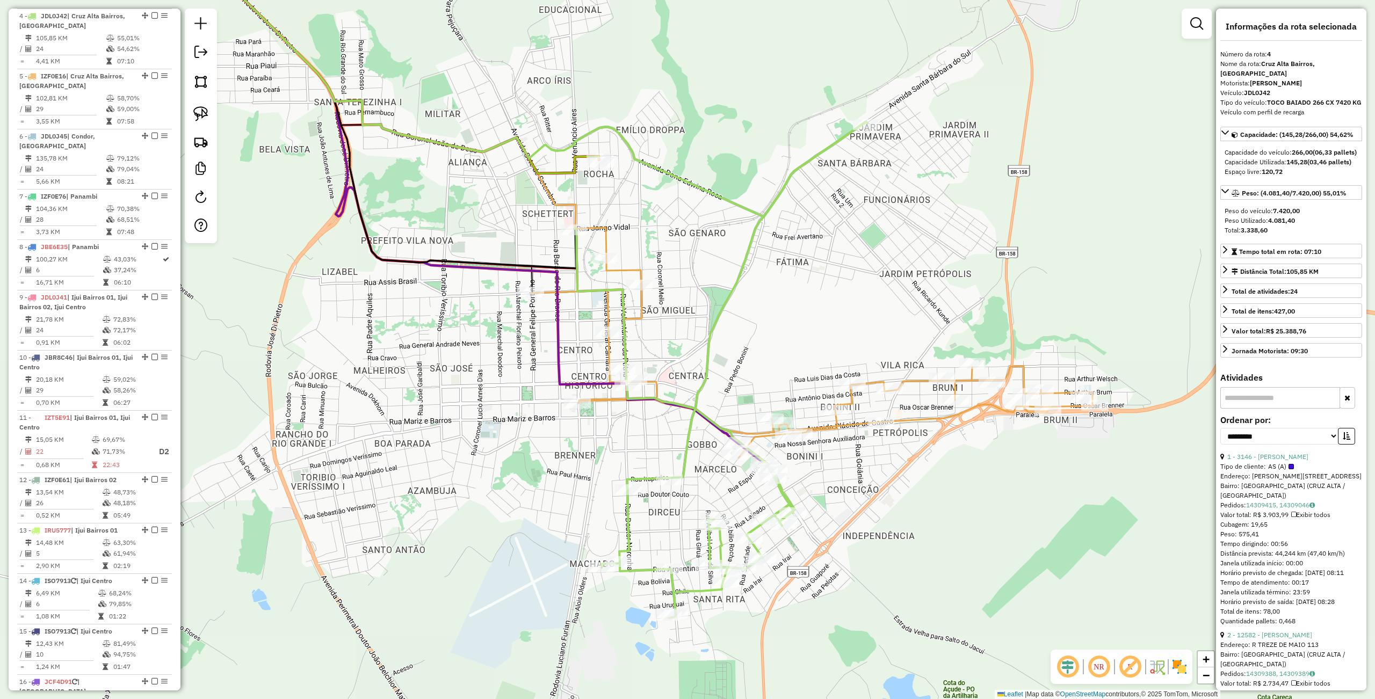
drag, startPoint x: 784, startPoint y: 320, endPoint x: 763, endPoint y: 281, distance: 44.0
click at [763, 281] on div "Janela de atendimento Grade de atendimento Capacidade Transportadoras Veículos …" at bounding box center [687, 349] width 1375 height 699
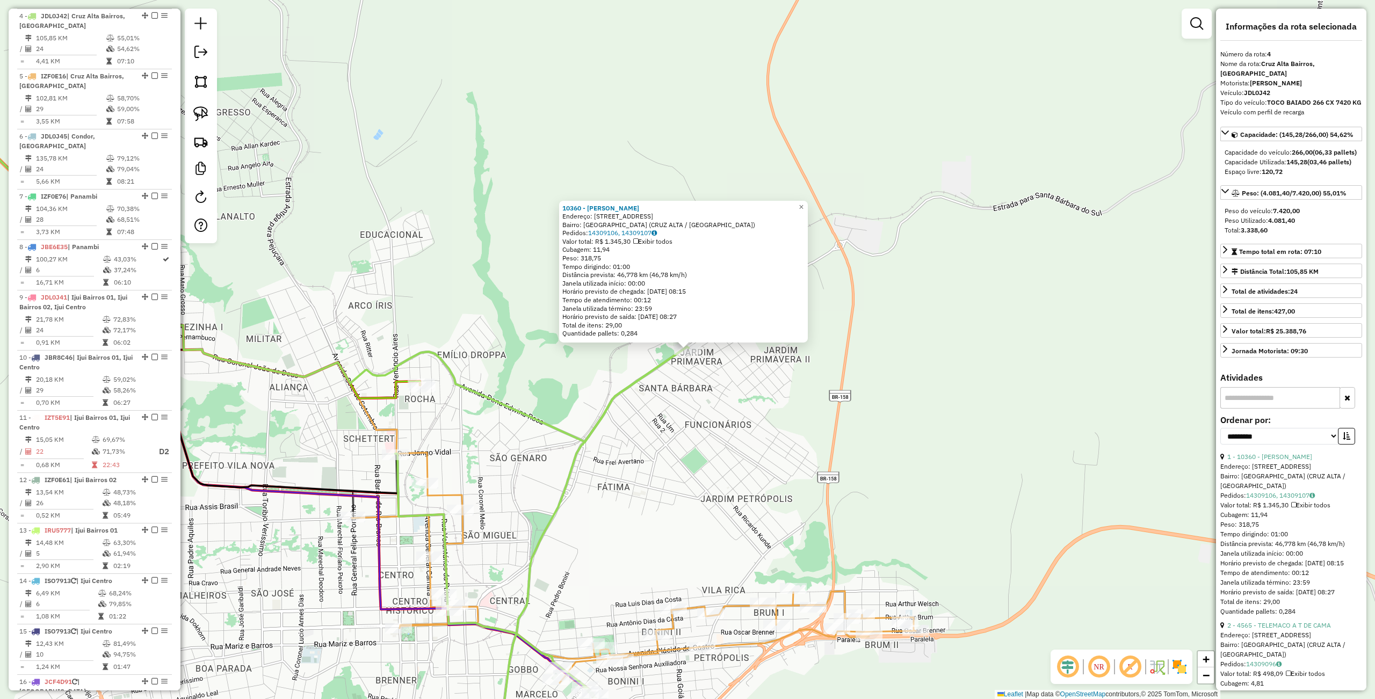
click at [830, 450] on div "10360 - RAFAEL DE SOUZA GODO Endereço: Av SANTA BARBARA DO SUL 496 Bairro: JARD…" at bounding box center [687, 349] width 1375 height 699
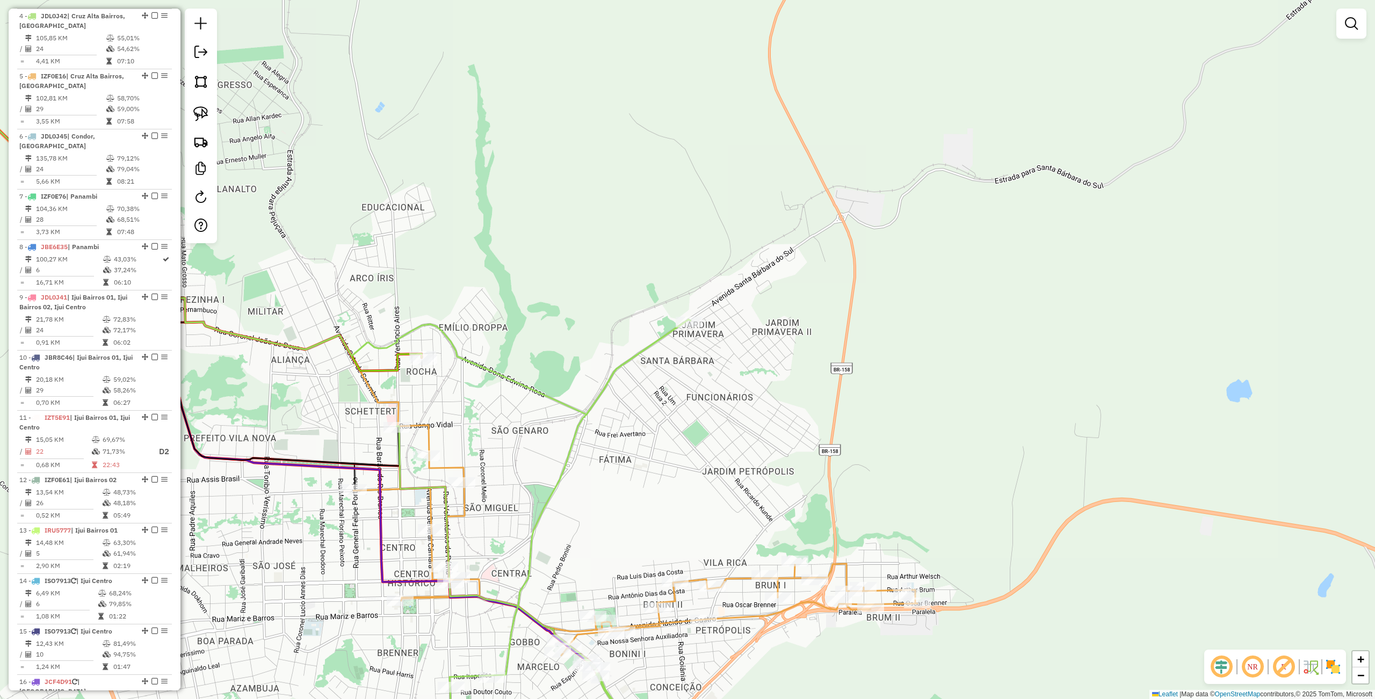
drag, startPoint x: 831, startPoint y: 429, endPoint x: 785, endPoint y: 309, distance: 128.1
click at [780, 292] on div "Janela de atendimento Grade de atendimento Capacidade Transportadoras Veículos …" at bounding box center [687, 349] width 1375 height 699
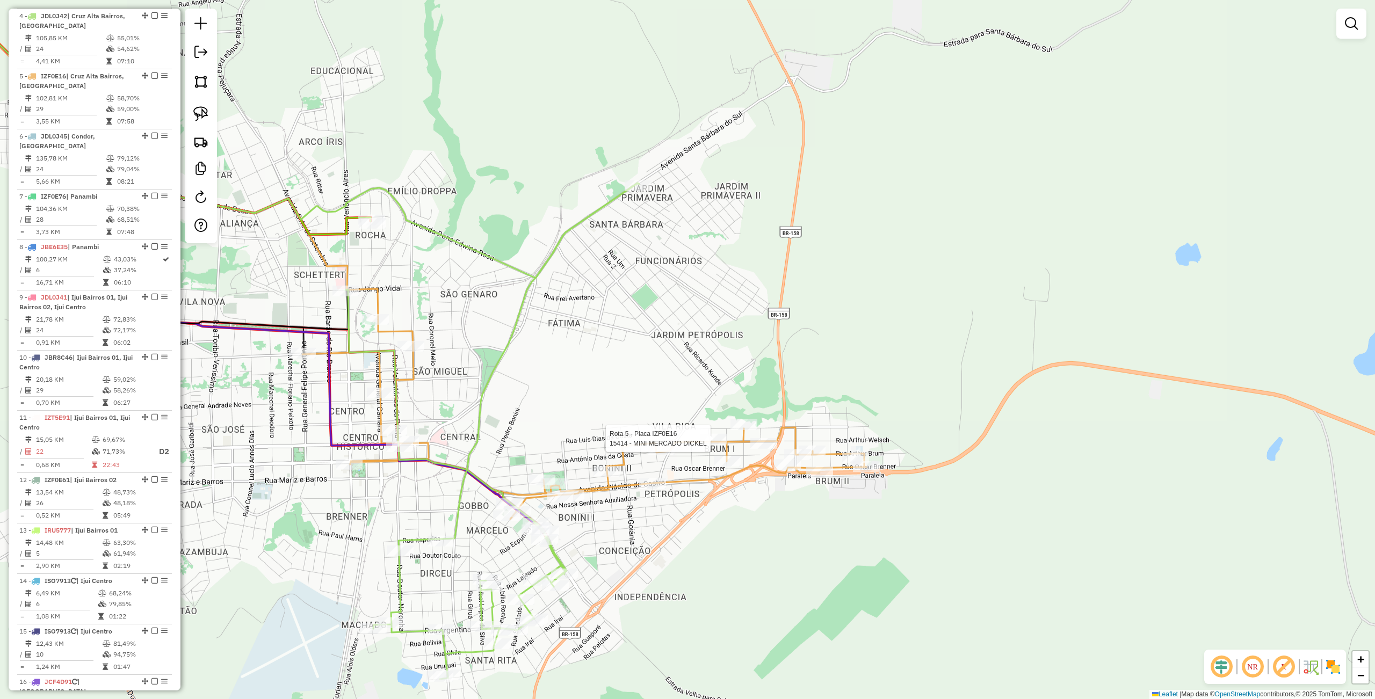
select select "**********"
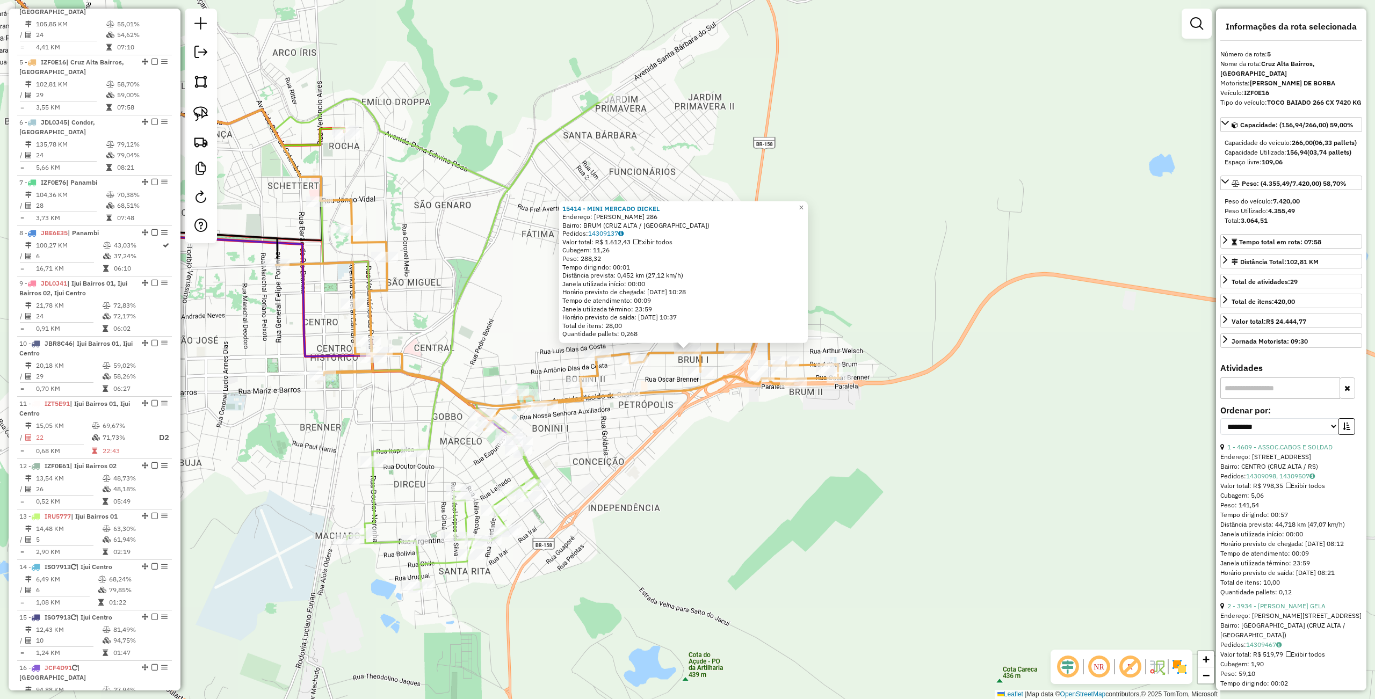
scroll to position [649, 0]
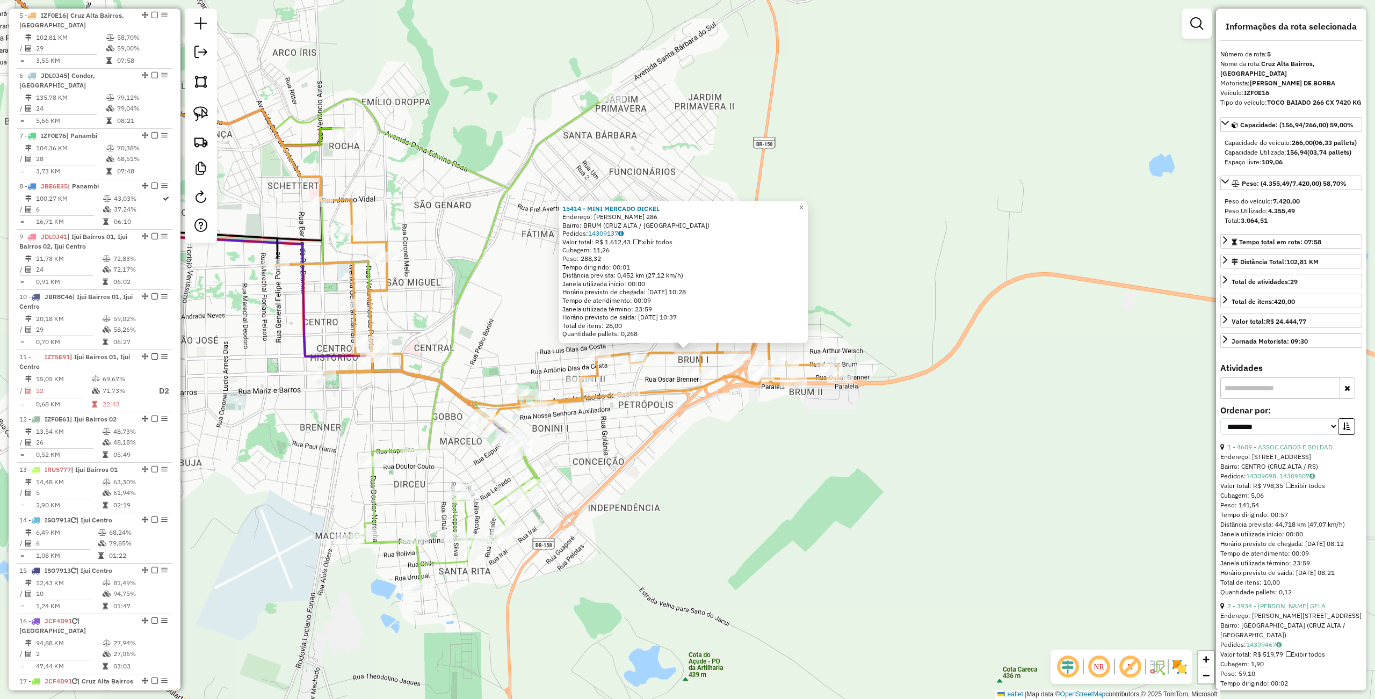
drag, startPoint x: 752, startPoint y: 563, endPoint x: 701, endPoint y: 557, distance: 51.8
click at [752, 563] on div "15414 - MINI MERCADO DICKEL Endereço: ARTHUR WELSCH 286 Bairro: BRUM (CRUZ ALTA…" at bounding box center [687, 349] width 1375 height 699
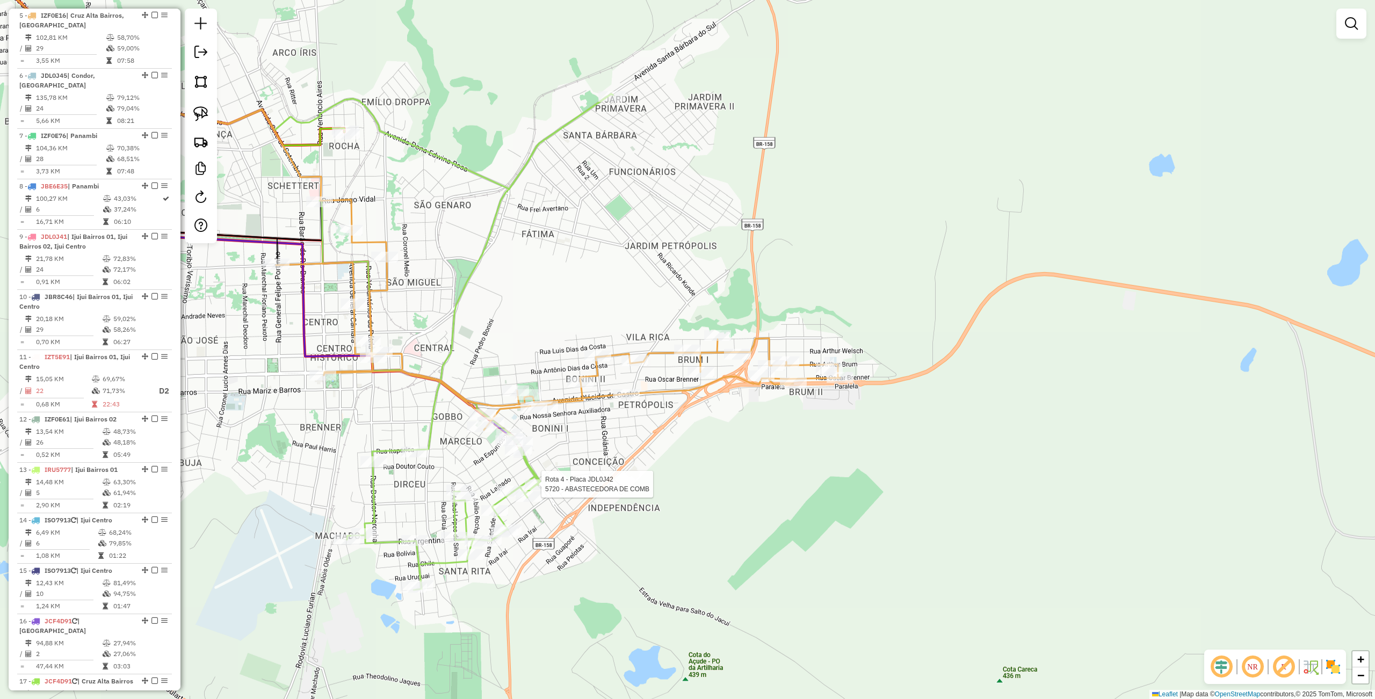
select select "**********"
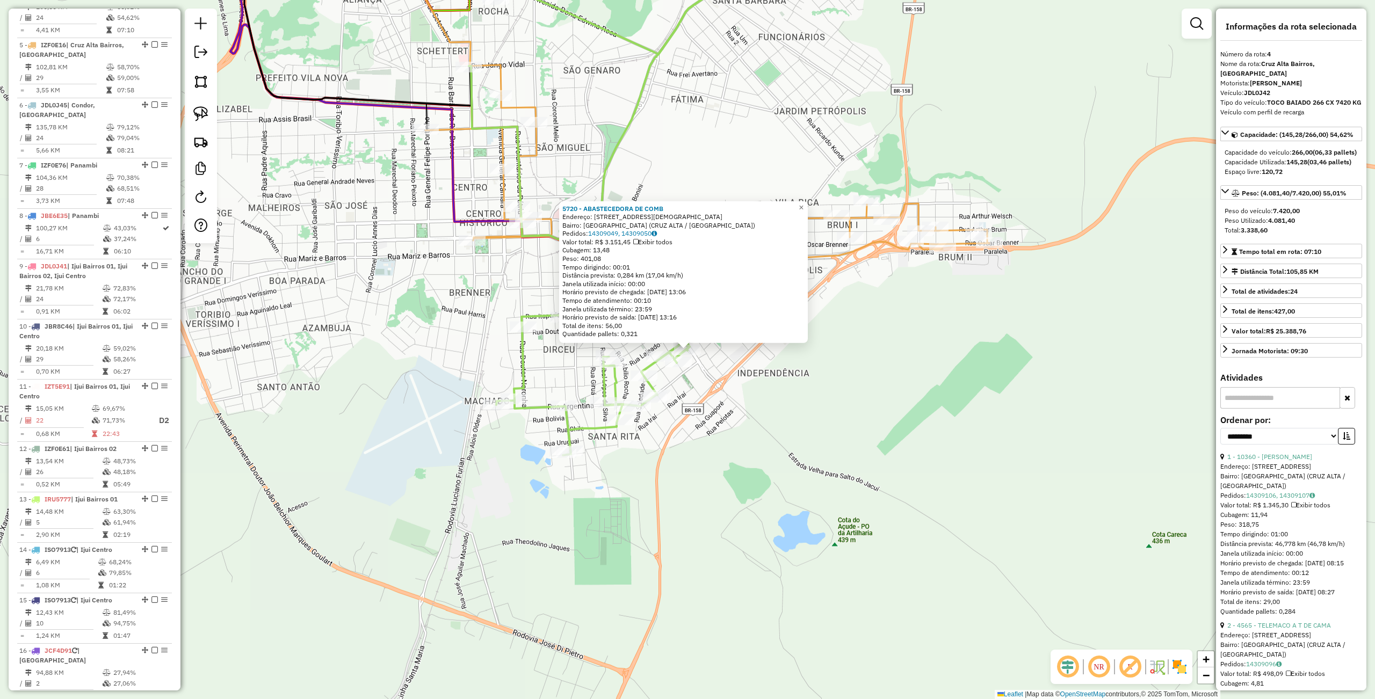
scroll to position [589, 0]
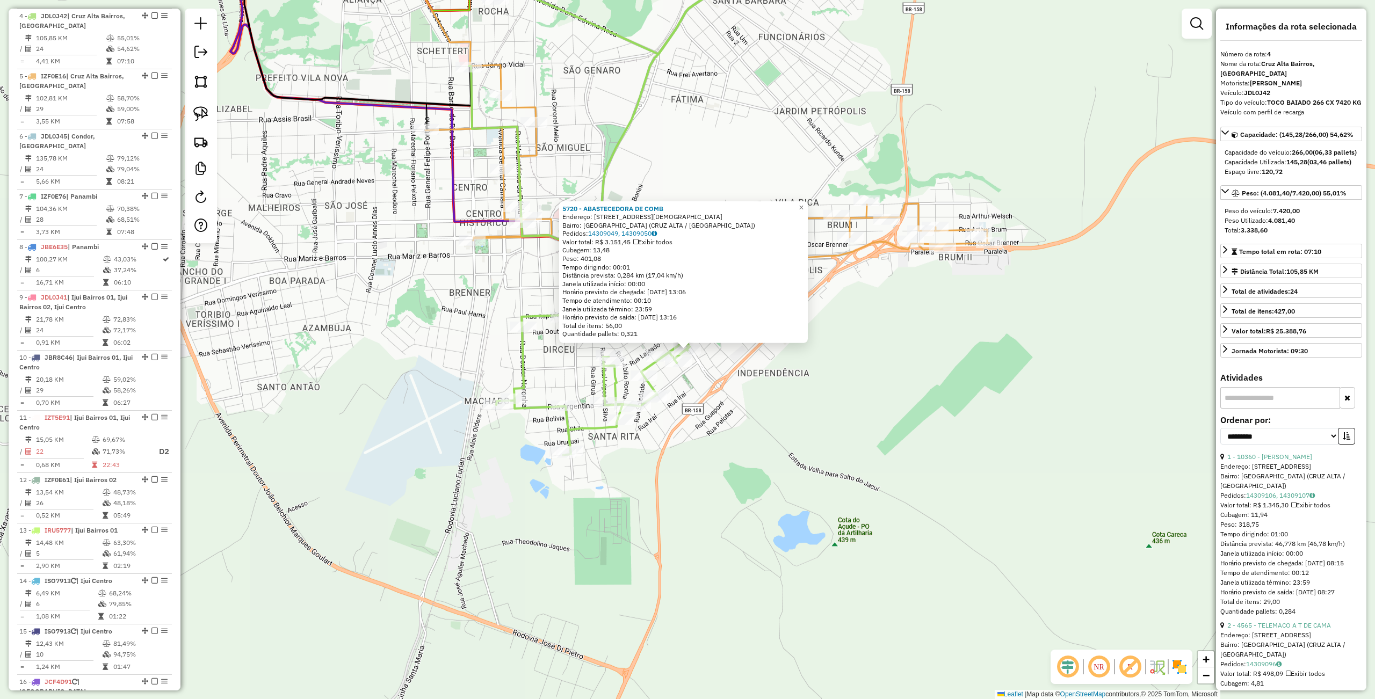
click at [792, 523] on div "5720 - ABASTECEDORA DE COMB Endereço: Av SATURNINO DE BRITO 1177 Bairro: VILA C…" at bounding box center [687, 349] width 1375 height 699
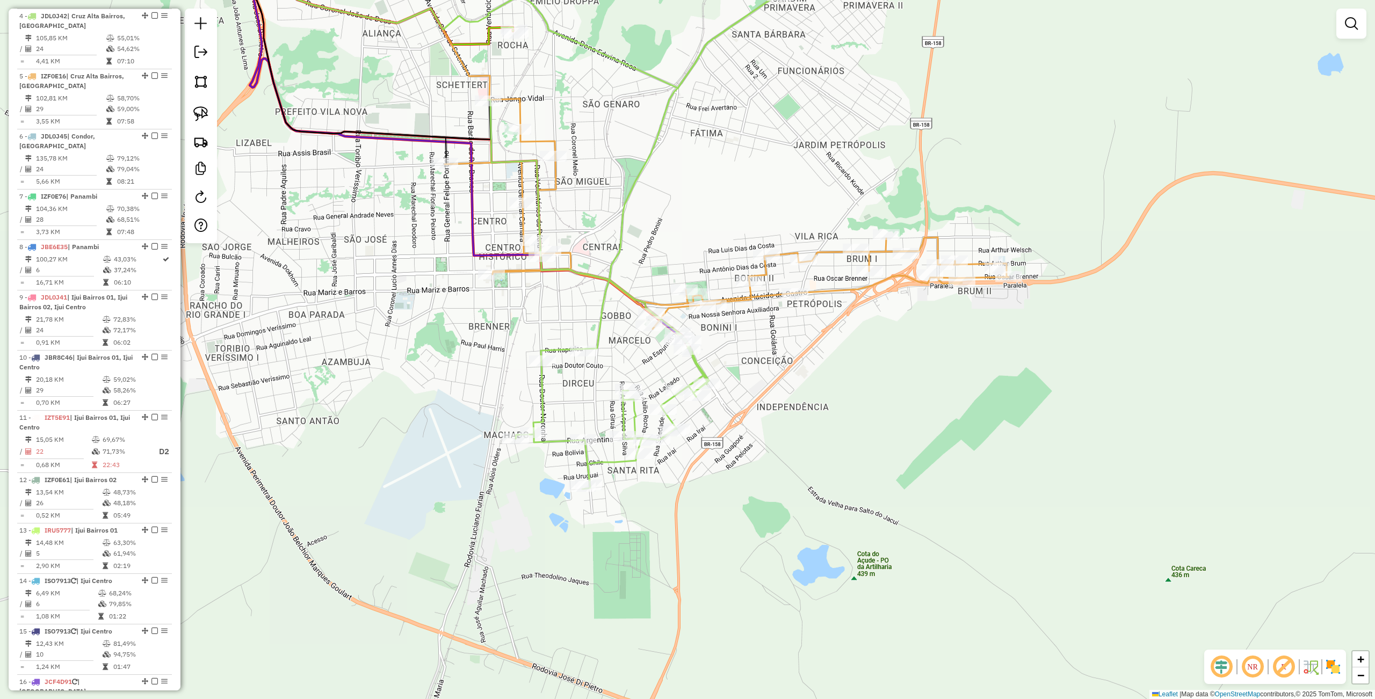
drag, startPoint x: 740, startPoint y: 495, endPoint x: 755, endPoint y: 501, distance: 16.4
click at [776, 549] on div "Janela de atendimento Grade de atendimento Capacidade Transportadoras Veículos …" at bounding box center [687, 349] width 1375 height 699
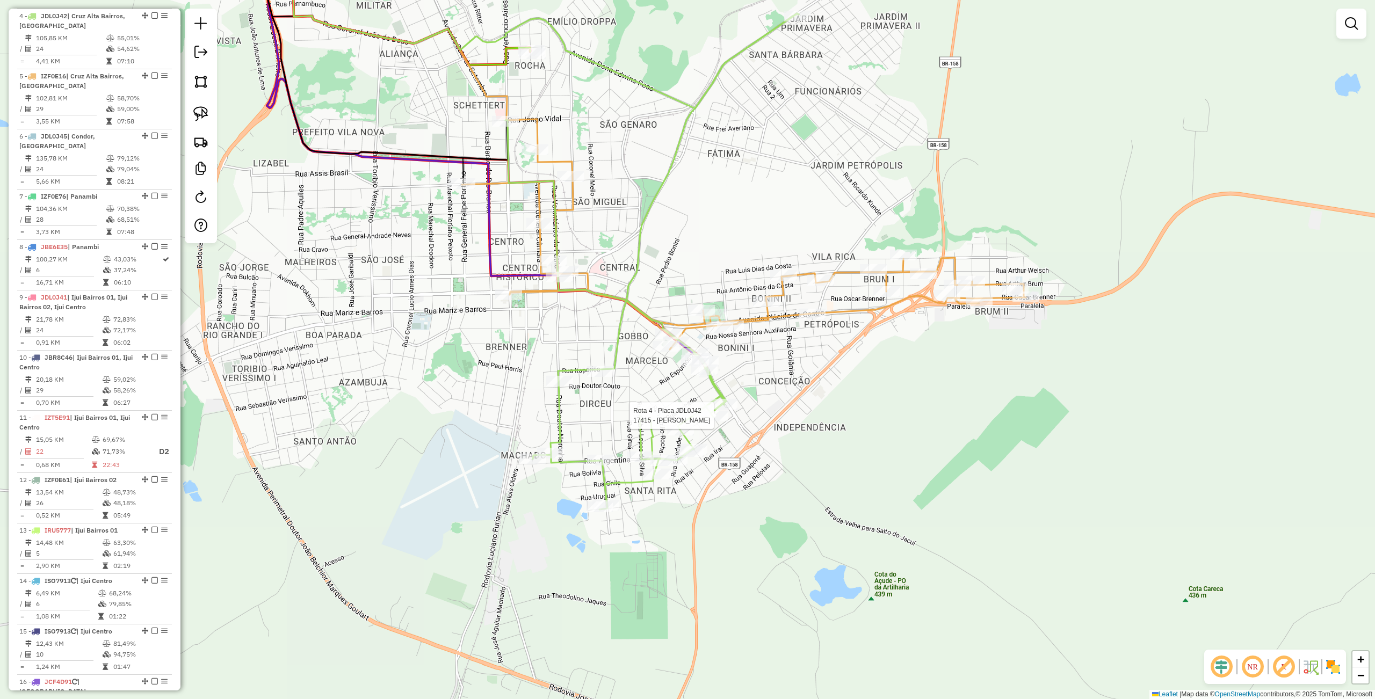
click at [711, 422] on div at bounding box center [714, 416] width 27 height 11
select select "**********"
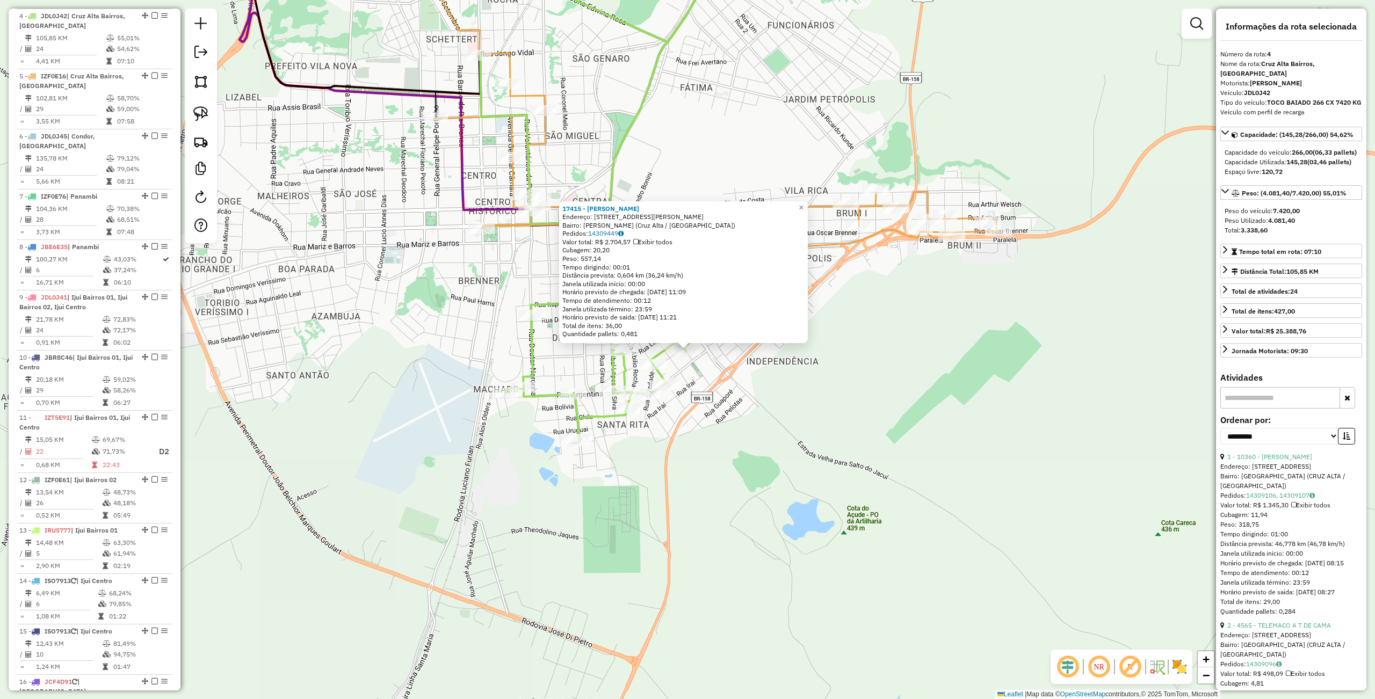
click at [858, 489] on div "17415 - HELIA LANCHES Endereço: Rua José Basílio de Campos, 756 Bairro: Hilda (…" at bounding box center [687, 349] width 1375 height 699
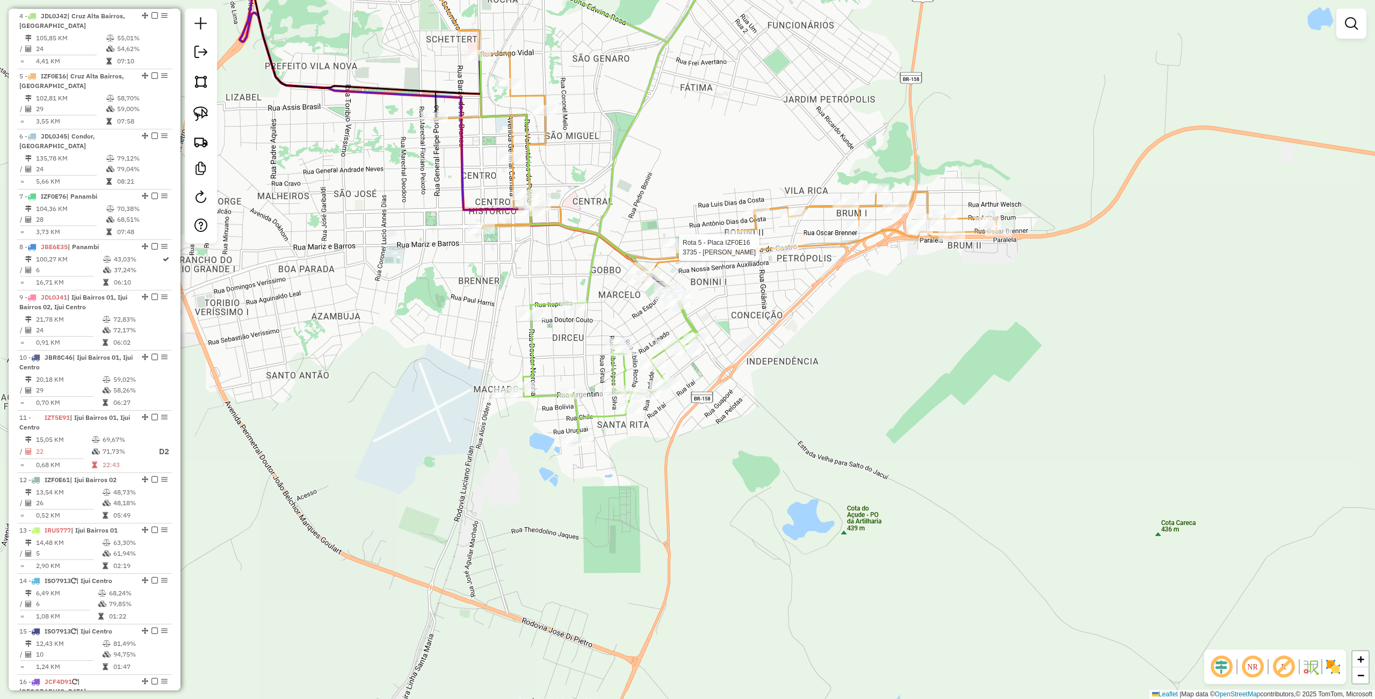
select select "**********"
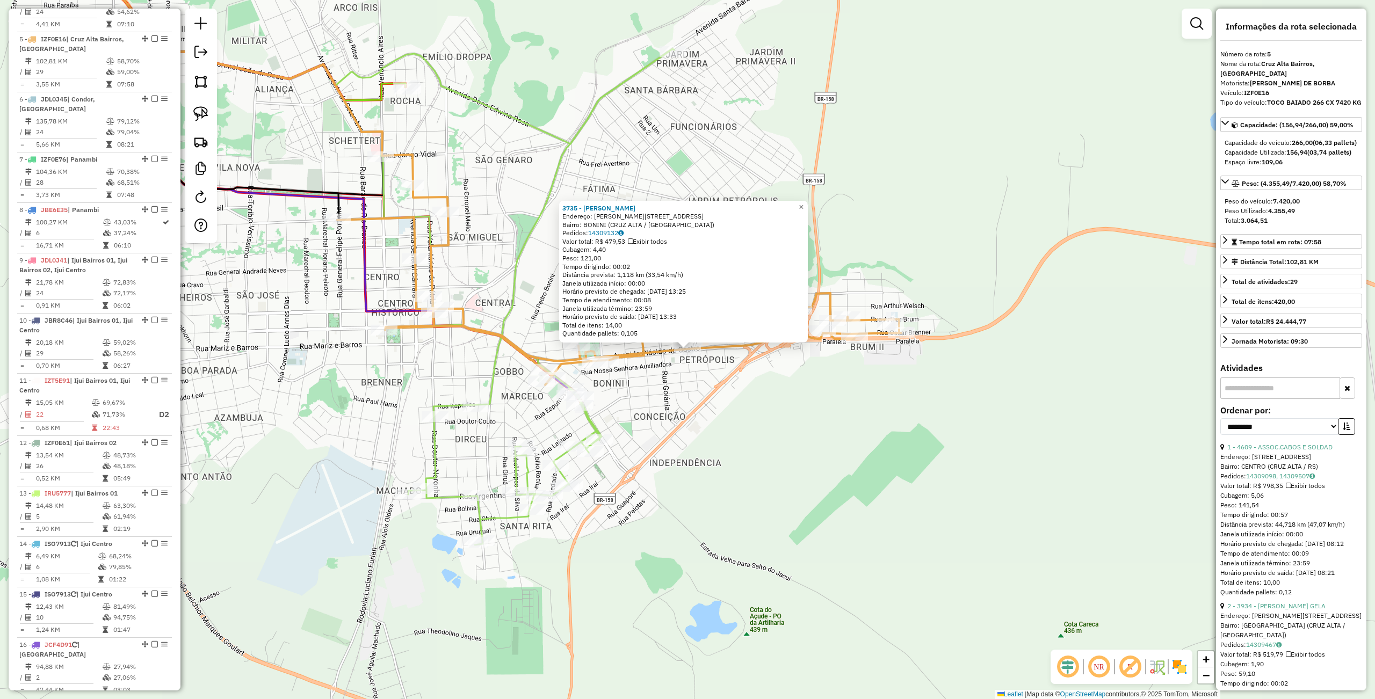
scroll to position [649, 0]
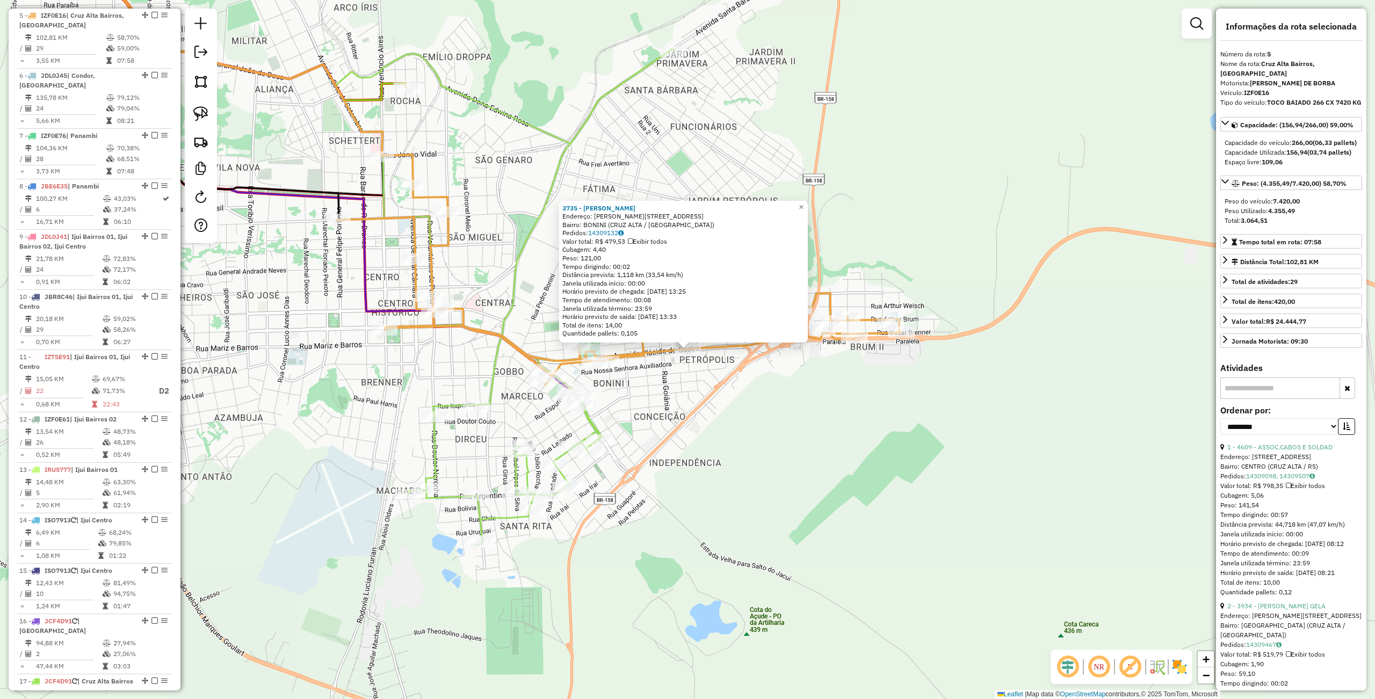
click at [865, 477] on div "3735 - CELSO DE ALMEIDA PIN Endereço: Av PLACIDO DE CASTRO 1290 Bairro: BONINI …" at bounding box center [687, 349] width 1375 height 699
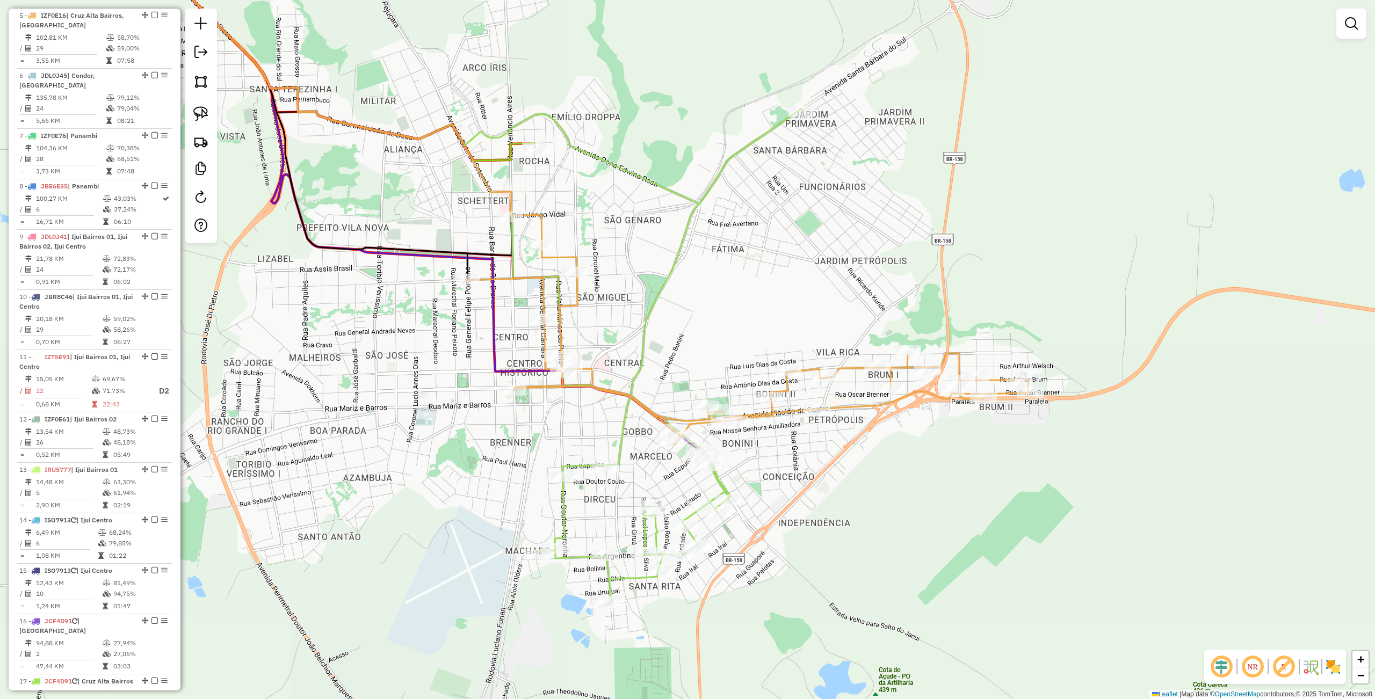
drag, startPoint x: 483, startPoint y: 403, endPoint x: 575, endPoint y: 424, distance: 93.8
click at [575, 424] on div "Janela de atendimento Grade de atendimento Capacidade Transportadoras Veículos …" at bounding box center [687, 349] width 1375 height 699
click at [203, 110] on img at bounding box center [200, 113] width 15 height 15
drag, startPoint x: 405, startPoint y: 243, endPoint x: 600, endPoint y: 242, distance: 195.5
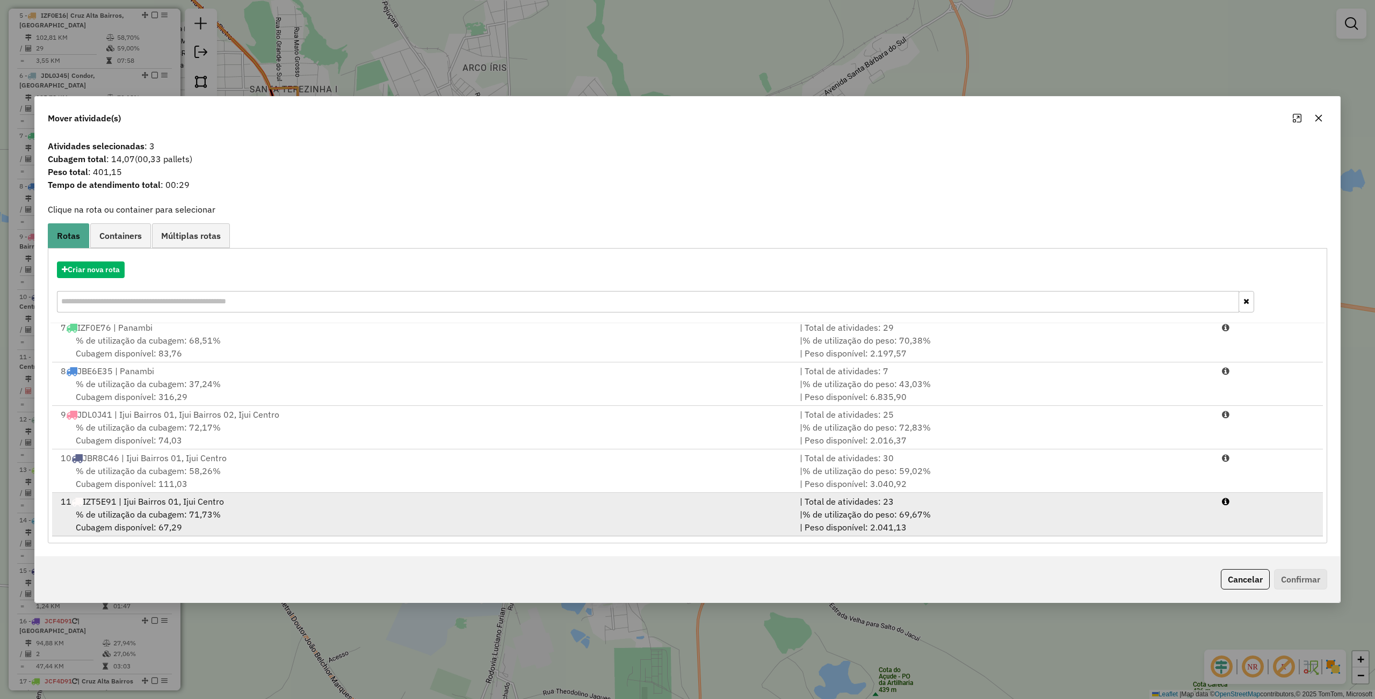
scroll to position [126, 0]
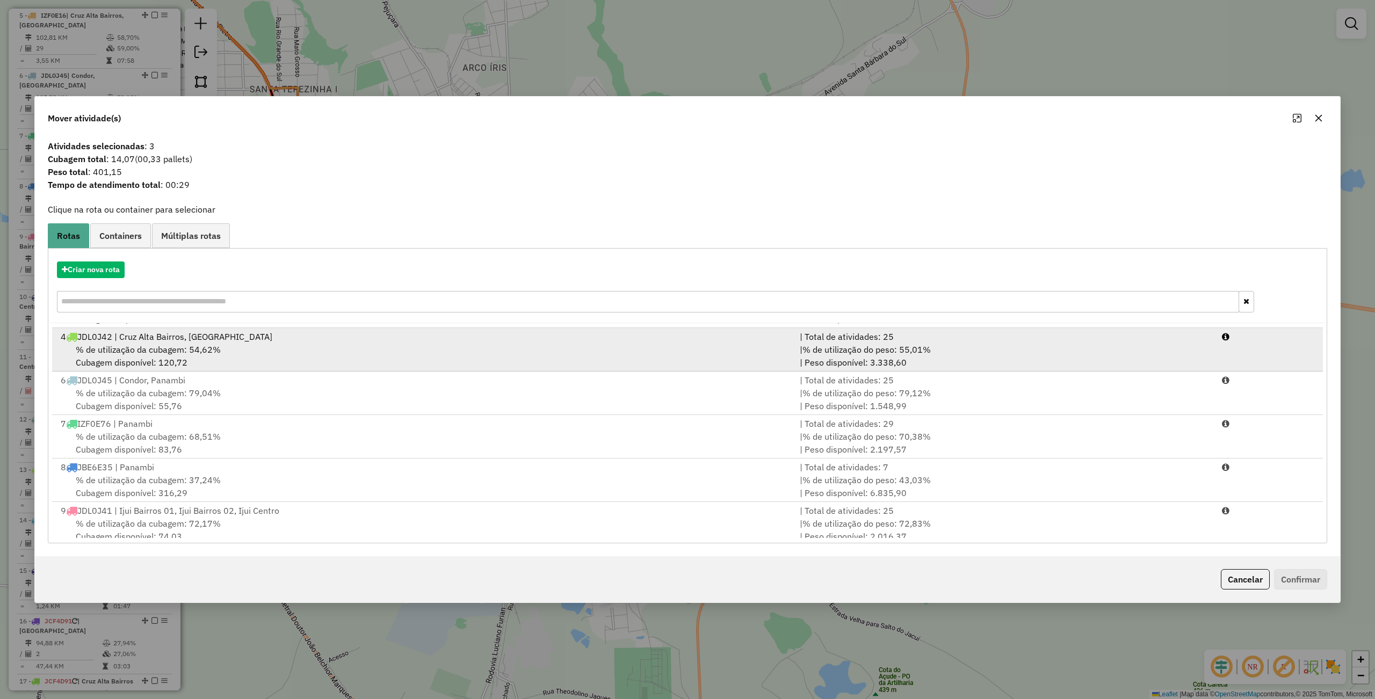
click at [184, 358] on div "% de utilização da cubagem: 54,62% Cubagem disponível: 120,72" at bounding box center [423, 356] width 739 height 26
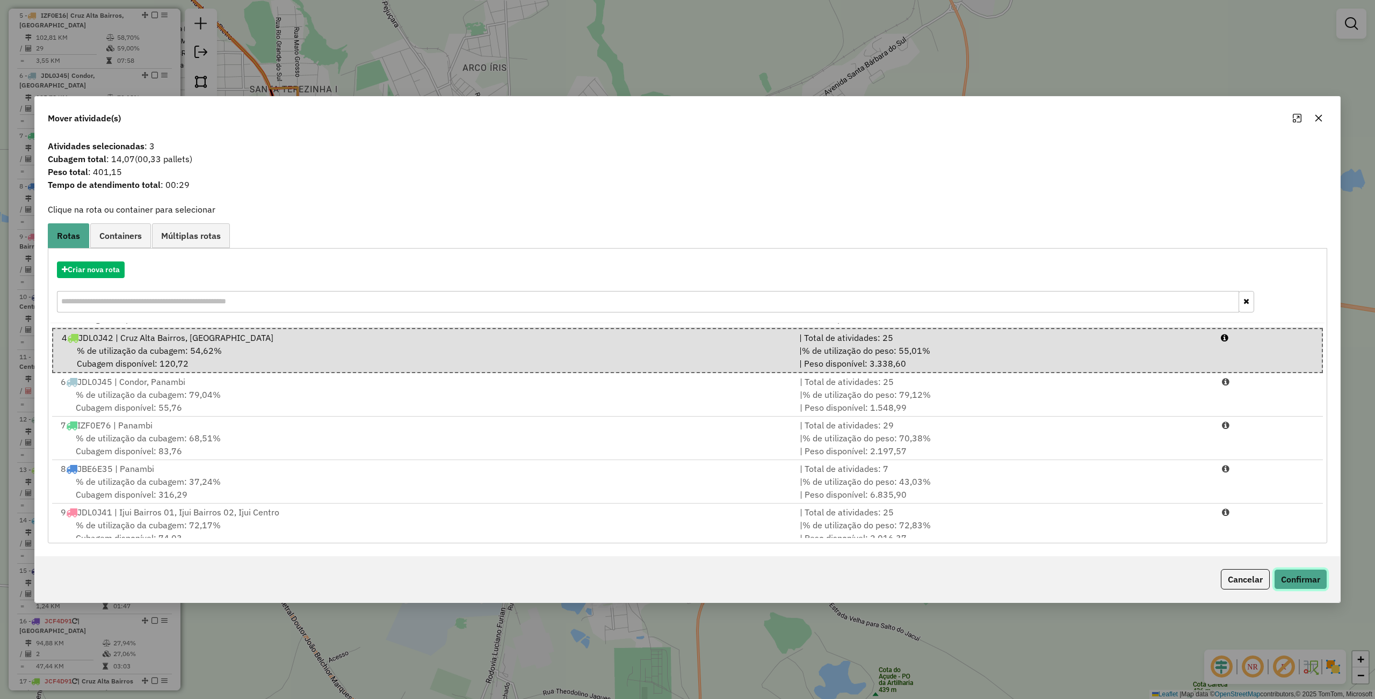
click at [1289, 572] on button "Confirmar" at bounding box center [1300, 579] width 53 height 20
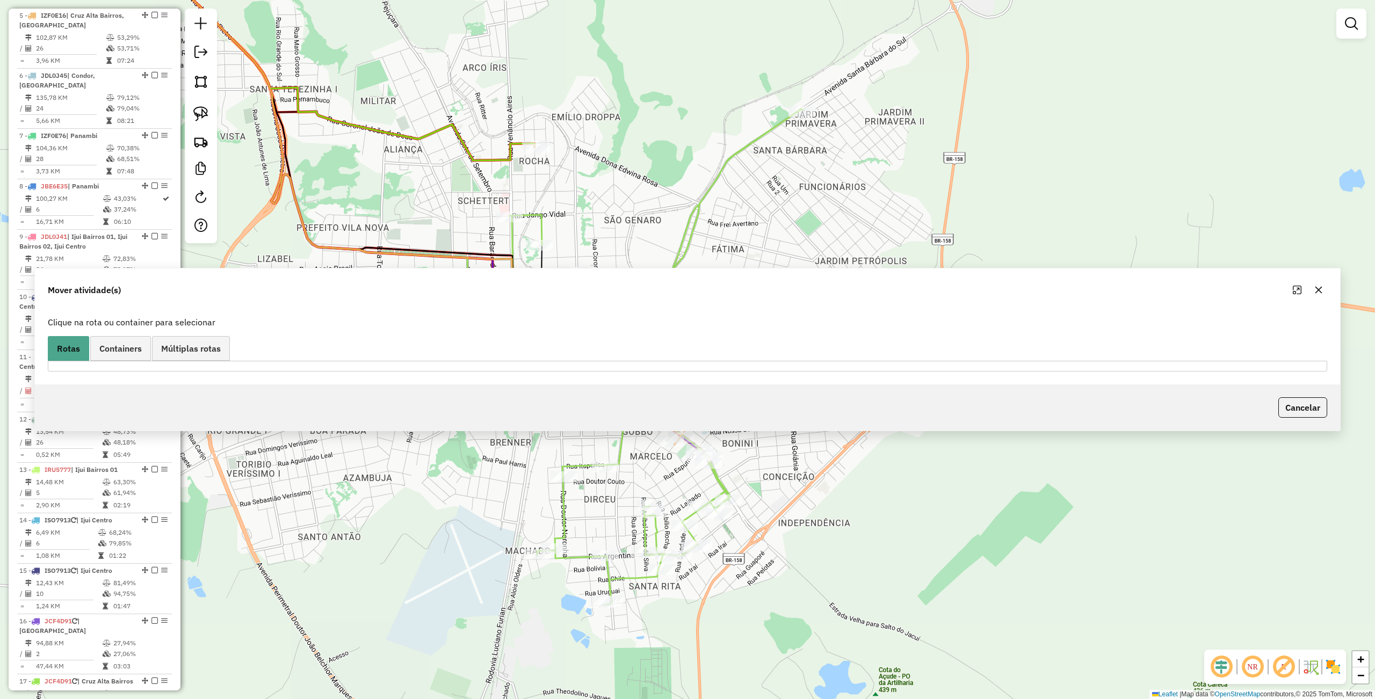
scroll to position [529, 0]
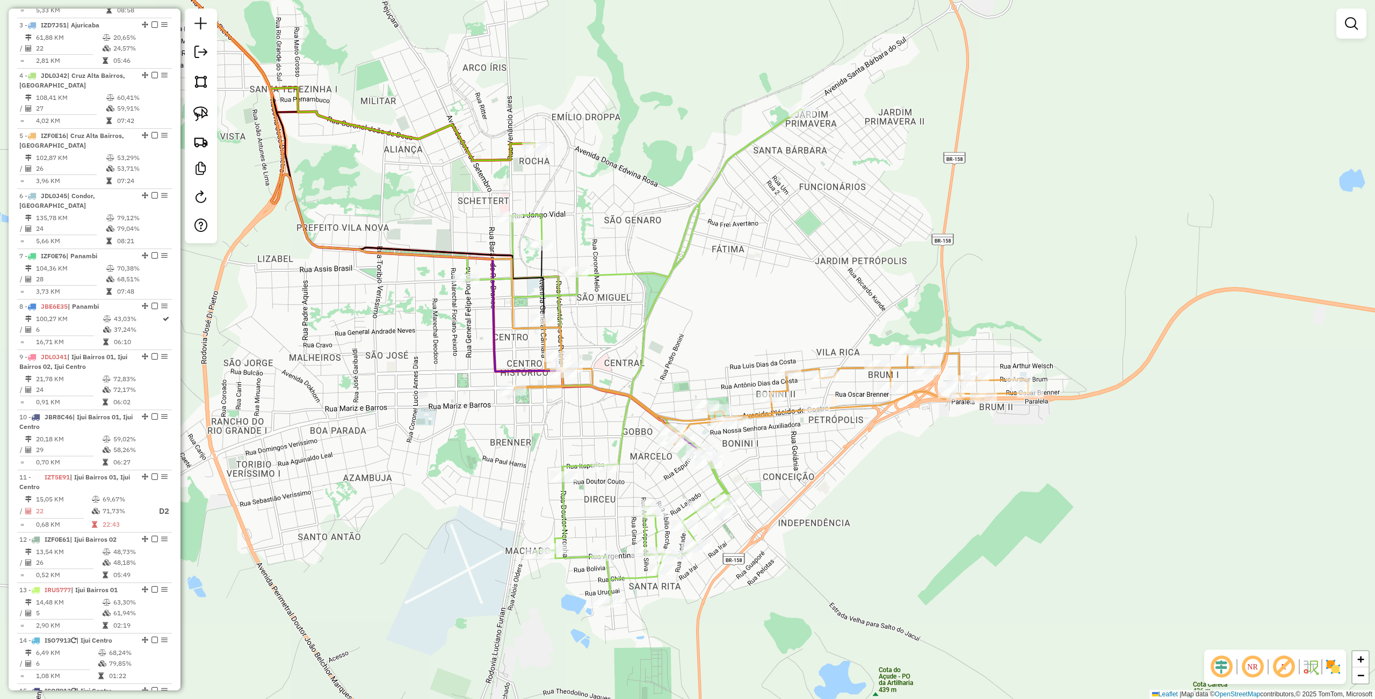
click at [506, 205] on div "Rota 4 - Placa JDL0J42 10610 - LEONARDO DANNI QUINZ Janela de atendimento Grade…" at bounding box center [687, 349] width 1375 height 699
select select "**********"
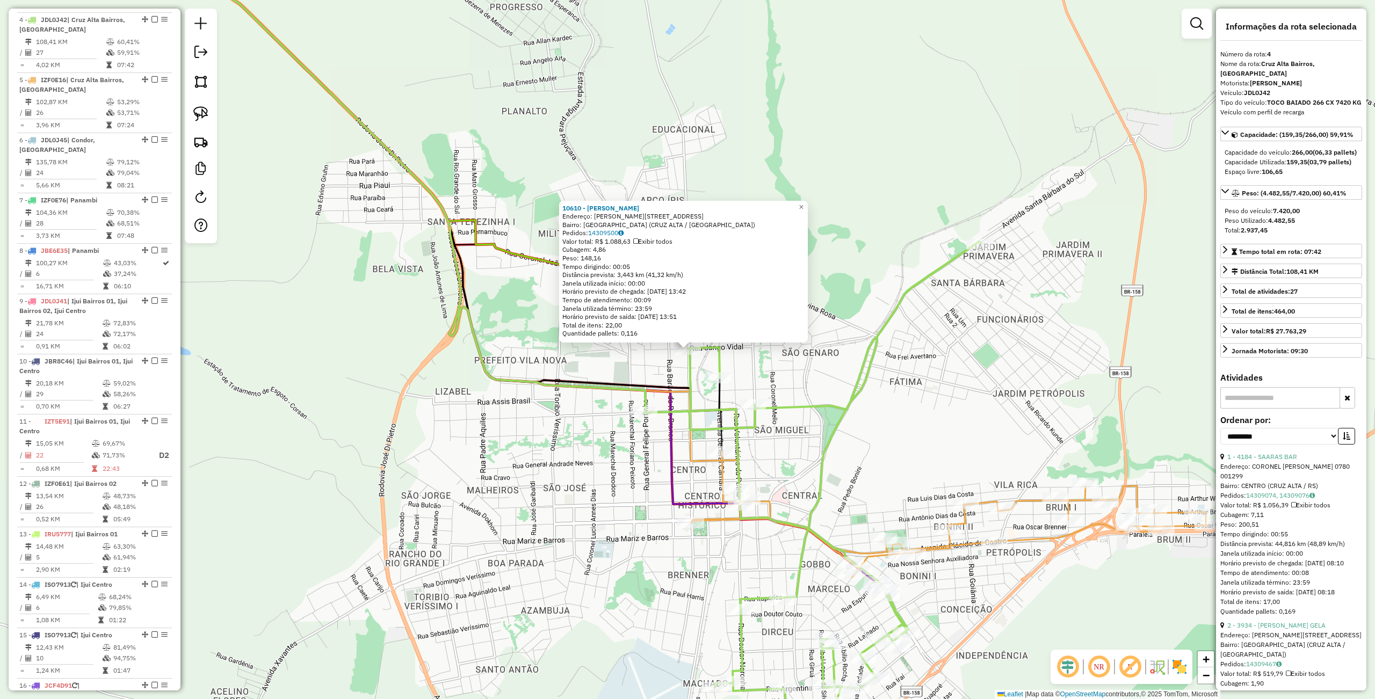
scroll to position [589, 0]
click at [962, 426] on div "10610 - LEONARDO DANNI QUINZ Endereço: R JANGO VIDAL 335 Bairro: VILA SCHIMIDT …" at bounding box center [687, 349] width 1375 height 699
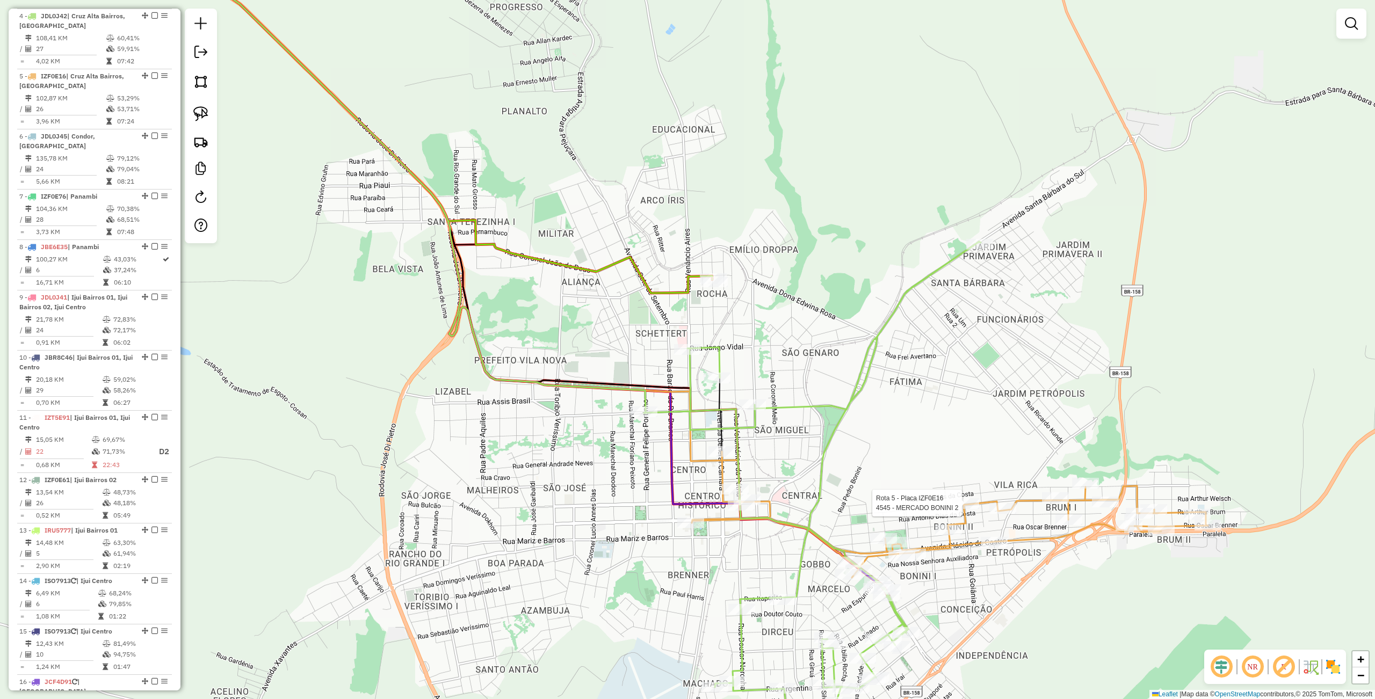
select select "**********"
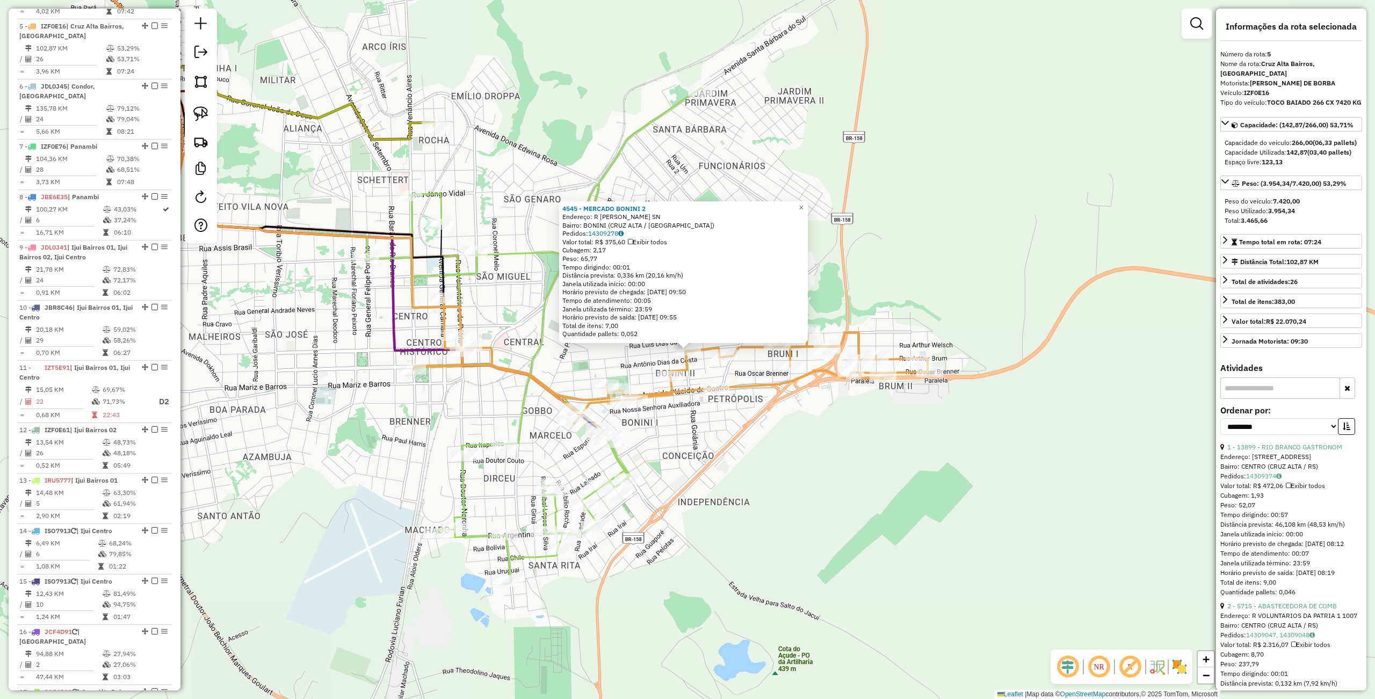
scroll to position [649, 0]
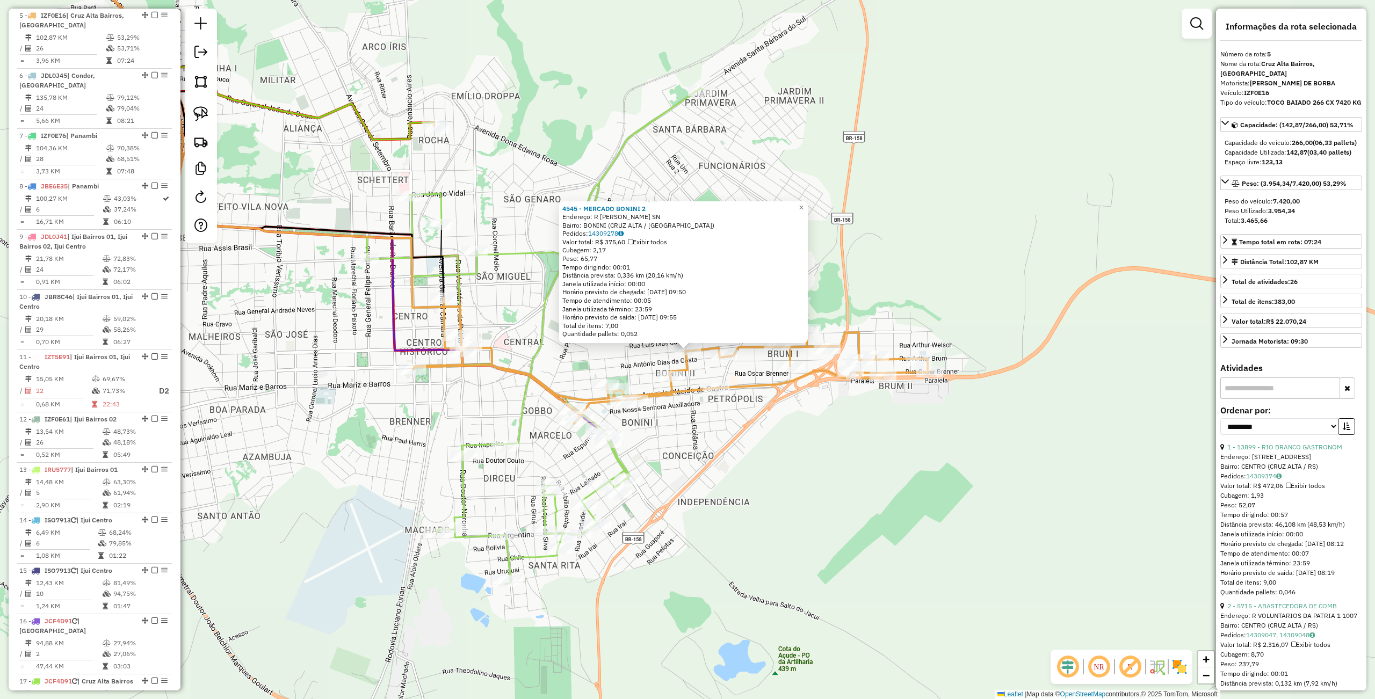
click at [834, 445] on div "Rota 5 - Placa IZF0E16 4545 - MERCADO BONINI 2 4545 - MERCADO BONINI 2 Endereço…" at bounding box center [687, 349] width 1375 height 699
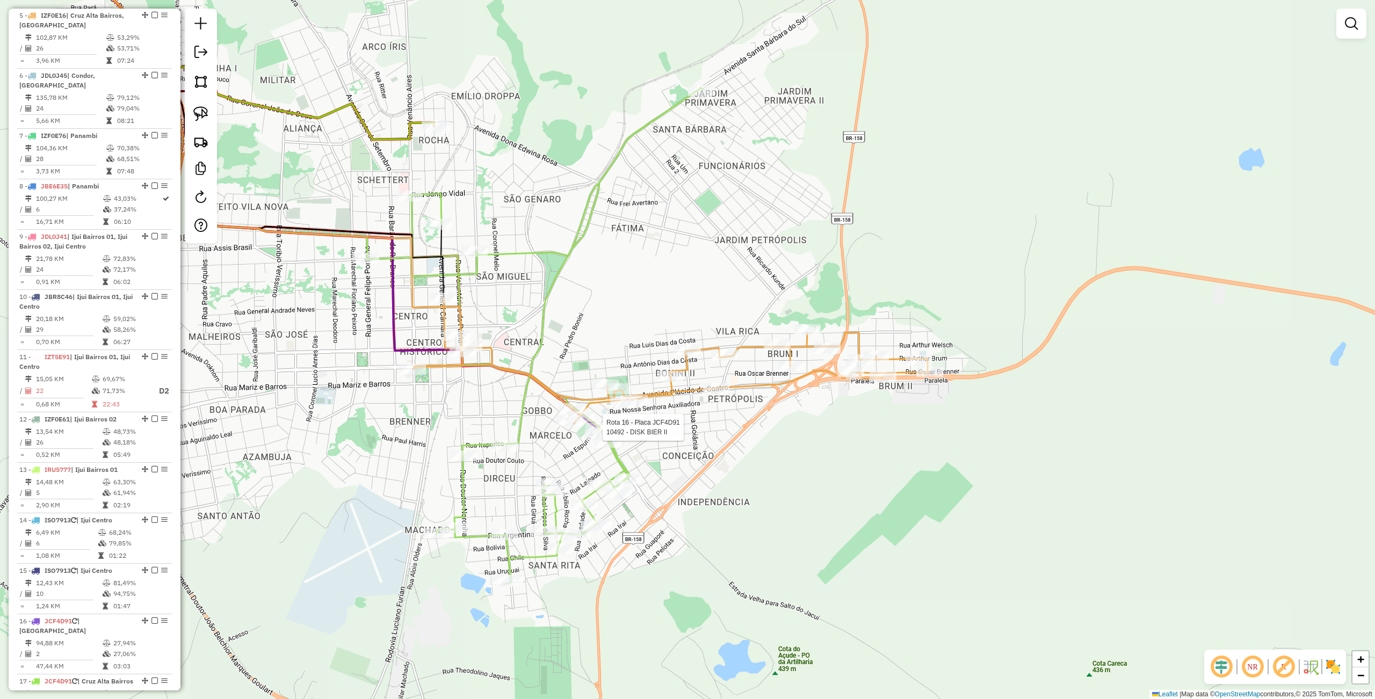
select select "**********"
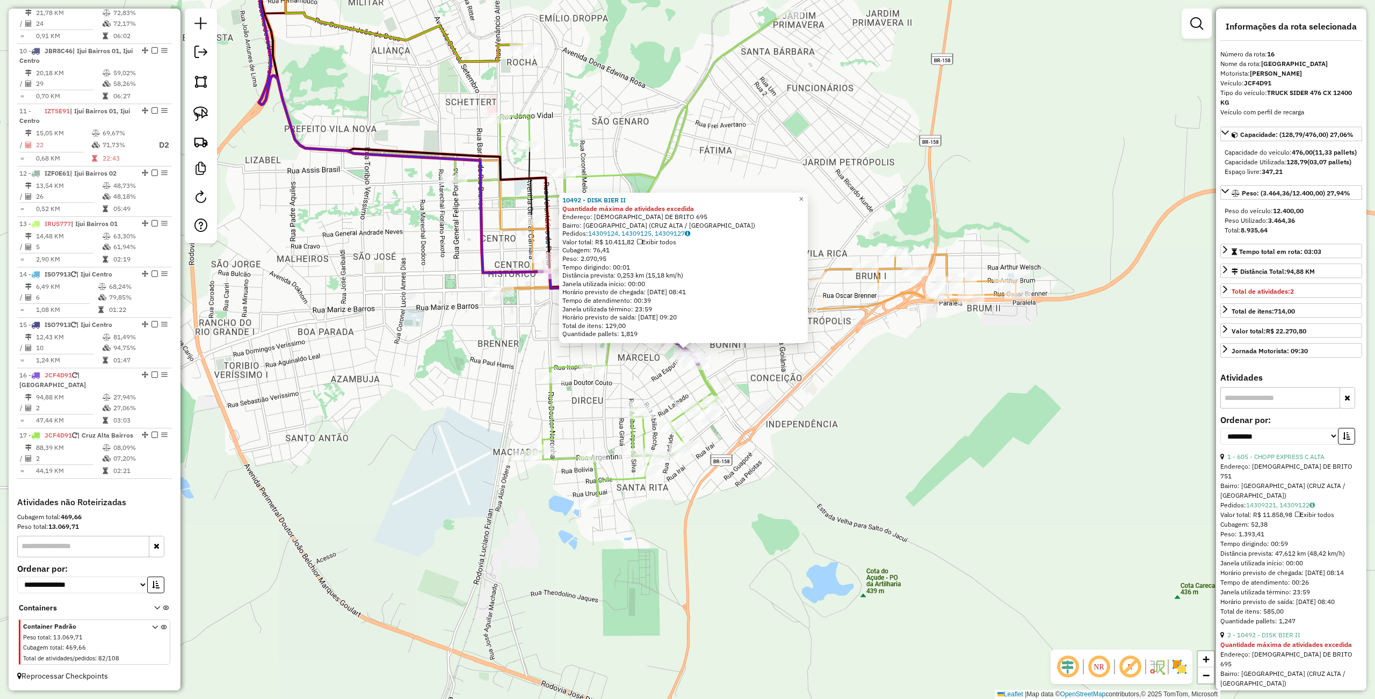
scroll to position [899, 0]
click at [431, 304] on div "10492 - DISK BIER II Quantidade máxima de atividades excedida Endereço: SATURNI…" at bounding box center [687, 349] width 1375 height 699
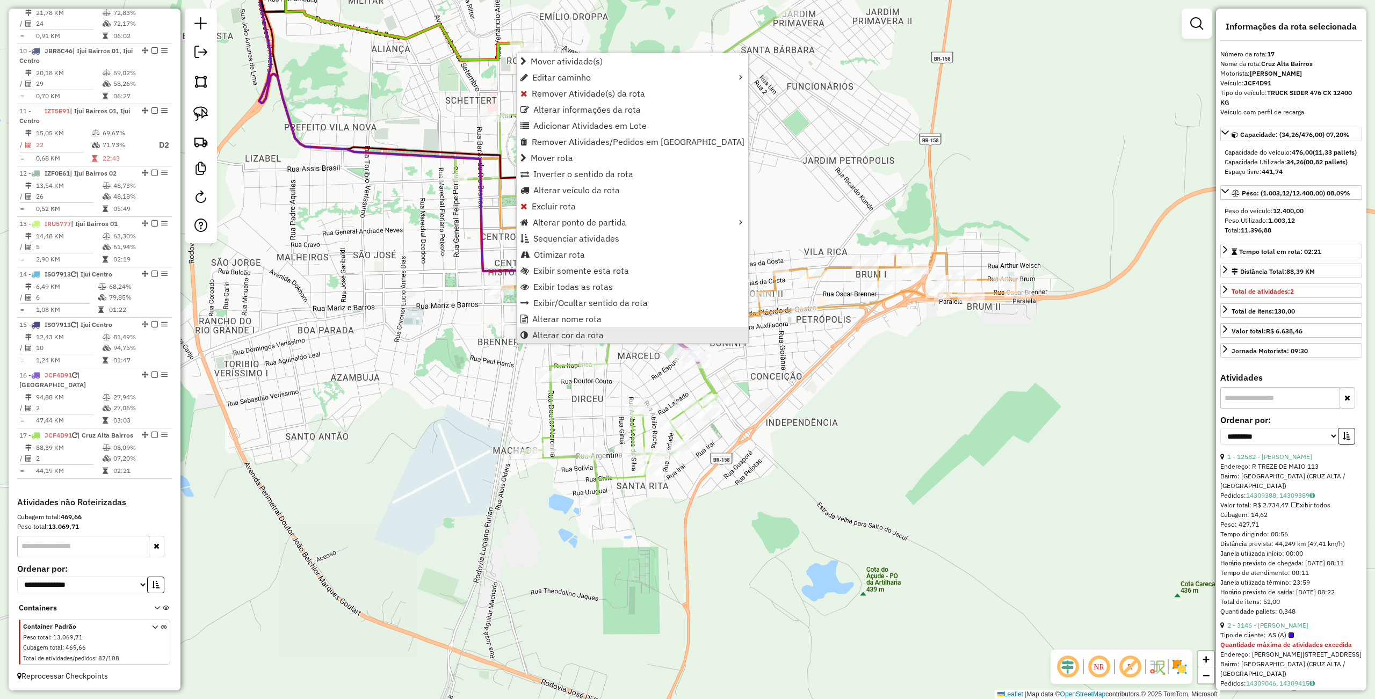
click at [554, 331] on span "Alterar cor da rota" at bounding box center [567, 335] width 71 height 9
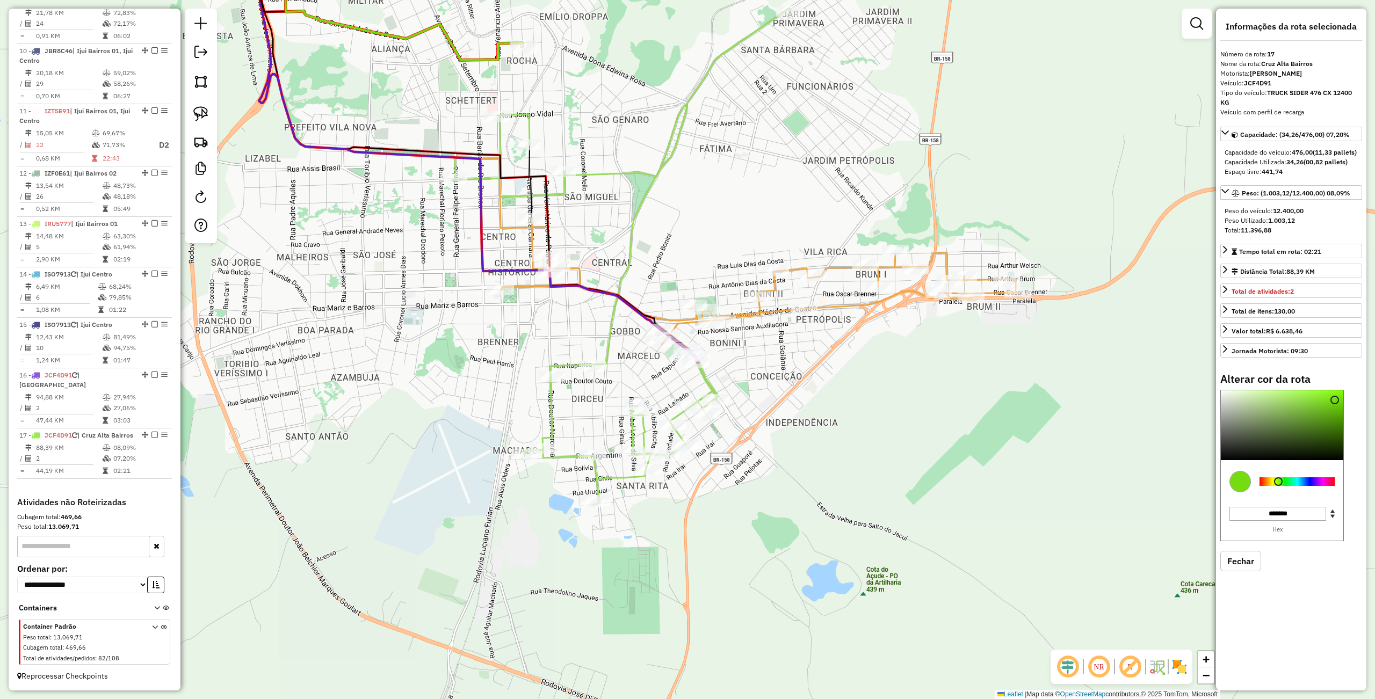
type input "*******"
click at [1298, 477] on div at bounding box center [1296, 481] width 75 height 9
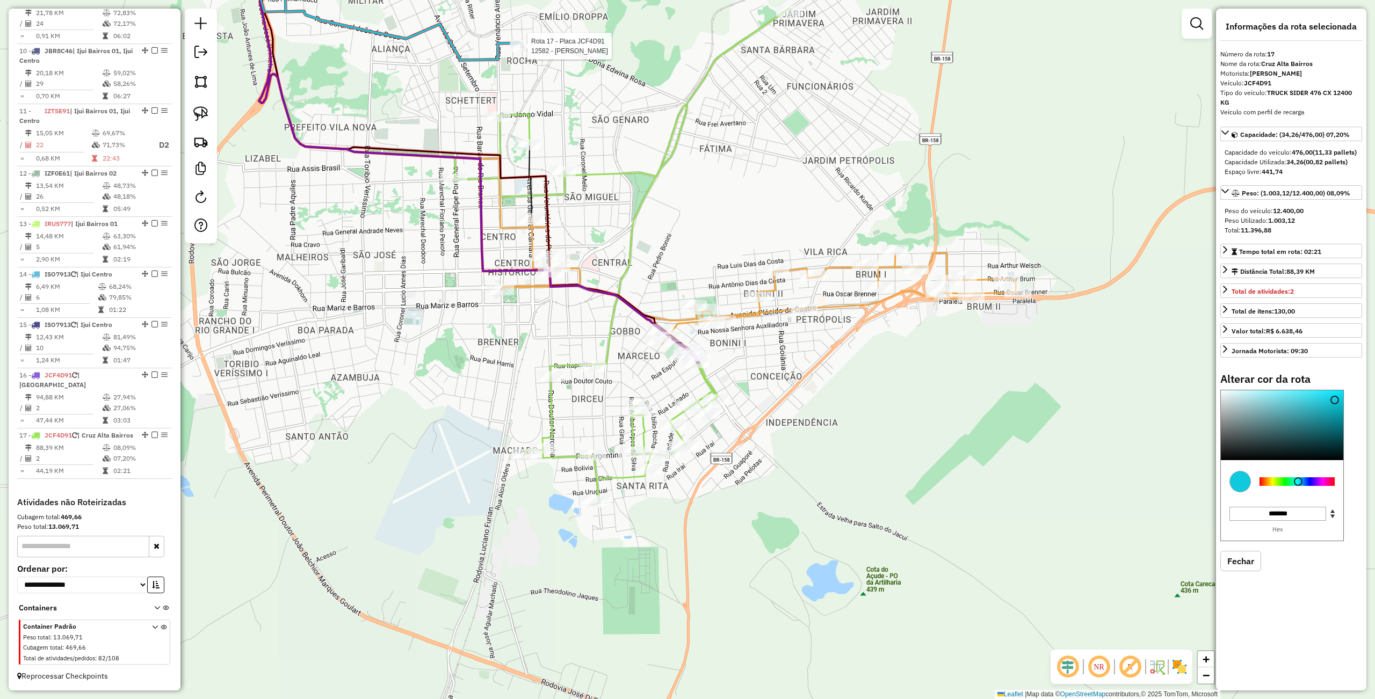
select select "**********"
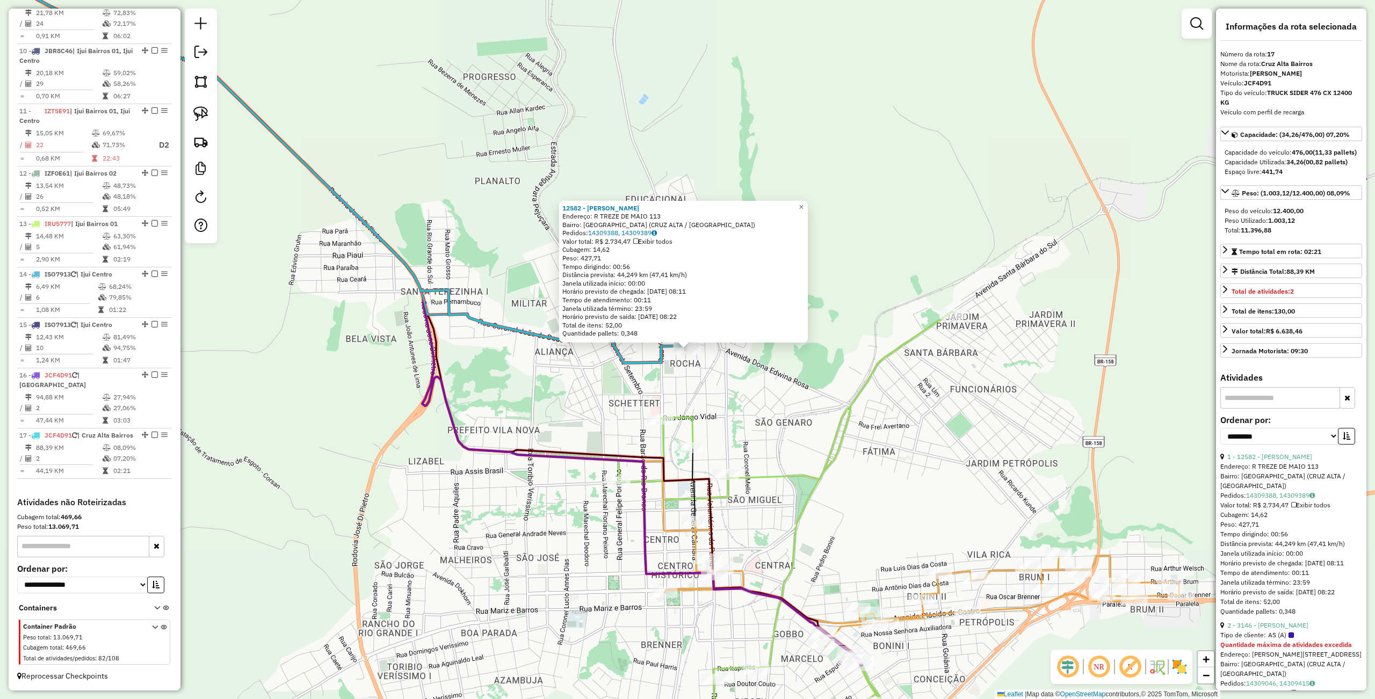
drag, startPoint x: 546, startPoint y: 525, endPoint x: 597, endPoint y: 573, distance: 69.9
click at [546, 525] on div "12582 - BRUNA FREITAS BASTOS Endereço: R TREZE DE MAIO 113 Bairro: VILA ROCHA (…" at bounding box center [687, 349] width 1375 height 699
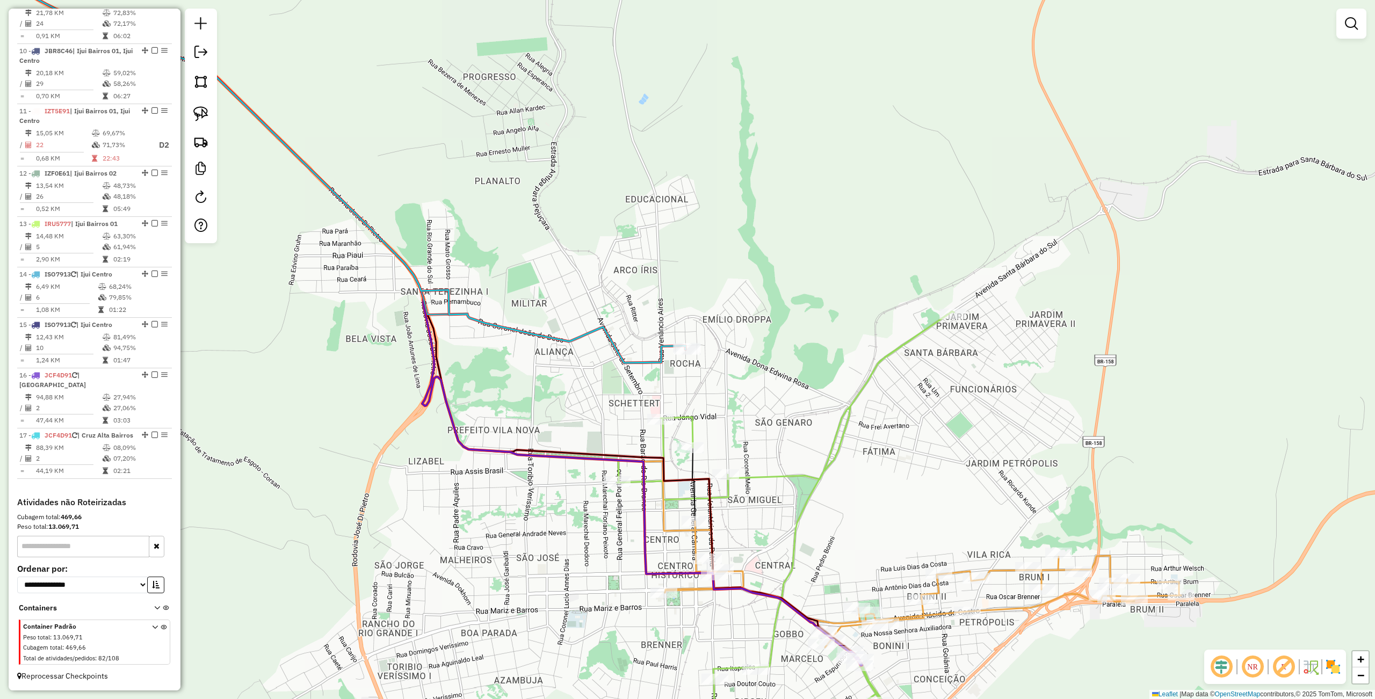
drag, startPoint x: 548, startPoint y: 523, endPoint x: 530, endPoint y: 497, distance: 31.2
click at [530, 498] on div "Janela de atendimento Grade de atendimento Capacidade Transportadoras Veículos …" at bounding box center [687, 349] width 1375 height 699
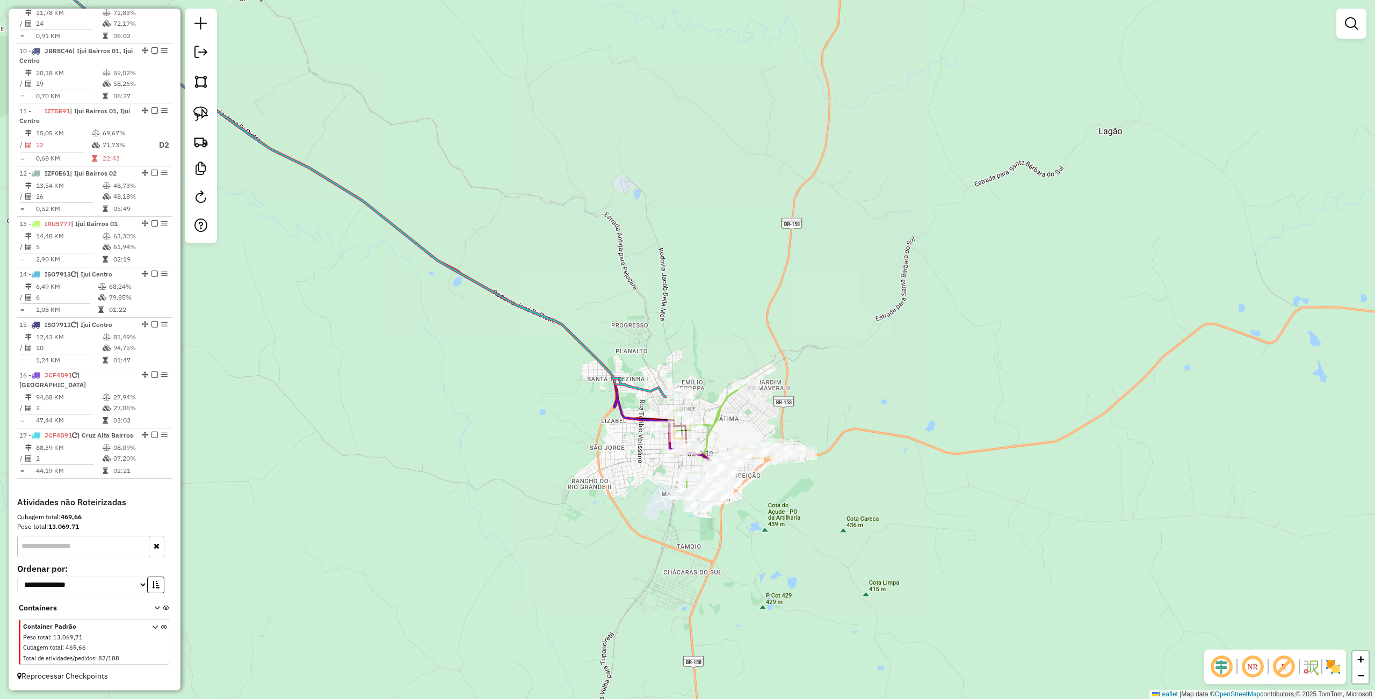
drag, startPoint x: 748, startPoint y: 618, endPoint x: 782, endPoint y: 535, distance: 88.9
click at [782, 535] on div "Janela de atendimento Grade de atendimento Capacidade Transportadoras Veículos …" at bounding box center [687, 349] width 1375 height 699
drag, startPoint x: 803, startPoint y: 567, endPoint x: 263, endPoint y: 57, distance: 743.1
click at [805, 557] on div "Janela de atendimento Grade de atendimento Capacidade Transportadoras Veículos …" at bounding box center [687, 349] width 1375 height 699
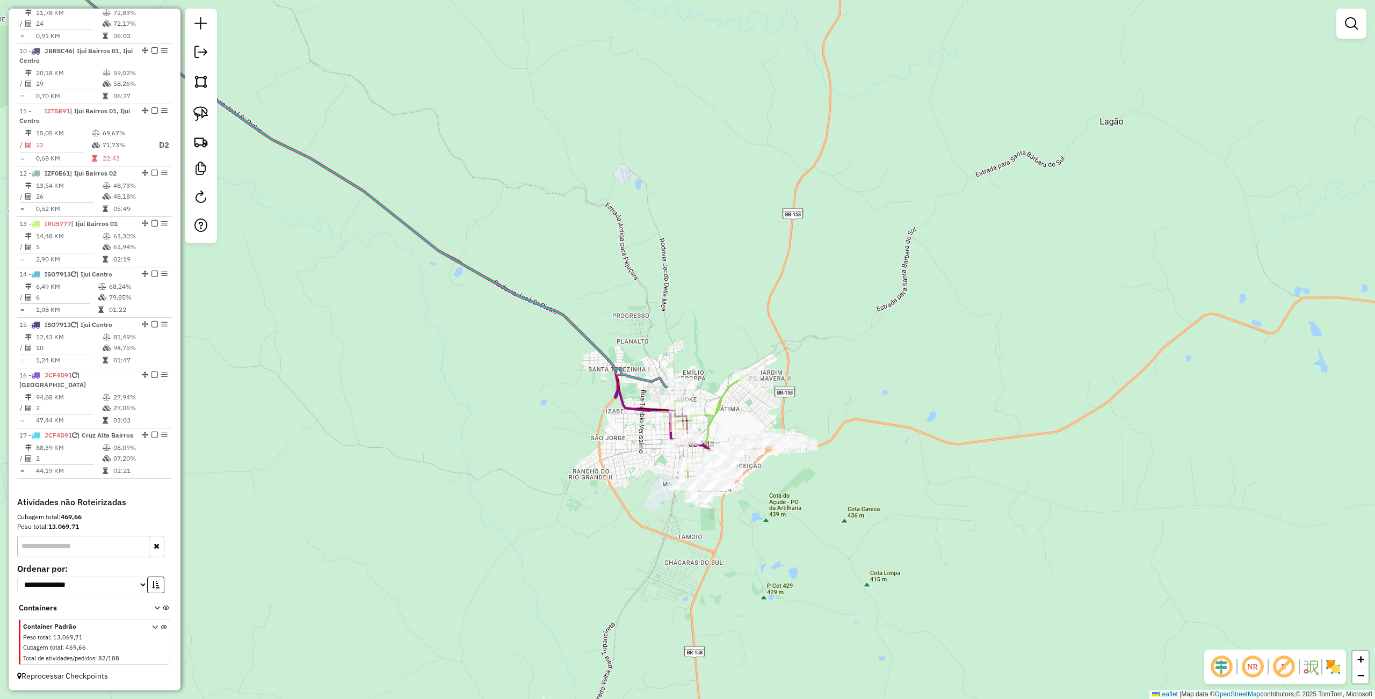
drag, startPoint x: 322, startPoint y: 433, endPoint x: 563, endPoint y: 469, distance: 243.4
click at [322, 433] on div "Janela de atendimento Grade de atendimento Capacidade Transportadoras Veículos …" at bounding box center [687, 349] width 1375 height 699
drag, startPoint x: 608, startPoint y: 475, endPoint x: 602, endPoint y: 476, distance: 5.9
click at [605, 475] on div "Janela de atendimento Grade de atendimento Capacidade Transportadoras Veículos …" at bounding box center [687, 349] width 1375 height 699
drag, startPoint x: 872, startPoint y: 587, endPoint x: 857, endPoint y: 572, distance: 21.3
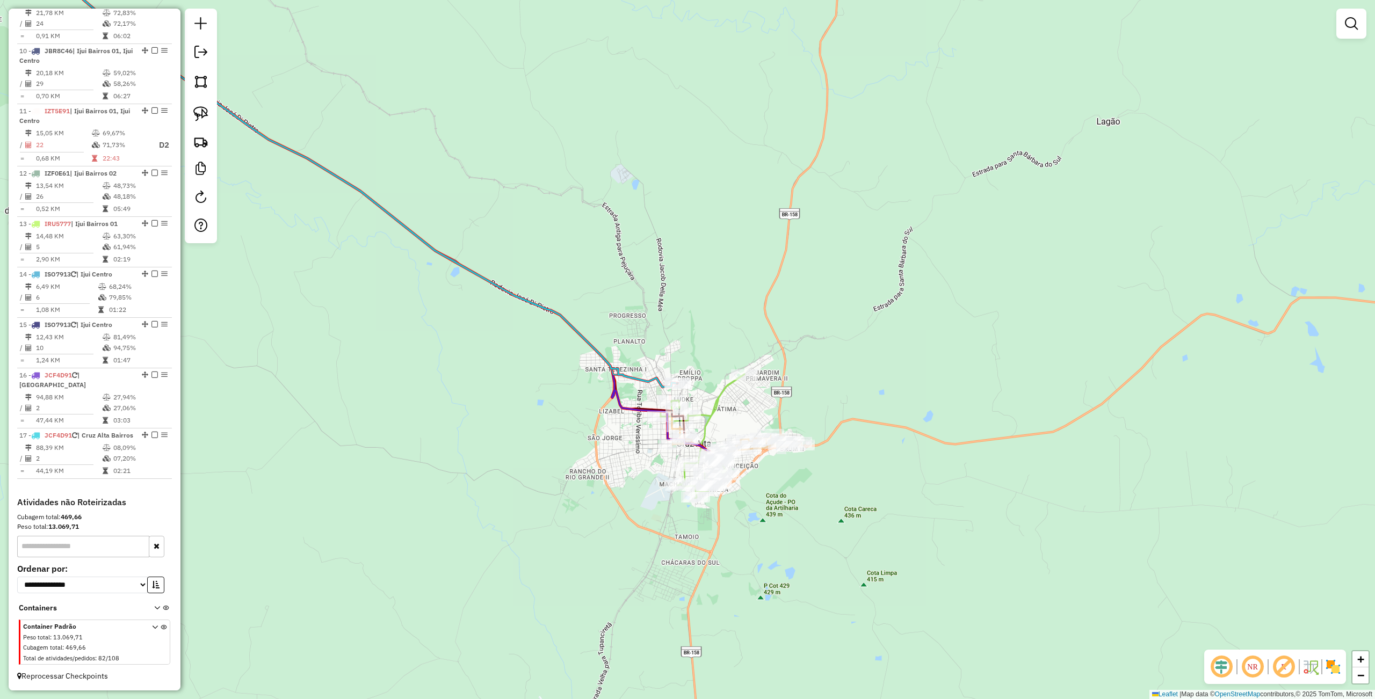
click at [875, 588] on div "Janela de atendimento Grade de atendimento Capacidade Transportadoras Veículos …" at bounding box center [687, 349] width 1375 height 699
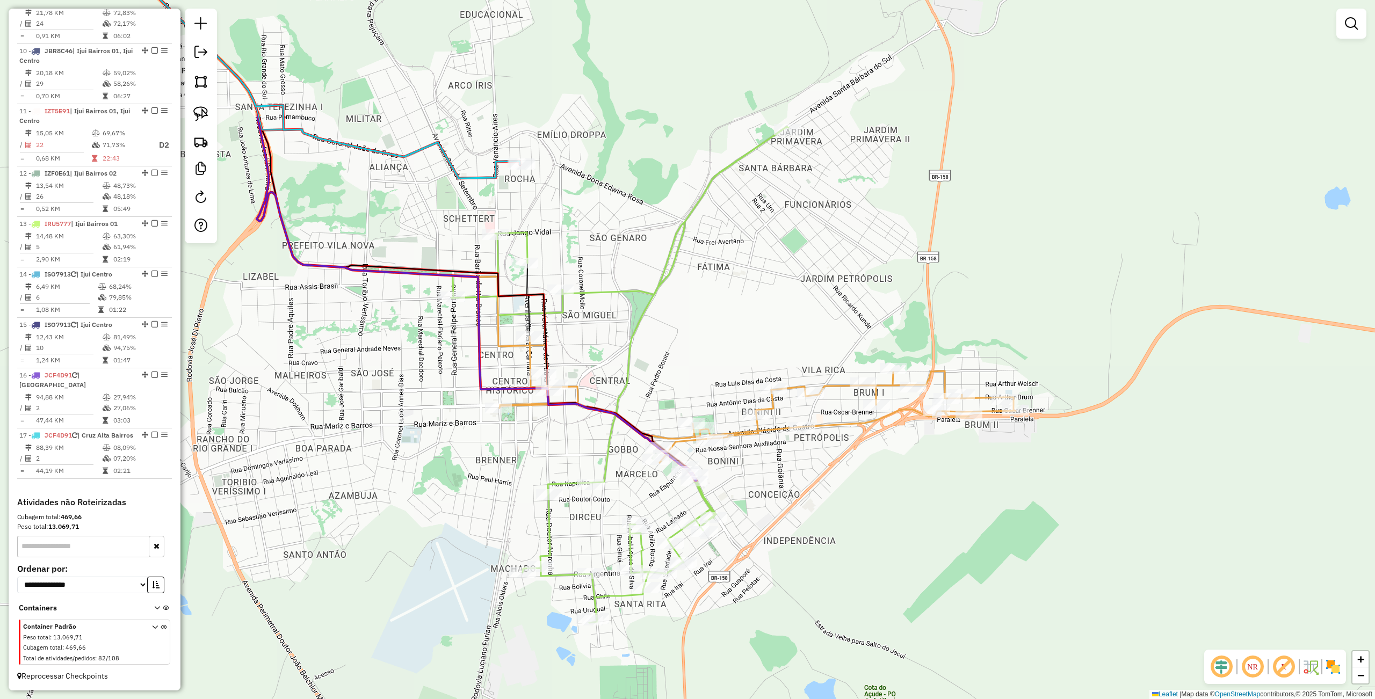
drag, startPoint x: 841, startPoint y: 499, endPoint x: 817, endPoint y: 466, distance: 40.4
click at [831, 481] on div "Janela de atendimento Grade de atendimento Capacidade Transportadoras Veículos …" at bounding box center [687, 349] width 1375 height 699
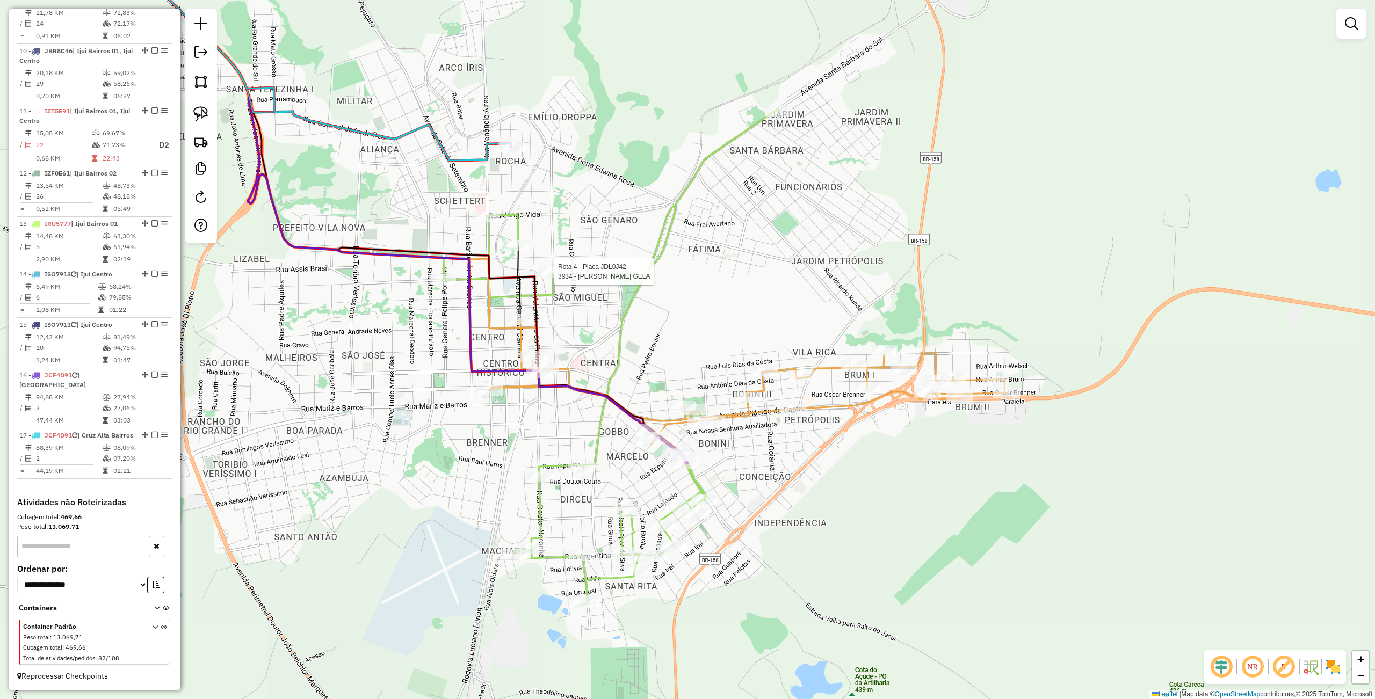
select select "**********"
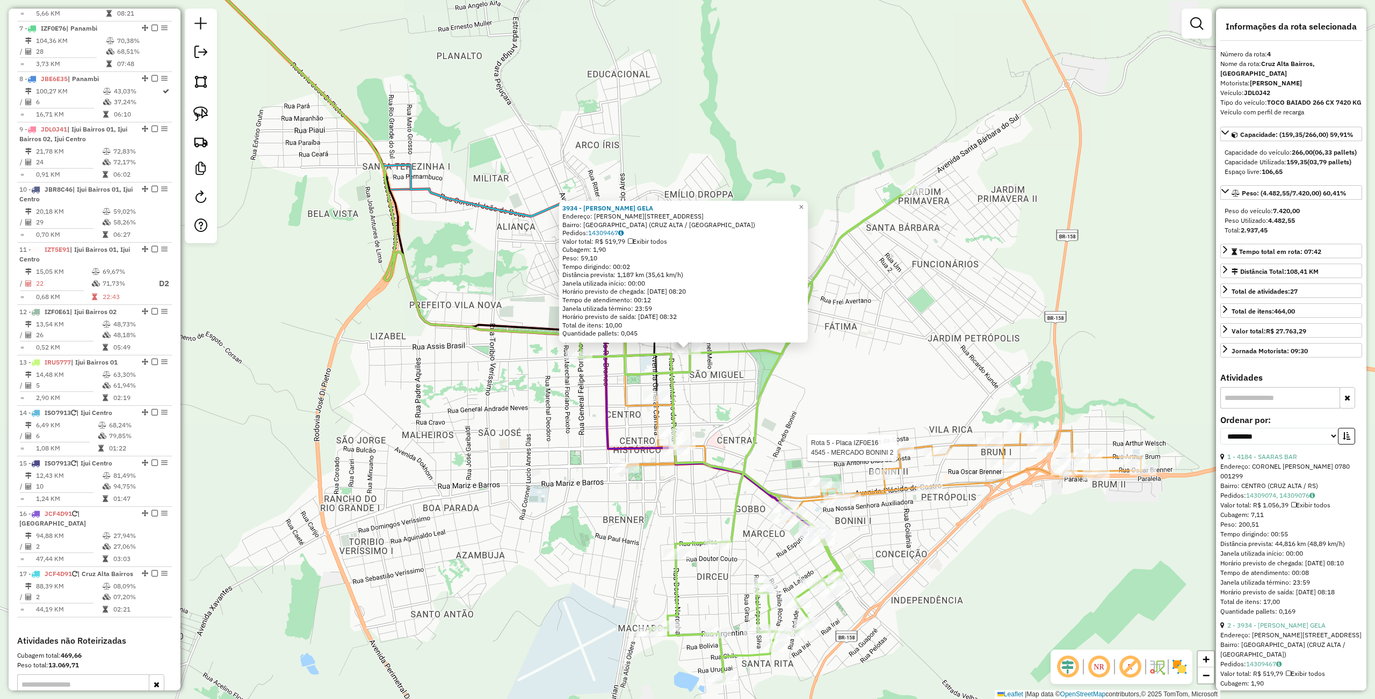
scroll to position [589, 0]
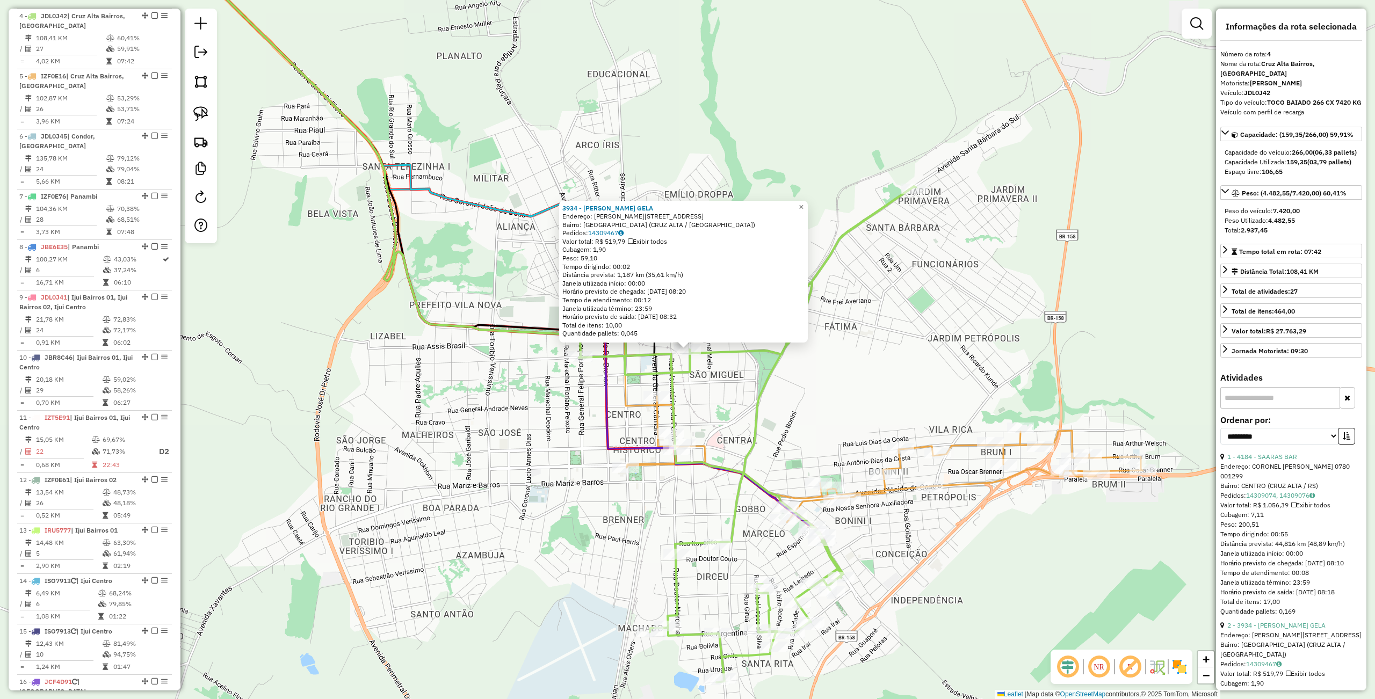
click at [1017, 560] on div "3934 - ROSANE TASSOTTI GELA Endereço: R PROCOPIO GOMES 1 253 Bairro: VILA BRENN…" at bounding box center [687, 349] width 1375 height 699
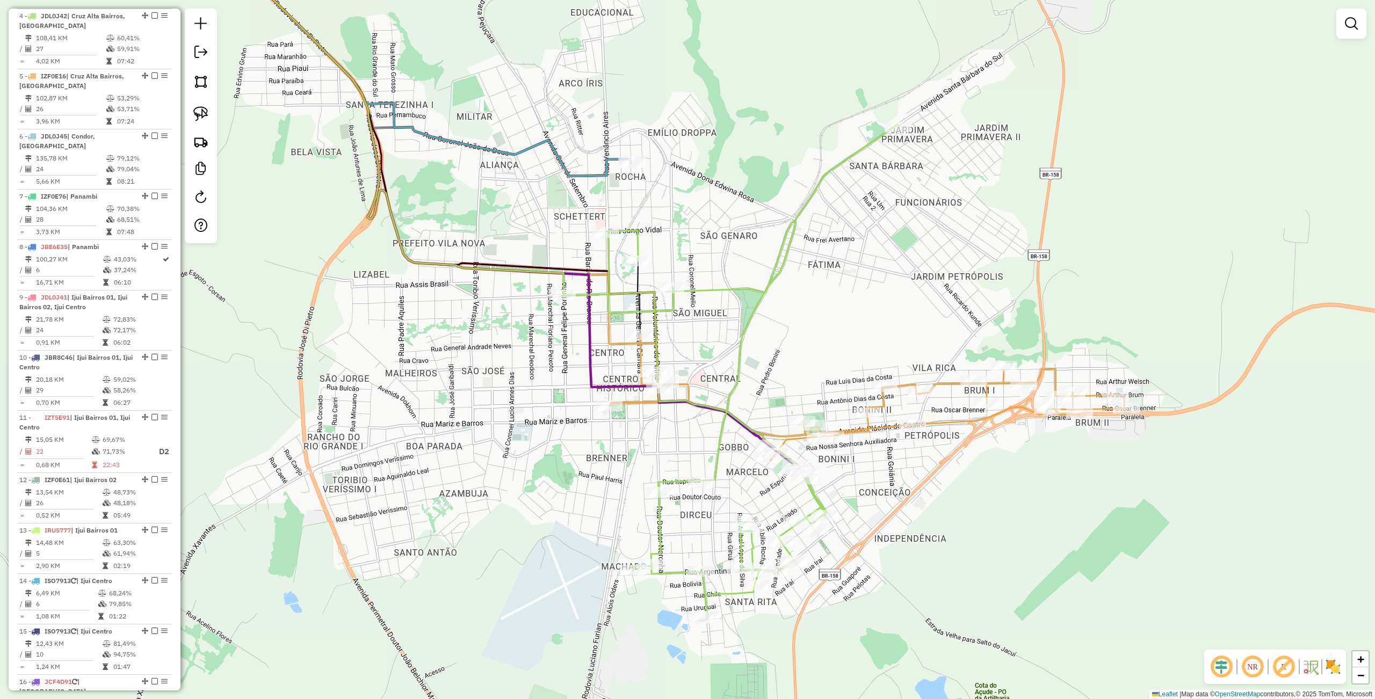
drag, startPoint x: 941, startPoint y: 477, endPoint x: 921, endPoint y: 448, distance: 36.2
click at [925, 445] on div "Janela de atendimento Grade de atendimento Capacidade Transportadoras Veículos …" at bounding box center [687, 349] width 1375 height 699
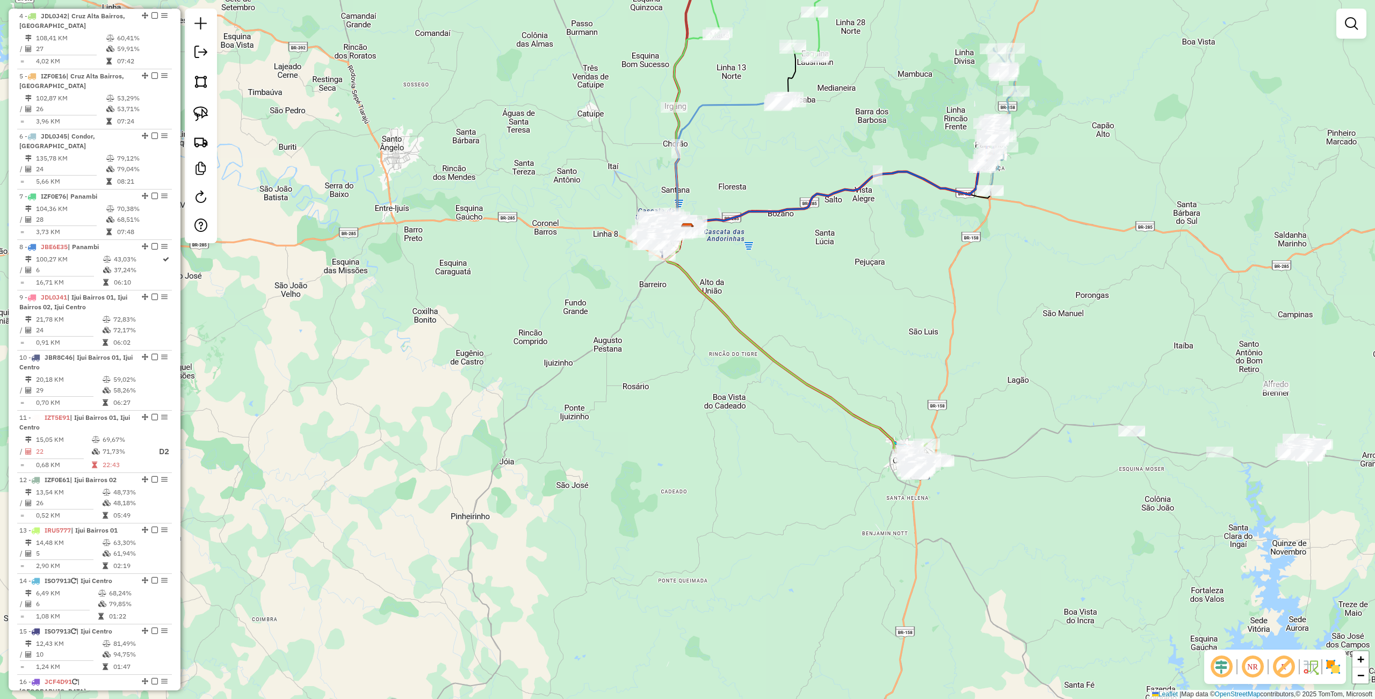
drag, startPoint x: 1064, startPoint y: 537, endPoint x: 783, endPoint y: 390, distance: 317.6
click at [1058, 587] on div "Janela de atendimento Grade de atendimento Capacidade Transportadoras Veículos …" at bounding box center [687, 349] width 1375 height 699
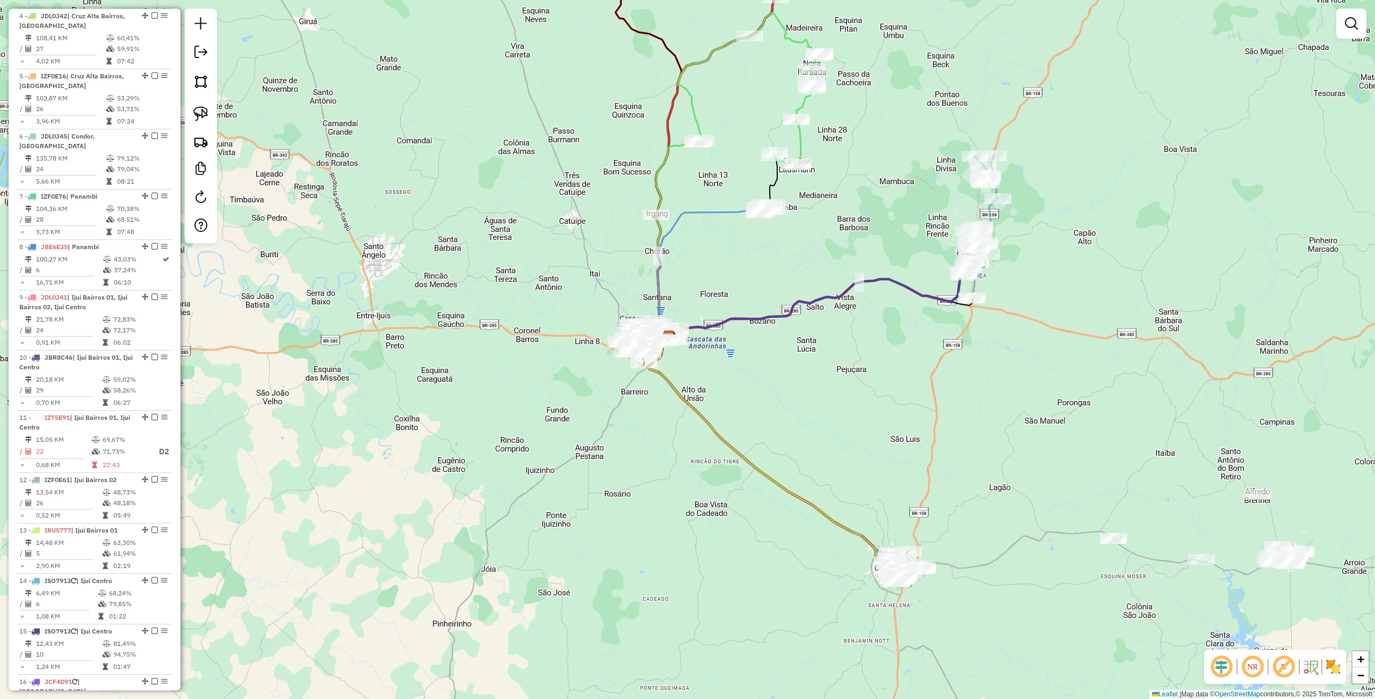
click at [778, 413] on div "Janela de atendimento Grade de atendimento Capacidade Transportadoras Veículos …" at bounding box center [687, 349] width 1375 height 699
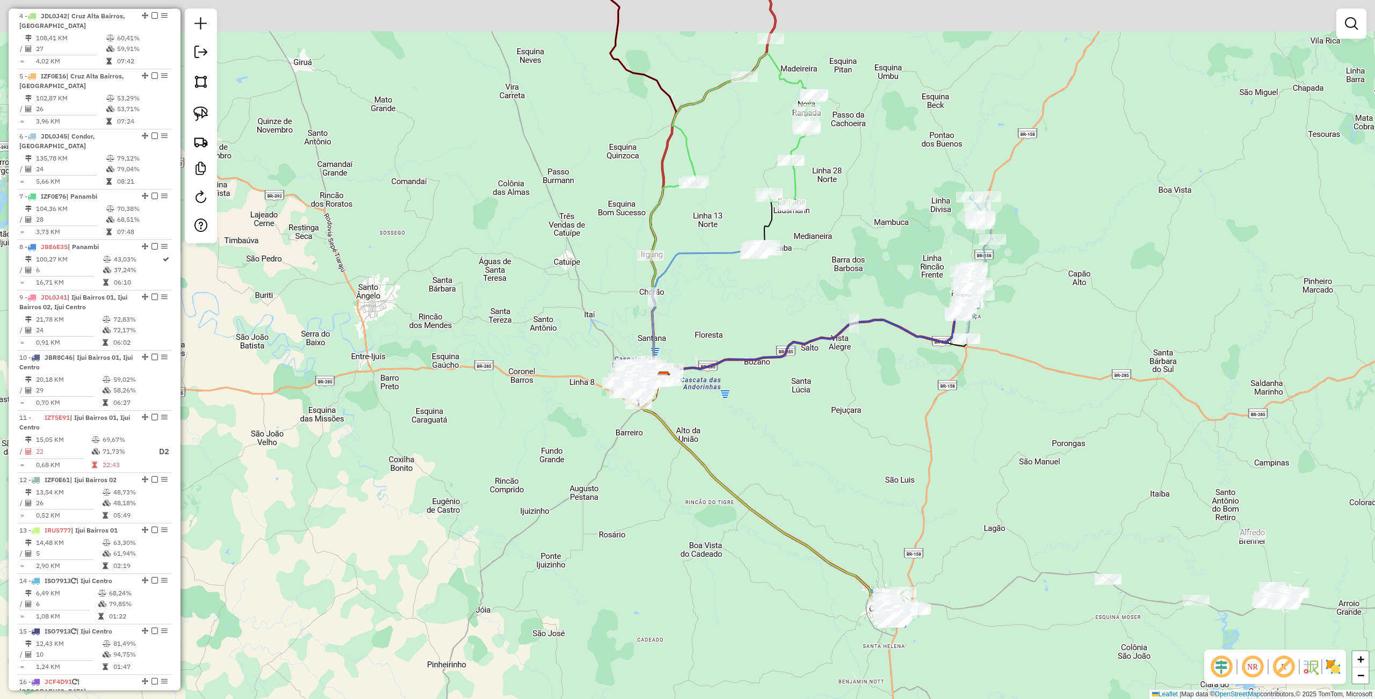
drag, startPoint x: 685, startPoint y: 467, endPoint x: 651, endPoint y: 421, distance: 57.6
click at [677, 479] on div "Janela de atendimento Grade de atendimento Capacidade Transportadoras Veículos …" at bounding box center [687, 349] width 1375 height 699
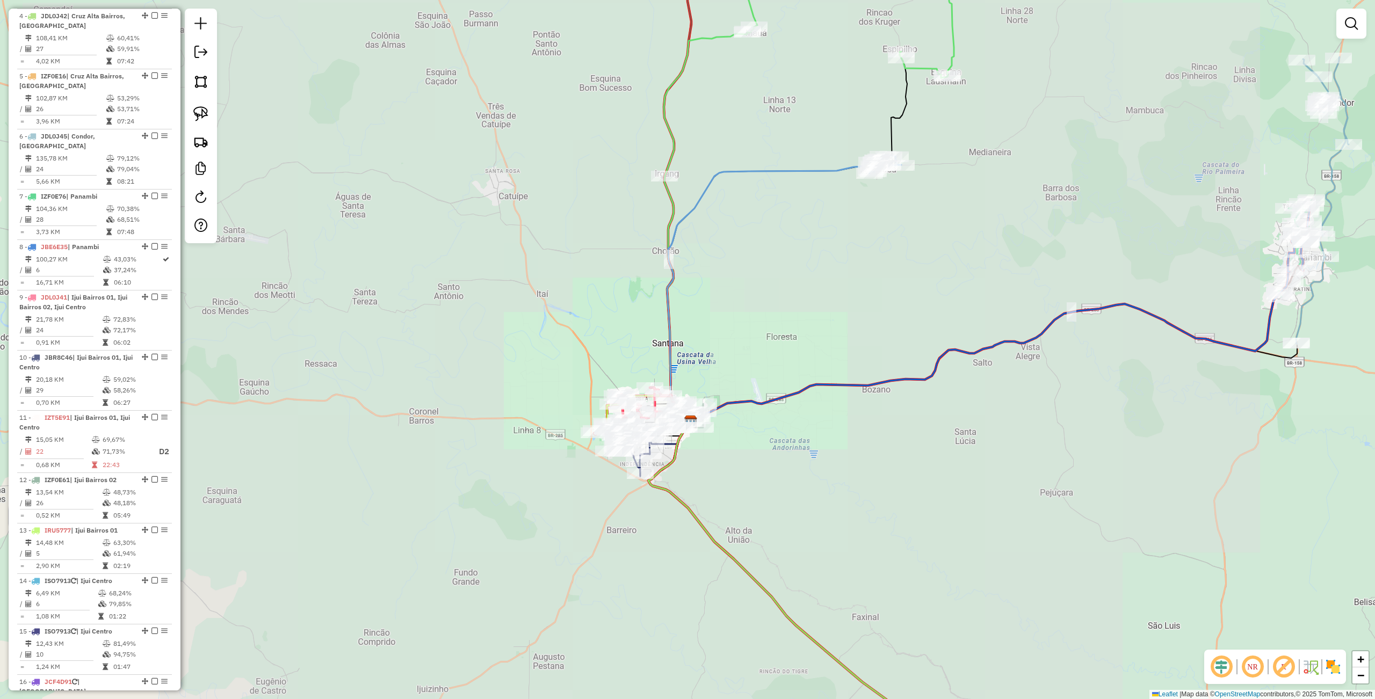
click at [748, 533] on div "Rota 14 - Placa ISO7913 12213 - RTP COMERCIO DE COMB Janela de atendimento Grad…" at bounding box center [687, 349] width 1375 height 699
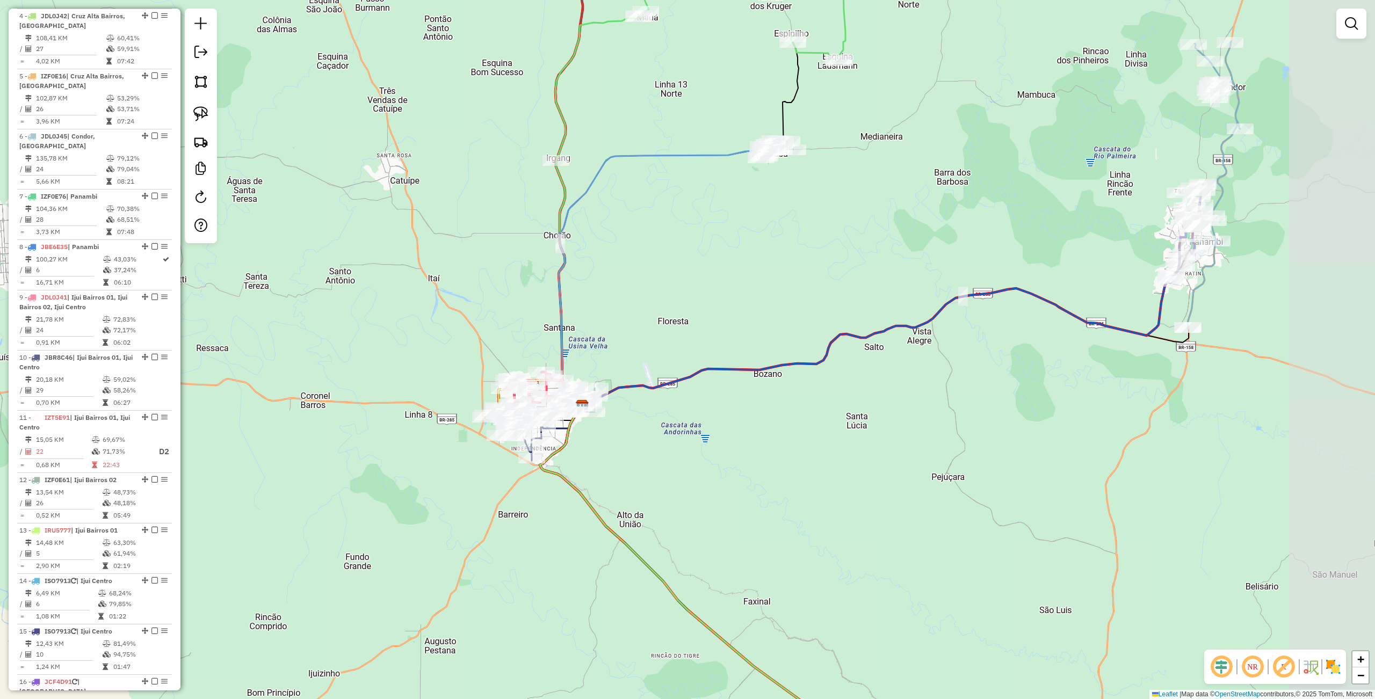
click at [868, 503] on div "Janela de atendimento Grade de atendimento Capacidade Transportadoras Veículos …" at bounding box center [687, 349] width 1375 height 699
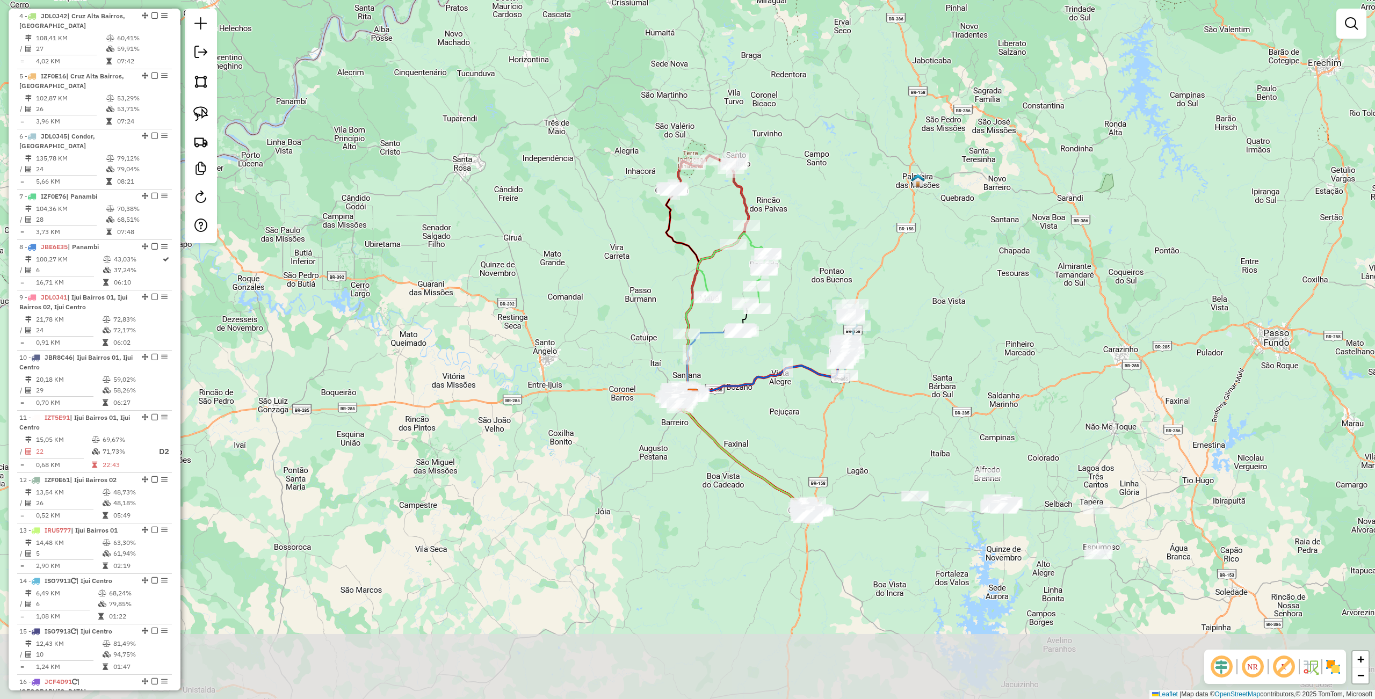
click at [876, 494] on div "Janela de atendimento Grade de atendimento Capacidade Transportadoras Veículos …" at bounding box center [687, 349] width 1375 height 699
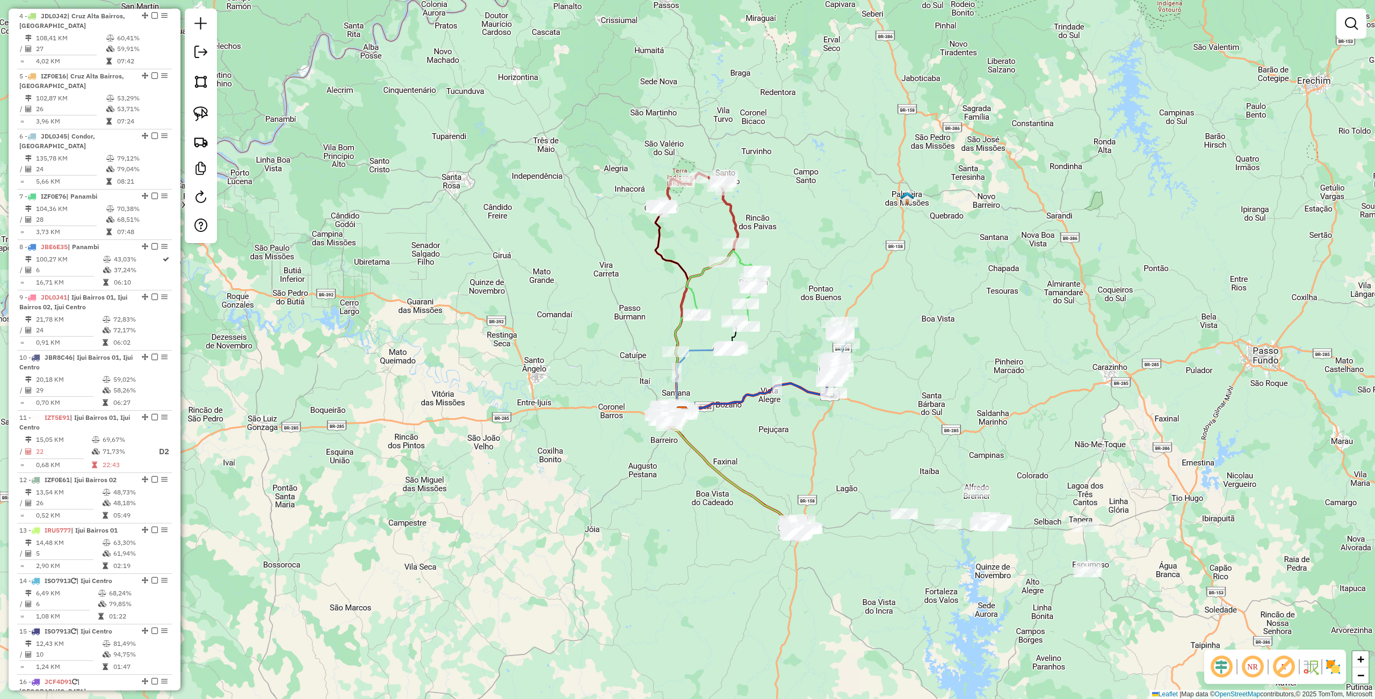
drag, startPoint x: 758, startPoint y: 422, endPoint x: 711, endPoint y: 437, distance: 49.8
click at [711, 437] on div "Janela de atendimento Grade de atendimento Capacidade Transportadoras Veículos …" at bounding box center [687, 349] width 1375 height 699
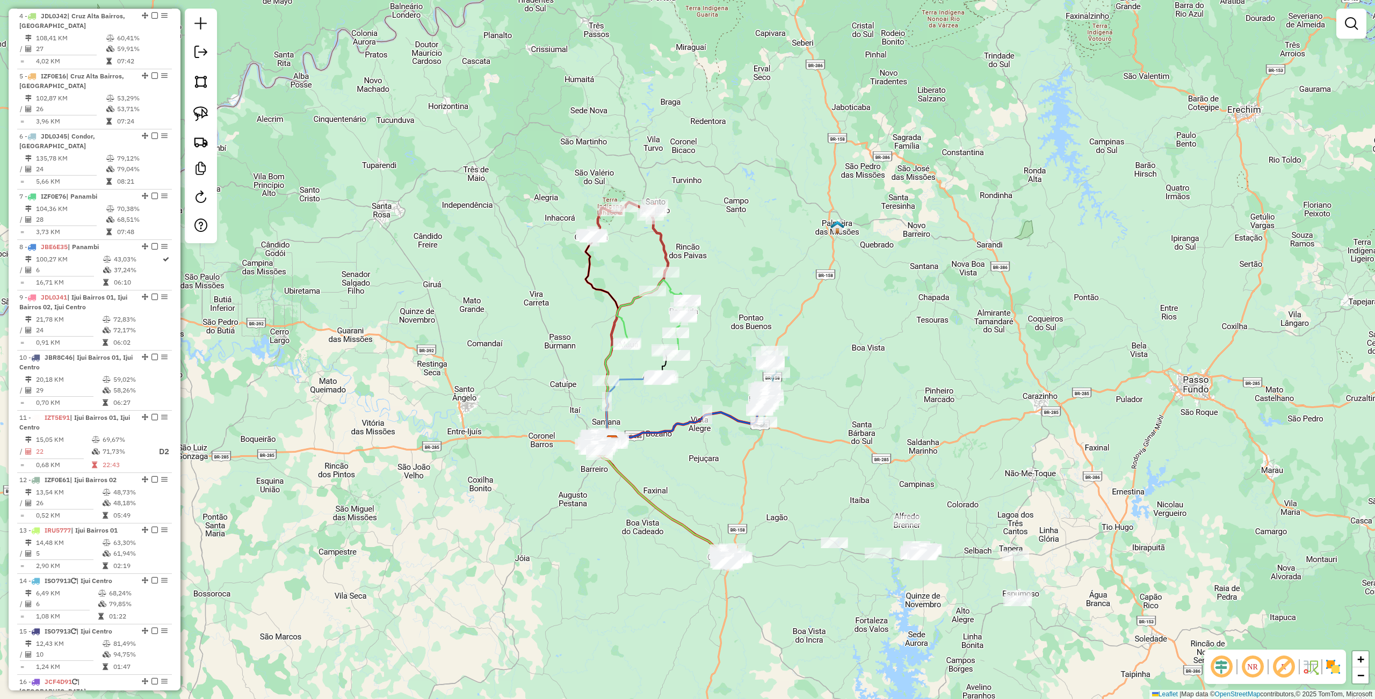
drag, startPoint x: 809, startPoint y: 423, endPoint x: 731, endPoint y: 460, distance: 85.8
click at [729, 470] on div "Janela de atendimento Grade de atendimento Capacidade Transportadoras Veículos …" at bounding box center [687, 349] width 1375 height 699
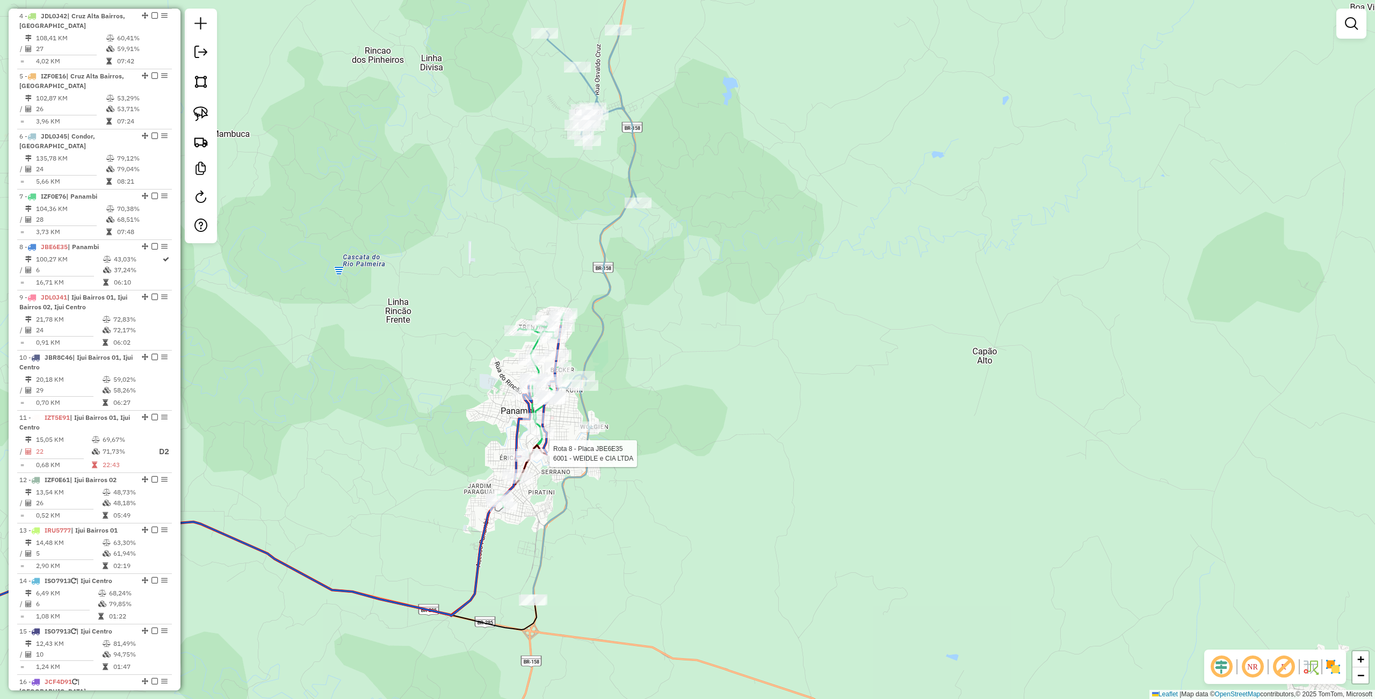
select select "**********"
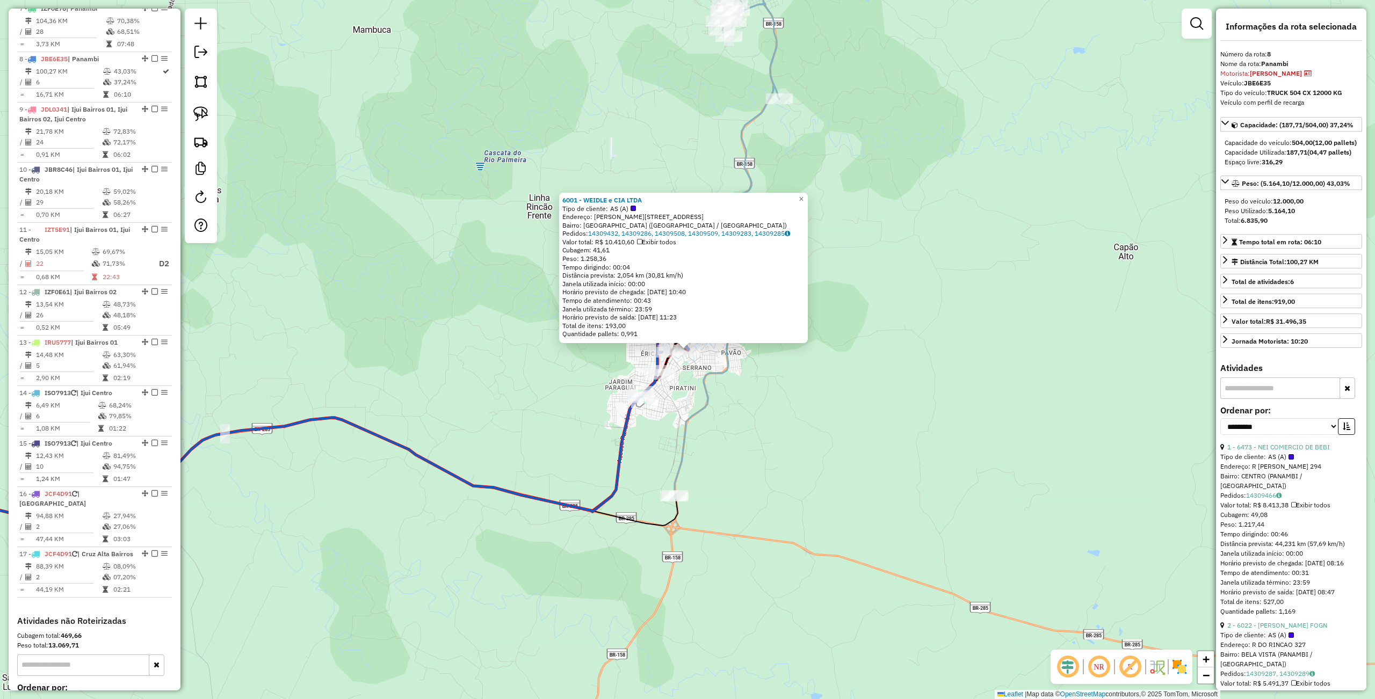
scroll to position [811, 0]
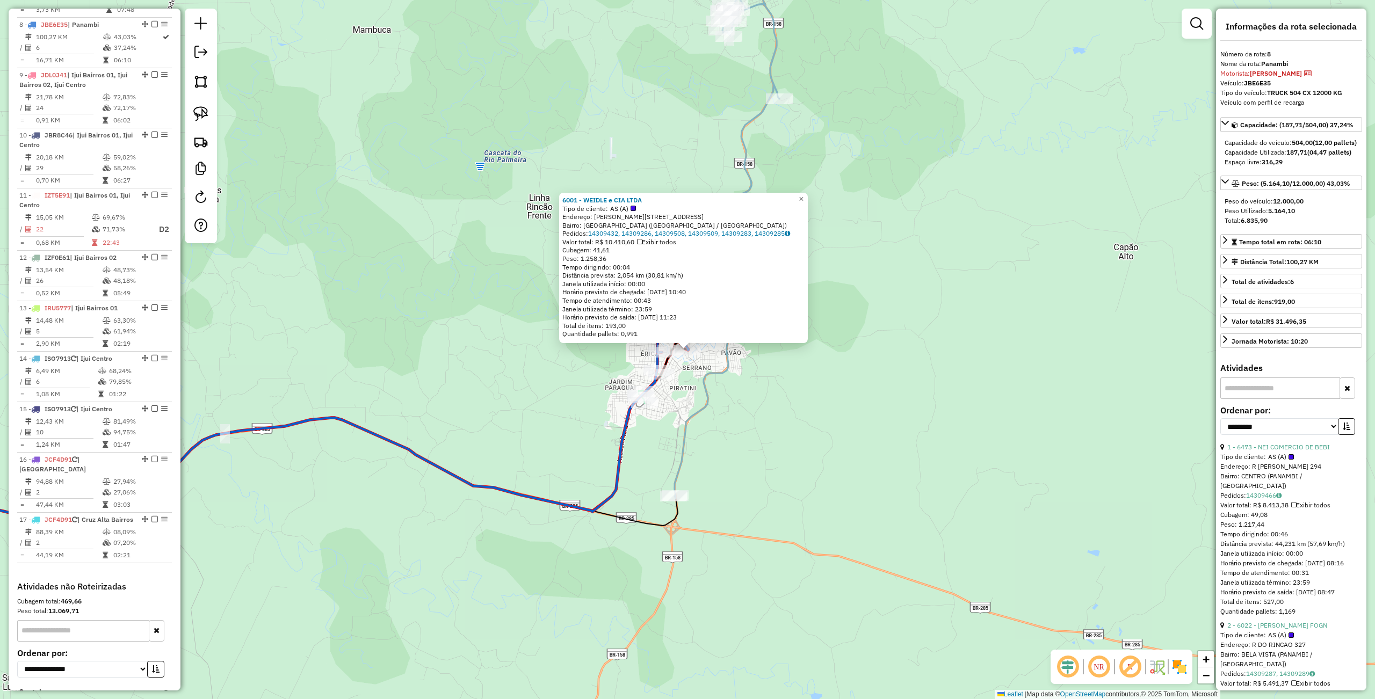
click at [596, 498] on div "6001 - WEIDLE e CIA LTDA Tipo de cliente: AS (A) Endereço: [STREET_ADDRESS] [GE…" at bounding box center [687, 349] width 1375 height 699
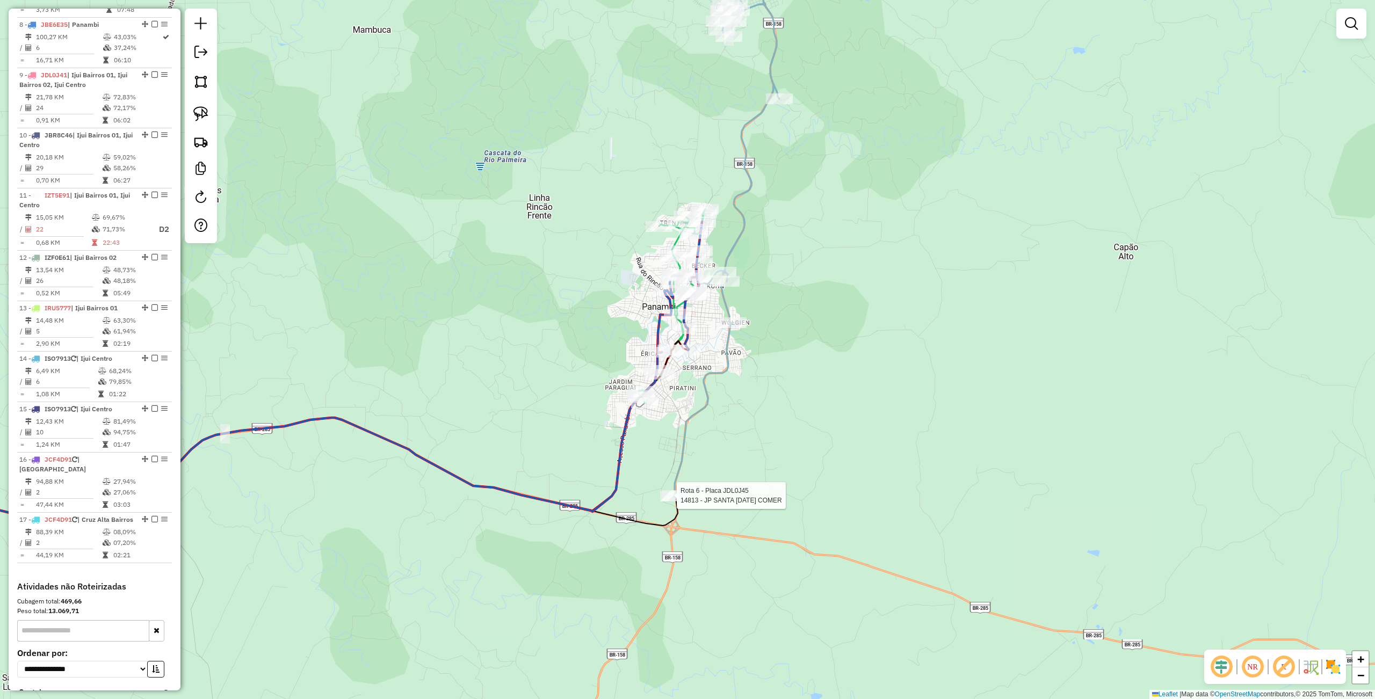
click at [669, 502] on div at bounding box center [673, 496] width 27 height 11
select select "**********"
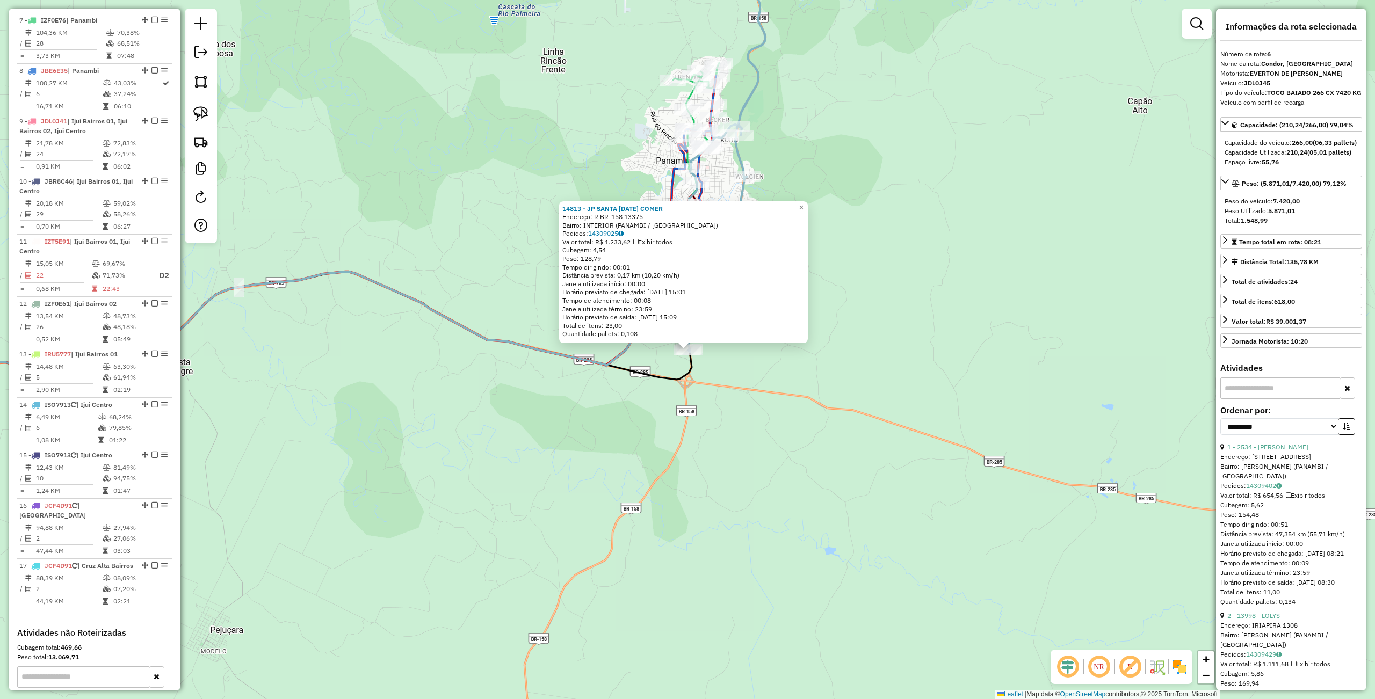
scroll to position [709, 0]
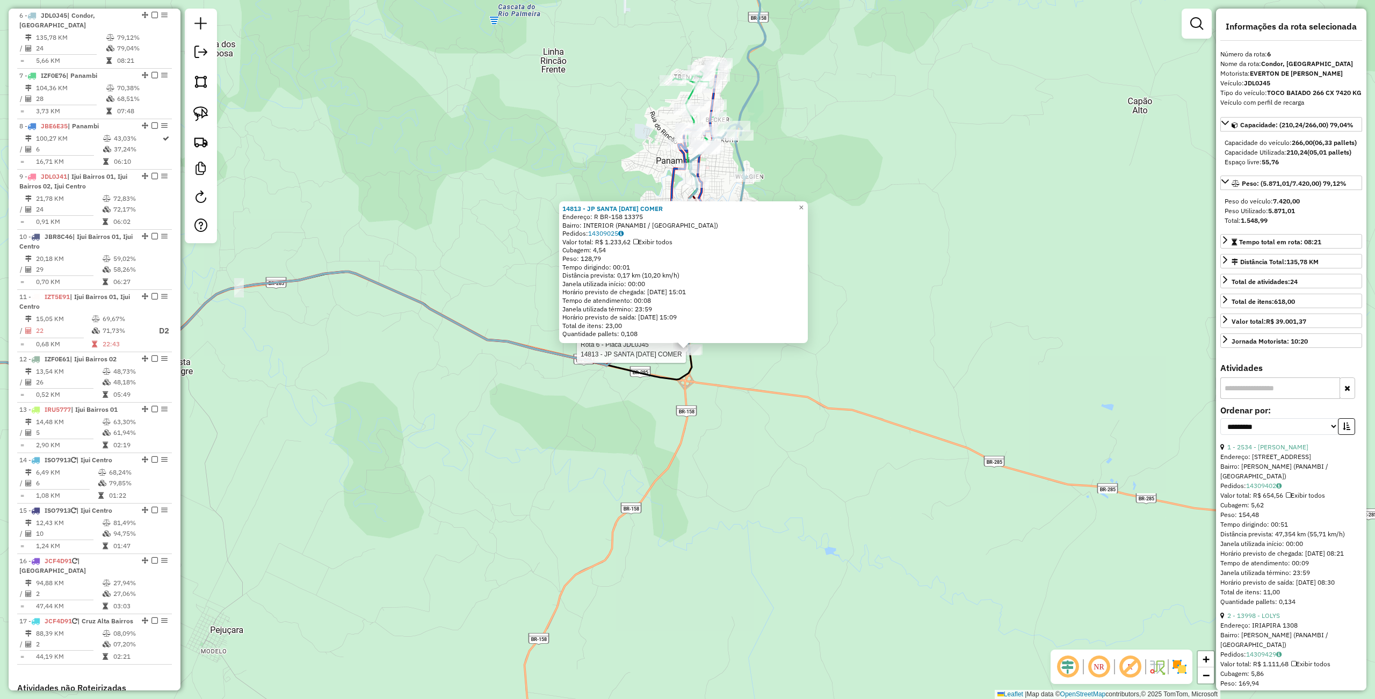
drag, startPoint x: 753, startPoint y: 522, endPoint x: 813, endPoint y: 497, distance: 65.2
click at [753, 522] on div "Rota 6 - Placa JDL0J45 14813 - JP SANTA LUCIA COMER 14813 - JP SANTA LUCIA COME…" at bounding box center [687, 349] width 1375 height 699
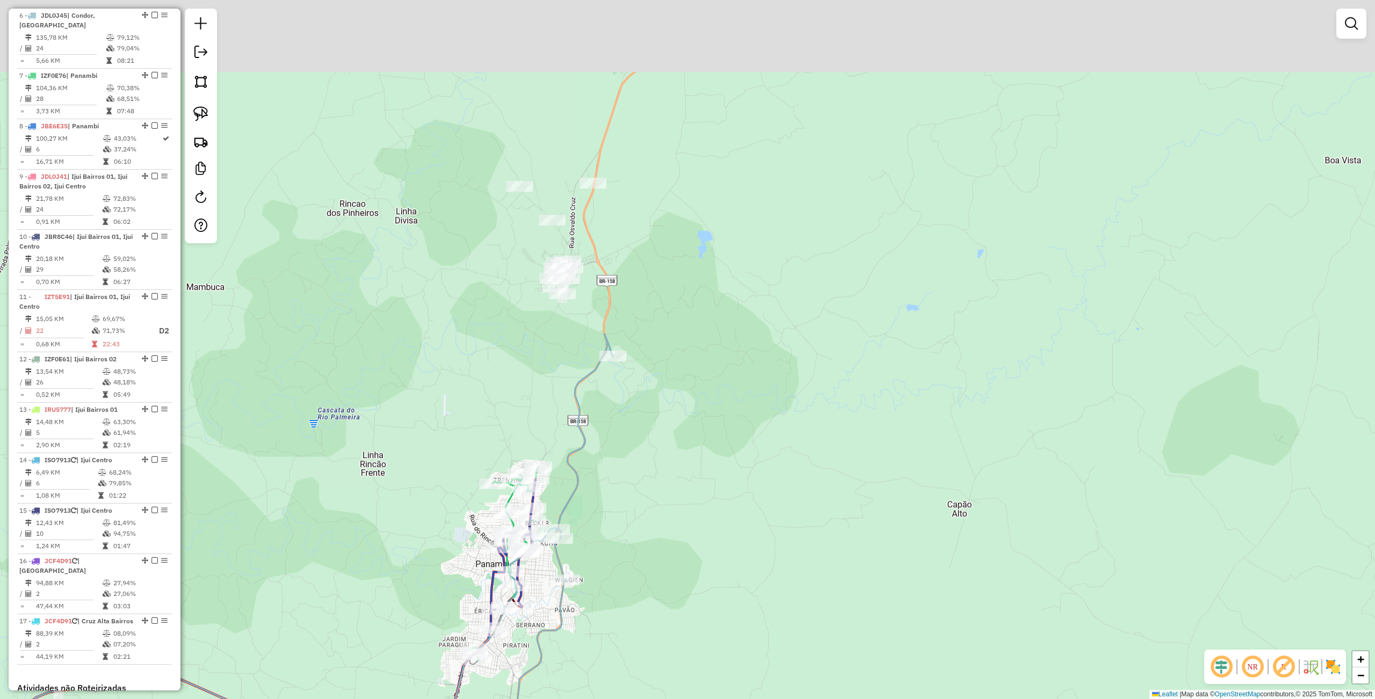
drag, startPoint x: 882, startPoint y: 295, endPoint x: 705, endPoint y: 351, distance: 185.7
click at [676, 699] on div "Janela de atendimento Grade de atendimento Capacidade Transportadoras Veículos …" at bounding box center [687, 349] width 1375 height 699
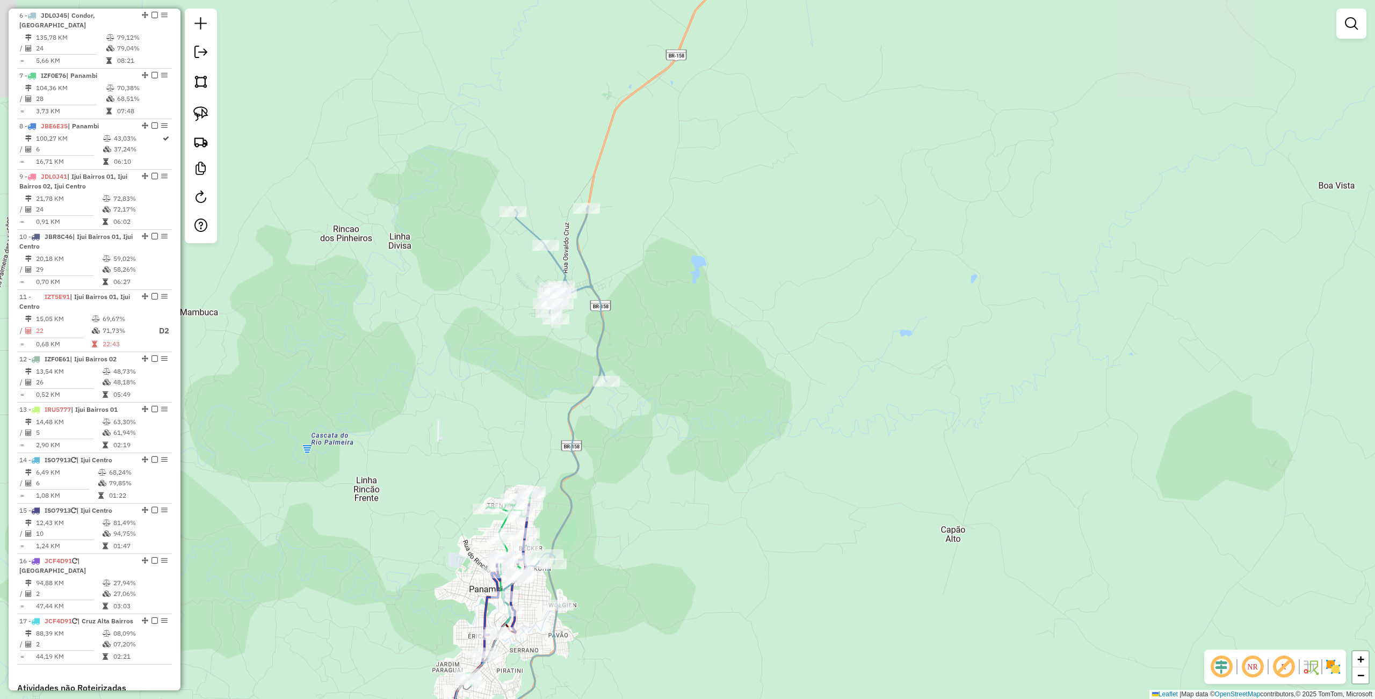
drag, startPoint x: 677, startPoint y: 316, endPoint x: 684, endPoint y: 346, distance: 30.8
click at [712, 351] on div "Janela de atendimento Grade de atendimento Capacidade Transportadoras Veículos …" at bounding box center [687, 349] width 1375 height 699
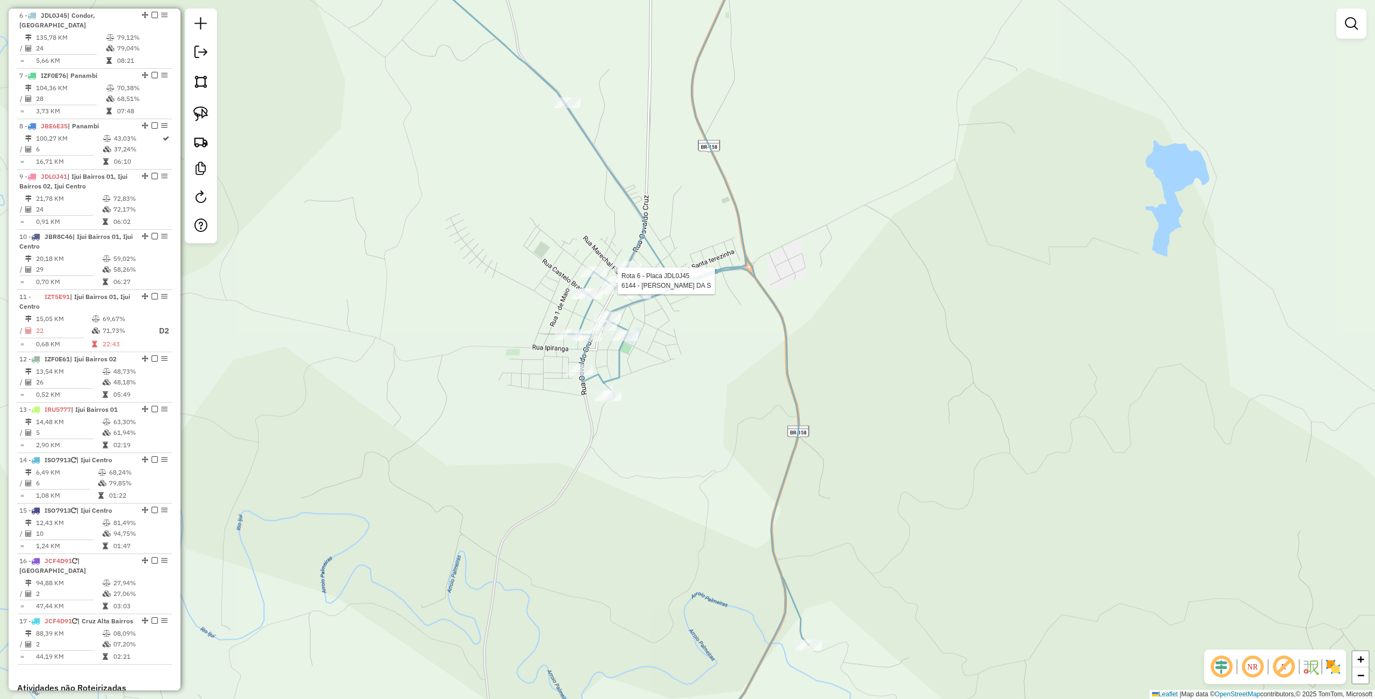
select select "**********"
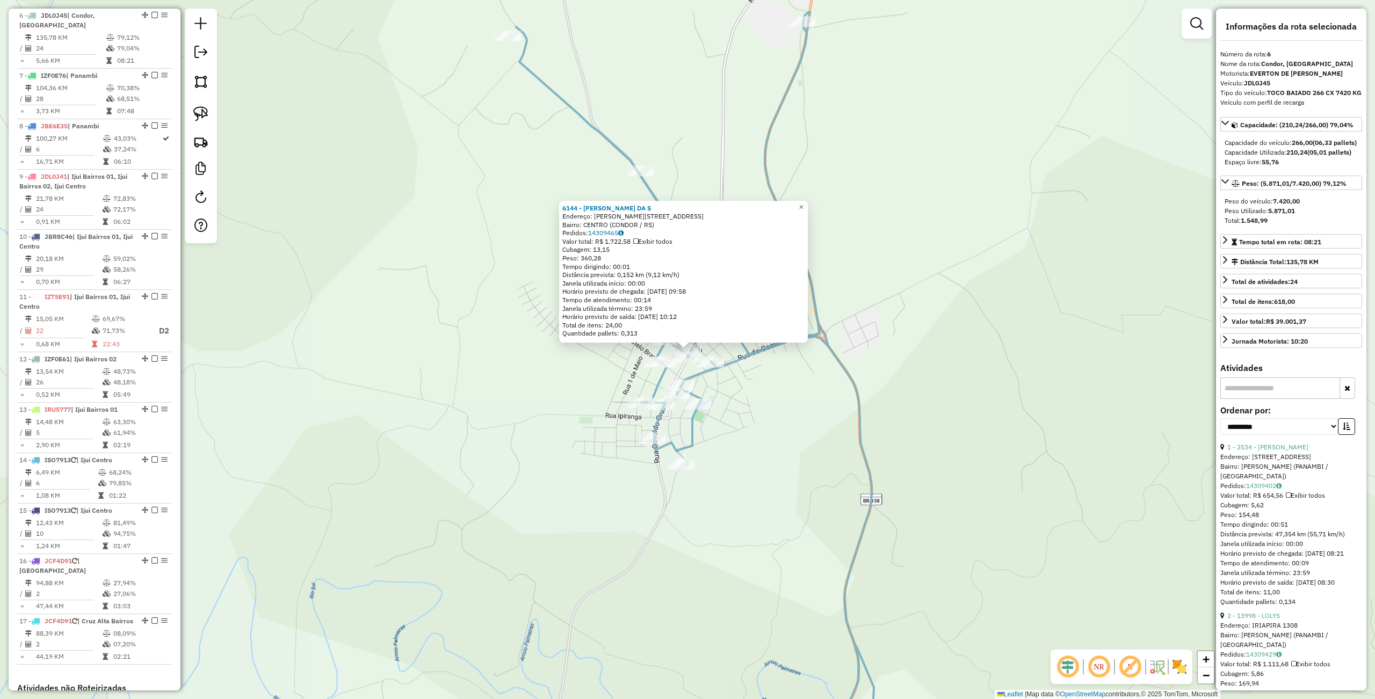
click at [815, 450] on div "6144 - ROSNEI TEIXEIRA DA S Endereço: R OSWALDO CRUZ 378 Bairro: CENTRO (CONDOR…" at bounding box center [687, 349] width 1375 height 699
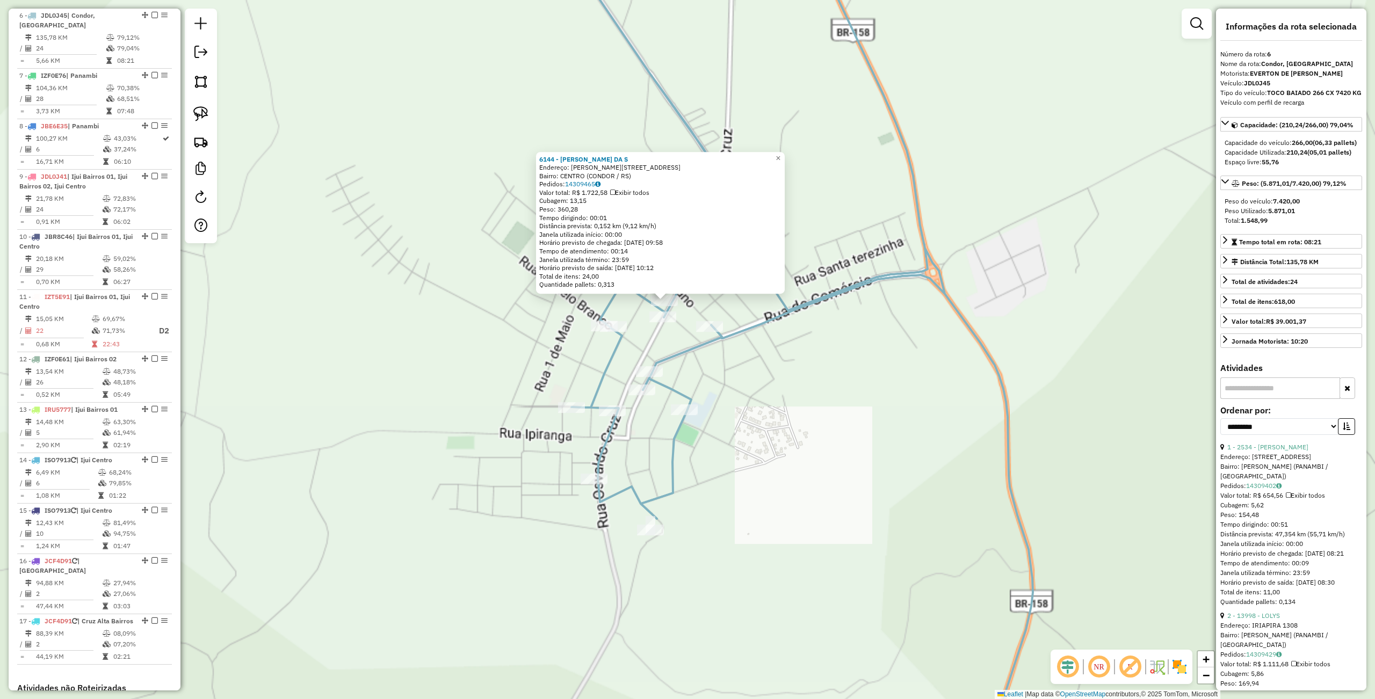
click at [759, 395] on div "6144 - ROSNEI TEIXEIRA DA S Endereço: R OSWALDO CRUZ 378 Bairro: CENTRO (CONDOR…" at bounding box center [687, 349] width 1375 height 699
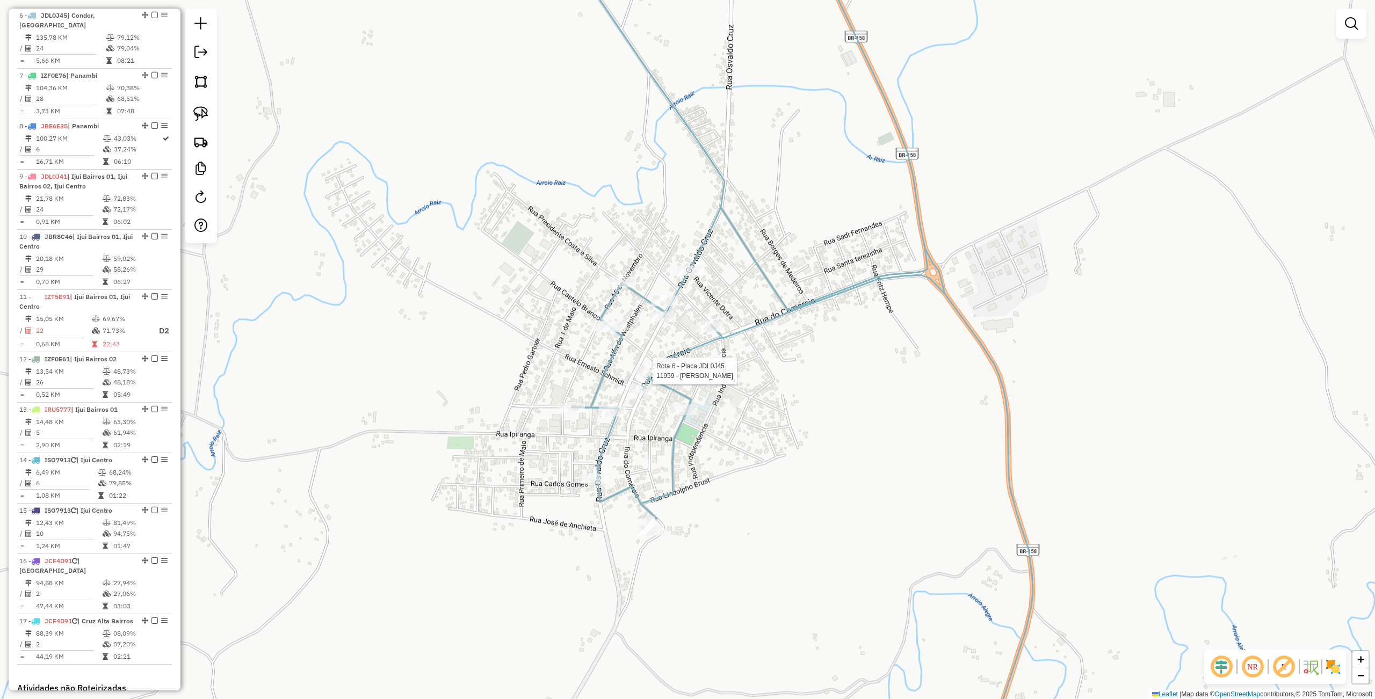
select select "**********"
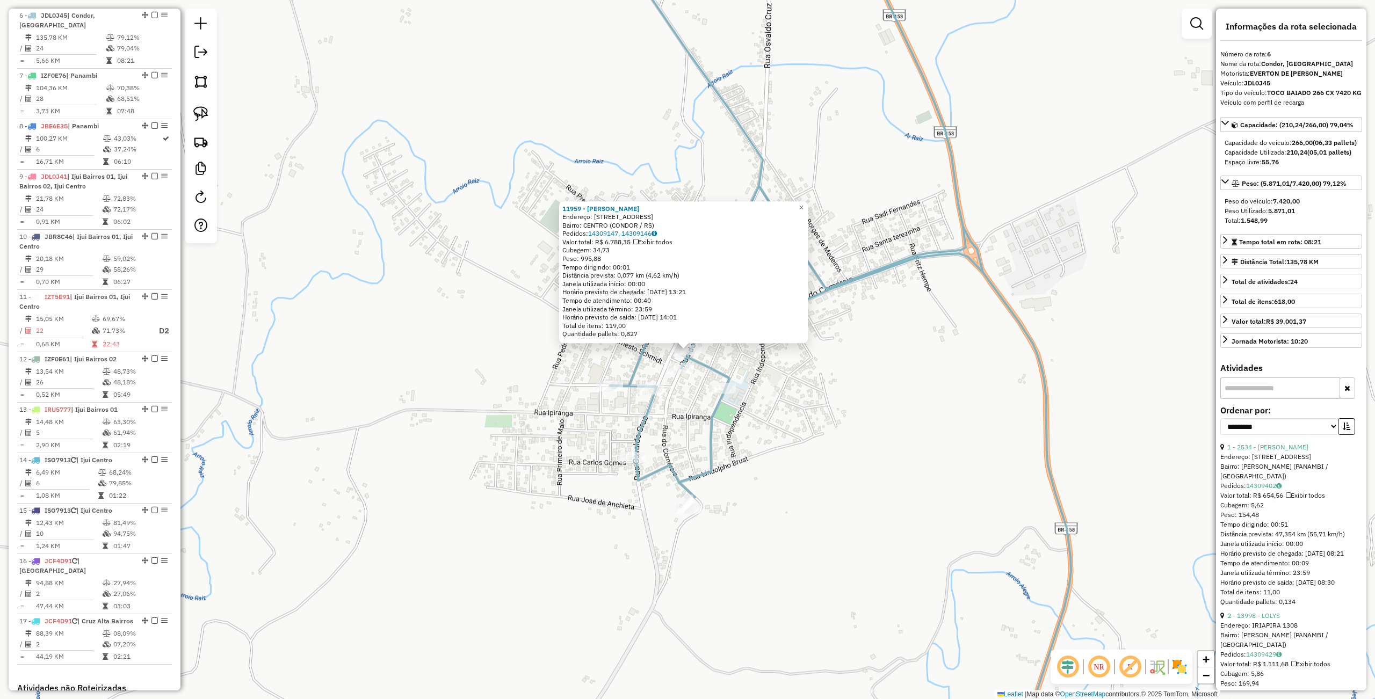
click at [824, 445] on div "11959 - TCHE MACHADO COMERCI Endereço: Av DO COMERCIO 650 Bairro: CENTRO (CONDO…" at bounding box center [687, 349] width 1375 height 699
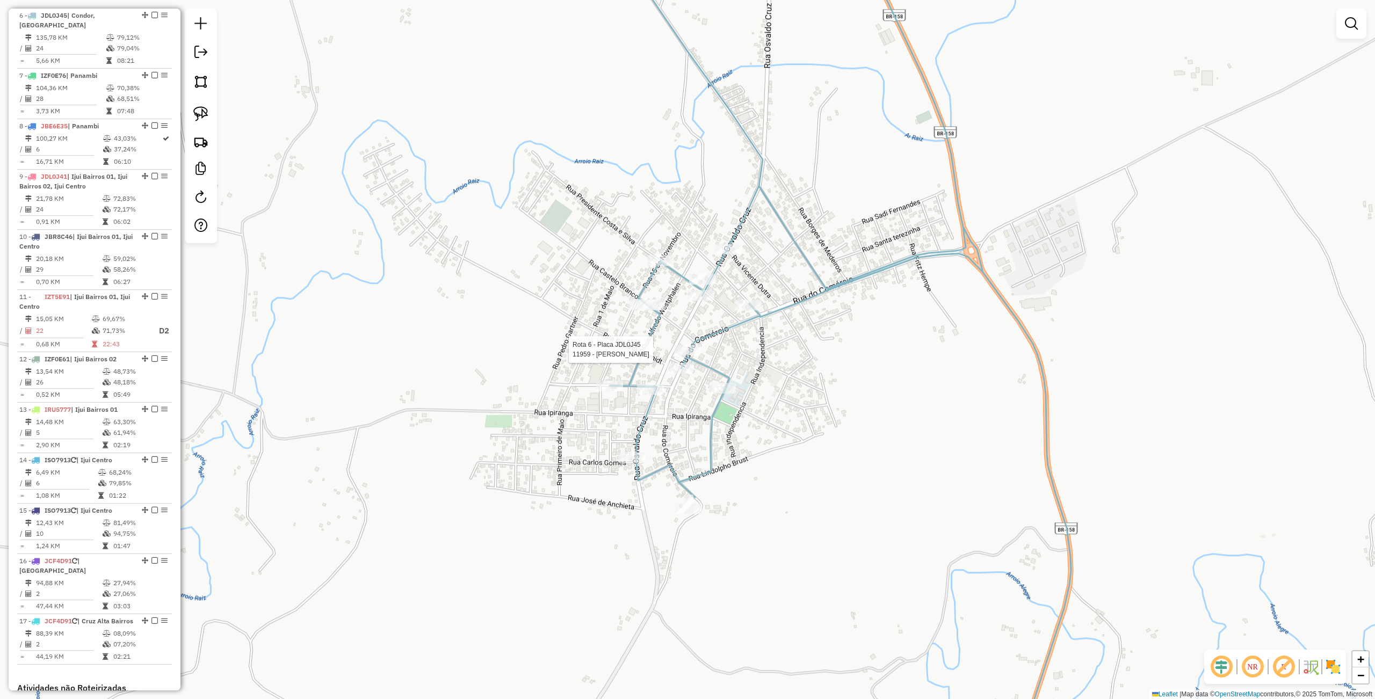
select select "**********"
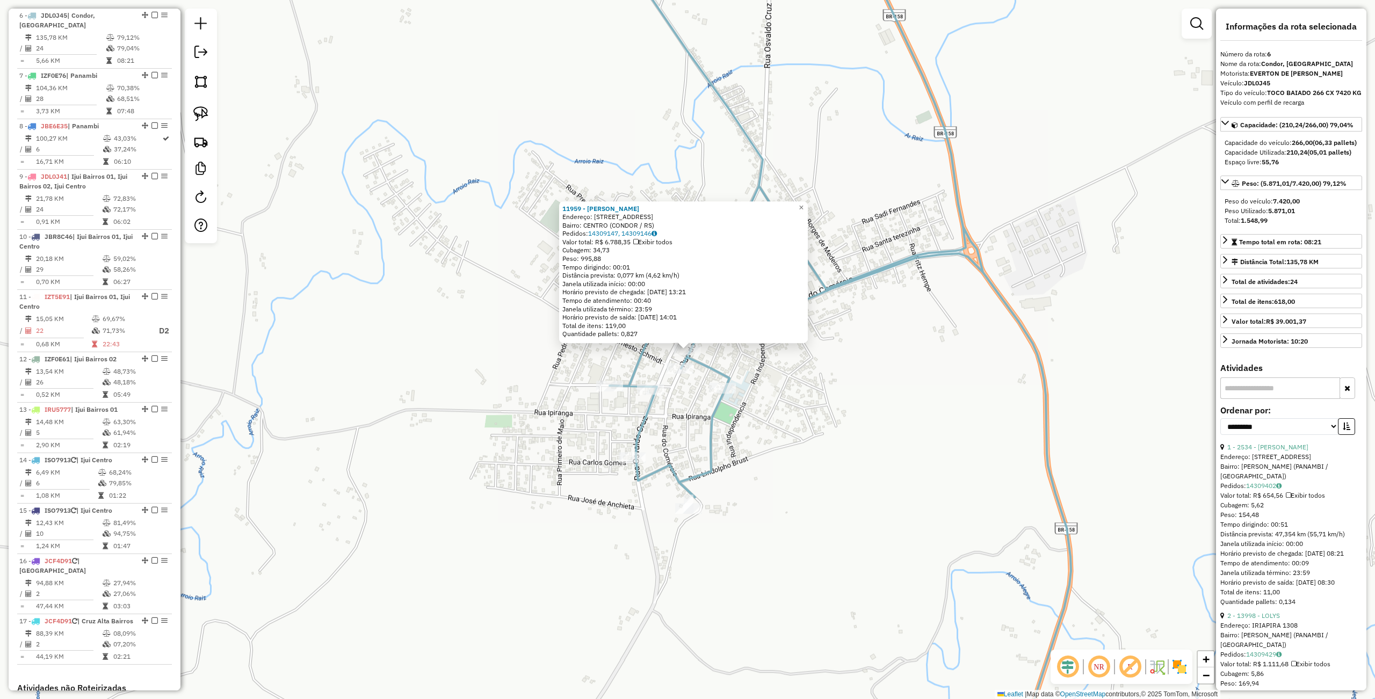
click at [822, 397] on div "11959 - TCHE MACHADO COMERCI Endereço: Av DO COMERCIO 650 Bairro: CENTRO (CONDO…" at bounding box center [687, 349] width 1375 height 699
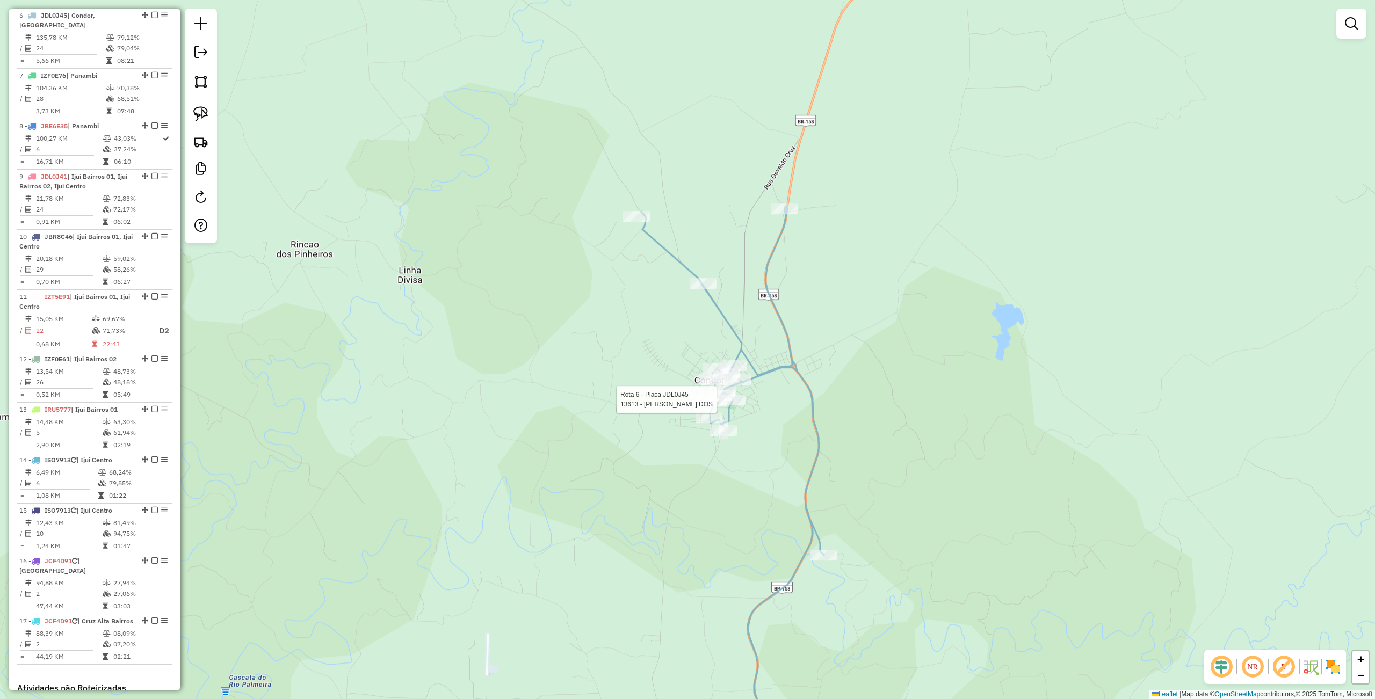
select select "**********"
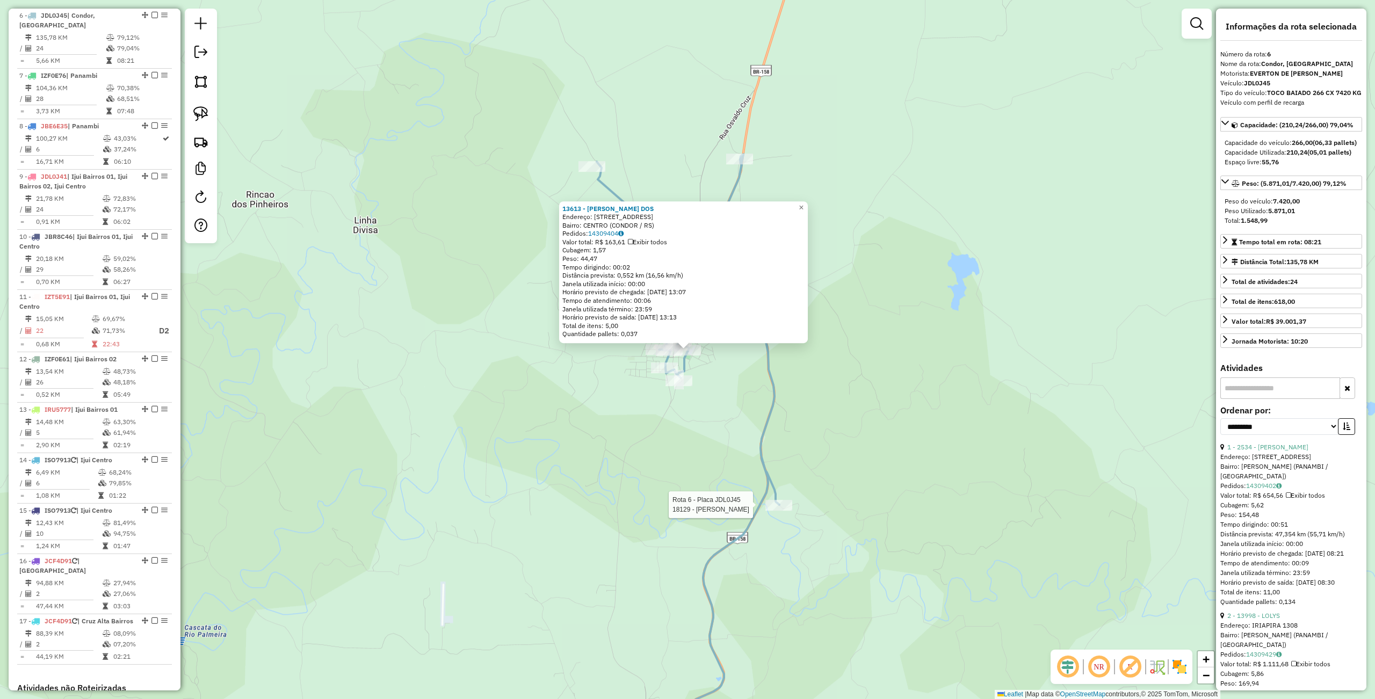
drag, startPoint x: 768, startPoint y: 513, endPoint x: 716, endPoint y: 570, distance: 77.2
click at [768, 511] on div at bounding box center [778, 505] width 27 height 11
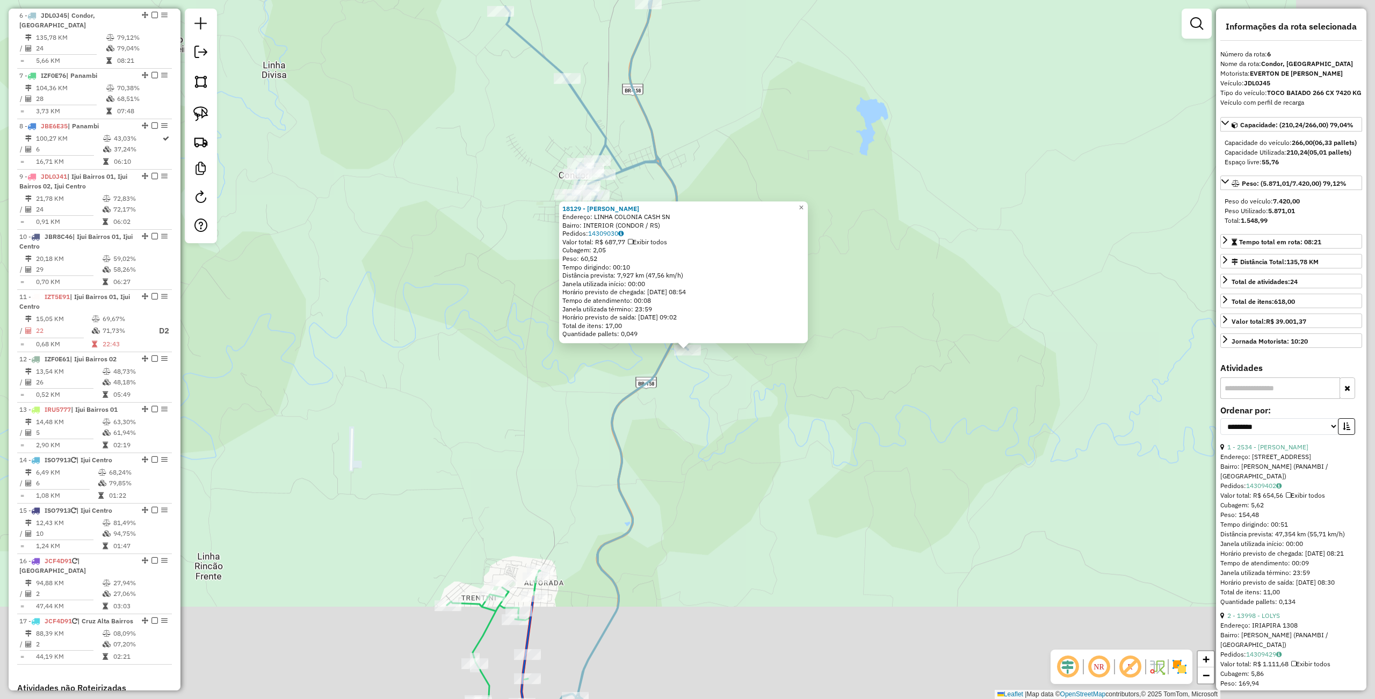
drag, startPoint x: 740, startPoint y: 579, endPoint x: 740, endPoint y: 233, distance: 346.4
click at [758, 368] on div "Rota 6 - Placa JDL0J45 13613 - ELIANDRA GARTNER DOS Rota 6 - Placa JDL0J45 1812…" at bounding box center [687, 349] width 1375 height 699
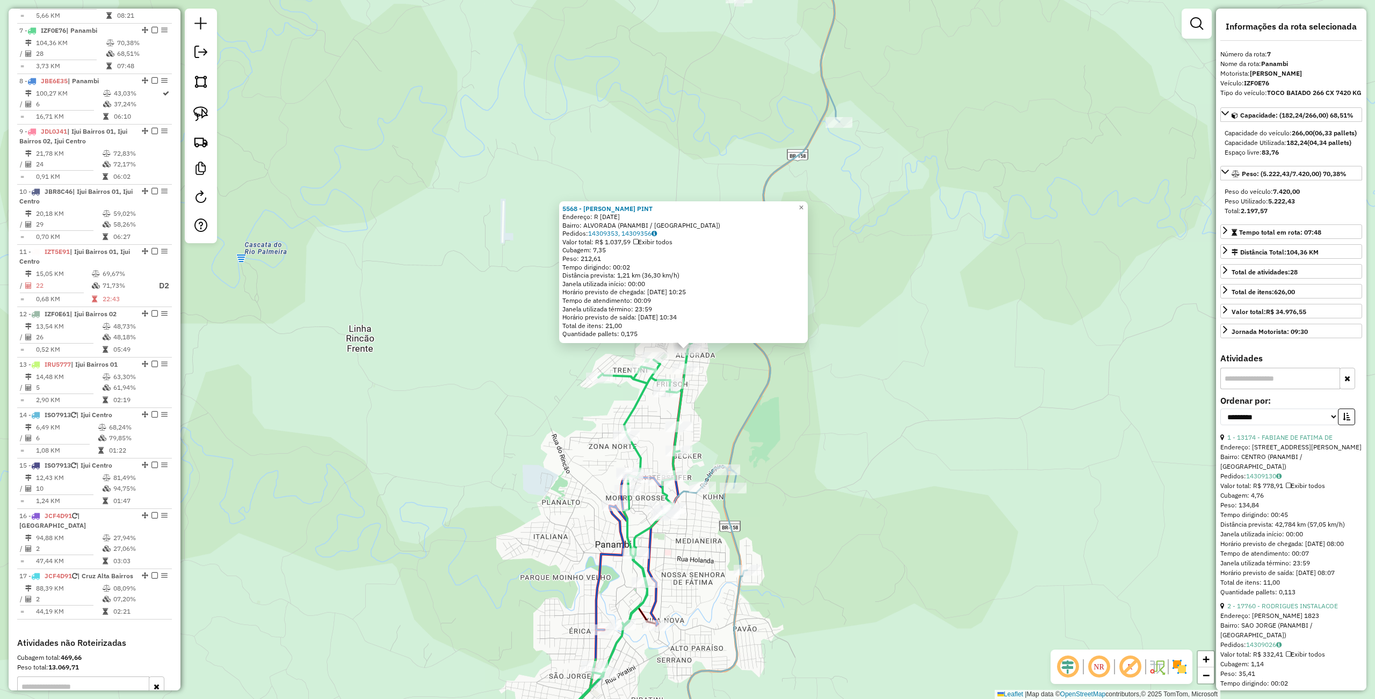
scroll to position [760, 0]
click at [770, 417] on div "Rota 7 - Placa IZF0E76 14569 - MINI MERCADO BATISTA 5568 - LEONTINA CORREA PINT…" at bounding box center [687, 349] width 1375 height 699
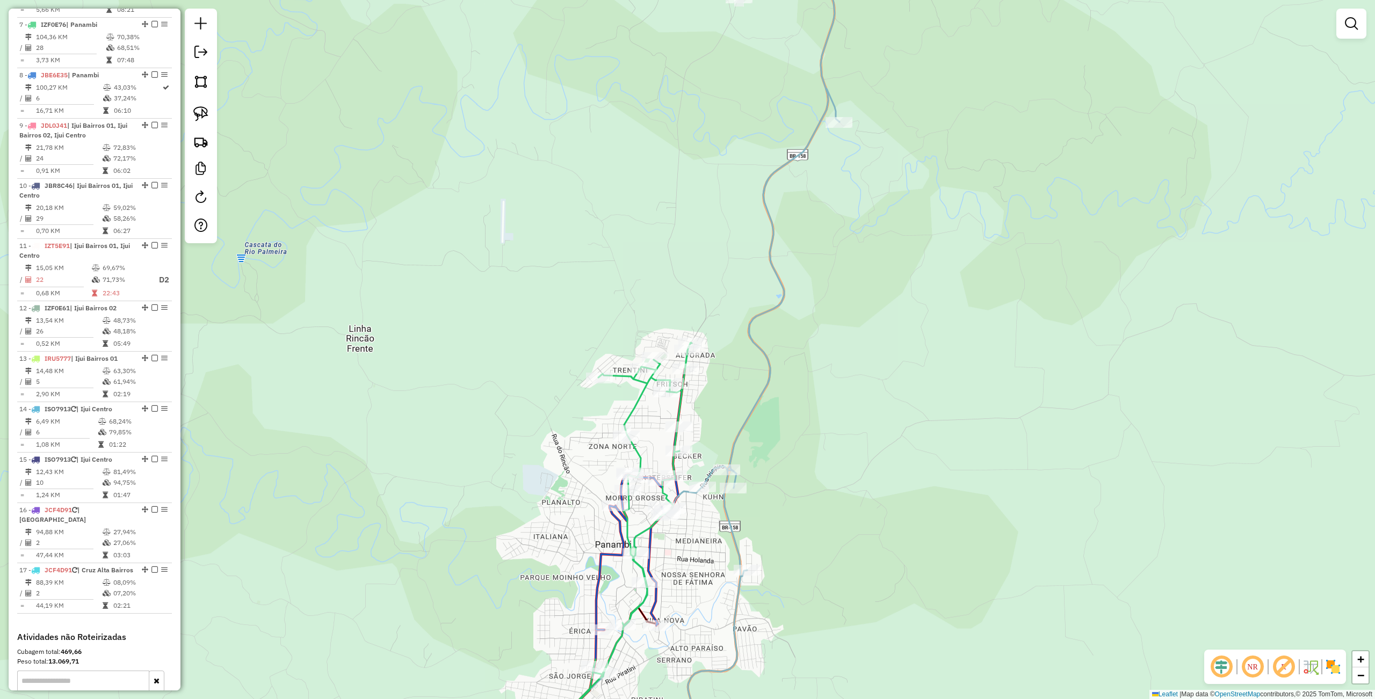
drag, startPoint x: 865, startPoint y: 409, endPoint x: 877, endPoint y: 337, distance: 73.0
click at [868, 325] on div "Janela de atendimento Grade de atendimento Capacidade Transportadoras Veículos …" at bounding box center [687, 349] width 1375 height 699
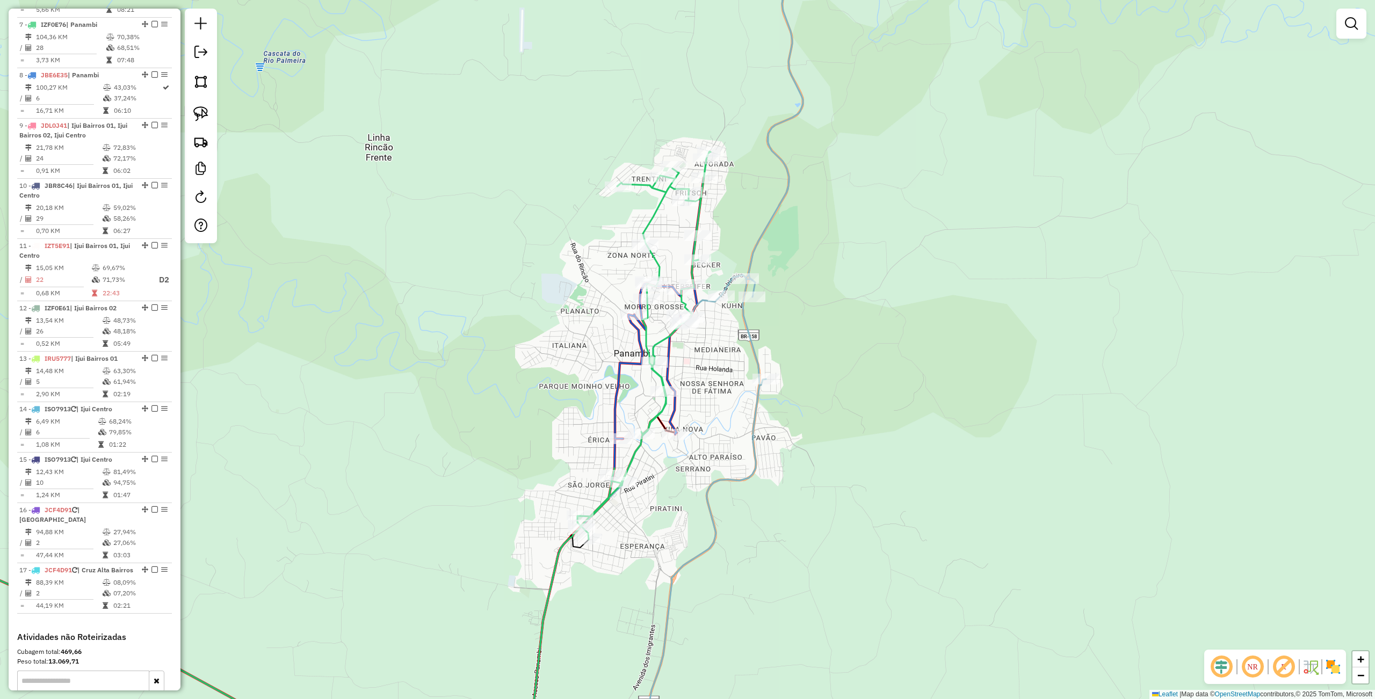
drag, startPoint x: 878, startPoint y: 436, endPoint x: 888, endPoint y: 373, distance: 64.3
click at [888, 373] on div "Janela de atendimento Grade de atendimento Capacidade Transportadoras Veículos …" at bounding box center [687, 349] width 1375 height 699
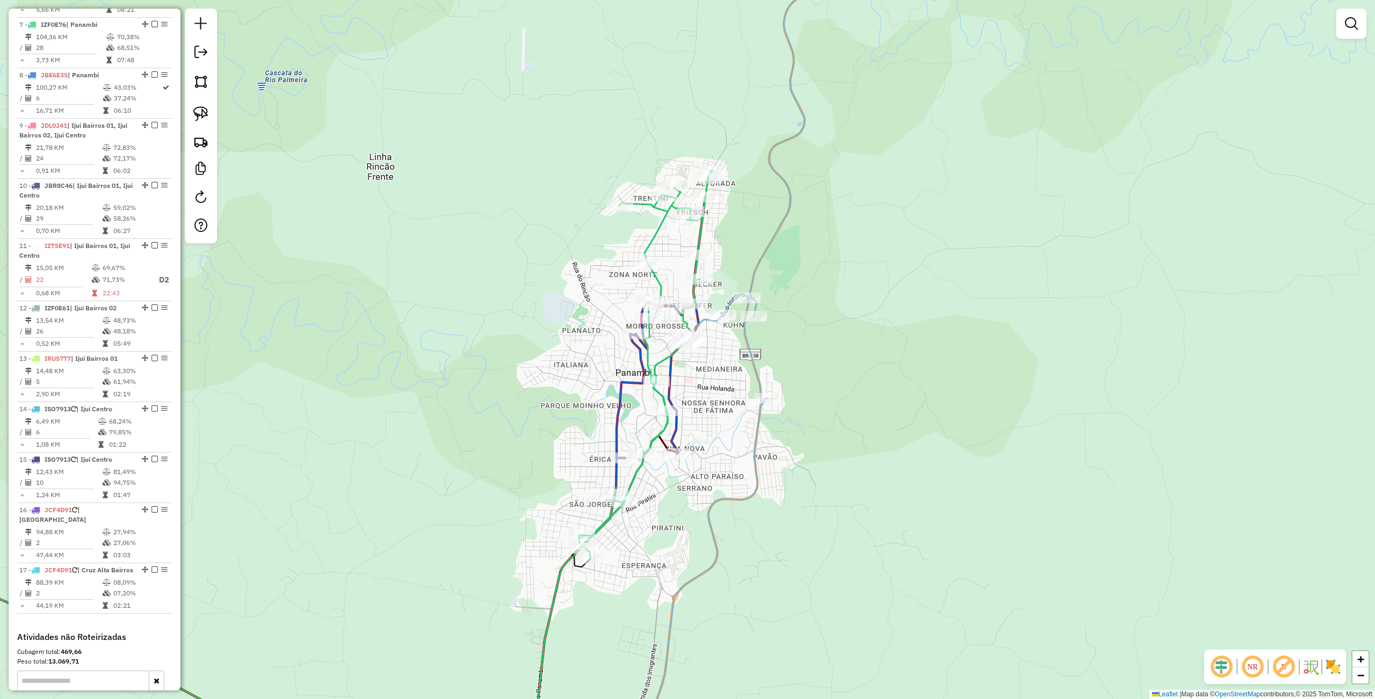
drag, startPoint x: 714, startPoint y: 454, endPoint x: 714, endPoint y: 465, distance: 10.7
click at [714, 465] on div "Janela de atendimento Grade de atendimento Capacidade Transportadoras Veículos …" at bounding box center [687, 349] width 1375 height 699
click at [838, 441] on div "Janela de atendimento Grade de atendimento Capacidade Transportadoras Veículos …" at bounding box center [687, 349] width 1375 height 699
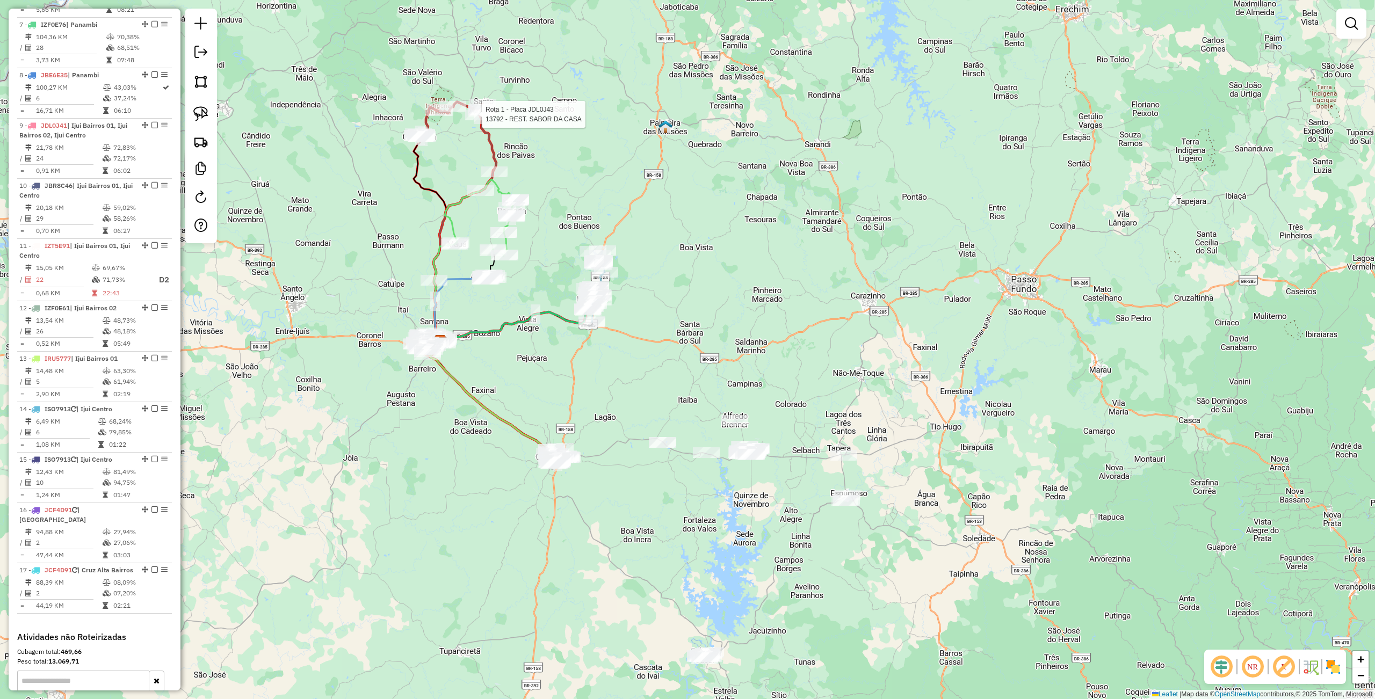
select select "**********"
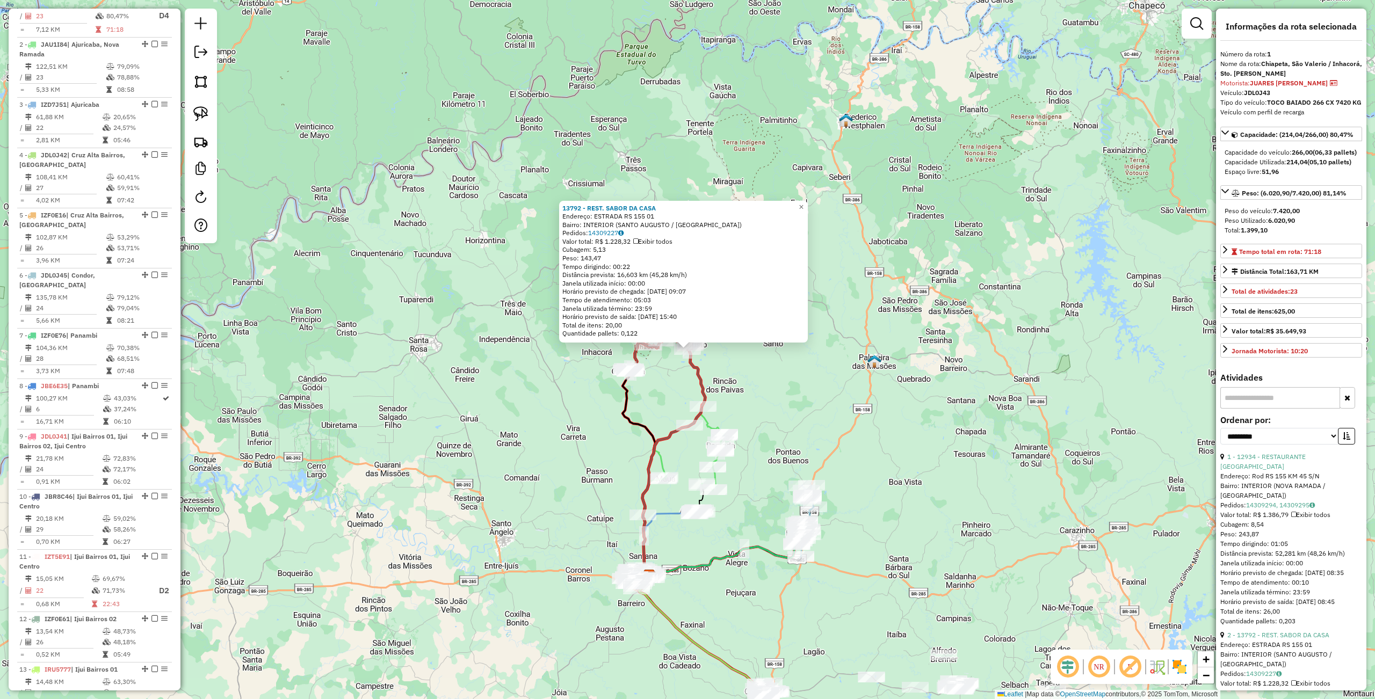
scroll to position [415, 0]
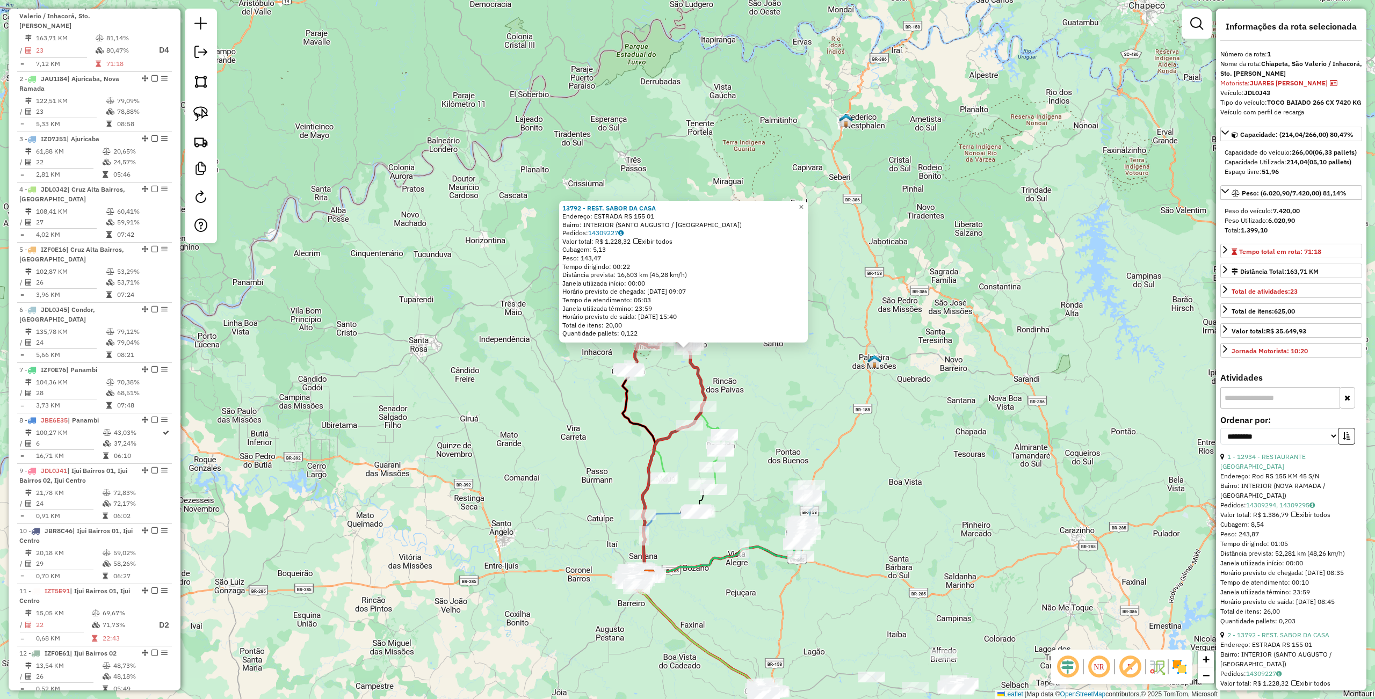
click at [966, 359] on div "13792 - REST. SABOR DA CASA Endereço: ESTRADA RS 155 01 Bairro: INTERIOR (SANTO…" at bounding box center [687, 349] width 1375 height 699
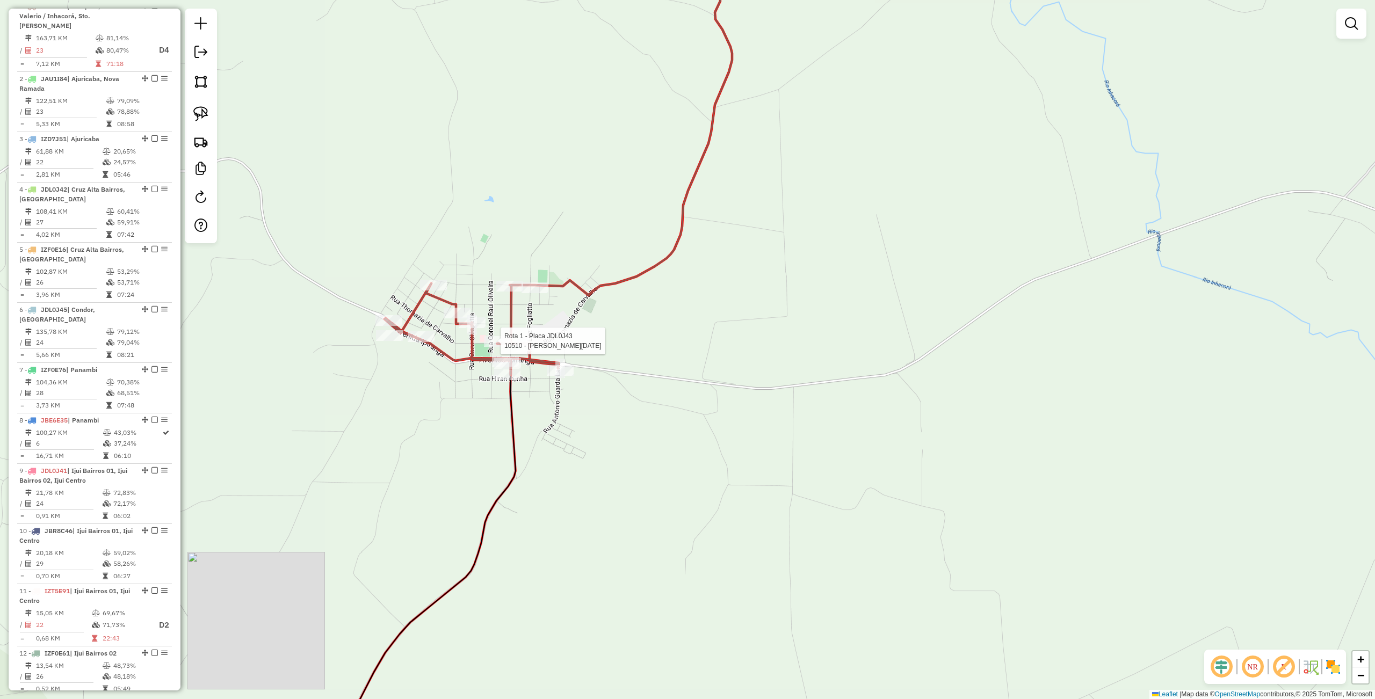
select select "**********"
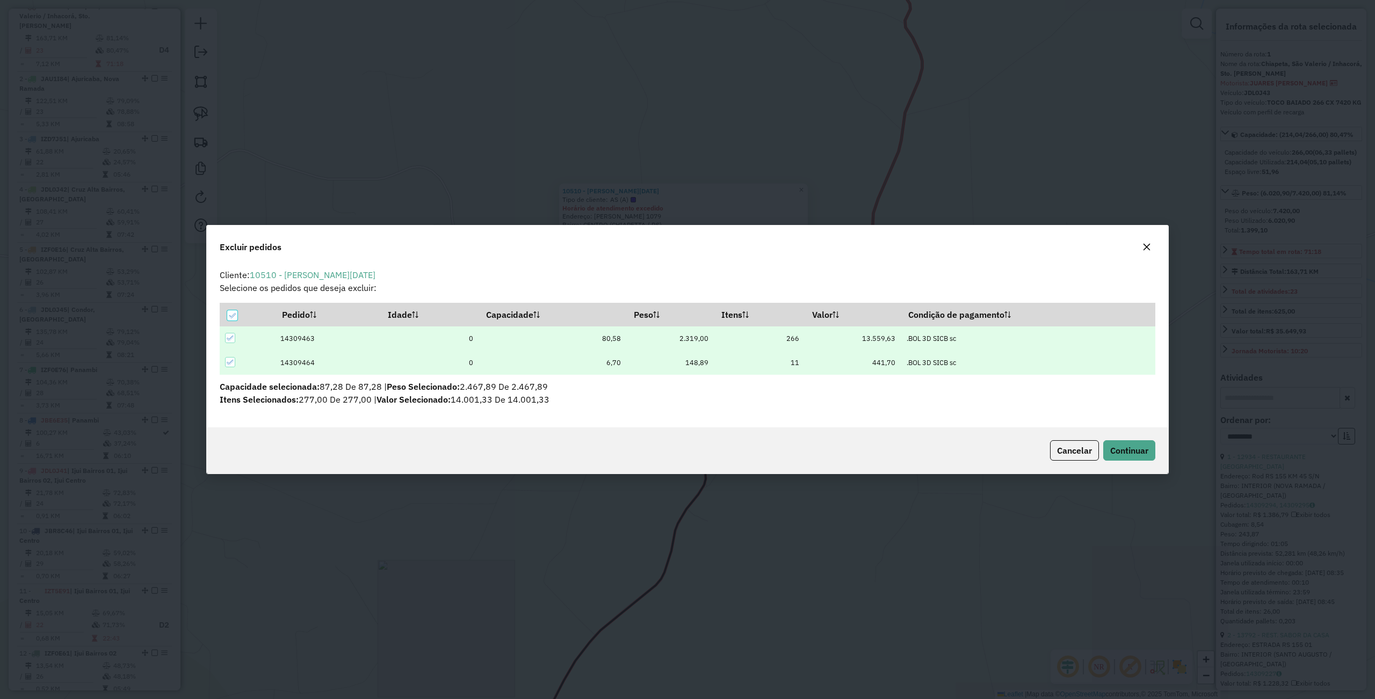
scroll to position [5, 3]
click at [1128, 455] on span "Continuar" at bounding box center [1129, 450] width 38 height 11
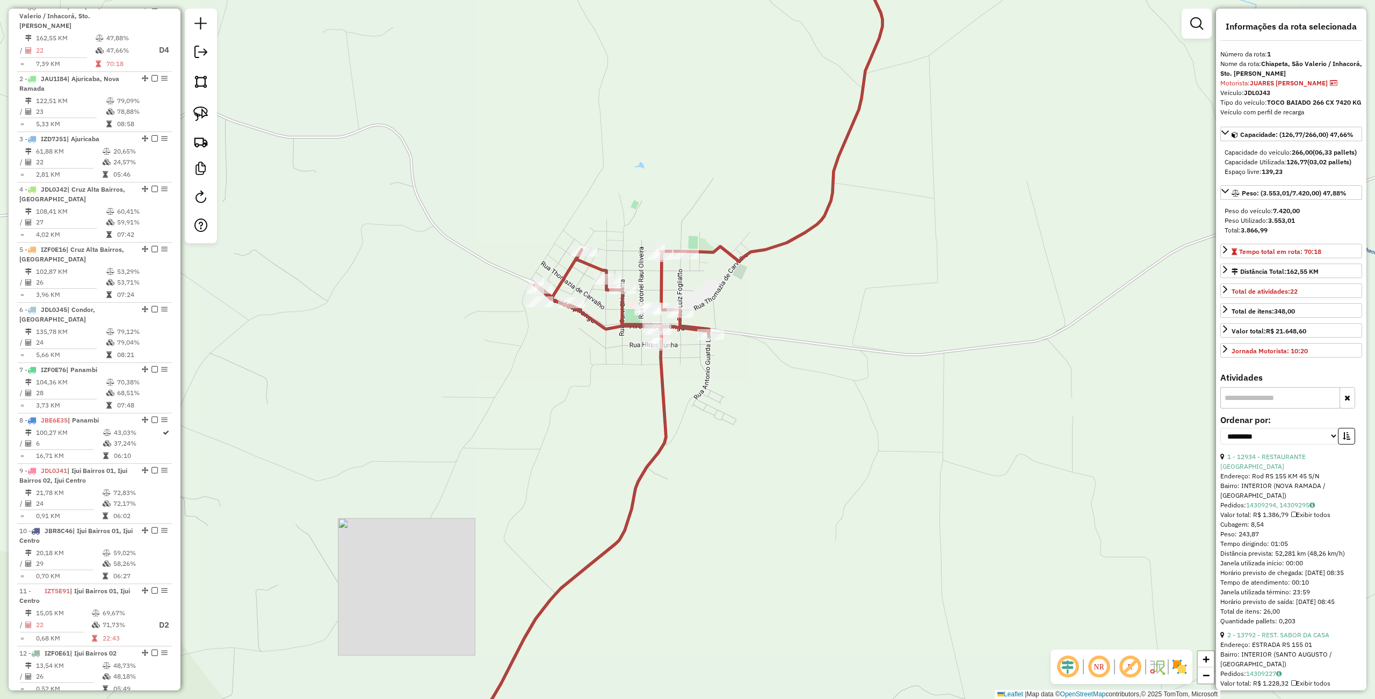
drag, startPoint x: 812, startPoint y: 414, endPoint x: 797, endPoint y: 402, distance: 19.1
click at [799, 407] on div "Janela de atendimento Grade de atendimento Capacidade Transportadoras Veículos …" at bounding box center [687, 349] width 1375 height 699
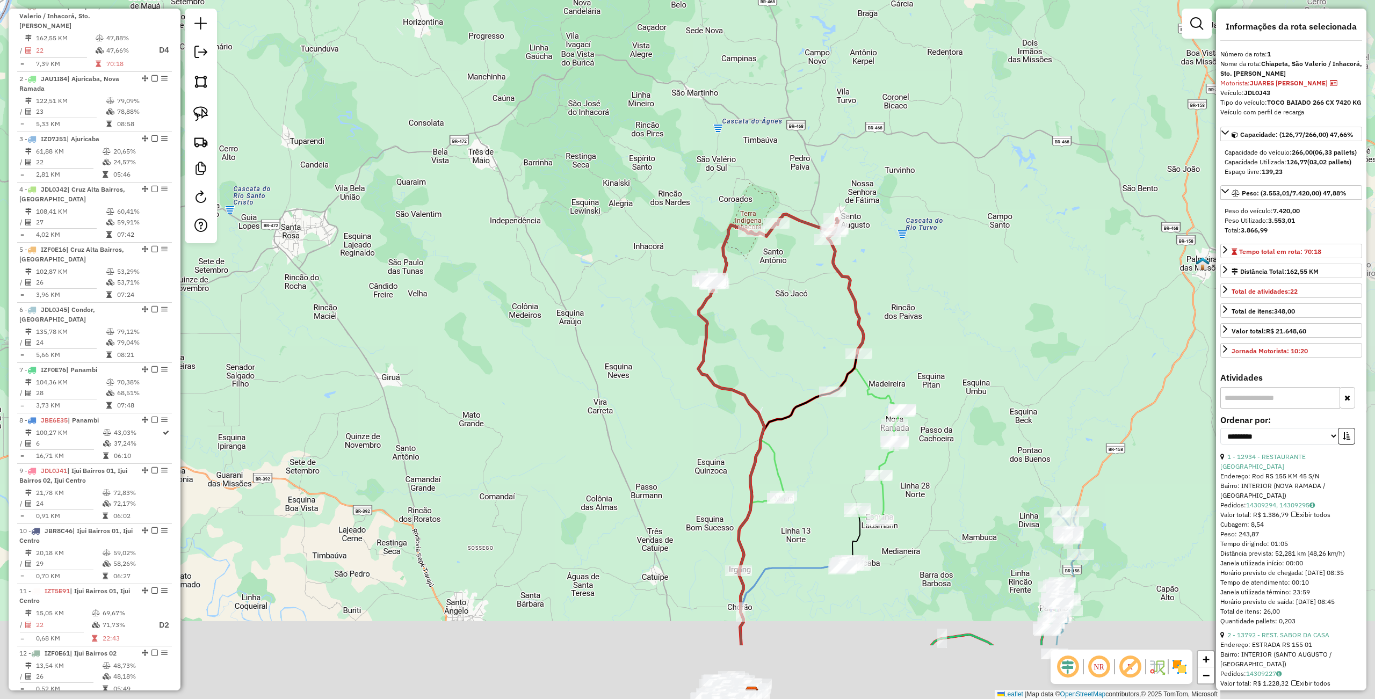
drag, startPoint x: 944, startPoint y: 451, endPoint x: 828, endPoint y: 337, distance: 162.5
click at [813, 329] on div "Janela de atendimento Grade de atendimento Capacidade Transportadoras Veículos …" at bounding box center [687, 349] width 1375 height 699
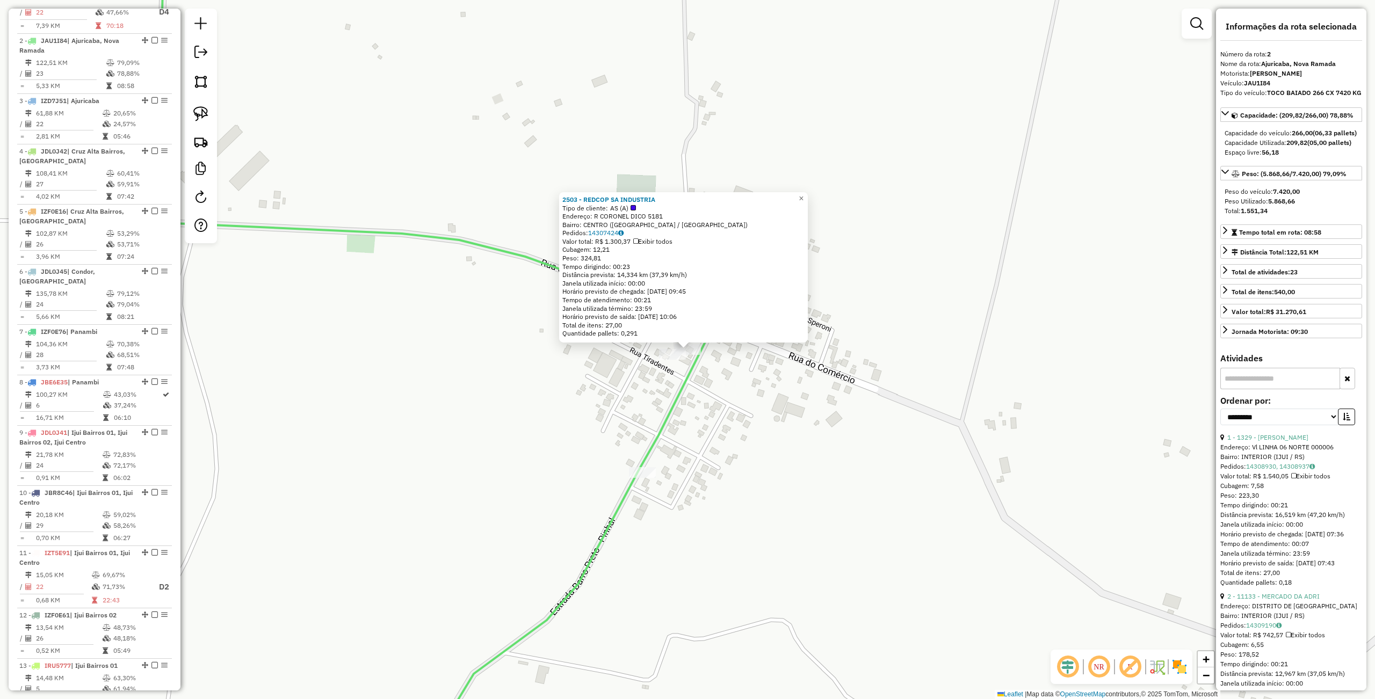
scroll to position [478, 0]
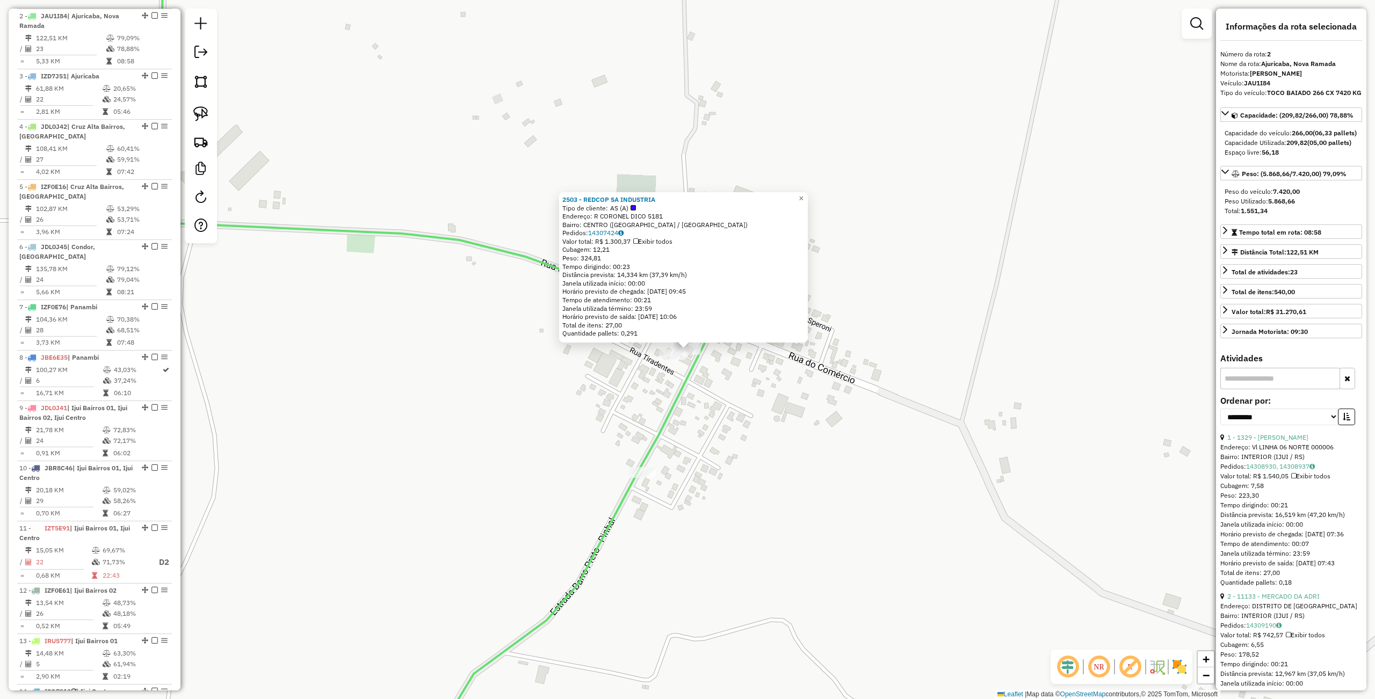
click at [742, 411] on div "2503 - REDCOP SA INDUSTRIA Tipo de cliente: AS (A) Endereço: R CORONEL DICO 518…" at bounding box center [687, 349] width 1375 height 699
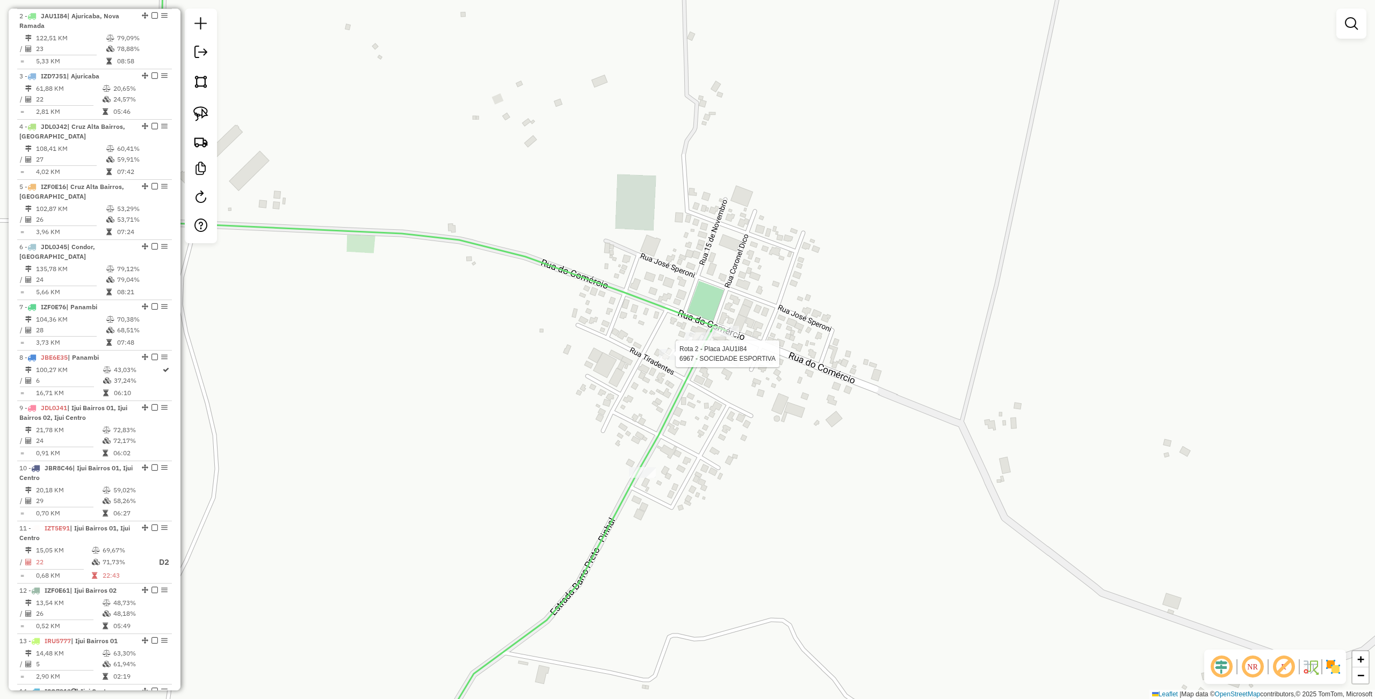
select select "**********"
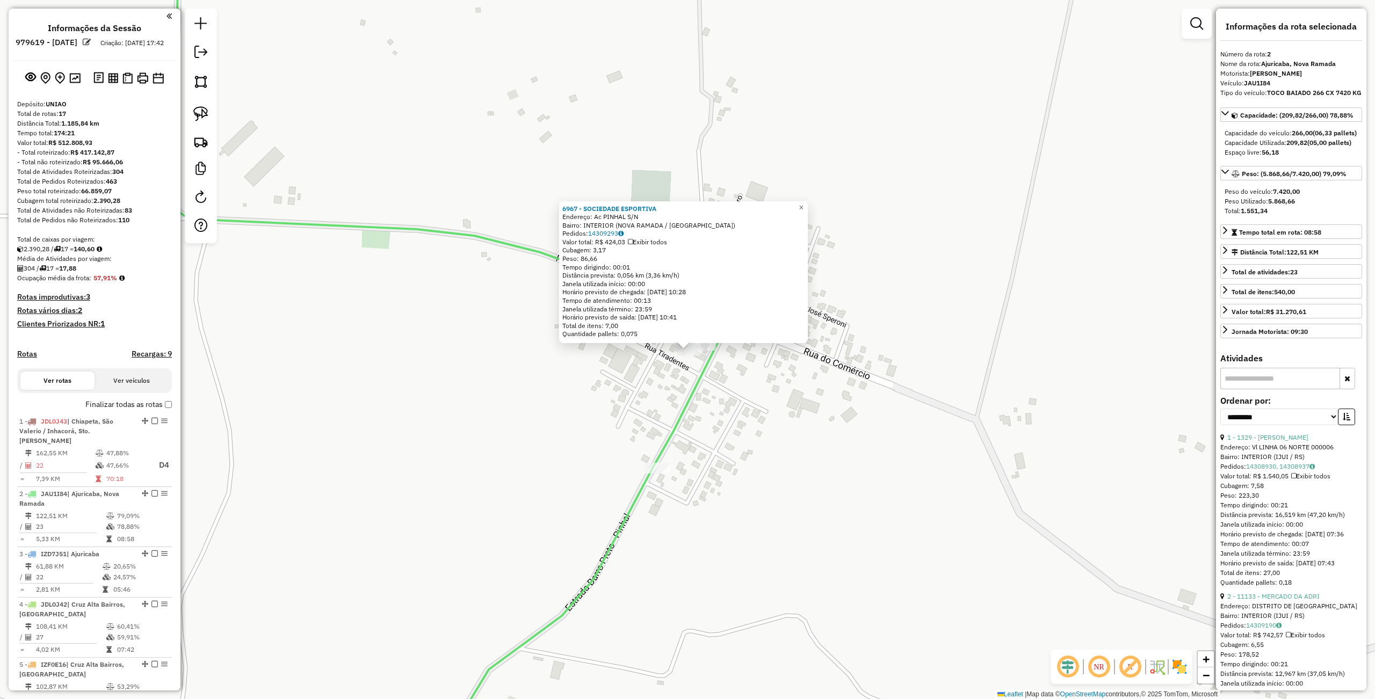
select select "**********"
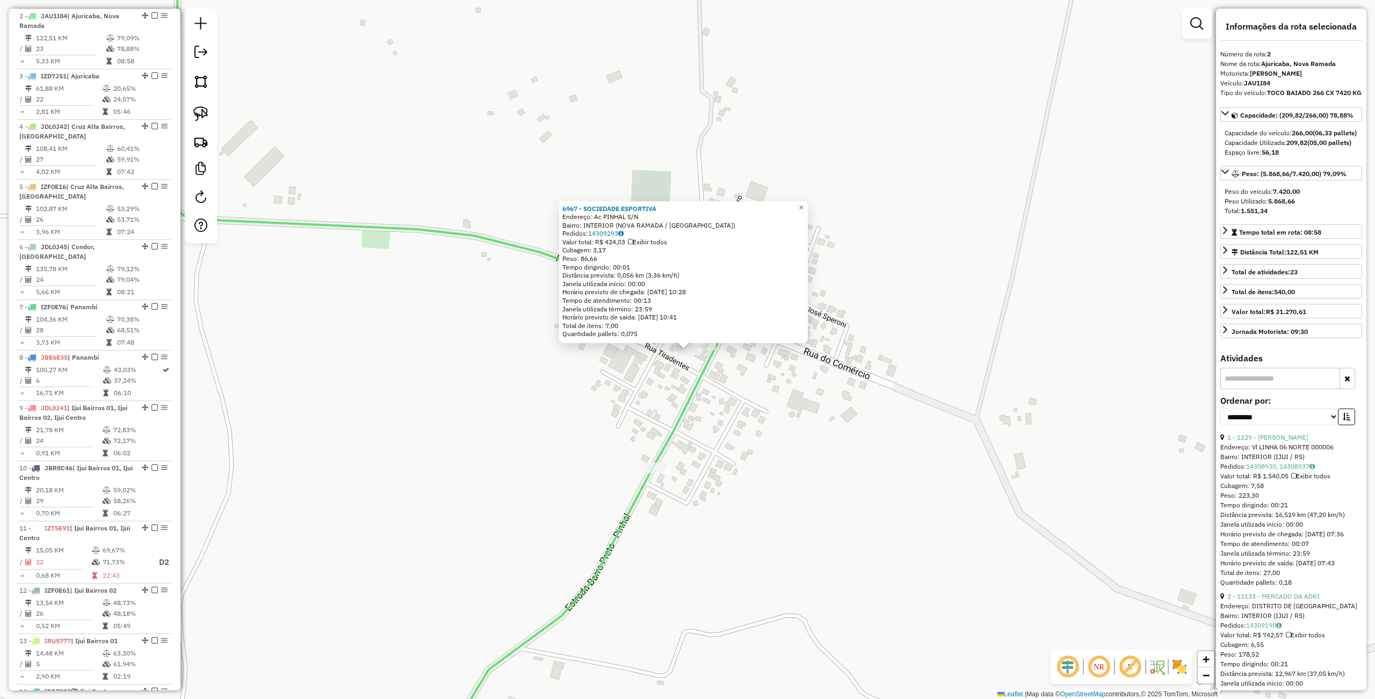
click at [811, 431] on div "6967 - SOCIEDADE ESPORTIVA Endereço: Ac PINHAL S/N Bairro: INTERIOR (NOVA RAMAD…" at bounding box center [687, 349] width 1375 height 699
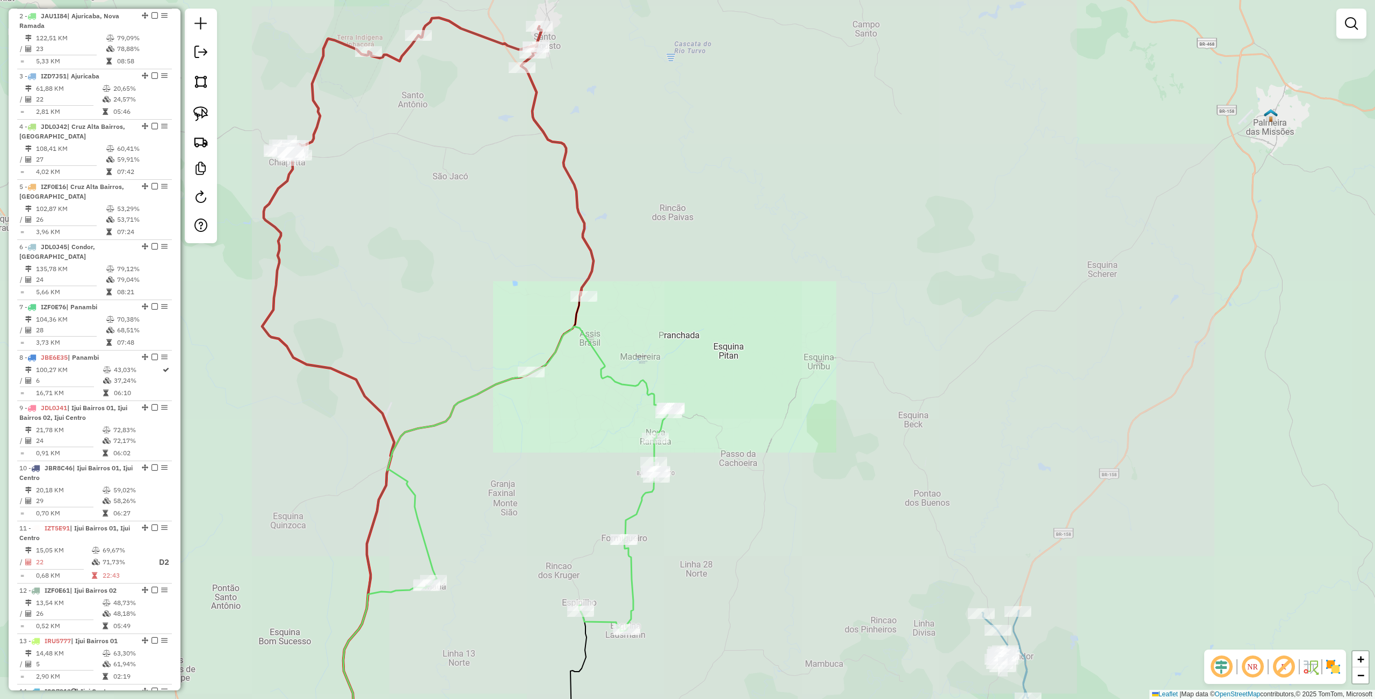
click at [652, 252] on div "Janela de atendimento Grade de atendimento Capacidade Transportadoras Veículos …" at bounding box center [687, 349] width 1375 height 699
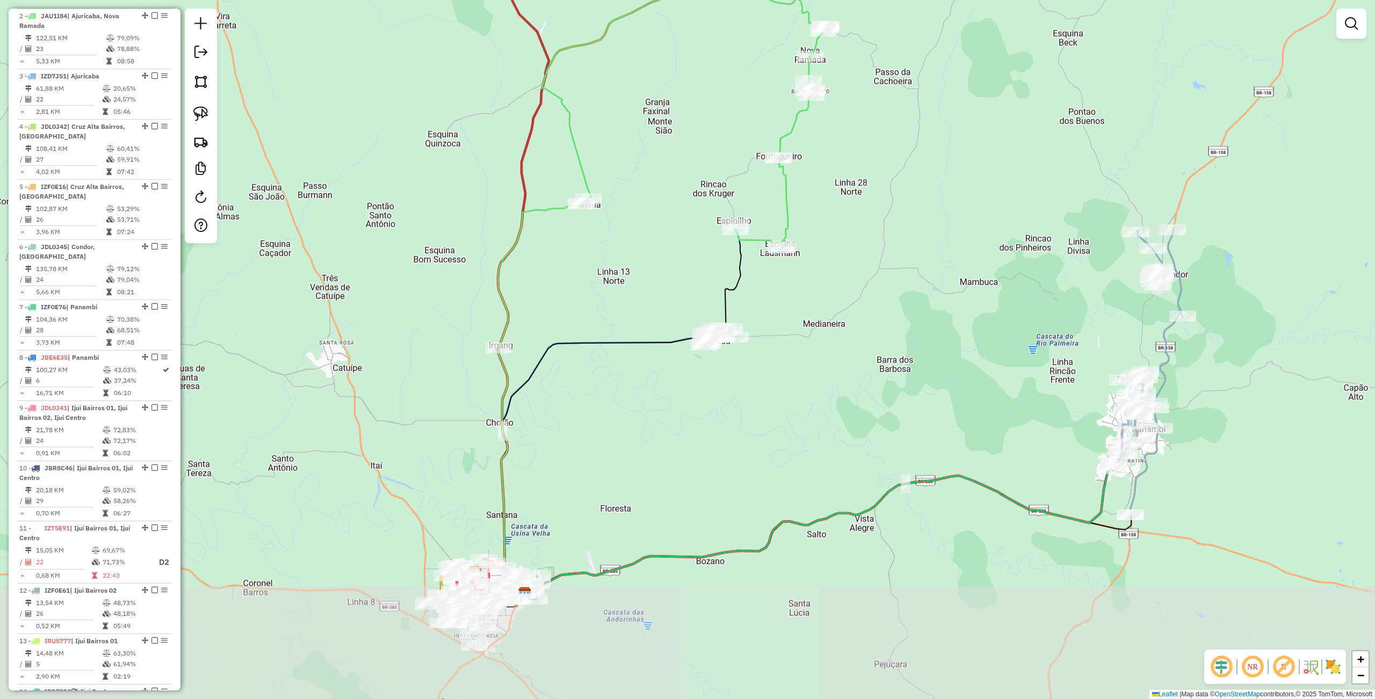
drag, startPoint x: 724, startPoint y: 431, endPoint x: 743, endPoint y: 455, distance: 31.4
click at [814, 302] on div "Janela de atendimento Grade de atendimento Capacidade Transportadoras Veículos …" at bounding box center [687, 349] width 1375 height 699
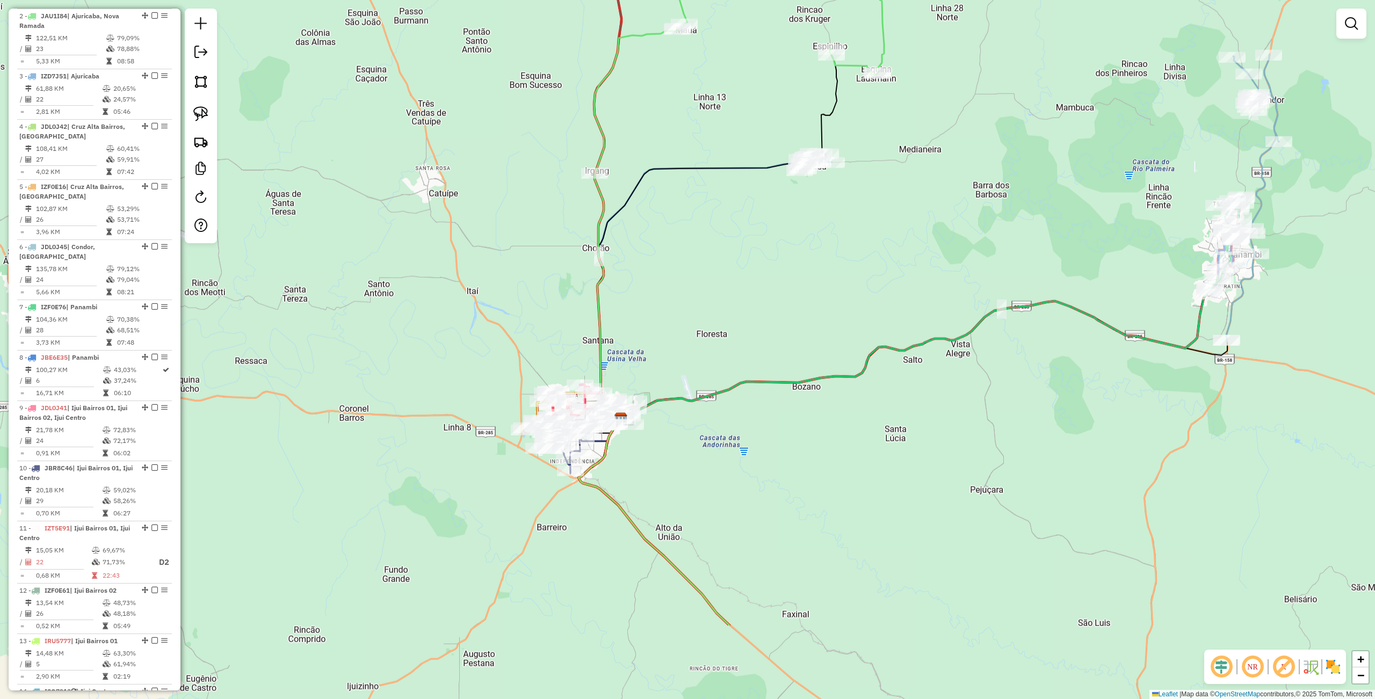
drag, startPoint x: 706, startPoint y: 527, endPoint x: 791, endPoint y: 382, distance: 167.8
click at [791, 382] on icon at bounding box center [914, 353] width 589 height 131
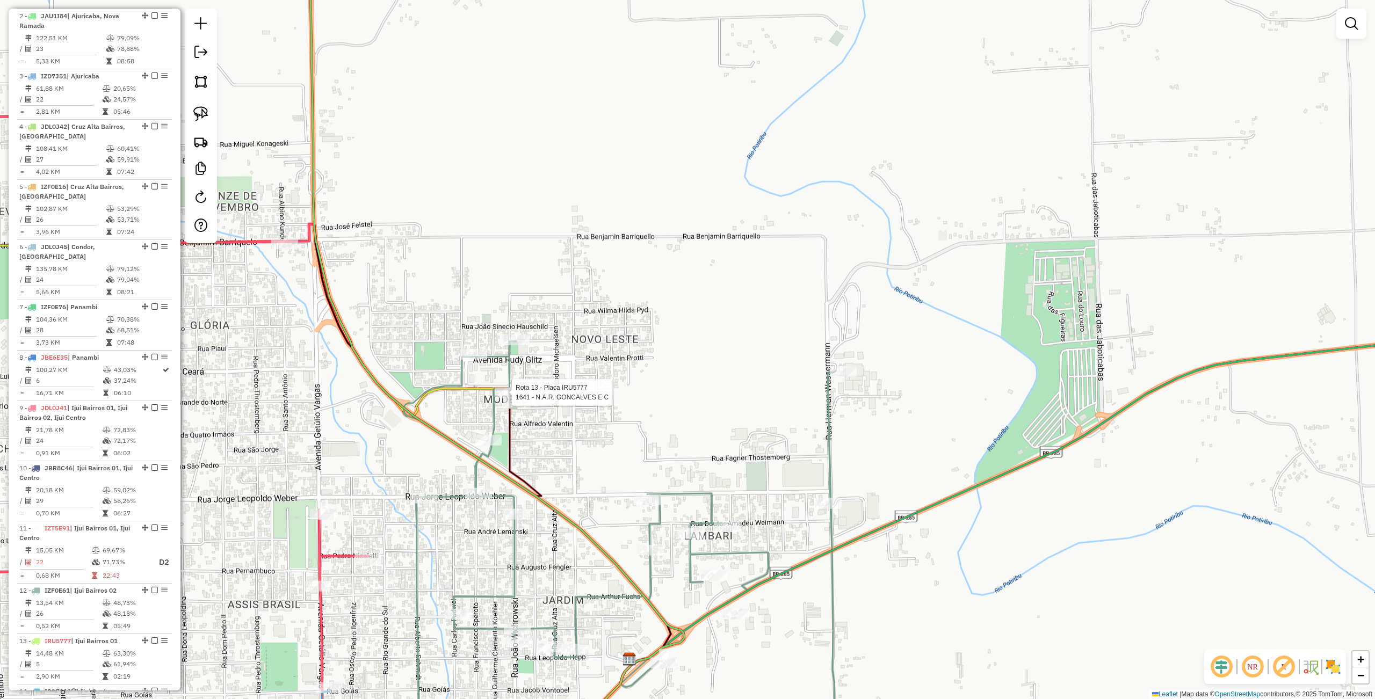
select select "**********"
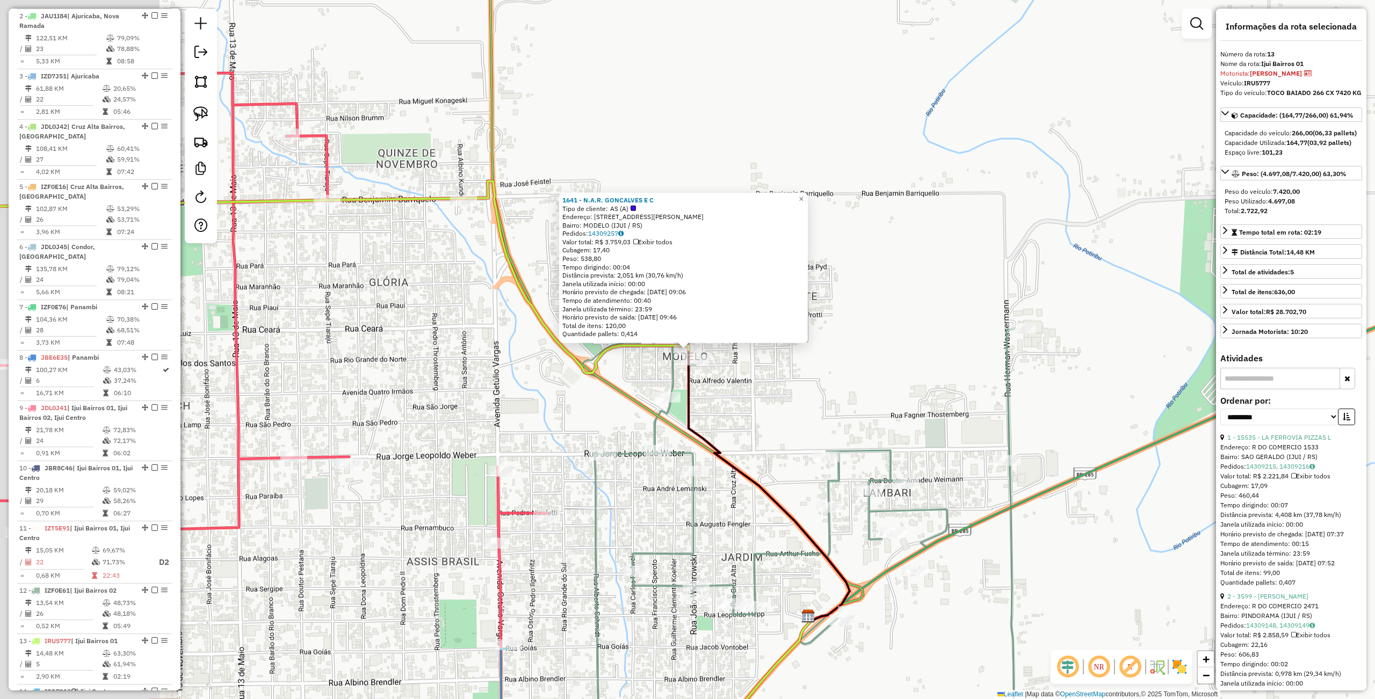
scroll to position [899, 0]
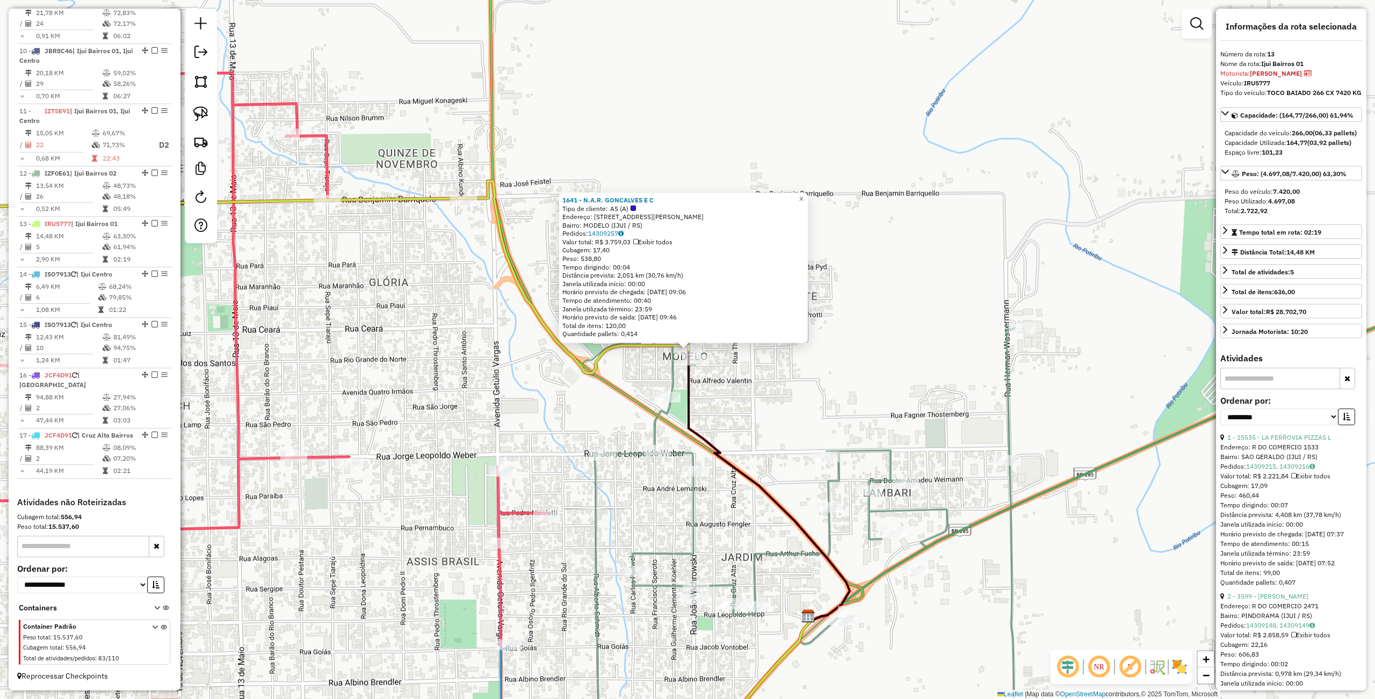
click at [538, 415] on div "1641 - N.A.R. GONCALVES E C Tipo de cliente: AS (A) Endereço: R [PERSON_NAME] 7…" at bounding box center [687, 349] width 1375 height 699
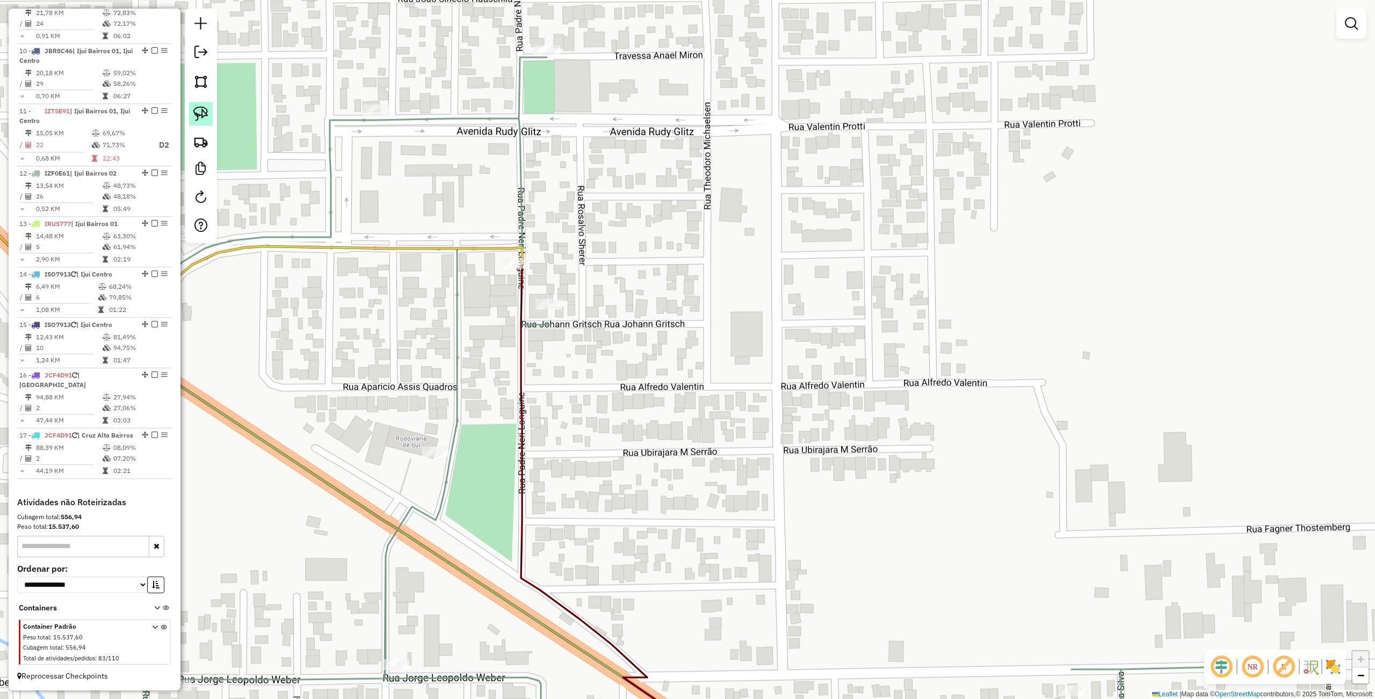
click at [208, 110] on link at bounding box center [201, 114] width 24 height 24
drag, startPoint x: 533, startPoint y: 237, endPoint x: 554, endPoint y: 270, distance: 38.7
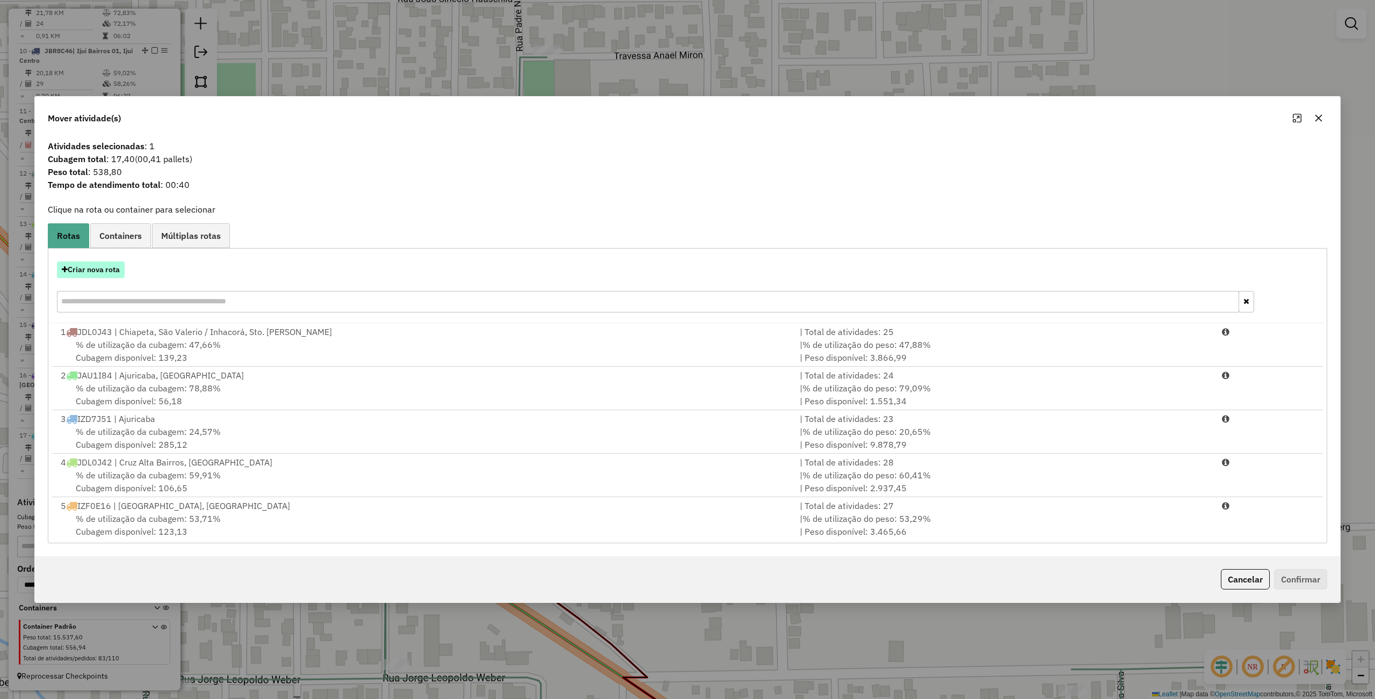
click at [97, 273] on button "Criar nova rota" at bounding box center [91, 270] width 68 height 17
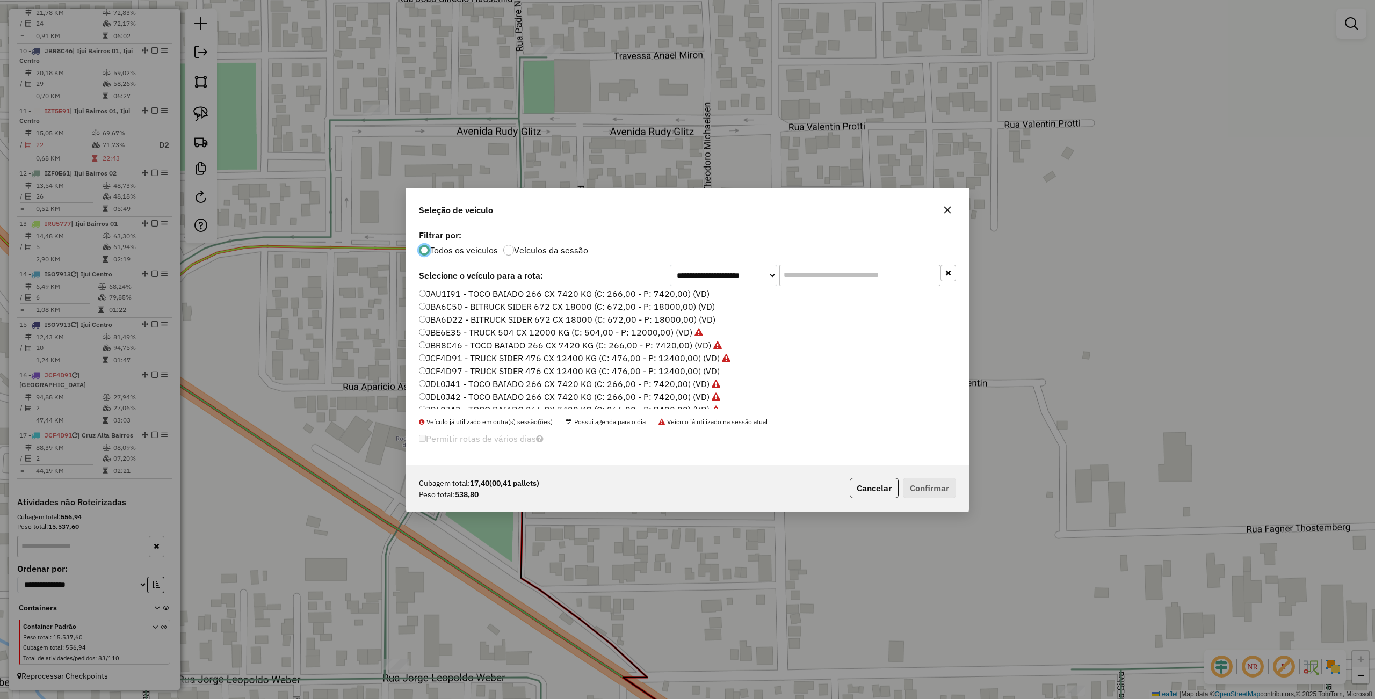
scroll to position [320, 0]
click at [446, 336] on label "JCF4D97 - TRUCK SIDER 476 CX 12400 KG (C: 476,00 - P: 12400,00) (VD)" at bounding box center [569, 337] width 301 height 13
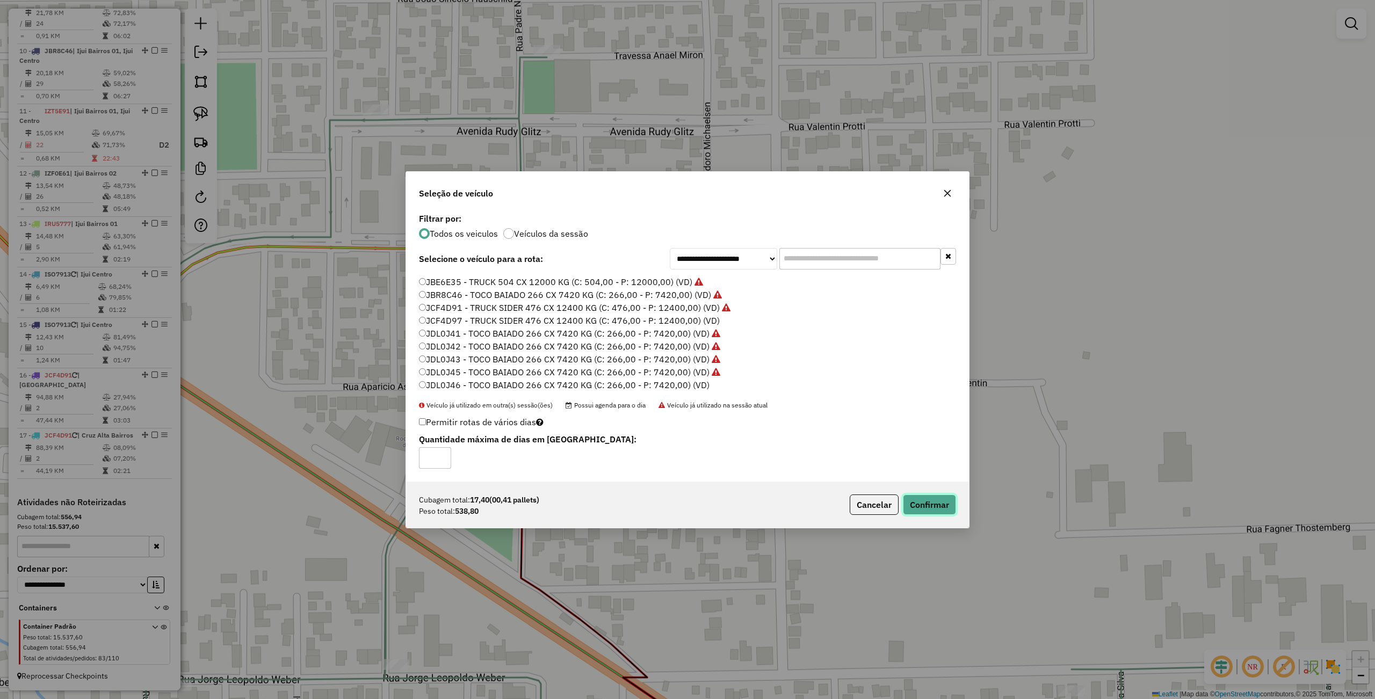
click at [939, 507] on button "Confirmar" at bounding box center [929, 505] width 53 height 20
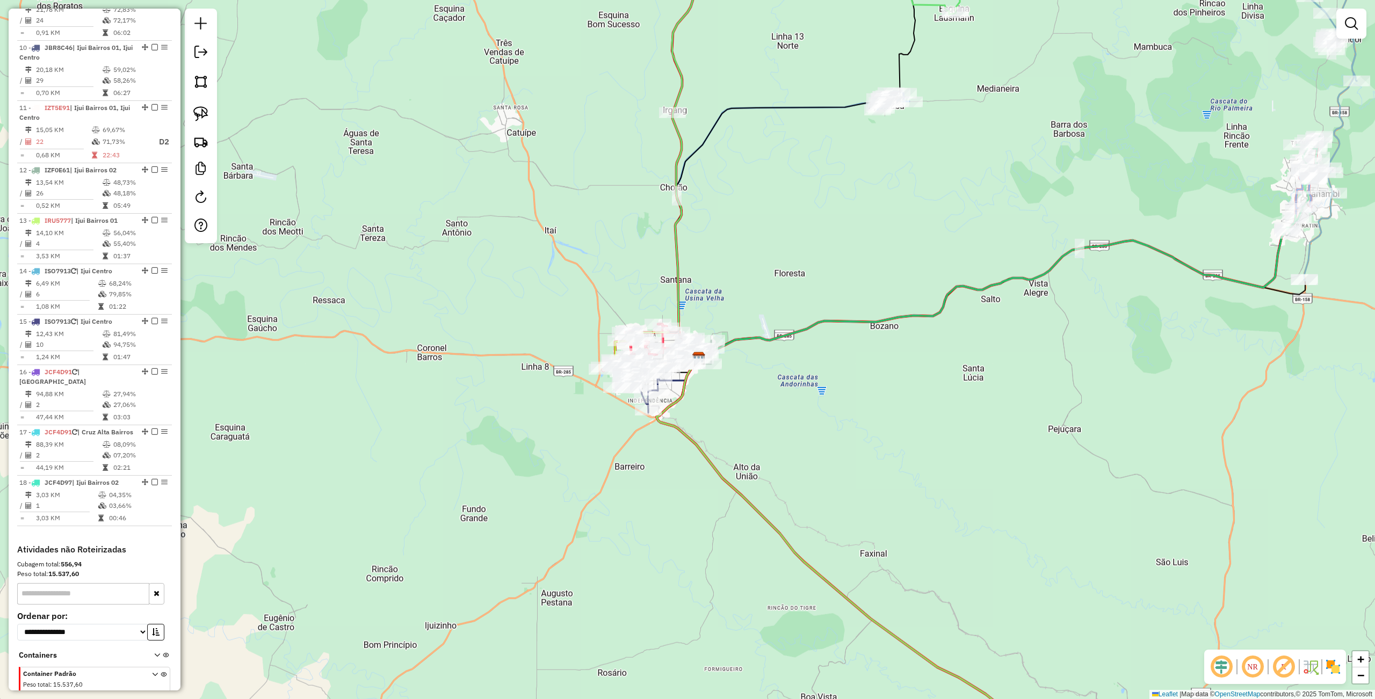
drag, startPoint x: 828, startPoint y: 424, endPoint x: 841, endPoint y: 527, distance: 103.4
click at [841, 359] on icon at bounding box center [795, 177] width 240 height 364
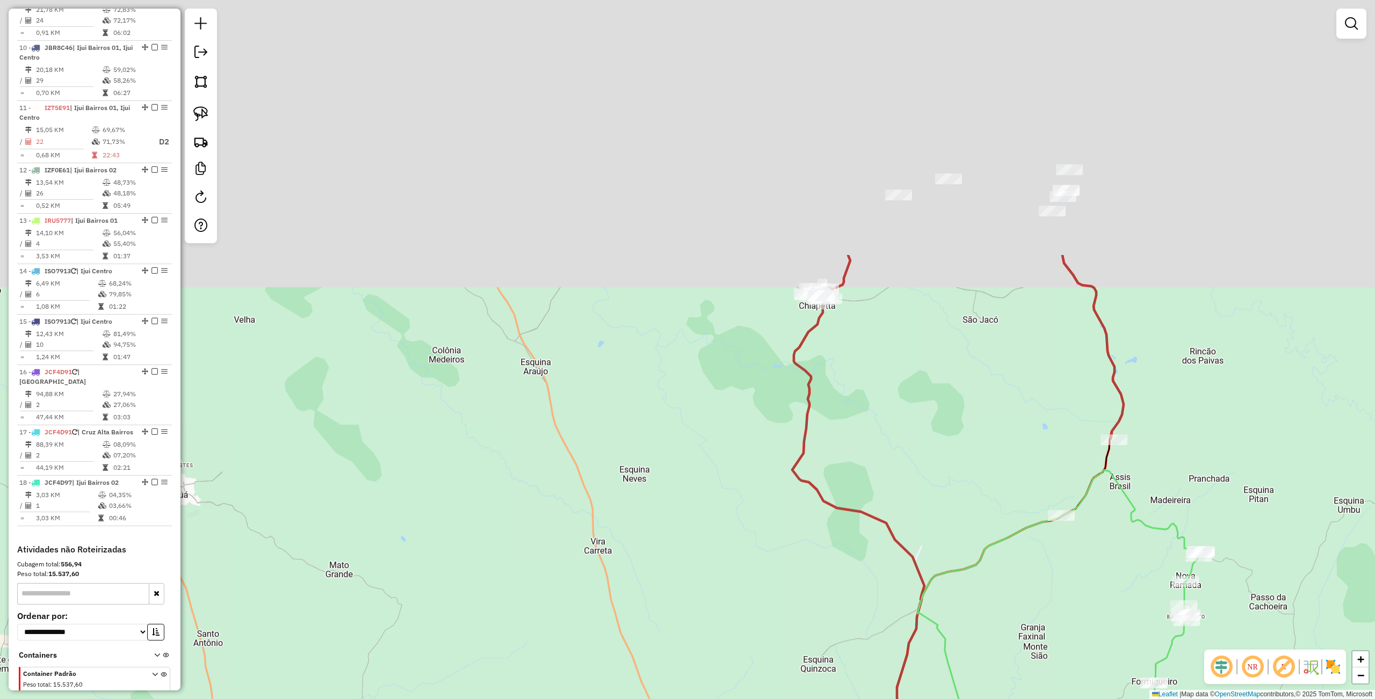
drag, startPoint x: 820, startPoint y: 277, endPoint x: 894, endPoint y: 513, distance: 247.7
click at [903, 604] on div "Janela de atendimento Grade de atendimento Capacidade Transportadoras Veículos …" at bounding box center [687, 349] width 1375 height 699
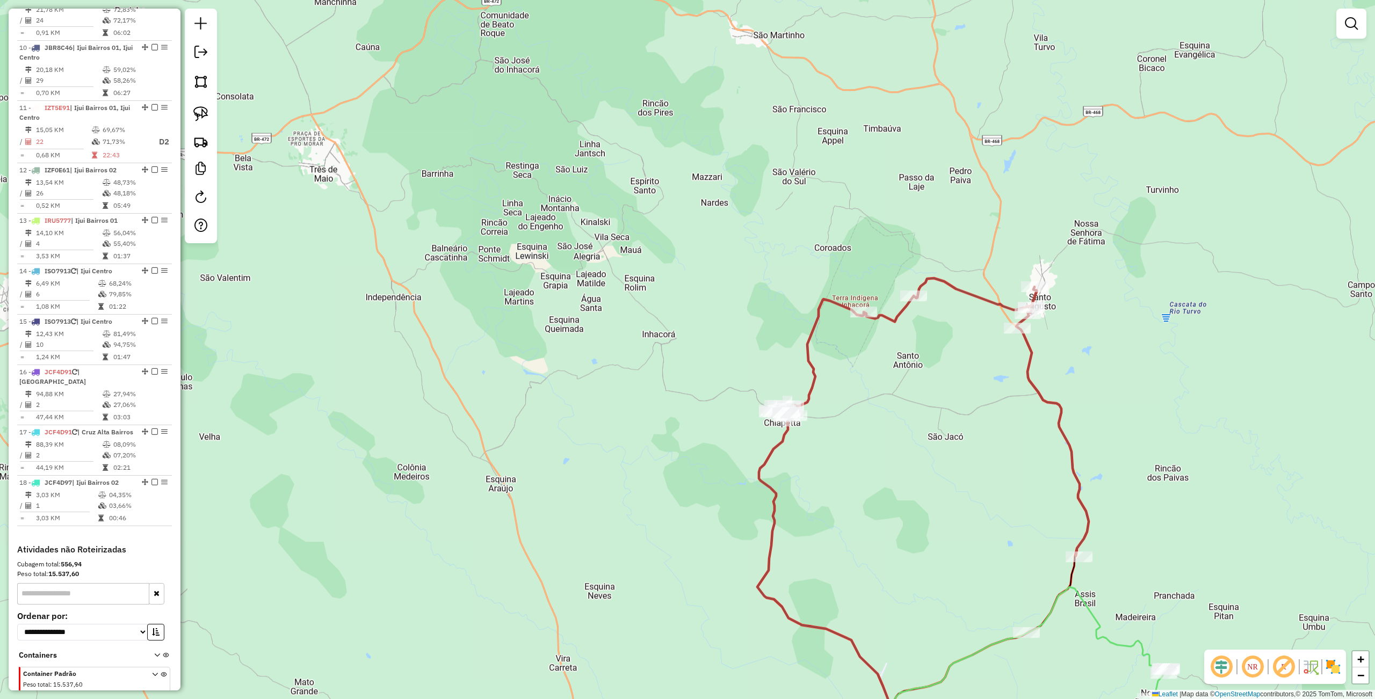
drag, startPoint x: 915, startPoint y: 405, endPoint x: 871, endPoint y: 484, distance: 90.9
click at [871, 484] on div "Janela de atendimento Grade de atendimento Capacidade Transportadoras Veículos …" at bounding box center [687, 349] width 1375 height 699
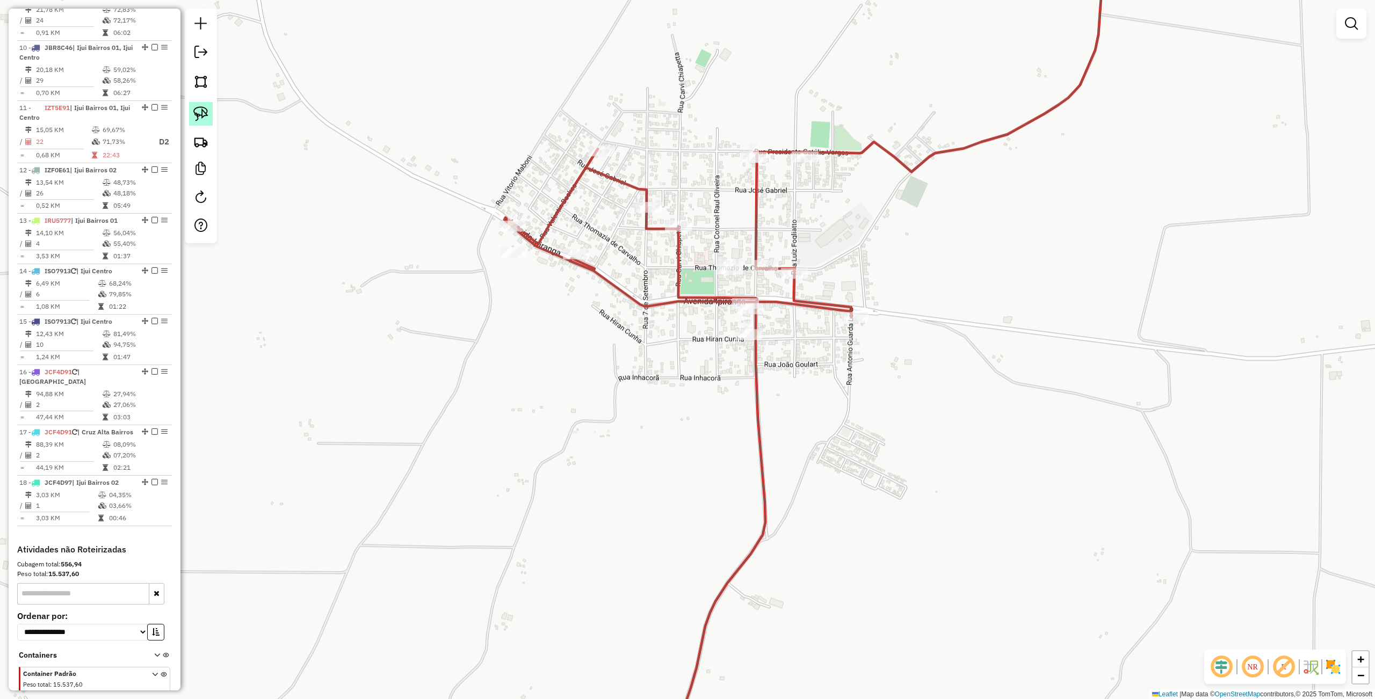
click at [197, 112] on img at bounding box center [200, 113] width 15 height 15
drag, startPoint x: 705, startPoint y: 265, endPoint x: 749, endPoint y: 255, distance: 45.2
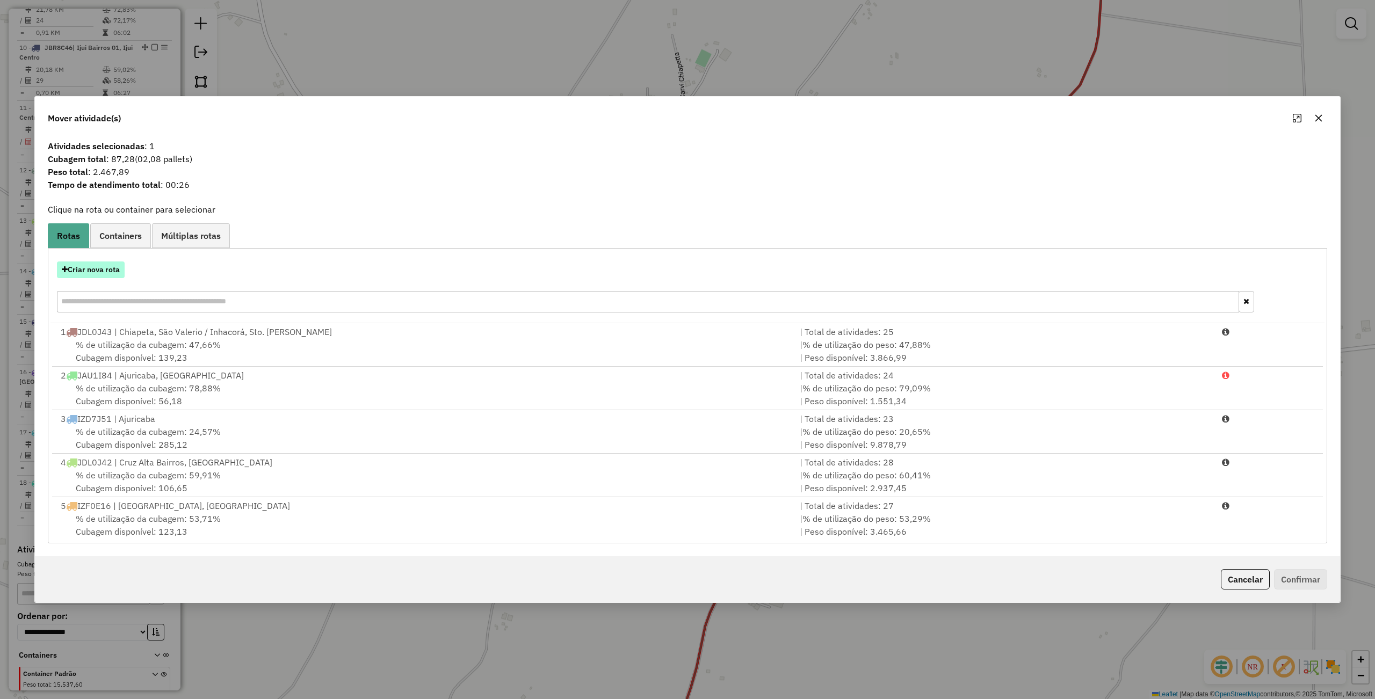
click at [102, 263] on button "Criar nova rota" at bounding box center [91, 270] width 68 height 17
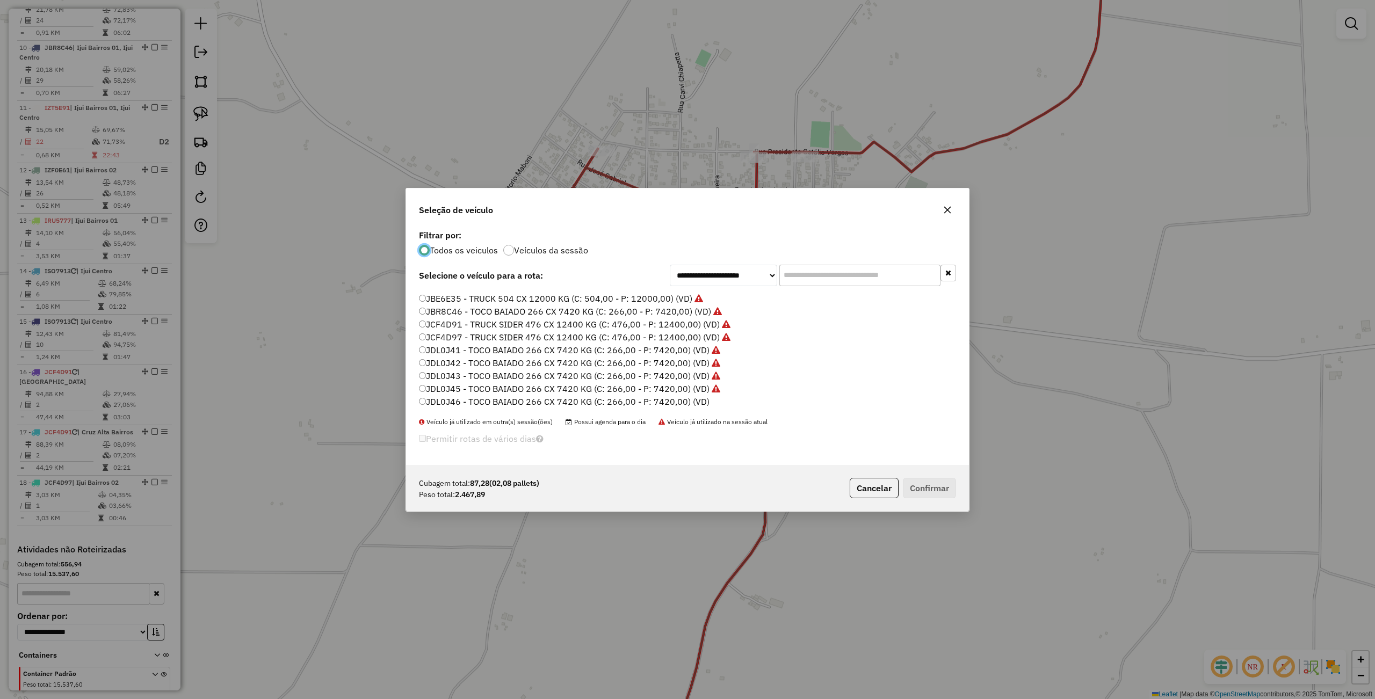
click at [462, 332] on label "JCF4D97 - TRUCK SIDER 476 CX 12400 KG (C: 476,00 - P: 12400,00) (VD)" at bounding box center [574, 337] width 311 height 13
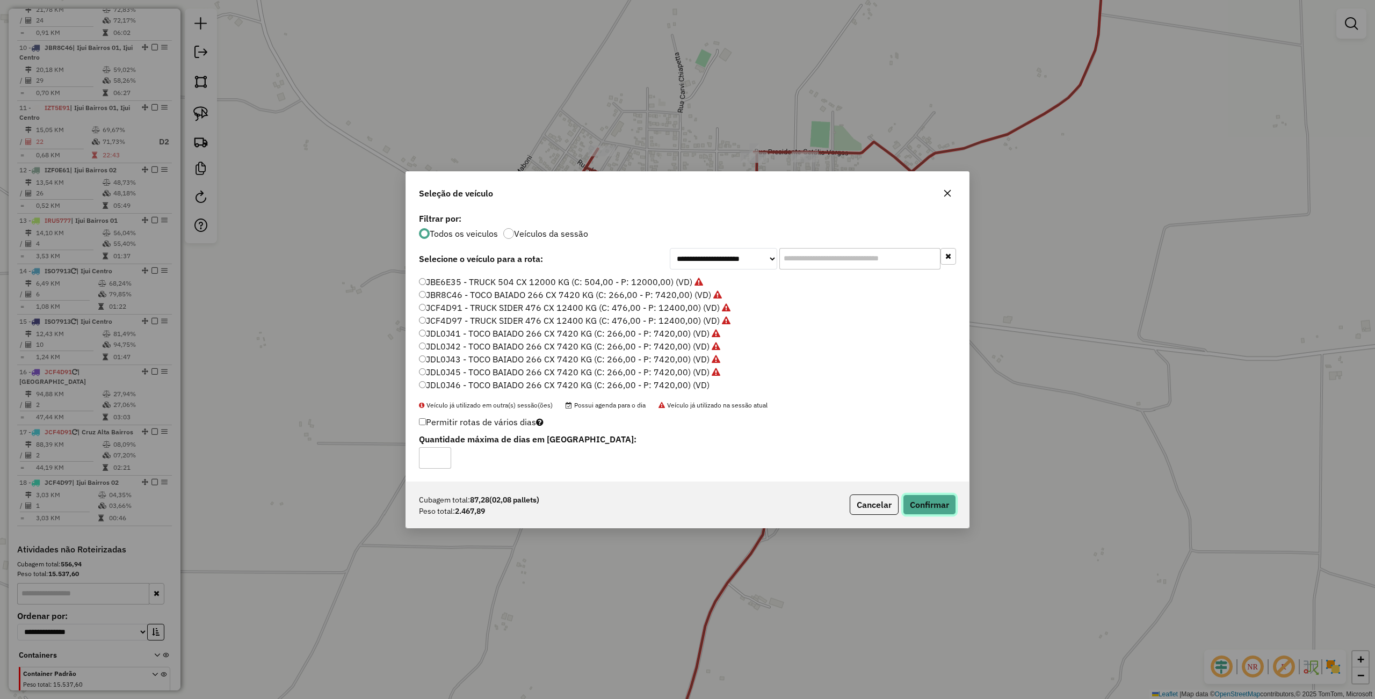
click at [930, 498] on button "Confirmar" at bounding box center [929, 505] width 53 height 20
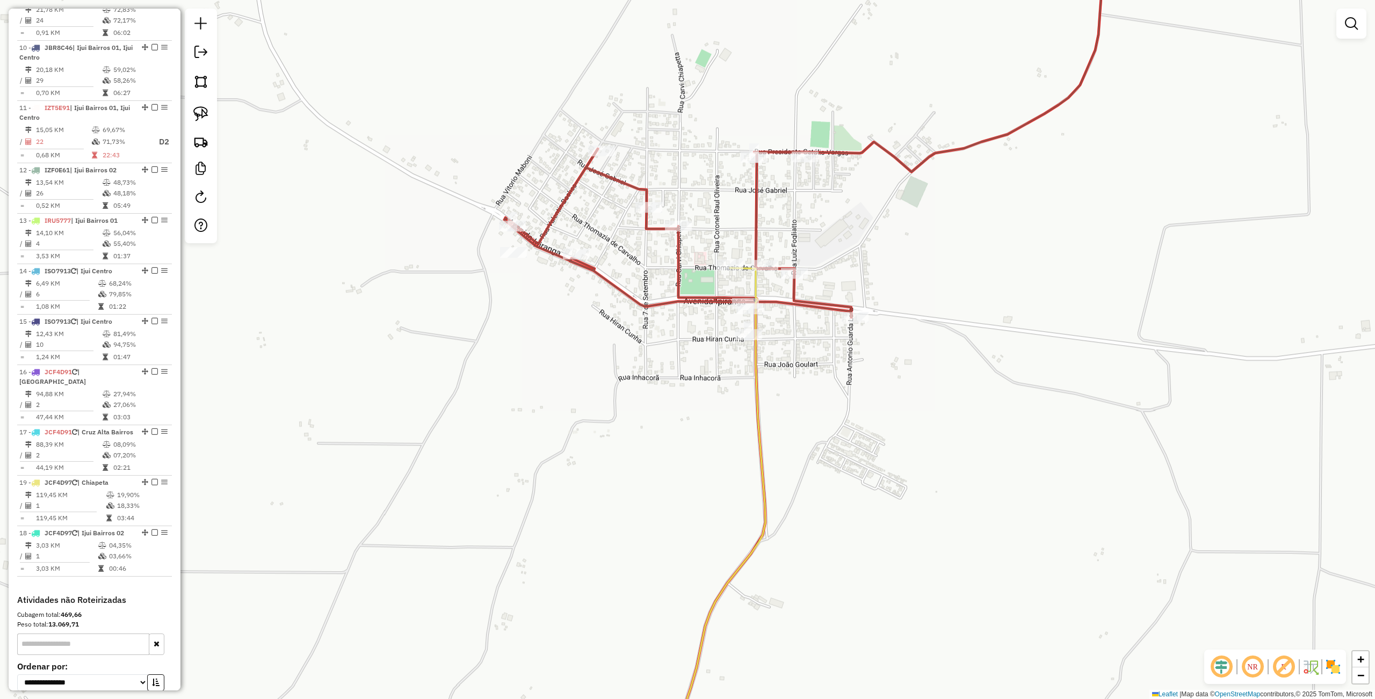
drag, startPoint x: 142, startPoint y: 536, endPoint x: 142, endPoint y: 502, distance: 34.4
select select "**********"
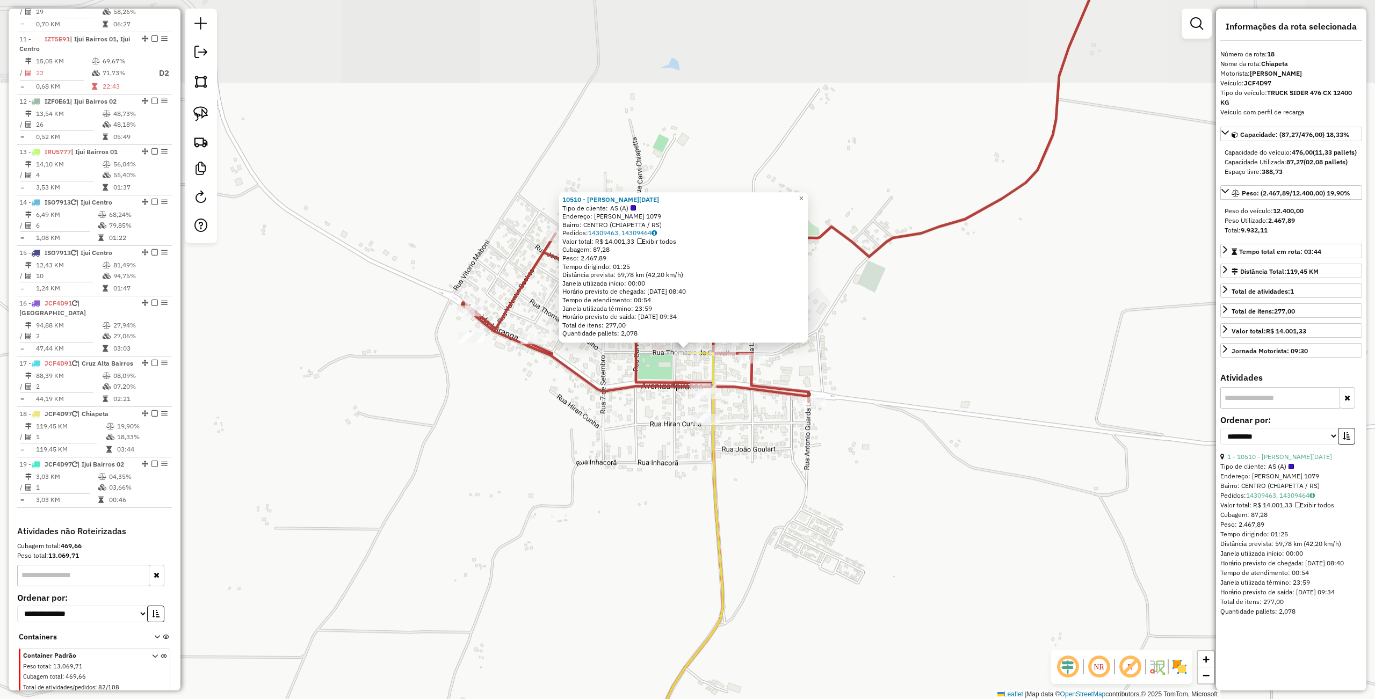
scroll to position [999, 0]
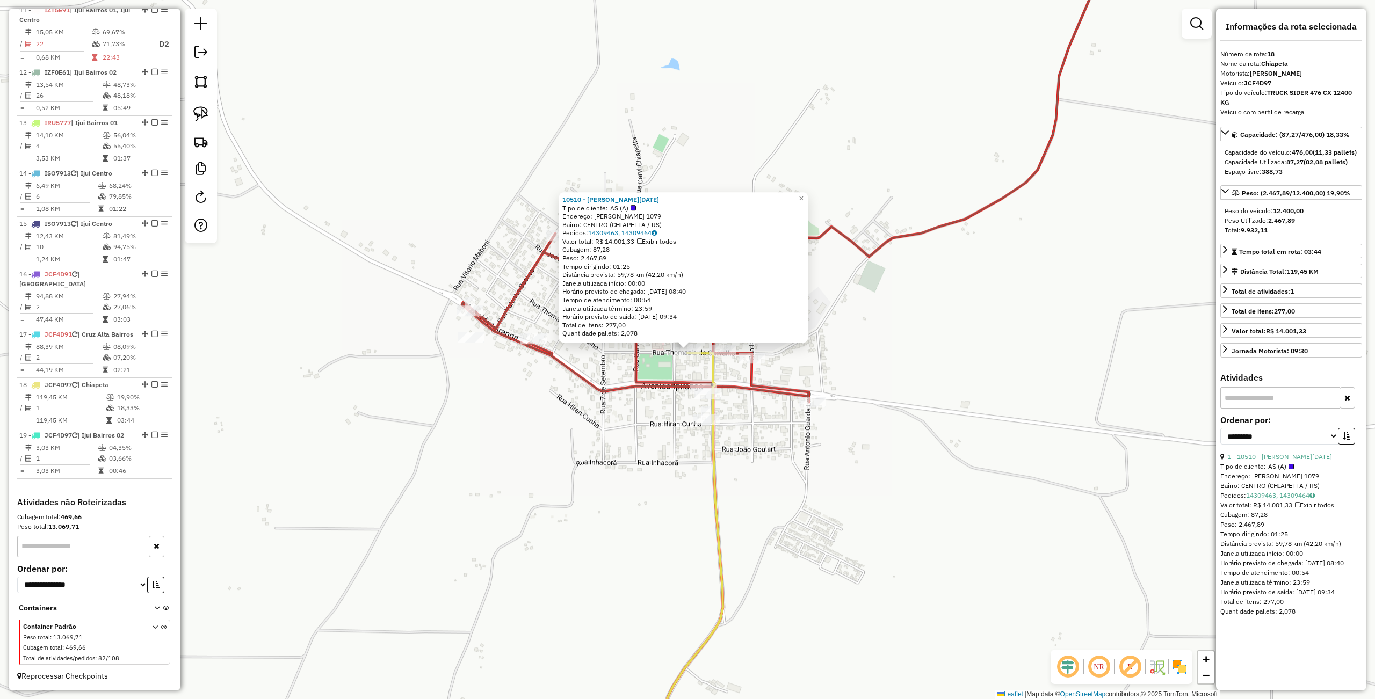
click at [457, 459] on div "10510 - [PERSON_NAME][DATE] Tipo de cliente: AS (A) Endereço: [PERSON_NAME] 107…" at bounding box center [687, 349] width 1375 height 699
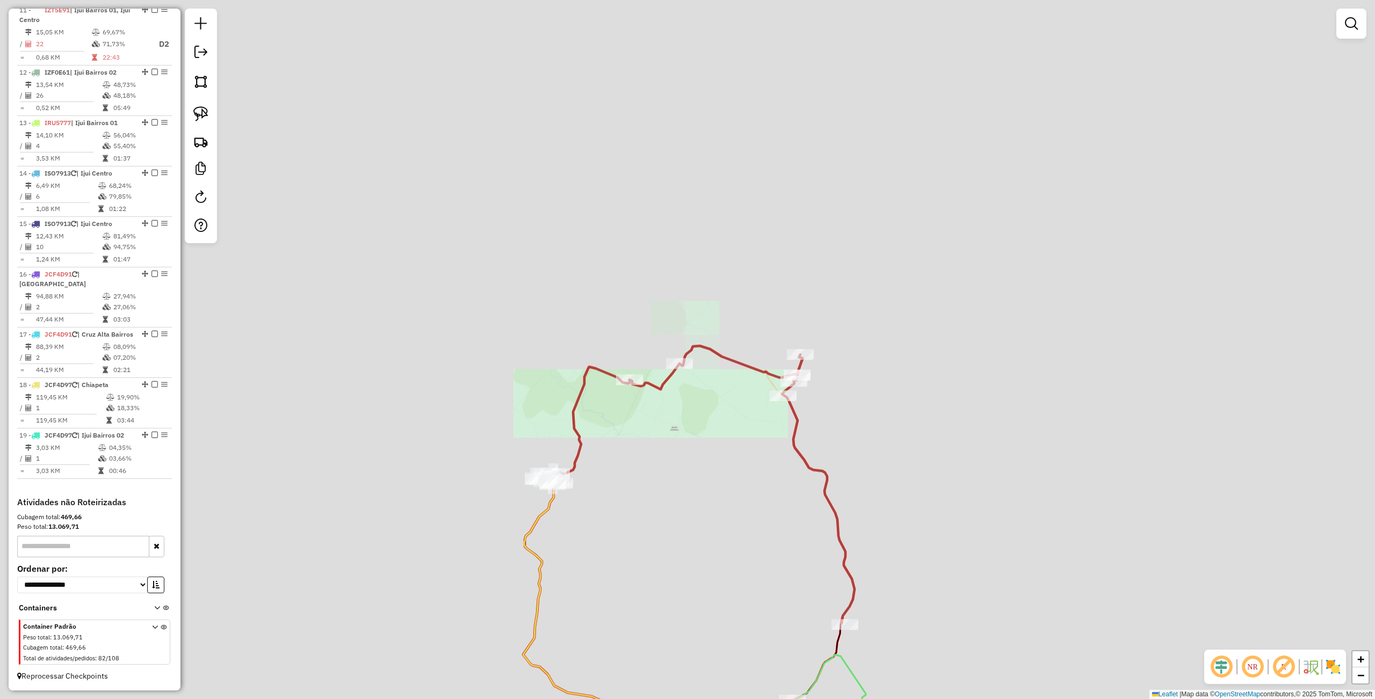
click at [770, 256] on div "Janela de atendimento Grade de atendimento Capacidade Transportadoras Veículos …" at bounding box center [687, 349] width 1375 height 699
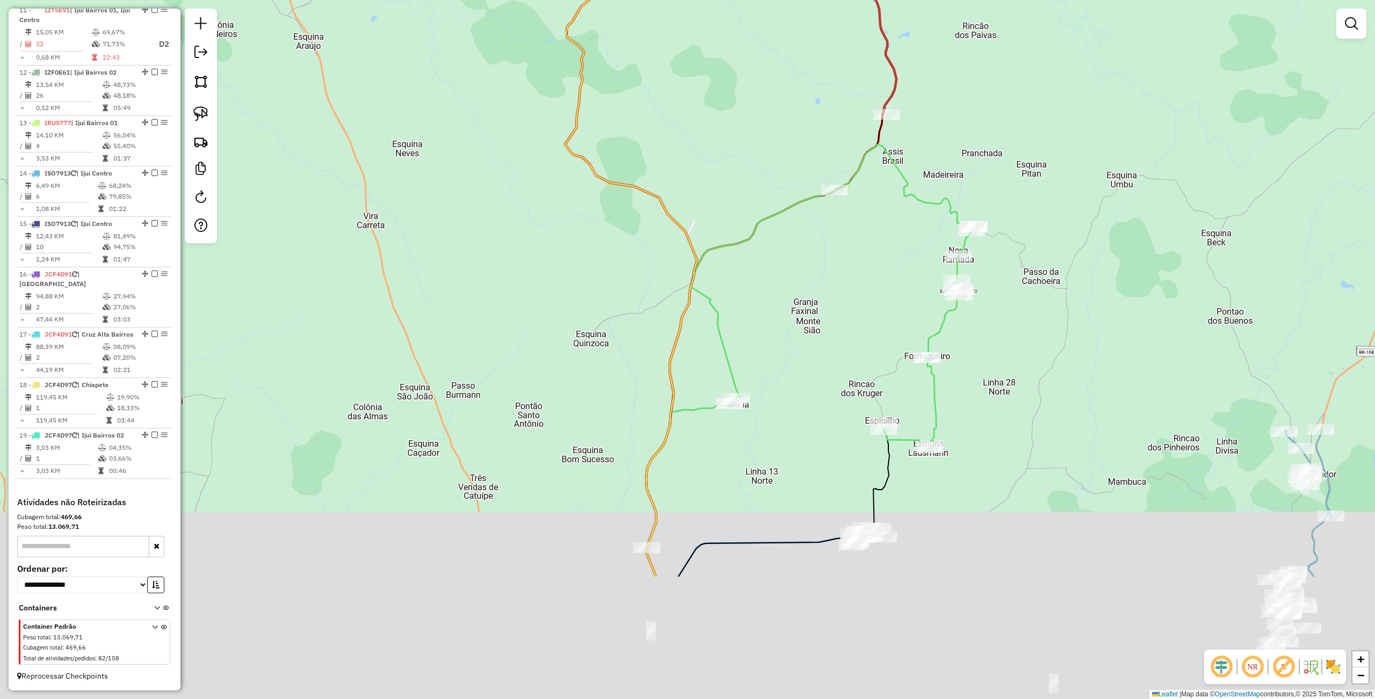
drag, startPoint x: 752, startPoint y: 464, endPoint x: 686, endPoint y: 215, distance: 257.3
click at [696, 241] on icon at bounding box center [810, 345] width 328 height 403
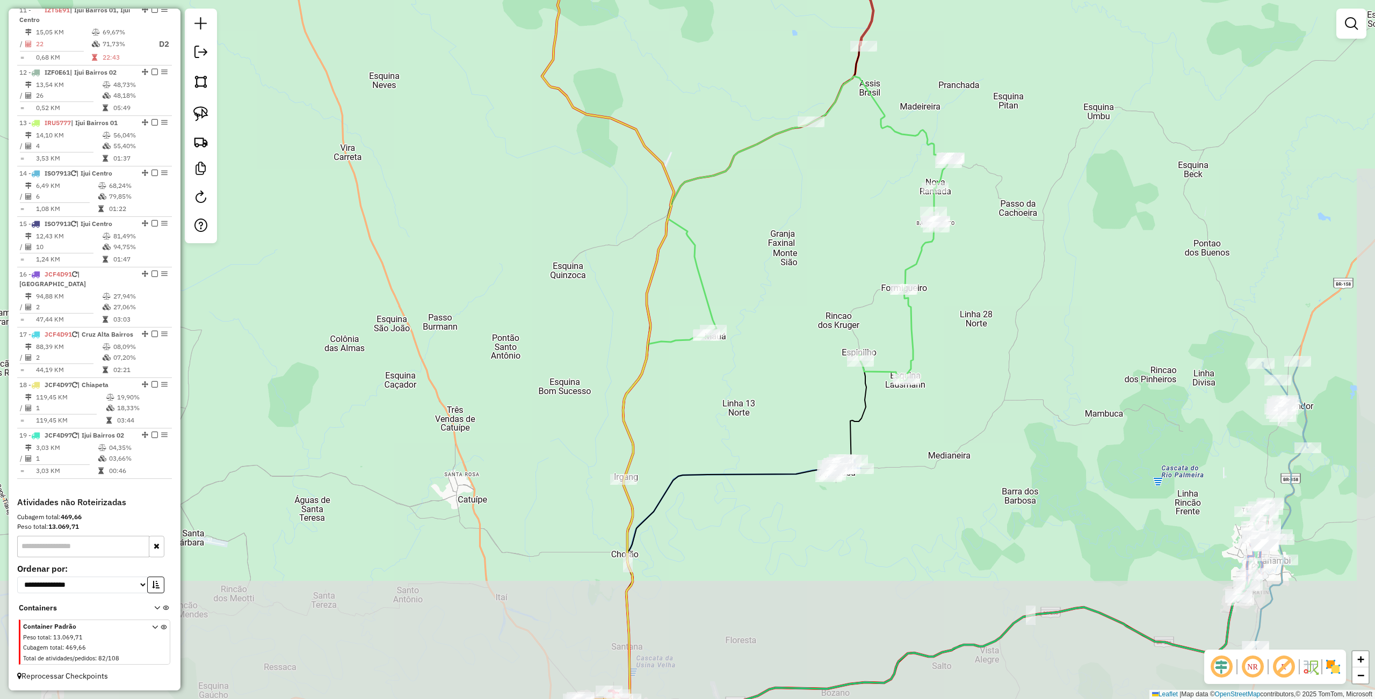
drag, startPoint x: 772, startPoint y: 555, endPoint x: 804, endPoint y: 308, distance: 249.6
click at [809, 309] on div "Janela de atendimento Grade de atendimento Capacidade Transportadoras Veículos …" at bounding box center [687, 349] width 1375 height 699
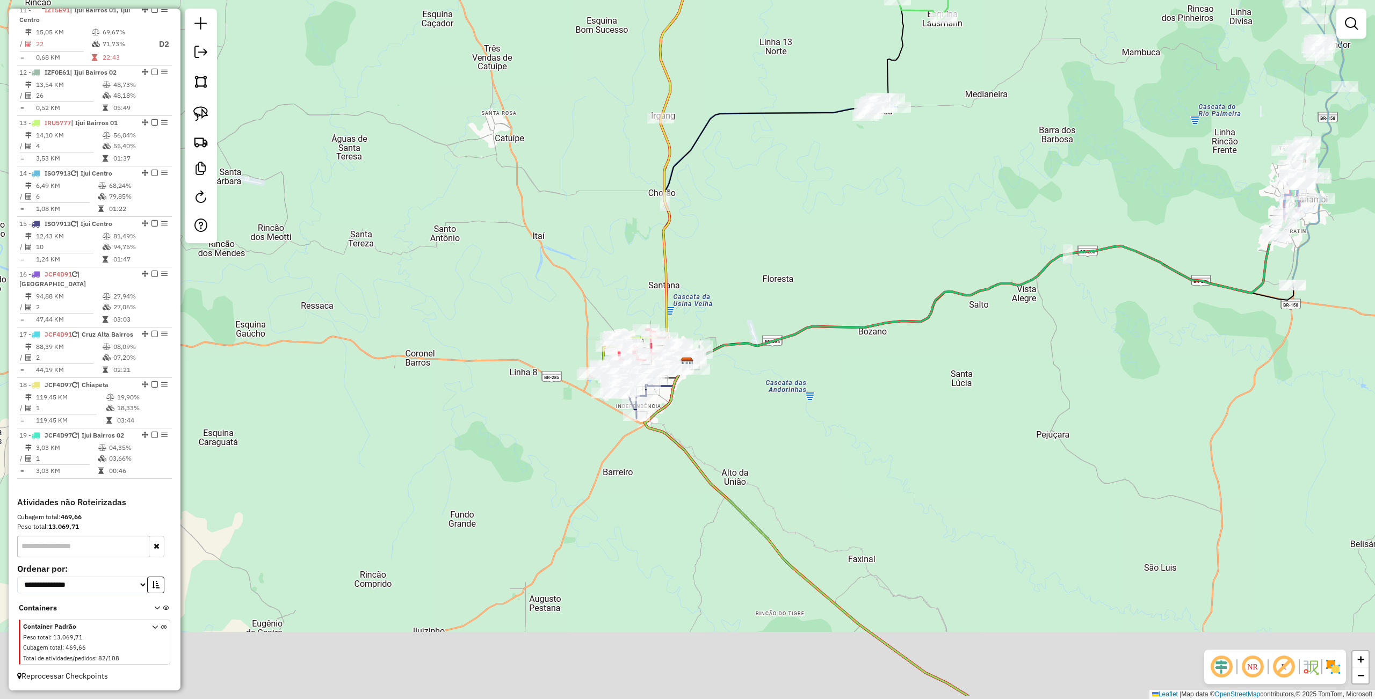
drag, startPoint x: 822, startPoint y: 534, endPoint x: 822, endPoint y: 460, distance: 74.1
click at [822, 460] on div "Janela de atendimento Grade de atendimento Capacidade Transportadoras Veículos …" at bounding box center [687, 349] width 1375 height 699
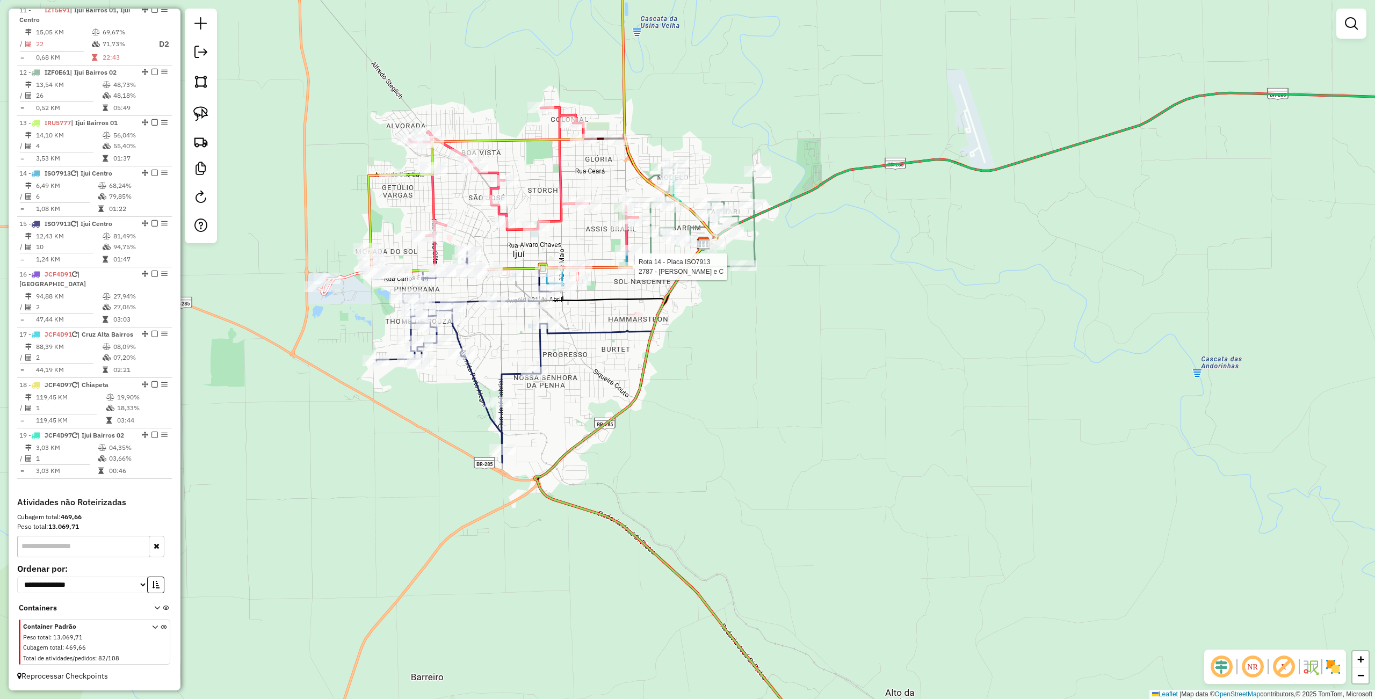
select select "**********"
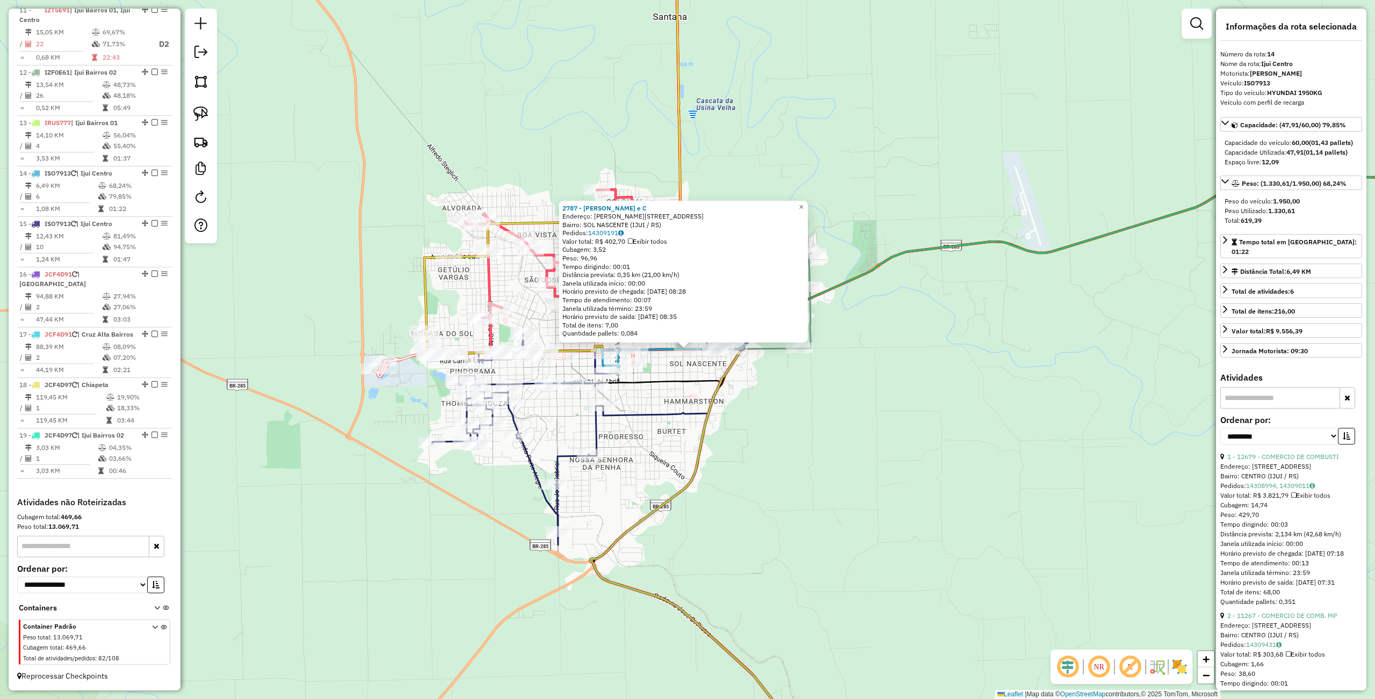
click at [718, 436] on div "2787 - [PERSON_NAME] e C Endereço: [STREET_ADDRESS] Bairro: SOL NASCENTE (IJUI …" at bounding box center [687, 349] width 1375 height 699
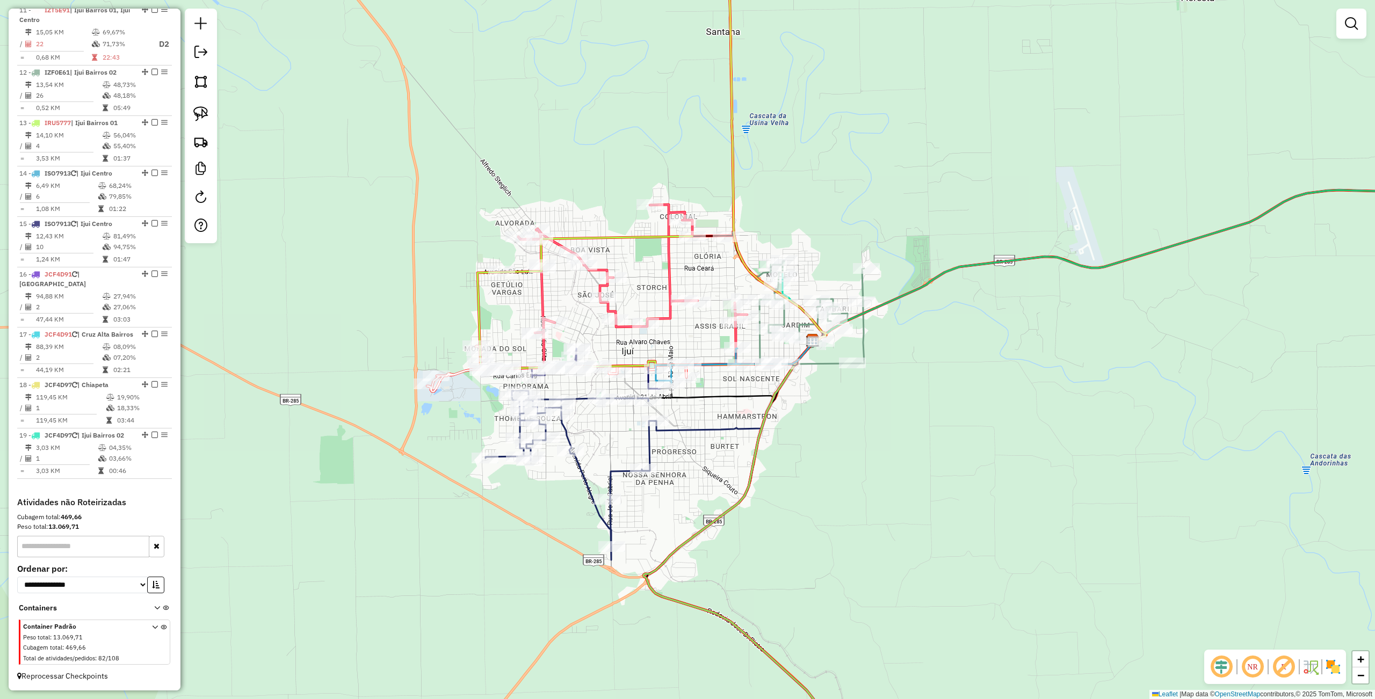
drag, startPoint x: 729, startPoint y: 452, endPoint x: 747, endPoint y: 454, distance: 17.8
click at [752, 457] on icon at bounding box center [761, 564] width 237 height 444
select select "**********"
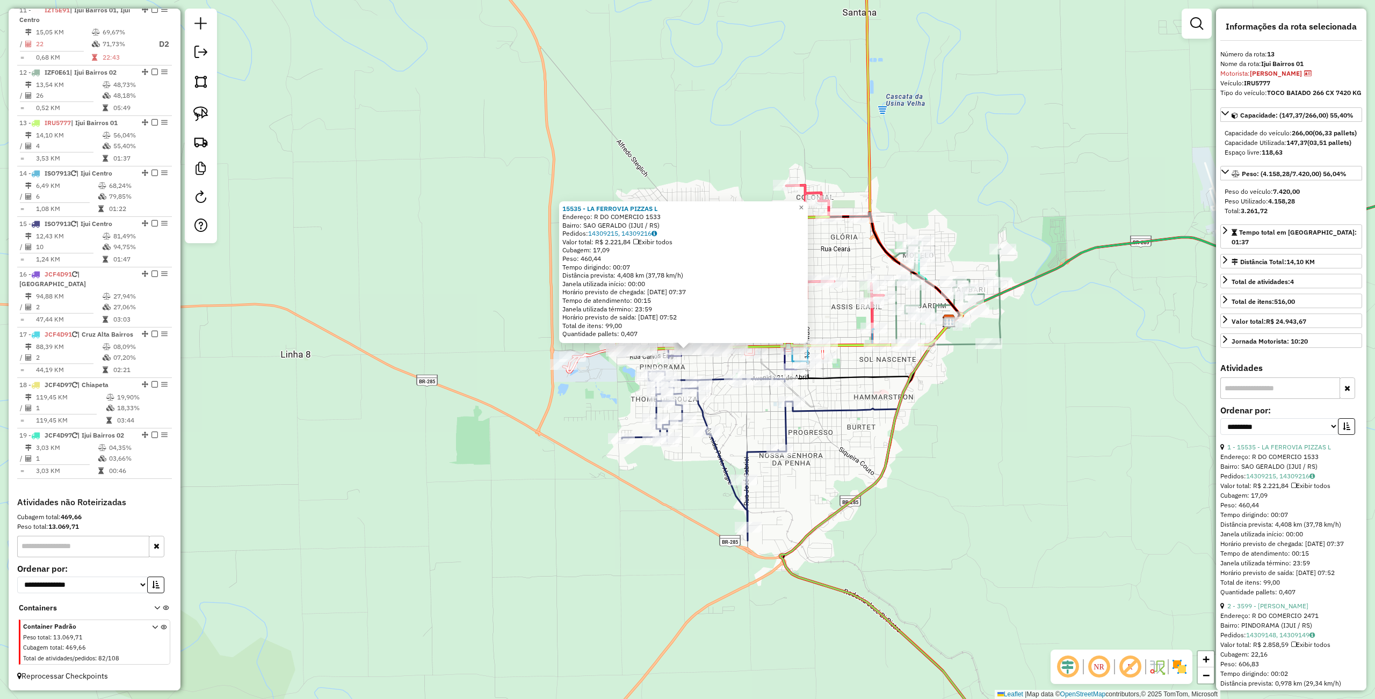
click at [856, 531] on div "15535 - LA FERROVIA PIZZAS L Endereço: R DO COMERCIO 1533 Bairro: SAO GERALDO (…" at bounding box center [687, 349] width 1375 height 699
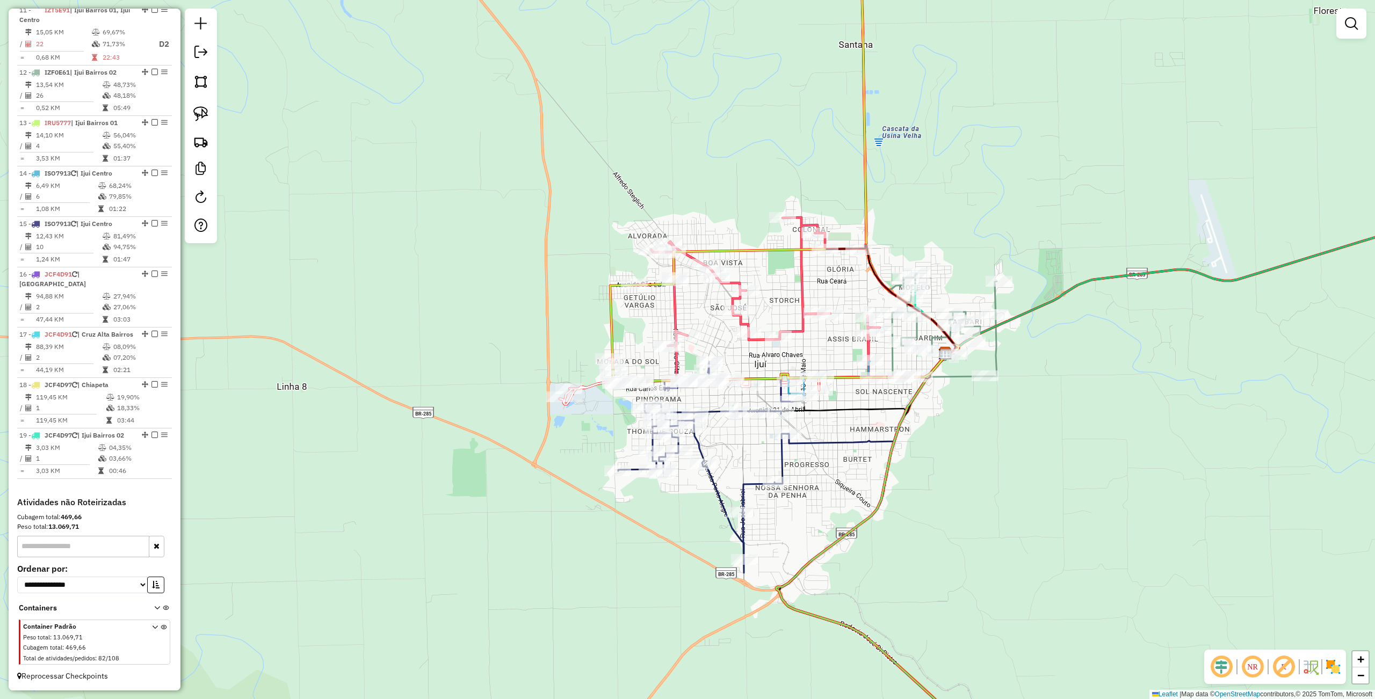
drag, startPoint x: 894, startPoint y: 495, endPoint x: 890, endPoint y: 527, distance: 32.4
click at [890, 527] on div "Janela de atendimento Grade de atendimento Capacidade Transportadoras Veículos …" at bounding box center [687, 349] width 1375 height 699
select select "**********"
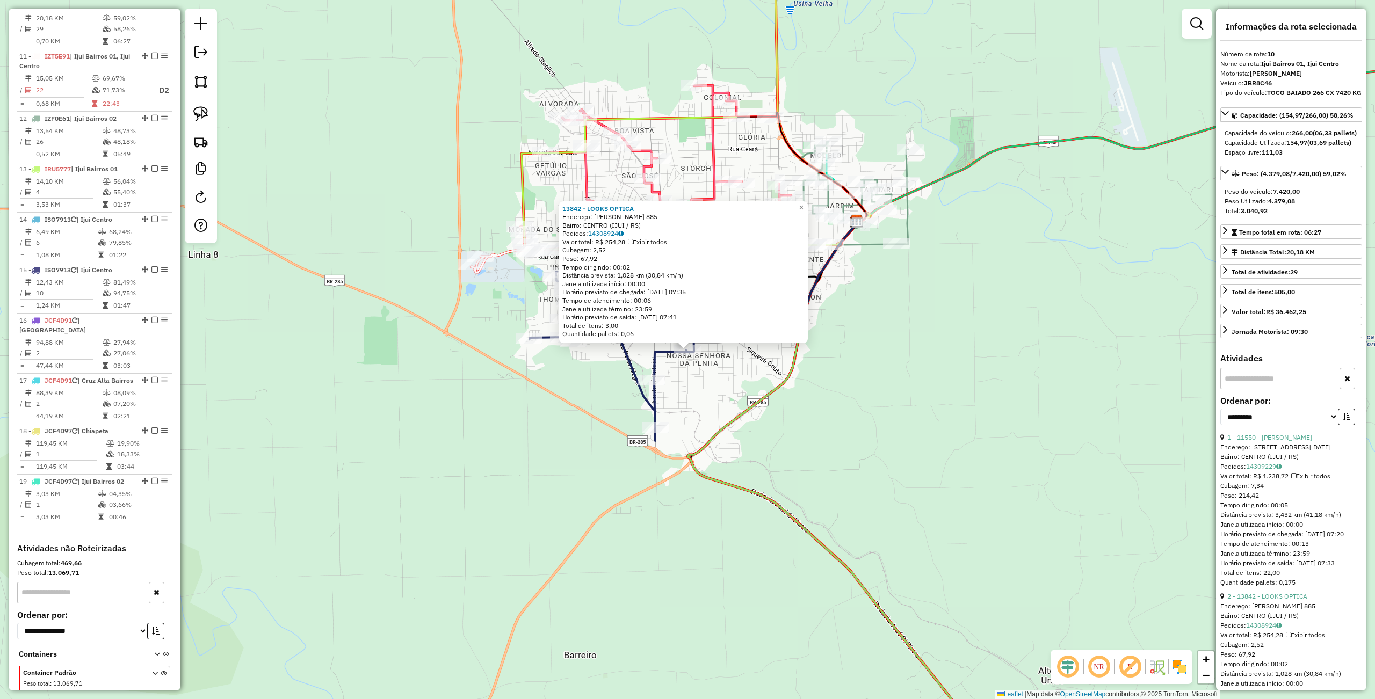
scroll to position [922, 0]
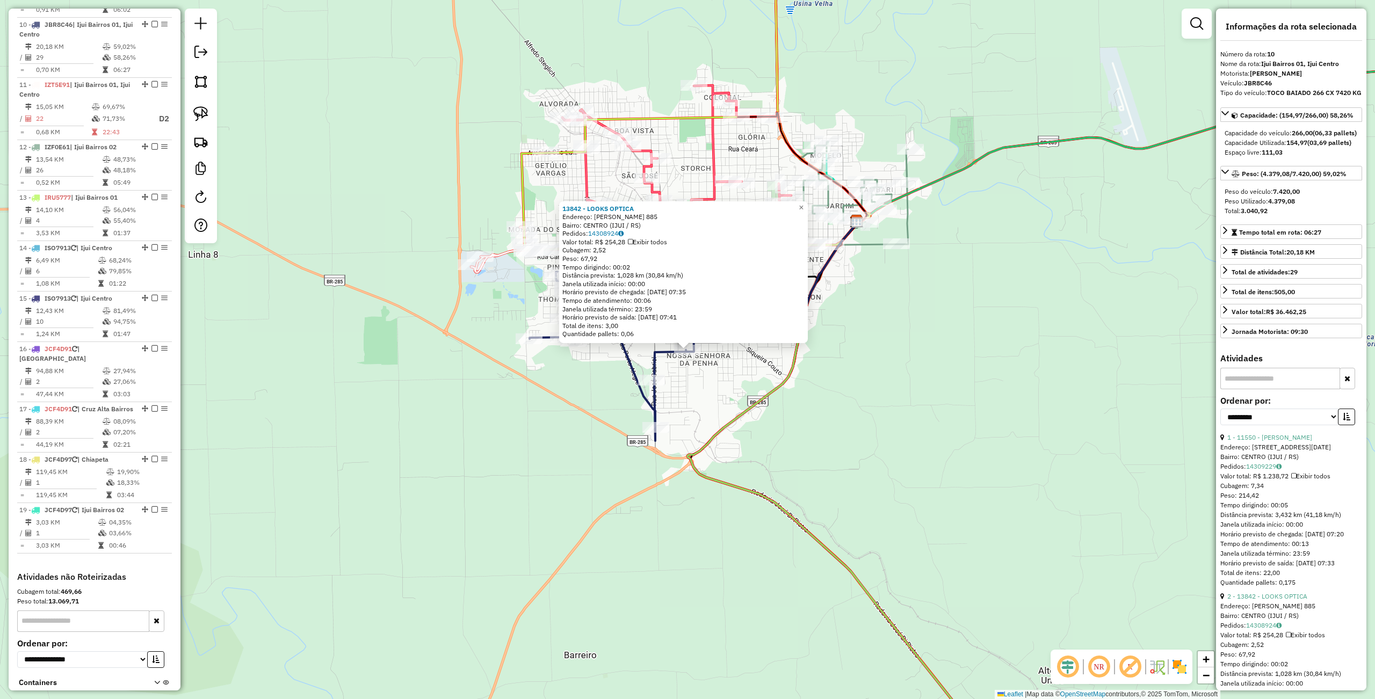
click at [952, 486] on div "13842 - LOOKS OPTICA Endereço: [PERSON_NAME] 885 Bairro: CENTRO (IJUI / RS) Ped…" at bounding box center [687, 349] width 1375 height 699
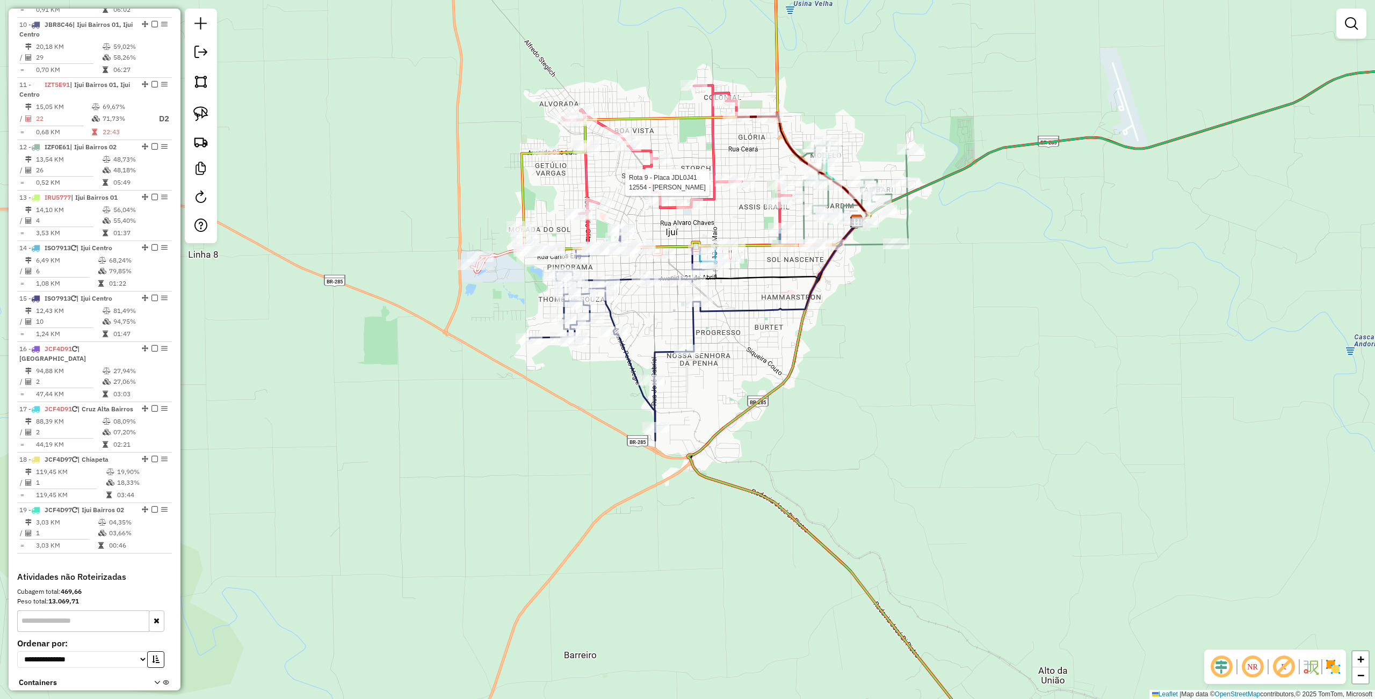
select select "**********"
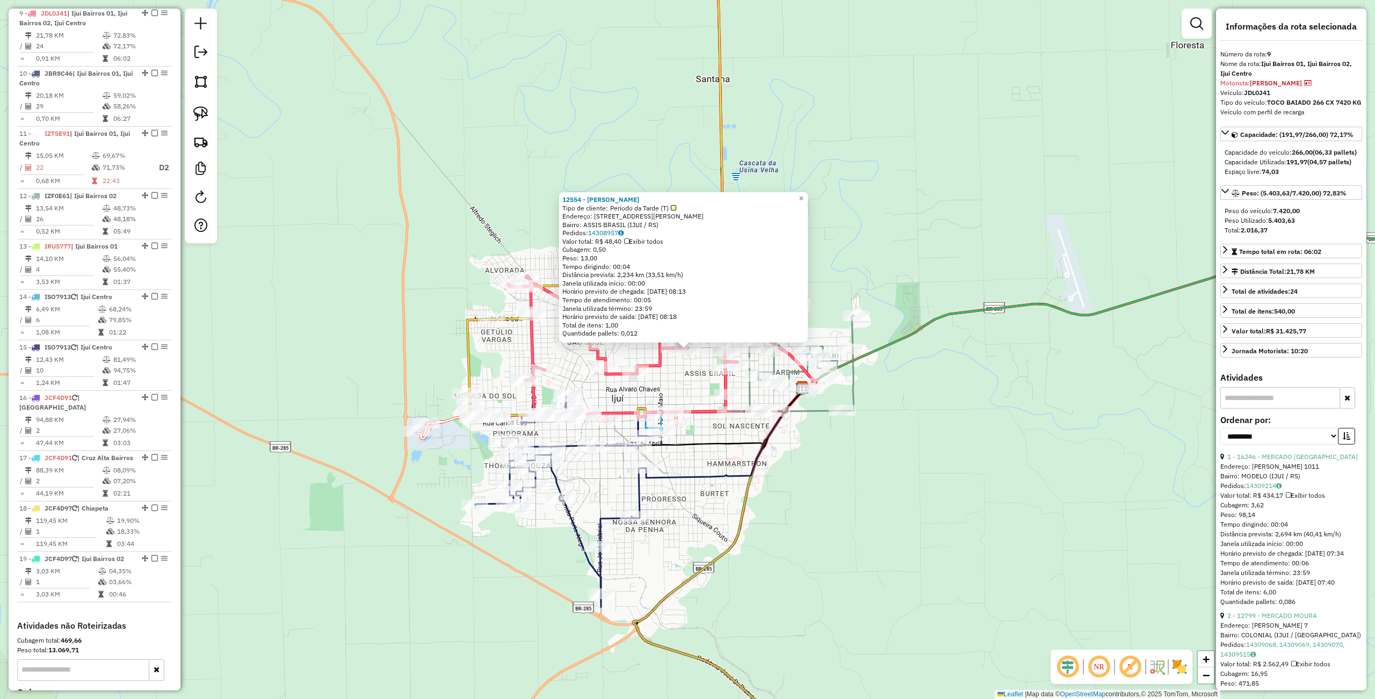
scroll to position [861, 0]
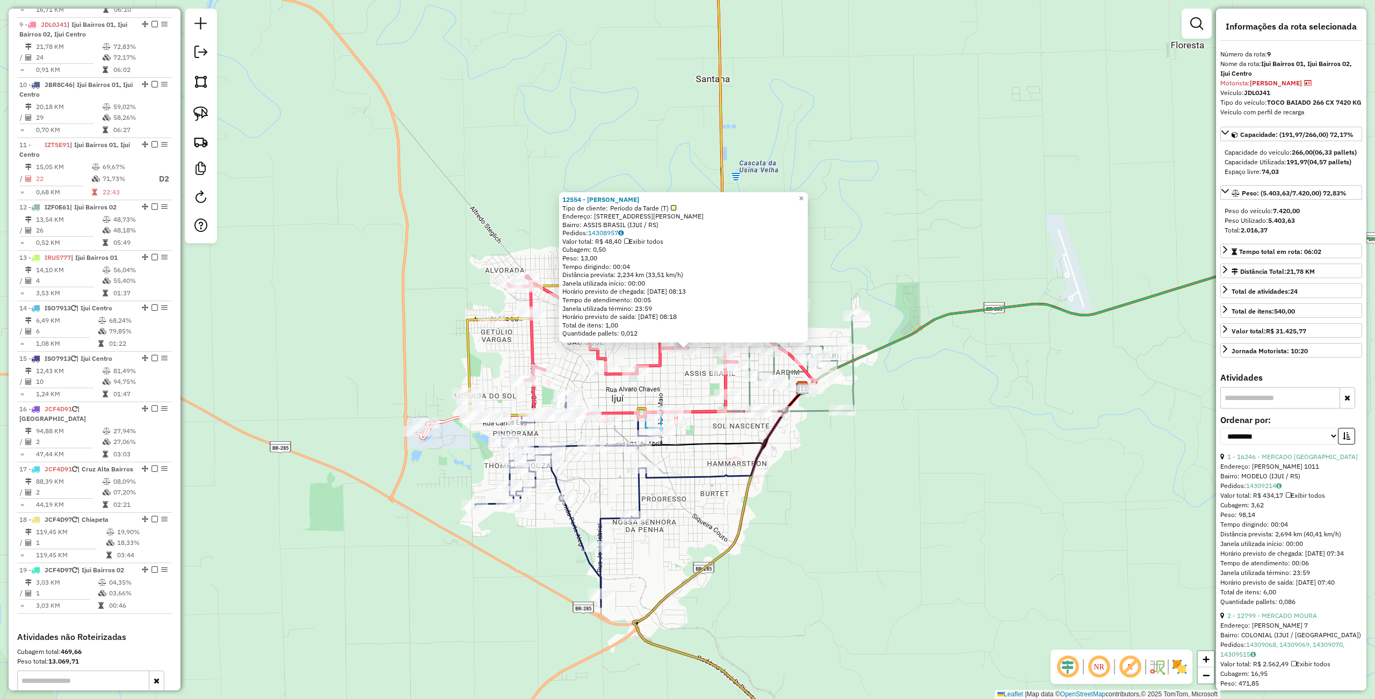
click at [835, 469] on div "12554 - [PERSON_NAME] D Tipo de cliente: Período da Tarde (T) Endereço: R [PERS…" at bounding box center [687, 349] width 1375 height 699
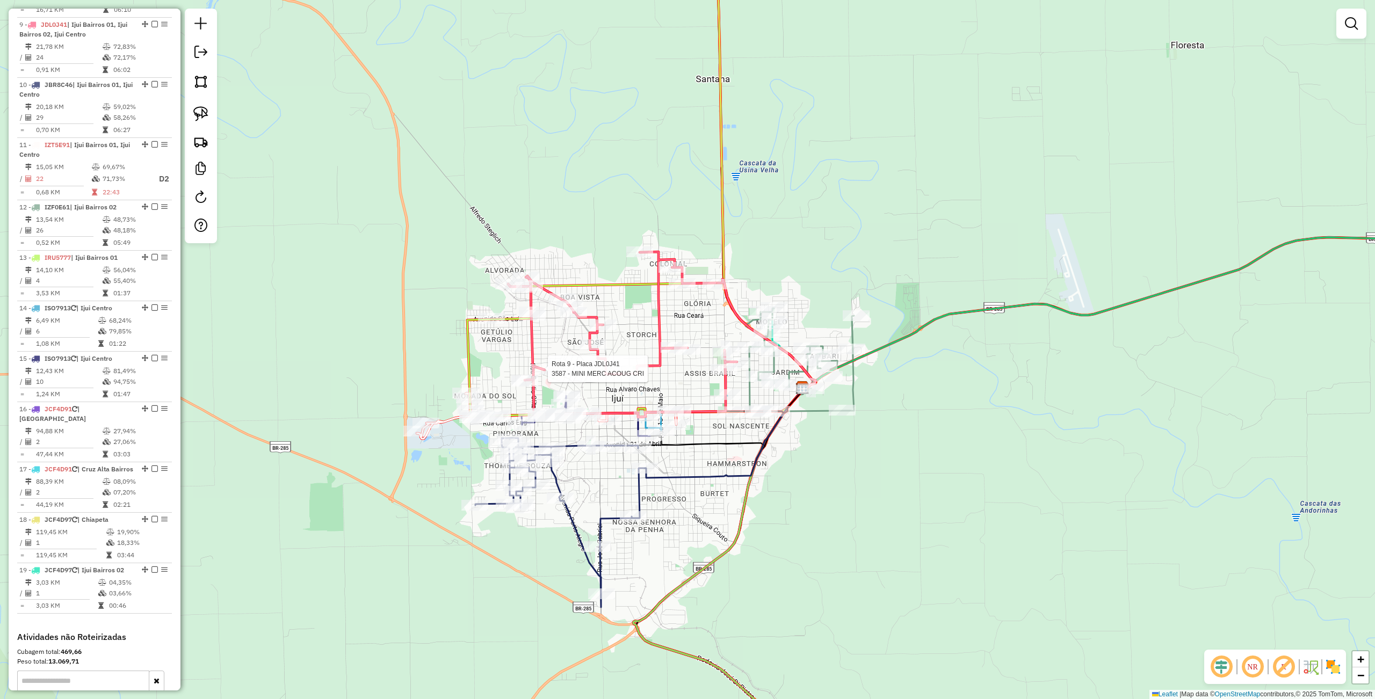
select select "**********"
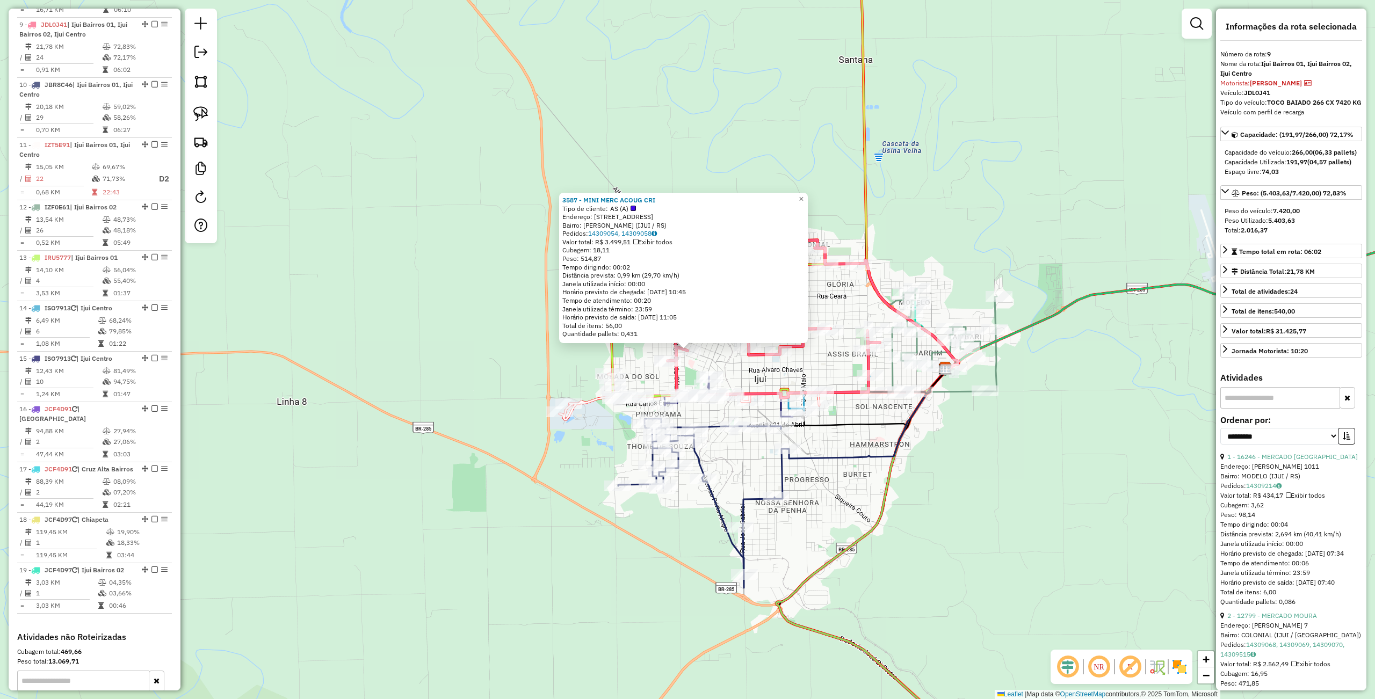
click at [446, 344] on div "3587 - MINI MERC ACOUG CRI Tipo de cliente: AS (A) Endereço: [STREET_ADDRESS] P…" at bounding box center [687, 349] width 1375 height 699
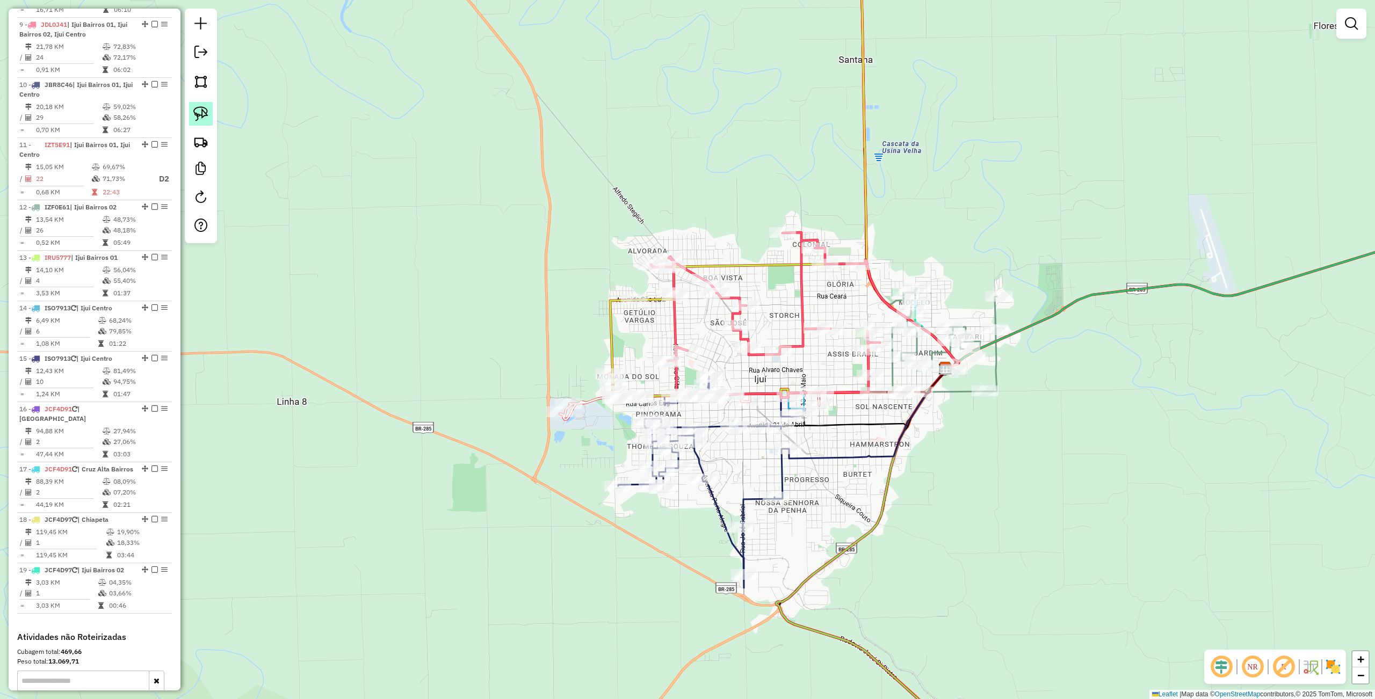
click at [194, 111] on img at bounding box center [200, 113] width 15 height 15
drag, startPoint x: 657, startPoint y: 340, endPoint x: 715, endPoint y: 340, distance: 58.0
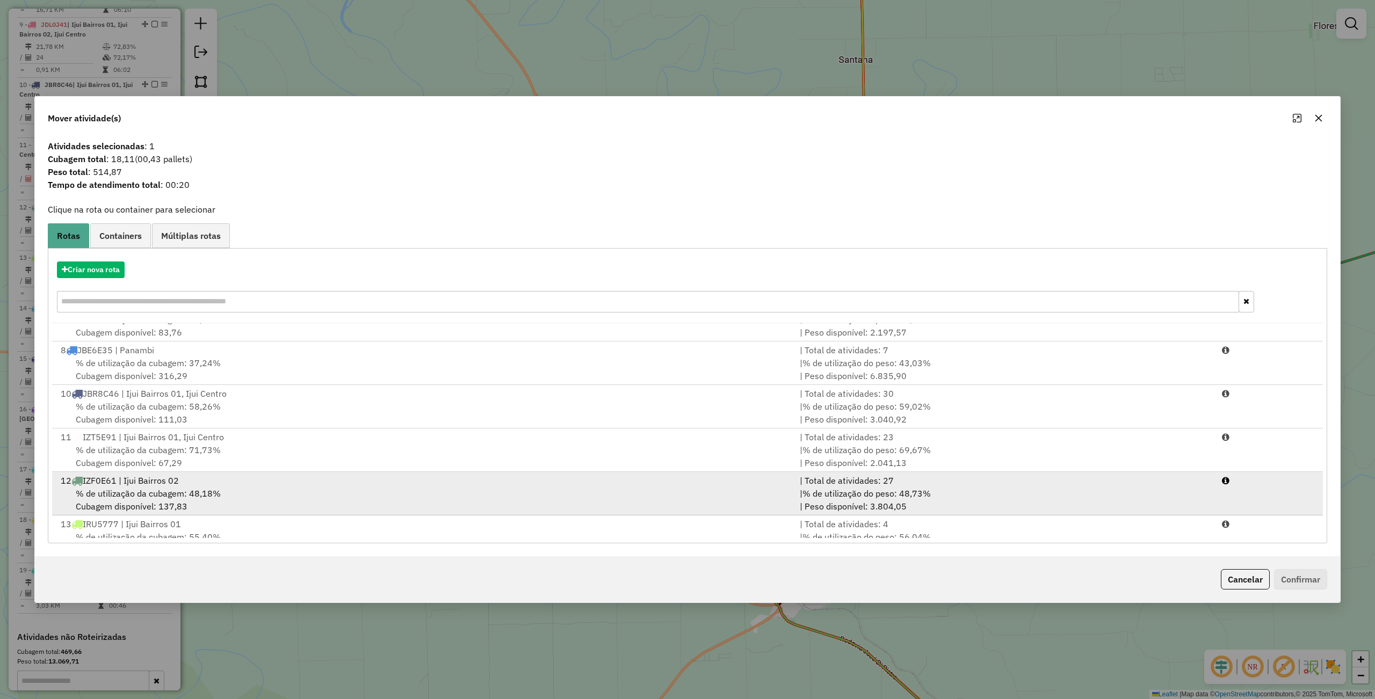
scroll to position [358, 0]
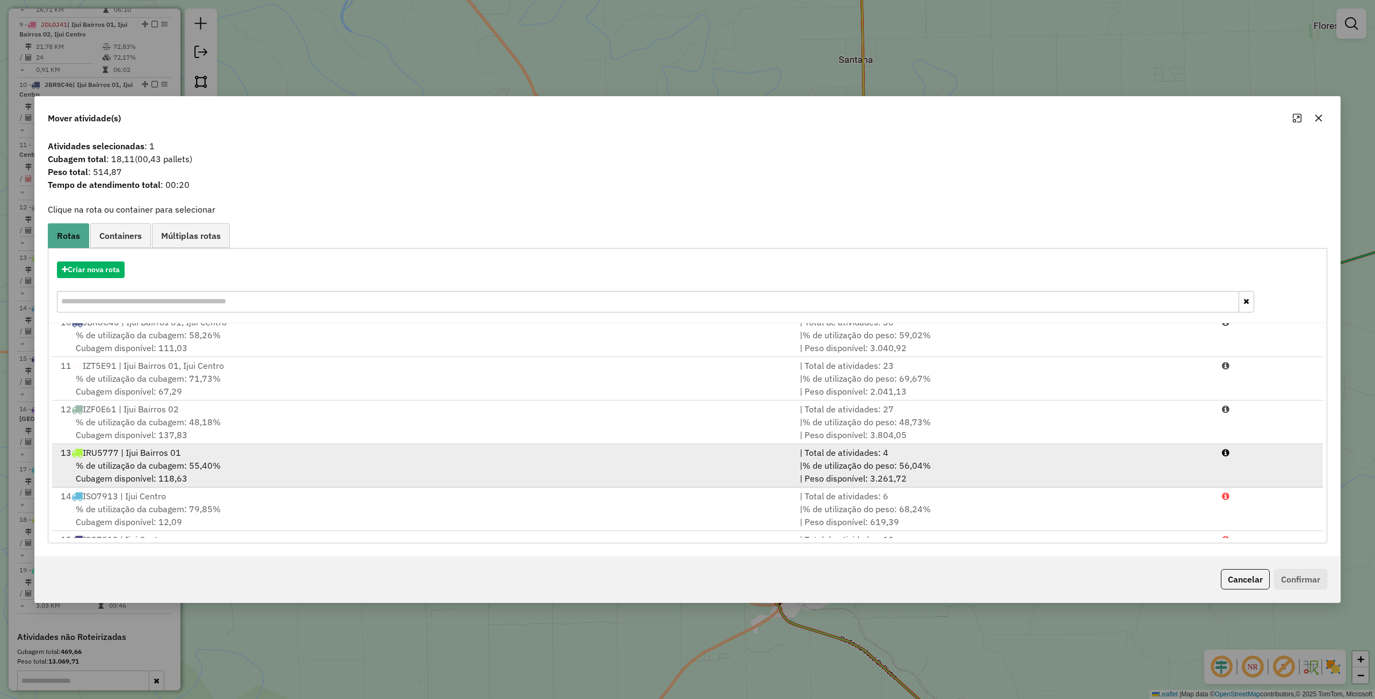
click at [230, 459] on div "13 IRU5777 | [PERSON_NAME] 01" at bounding box center [423, 452] width 739 height 13
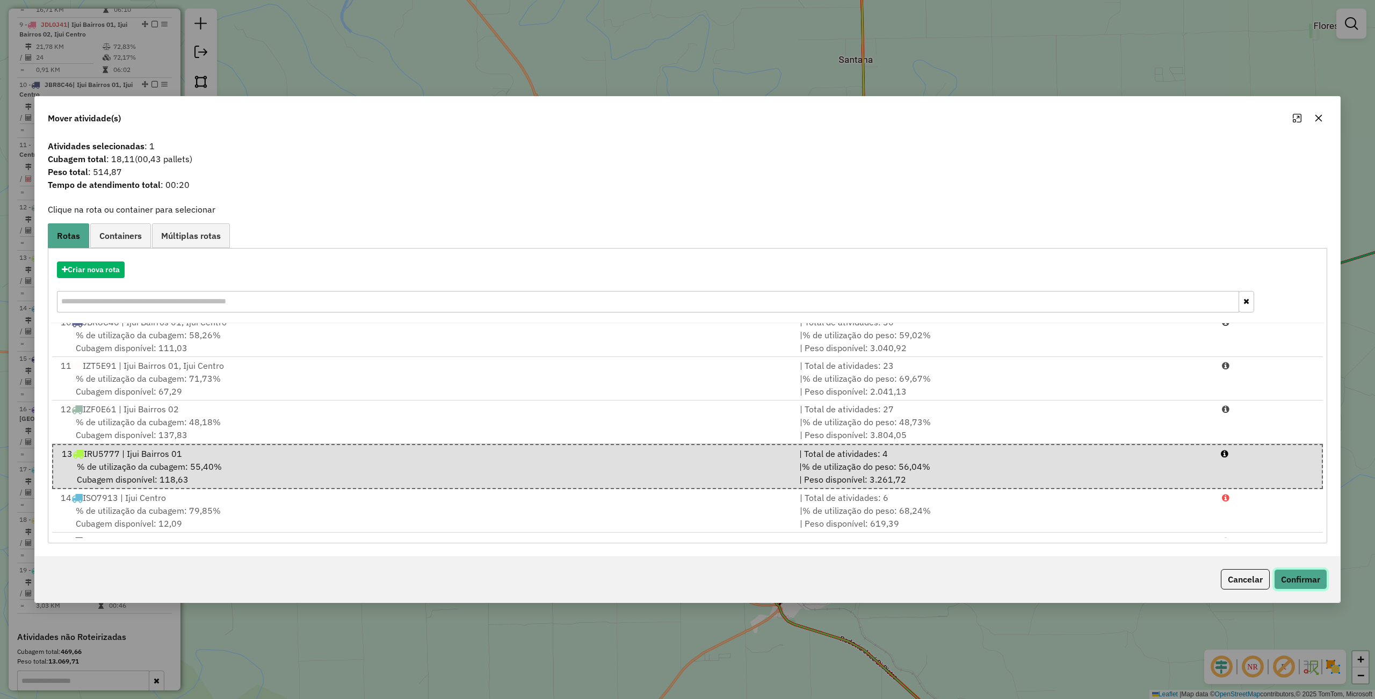
click at [1303, 578] on button "Confirmar" at bounding box center [1300, 579] width 53 height 20
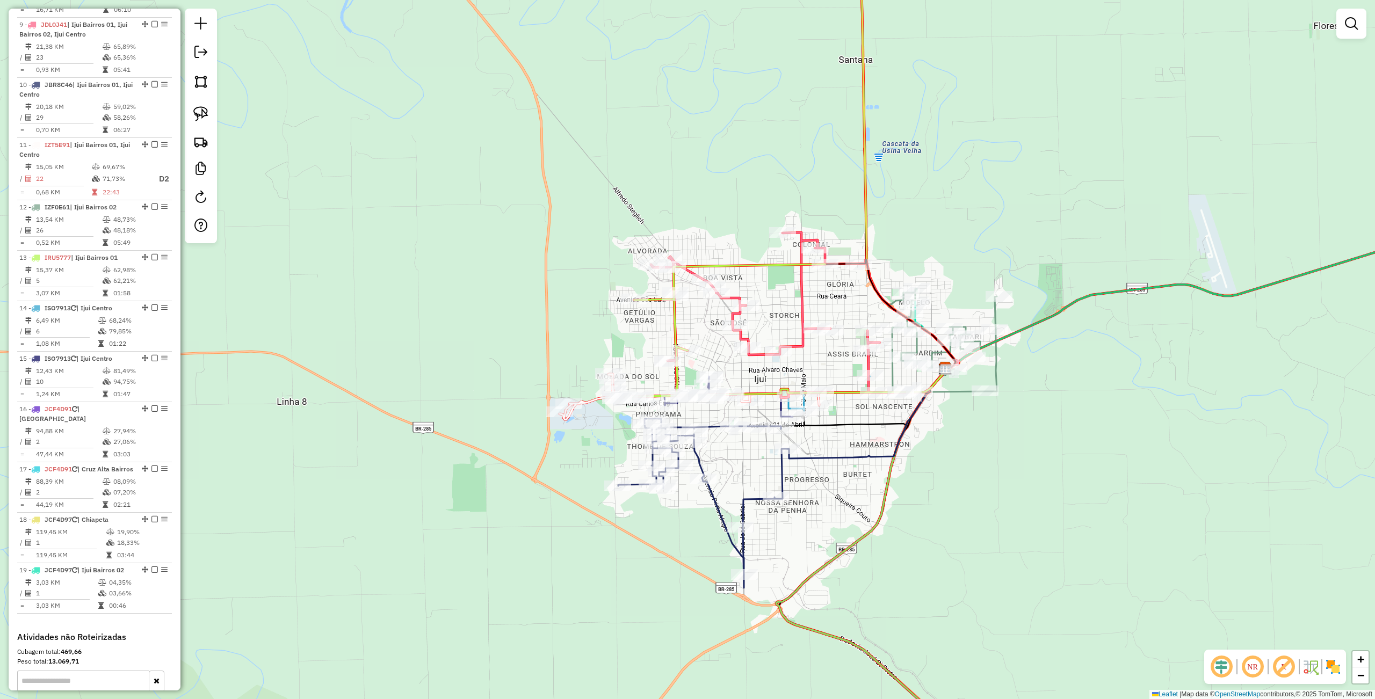
scroll to position [0, 0]
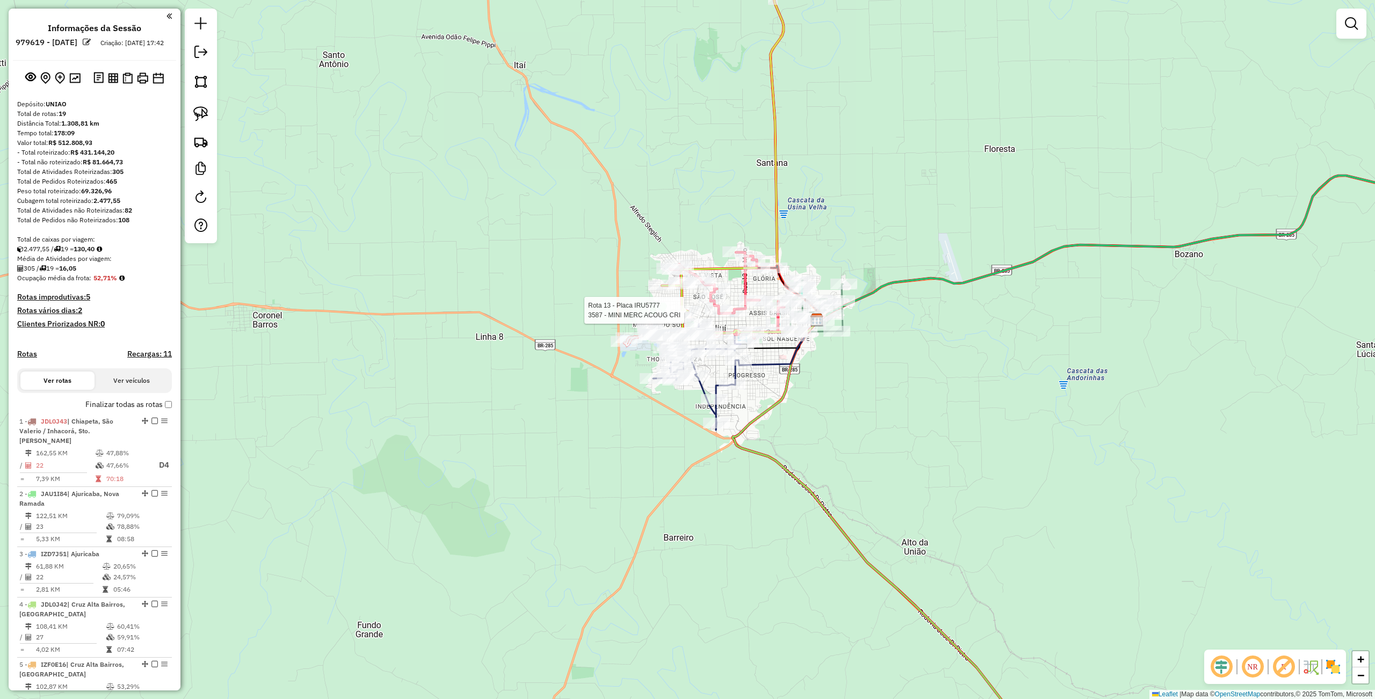
select select "**********"
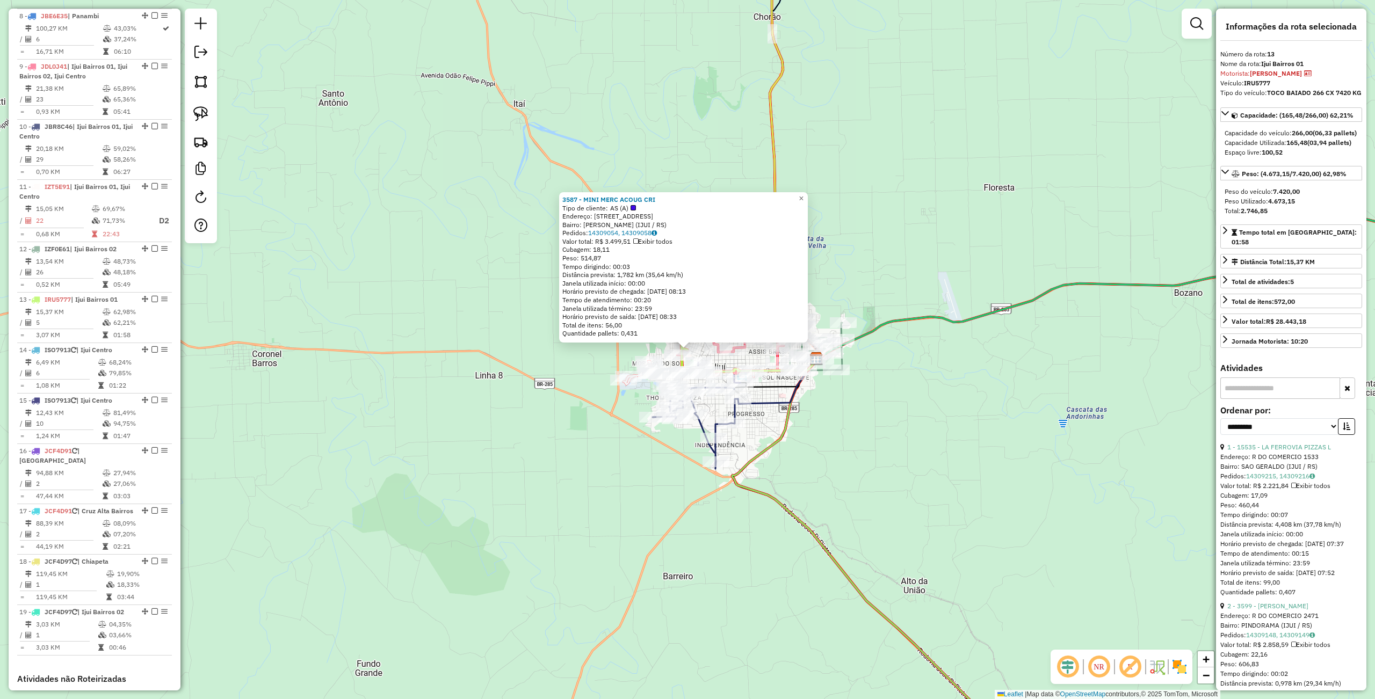
scroll to position [999, 0]
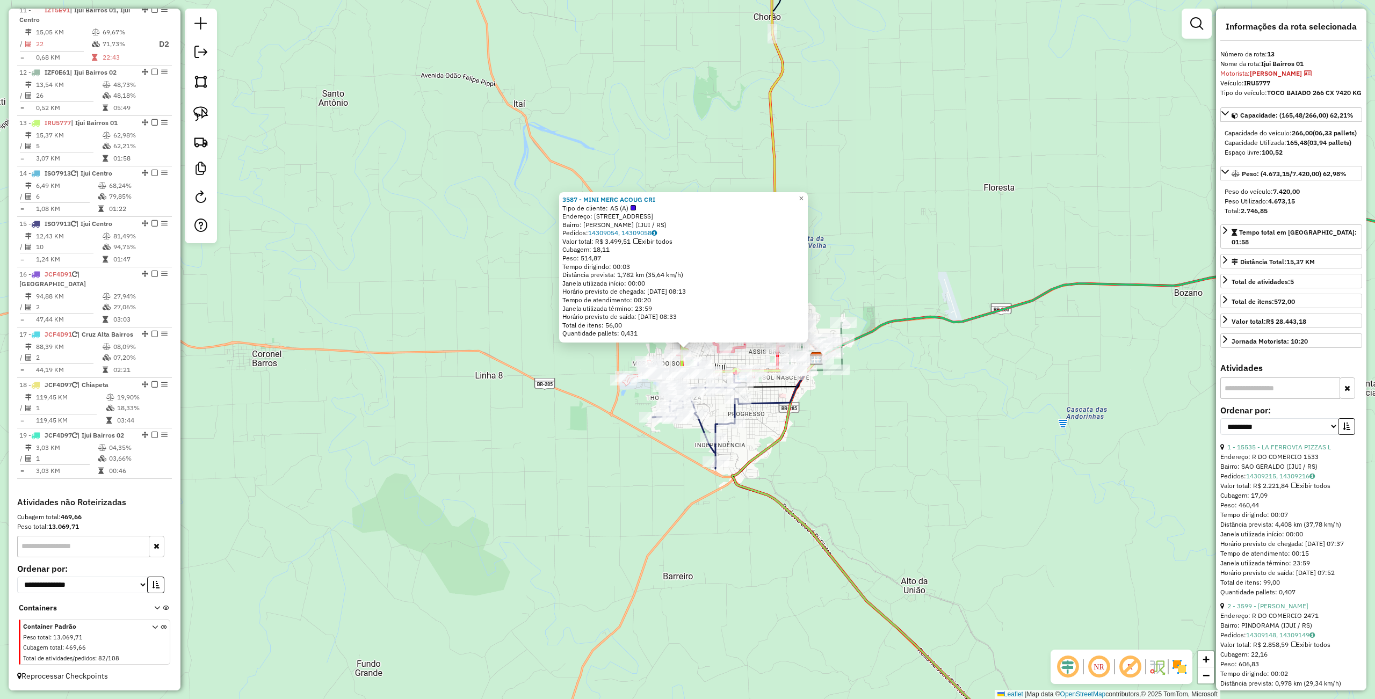
click at [624, 449] on div "Rota 11 - Placa IZT5E91 2744 - BAR E RESTAURANTE CA 3587 - MINI MERC ACOUG CRI …" at bounding box center [687, 349] width 1375 height 699
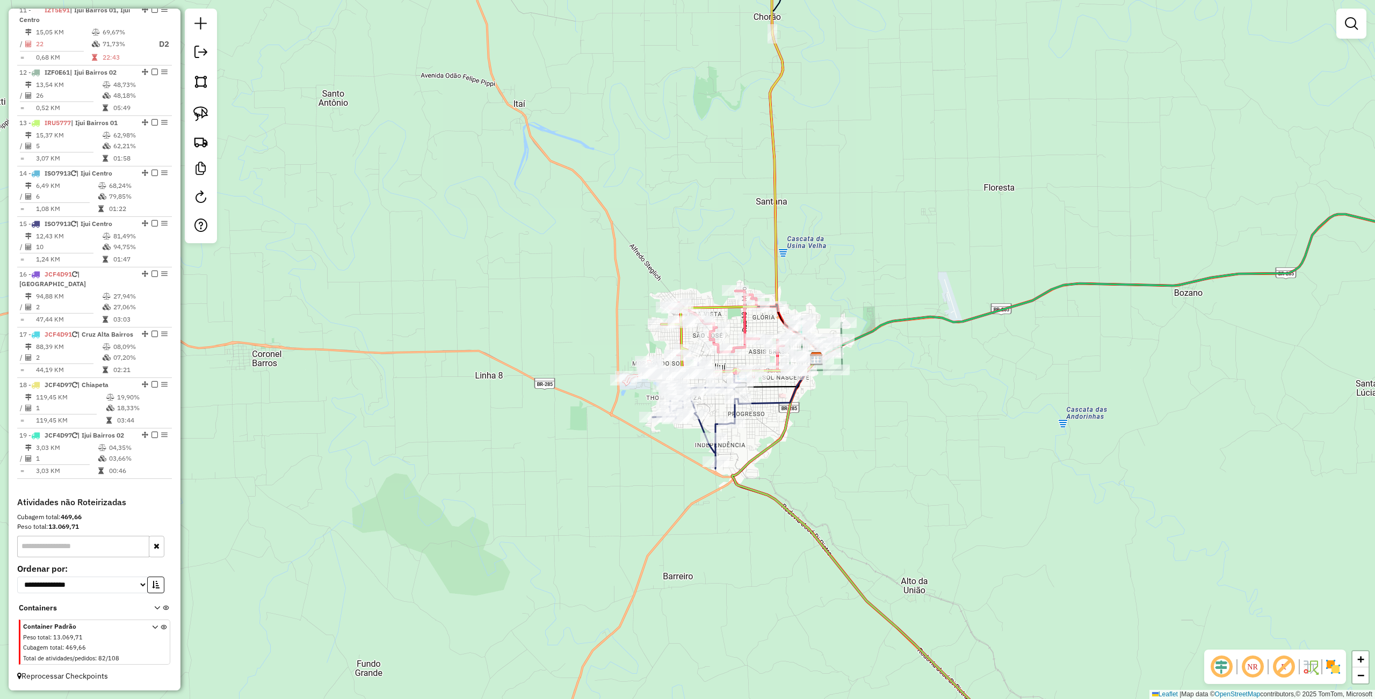
click at [903, 523] on div "Janela de atendimento Grade de atendimento Capacidade Transportadoras Veículos …" at bounding box center [687, 349] width 1375 height 699
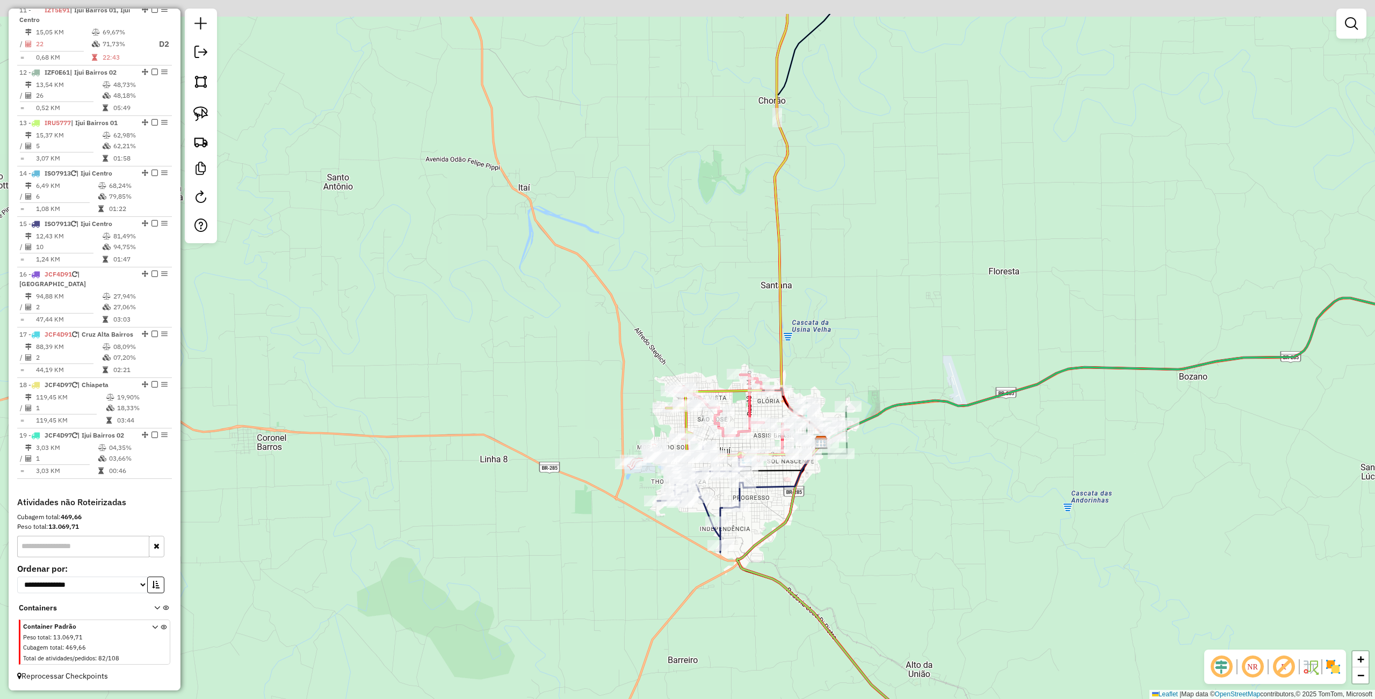
click at [905, 505] on div "Janela de atendimento Grade de atendimento Capacidade Transportadoras Veículos …" at bounding box center [687, 349] width 1375 height 699
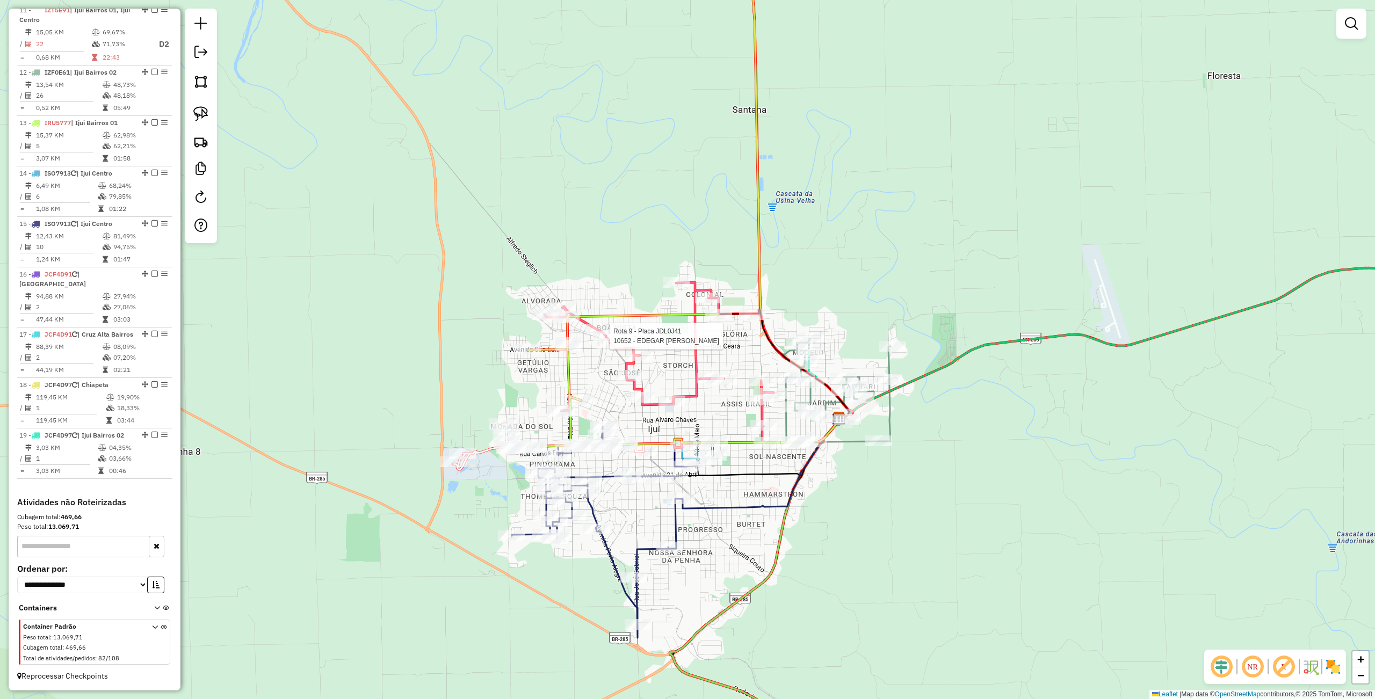
select select "**********"
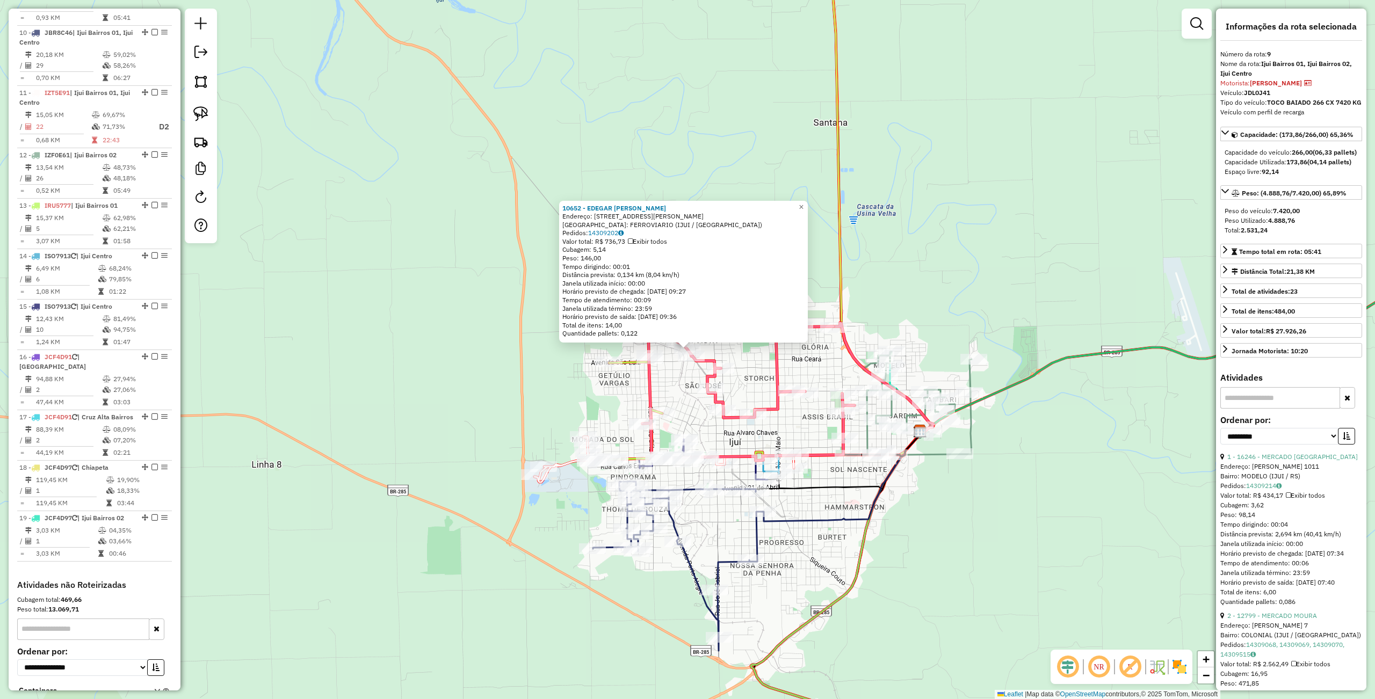
scroll to position [861, 0]
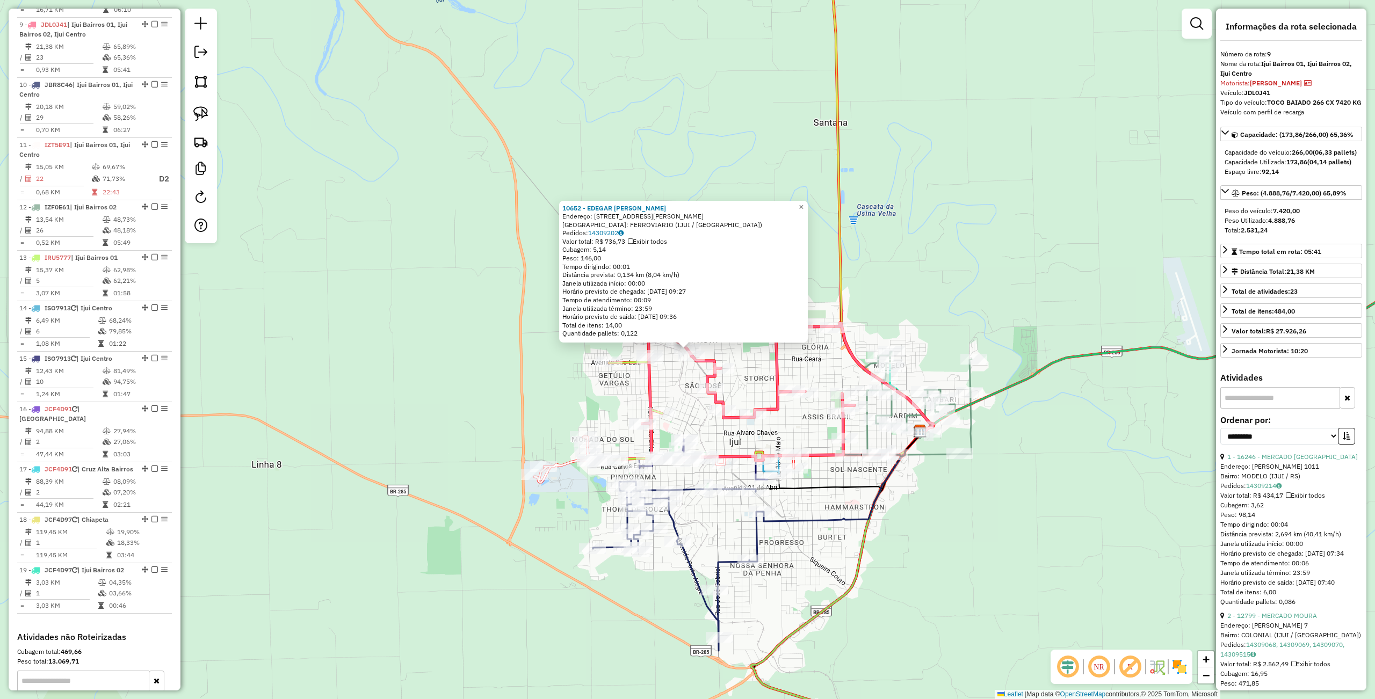
click at [392, 411] on div "10652 - EDEGAR [PERSON_NAME]: Av CORONEL [PERSON_NAME] 629 Bairro: FERROVIARIO …" at bounding box center [687, 349] width 1375 height 699
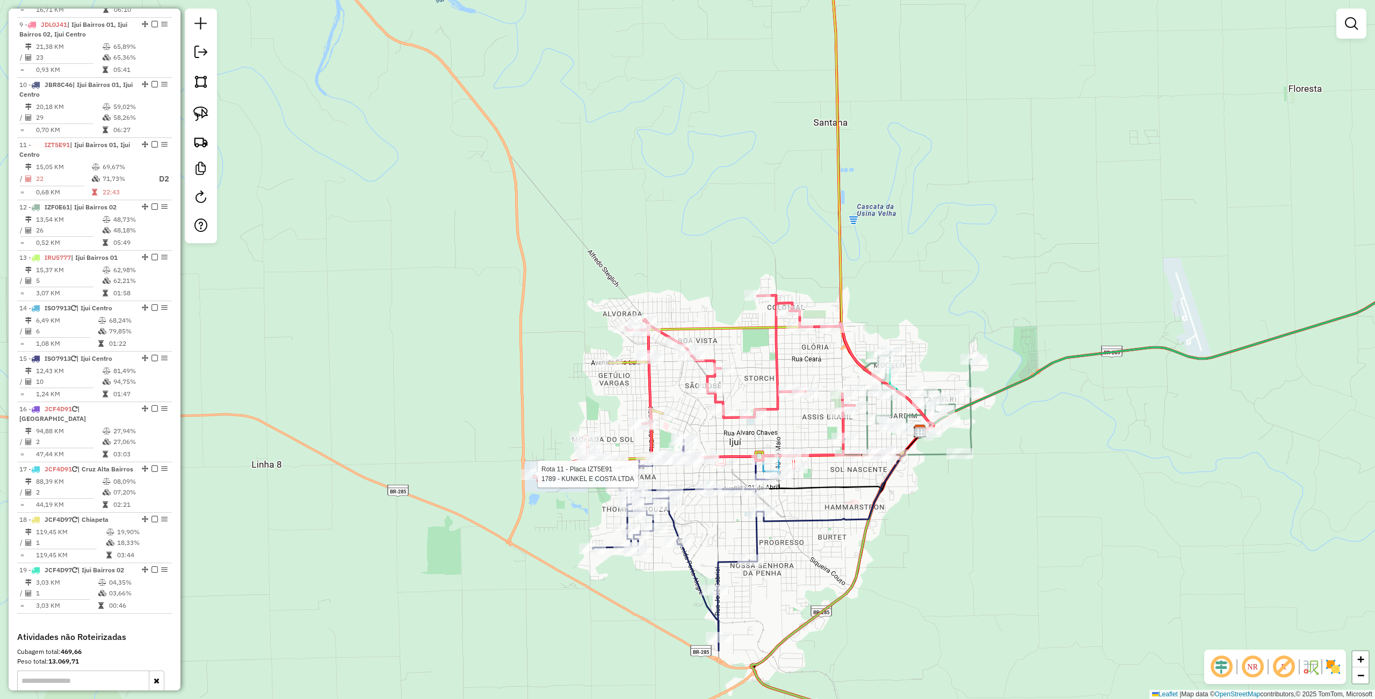
select select "**********"
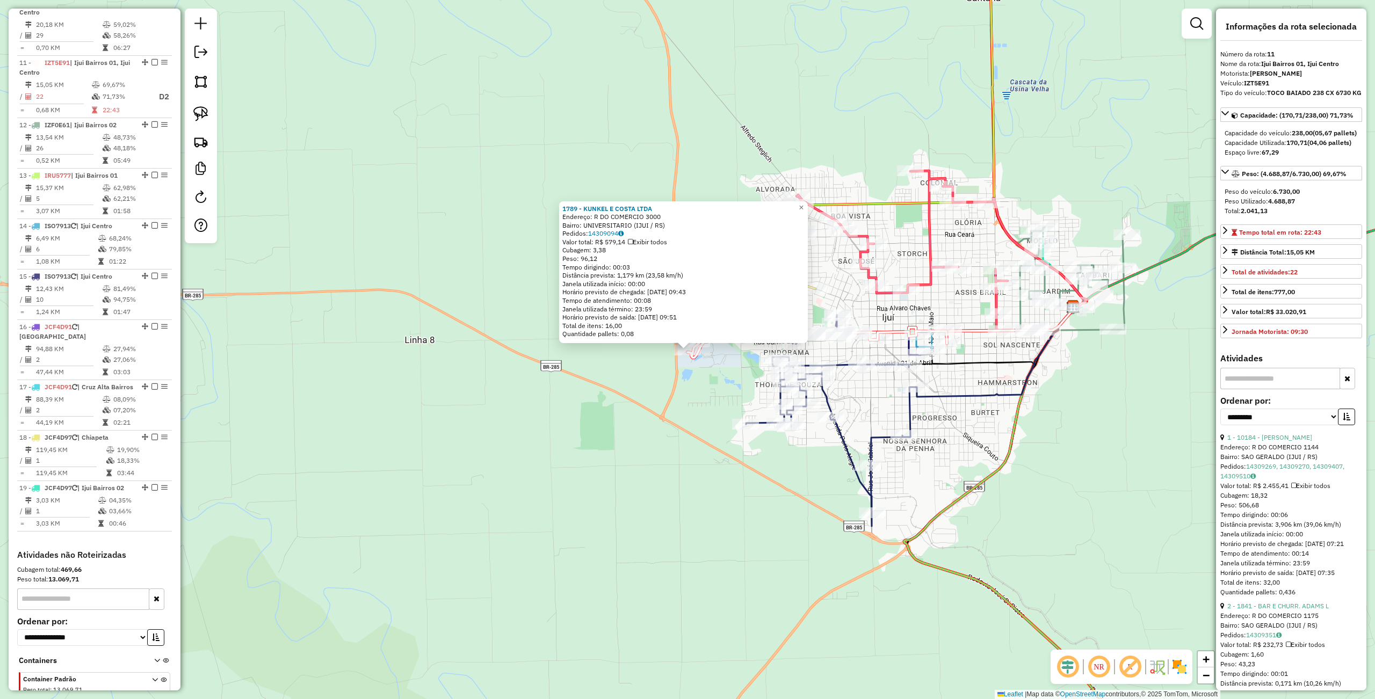
scroll to position [982, 0]
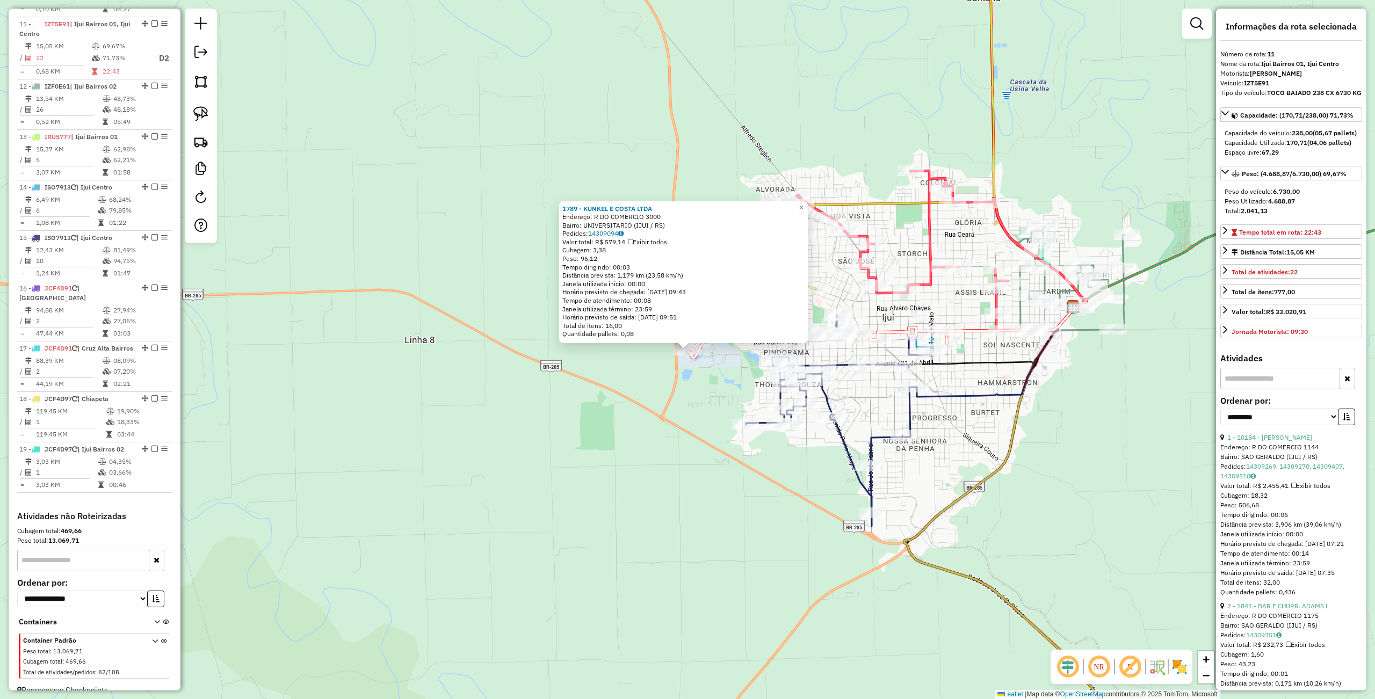
click at [963, 544] on div "1789 - KUNKEL E COSTA LTDA Endereço: R DO COMERCIO 3000 Bairro: UNIVERSITARIO (…" at bounding box center [687, 349] width 1375 height 699
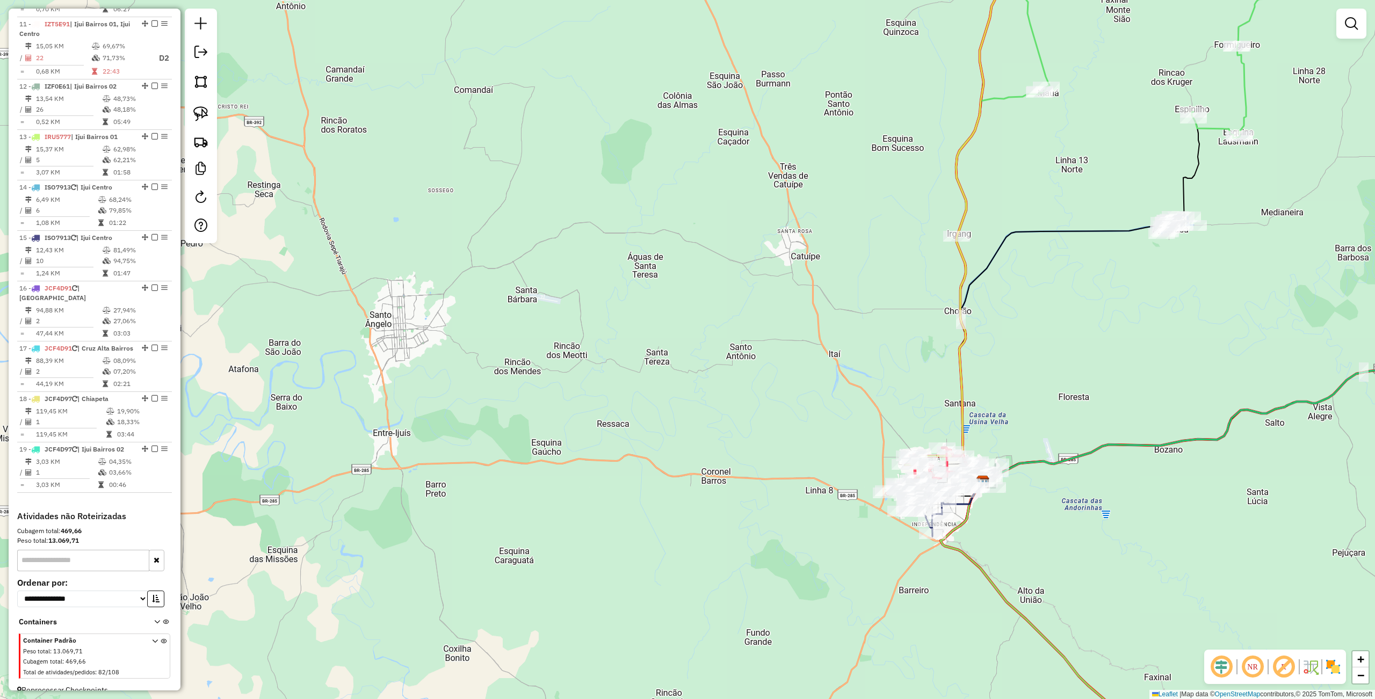
drag, startPoint x: 1132, startPoint y: 486, endPoint x: 847, endPoint y: 468, distance: 285.2
click at [861, 481] on div "Janela de atendimento Grade de atendimento Capacidade Transportadoras Veículos …" at bounding box center [687, 349] width 1375 height 699
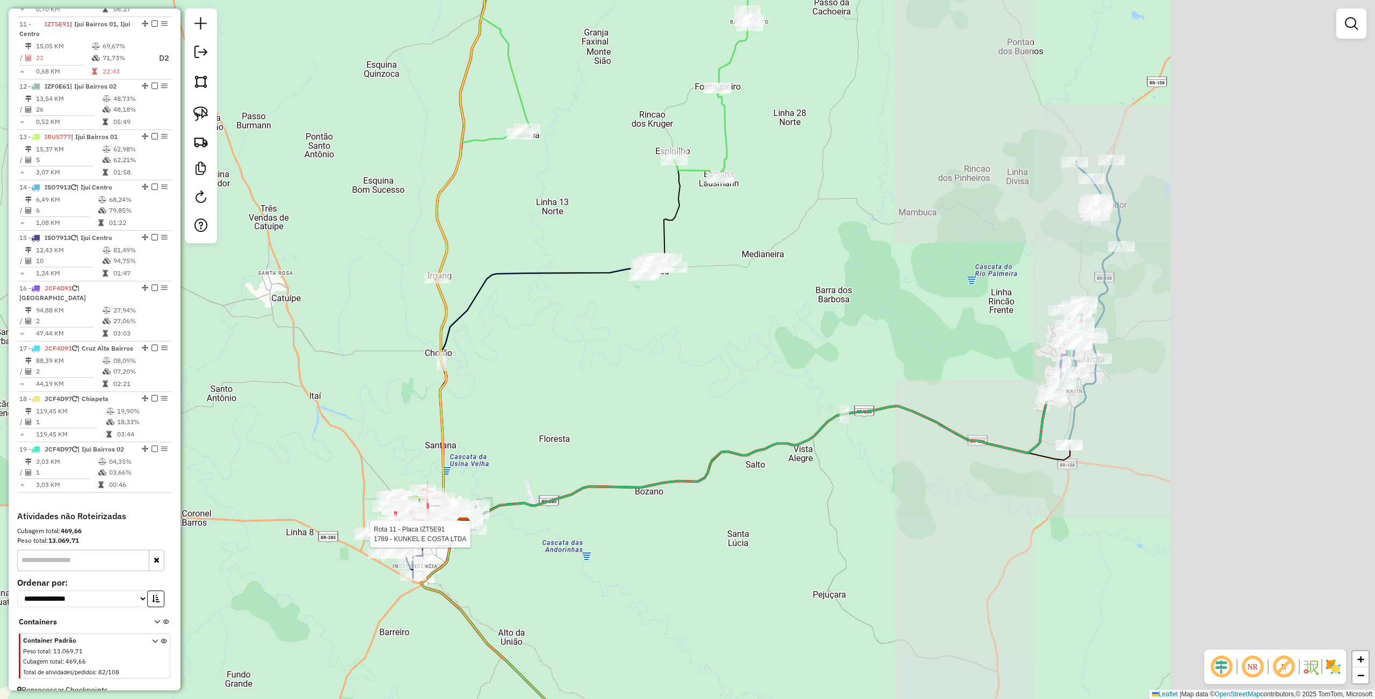
drag, startPoint x: 1143, startPoint y: 452, endPoint x: 1066, endPoint y: 477, distance: 81.9
click at [871, 505] on div "Rota 11 - Placa IZT5E91 1789 - KUNKEL E COSTA LTDA Janela de atendimento Grade …" at bounding box center [687, 349] width 1375 height 699
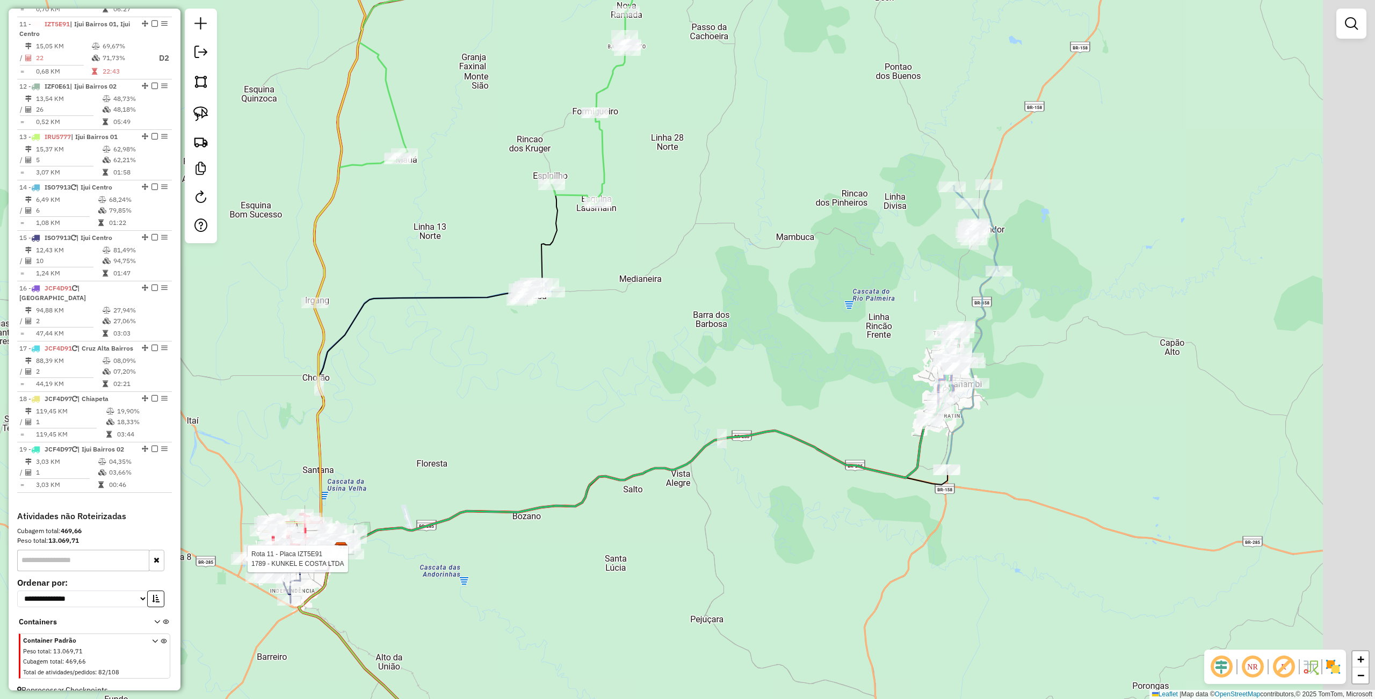
drag, startPoint x: 1014, startPoint y: 486, endPoint x: 940, endPoint y: 484, distance: 74.1
click at [920, 502] on div "Rota 11 - Placa IZT5E91 1789 - KUNKEL E COSTA LTDA Janela de atendimento Grade …" at bounding box center [687, 349] width 1375 height 699
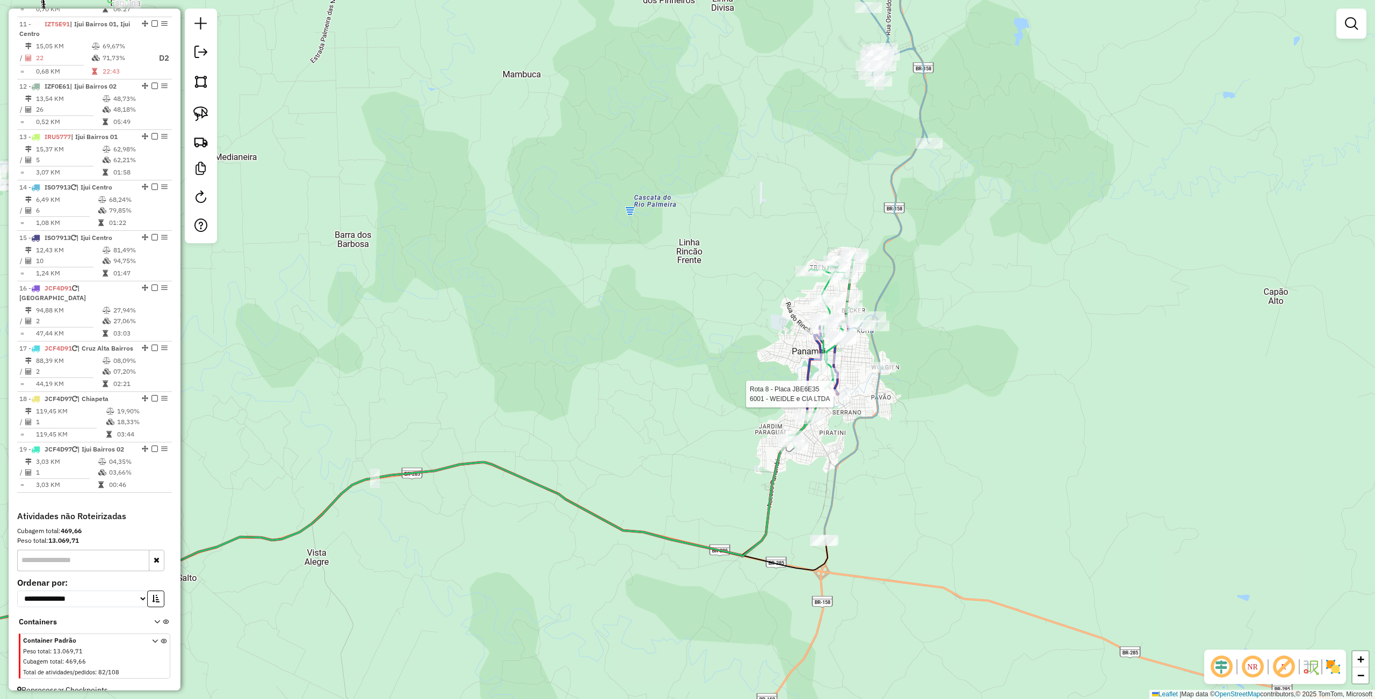
select select "**********"
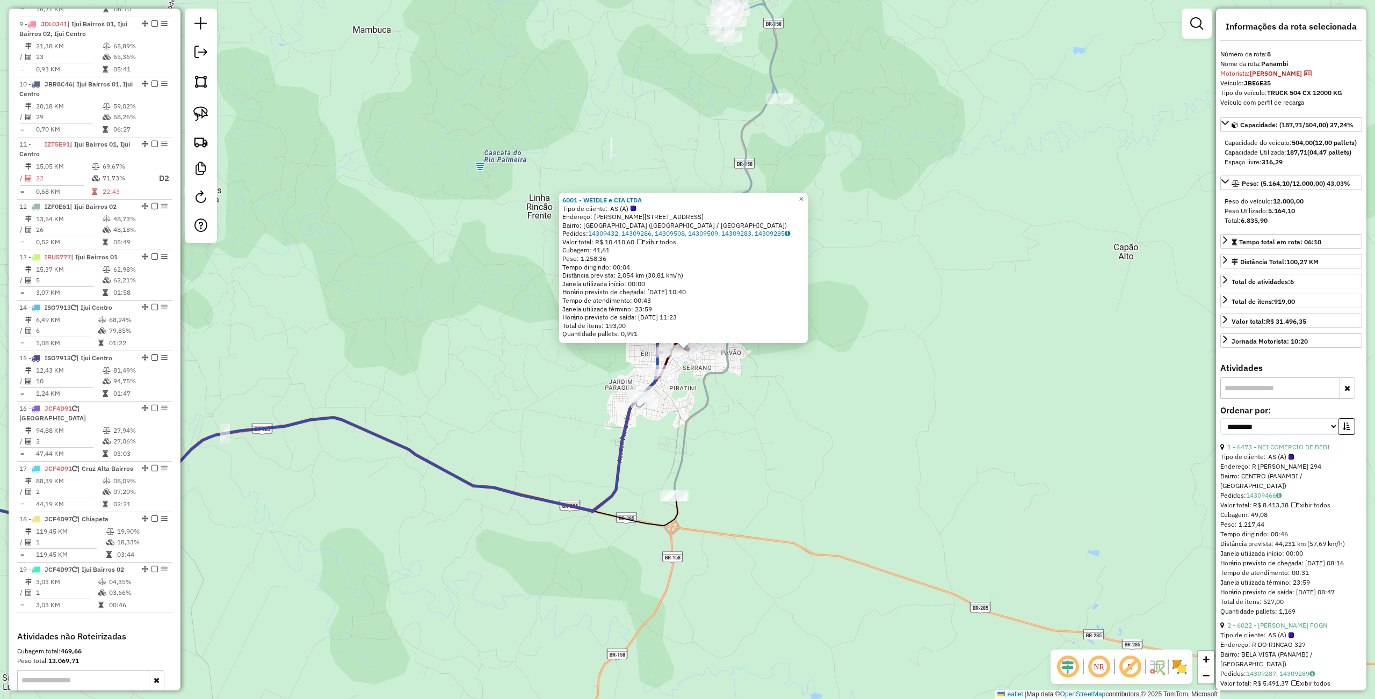
scroll to position [811, 0]
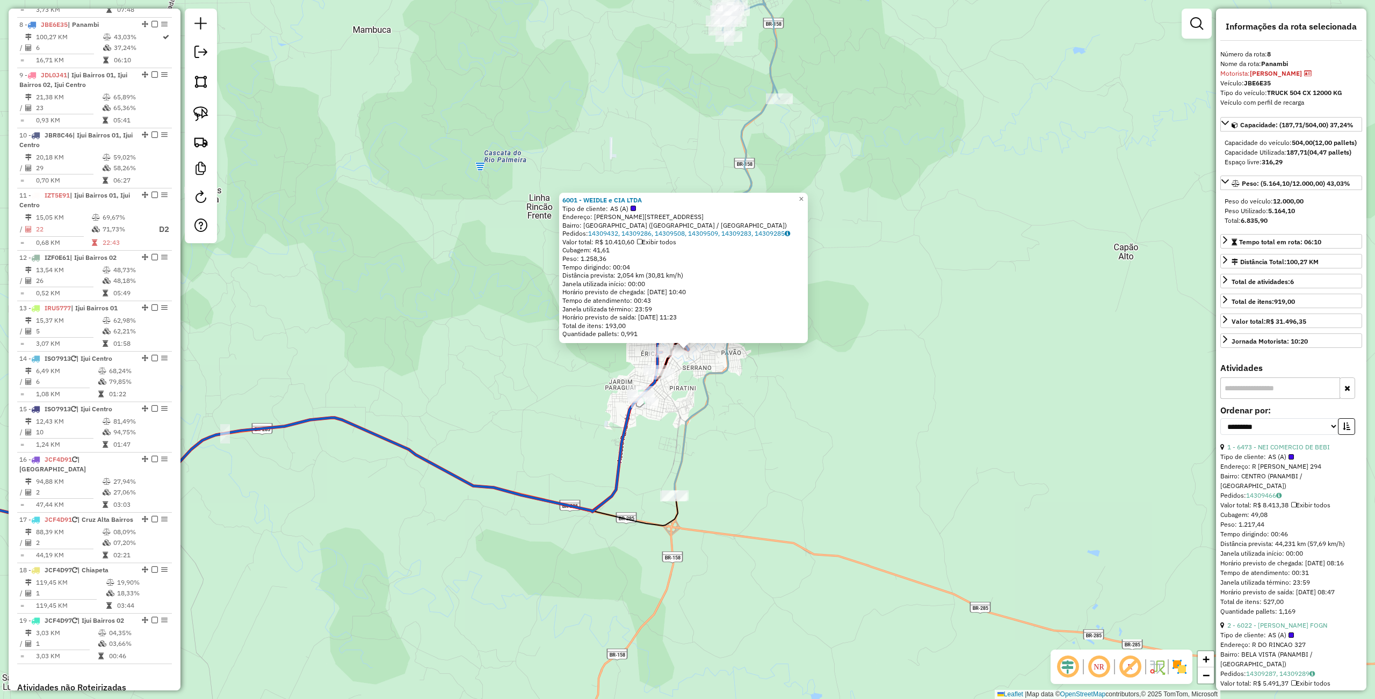
click at [948, 425] on div "6001 - WEIDLE e CIA LTDA Tipo de cliente: AS (A) Endereço: [STREET_ADDRESS] [GE…" at bounding box center [687, 349] width 1375 height 699
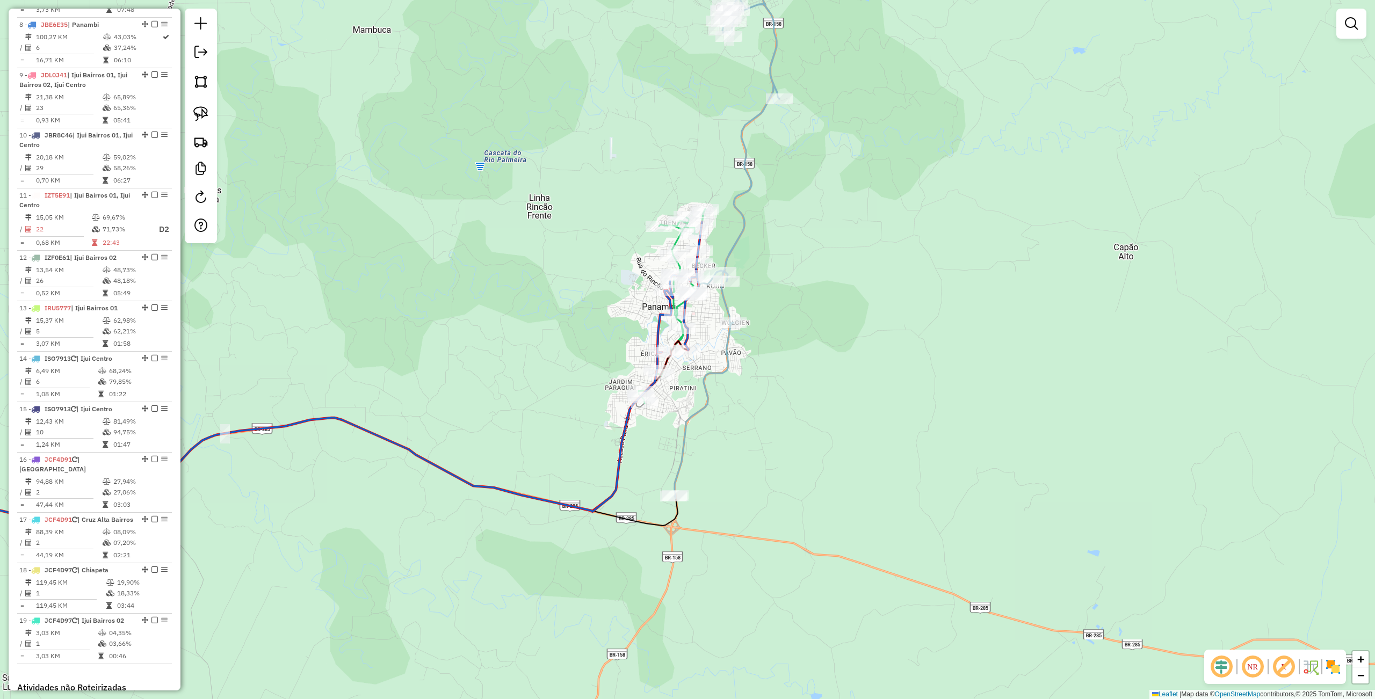
drag, startPoint x: 912, startPoint y: 405, endPoint x: 901, endPoint y: 434, distance: 31.4
click at [920, 441] on div "Janela de atendimento Grade de atendimento Capacidade Transportadoras Veículos …" at bounding box center [687, 349] width 1375 height 699
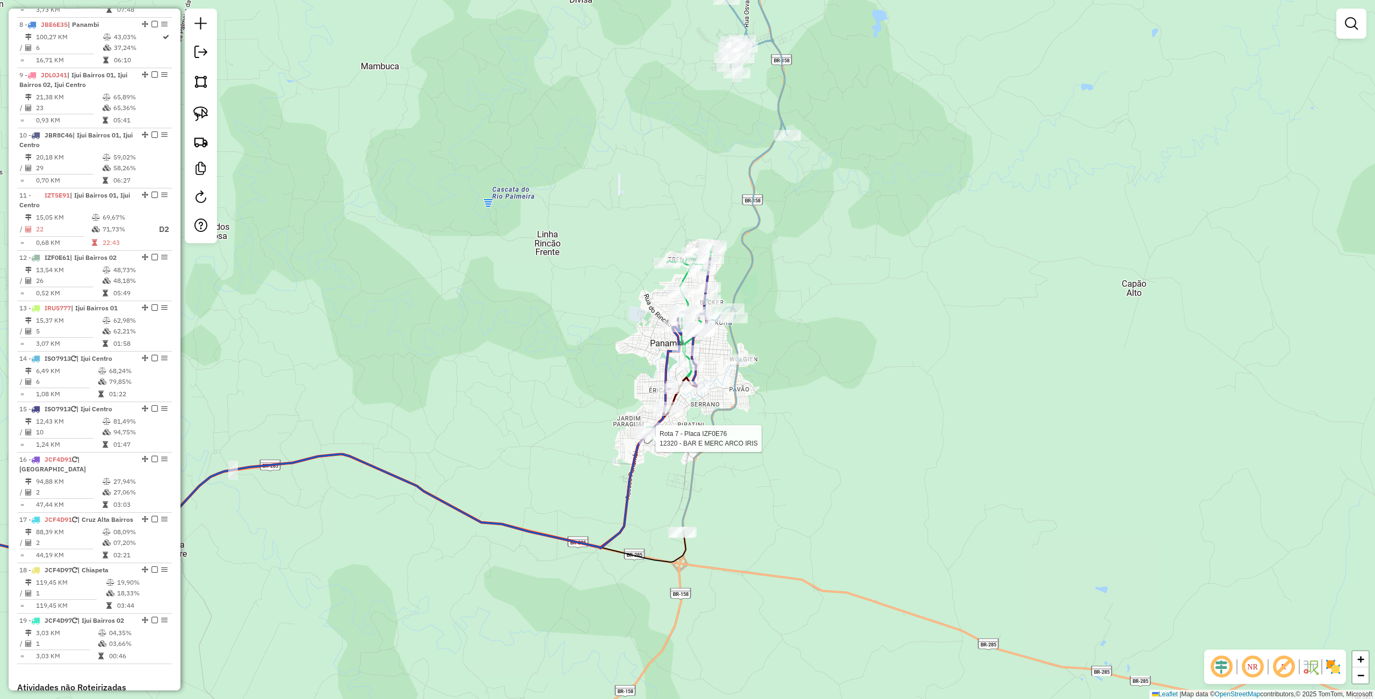
select select "**********"
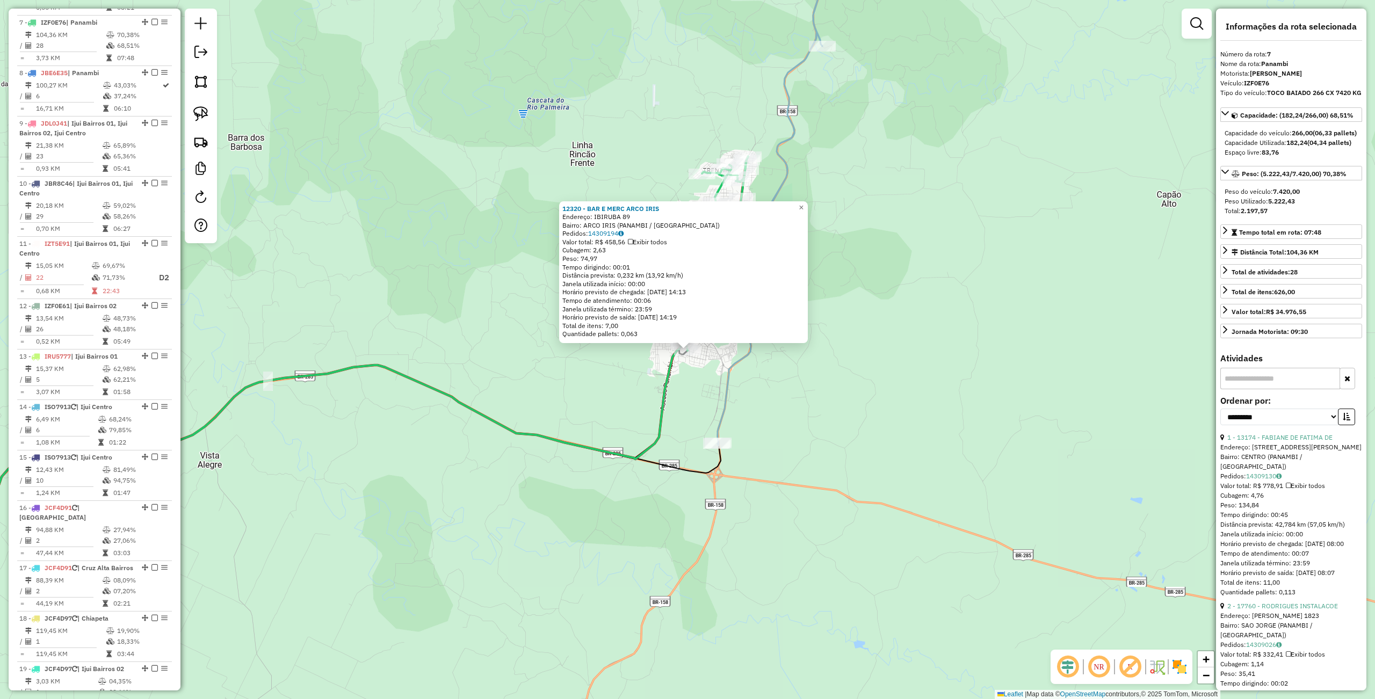
scroll to position [760, 0]
click at [648, 443] on icon at bounding box center [273, 432] width 821 height 189
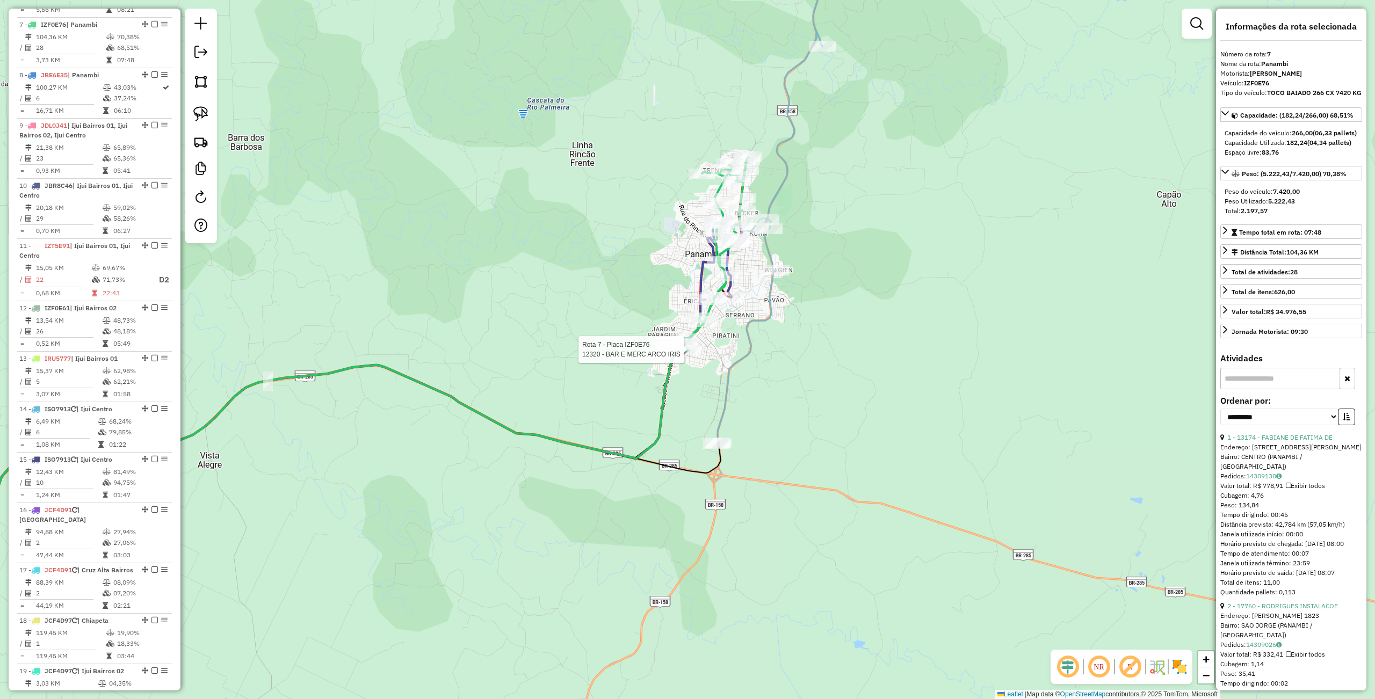
click at [684, 356] on div at bounding box center [687, 350] width 27 height 11
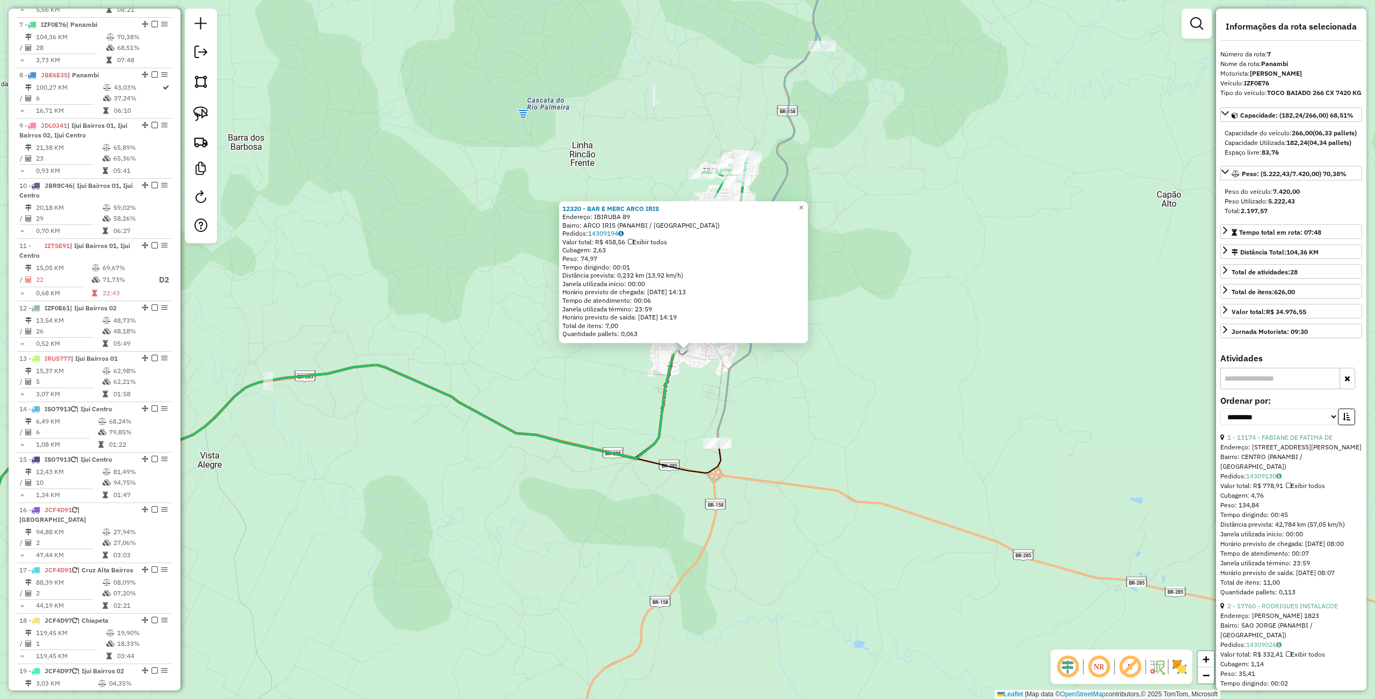
click at [929, 386] on div "12320 - BAR E MERC ARCO IRIS Endereço: IBIRUBA 89 Bairro: ARCO IRIS (PANAMBI / …" at bounding box center [687, 349] width 1375 height 699
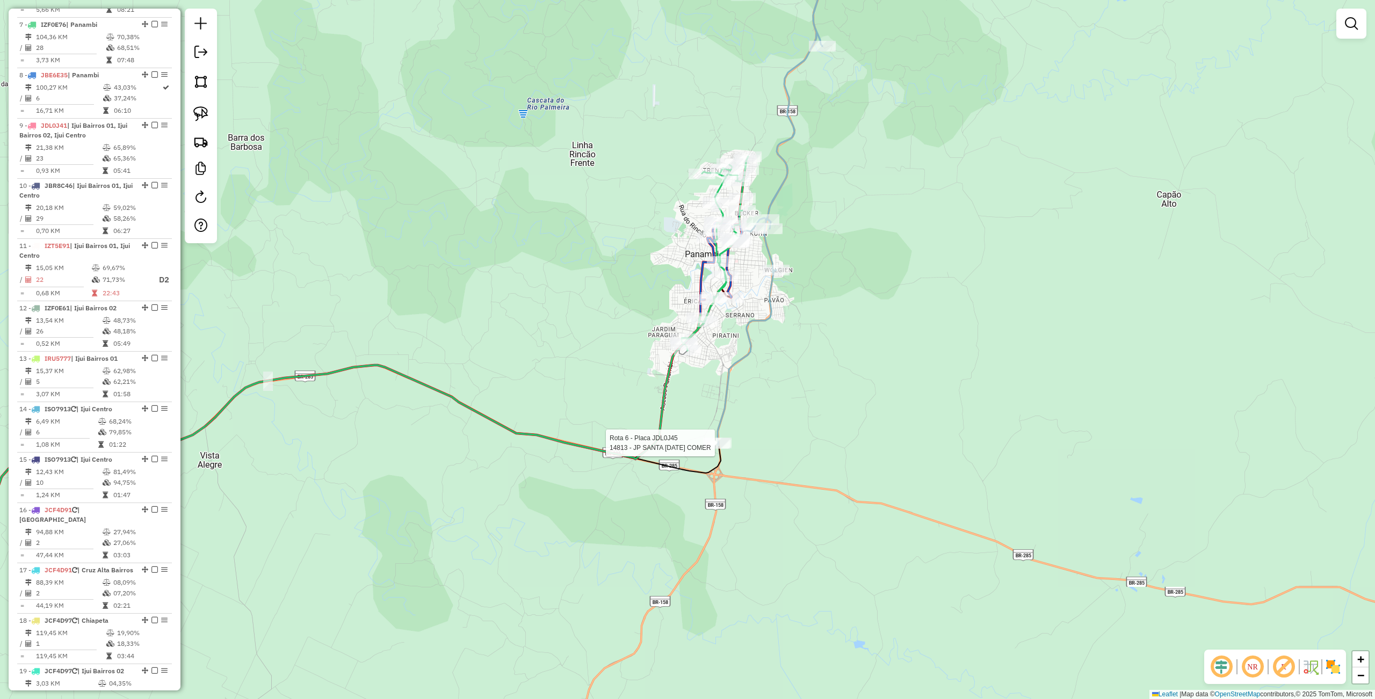
select select "**********"
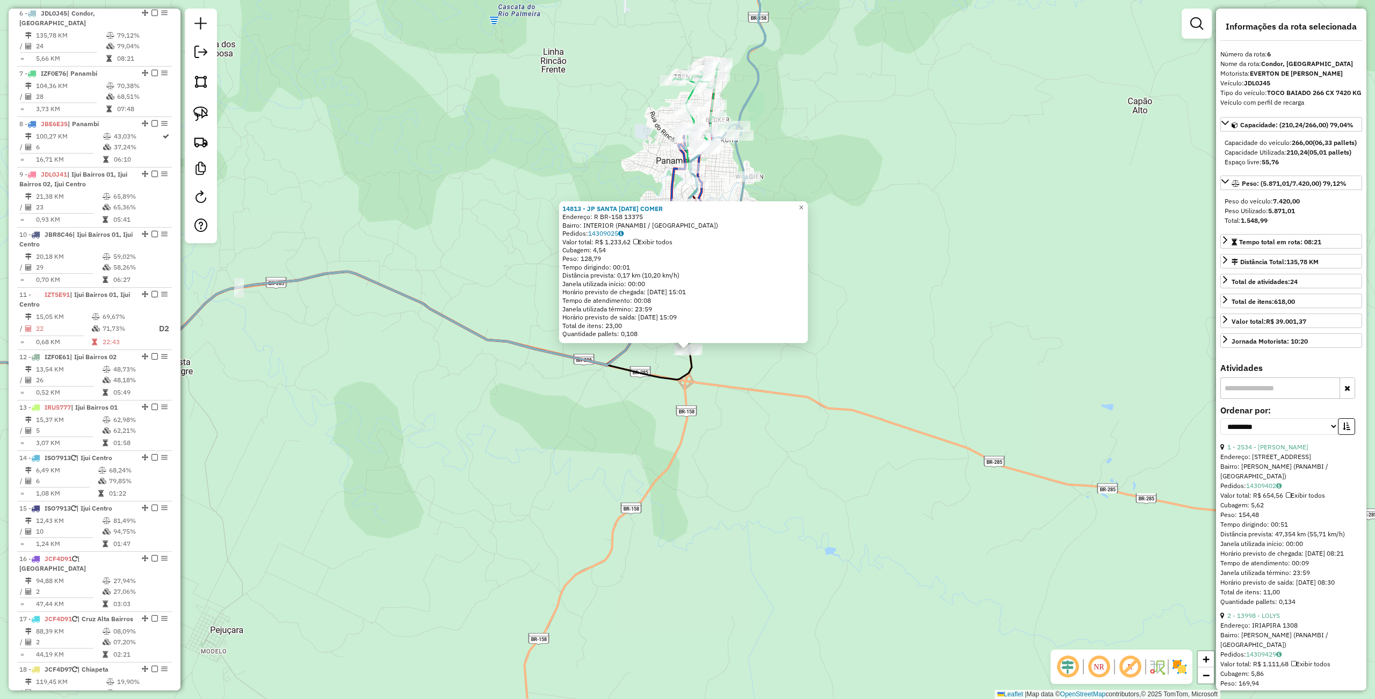
scroll to position [709, 0]
drag, startPoint x: 608, startPoint y: 513, endPoint x: 607, endPoint y: 492, distance: 21.5
click at [608, 513] on div "14813 - JP SANTA [DATE] COMER Endereço: R BR-158 13375 Bairro: INTERIOR (PANAMB…" at bounding box center [687, 349] width 1375 height 699
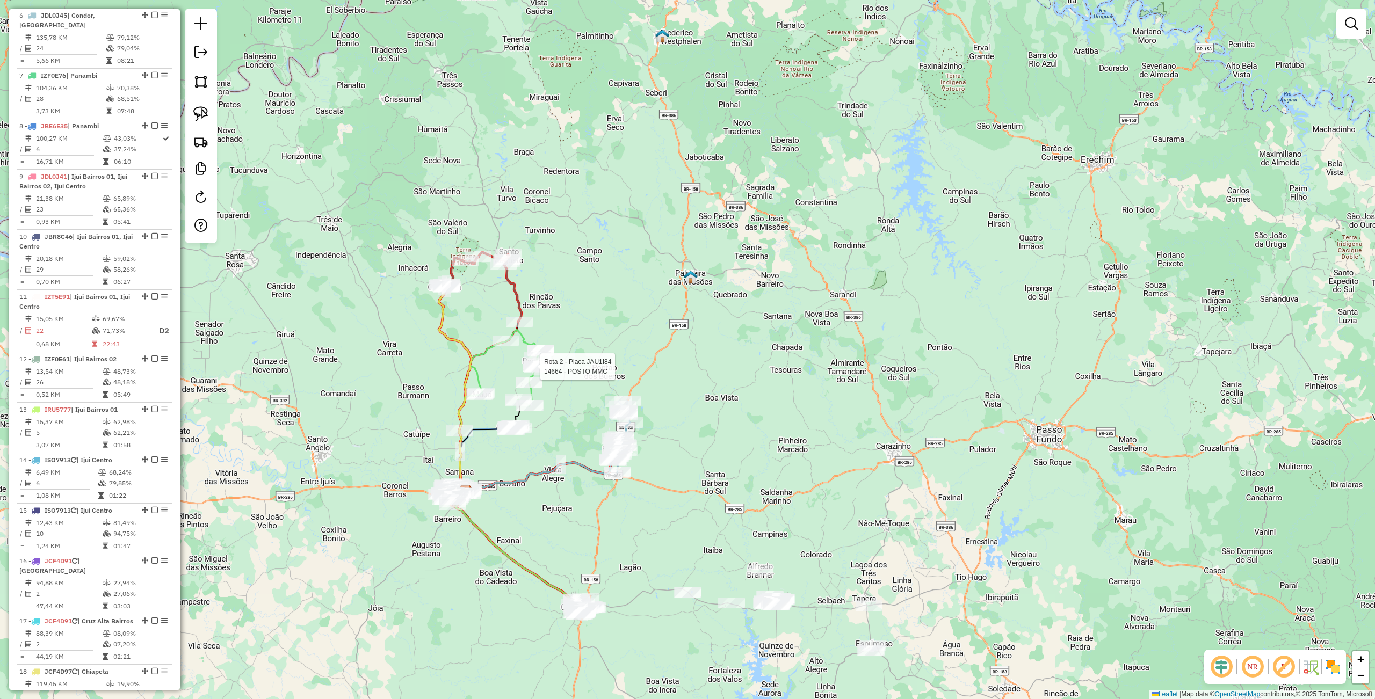
select select "**********"
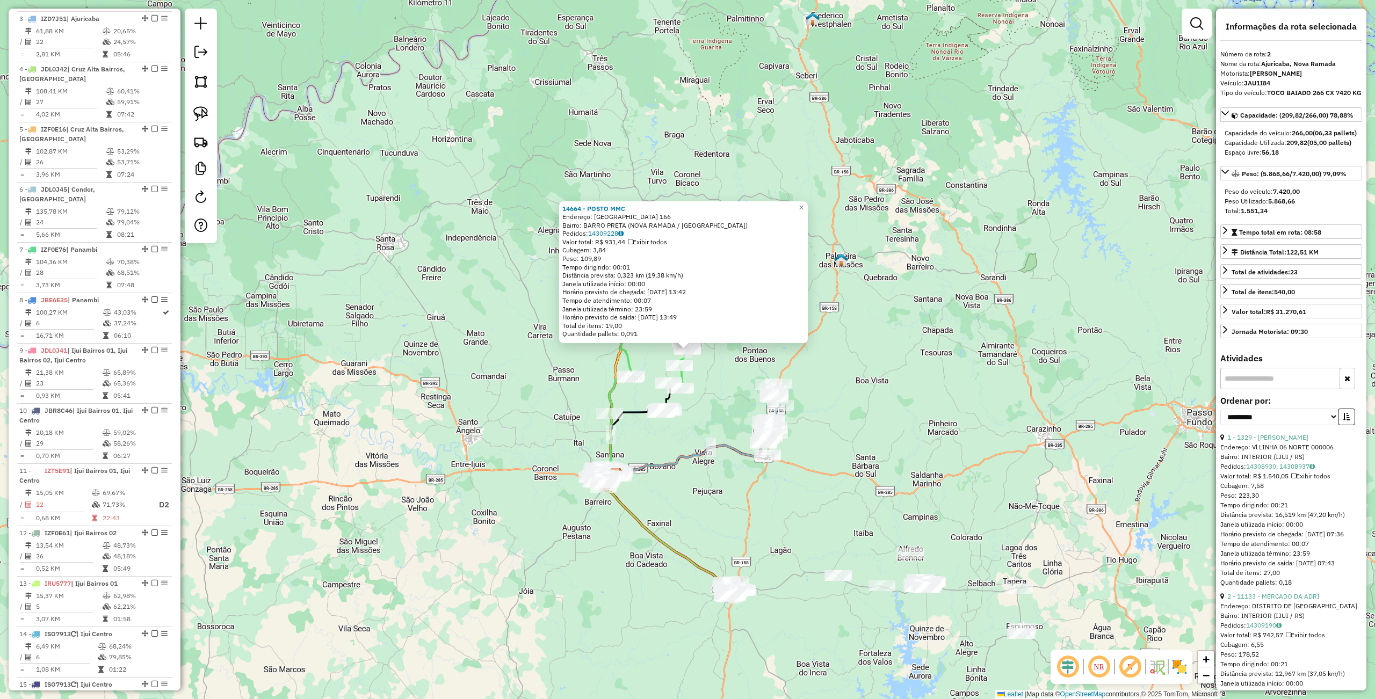
scroll to position [478, 0]
click at [313, 347] on div "14664 - POSTO MMC Endereço: BRASIL 166 Bairro: BARRO PRETA (NOVA RAMADA / [GEOG…" at bounding box center [687, 349] width 1375 height 699
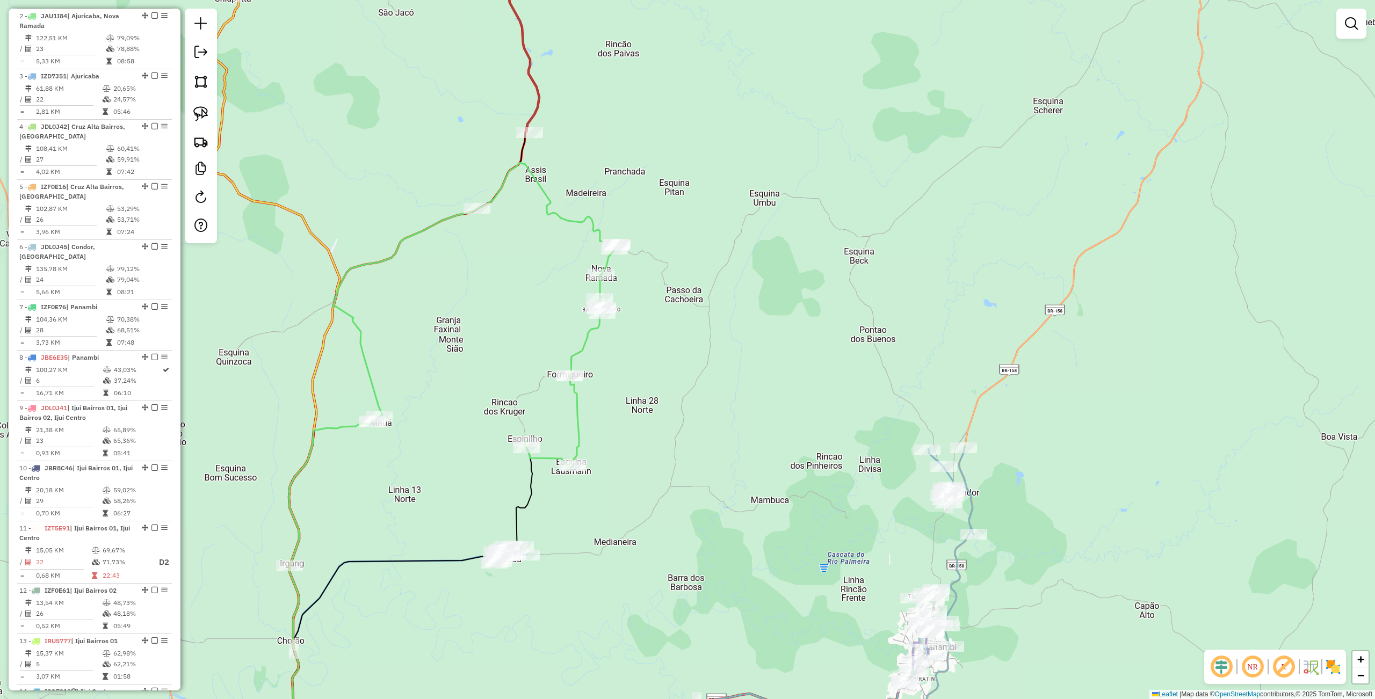
drag, startPoint x: 331, startPoint y: 339, endPoint x: 419, endPoint y: 298, distance: 97.5
click at [419, 298] on div "Janela de atendimento Grade de atendimento Capacidade Transportadoras Veículos …" at bounding box center [687, 349] width 1375 height 699
click at [192, 110] on link at bounding box center [201, 114] width 24 height 24
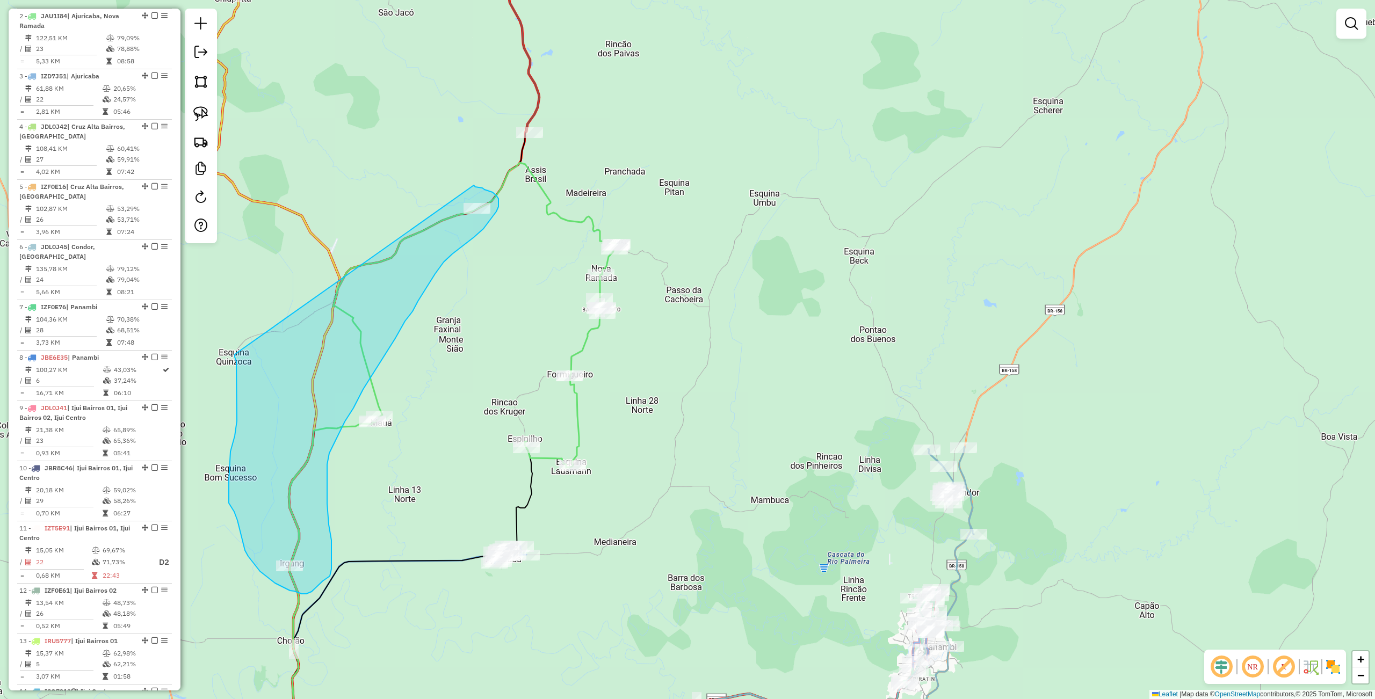
drag, startPoint x: 235, startPoint y: 357, endPoint x: 474, endPoint y: 185, distance: 294.4
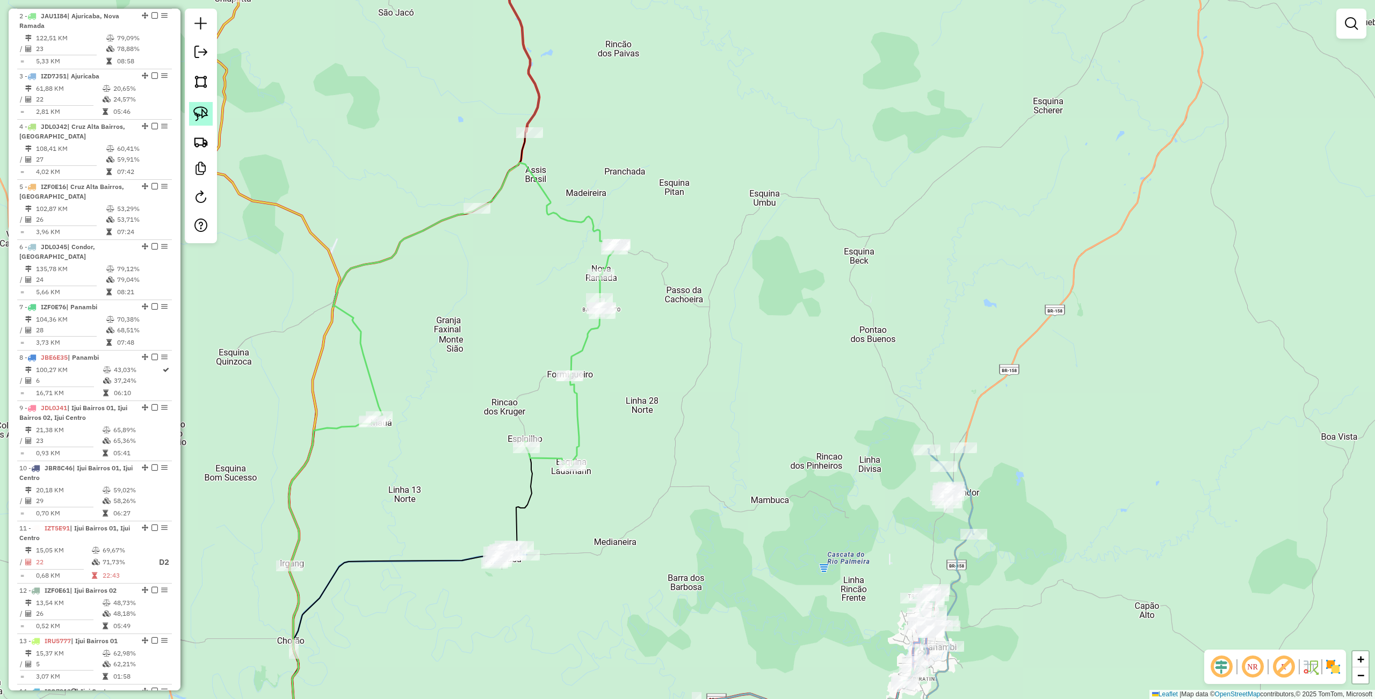
click at [205, 113] on img at bounding box center [200, 113] width 15 height 15
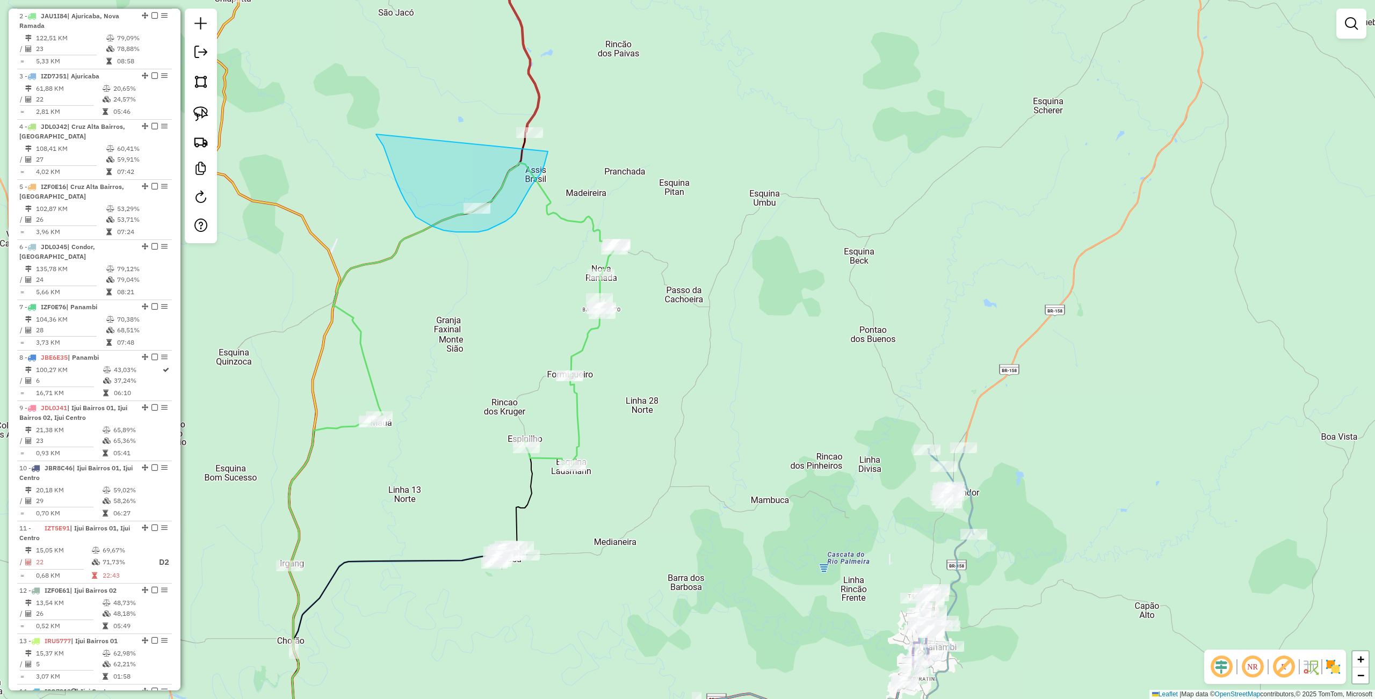
drag, startPoint x: 401, startPoint y: 192, endPoint x: 570, endPoint y: 107, distance: 189.5
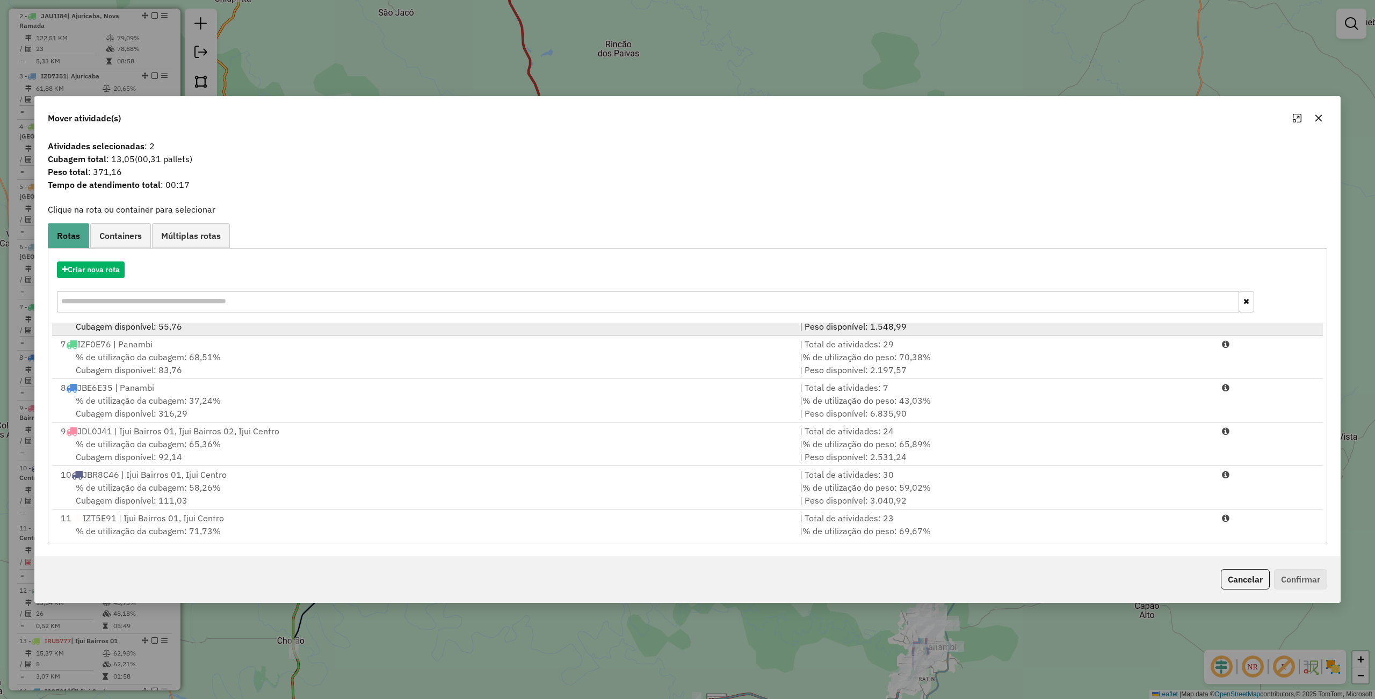
scroll to position [0, 0]
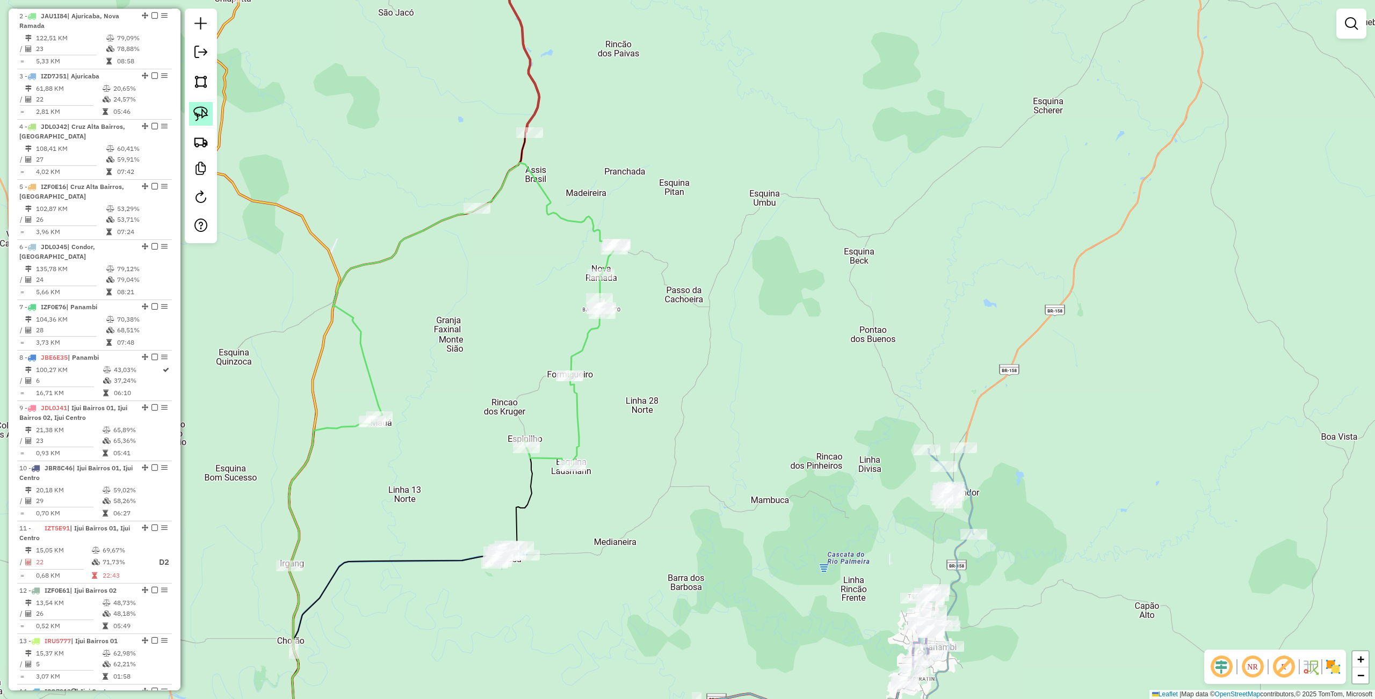
click at [200, 107] on img at bounding box center [200, 113] width 15 height 15
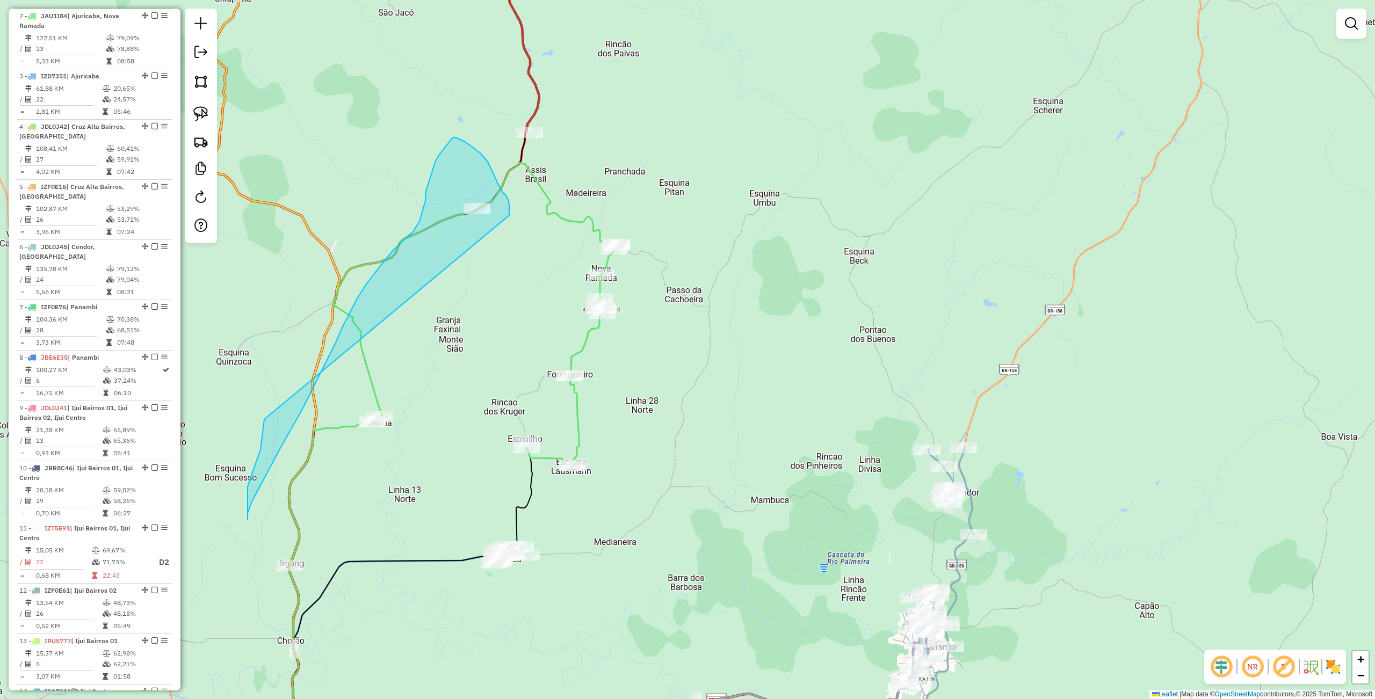
drag, startPoint x: 264, startPoint y: 424, endPoint x: 509, endPoint y: 215, distance: 321.6
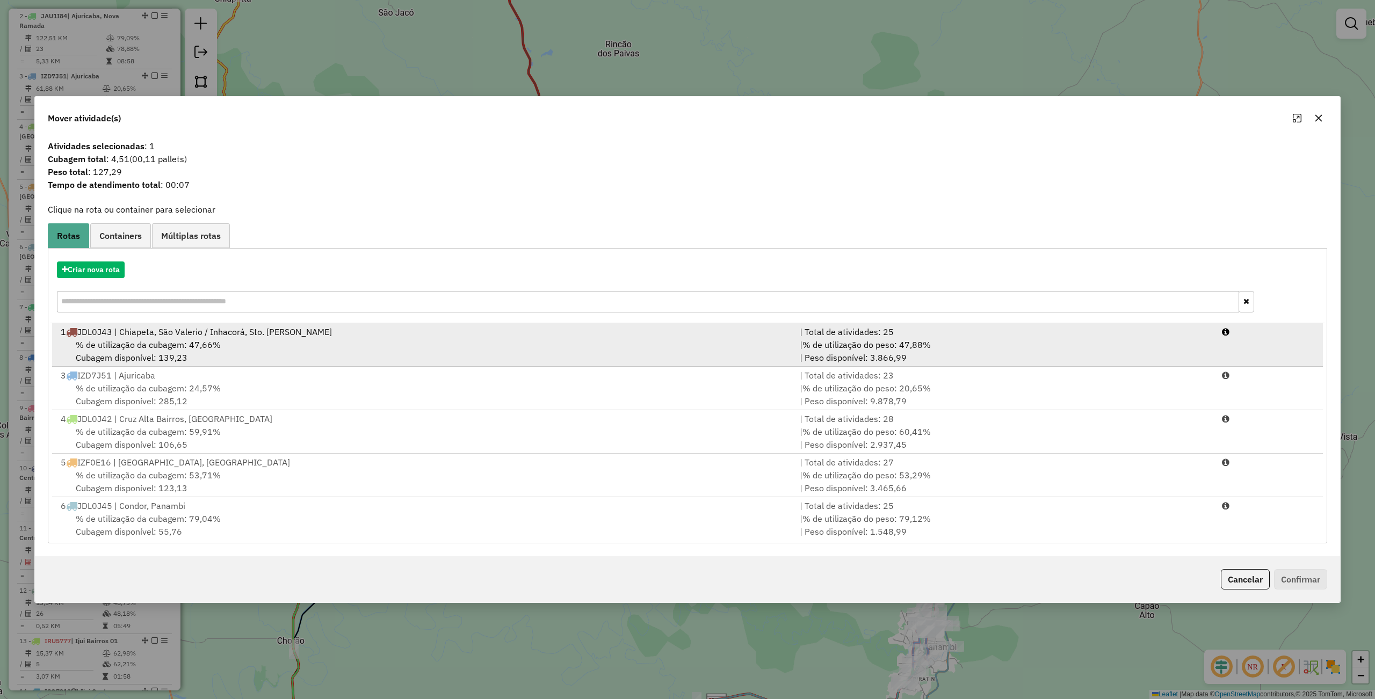
click at [199, 329] on div "1 JDL0J43 | Chiapeta, São Valerio / Inhacorá, Sto. [PERSON_NAME]" at bounding box center [423, 331] width 739 height 13
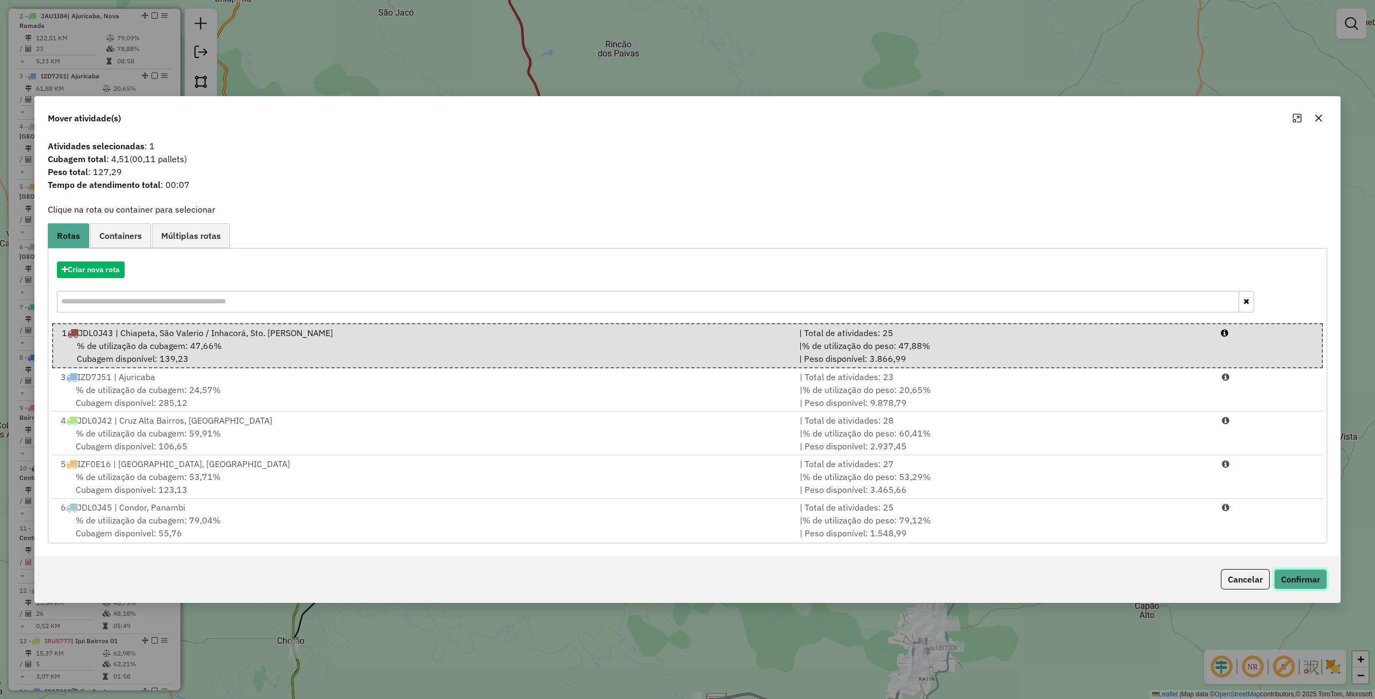
click at [1309, 581] on button "Confirmar" at bounding box center [1300, 579] width 53 height 20
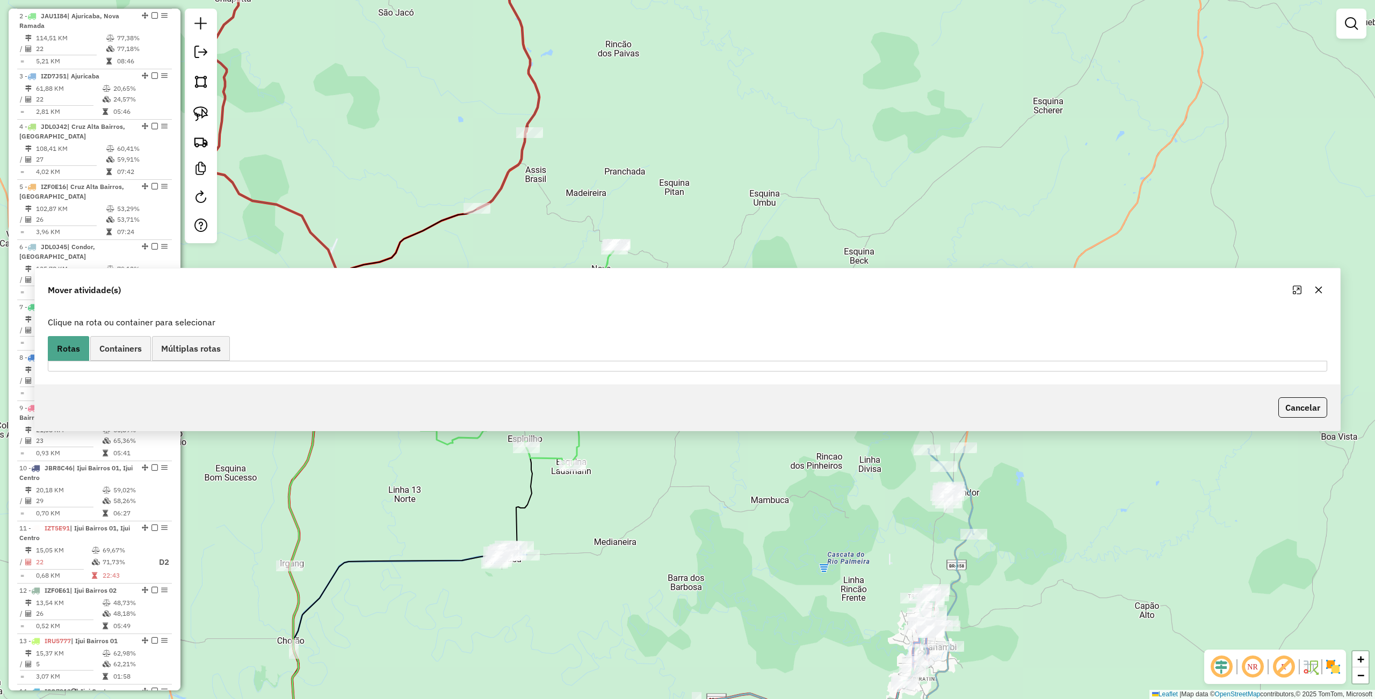
scroll to position [355, 0]
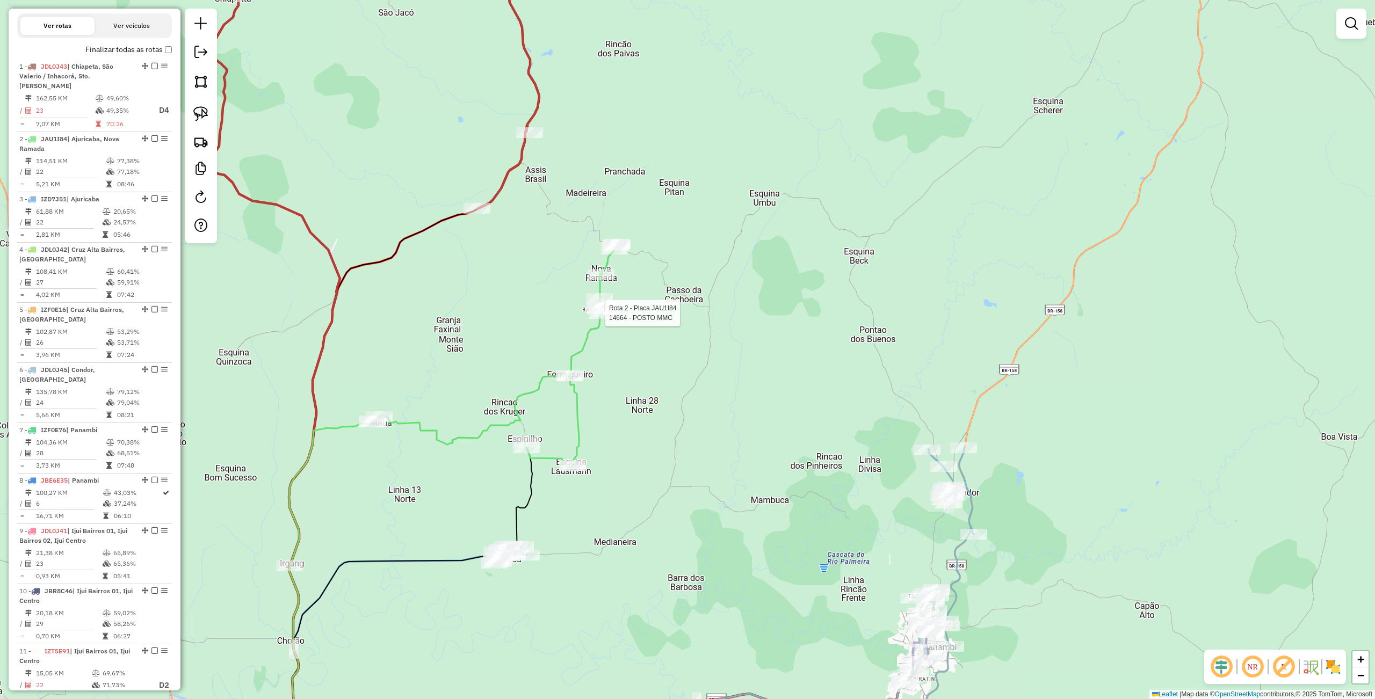
select select "**********"
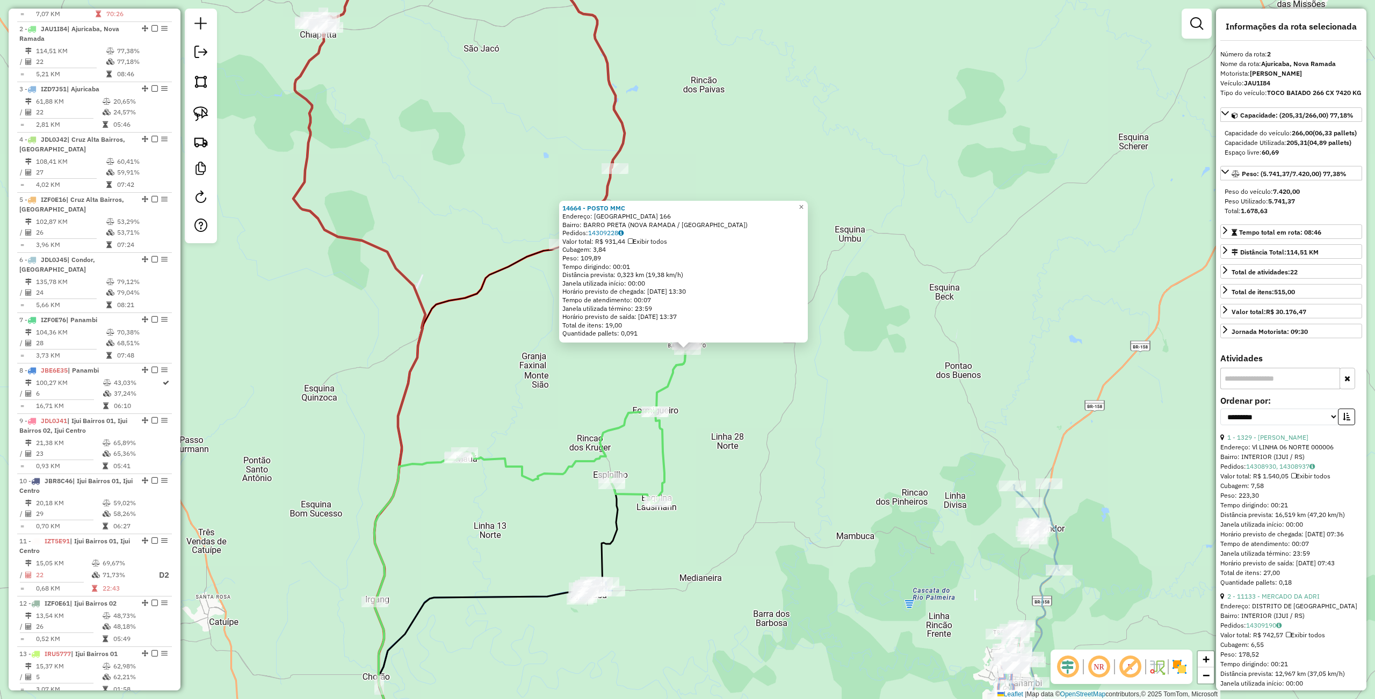
scroll to position [478, 0]
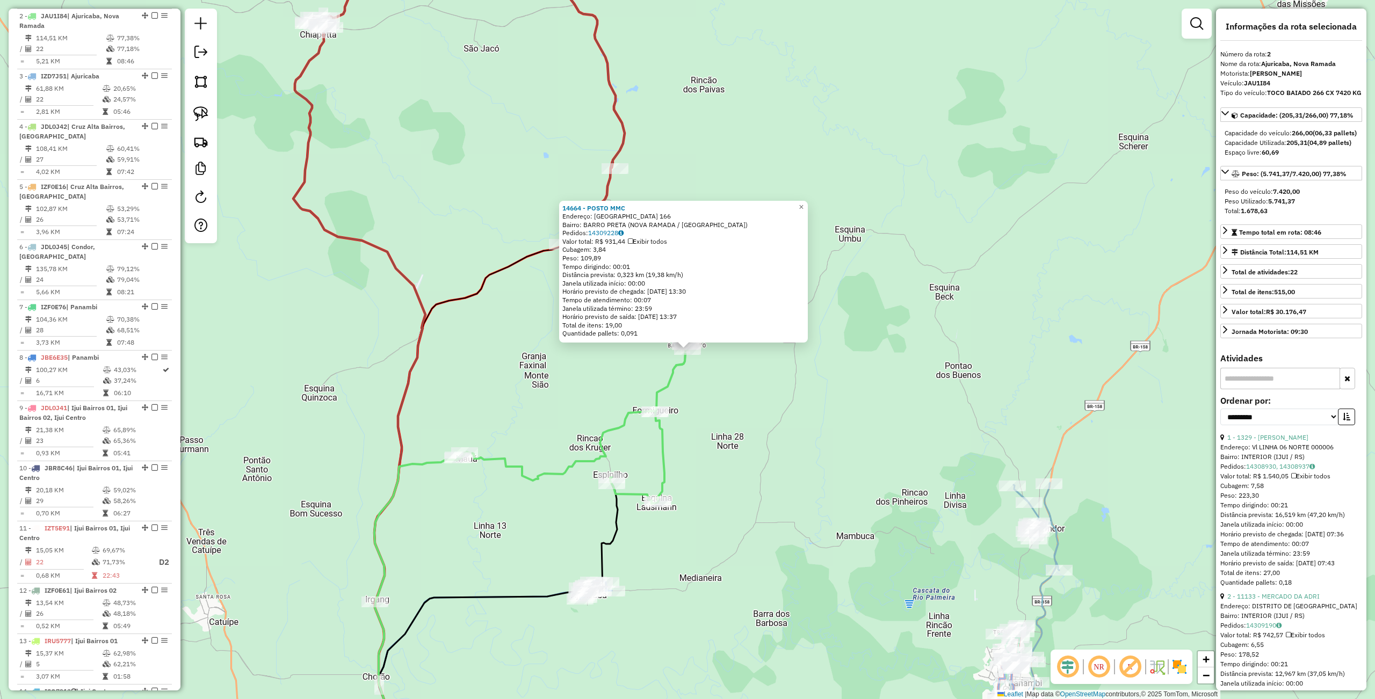
click at [773, 421] on div "14664 - POSTO MMC Endereço: BRASIL 166 Bairro: BARRO PRETA (NOVA RAMADA / [GEOG…" at bounding box center [687, 349] width 1375 height 699
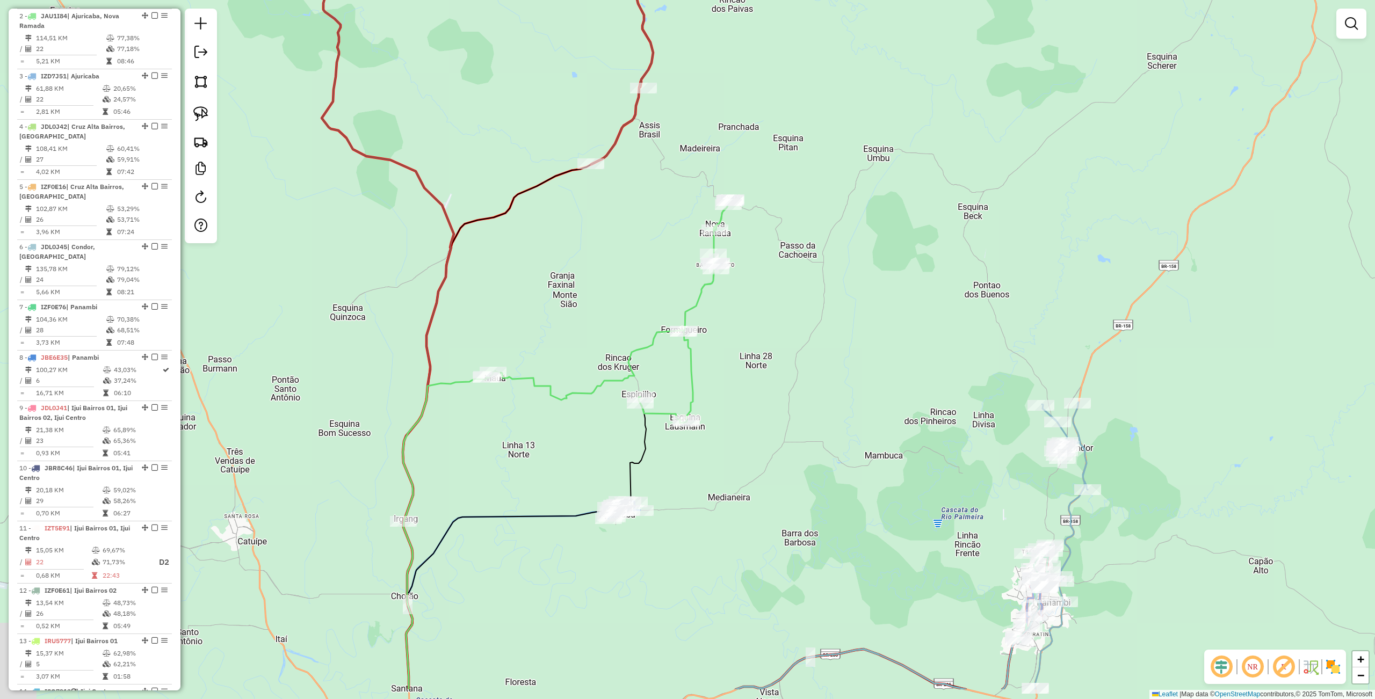
drag, startPoint x: 336, startPoint y: 426, endPoint x: 346, endPoint y: 381, distance: 46.1
click at [345, 385] on div "Janela de atendimento Grade de atendimento Capacidade Transportadoras Veículos …" at bounding box center [687, 349] width 1375 height 699
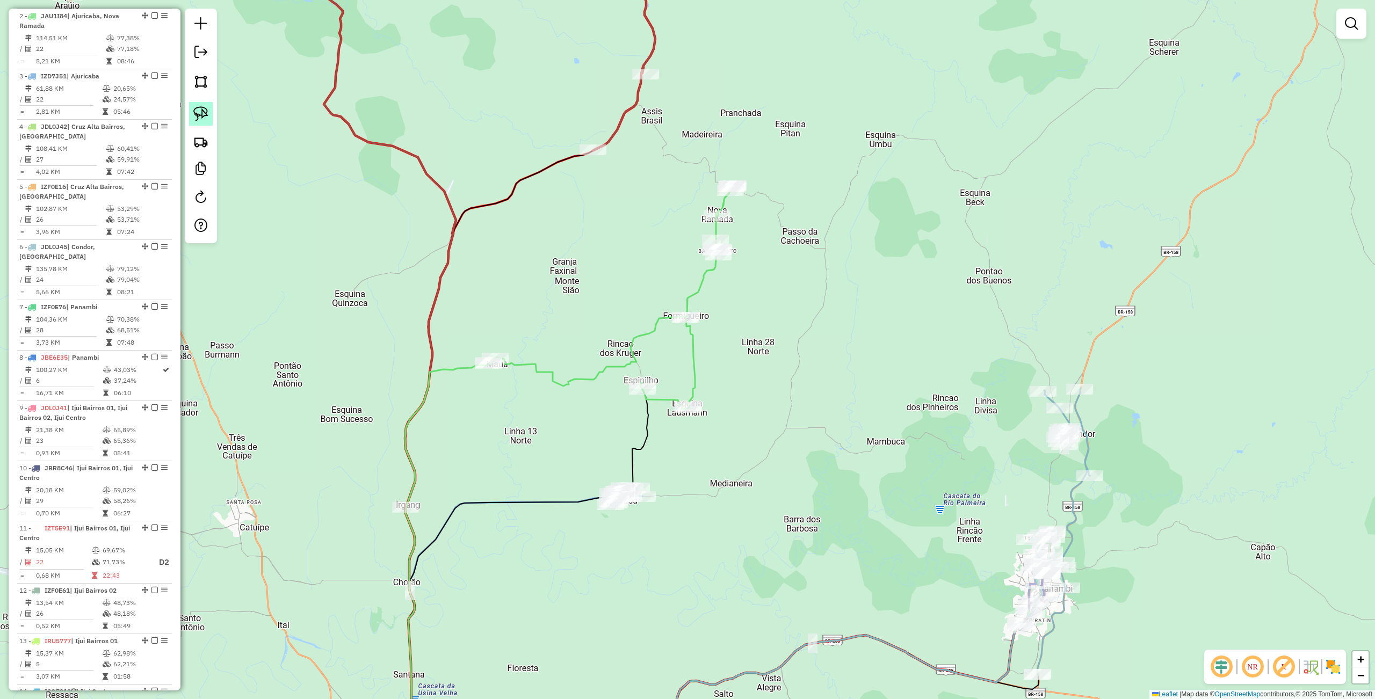
click at [201, 115] on img at bounding box center [200, 113] width 15 height 15
drag, startPoint x: 353, startPoint y: 475, endPoint x: 432, endPoint y: 509, distance: 86.1
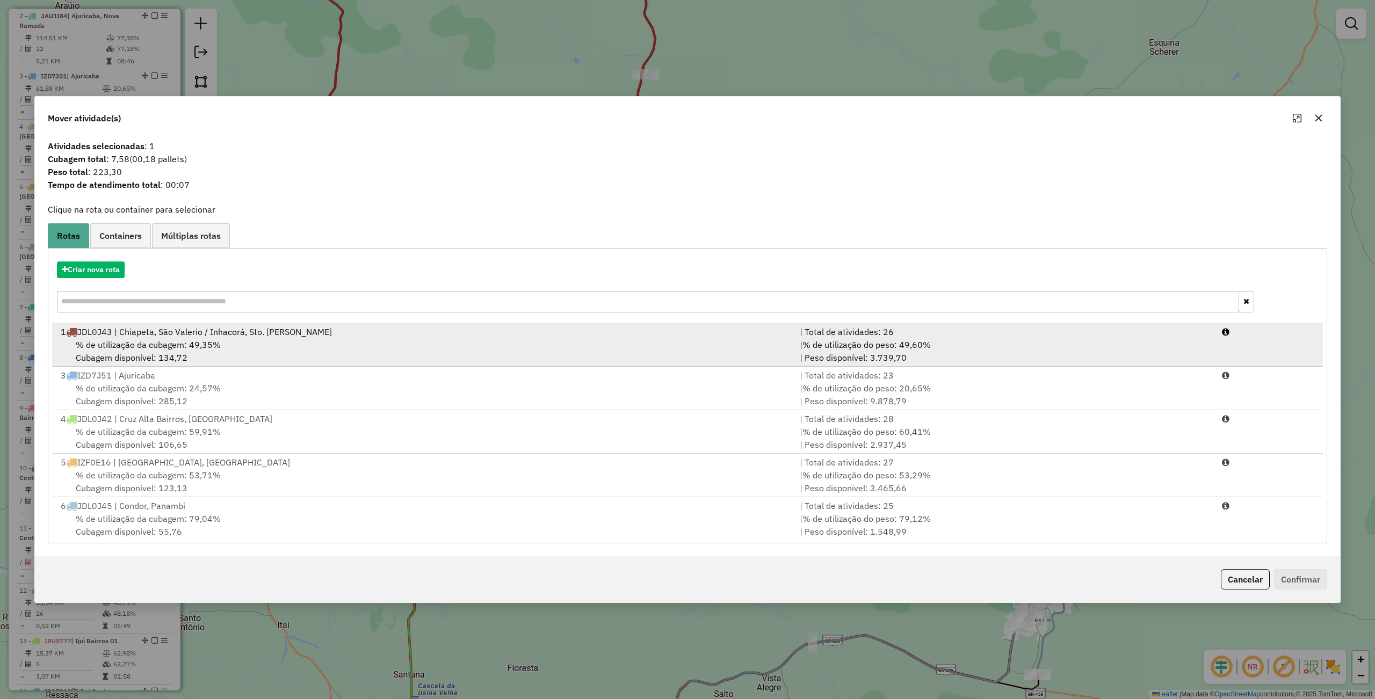
click at [181, 340] on span "% de utilização da cubagem: 49,35%" at bounding box center [148, 344] width 145 height 11
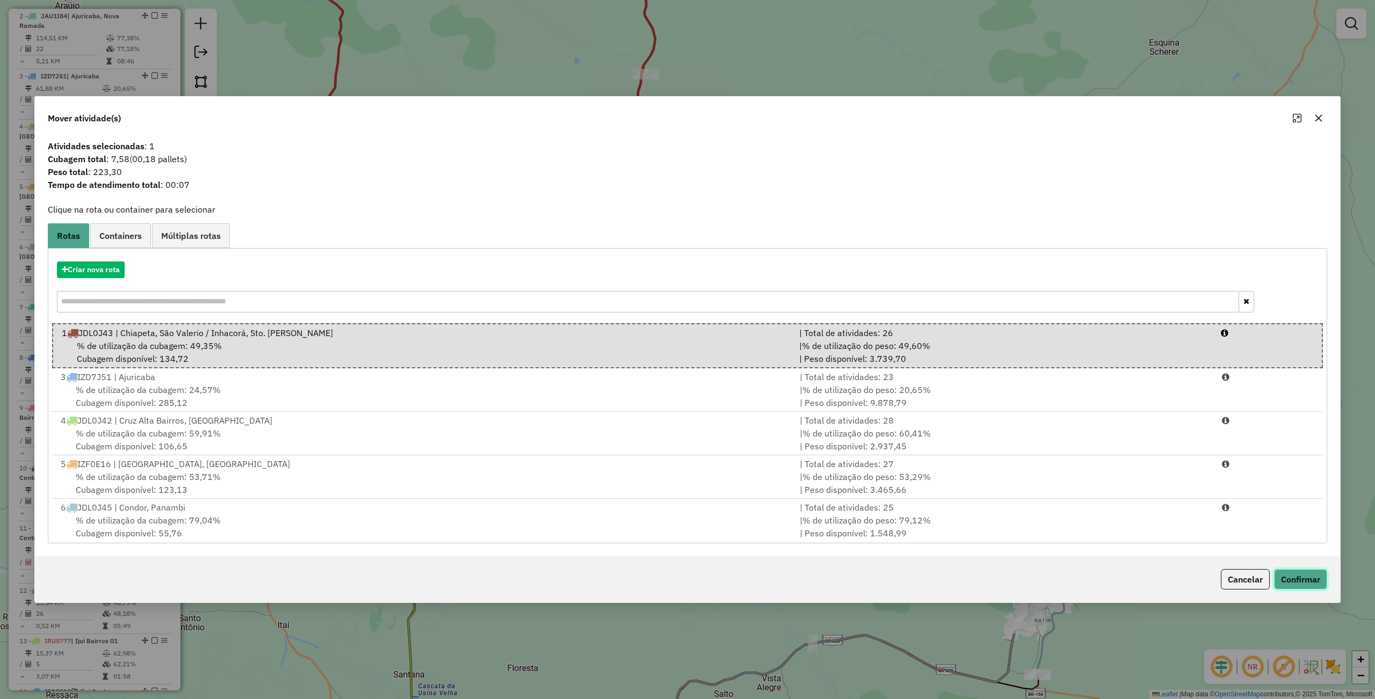
click at [1300, 574] on button "Confirmar" at bounding box center [1300, 579] width 53 height 20
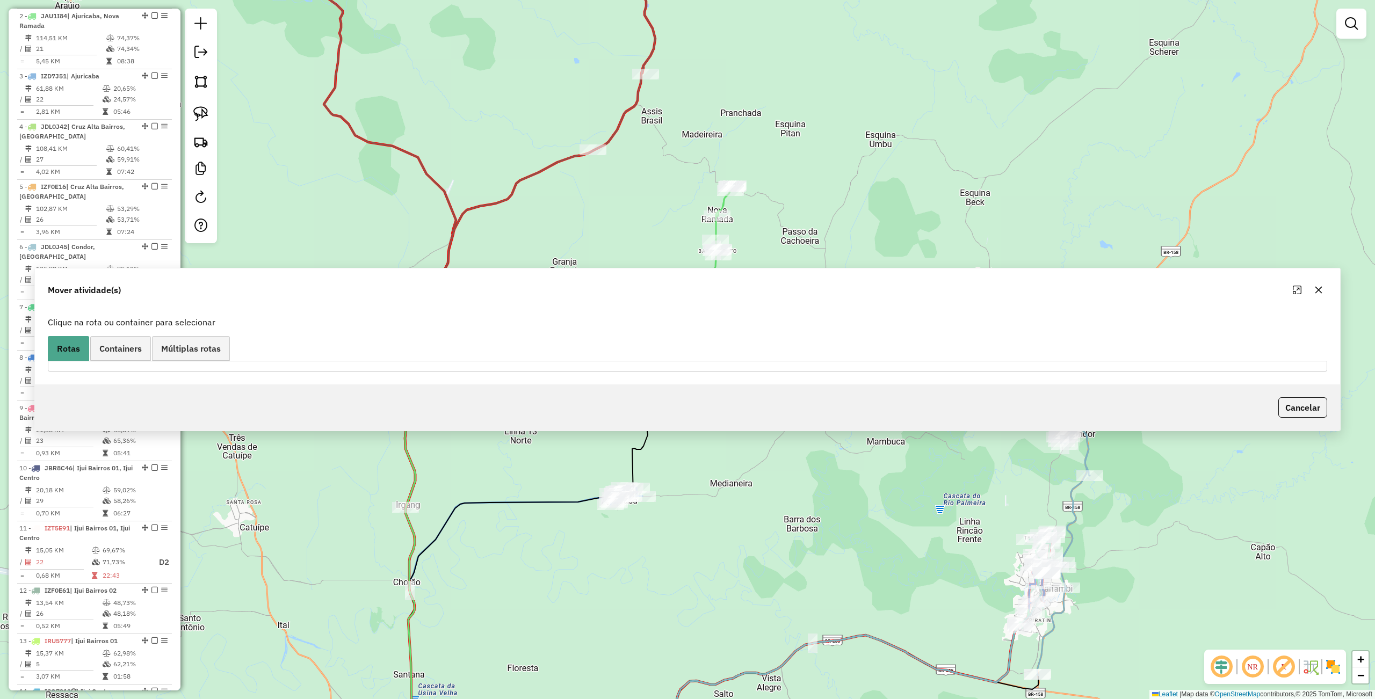
scroll to position [355, 0]
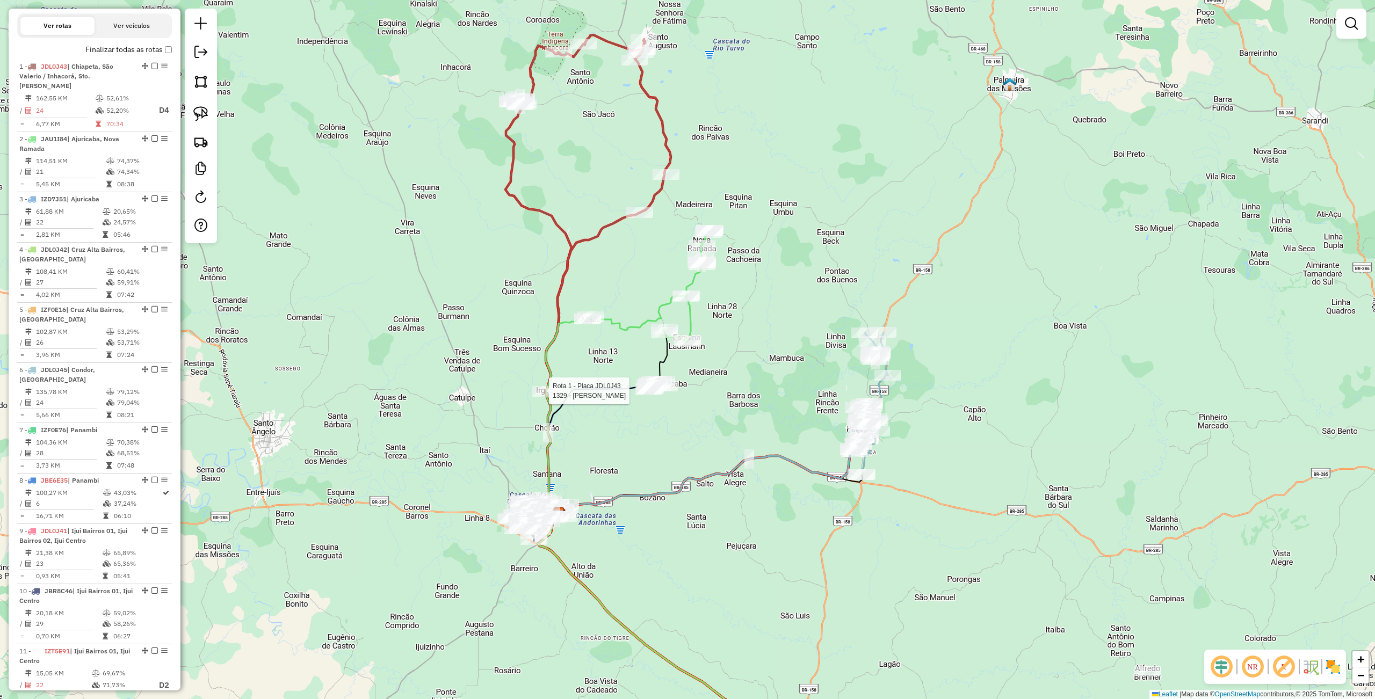
select select "**********"
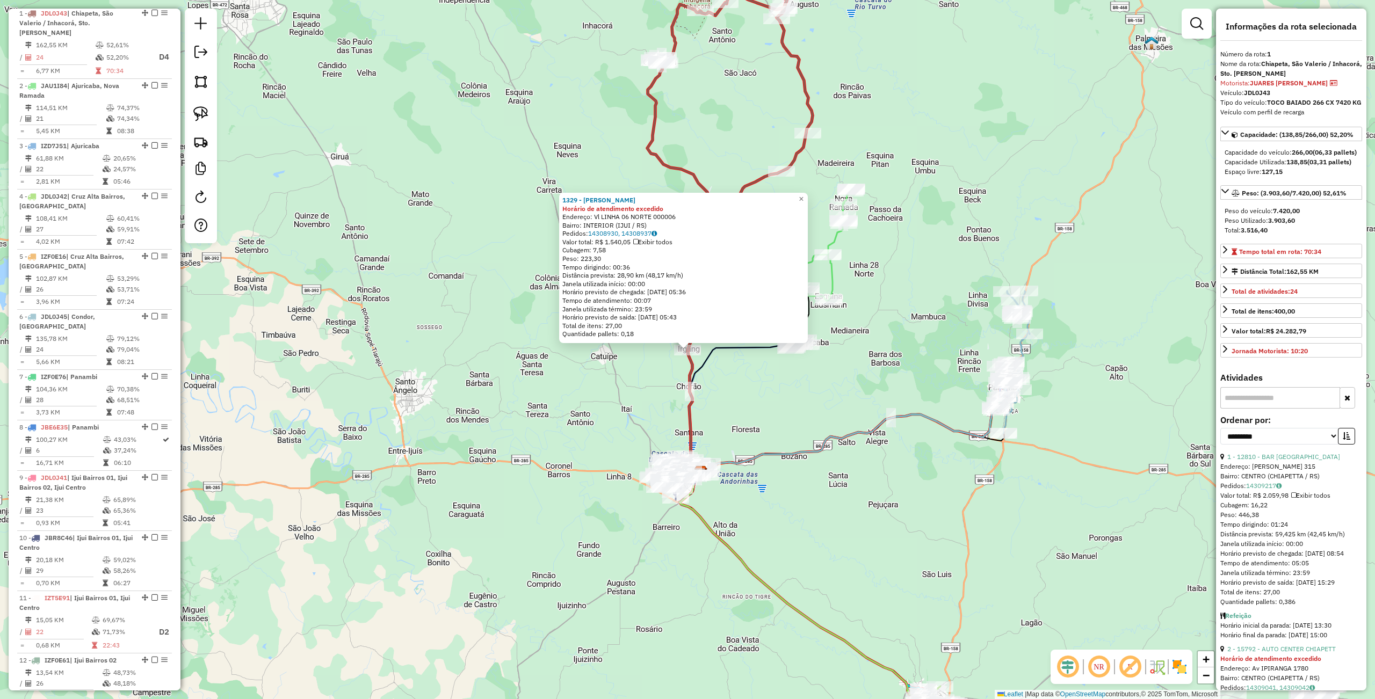
scroll to position [415, 0]
drag, startPoint x: 855, startPoint y: 411, endPoint x: 868, endPoint y: 220, distance: 192.2
click at [855, 411] on div "Rota 8 - Placa JBE6E35 6001 - WEIDLE e CIA LTDA Rota 1 - Placa JDL0J43 1329 - […" at bounding box center [687, 349] width 1375 height 699
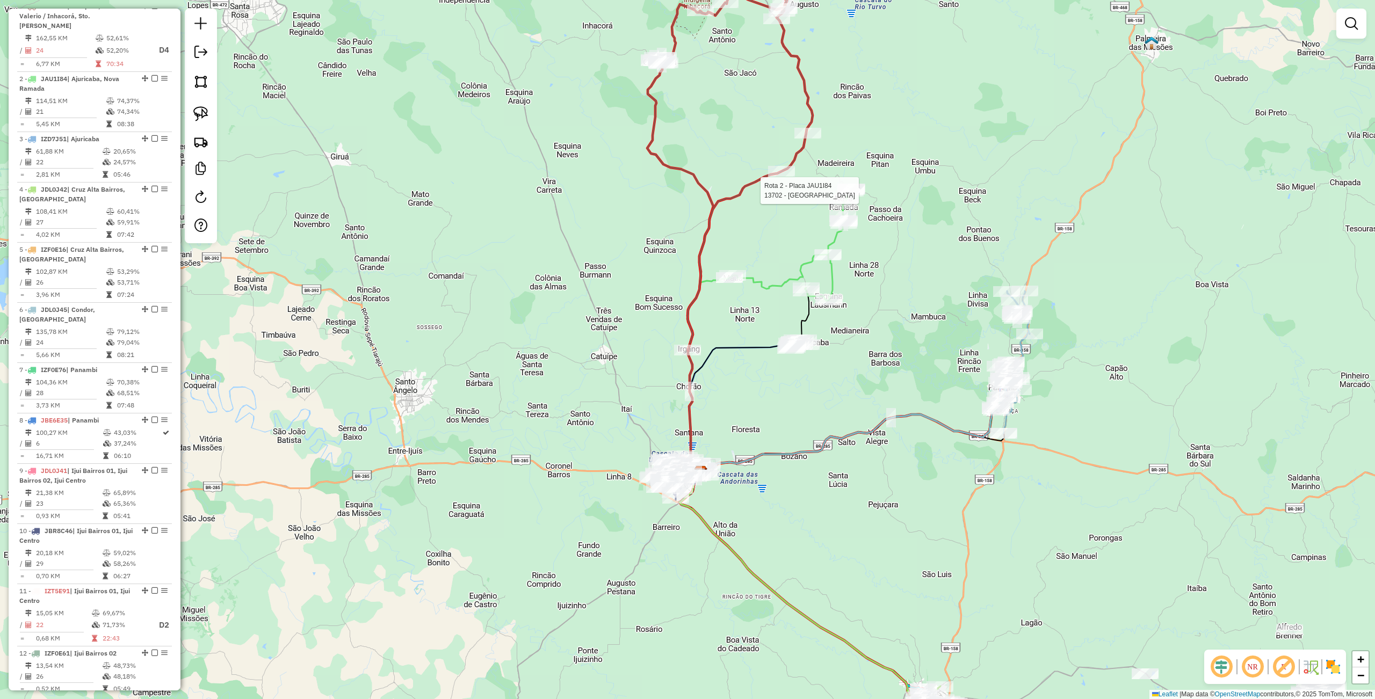
click at [855, 197] on div at bounding box center [850, 191] width 27 height 11
select select "**********"
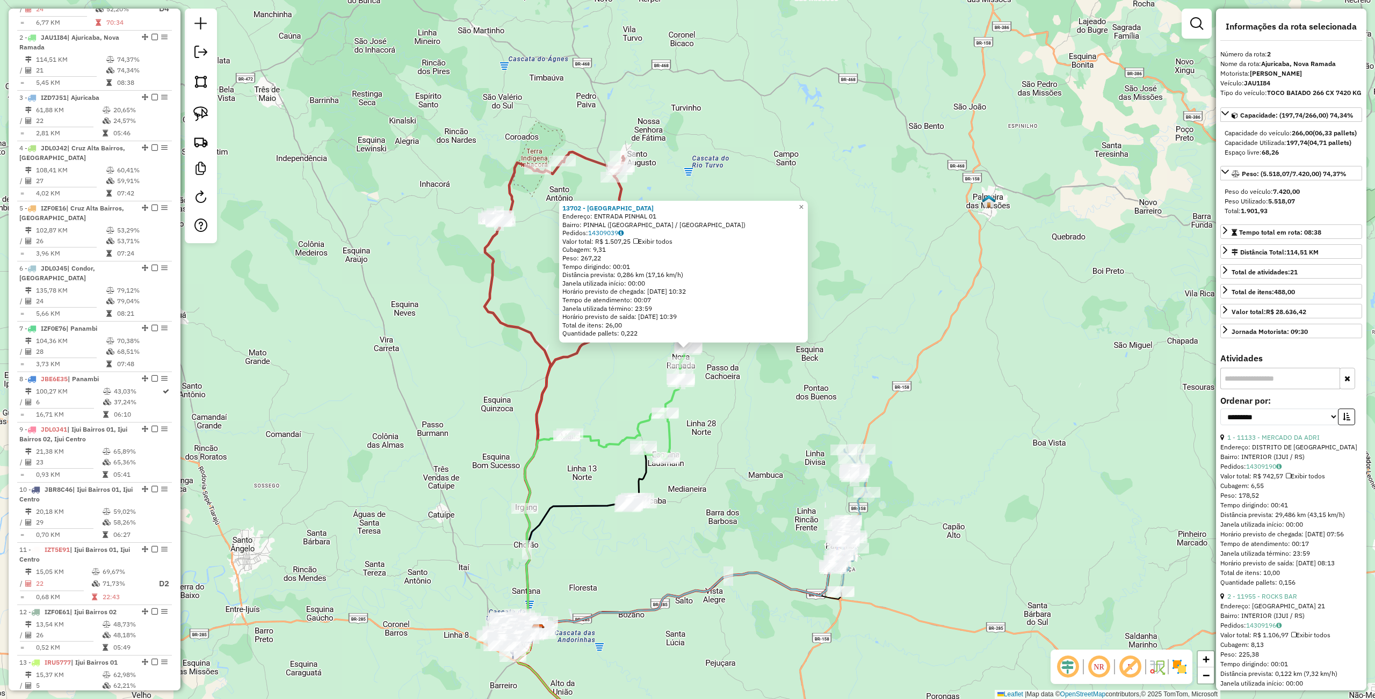
scroll to position [478, 0]
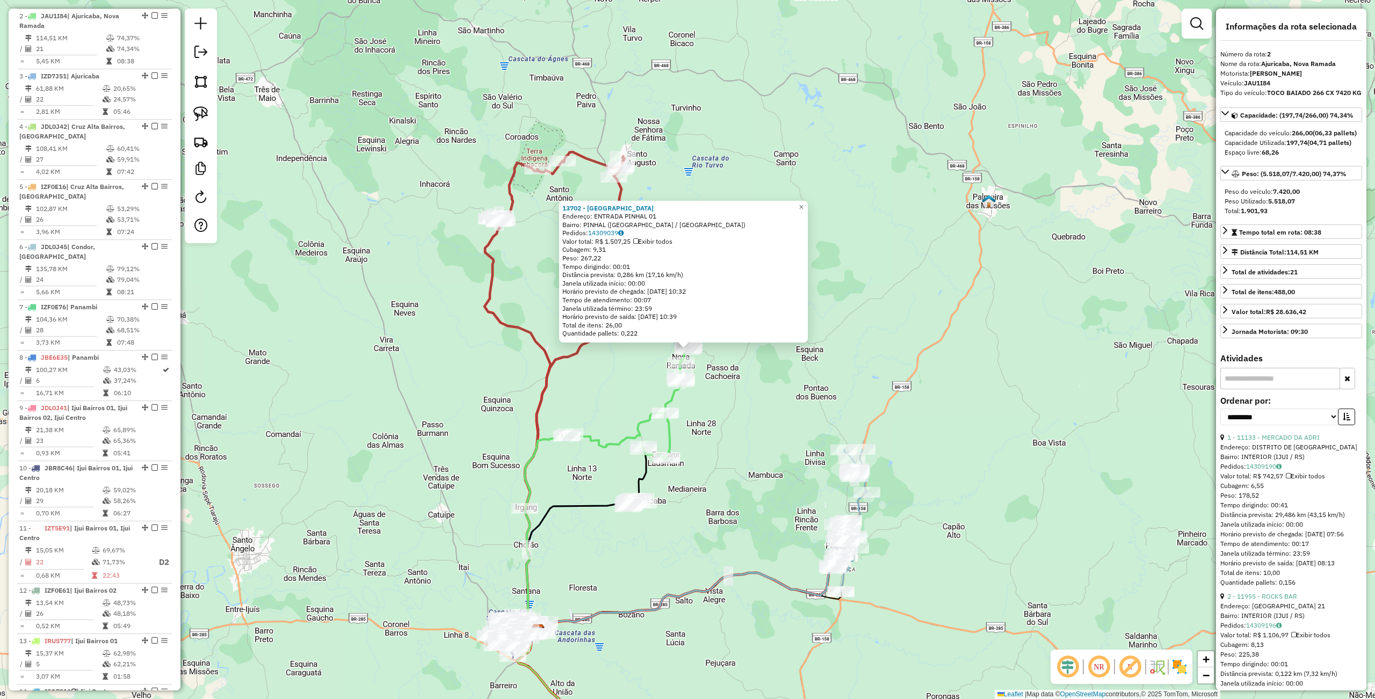
click at [742, 467] on div "13702 - BAR DO GAUCHO Endereço: ENTRADA PINHAL 01 Bairro: PINHAL ([GEOGRAPHIC_D…" at bounding box center [687, 349] width 1375 height 699
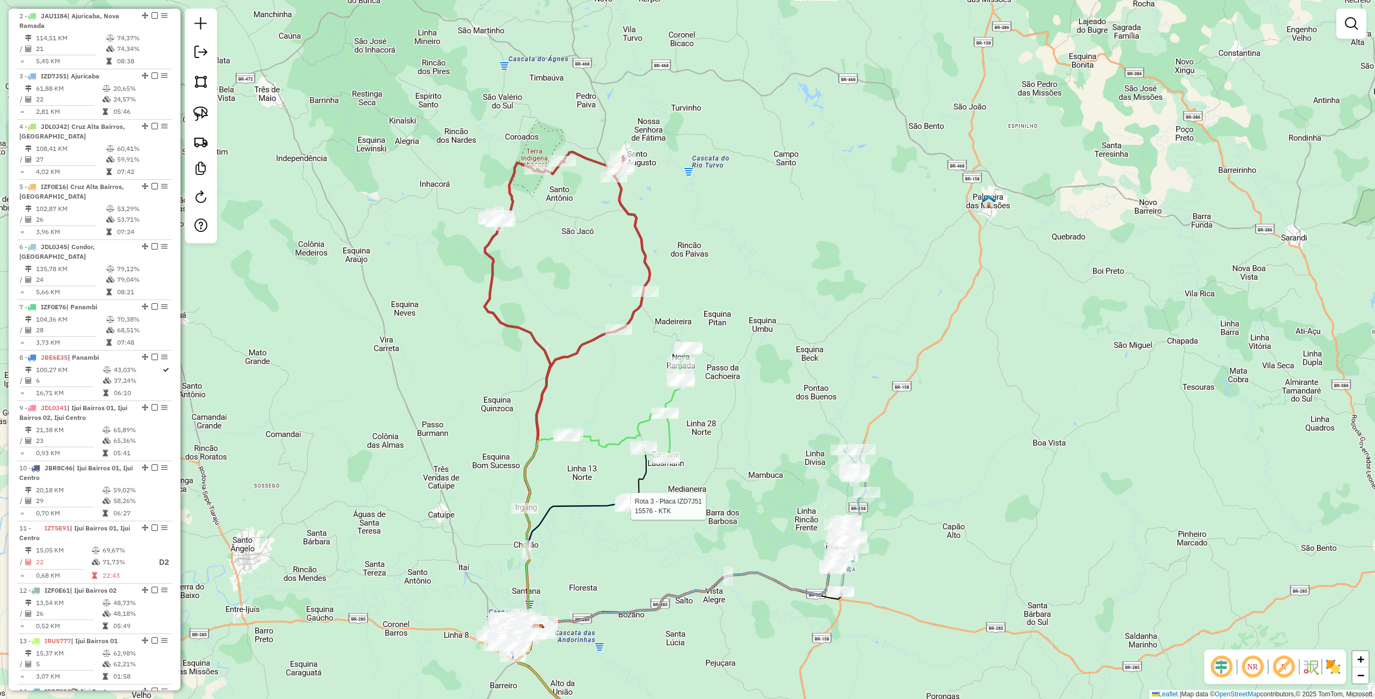
select select "**********"
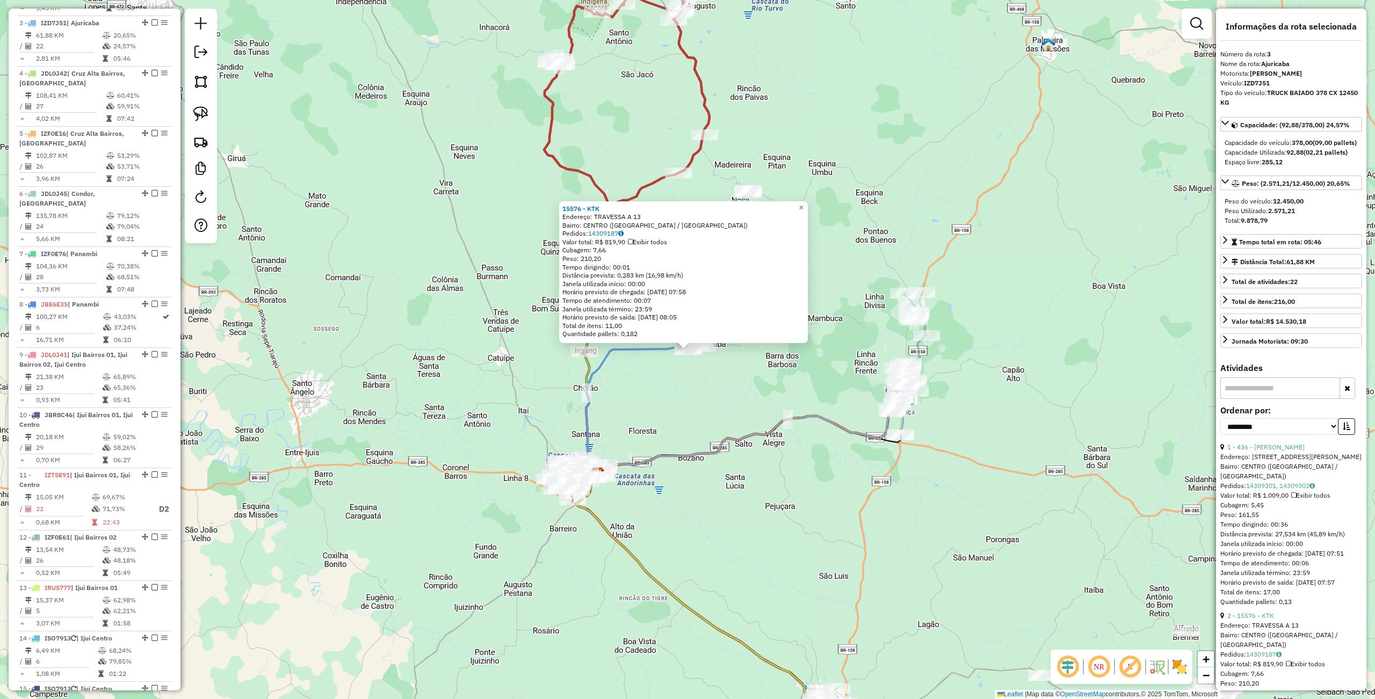
scroll to position [538, 0]
click at [720, 523] on div "15576 - KTK Endereço: TRAVESSA A 13 Bairro: [GEOGRAPHIC_DATA] ([GEOGRAPHIC_DATA…" at bounding box center [687, 349] width 1375 height 699
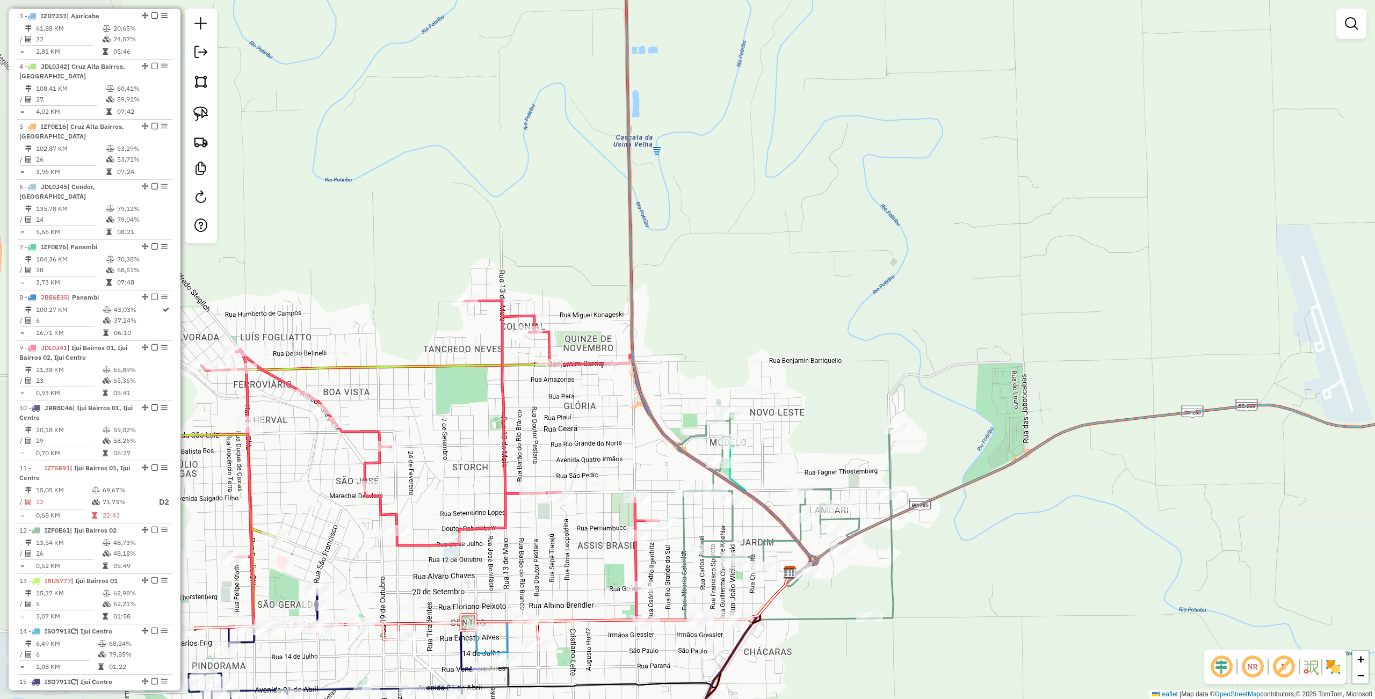
drag, startPoint x: 441, startPoint y: 397, endPoint x: 566, endPoint y: 377, distance: 125.7
click at [566, 377] on div "Janela de atendimento Grade de atendimento Capacidade Transportadoras Veículos …" at bounding box center [687, 349] width 1375 height 699
select select "**********"
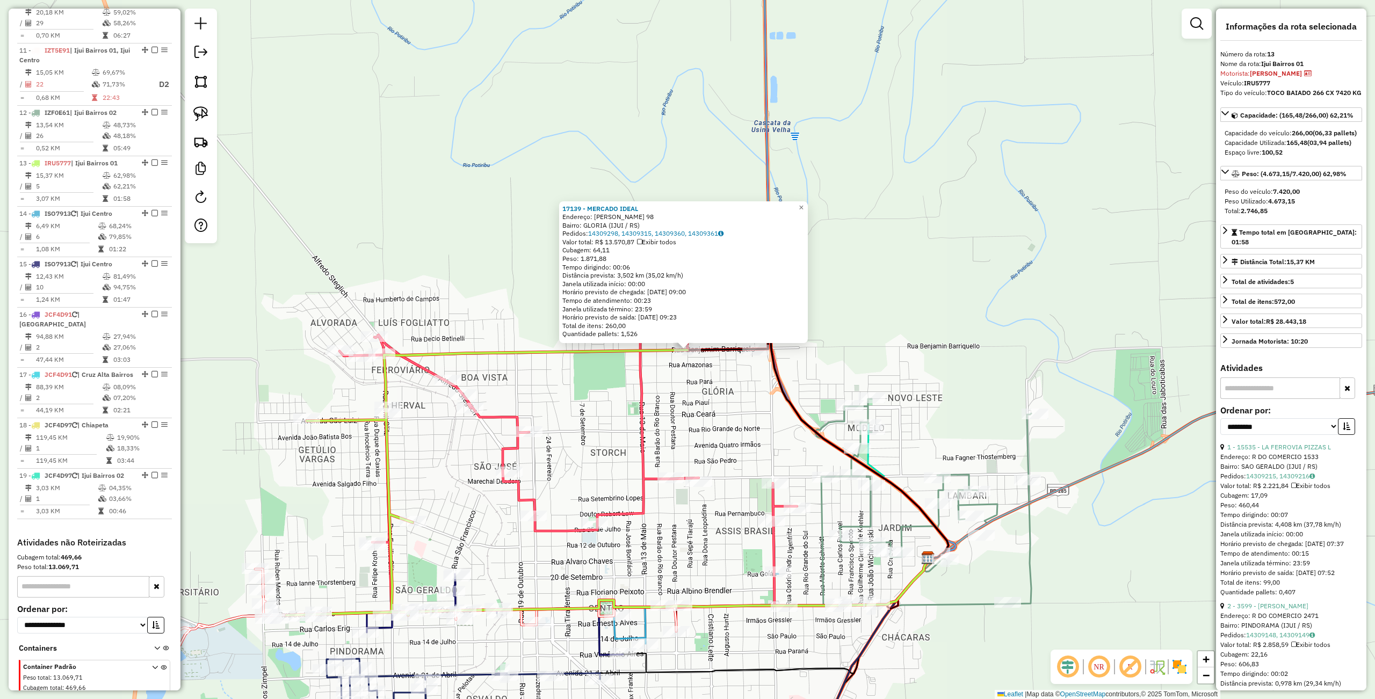
scroll to position [999, 0]
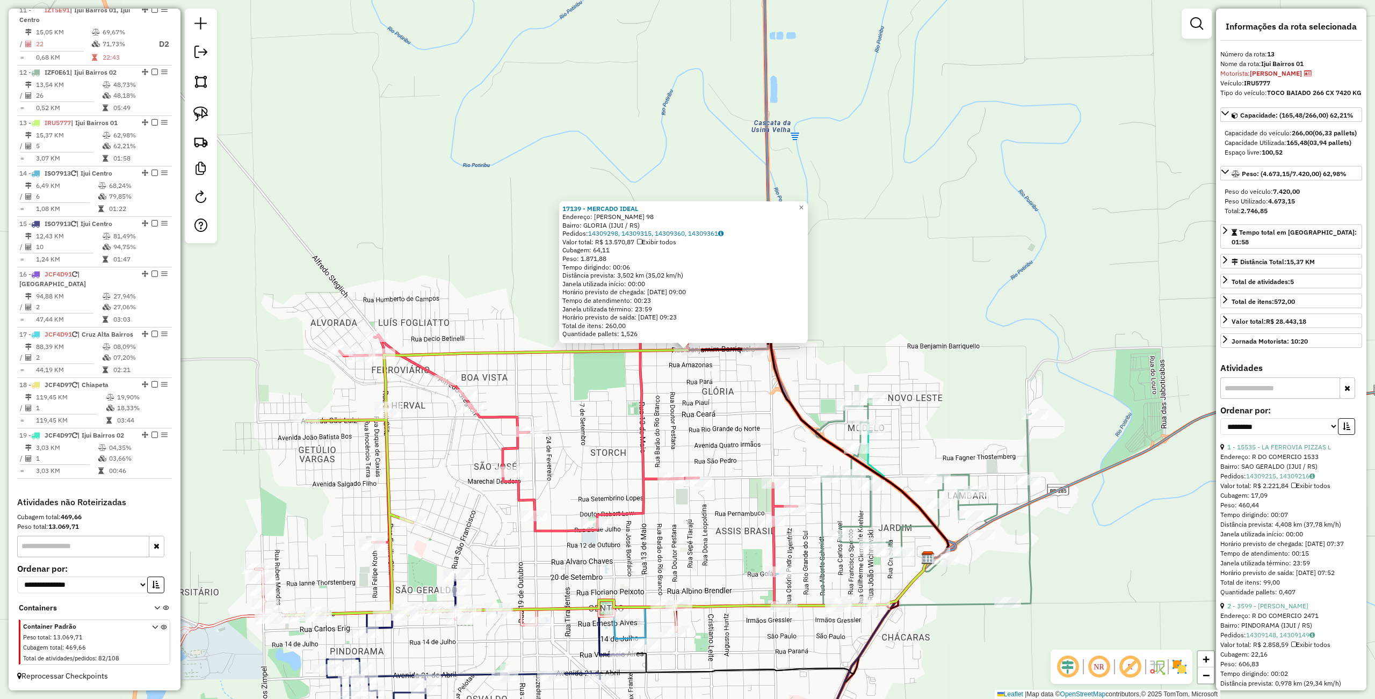
click at [652, 424] on div "17139 - MERCADO IDEAL Endereço: [PERSON_NAME] 98 Bairro: GLORIA (IJUI / [GEOGRA…" at bounding box center [687, 349] width 1375 height 699
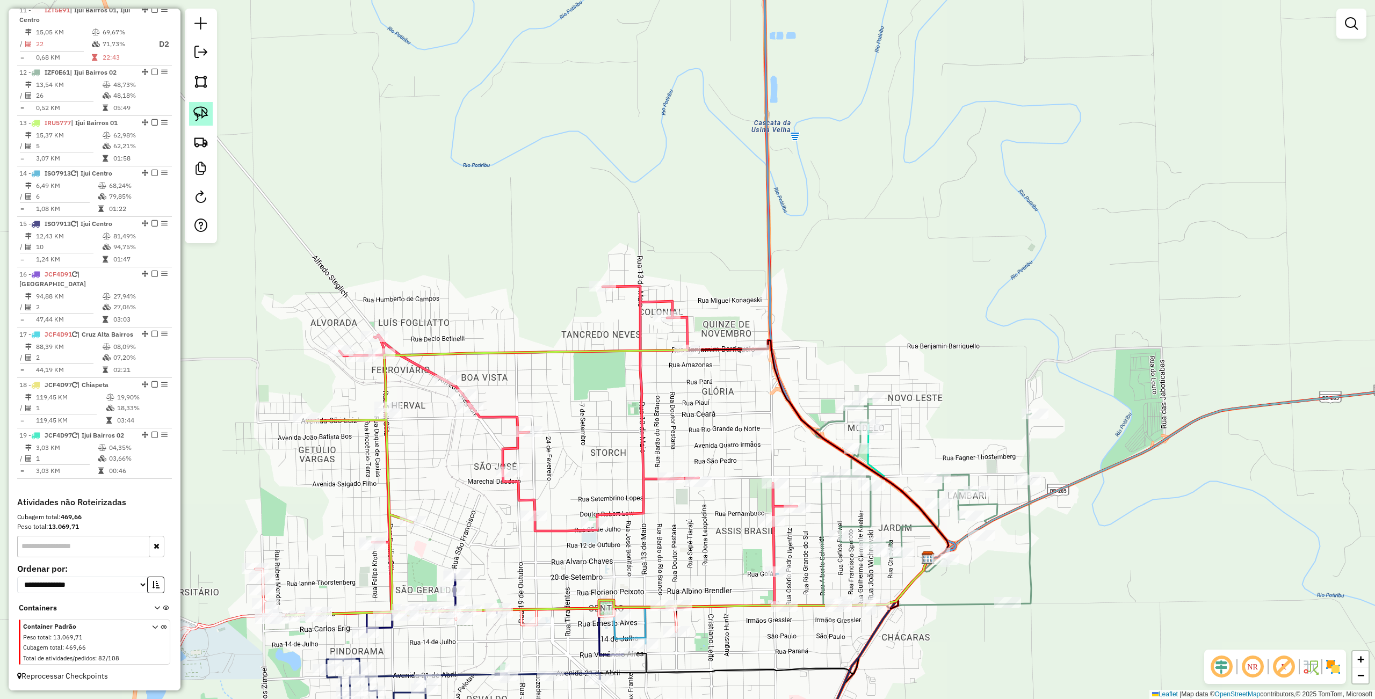
click at [204, 113] on img at bounding box center [200, 113] width 15 height 15
drag, startPoint x: 713, startPoint y: 324, endPoint x: 669, endPoint y: 342, distance: 47.5
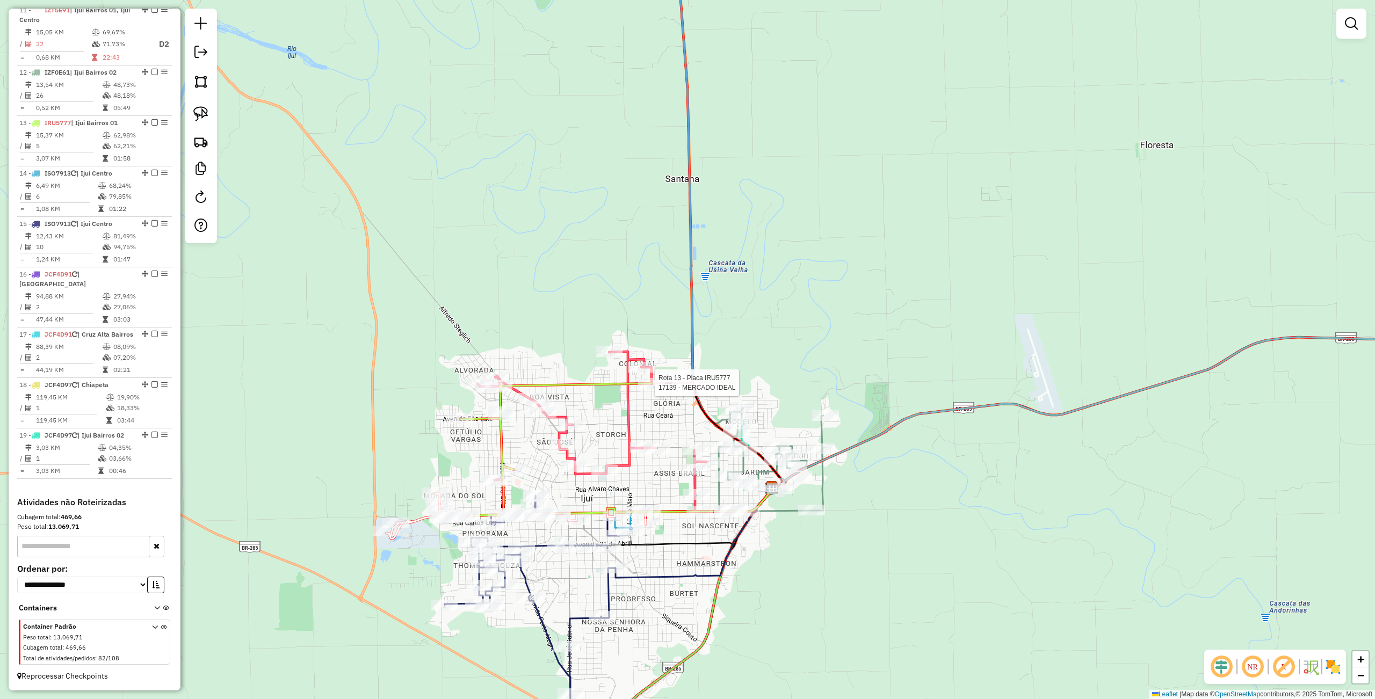
click at [656, 389] on div at bounding box center [651, 383] width 27 height 11
select select "**********"
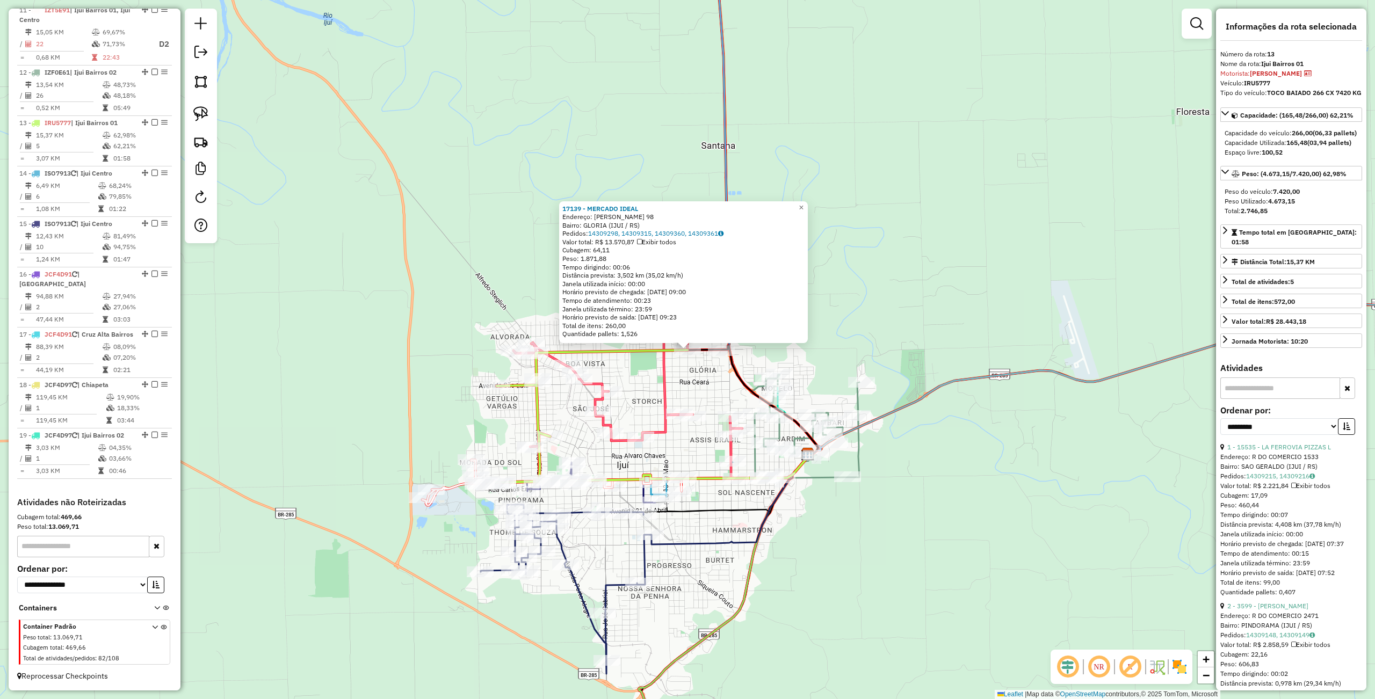
click at [867, 499] on div "17139 - MERCADO IDEAL Endereço: [PERSON_NAME] 98 Bairro: GLORIA (IJUI / [GEOGRA…" at bounding box center [687, 349] width 1375 height 699
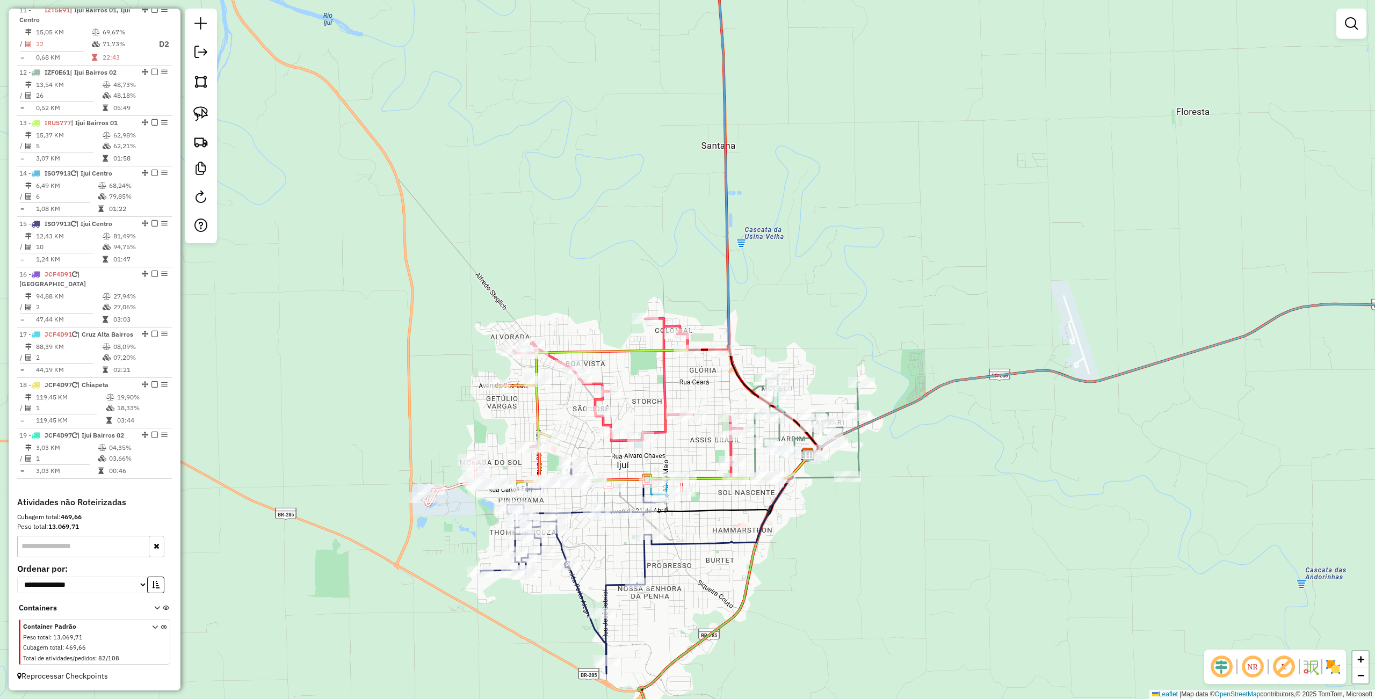
drag, startPoint x: 1031, startPoint y: 288, endPoint x: 635, endPoint y: 452, distance: 428.9
click at [681, 449] on div "Janela de atendimento Grade de atendimento Capacidade Transportadoras Veículos …" at bounding box center [687, 349] width 1375 height 699
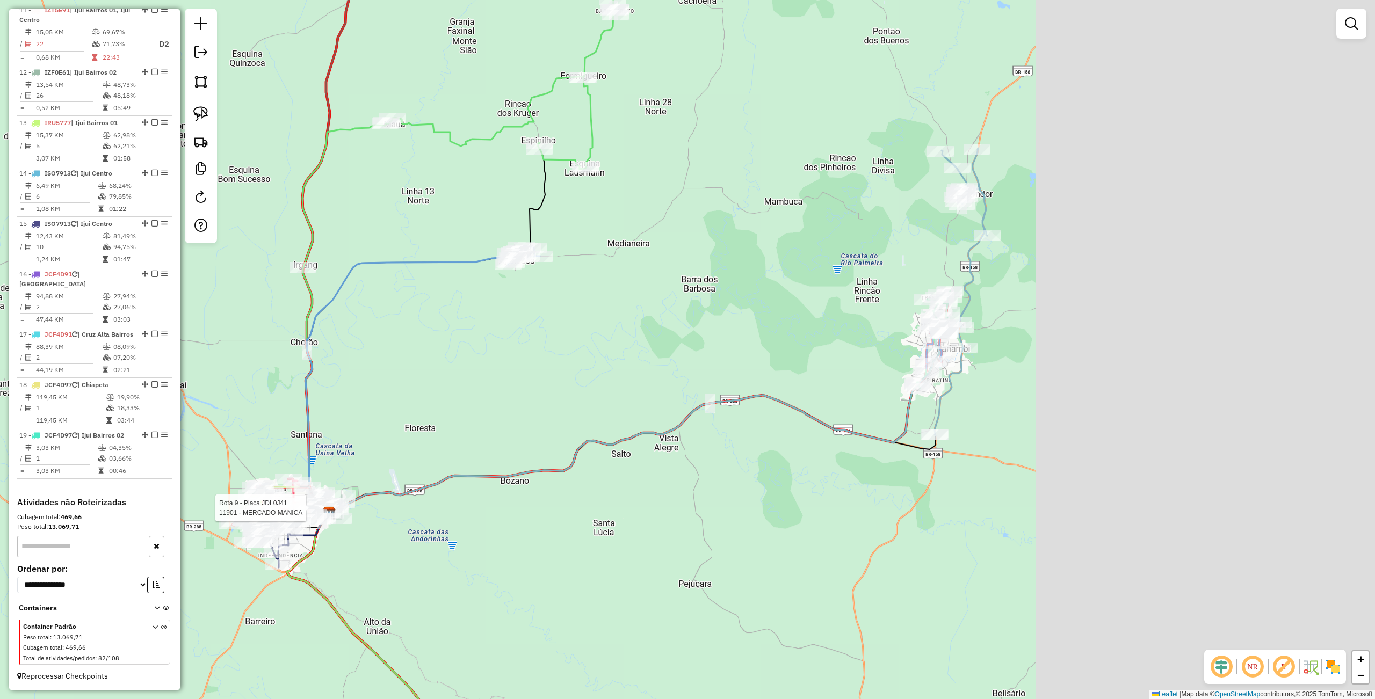
drag, startPoint x: 948, startPoint y: 345, endPoint x: 566, endPoint y: 411, distance: 388.1
click at [566, 411] on div "Rota 9 - Placa JDL0J41 11901 - MERCADO MANICA Janela de atendimento Grade de at…" at bounding box center [687, 349] width 1375 height 699
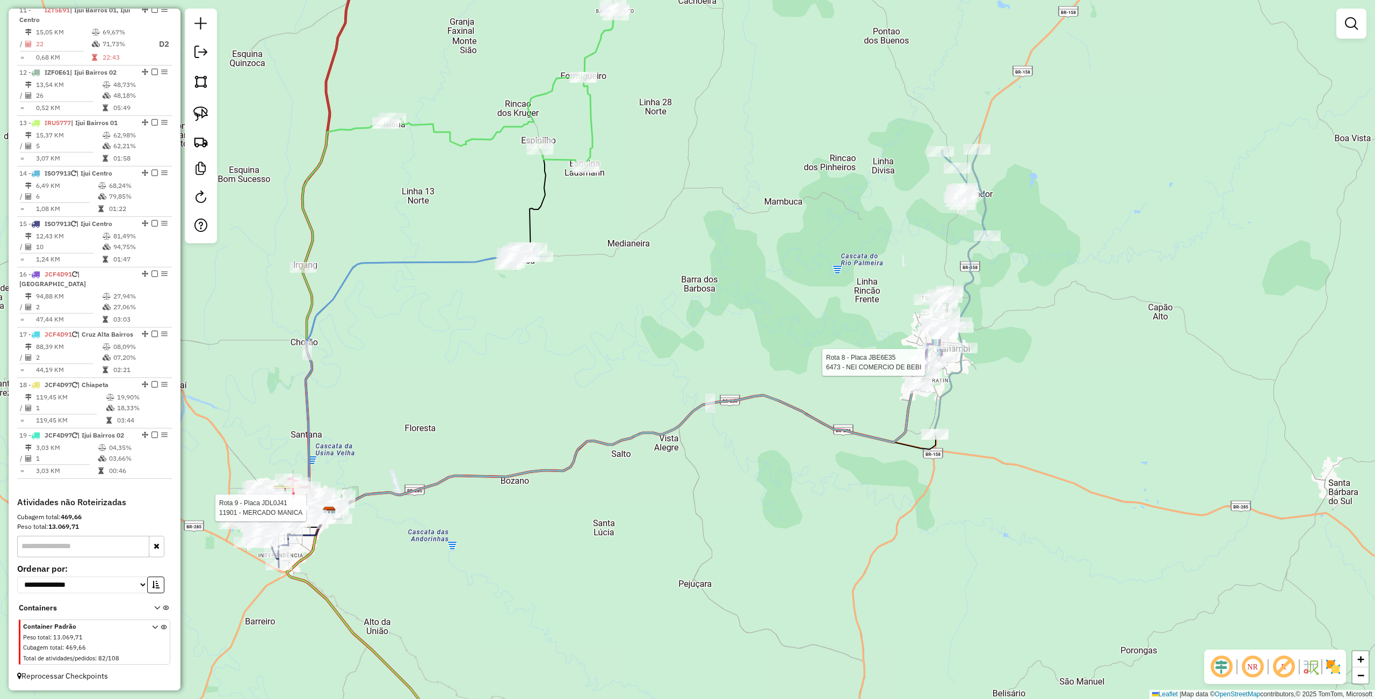
select select "**********"
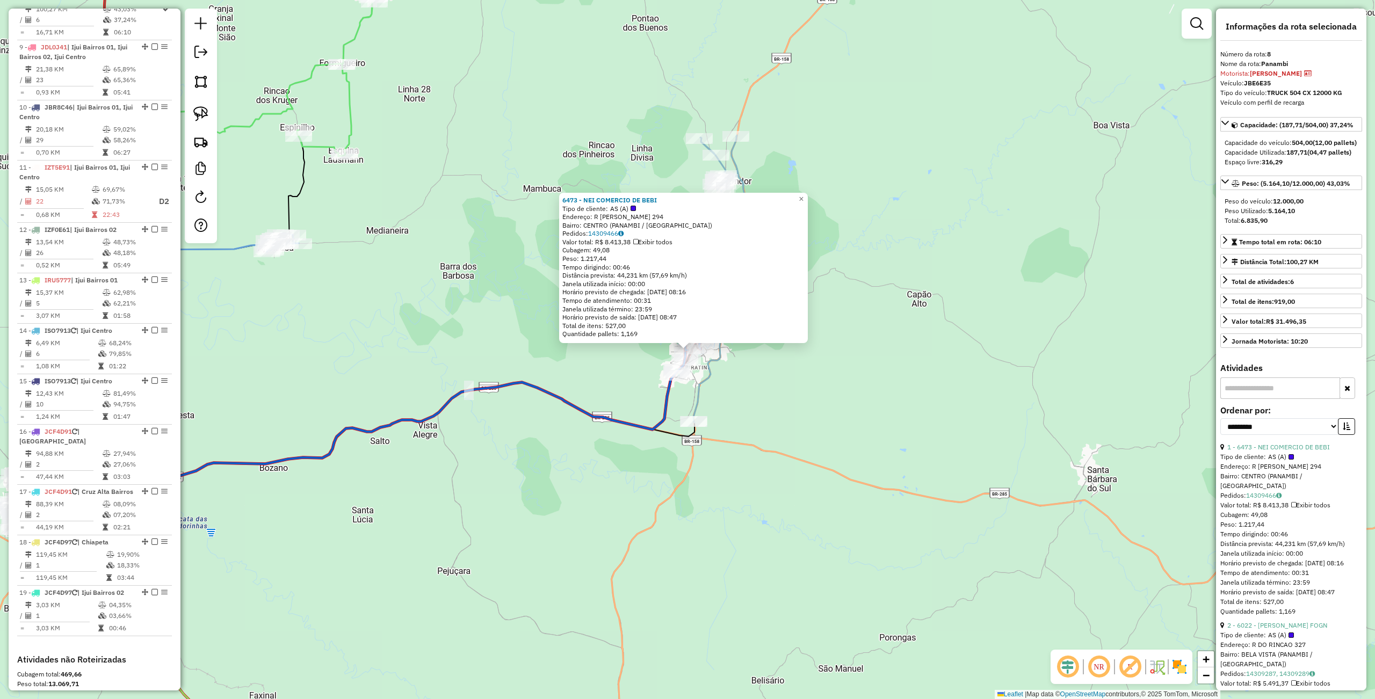
scroll to position [811, 0]
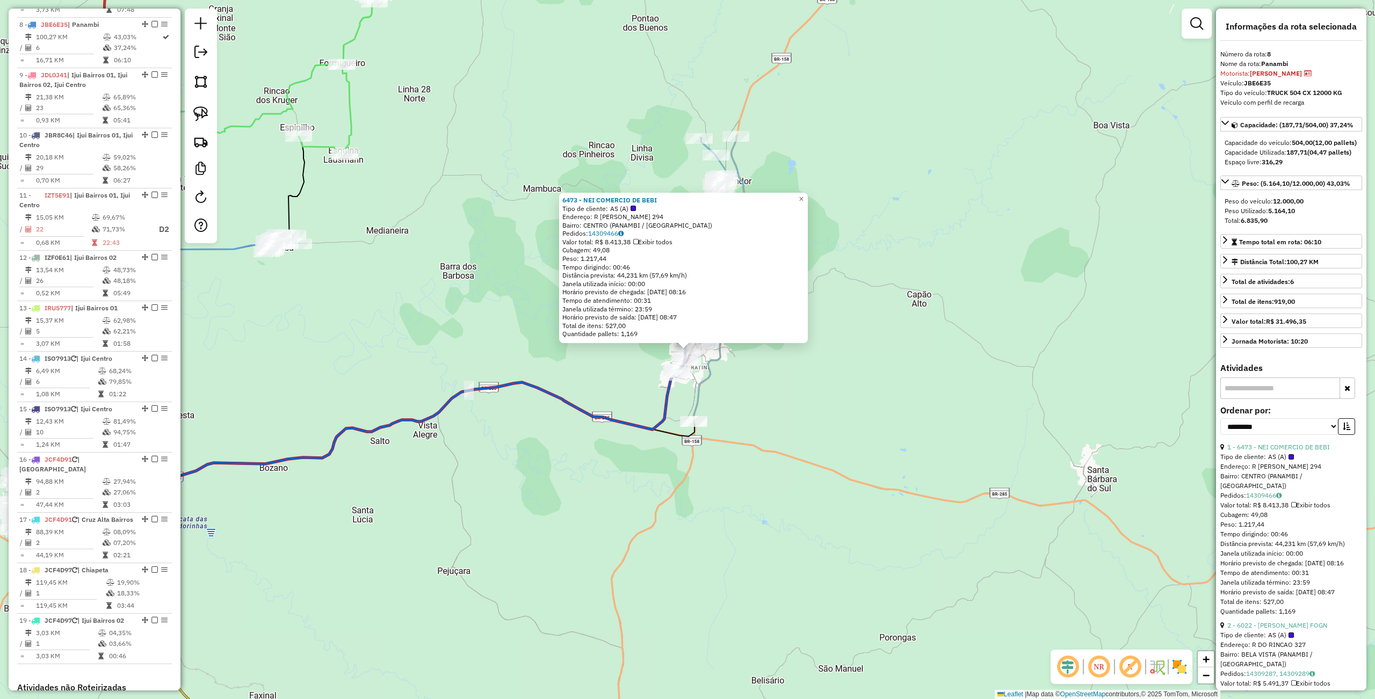
click at [548, 544] on div "Rota 8 - Placa JBE6E35 6473 - NEI COMERCIO DE BEBI 6473 - NEI COMERCIO DE BEBI …" at bounding box center [687, 349] width 1375 height 699
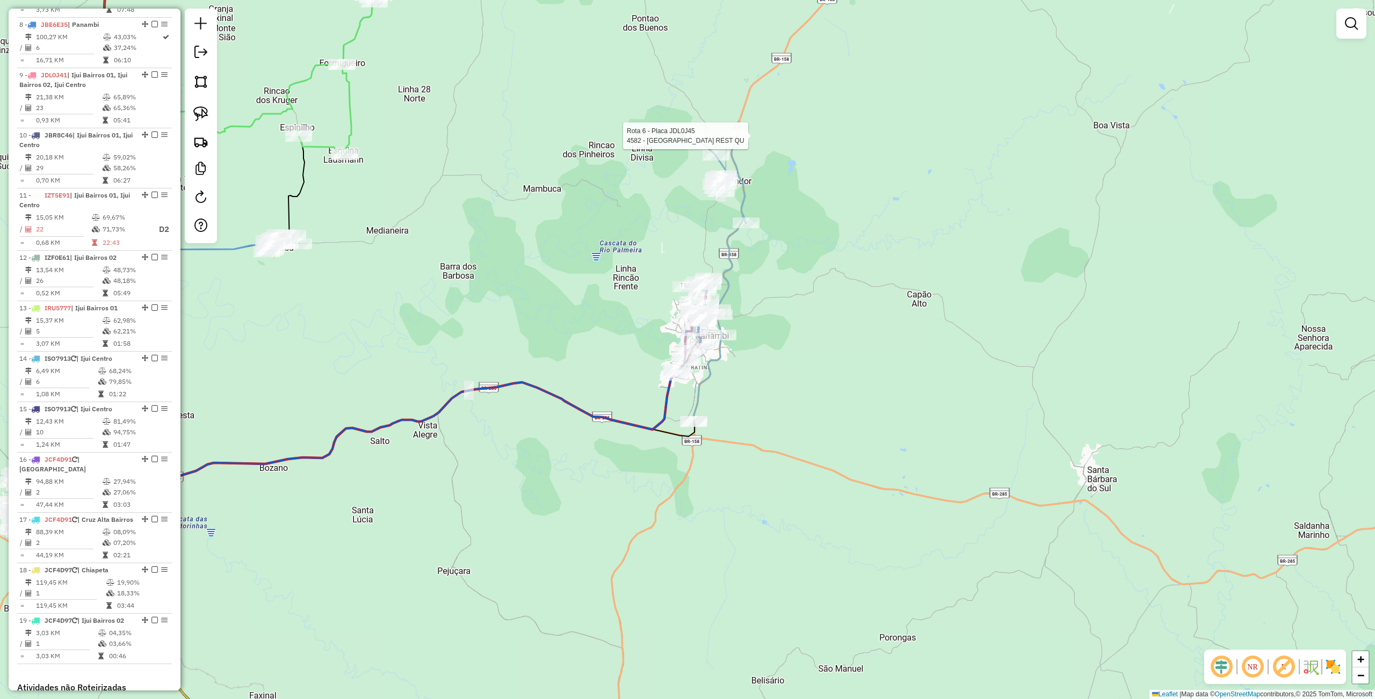
select select "**********"
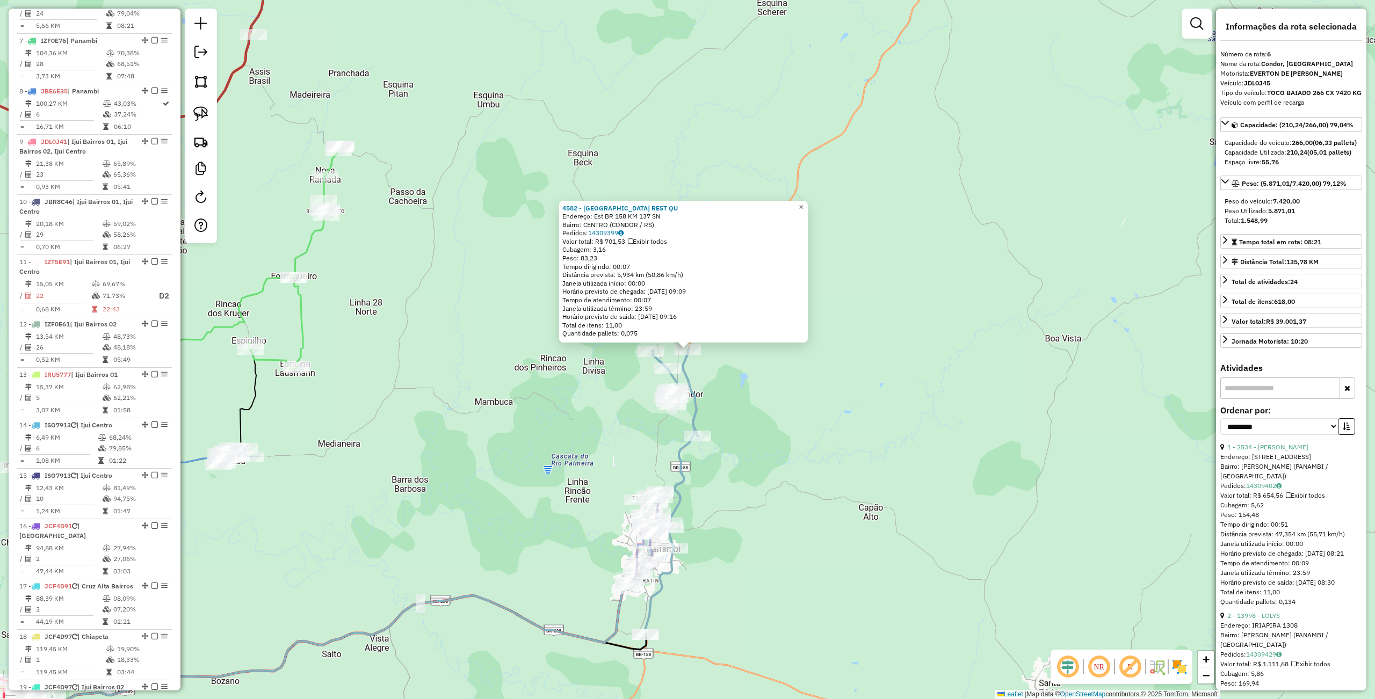
scroll to position [709, 0]
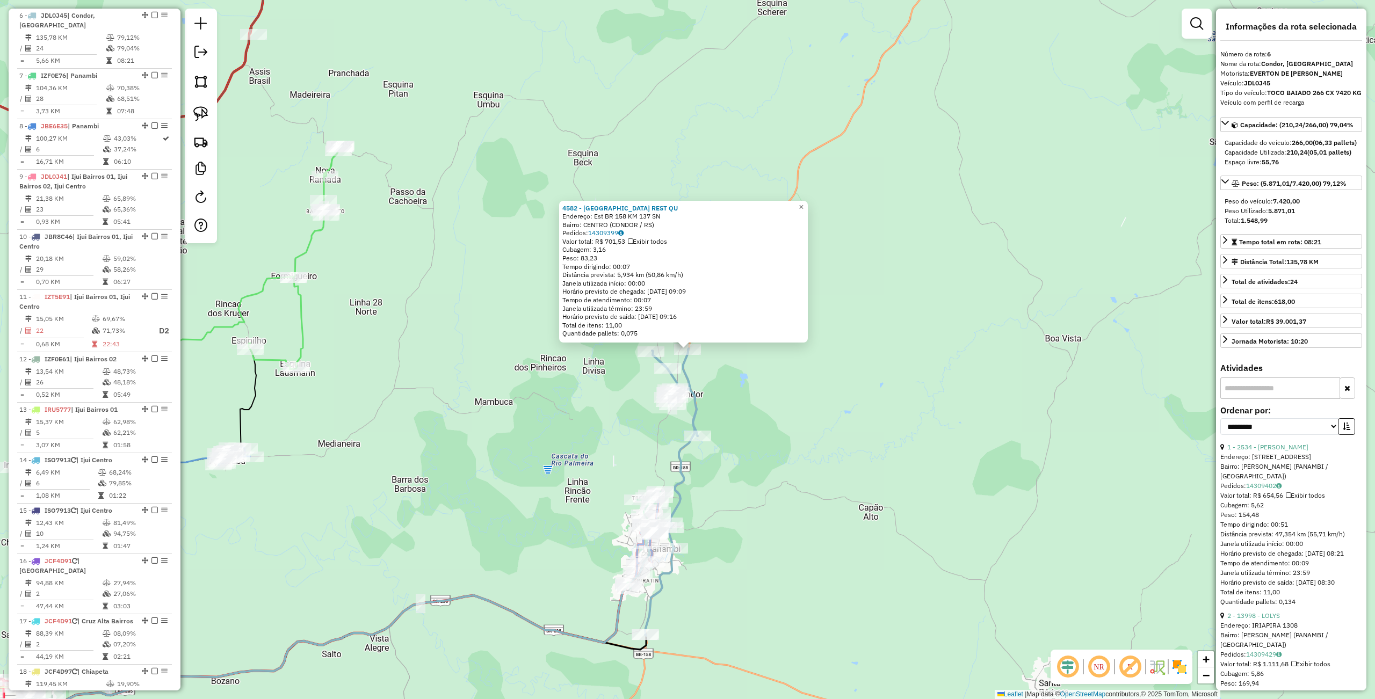
click at [753, 645] on div "4582 - [GEOGRAPHIC_DATA] REST QU Endereço: Est BR 158 KM 137 SN Bairro: CENTRO …" at bounding box center [687, 349] width 1375 height 699
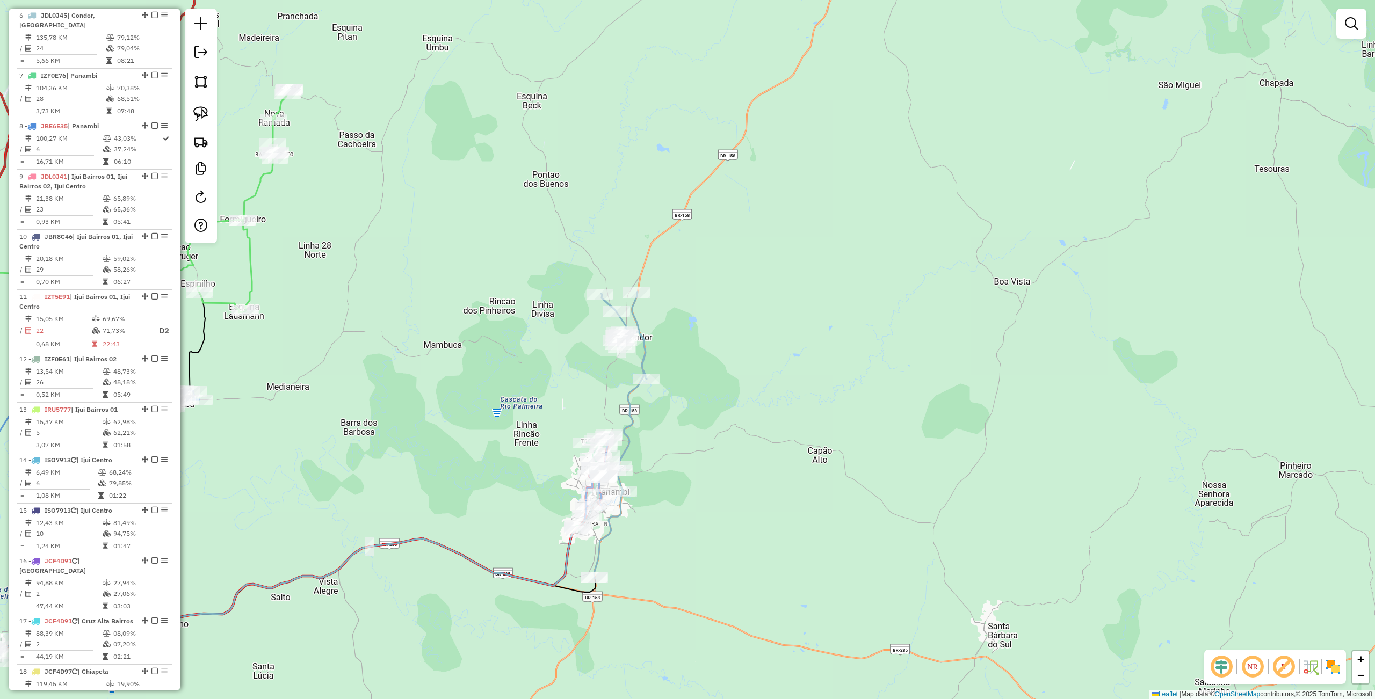
drag, startPoint x: 722, startPoint y: 591, endPoint x: 716, endPoint y: 583, distance: 9.6
click at [716, 583] on div "Janela de atendimento Grade de atendimento Capacidade Transportadoras Veículos …" at bounding box center [687, 349] width 1375 height 699
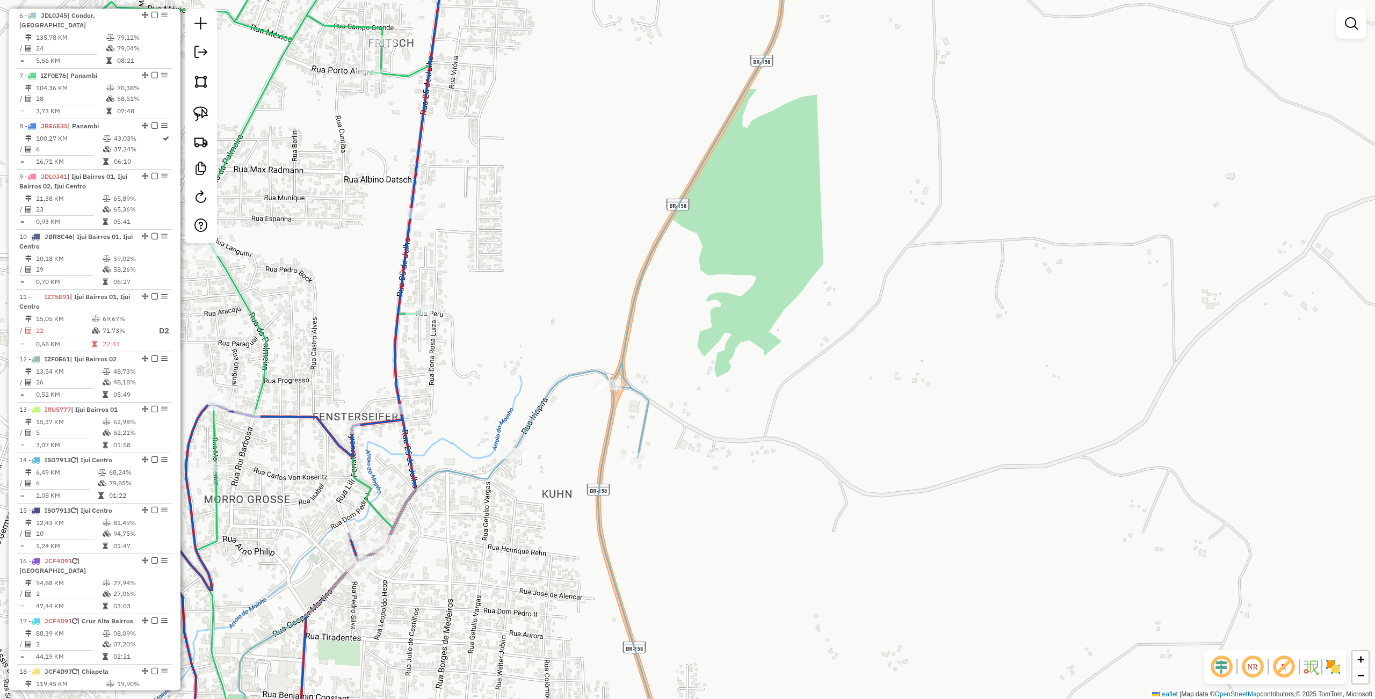
drag, startPoint x: 516, startPoint y: 549, endPoint x: 582, endPoint y: 517, distance: 74.0
click at [582, 517] on div "Janela de atendimento Grade de atendimento Capacidade Transportadoras Veículos …" at bounding box center [687, 349] width 1375 height 699
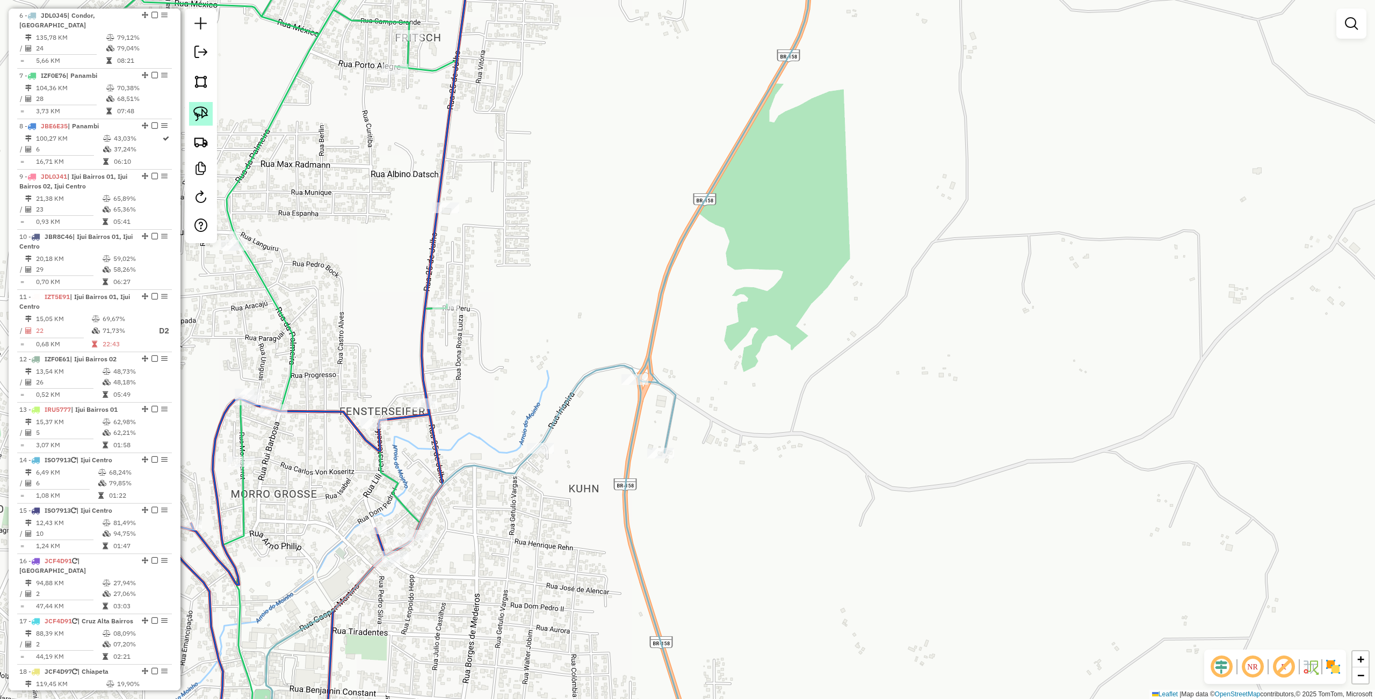
click at [200, 113] on img at bounding box center [200, 113] width 15 height 15
drag, startPoint x: 519, startPoint y: 412, endPoint x: 555, endPoint y: 467, distance: 65.1
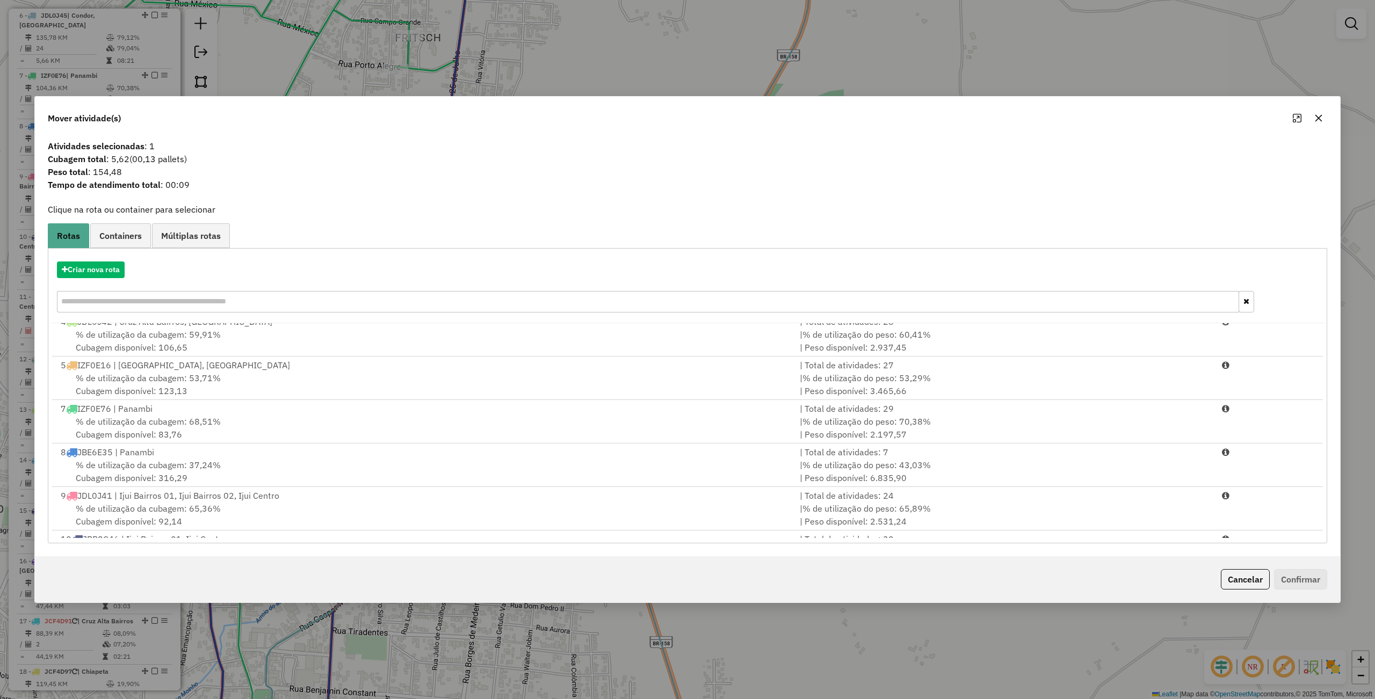
scroll to position [0, 0]
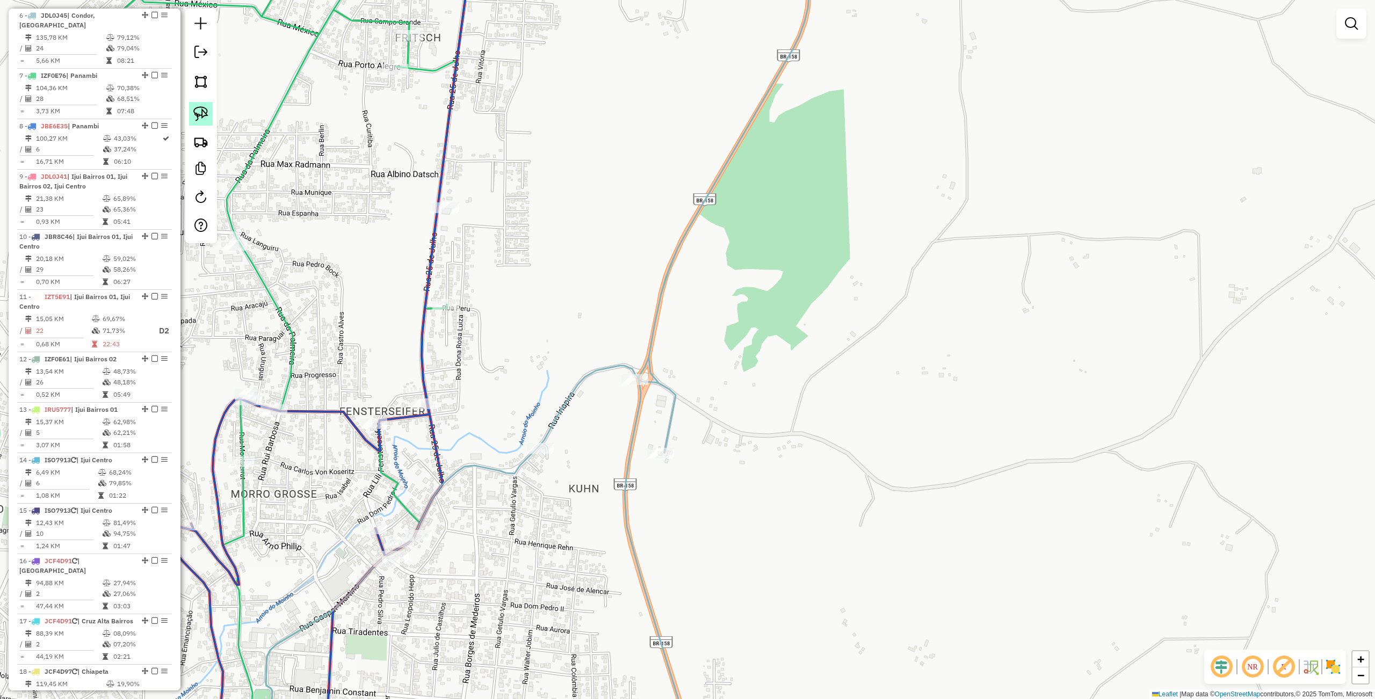
click at [194, 115] on img at bounding box center [200, 113] width 15 height 15
drag, startPoint x: 490, startPoint y: 404, endPoint x: 568, endPoint y: 443, distance: 87.2
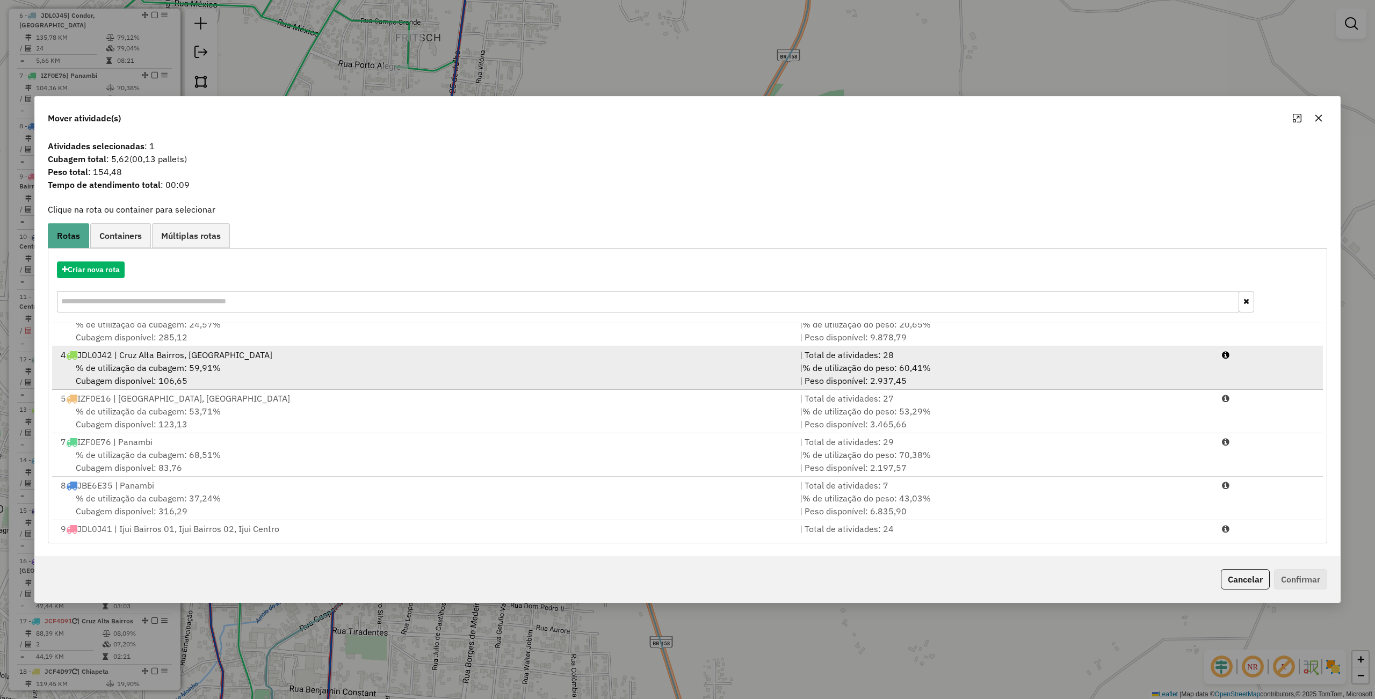
scroll to position [143, 0]
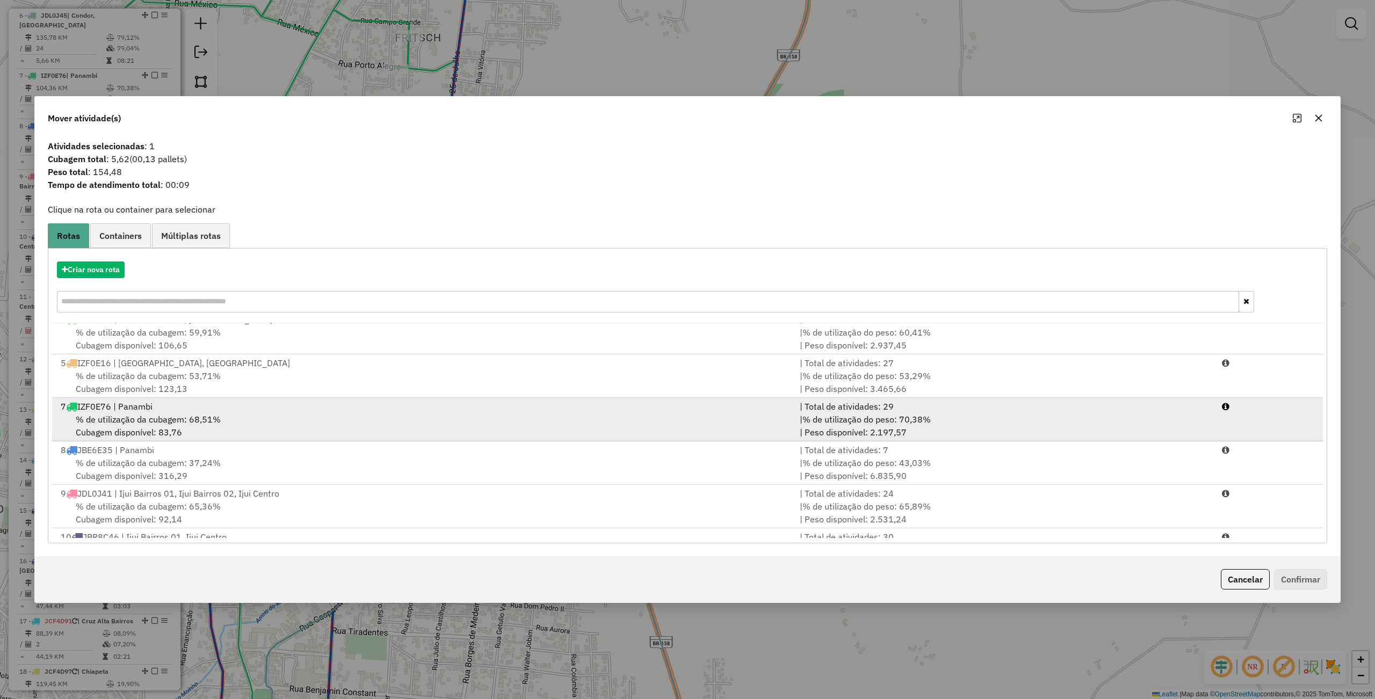
click at [218, 415] on span "% de utilização da cubagem: 68,51%" at bounding box center [148, 419] width 145 height 11
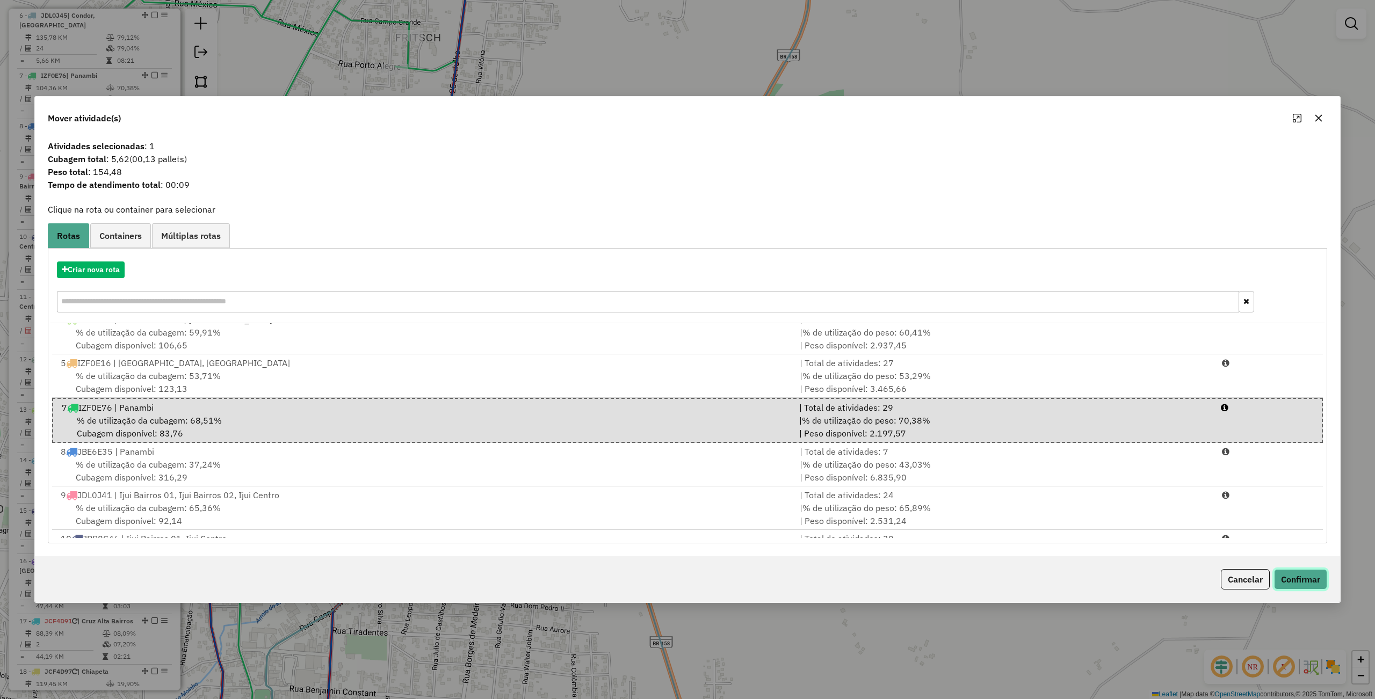
click at [1301, 580] on button "Confirmar" at bounding box center [1300, 579] width 53 height 20
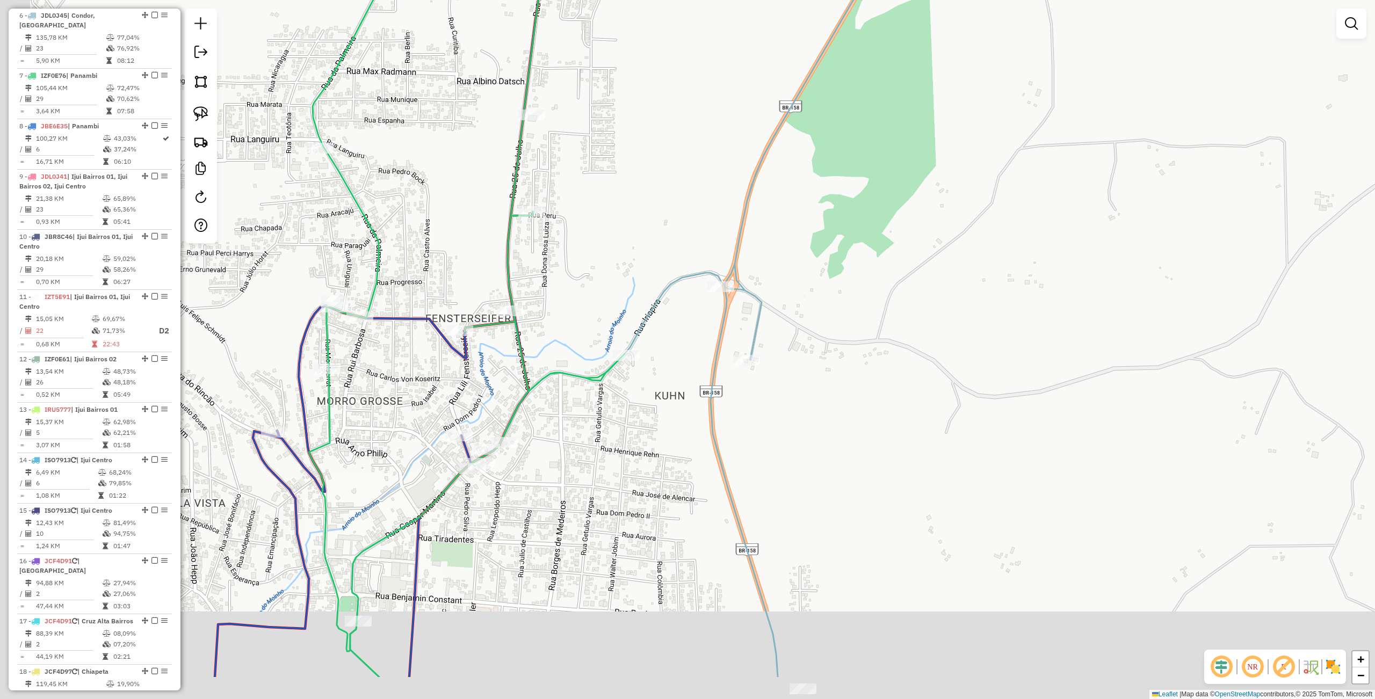
drag, startPoint x: 655, startPoint y: 424, endPoint x: 613, endPoint y: 433, distance: 43.4
click at [662, 416] on div "Janela de atendimento Grade de atendimento Capacidade Transportadoras Veículos …" at bounding box center [687, 349] width 1375 height 699
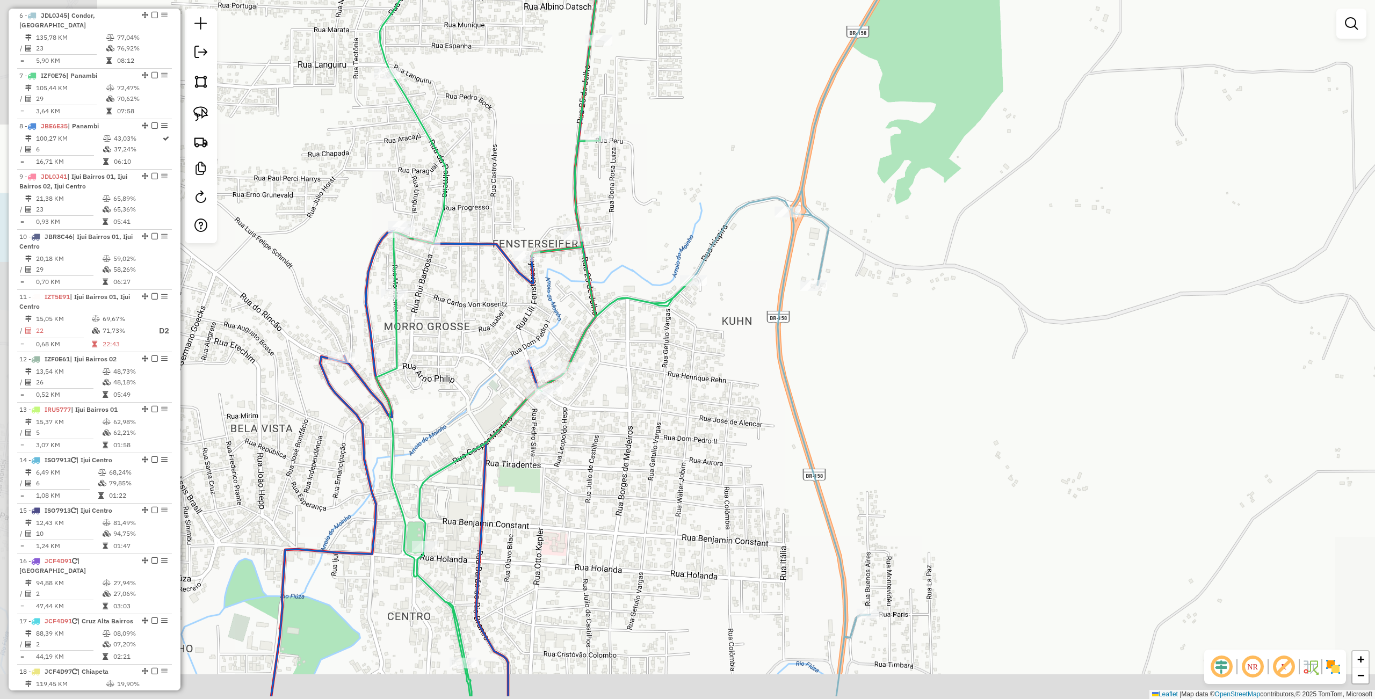
drag, startPoint x: 589, startPoint y: 498, endPoint x: 639, endPoint y: 426, distance: 87.3
click at [649, 428] on div "Janela de atendimento Grade de atendimento Capacidade Transportadoras Veículos …" at bounding box center [687, 349] width 1375 height 699
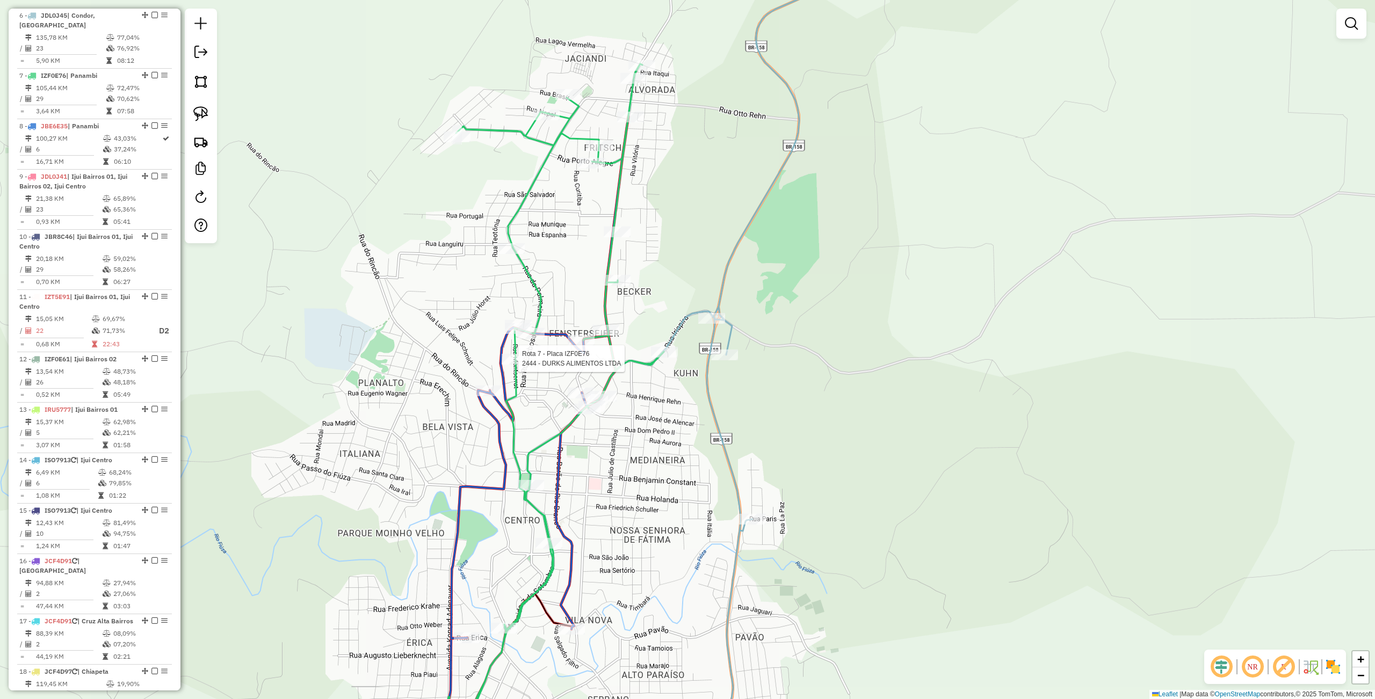
click at [518, 365] on div at bounding box center [515, 359] width 27 height 11
select select "**********"
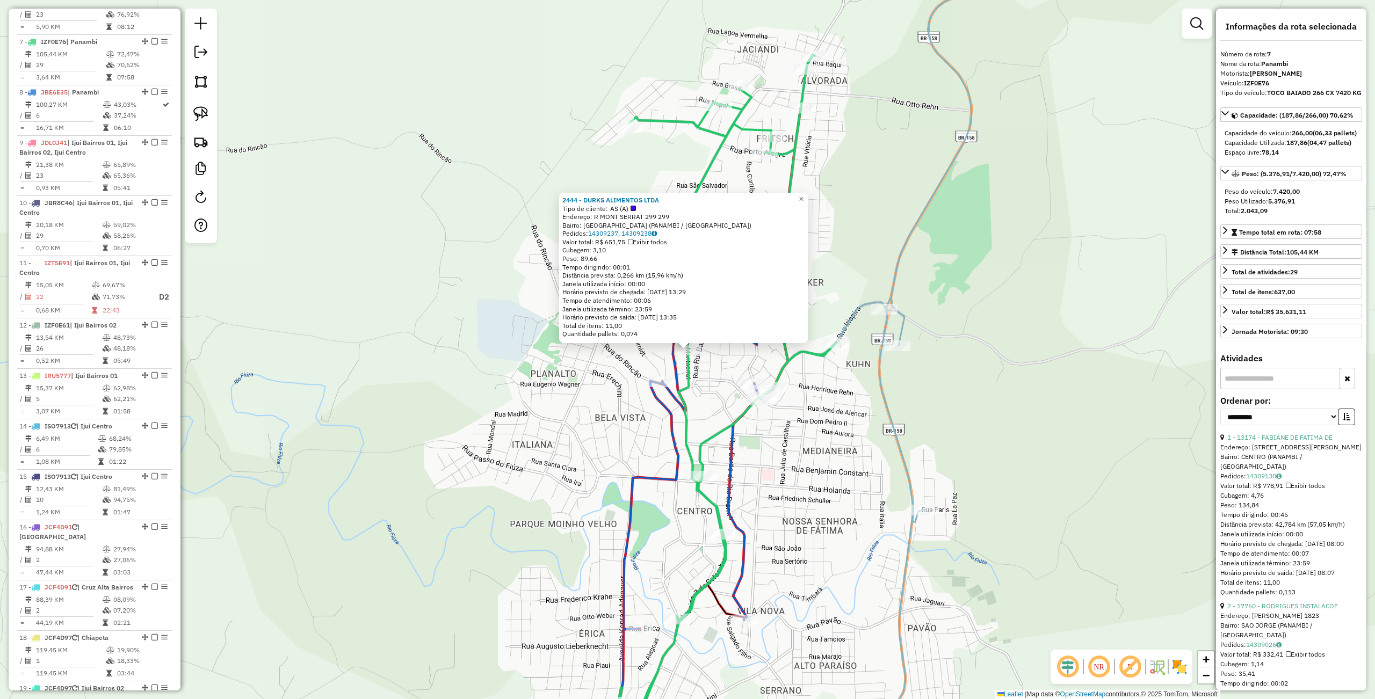
scroll to position [760, 0]
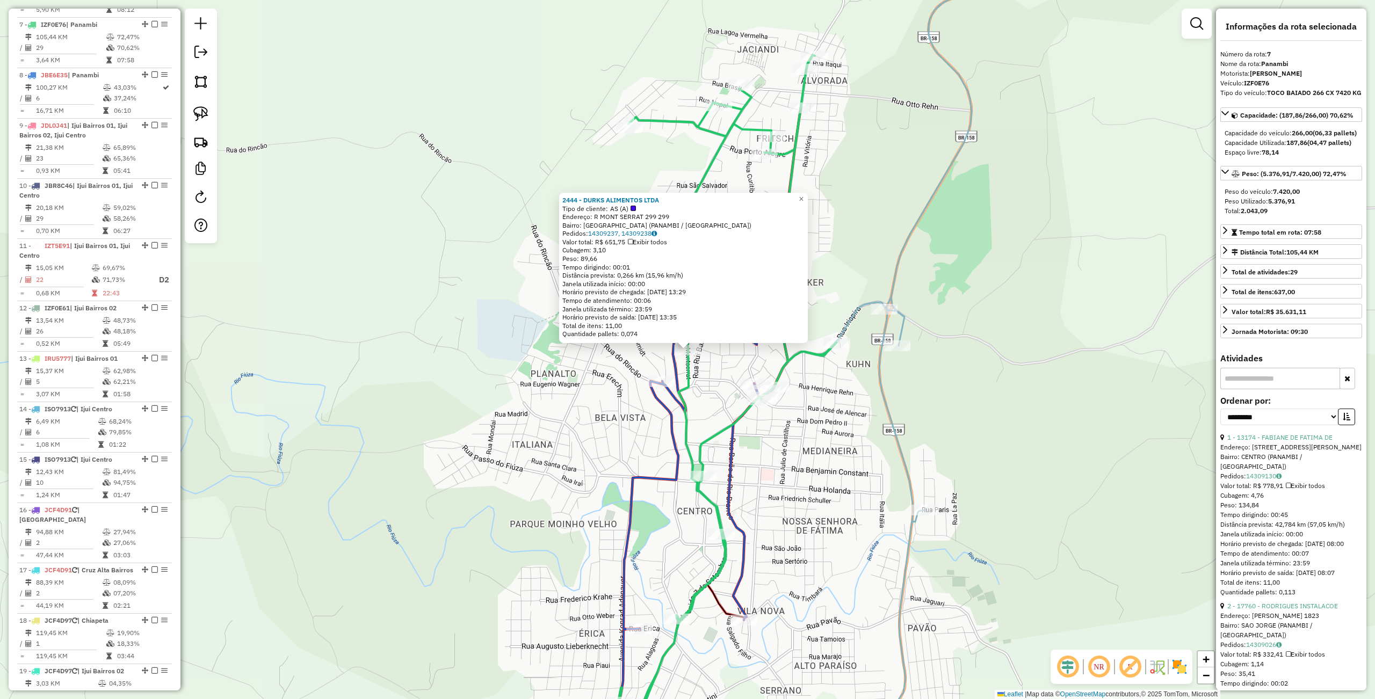
click at [523, 432] on div "2444 - DURKS ALIMENTOS LTDA Tipo de cliente: AS (A) Endereço: [STREET_ADDRESS] …" at bounding box center [687, 349] width 1375 height 699
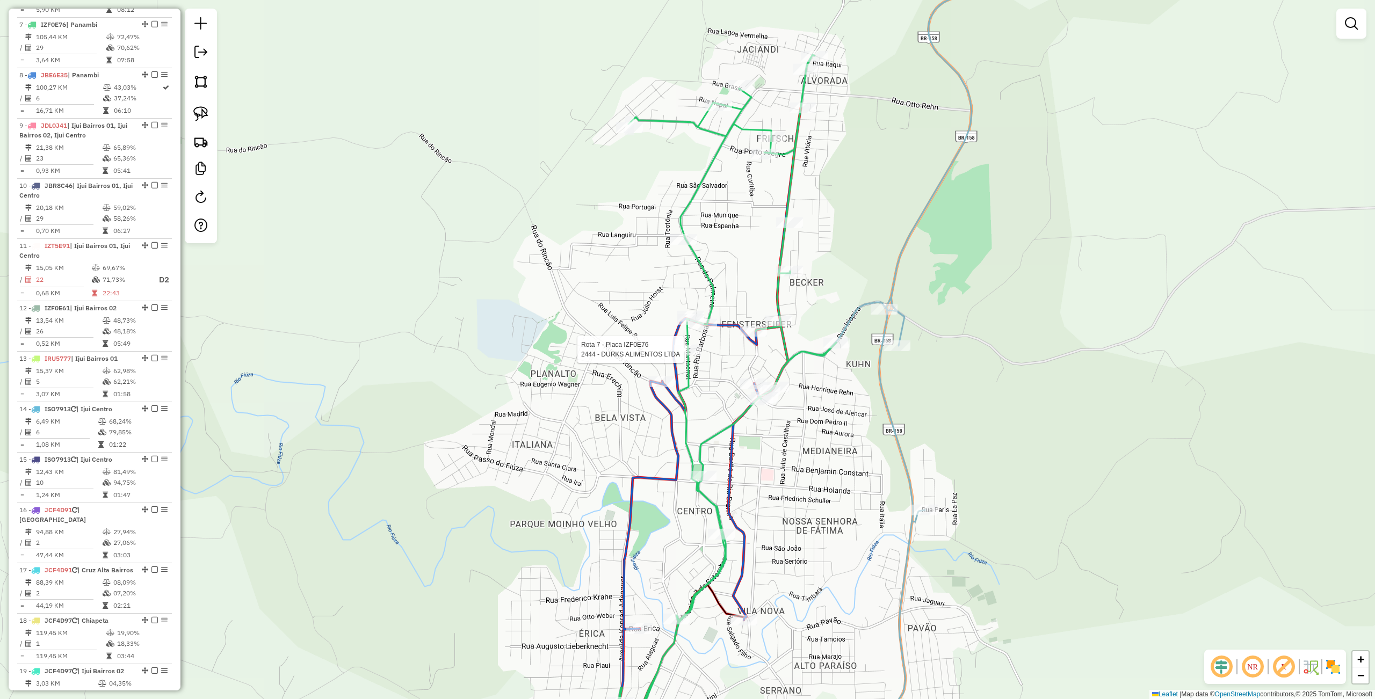
select select "**********"
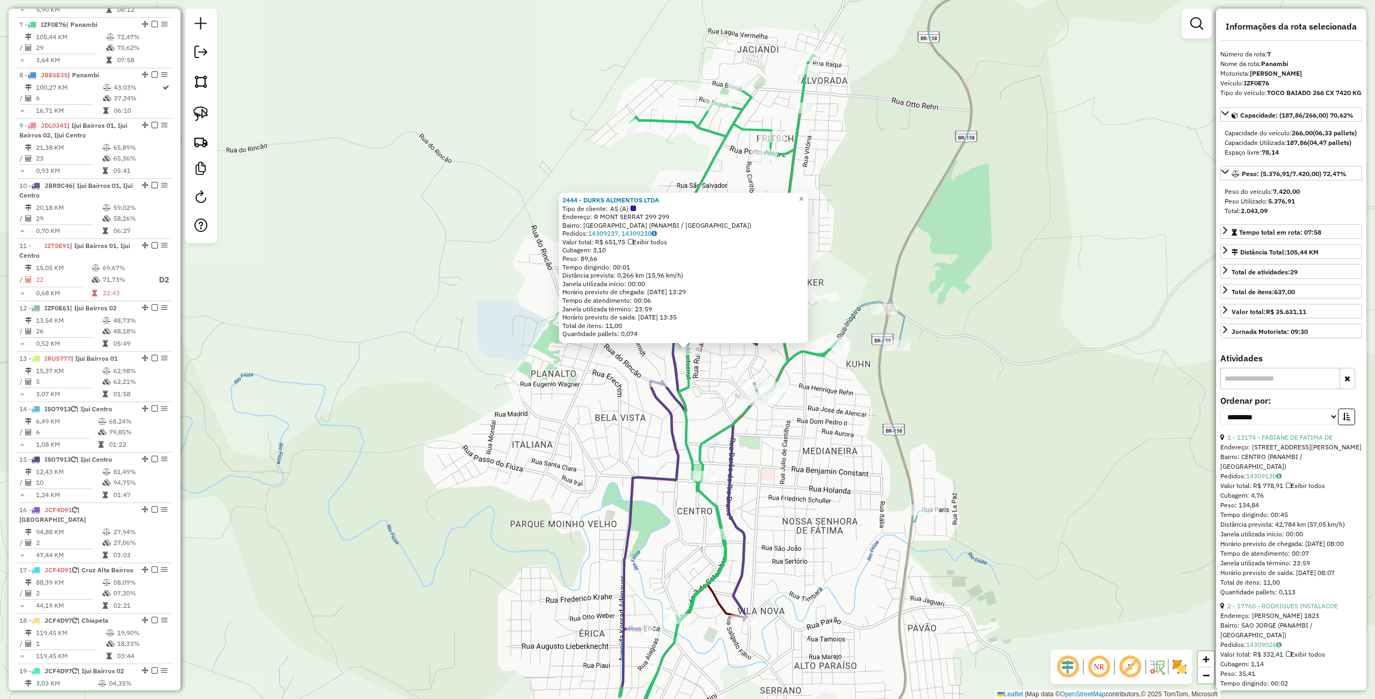
click at [919, 499] on div "2444 - DURKS ALIMENTOS LTDA Tipo de cliente: AS (A) Endereço: [STREET_ADDRESS] …" at bounding box center [687, 349] width 1375 height 699
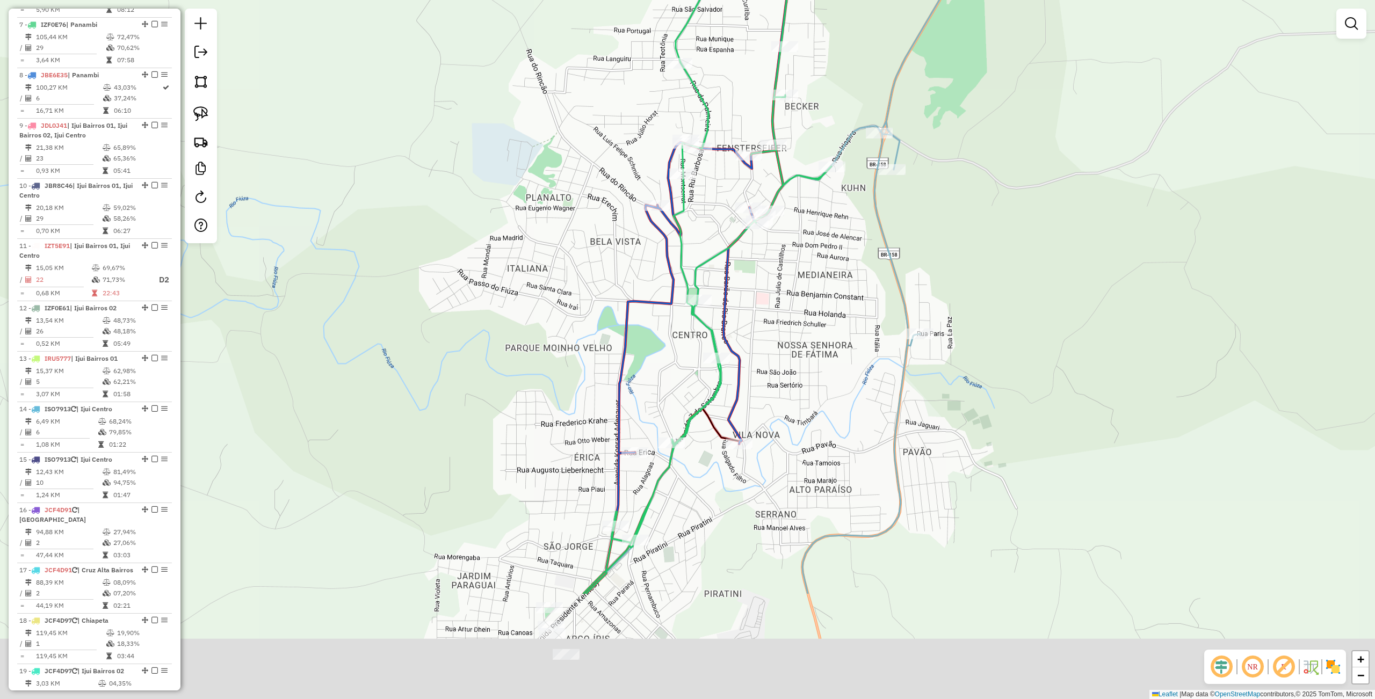
drag, startPoint x: 812, startPoint y: 419, endPoint x: 774, endPoint y: 337, distance: 90.1
click at [795, 295] on div "Janela de atendimento Grade de atendimento Capacidade Transportadoras Veículos …" at bounding box center [687, 349] width 1375 height 699
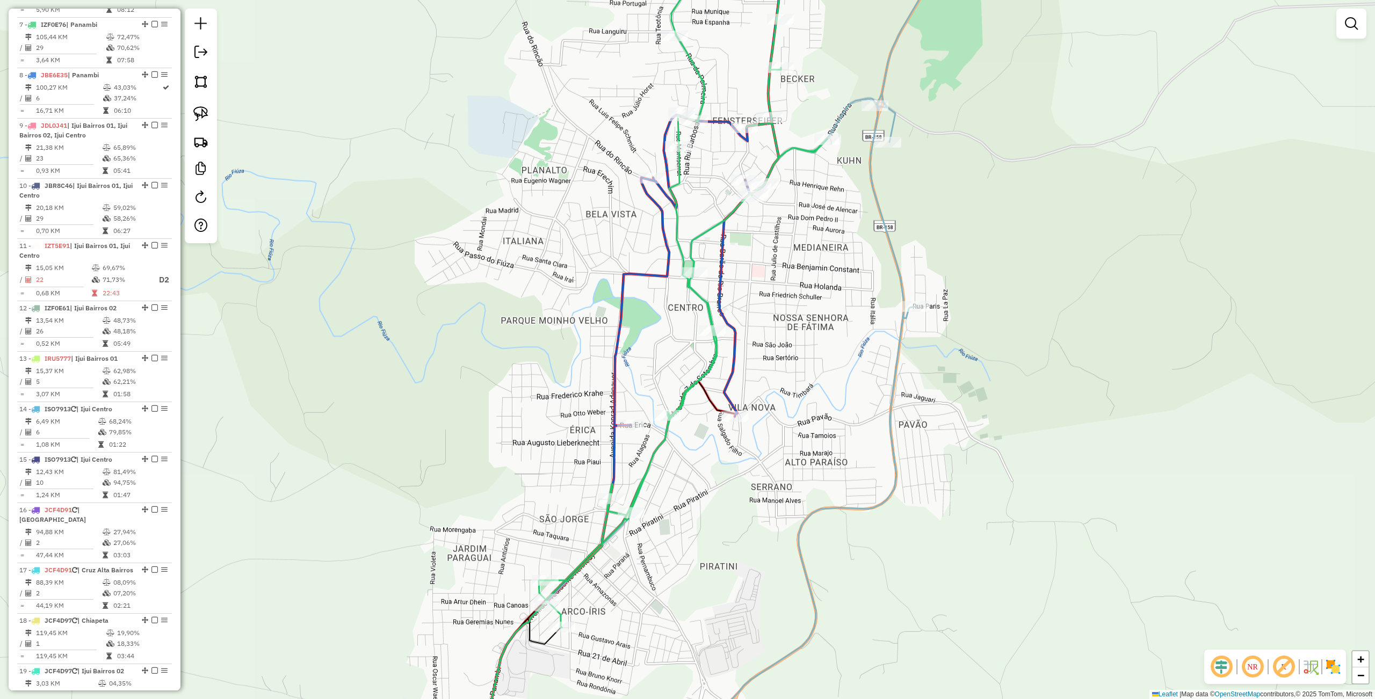
drag, startPoint x: 694, startPoint y: 511, endPoint x: 706, endPoint y: 355, distance: 156.7
click at [707, 345] on div "Rota 7 - Placa IZF0E76 5594 - MERCADO LIMASIL LTDA Janela de atendimento Grade …" at bounding box center [687, 349] width 1375 height 699
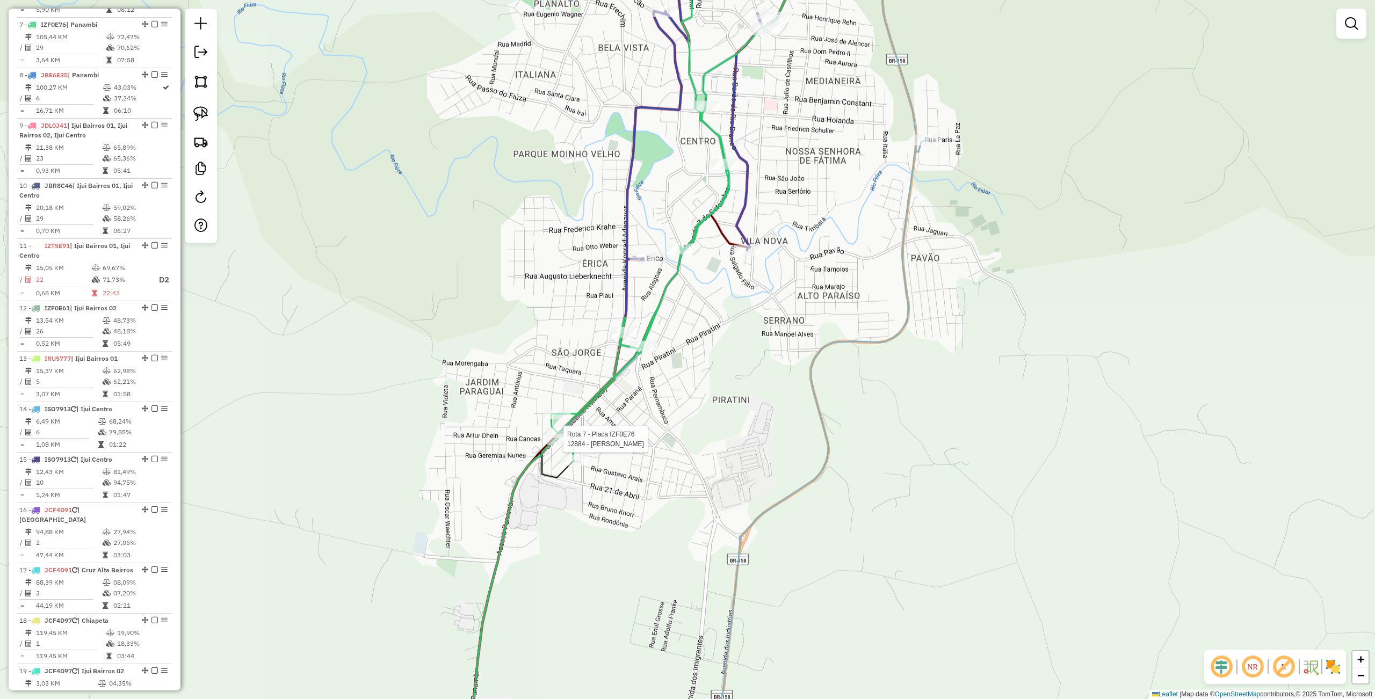
select select "**********"
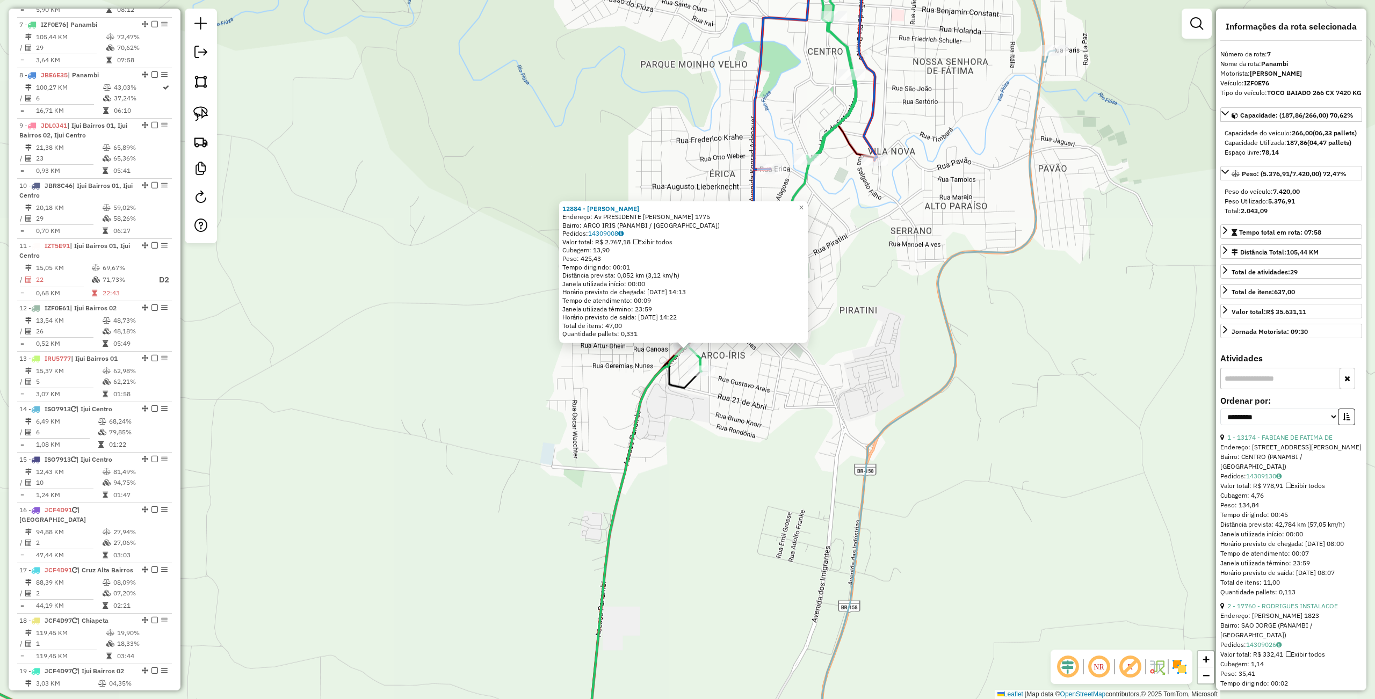
click at [555, 471] on div "12884 - [PERSON_NAME]: Av PRESIDENTE [PERSON_NAME] 1775 Bairro: ARCO IRIS (PANA…" at bounding box center [687, 349] width 1375 height 699
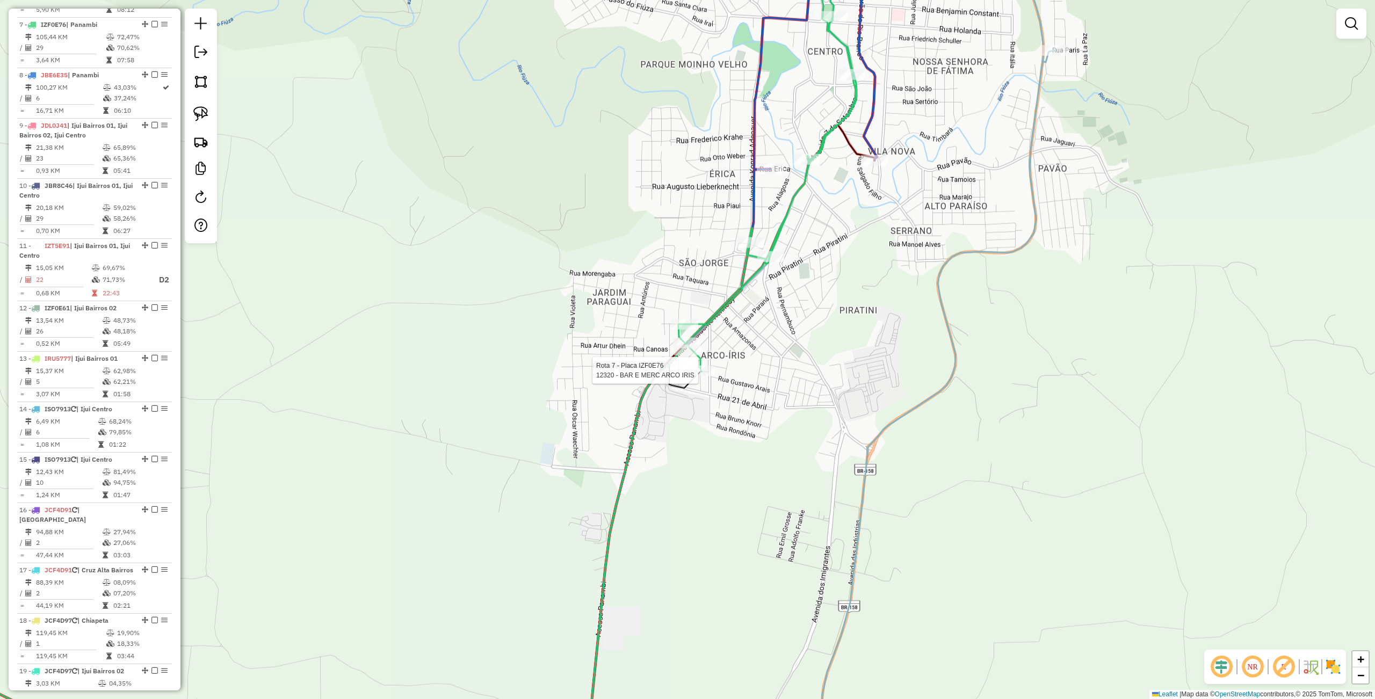
select select "**********"
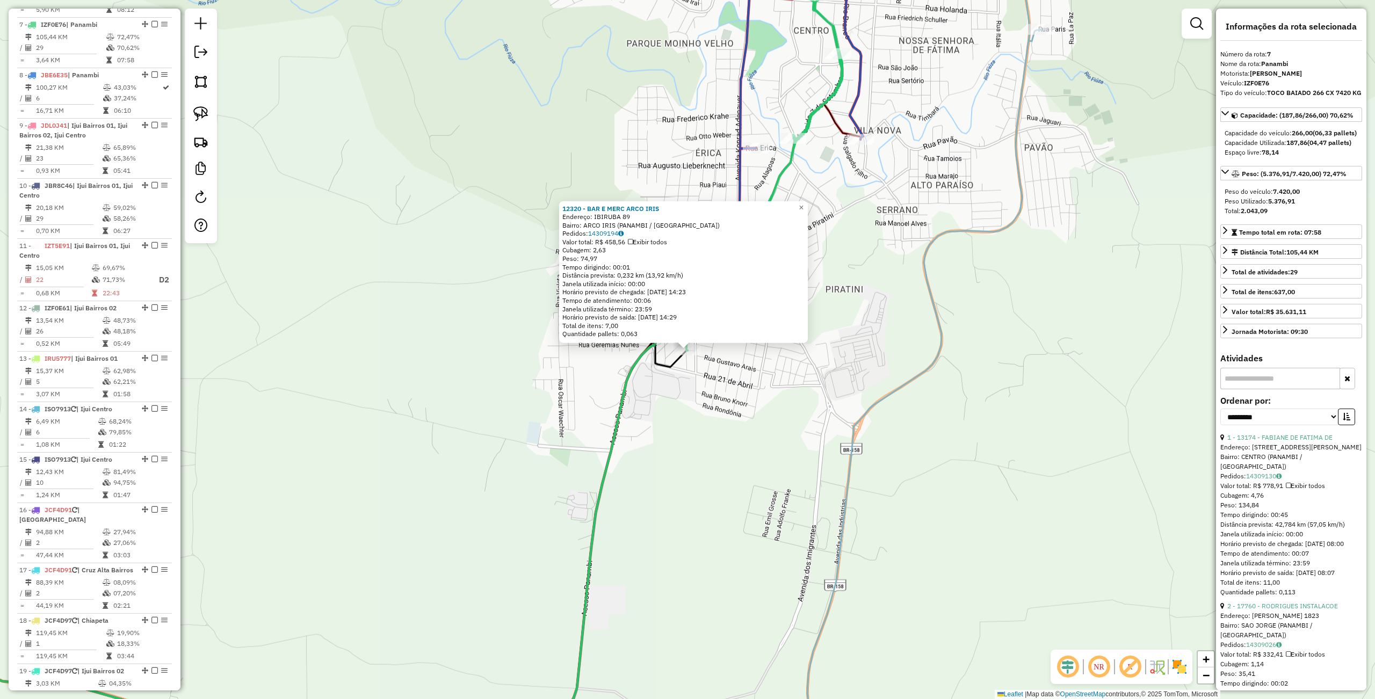
click at [703, 437] on div "12320 - BAR E MERC ARCO IRIS Endereço: IBIRUBA 89 Bairro: ARCO IRIS (PANAMBI / …" at bounding box center [687, 349] width 1375 height 699
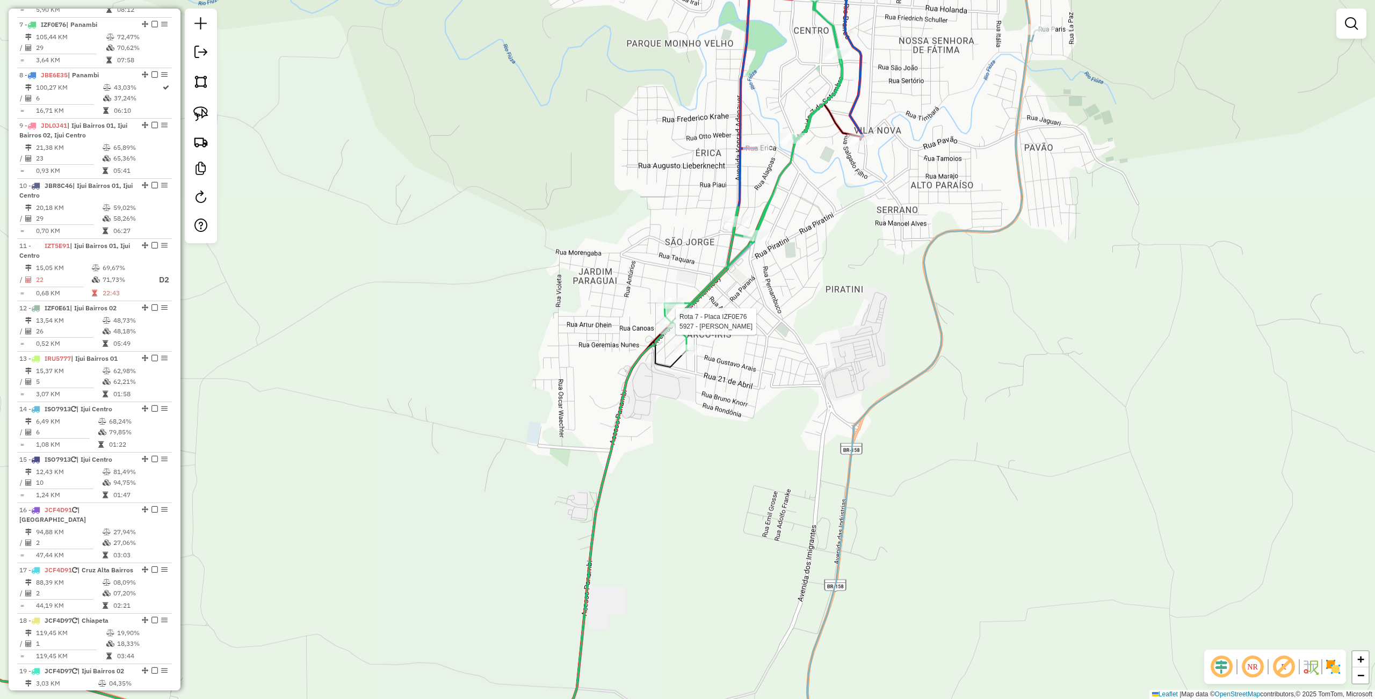
select select "**********"
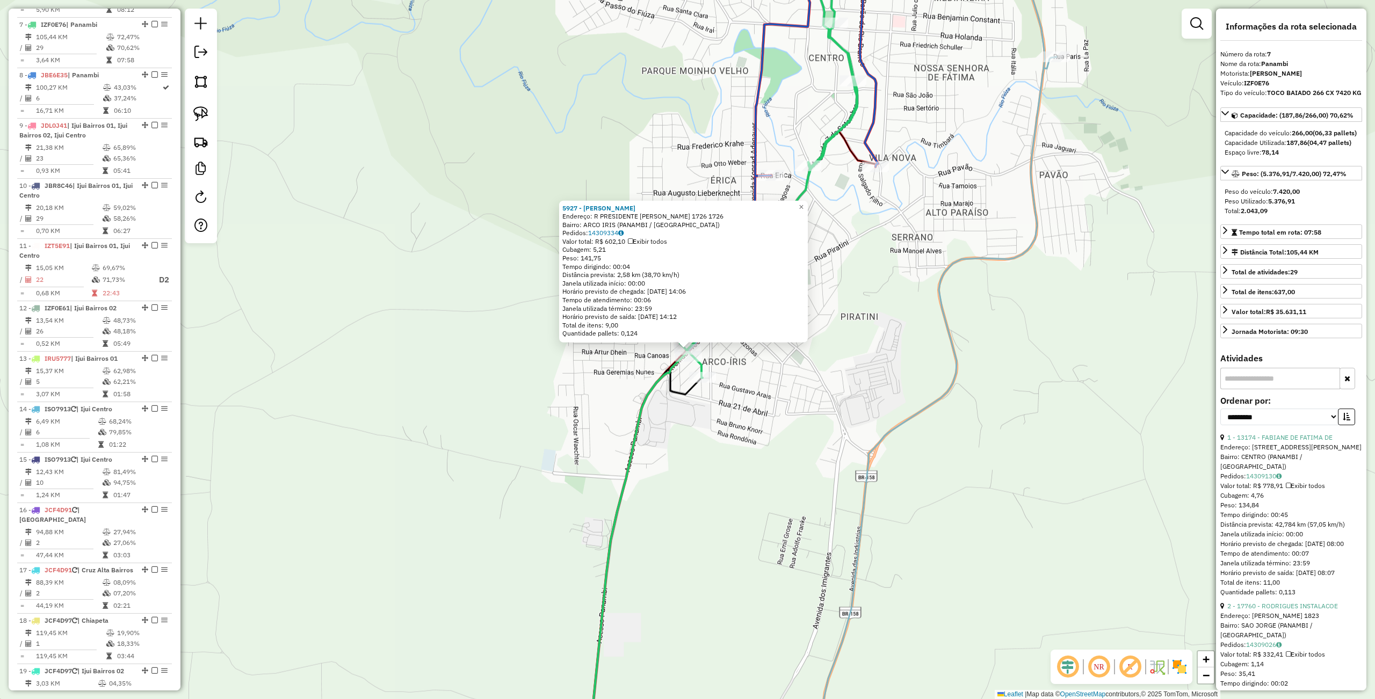
click at [611, 462] on div "5927 - [PERSON_NAME]: R PRESIDENTE [PERSON_NAME] 1726 1726 Bairro: ARCO IRIS (P…" at bounding box center [687, 349] width 1375 height 699
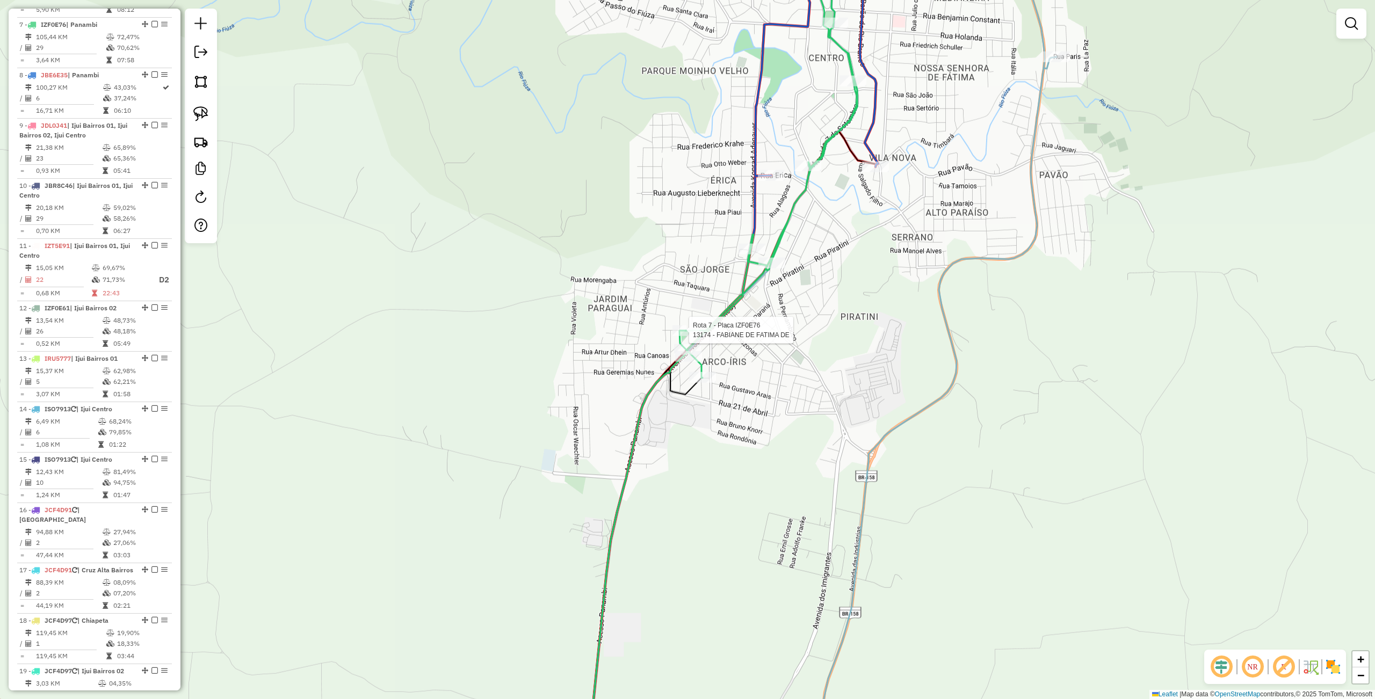
click at [686, 336] on div at bounding box center [685, 330] width 27 height 11
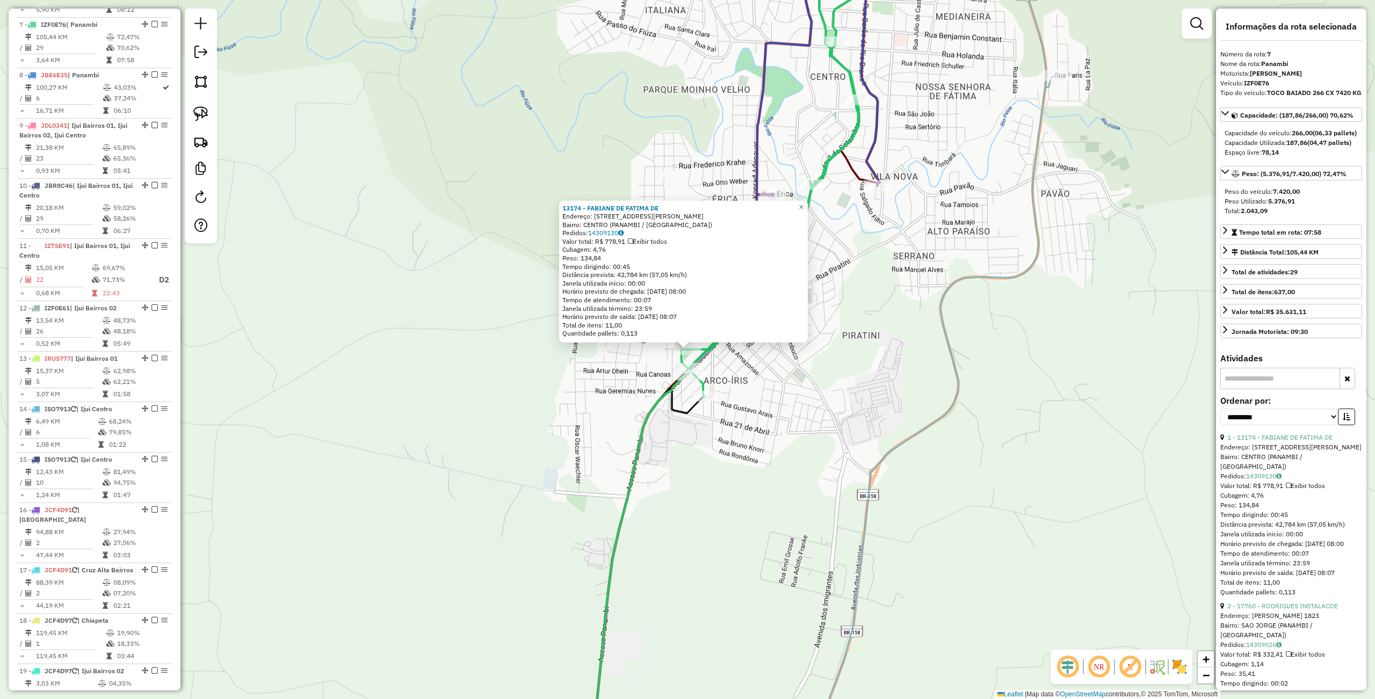
click at [786, 415] on div "Rota 7 - Placa IZF0E76 13174 - FABIANE DE FATIMA DE 13174 - FABIANE DE FATIMA D…" at bounding box center [687, 349] width 1375 height 699
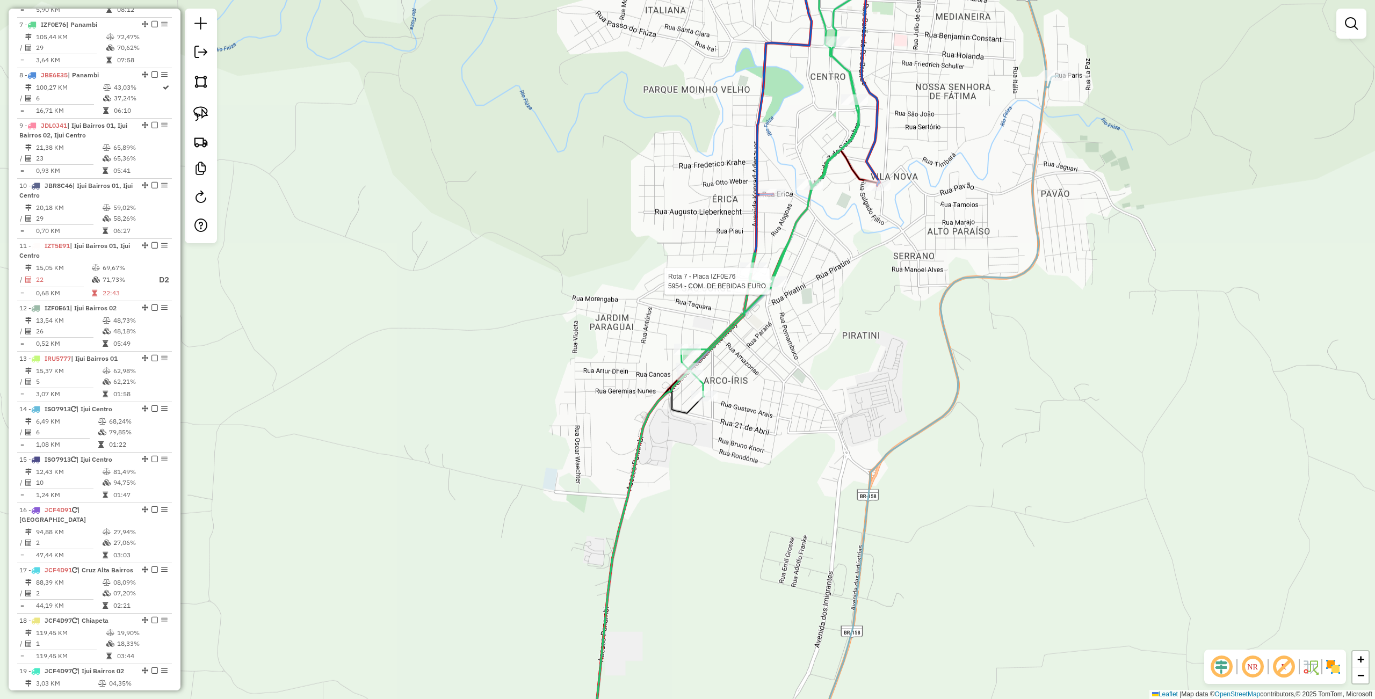
select select "**********"
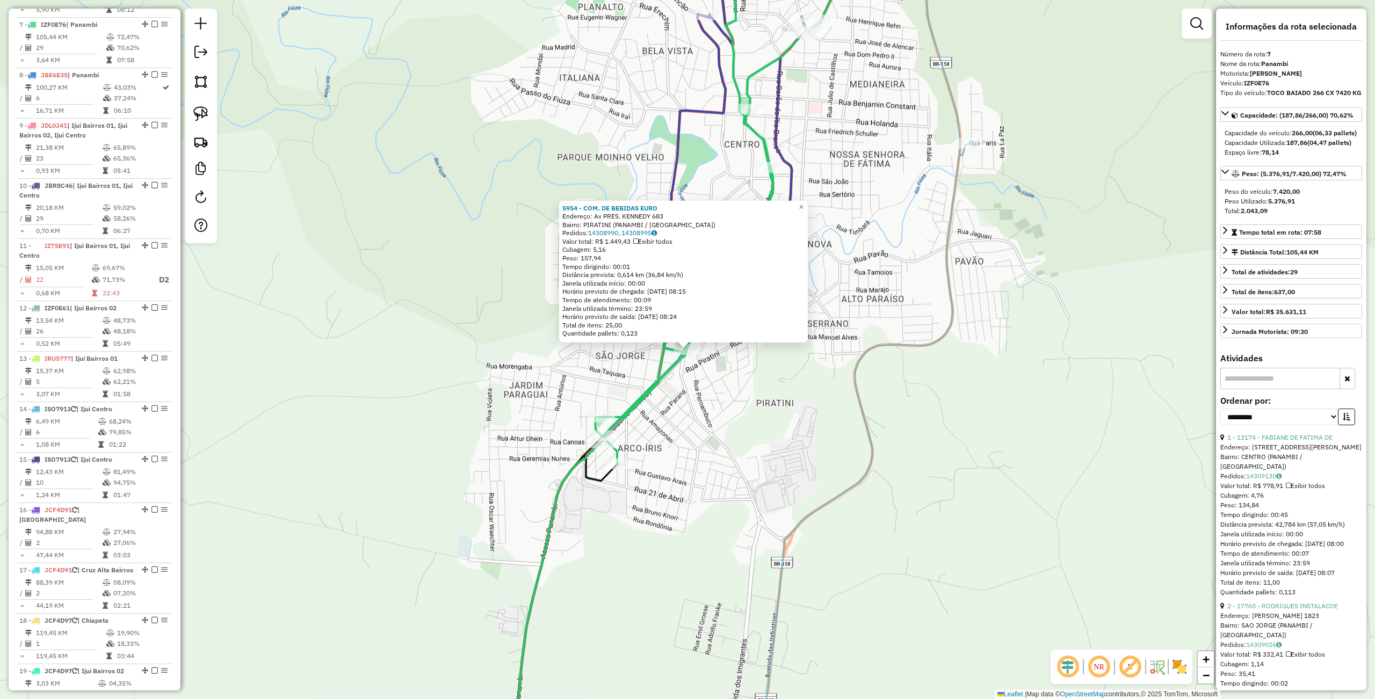
click at [769, 380] on div "5954 - COM. DE BEBIDAS EURO Endereço: Av PRES. KENNEDY 683 Bairro: PIRATINI (PA…" at bounding box center [687, 349] width 1375 height 699
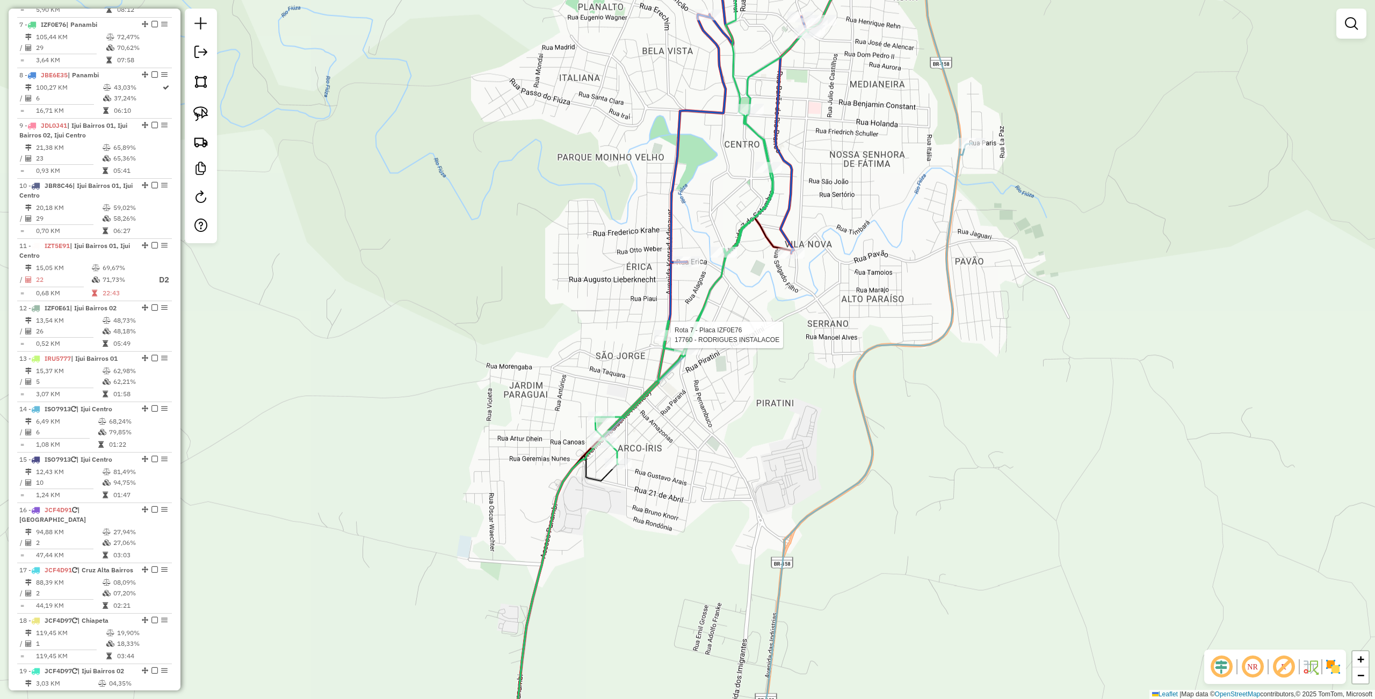
select select "**********"
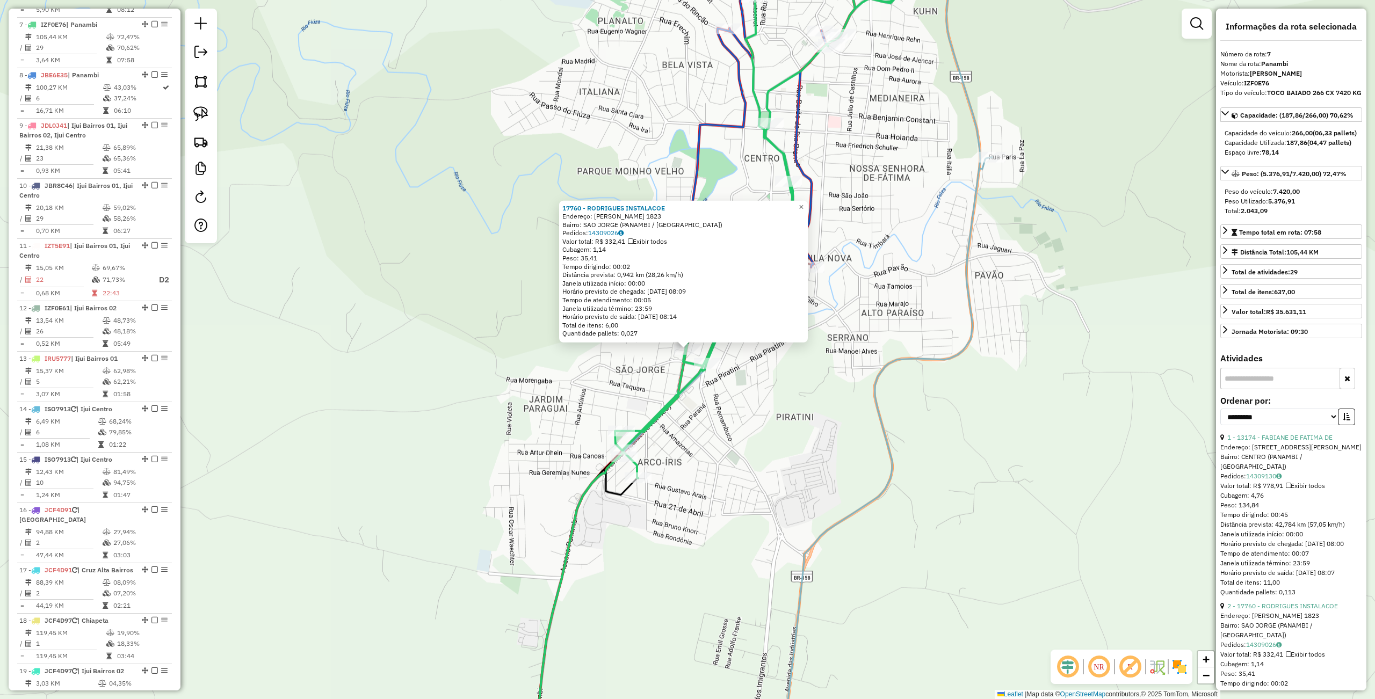
click at [739, 449] on div "17760 - [PERSON_NAME] INSTALACOE Endereço: [PERSON_NAME] 1823 Bairro: [GEOGRAPH…" at bounding box center [687, 349] width 1375 height 699
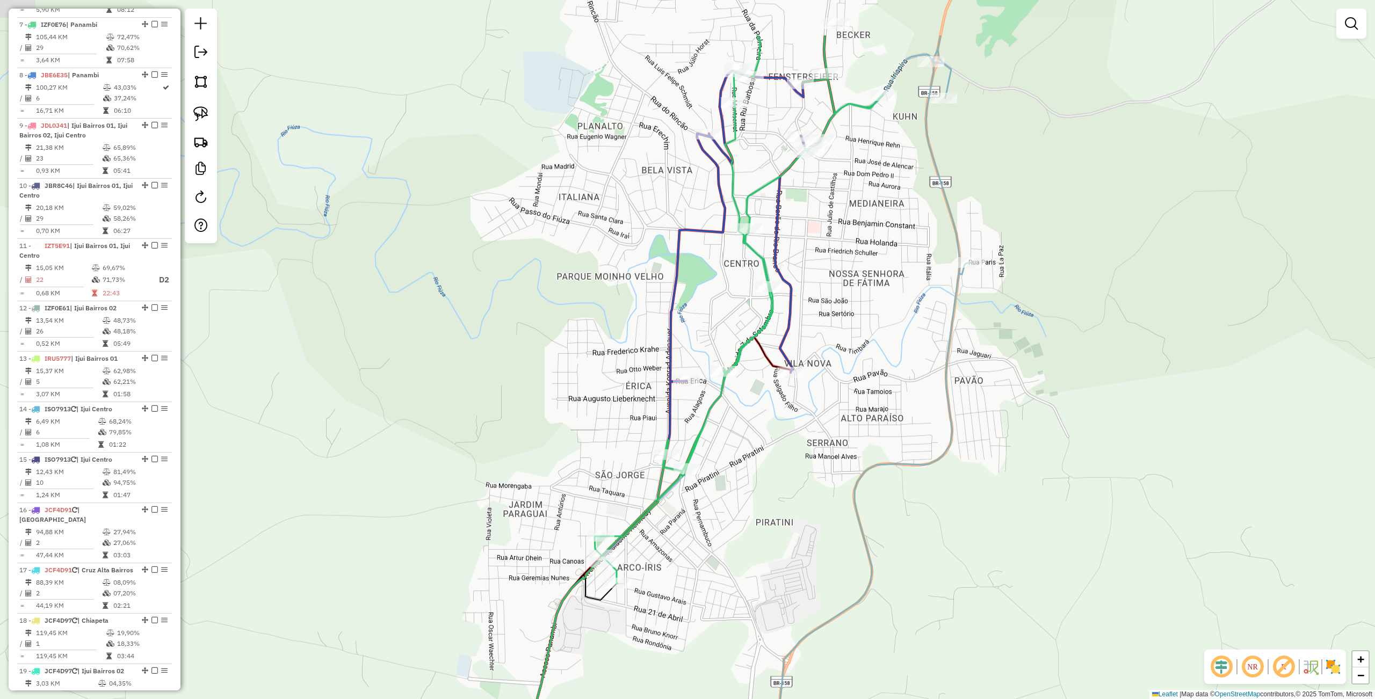
drag, startPoint x: 851, startPoint y: 480, endPoint x: 816, endPoint y: 568, distance: 94.5
click at [817, 570] on icon at bounding box center [859, 455] width 225 height 840
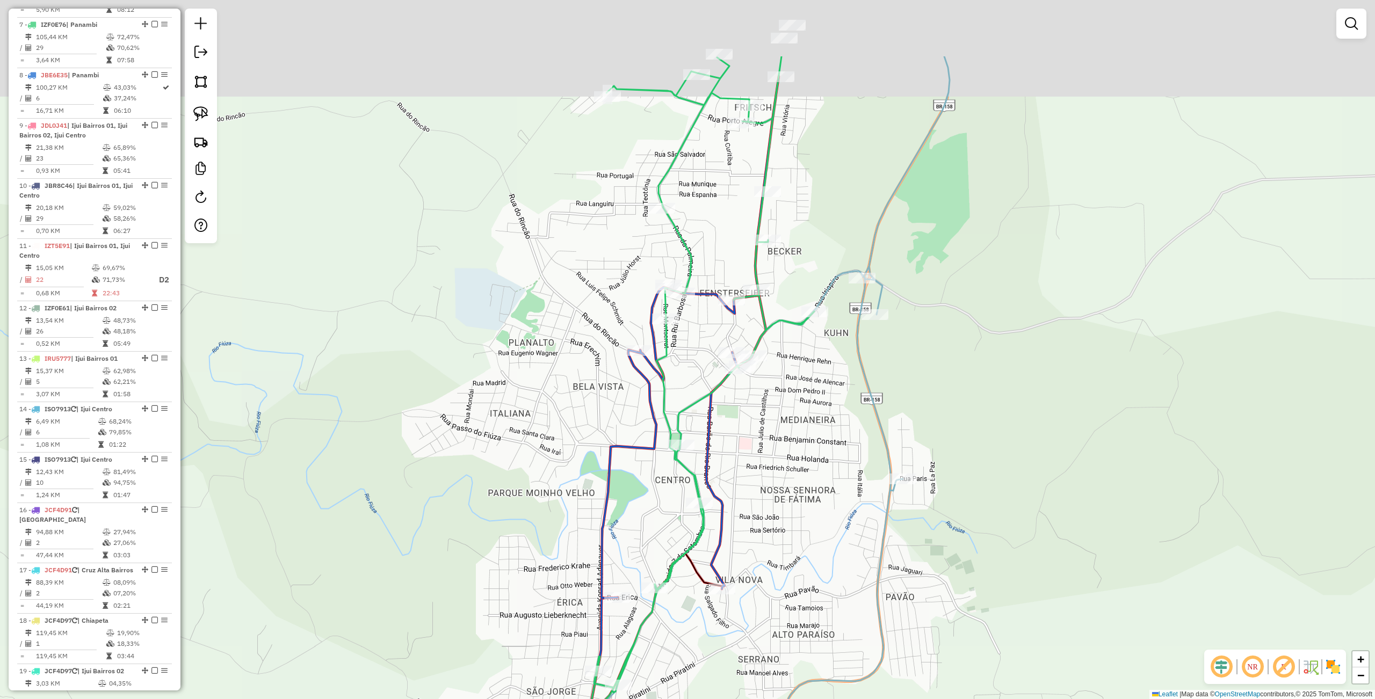
drag, startPoint x: 787, startPoint y: 441, endPoint x: 774, endPoint y: 452, distance: 16.7
click at [774, 473] on div "Janela de atendimento Grade de atendimento Capacidade Transportadoras Veículos …" at bounding box center [687, 349] width 1375 height 699
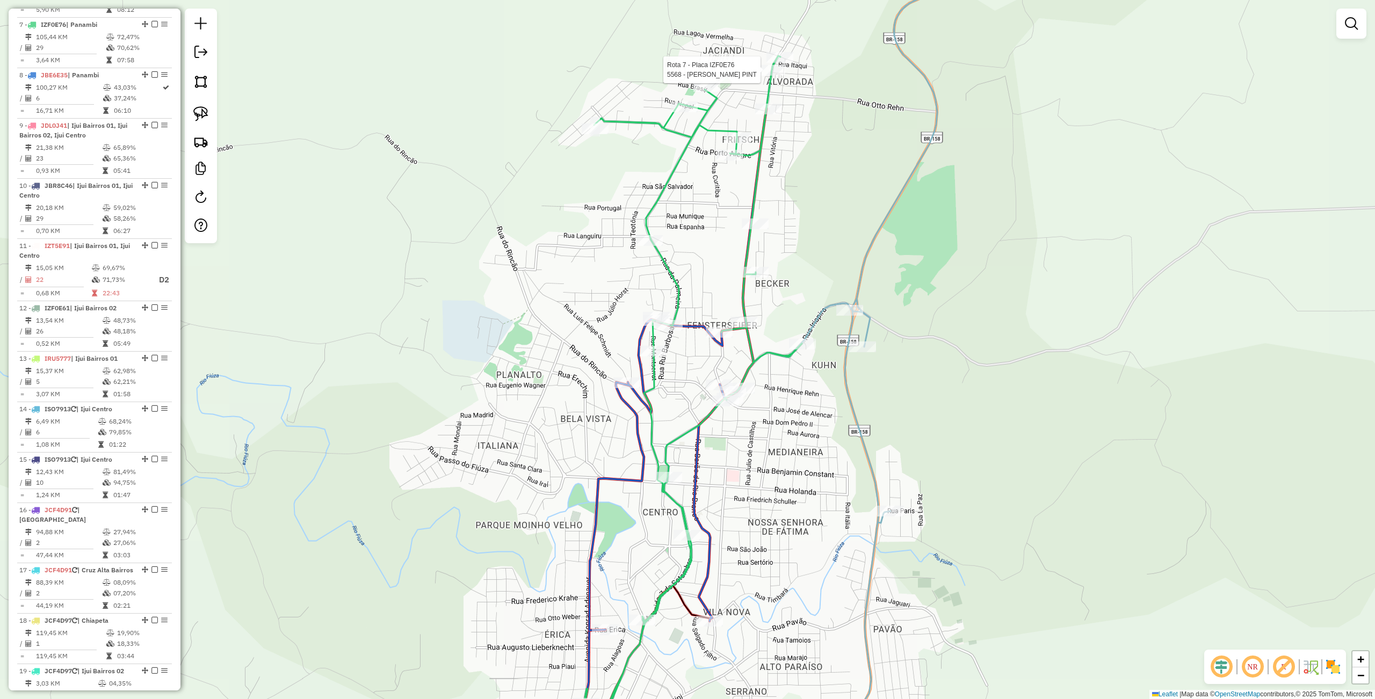
click at [767, 76] on div at bounding box center [771, 70] width 27 height 11
select select "**********"
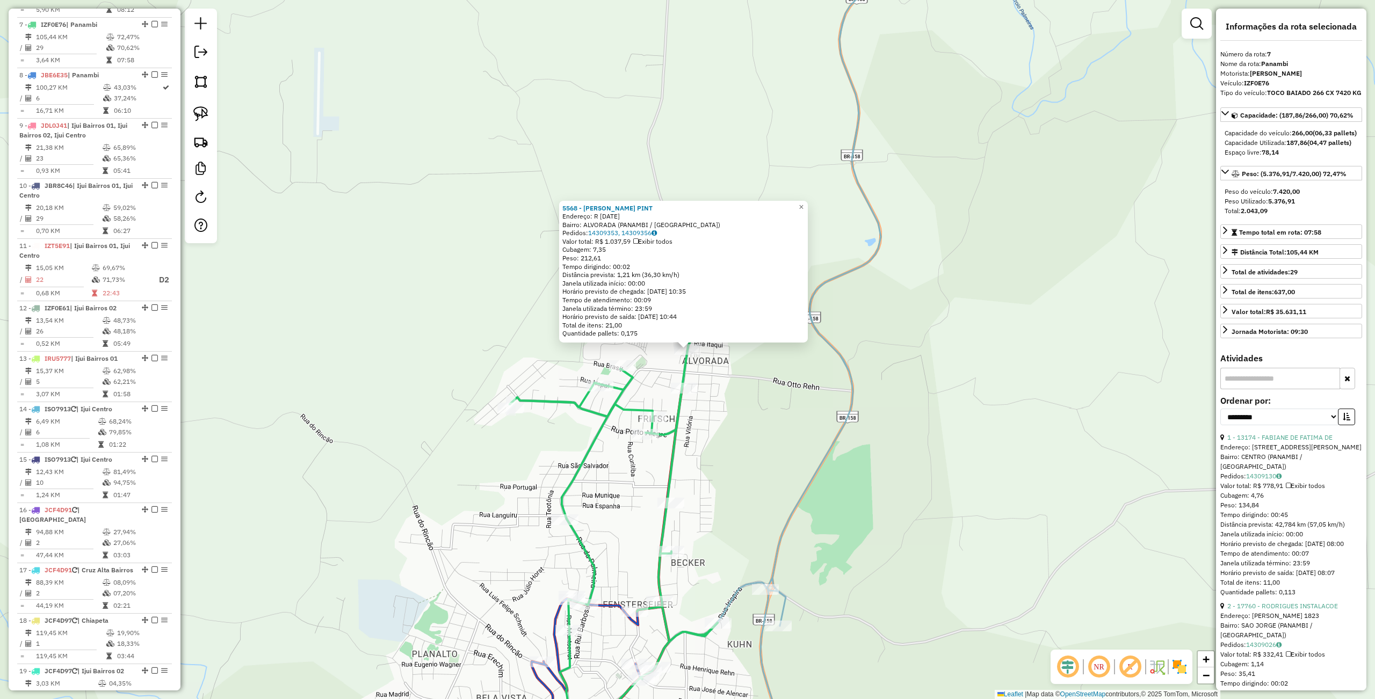
click at [868, 330] on div "5568 - [PERSON_NAME] PINT Endereço: R [DATE] Bairro: [GEOGRAPHIC_DATA] (PANAMBI…" at bounding box center [687, 349] width 1375 height 699
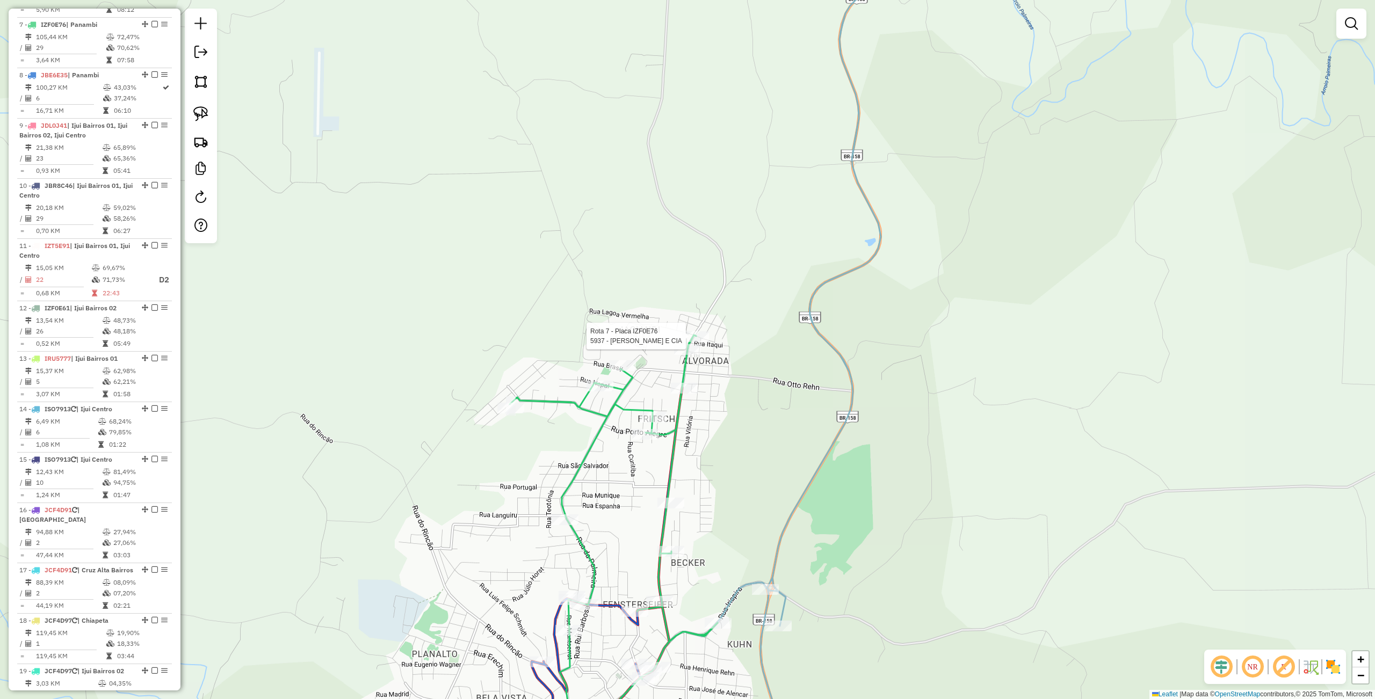
select select "**********"
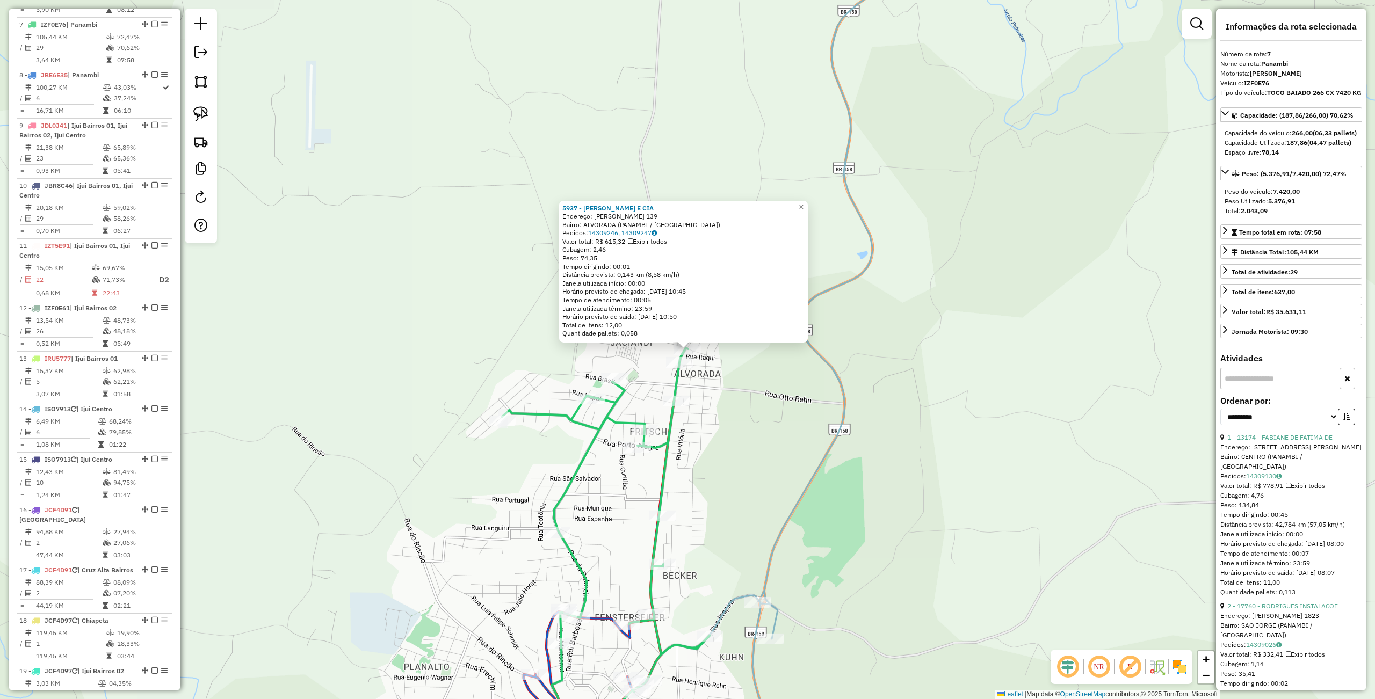
click at [731, 412] on div "5937 - WALMOR KROLOW E CIA Endereço: R CARAZINHO 139 Bairro: [GEOGRAPHIC_DATA] …" at bounding box center [687, 349] width 1375 height 699
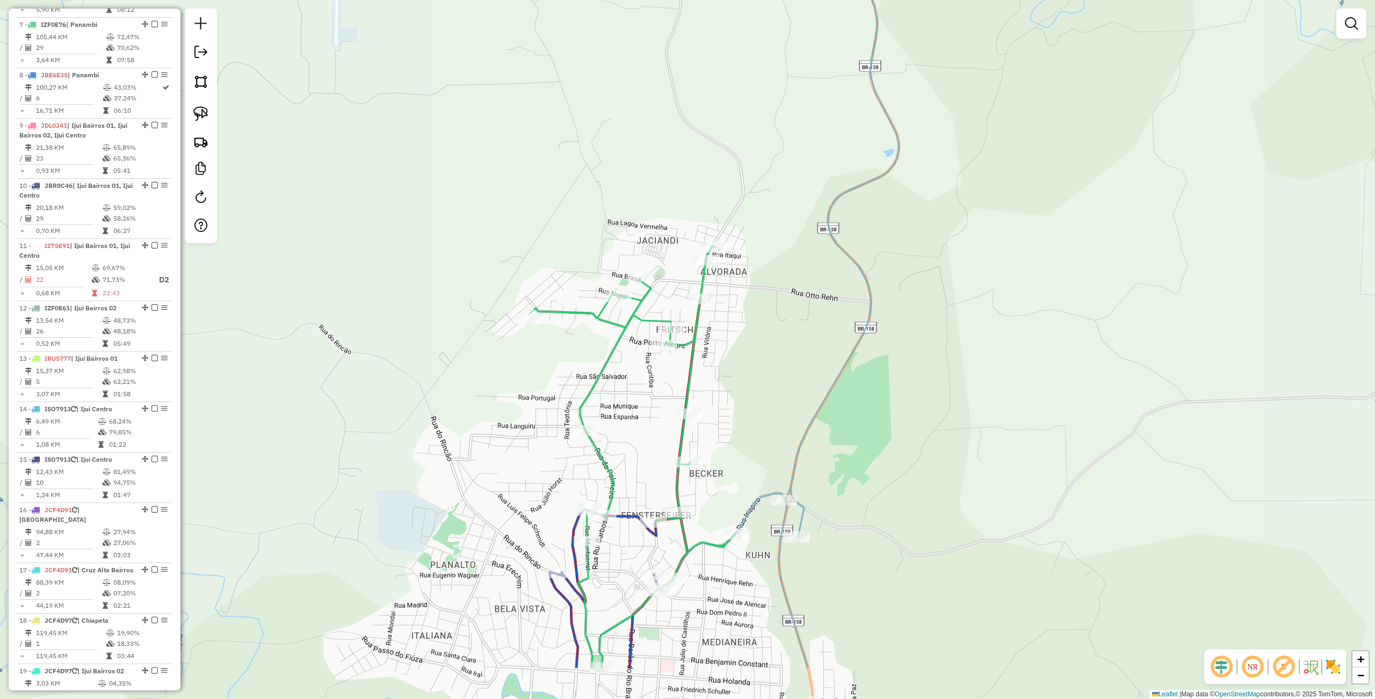
drag, startPoint x: 774, startPoint y: 372, endPoint x: 783, endPoint y: 320, distance: 52.8
click at [783, 320] on div "Janela de atendimento Grade de atendimento Capacidade Transportadoras Veículos …" at bounding box center [687, 349] width 1375 height 699
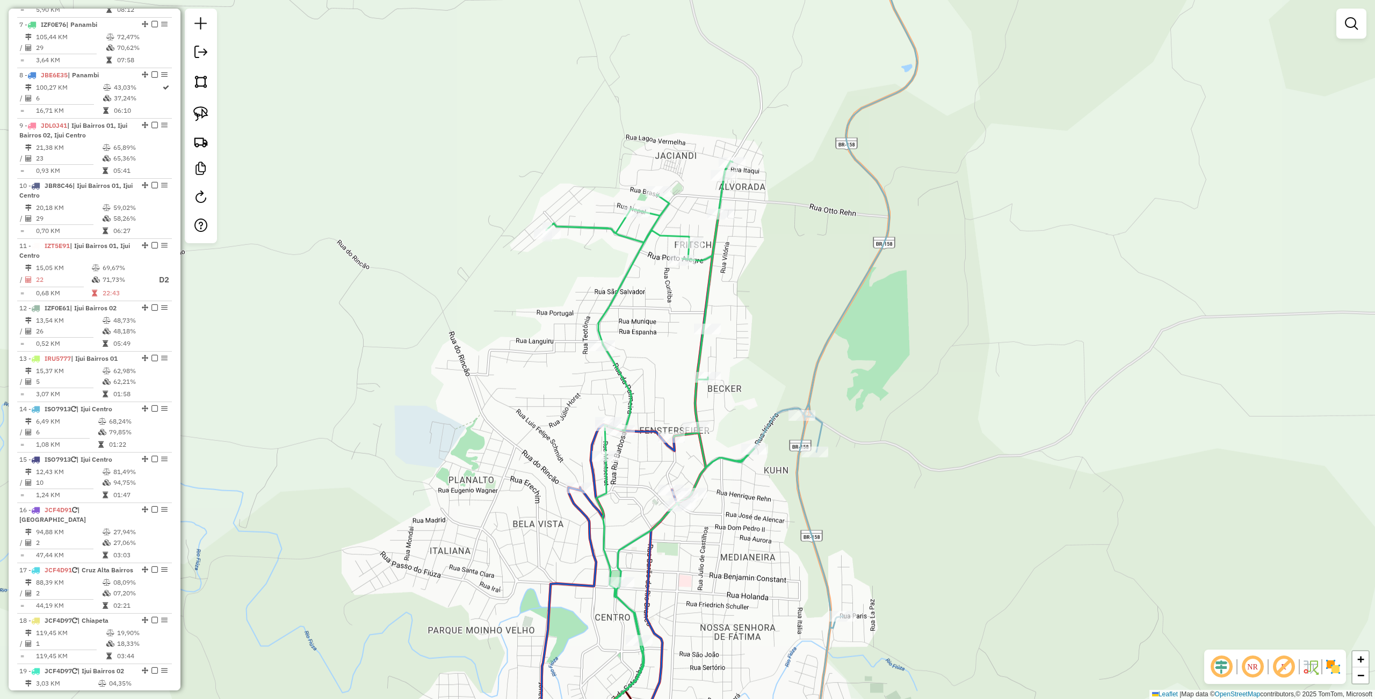
drag, startPoint x: 742, startPoint y: 327, endPoint x: 742, endPoint y: 280, distance: 46.7
click at [742, 280] on div "Janela de atendimento Grade de atendimento Capacidade Transportadoras Veículos …" at bounding box center [687, 349] width 1375 height 699
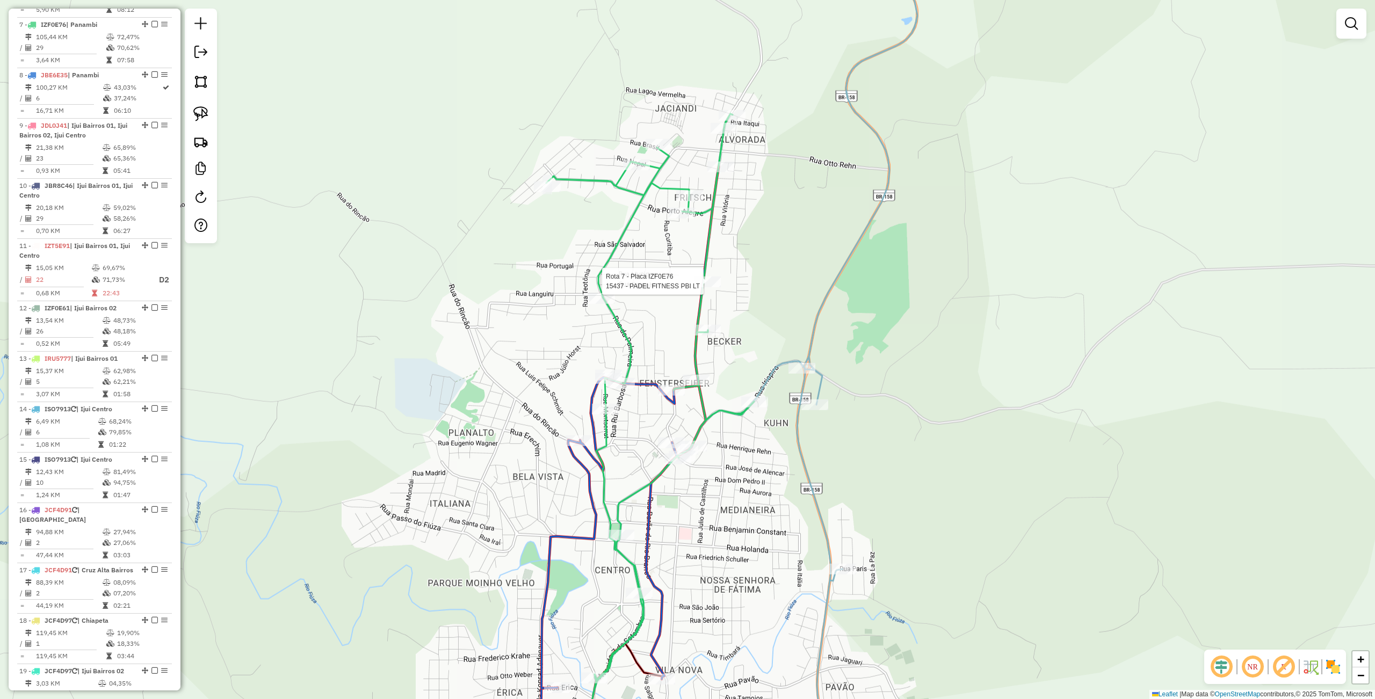
select select "**********"
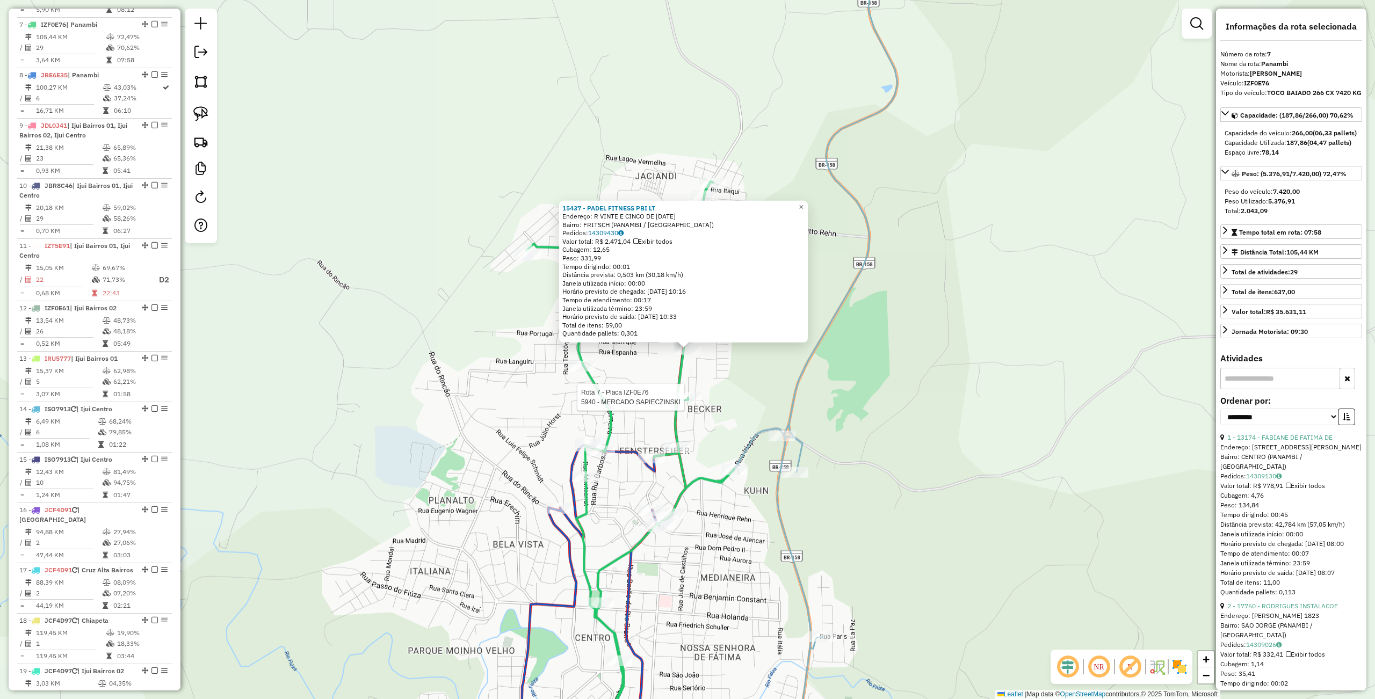
click at [690, 403] on div at bounding box center [687, 398] width 27 height 11
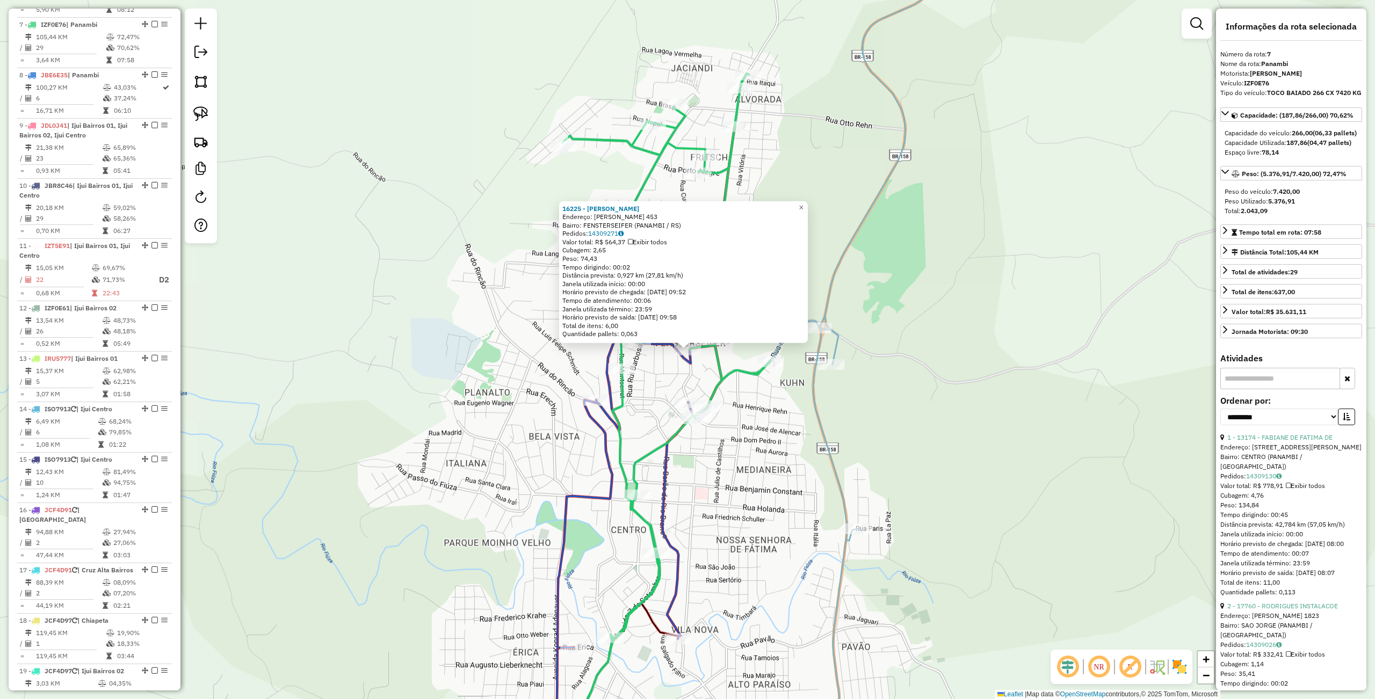
click at [653, 376] on div "16225 - [PERSON_NAME] DA SIL Endereço: [PERSON_NAME] 453 Bairro: FENSTERSEIFER …" at bounding box center [687, 349] width 1375 height 699
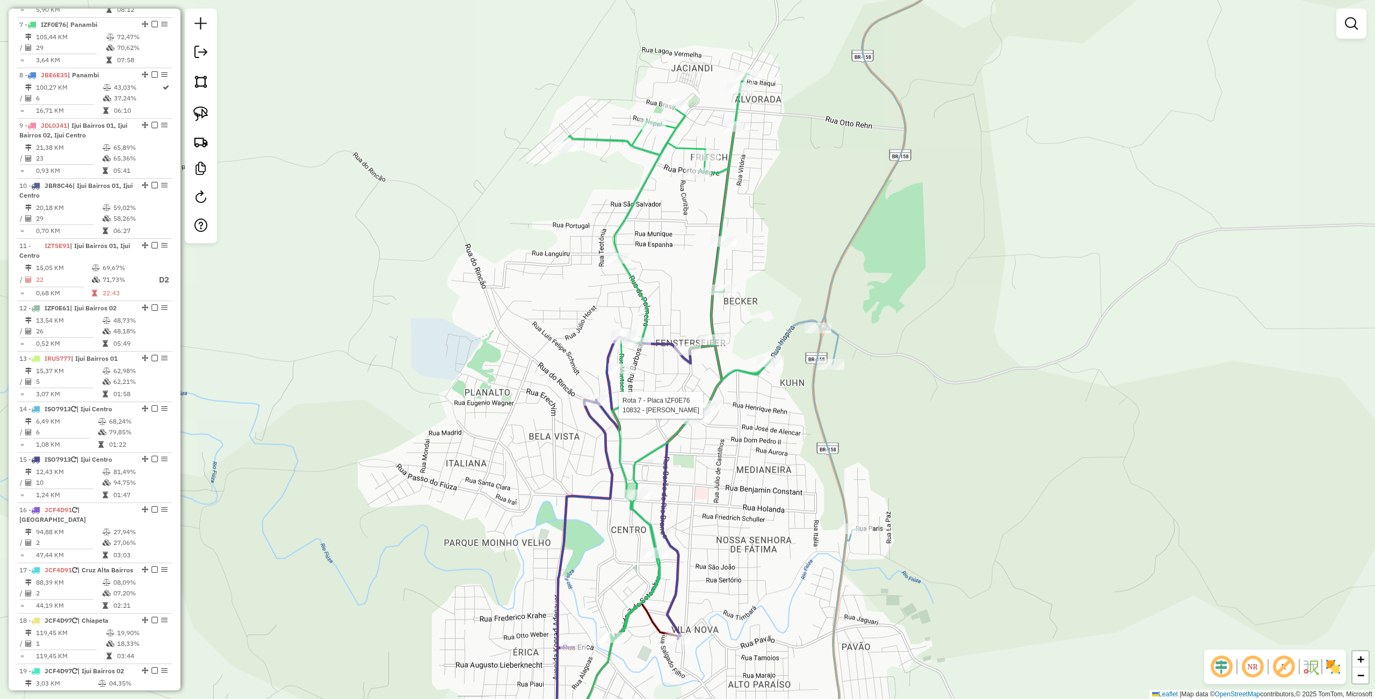
select select "**********"
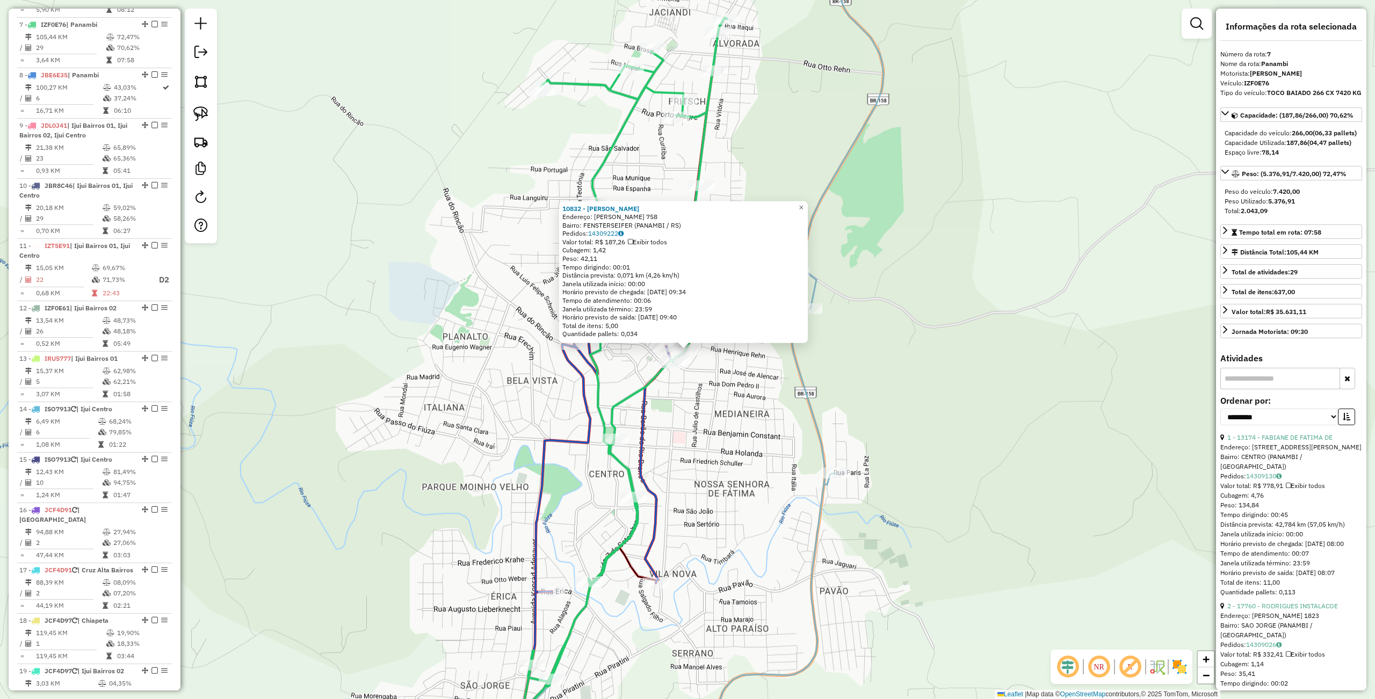
click at [707, 419] on div "10832 - FRANGO ASSADO Endereço: [PERSON_NAME] 758 Bairro: FENSTERSEIFER (PANAMB…" at bounding box center [687, 349] width 1375 height 699
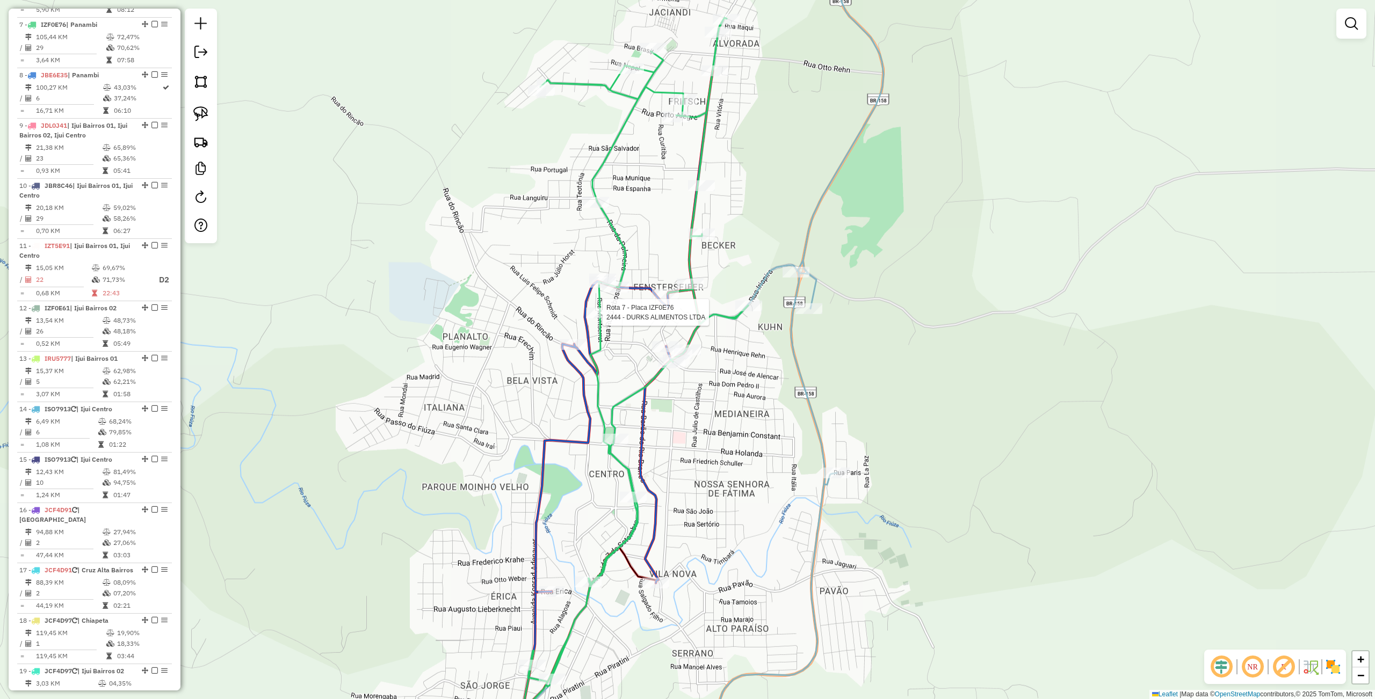
click at [589, 318] on div at bounding box center [599, 313] width 27 height 11
select select "**********"
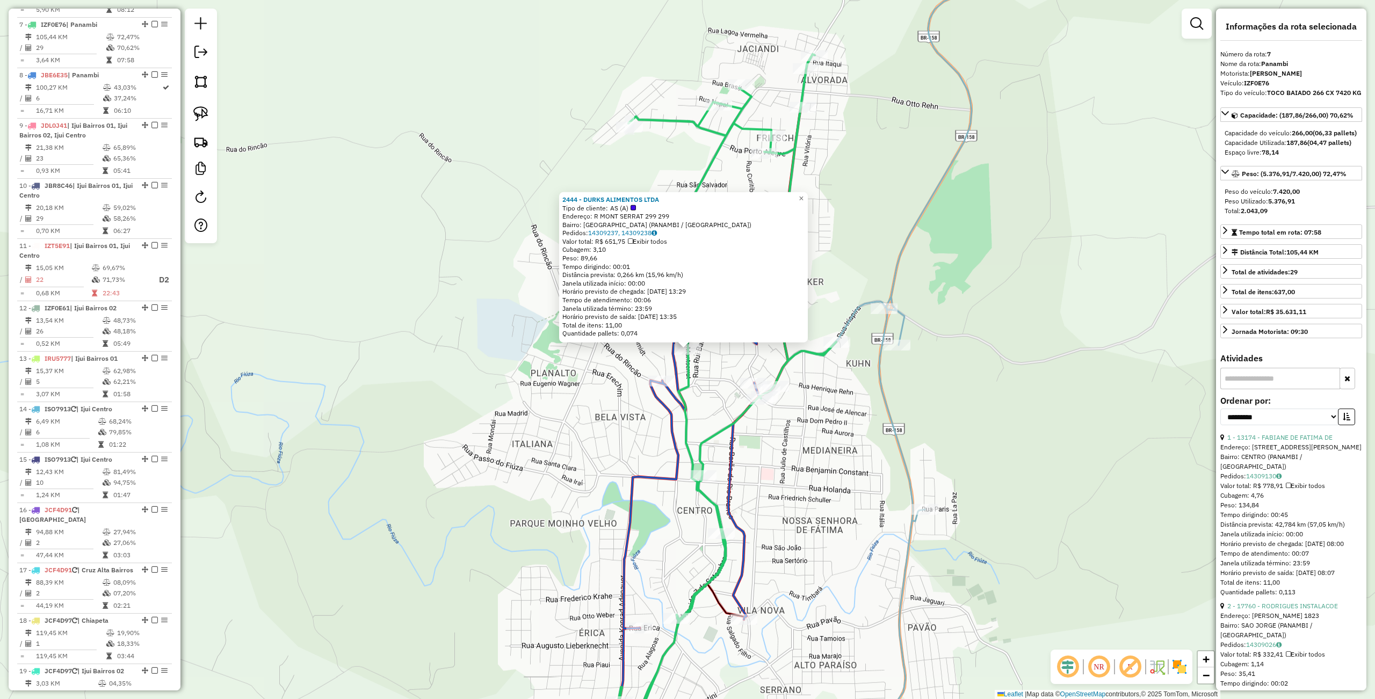
click at [512, 349] on div "2444 - DURKS ALIMENTOS LTDA Tipo de cliente: AS (A) Endereço: [STREET_ADDRESS] …" at bounding box center [687, 349] width 1375 height 699
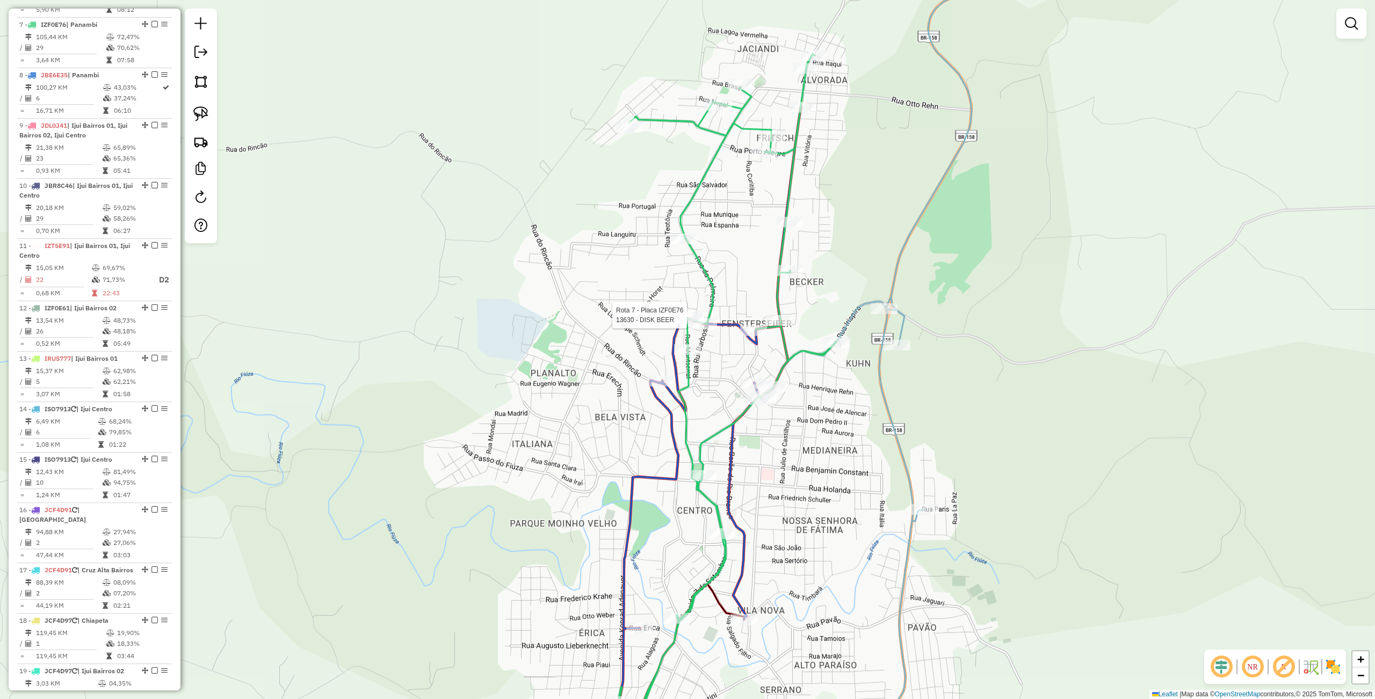
select select "**********"
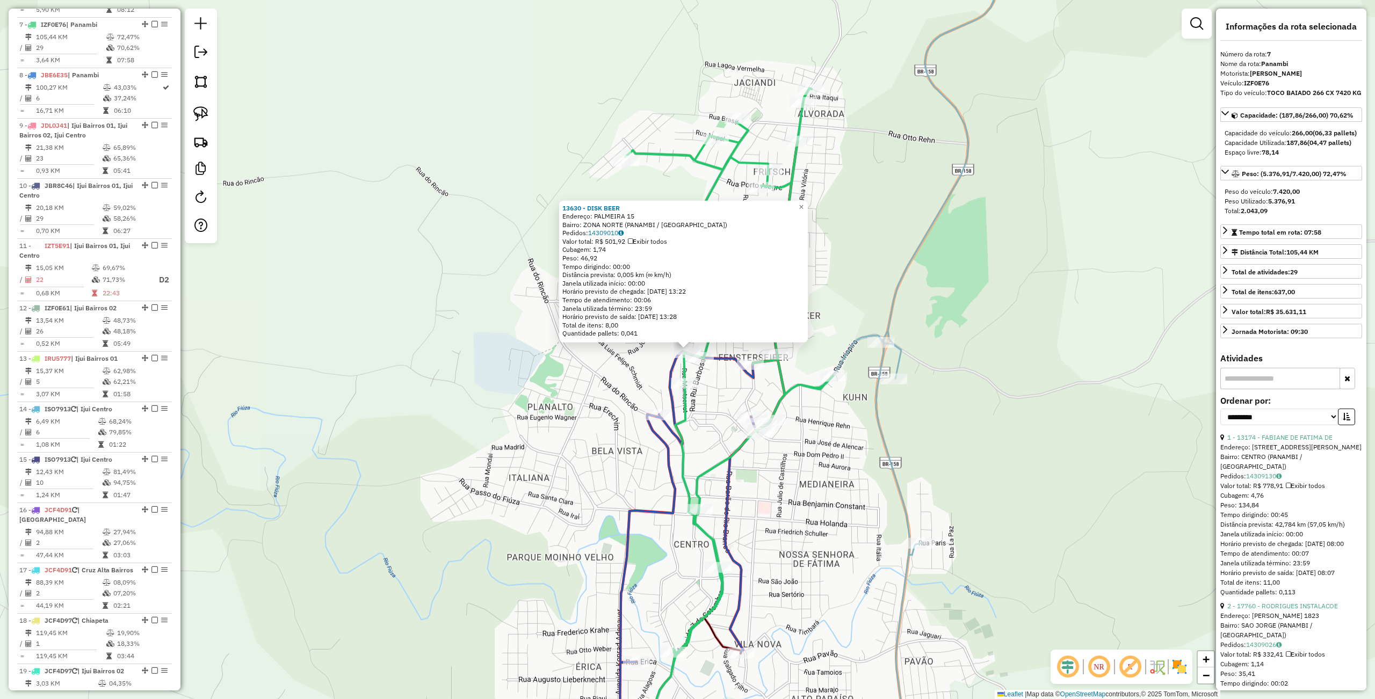
click at [586, 348] on div "13630 - DISK BEER Endereço: PALMEIRA 15 Bairro: [GEOGRAPHIC_DATA] ([GEOGRAPHIC_…" at bounding box center [687, 349] width 1375 height 699
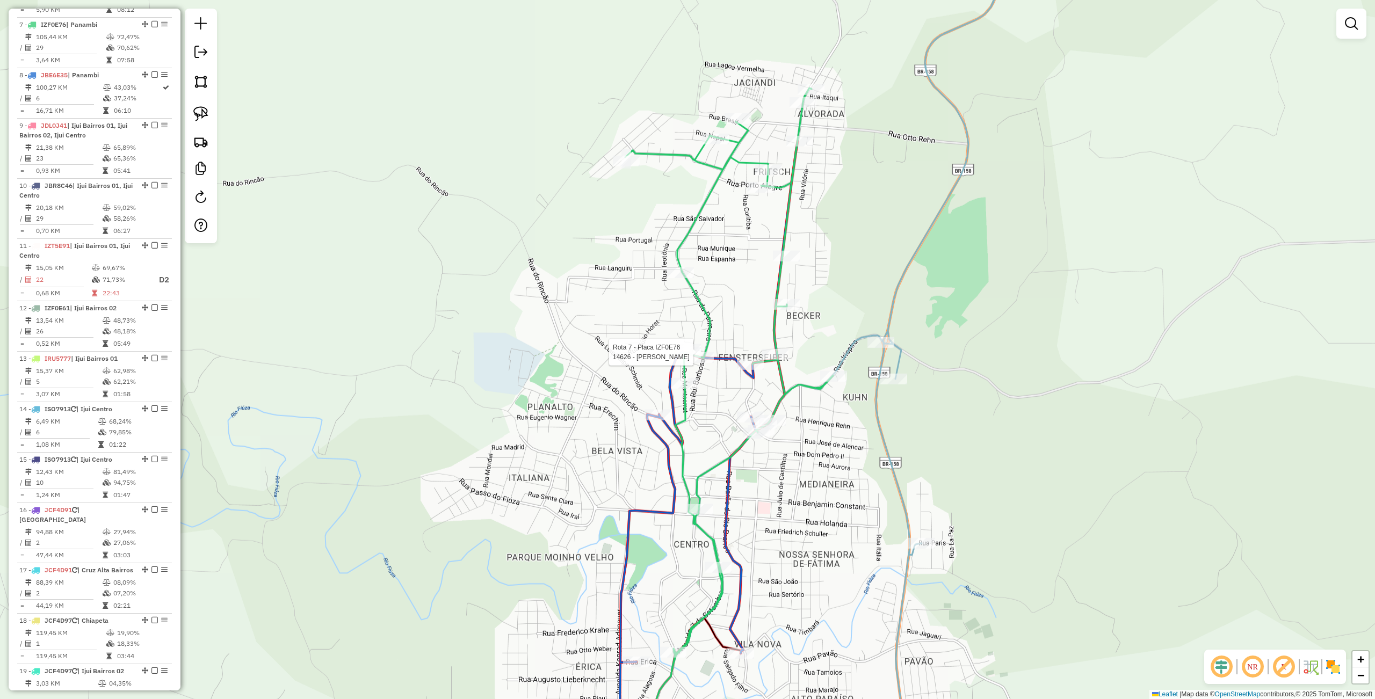
select select "**********"
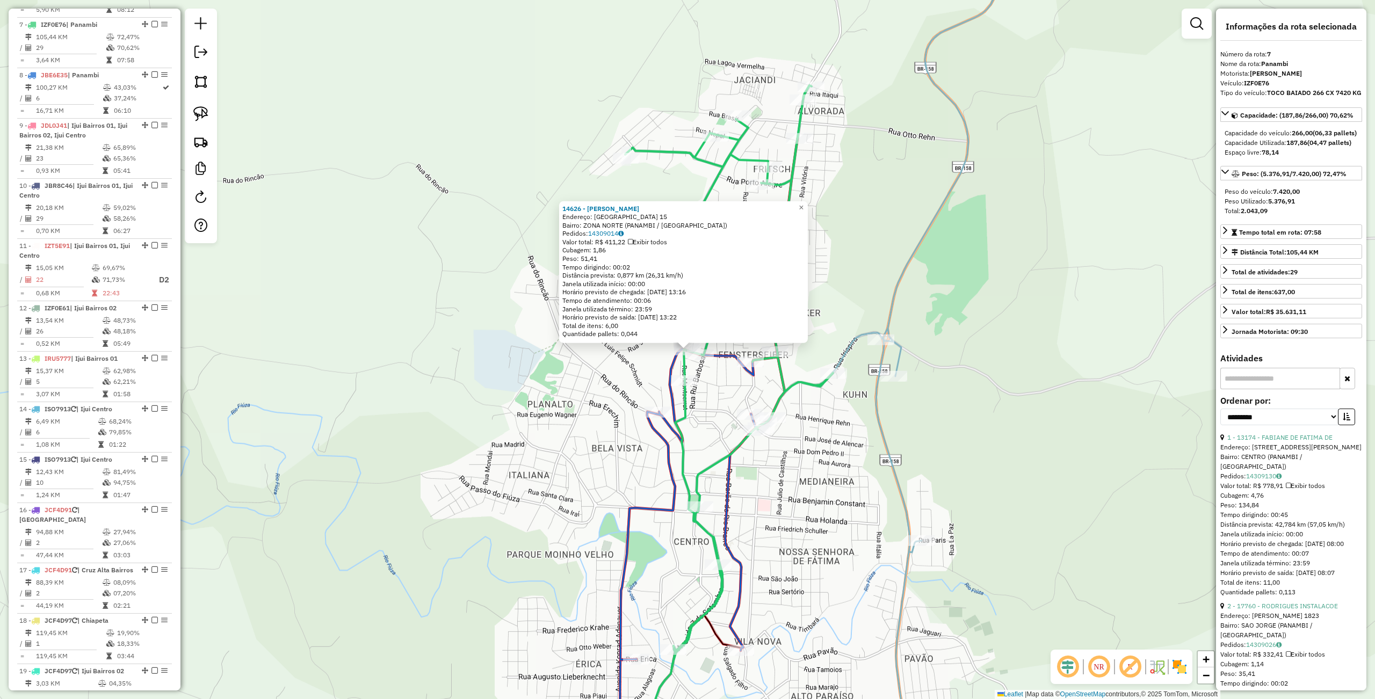
click at [697, 417] on div "Rota 7 - Placa IZF0E76 2444 - DURKS ALIMENTOS LTDA 14626 - [PERSON_NAME]: [GEOG…" at bounding box center [687, 349] width 1375 height 699
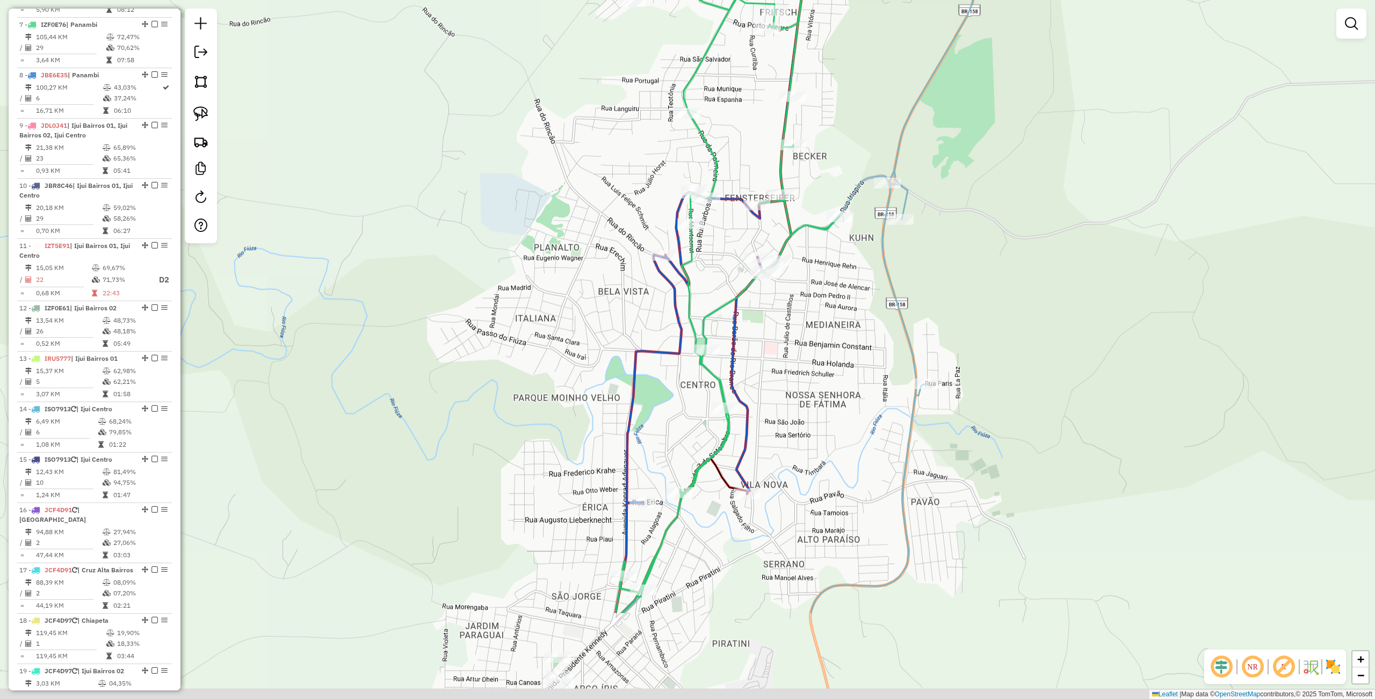
drag, startPoint x: 715, startPoint y: 445, endPoint x: 722, endPoint y: 267, distance: 178.4
click at [722, 267] on div "Janela de atendimento Grade de atendimento Capacidade Transportadoras Veículos …" at bounding box center [687, 349] width 1375 height 699
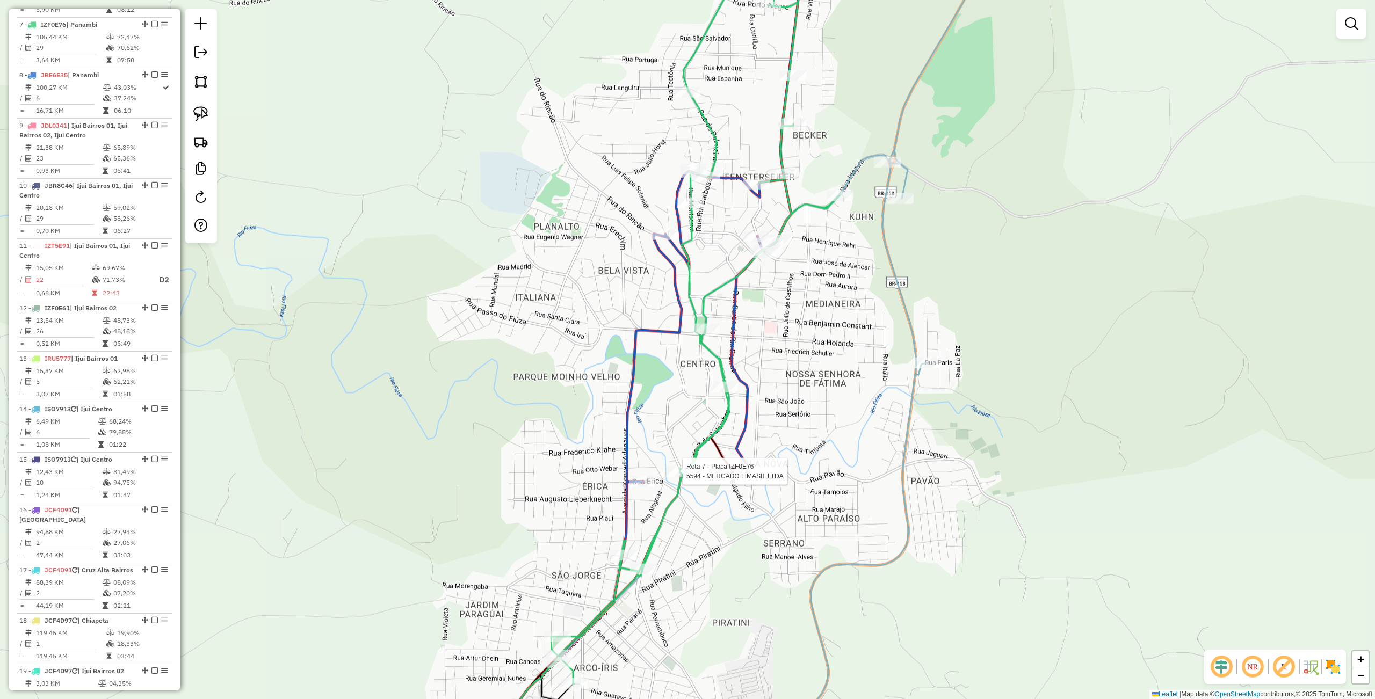
select select "**********"
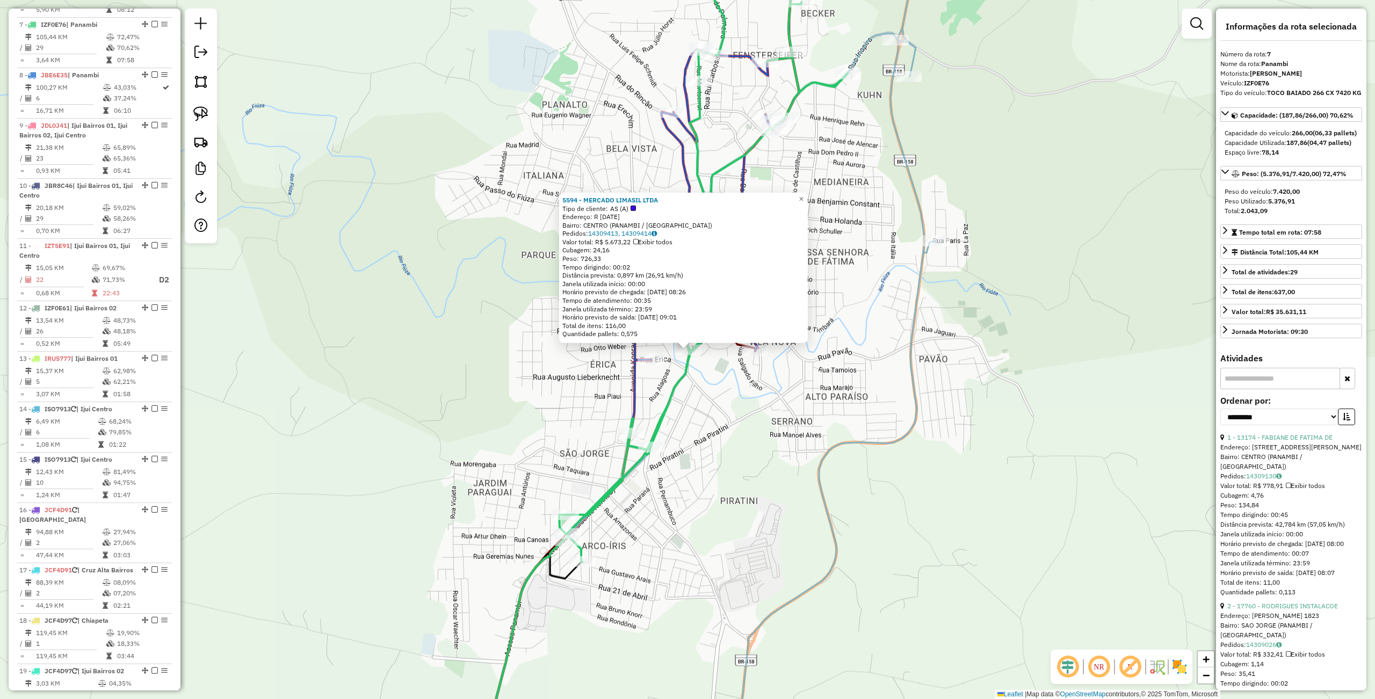
click at [718, 486] on div "5594 - MERCADO LIMASIL LTDA Tipo de cliente: AS (A) Endereço: R [DATE] Bairro: …" at bounding box center [687, 349] width 1375 height 699
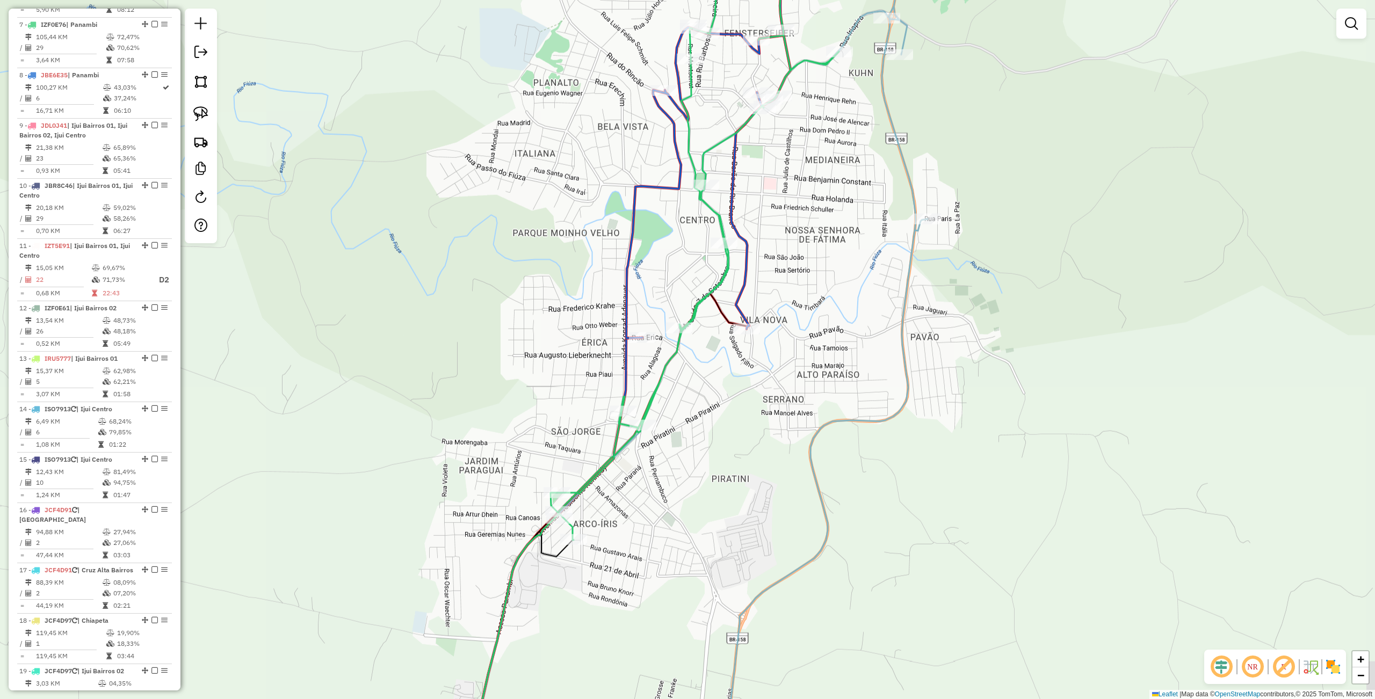
drag, startPoint x: 750, startPoint y: 499, endPoint x: 741, endPoint y: 481, distance: 19.7
click at [741, 481] on div "Janela de atendimento Grade de atendimento Capacidade Transportadoras Veículos …" at bounding box center [687, 349] width 1375 height 699
select select "**********"
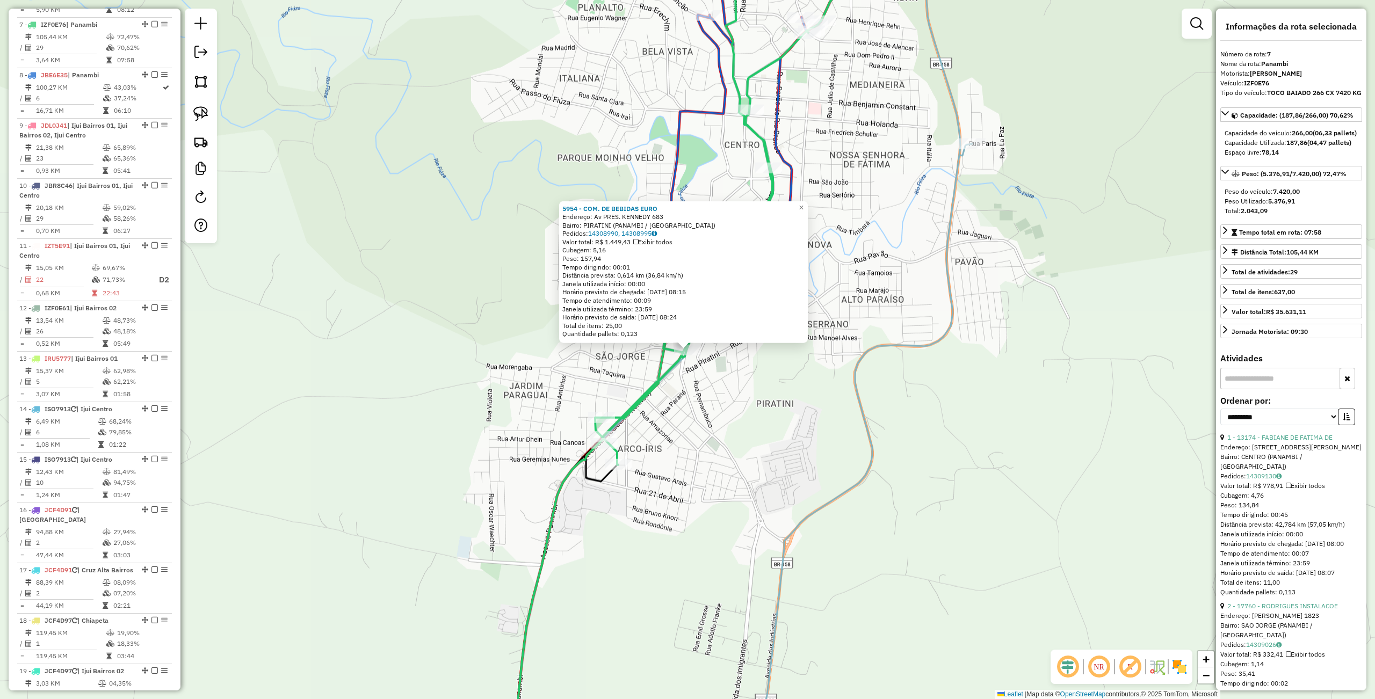
click at [682, 437] on div "5954 - COM. DE BEBIDAS EURO Endereço: Av PRES. KENNEDY 683 Bairro: PIRATINI (PA…" at bounding box center [687, 349] width 1375 height 699
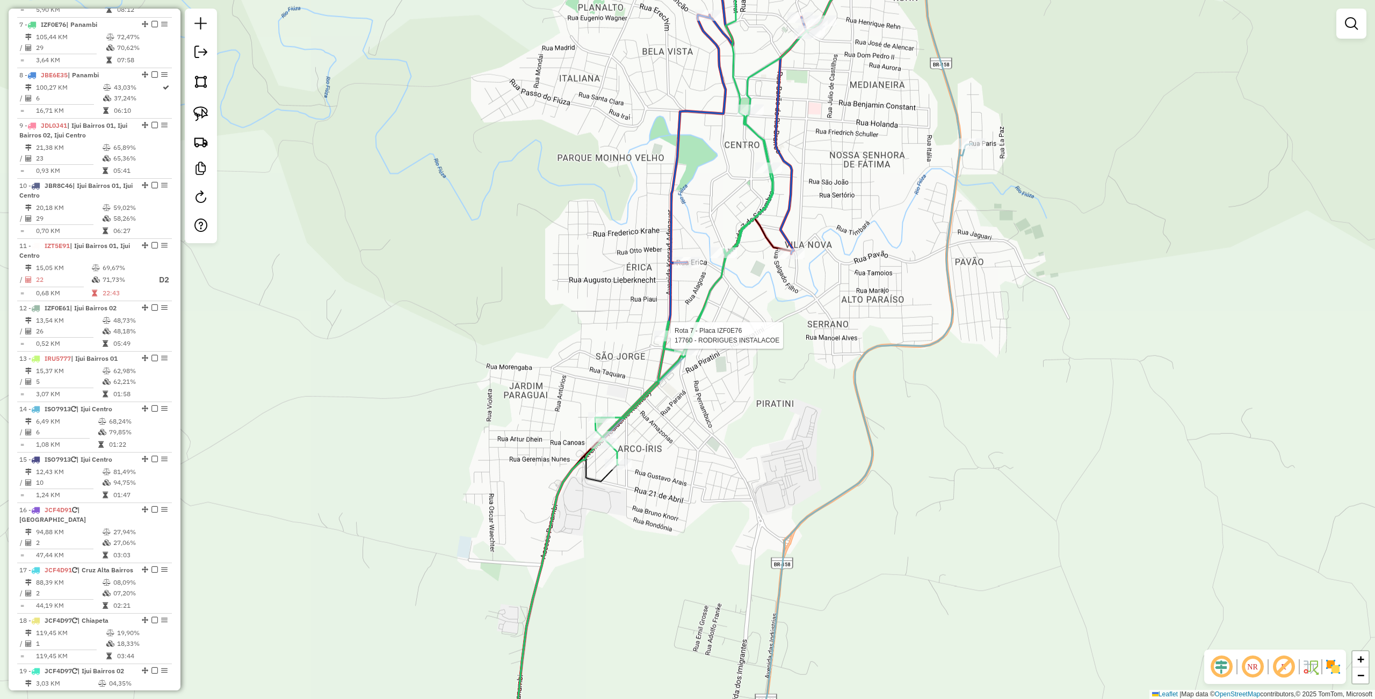
select select "**********"
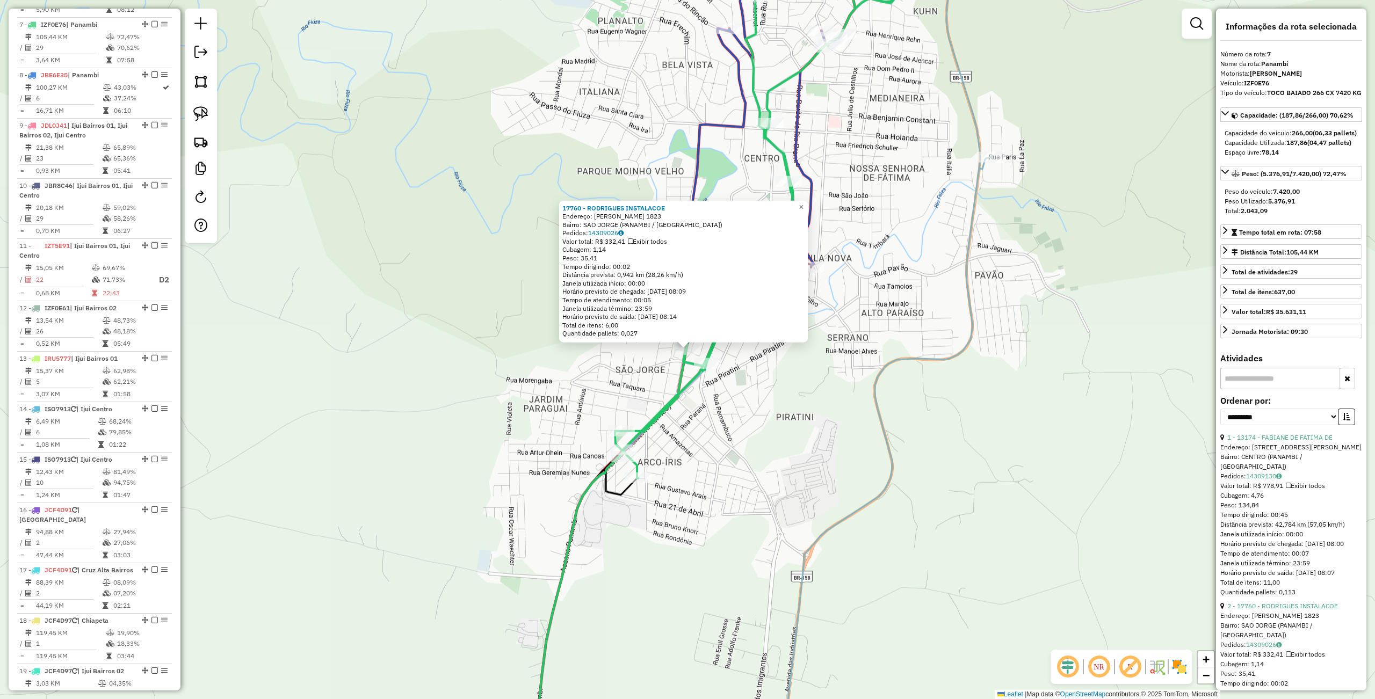
click at [720, 477] on div "17760 - [PERSON_NAME] INSTALACOE Endereço: [PERSON_NAME] 1823 Bairro: [GEOGRAPH…" at bounding box center [687, 349] width 1375 height 699
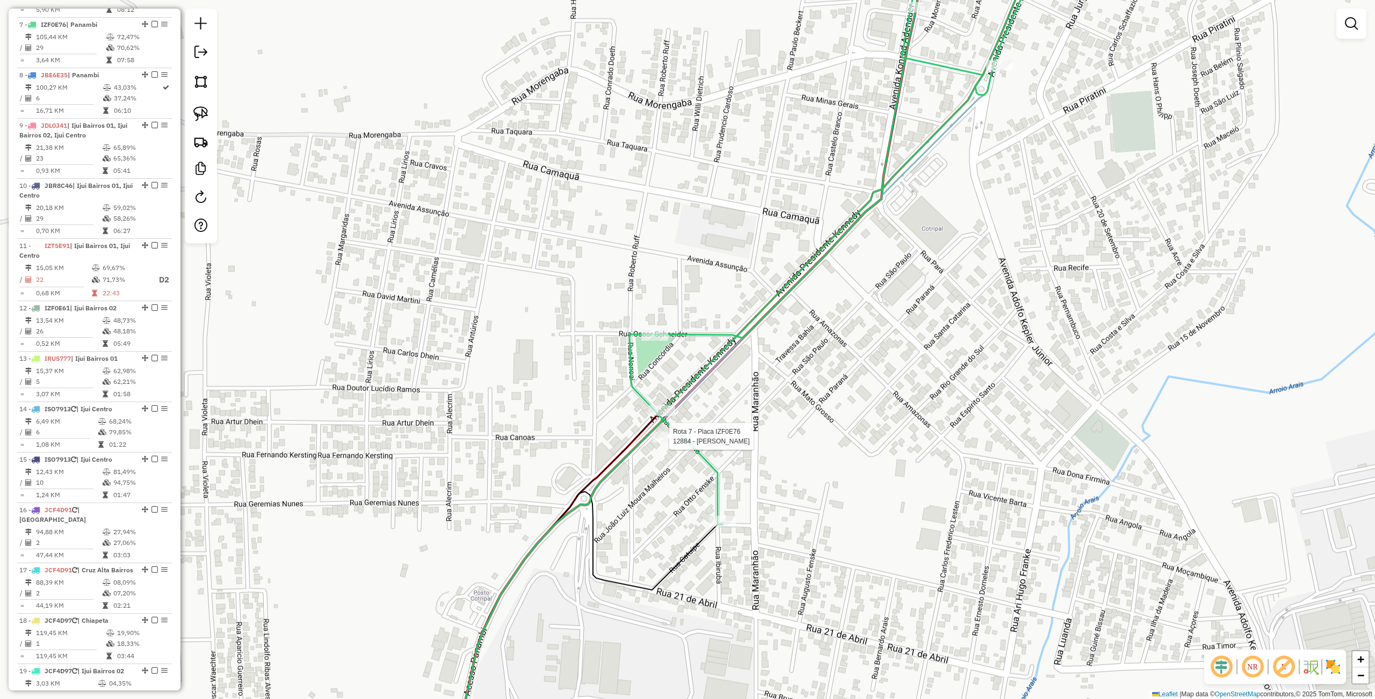
select select "**********"
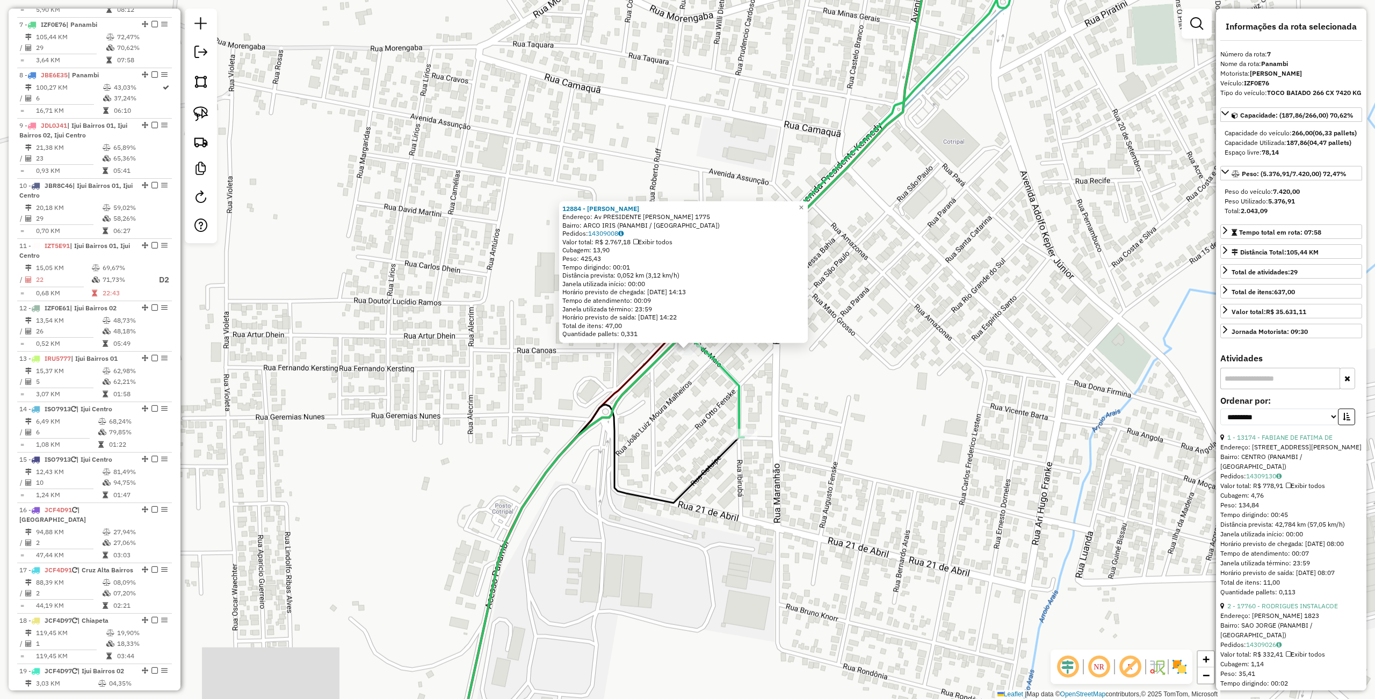
click at [676, 470] on div "12884 - [PERSON_NAME]: Av PRESIDENTE [PERSON_NAME] 1775 Bairro: ARCO IRIS (PANA…" at bounding box center [687, 349] width 1375 height 699
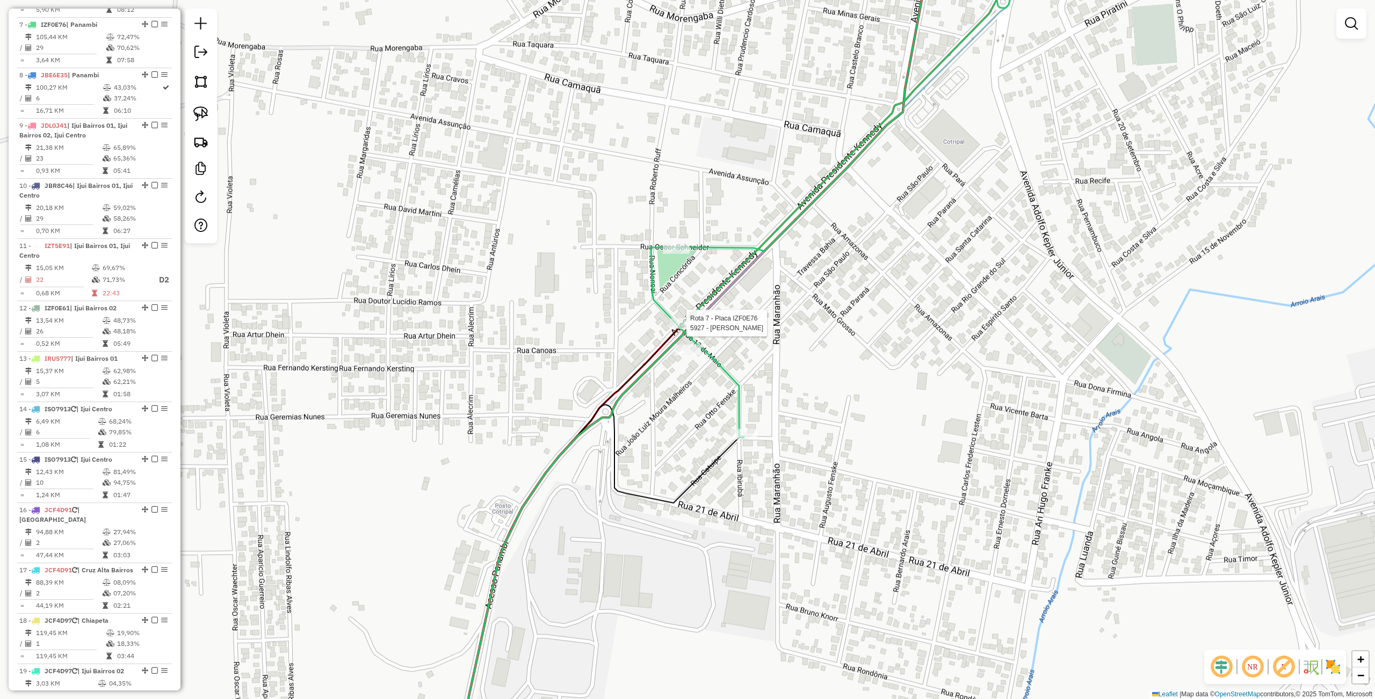
select select "**********"
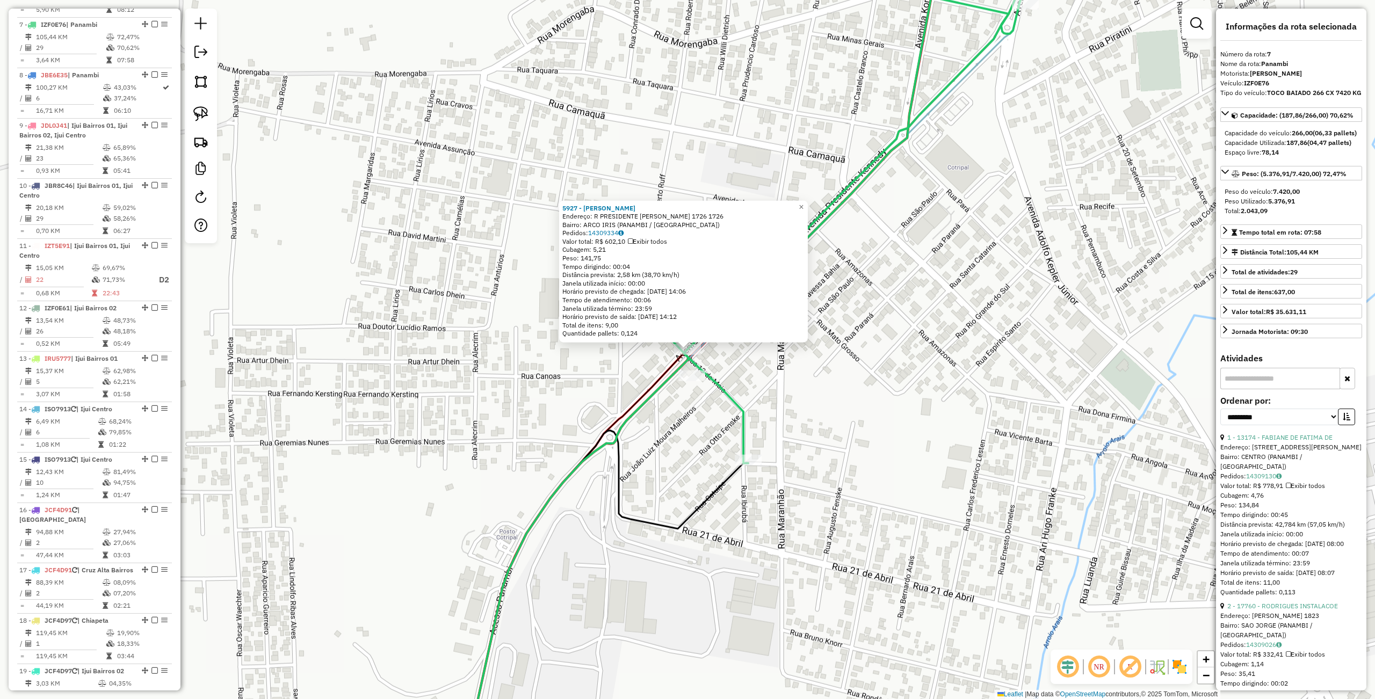
click at [841, 420] on div "5927 - [PERSON_NAME]: R PRESIDENTE [PERSON_NAME] 1726 1726 Bairro: ARCO IRIS (P…" at bounding box center [687, 349] width 1375 height 699
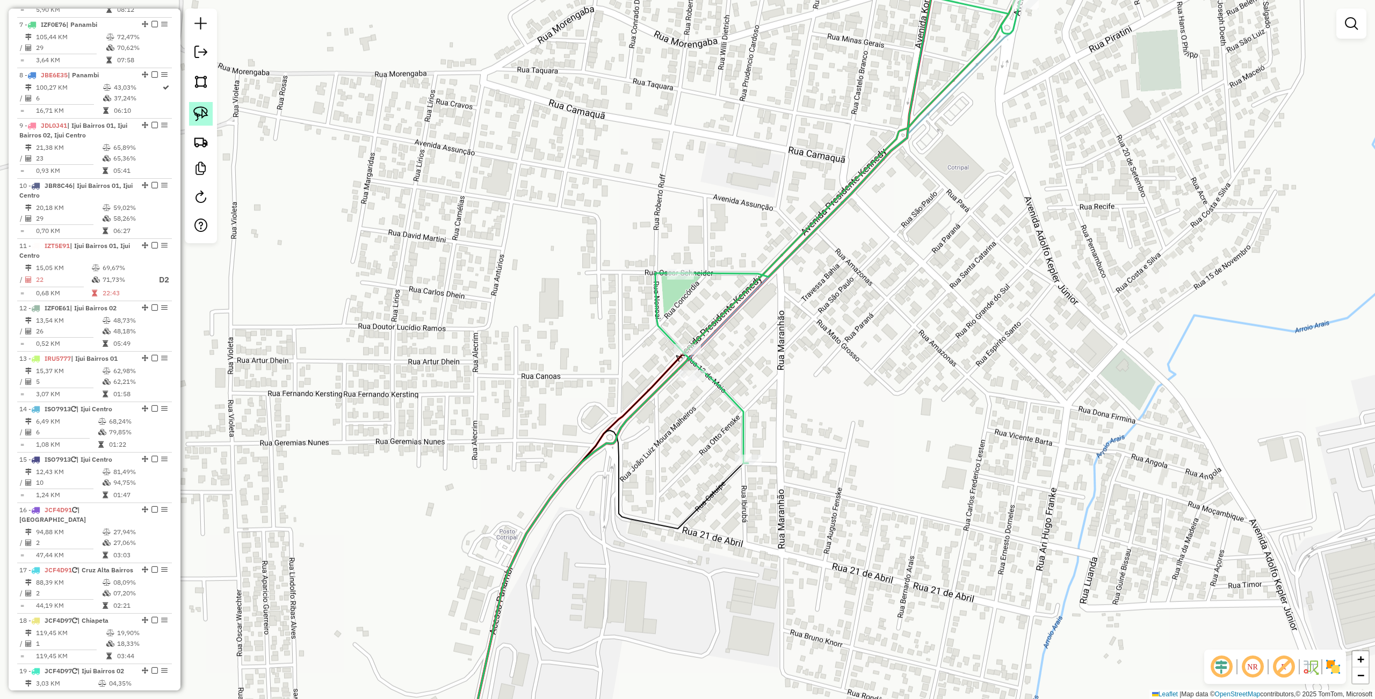
click at [194, 112] on img at bounding box center [200, 113] width 15 height 15
drag, startPoint x: 610, startPoint y: 404, endPoint x: 723, endPoint y: 372, distance: 117.3
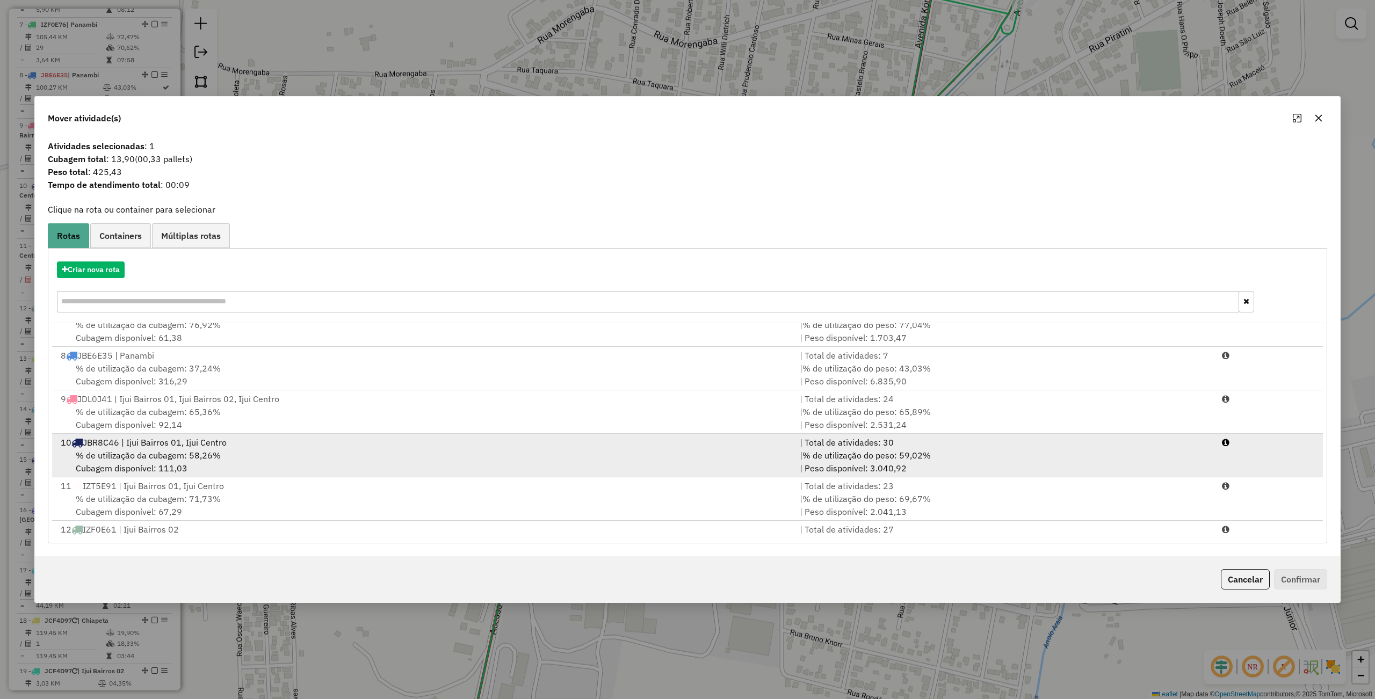
scroll to position [213, 0]
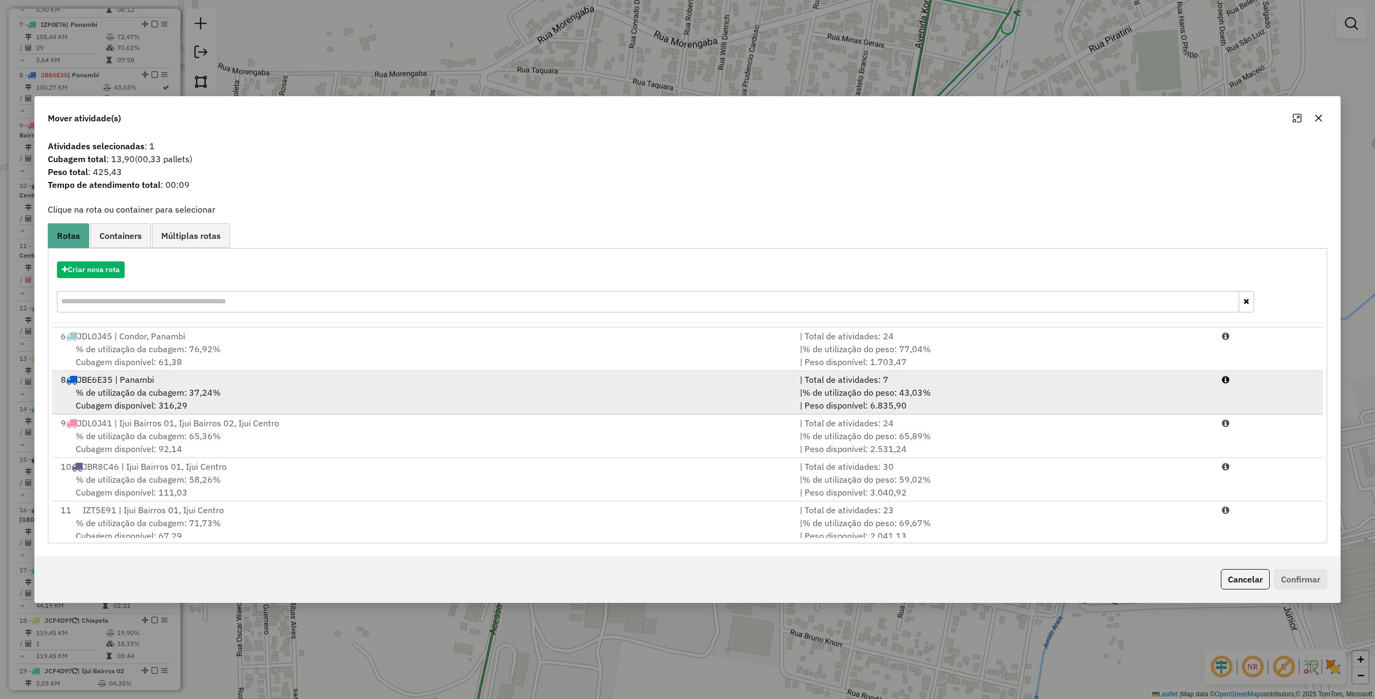
click at [179, 403] on div "% de utilização da cubagem: 37,24% Cubagem disponível: 316,29" at bounding box center [423, 399] width 739 height 26
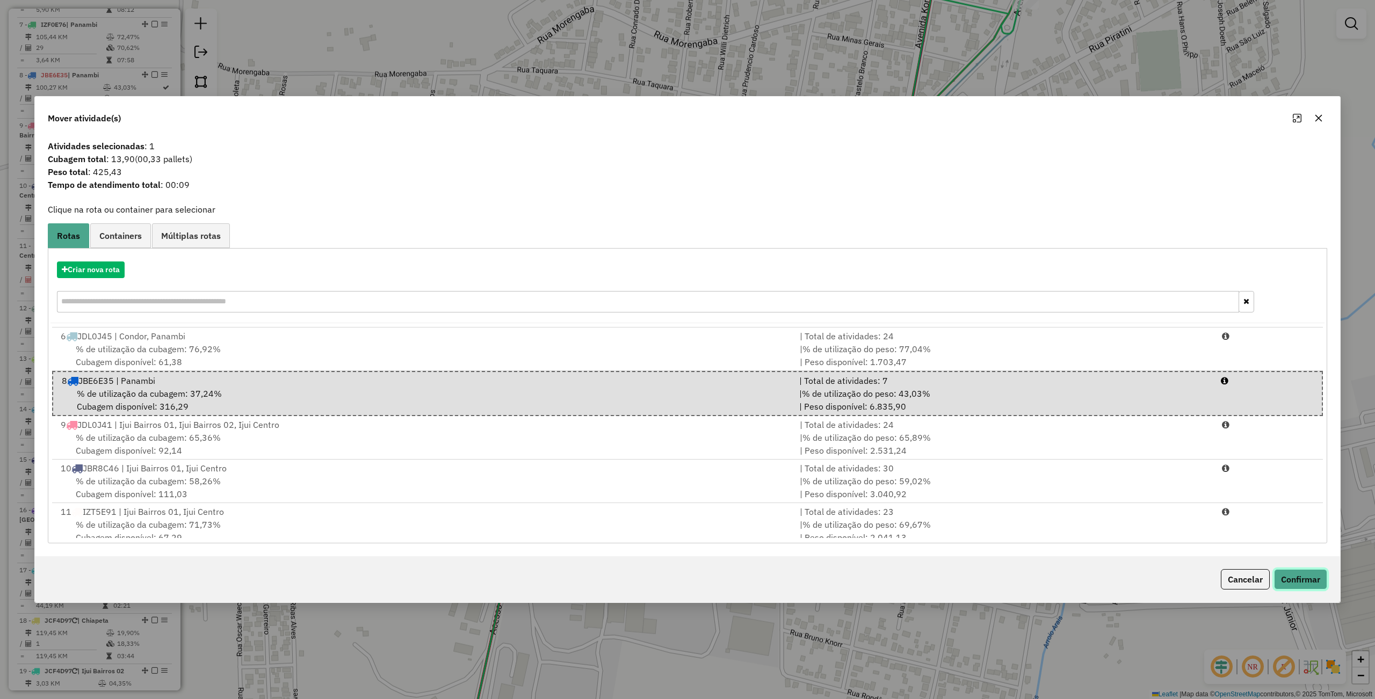
click at [1308, 576] on button "Confirmar" at bounding box center [1300, 579] width 53 height 20
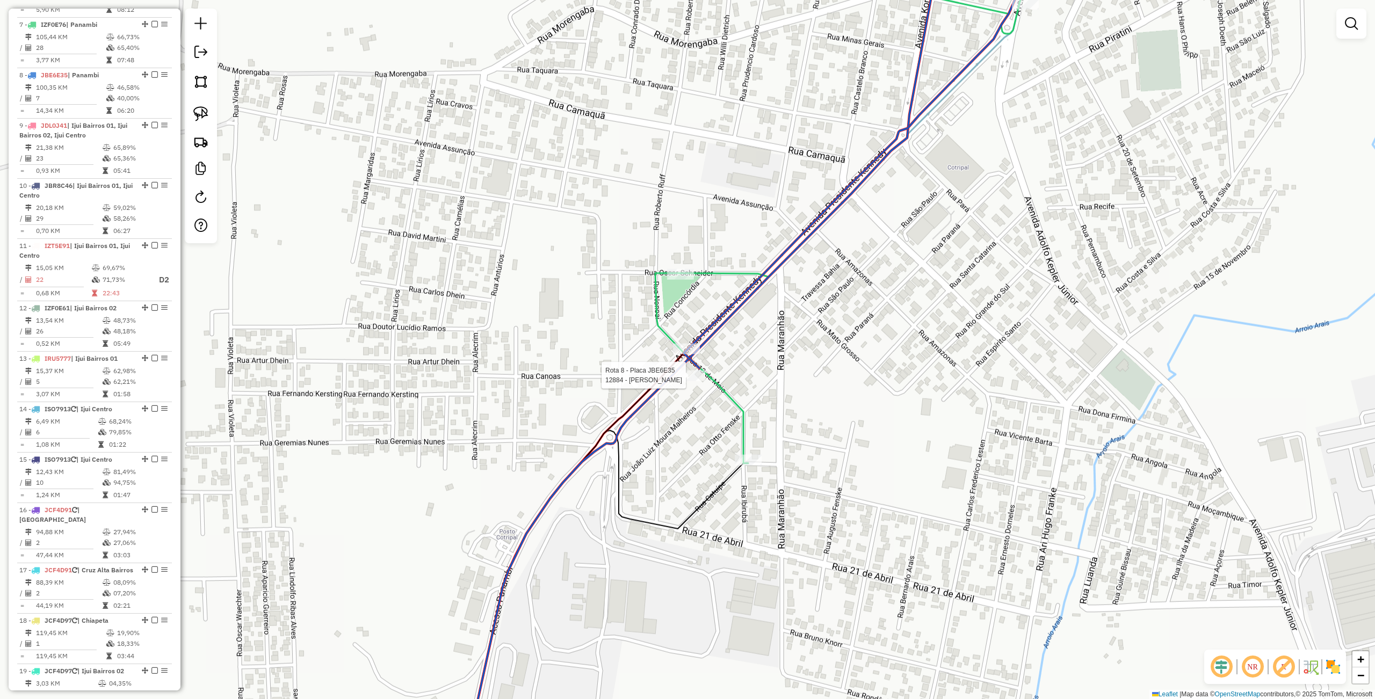
select select "**********"
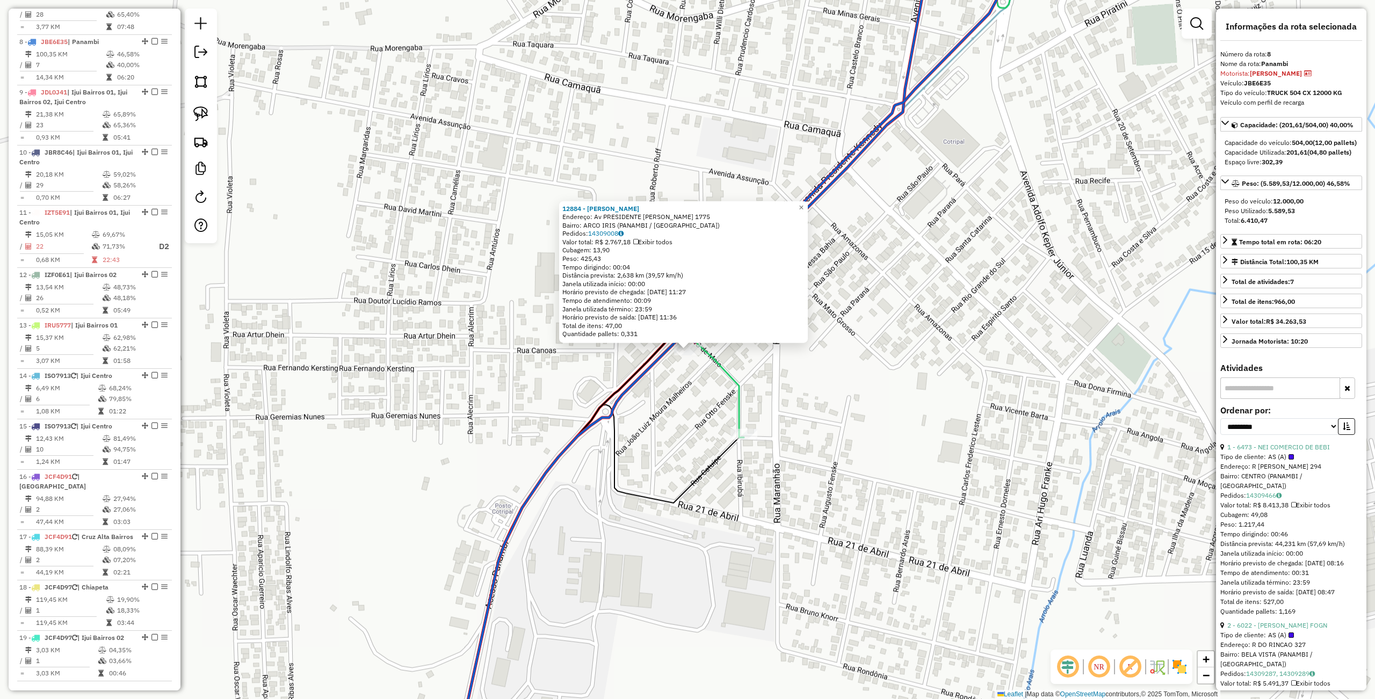
scroll to position [811, 0]
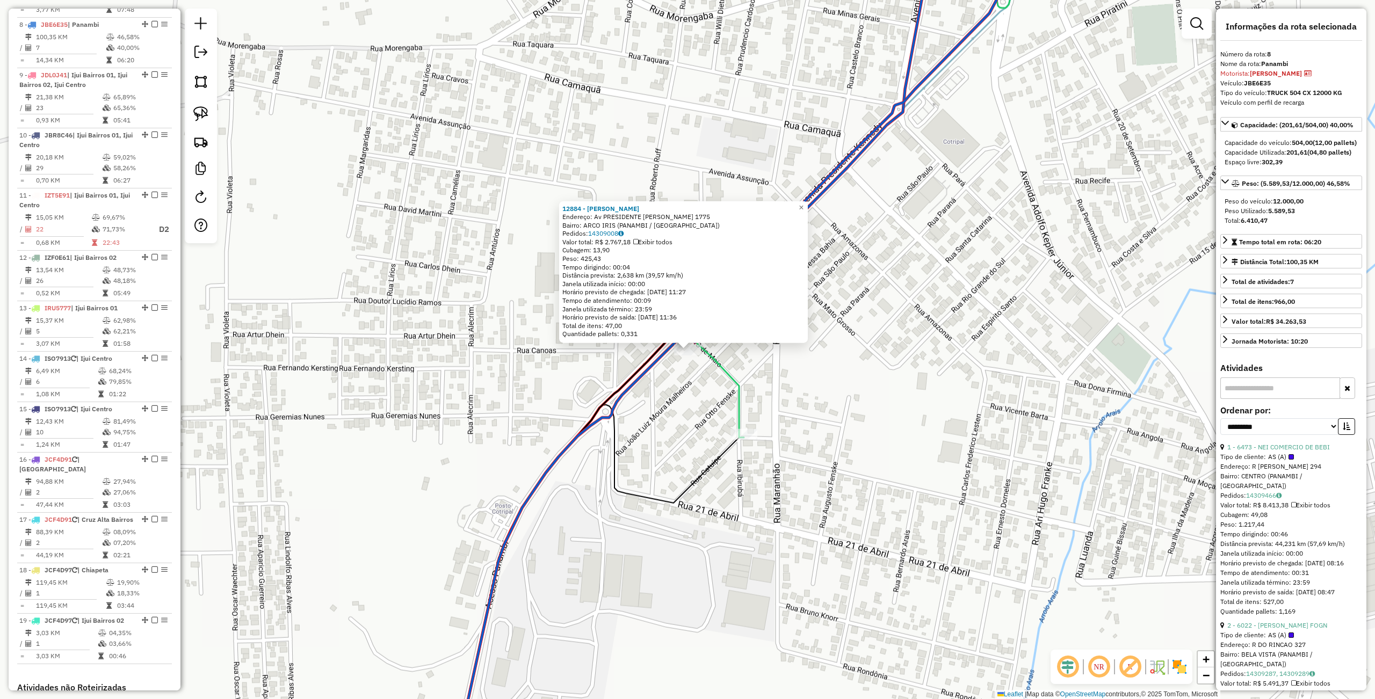
click at [997, 503] on div "12884 - [PERSON_NAME]: Av PRESIDENTE [PERSON_NAME] 1775 Bairro: ARCO IRIS (PANA…" at bounding box center [687, 349] width 1375 height 699
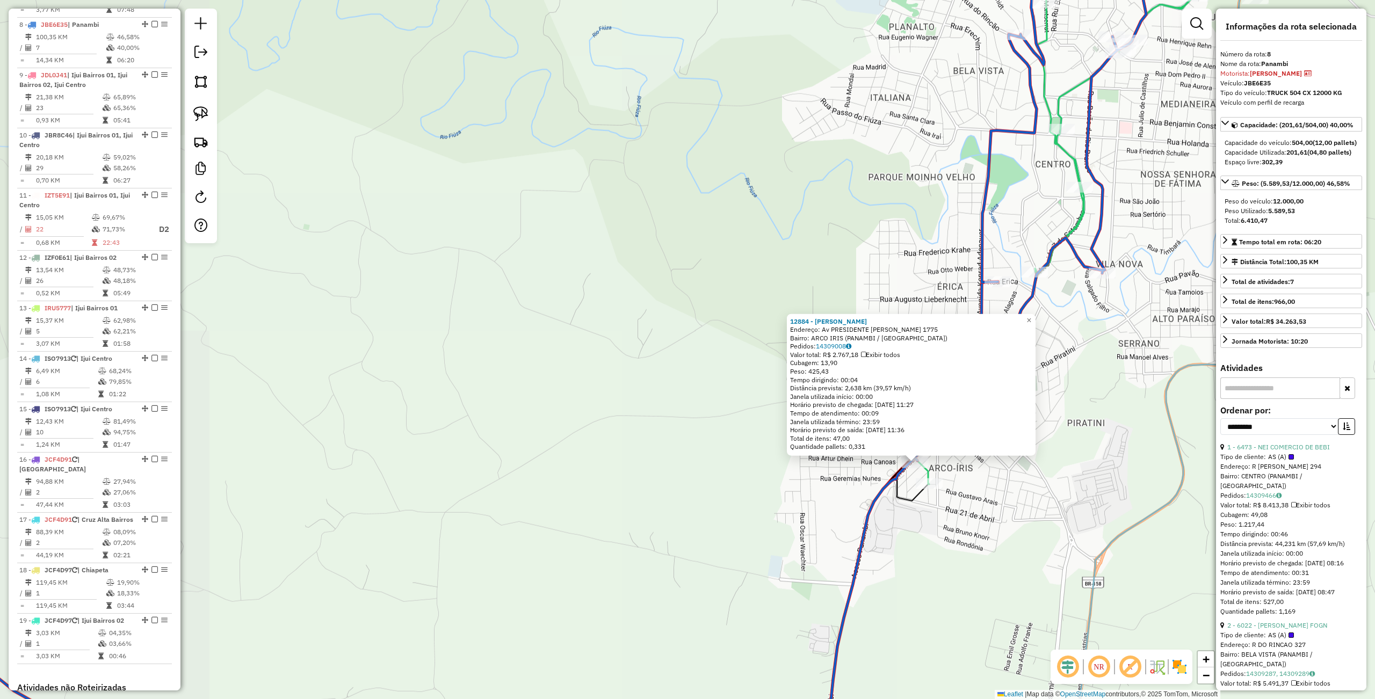
click at [990, 498] on div "12884 - [PERSON_NAME]: Av PRESIDENTE [PERSON_NAME] 1775 Bairro: ARCO IRIS (PANA…" at bounding box center [687, 349] width 1375 height 699
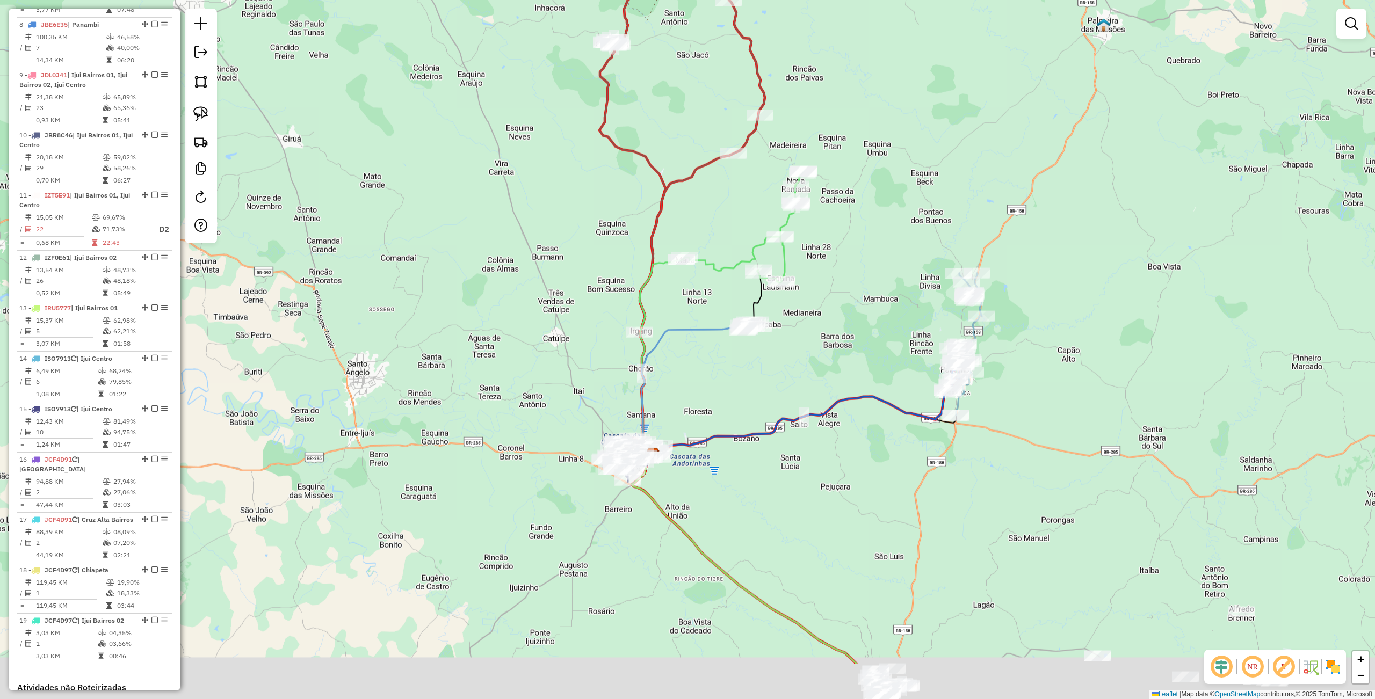
drag, startPoint x: 943, startPoint y: 612, endPoint x: 820, endPoint y: 428, distance: 222.2
click at [851, 454] on div "Rota 7 - Placa IZF0E76 12320 - BAR E MERC ARCO IRIS Janela de atendimento Grade…" at bounding box center [687, 349] width 1375 height 699
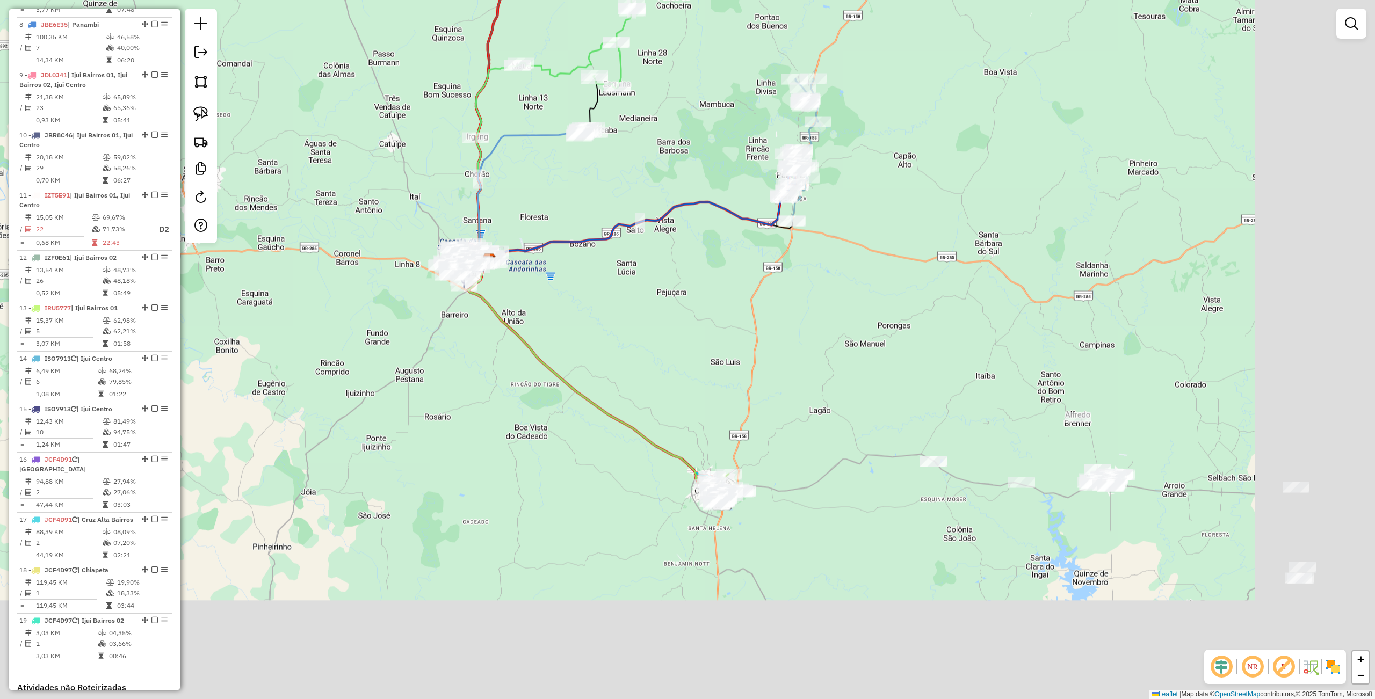
drag, startPoint x: 907, startPoint y: 508, endPoint x: 786, endPoint y: 365, distance: 186.8
click at [786, 365] on div "Janela de atendimento Grade de atendimento Capacidade Transportadoras Veículos …" at bounding box center [687, 349] width 1375 height 699
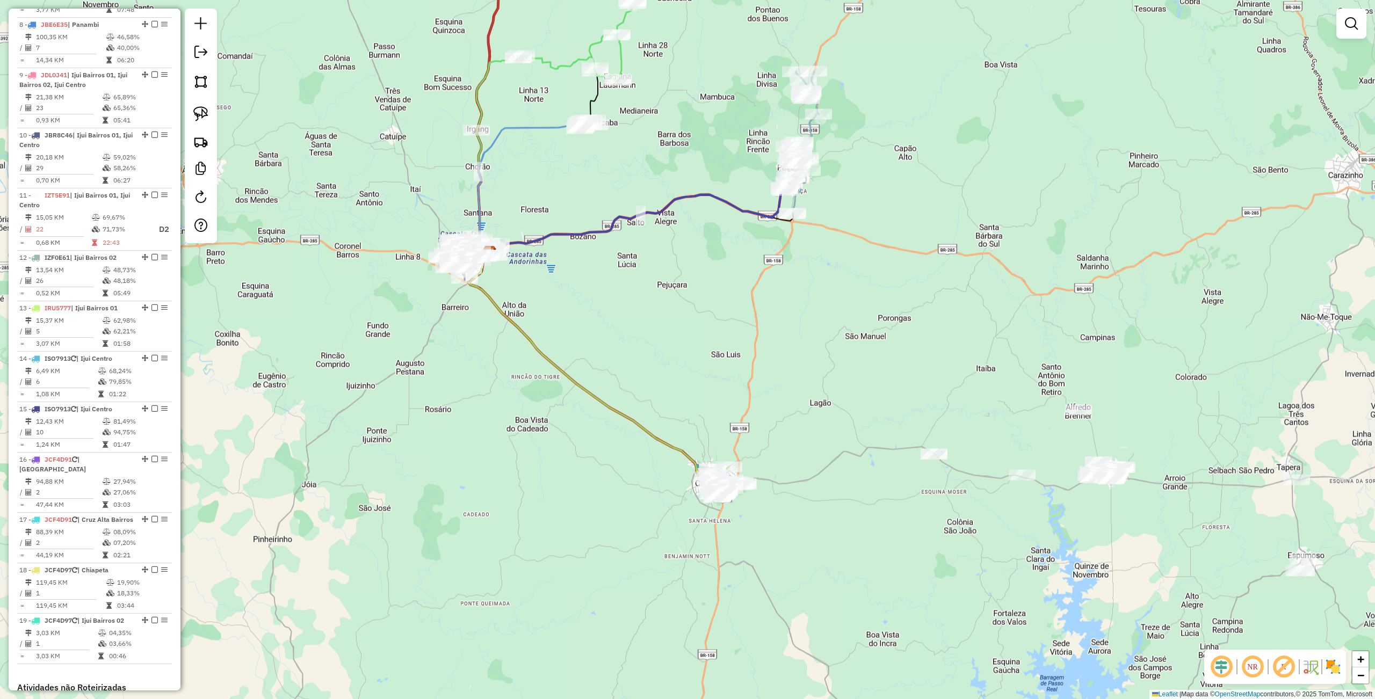
drag, startPoint x: 937, startPoint y: 440, endPoint x: 838, endPoint y: 309, distance: 164.1
click at [844, 311] on div "Janela de atendimento Grade de atendimento Capacidade Transportadoras Veículos …" at bounding box center [687, 349] width 1375 height 699
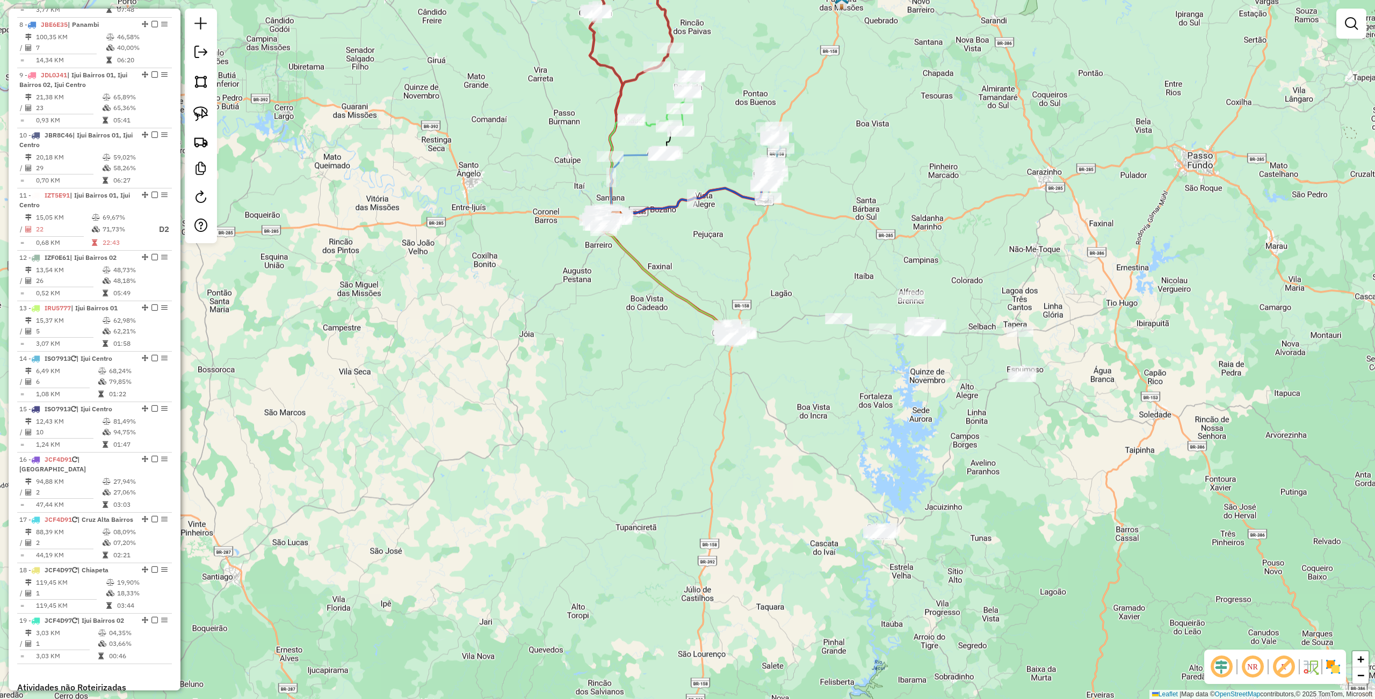
click at [381, 469] on div "Janela de atendimento Grade de atendimento Capacidade Transportadoras Veículos …" at bounding box center [687, 349] width 1375 height 699
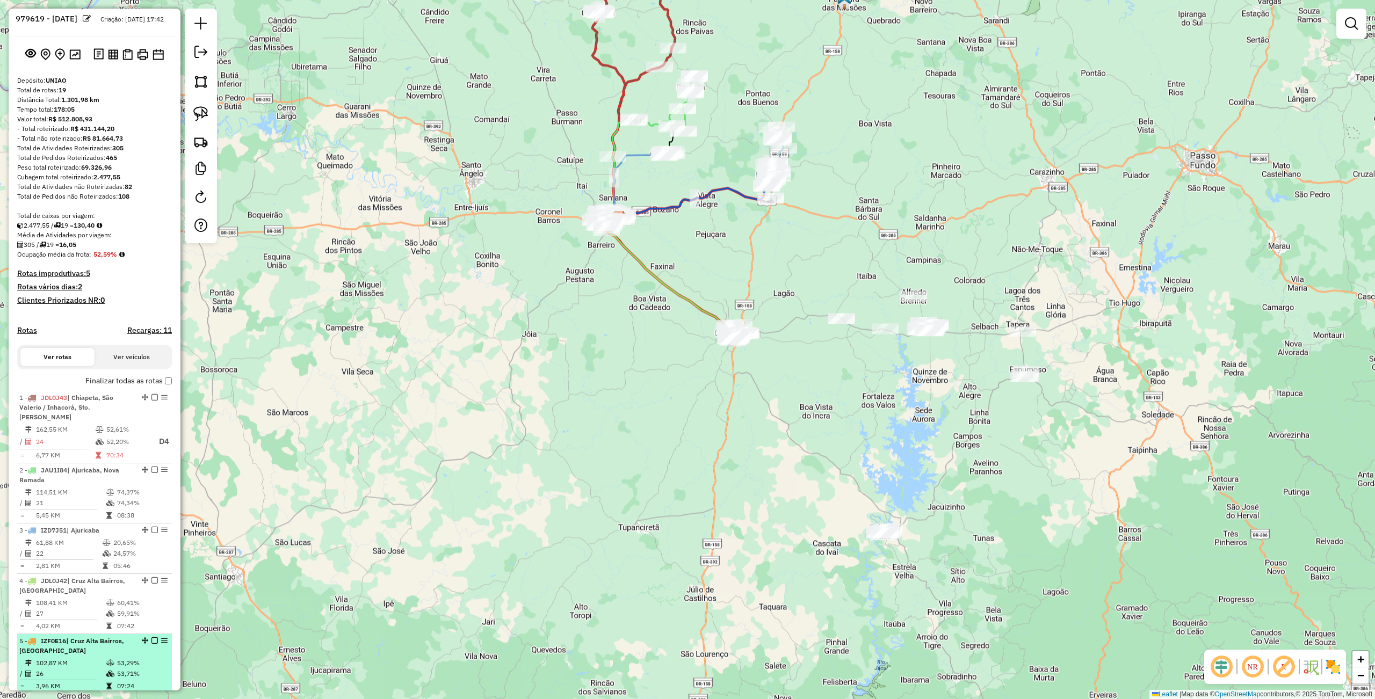
scroll to position [0, 0]
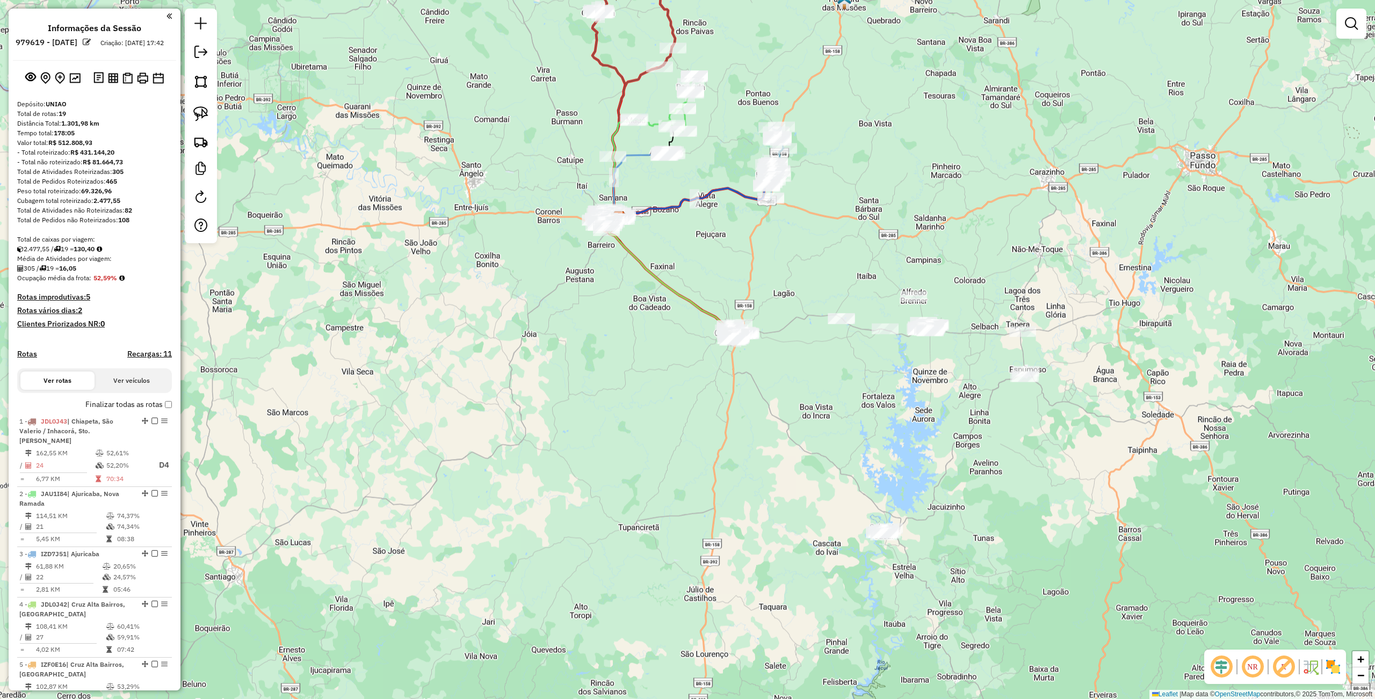
click at [505, 480] on div "Janela de atendimento Grade de atendimento Capacidade Transportadoras Veículos …" at bounding box center [687, 349] width 1375 height 699
click at [641, 534] on div "Janela de atendimento Grade de atendimento Capacidade Transportadoras Veículos …" at bounding box center [687, 349] width 1375 height 699
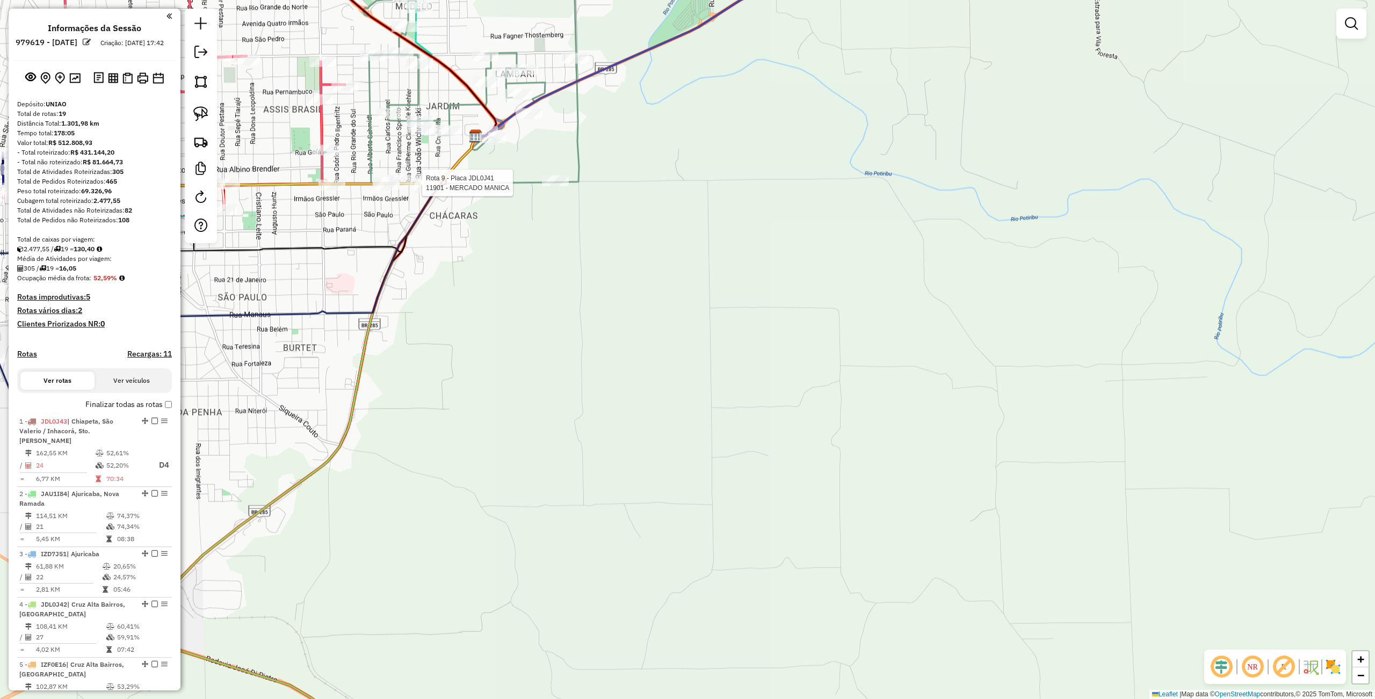
select select "**********"
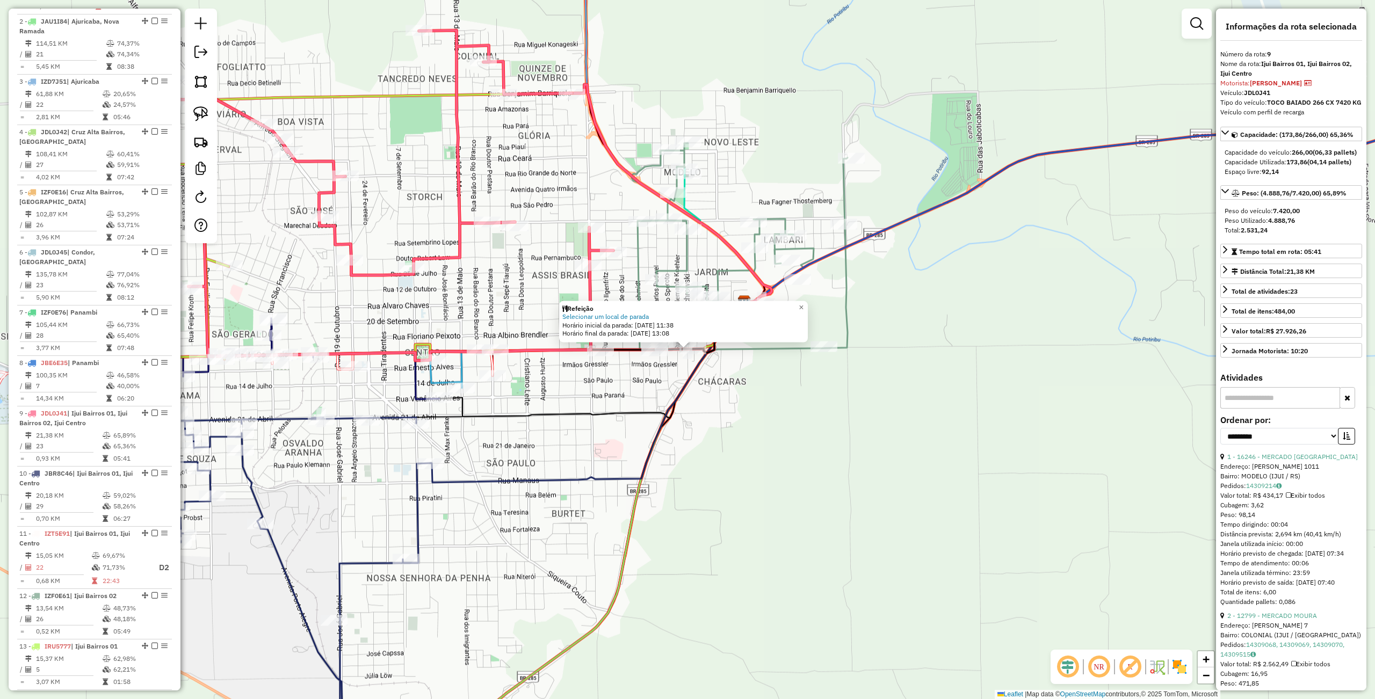
scroll to position [861, 0]
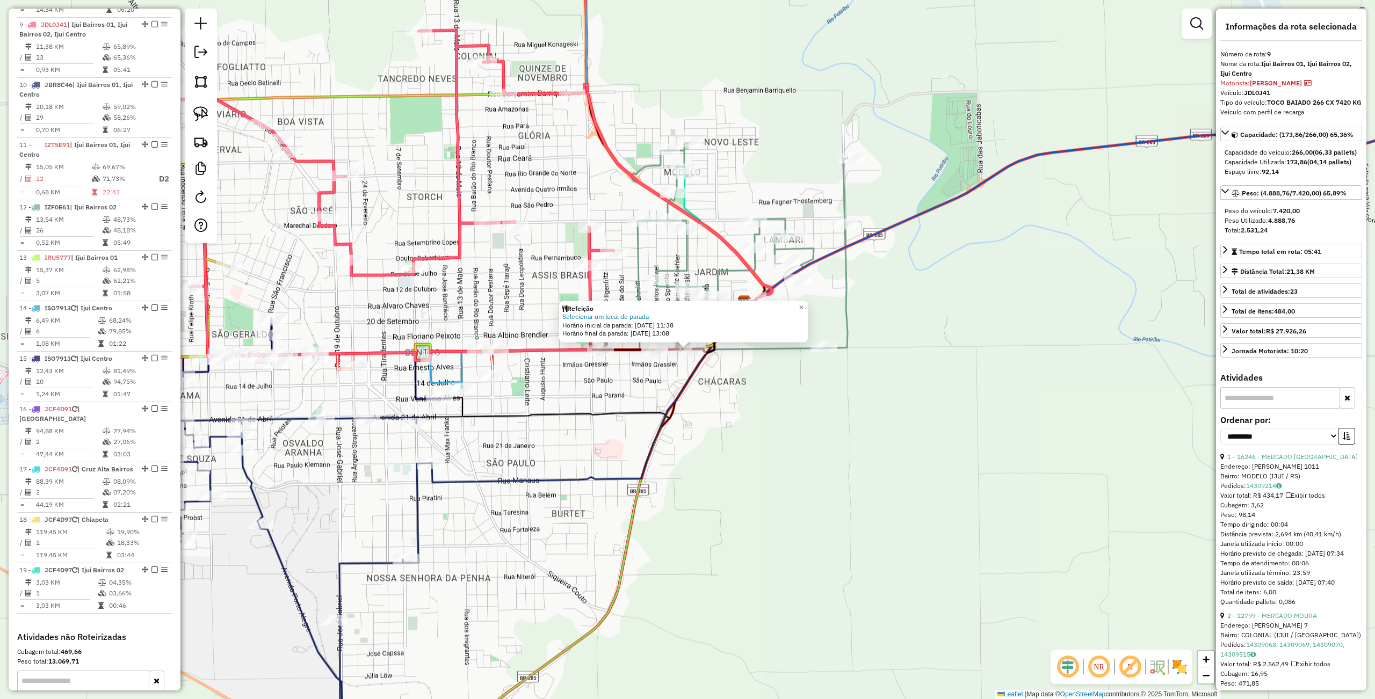
click at [781, 518] on div "Refeição Selecionar um local de parada Horário inicial da parada: [DATE] 11:38 …" at bounding box center [687, 349] width 1375 height 699
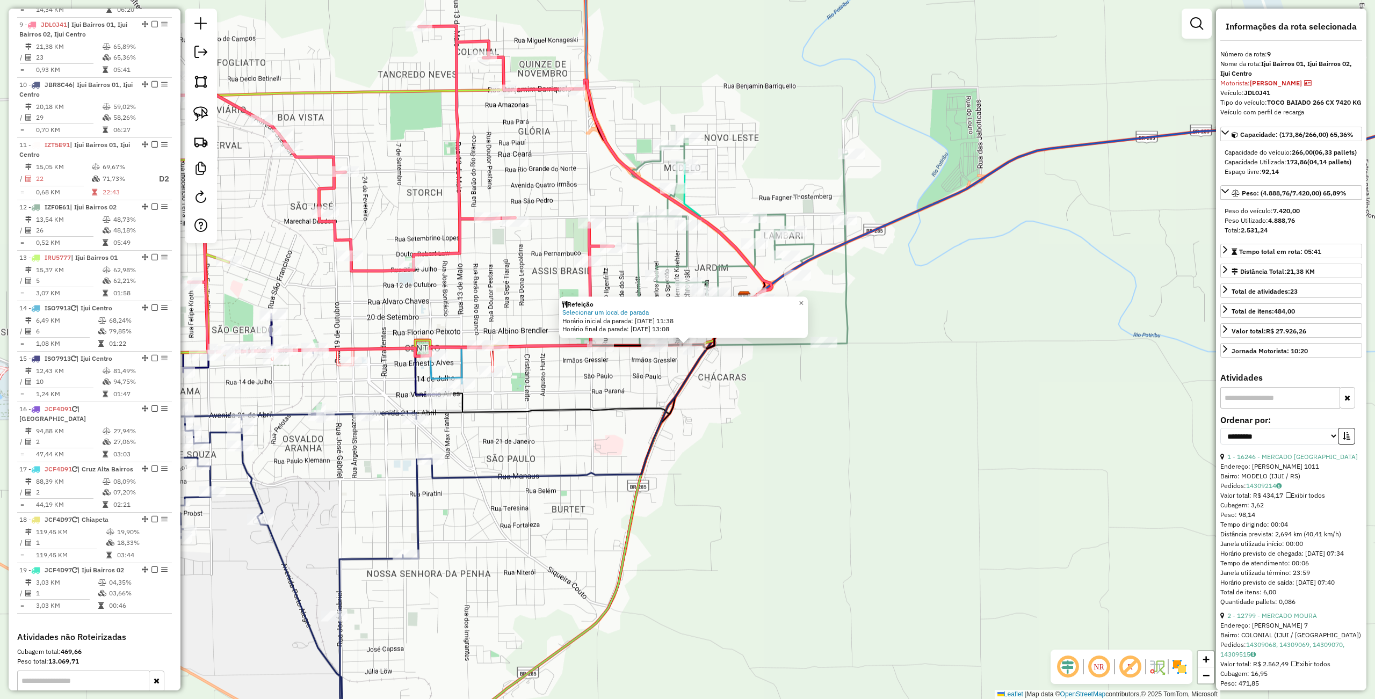
click at [736, 428] on div "Refeição Selecionar um local de parada Horário inicial da parada: [DATE] 11:38 …" at bounding box center [687, 349] width 1375 height 699
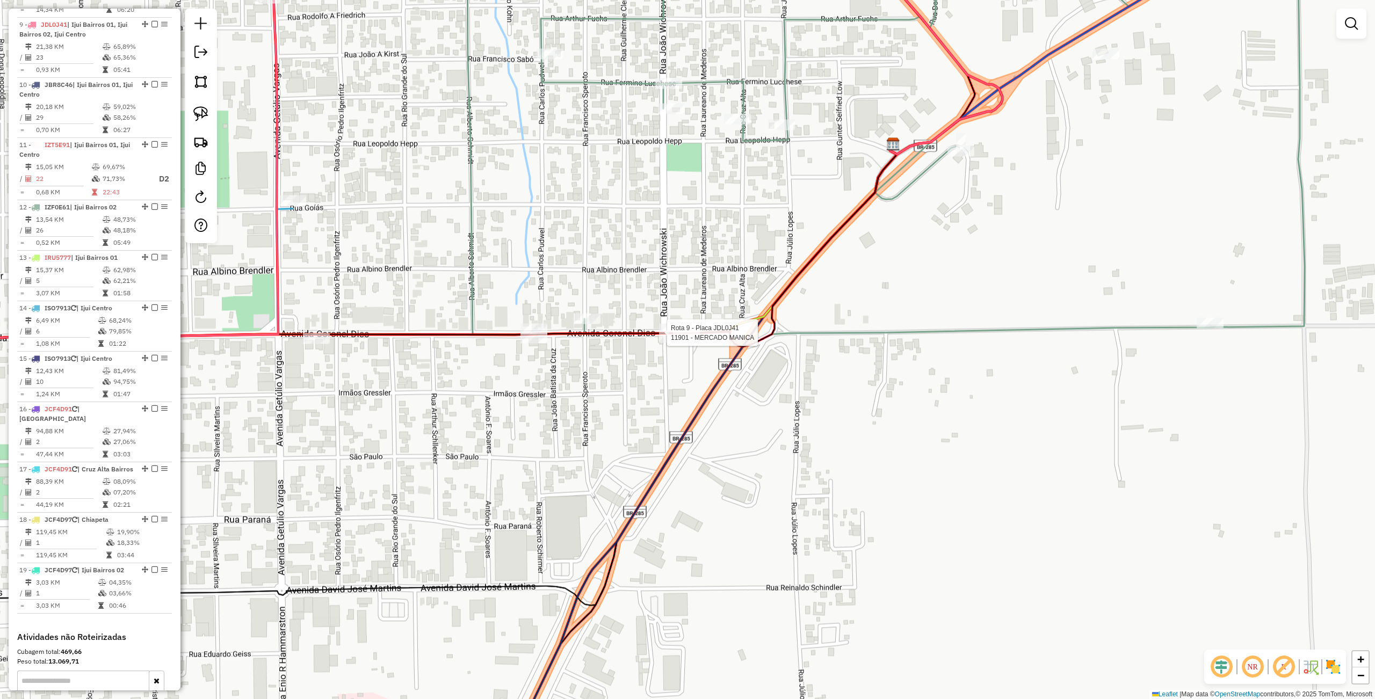
select select "**********"
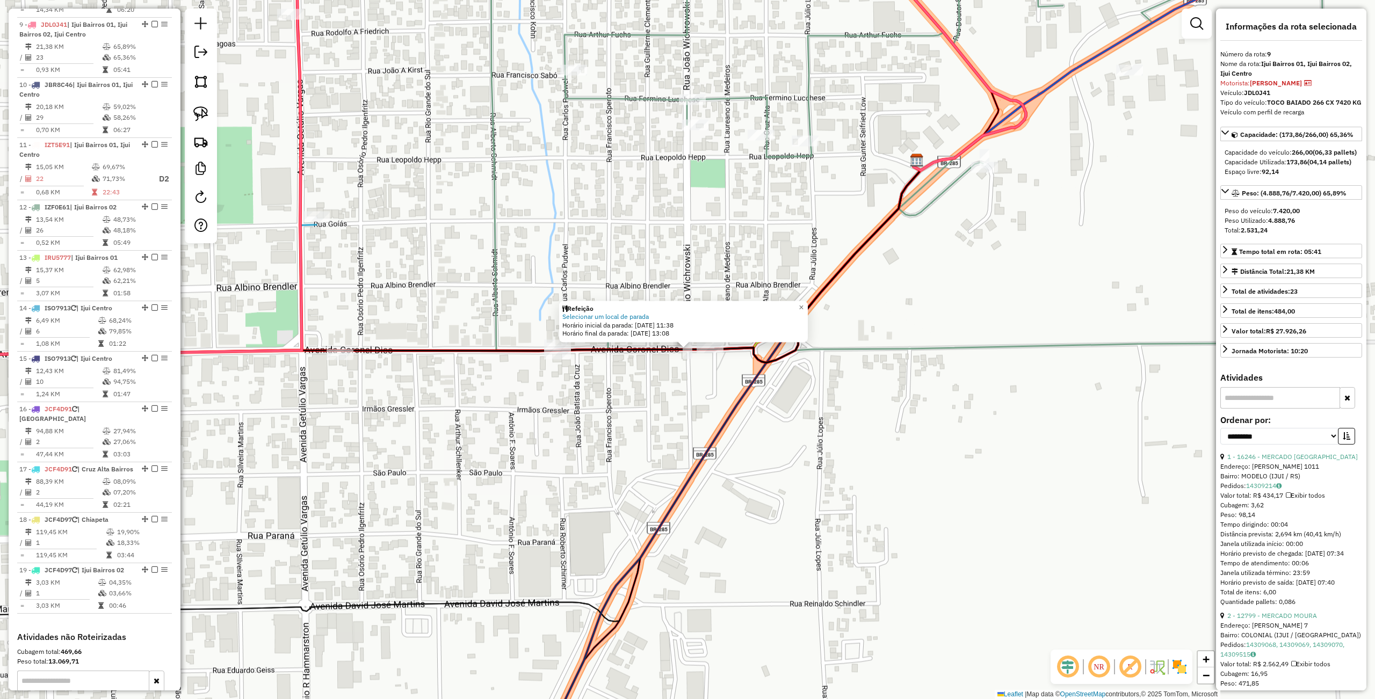
click at [737, 430] on div "Refeição Selecionar um local de parada Horário inicial da parada: [DATE] 11:38 …" at bounding box center [687, 349] width 1375 height 699
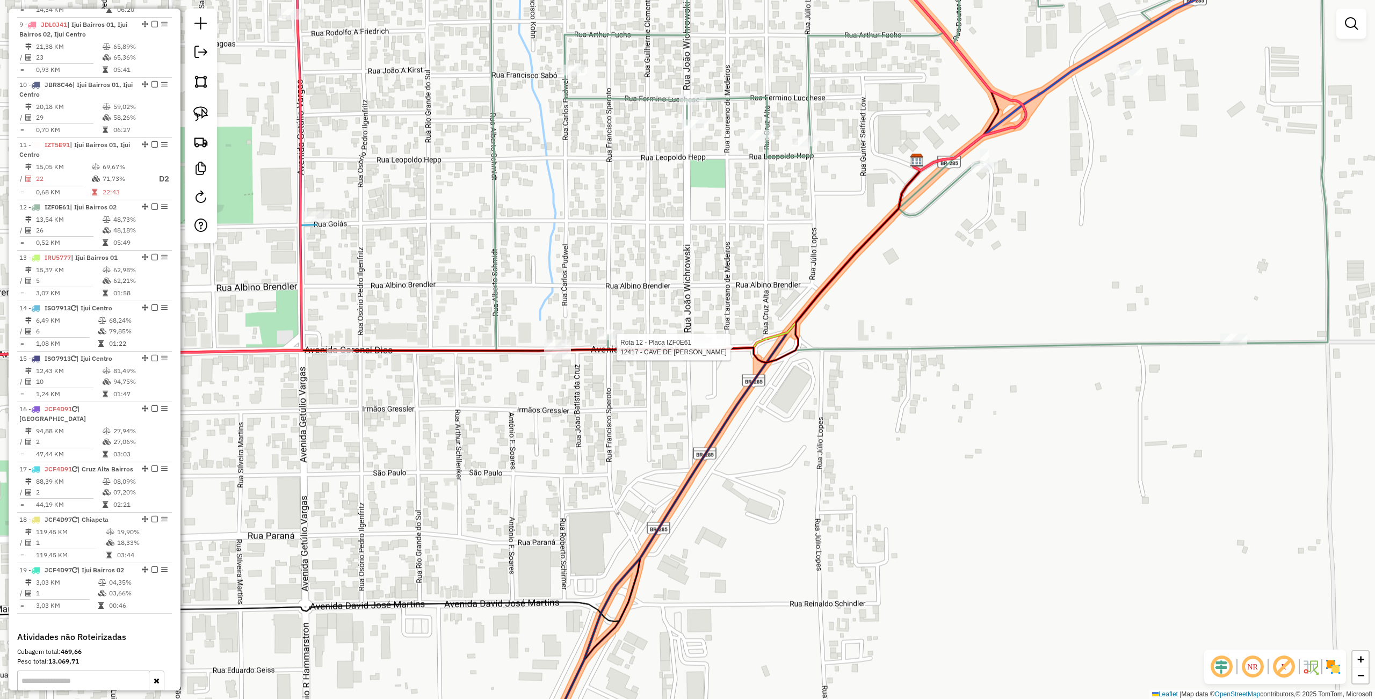
select select "**********"
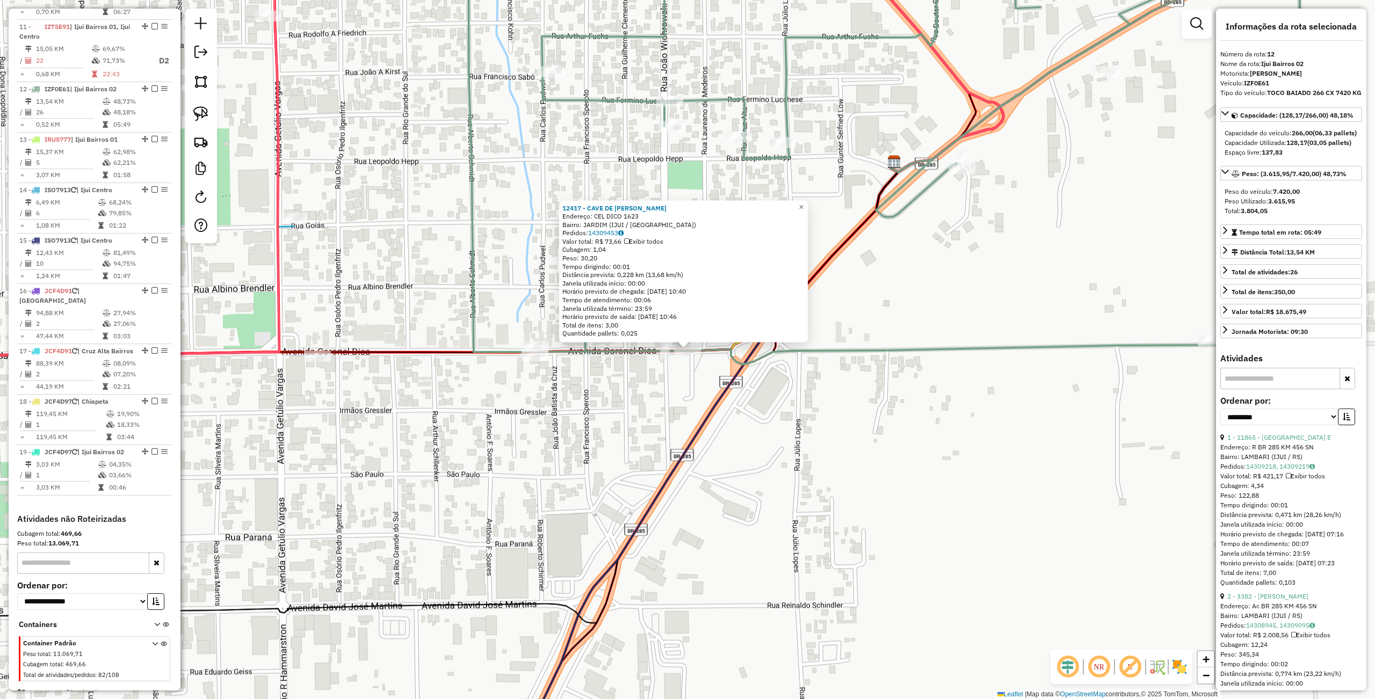
scroll to position [999, 0]
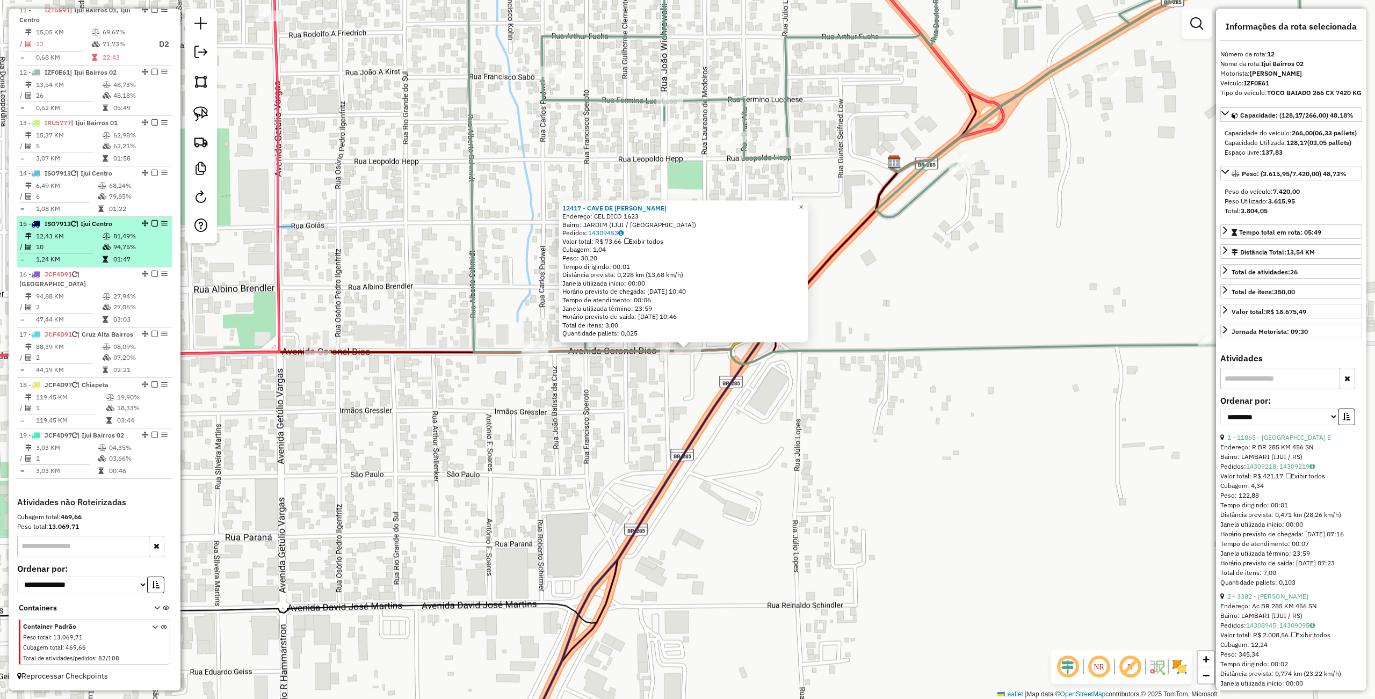
drag, startPoint x: 323, startPoint y: 418, endPoint x: 129, endPoint y: 230, distance: 269.7
click at [323, 418] on div "12417 - CAVE DE [PERSON_NAME]: CEL DICO 1623 Bairro: JARDIM (IJUI / [GEOGRAPHIC…" at bounding box center [687, 349] width 1375 height 699
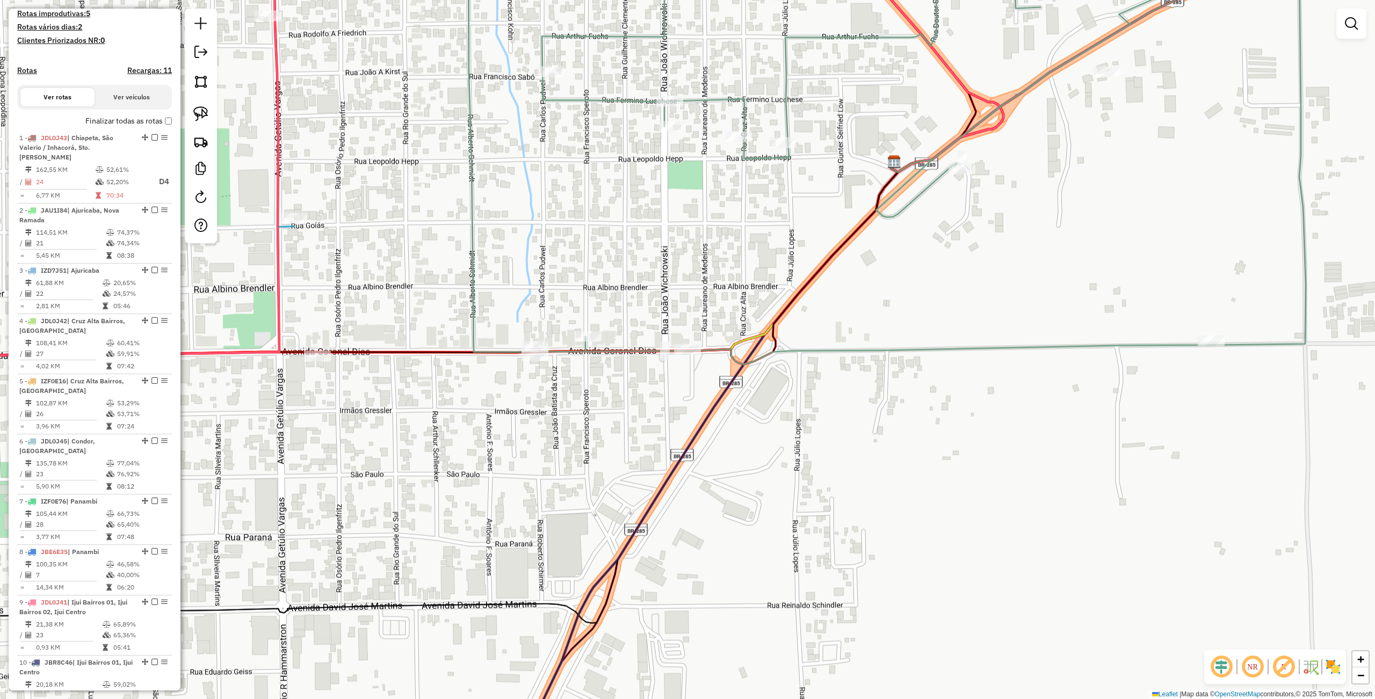
scroll to position [0, 0]
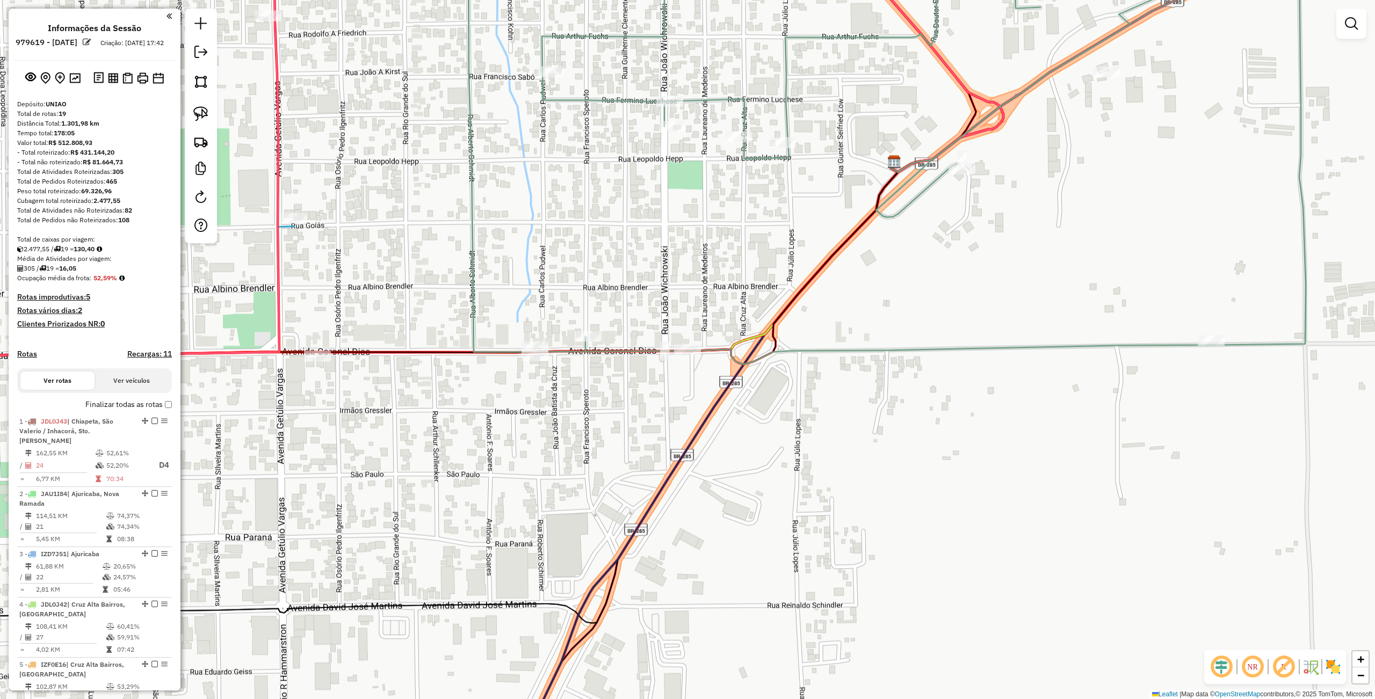
click at [484, 438] on div "Janela de atendimento Grade de atendimento Capacidade Transportadoras Veículos …" at bounding box center [687, 349] width 1375 height 699
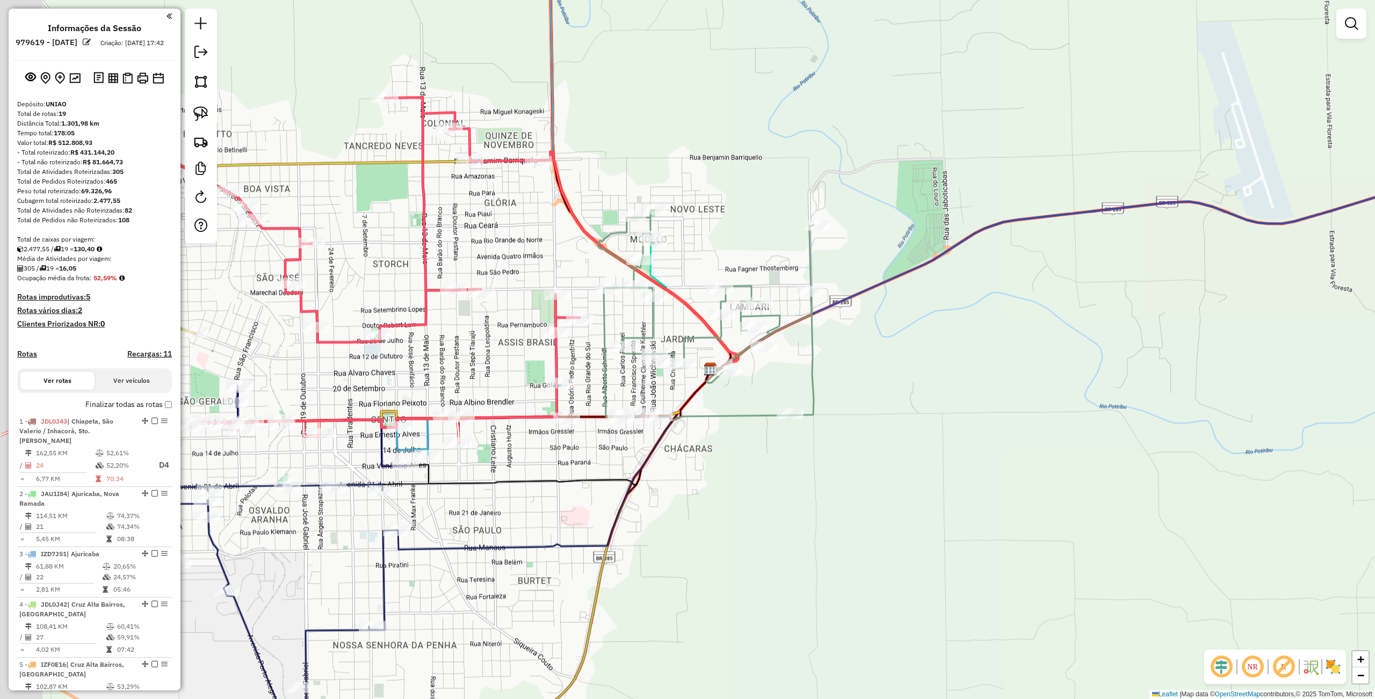
drag, startPoint x: 450, startPoint y: 447, endPoint x: 606, endPoint y: 459, distance: 156.7
click at [606, 459] on div "Janela de atendimento Grade de atendimento Capacidade Transportadoras Veículos …" at bounding box center [687, 349] width 1375 height 699
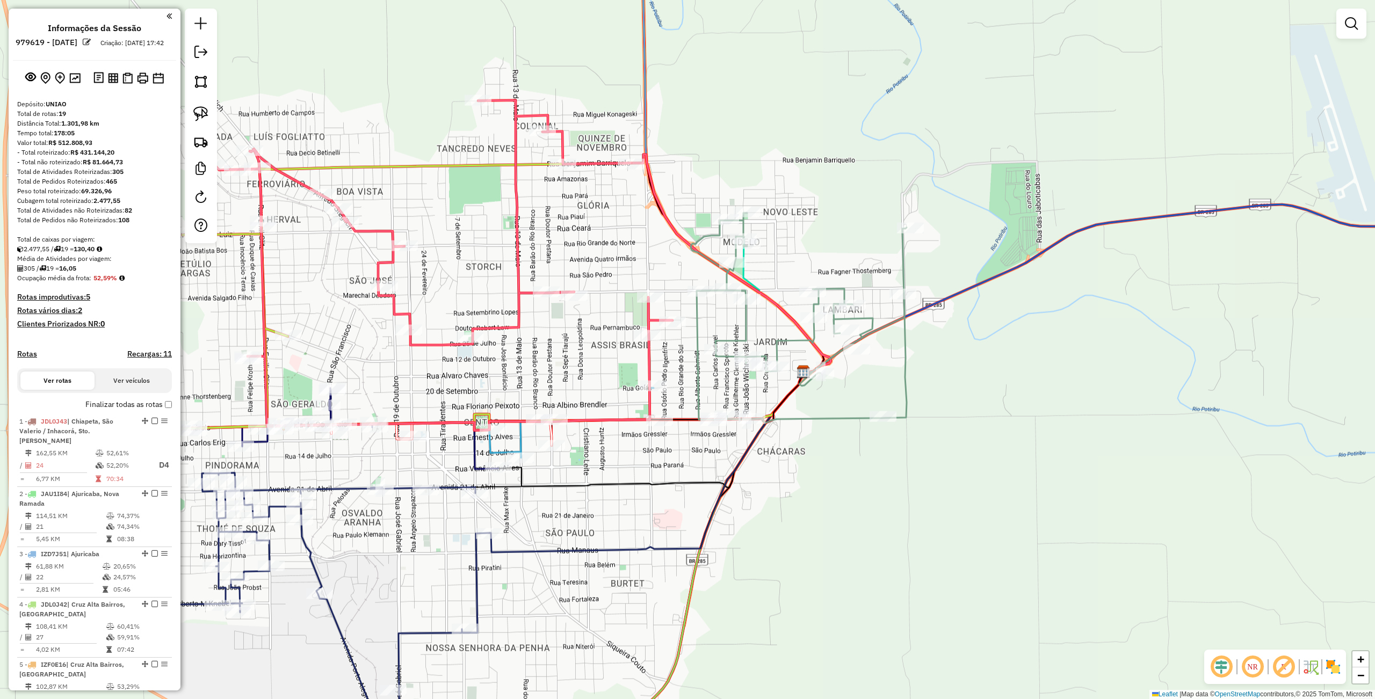
drag, startPoint x: 399, startPoint y: 399, endPoint x: 428, endPoint y: 381, distance: 34.2
click at [495, 399] on div "Janela de atendimento Grade de atendimento Capacidade Transportadoras Veículos …" at bounding box center [687, 349] width 1375 height 699
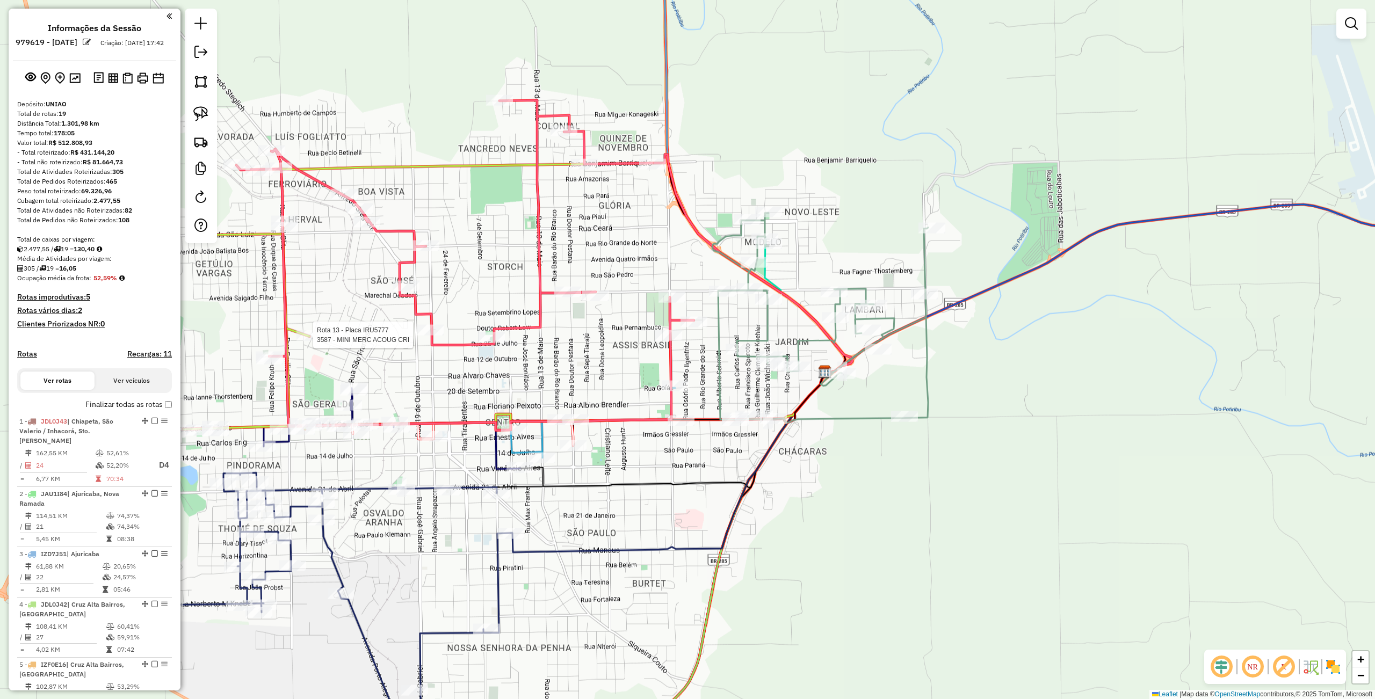
select select "**********"
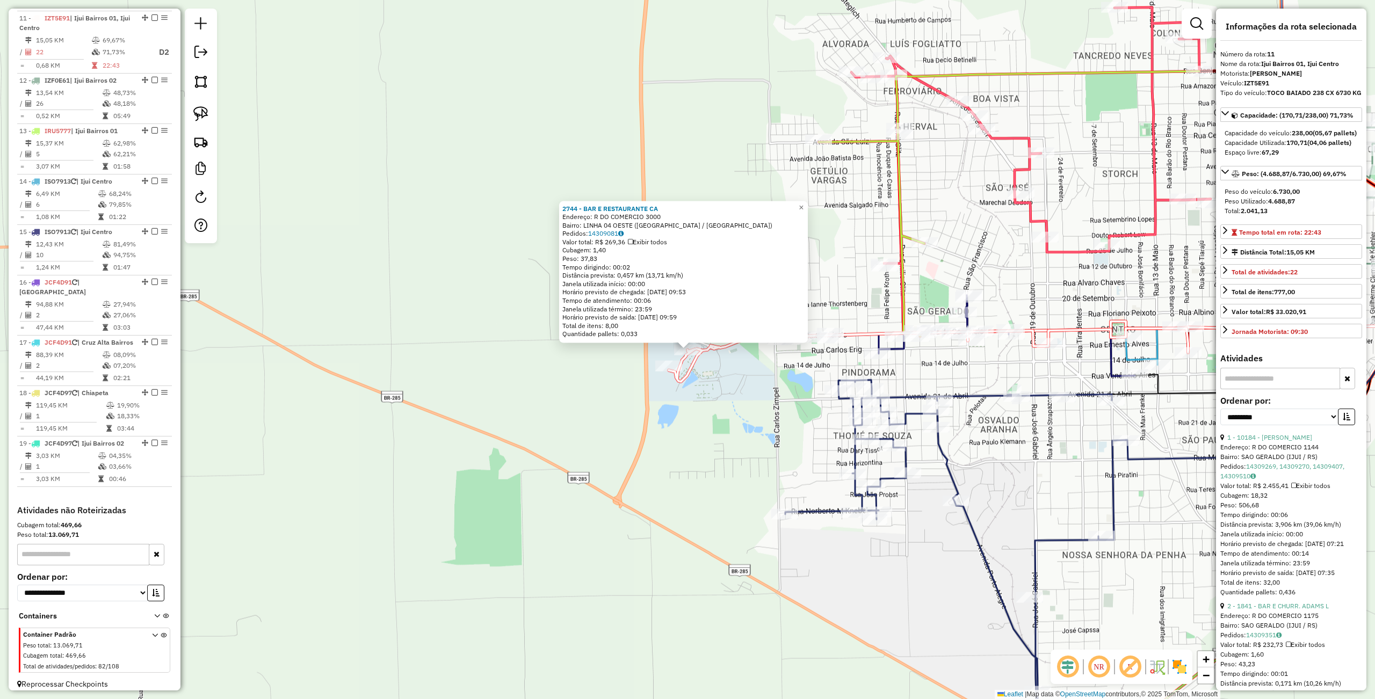
scroll to position [982, 0]
click at [544, 475] on div "2744 - BAR E RESTAURANTE CA Endereço: R DO COMERCIO 3000 Bairro: LINHA 04 OESTE…" at bounding box center [687, 349] width 1375 height 699
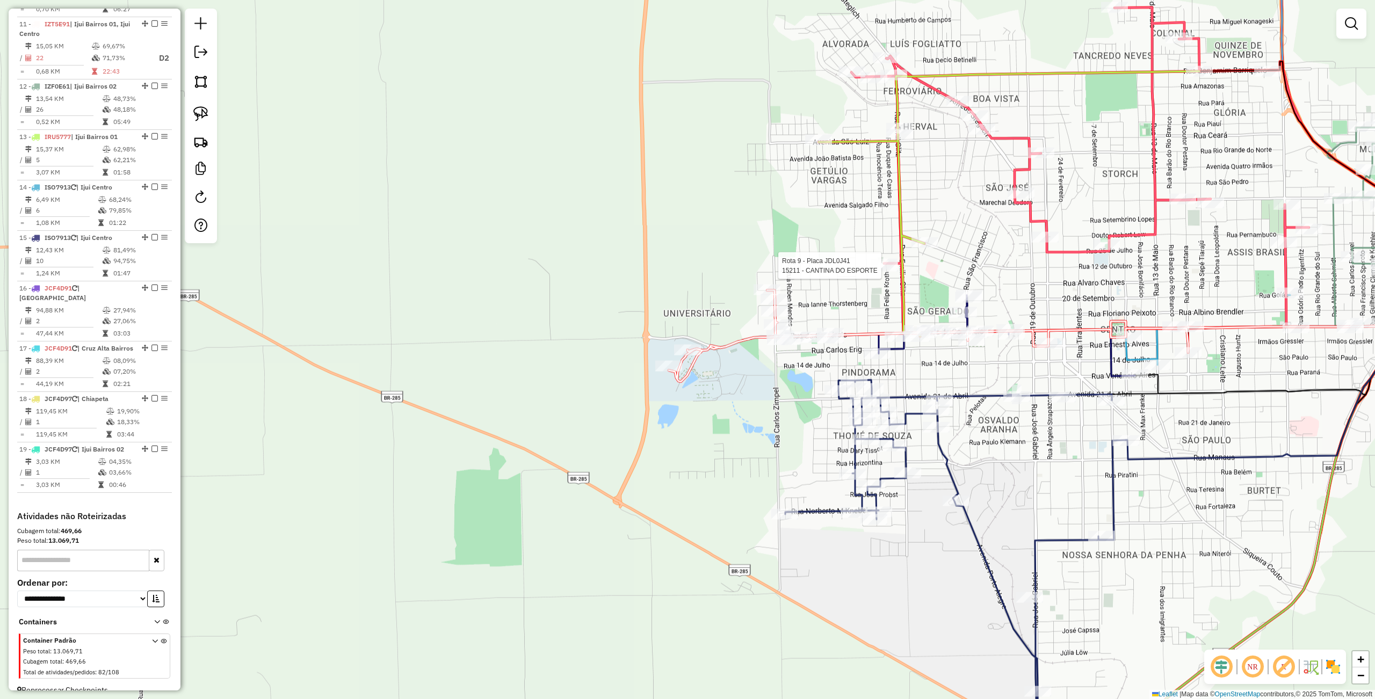
select select "**********"
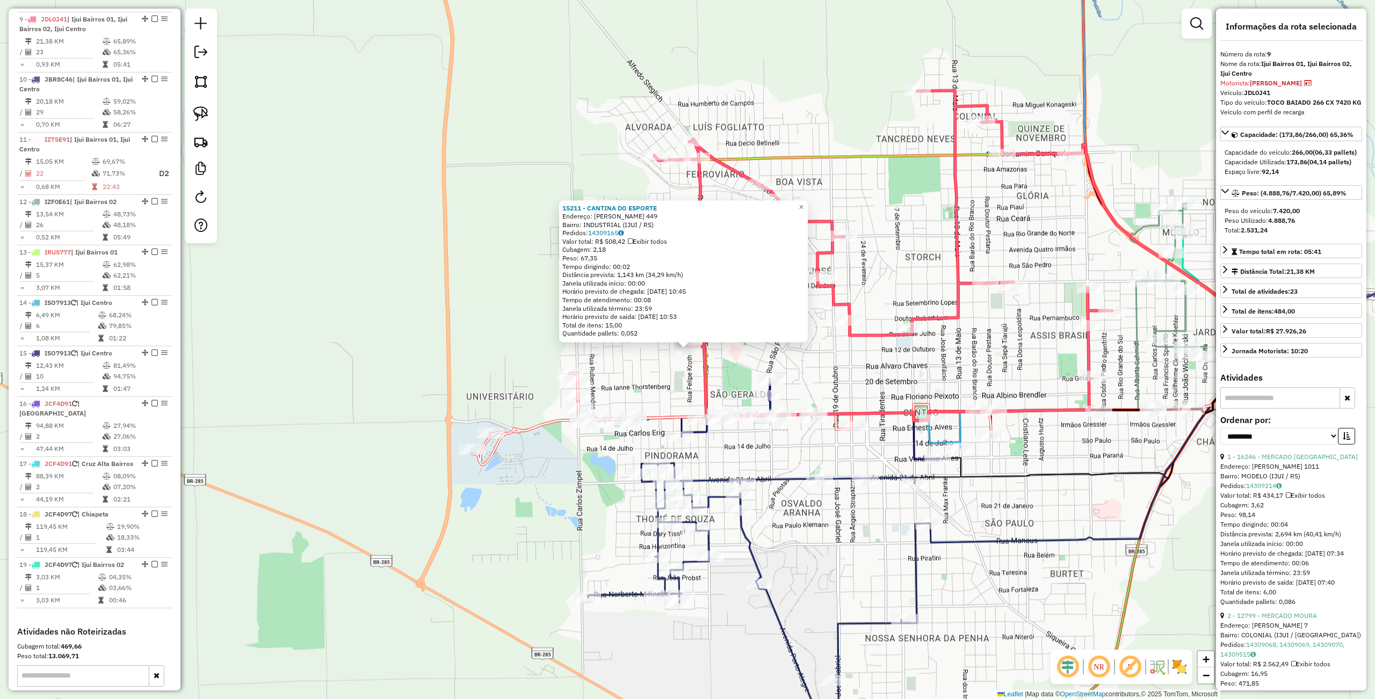
scroll to position [861, 0]
click at [376, 396] on div "Rota 9 - Placa JDL0J41 15211 - CANTINA DO ESPORTE 15211 - CANTINA DO ESPORTE En…" at bounding box center [687, 349] width 1375 height 699
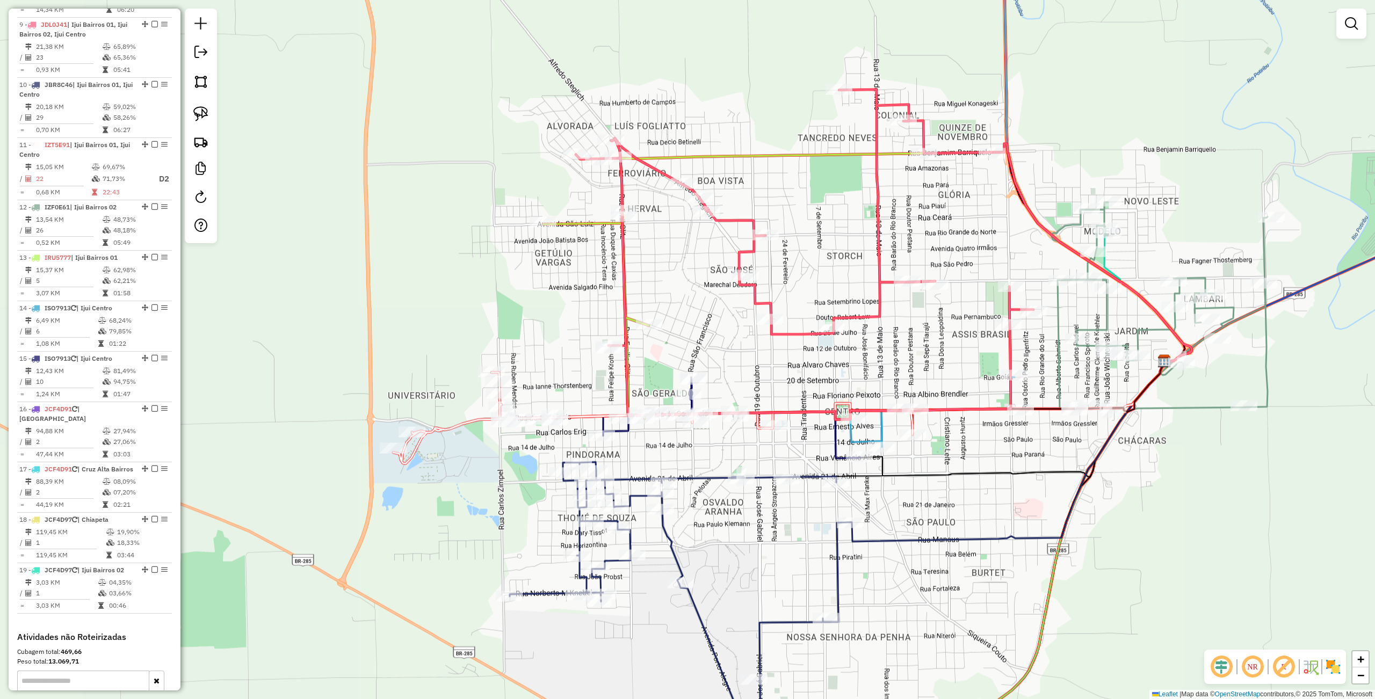
drag, startPoint x: 1056, startPoint y: 538, endPoint x: 987, endPoint y: 507, distance: 75.5
click at [1008, 527] on icon at bounding box center [1007, 452] width 315 height 179
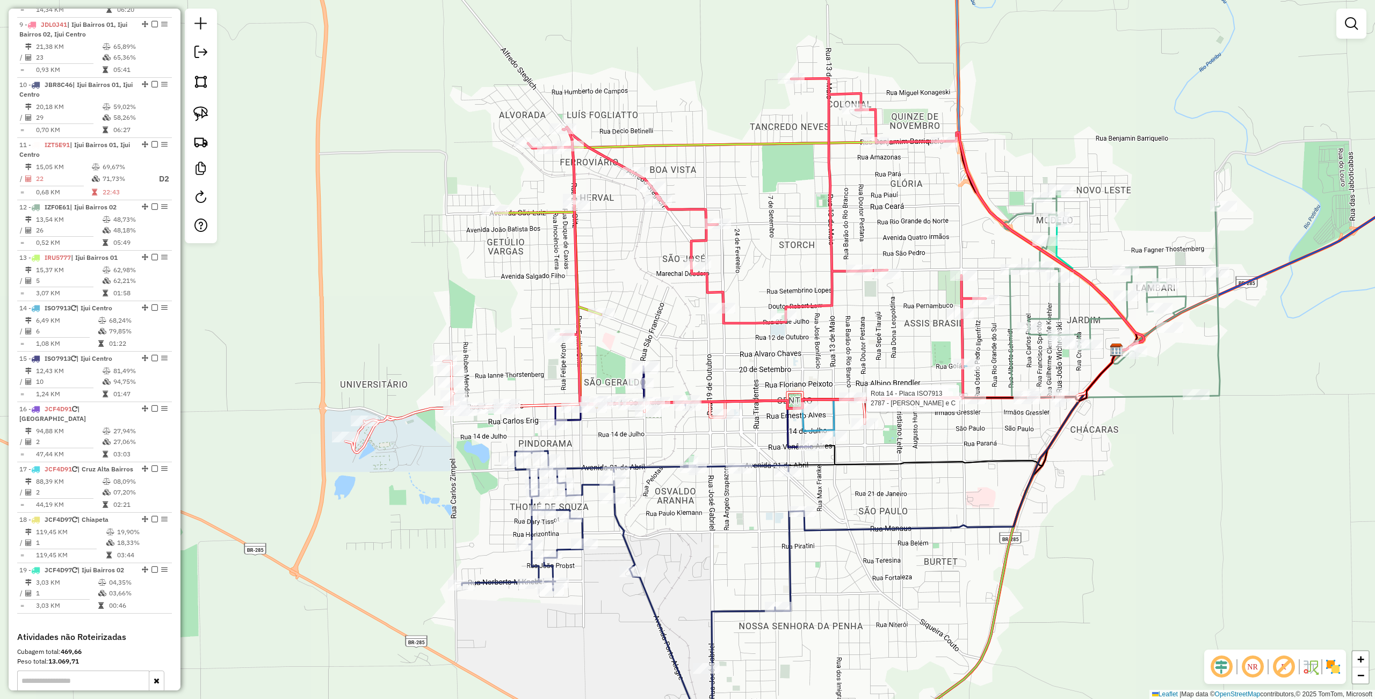
click at [979, 404] on div at bounding box center [972, 399] width 27 height 11
select select "**********"
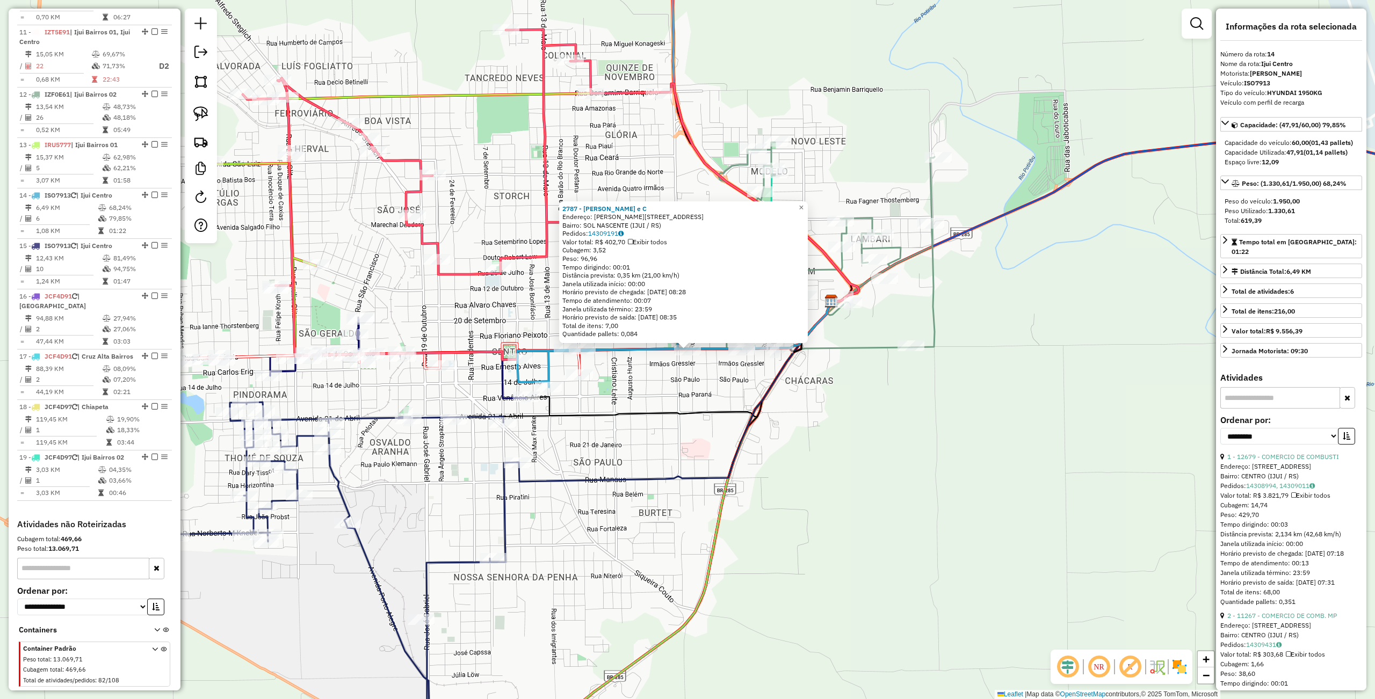
scroll to position [999, 0]
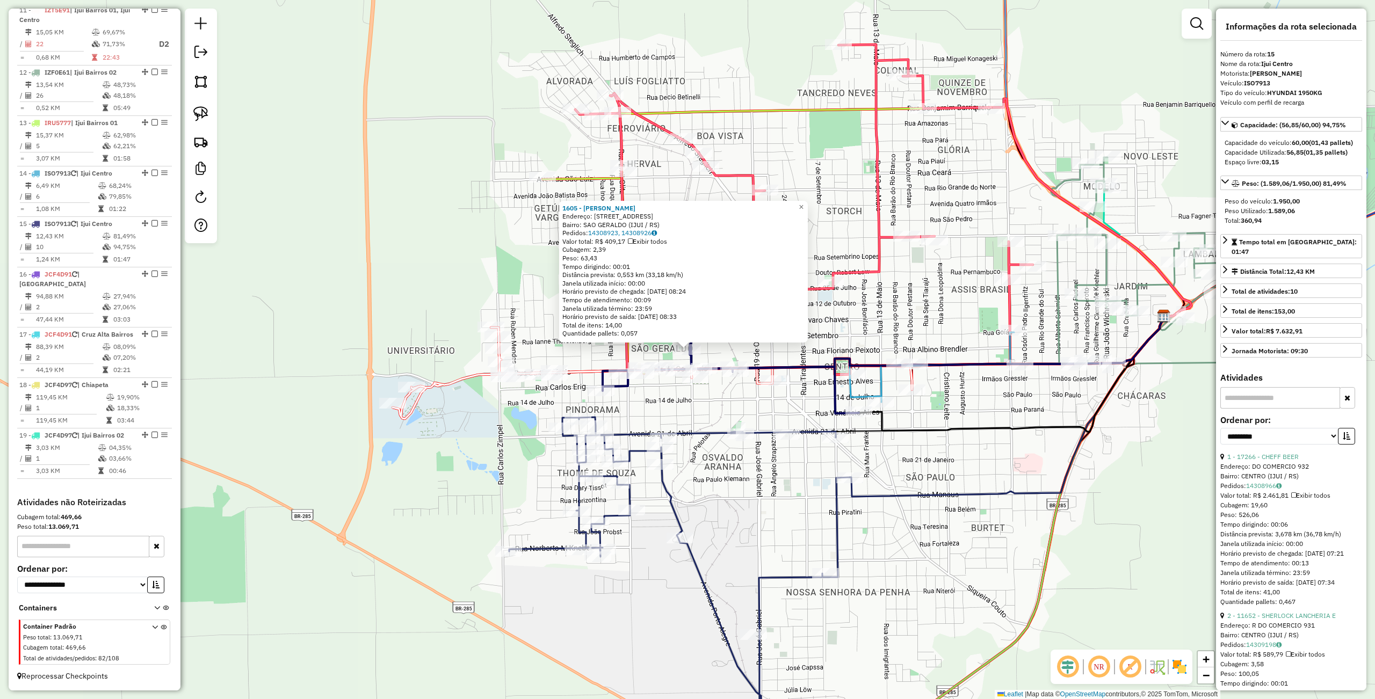
click at [879, 525] on div "1605 - MARIA SIRLEY C FRANC Endereço: R SAO FRANCISCO SN 509 Bairro: SAO GERALD…" at bounding box center [687, 349] width 1375 height 699
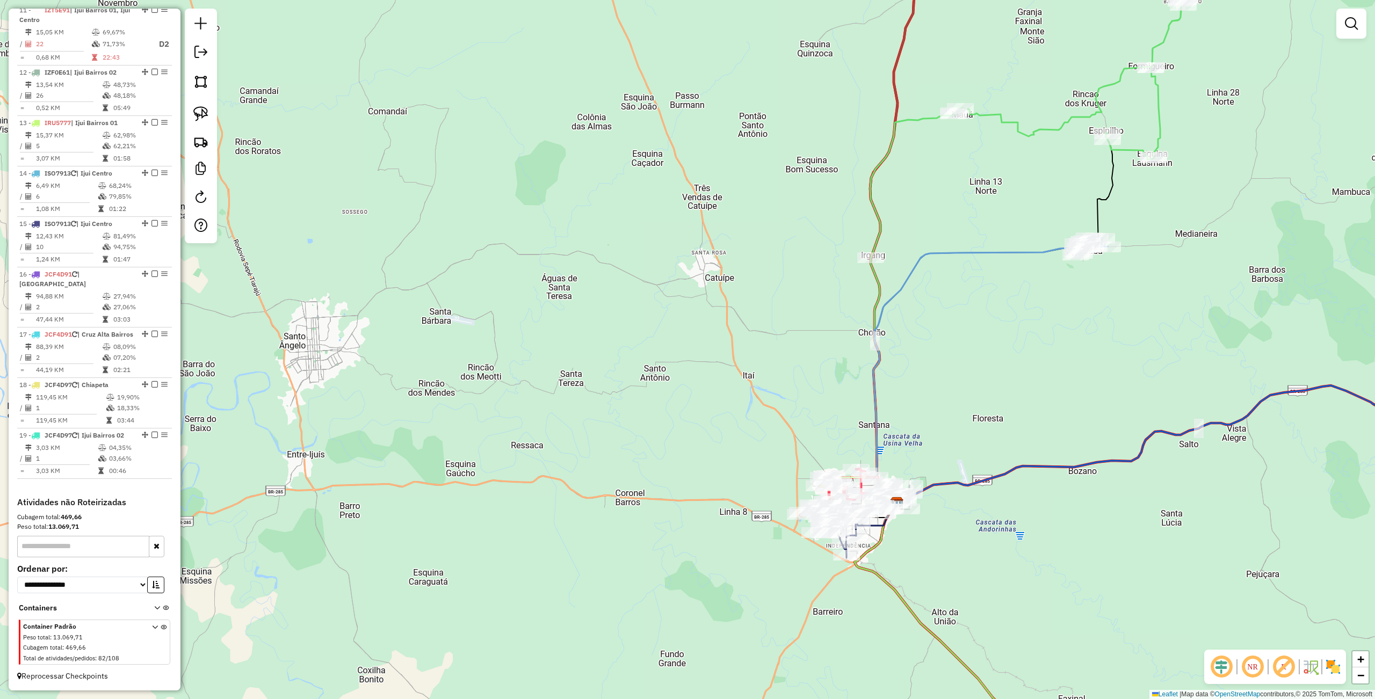
drag, startPoint x: 1051, startPoint y: 404, endPoint x: 677, endPoint y: 452, distance: 377.4
click at [671, 476] on div "Janela de atendimento Grade de atendimento Capacidade Transportadoras Veículos …" at bounding box center [687, 349] width 1375 height 699
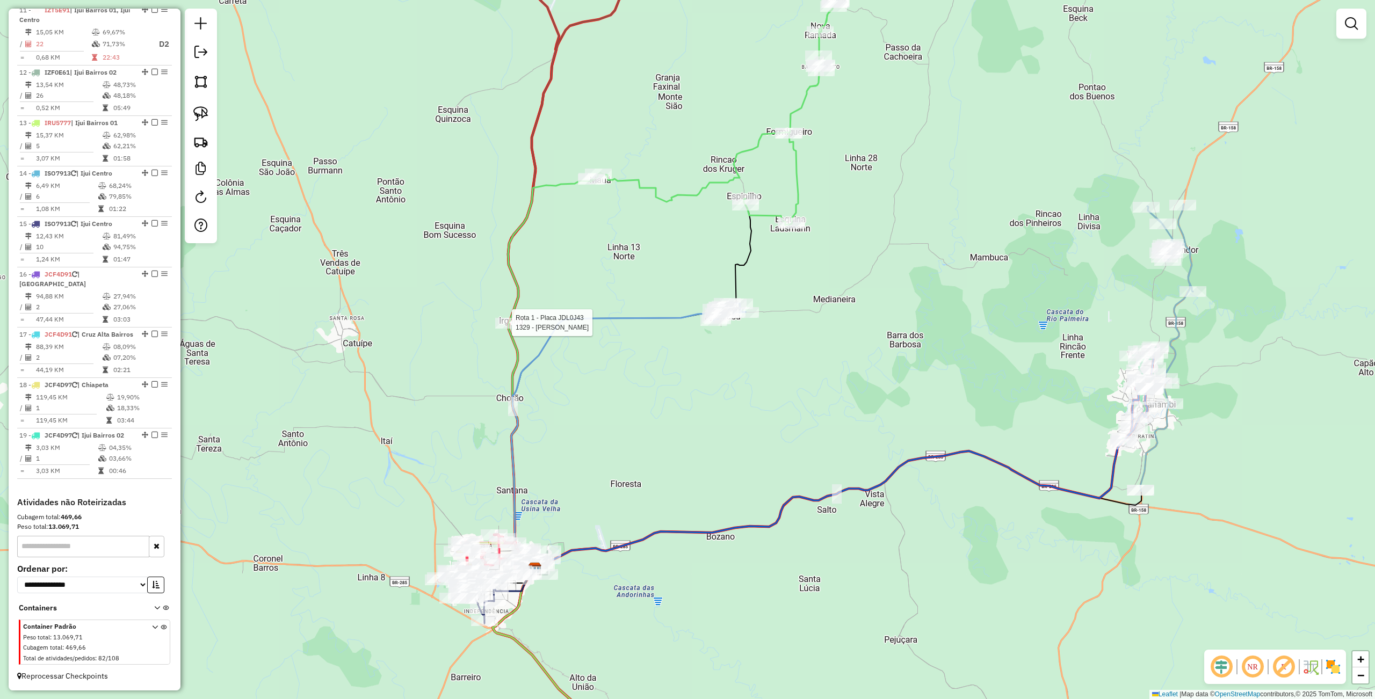
select select "**********"
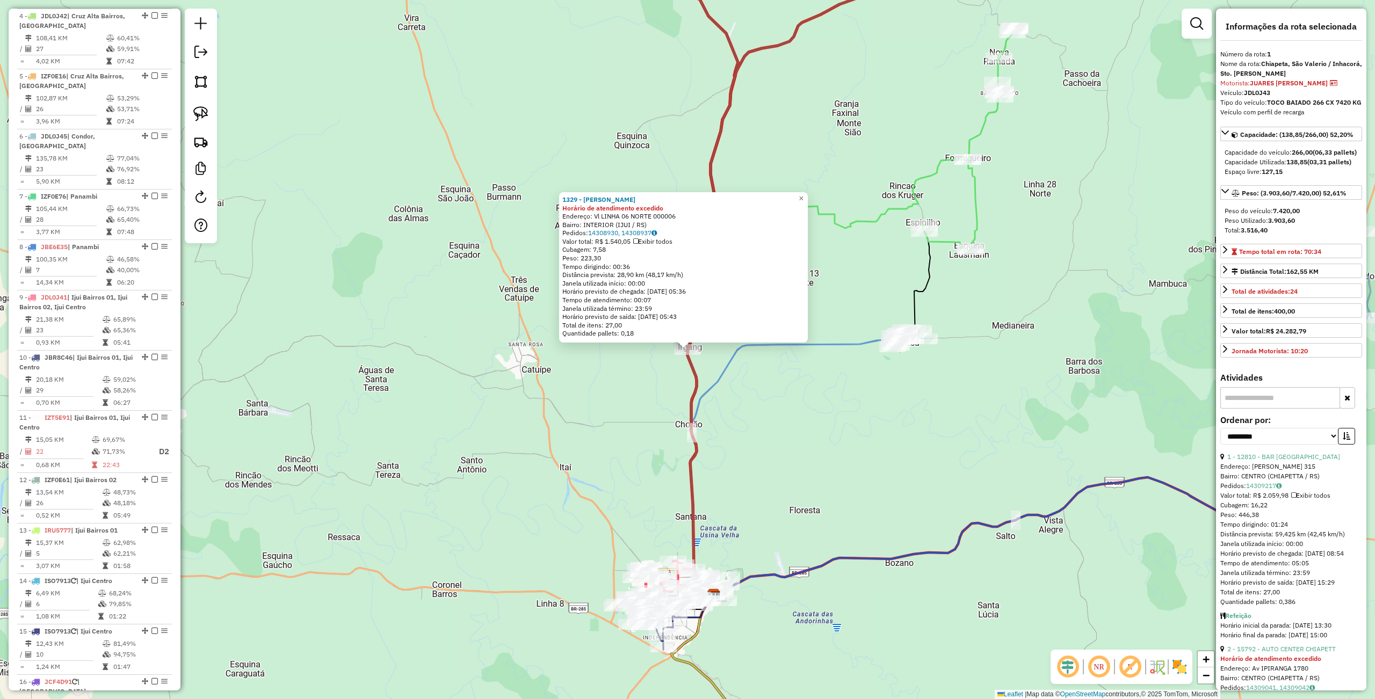
scroll to position [415, 0]
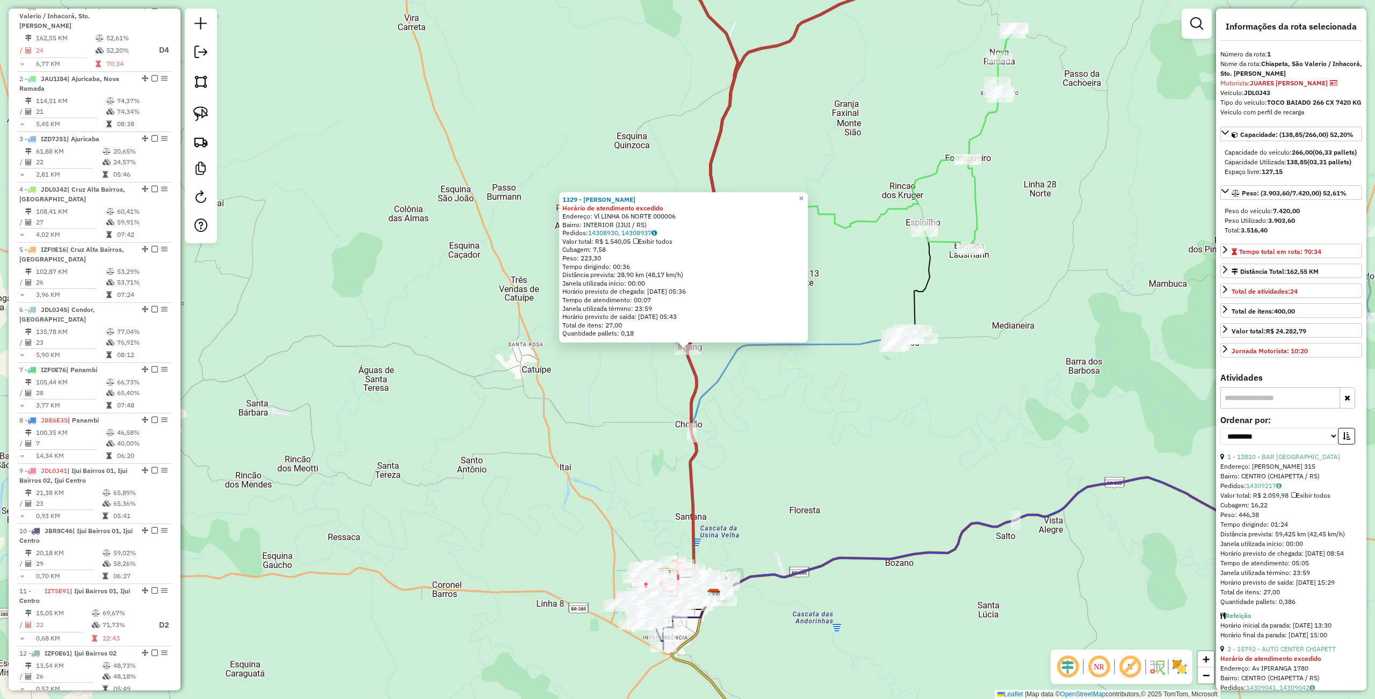
click at [783, 403] on div "1329 - ARNOLDO IRGANG Horário de atendimento excedido Endereço: Vl LINHA 06 NOR…" at bounding box center [687, 349] width 1375 height 699
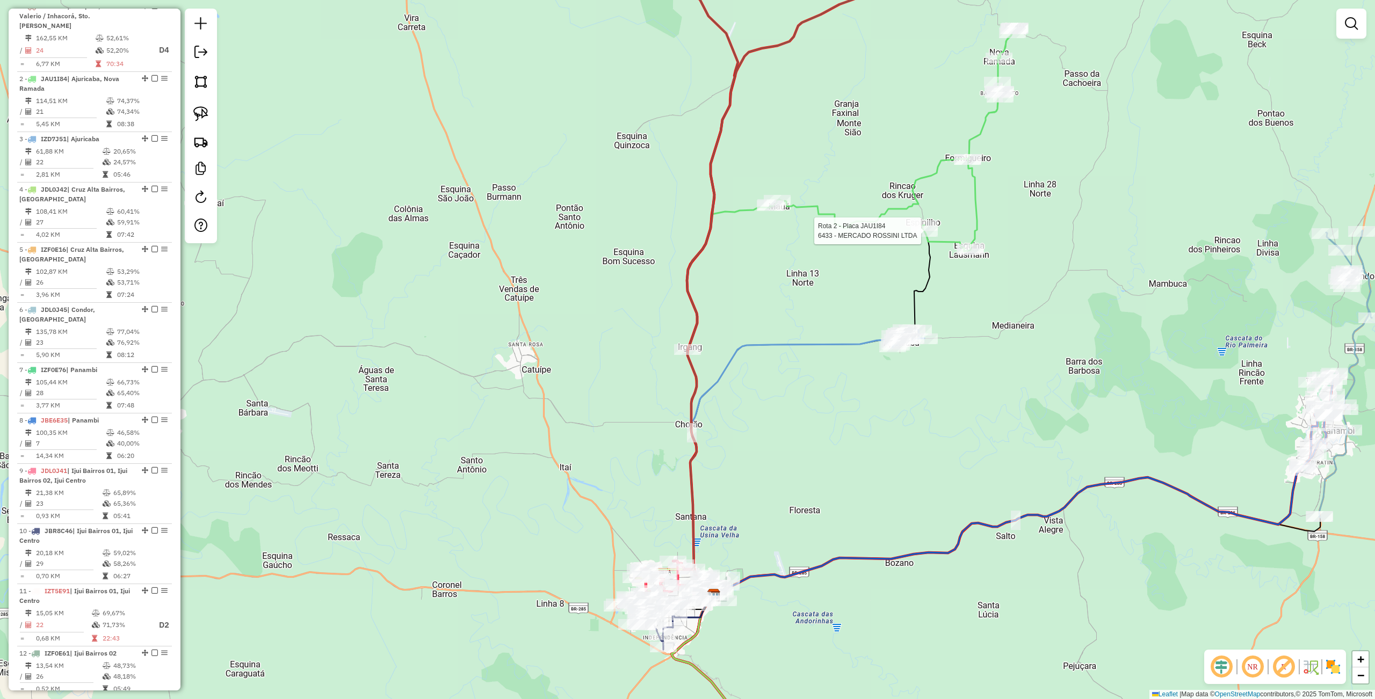
select select "**********"
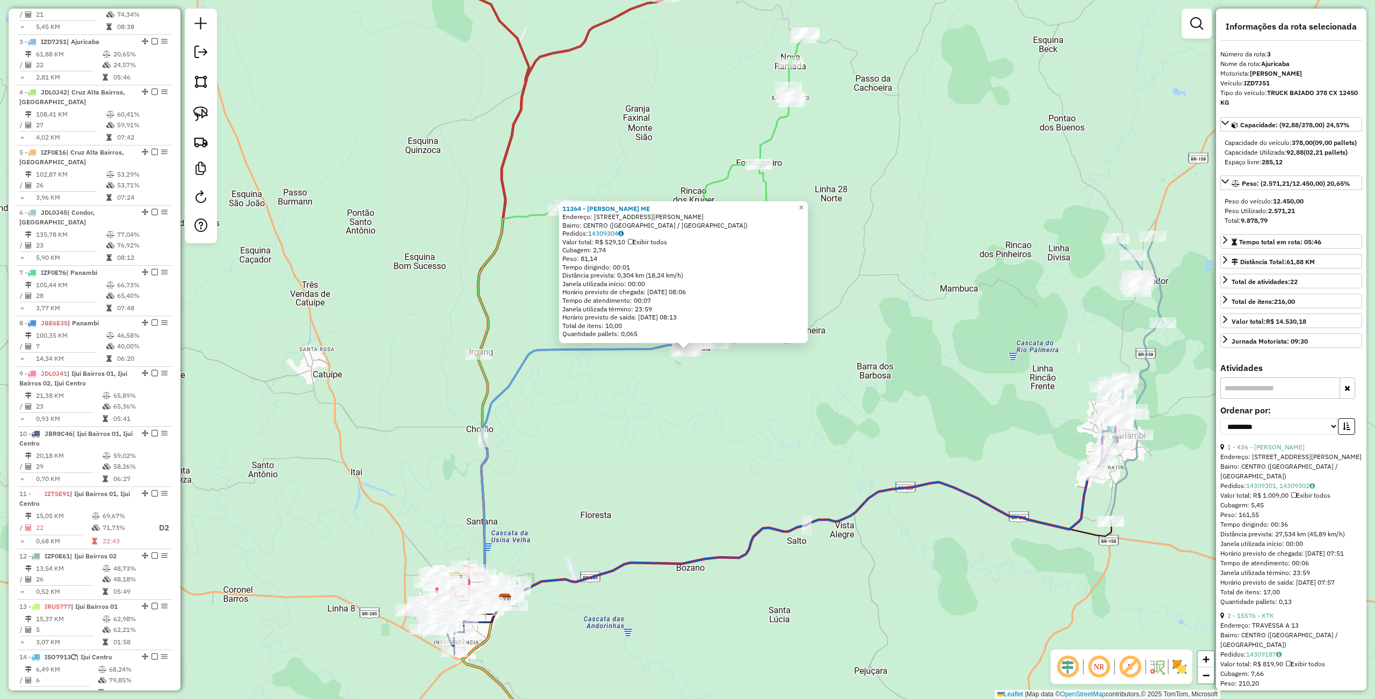
scroll to position [538, 0]
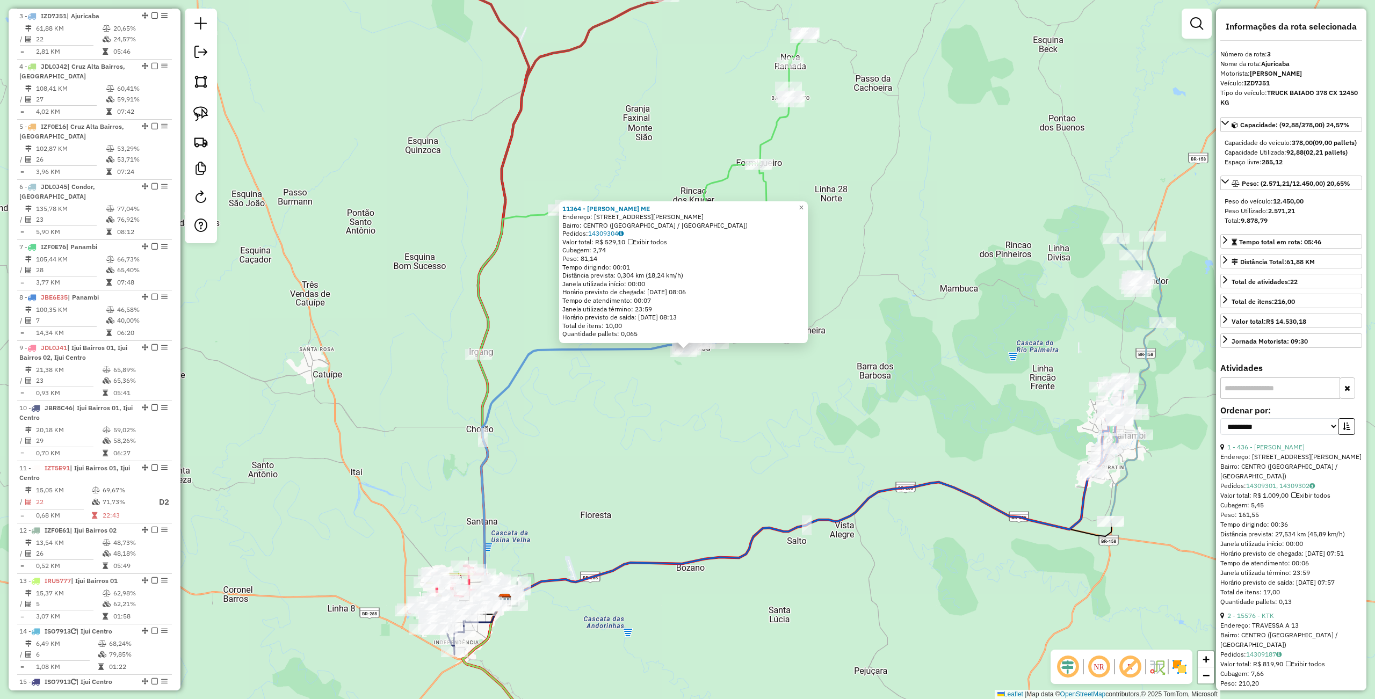
drag, startPoint x: 899, startPoint y: 397, endPoint x: 771, endPoint y: 409, distance: 127.8
click at [899, 397] on div "11364 - CARMEN CAMARGO ME Endereço: R DR PESTANA 237 Bairro: CENTRO (AJURICABA …" at bounding box center [687, 349] width 1375 height 699
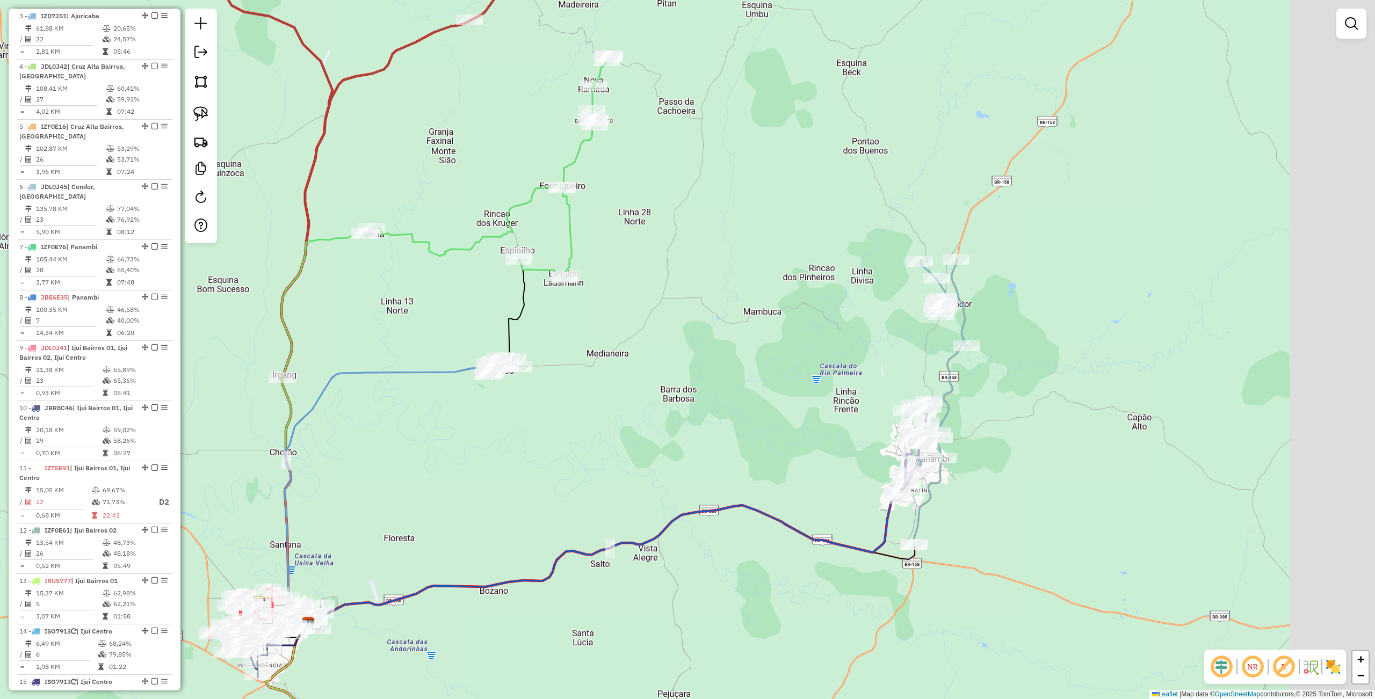
drag, startPoint x: 771, startPoint y: 409, endPoint x: 760, endPoint y: 395, distance: 17.2
click at [692, 416] on div "Rota 3 - Placa IZD7J51 11364 - CARMEN CAMARGO ME 11364 - CARMEN CAMARGO ME Ende…" at bounding box center [687, 349] width 1375 height 699
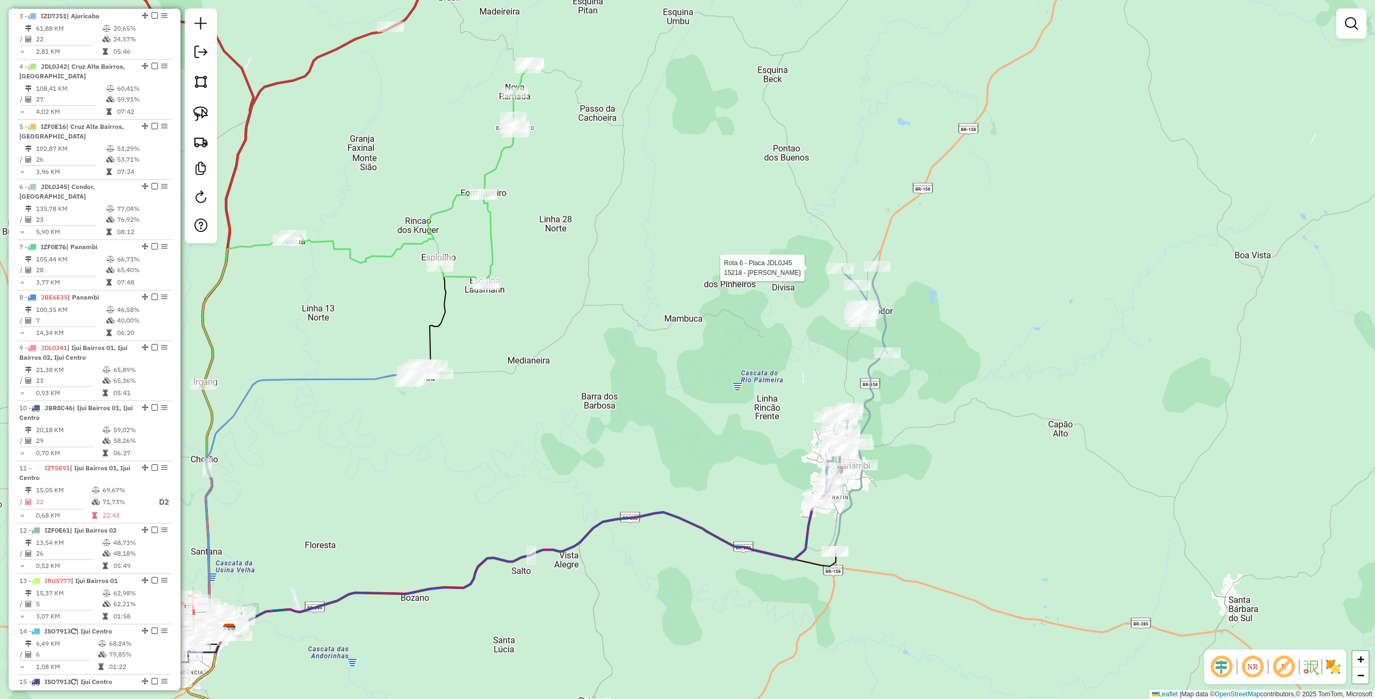
select select "**********"
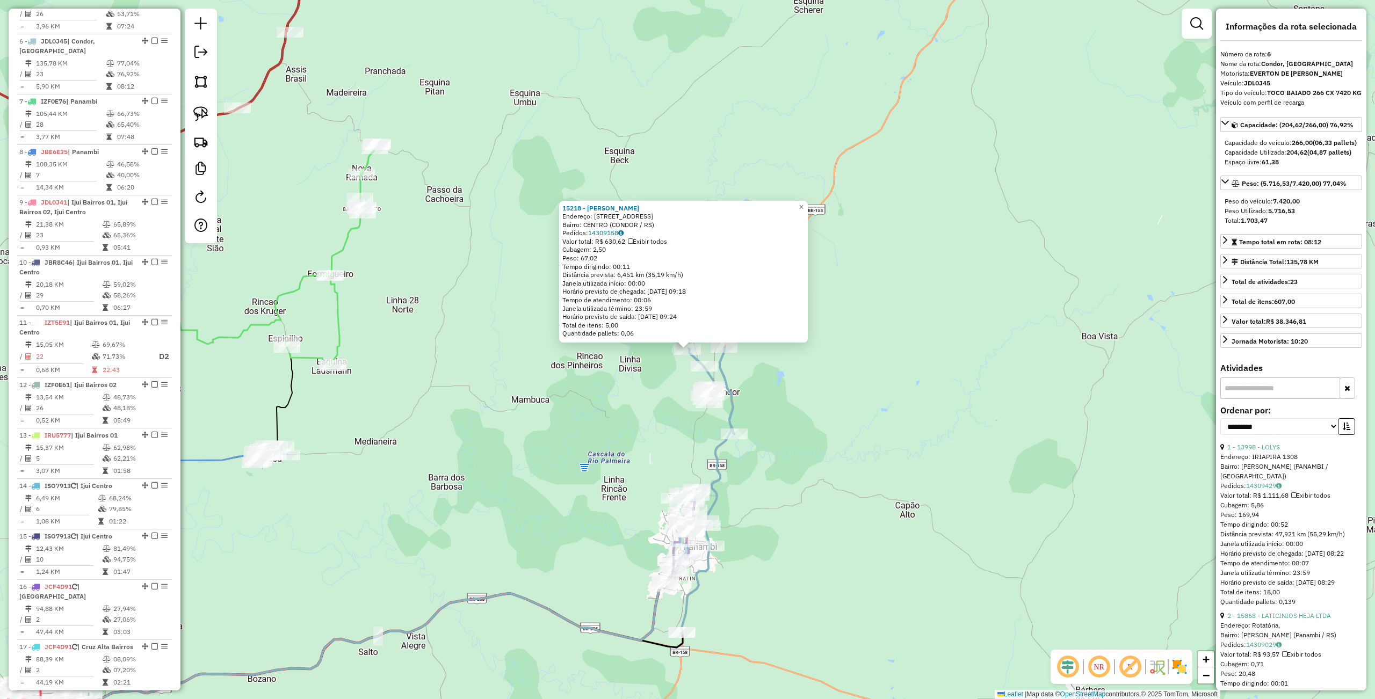
scroll to position [709, 0]
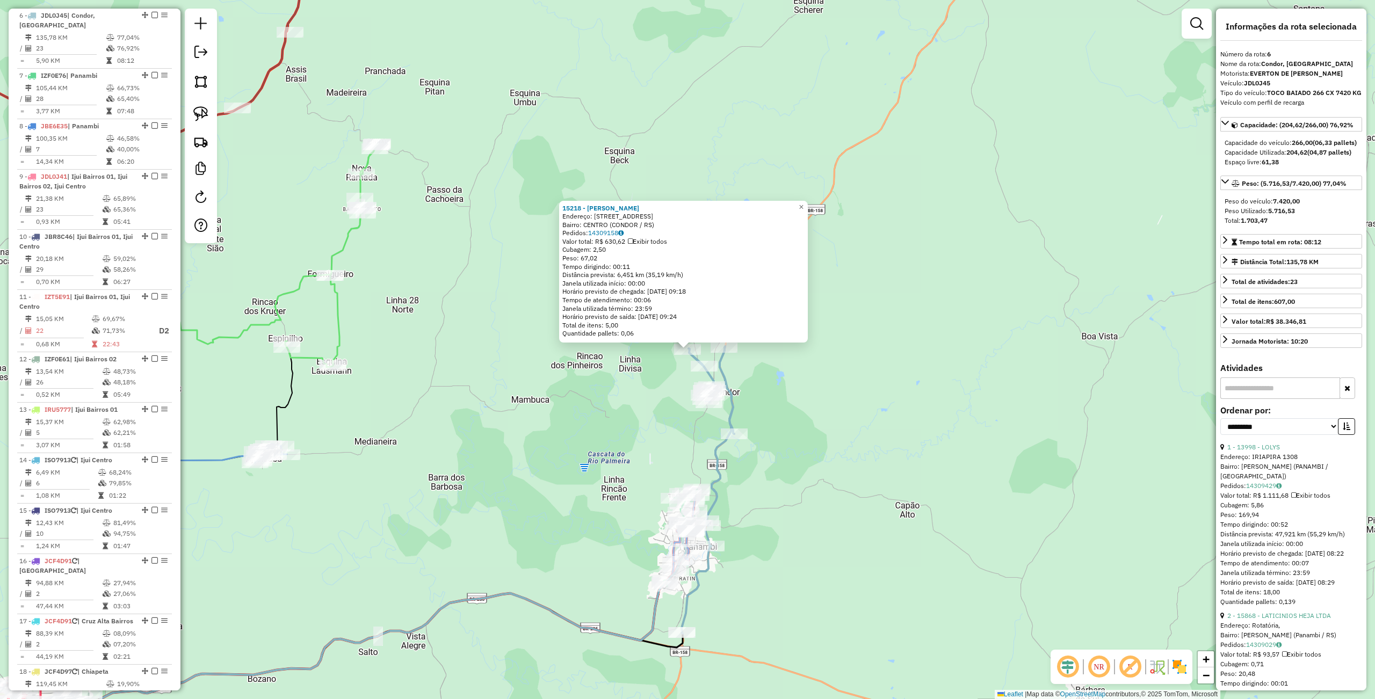
click at [411, 514] on div "Rota 6 - Placa JDL0J45 15218 - BERNARDO HERMES BUEN 15218 - BERNARDO HERMES BUE…" at bounding box center [687, 349] width 1375 height 699
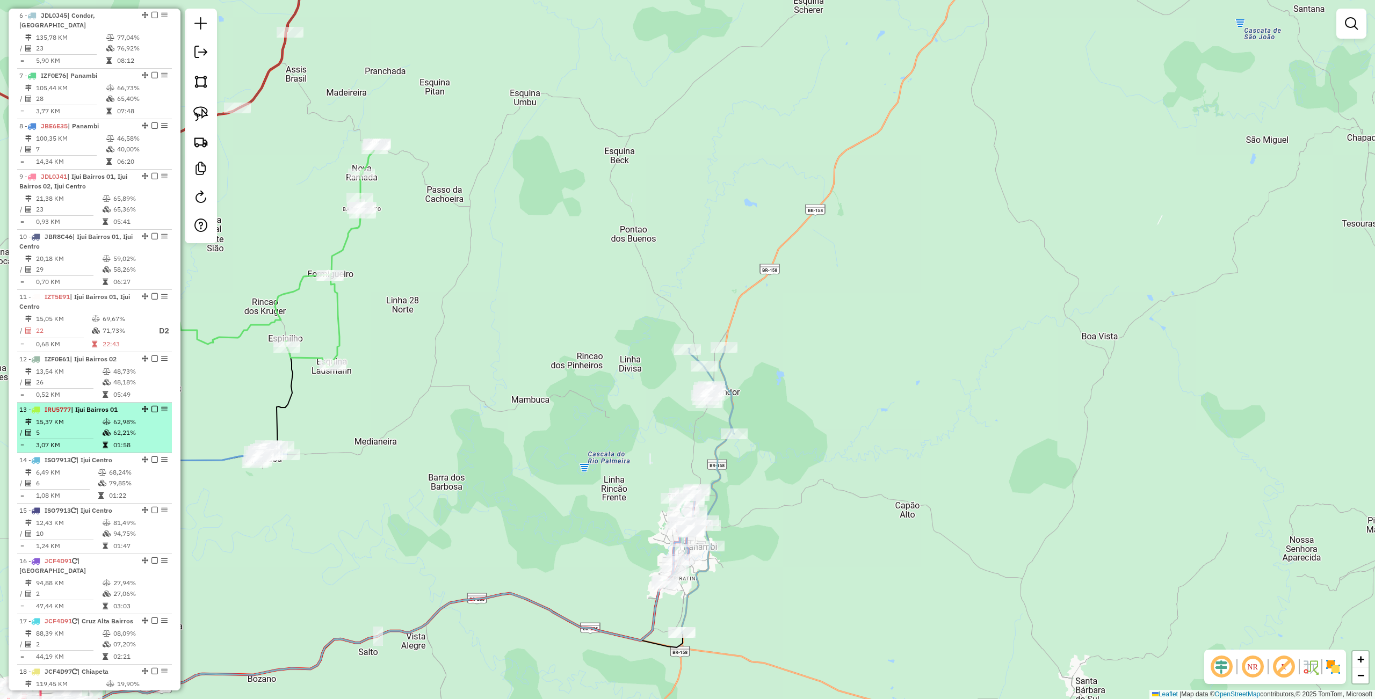
scroll to position [0, 0]
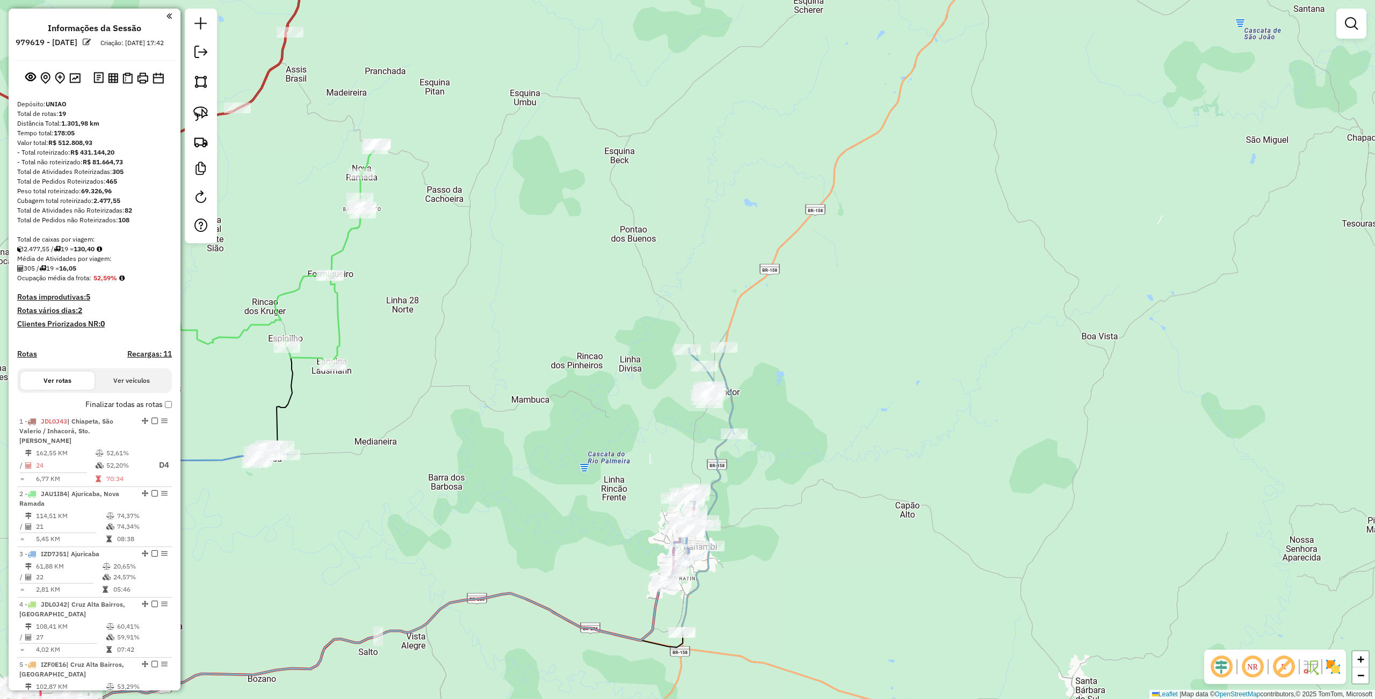
click at [358, 190] on icon at bounding box center [255, 255] width 245 height 223
select select "**********"
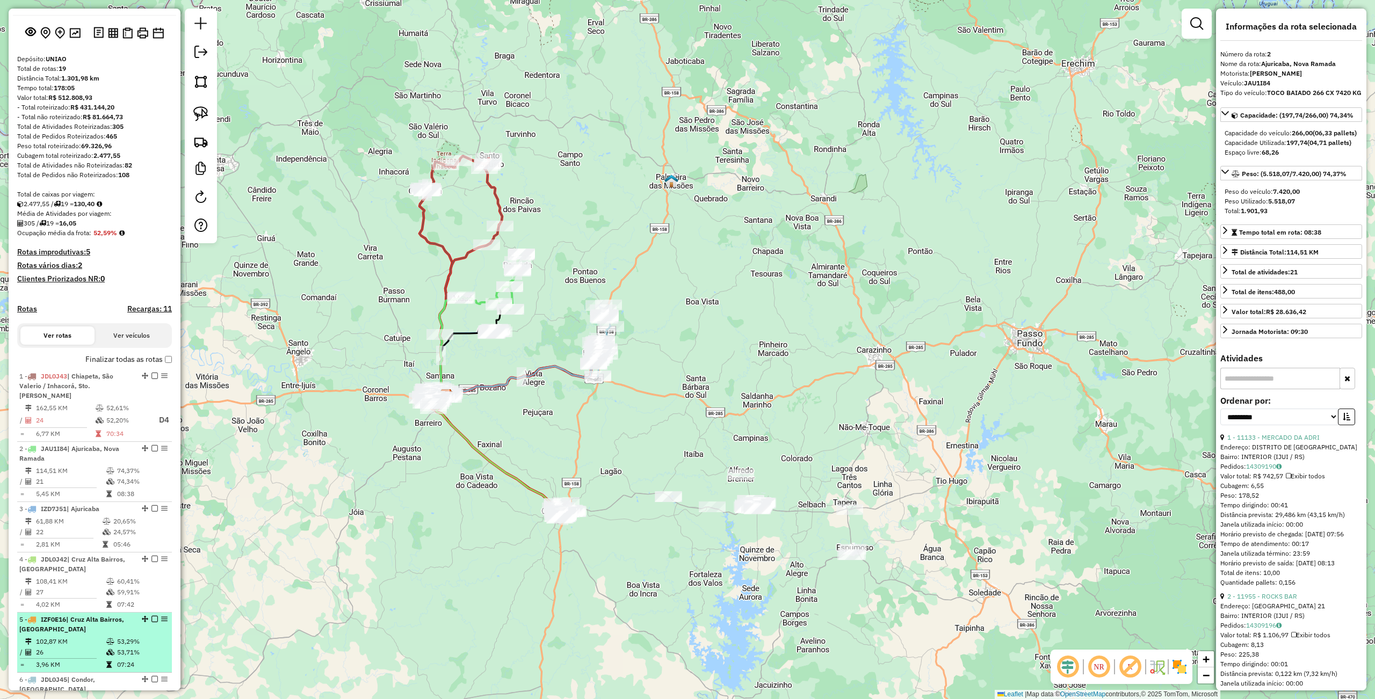
scroll to position [24, 0]
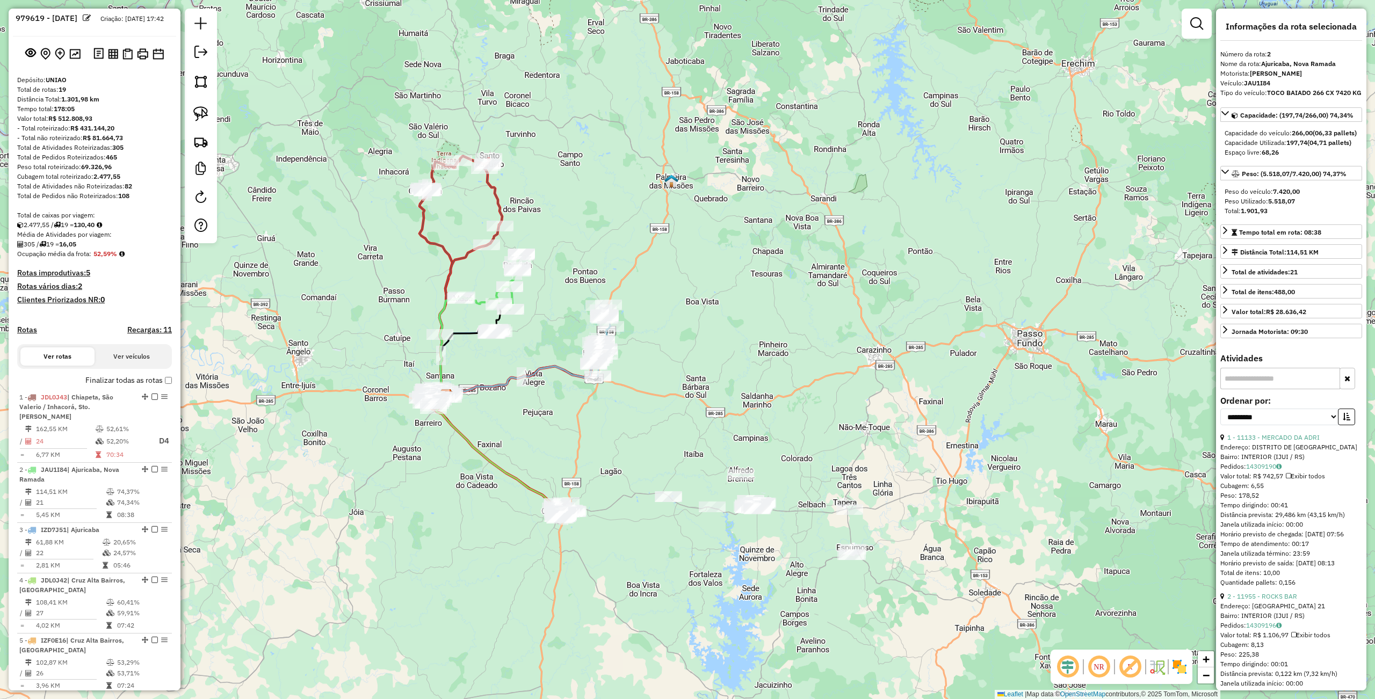
drag, startPoint x: 385, startPoint y: 487, endPoint x: 391, endPoint y: 488, distance: 6.0
click at [386, 488] on div "Janela de atendimento Grade de atendimento Capacidade Transportadoras Veículos …" at bounding box center [687, 349] width 1375 height 699
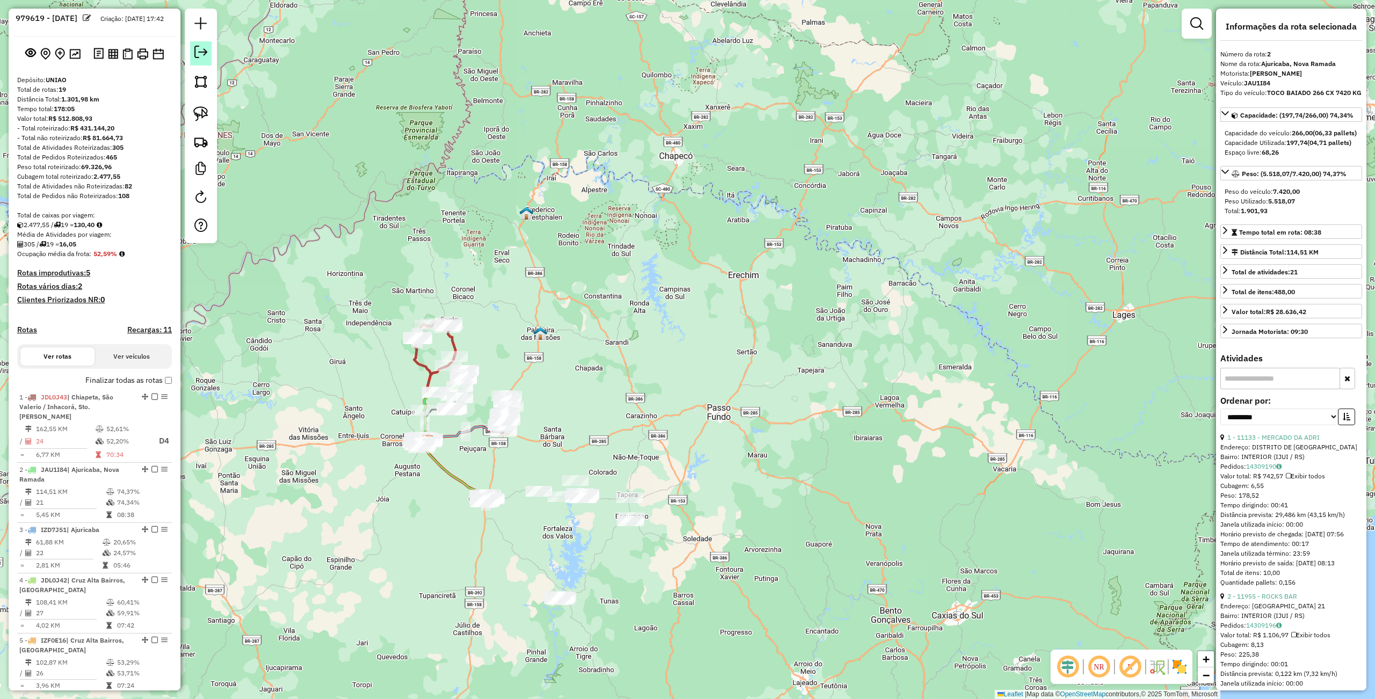
click at [199, 52] on em at bounding box center [200, 52] width 13 height 13
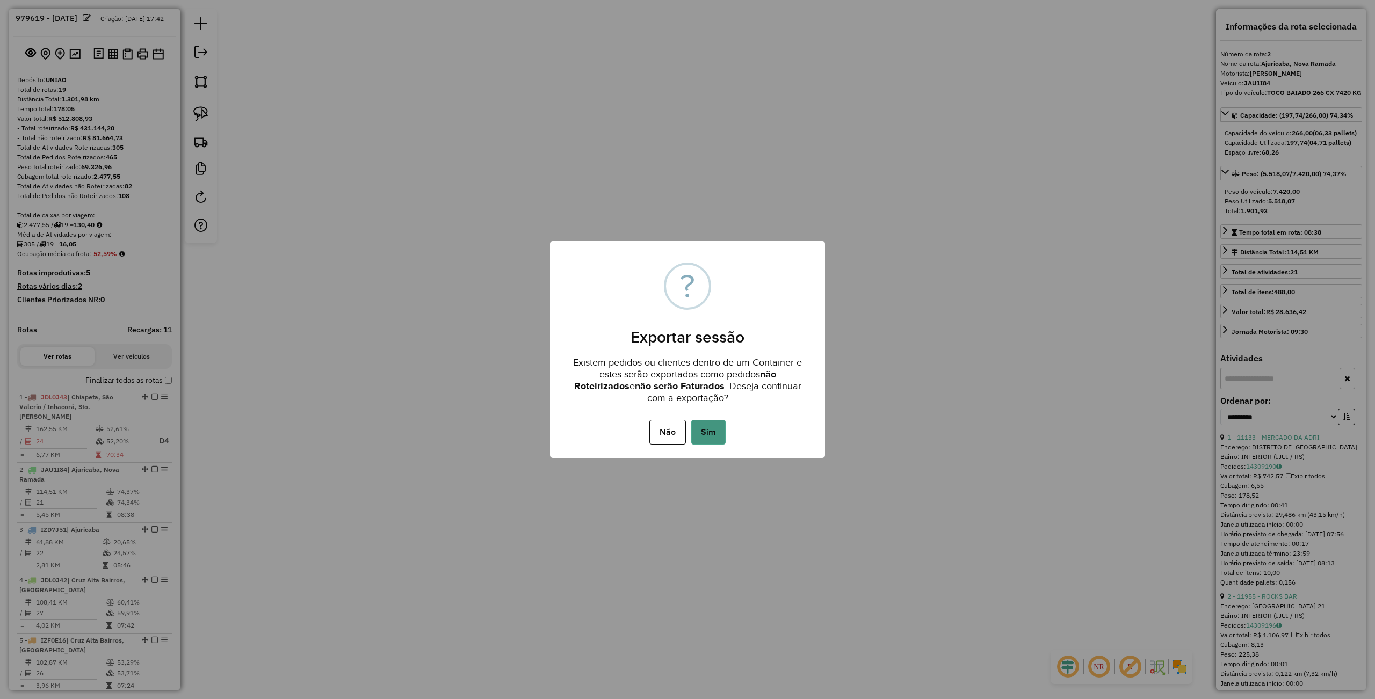
click at [708, 431] on button "Sim" at bounding box center [708, 432] width 34 height 25
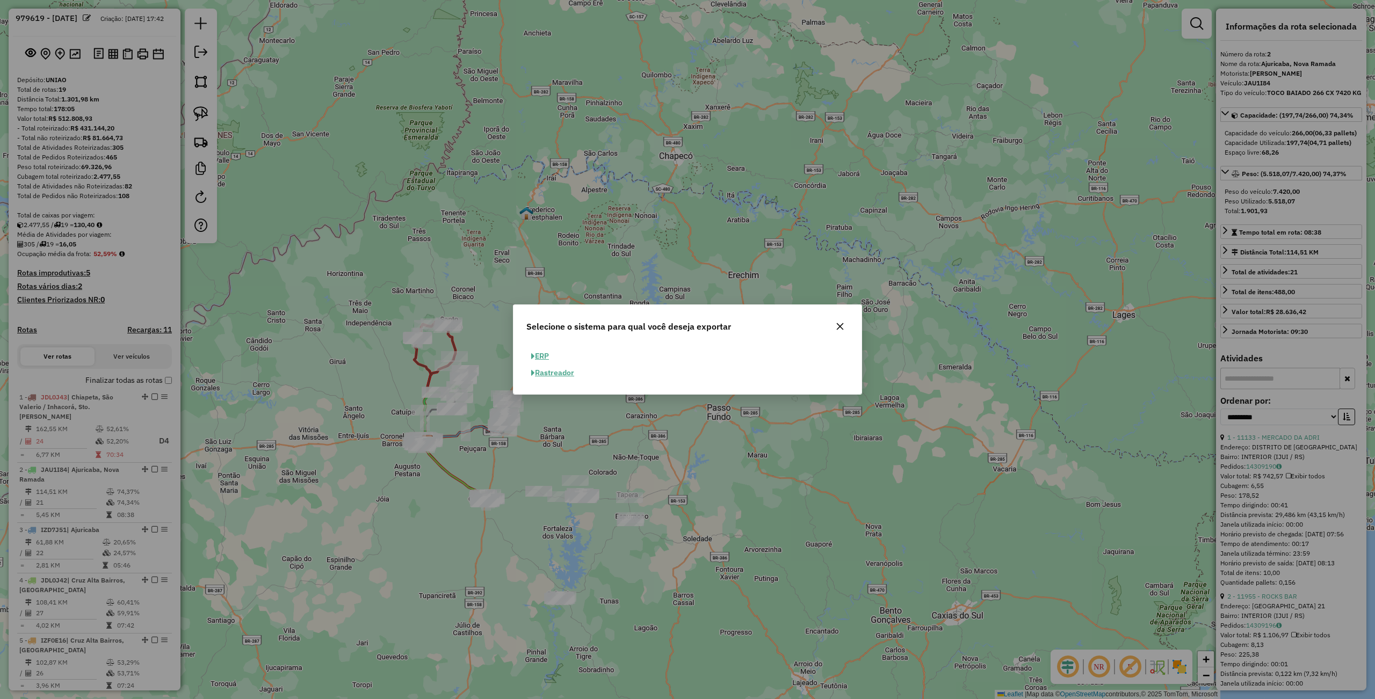
click at [540, 353] on button "ERP" at bounding box center [539, 356] width 27 height 17
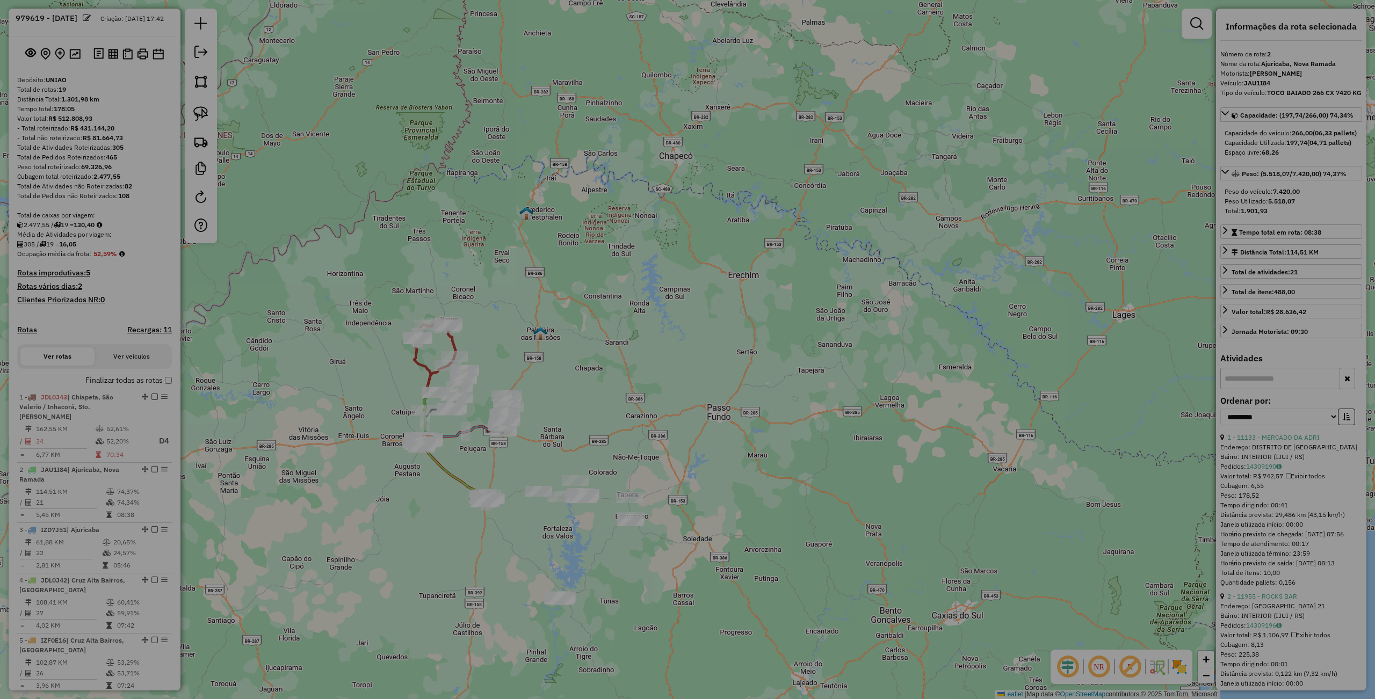
select select "**"
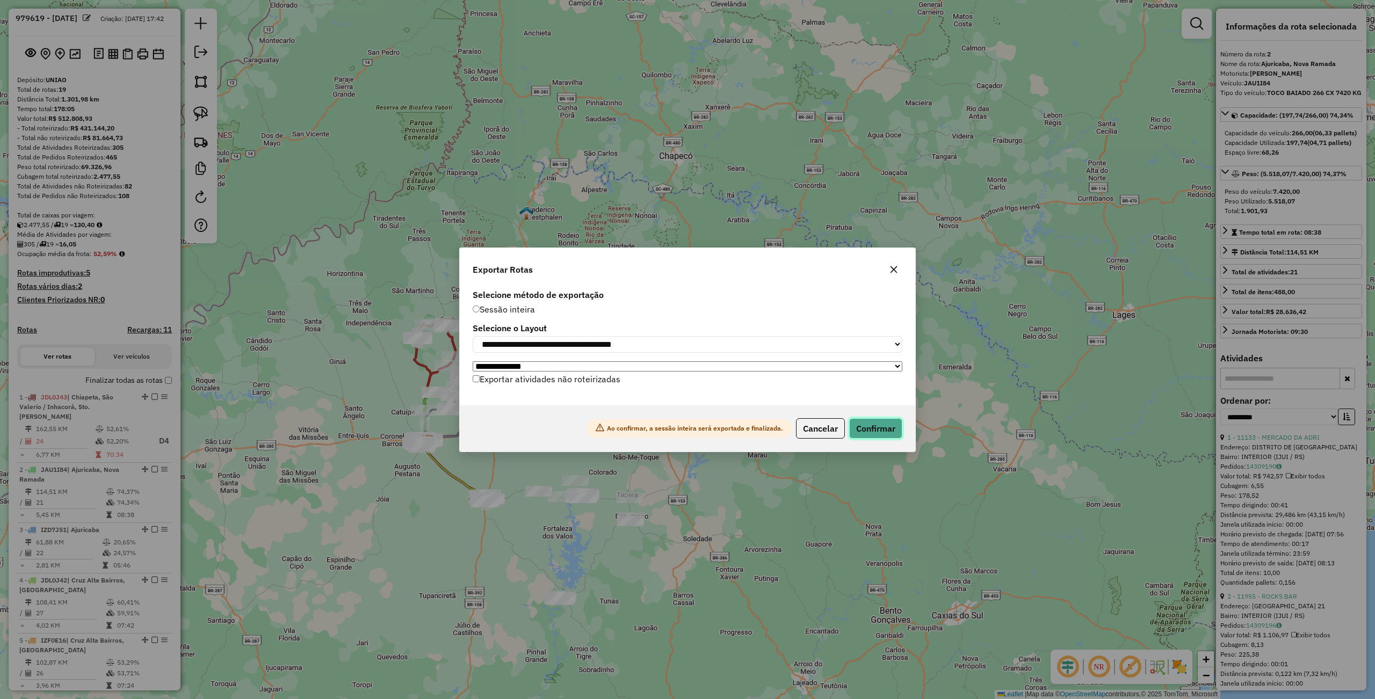
click at [864, 433] on button "Confirmar" at bounding box center [875, 428] width 53 height 20
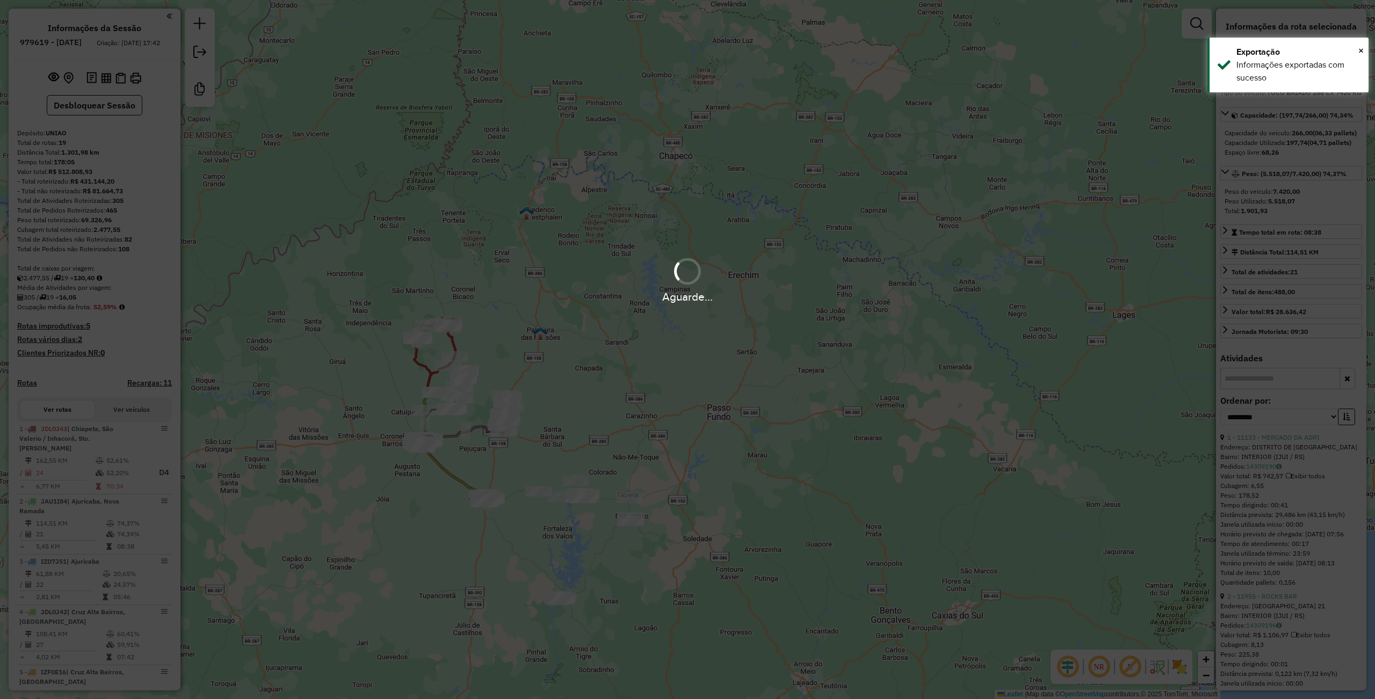
select select "**********"
